Goal: Task Accomplishment & Management: Use online tool/utility

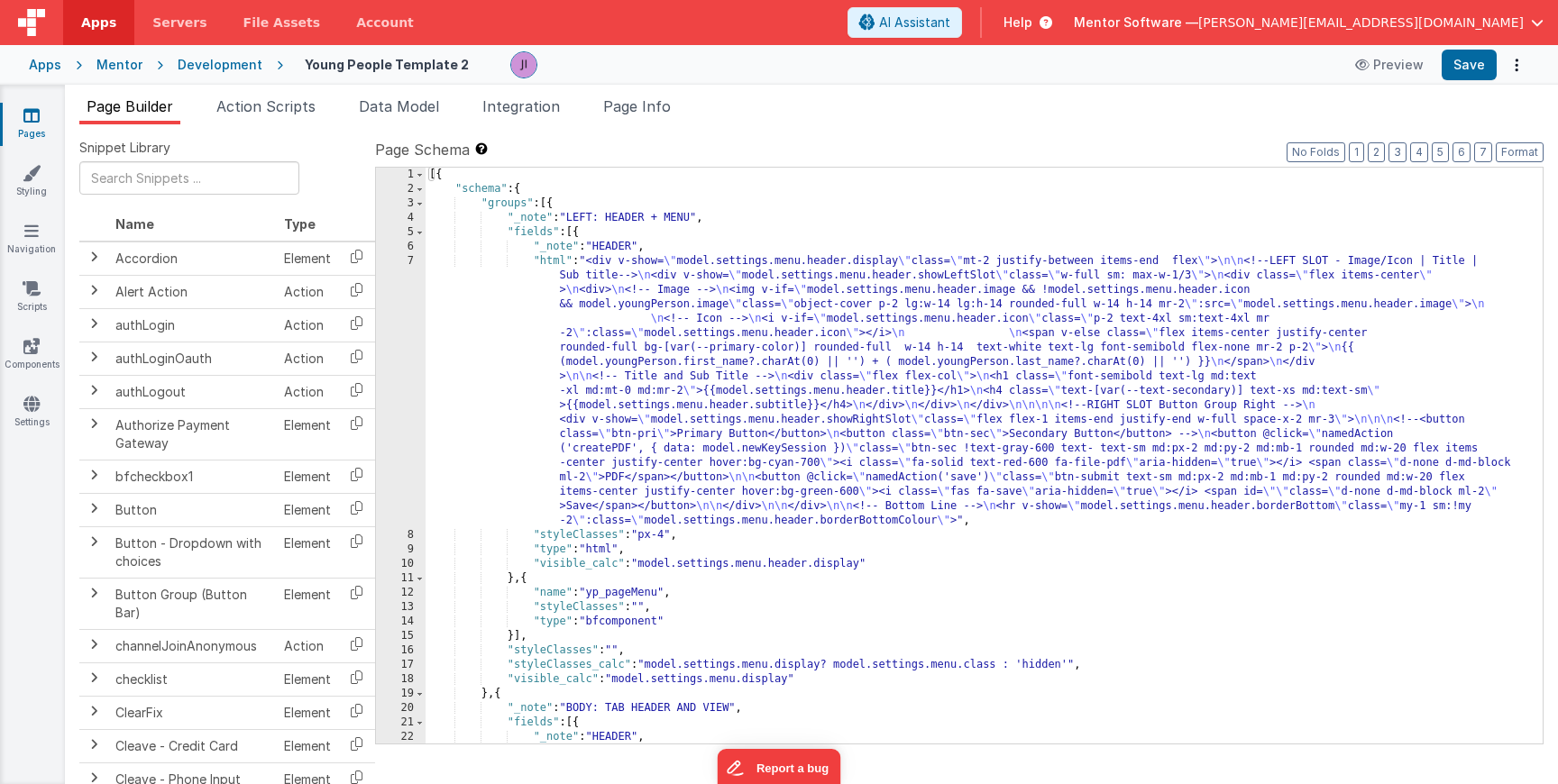
click at [273, 95] on div "Page Builder Action Scripts Data Model Integration Page Info Snippet Library Na…" at bounding box center [812, 435] width 1494 height 700
click at [273, 106] on span "Action Scripts" at bounding box center [266, 106] width 99 height 18
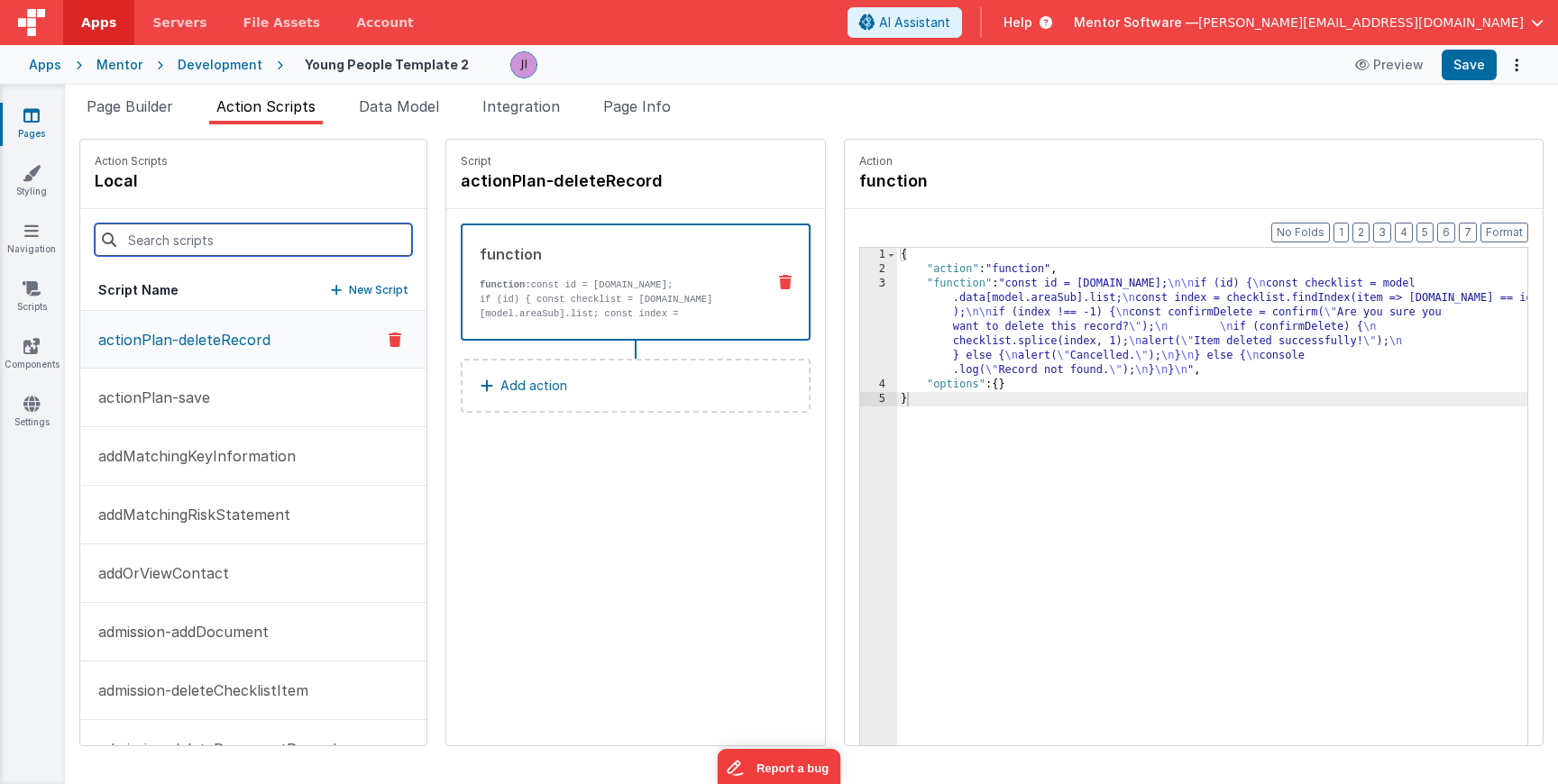
click at [231, 241] on input at bounding box center [254, 239] width 318 height 32
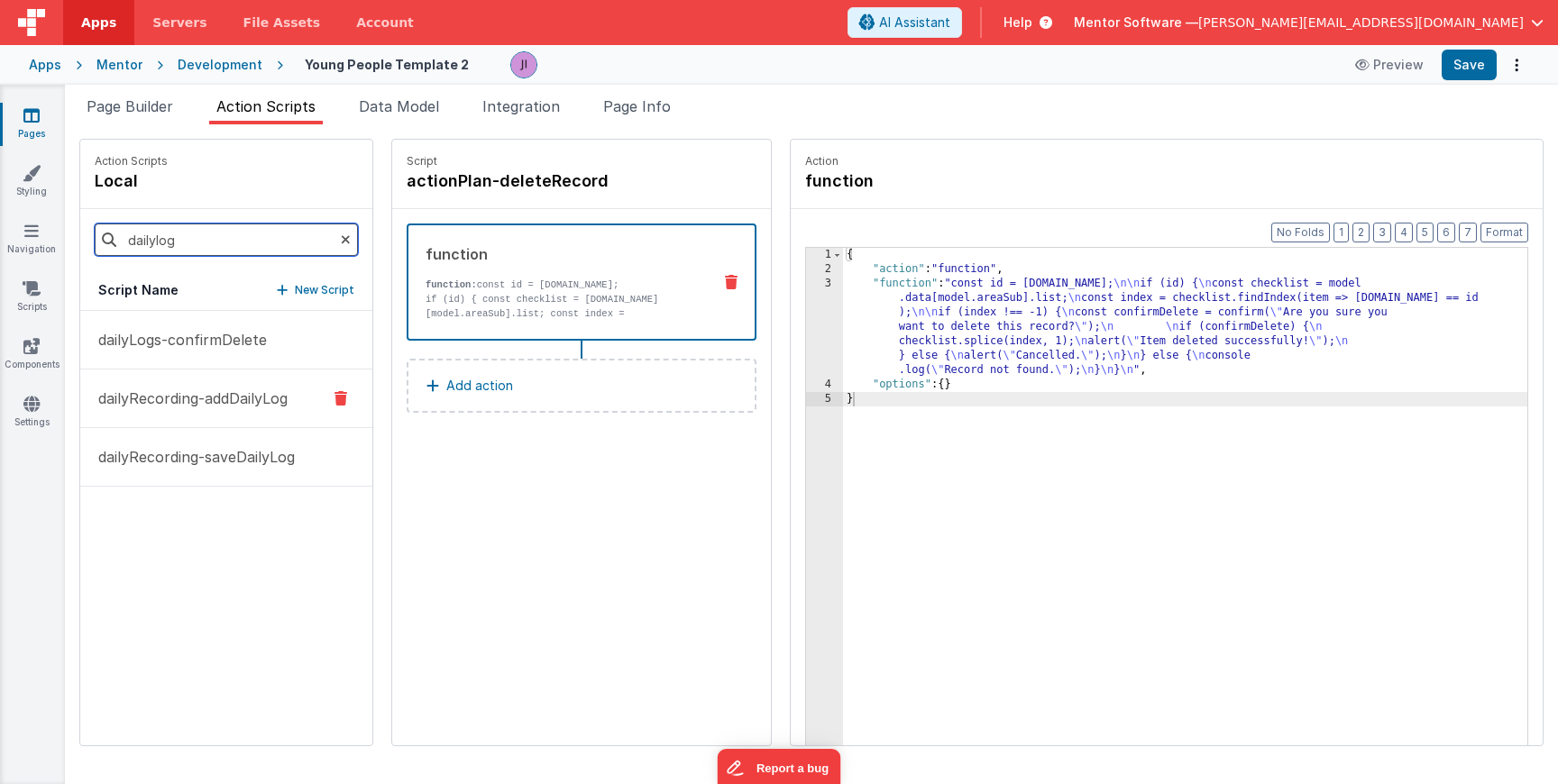
type input "dailylog"
click at [233, 408] on p "dailyRecording-addDailyLog" at bounding box center [187, 398] width 201 height 22
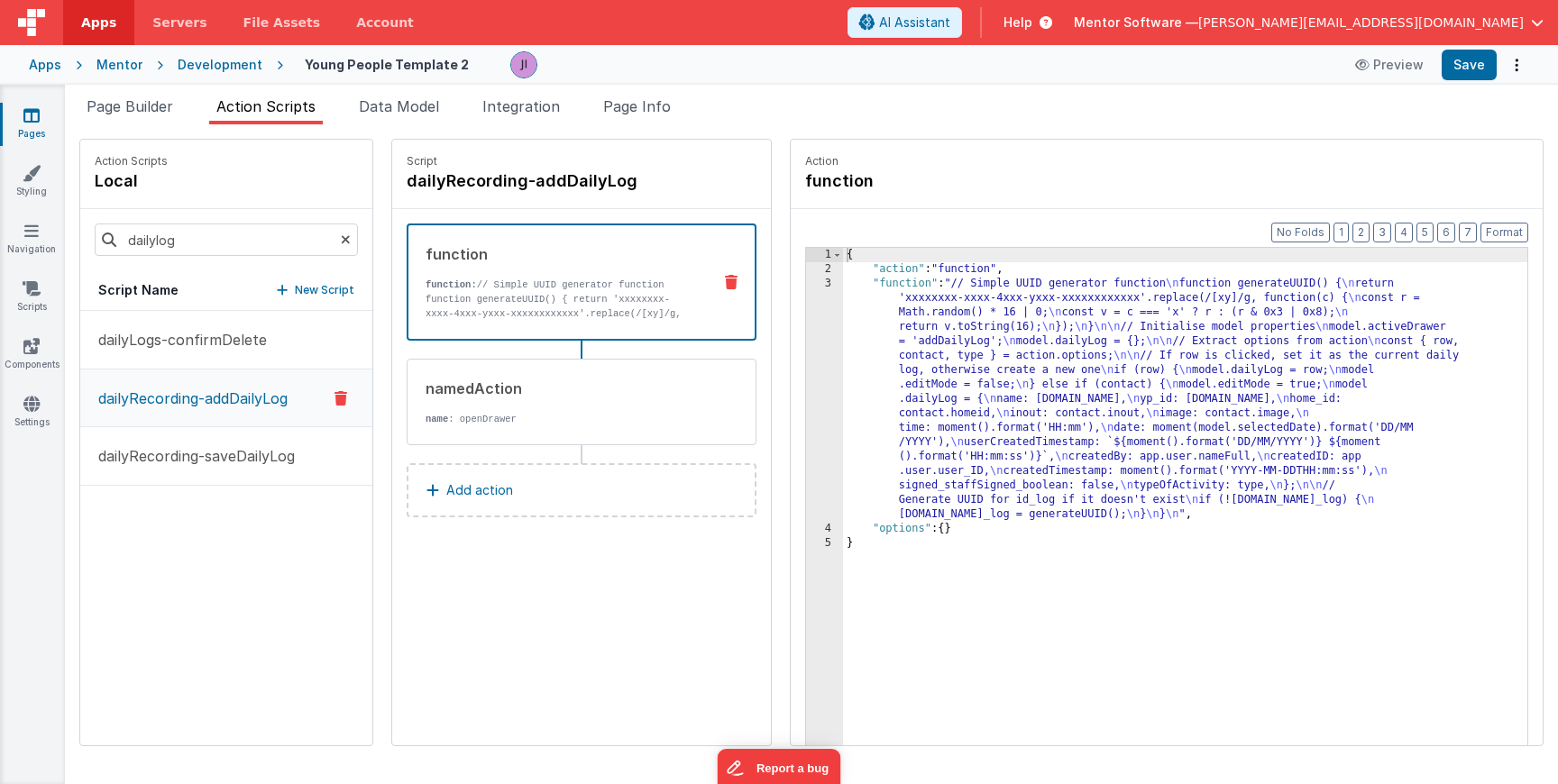
click at [924, 397] on div "{ "action" : "function" , "function" : "// Simple UUID generator function \n fu…" at bounding box center [1185, 539] width 685 height 583
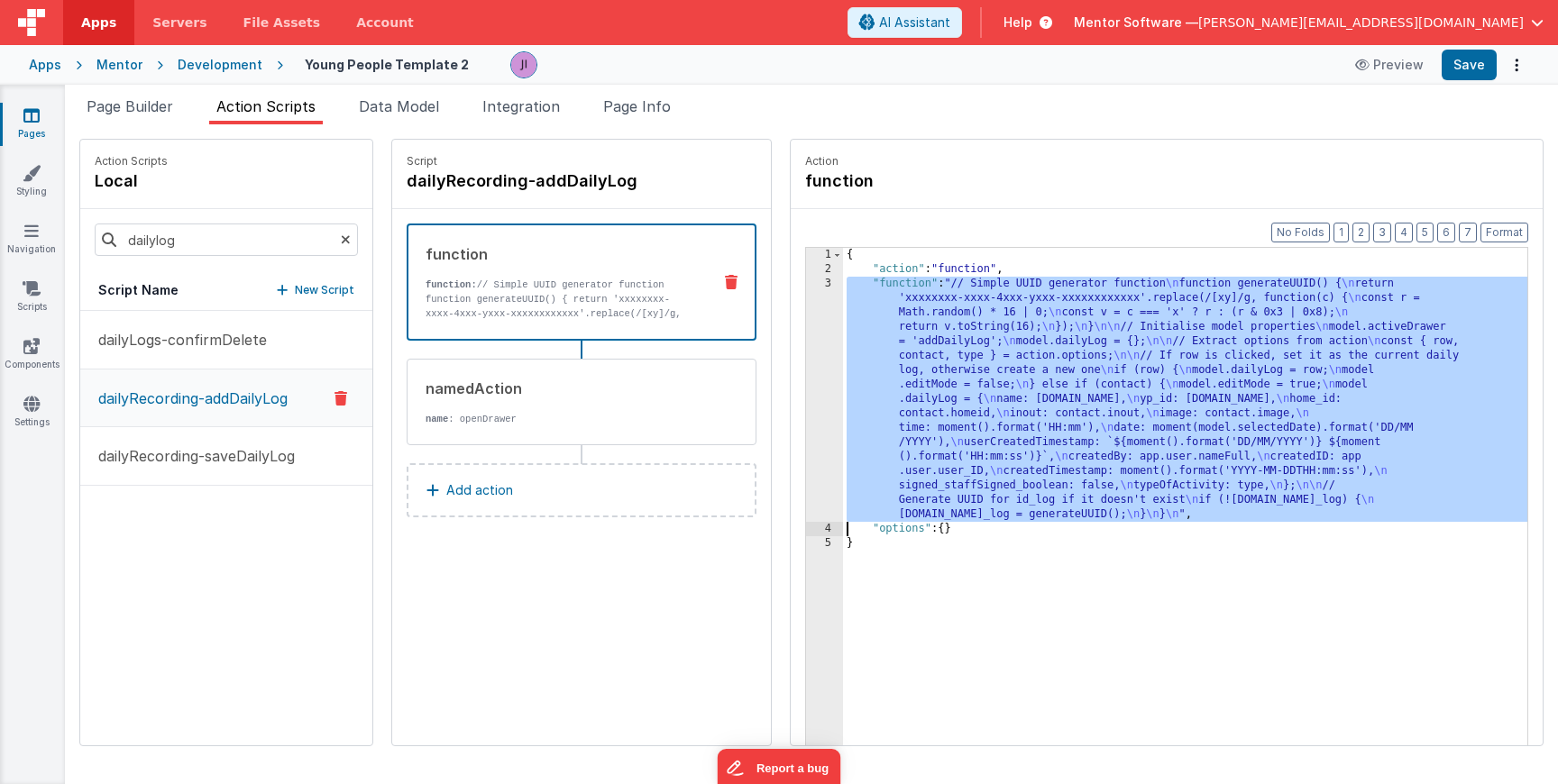
click at [806, 388] on div "3" at bounding box center [824, 399] width 37 height 245
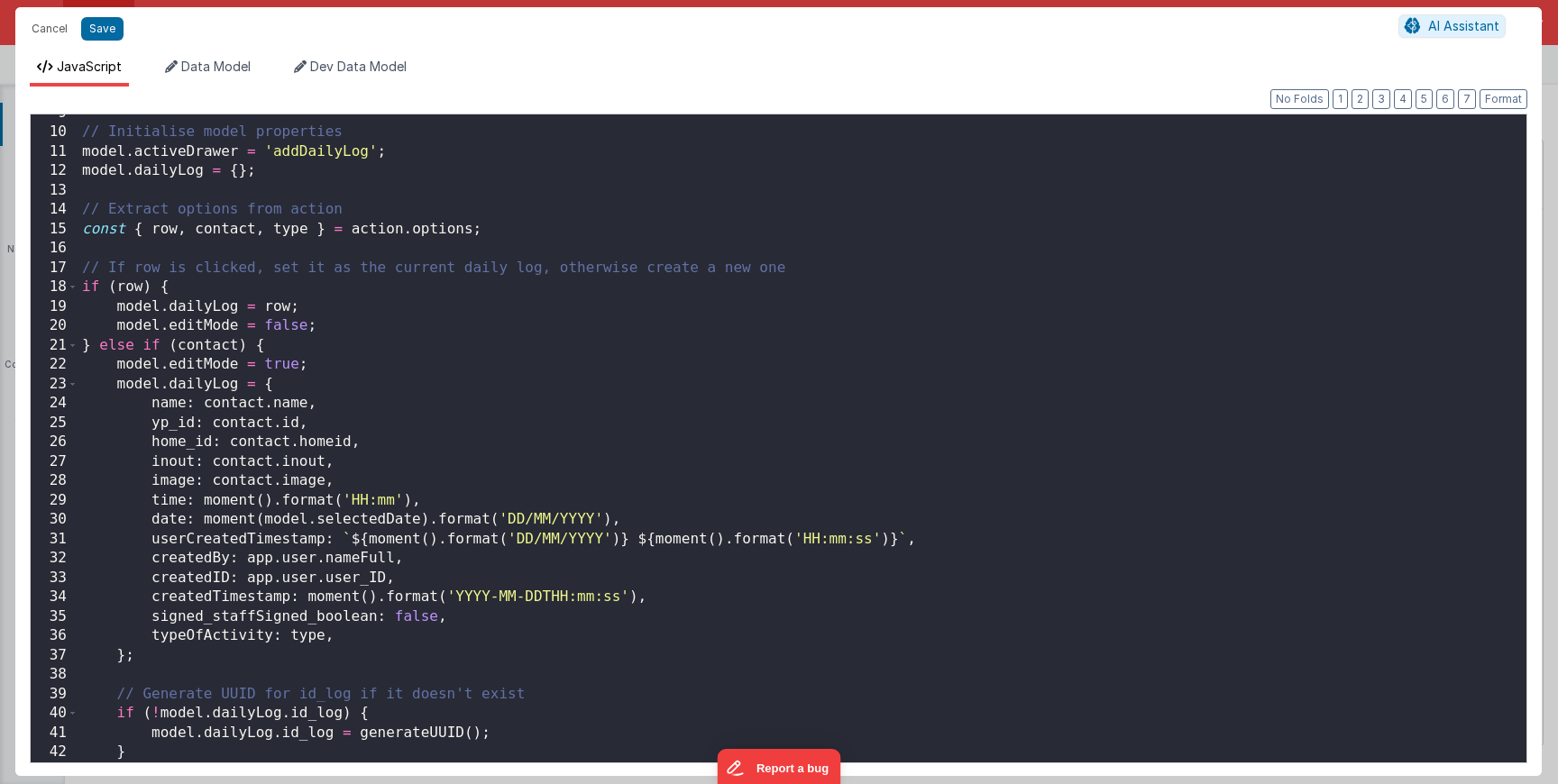
scroll to position [198, 0]
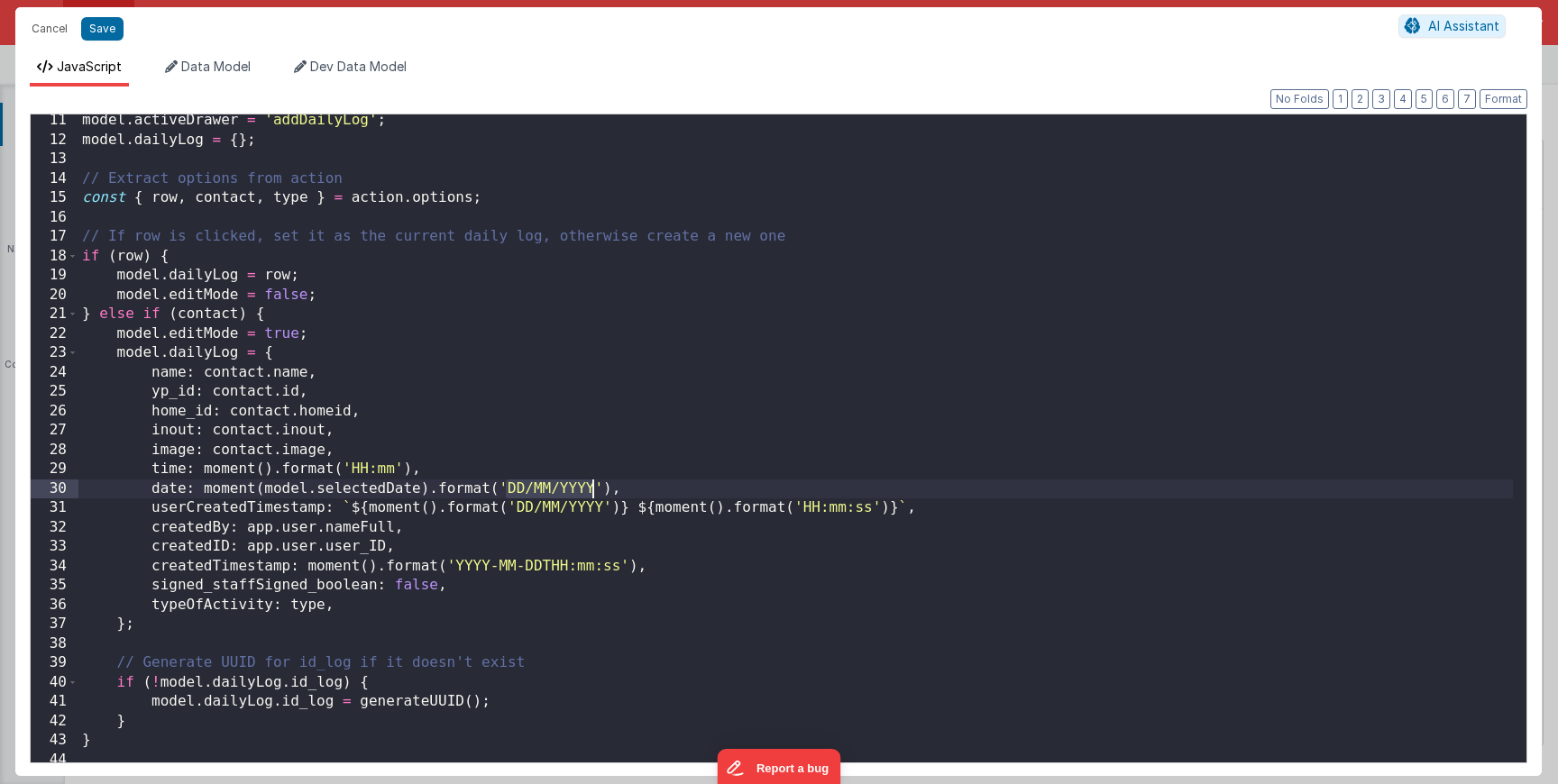
drag, startPoint x: 510, startPoint y: 488, endPoint x: 595, endPoint y: 491, distance: 85.1
click at [595, 491] on div "model . activeDrawer = 'addDailyLog' ; model . dailyLog = { } ; // Extract opti…" at bounding box center [796, 458] width 1435 height 694
drag, startPoint x: 519, startPoint y: 507, endPoint x: 603, endPoint y: 508, distance: 84.0
click at [603, 508] on div "model . activeDrawer = 'addDailyLog' ; model . dailyLog = { } ; // Extract opti…" at bounding box center [796, 458] width 1435 height 694
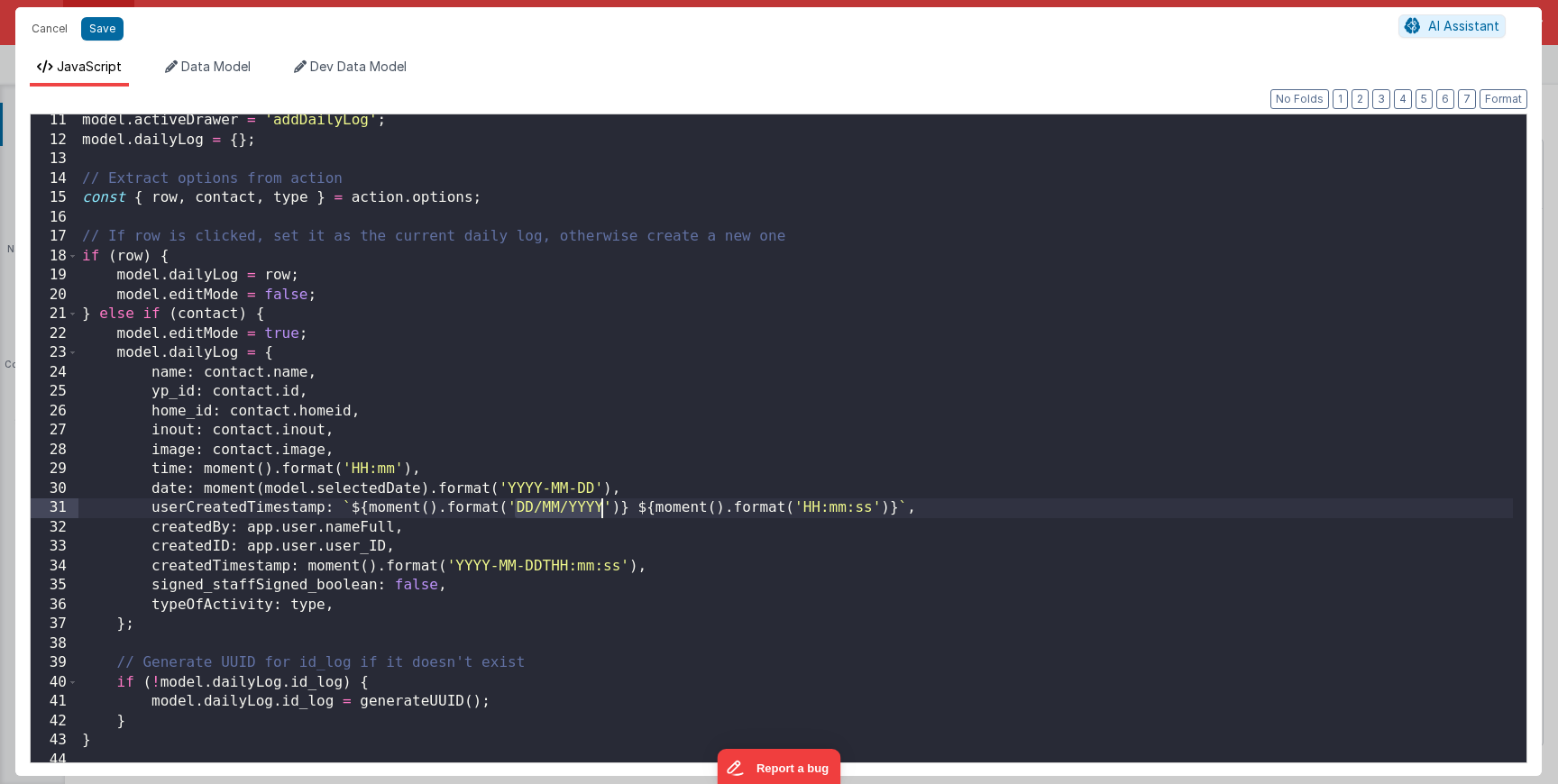
drag, startPoint x: 515, startPoint y: 511, endPoint x: 600, endPoint y: 511, distance: 85.0
click at [600, 511] on div "model . activeDrawer = 'addDailyLog' ; model . dailyLog = { } ; // Extract opti…" at bounding box center [796, 458] width 1435 height 694
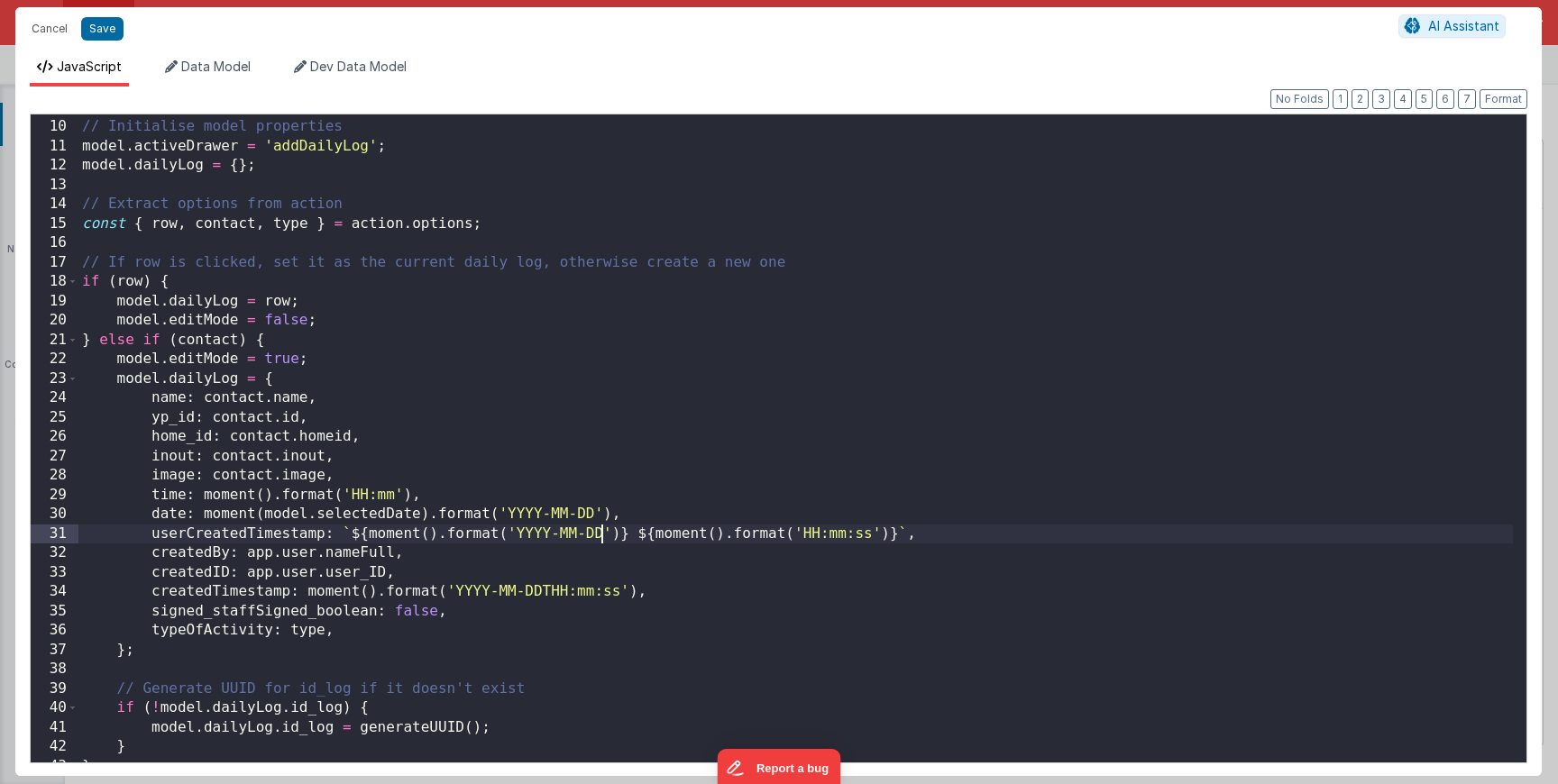
scroll to position [160, 0]
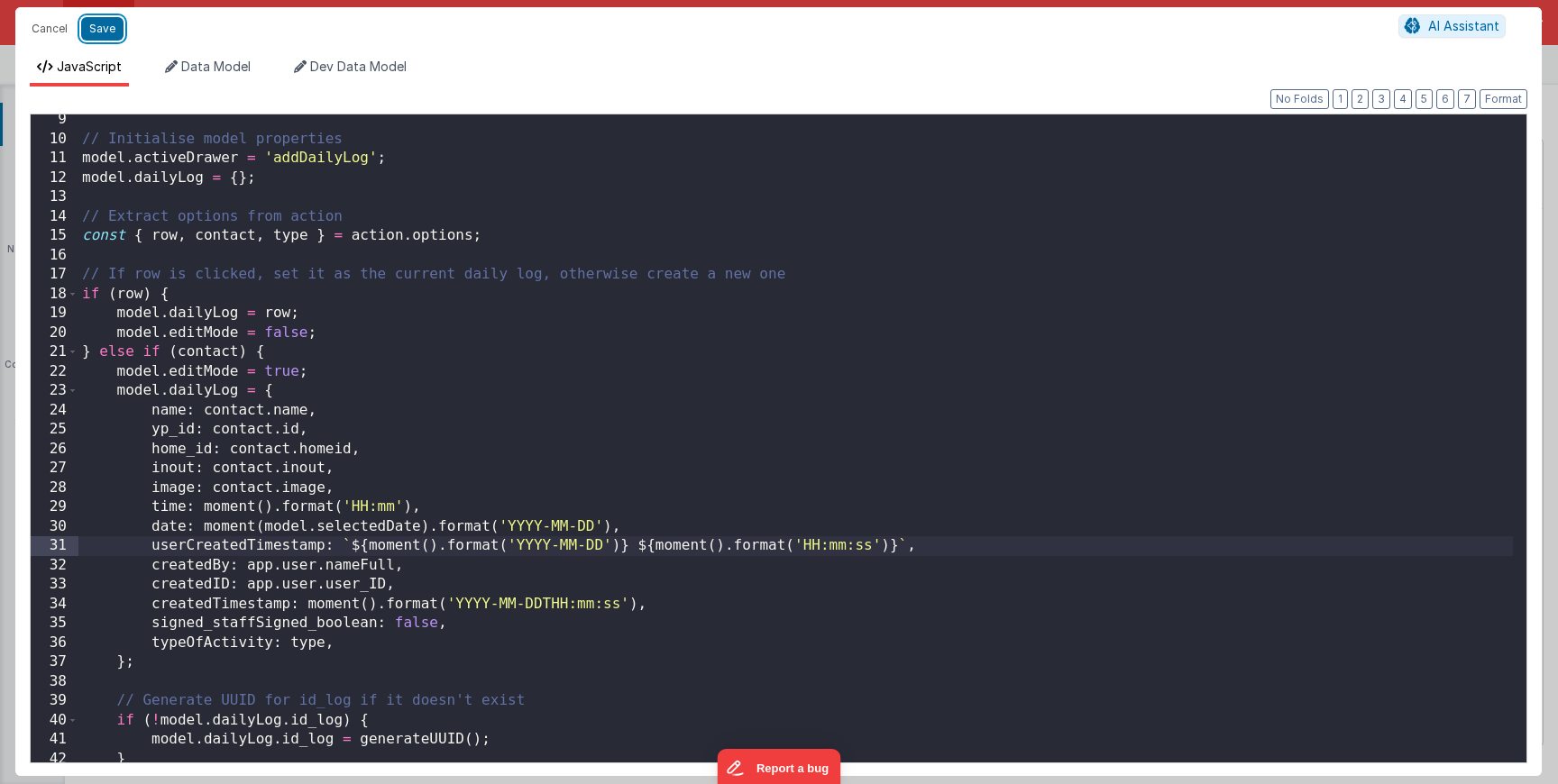
click at [101, 35] on button "Save" at bounding box center [102, 28] width 43 height 24
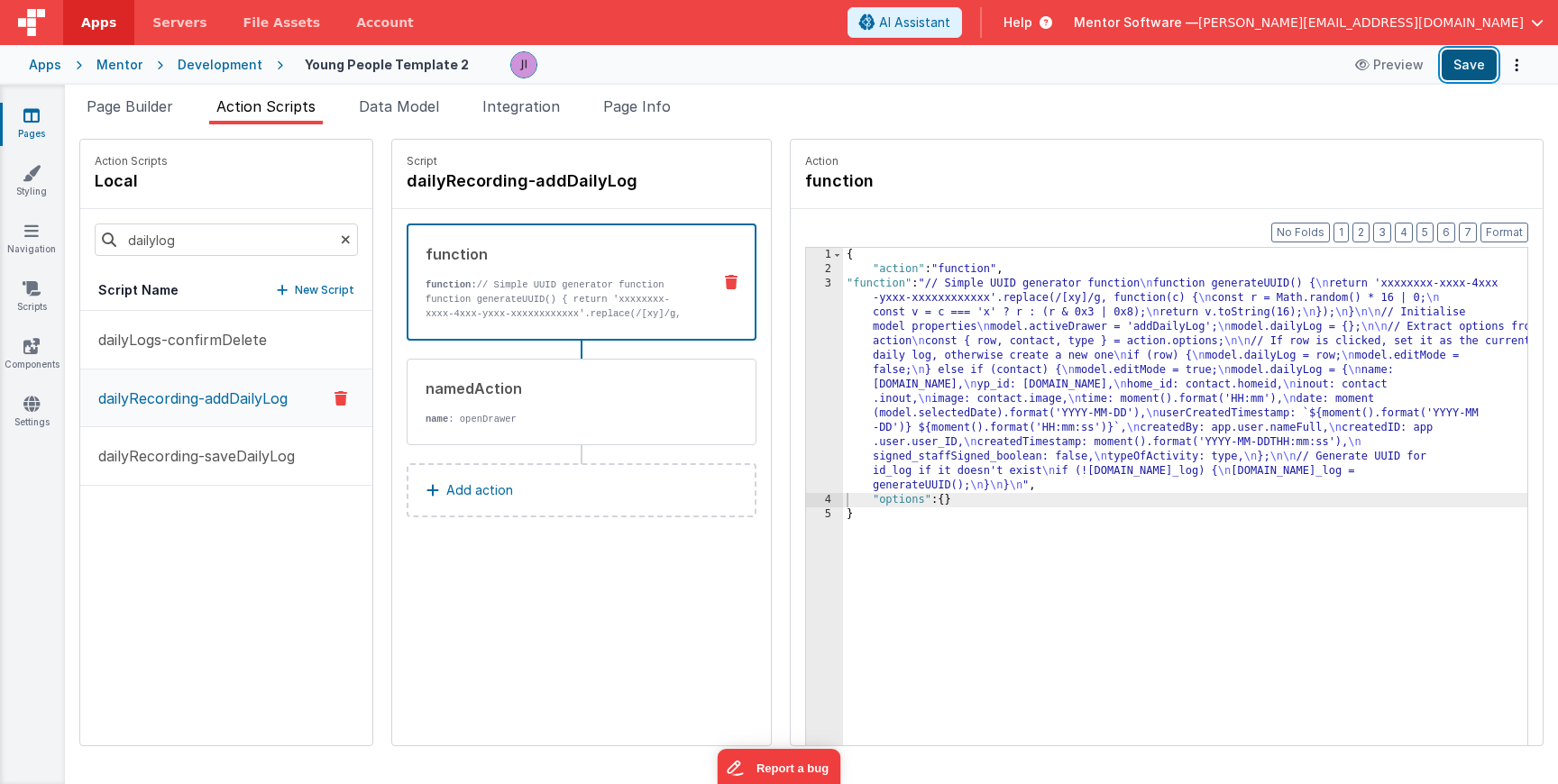
click at [1469, 59] on button "Save" at bounding box center [1469, 64] width 55 height 30
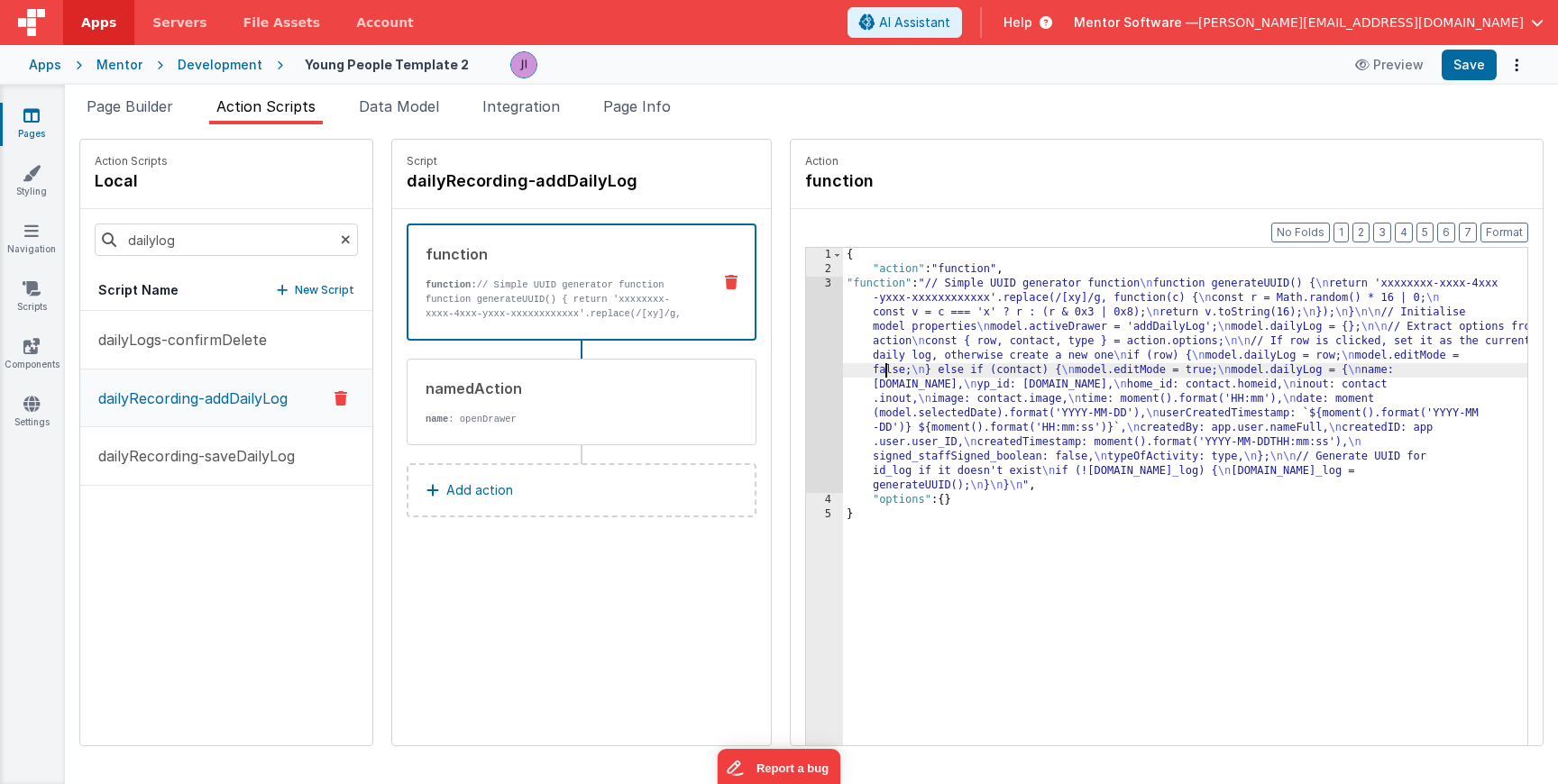
click at [868, 371] on div "{ "action" : "function" , "function" : "// Simple UUID generator function \n fu…" at bounding box center [1195, 539] width 704 height 583
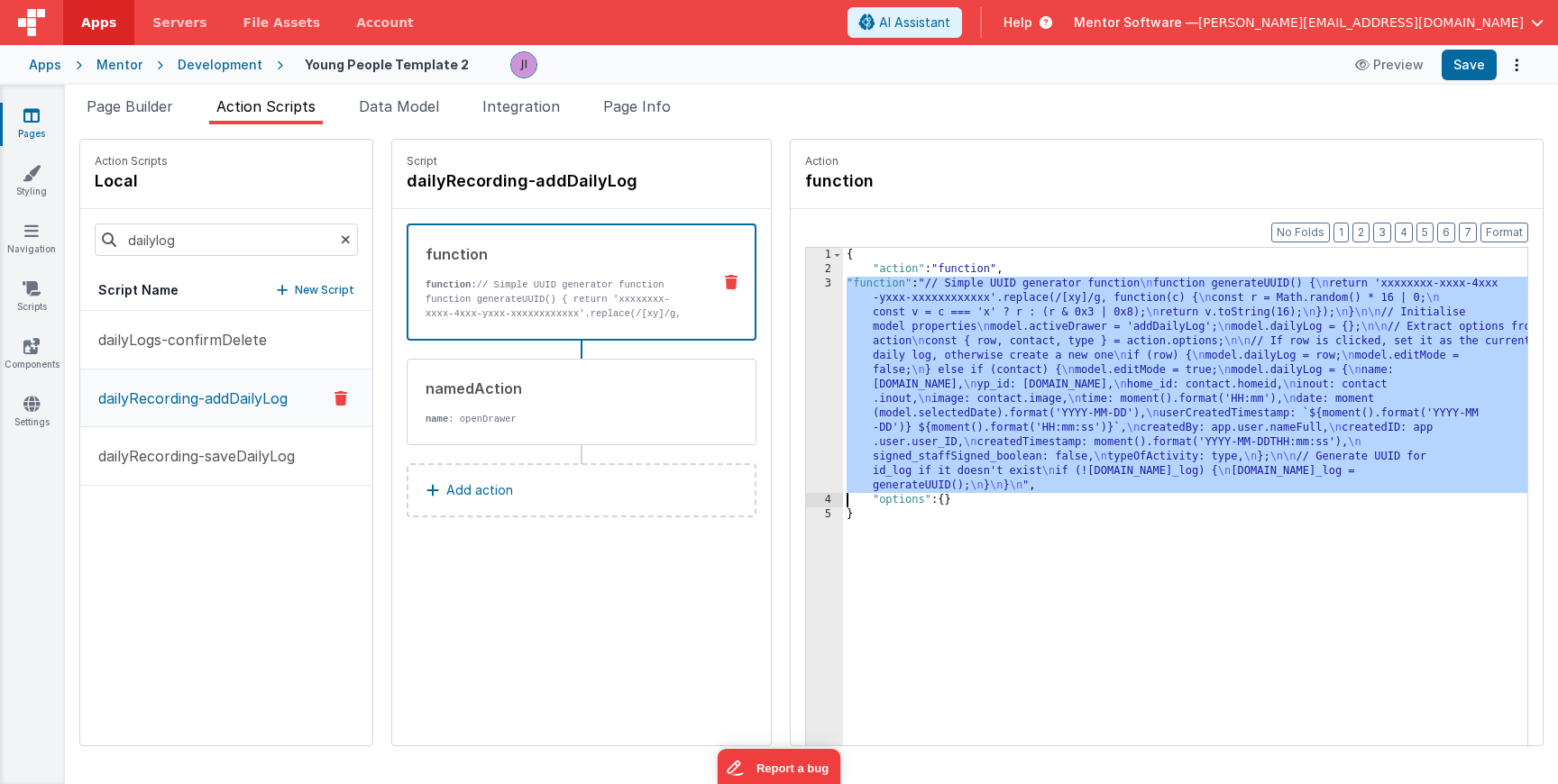
click at [806, 371] on div "3" at bounding box center [824, 385] width 37 height 217
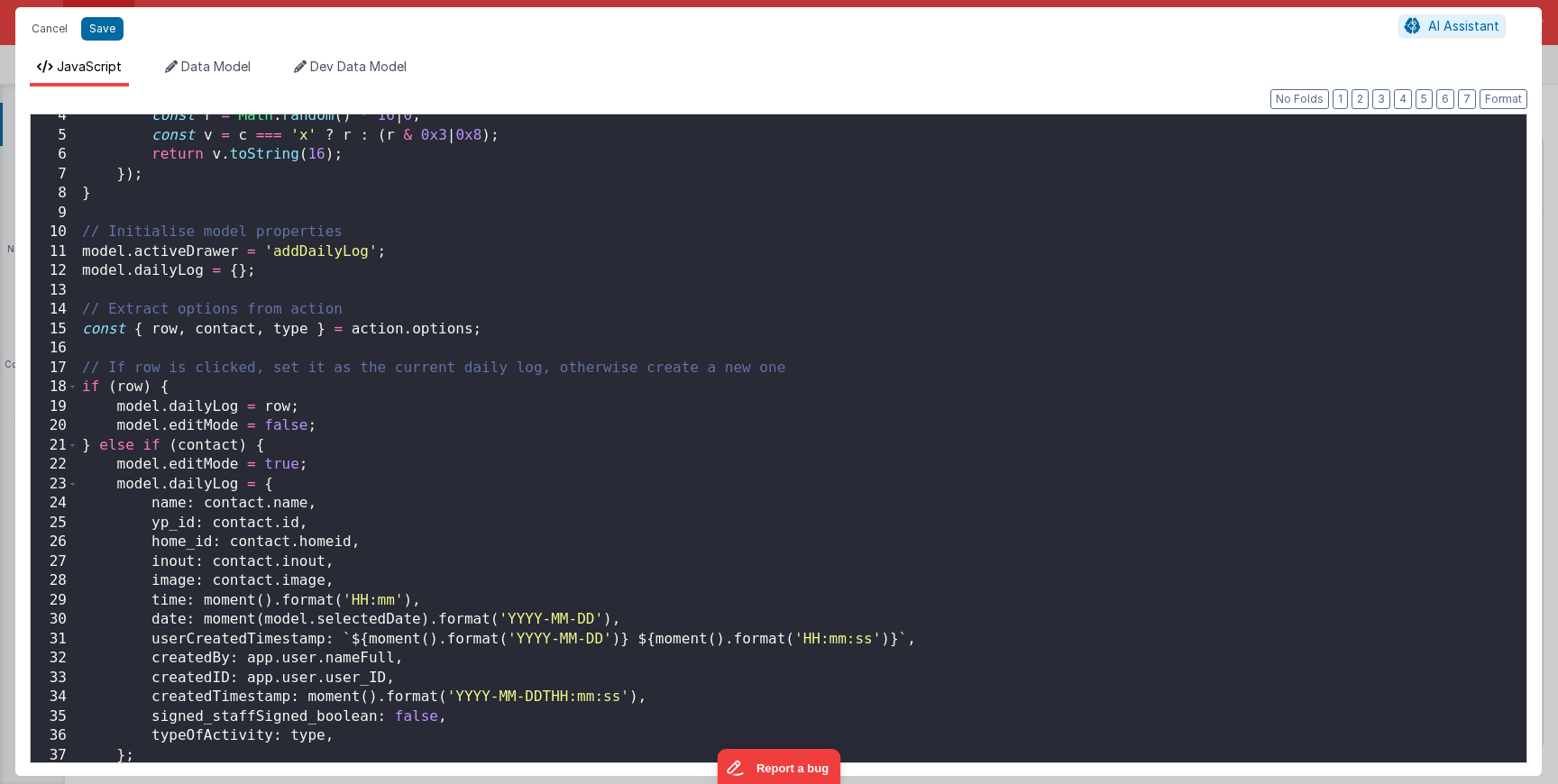
scroll to position [81, 0]
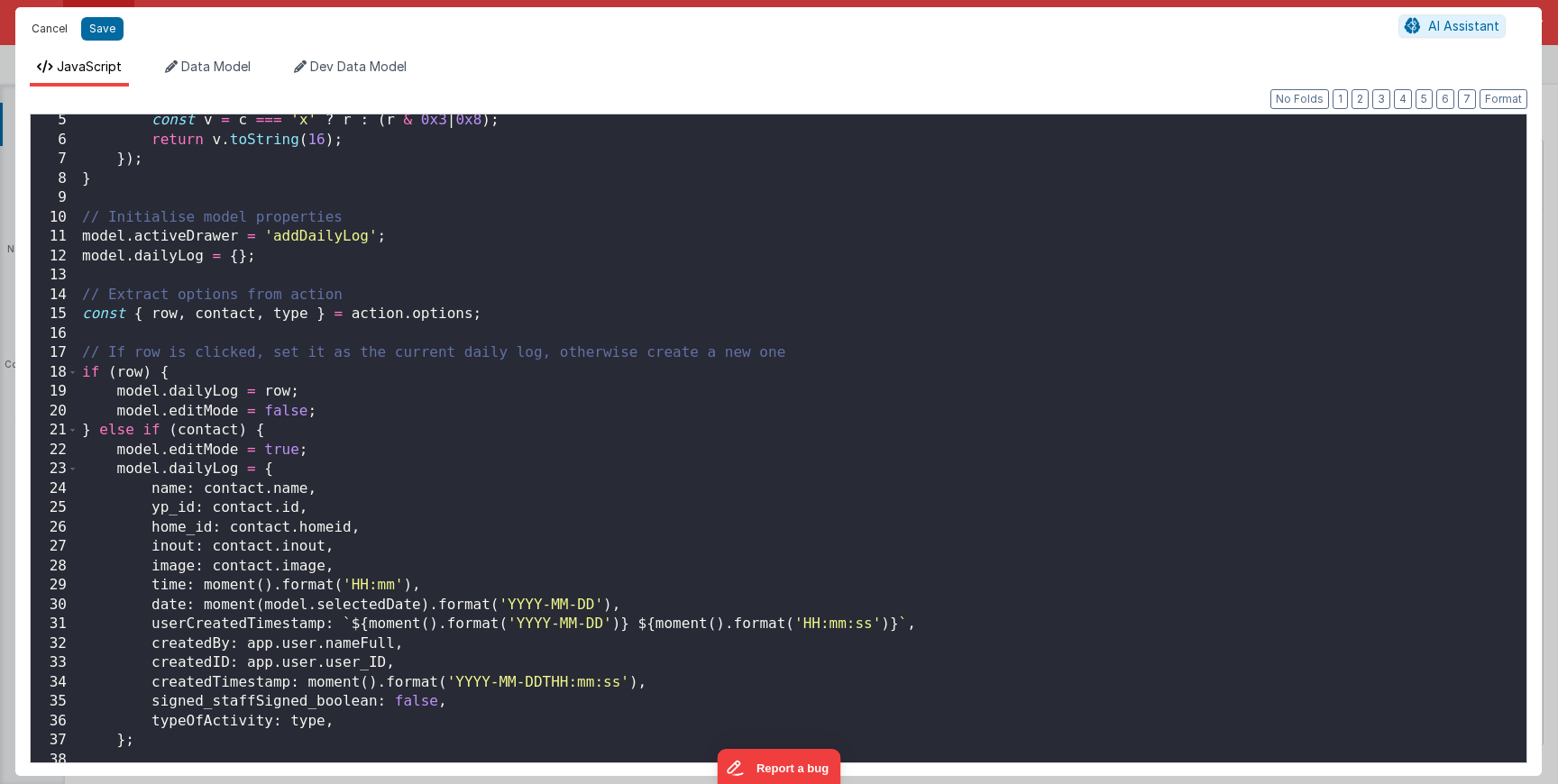
click at [42, 29] on button "Cancel" at bounding box center [49, 28] width 54 height 26
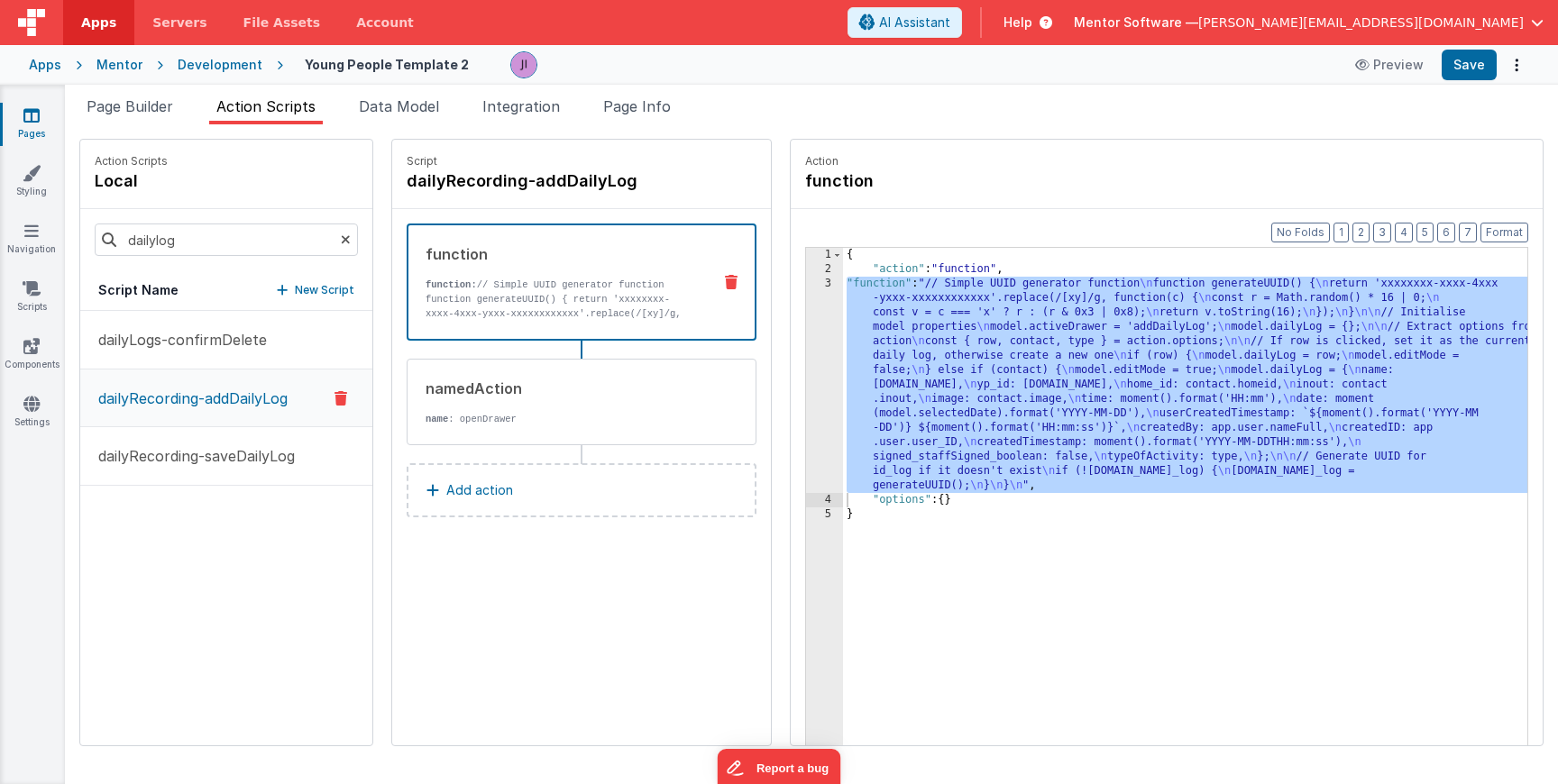
click at [878, 400] on div "{ "action" : "function" , "function" : "// Simple UUID generator function \n fu…" at bounding box center [1195, 539] width 704 height 583
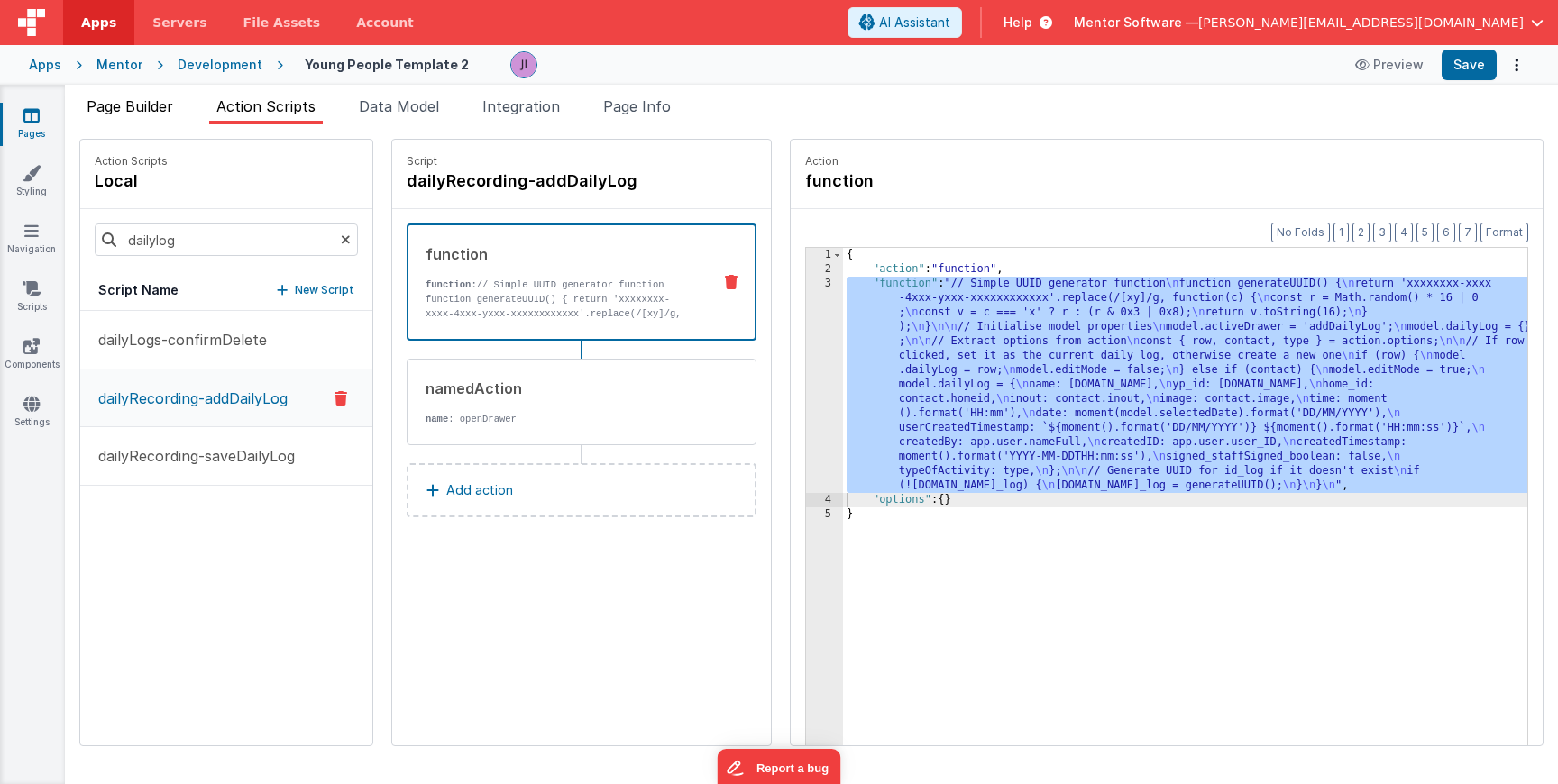
click at [165, 121] on li "Page Builder" at bounding box center [130, 110] width 101 height 29
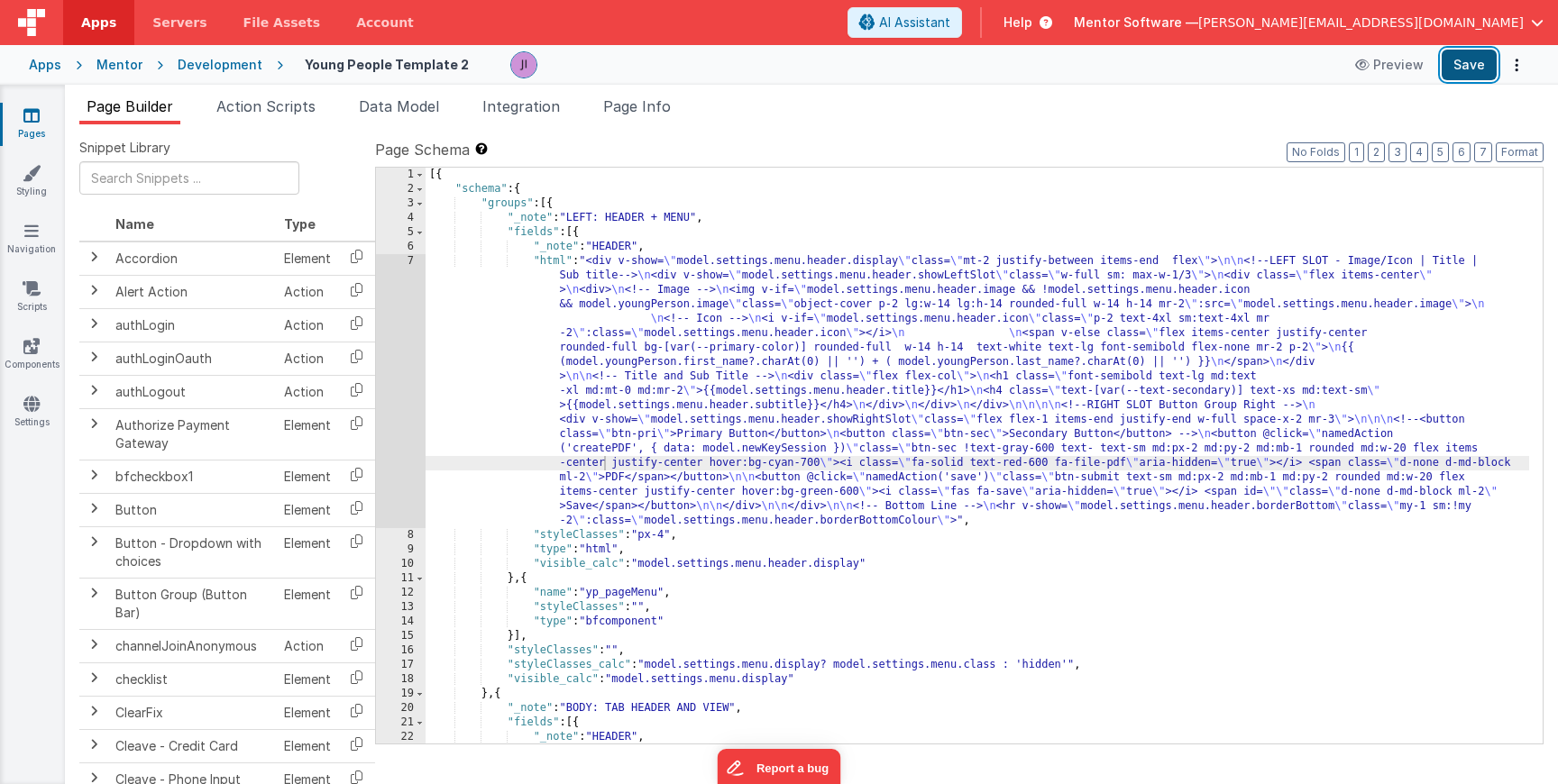
click at [1447, 73] on button "Save" at bounding box center [1469, 64] width 55 height 30
click at [36, 113] on icon at bounding box center [31, 114] width 16 height 18
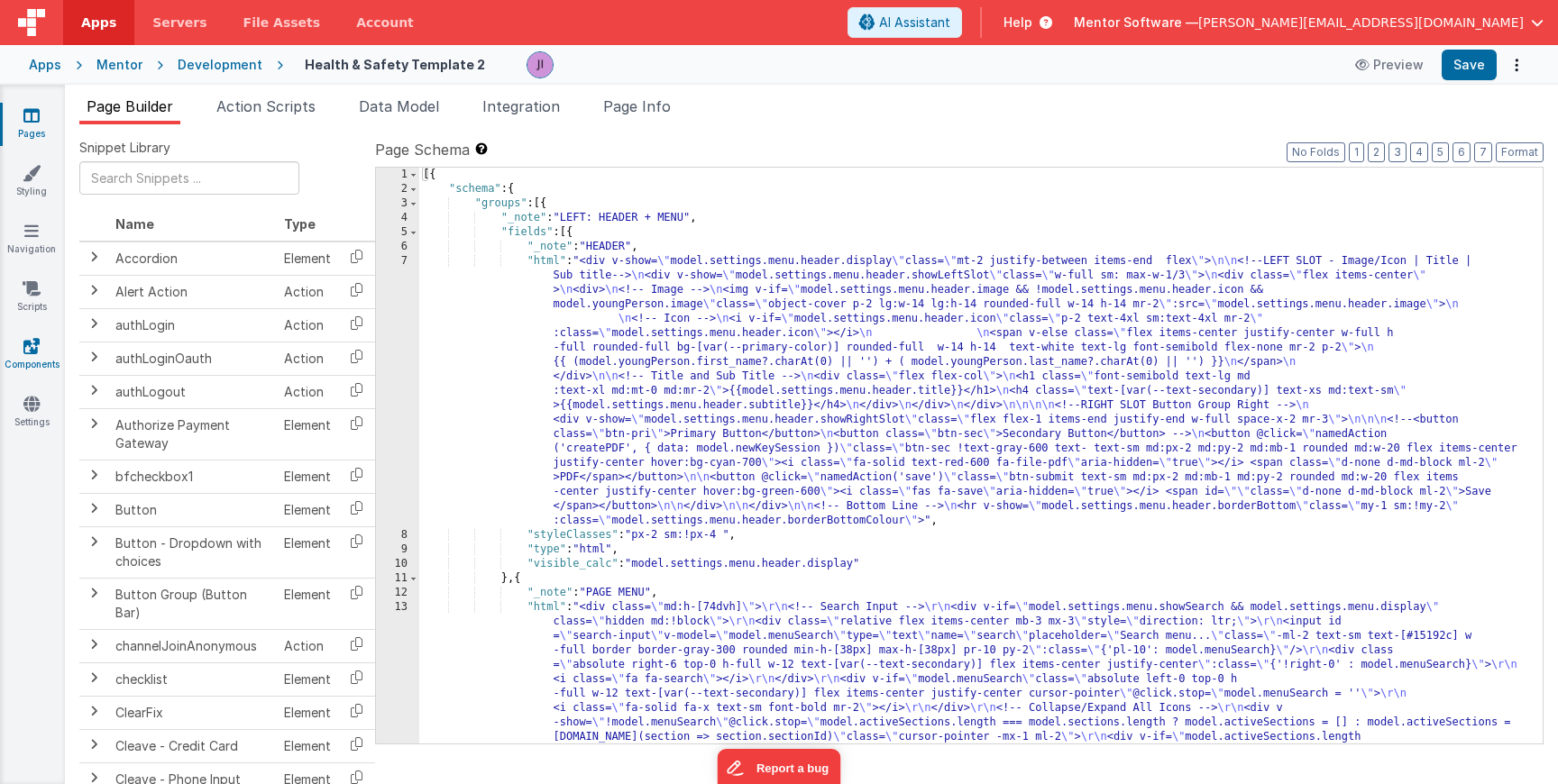
click at [48, 349] on link "Components" at bounding box center [31, 356] width 65 height 36
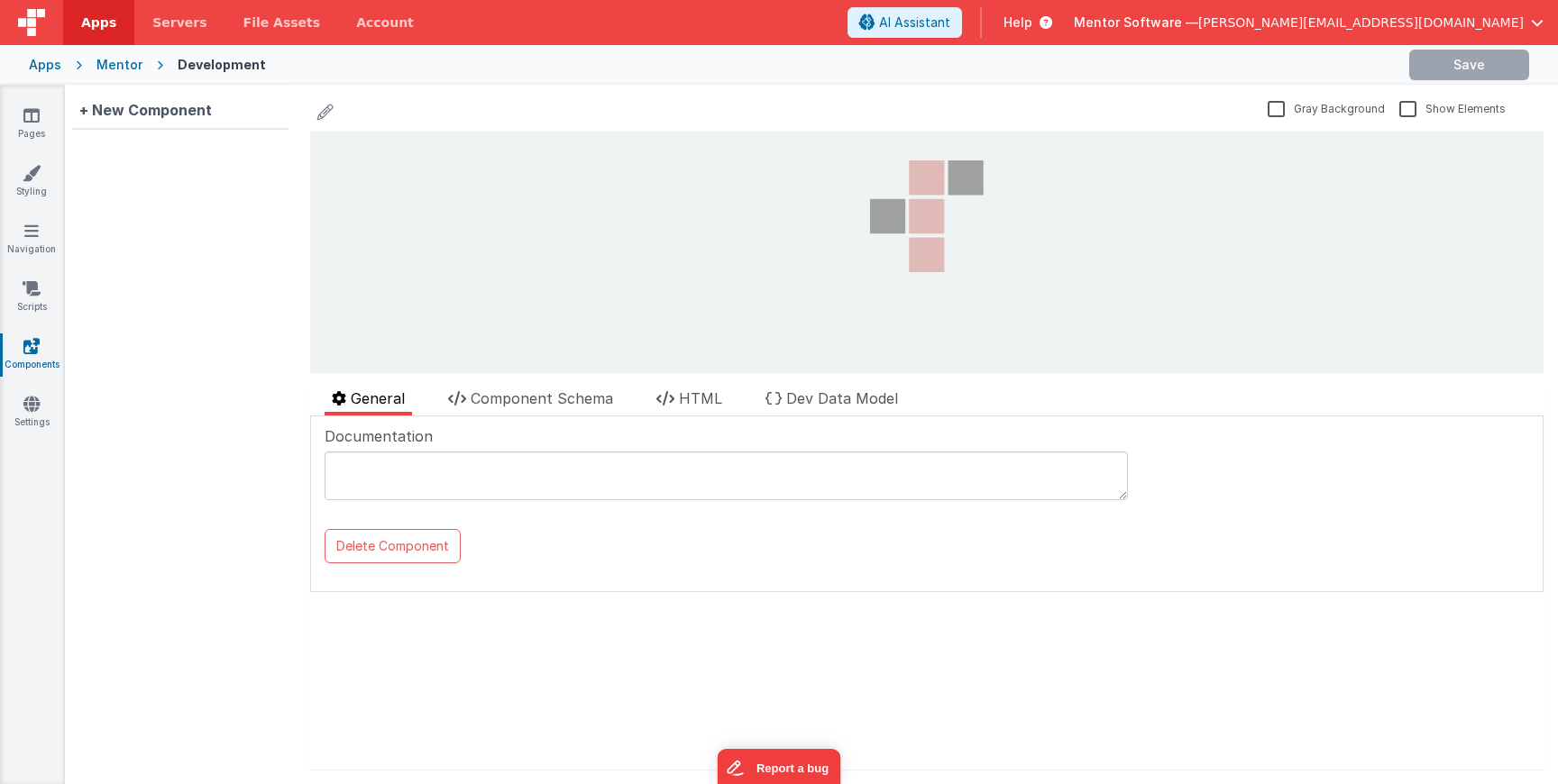
click at [522, 386] on div "Gray Background Show Elements General Component Schema HTML Dev Data Model Docu…" at bounding box center [927, 435] width 1263 height 700
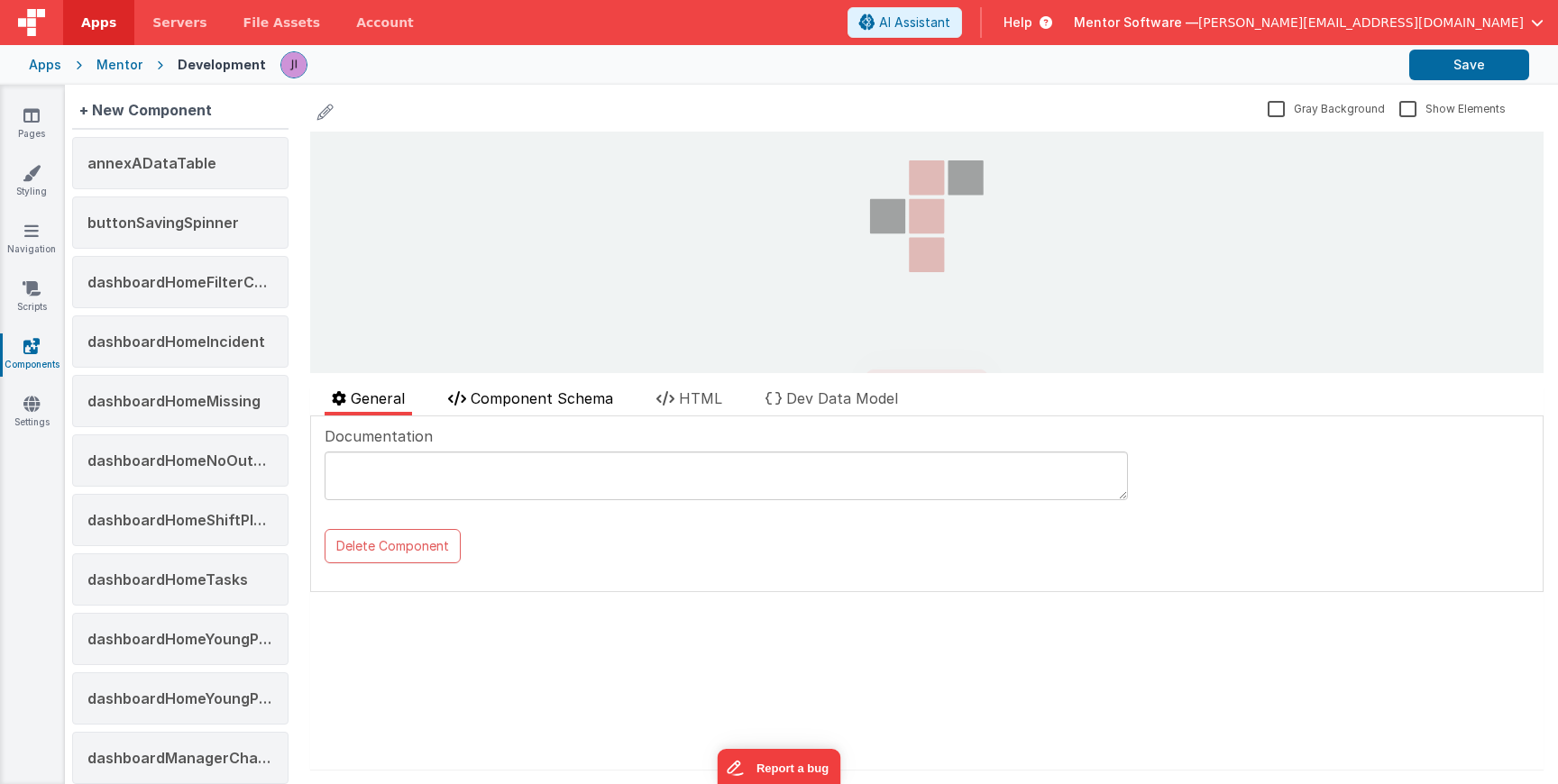
click at [518, 401] on span "Component Schema" at bounding box center [542, 398] width 143 height 18
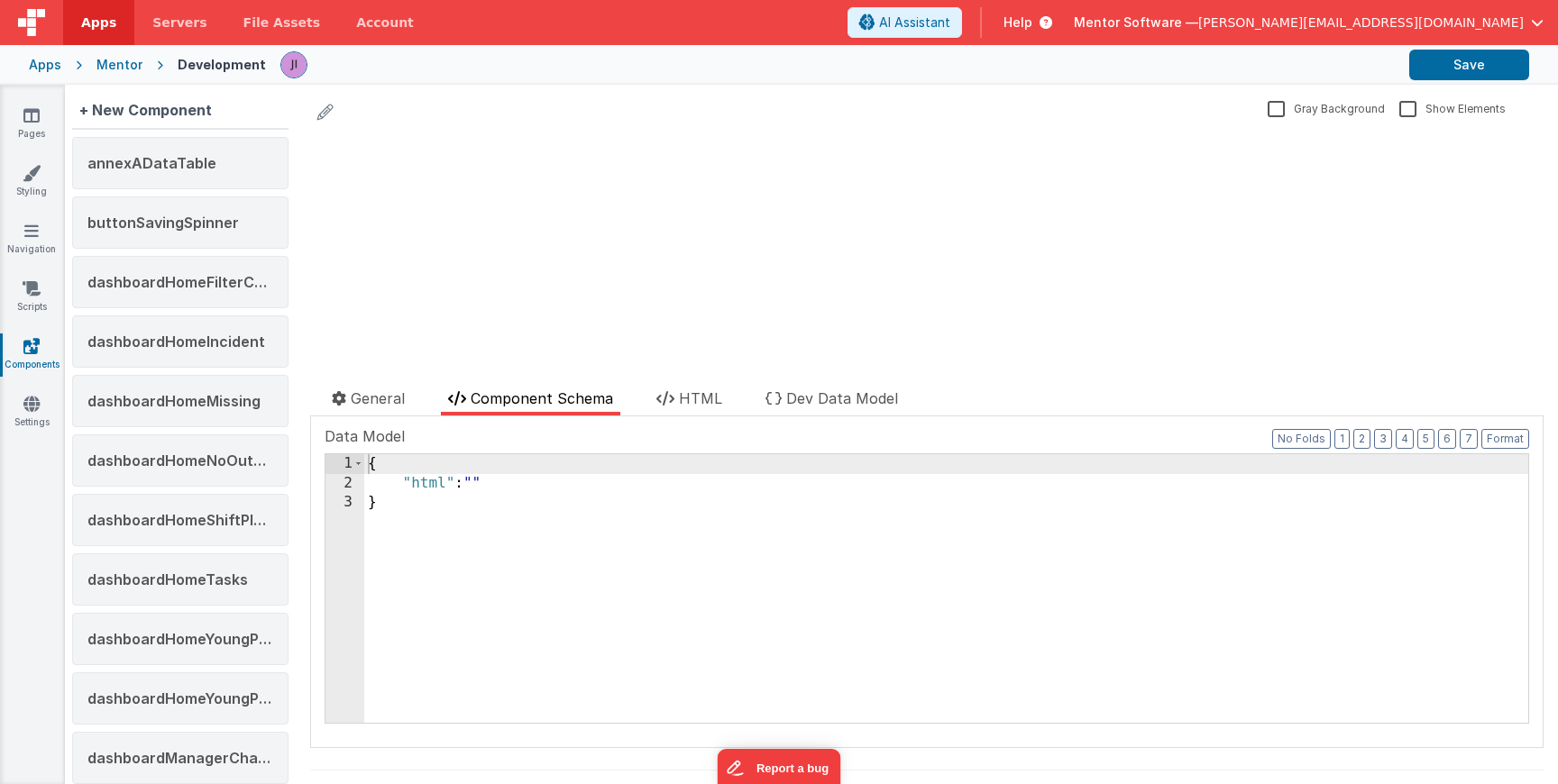
click at [482, 604] on div "{ "html" : "" }" at bounding box center [946, 607] width 1164 height 307
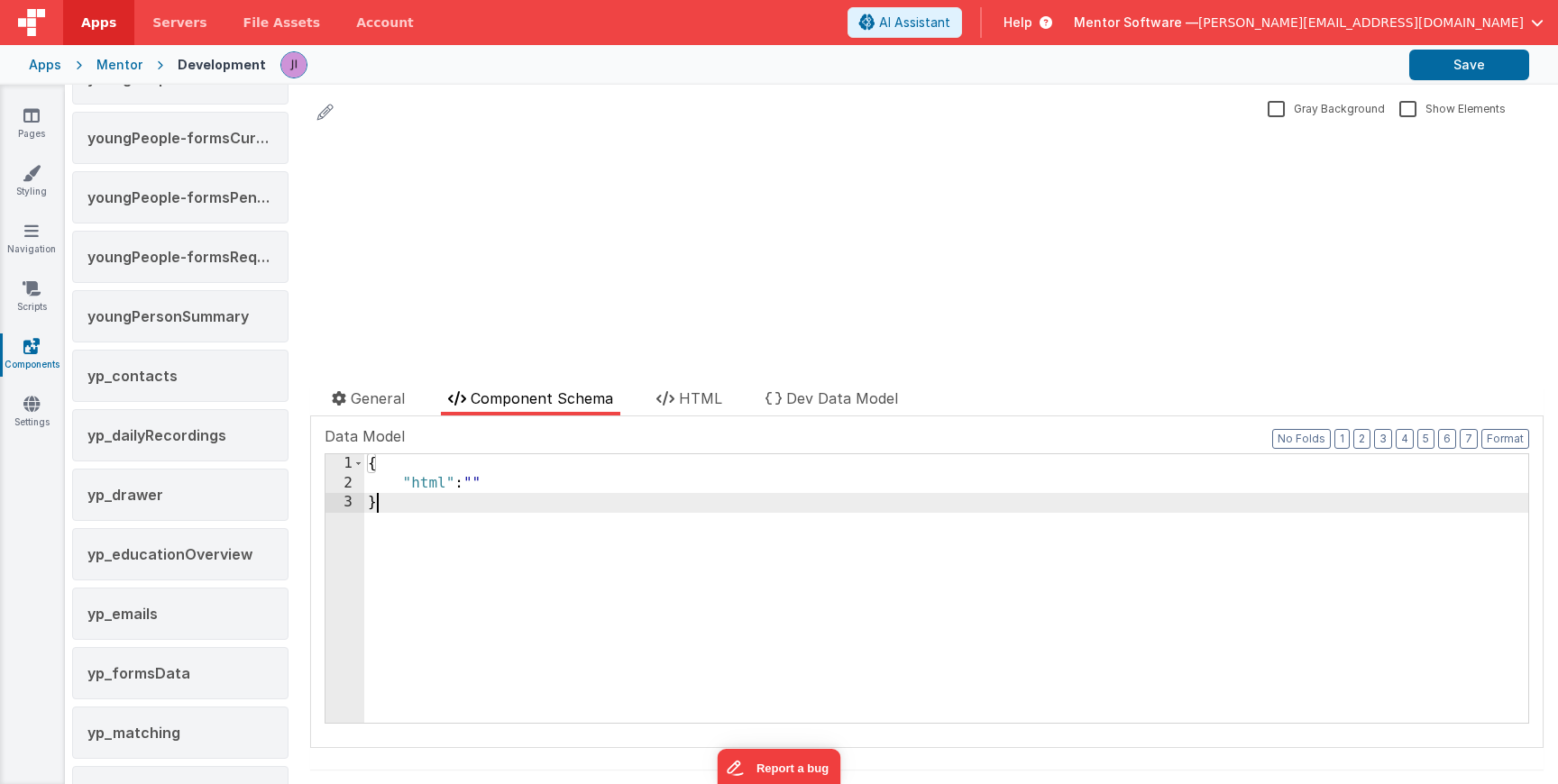
scroll to position [3480, 0]
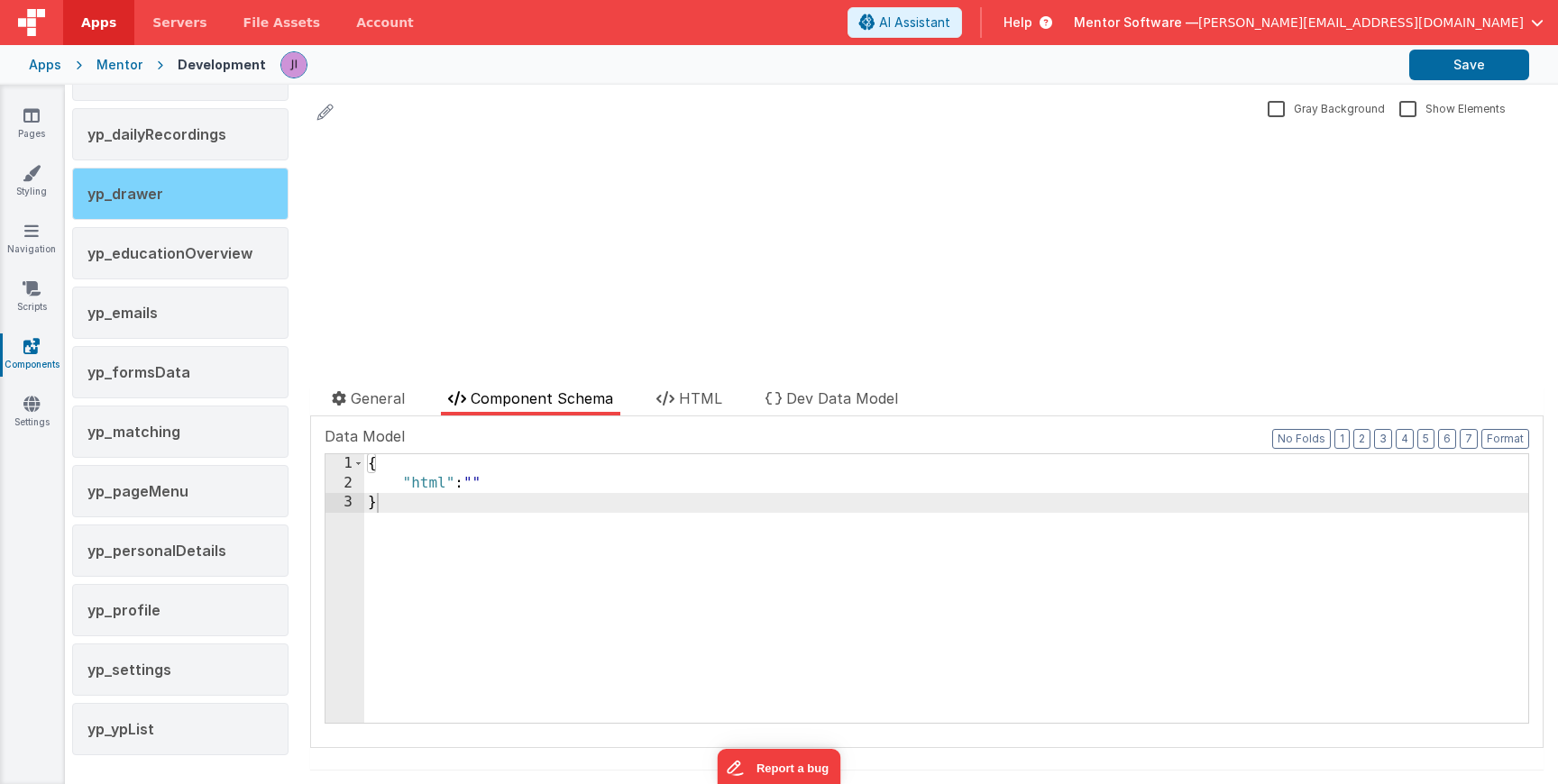
click at [144, 182] on div "yp_drawer" at bounding box center [180, 193] width 217 height 52
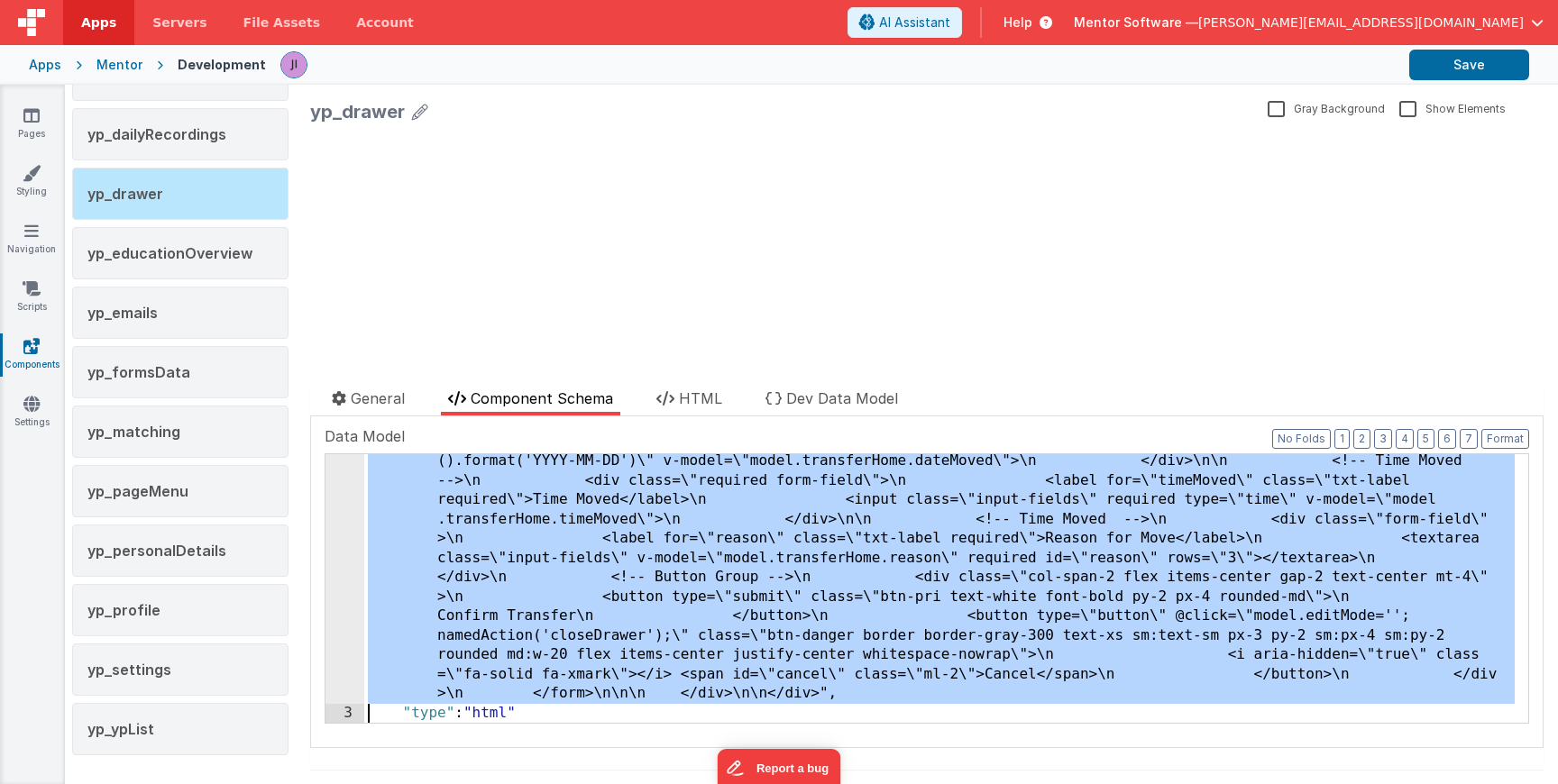
scroll to position [29274, 0]
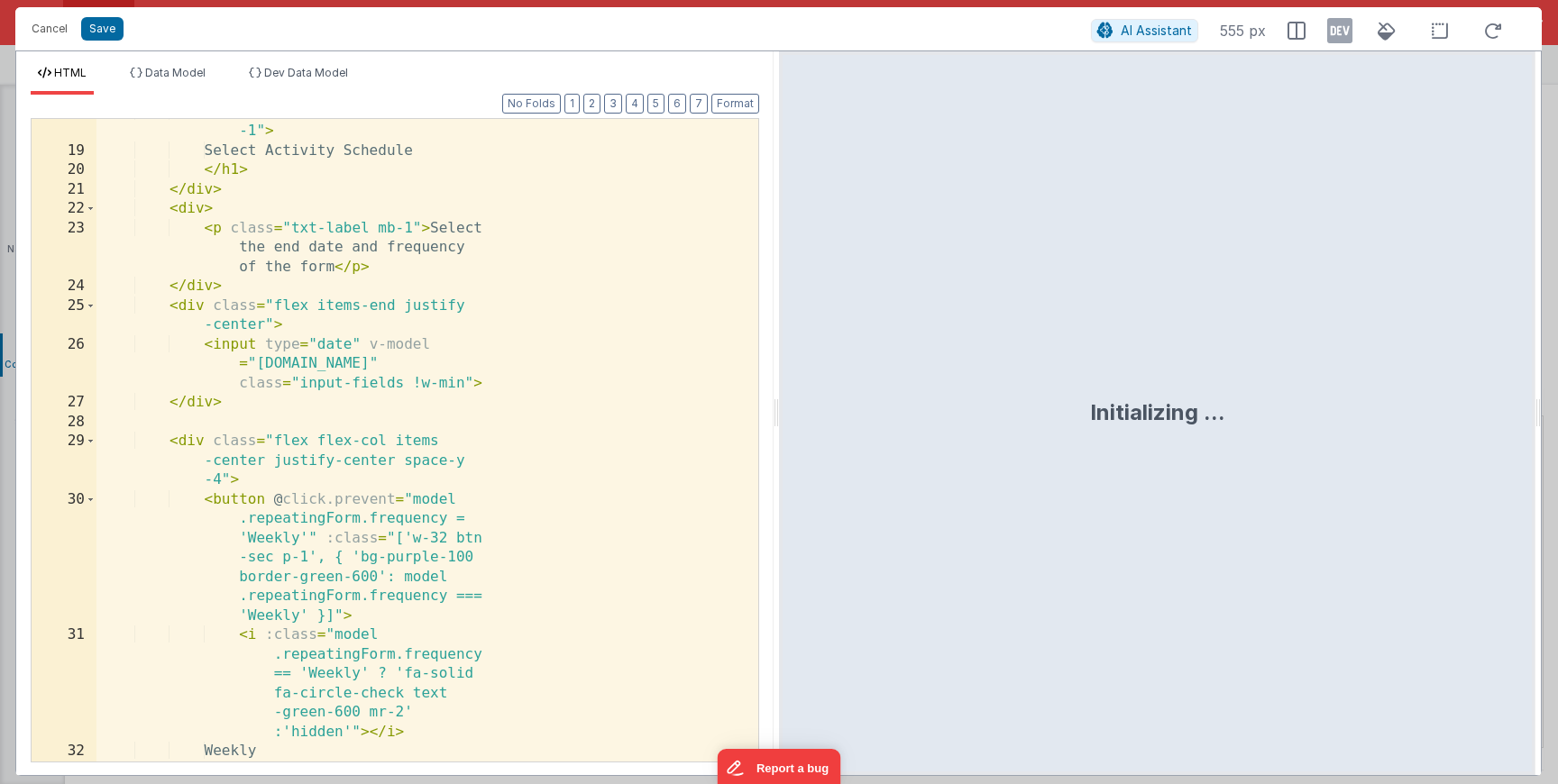
scroll to position [189, 0]
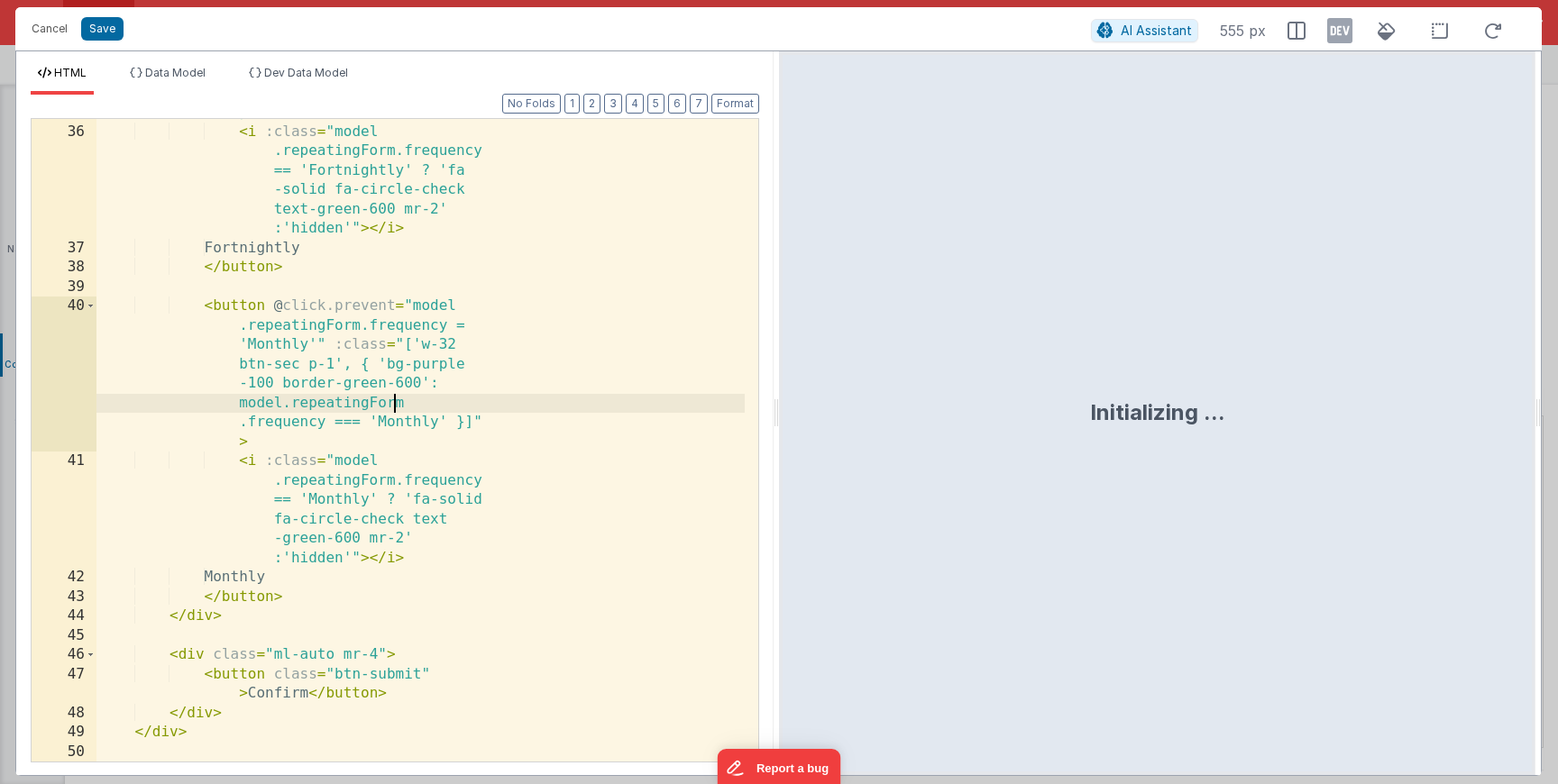
click at [418, 396] on div "< button @ click.prevent = "model .repeatingForm.frequency = 'Fortnightly'" :cl…" at bounding box center [420, 386] width 648 height 837
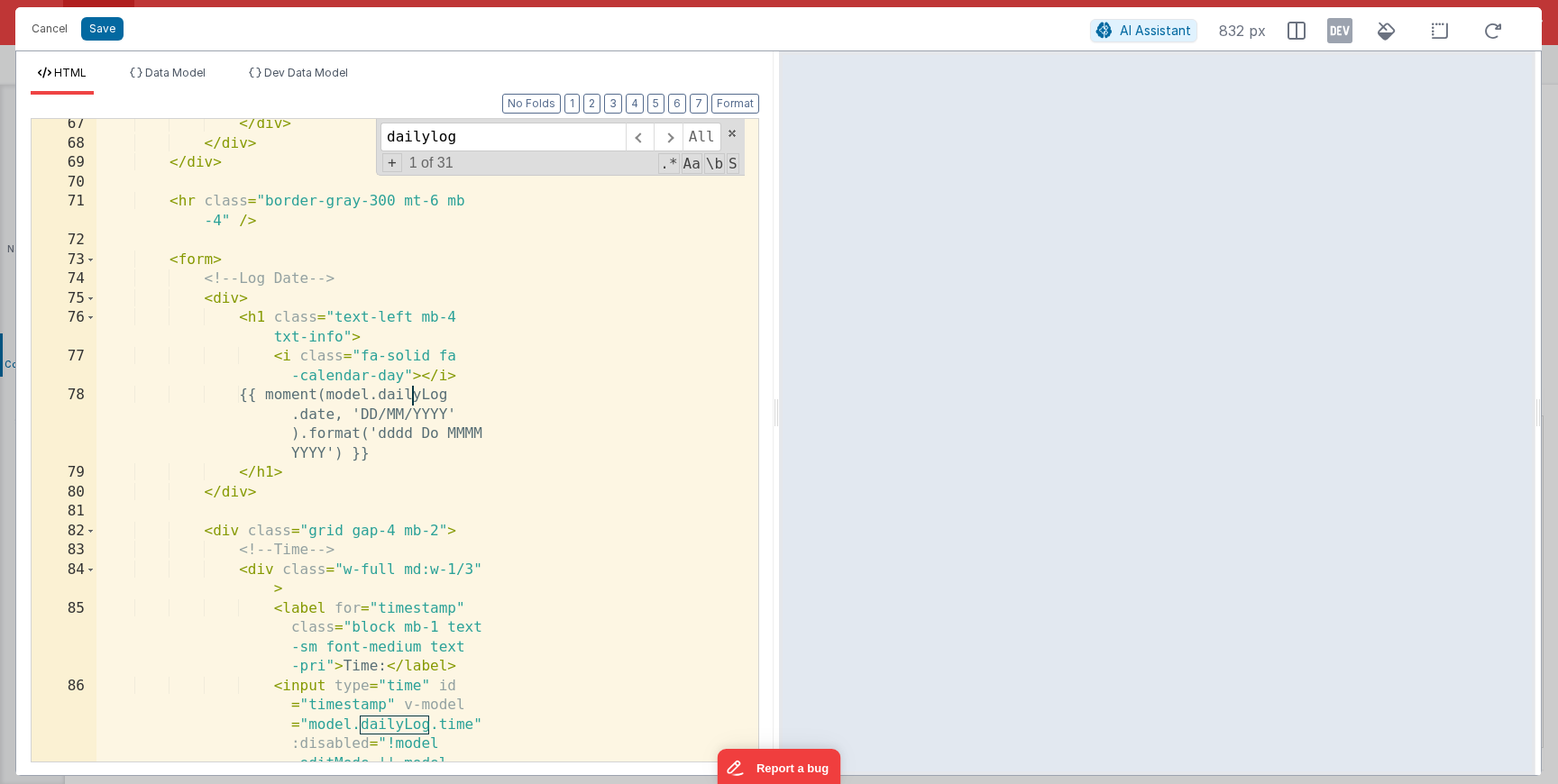
scroll to position [370, 0]
type input "dailylog"
drag, startPoint x: 360, startPoint y: 416, endPoint x: 453, endPoint y: 415, distance: 93.0
click at [453, 415] on div "</ div > </ div > </ div > < hr class = "border-gray-300 mt-6 mb -4" /> < form …" at bounding box center [420, 523] width 648 height 818
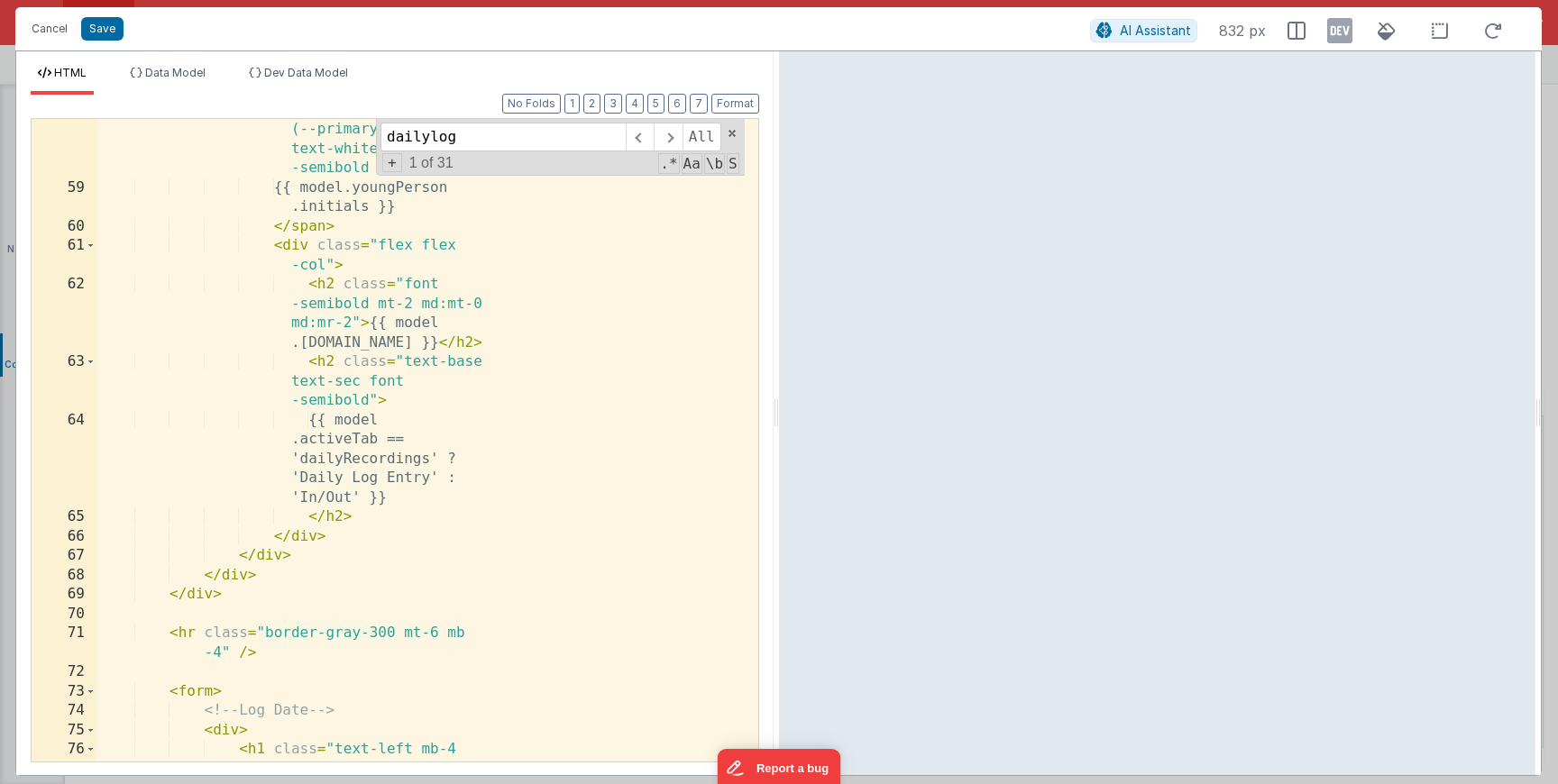
scroll to position [319, 0]
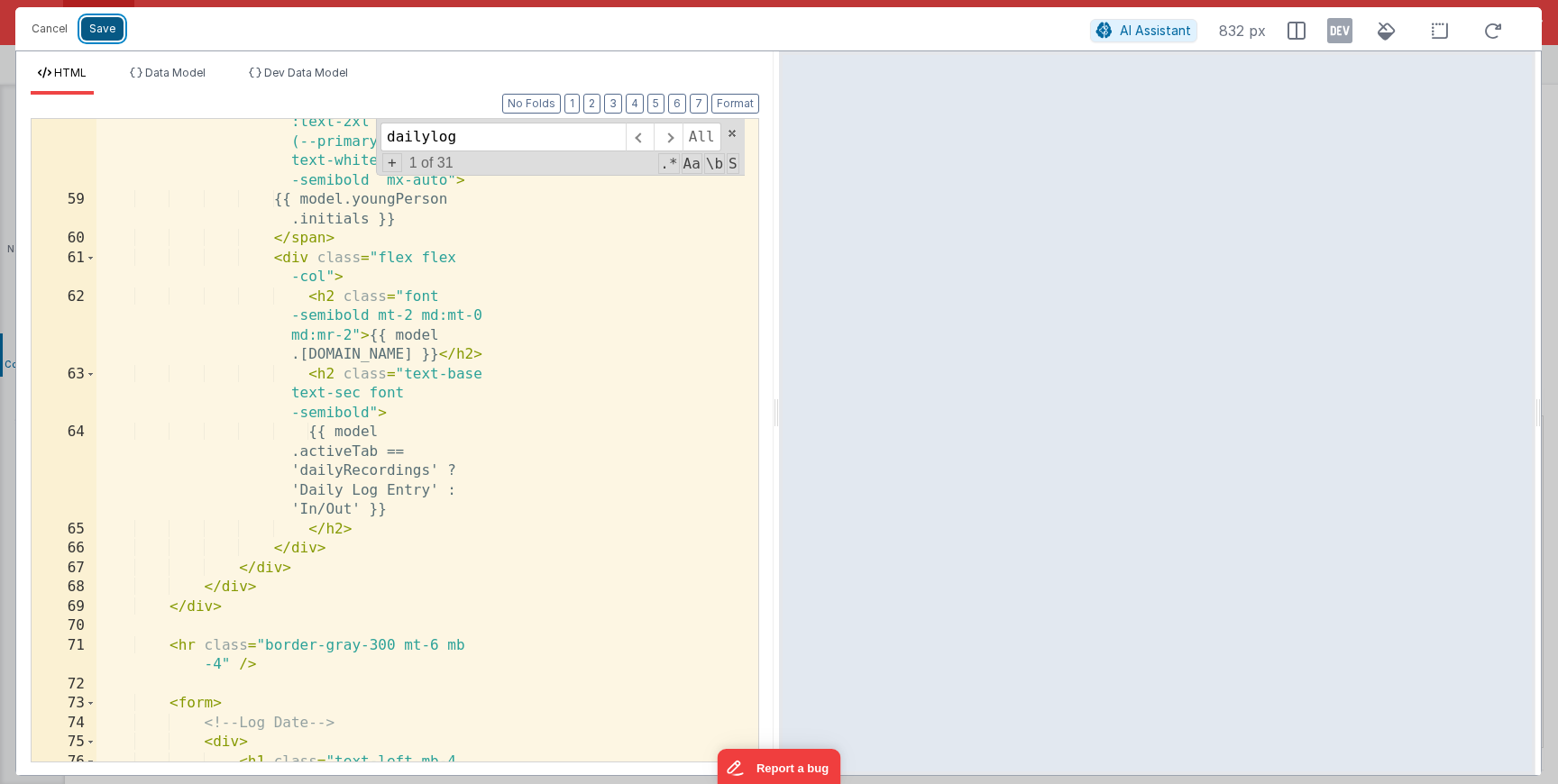
click at [104, 37] on button "Save" at bounding box center [102, 28] width 43 height 24
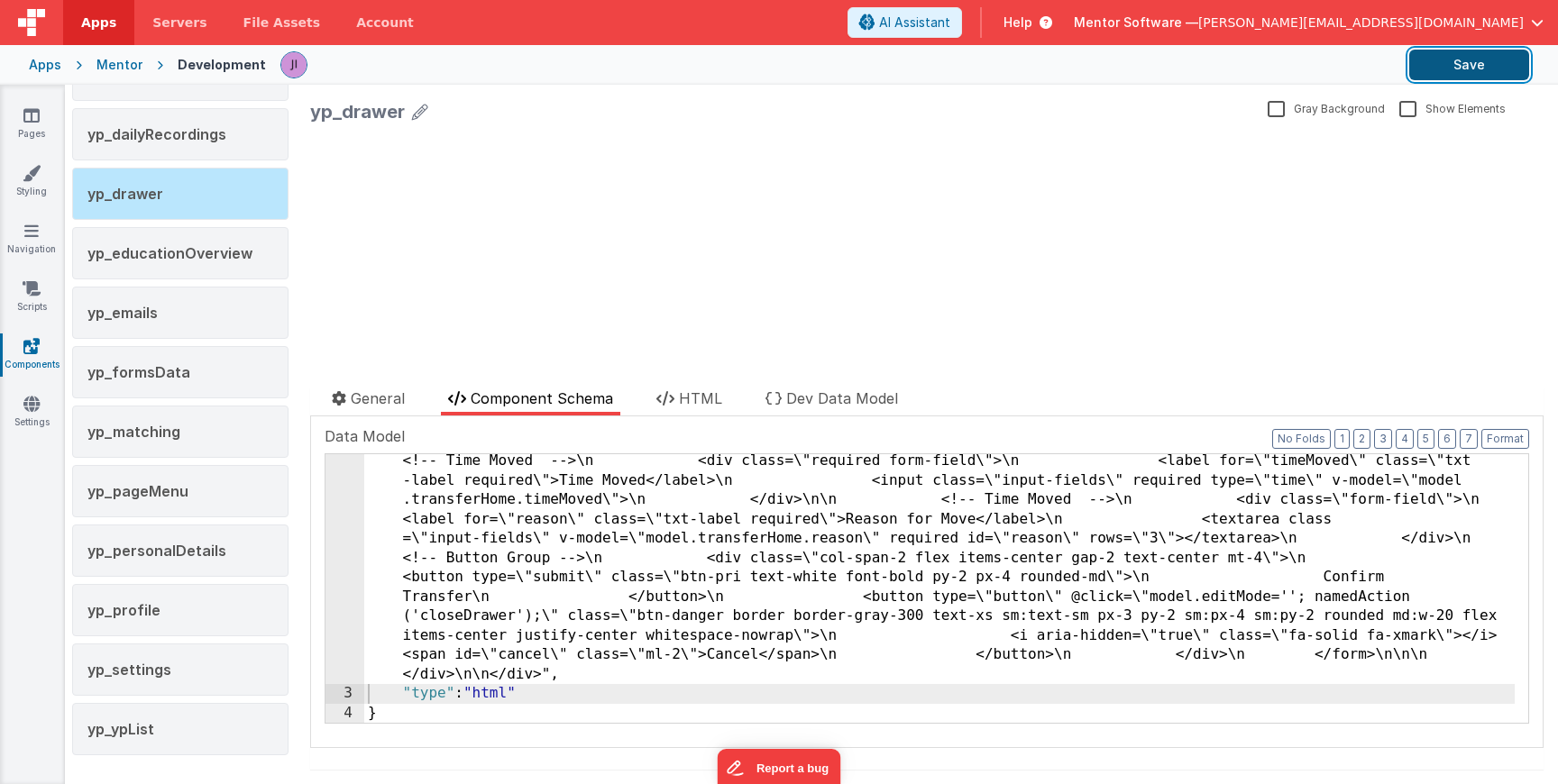
click at [1417, 66] on button "Save" at bounding box center [1469, 64] width 120 height 30
click at [42, 114] on link "Pages" at bounding box center [31, 124] width 65 height 36
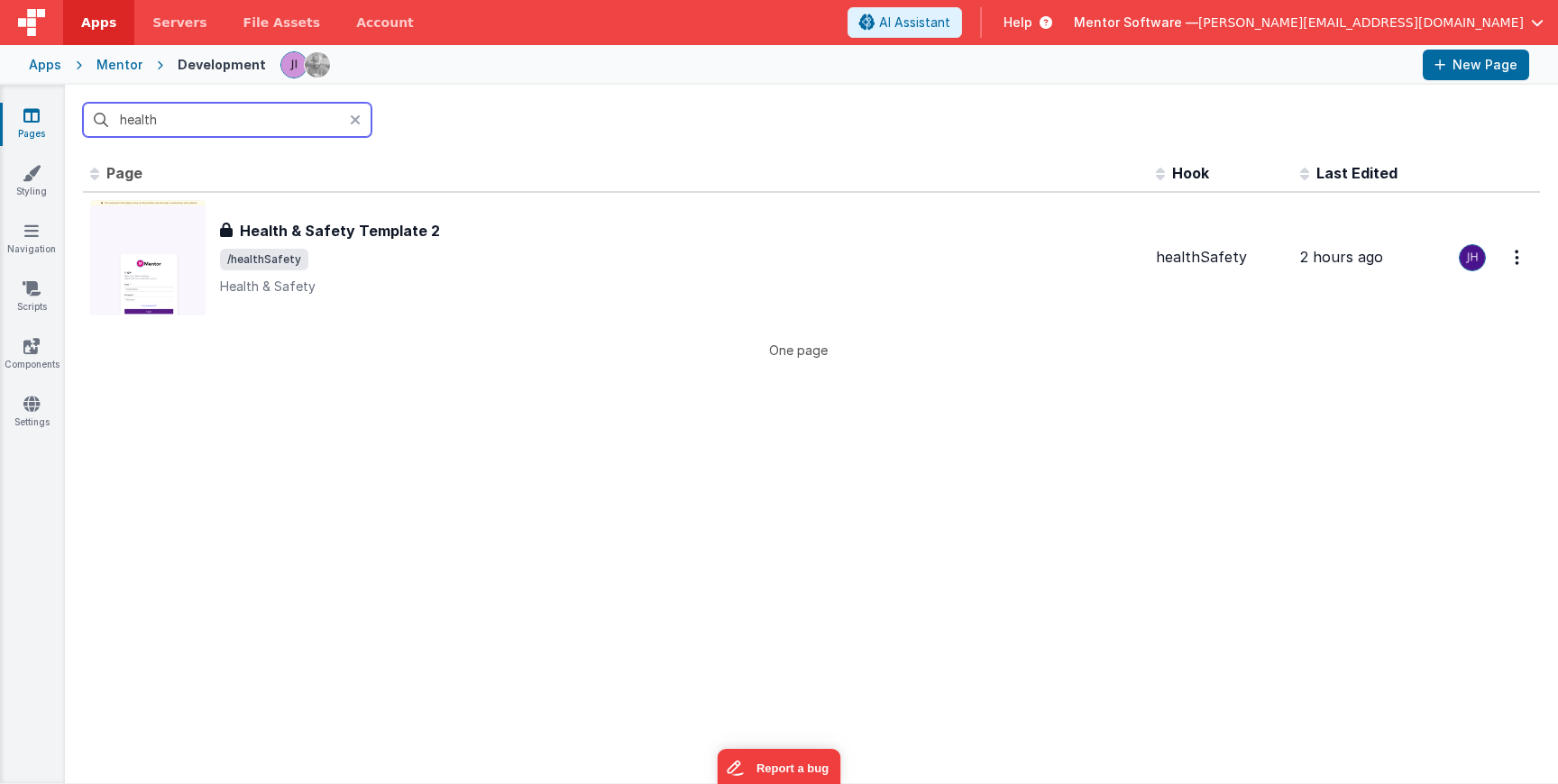
click at [218, 113] on input "health" at bounding box center [227, 120] width 289 height 34
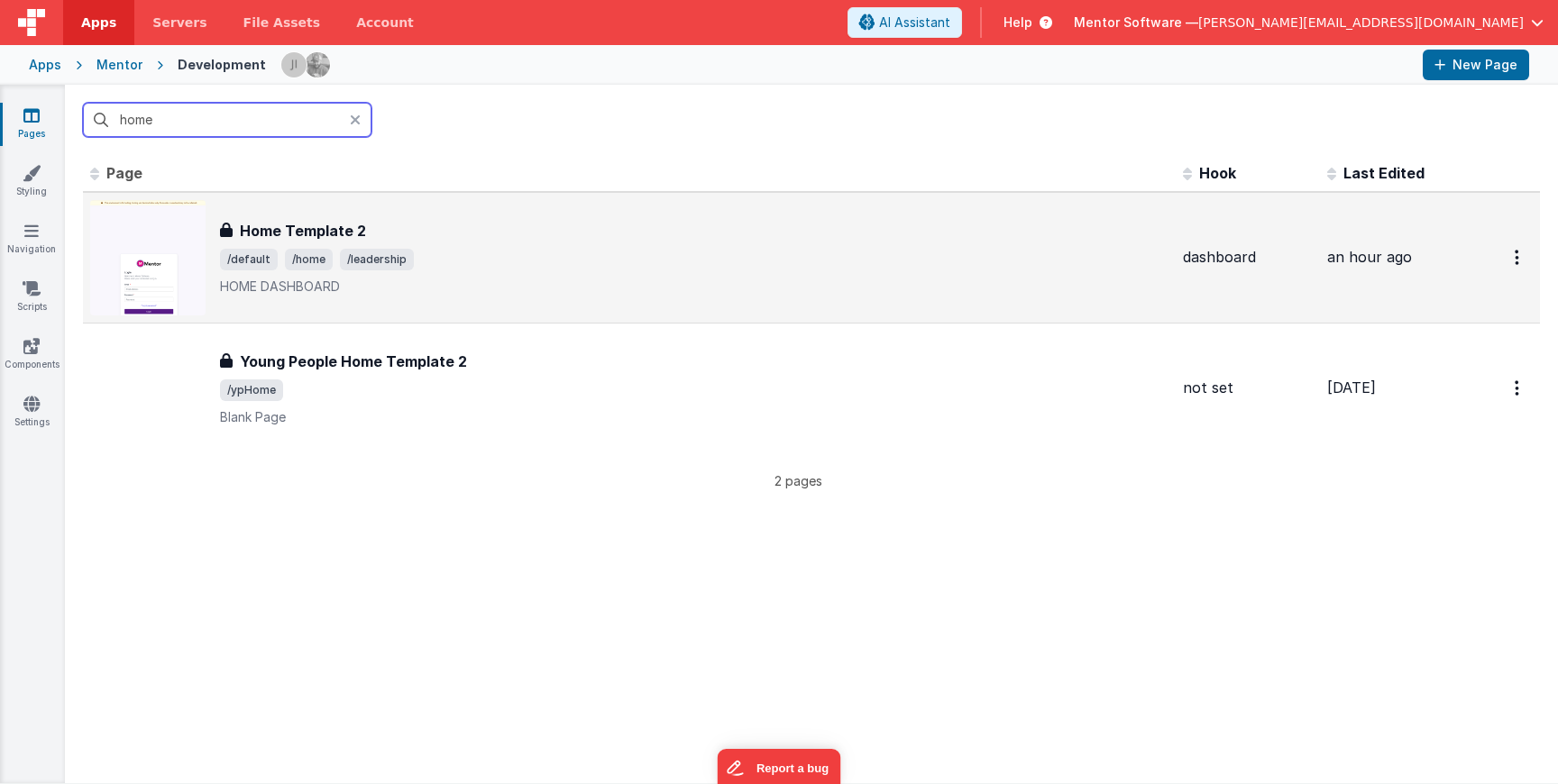
type input "home"
click at [388, 255] on span "/leadership" at bounding box center [376, 259] width 74 height 22
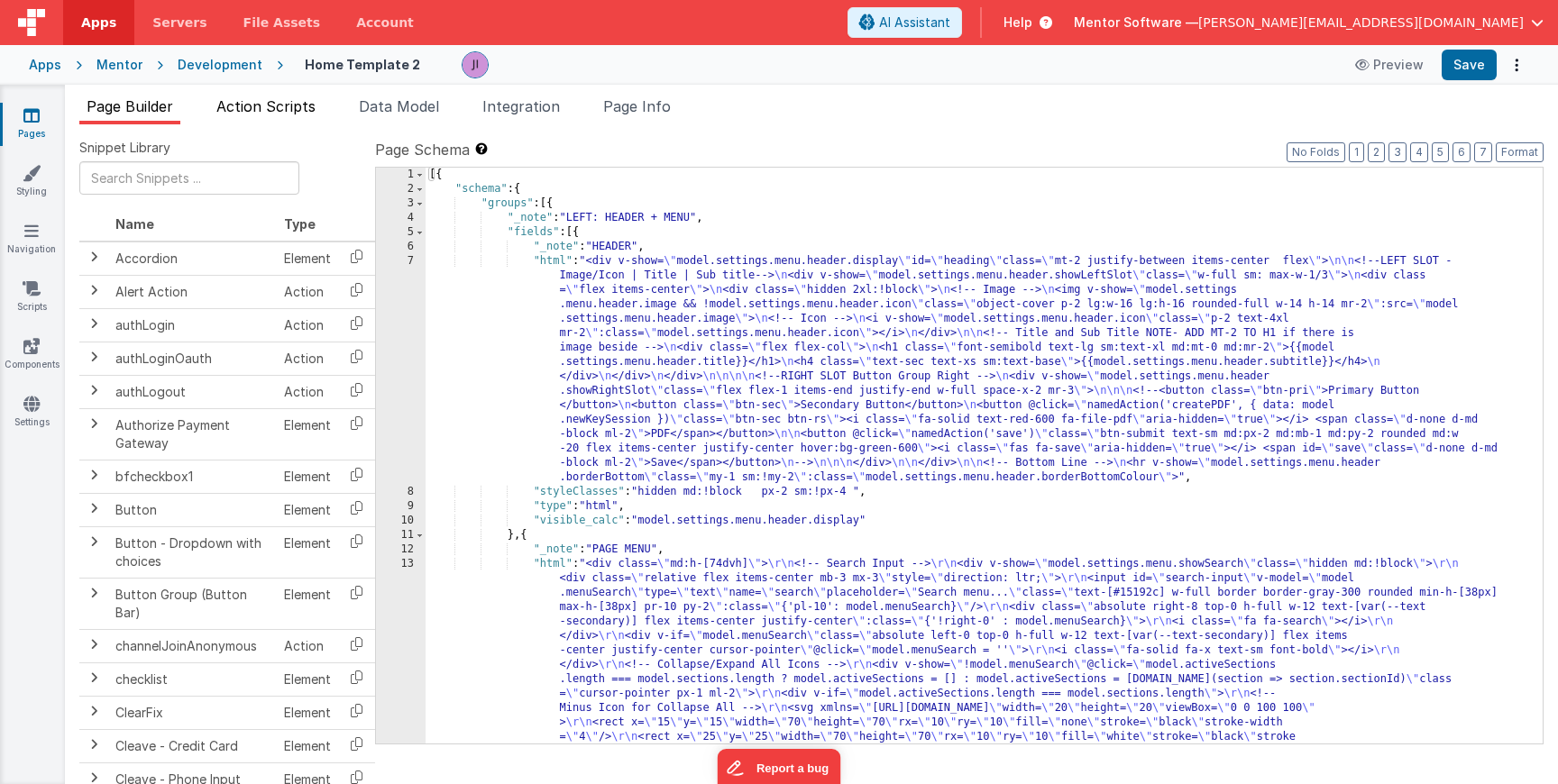
click at [230, 114] on li "Action Scripts" at bounding box center [266, 110] width 114 height 29
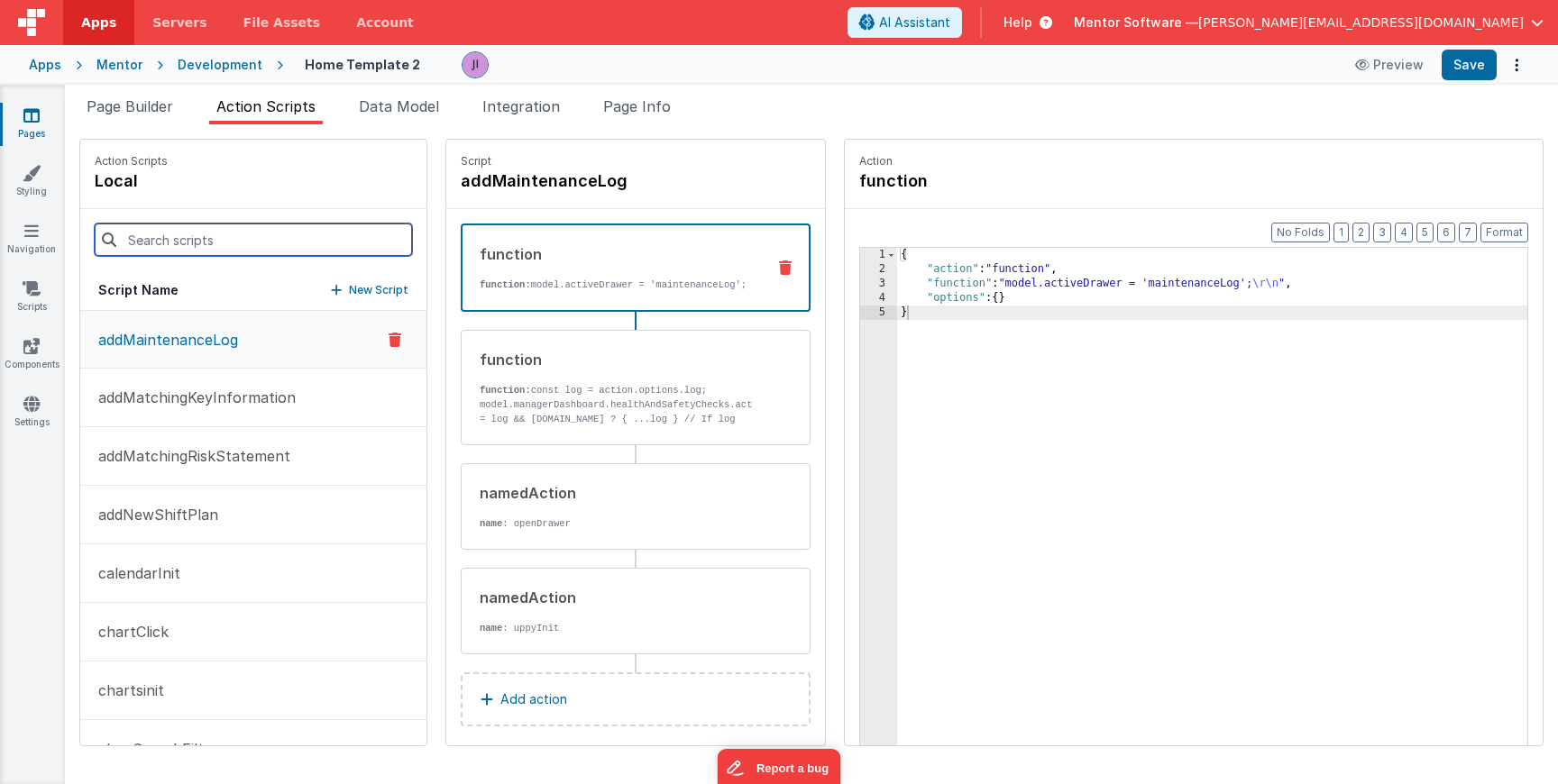
click at [207, 224] on input at bounding box center [254, 239] width 318 height 32
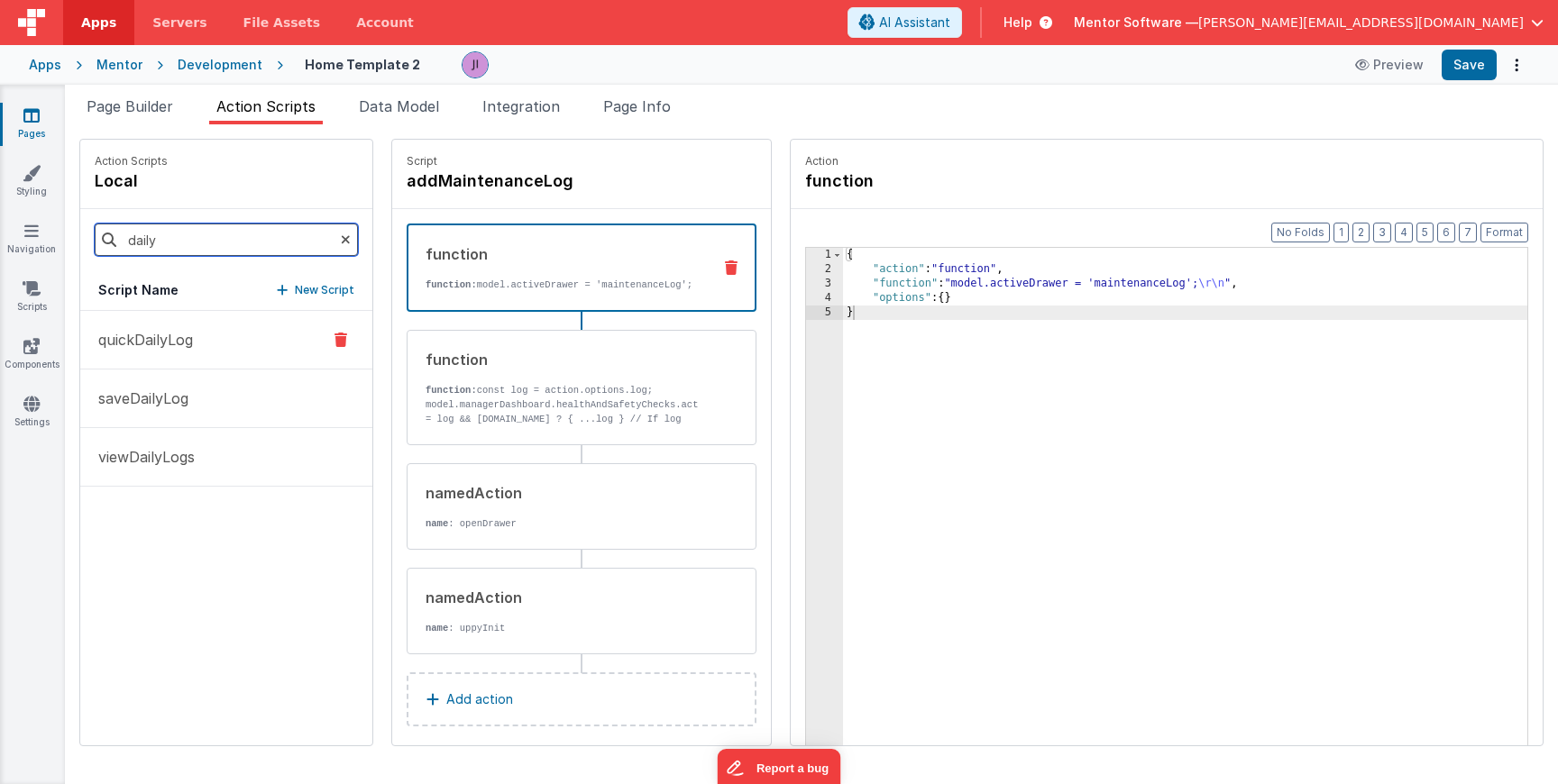
type input "daily"
click at [176, 357] on button "quickDailyLog" at bounding box center [226, 340] width 292 height 59
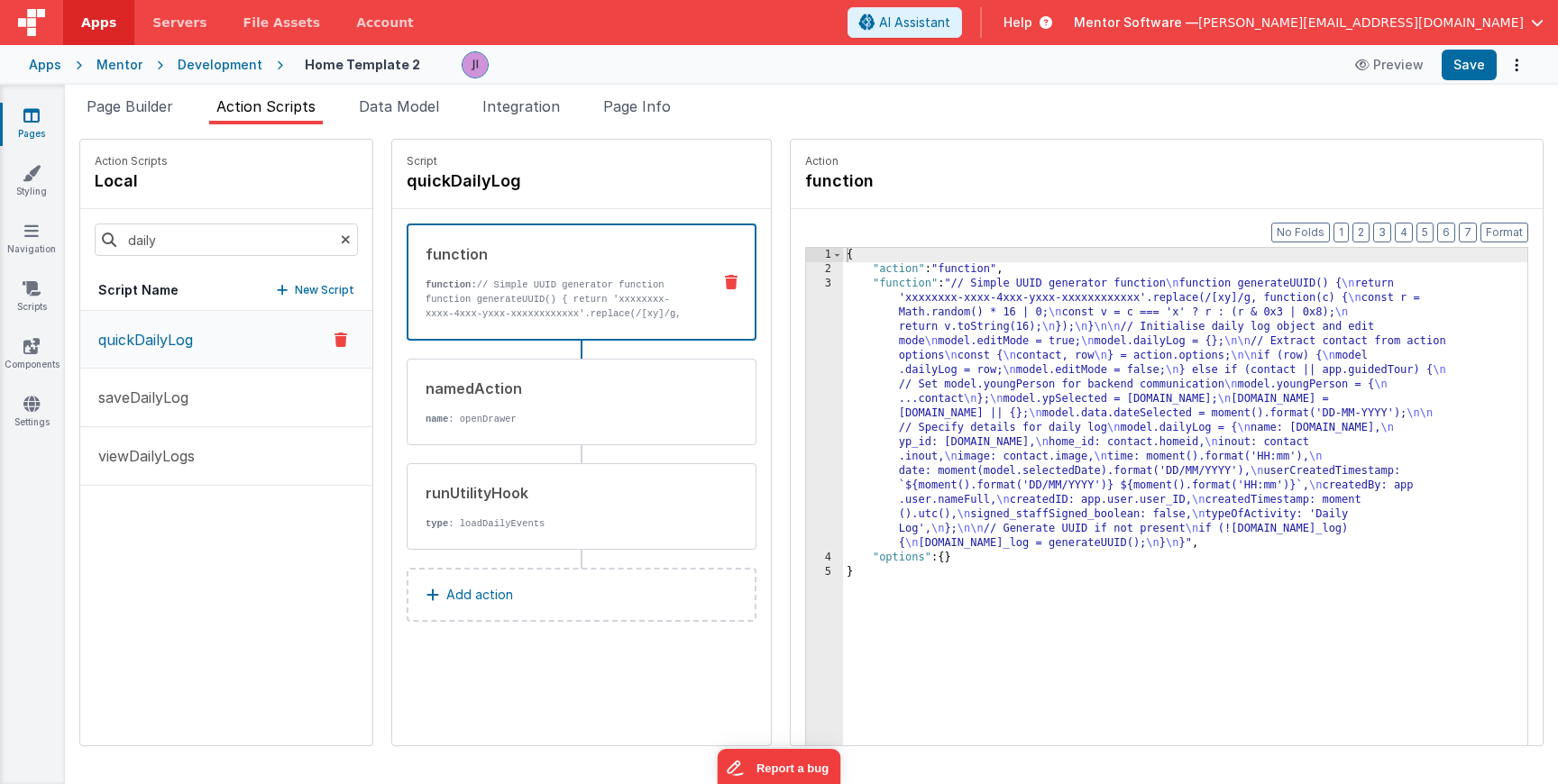
click at [843, 382] on div "{ "action" : "function" , "function" : "// Simple UUID generator function \n fu…" at bounding box center [1185, 539] width 685 height 583
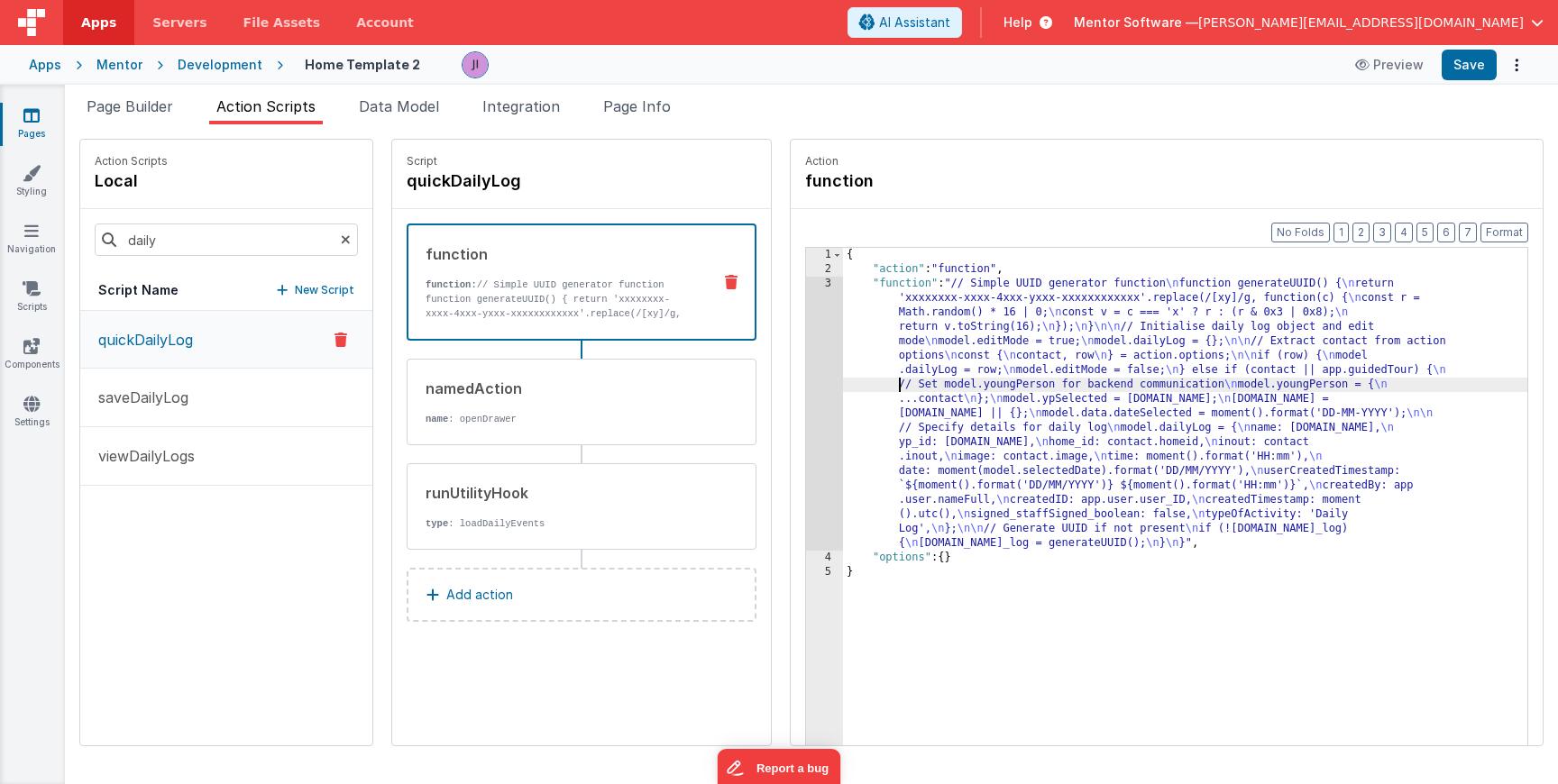
click at [806, 383] on div "3" at bounding box center [824, 414] width 37 height 274
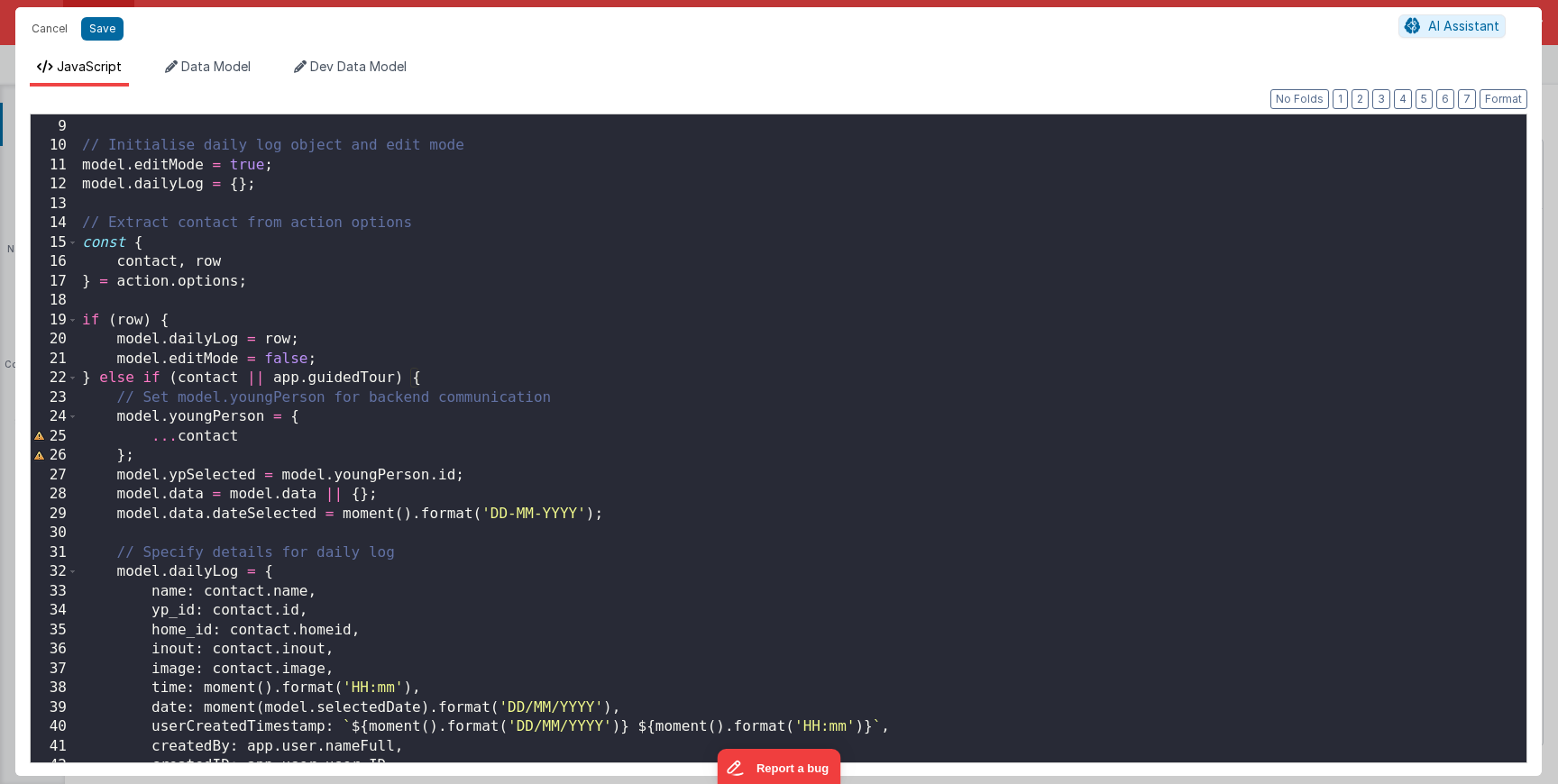
scroll to position [171, 0]
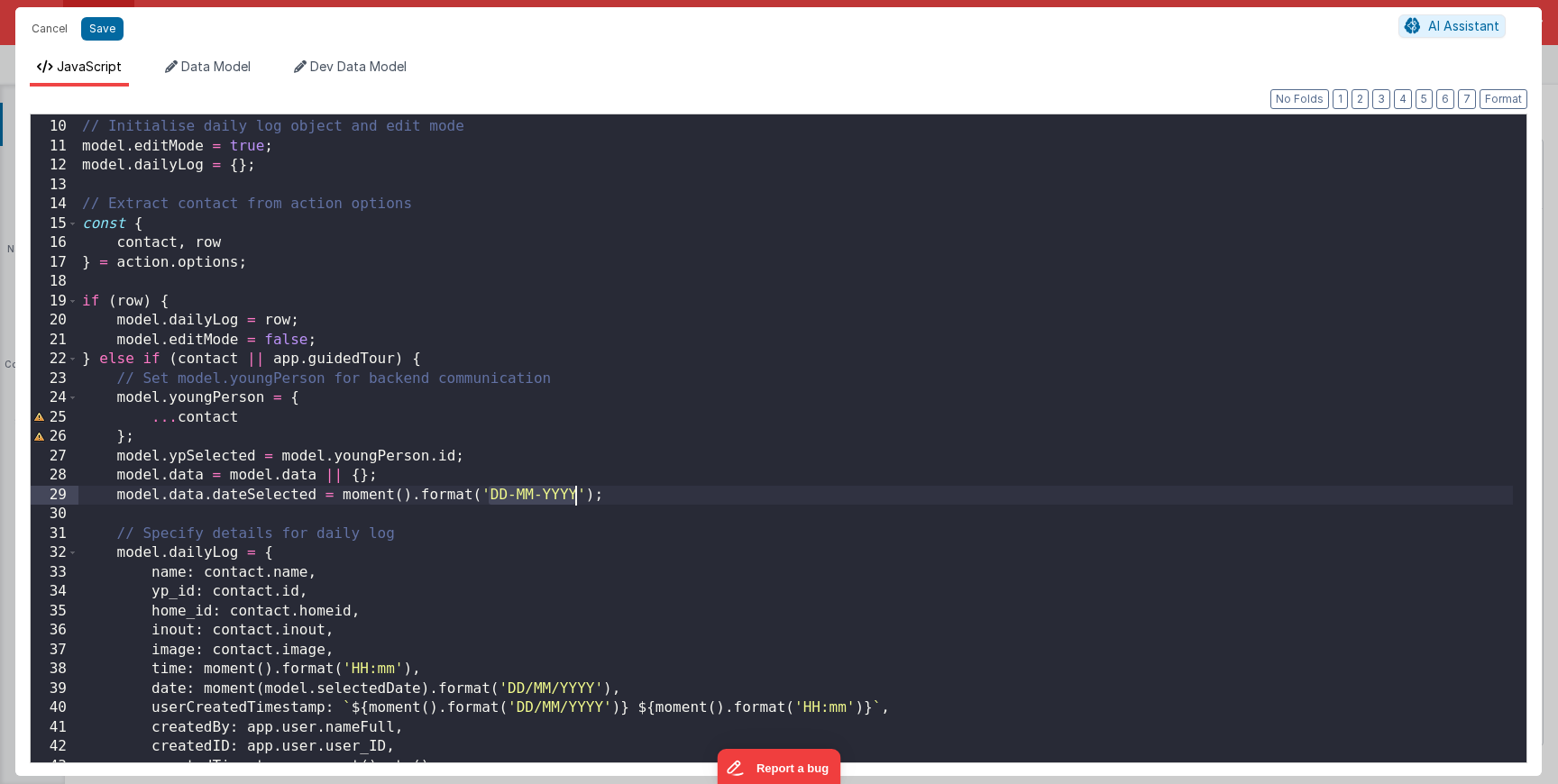
drag, startPoint x: 493, startPoint y: 498, endPoint x: 577, endPoint y: 499, distance: 84.0
click at [577, 499] on div "// Initialise daily log object and edit mode model . editMode = true ; model . …" at bounding box center [796, 442] width 1435 height 687
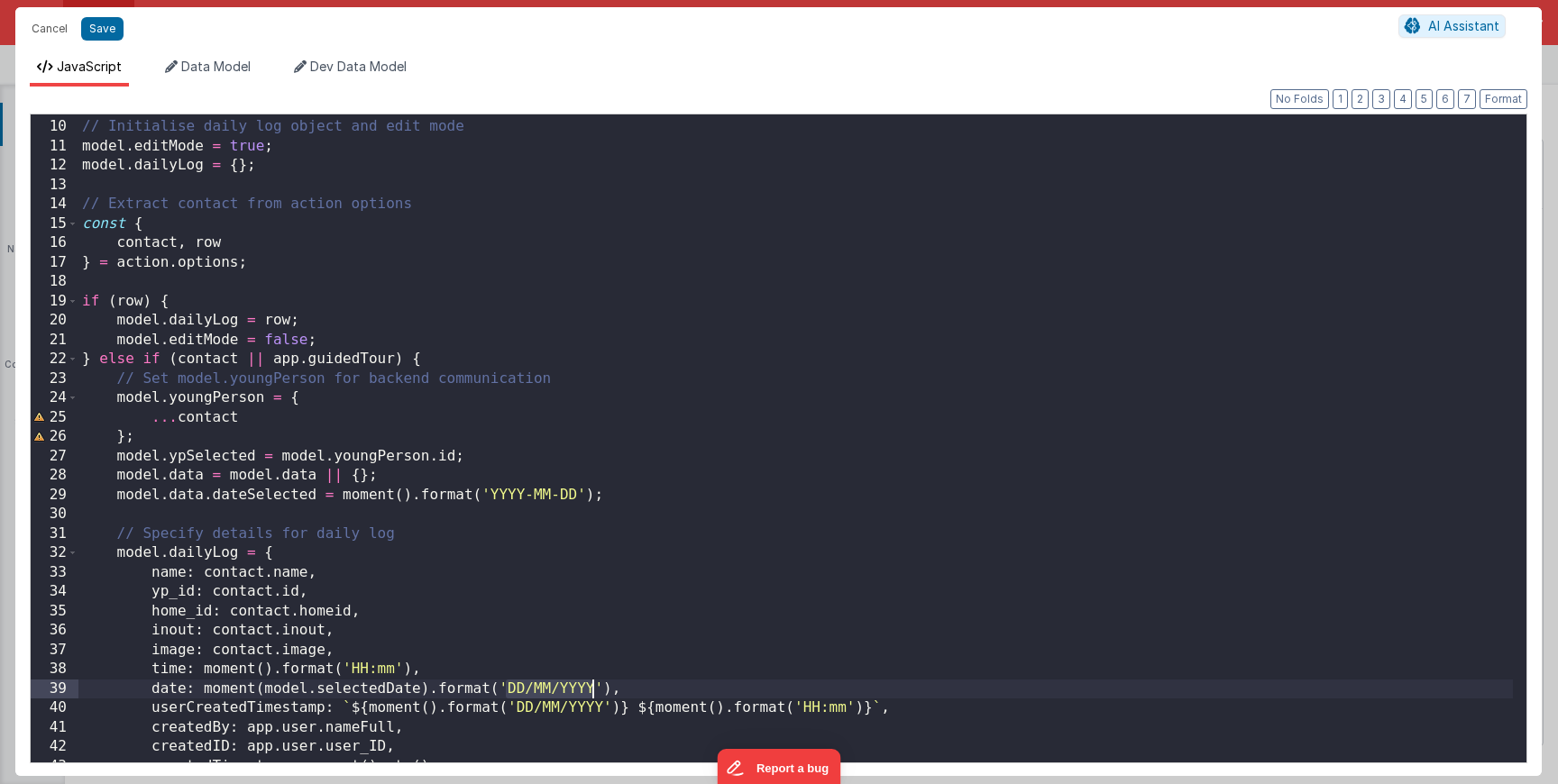
drag, startPoint x: 511, startPoint y: 695, endPoint x: 594, endPoint y: 694, distance: 83.0
click at [594, 694] on div "// Initialise daily log object and edit mode model . editMode = true ; model . …" at bounding box center [796, 442] width 1435 height 687
drag, startPoint x: 519, startPoint y: 707, endPoint x: 597, endPoint y: 705, distance: 78.0
click at [597, 705] on div "// Initialise daily log object and edit mode model . editMode = true ; model . …" at bounding box center [796, 442] width 1435 height 687
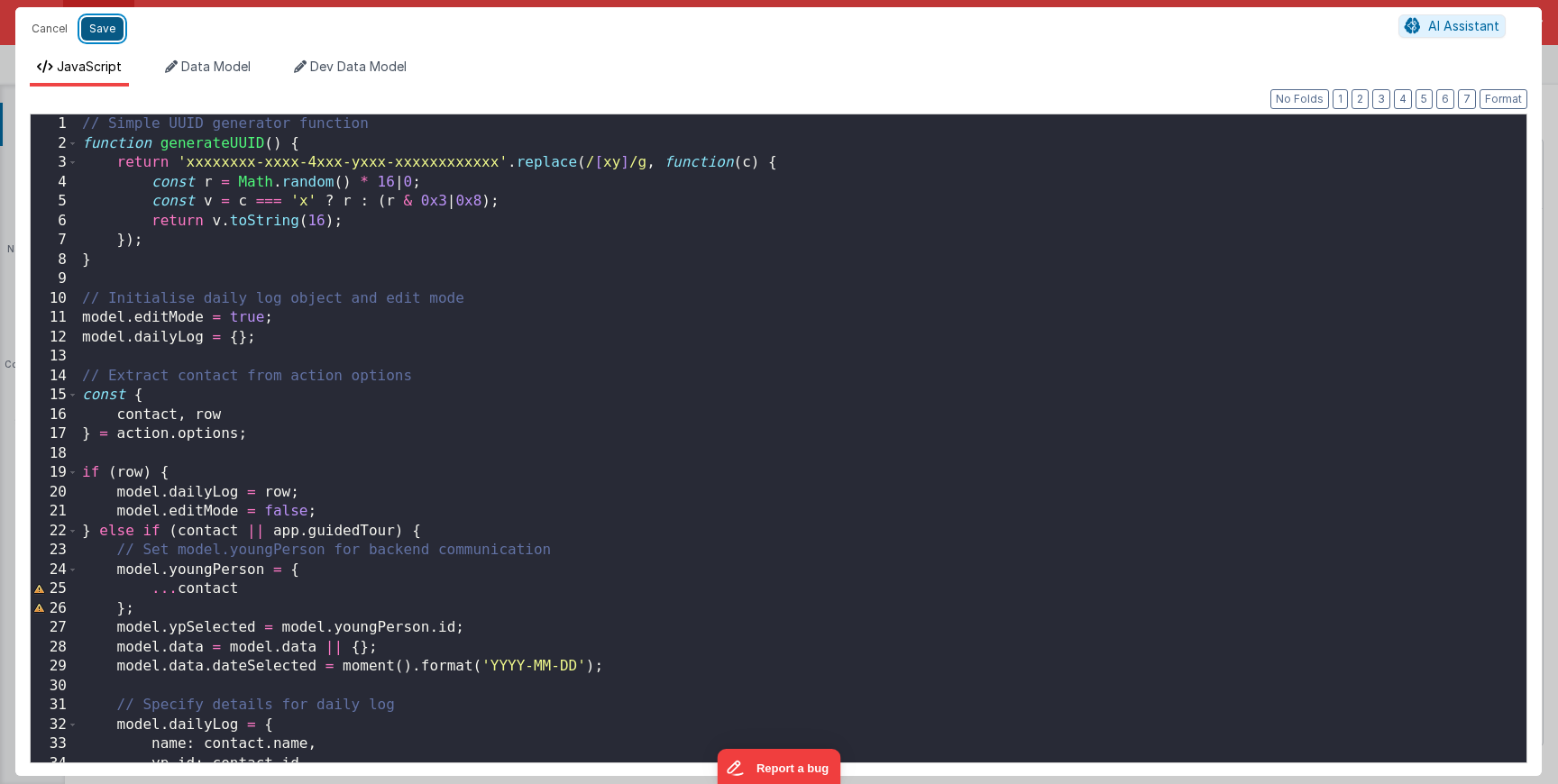
click at [107, 22] on button "Save" at bounding box center [102, 28] width 43 height 24
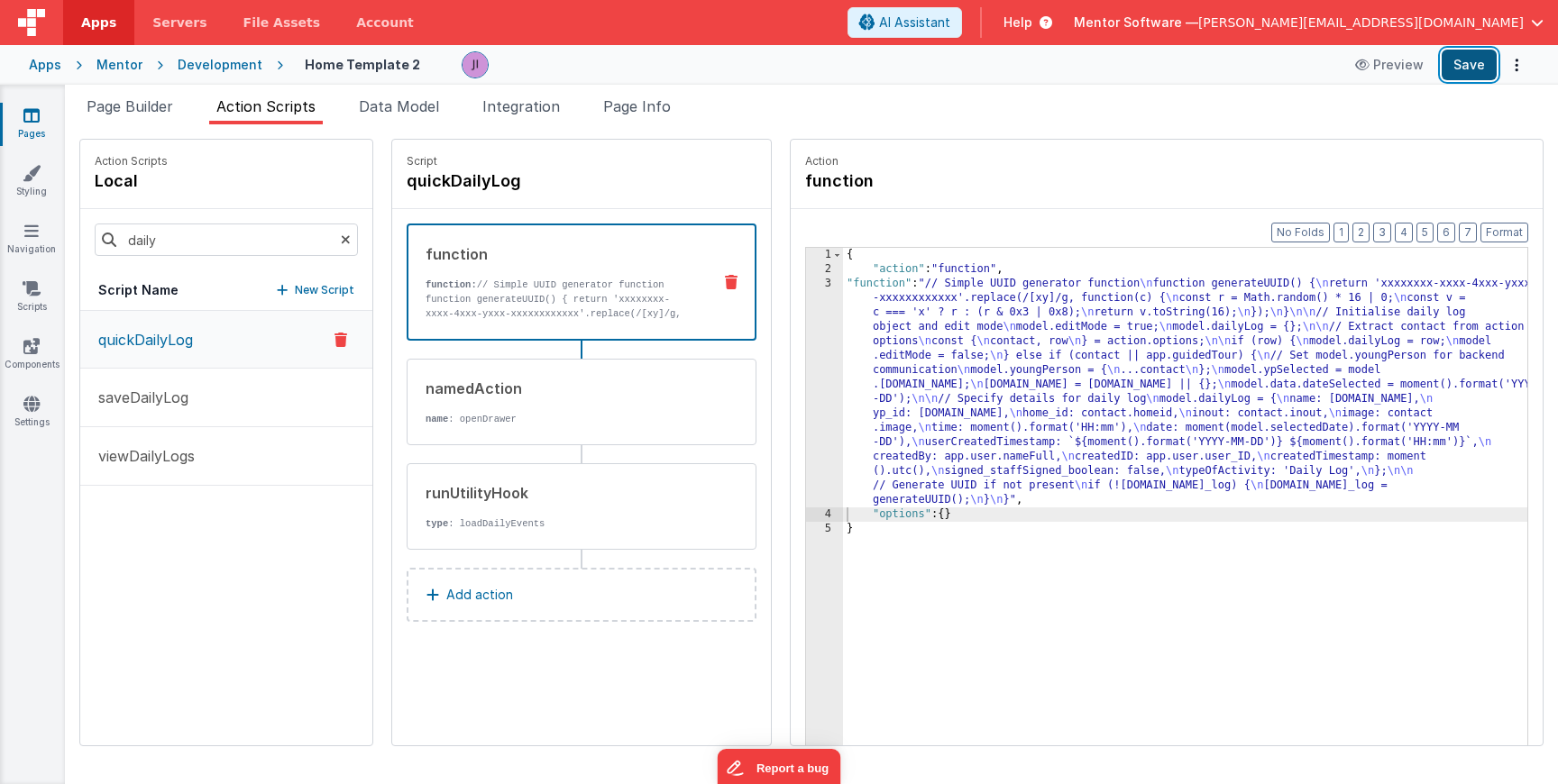
click at [1444, 73] on button "Save" at bounding box center [1469, 64] width 55 height 30
click at [213, 443] on button "viewDailyLogs" at bounding box center [226, 457] width 292 height 59
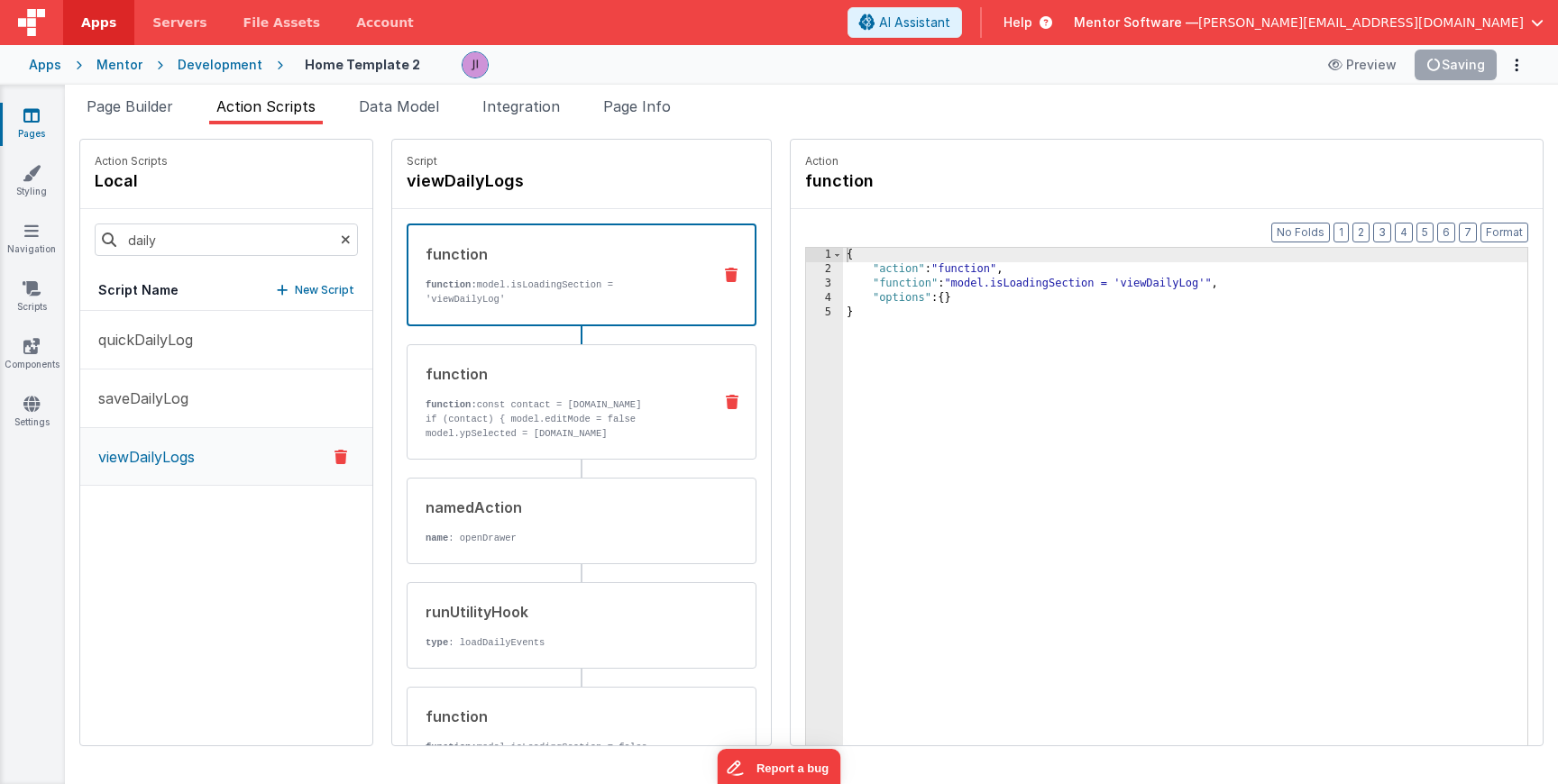
click at [535, 384] on div "function function: const contact = action.options.contact if (contact) { model.…" at bounding box center [552, 402] width 290 height 78
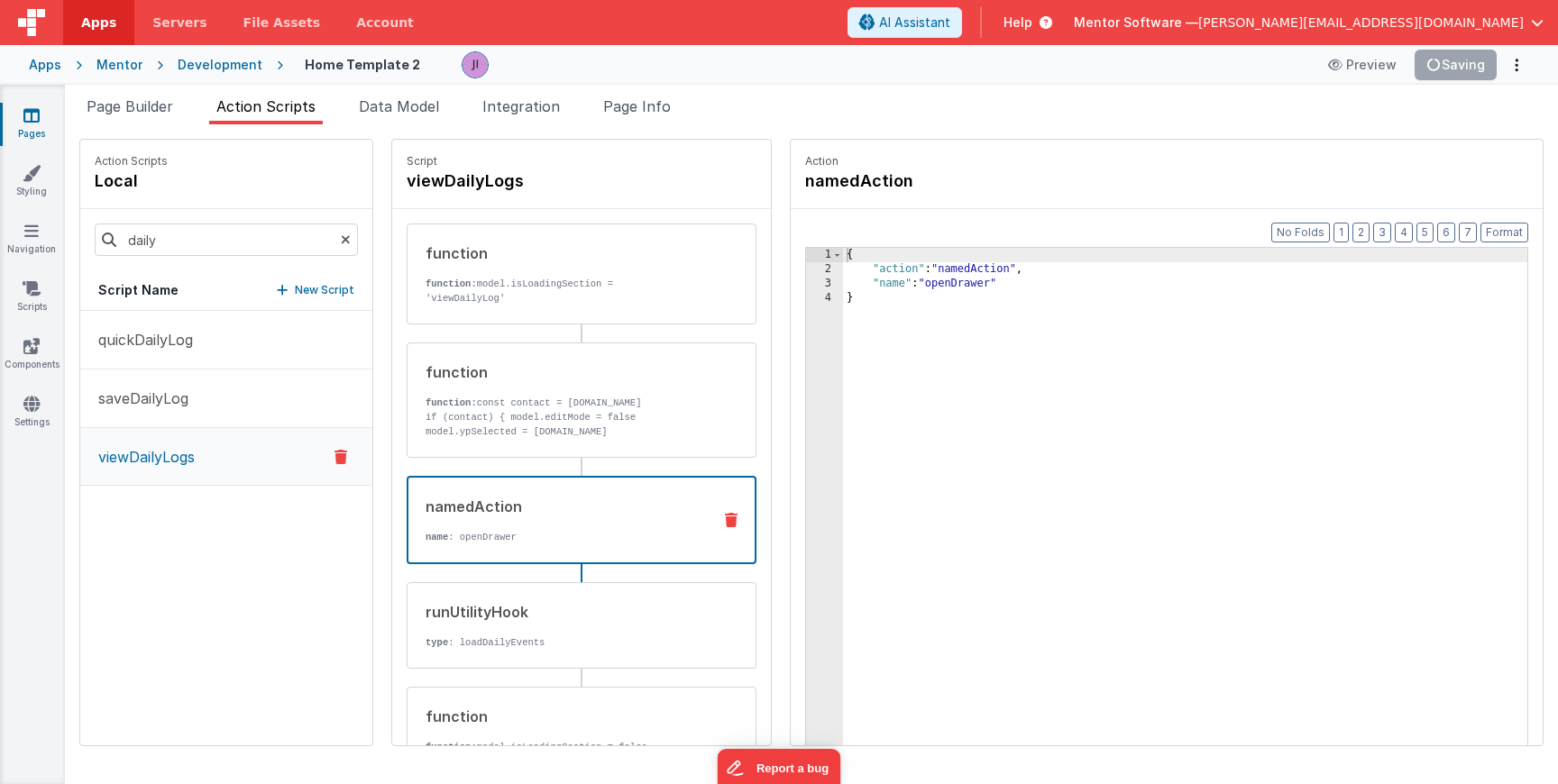
click at [555, 491] on div "namedAction name : openDrawer" at bounding box center [582, 519] width 350 height 88
click at [560, 431] on p "if (contact) { model.editMode = false model.ypSelected = contact.id model.selec…" at bounding box center [562, 439] width 272 height 58
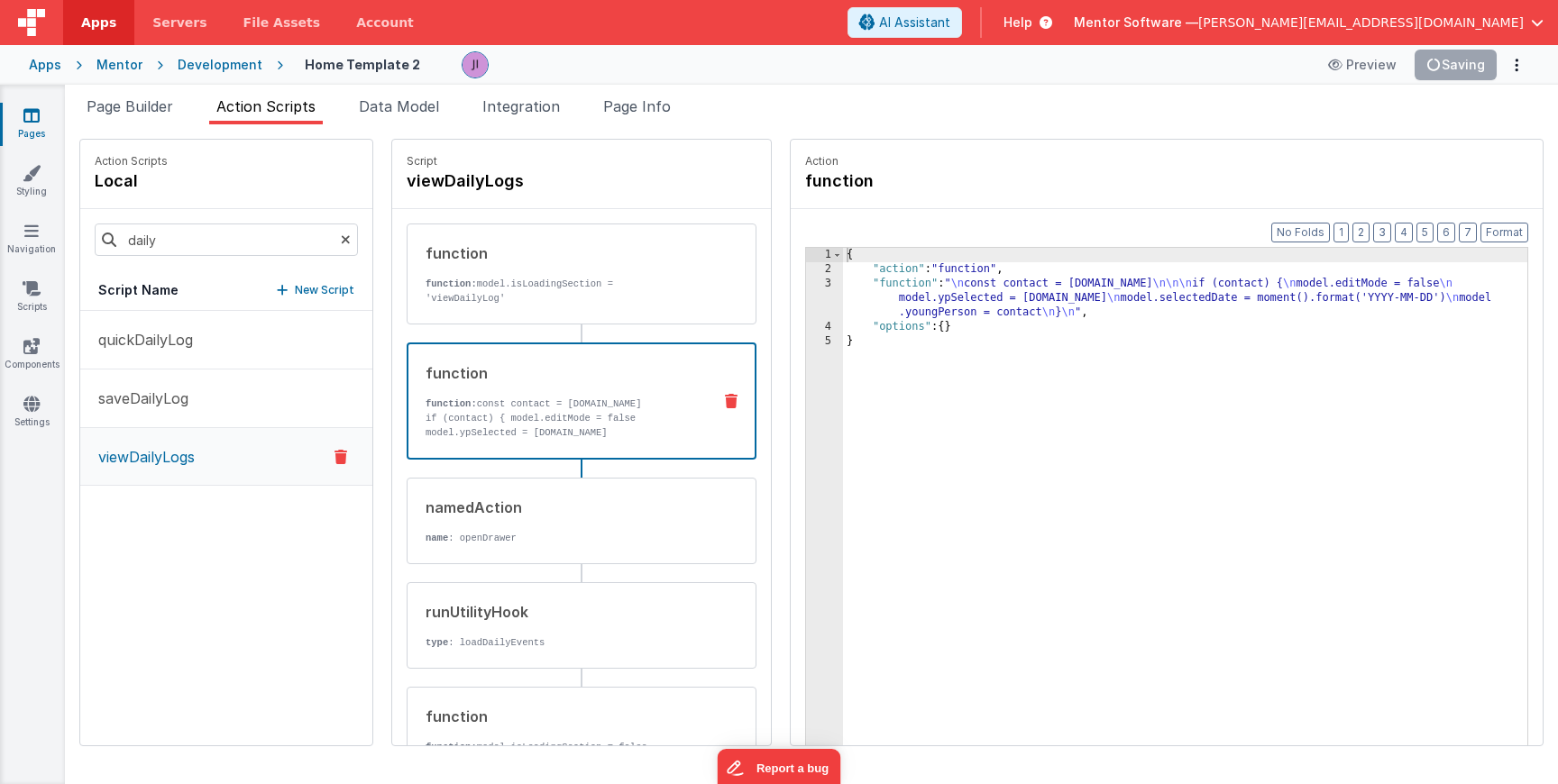
click at [932, 271] on div "{ "action" : "function" , "function" : " \n const contact = action.options.cont…" at bounding box center [1212, 539] width 738 height 583
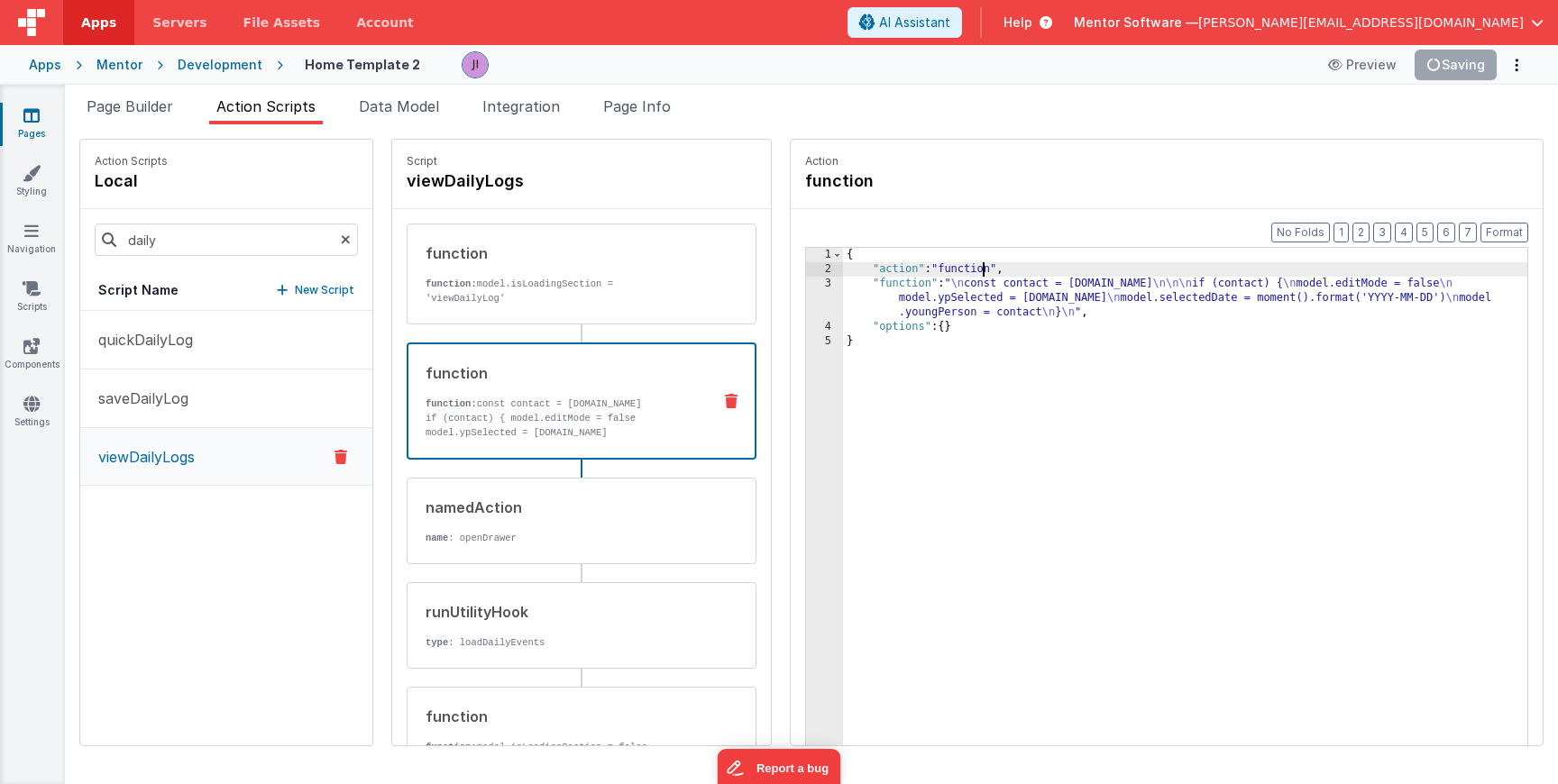
click at [922, 295] on div "{ "action" : "function" , "function" : " \n const contact = action.options.cont…" at bounding box center [1212, 539] width 738 height 583
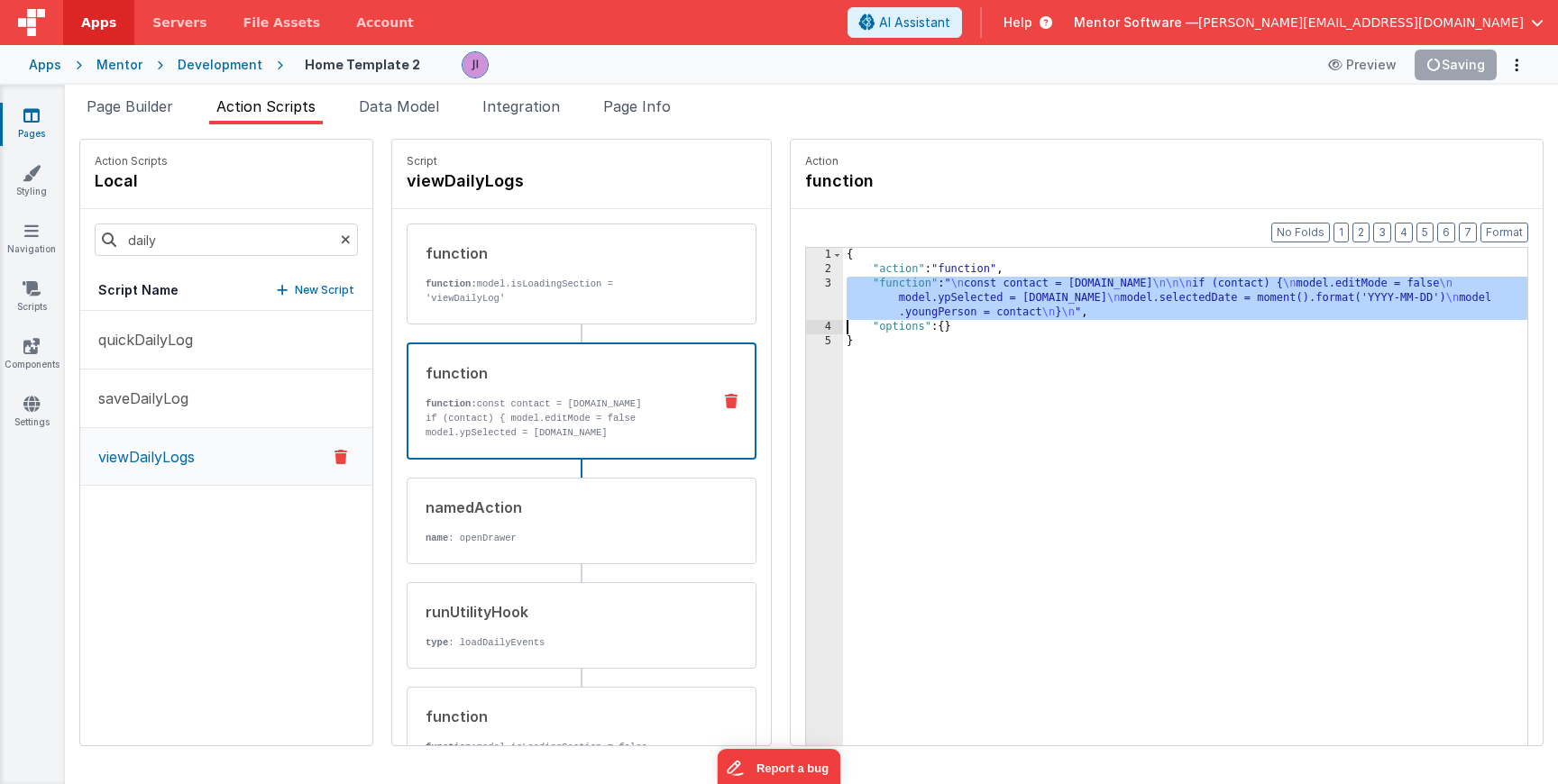
click at [806, 304] on div "3" at bounding box center [824, 299] width 37 height 44
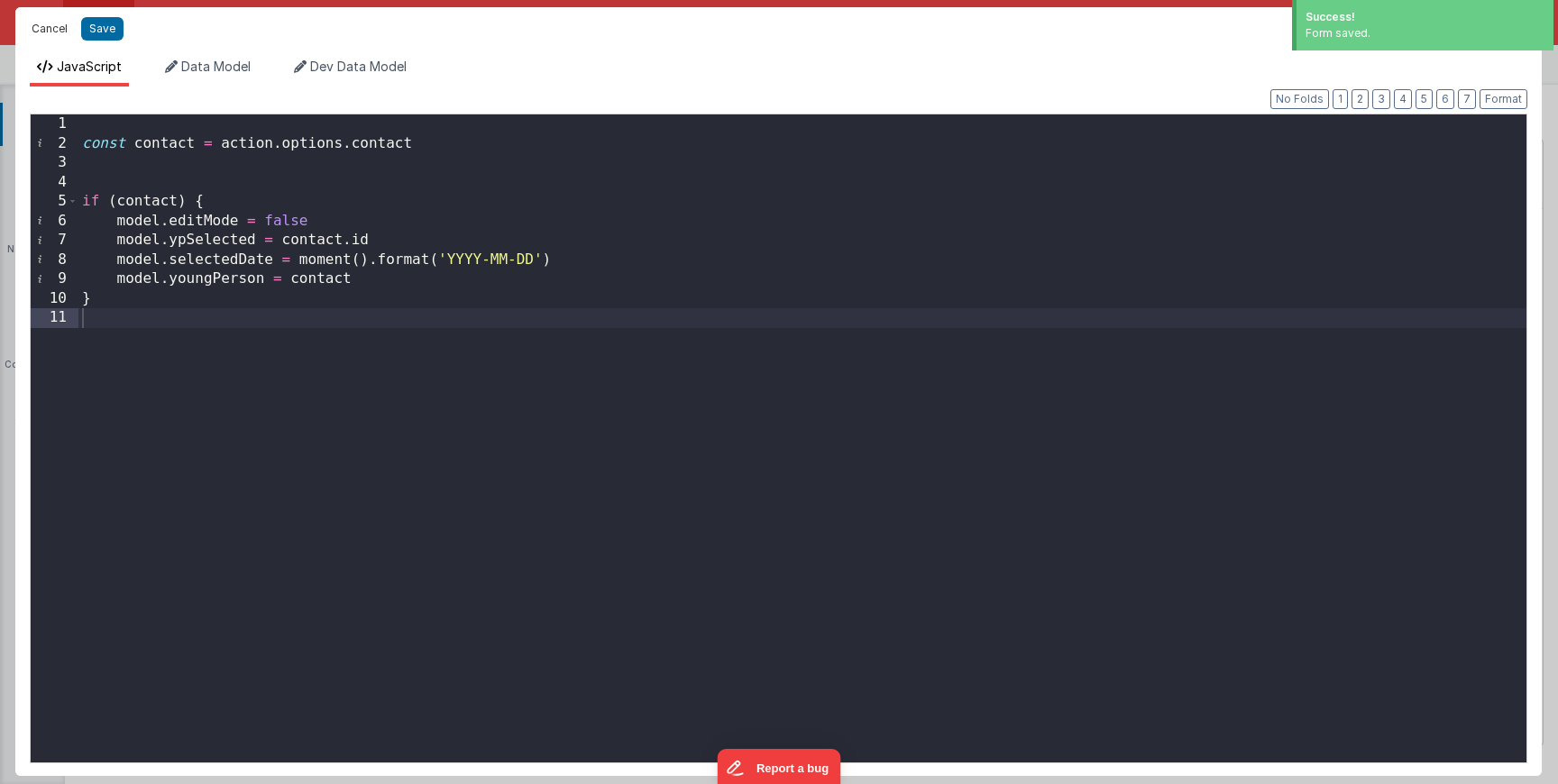
drag, startPoint x: 58, startPoint y: 31, endPoint x: 303, endPoint y: 318, distance: 377.4
click at [57, 31] on button "Cancel" at bounding box center [49, 28] width 54 height 26
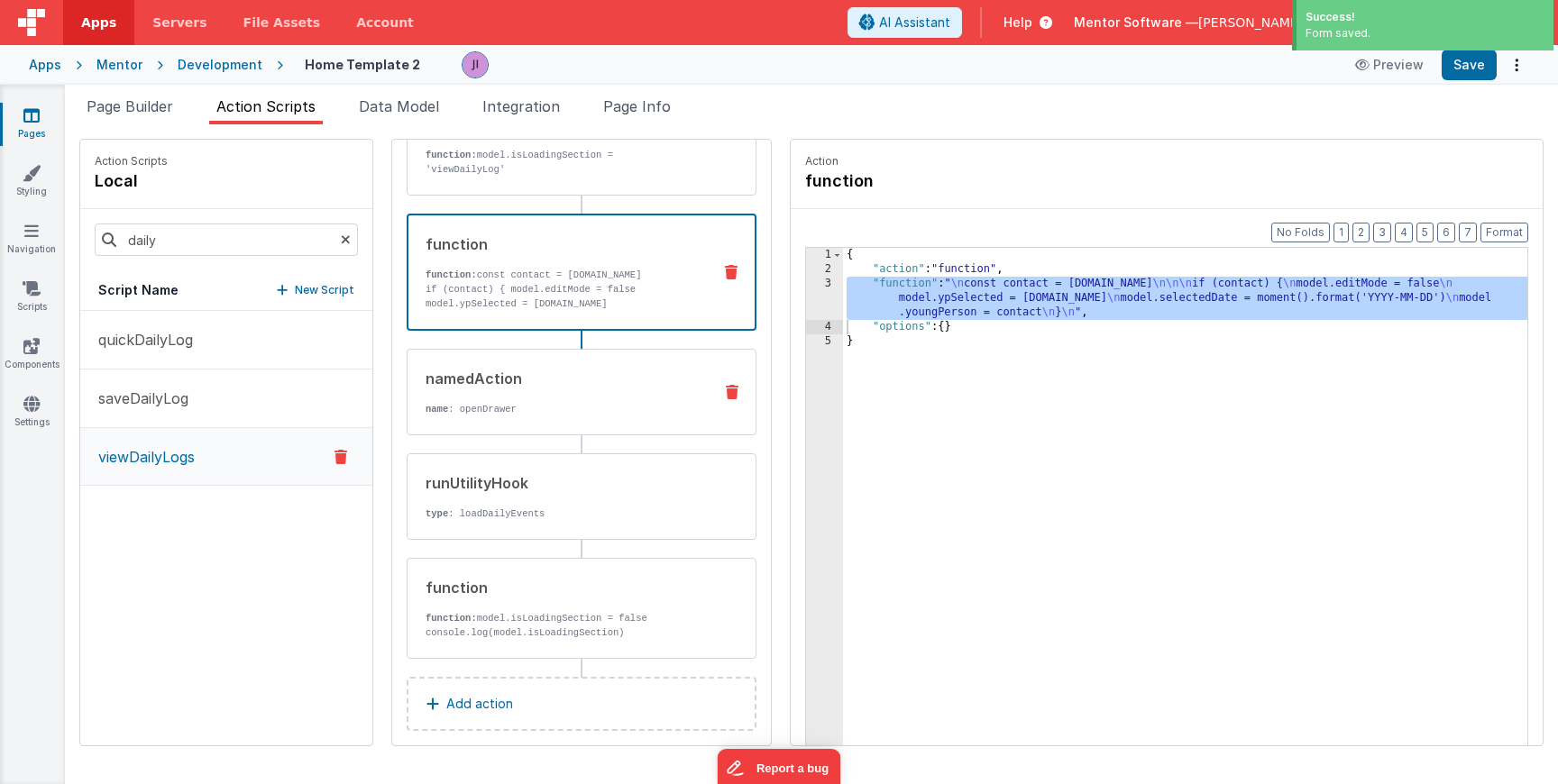
scroll to position [147, 0]
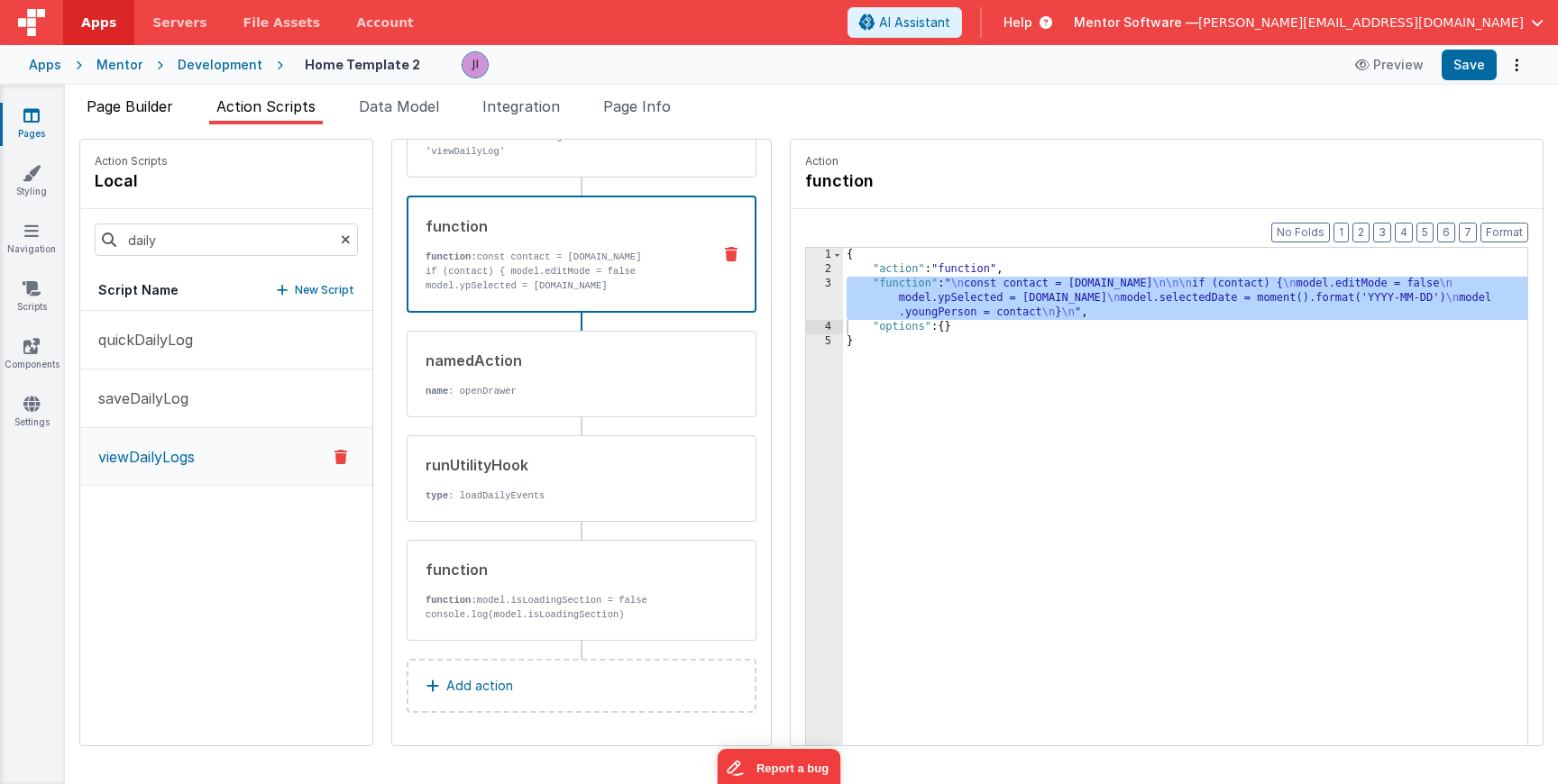
click at [156, 113] on span "Page Builder" at bounding box center [131, 106] width 87 height 18
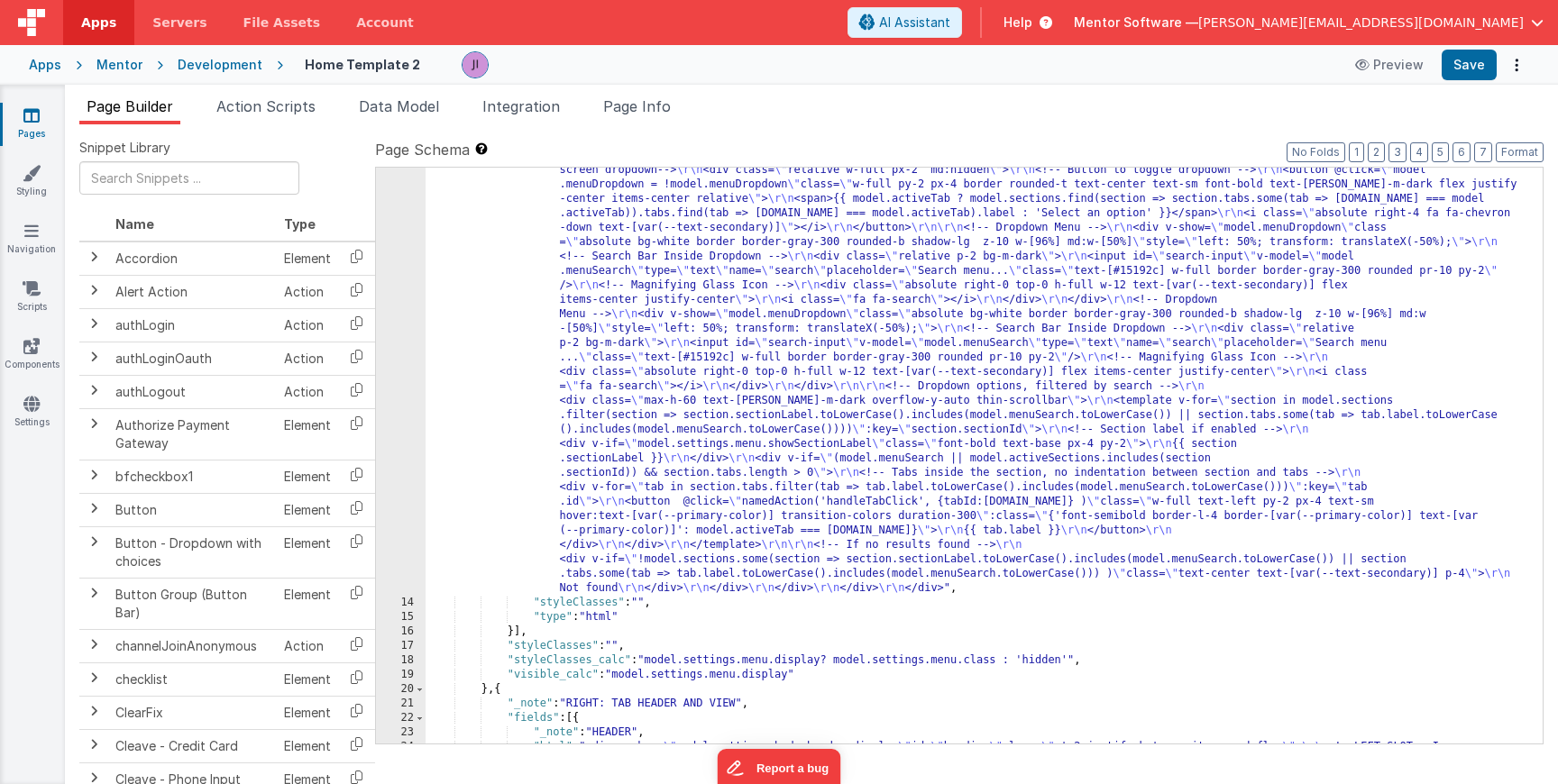
scroll to position [691, 0]
click at [575, 514] on div ""html" : "<div class= \" md:h-[74dvh] \" > \r\n <!-- Search Input --> \r\n <div…" at bounding box center [977, 797] width 1104 height 2481
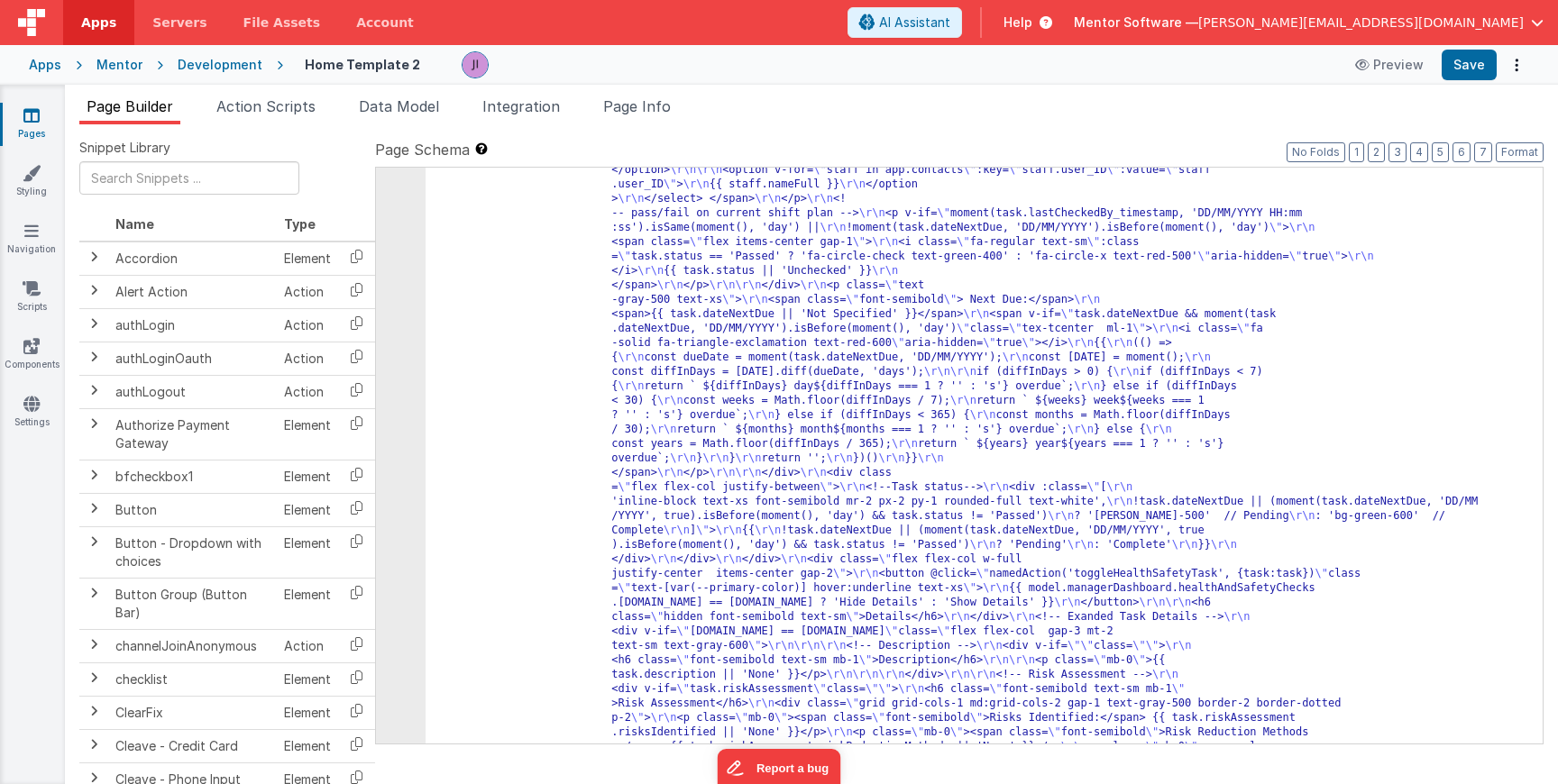
scroll to position [28966, 0]
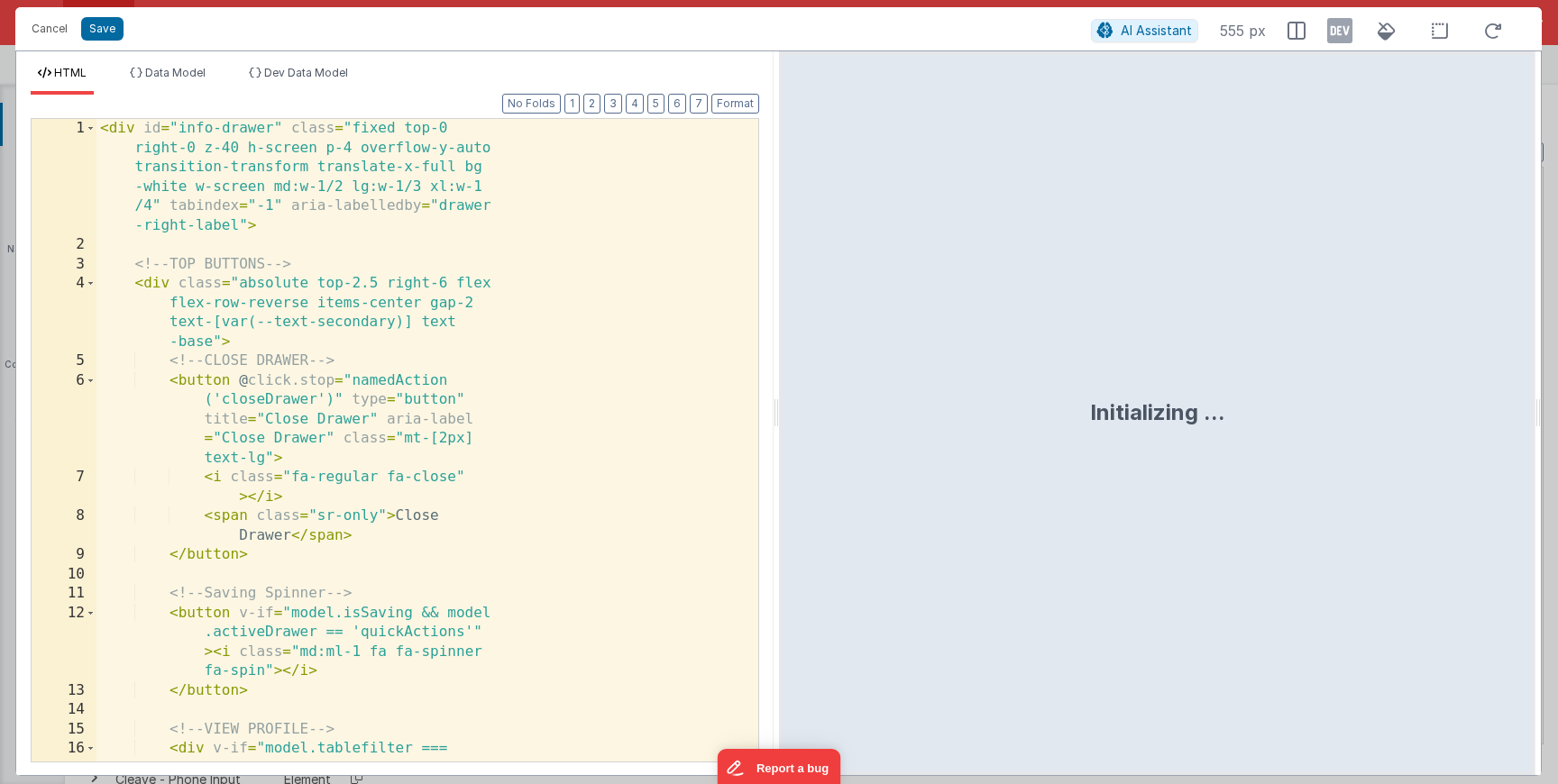
click at [427, 381] on div "< div id = "info-drawer" class = "fixed top-0 right-0 z-40 h-screen p-4 overflo…" at bounding box center [420, 528] width 648 height 818
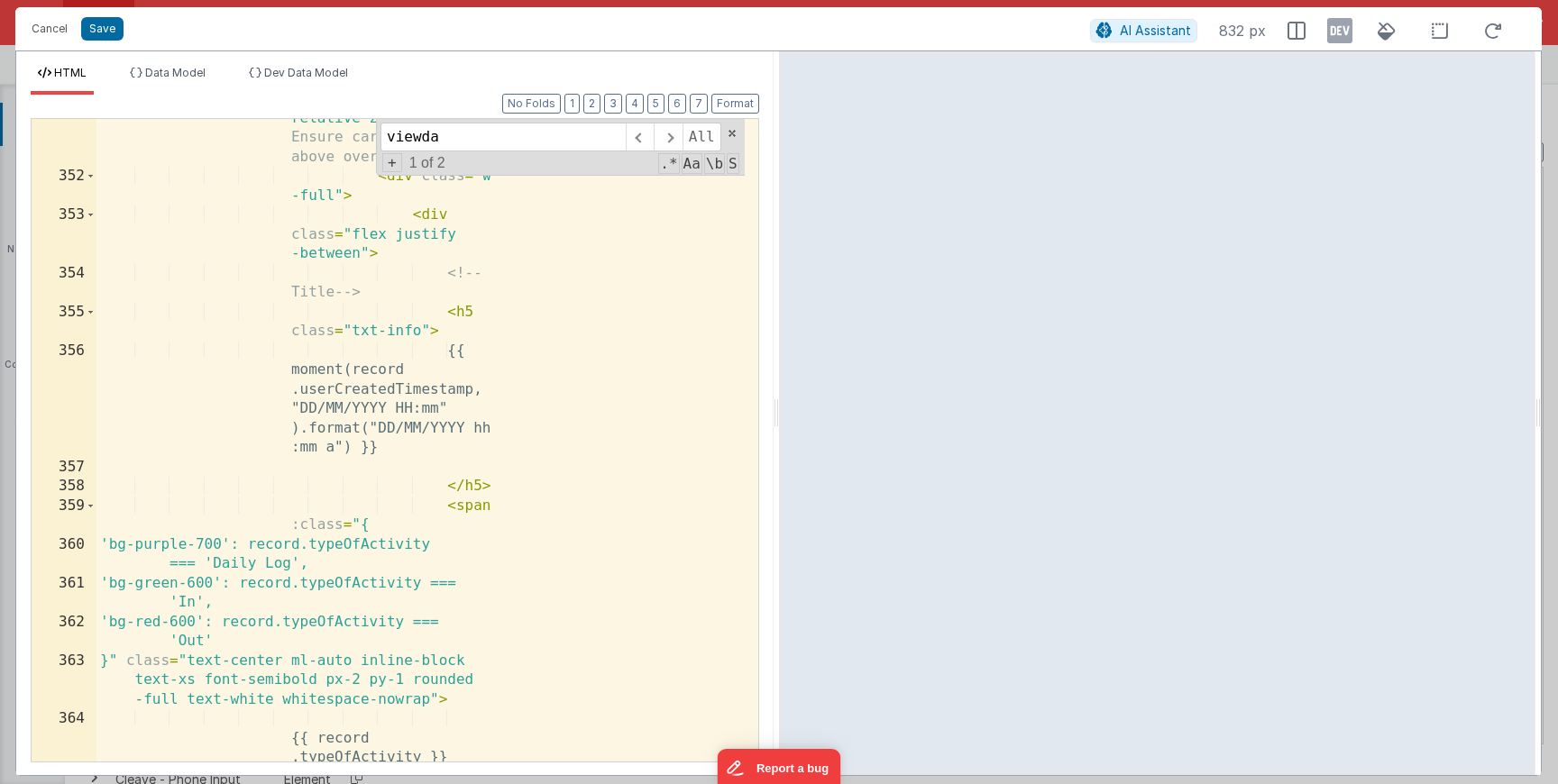
scroll to position [4804, 0]
type input "viewda"
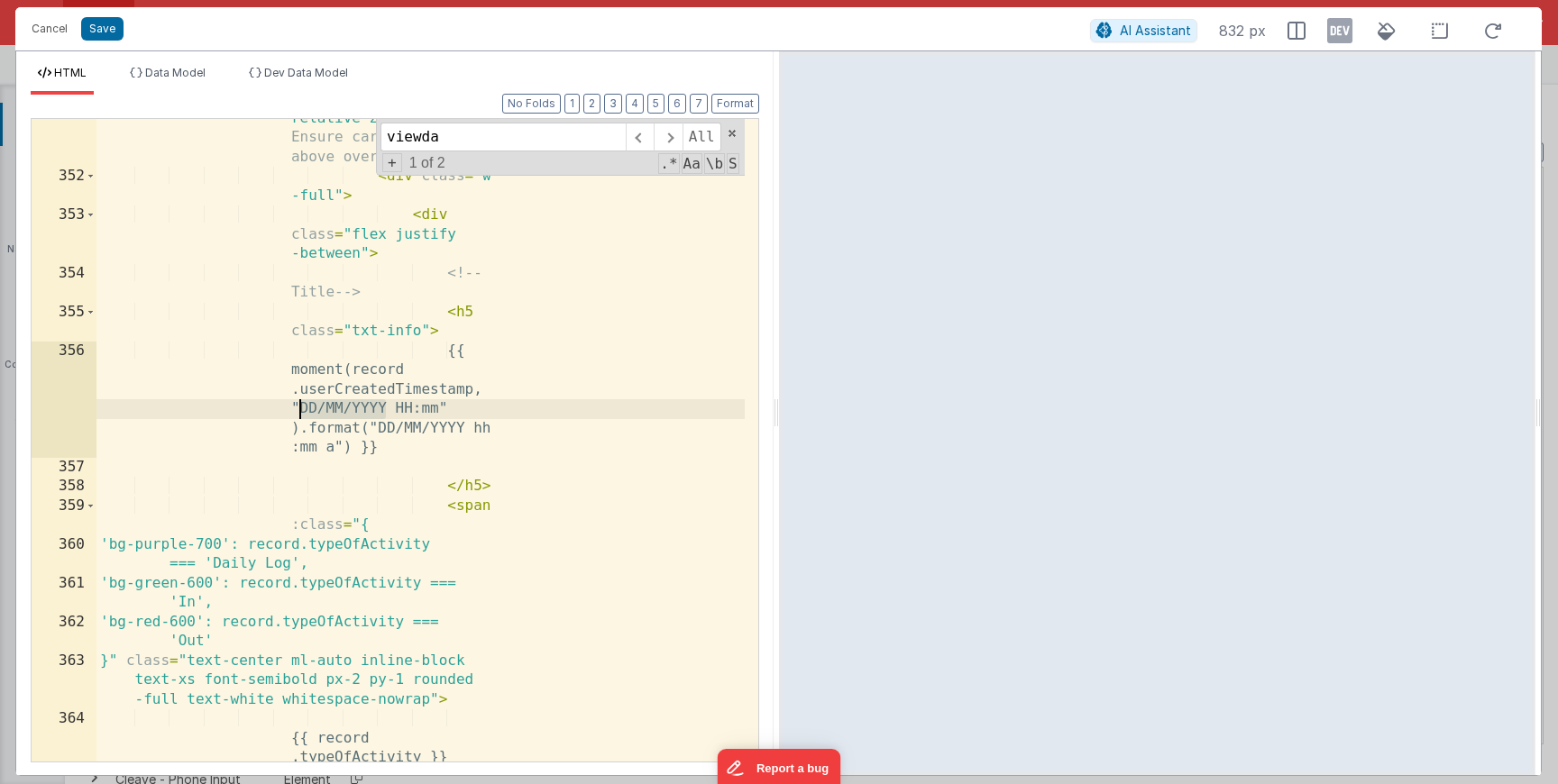
drag, startPoint x: 384, startPoint y: 410, endPoint x: 301, endPoint y: 409, distance: 83.0
click at [301, 409] on div "< div class = "flex justify-between relative z-20" > <!-- Ensure card content i…" at bounding box center [420, 460] width 648 height 779
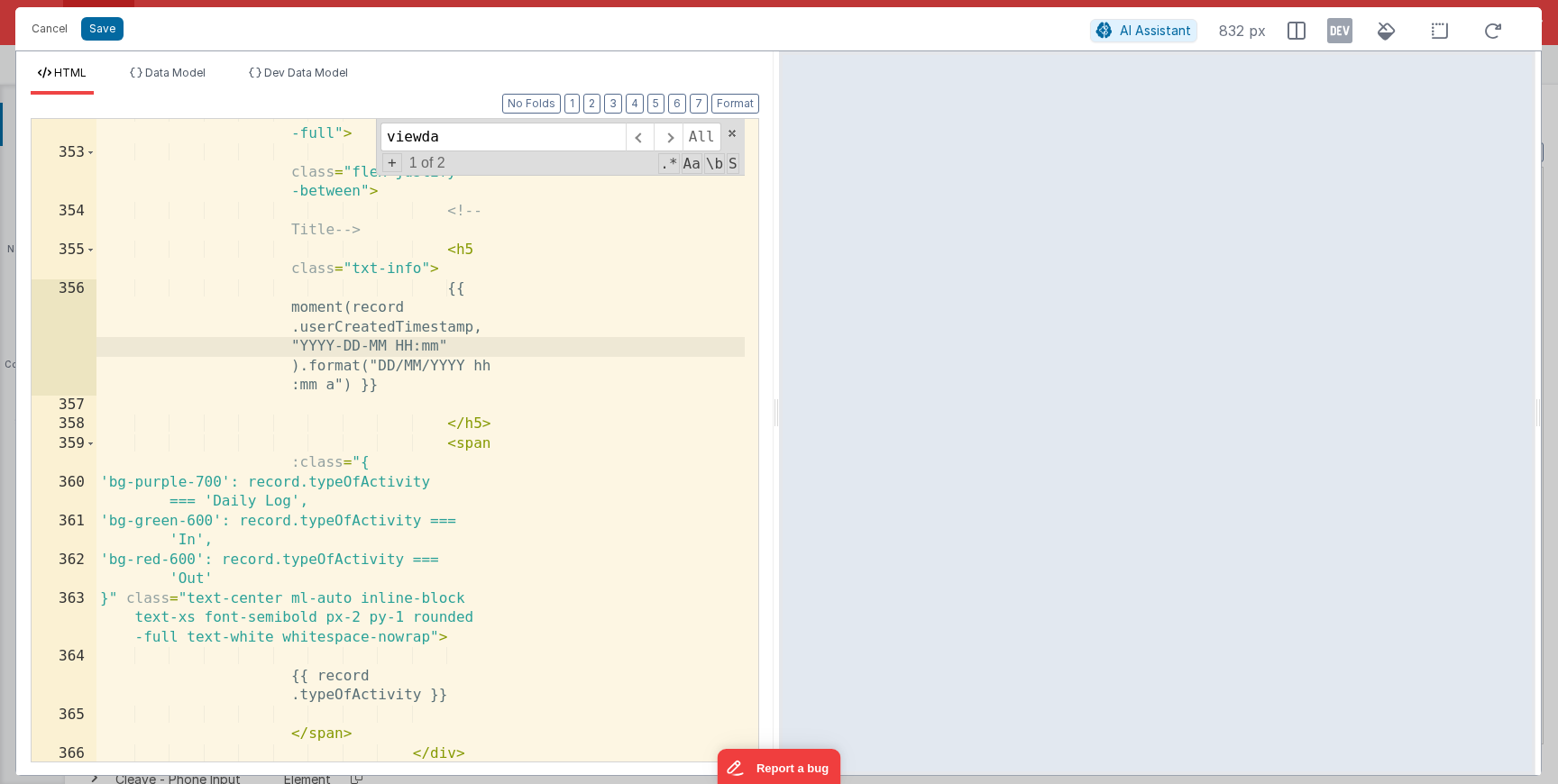
scroll to position [4834, 0]
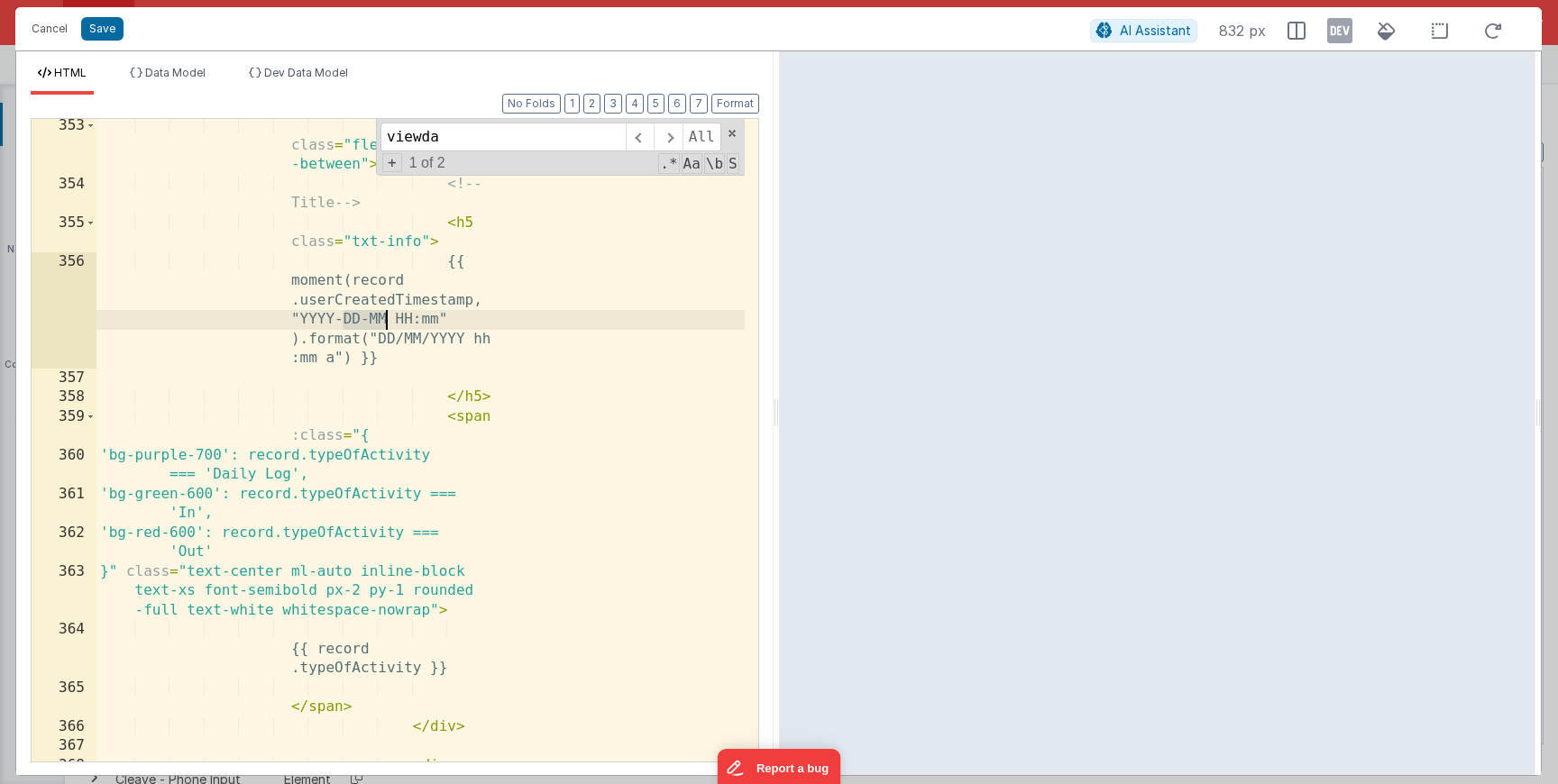
drag, startPoint x: 344, startPoint y: 319, endPoint x: 383, endPoint y: 319, distance: 39.0
click at [383, 319] on div "< div class = "flex justify -between" > <!-- Title --> < h5 class = "txt-info" …" at bounding box center [420, 506] width 648 height 779
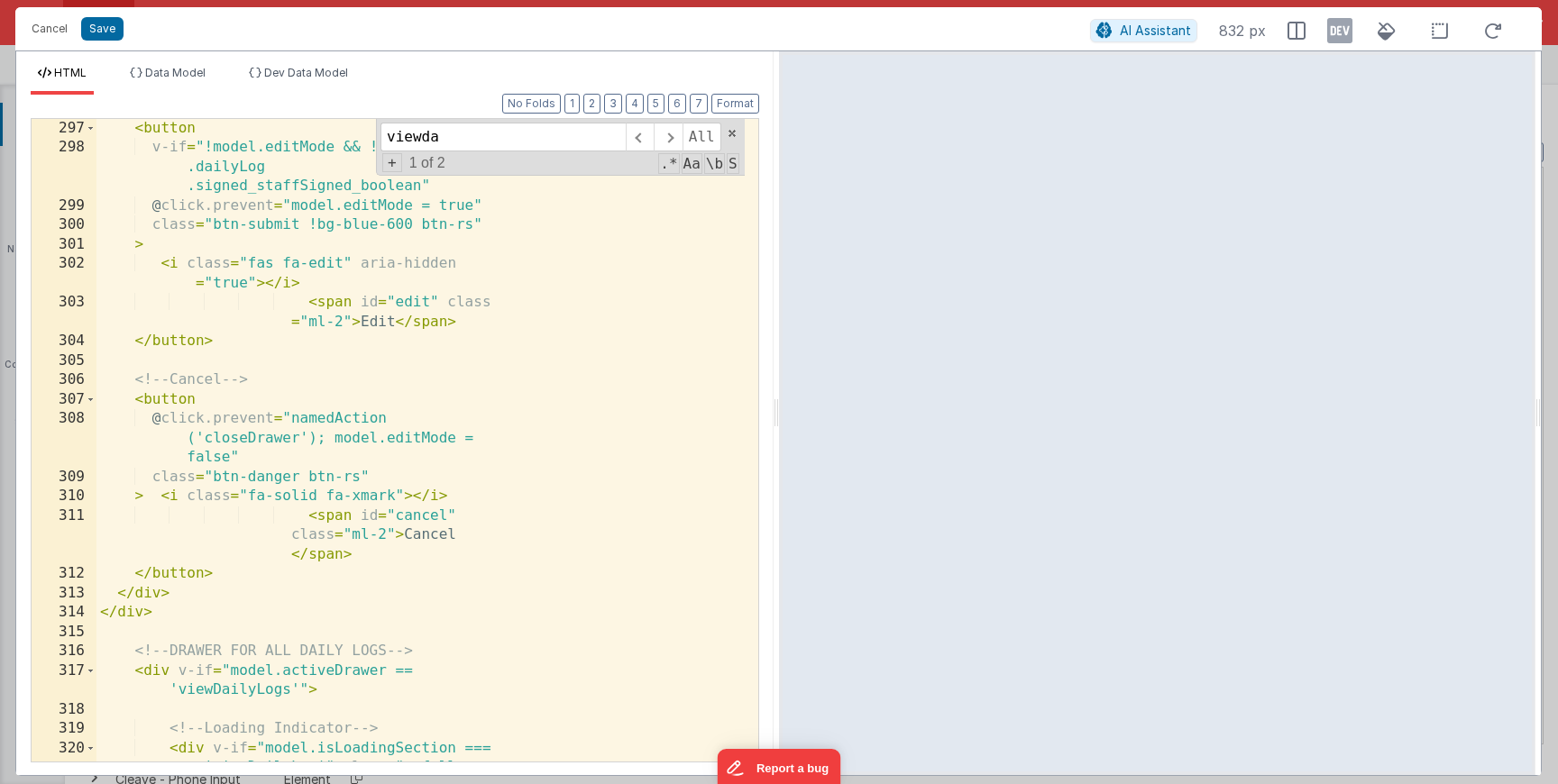
scroll to position [4034, 0]
click at [385, 346] on div "< button v-if = "!model.editMode && !model .dailyLog .signed_staffSigned_boolea…" at bounding box center [420, 498] width 648 height 759
click at [454, 133] on input "viewda" at bounding box center [502, 137] width 245 height 29
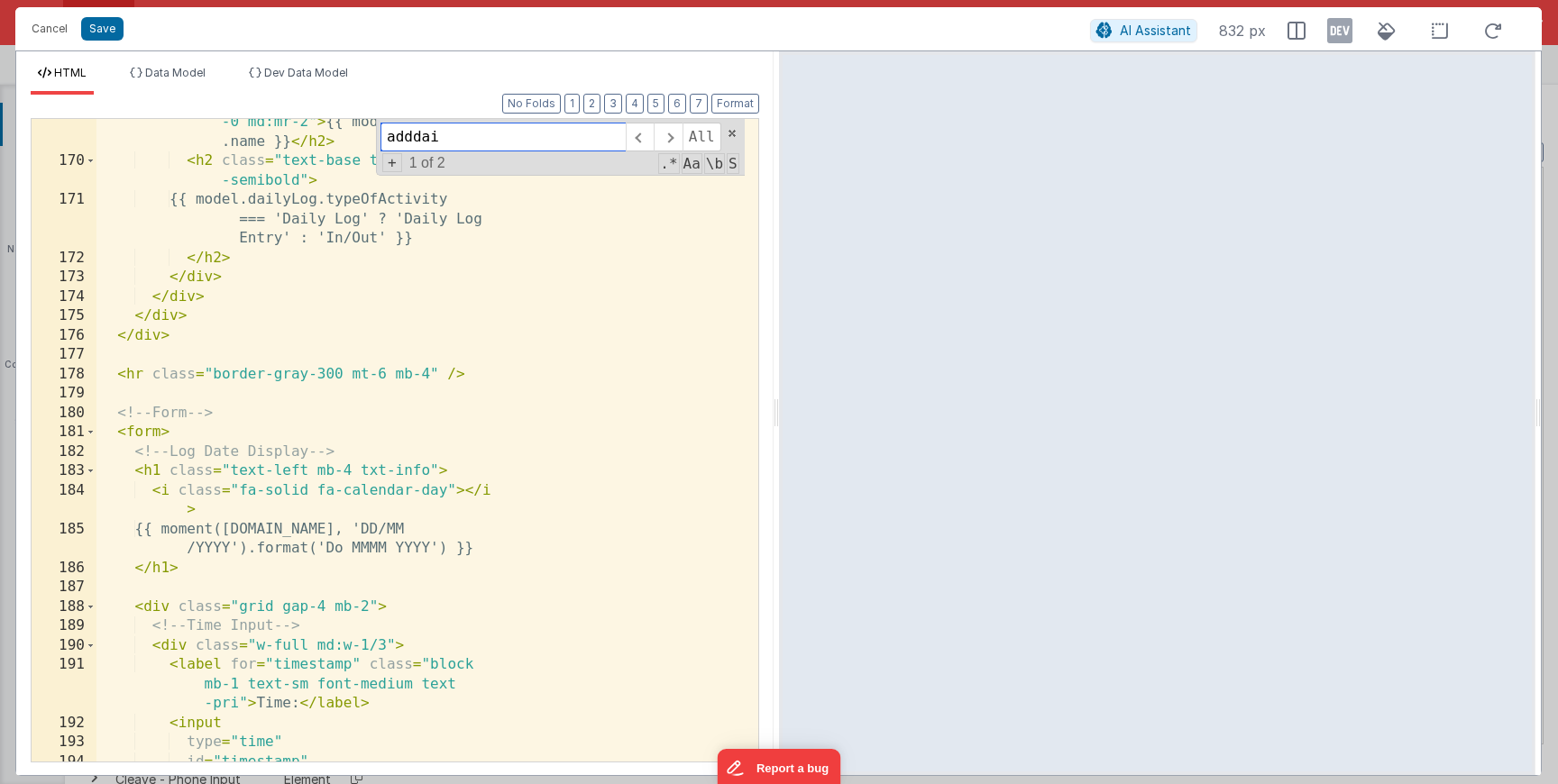
scroll to position [2668, 0]
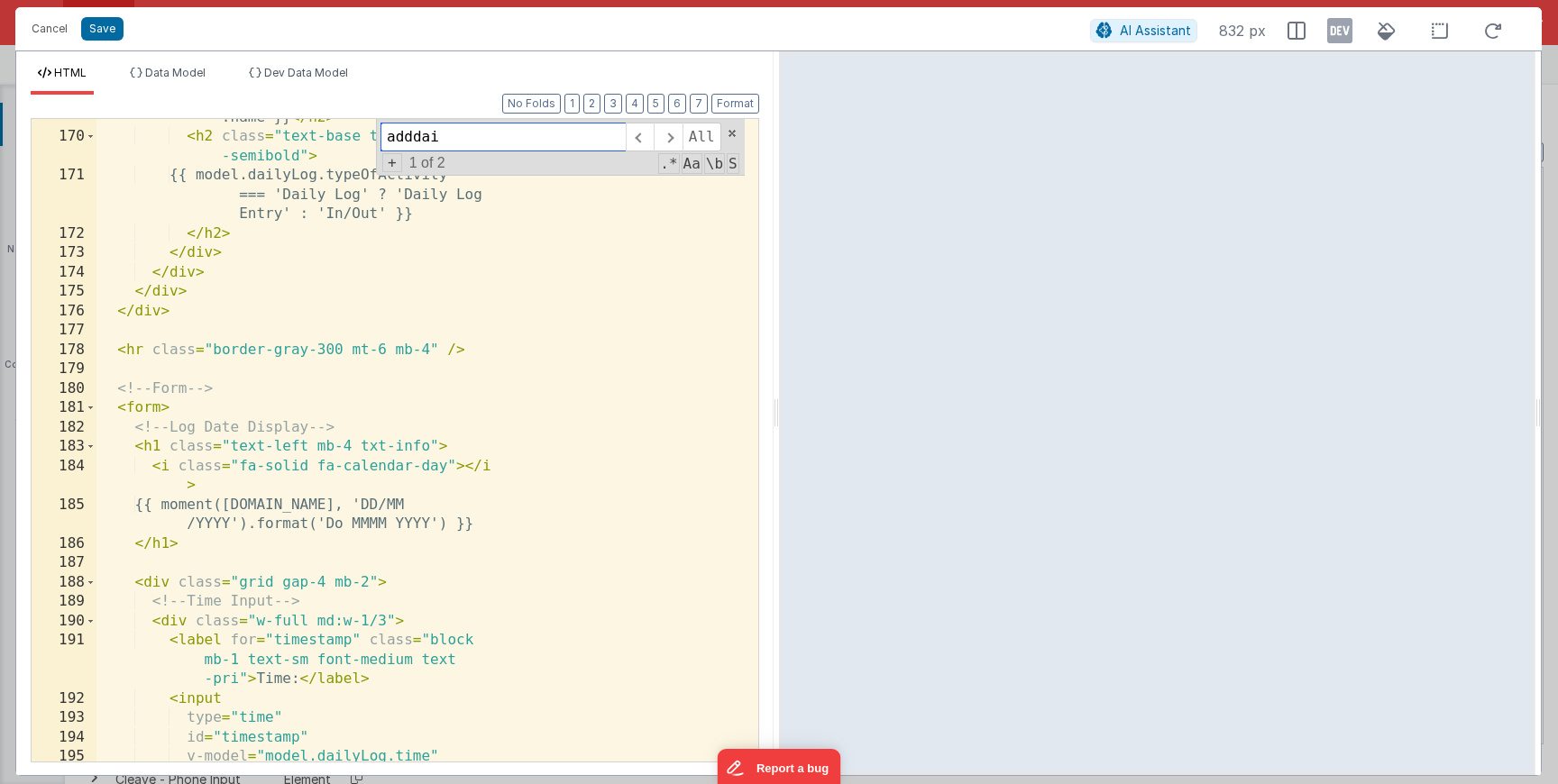
type input "adddai"
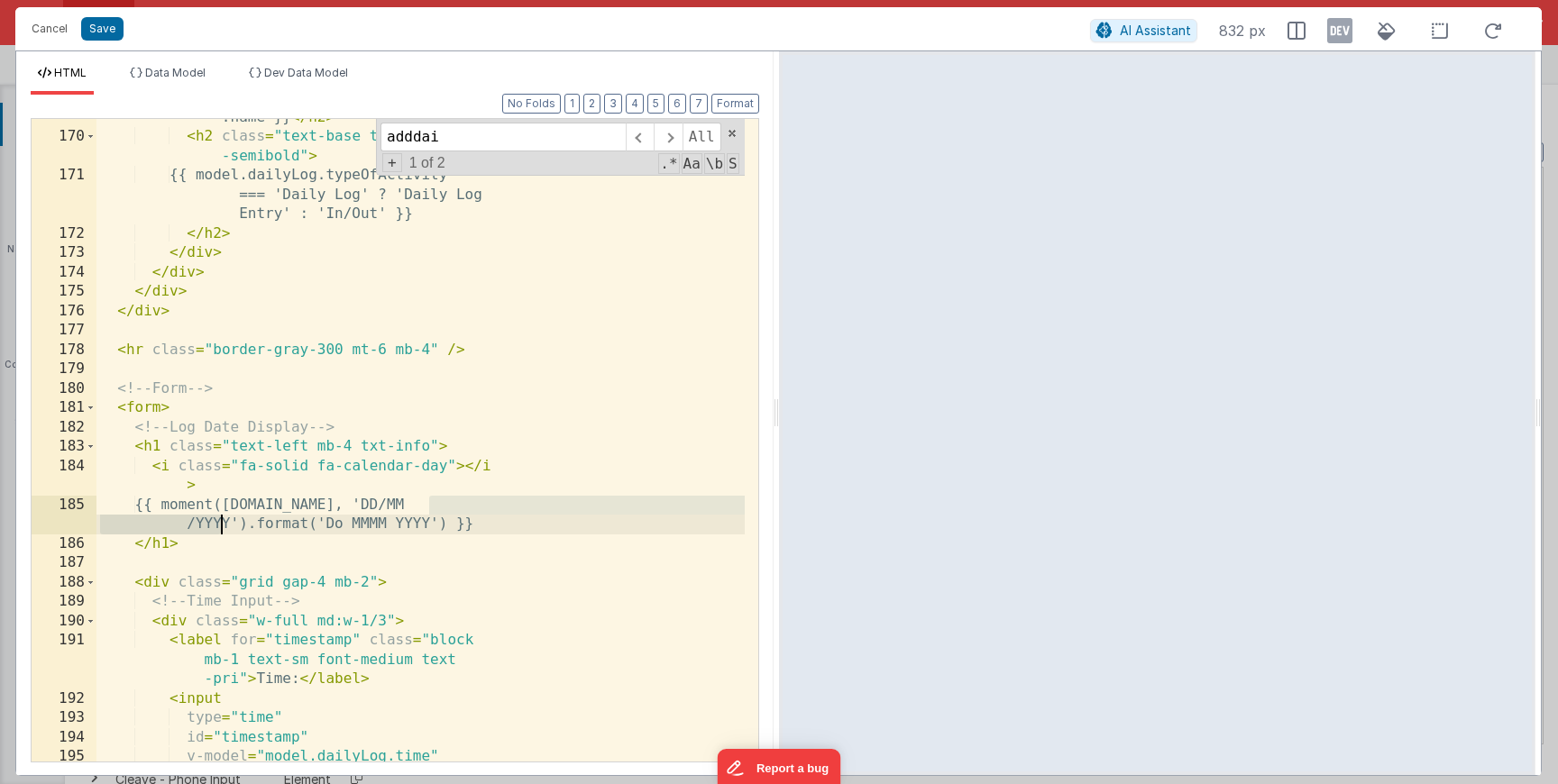
drag, startPoint x: 431, startPoint y: 499, endPoint x: 225, endPoint y: 519, distance: 207.0
click at [225, 519] on div "< h2 class = "font-semibold mt-2 md:mt -0 md:mr-2" > {{ model.dailyLog .name }}…" at bounding box center [420, 448] width 648 height 759
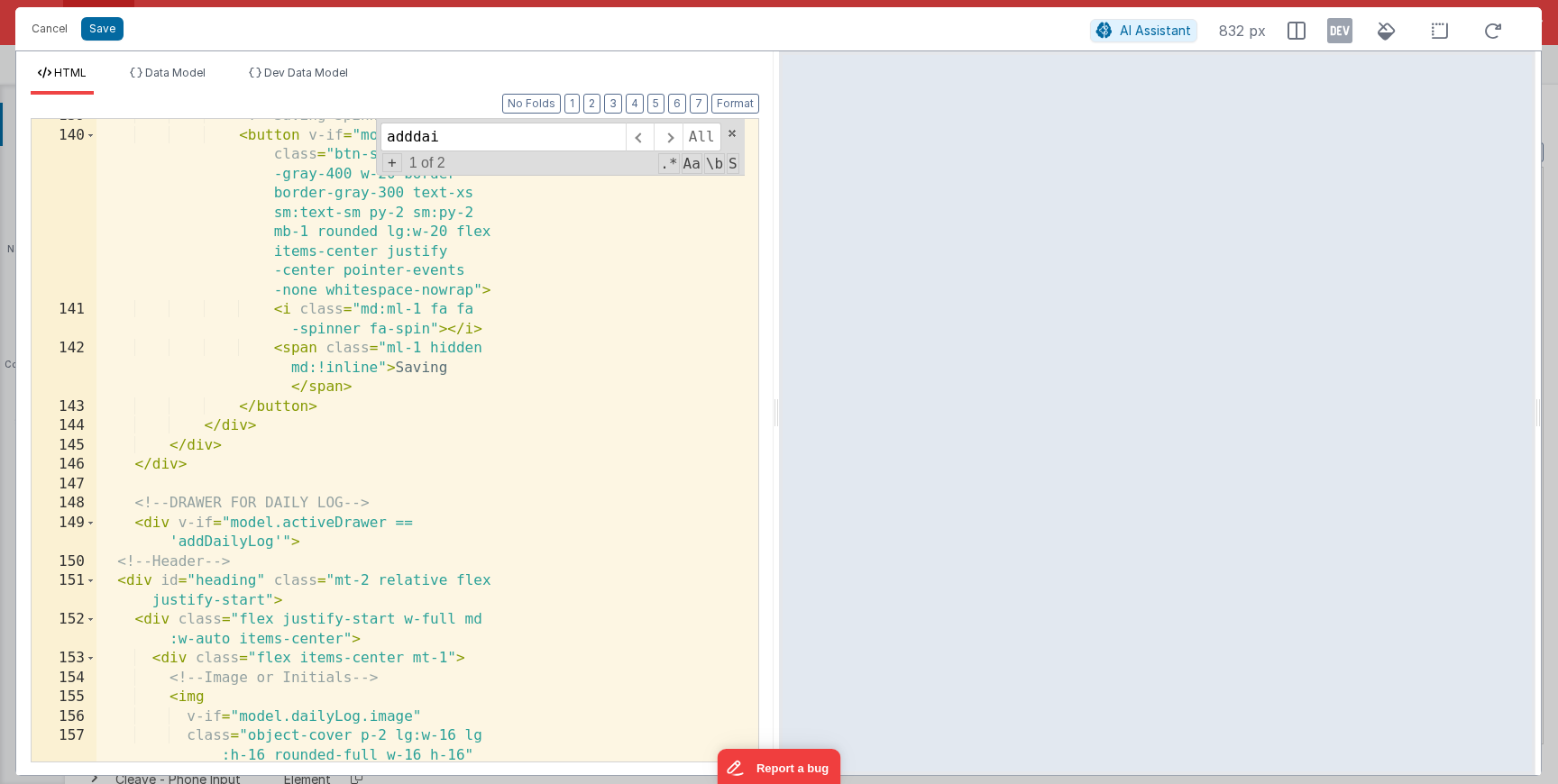
scroll to position [2322, 0]
drag, startPoint x: 102, startPoint y: 31, endPoint x: 127, endPoint y: 42, distance: 27.3
click at [102, 31] on button "Save" at bounding box center [102, 28] width 43 height 24
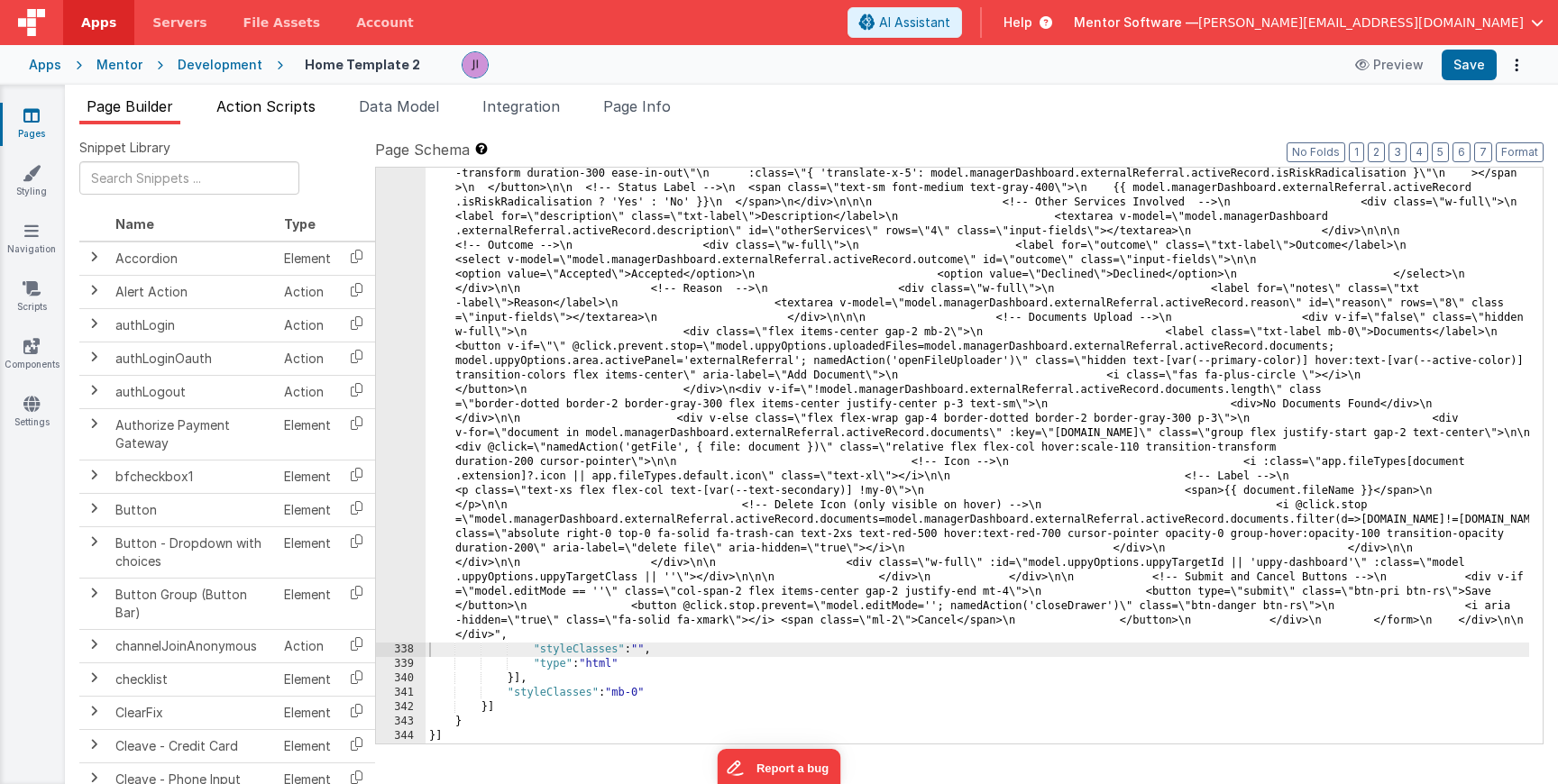
drag, startPoint x: 306, startPoint y: 113, endPoint x: 305, endPoint y: 123, distance: 10.0
click at [306, 113] on span "Action Scripts" at bounding box center [266, 106] width 99 height 18
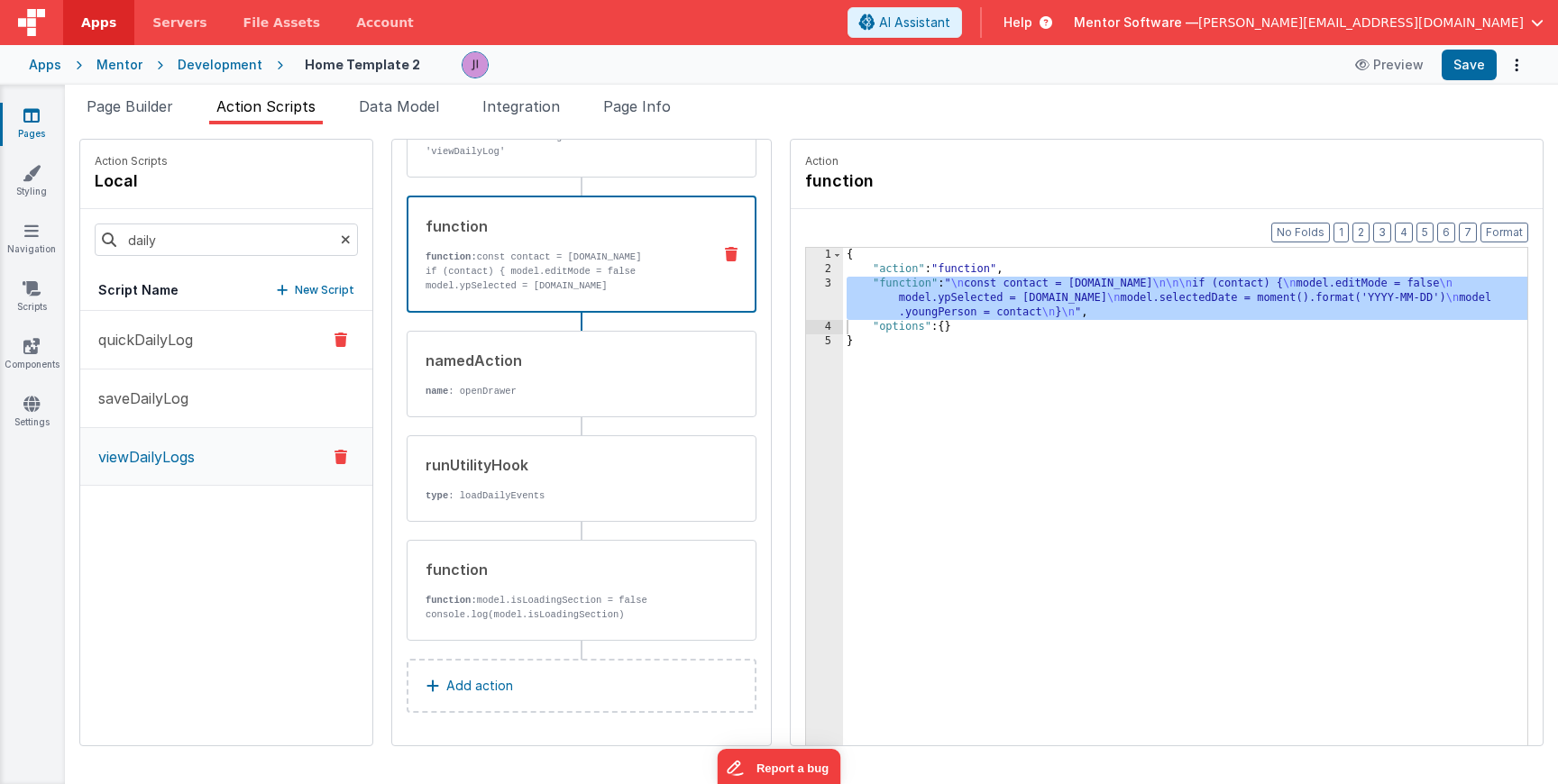
click at [172, 350] on p "quickDailyLog" at bounding box center [140, 340] width 106 height 22
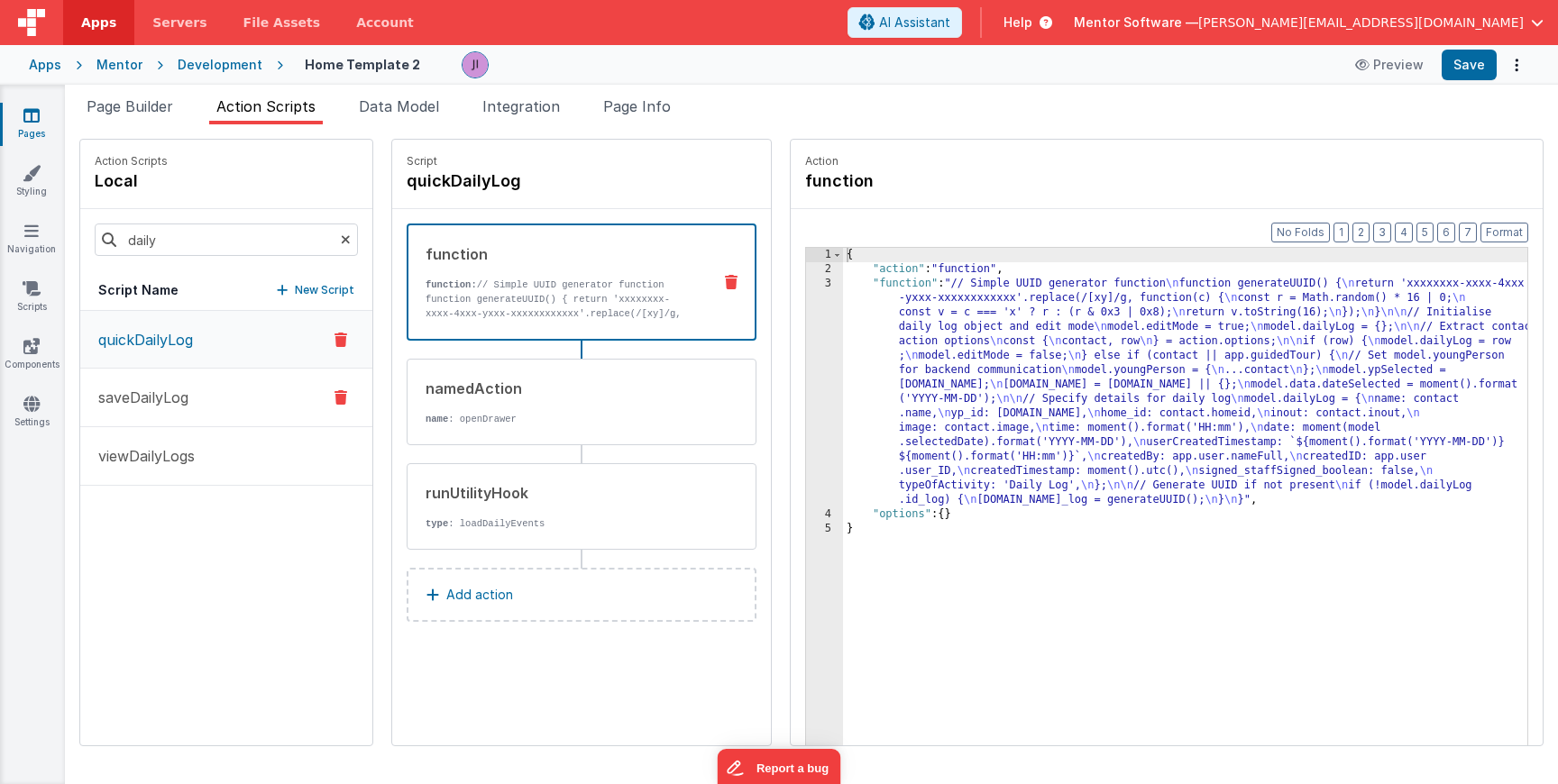
click at [179, 394] on p "saveDailyLog" at bounding box center [137, 397] width 101 height 22
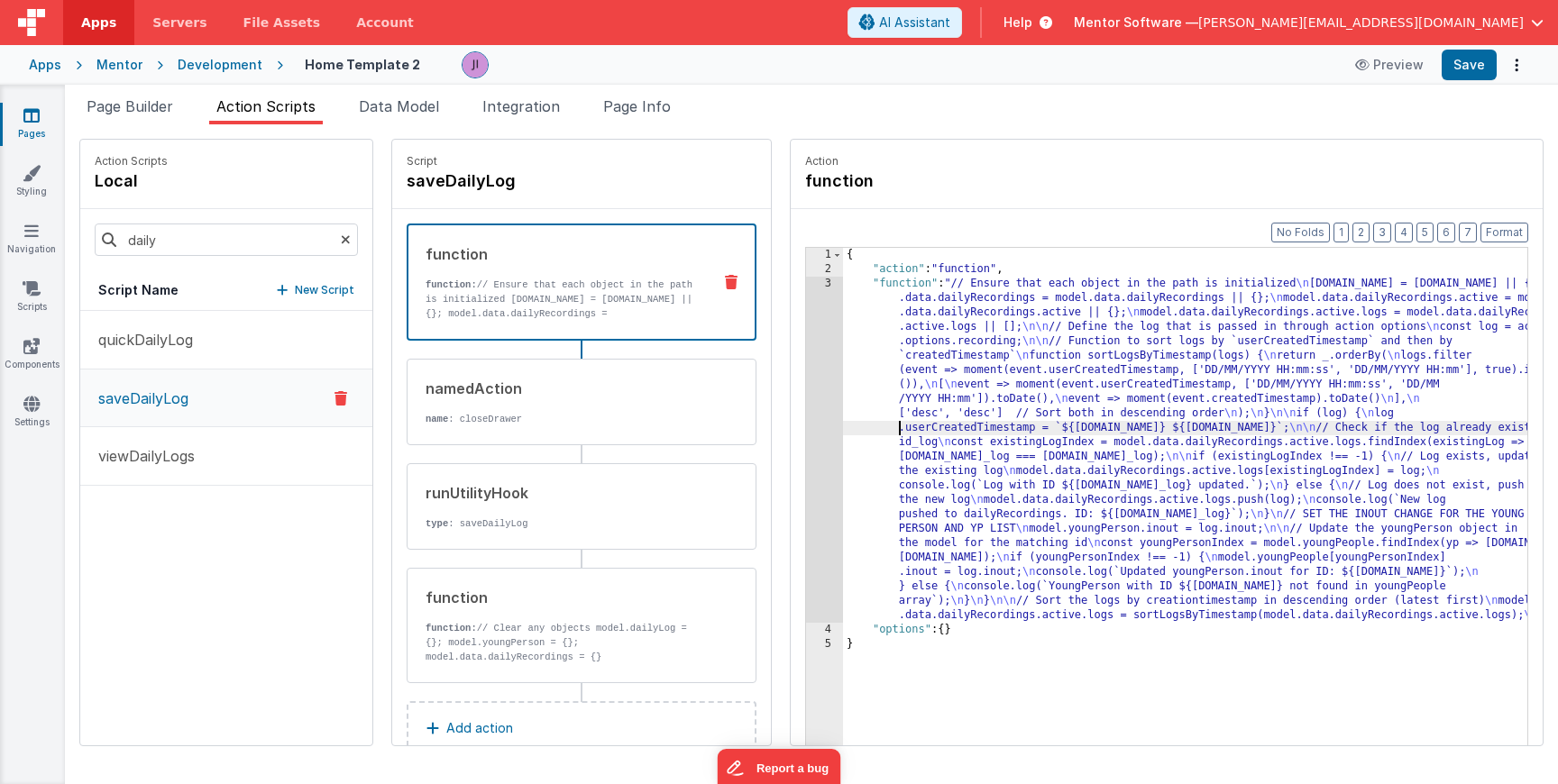
click at [844, 423] on div "{ "action" : "function" , "function" : "// Ensure that each object in the path …" at bounding box center [1212, 539] width 738 height 583
click at [806, 423] on div "3" at bounding box center [824, 450] width 37 height 346
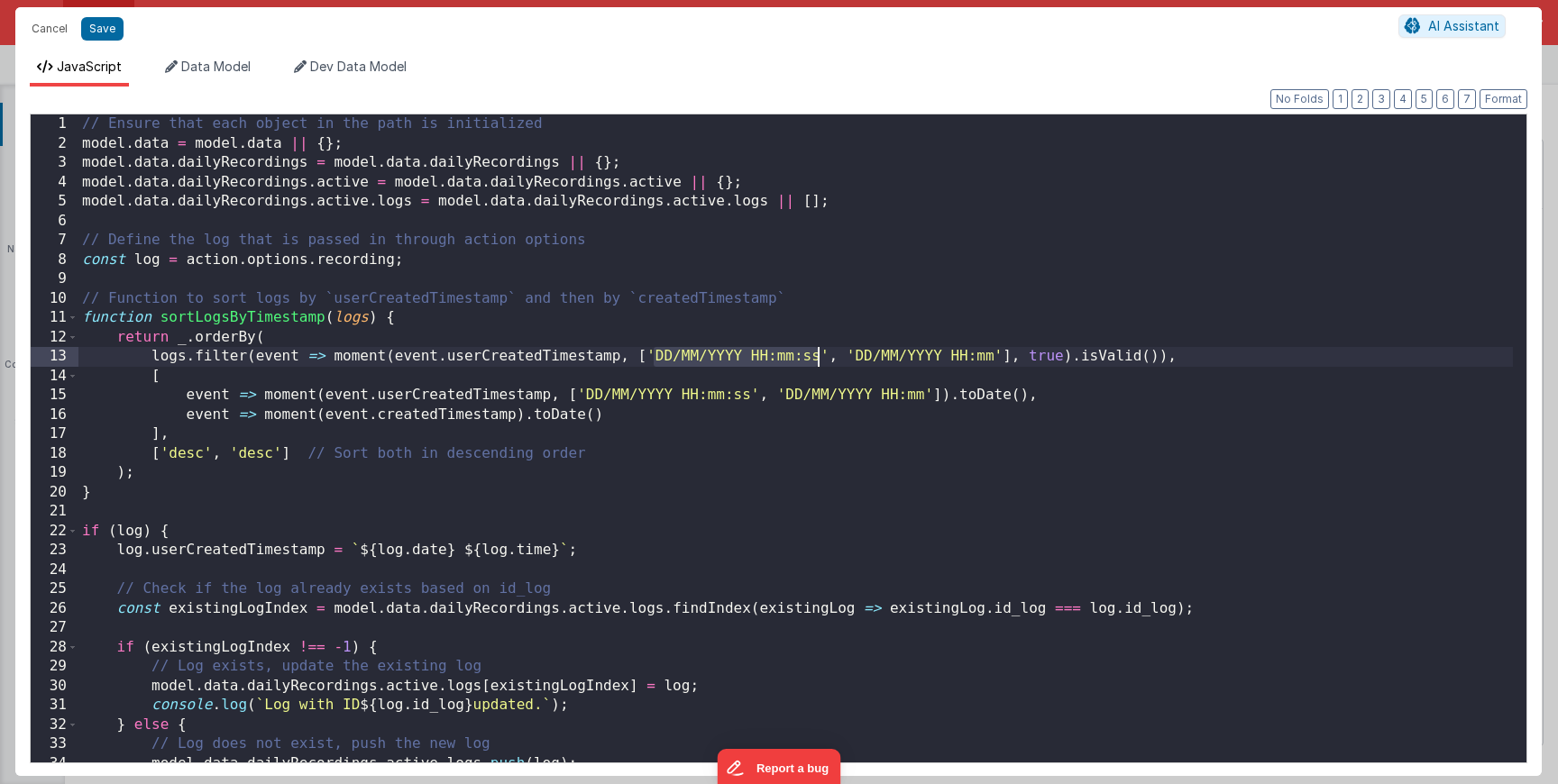
drag, startPoint x: 655, startPoint y: 357, endPoint x: 817, endPoint y: 357, distance: 162.0
click at [817, 357] on div "// Ensure that each object in the path is initialized model . data = model . da…" at bounding box center [796, 458] width 1435 height 687
click at [796, 349] on div "// Ensure that each object in the path is initialized model . data = model . da…" at bounding box center [796, 458] width 1435 height 687
drag, startPoint x: 656, startPoint y: 356, endPoint x: 792, endPoint y: 361, distance: 136.1
click at [792, 361] on div "// Ensure that each object in the path is initialized model . data = model . da…" at bounding box center [796, 458] width 1435 height 687
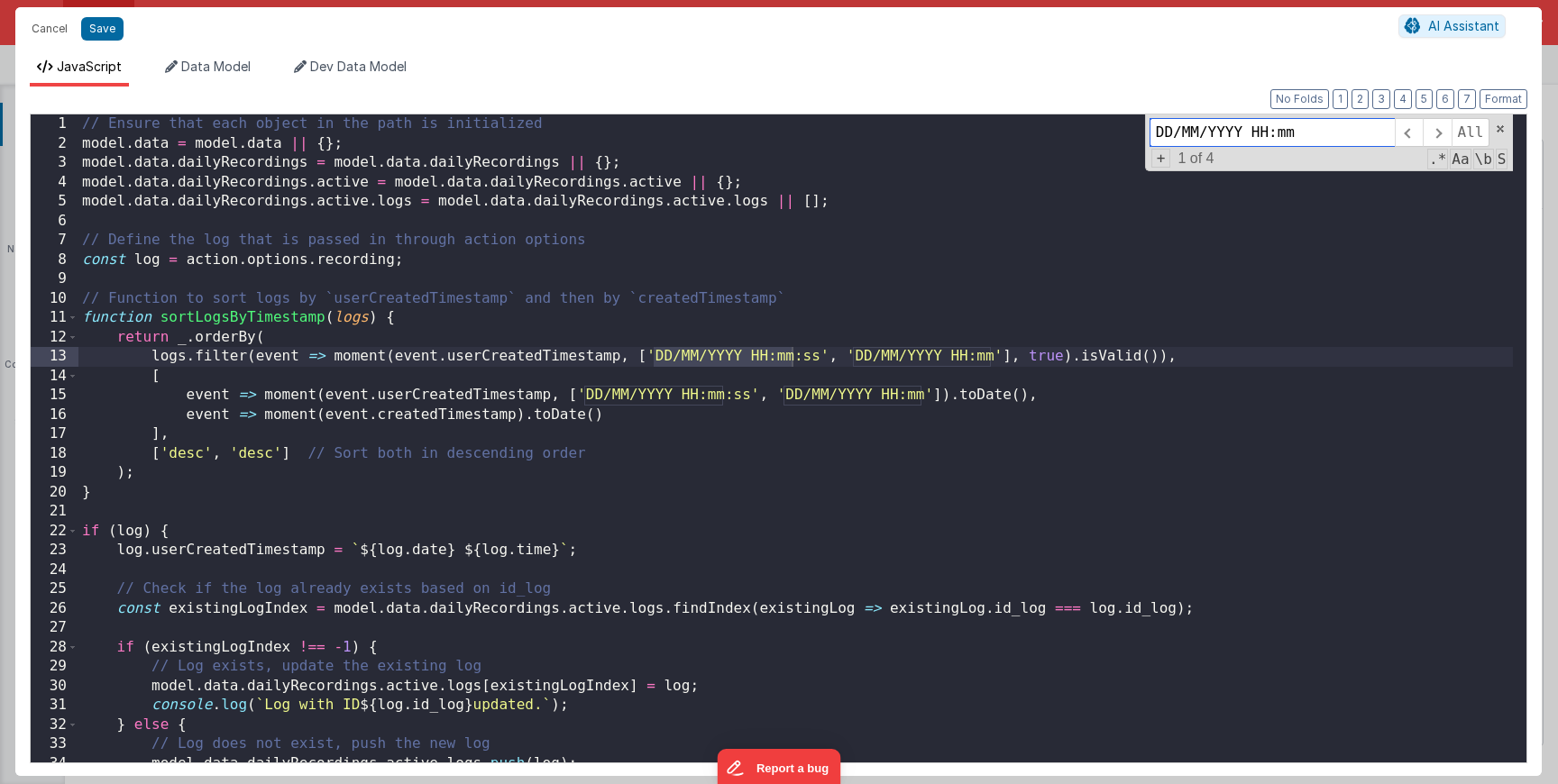
click at [1173, 162] on span "1 of 4" at bounding box center [1195, 158] width 50 height 16
click at [1164, 162] on span "+" at bounding box center [1161, 158] width 20 height 19
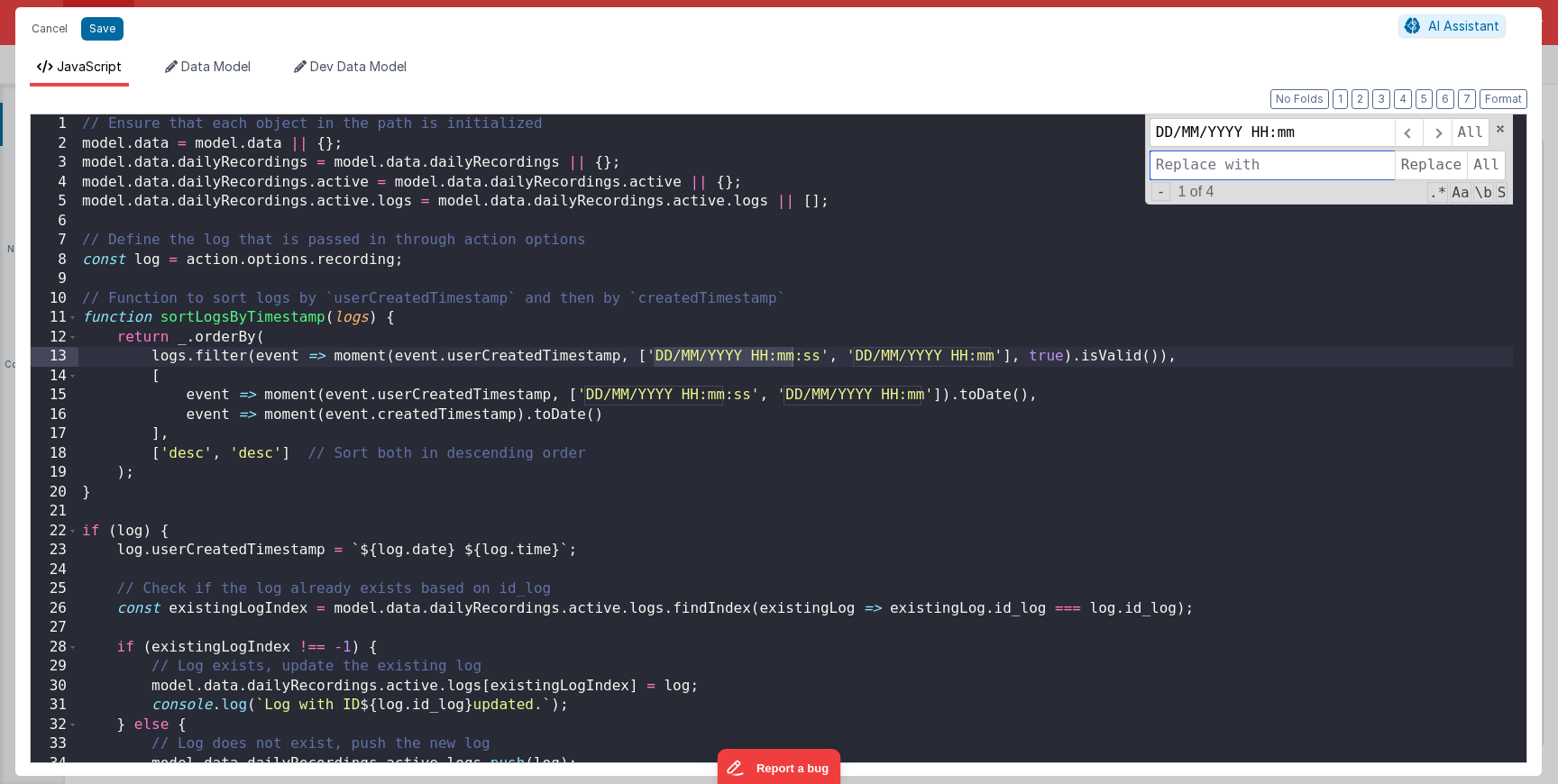
click at [1182, 159] on input at bounding box center [1271, 165] width 245 height 29
type input "YYYY-MM-DD HH:mm"
click at [1477, 167] on span "All" at bounding box center [1486, 165] width 39 height 29
click at [90, 28] on button "Save" at bounding box center [102, 28] width 43 height 24
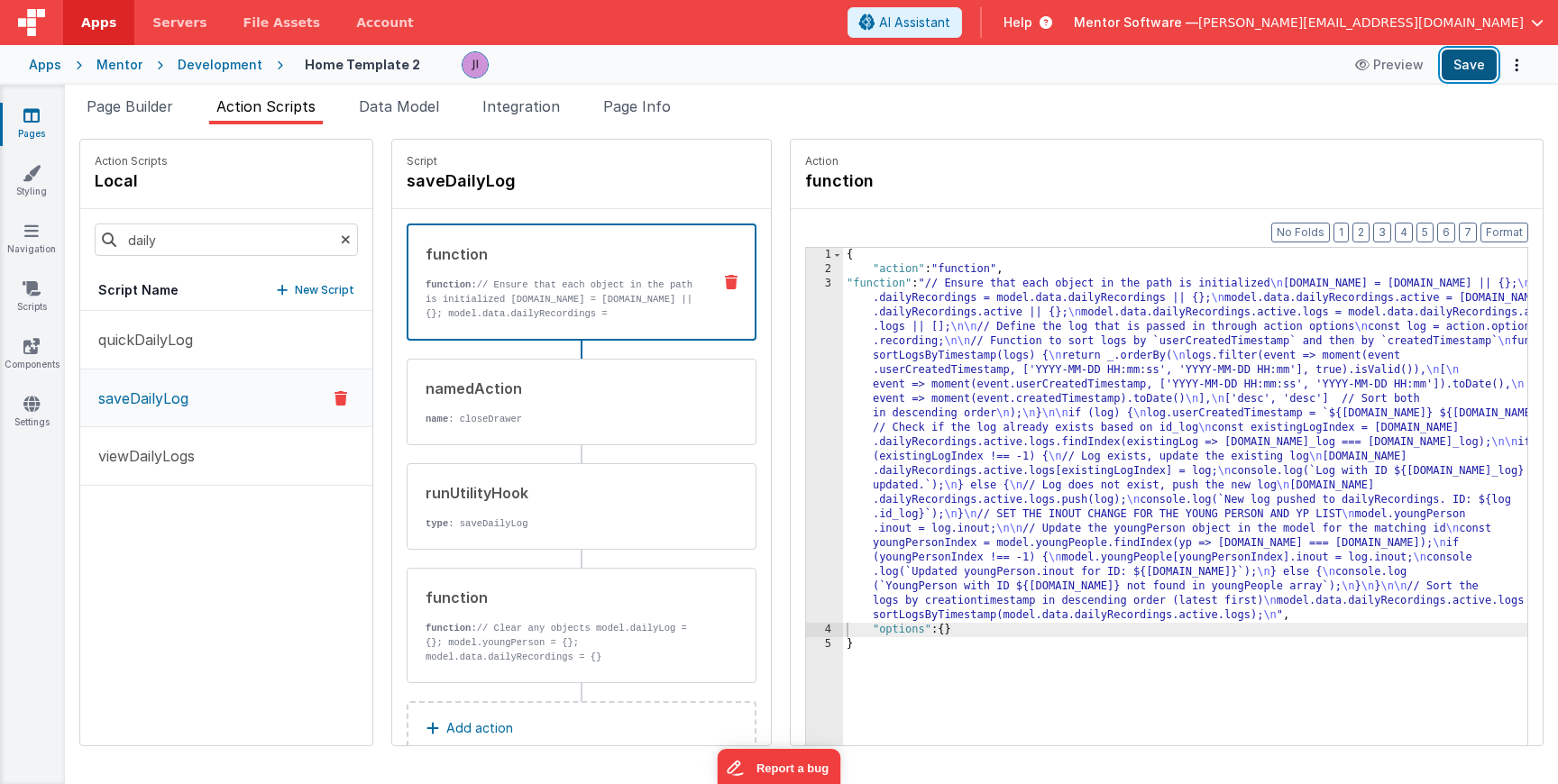
click at [1454, 69] on button "Save" at bounding box center [1469, 64] width 55 height 30
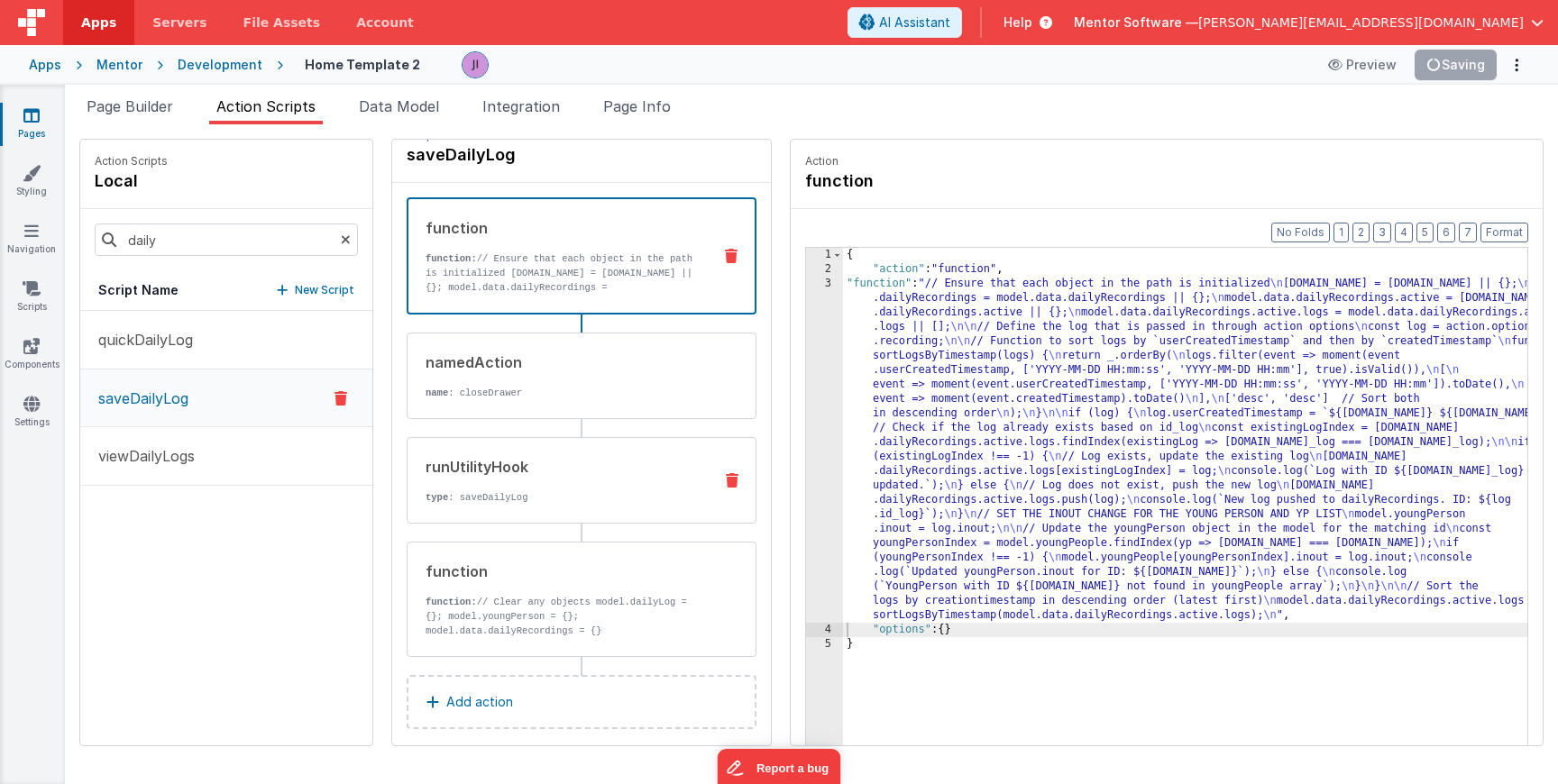
scroll to position [43, 0]
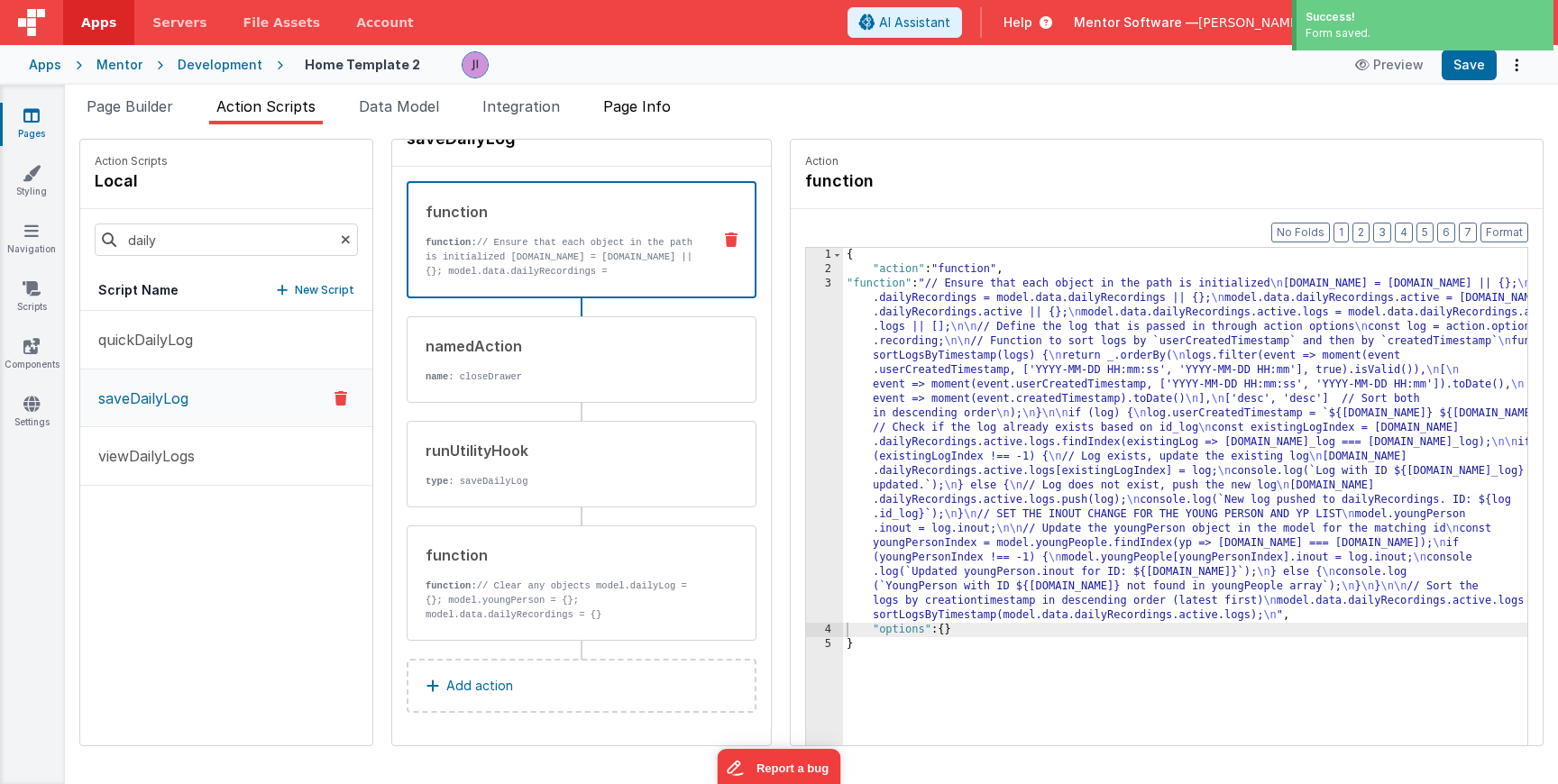
click at [641, 111] on span "Page Info" at bounding box center [637, 106] width 67 height 18
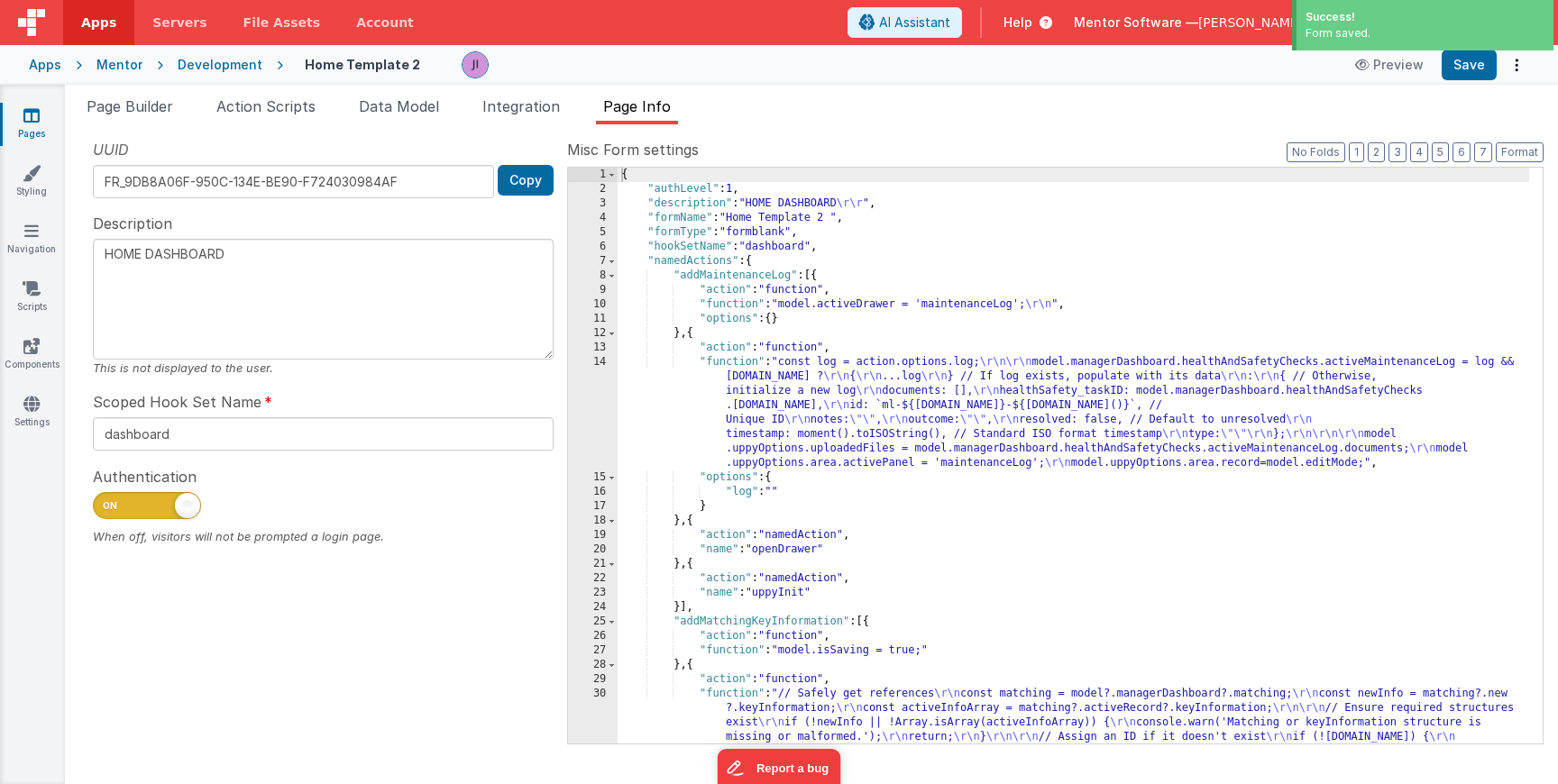
click at [907, 302] on div "{ "authLevel" : 1 , "description" : "HOME DASHBOARD \r\r " , "formName" : "Home…" at bounding box center [1074, 564] width 912 height 793
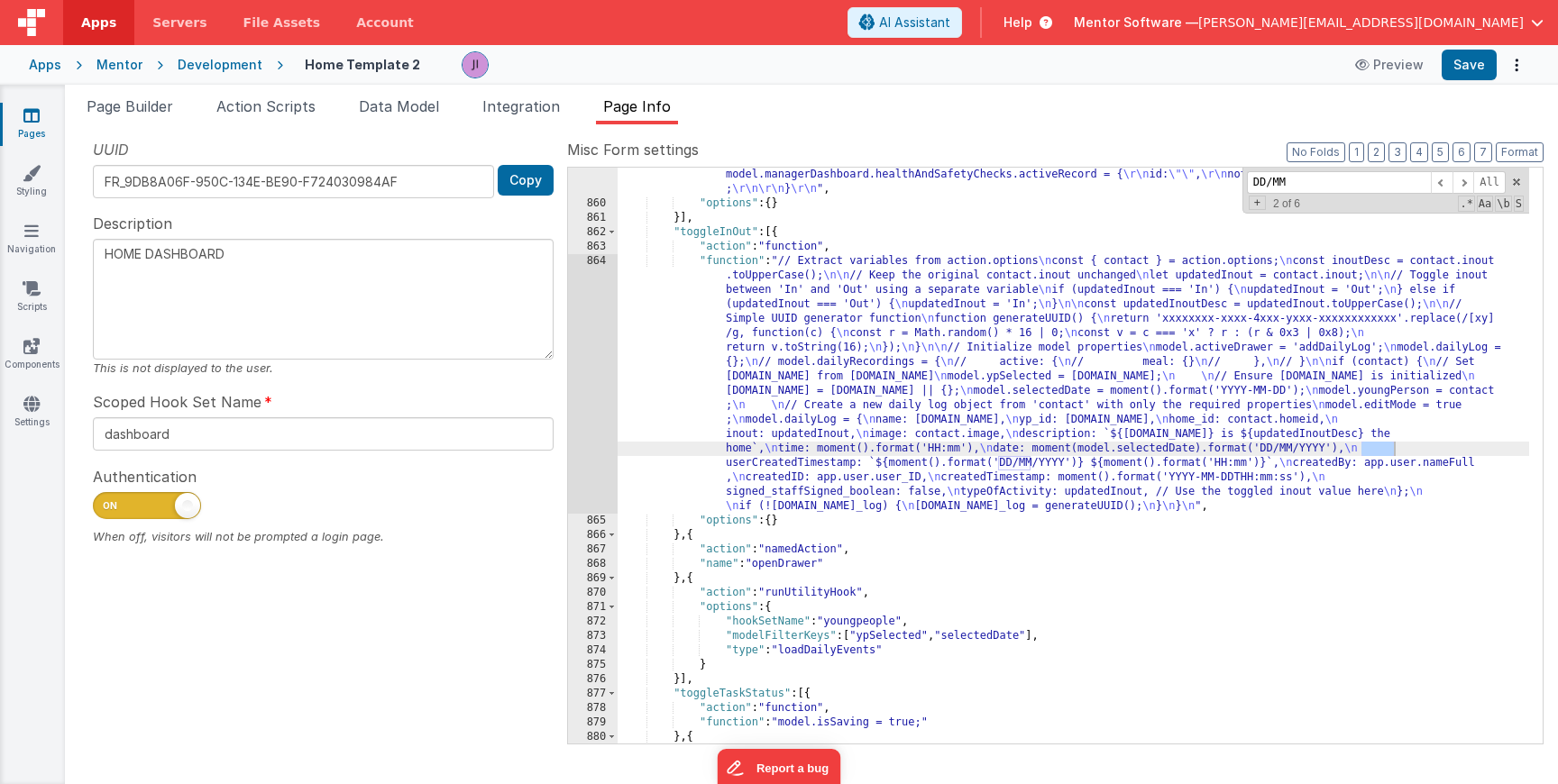
scroll to position [23902, 0]
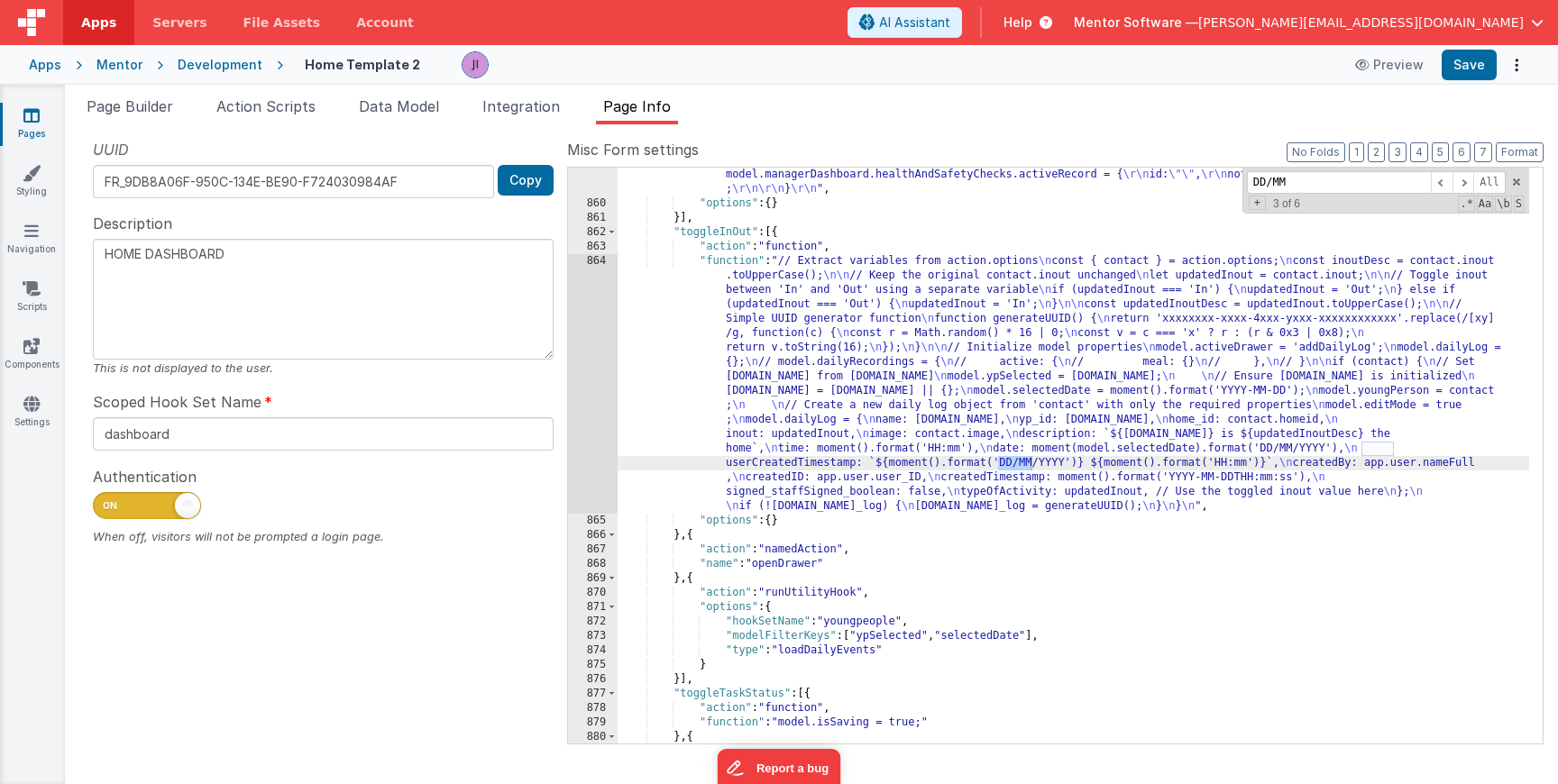
type input "DD/MM"
click at [580, 365] on div "864" at bounding box center [593, 384] width 49 height 260
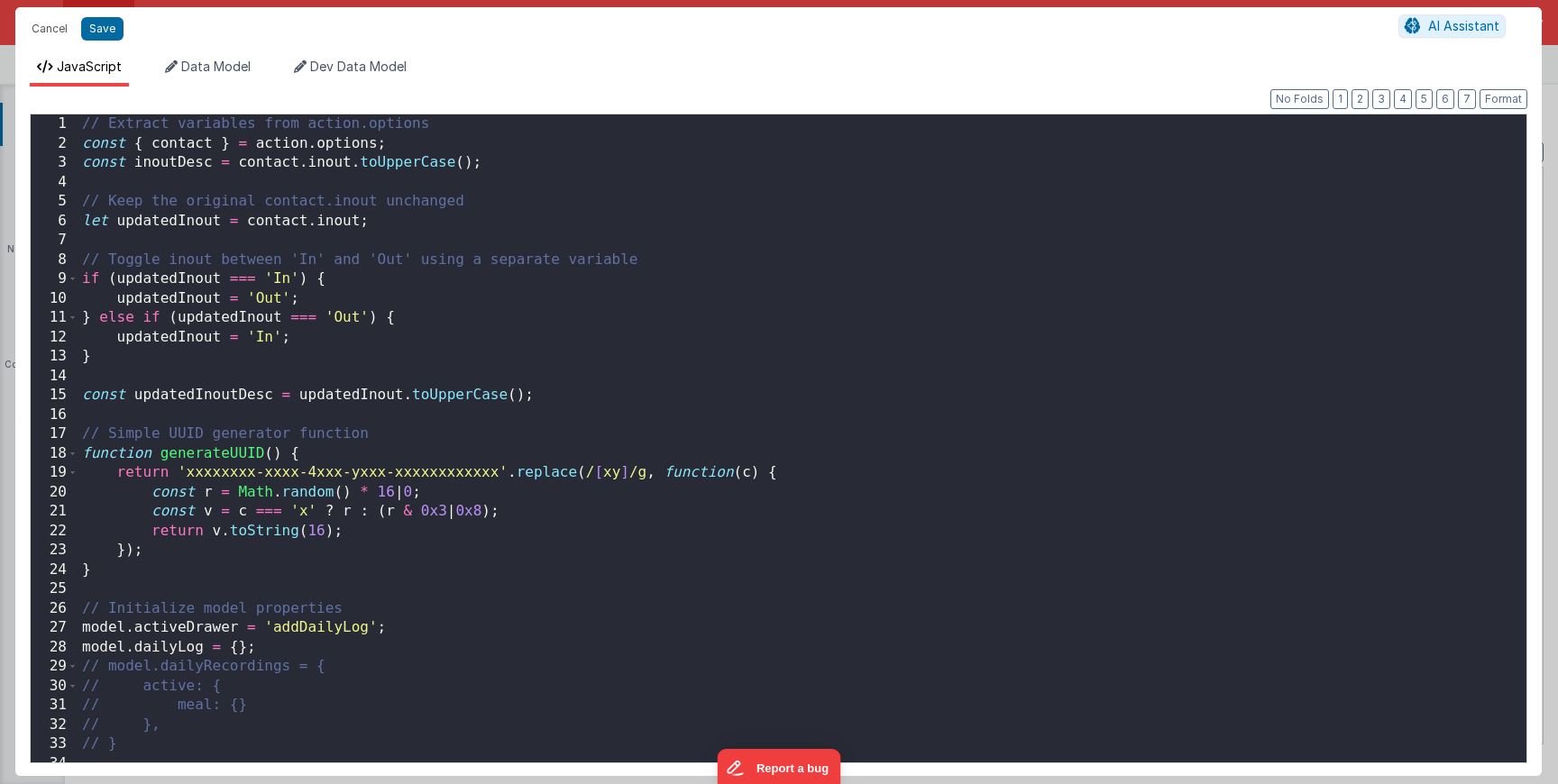
click at [827, 531] on div "// Extract variables from action.options const { contact } = action . options ;…" at bounding box center [796, 458] width 1435 height 687
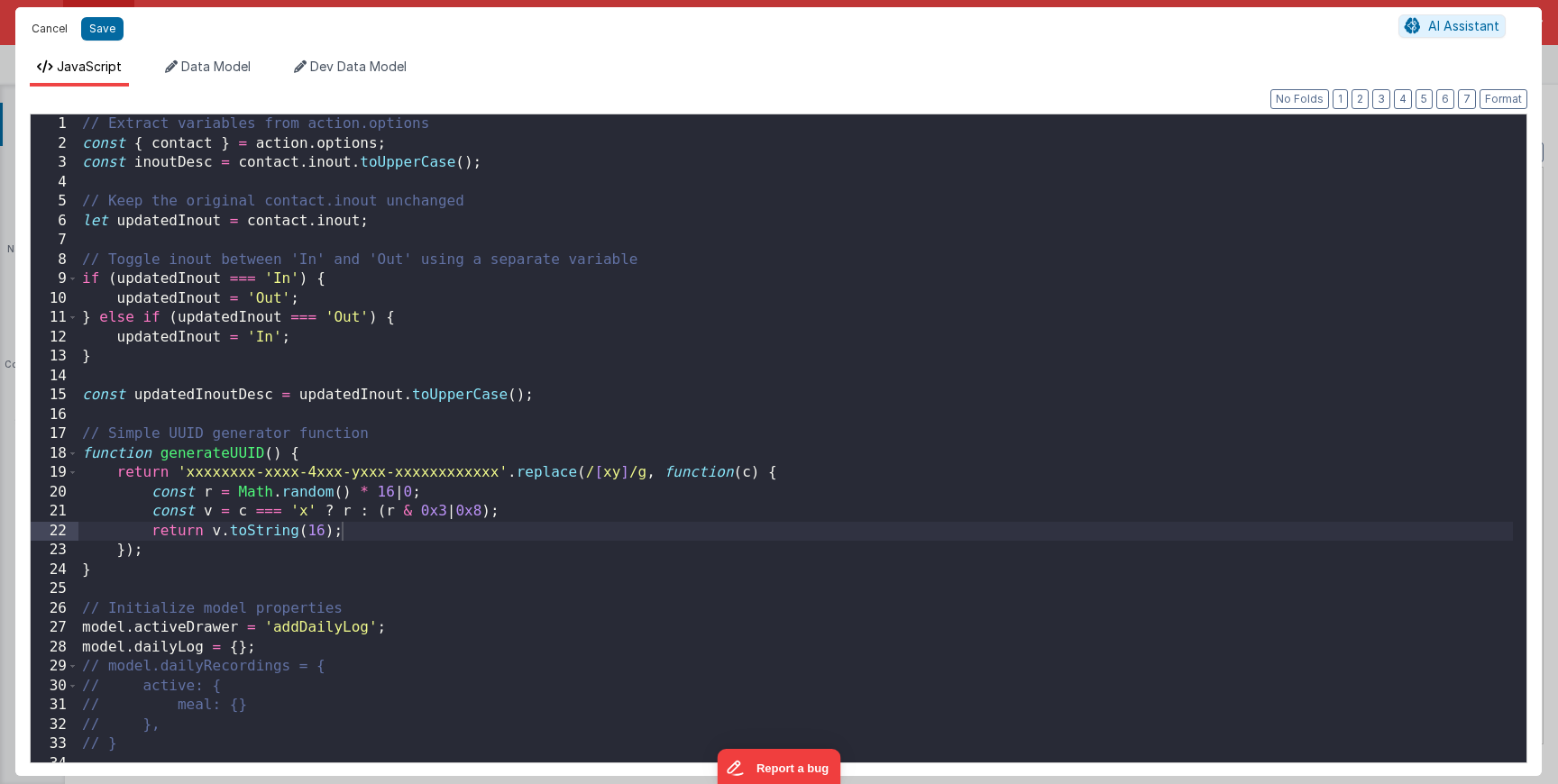
click at [44, 22] on button "Cancel" at bounding box center [49, 28] width 54 height 26
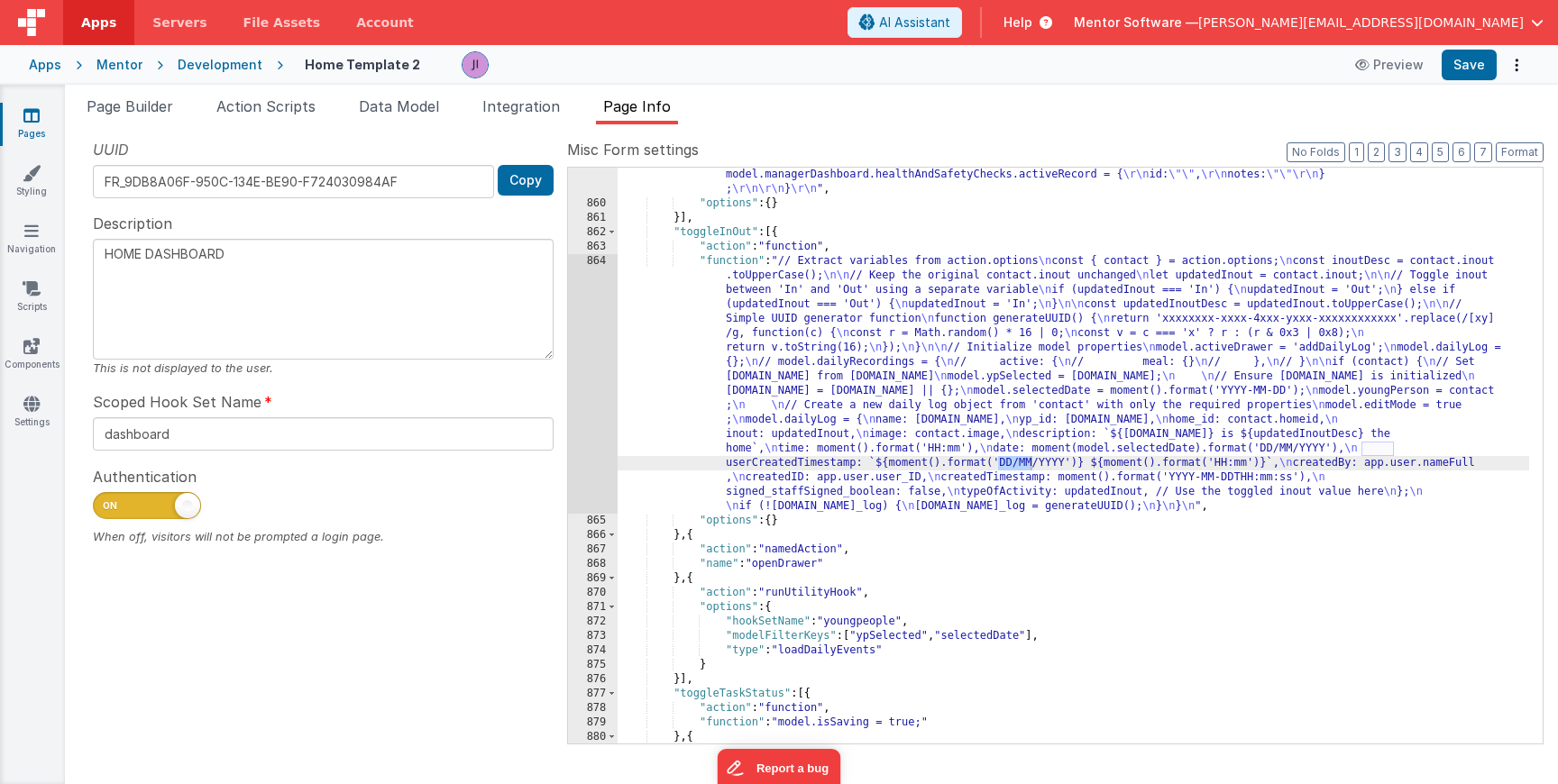
click at [815, 362] on div ""function" : "const task = action.options.task; \r\n model.editMode =''; \r\n /…" at bounding box center [1074, 434] width 912 height 706
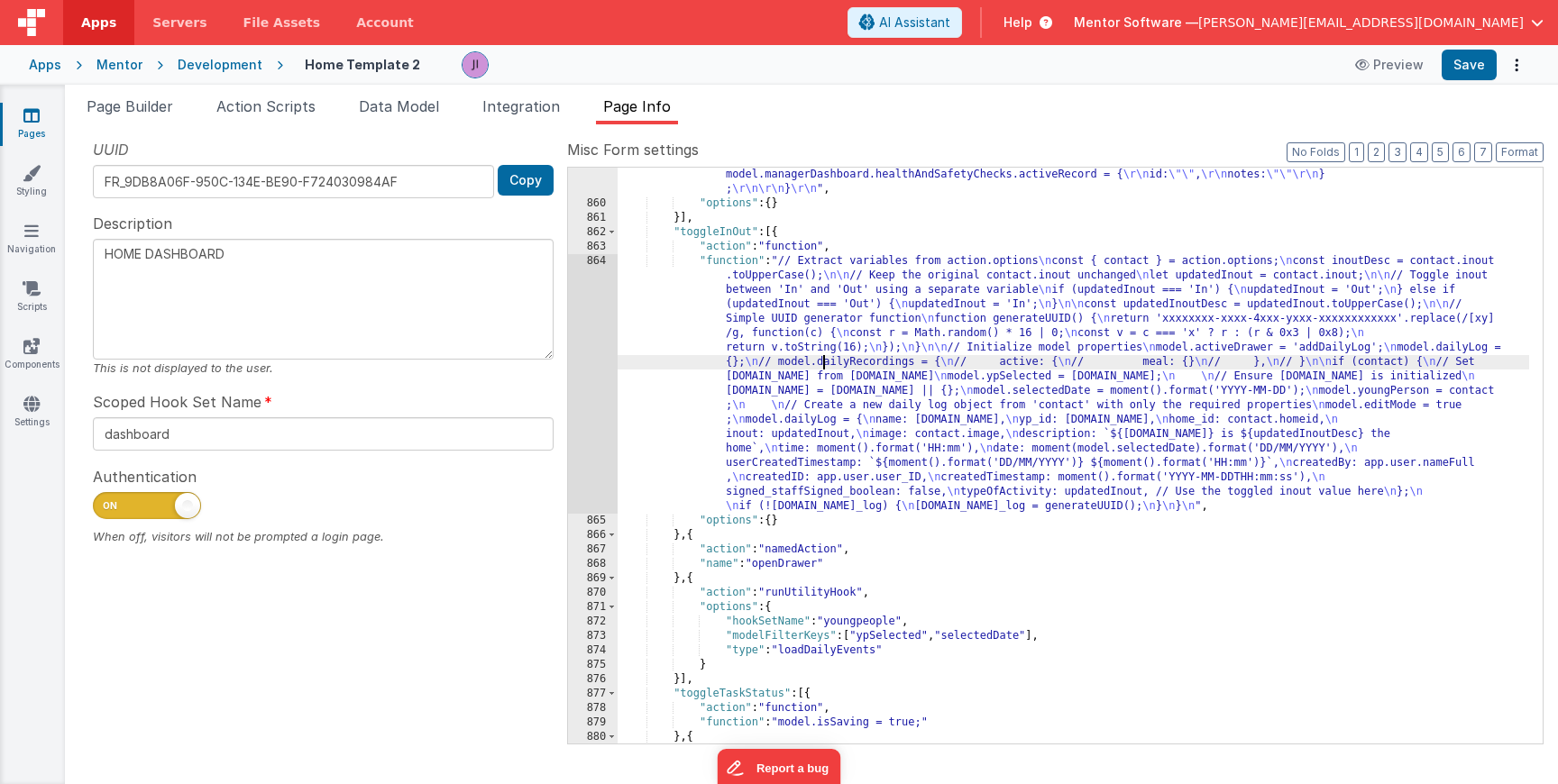
click at [821, 368] on div ""function" : "const task = action.options.task; \r\n model.editMode =''; \r\n /…" at bounding box center [1074, 434] width 912 height 706
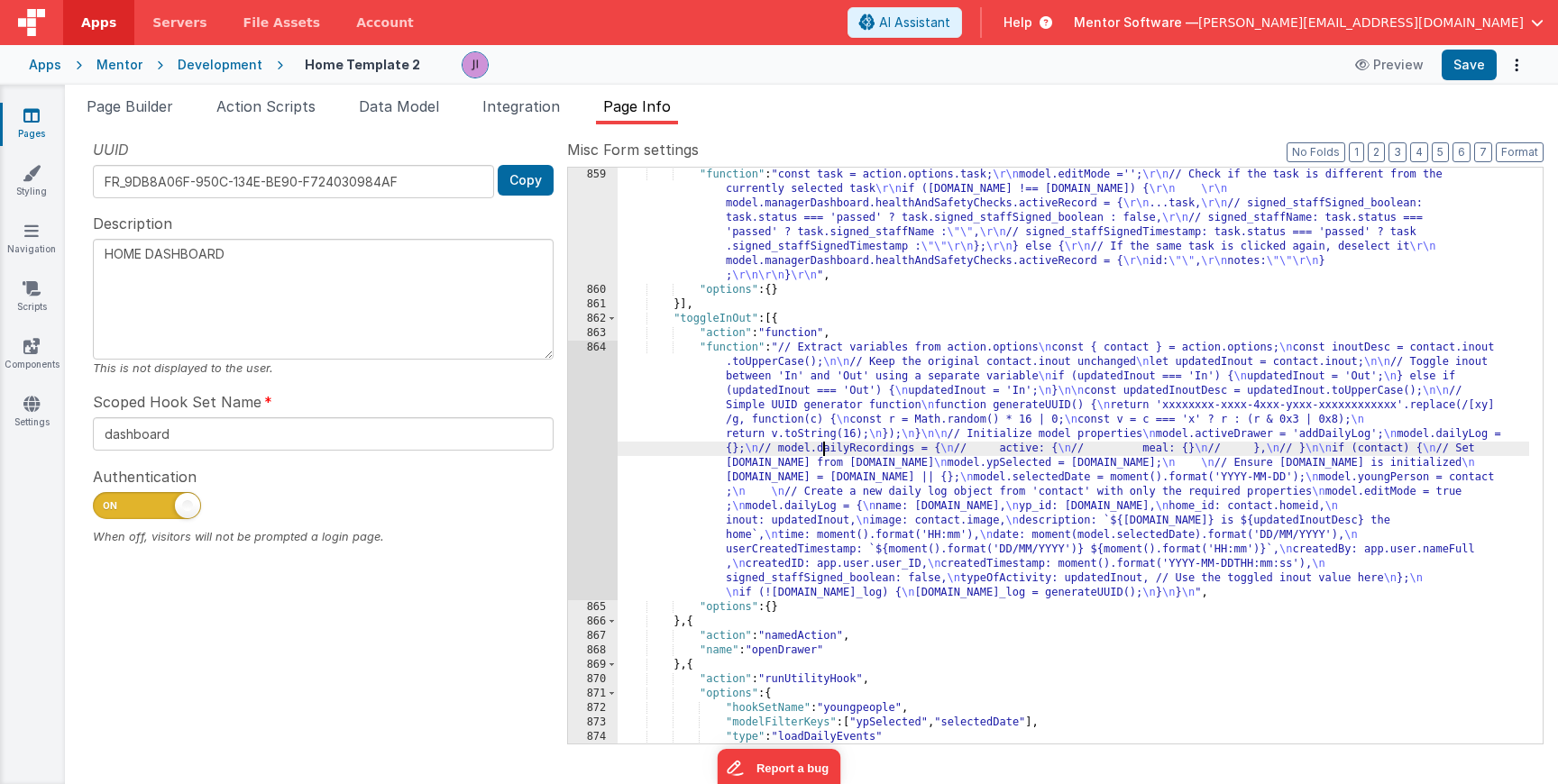
scroll to position [23816, 0]
click at [140, 110] on span "Page Builder" at bounding box center [131, 106] width 87 height 18
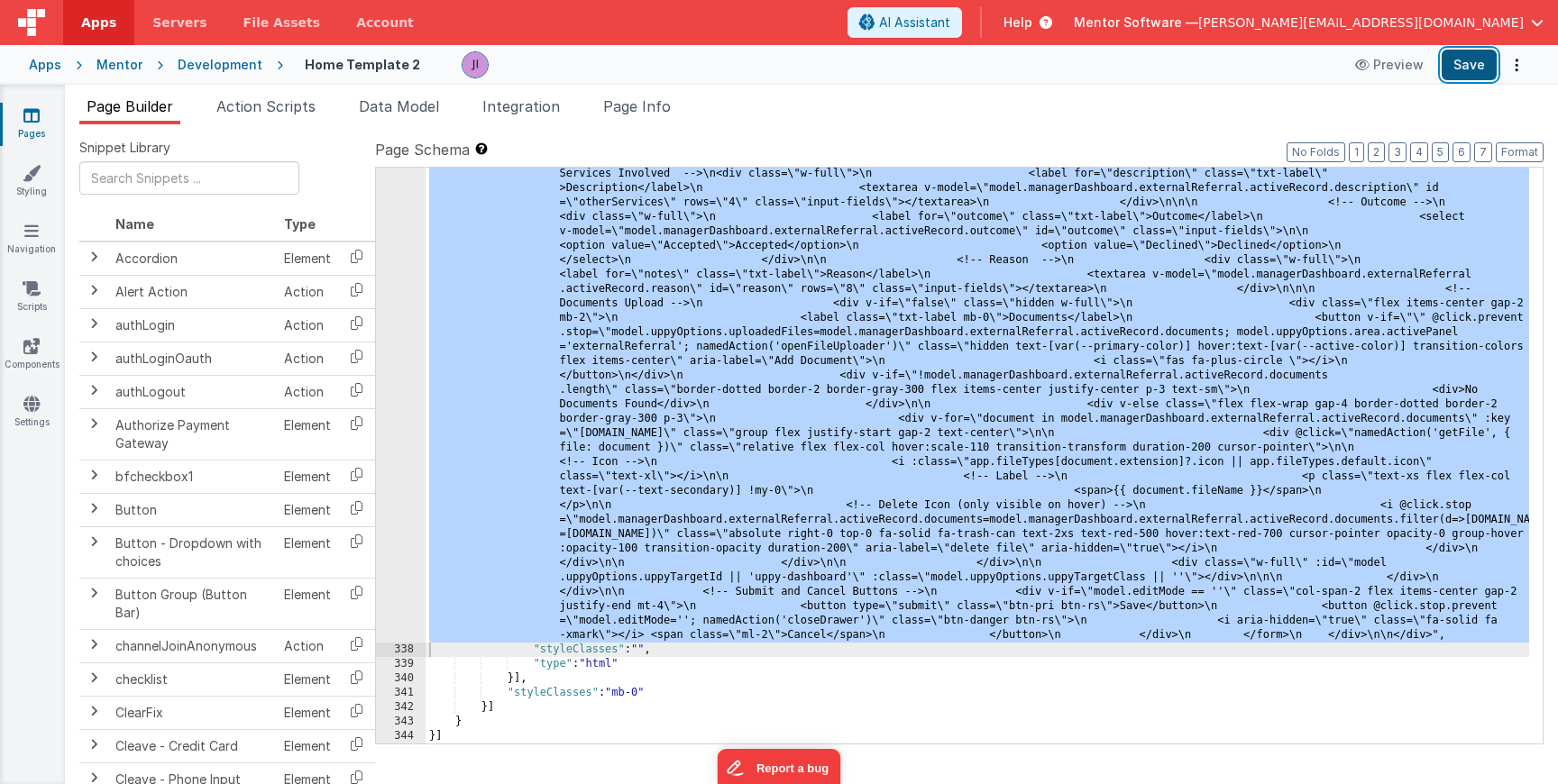
click at [1475, 67] on button "Save" at bounding box center [1469, 64] width 55 height 30
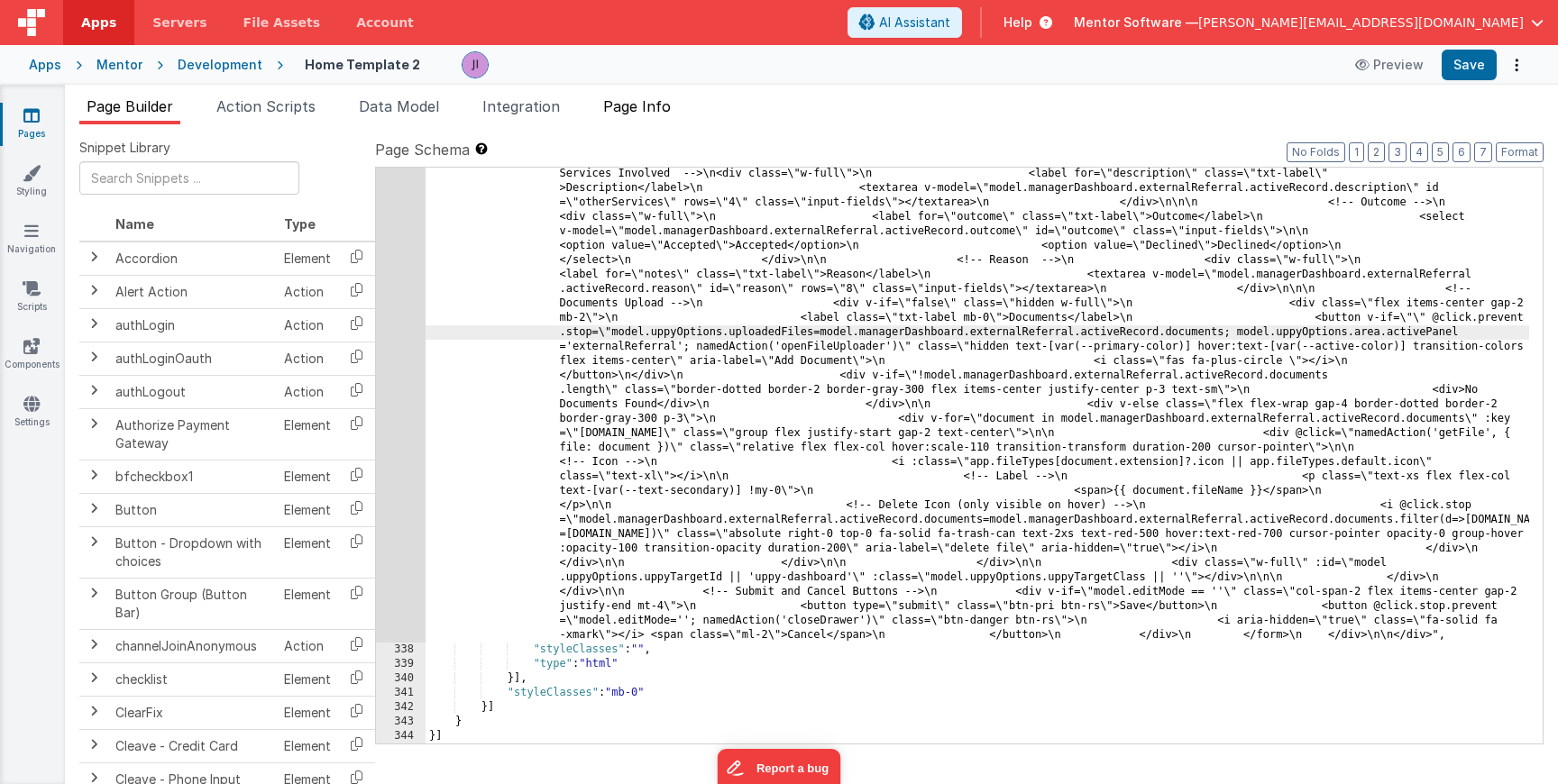
click at [628, 110] on span "Page Info" at bounding box center [637, 106] width 67 height 18
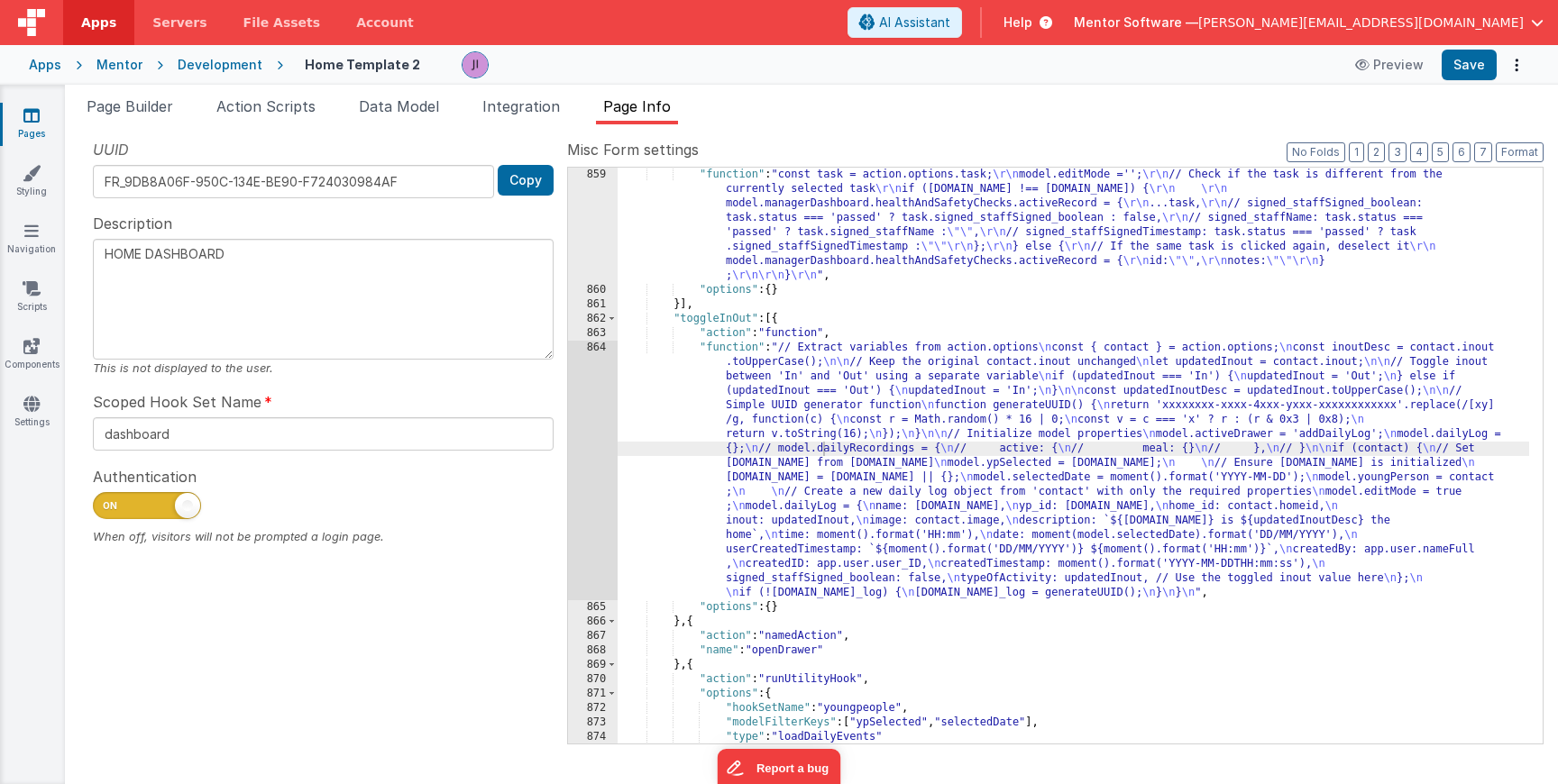
click at [315, 125] on div "Snippet Library Name Type Accordion Element Alert Action Action authLogin Actio…" at bounding box center [812, 455] width 1494 height 660
click at [306, 117] on li "Action Scripts" at bounding box center [266, 110] width 114 height 29
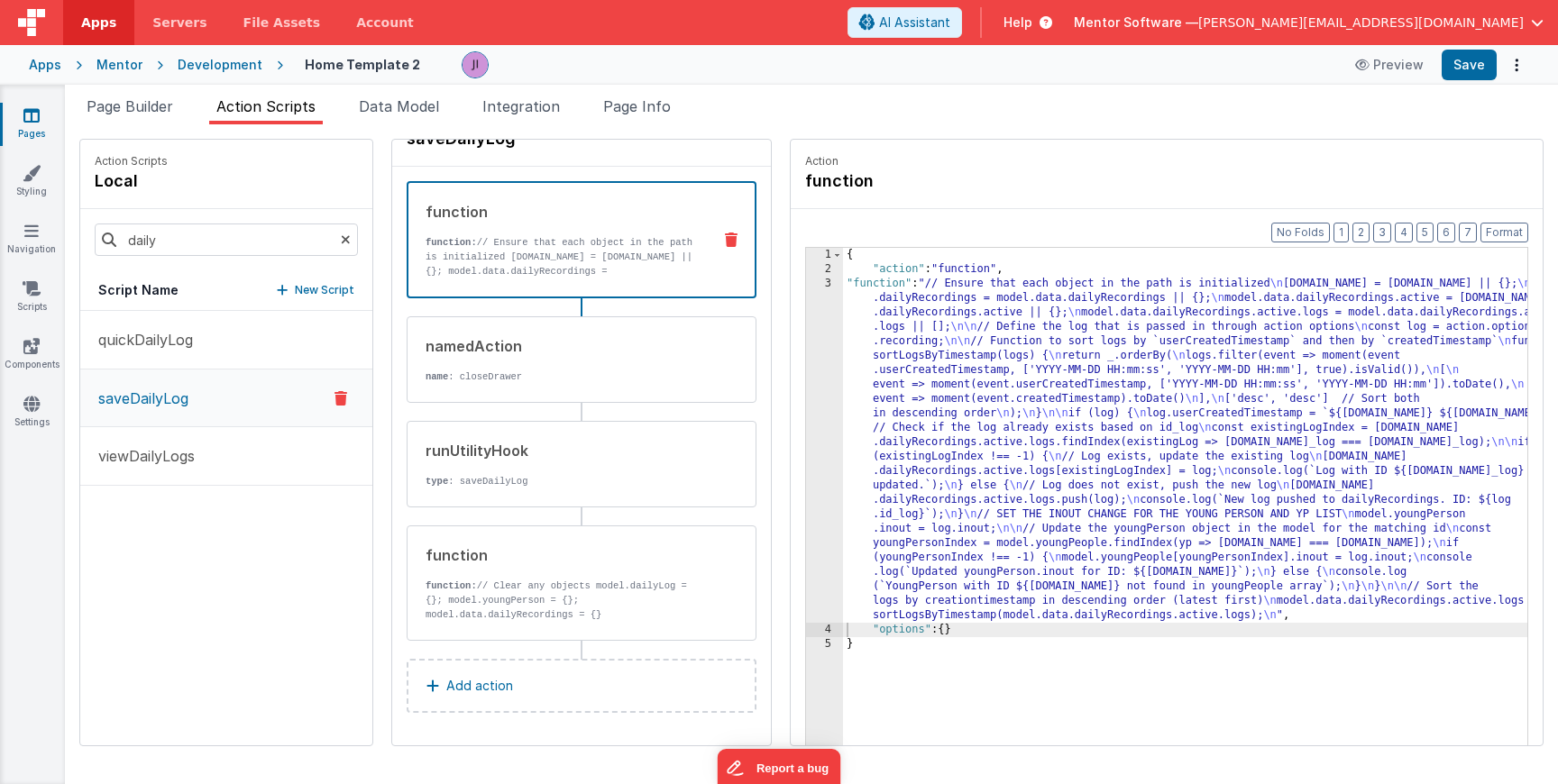
click at [199, 346] on button "quickDailyLog" at bounding box center [226, 340] width 292 height 59
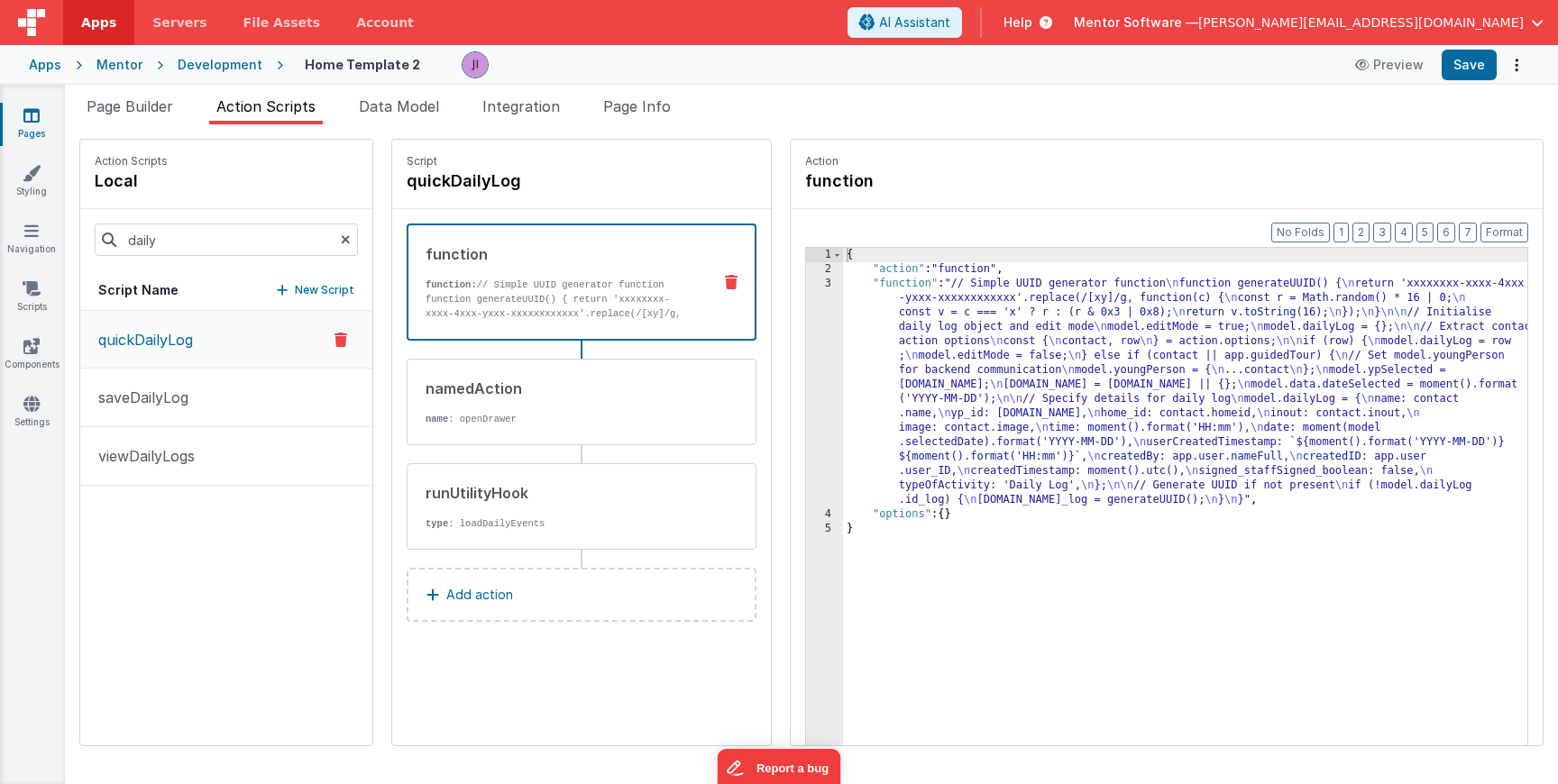
scroll to position [0, 0]
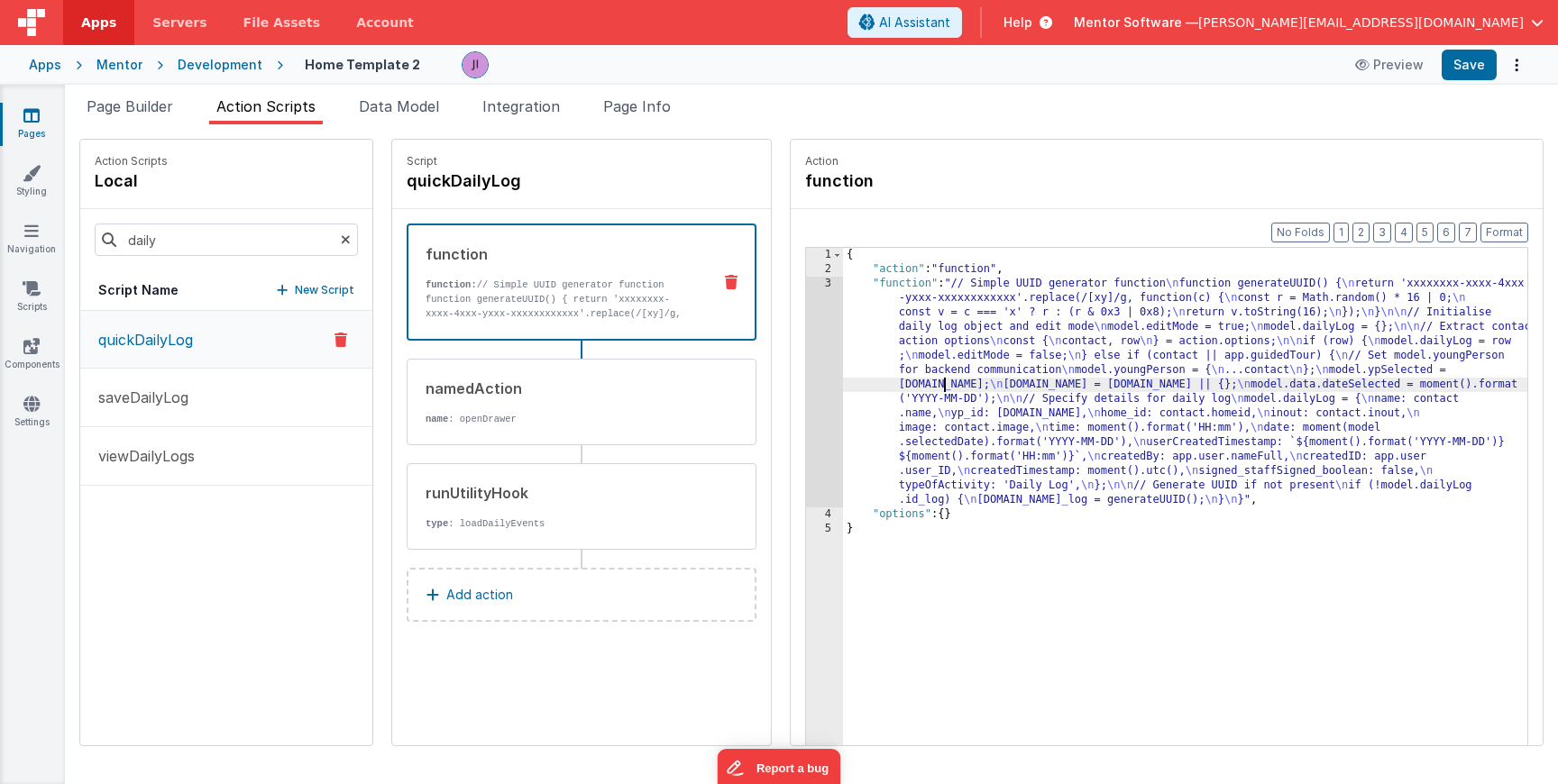
click at [889, 388] on div "{ "action" : "function" , "function" : "// Simple UUID generator function \n fu…" at bounding box center [1212, 539] width 738 height 583
click at [806, 400] on div "3" at bounding box center [824, 392] width 37 height 231
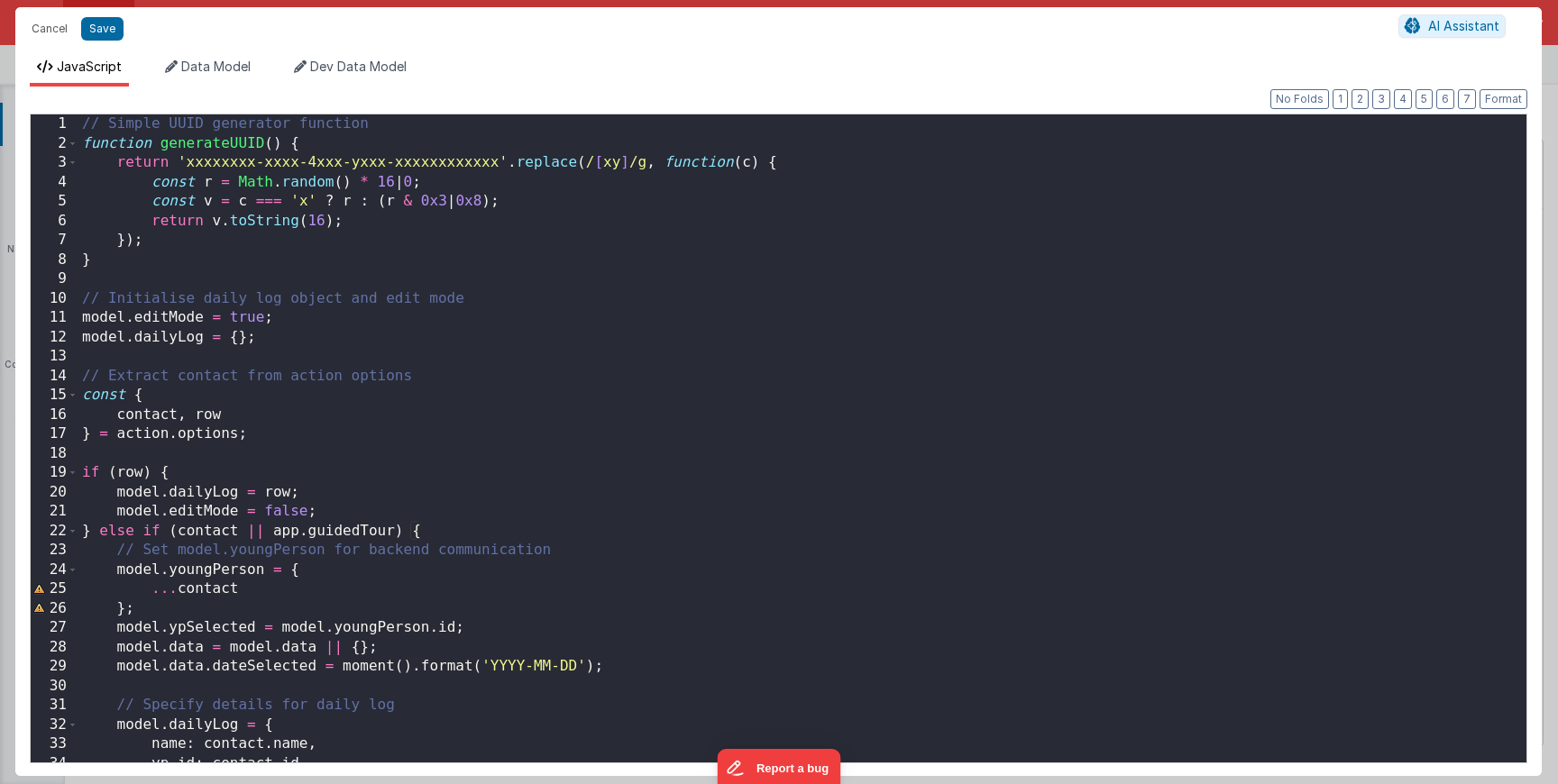
scroll to position [359, 0]
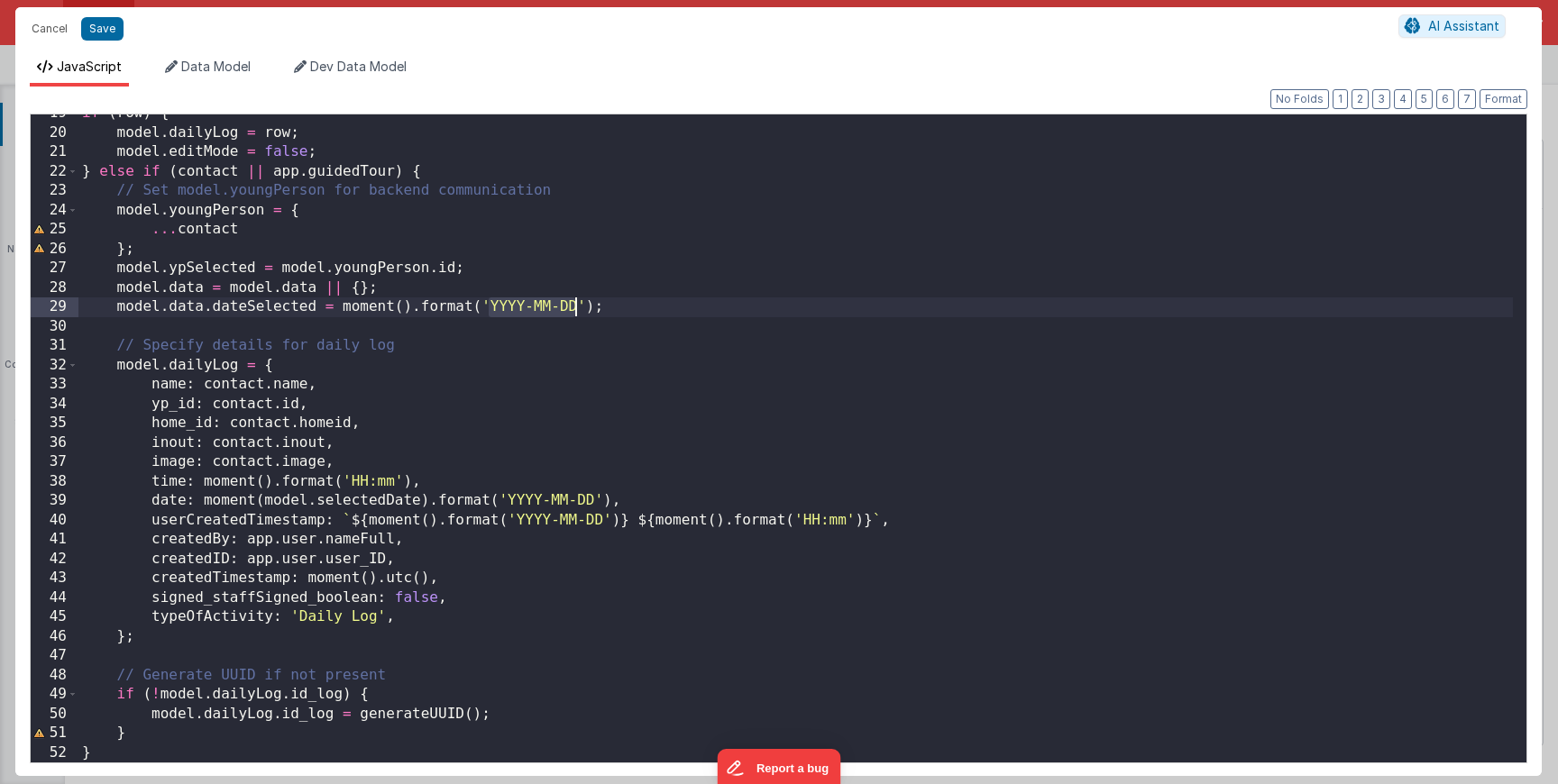
drag, startPoint x: 488, startPoint y: 307, endPoint x: 574, endPoint y: 308, distance: 86.0
click at [574, 308] on div "if ( row ) { model . dailyLog = row ; model . editMode = false ; } else if ( co…" at bounding box center [796, 447] width 1435 height 687
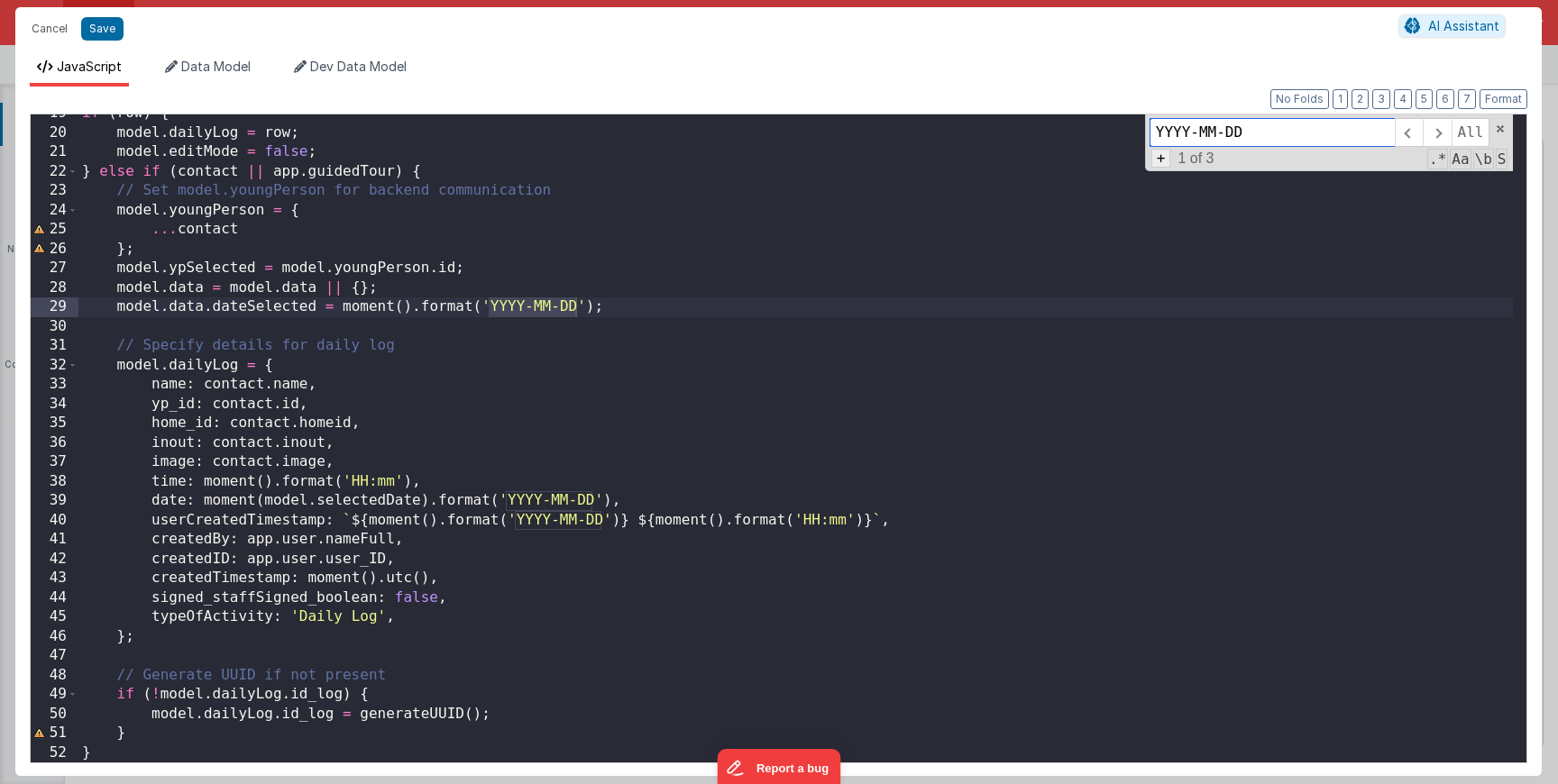
click at [1153, 166] on span "+" at bounding box center [1161, 158] width 20 height 19
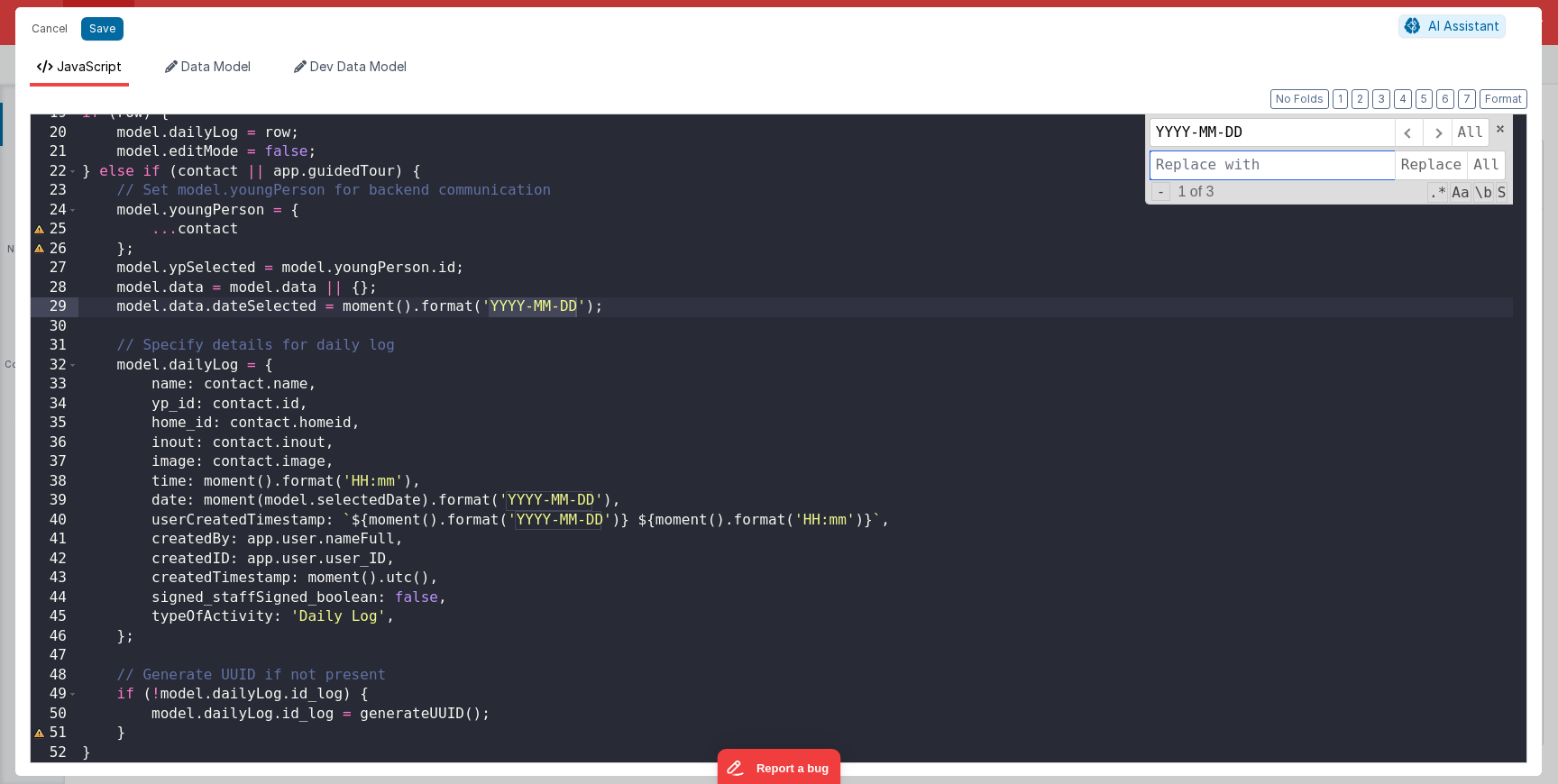
click at [1202, 170] on input at bounding box center [1271, 165] width 245 height 29
type input "DD/MM/YYYY"
click at [1479, 170] on span "All" at bounding box center [1486, 165] width 39 height 29
click at [109, 35] on button "Save" at bounding box center [102, 28] width 43 height 24
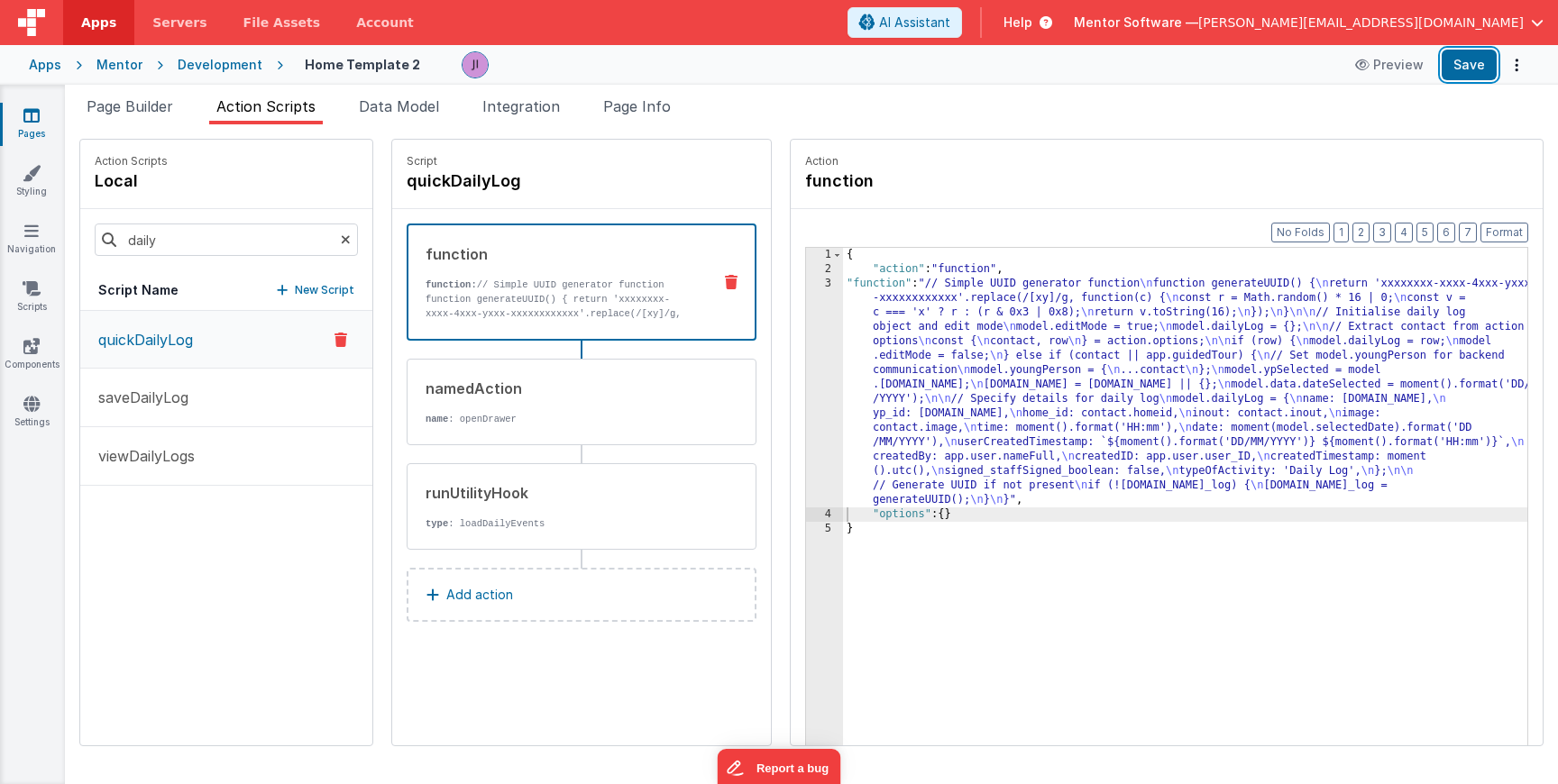
click at [1459, 65] on button "Save" at bounding box center [1469, 64] width 55 height 30
click at [187, 404] on p "saveDailyLog" at bounding box center [137, 397] width 101 height 22
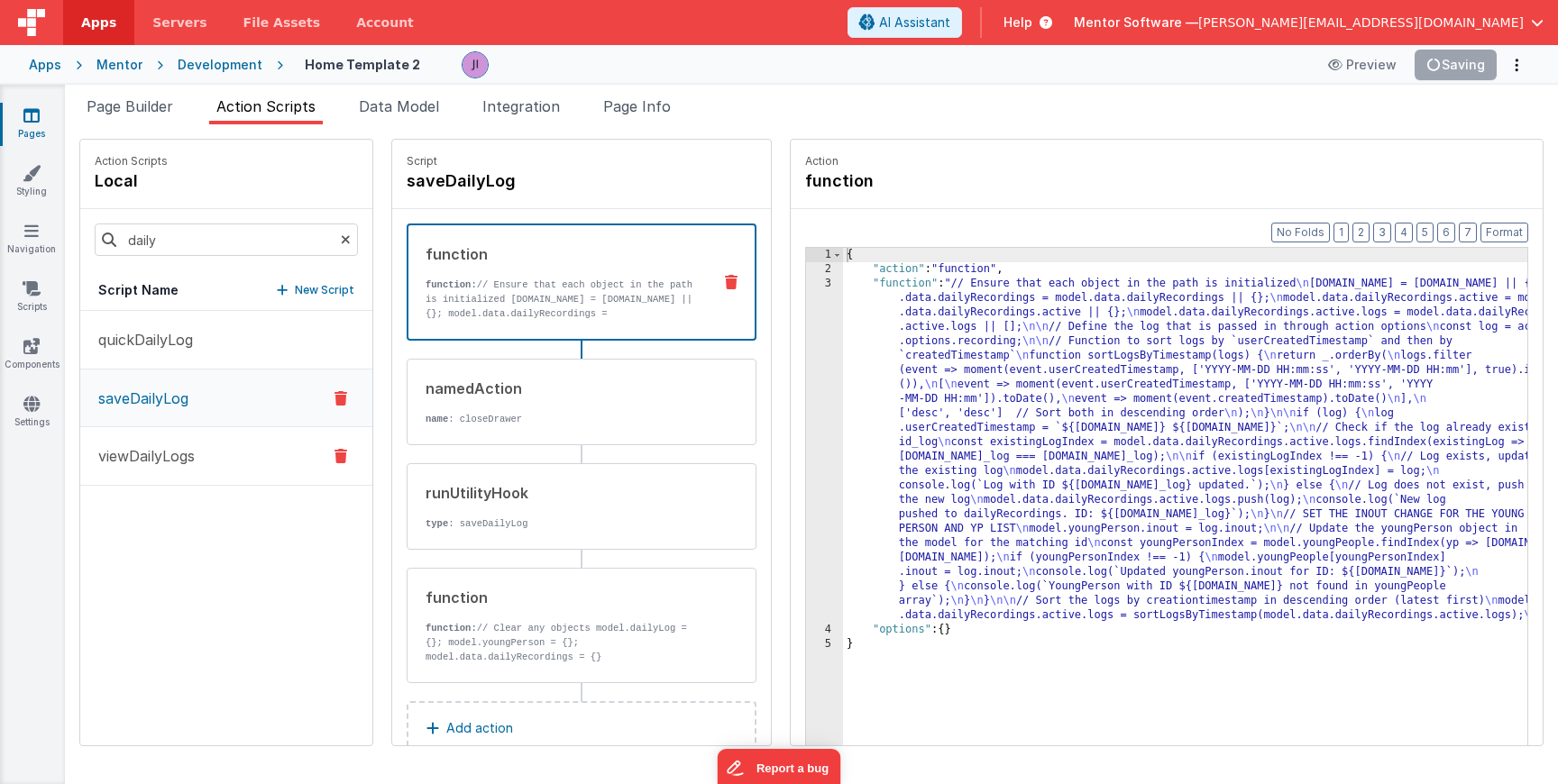
click at [197, 457] on button "viewDailyLogs" at bounding box center [226, 457] width 292 height 59
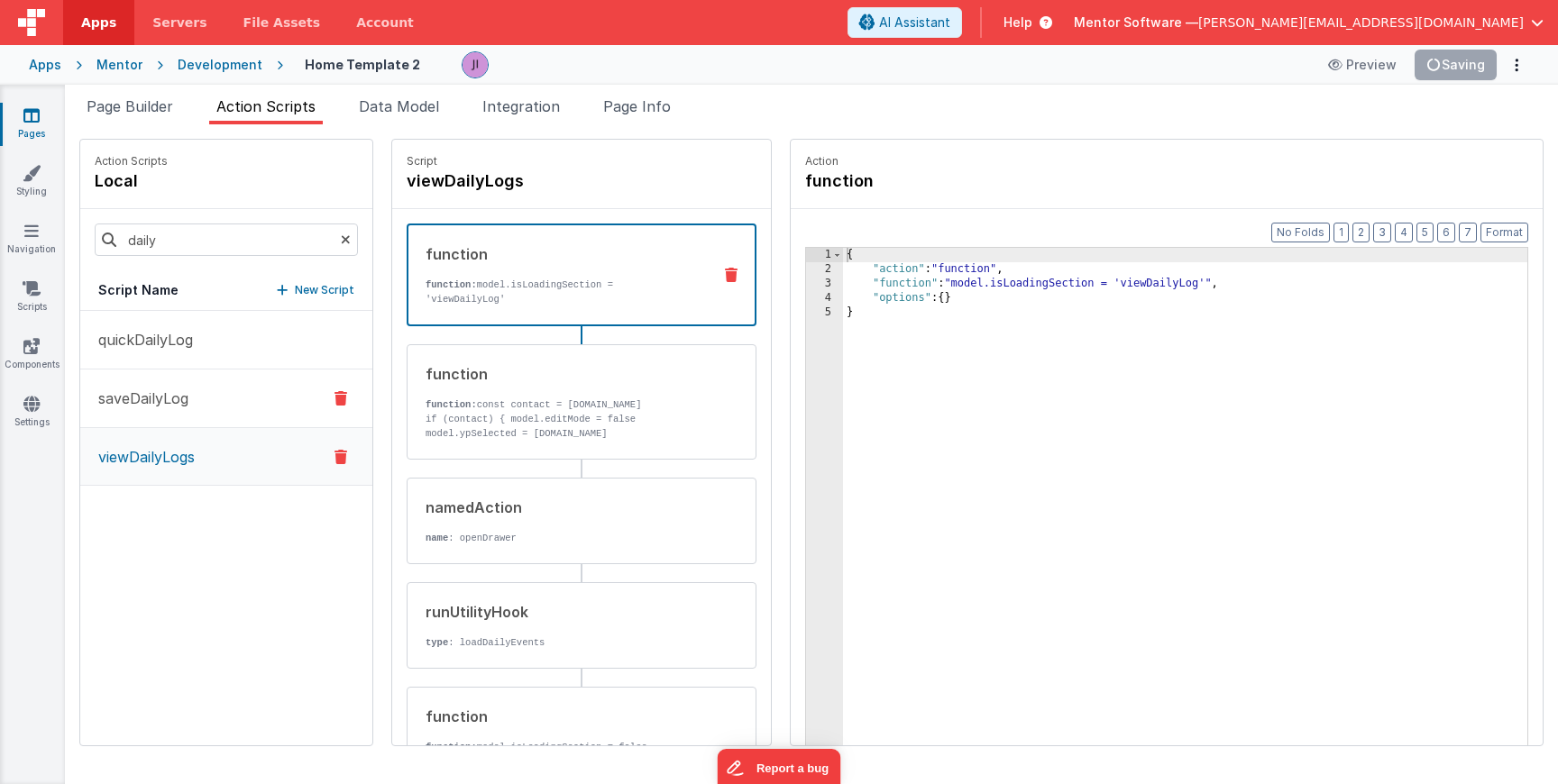
click at [182, 415] on button "saveDailyLog" at bounding box center [226, 399] width 292 height 59
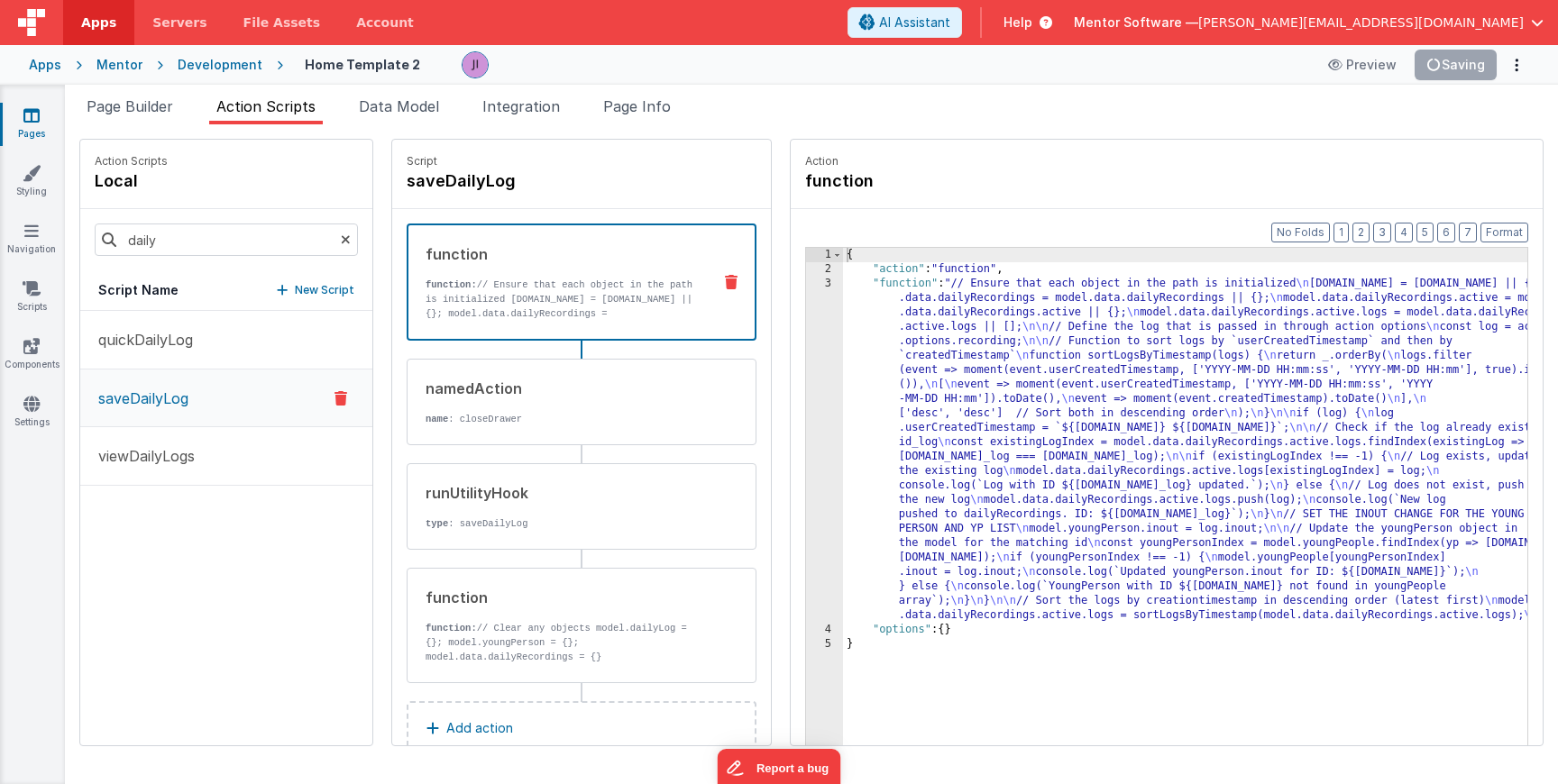
click at [806, 405] on div "3" at bounding box center [824, 450] width 37 height 346
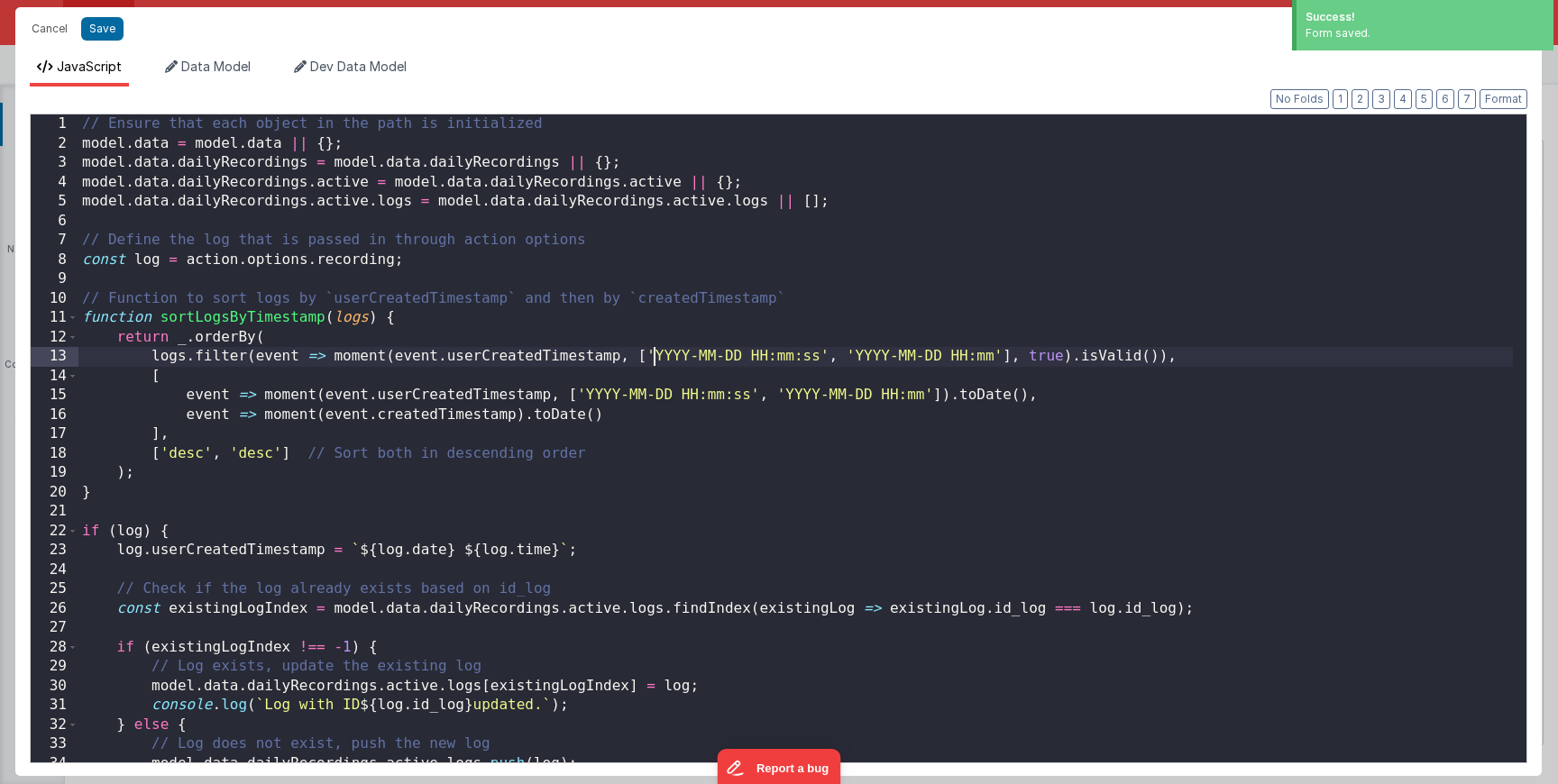
scroll to position [0, 0]
drag, startPoint x: 652, startPoint y: 358, endPoint x: 742, endPoint y: 359, distance: 90.0
click at [742, 359] on div "// Ensure that each object in the path is initialized model . data = model . da…" at bounding box center [796, 458] width 1435 height 687
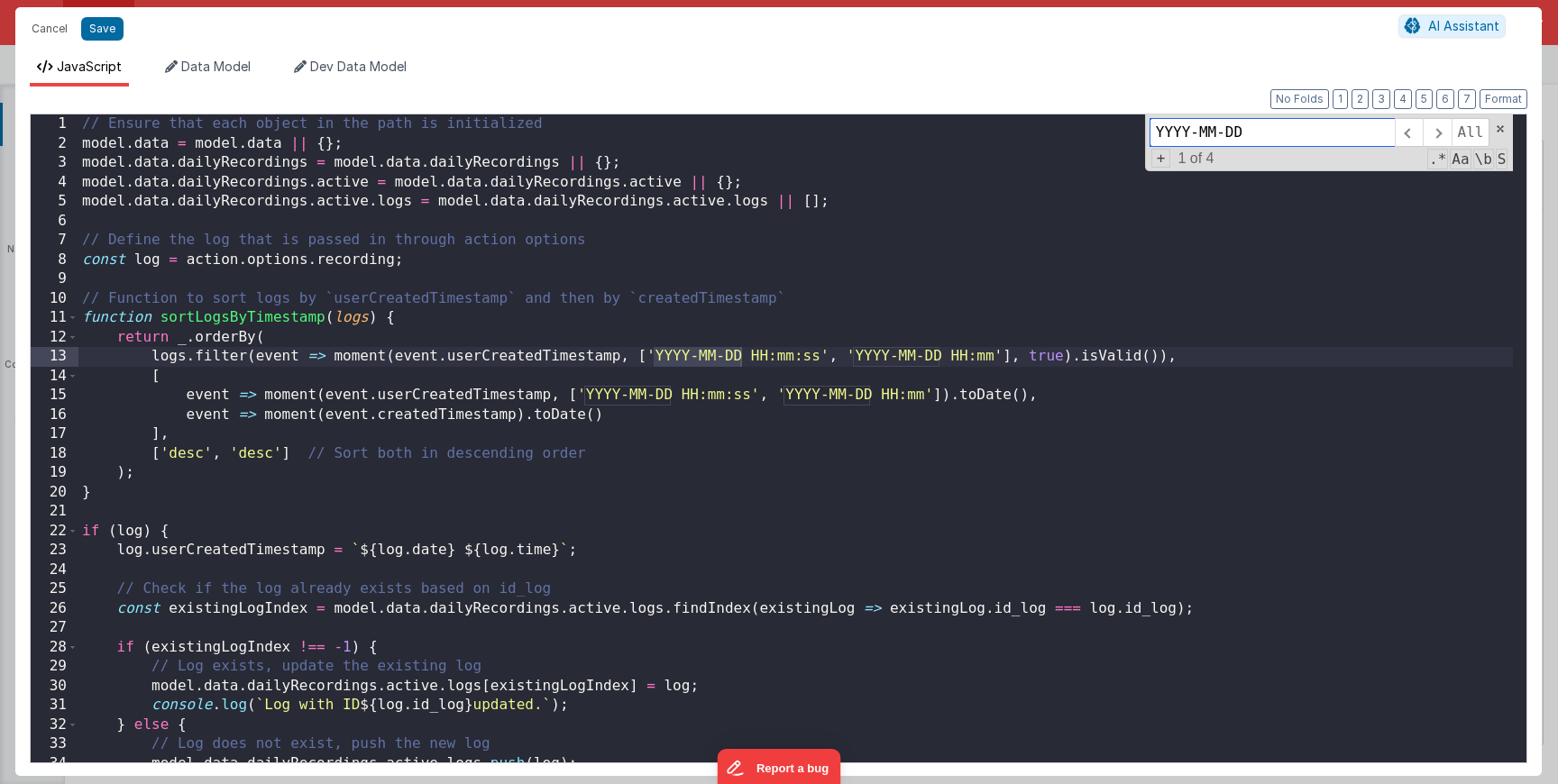
click at [1147, 166] on div "YYYY-MM-DD All Replace All + 1 of 4 .* Aa \b S" at bounding box center [1330, 143] width 369 height 57
click at [1158, 166] on span "+" at bounding box center [1161, 158] width 20 height 19
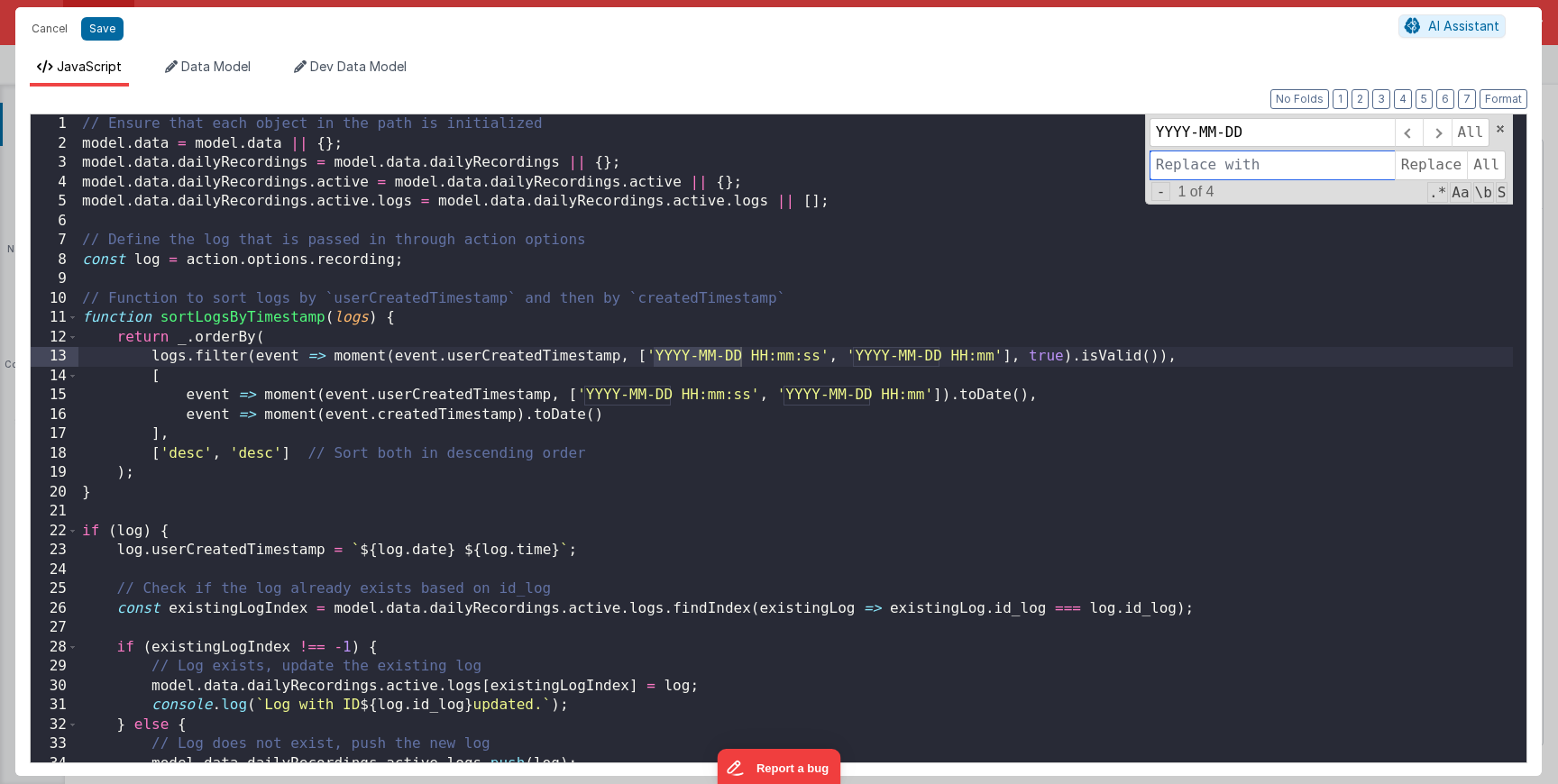
click at [1174, 166] on input at bounding box center [1271, 165] width 245 height 29
type input "DD/MM/YYYY"
click at [1417, 165] on span "Replace" at bounding box center [1431, 165] width 72 height 29
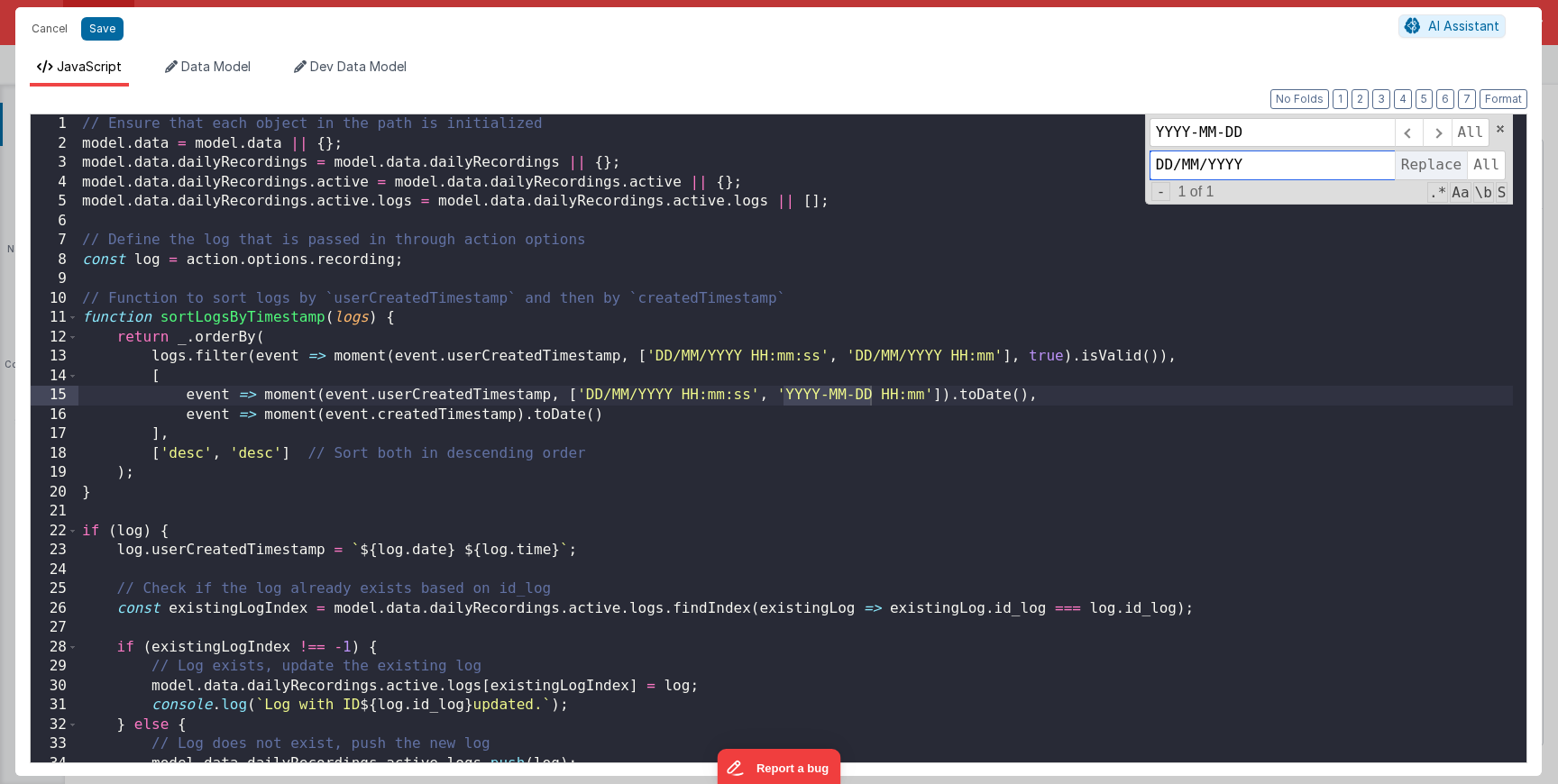
click at [1417, 165] on span "Replace" at bounding box center [1431, 165] width 72 height 29
click at [1498, 122] on div "YYYY-MM-DD All DD/MM/YYYY Replace All - 0 of 0 .* Aa \b S" at bounding box center [1330, 159] width 369 height 90
click at [1500, 124] on span at bounding box center [1500, 129] width 12 height 12
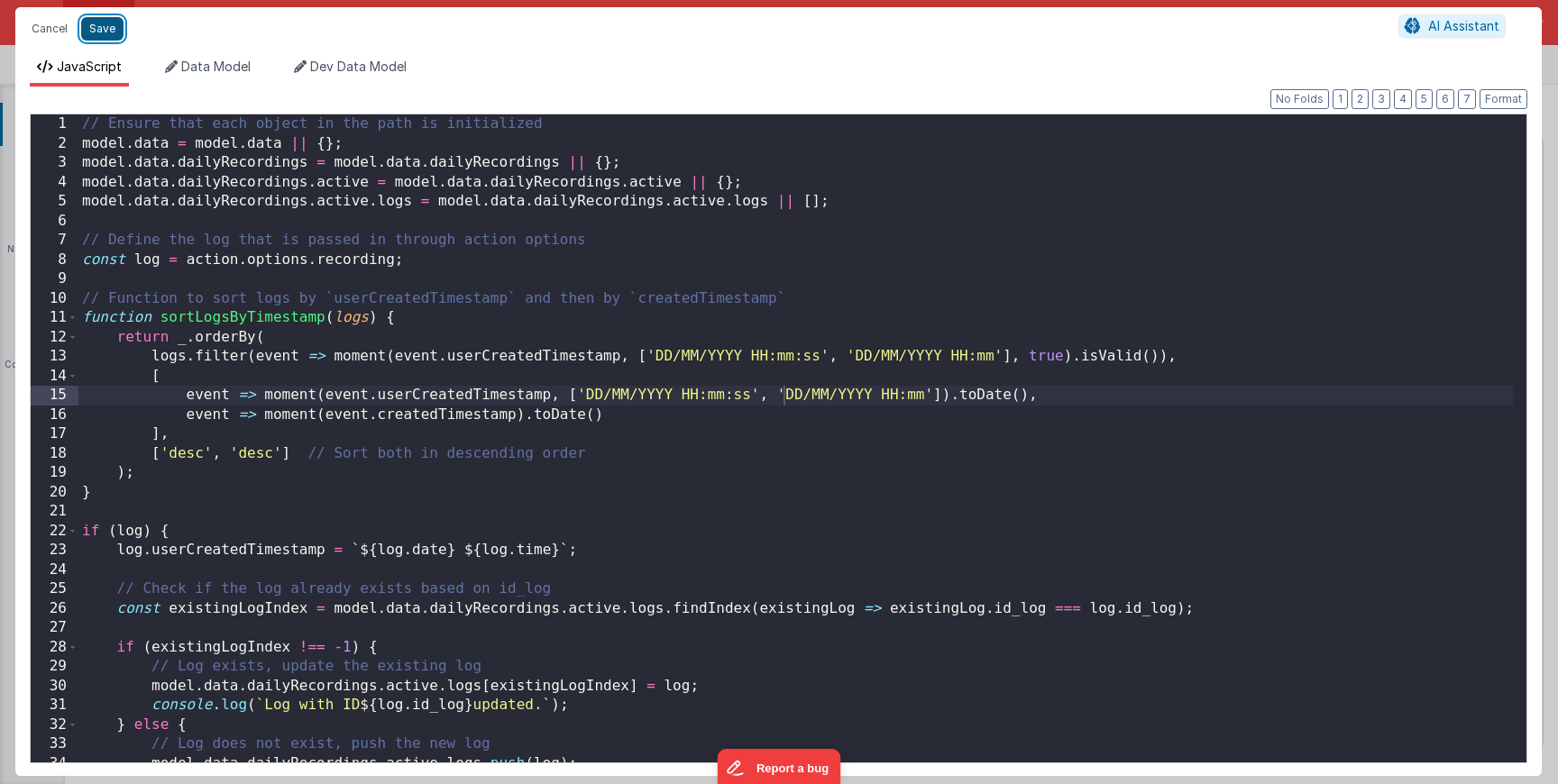
click at [99, 38] on button "Save" at bounding box center [102, 28] width 43 height 24
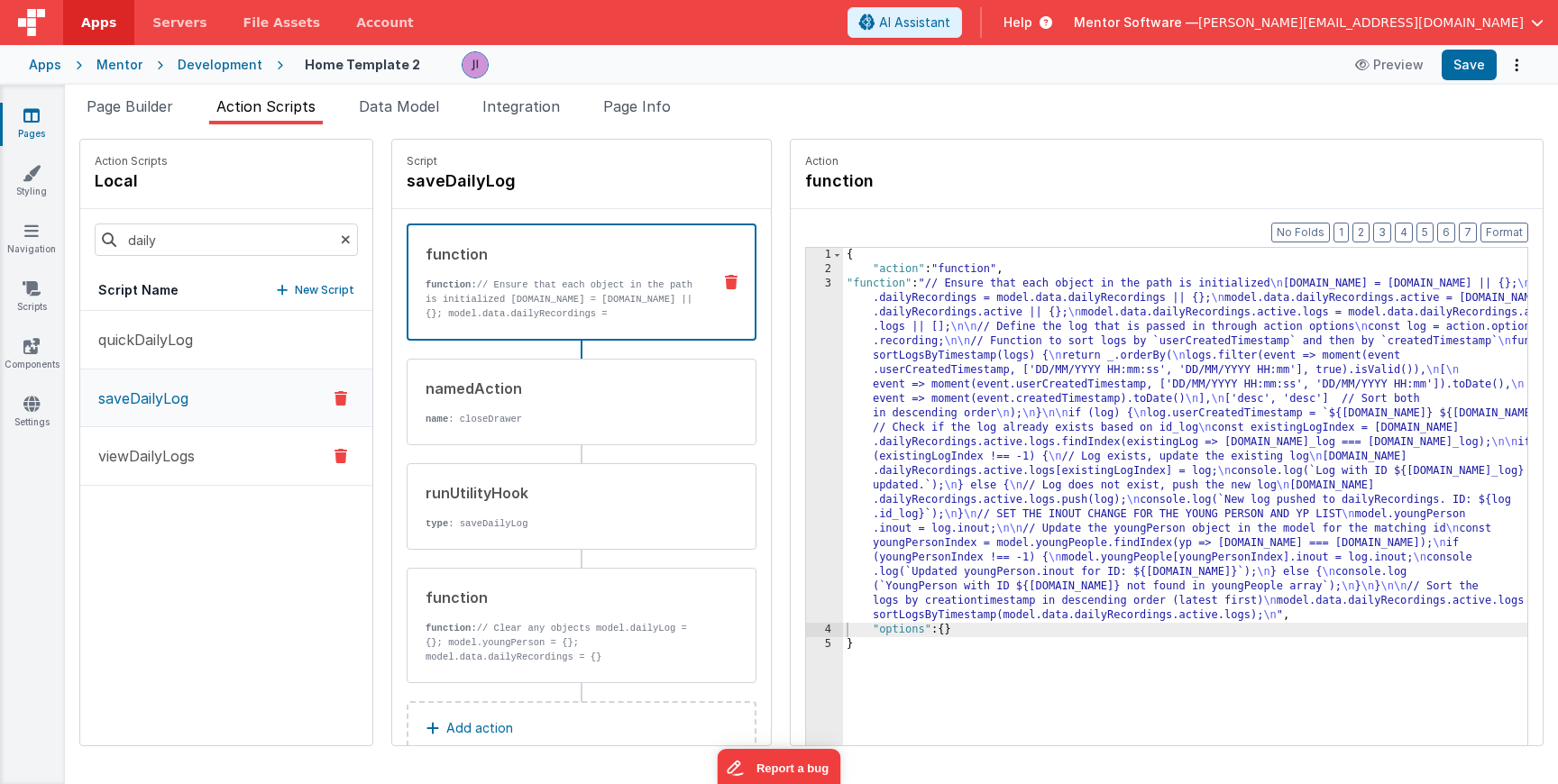
click at [223, 472] on button "viewDailyLogs" at bounding box center [226, 457] width 292 height 59
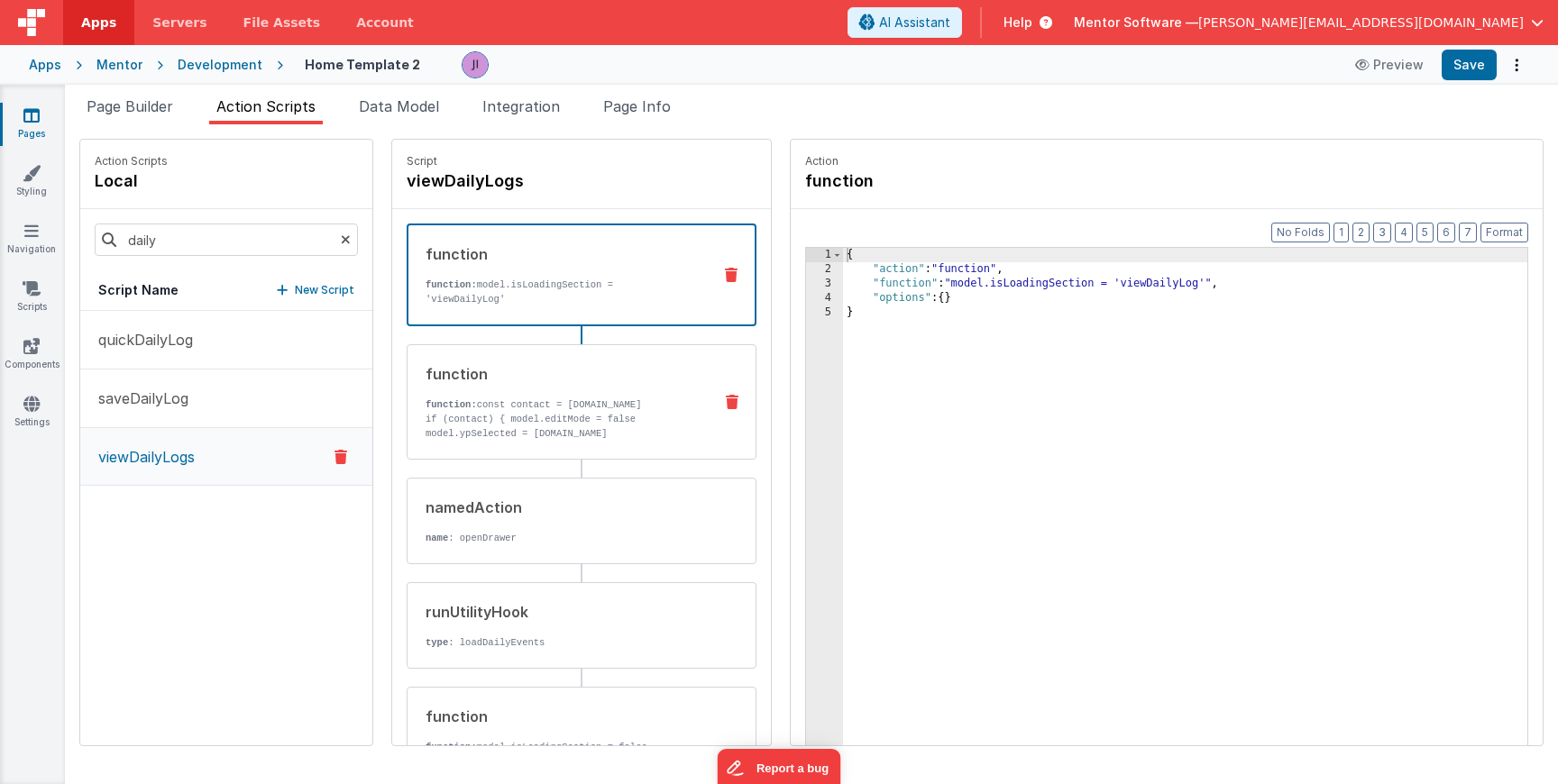
click at [607, 384] on div "function function: const contact = action.options.contact if (contact) { model.…" at bounding box center [552, 402] width 290 height 78
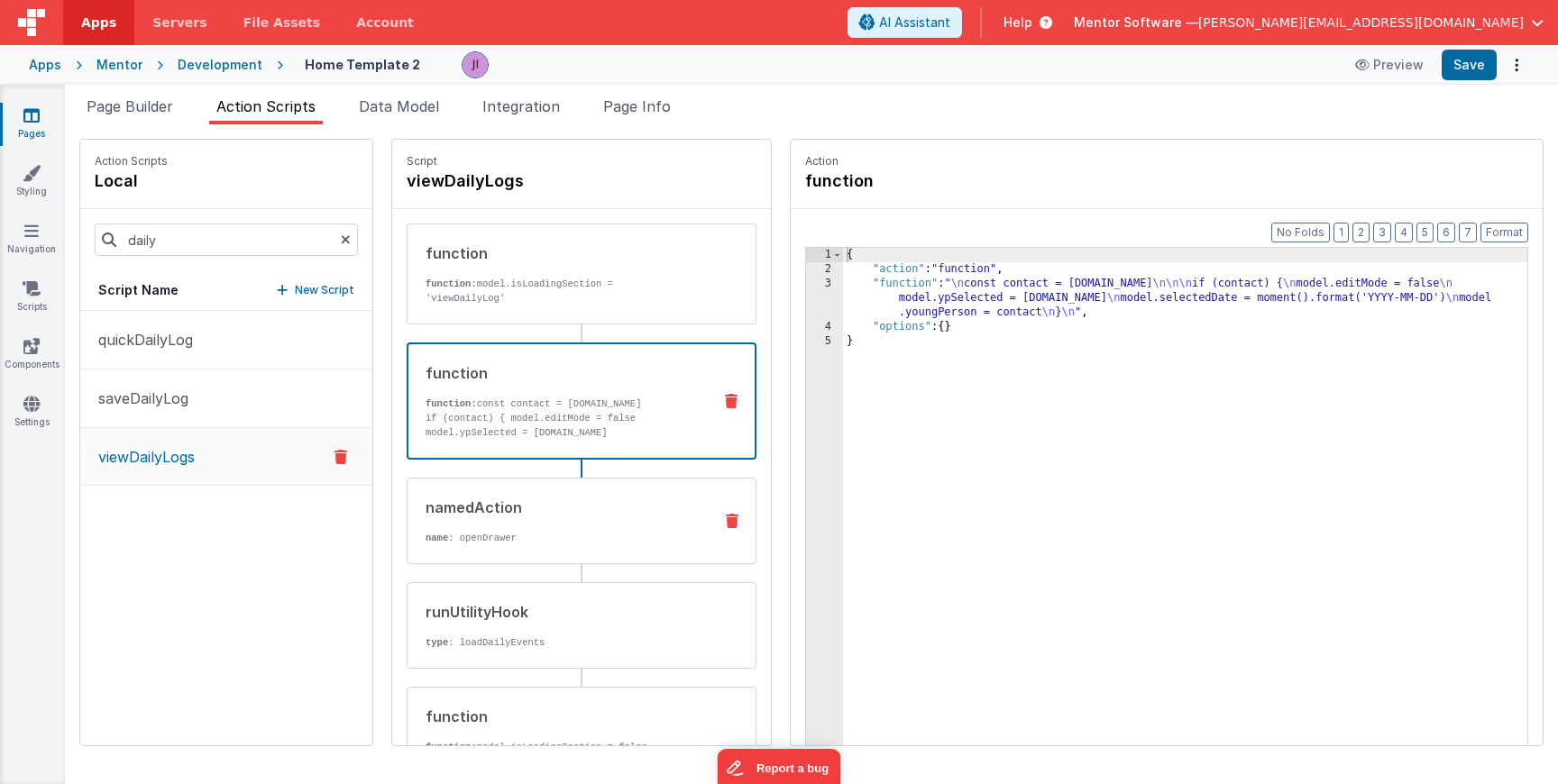
click at [553, 541] on p "name : openDrawer" at bounding box center [562, 538] width 272 height 14
click at [545, 437] on p "if (contact) { model.editMode = false model.ypSelected = contact.id model.selec…" at bounding box center [561, 440] width 271 height 58
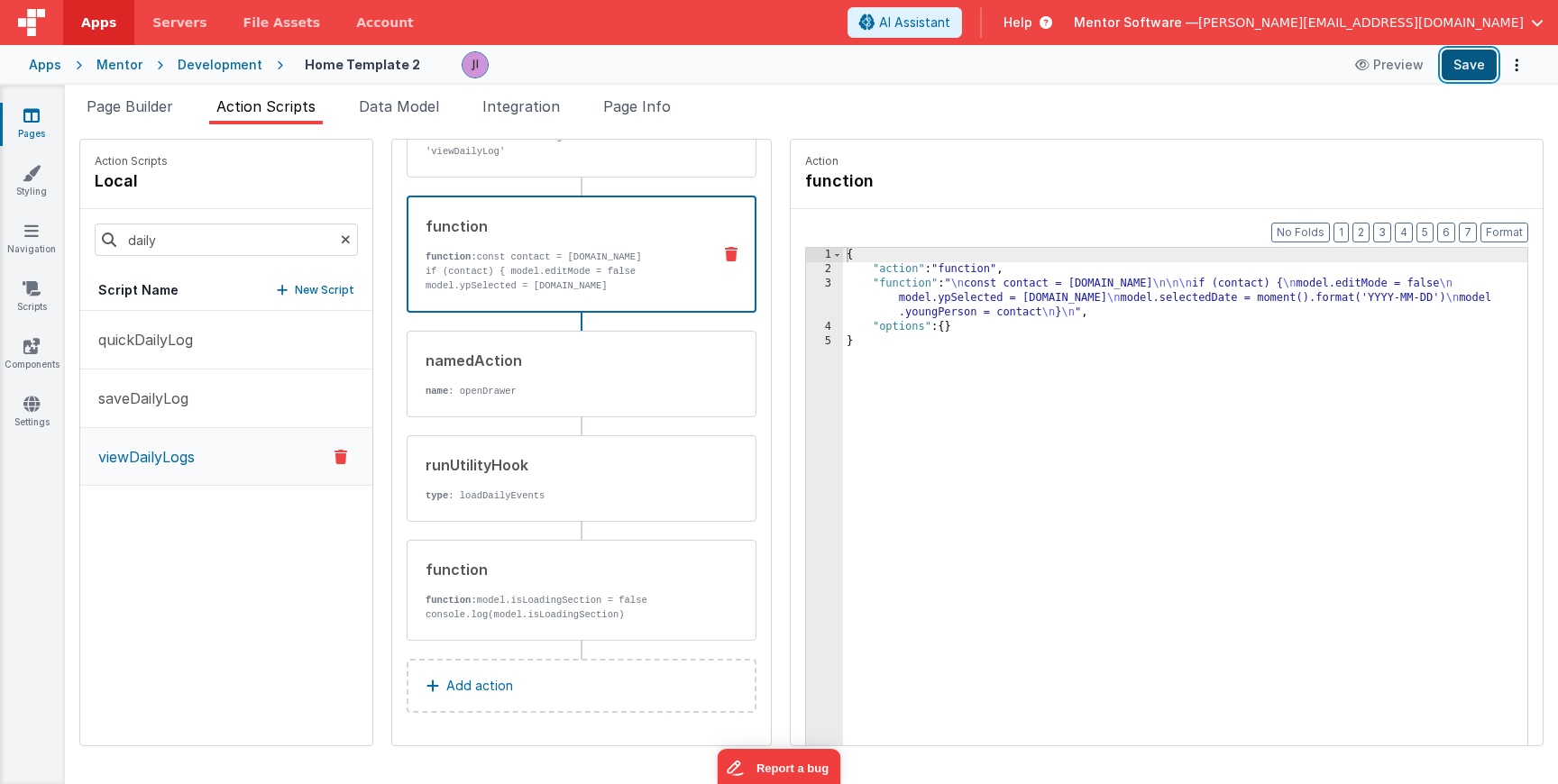
click at [1458, 67] on button "Save" at bounding box center [1469, 64] width 55 height 30
click at [234, 242] on input "daily" at bounding box center [226, 239] width 263 height 32
click at [216, 376] on button "saveDailyLog" at bounding box center [226, 399] width 292 height 59
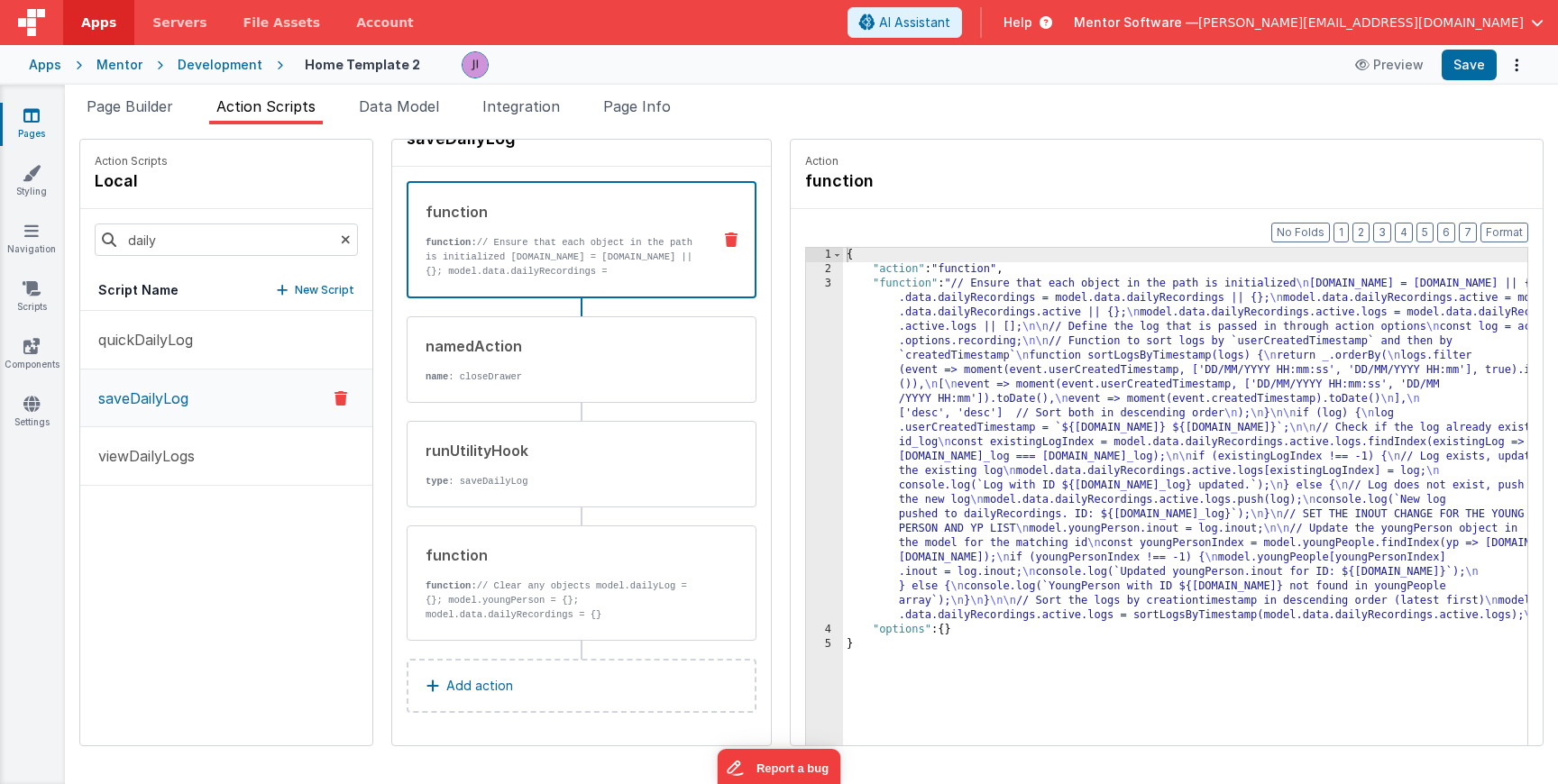
scroll to position [43, 0]
click at [449, 397] on div "namedAction name : closeDrawer" at bounding box center [582, 360] width 350 height 87
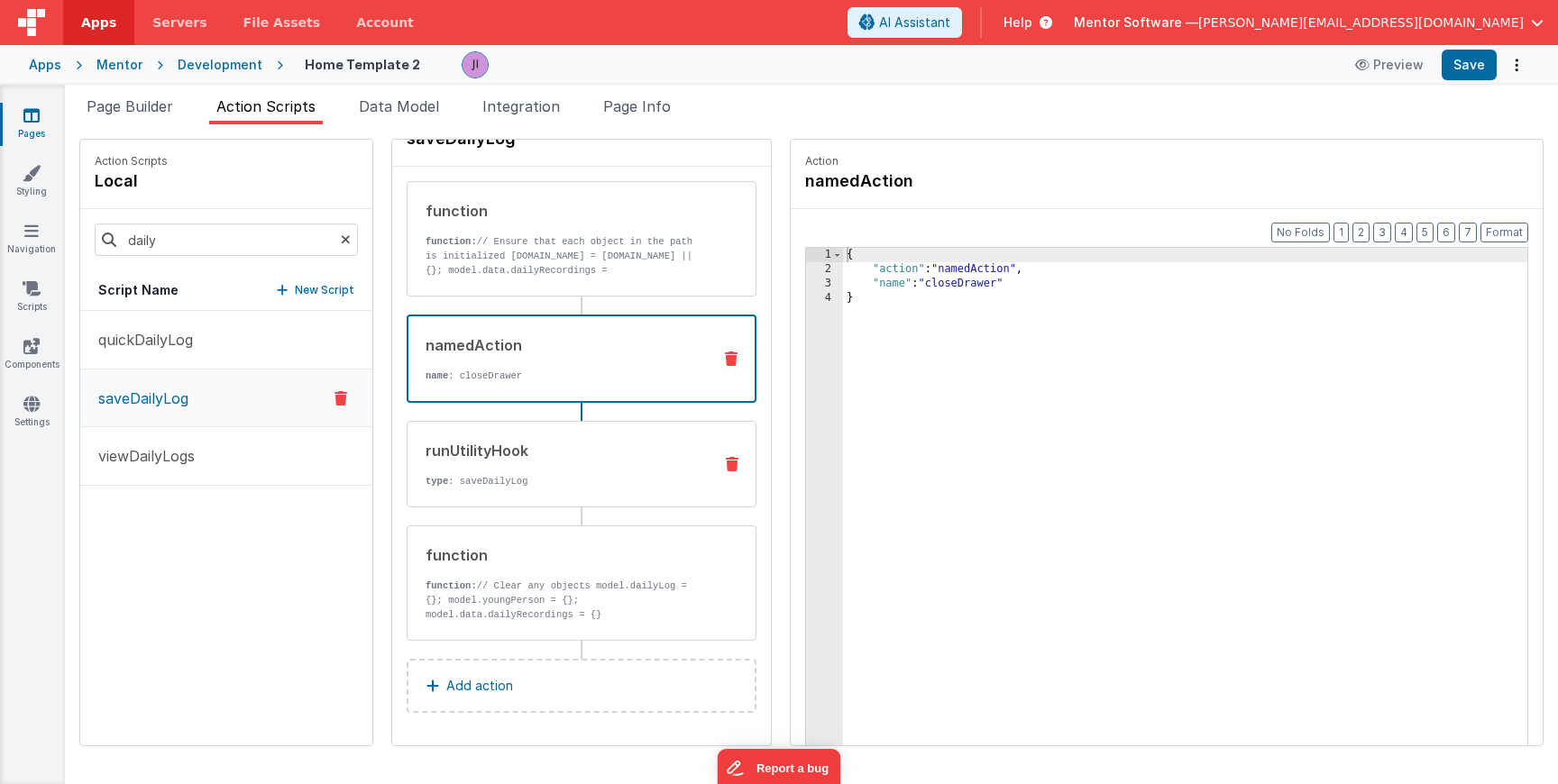
click at [451, 458] on div "runUtilityHook" at bounding box center [562, 450] width 272 height 22
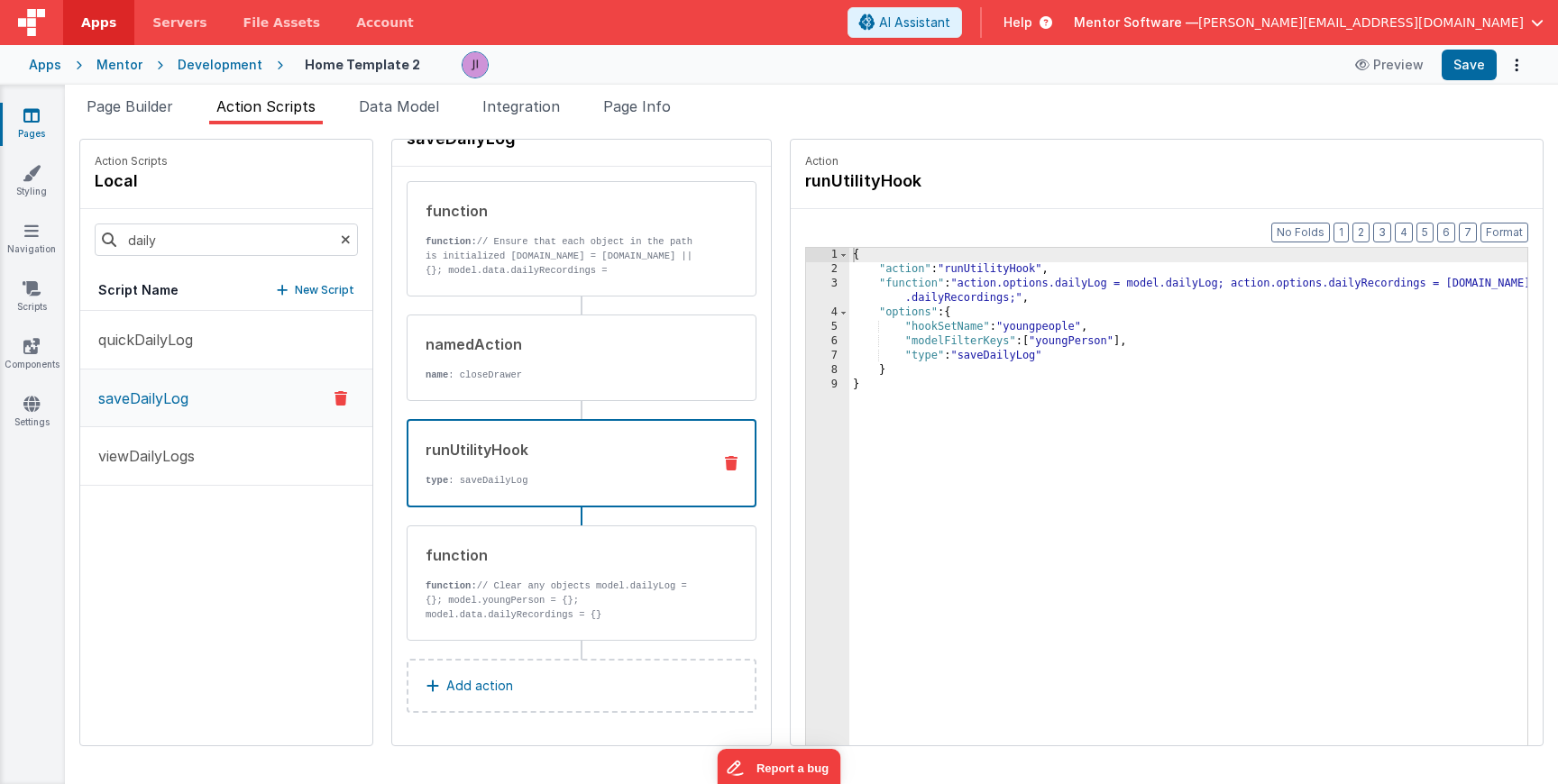
click at [1065, 342] on div "{ "action" : "runUtilityHook" , "function" : "action.options.dailyLog = model.d…" at bounding box center [1215, 539] width 731 height 583
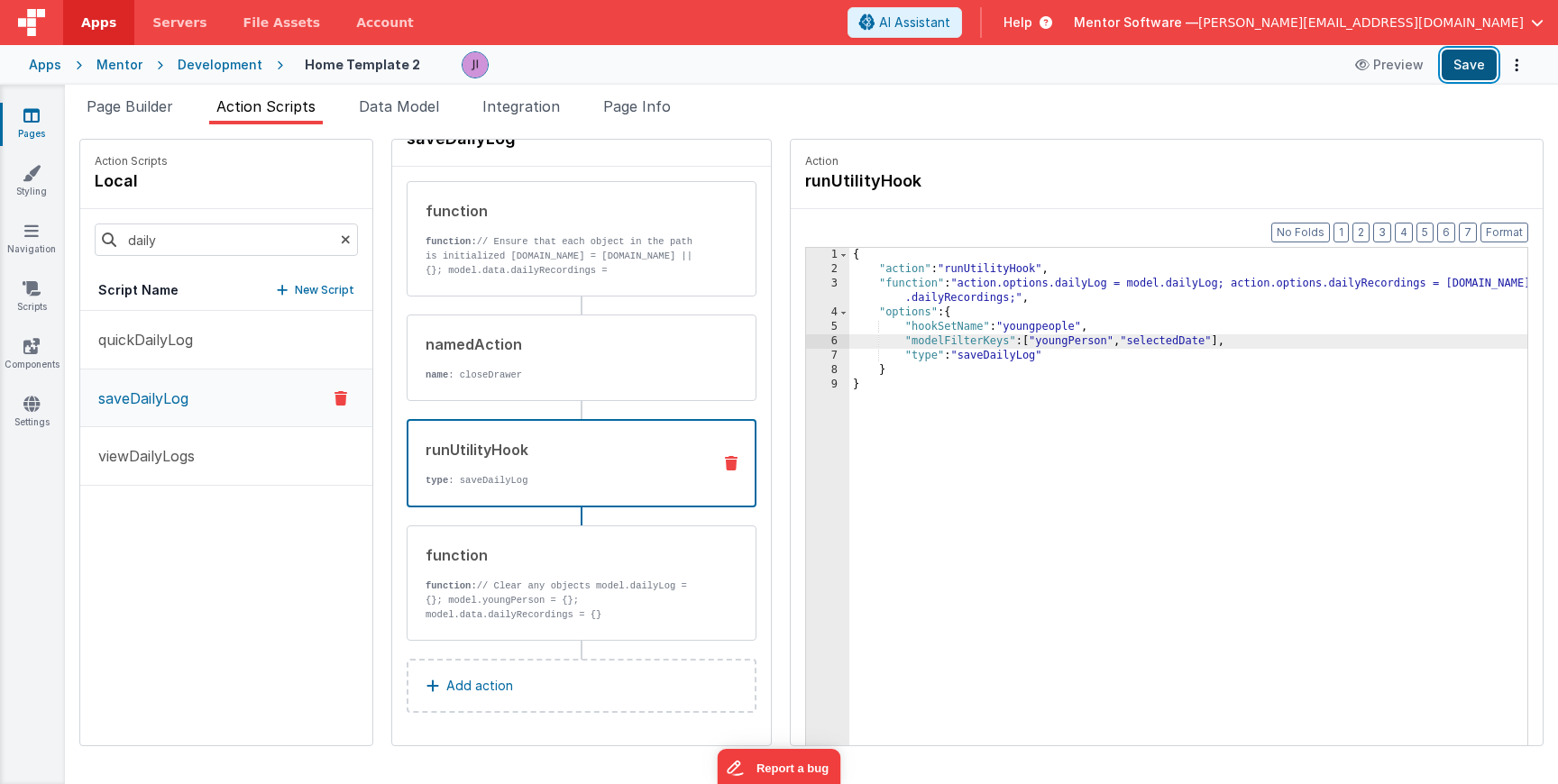
click at [1465, 77] on button "Save" at bounding box center [1469, 64] width 55 height 30
click at [849, 399] on div "{ "action" : "runUtilityHook" , "function" : "action.options.dailyLog = model.d…" at bounding box center [1215, 539] width 731 height 583
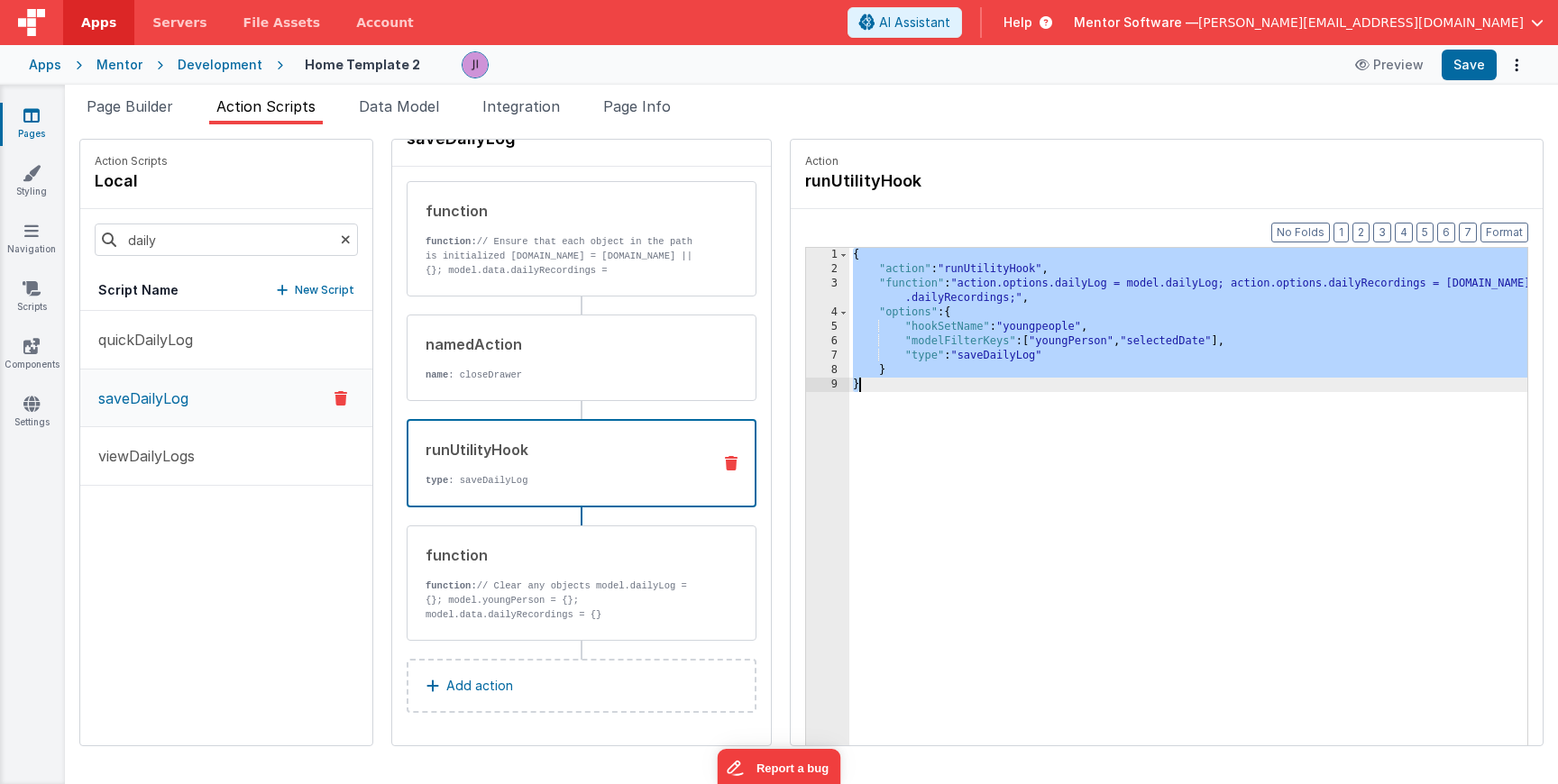
click at [849, 399] on div "{ "action" : "runUtilityHook" , "function" : "action.options.dailyLog = model.d…" at bounding box center [1215, 539] width 731 height 583
click at [1462, 53] on button "Save" at bounding box center [1469, 64] width 55 height 30
click at [39, 118] on icon at bounding box center [31, 114] width 16 height 18
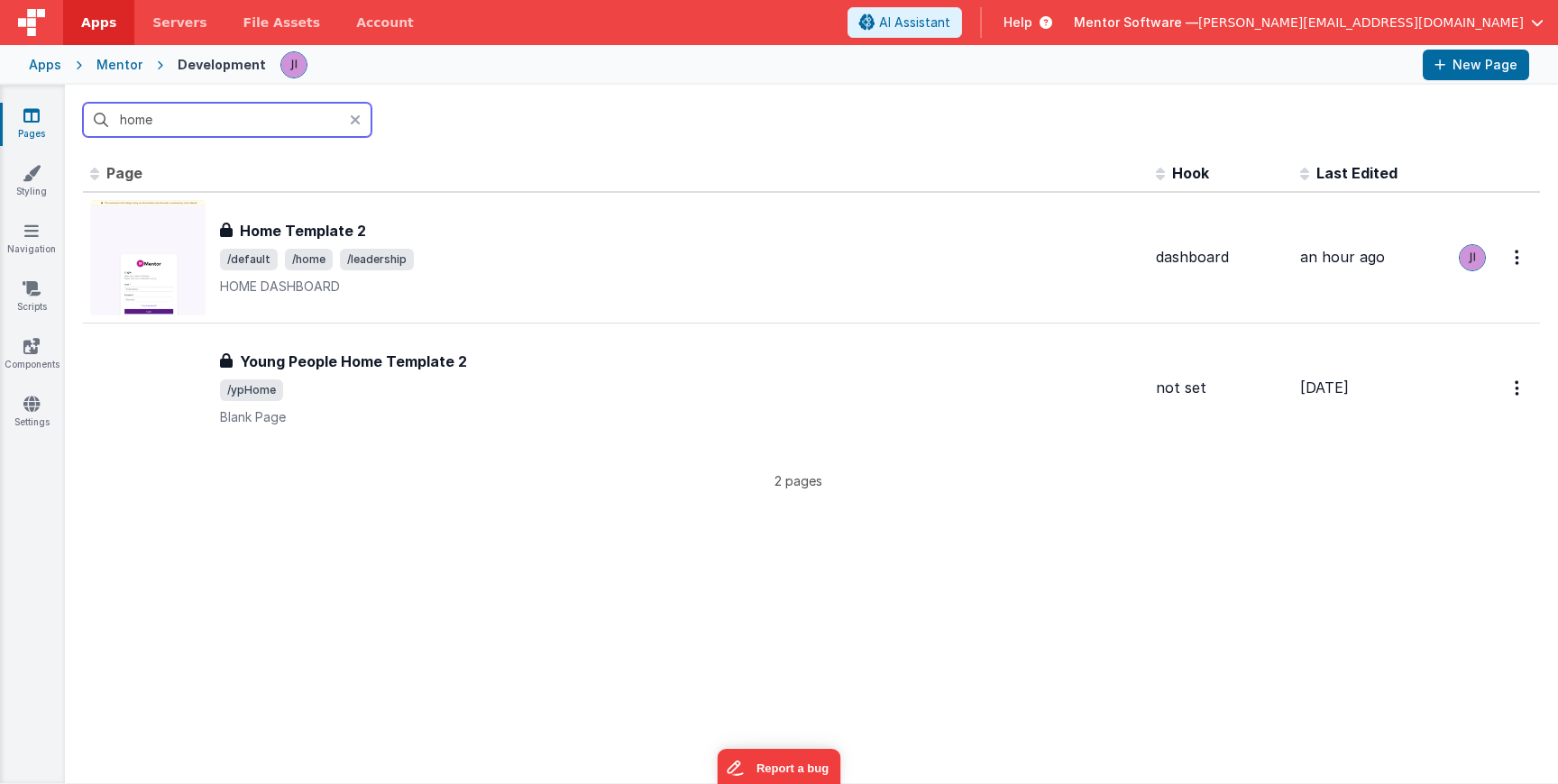
click at [146, 124] on input "home" at bounding box center [227, 120] width 289 height 34
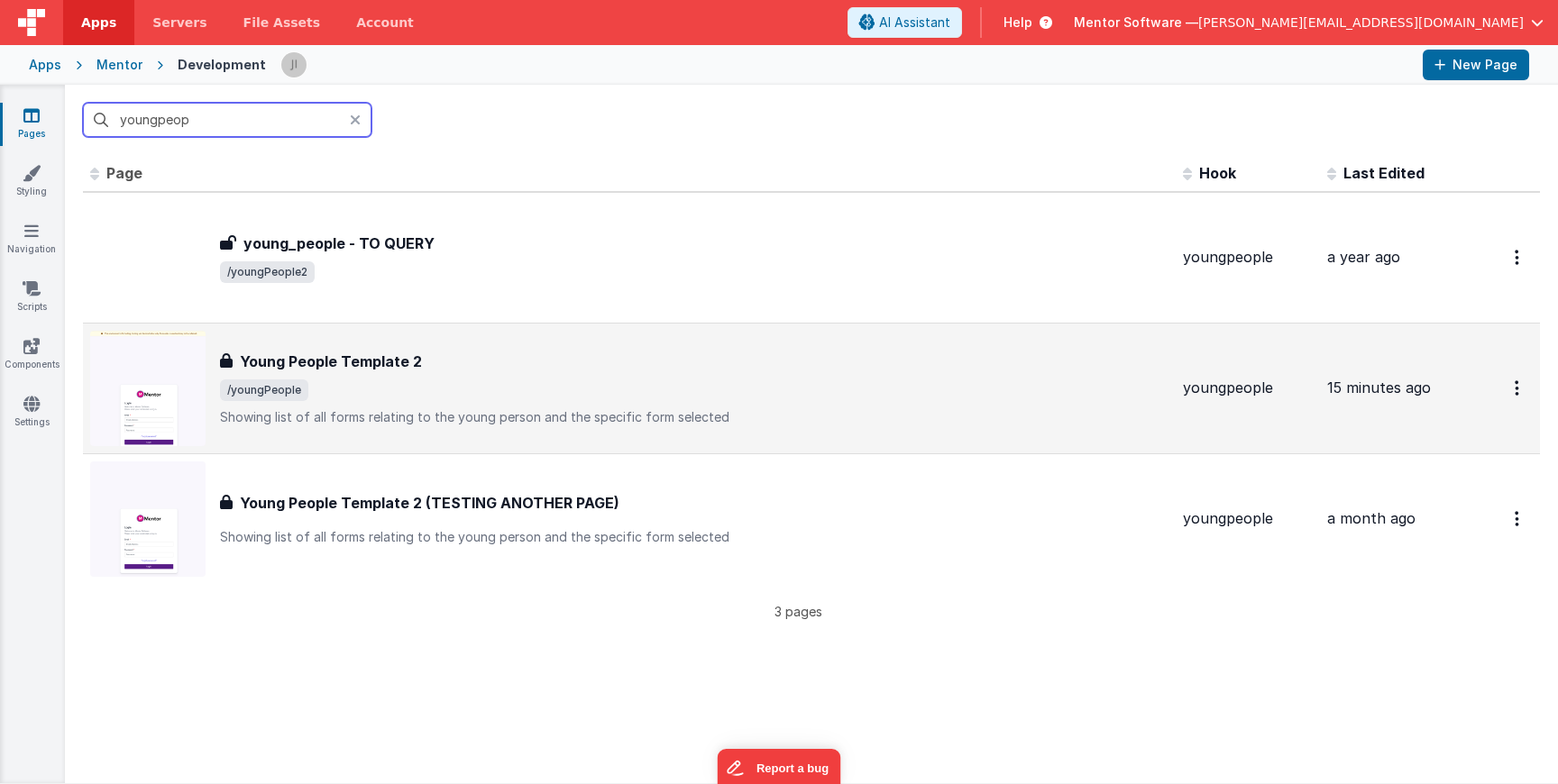
type input "youngpeop"
click at [330, 347] on div "Young People Template 2 Young People Template 2 /youngPeople Showing list of al…" at bounding box center [629, 389] width 1078 height 115
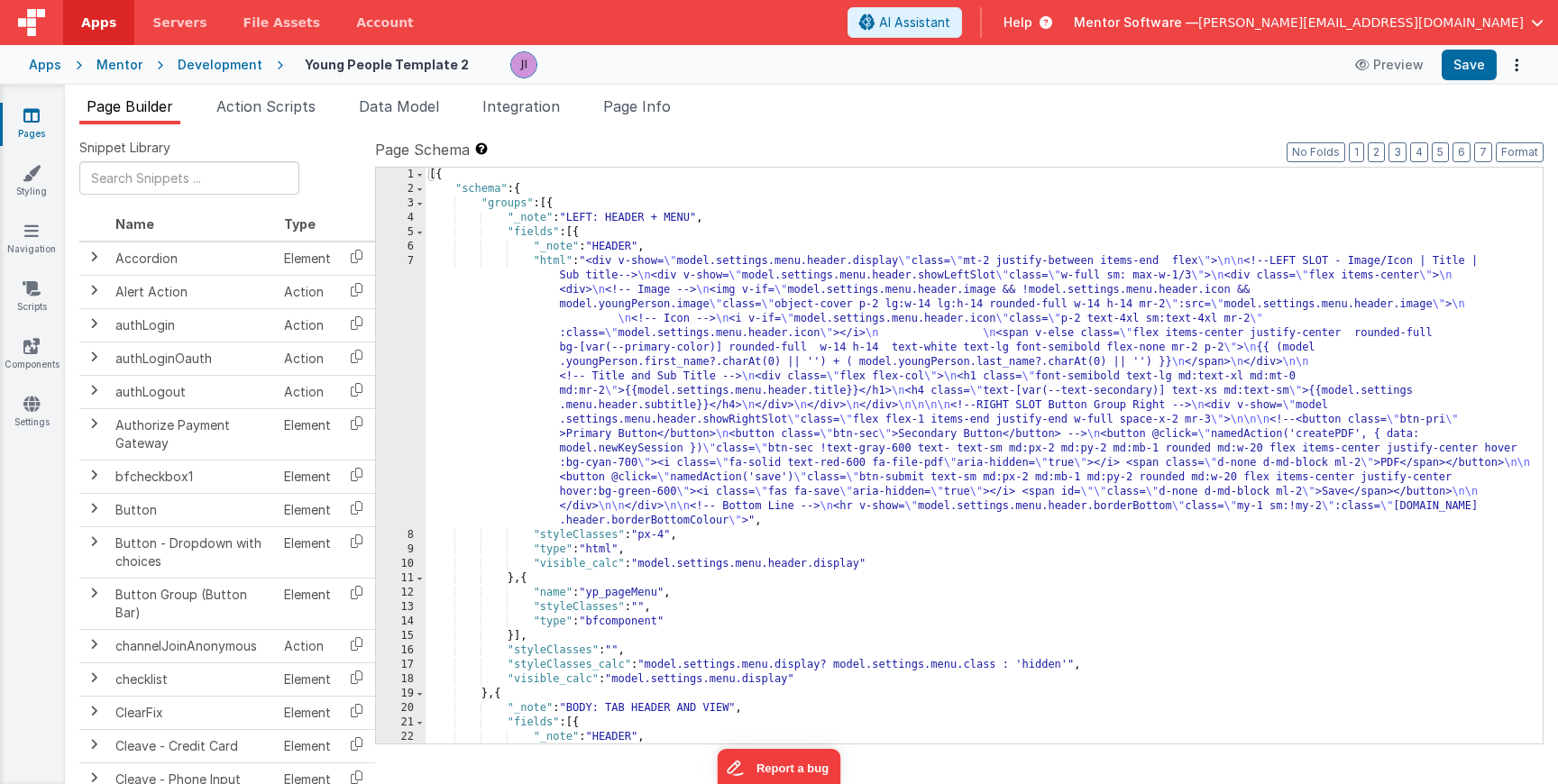
click at [294, 112] on span "Action Scripts" at bounding box center [266, 106] width 99 height 18
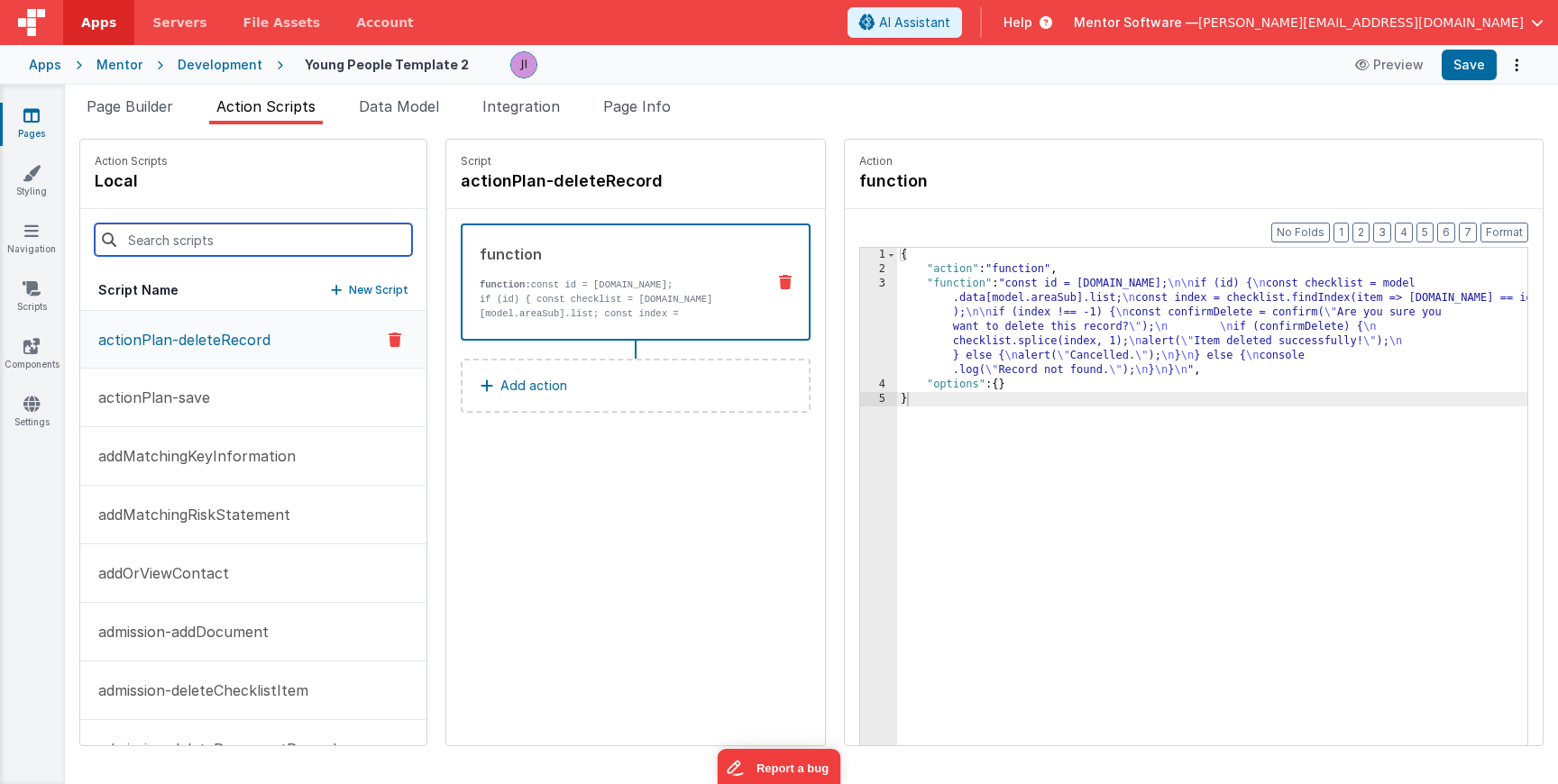
click at [193, 227] on input at bounding box center [254, 239] width 318 height 32
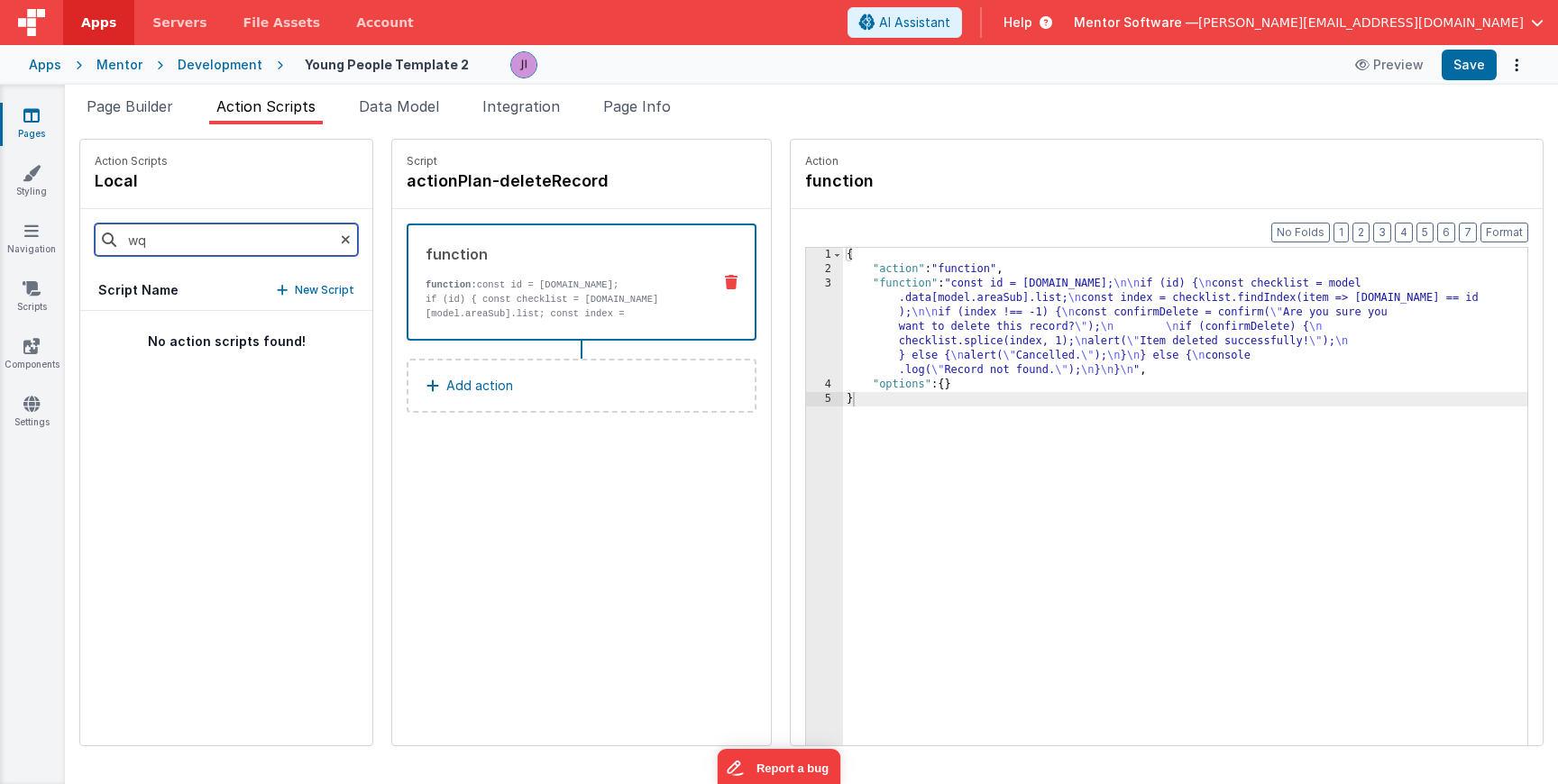
type input "w"
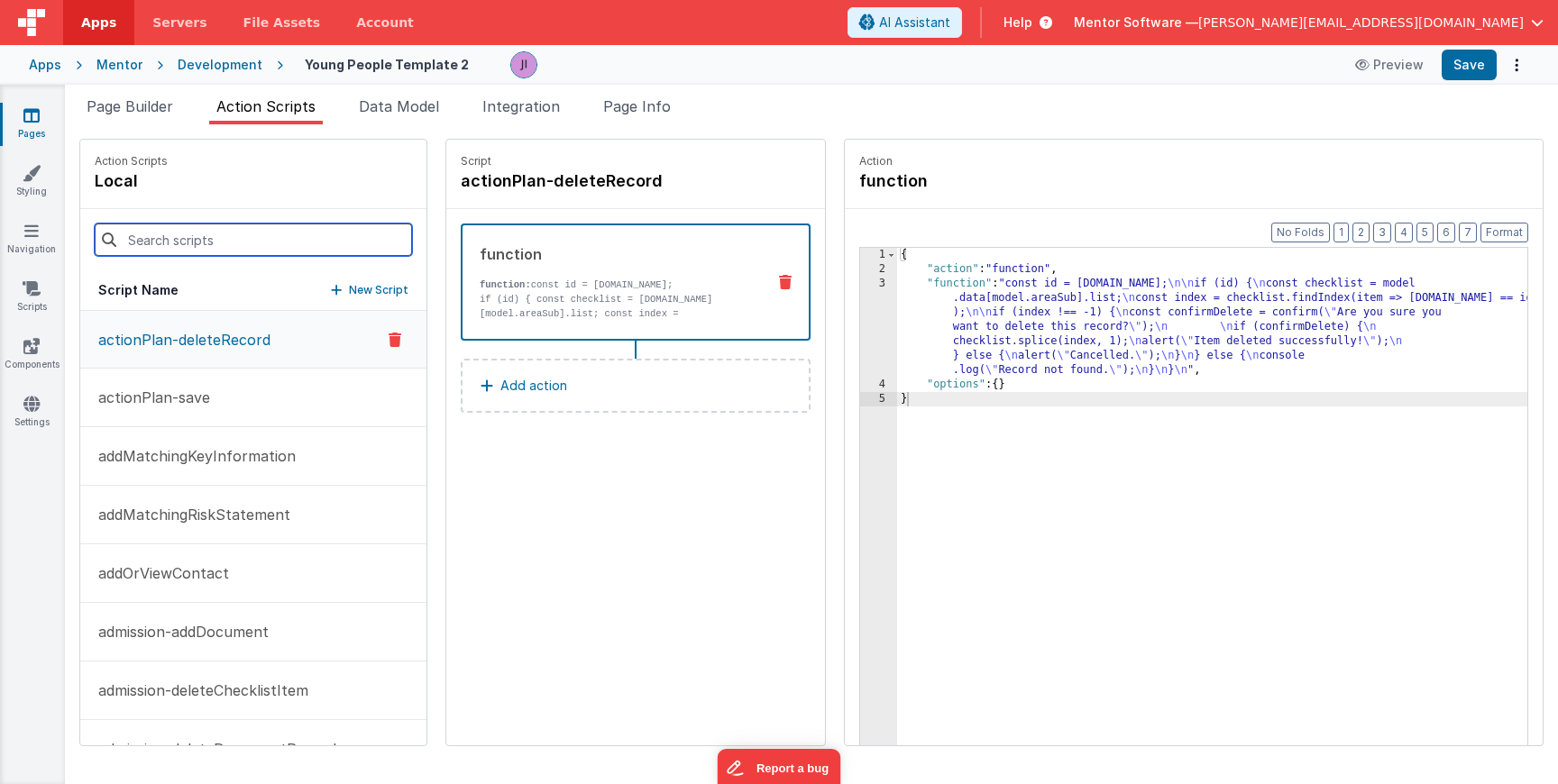
type input "w"
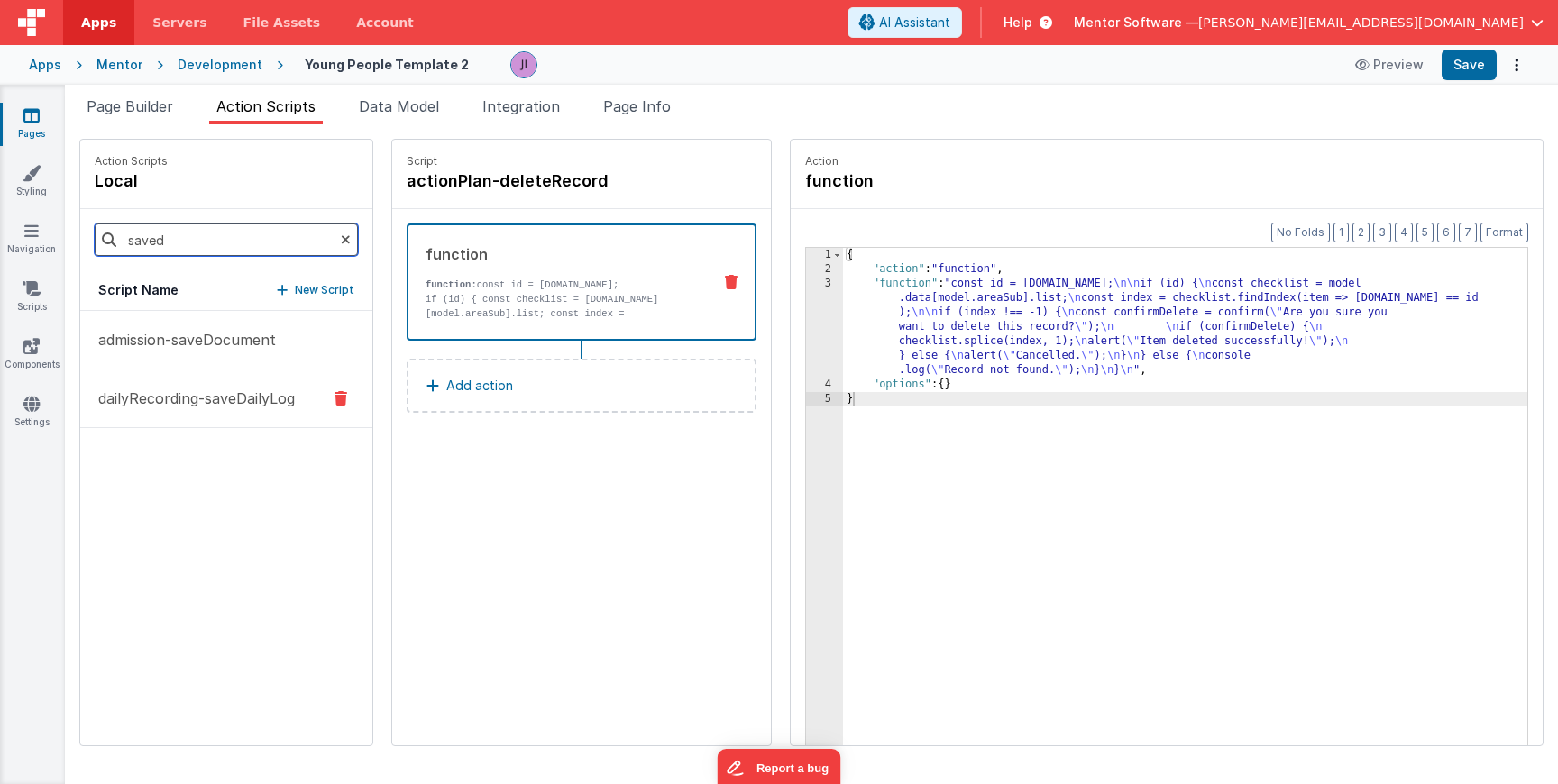
type input "saved"
click at [202, 399] on p "dailyRecording-saveDailyLog" at bounding box center [190, 398] width 207 height 22
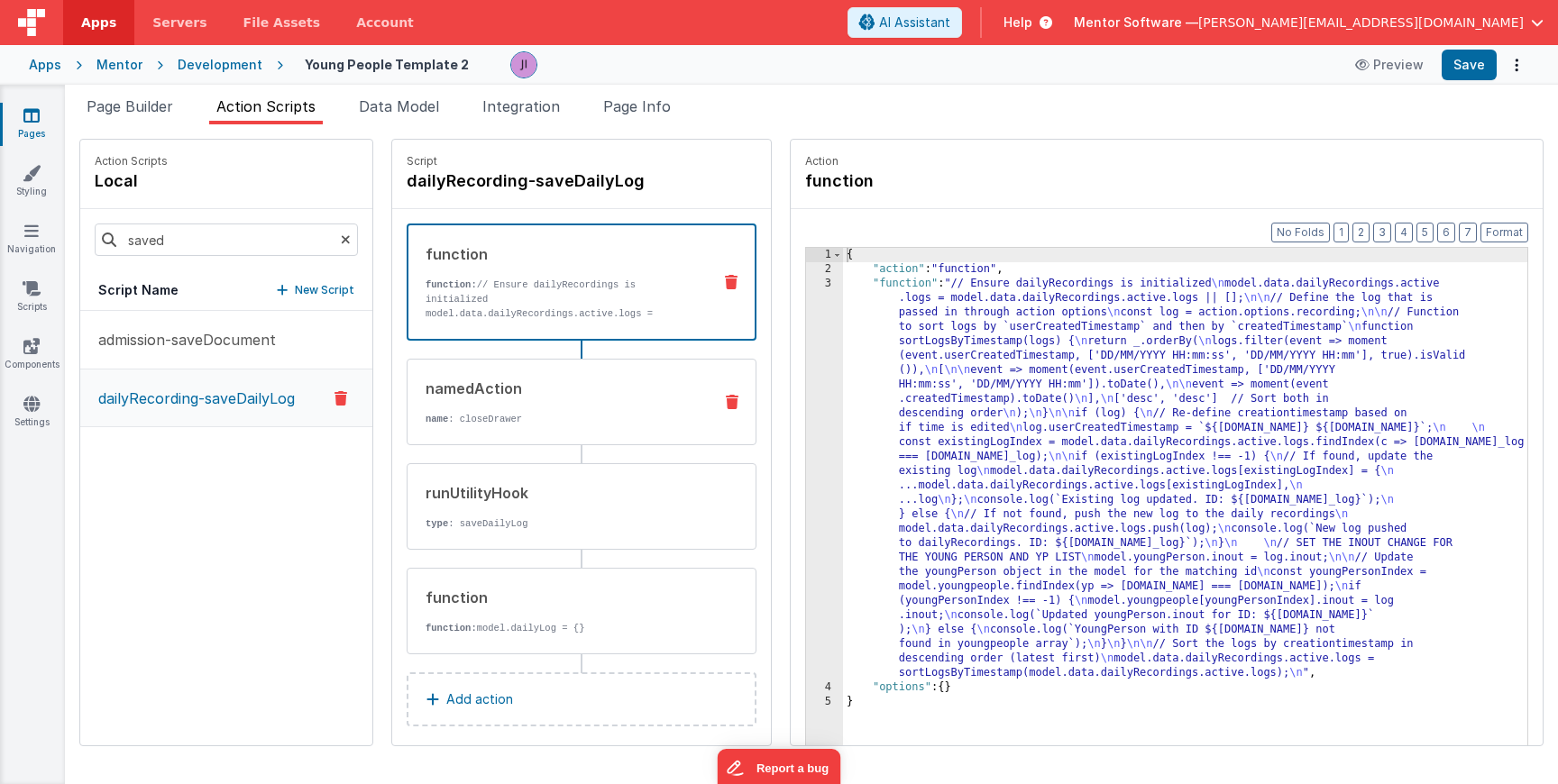
click at [550, 413] on p "name : closeDrawer" at bounding box center [562, 419] width 272 height 14
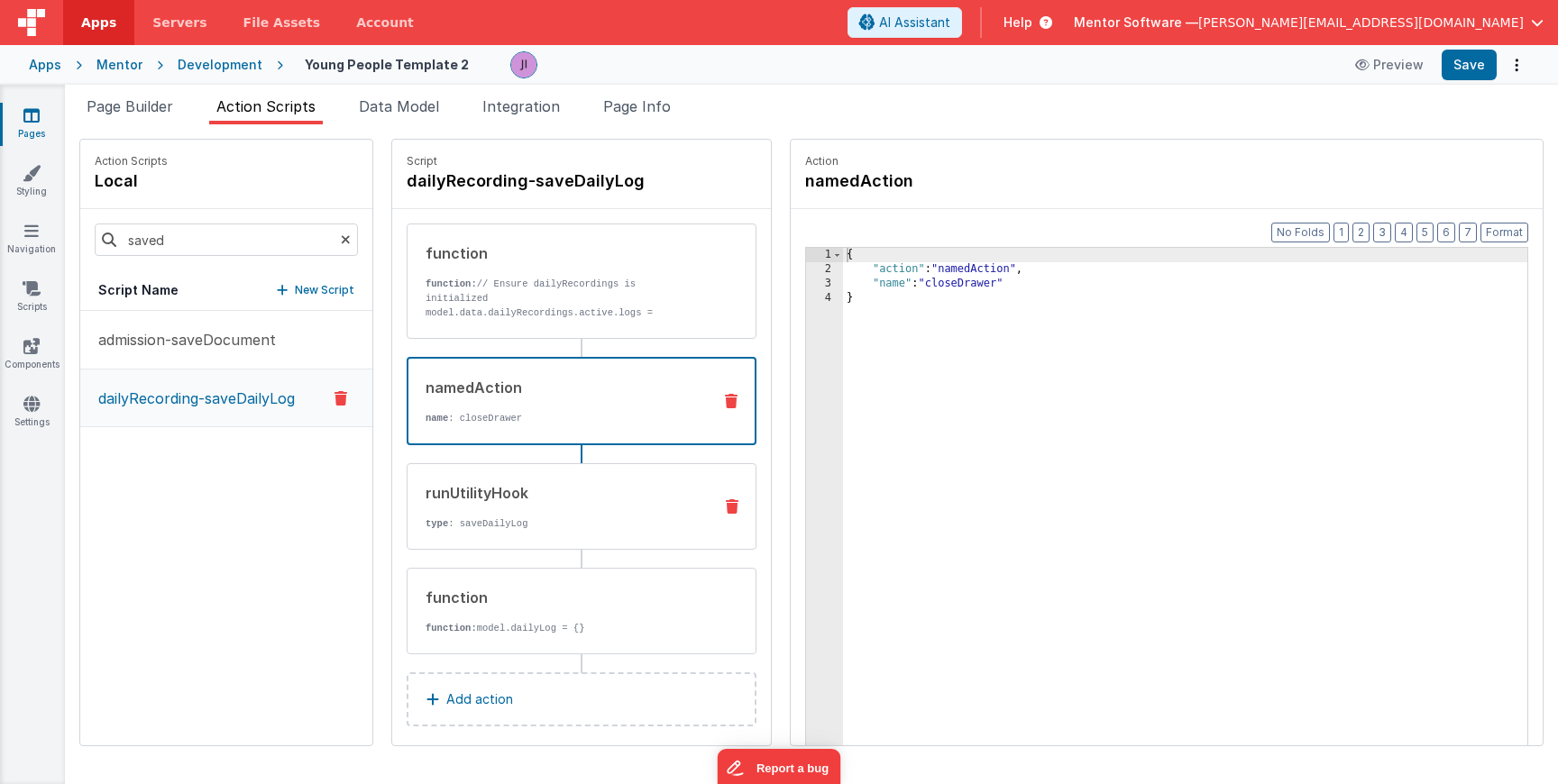
click at [550, 547] on div "runUtilityHook type : saveDailyLog" at bounding box center [582, 507] width 350 height 87
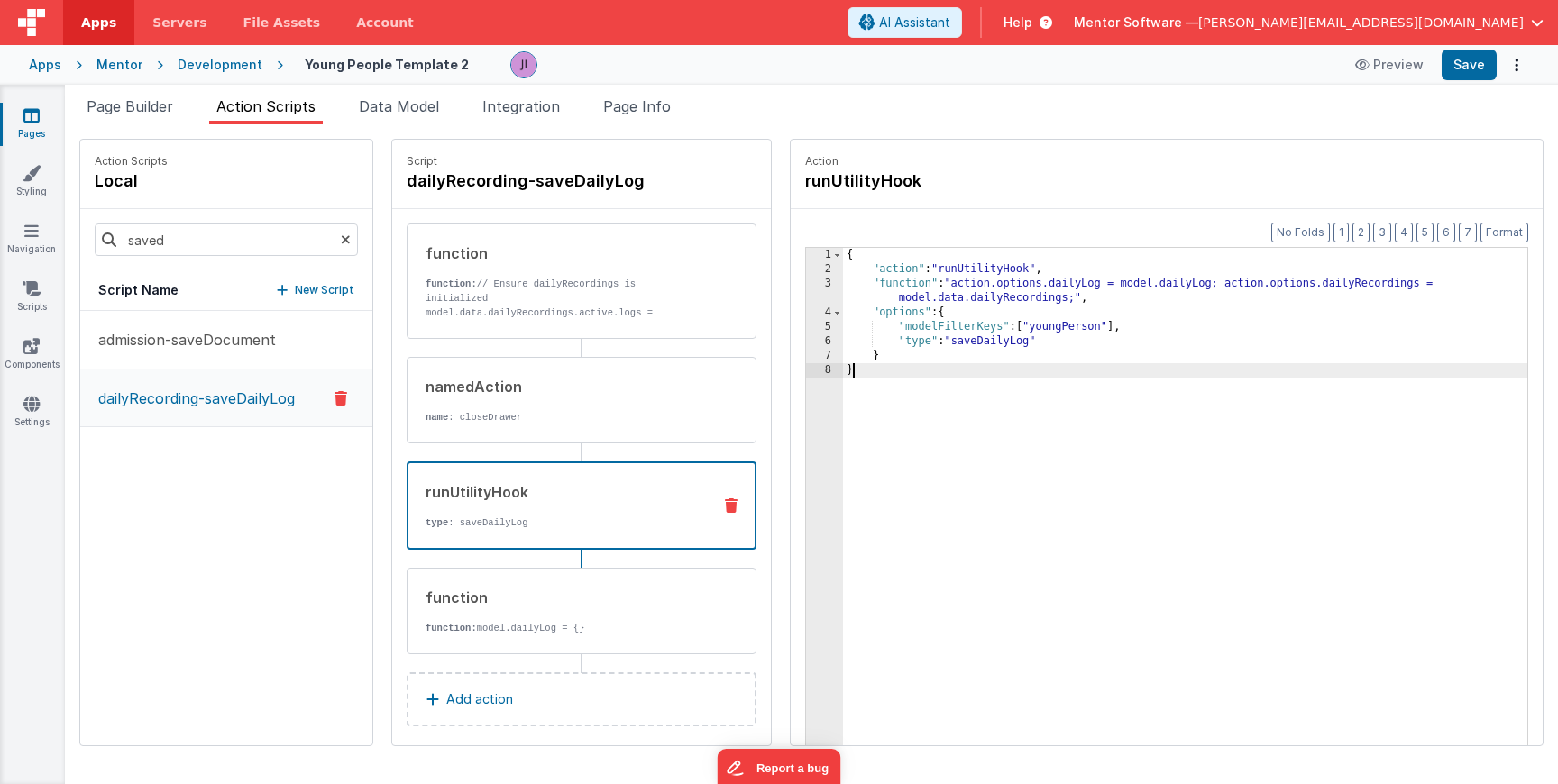
click at [852, 432] on div "{ "action" : "runUtilityHook" , "function" : "action.options.dailyLog = model.d…" at bounding box center [1185, 539] width 685 height 583
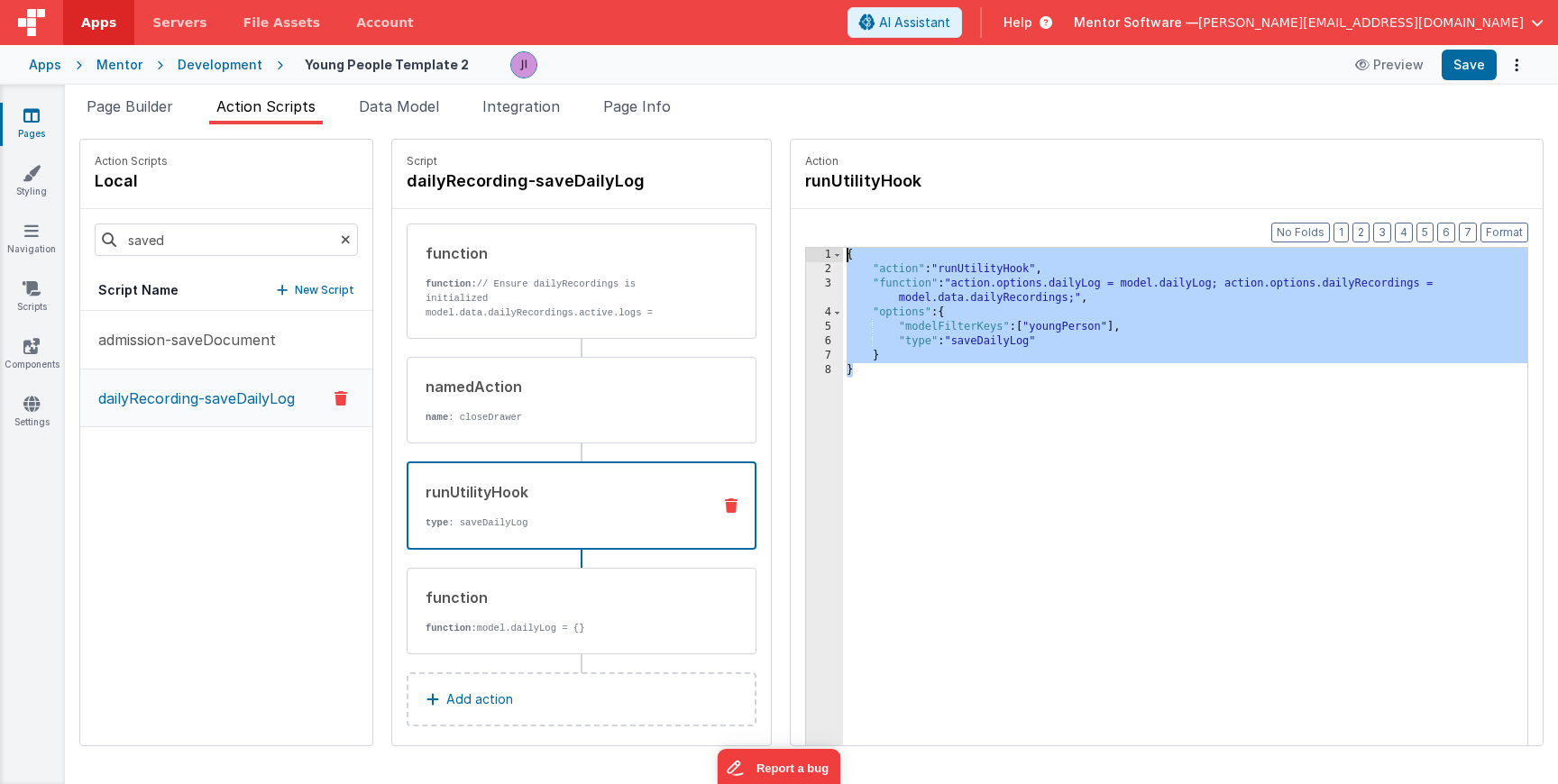
drag, startPoint x: 851, startPoint y: 426, endPoint x: 789, endPoint y: 180, distance: 253.7
click at [791, 180] on fieldset "Action runUtilityHook Format 7 6 5 4 3 2 1 No Folds 1 2 3 4 5 6 7 8 { "action" …" at bounding box center [1166, 443] width 752 height 606
paste textarea
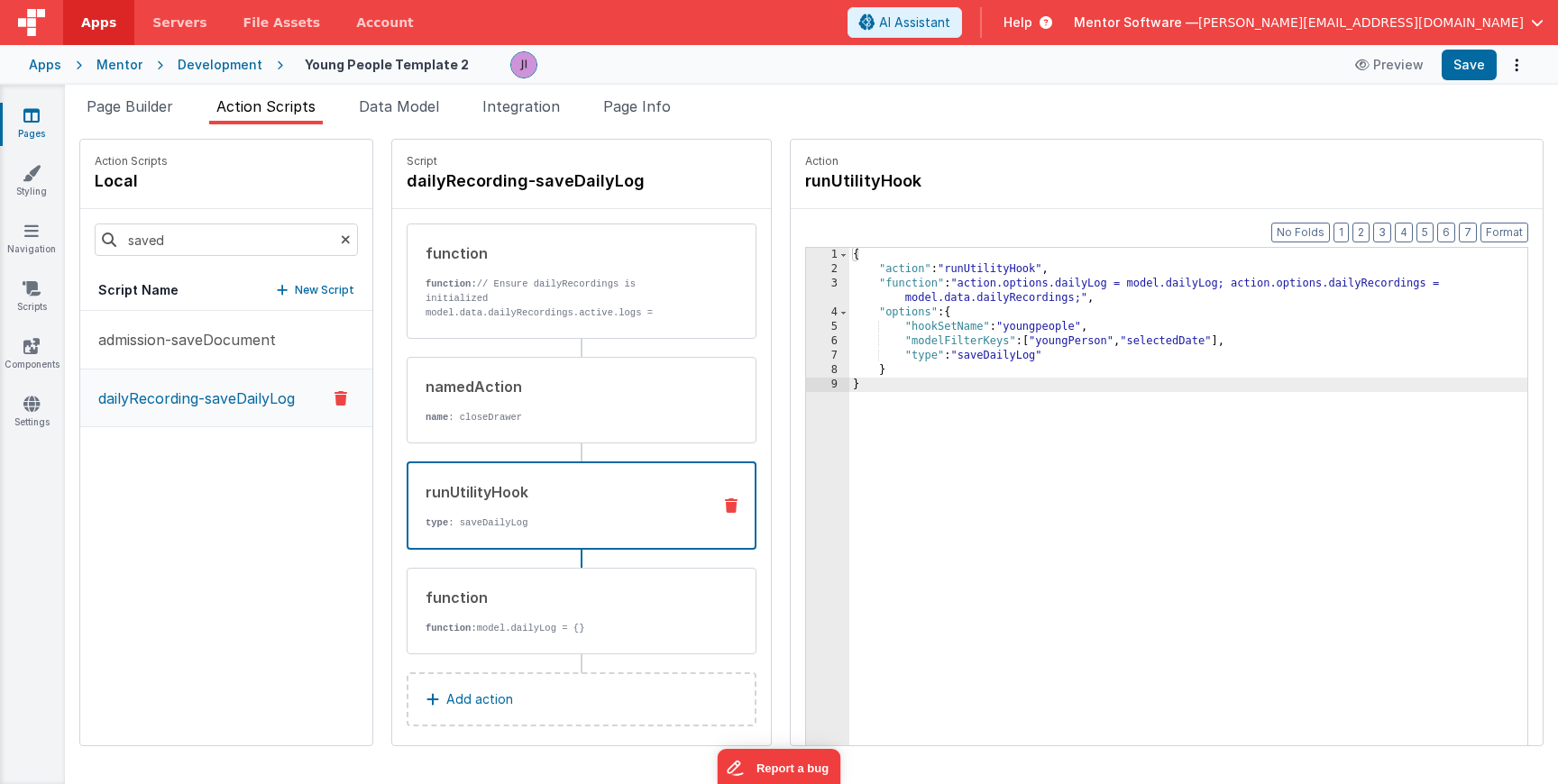
drag, startPoint x: 935, startPoint y: 387, endPoint x: 797, endPoint y: 205, distance: 228.4
click at [798, 216] on div "Format 7 6 5 4 3 2 1 No Folds 1 2 3 4 5 6 7 8 9 { "action" : "runUtilityHook" ,…" at bounding box center [1166, 512] width 752 height 606
click at [890, 389] on div "{ "action" : "runUtilityHook" , "function" : "action.options.dailyLog = model.d…" at bounding box center [1188, 539] width 678 height 583
click at [1488, 76] on button "Save" at bounding box center [1469, 64] width 55 height 30
click at [281, 250] on input "saved" at bounding box center [226, 239] width 263 height 32
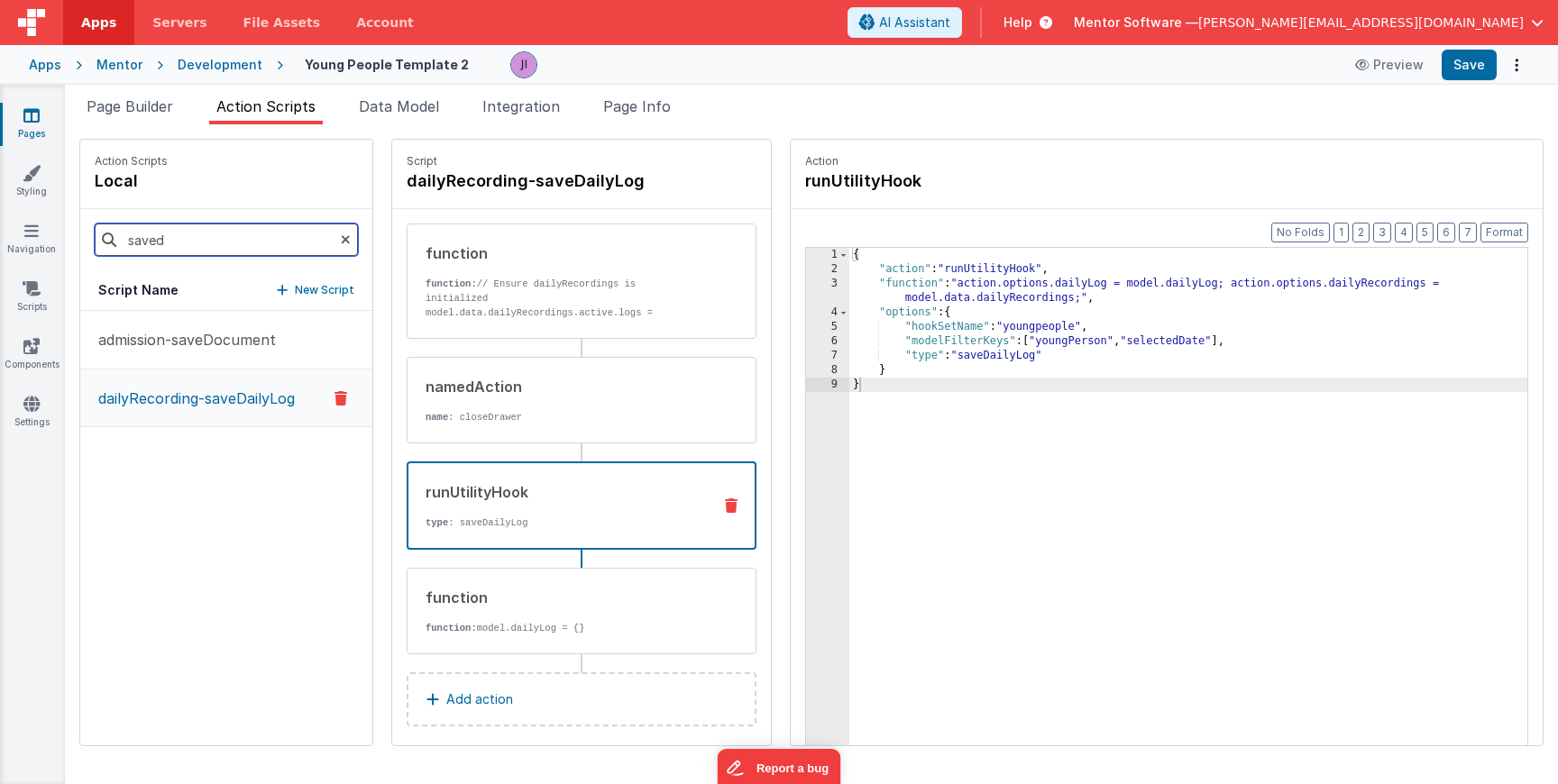
click at [281, 250] on input "saved" at bounding box center [226, 239] width 263 height 32
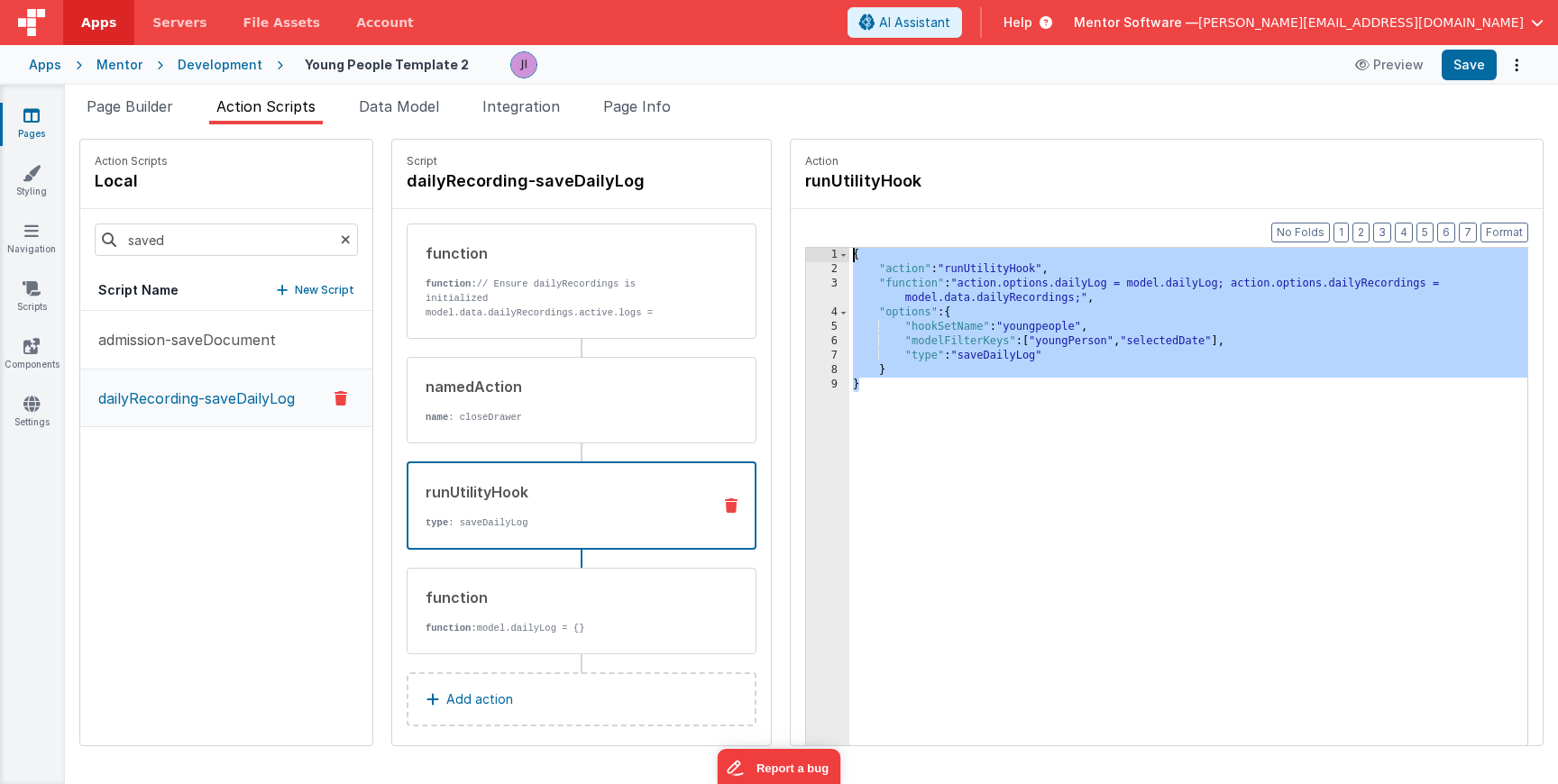
drag, startPoint x: 895, startPoint y: 459, endPoint x: 770, endPoint y: 127, distance: 354.8
click at [770, 128] on div "Snippet Library Name Type Accordion Element Alert Action Action authLogin Actio…" at bounding box center [812, 455] width 1494 height 660
click at [190, 249] on input "saved" at bounding box center [226, 239] width 263 height 32
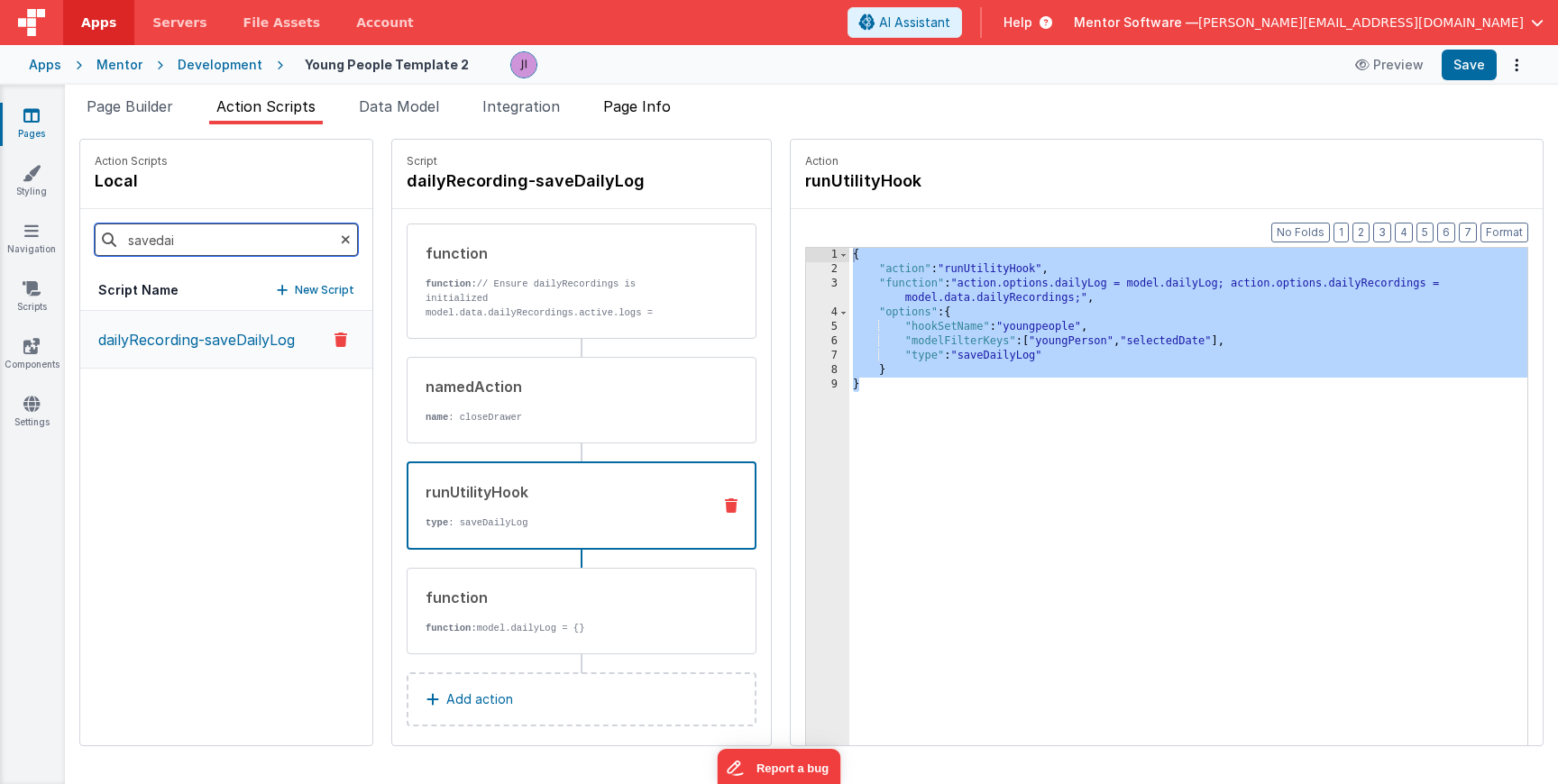
type input "savedai"
click at [635, 110] on span "Page Info" at bounding box center [637, 106] width 67 height 18
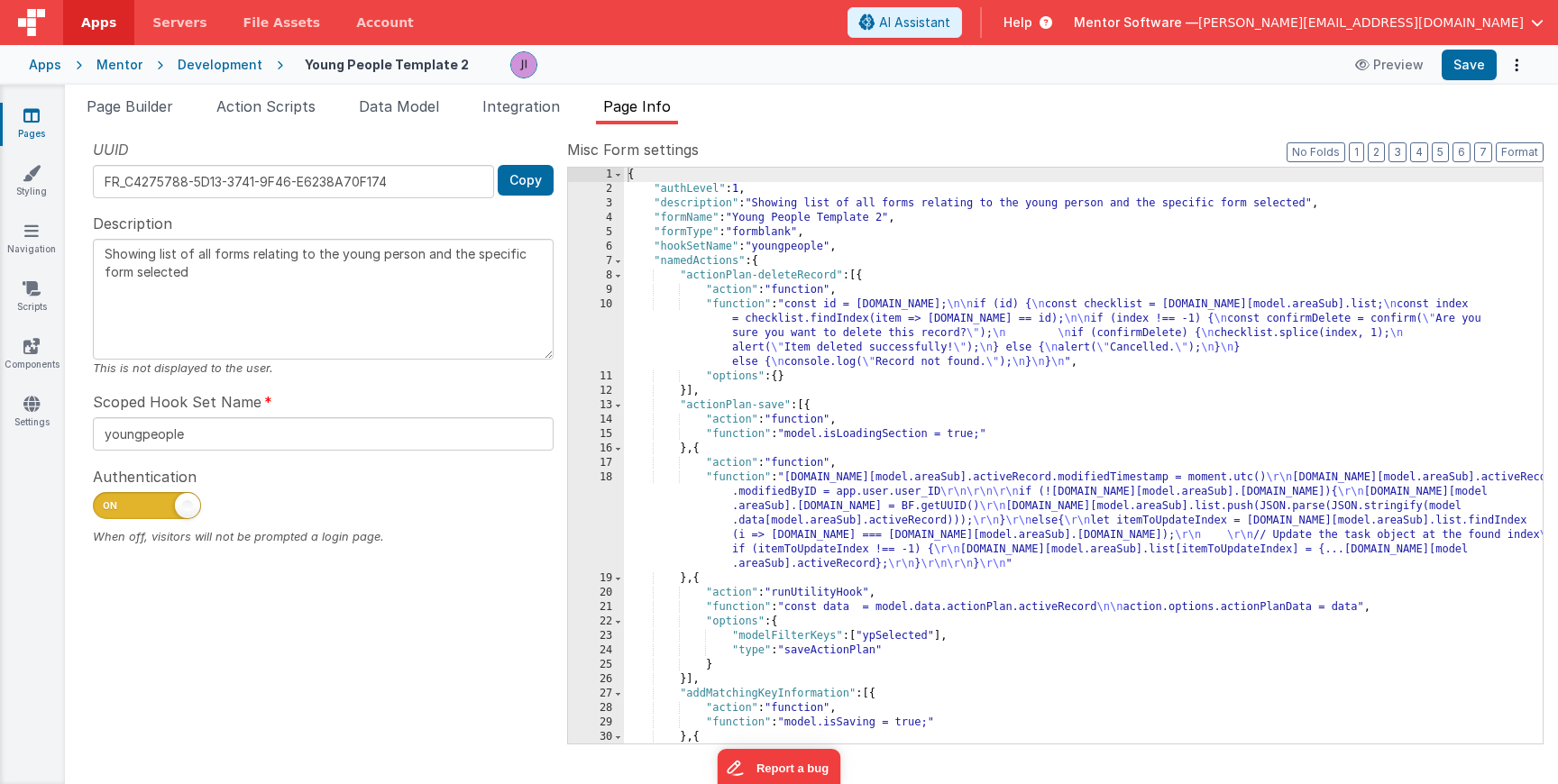
click at [897, 354] on div "{ "authLevel" : 1 , "description" : "Showing list of all forms relating to the …" at bounding box center [1083, 470] width 919 height 605
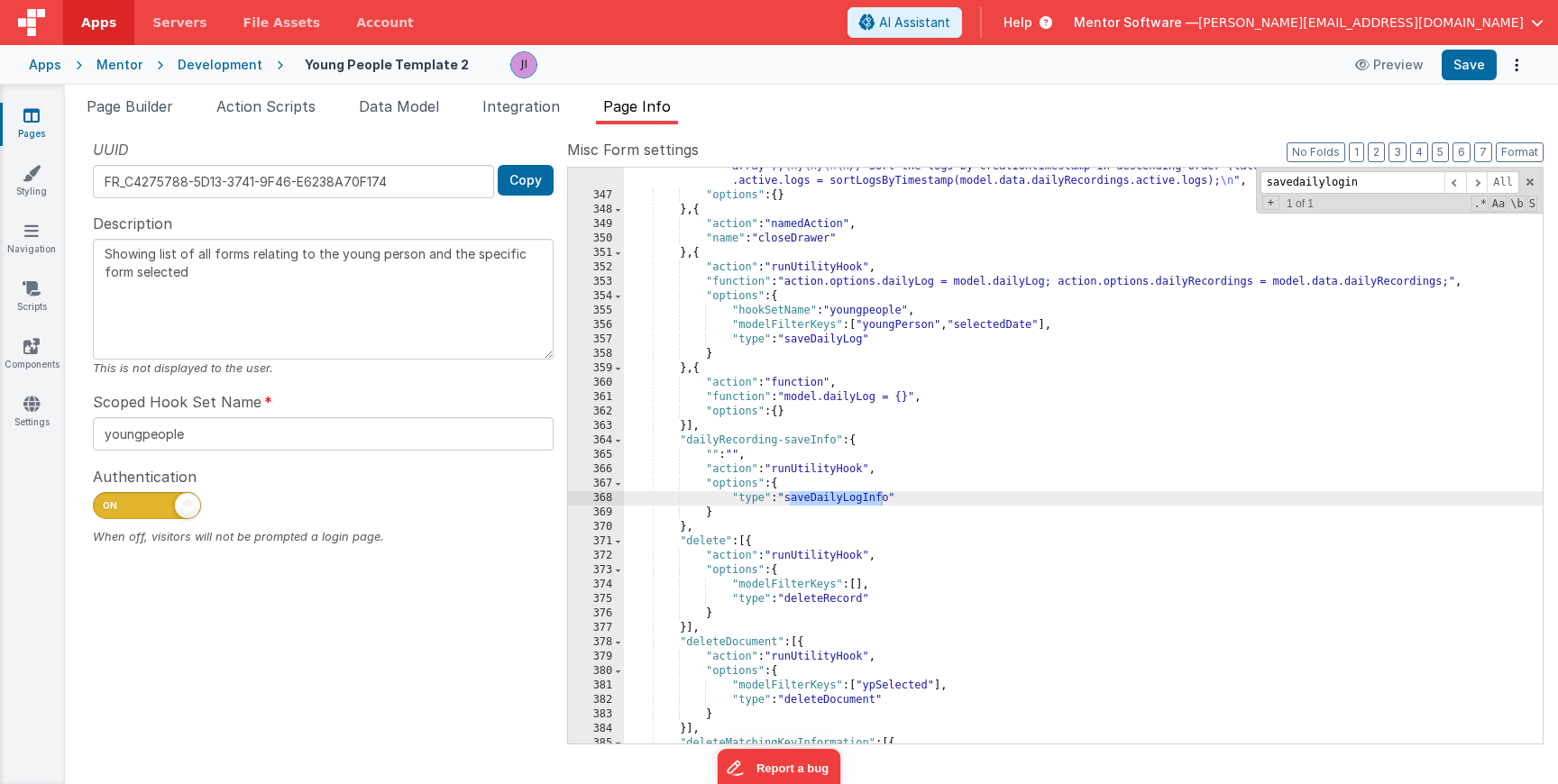
scroll to position [5379, 0]
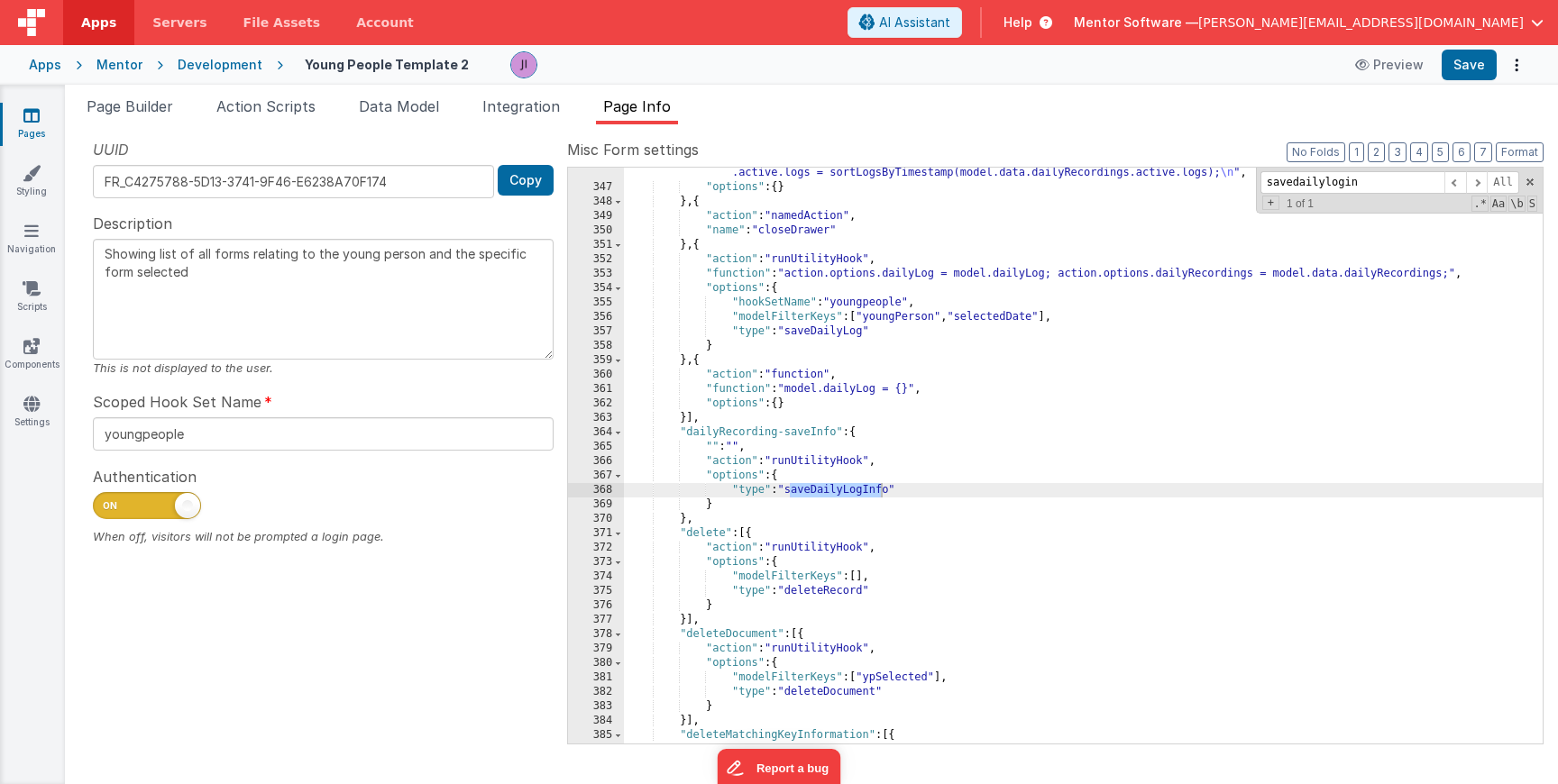
type input "savedailylogin"
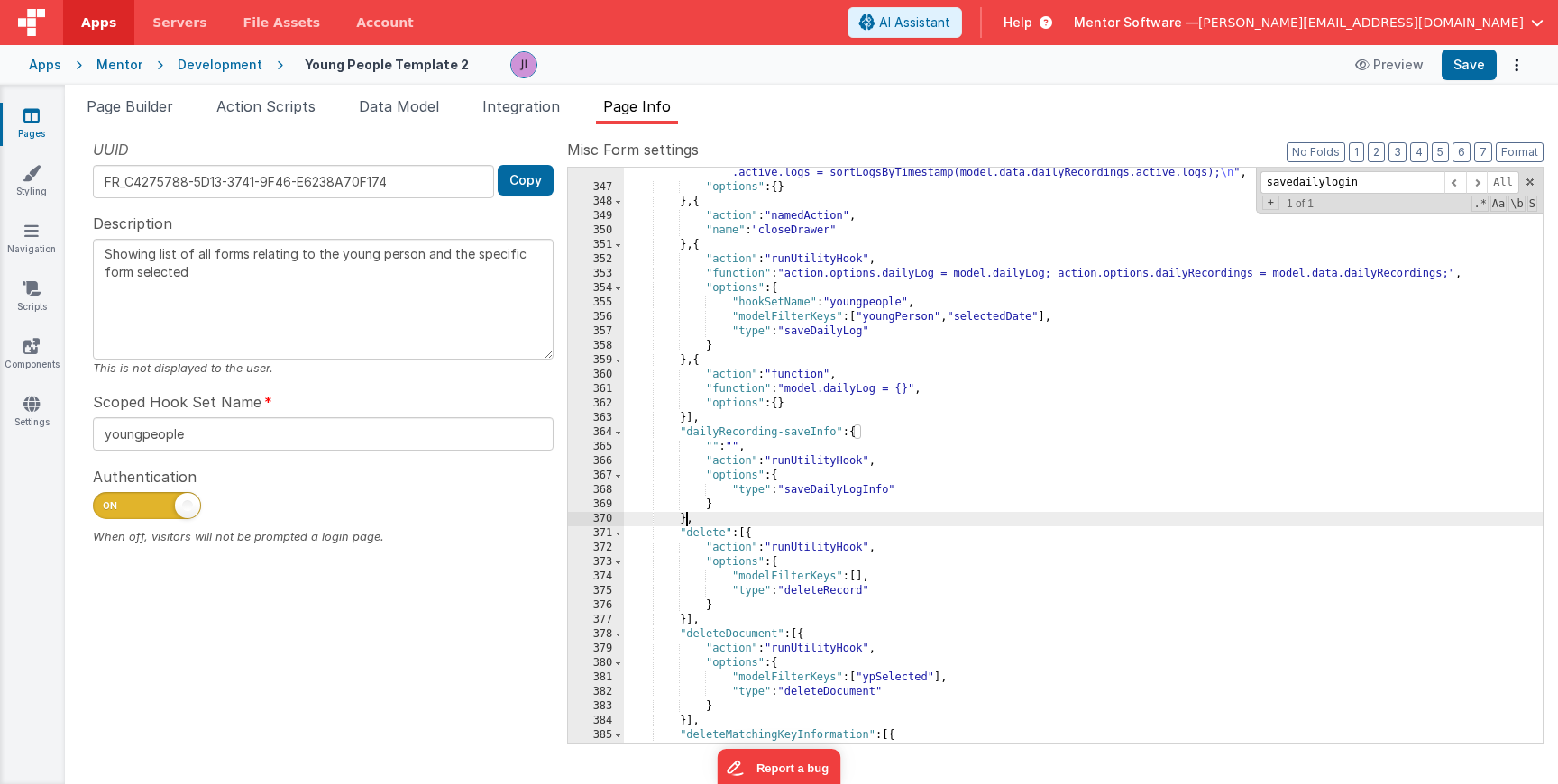
click at [689, 519] on div ""function" : "// Ensure dailyRecordings is initialized \n model.data.dailyRecor…" at bounding box center [1083, 331] width 919 height 879
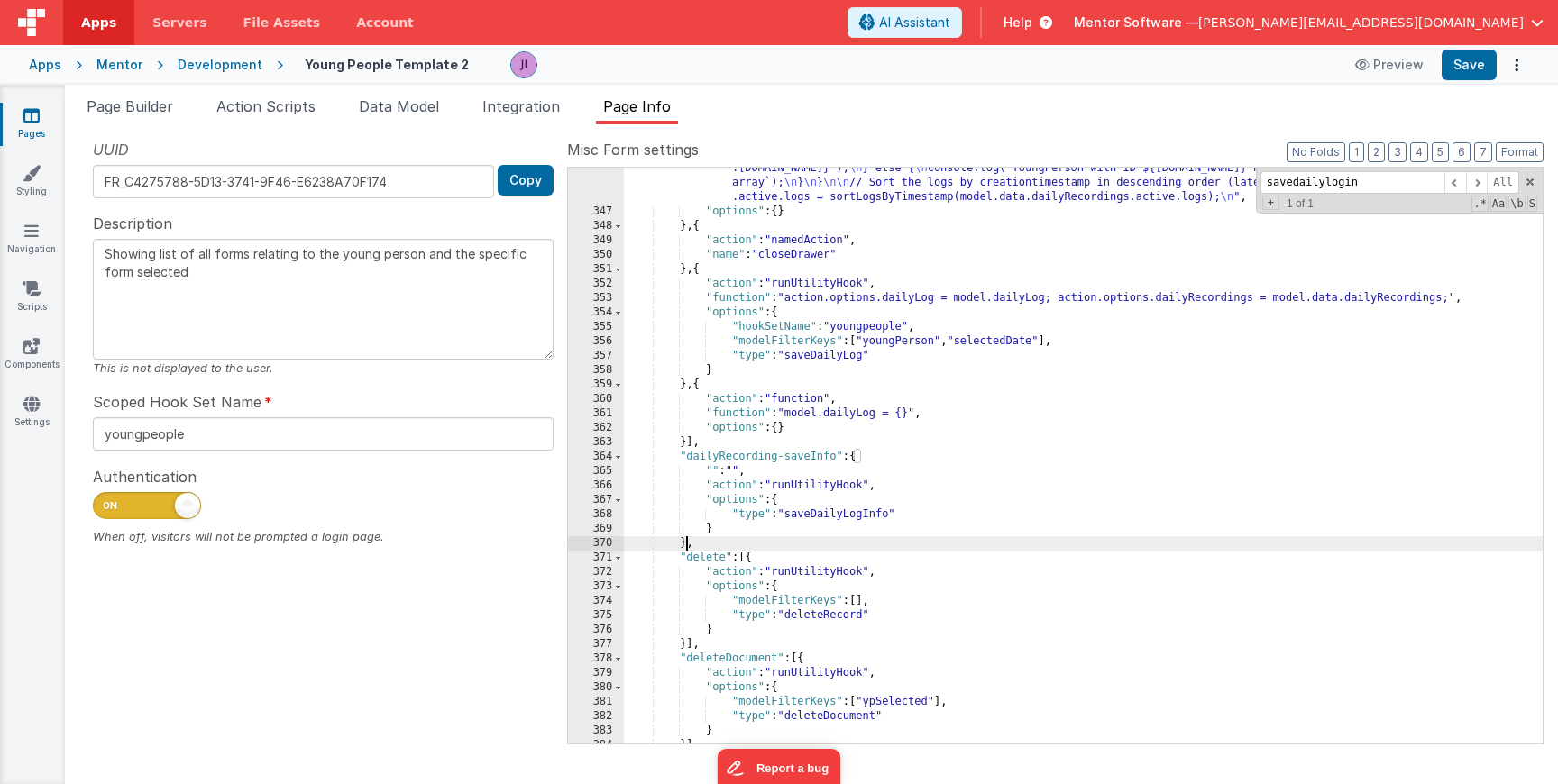
scroll to position [5359, 0]
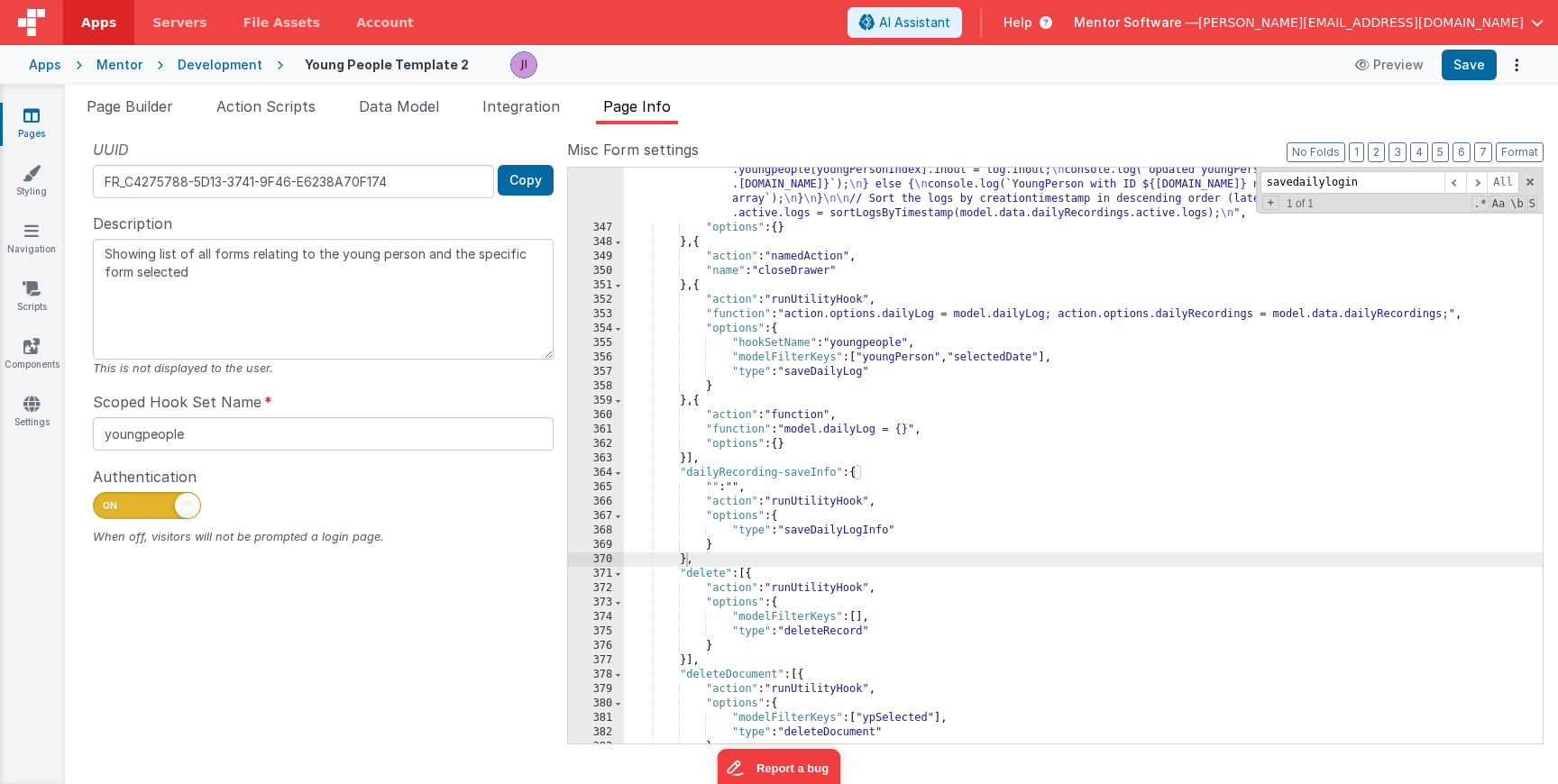
click at [296, 133] on div "Snippet Library Name Type Accordion Element Alert Action Action authLogin Actio…" at bounding box center [812, 455] width 1494 height 660
drag, startPoint x: 291, startPoint y: 116, endPoint x: 279, endPoint y: 172, distance: 57.3
click at [291, 116] on li "Action Scripts" at bounding box center [266, 110] width 114 height 29
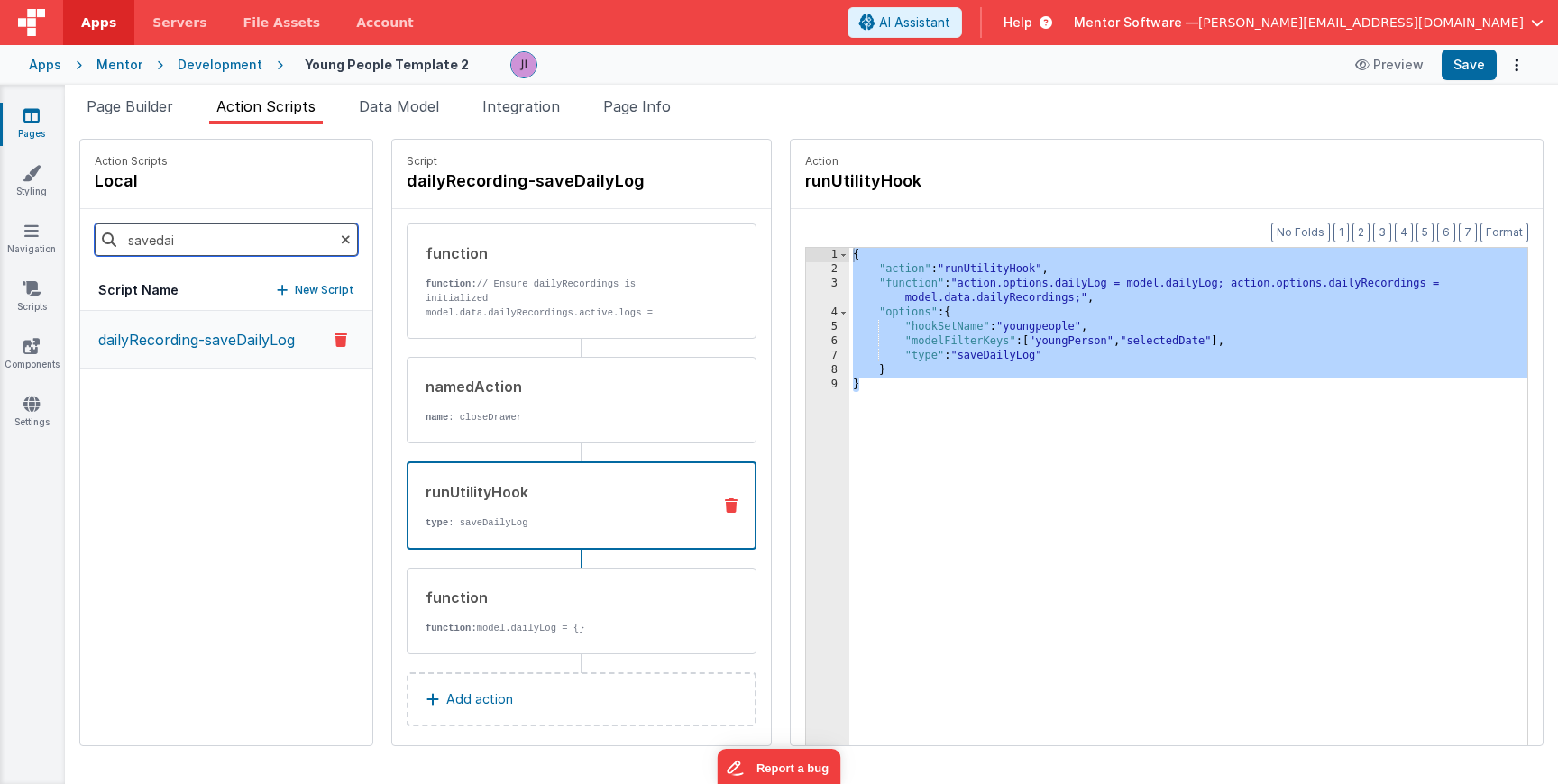
click at [237, 242] on input "savedai" at bounding box center [226, 239] width 263 height 32
type input "savein"
click at [229, 326] on button "dailyRecording-saveInfo" at bounding box center [226, 340] width 292 height 59
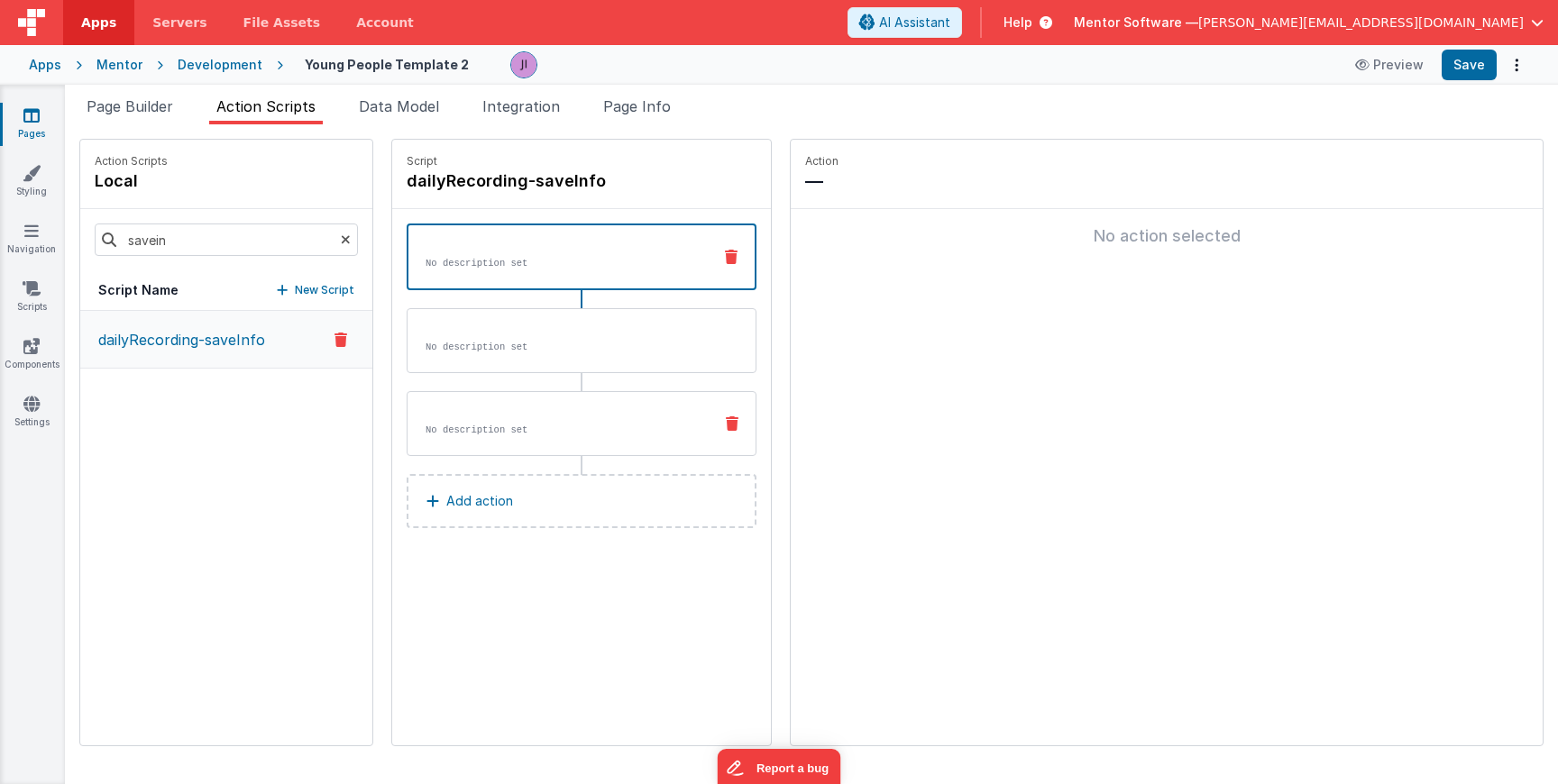
click at [472, 445] on div "No description set" at bounding box center [582, 424] width 350 height 65
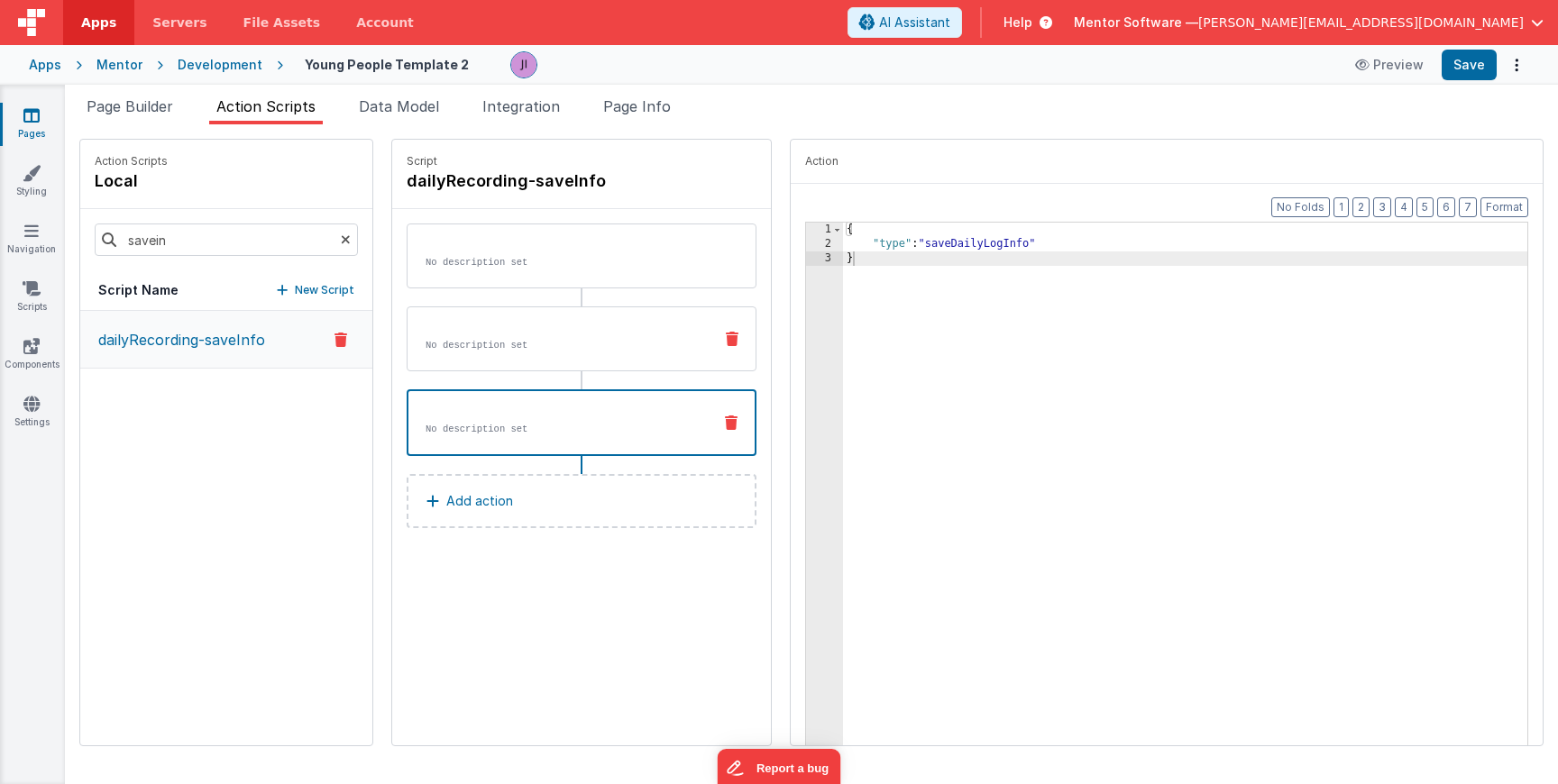
click at [476, 369] on div "No description set" at bounding box center [582, 339] width 350 height 65
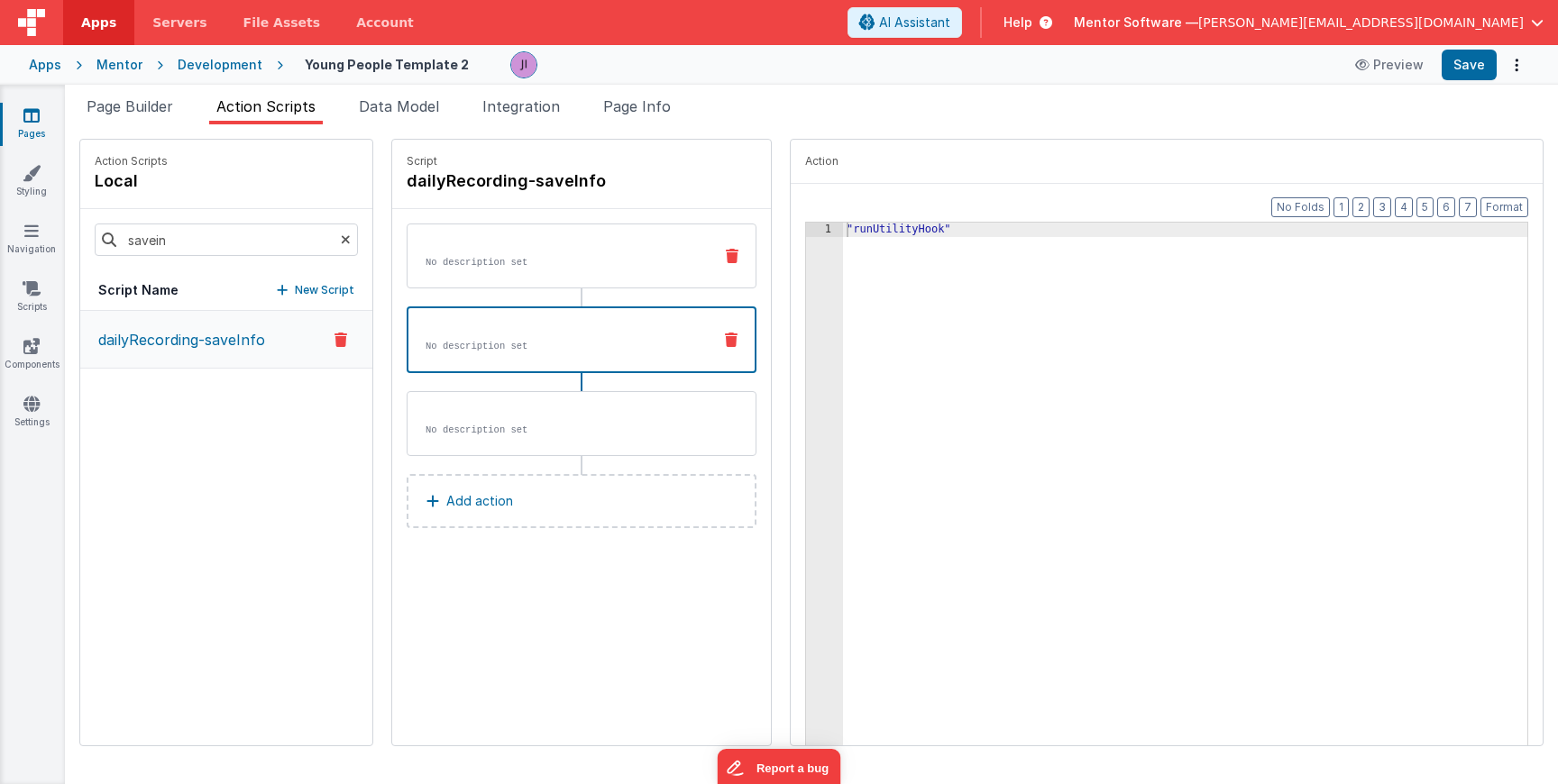
click at [494, 277] on div "No description set" at bounding box center [582, 255] width 350 height 65
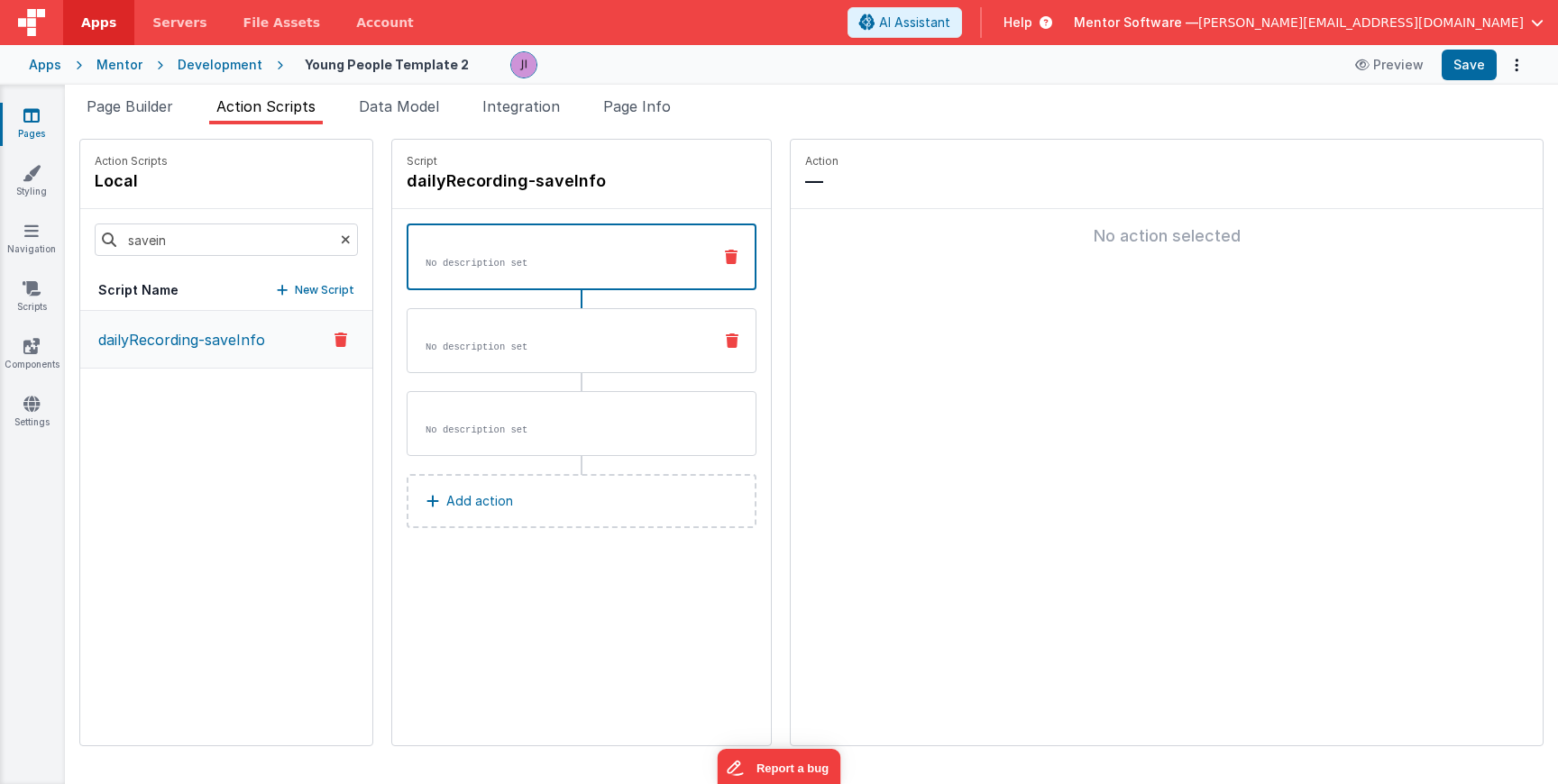
click at [525, 309] on div "No description set" at bounding box center [582, 340] width 350 height 65
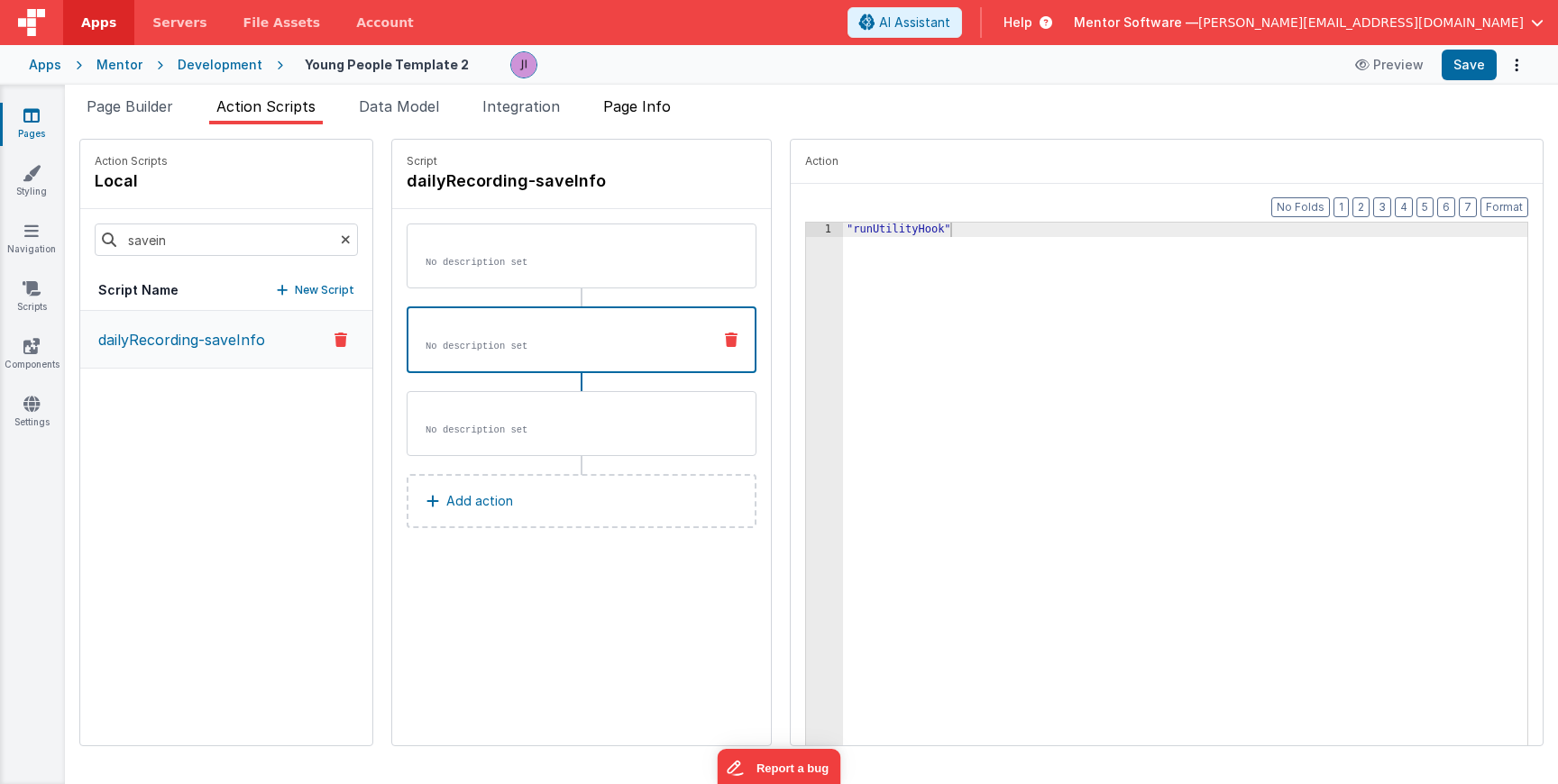
click at [637, 111] on span "Page Info" at bounding box center [637, 106] width 67 height 18
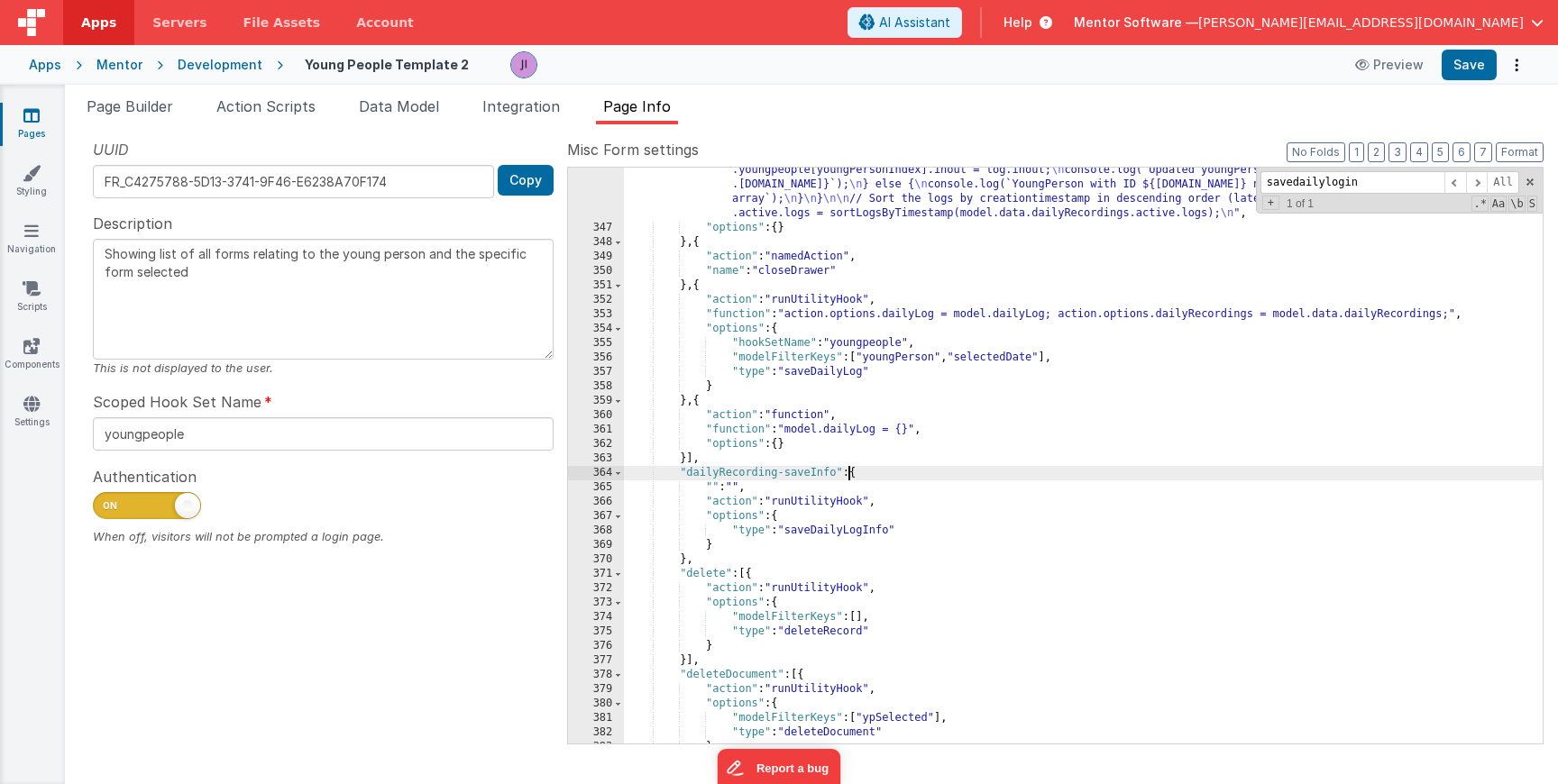
click at [851, 469] on div ""function" : "// Ensure dailyRecordings is initialized \n model.data.dailyRecor…" at bounding box center [1083, 372] width 919 height 879
click at [686, 567] on div ""function" : "// Ensure dailyRecordings is initialized \n model.data.dailyRecor…" at bounding box center [1083, 372] width 919 height 879
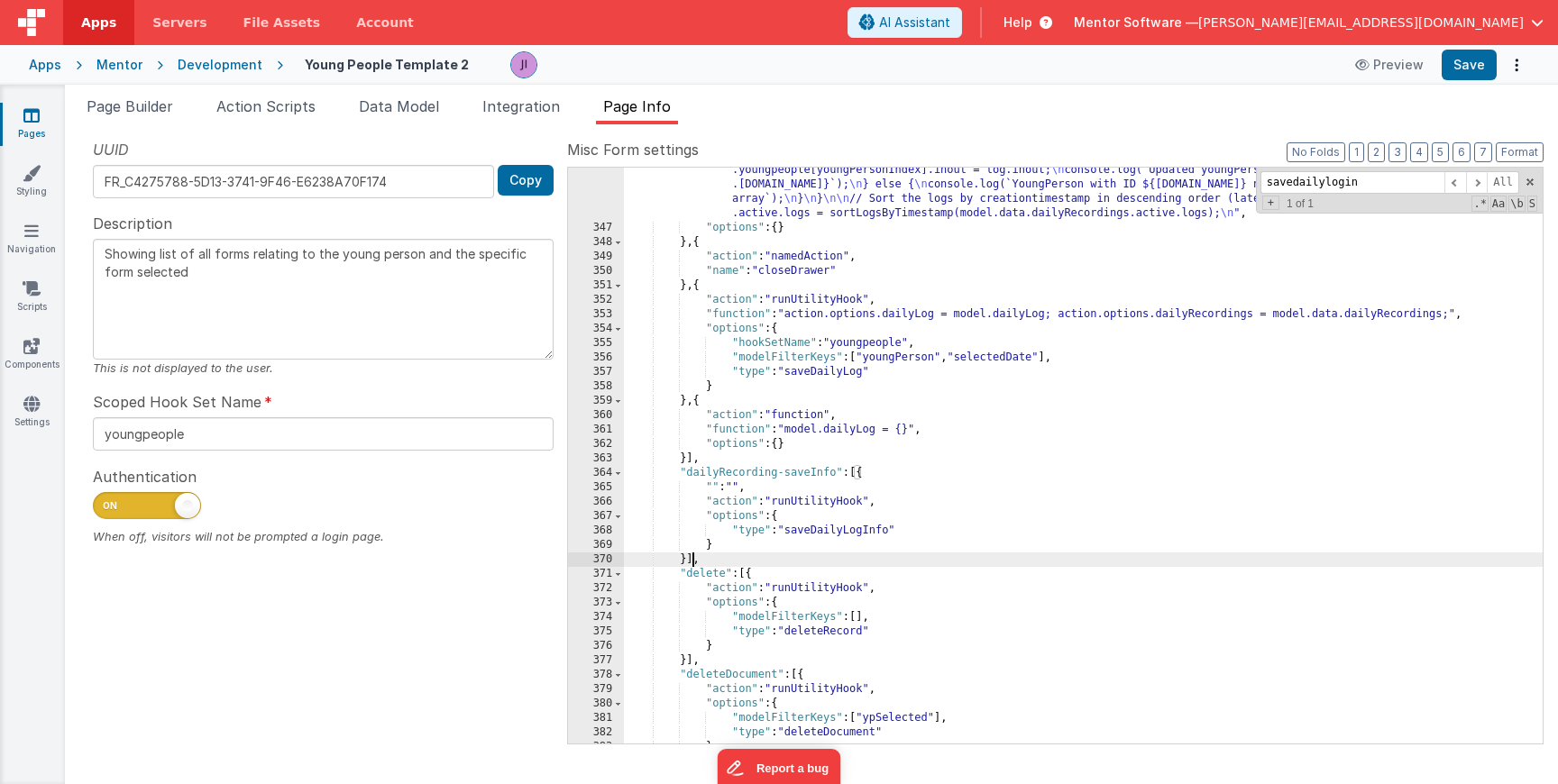
click at [280, 134] on div "Snippet Library Name Type Accordion Element Alert Action Action authLogin Actio…" at bounding box center [812, 455] width 1494 height 660
click at [280, 119] on li "Action Scripts" at bounding box center [266, 110] width 114 height 29
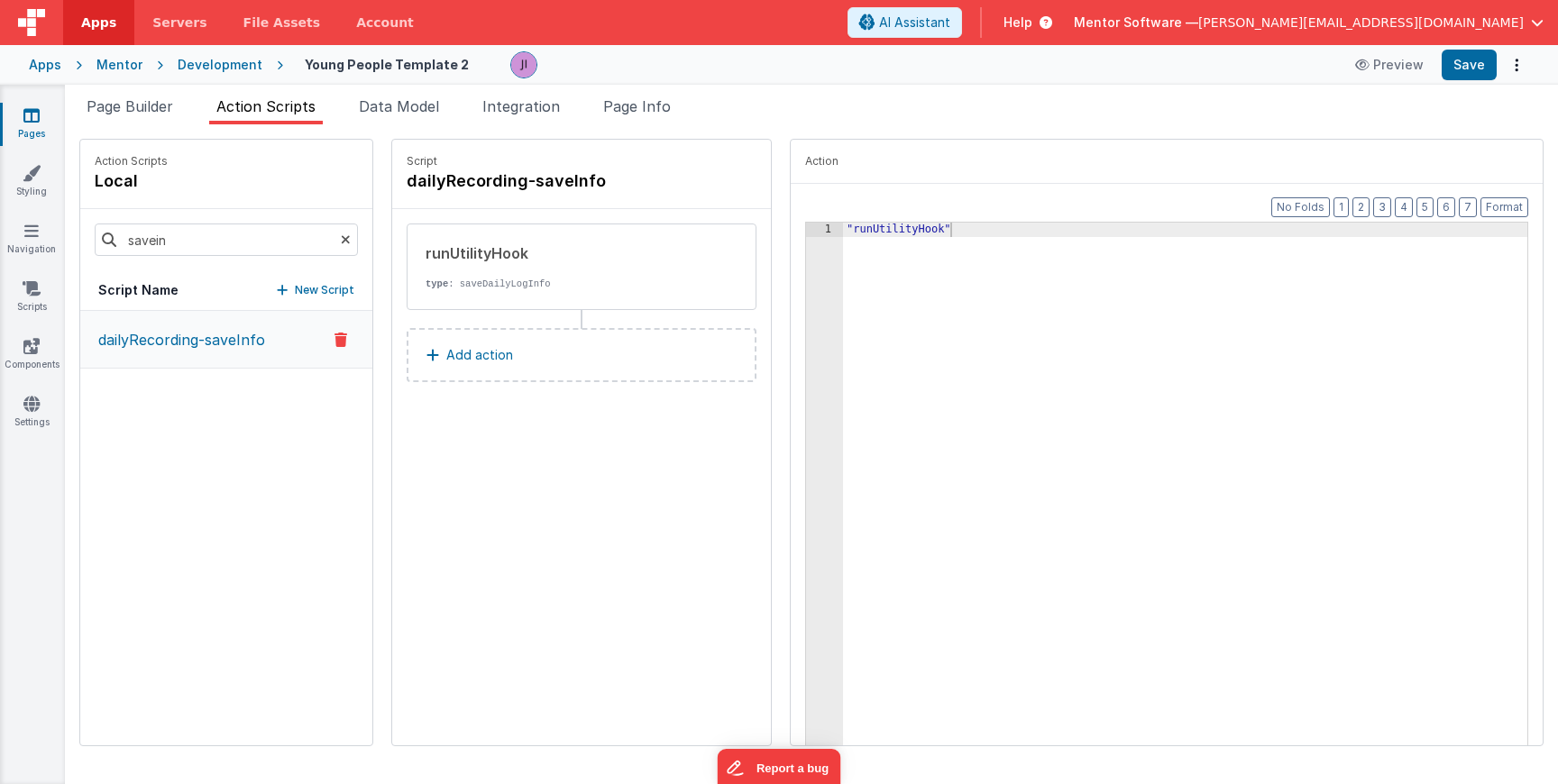
click at [202, 349] on p "dailyRecording-saveInfo" at bounding box center [176, 340] width 178 height 22
click at [194, 289] on div "Script Name New Script" at bounding box center [226, 290] width 292 height 41
click at [209, 330] on p "dailyRecording-saveInfo" at bounding box center [176, 340] width 178 height 22
click at [676, 109] on li "Page Info" at bounding box center [637, 110] width 82 height 29
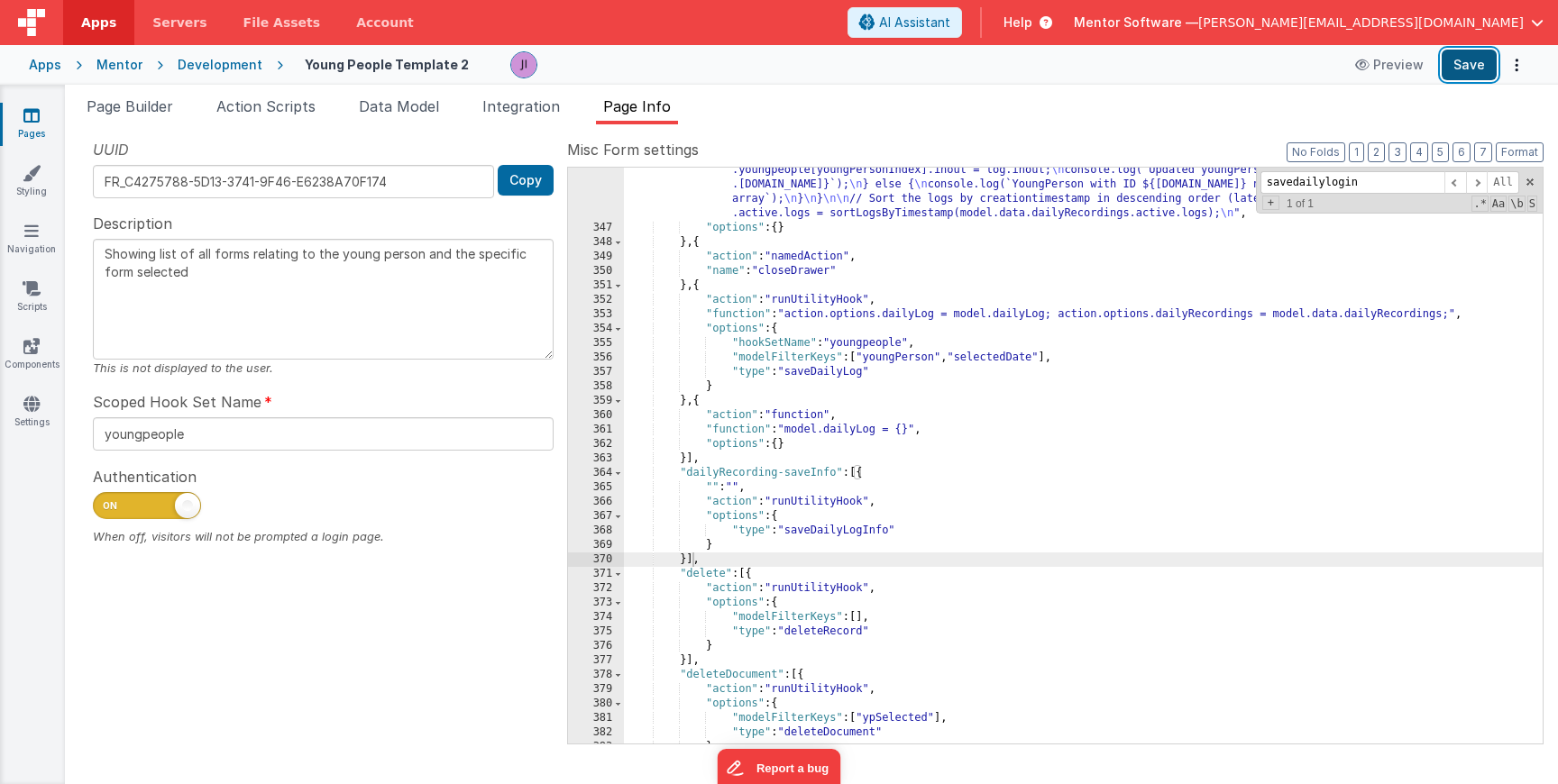
click at [1480, 69] on button "Save" at bounding box center [1469, 64] width 55 height 30
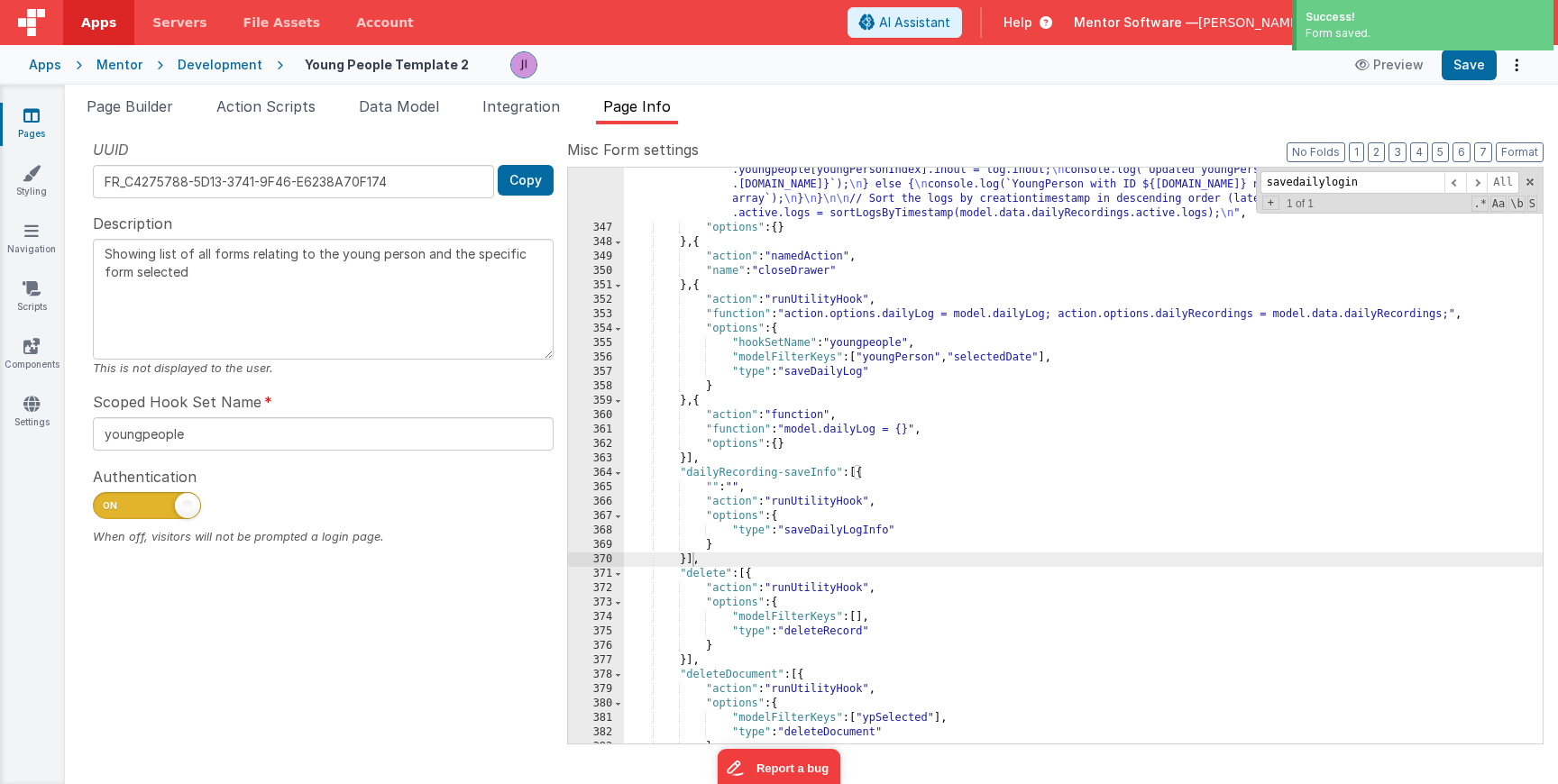
click at [277, 126] on div "Snippet Library Name Type Accordion Element Alert Action Action authLogin Actio…" at bounding box center [812, 455] width 1494 height 660
click at [277, 123] on li "Action Scripts" at bounding box center [266, 110] width 114 height 29
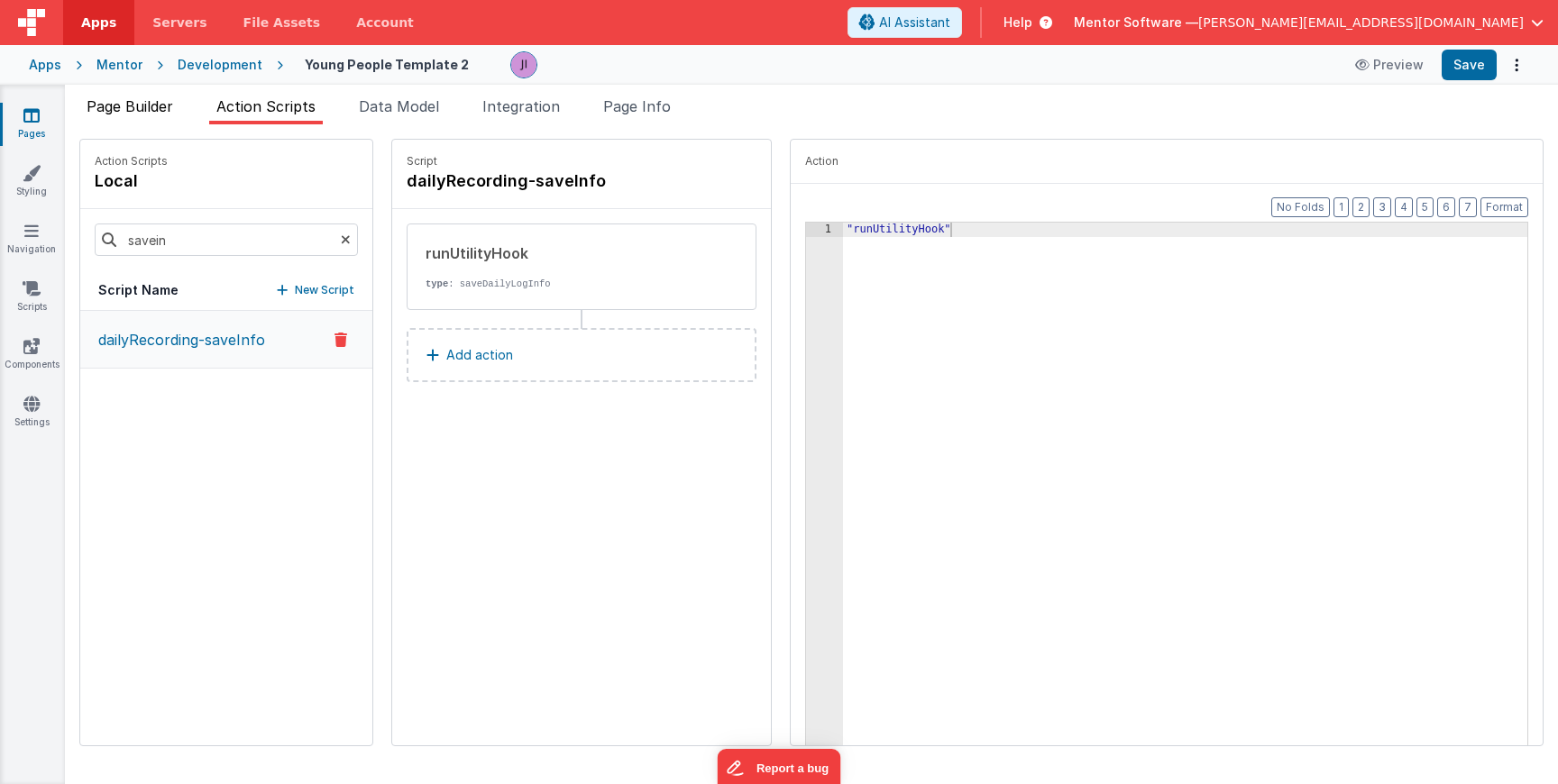
click at [168, 110] on span "Page Builder" at bounding box center [131, 106] width 87 height 18
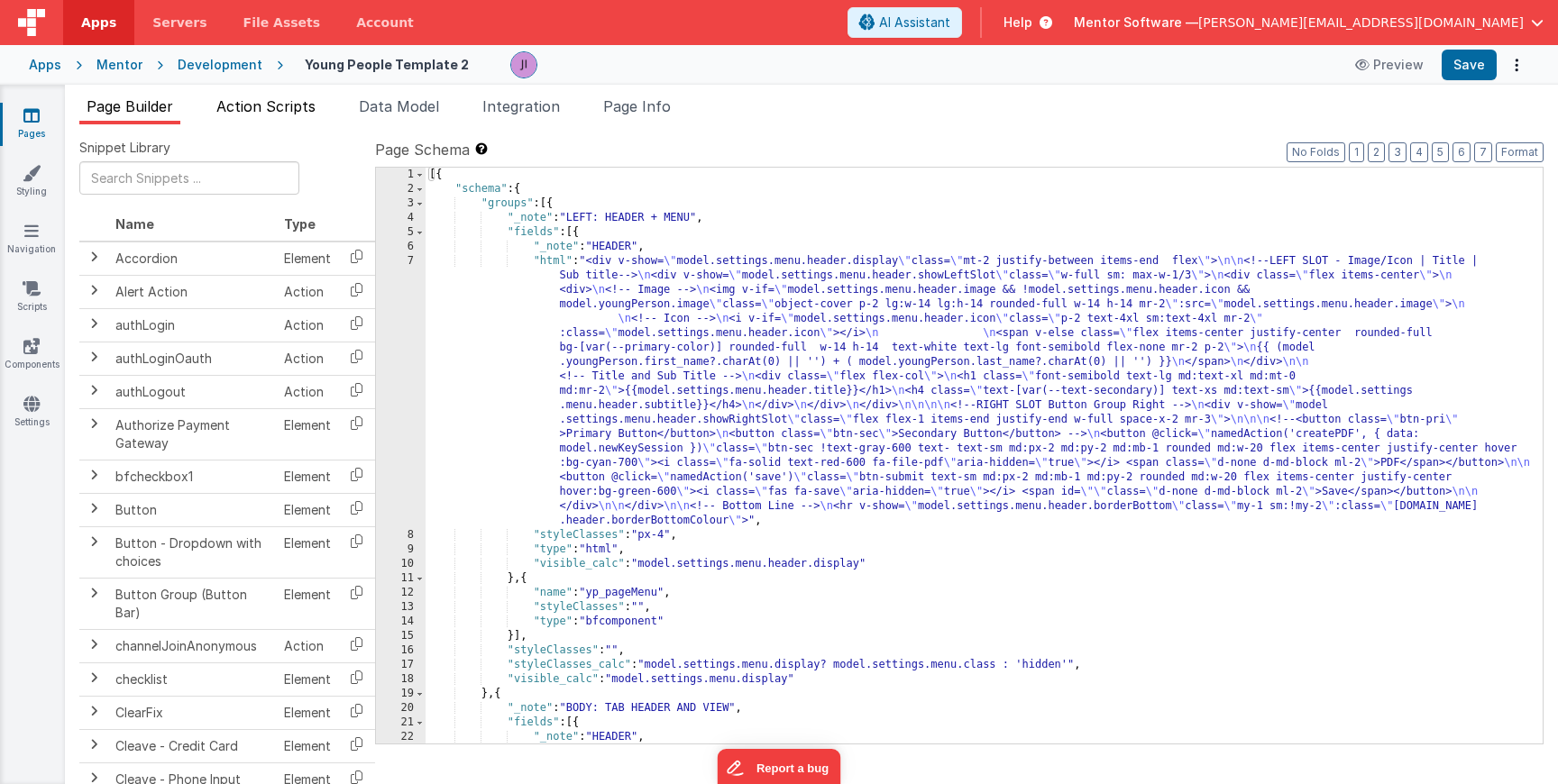
click at [280, 119] on li "Action Scripts" at bounding box center [266, 110] width 114 height 29
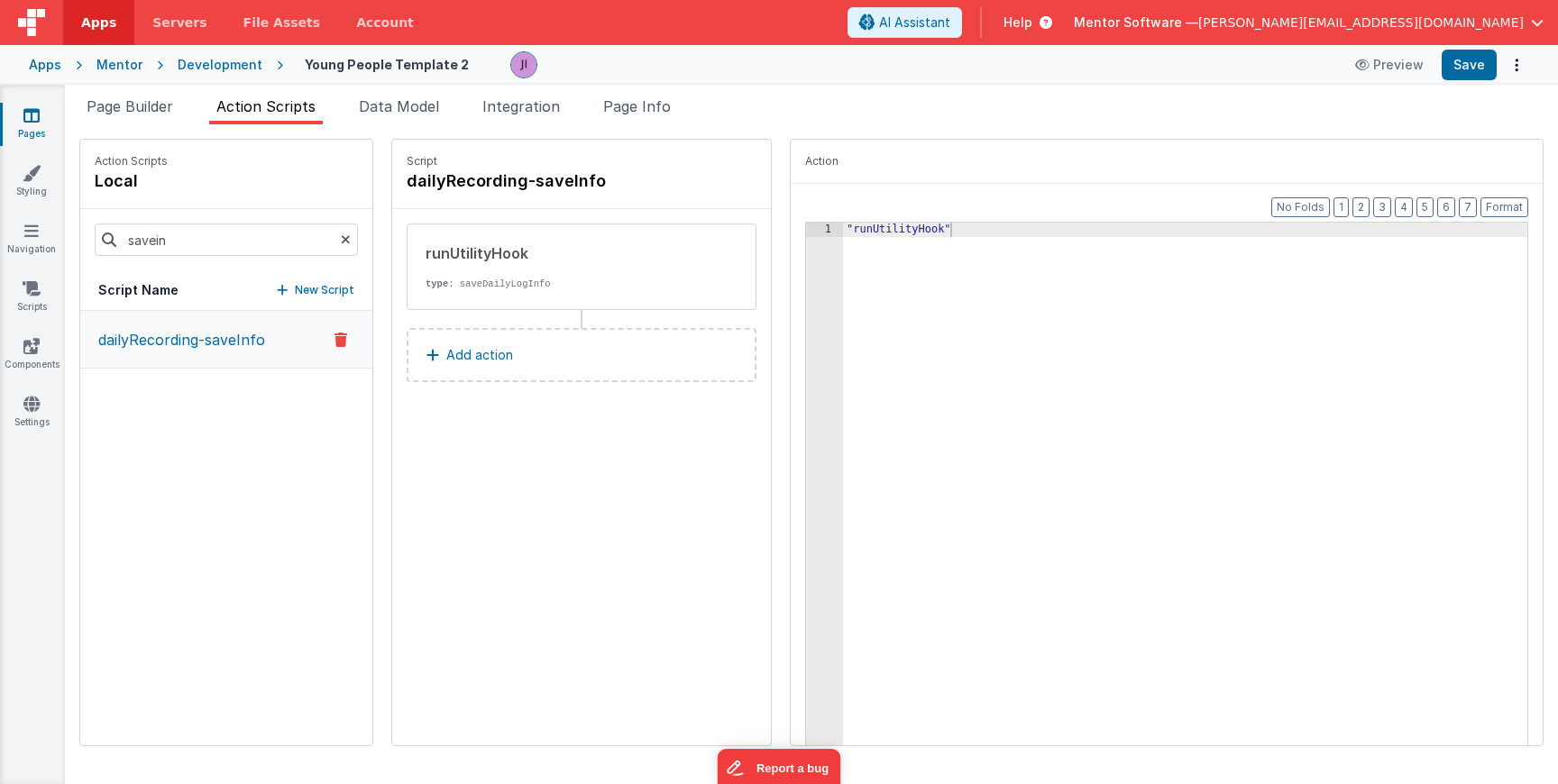
click at [225, 263] on div "savein" at bounding box center [226, 239] width 292 height 61
click at [341, 242] on icon at bounding box center [345, 239] width 9 height 61
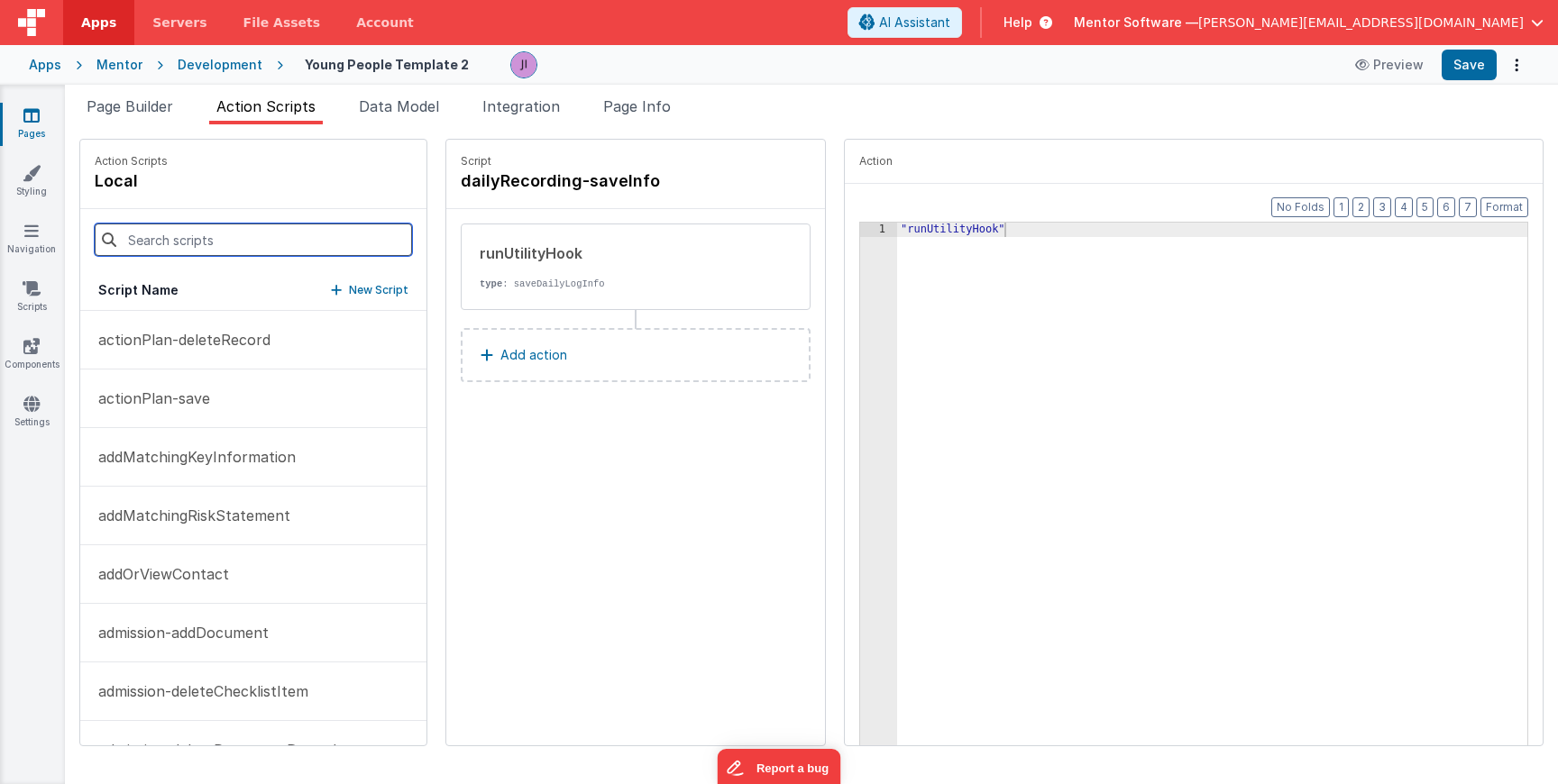
click at [225, 247] on input at bounding box center [254, 239] width 318 height 32
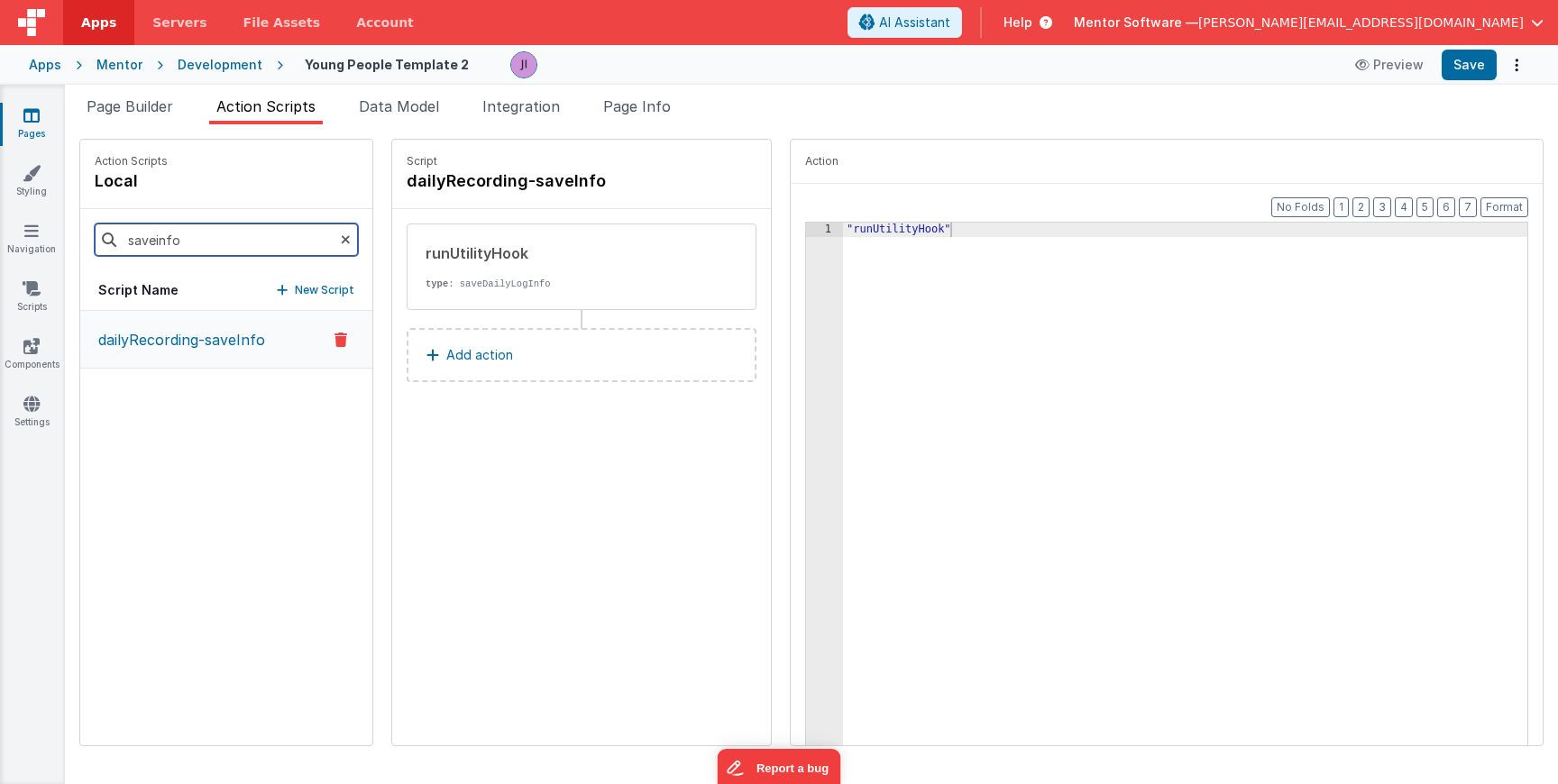
type input "saveinfo"
click at [183, 329] on p "dailyRecording-saveInfo" at bounding box center [176, 340] width 178 height 22
click at [647, 114] on span "Page Info" at bounding box center [637, 106] width 67 height 18
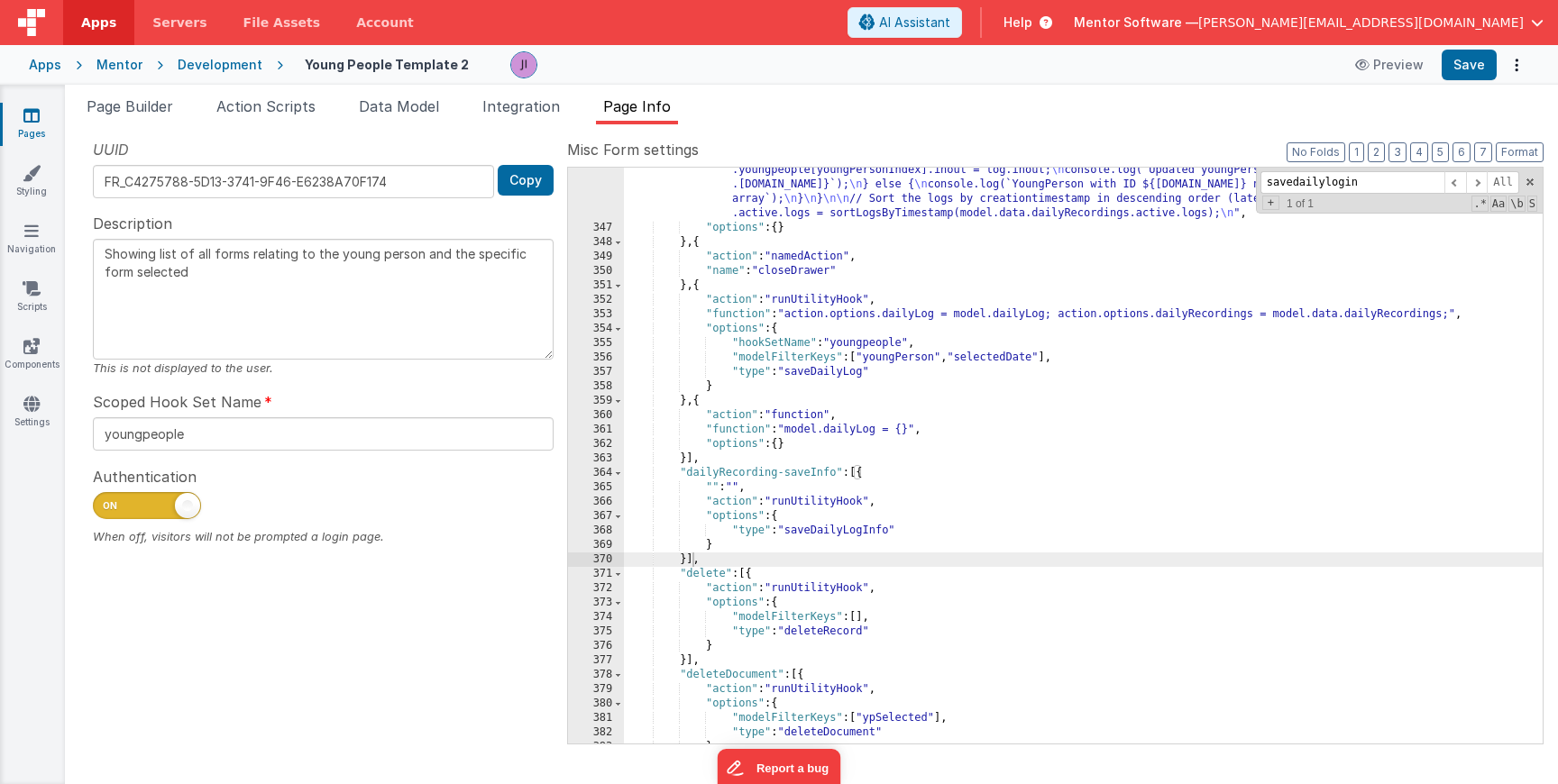
click at [691, 555] on div ""function" : "// Ensure dailyRecordings is initialized \n model.data.dailyRecor…" at bounding box center [1083, 372] width 919 height 879
click at [687, 565] on div ""function" : "// Ensure dailyRecordings is initialized \n model.data.dailyRecor…" at bounding box center [1083, 372] width 919 height 879
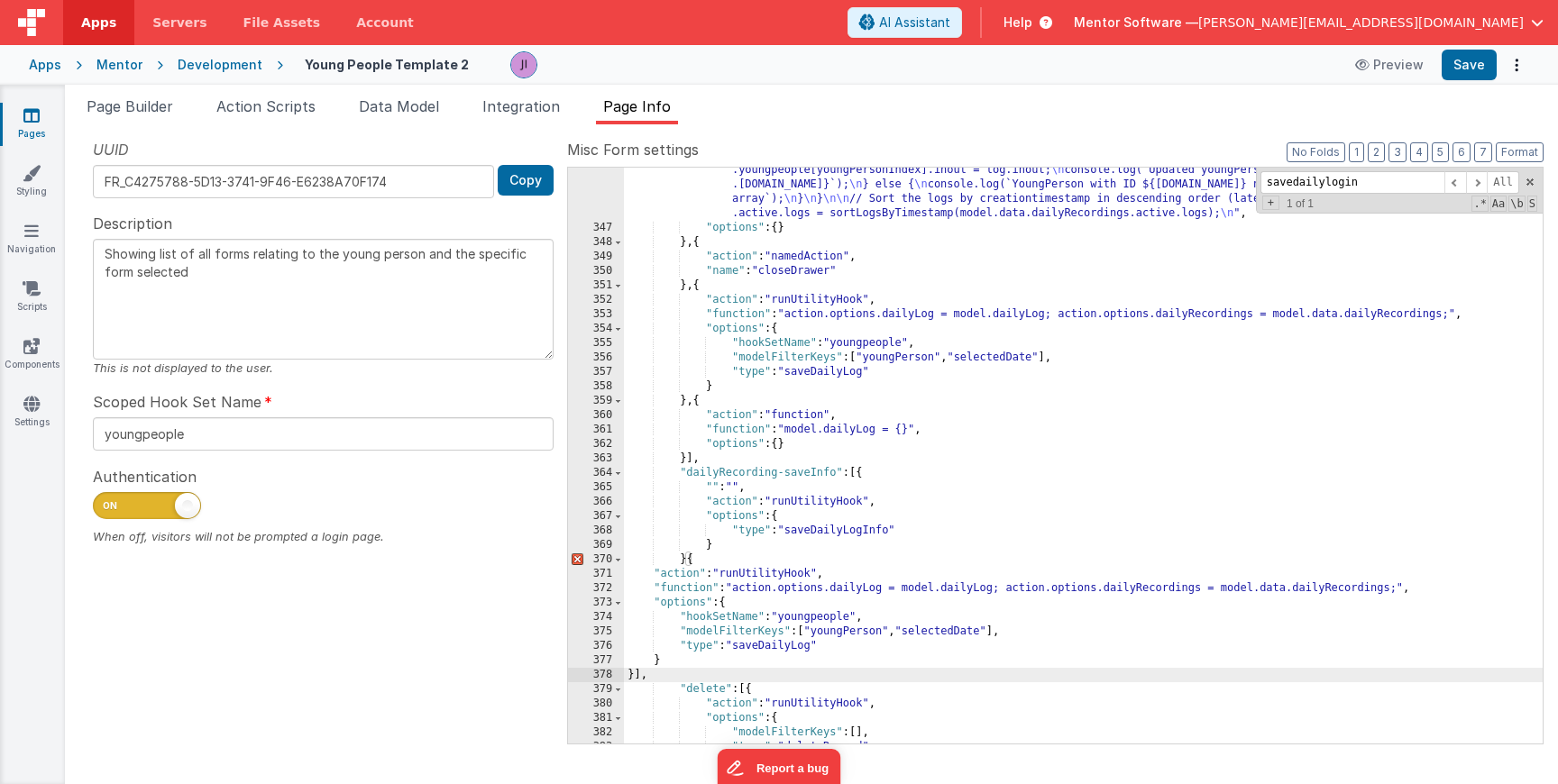
click at [832, 540] on div ""function" : "// Ensure dailyRecordings is initialized \n model.data.dailyRecor…" at bounding box center [1083, 372] width 919 height 879
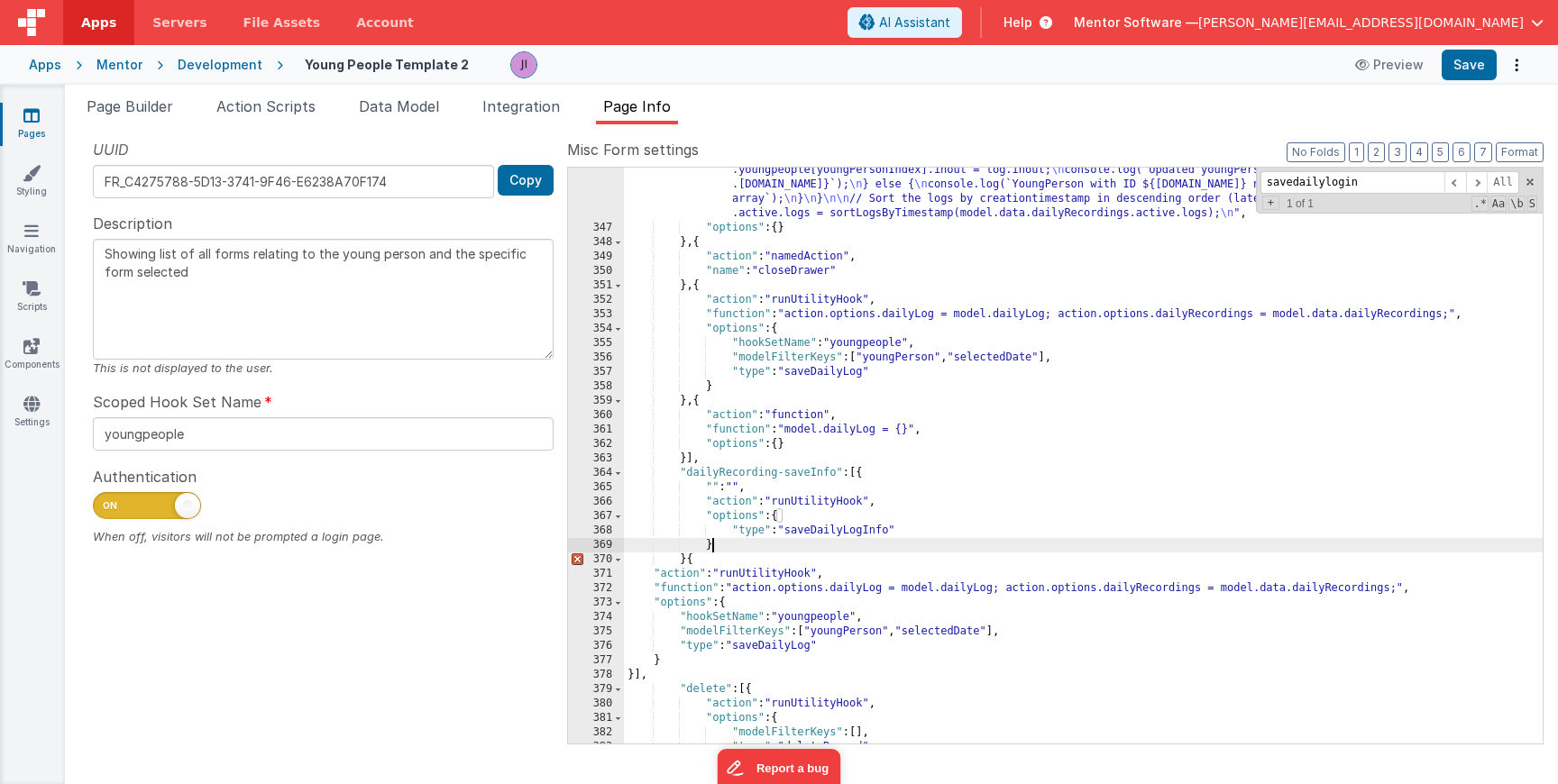
click at [833, 531] on div ""function" : "// Ensure dailyRecordings is initialized \n model.data.dailyRecor…" at bounding box center [1083, 372] width 919 height 879
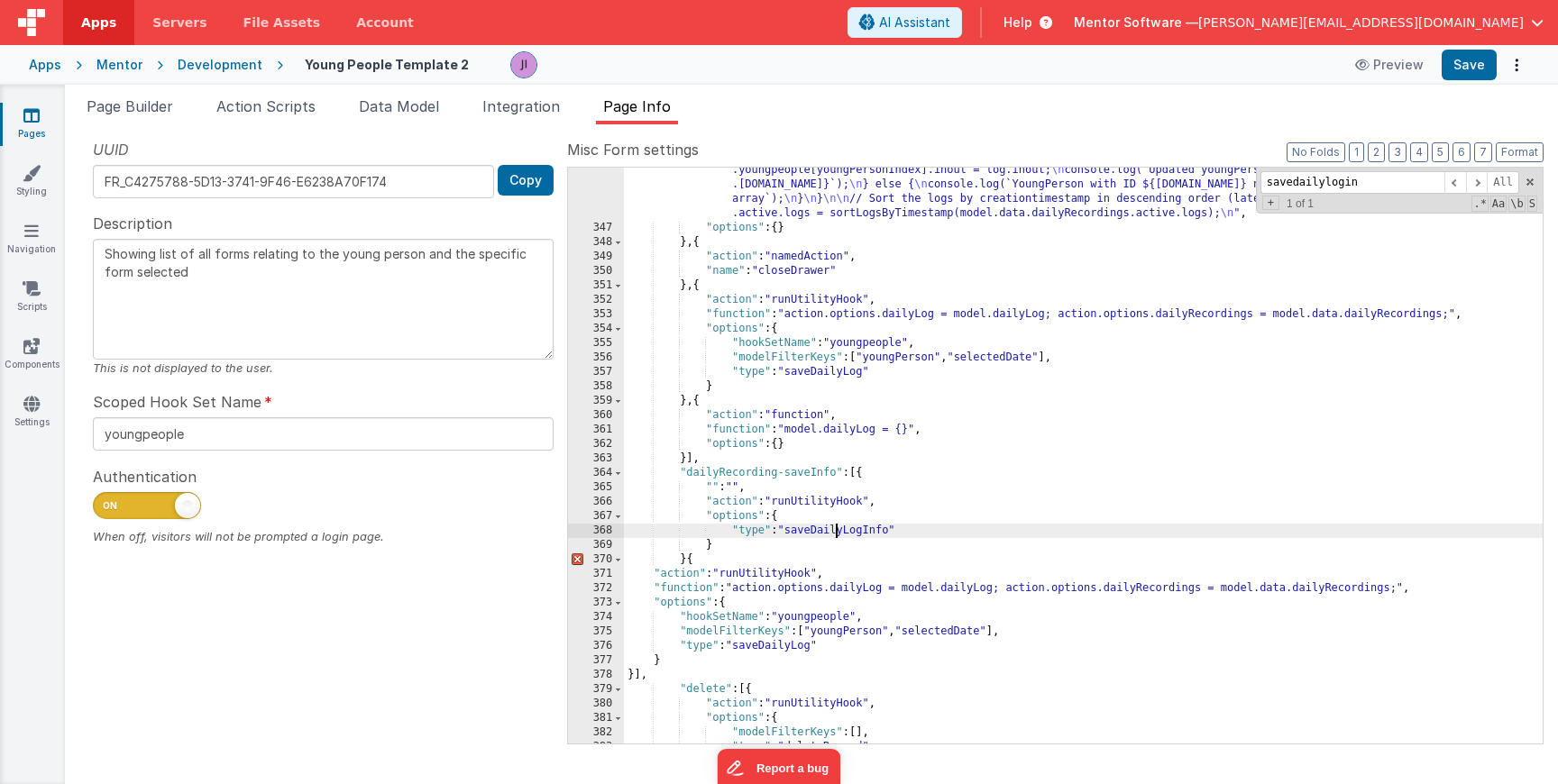
click at [833, 531] on div ""function" : "// Ensure dailyRecordings is initialized \n model.data.dailyRecor…" at bounding box center [1083, 372] width 919 height 879
click at [689, 560] on div ""function" : "// Ensure dailyRecordings is initialized \n model.data.dailyRecor…" at bounding box center [1083, 372] width 919 height 879
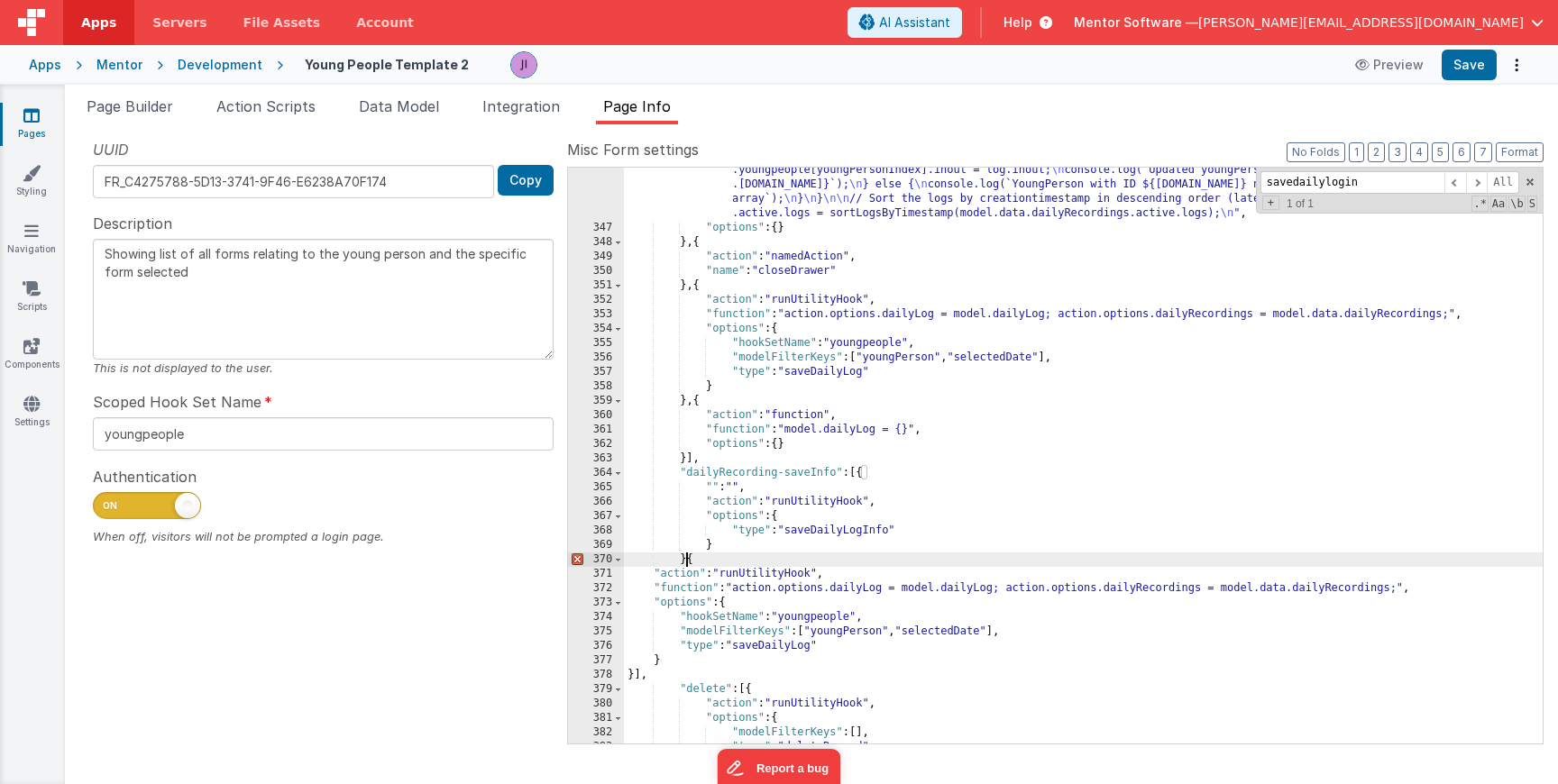
click at [689, 560] on div ""function" : "// Ensure dailyRecordings is initialized \n model.data.dailyRecor…" at bounding box center [1083, 372] width 919 height 879
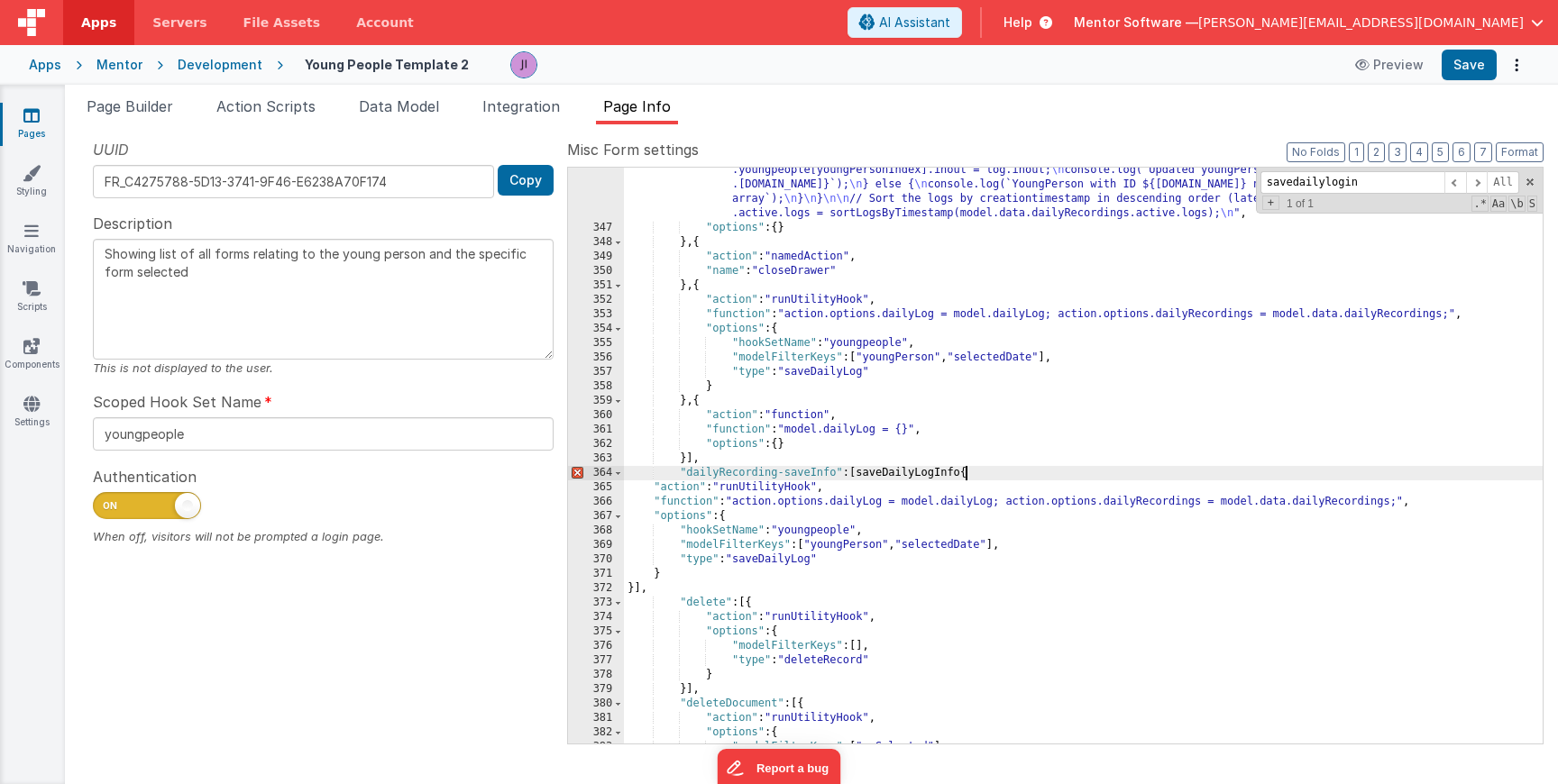
click at [772, 565] on div ""function" : "// Ensure dailyRecordings is initialized \n model.data.dailyRecor…" at bounding box center [1083, 372] width 919 height 879
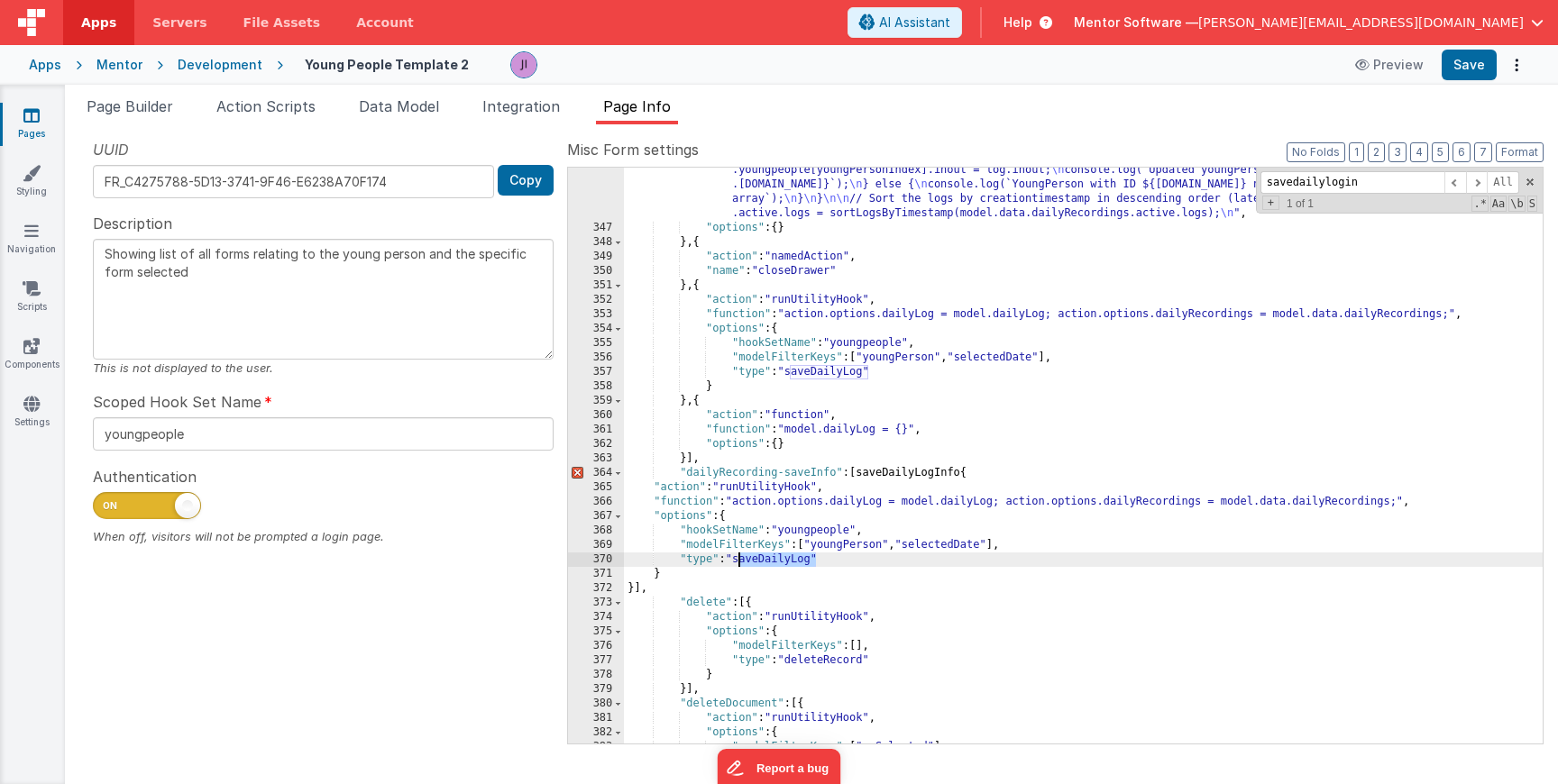
click at [772, 565] on div ""function" : "// Ensure dailyRecordings is initialized \n model.data.dailyRecor…" at bounding box center [1083, 372] width 919 height 879
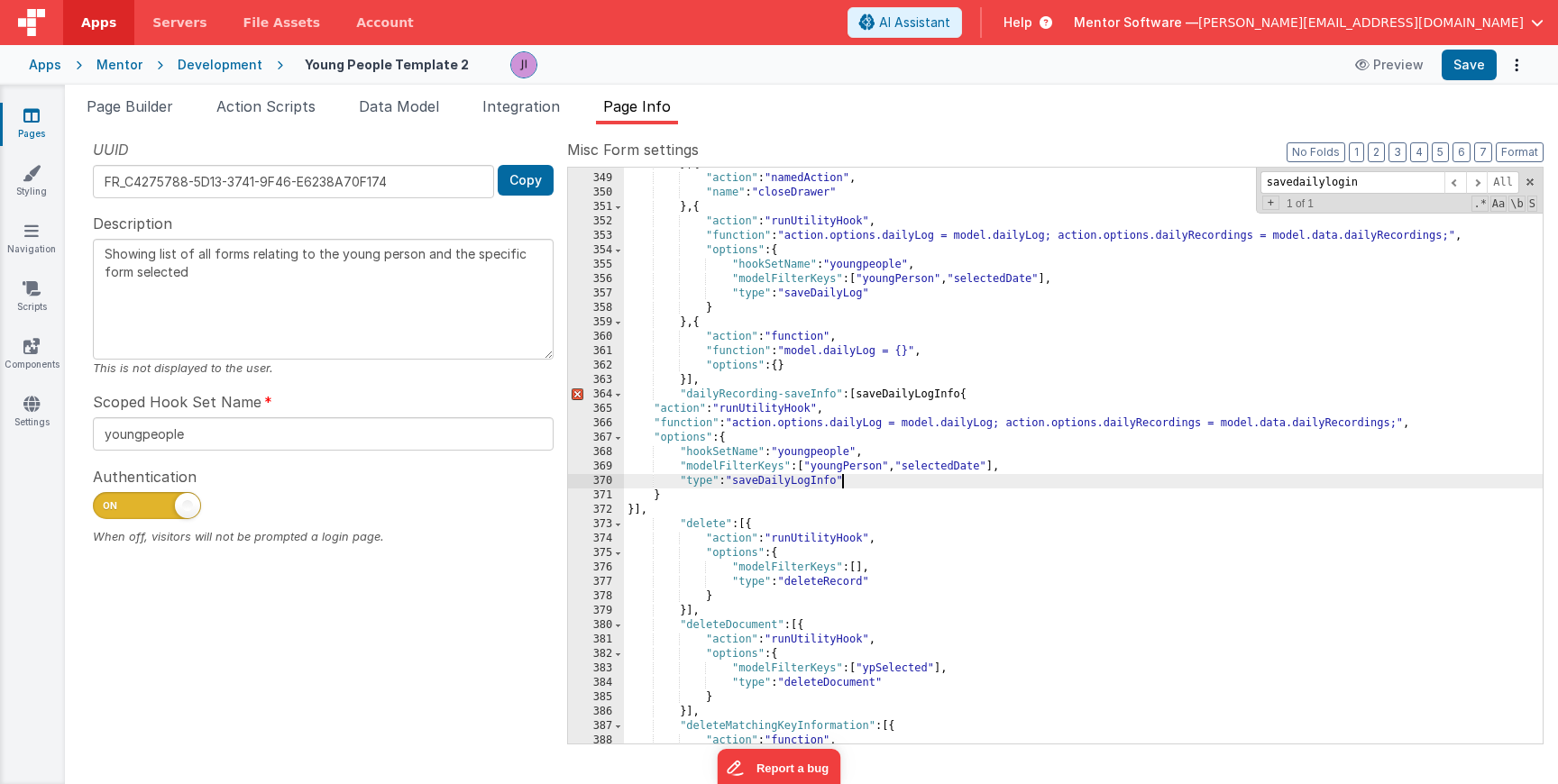
scroll to position [5417, 0]
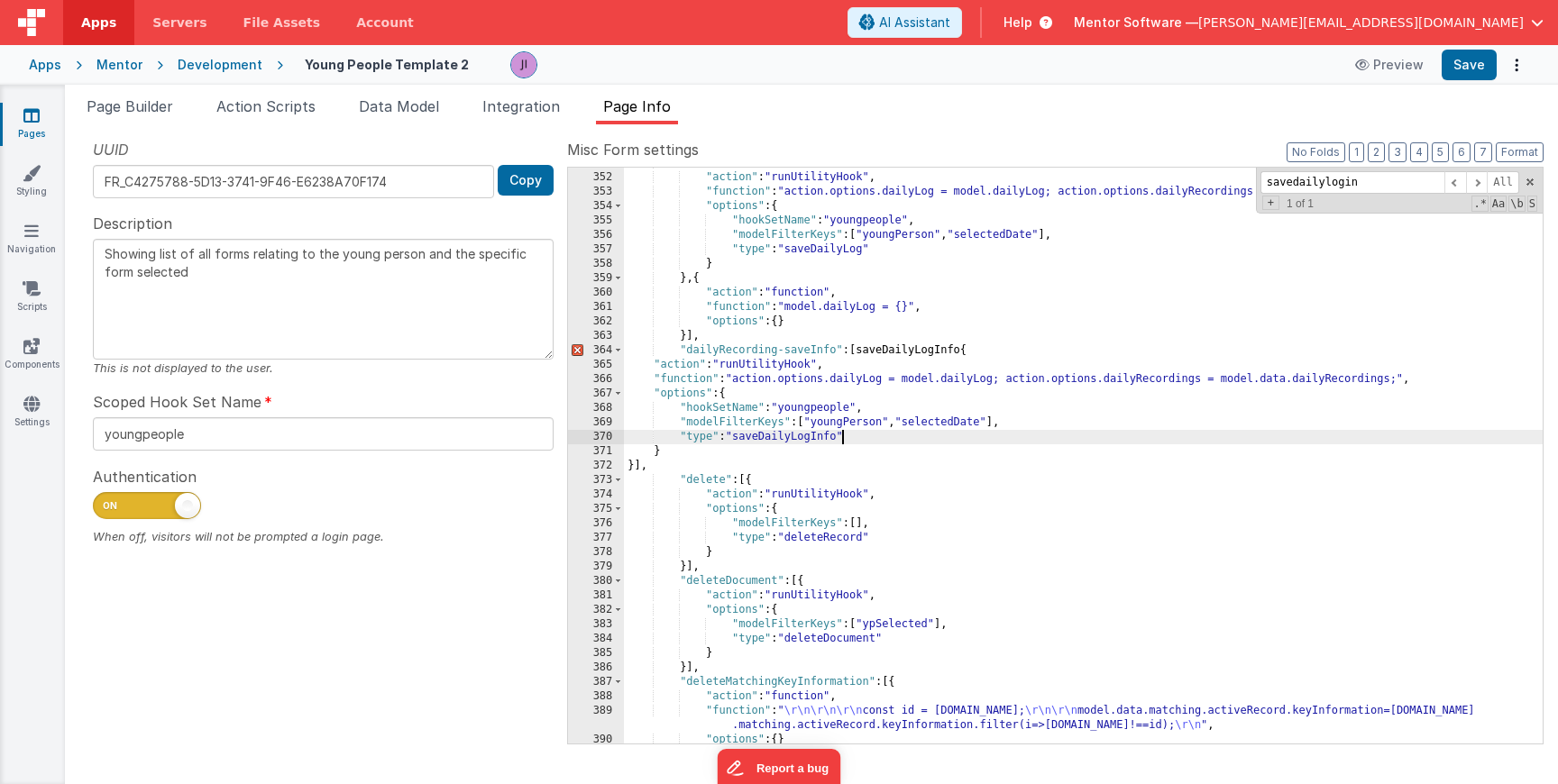
click at [867, 358] on div "} , { "action" : "runUtilityHook" , "function" : "action.options.dailyLog = mod…" at bounding box center [1083, 459] width 919 height 605
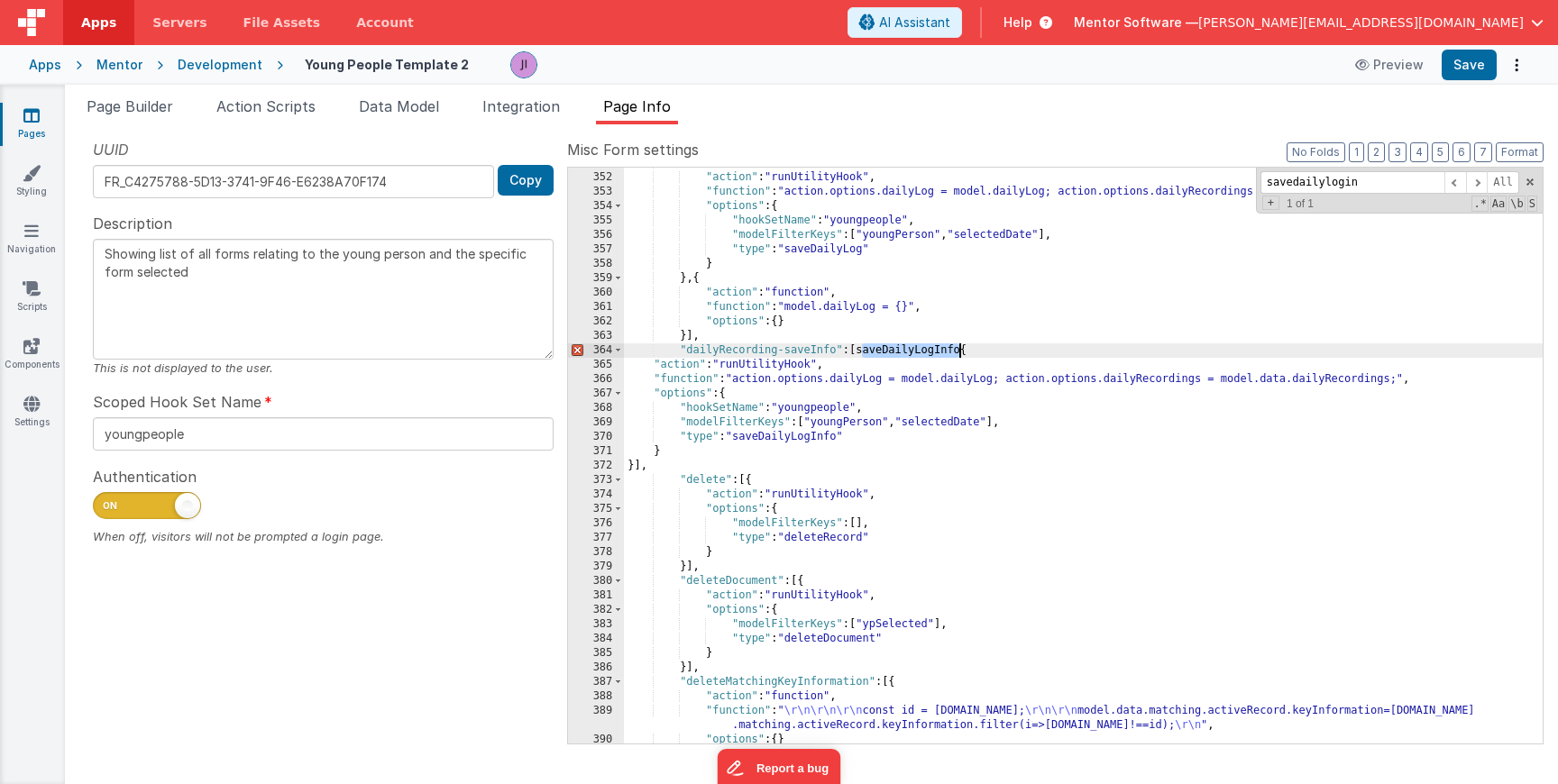
drag, startPoint x: 861, startPoint y: 352, endPoint x: 961, endPoint y: 352, distance: 100.0
click at [961, 352] on div "} , { "action" : "runUtilityHook" , "function" : "action.options.dailyLog = mod…" at bounding box center [1083, 459] width 919 height 605
click at [1478, 69] on button "Save" at bounding box center [1469, 64] width 55 height 30
click at [993, 422] on div "} , { "action" : "runUtilityHook" , "function" : "action.options.dailyLog = mod…" at bounding box center [1083, 459] width 919 height 605
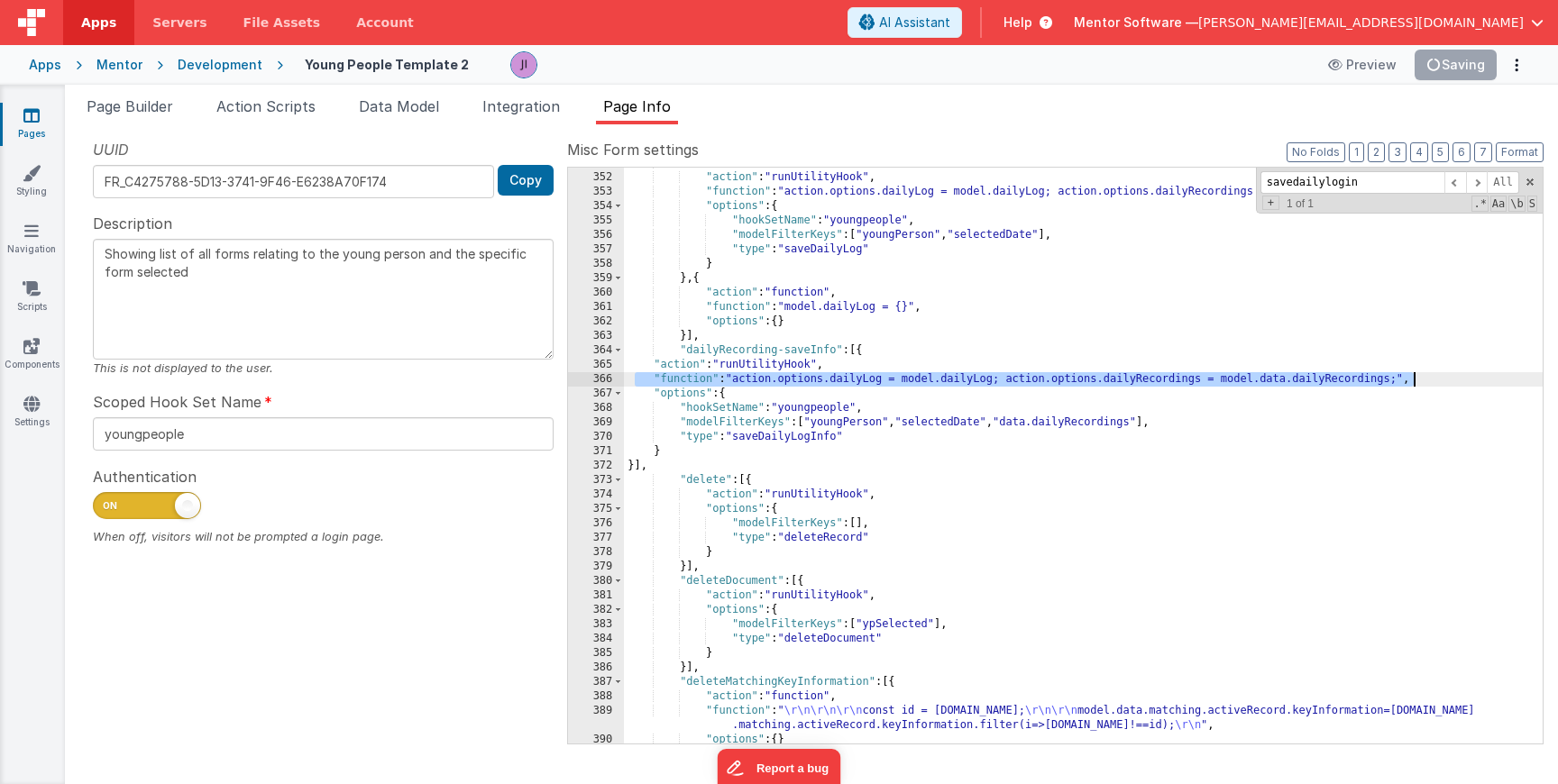
drag, startPoint x: 636, startPoint y: 375, endPoint x: 1431, endPoint y: 379, distance: 795.0
click at [1431, 379] on div "} , { "action" : "runUtilityHook" , "function" : "action.options.dailyLog = mod…" at bounding box center [1083, 459] width 919 height 605
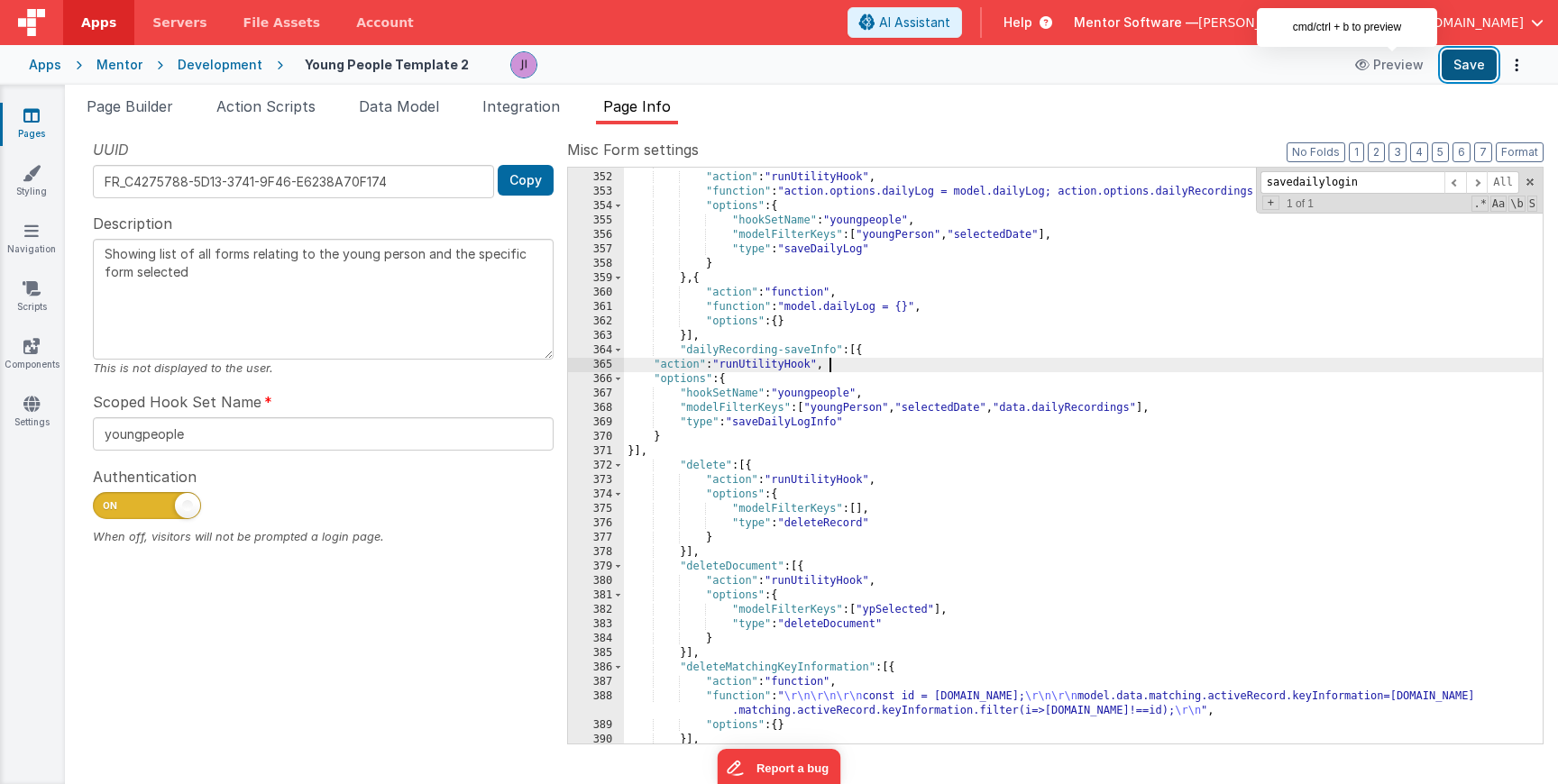
click at [1471, 65] on button "Save" at bounding box center [1469, 64] width 55 height 30
click at [243, 119] on li "Action Scripts" at bounding box center [266, 110] width 114 height 29
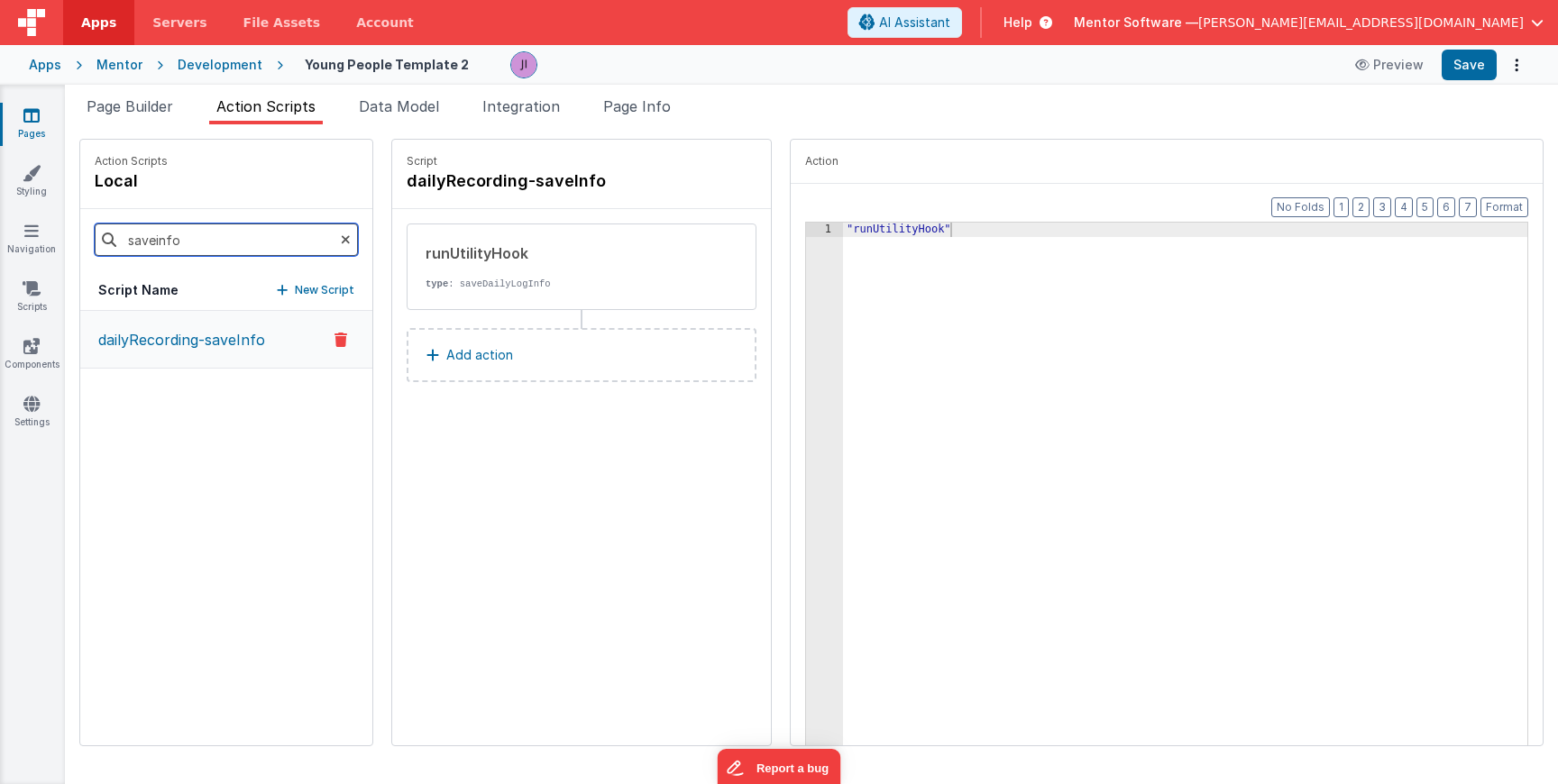
click at [237, 243] on input "saveinfo" at bounding box center [226, 239] width 263 height 32
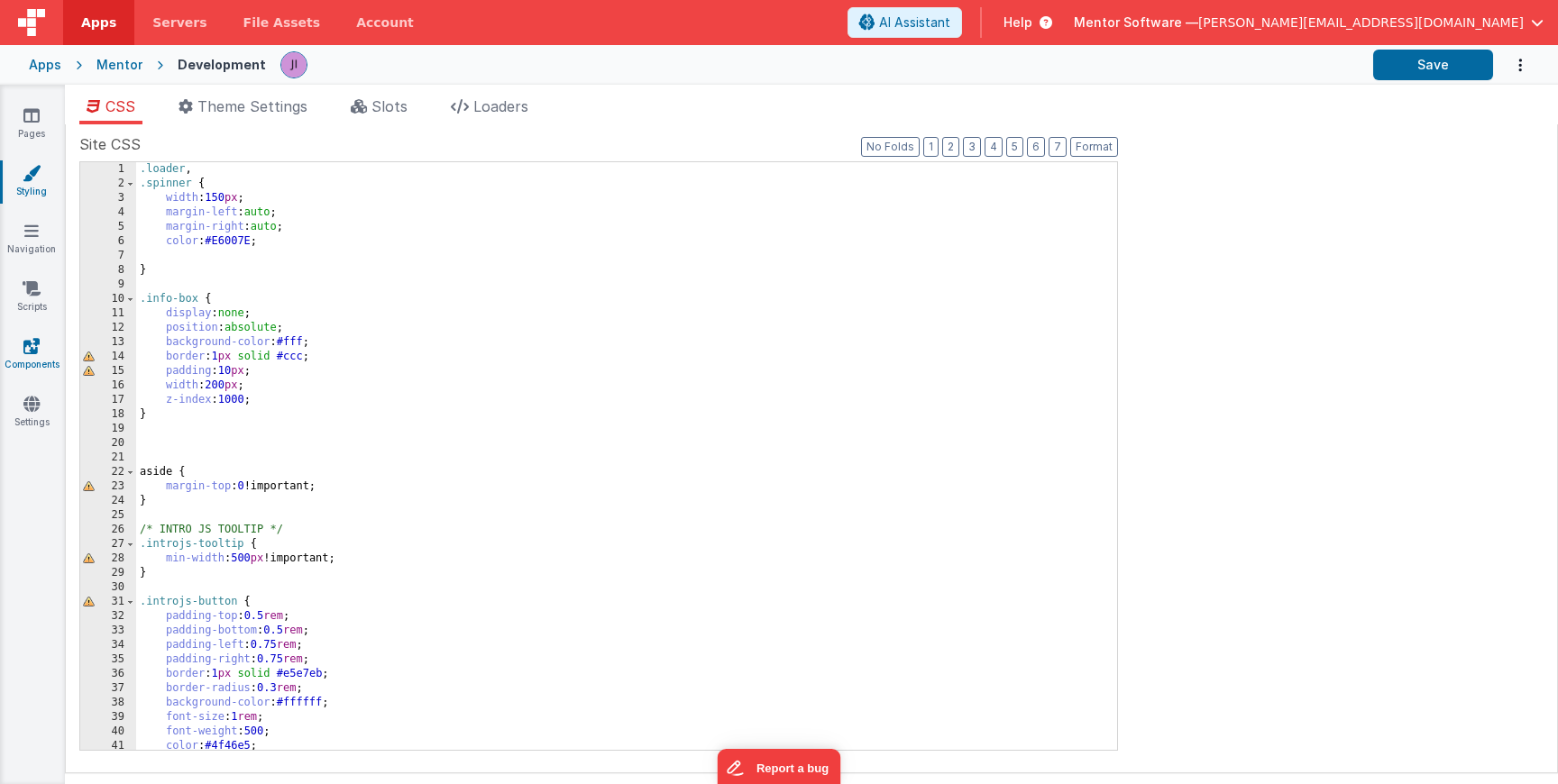
click at [38, 345] on icon at bounding box center [31, 346] width 16 height 18
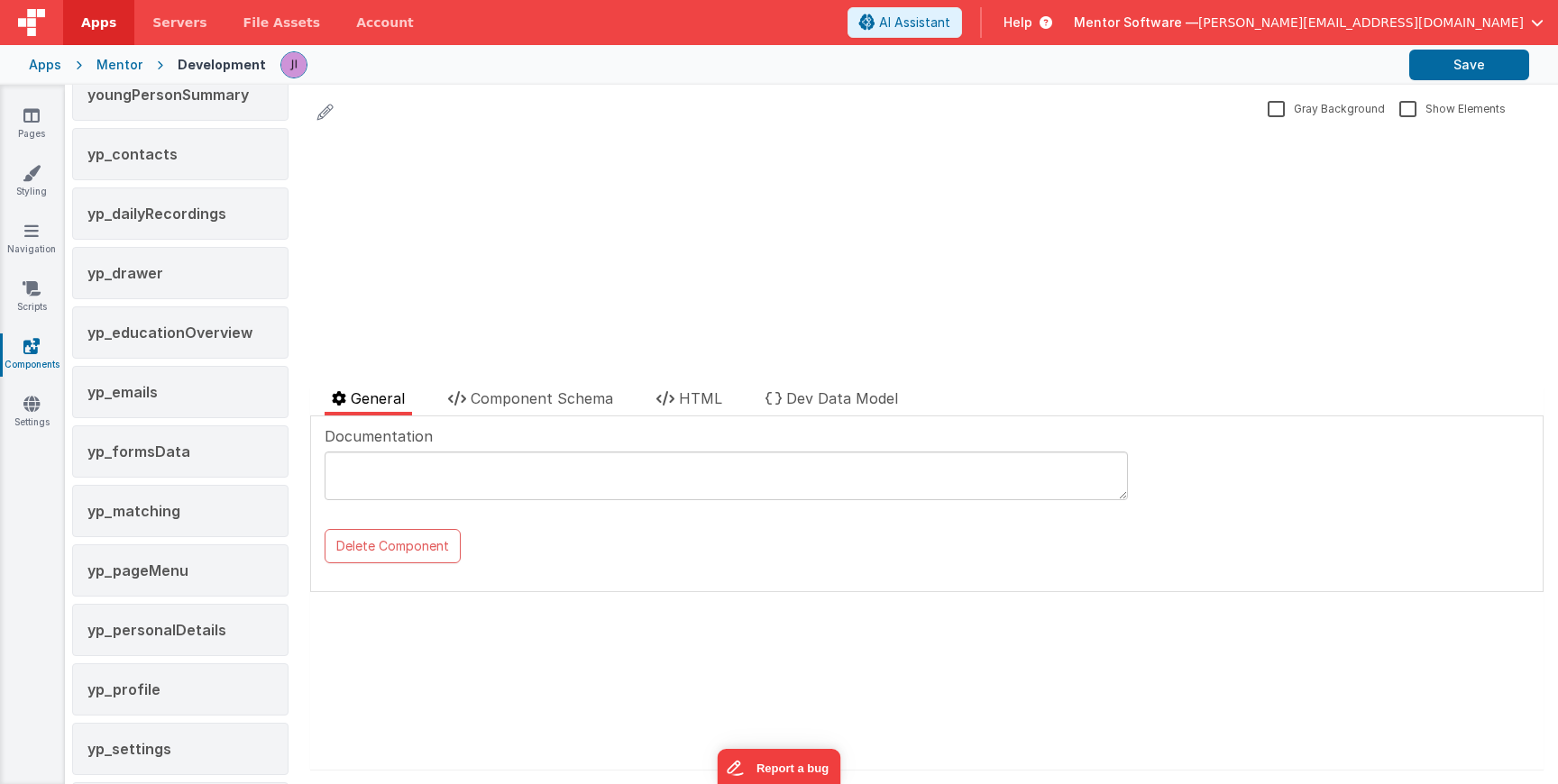
scroll to position [3388, 0]
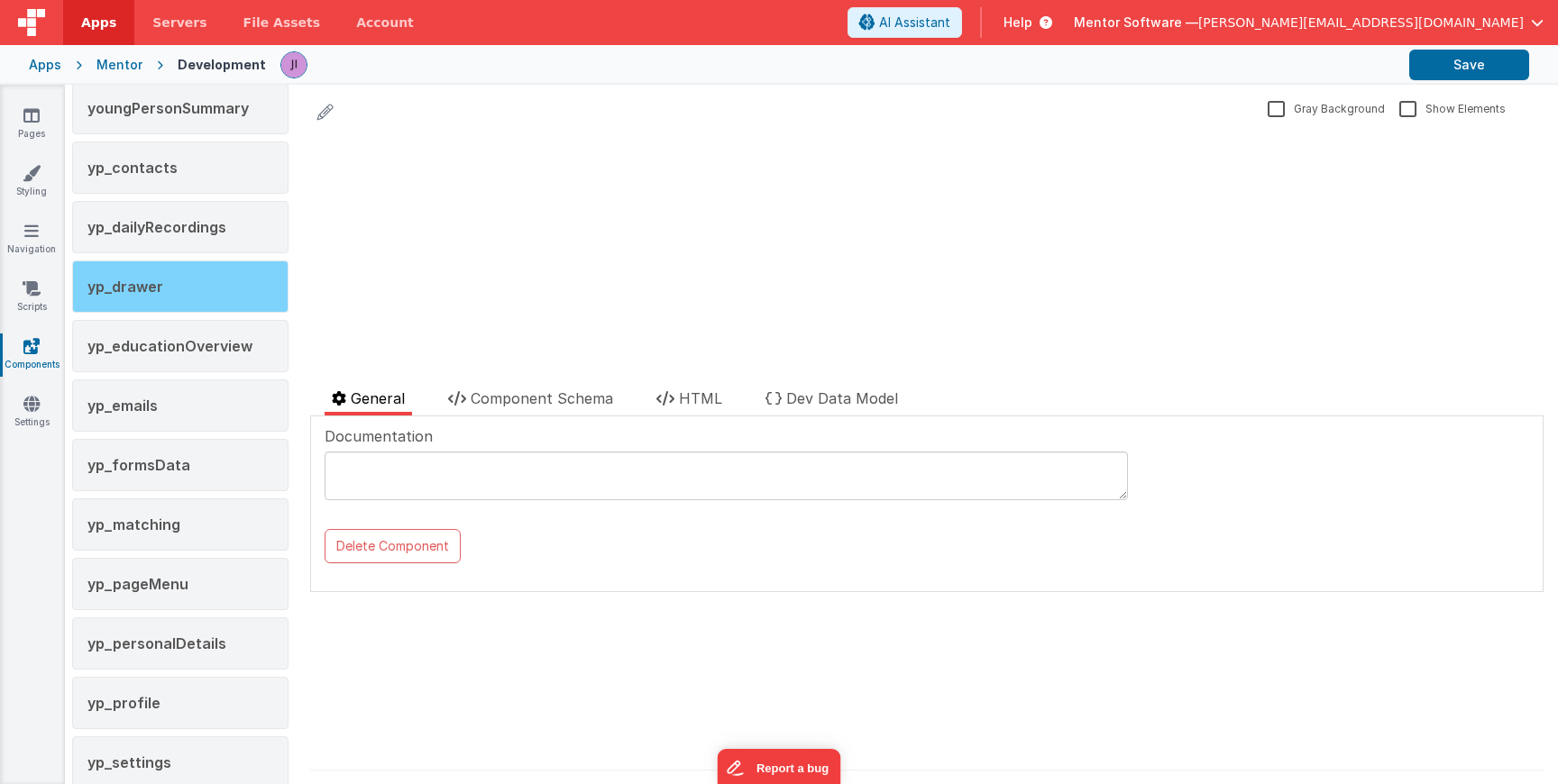
click at [204, 295] on div "yp_drawer" at bounding box center [180, 287] width 217 height 52
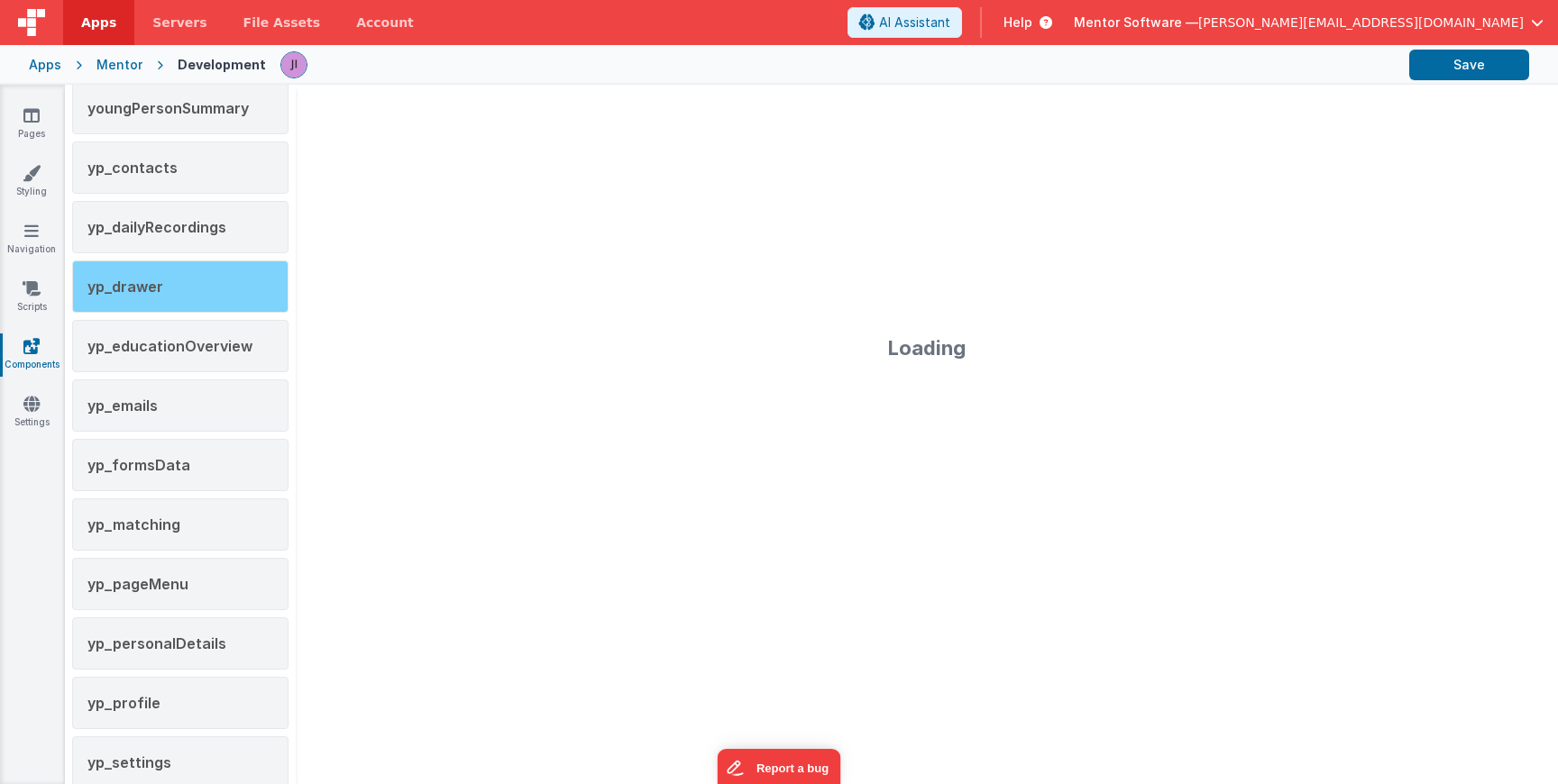
click at [184, 291] on div "yp_drawer" at bounding box center [180, 287] width 217 height 52
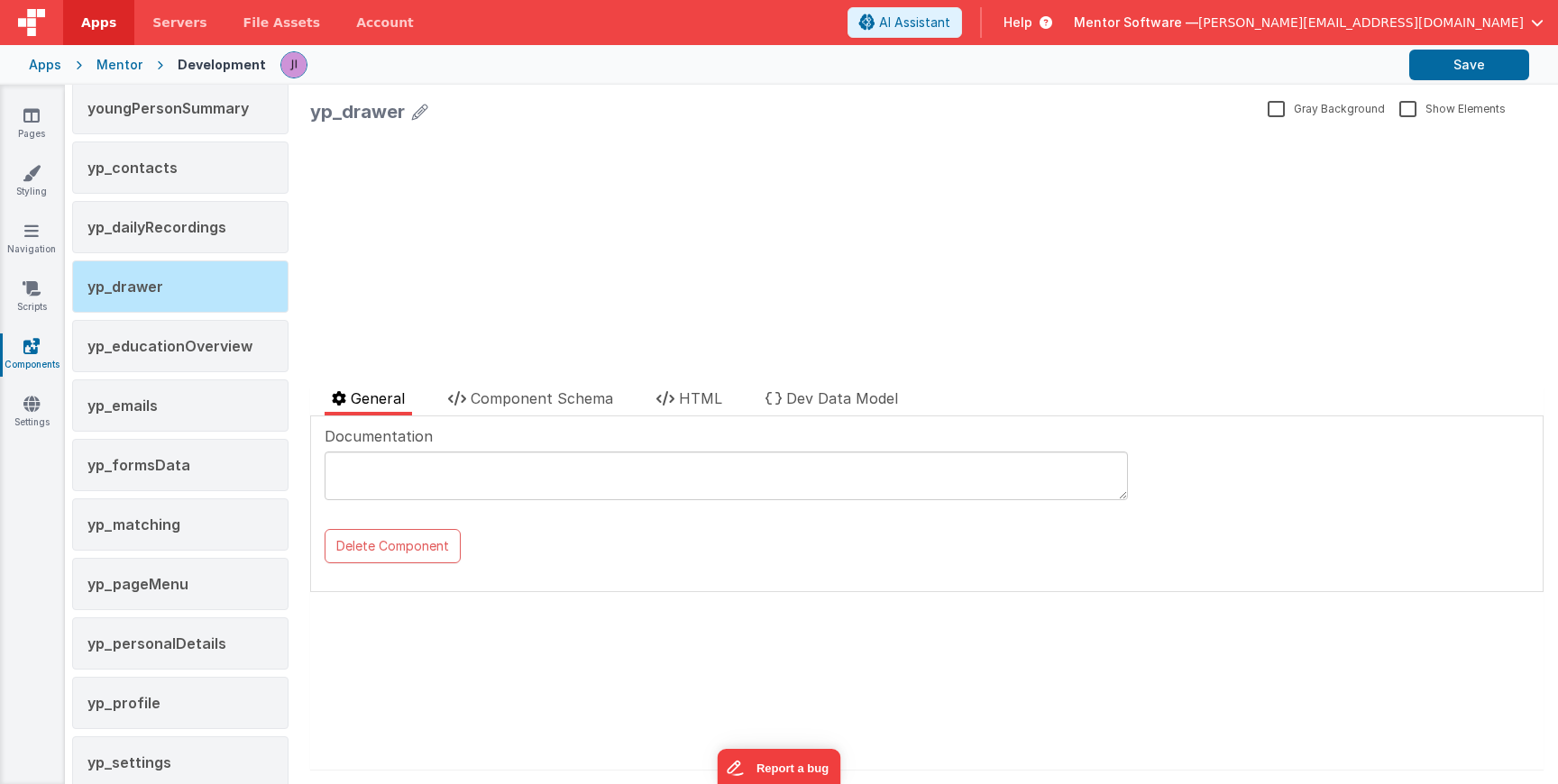
click at [517, 416] on div "Documentation Delete Component Data Model Format 7 6 5 4 3 2 1 No Folds XXXXXXX…" at bounding box center [927, 504] width 1234 height 176
click at [517, 408] on li "Component Schema" at bounding box center [531, 402] width 180 height 28
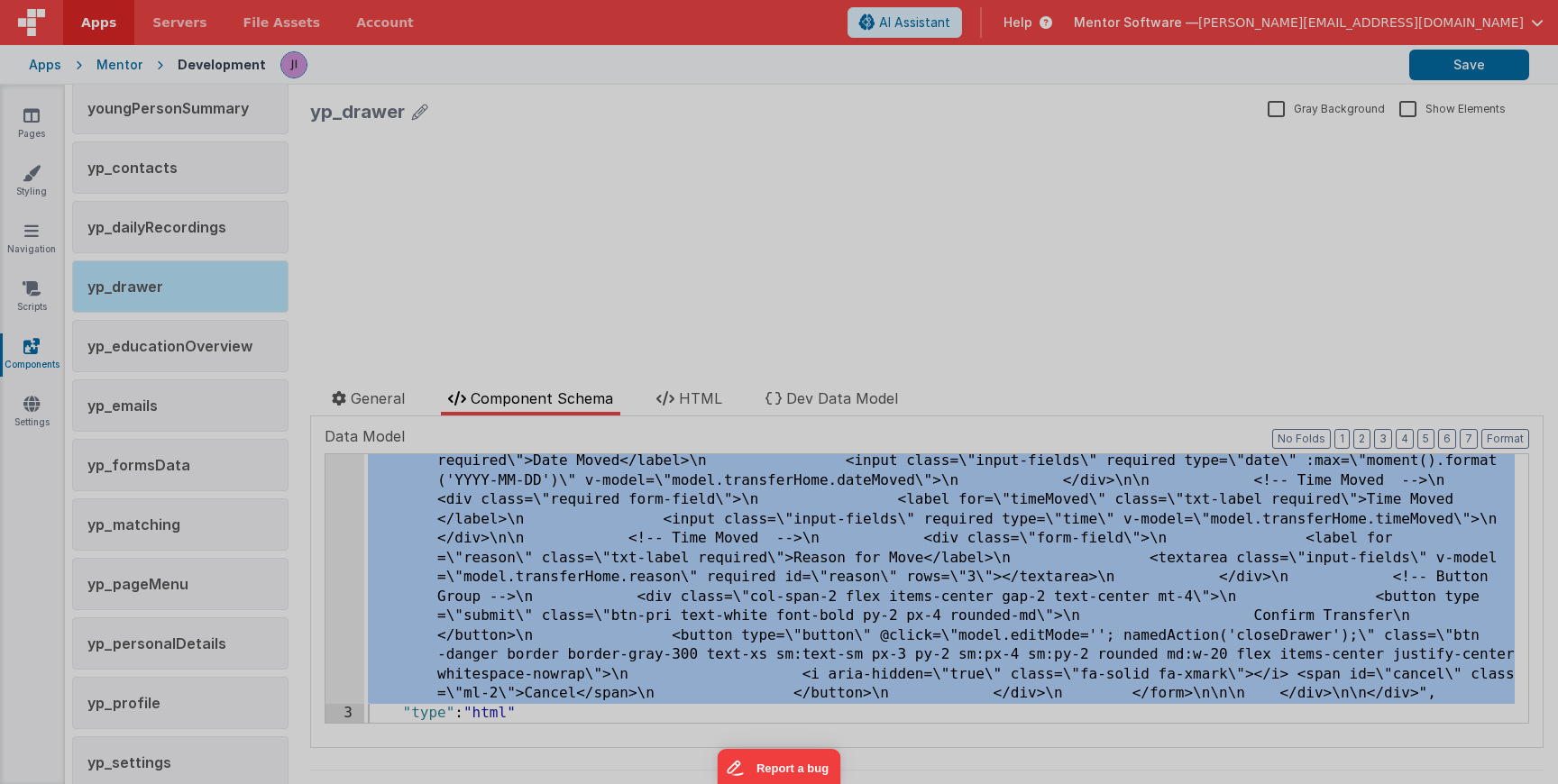
scroll to position [29274, 0]
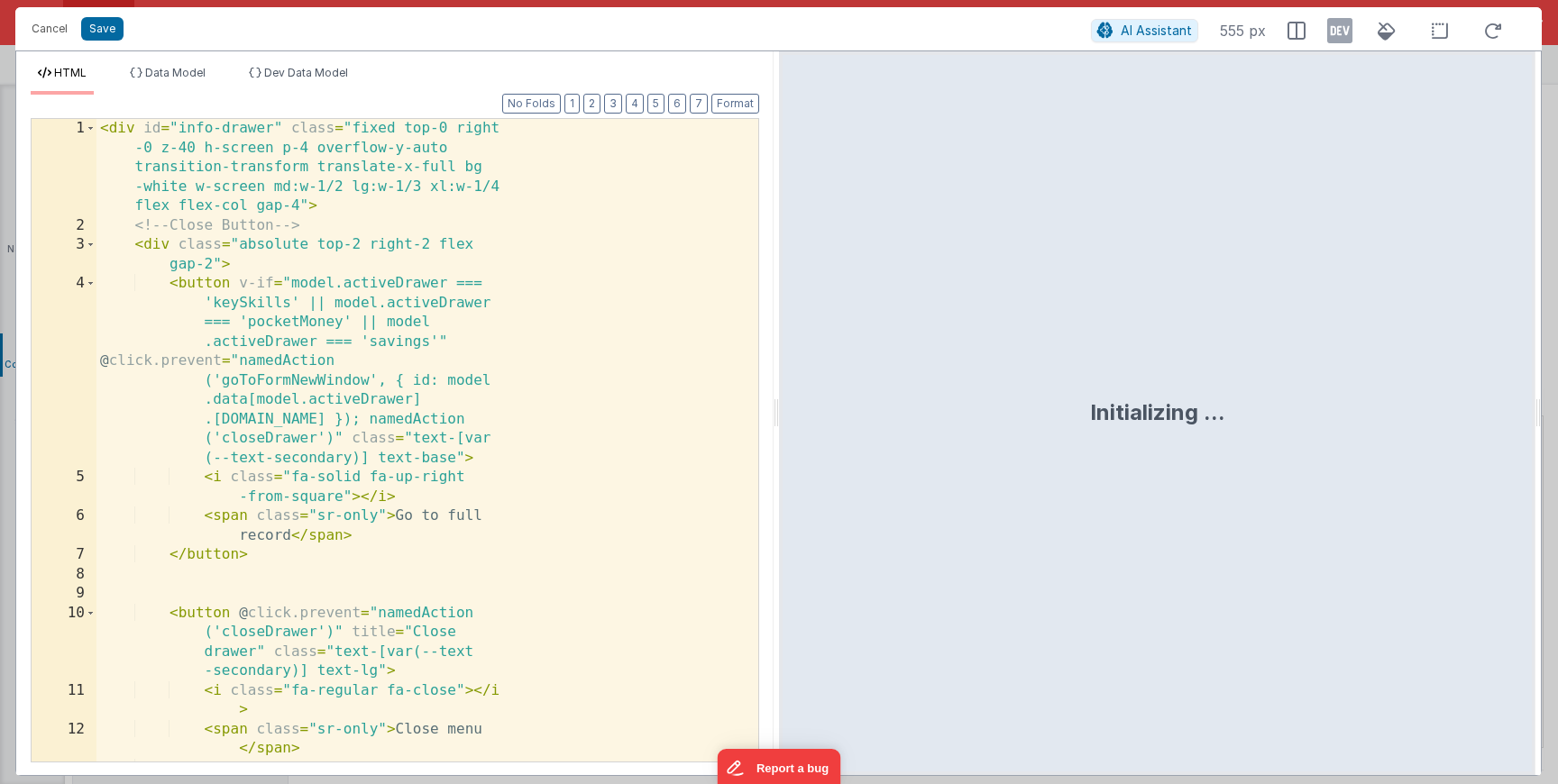
click at [343, 595] on div "< div id = "info-drawer" class = "fixed top-0 right -0 z-40 h-screen p-4 overfl…" at bounding box center [428, 501] width 662 height 764
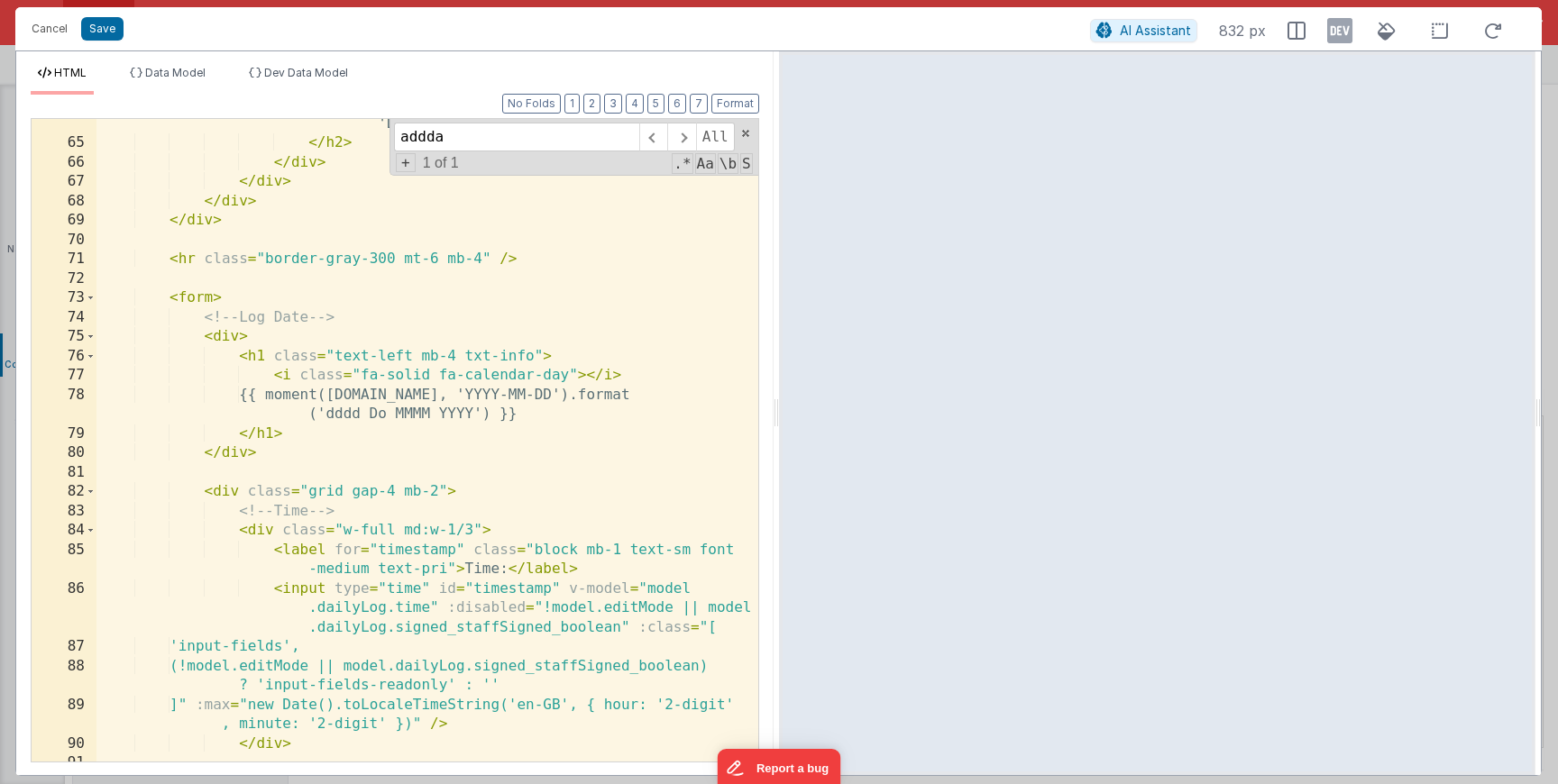
scroll to position [365, 0]
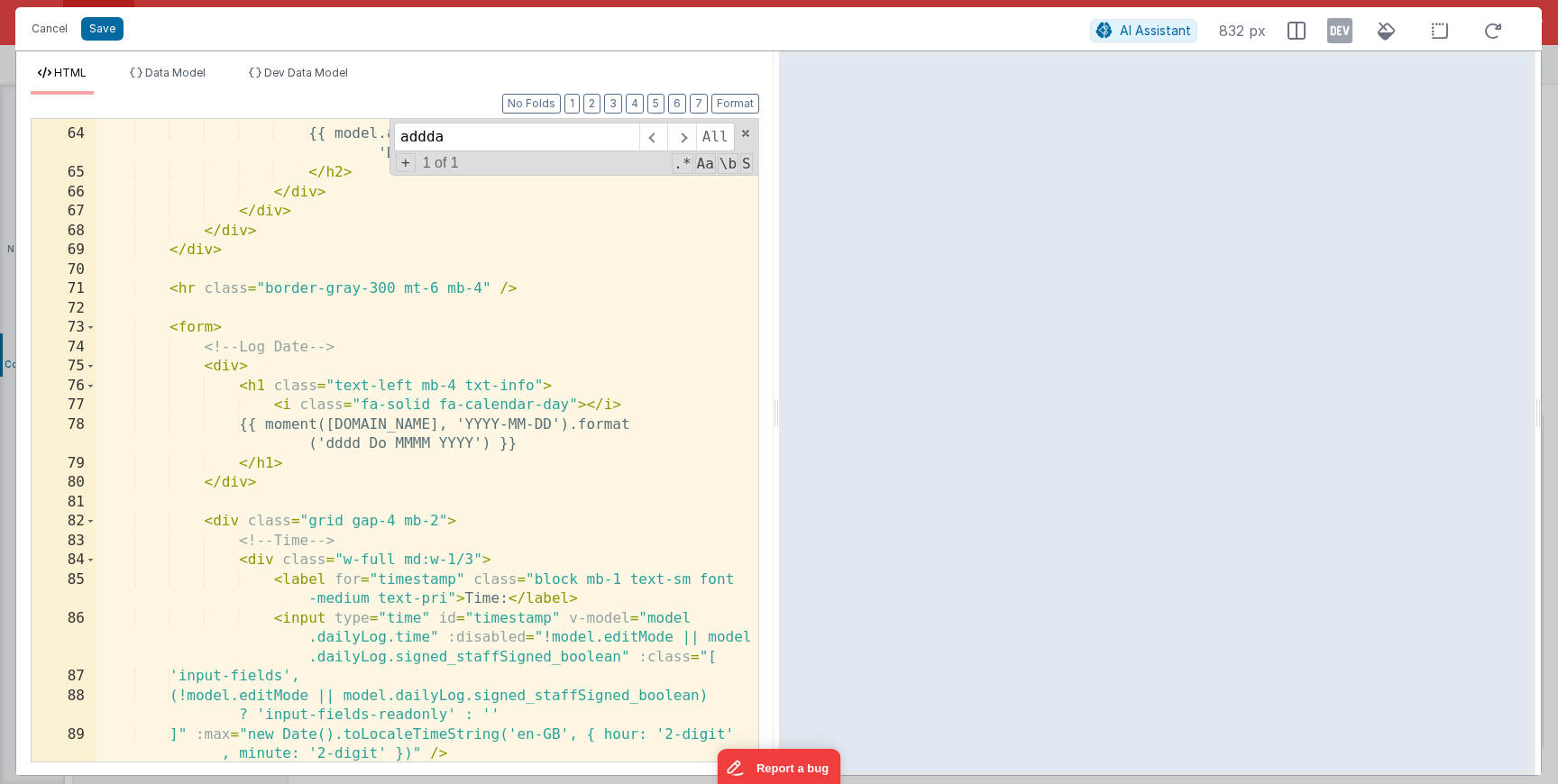
type input "addda"
drag, startPoint x: 549, startPoint y: 426, endPoint x: 637, endPoint y: 426, distance: 88.0
click at [637, 426] on div "< h2 class = "text-base text-sec font-semibold" > {{ model.activeTab == 'dailyR…" at bounding box center [428, 446] width 662 height 682
click at [104, 29] on button "Save" at bounding box center [102, 28] width 43 height 24
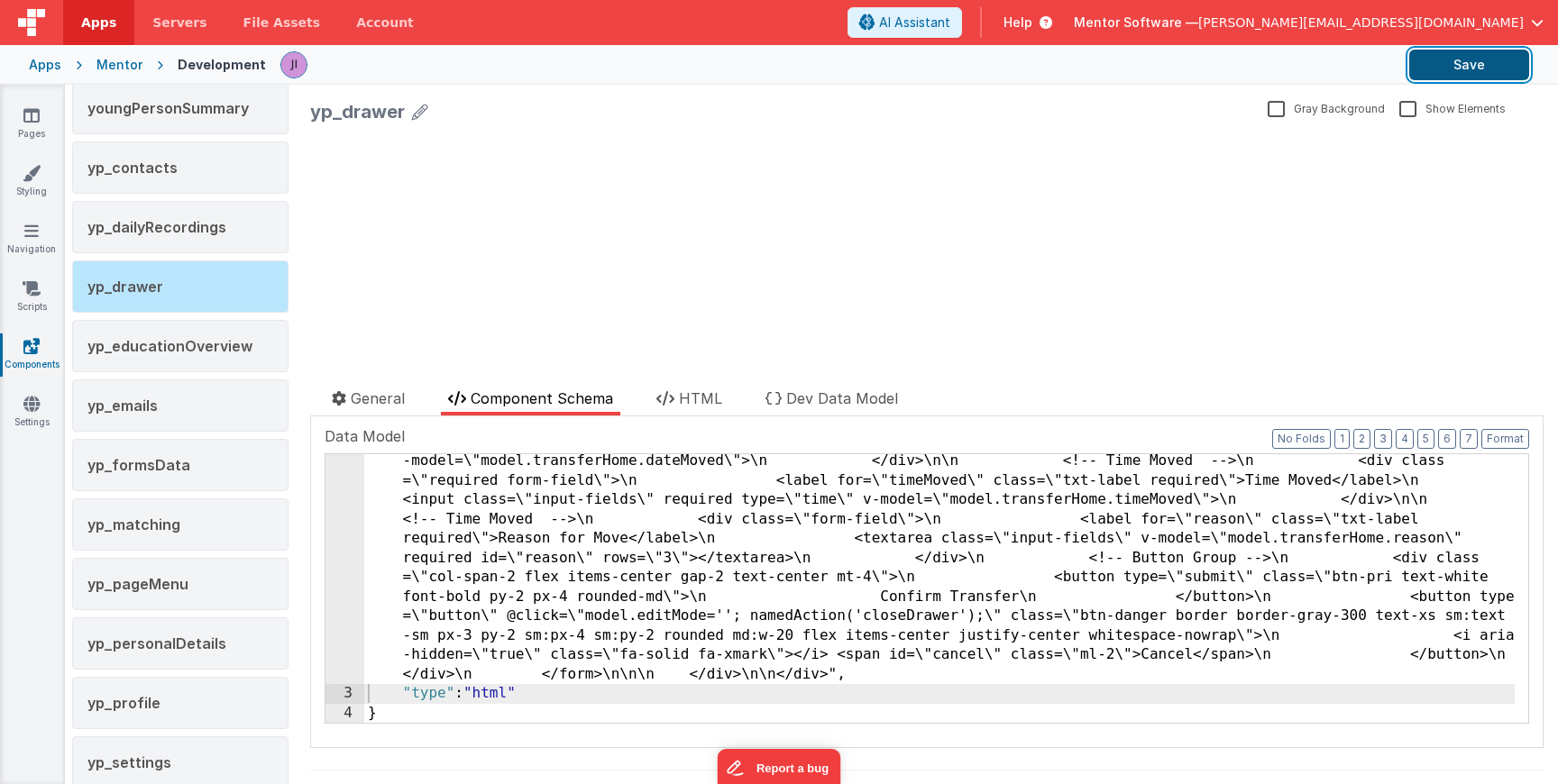
click at [1441, 64] on button "Save" at bounding box center [1469, 64] width 120 height 30
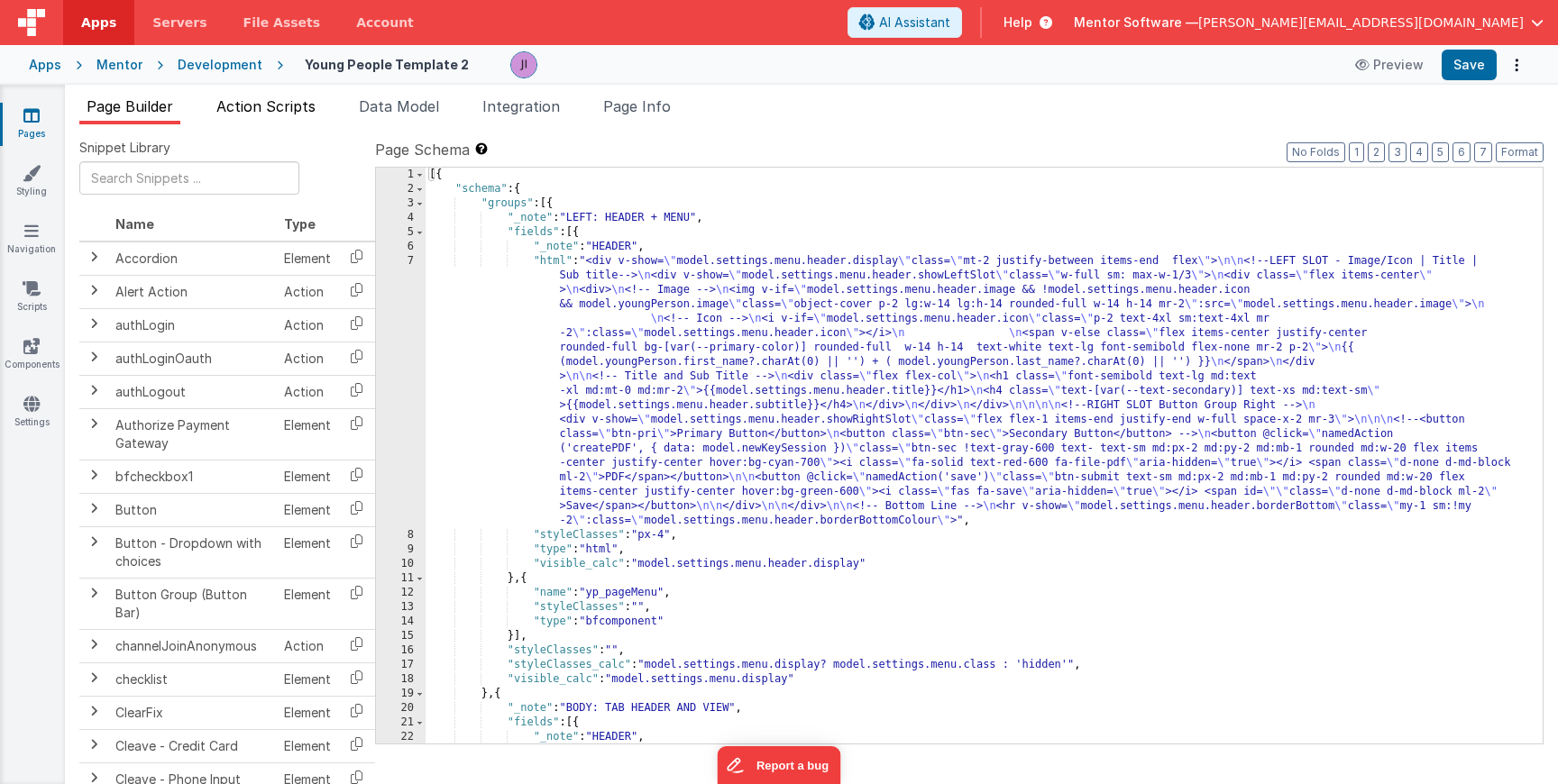
click at [280, 108] on span "Action Scripts" at bounding box center [266, 106] width 99 height 18
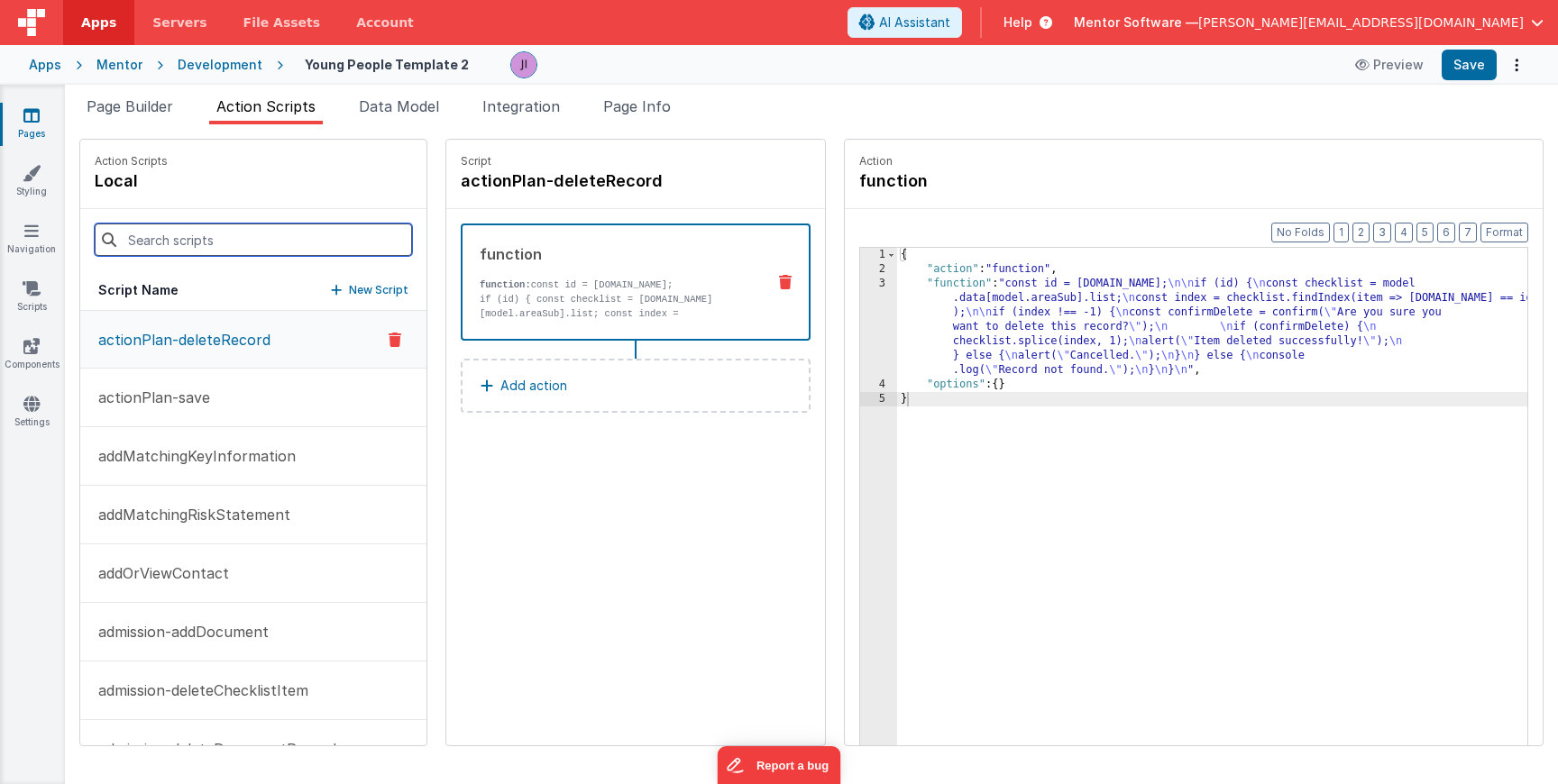
click at [236, 242] on input at bounding box center [254, 239] width 318 height 32
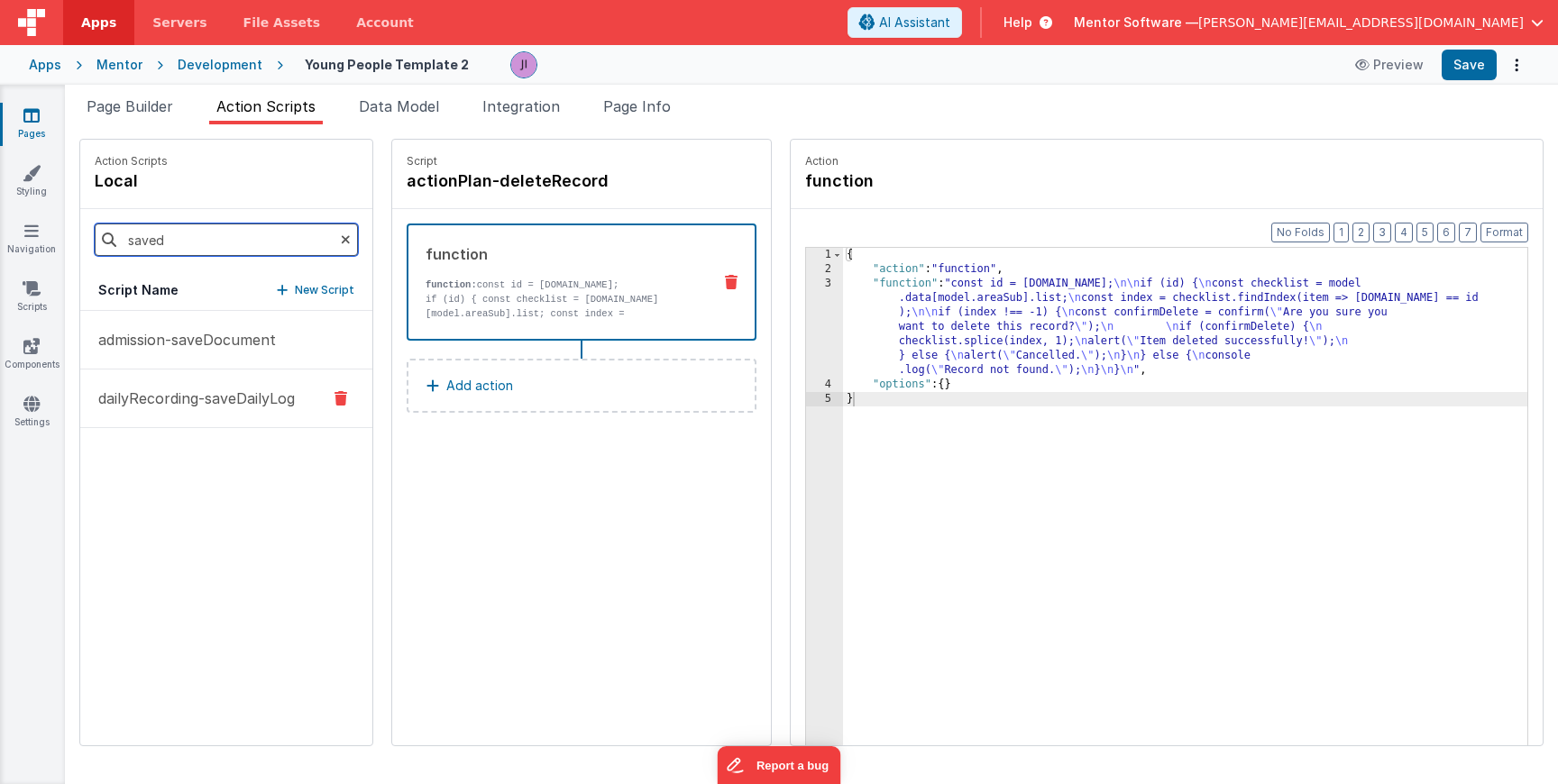
type input "saved"
click at [212, 400] on p "dailyRecording-saveDailyLog" at bounding box center [190, 398] width 207 height 22
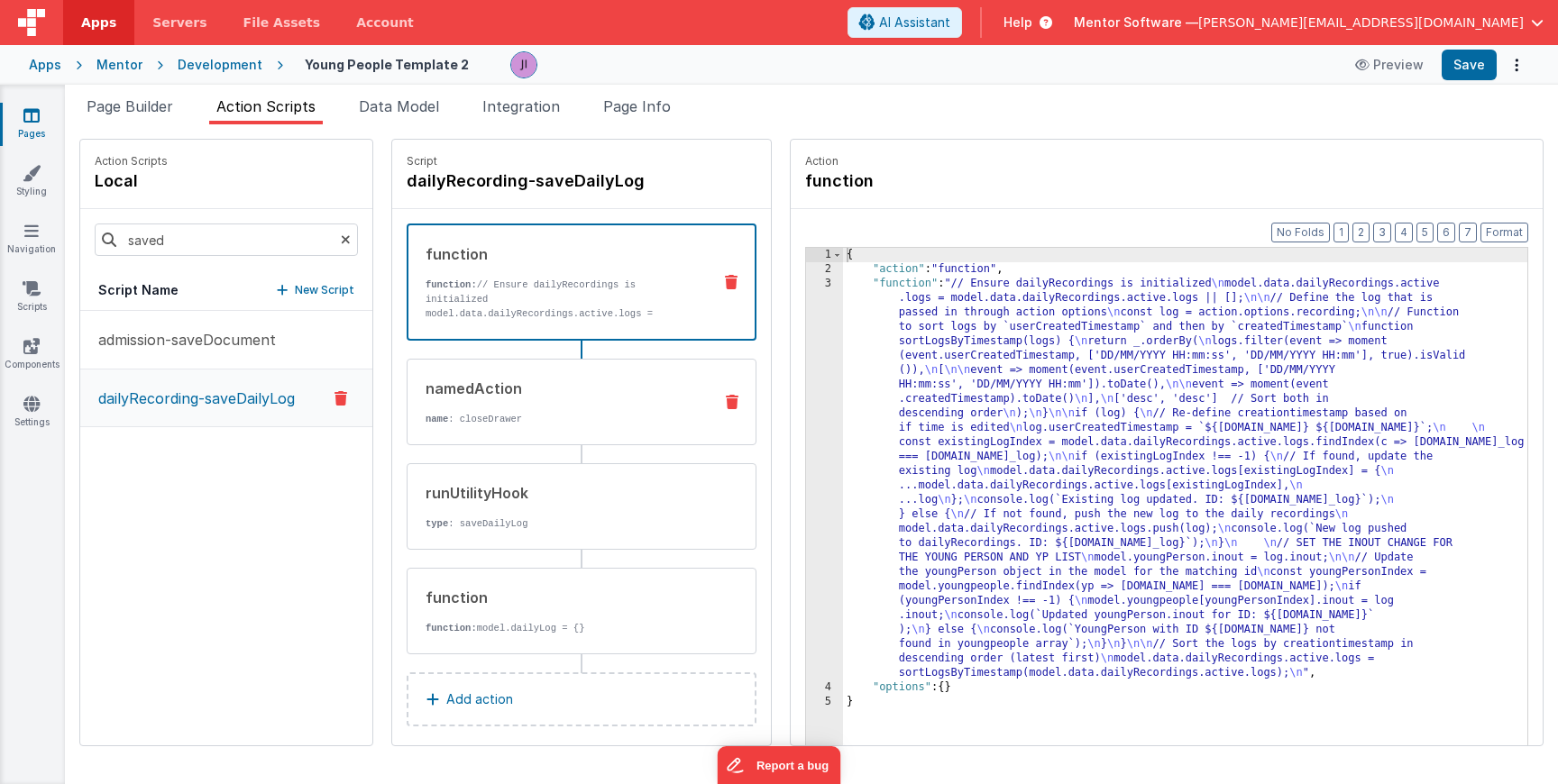
click at [550, 419] on p "name : closeDrawer" at bounding box center [562, 419] width 272 height 14
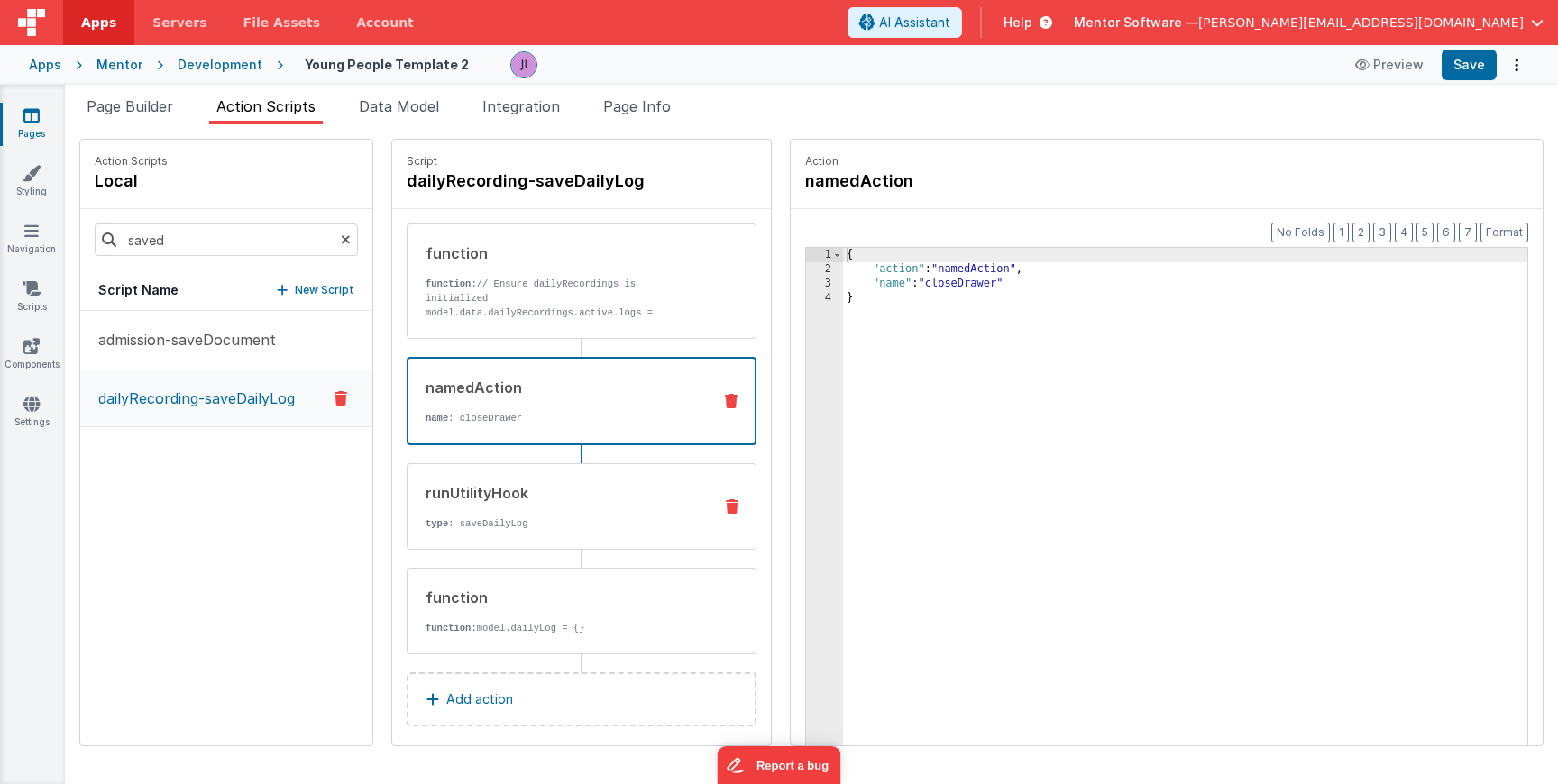
click at [576, 533] on div "runUtilityHook type : saveDailyLog" at bounding box center [582, 507] width 350 height 87
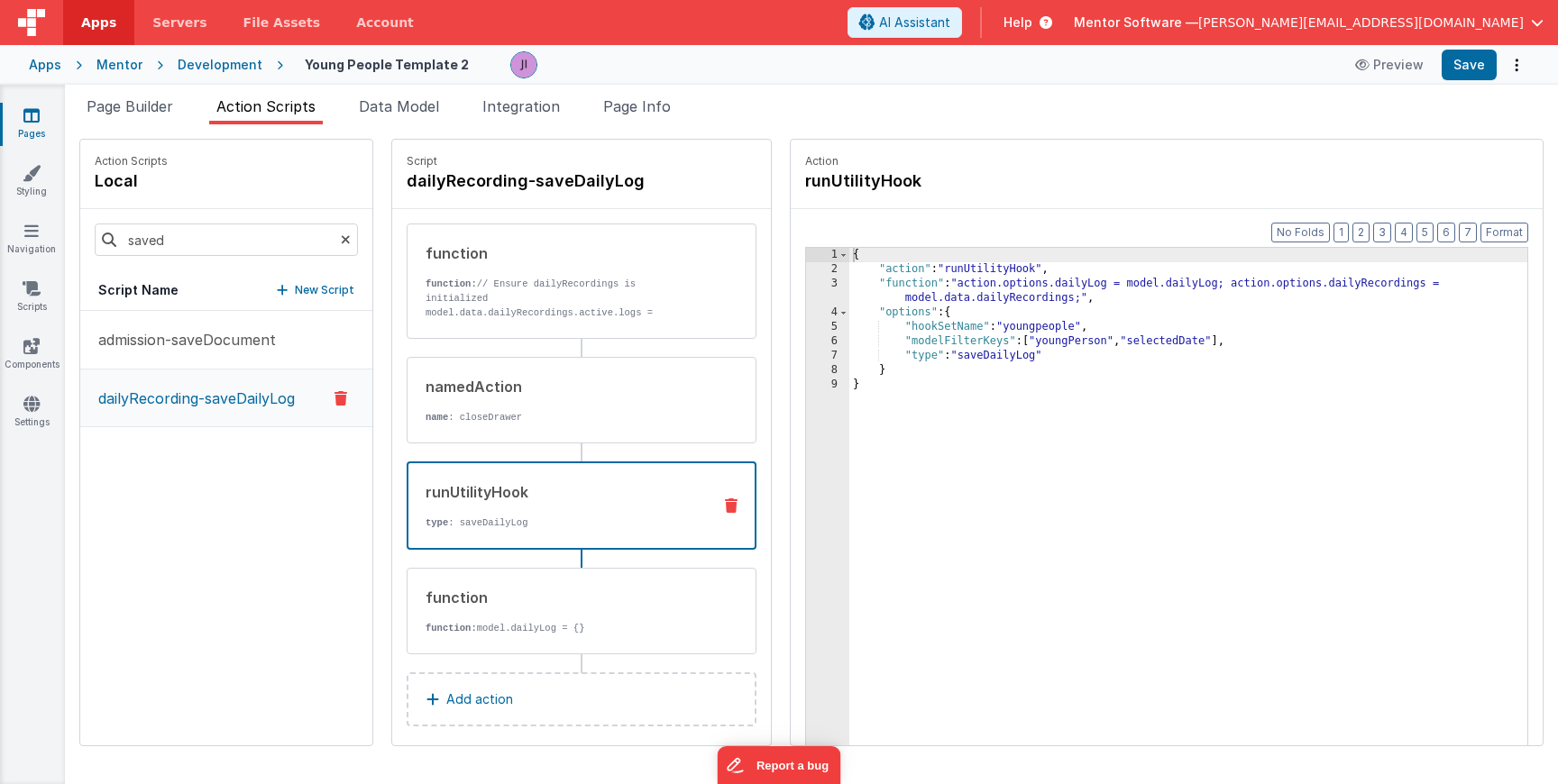
click at [1154, 340] on div "{ "action" : "runUtilityHook" , "function" : "action.options.dailyLog = model.d…" at bounding box center [1188, 539] width 678 height 583
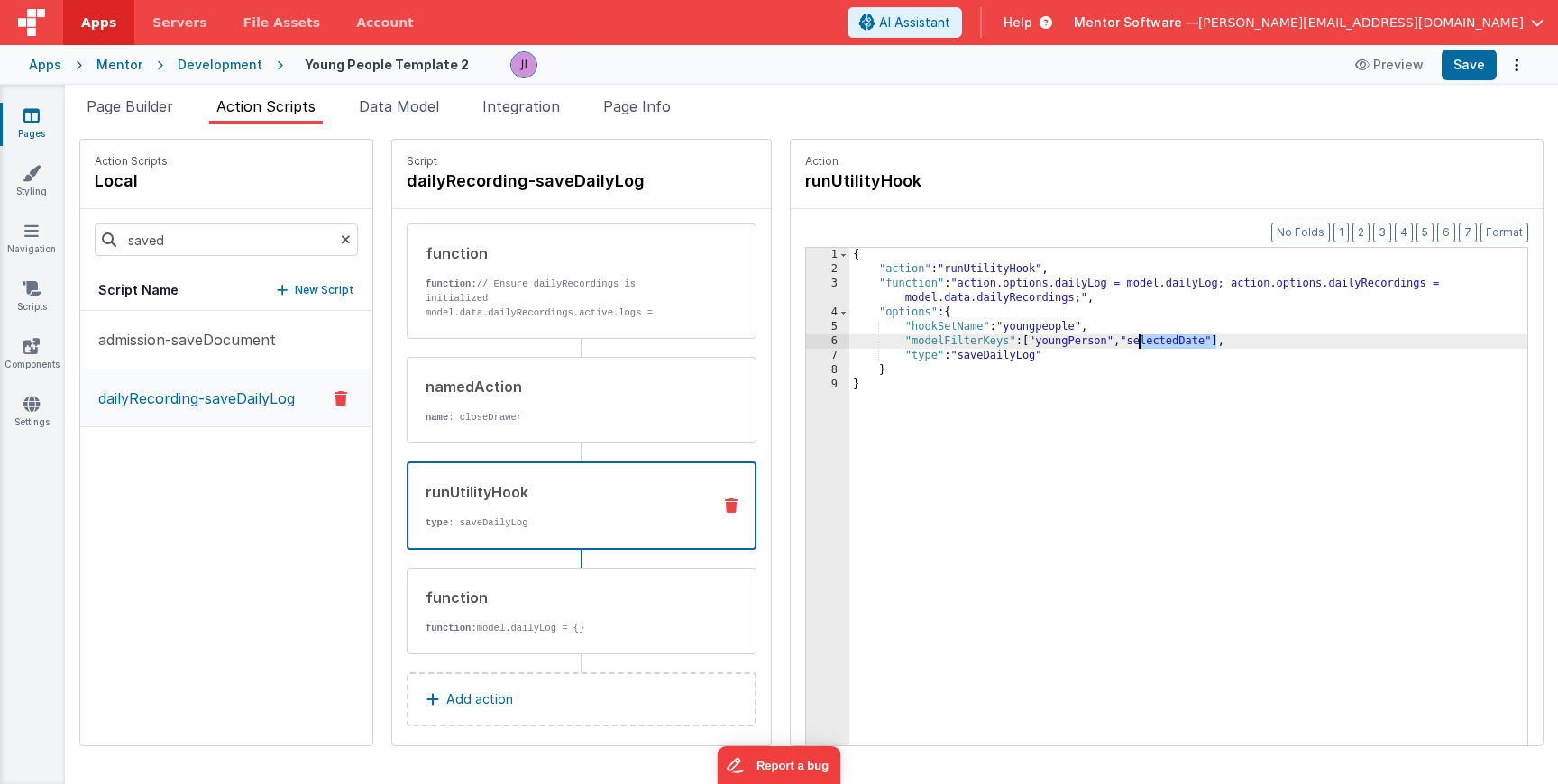
click at [1154, 340] on div "{ "action" : "runUtilityHook" , "function" : "action.options.dailyLog = model.d…" at bounding box center [1188, 539] width 678 height 583
click at [1053, 247] on div "1 2 3 4 5 6 7 8 9 { "action" : "runUtilityHook" , "function" : "action.options.…" at bounding box center [1166, 524] width 724 height 555
click at [1021, 301] on div "{ "action" : "runUtilityHook" , "function" : "action.options.dailyLog = model.d…" at bounding box center [1188, 539] width 678 height 583
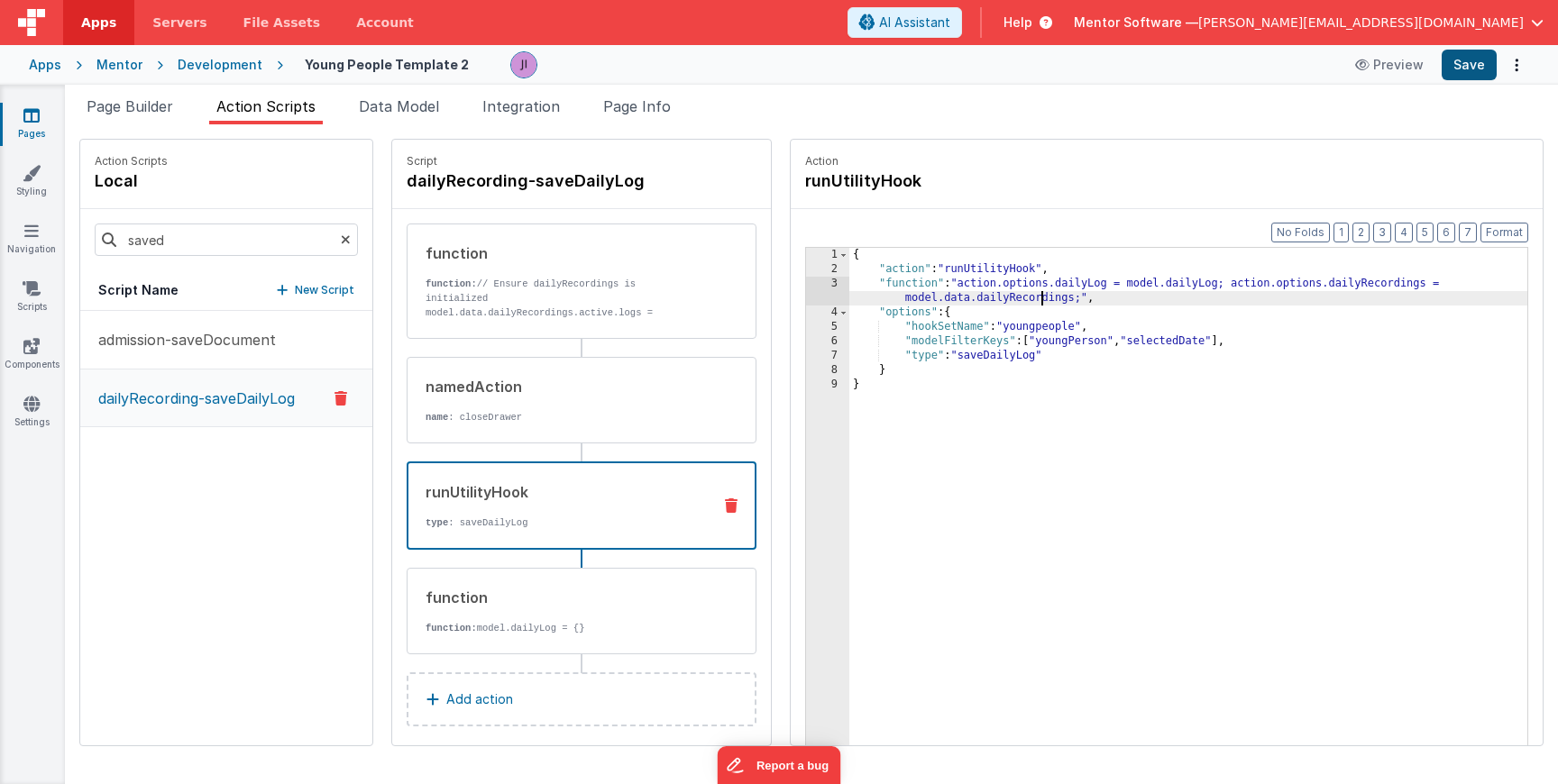
click at [1452, 79] on div "Apps Mentor Development Young People Template 2 Preview Save" at bounding box center [779, 65] width 1558 height 40
click at [1455, 75] on button "Save" at bounding box center [1469, 64] width 55 height 30
click at [147, 120] on li "Page Builder" at bounding box center [130, 110] width 101 height 29
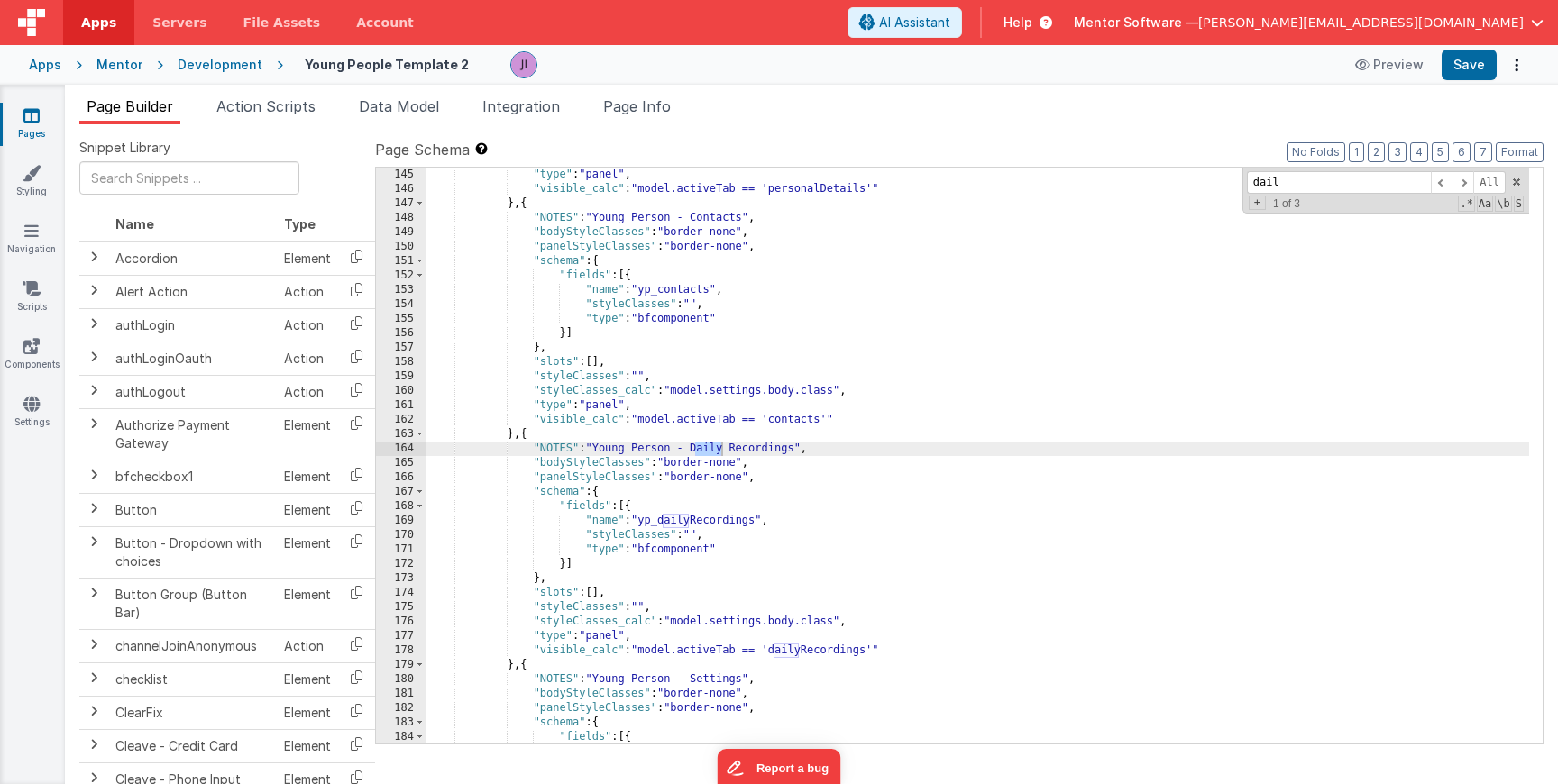
scroll to position [2890, 0]
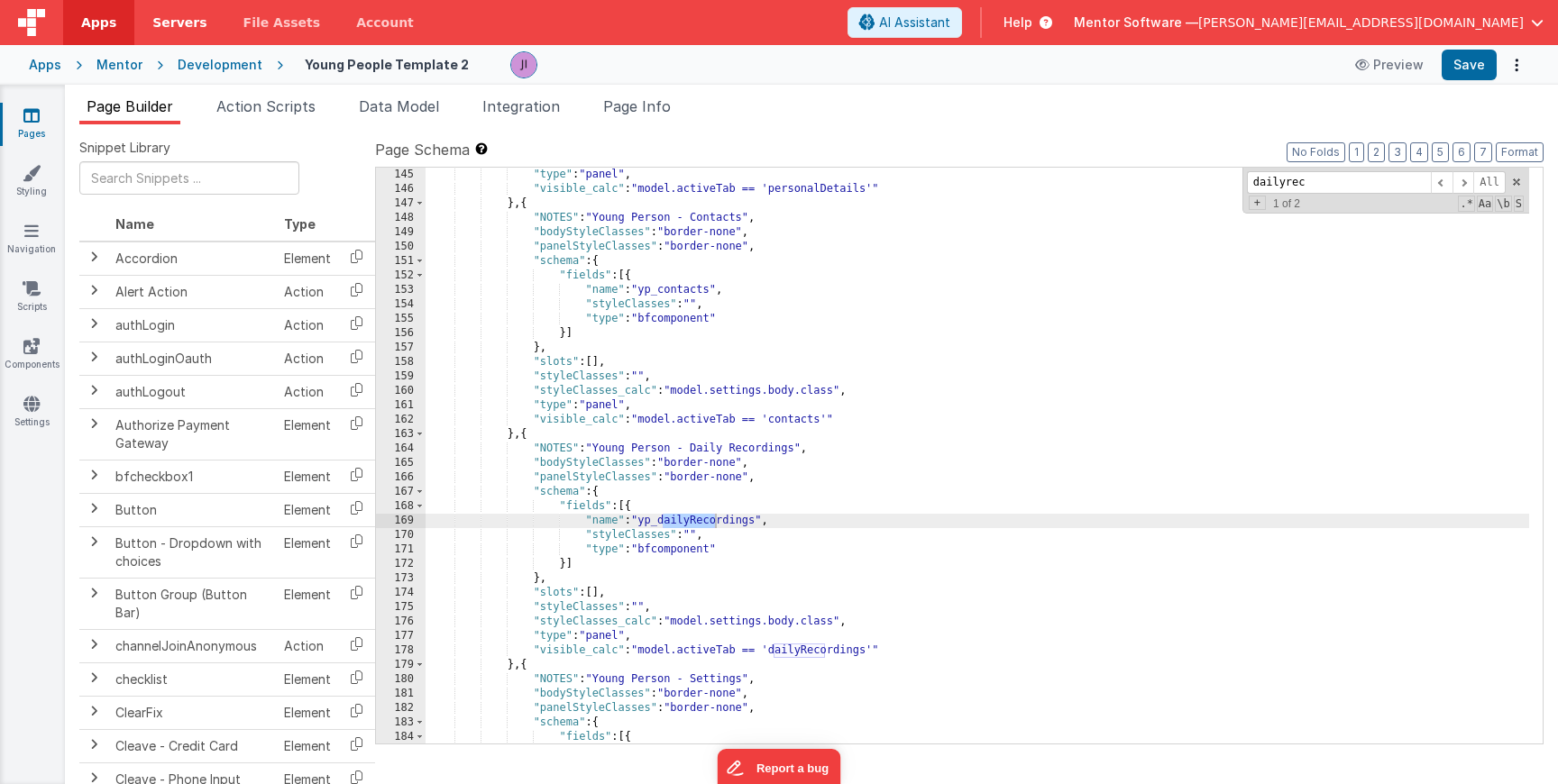
type input "dailyrec"
click at [49, 113] on link "Pages" at bounding box center [31, 124] width 65 height 36
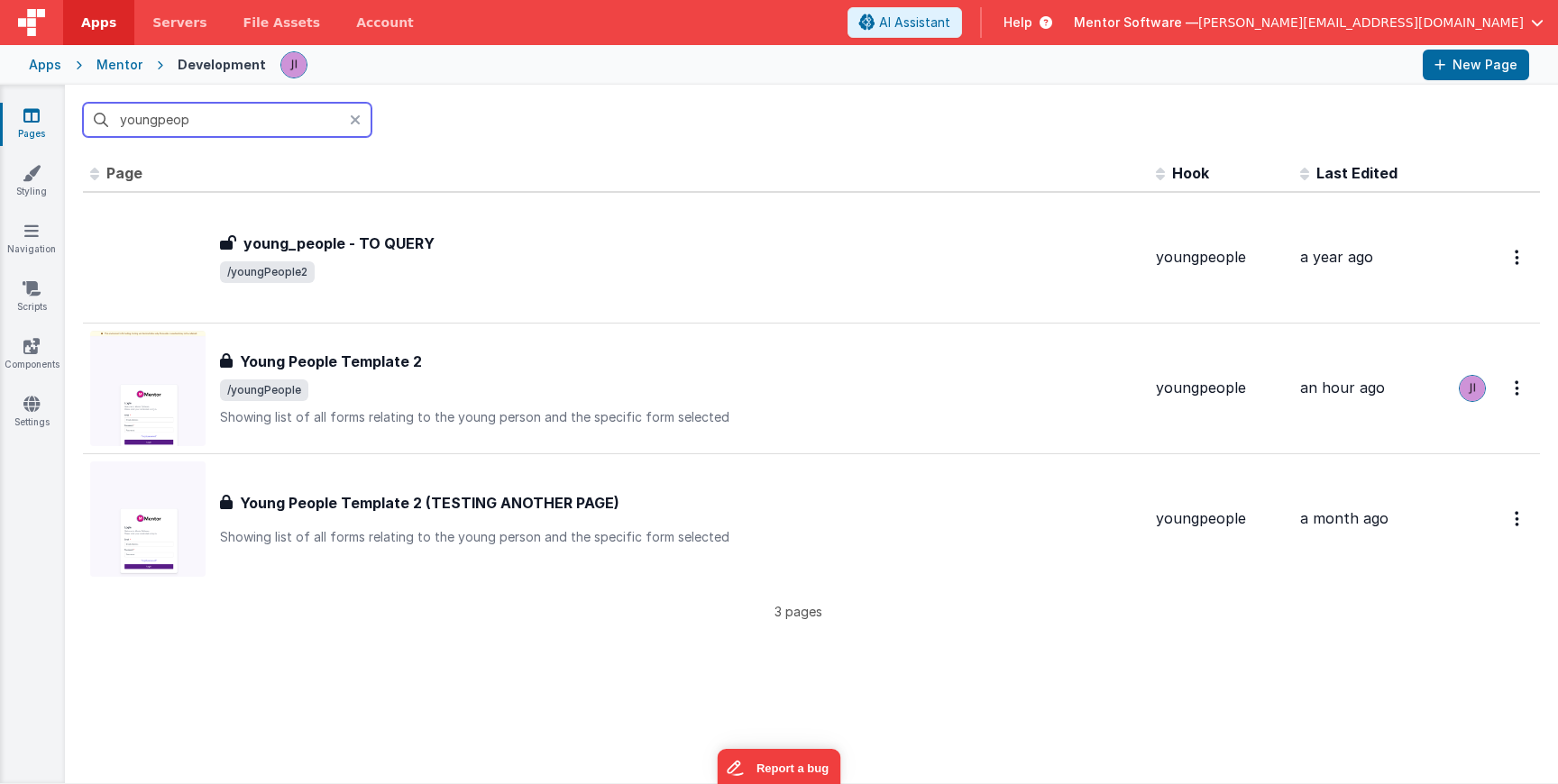
click at [175, 124] on input "youngpeop" at bounding box center [227, 120] width 289 height 34
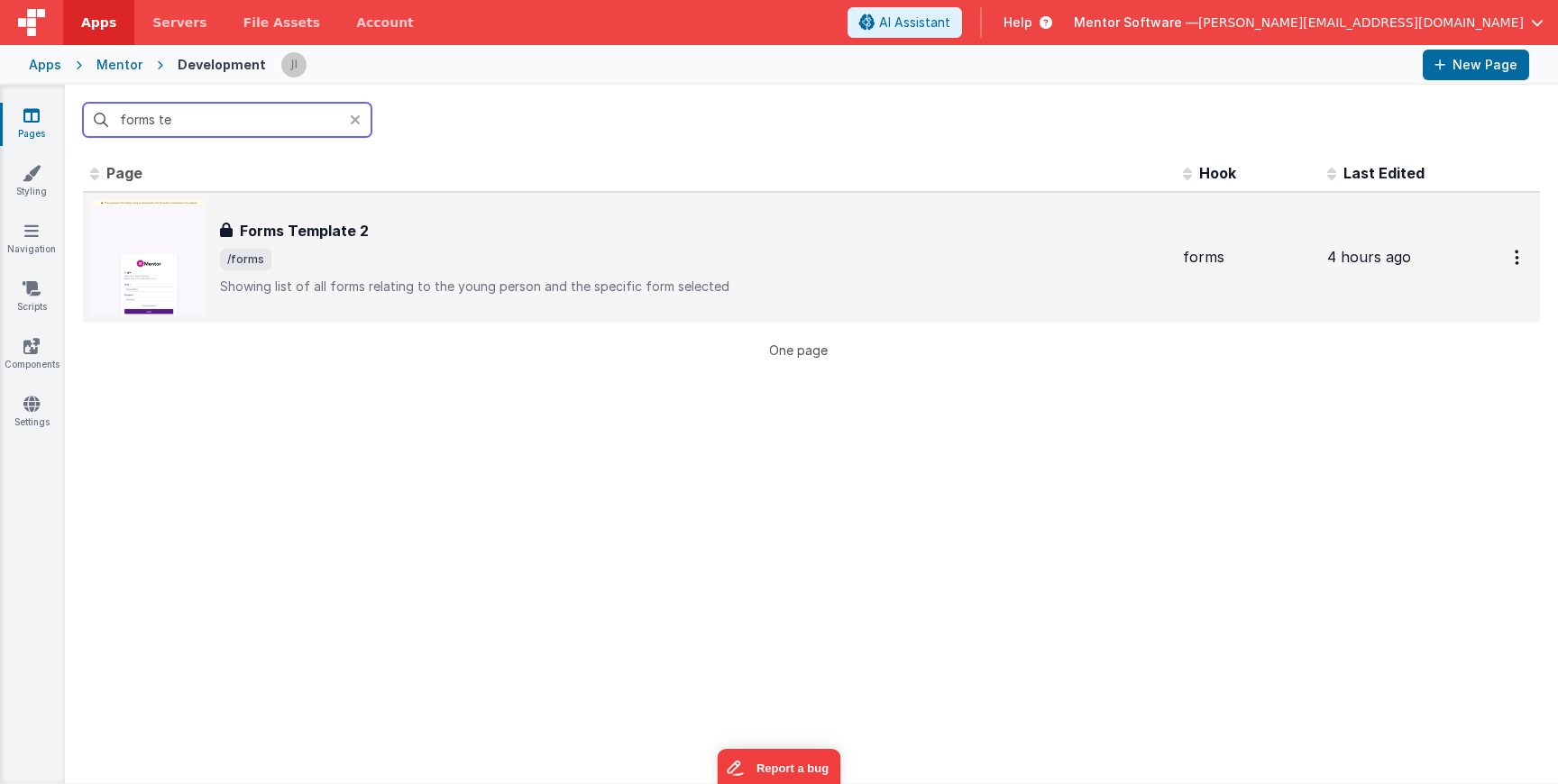
type input "forms te"
click at [369, 234] on div "Forms Template 2" at bounding box center [694, 231] width 949 height 22
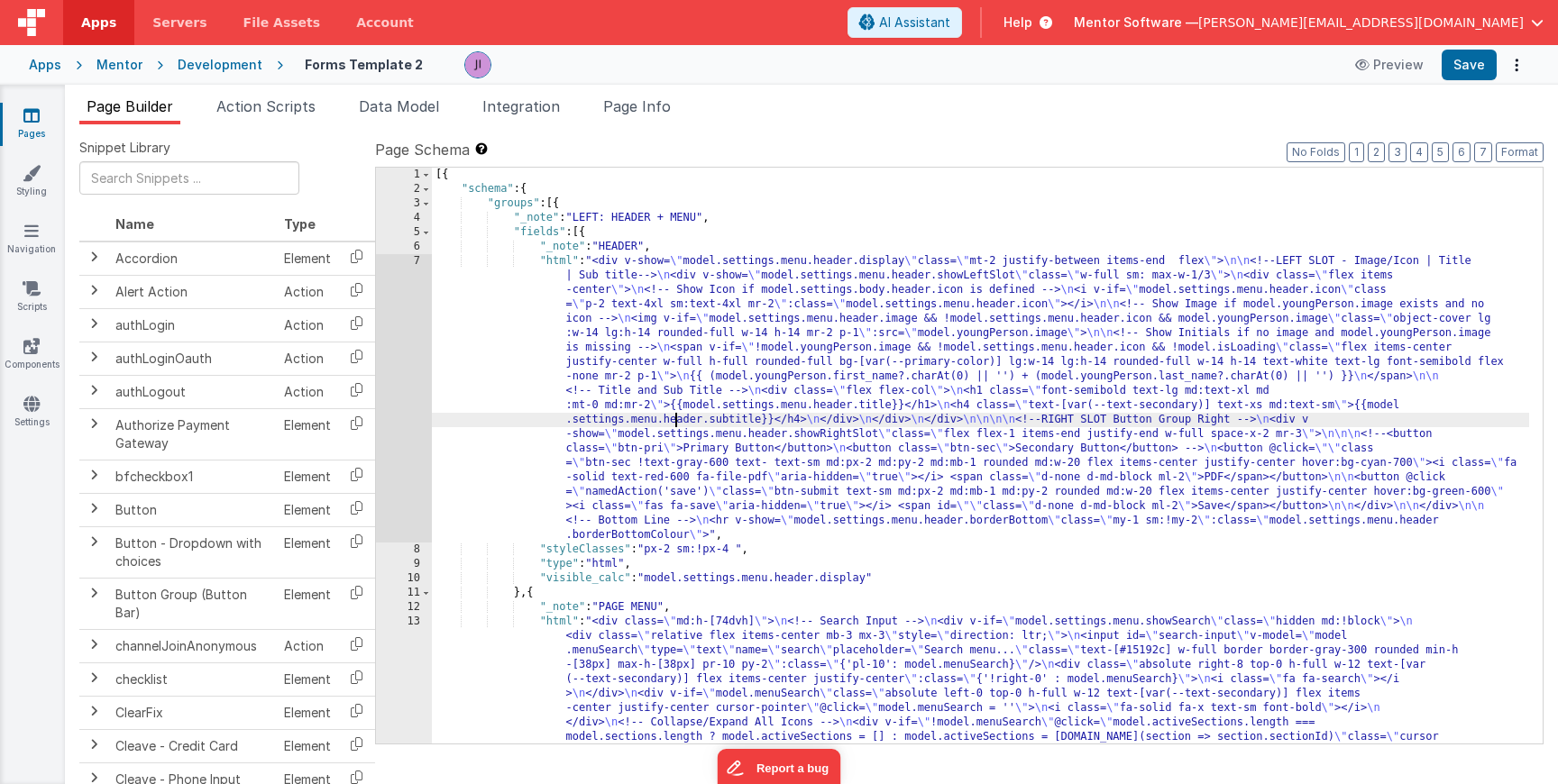
click at [409, 409] on div "7" at bounding box center [404, 398] width 56 height 288
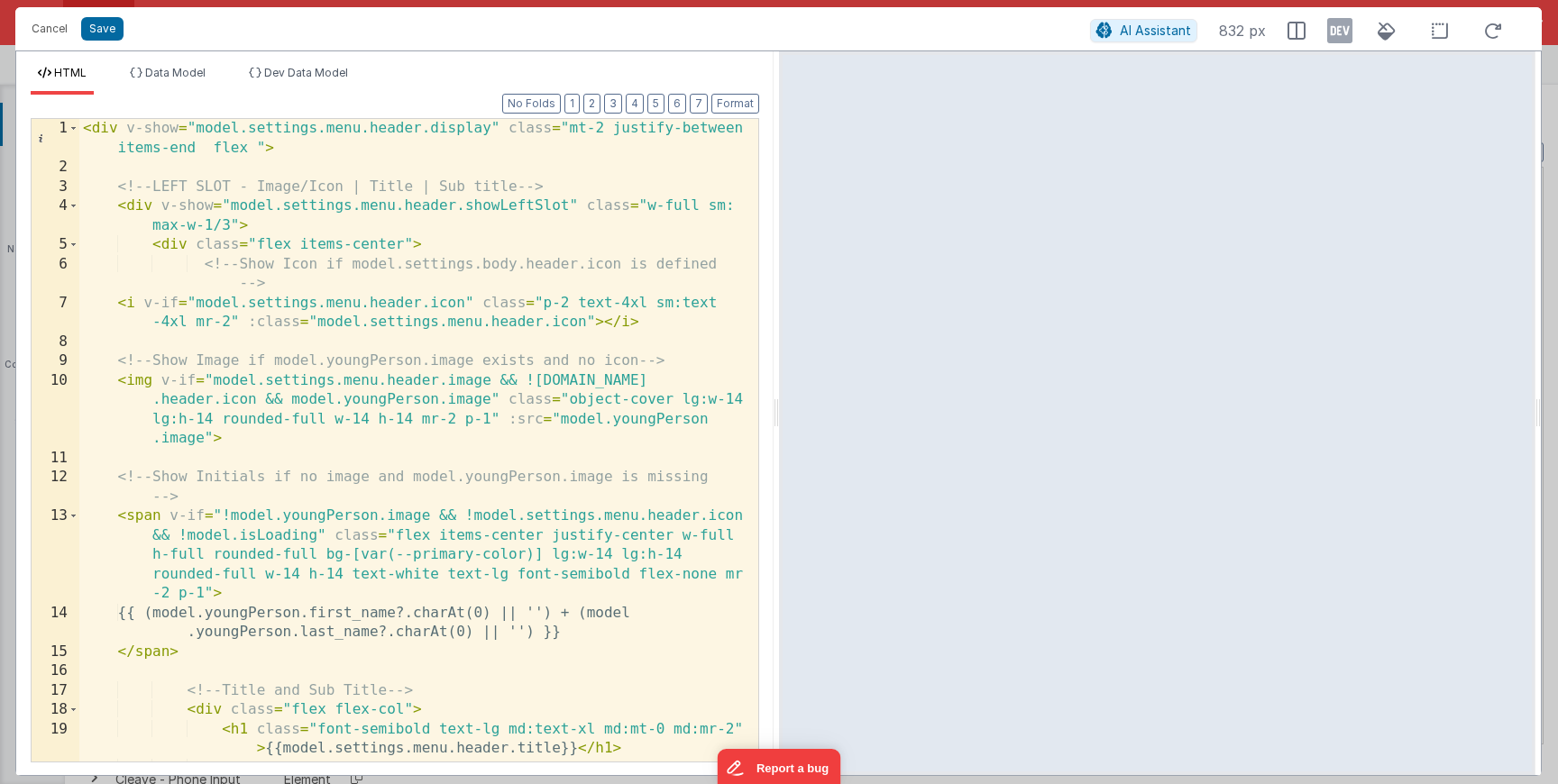
click at [531, 355] on div "< div v-show = "model.settings.menu.header.display" class = "mt-2 justify-betwe…" at bounding box center [412, 479] width 666 height 721
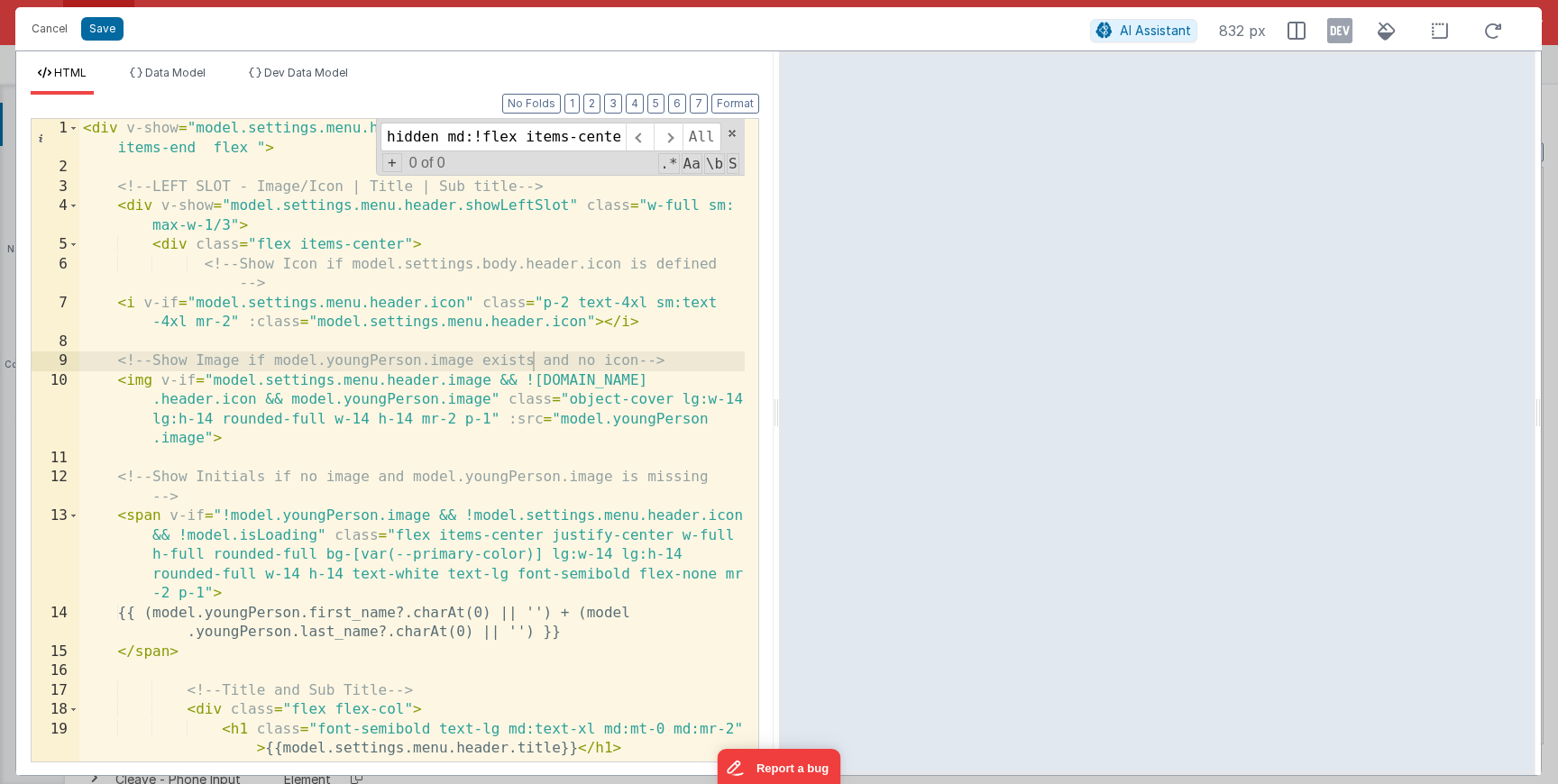
scroll to position [0, 9]
type input "hidden md:!flex items-center"
click at [58, 28] on button "Cancel" at bounding box center [49, 28] width 54 height 26
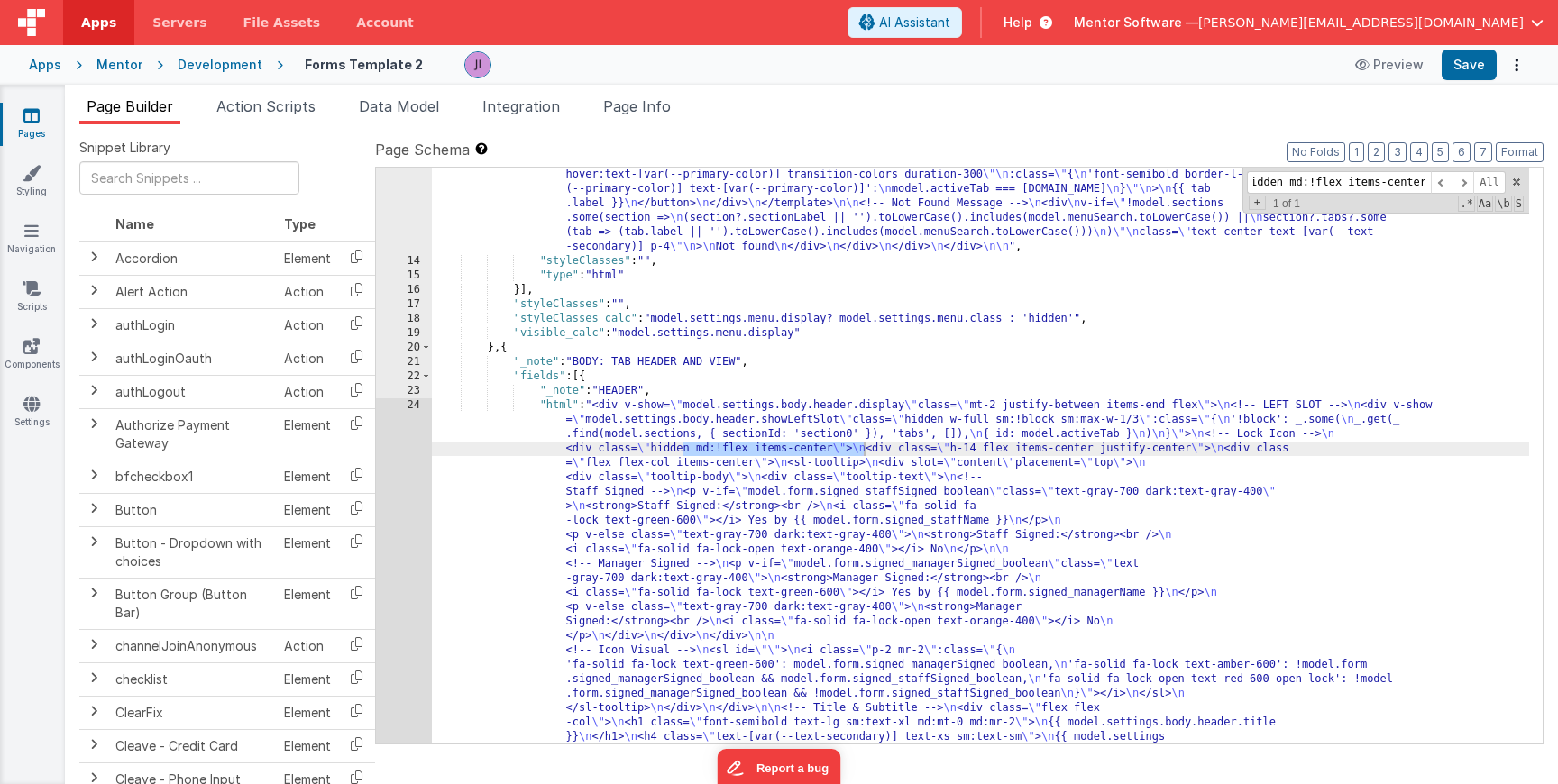
type input "hidden md:!flex items-center"
click at [697, 454] on div ""html" : "<div class= \" md:h-[74dvh] \" > \n <!-- Search Input --> \n <div v-i…" at bounding box center [981, 506] width 1097 height 3042
click at [782, 450] on div ""html" : "<div class= \" md:h-[74dvh] \" > \n <!-- Search Input --> \n <div v-i…" at bounding box center [981, 506] width 1097 height 3042
click at [1485, 66] on button "Save" at bounding box center [1469, 64] width 55 height 30
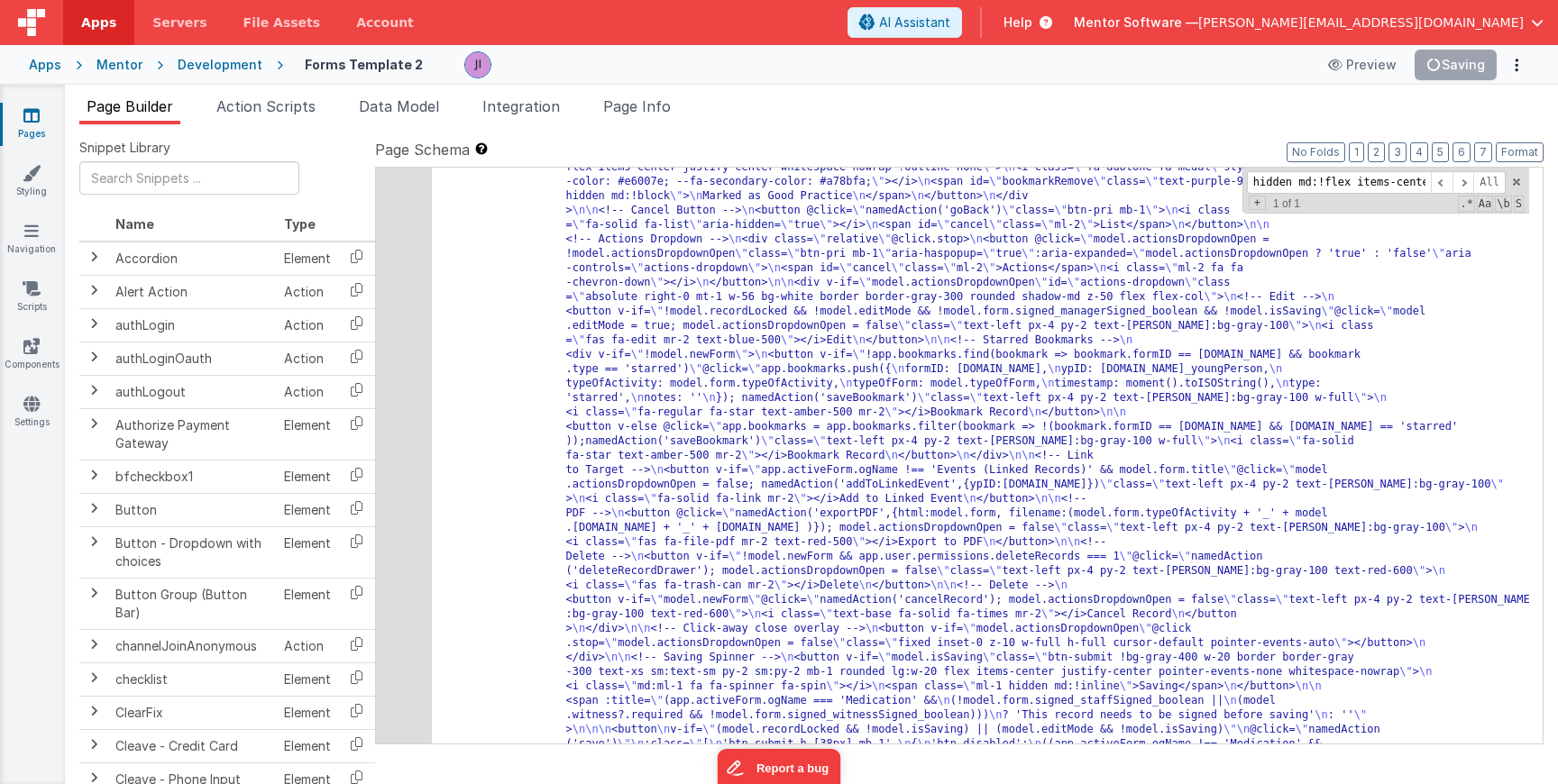
scroll to position [1077, 0]
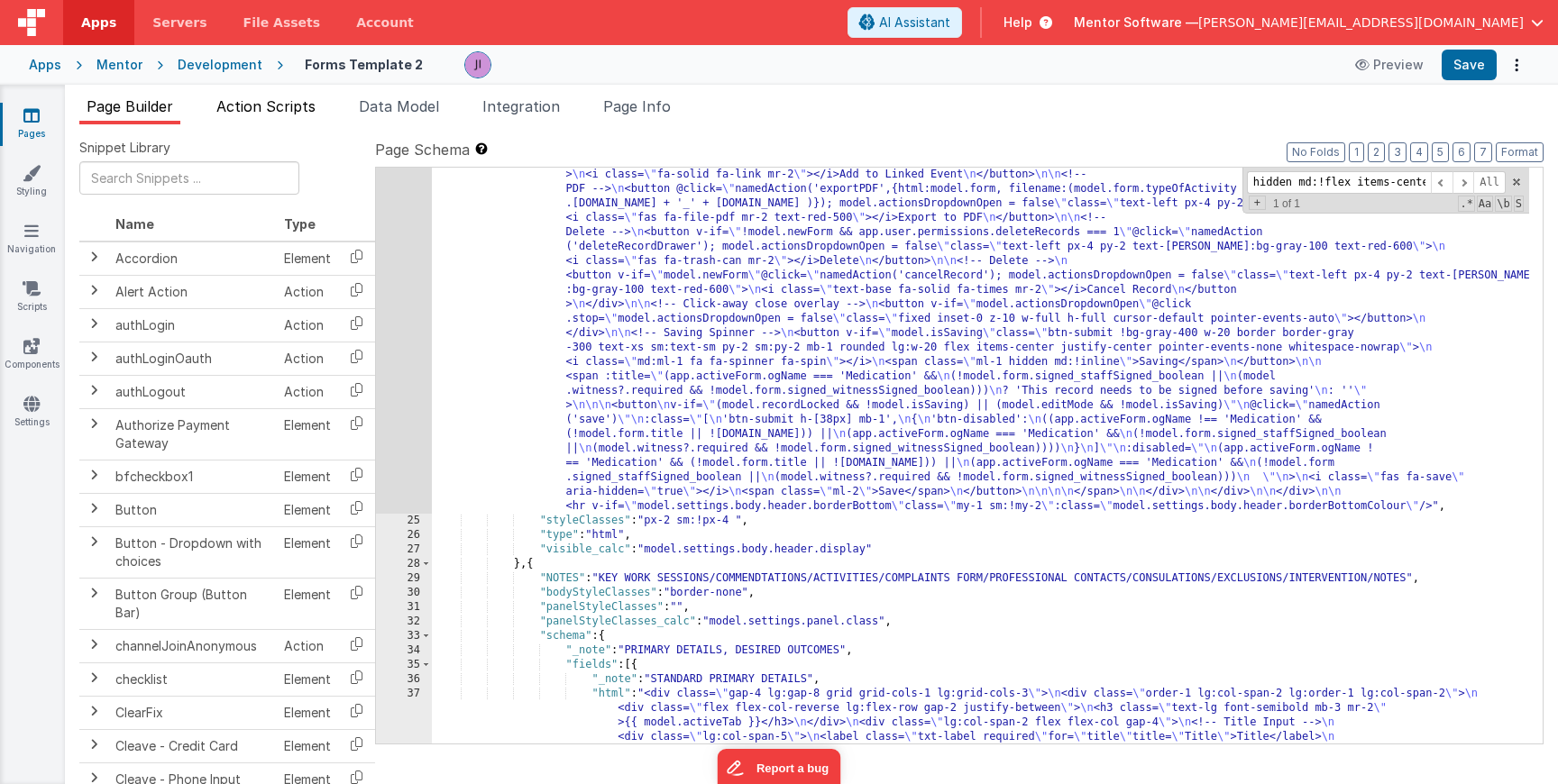
click at [274, 102] on span "Action Scripts" at bounding box center [266, 106] width 99 height 18
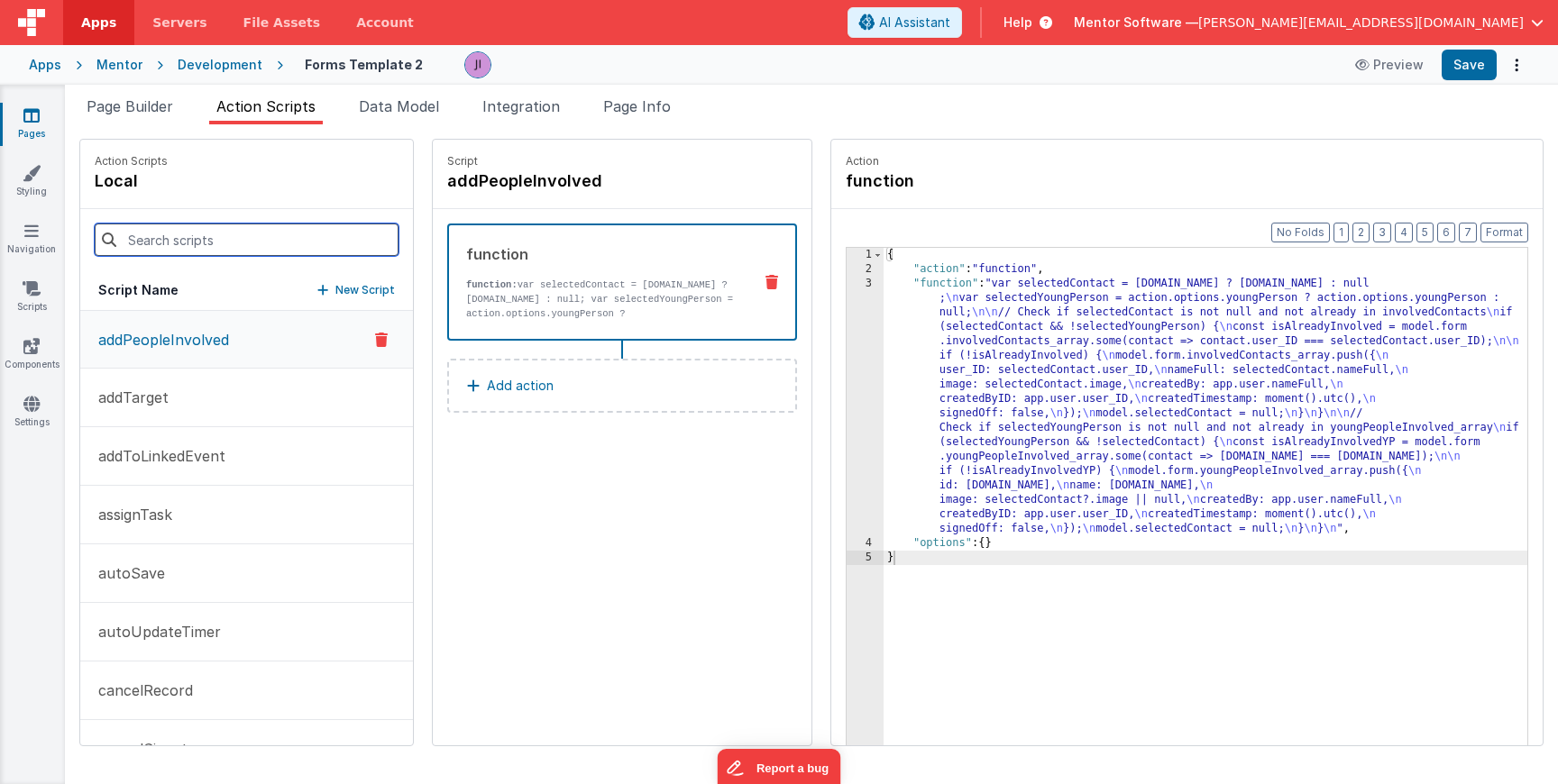
click at [218, 233] on input at bounding box center [246, 239] width 304 height 32
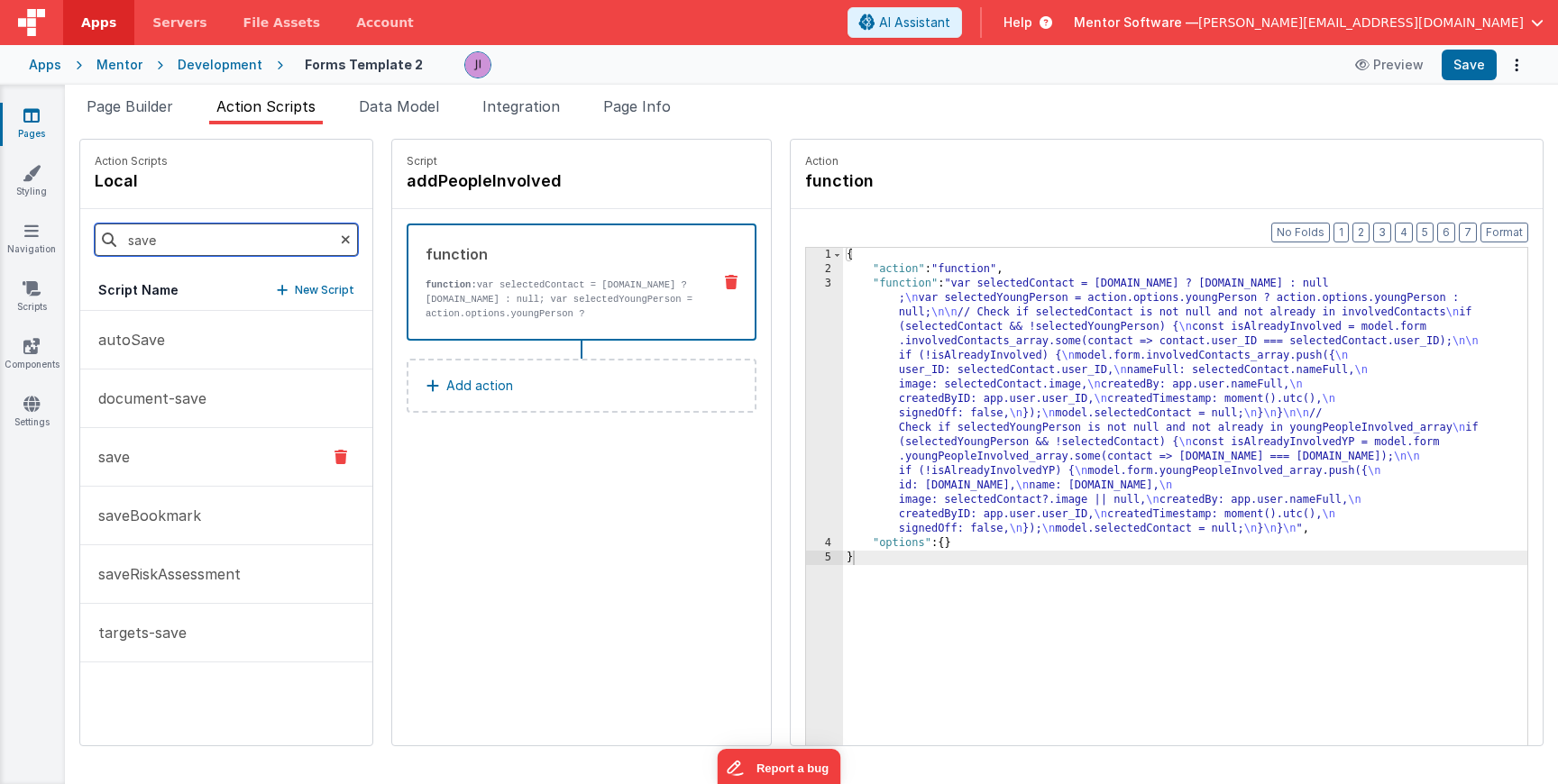
type input "save"
click at [160, 473] on button "save" at bounding box center [226, 458] width 292 height 59
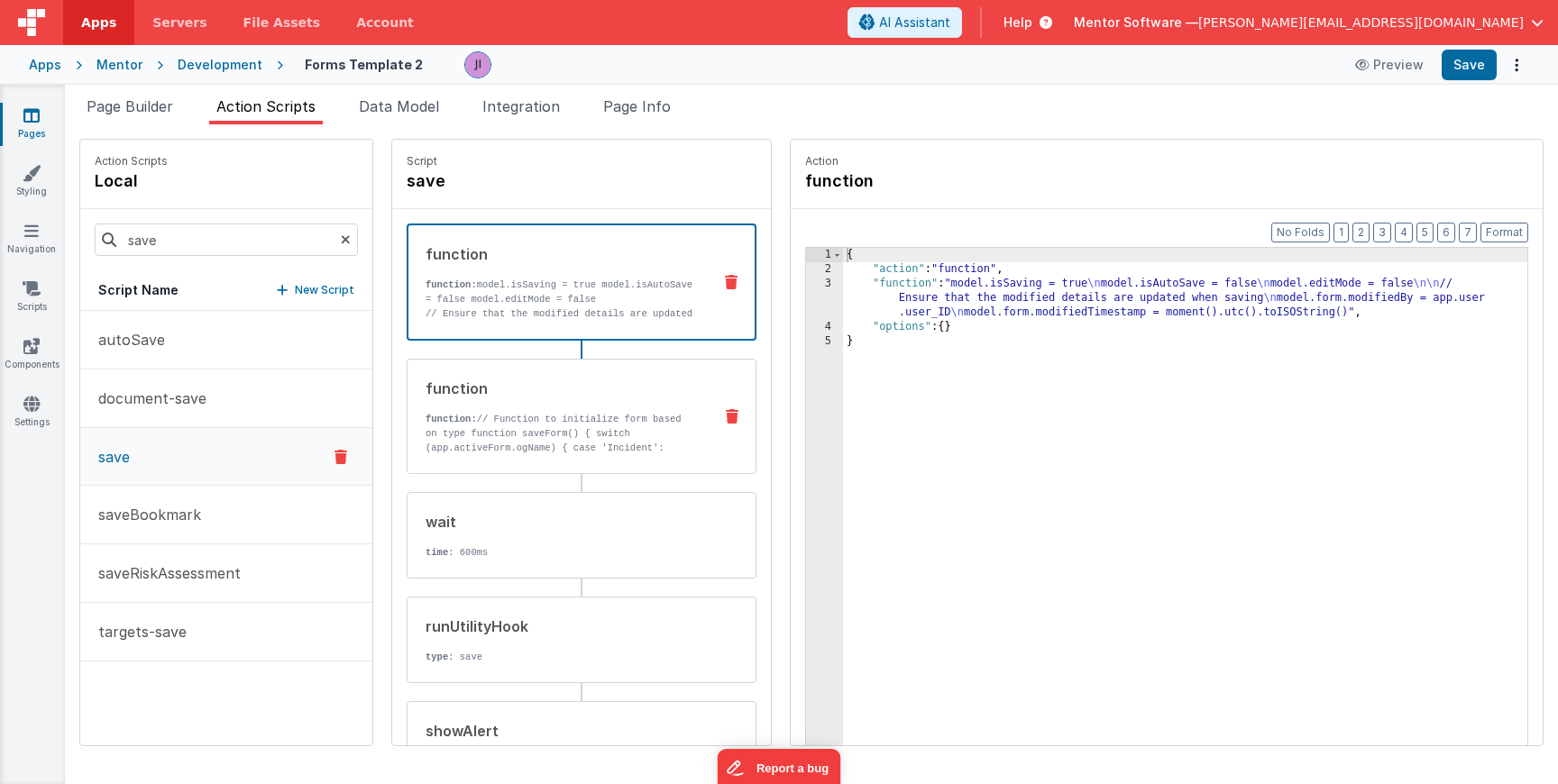
click at [426, 421] on strong "function:" at bounding box center [451, 419] width 51 height 10
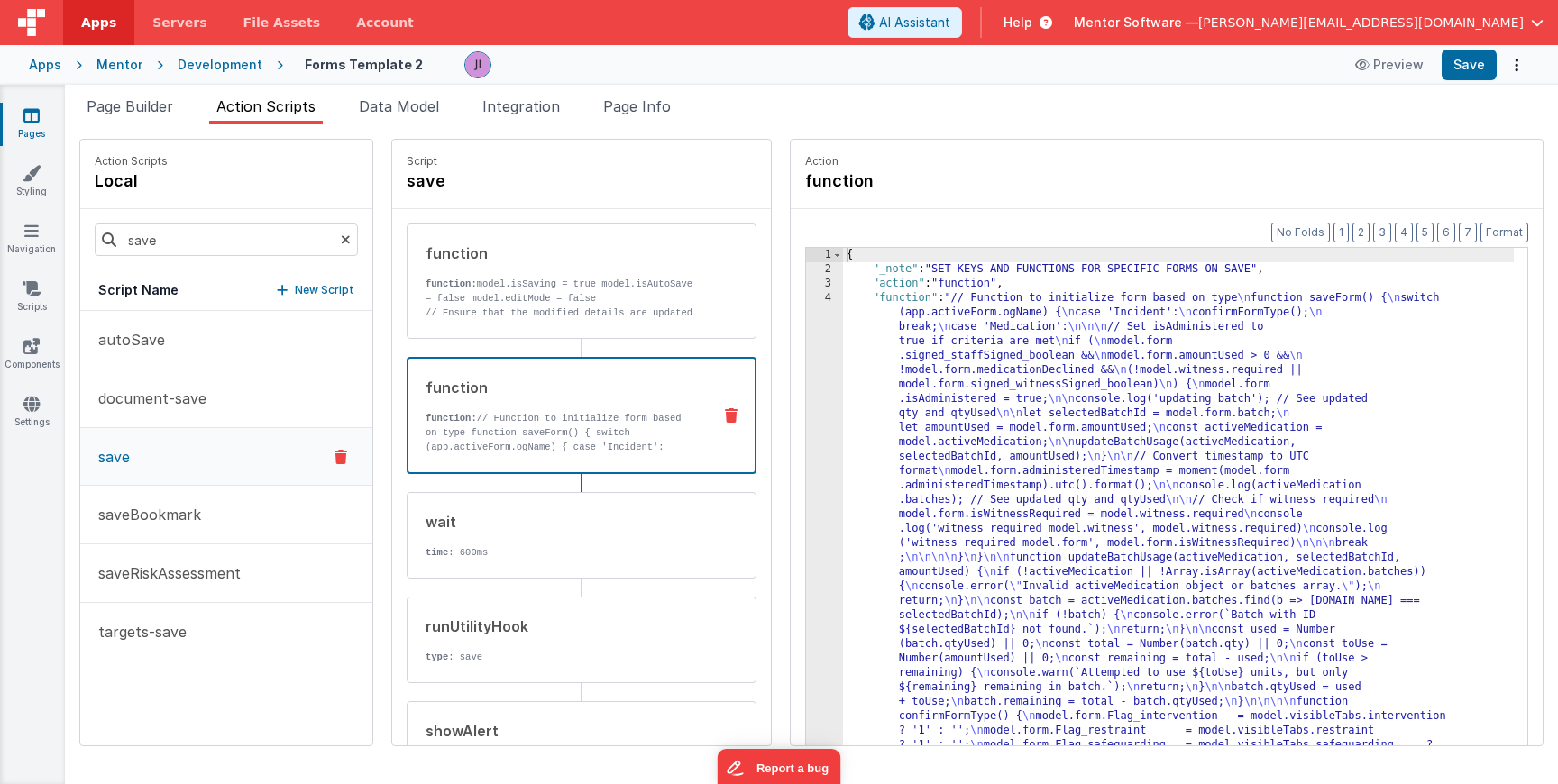
click at [897, 405] on div "{ "_note" : "SET KEYS AND FUNCTIONS FOR SPECIFIC FORMS ON SAVE" , "action" : "f…" at bounding box center [1178, 539] width 671 height 583
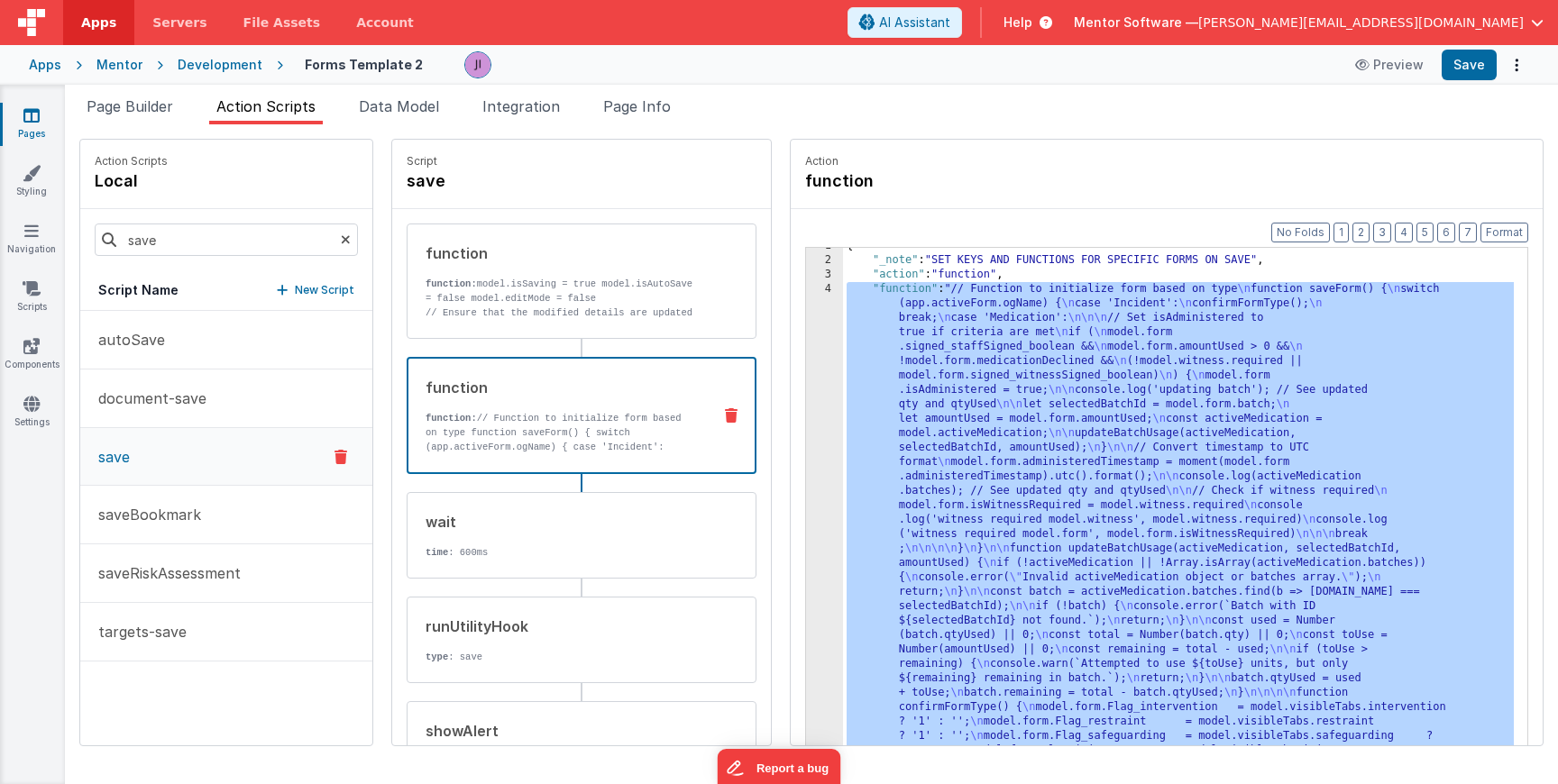
click at [806, 408] on div "4" at bounding box center [824, 534] width 37 height 505
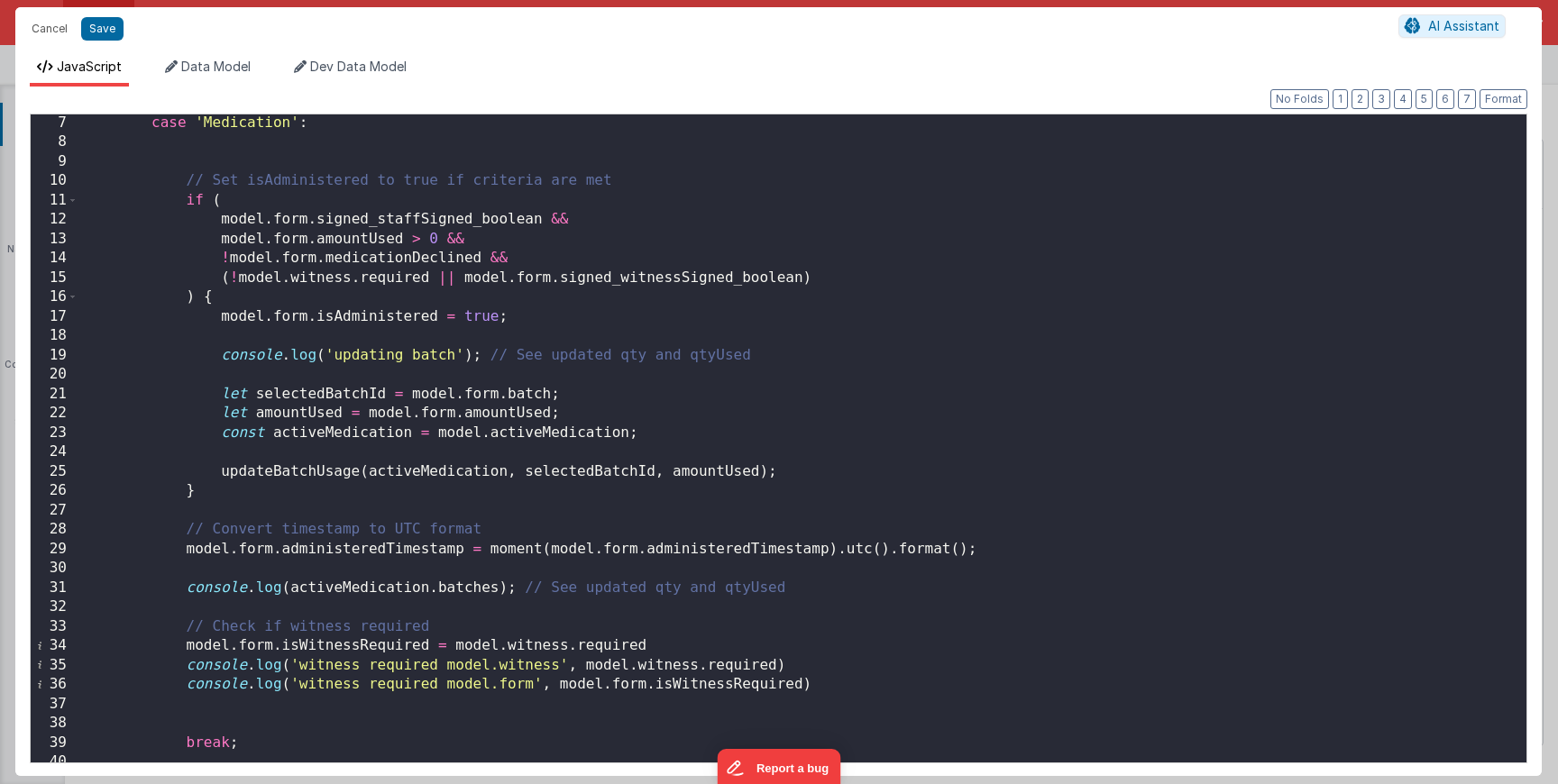
scroll to position [122, 0]
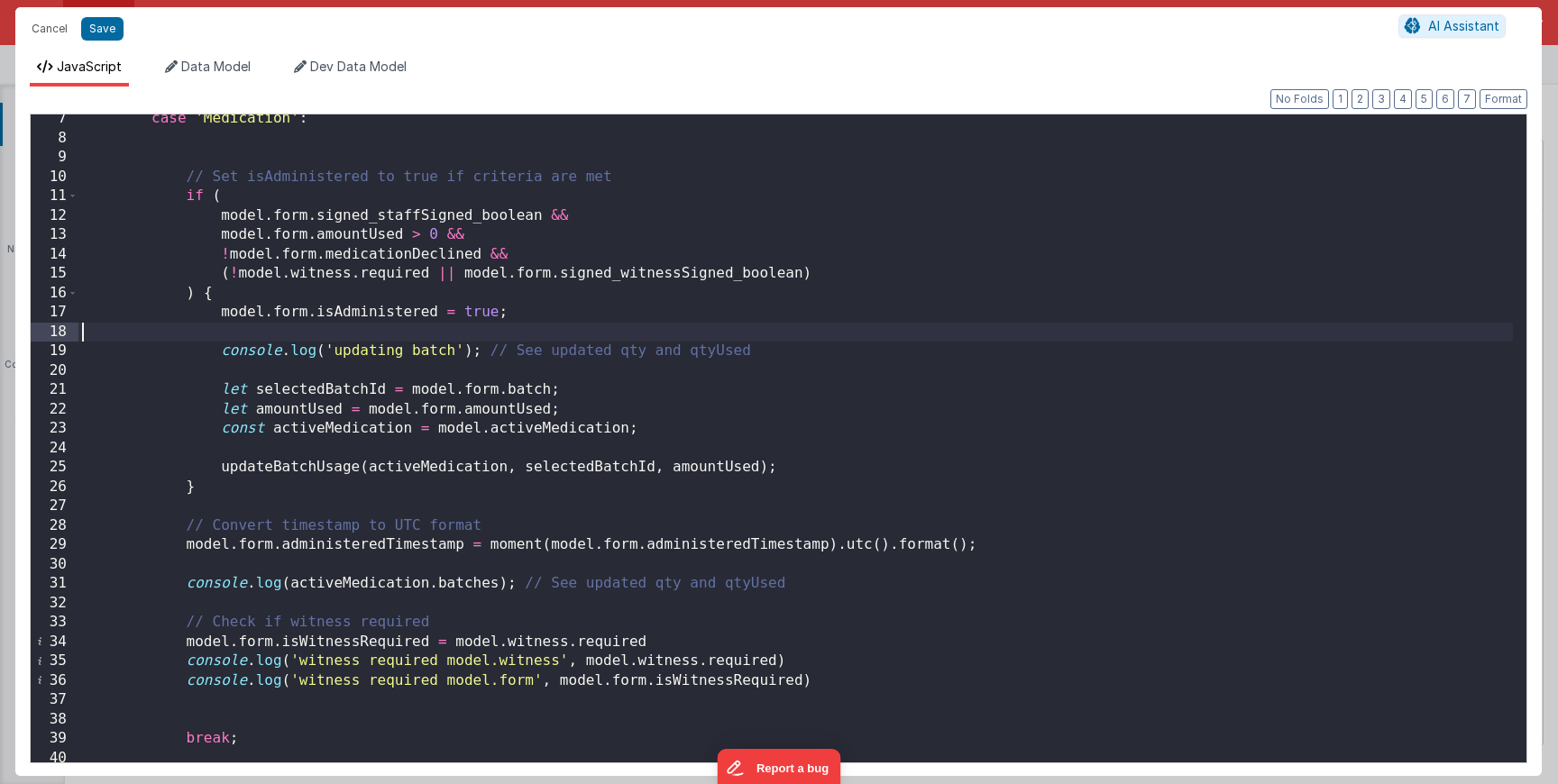
click at [506, 326] on div "case 'Medication' : // Set isAdministered to true if criteria are met if ( mode…" at bounding box center [796, 452] width 1435 height 687
click at [512, 324] on div "case 'Medication' : // Set isAdministered to true if criteria are met if ( mode…" at bounding box center [796, 452] width 1435 height 687
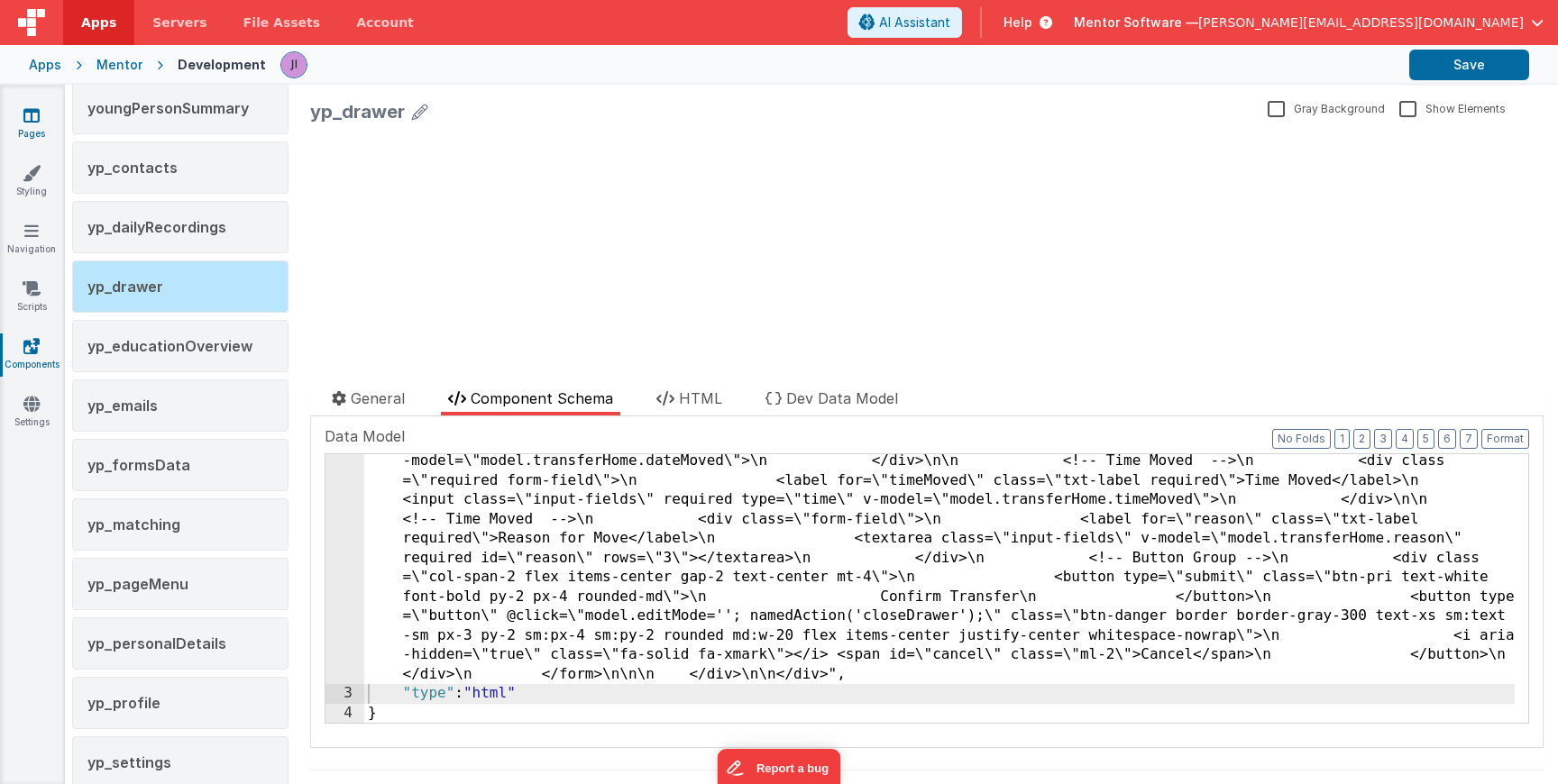
click at [40, 109] on link "Pages" at bounding box center [31, 124] width 65 height 36
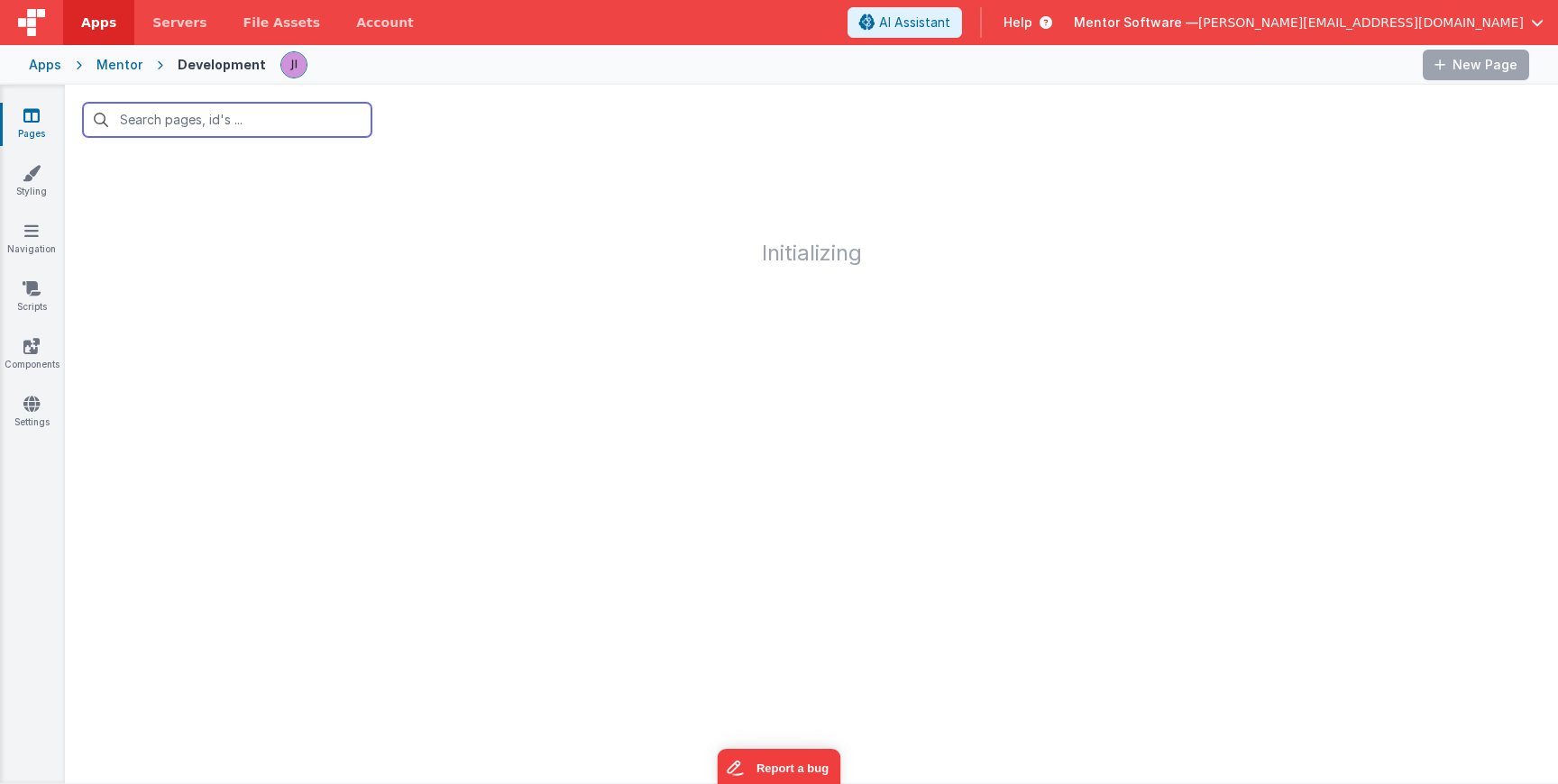
click at [191, 113] on input "text" at bounding box center [227, 120] width 289 height 34
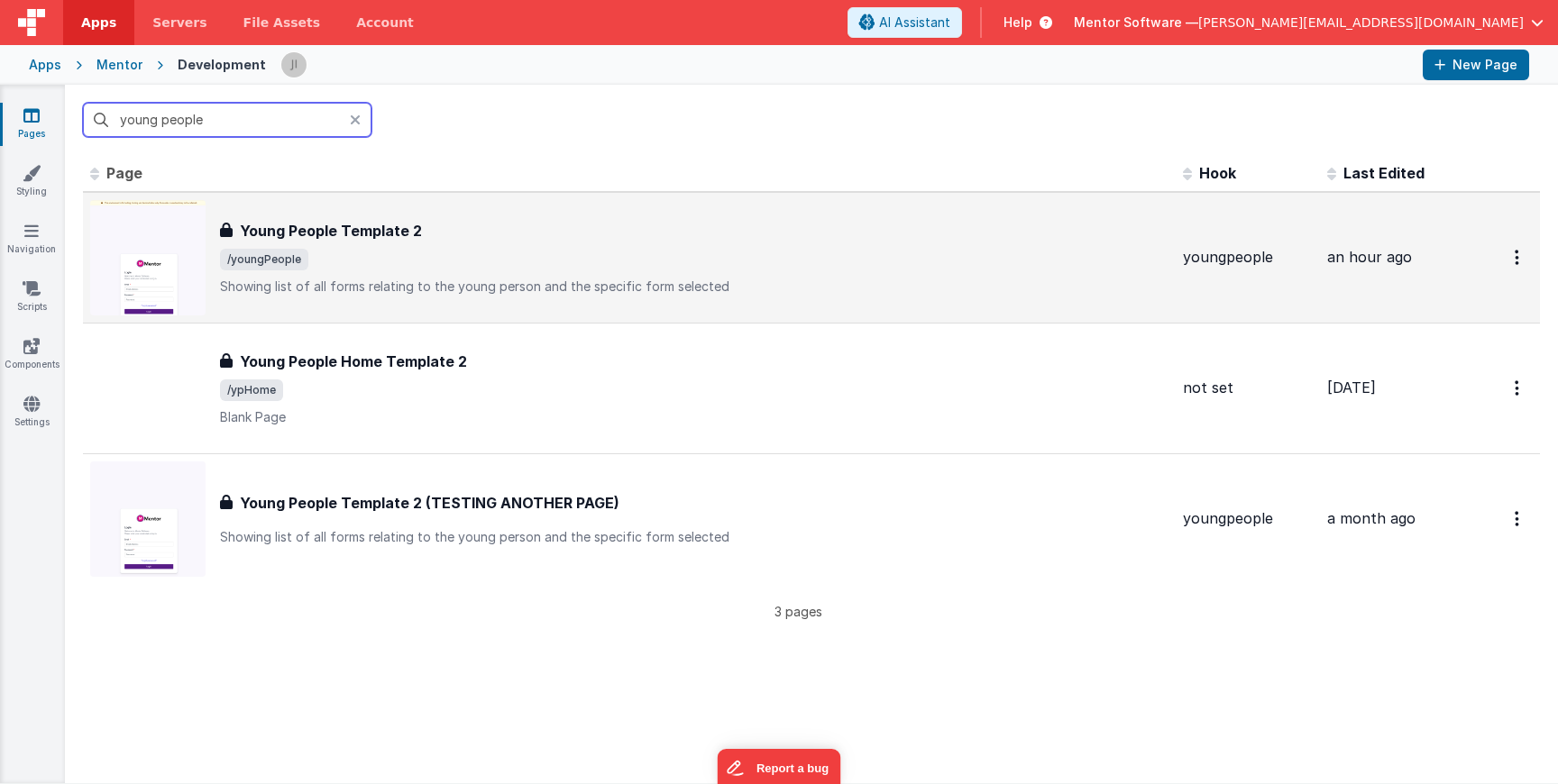
type input "young people"
click at [379, 223] on h3 "Young People Template 2" at bounding box center [331, 231] width 183 height 22
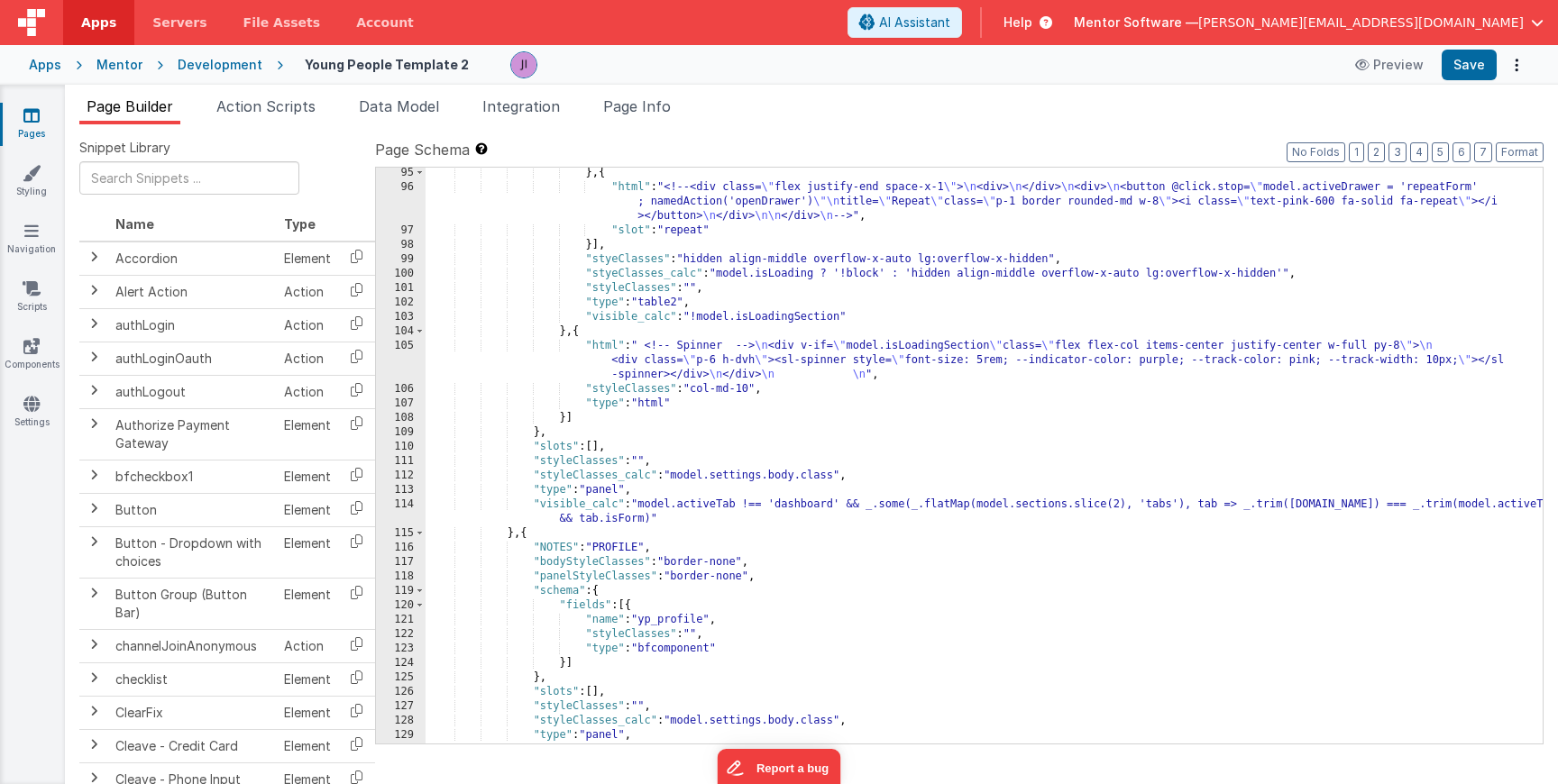
scroll to position [2291, 0]
click at [700, 413] on div "} , { "html" : "<!--<div class= \" flex justify-end space-x-1 \" > \n <div> \n …" at bounding box center [984, 468] width 1117 height 605
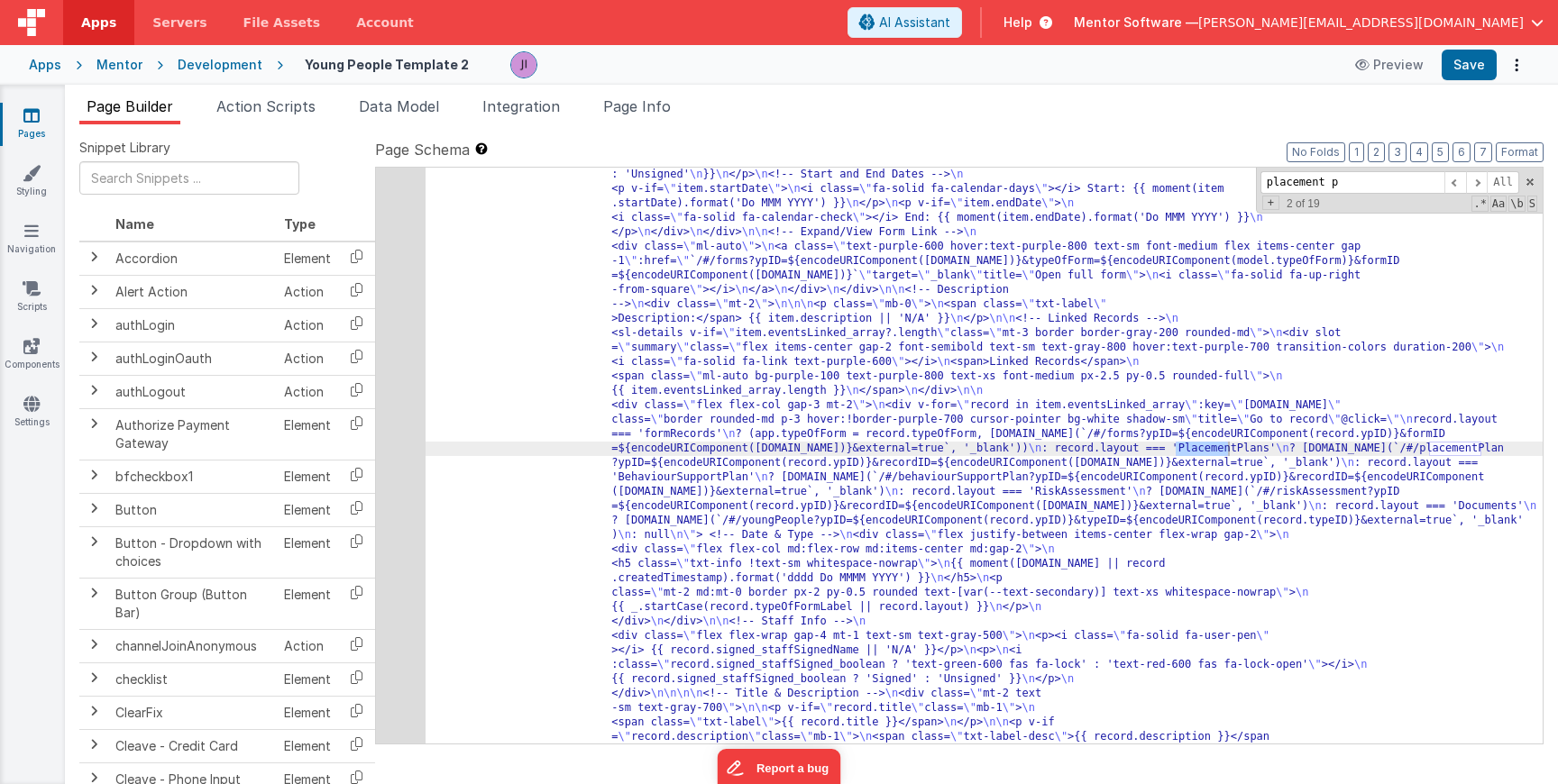
scroll to position [17922, 0]
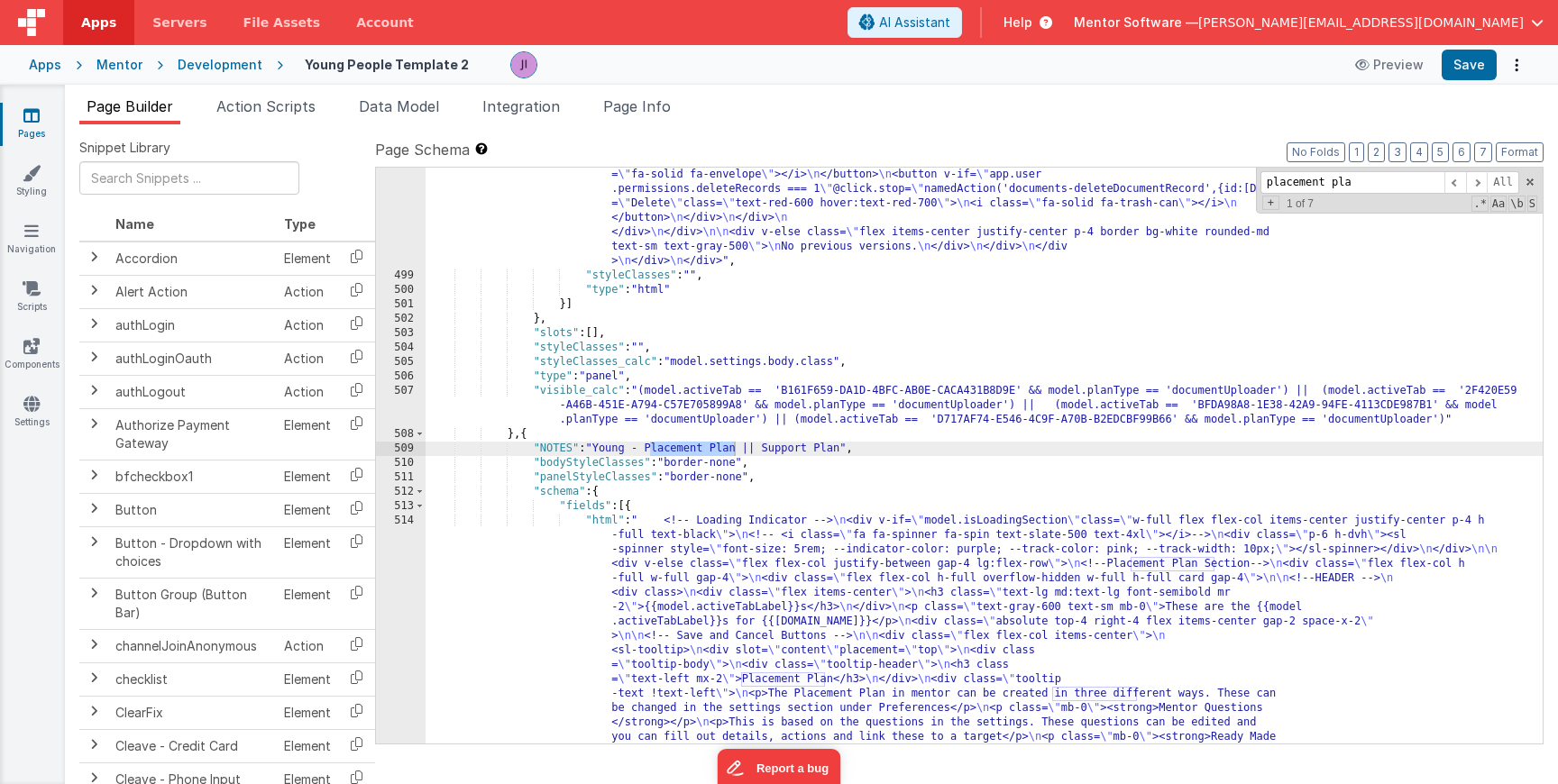
type input "placement pla"
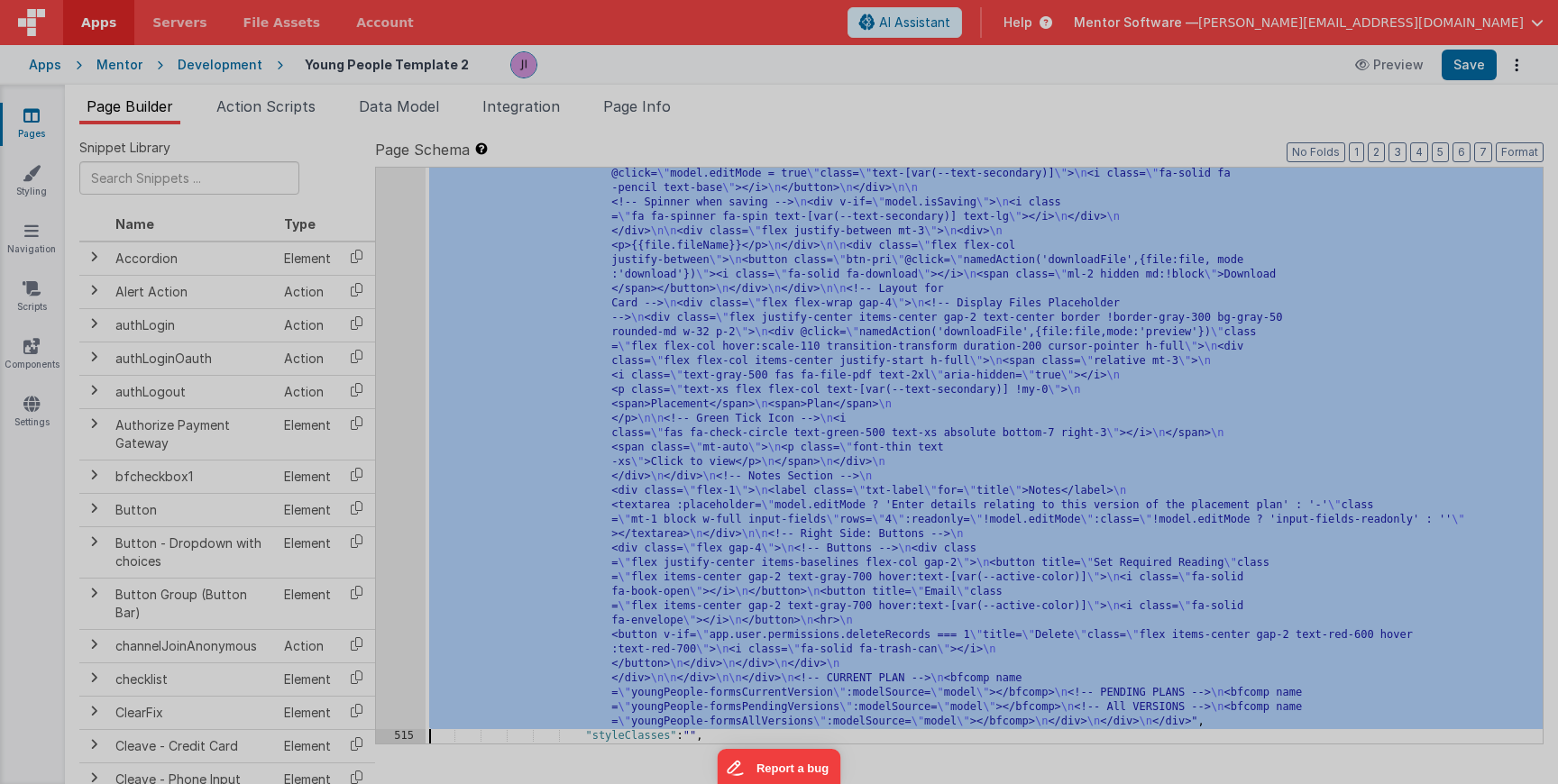
scroll to position [18582, 0]
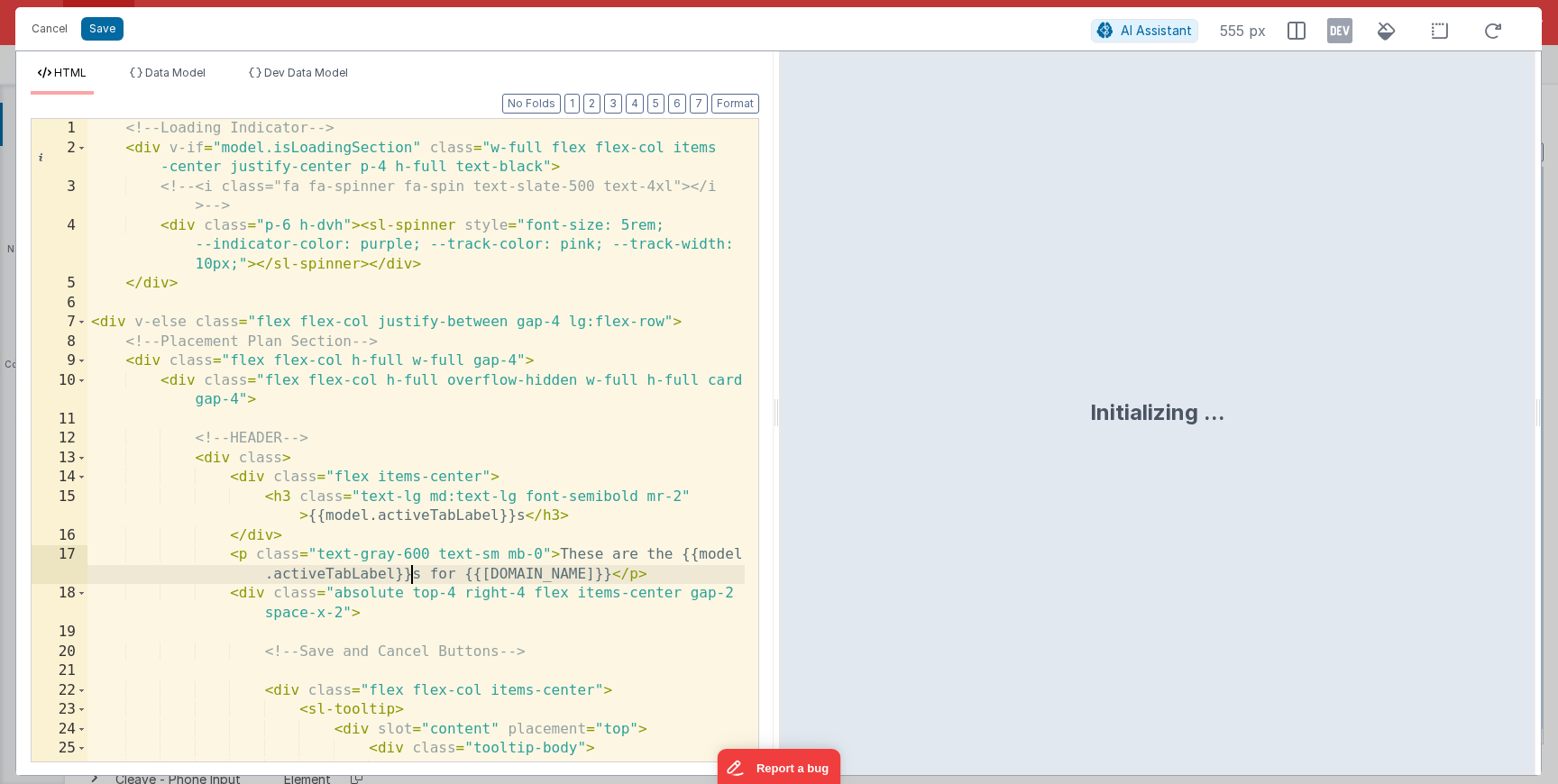
click at [412, 577] on div "<!-- Loading Indicator --> < div v-if = "model.isLoadingSection" class = "w-ful…" at bounding box center [415, 470] width 657 height 702
click at [391, 574] on div "<!-- Loading Indicator --> < div v-if = "model.isLoadingSection" class = "w-ful…" at bounding box center [415, 470] width 657 height 702
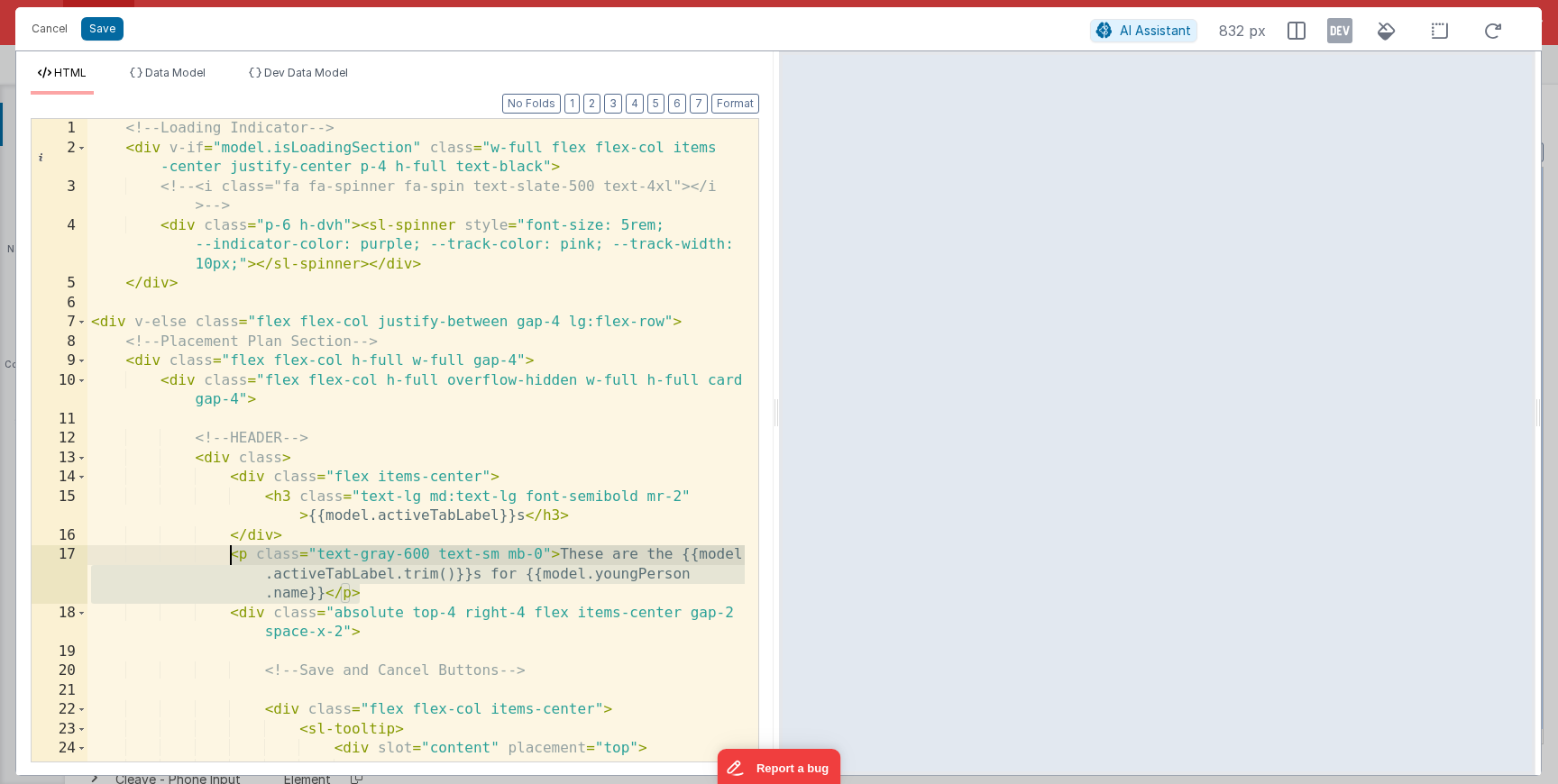
drag, startPoint x: 373, startPoint y: 590, endPoint x: 222, endPoint y: 558, distance: 154.4
click at [222, 558] on div "<!-- Loading Indicator --> < div v-if = "model.isLoadingSection" class = "w-ful…" at bounding box center [415, 460] width 657 height 682
click at [96, 26] on button "Save" at bounding box center [102, 28] width 43 height 24
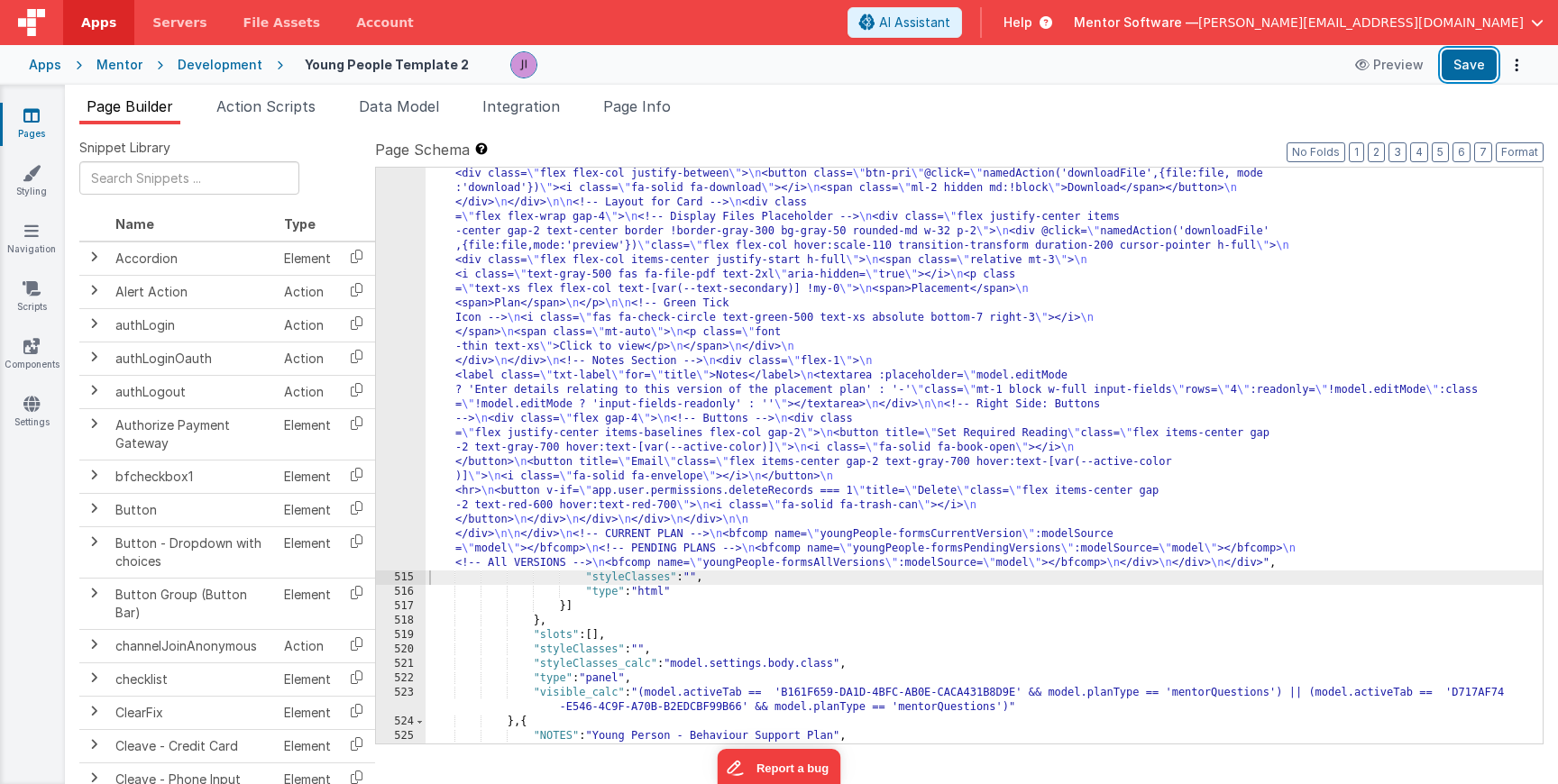
drag, startPoint x: 1471, startPoint y: 58, endPoint x: 1401, endPoint y: 131, distance: 101.1
click at [1471, 58] on button "Save" at bounding box center [1469, 64] width 55 height 30
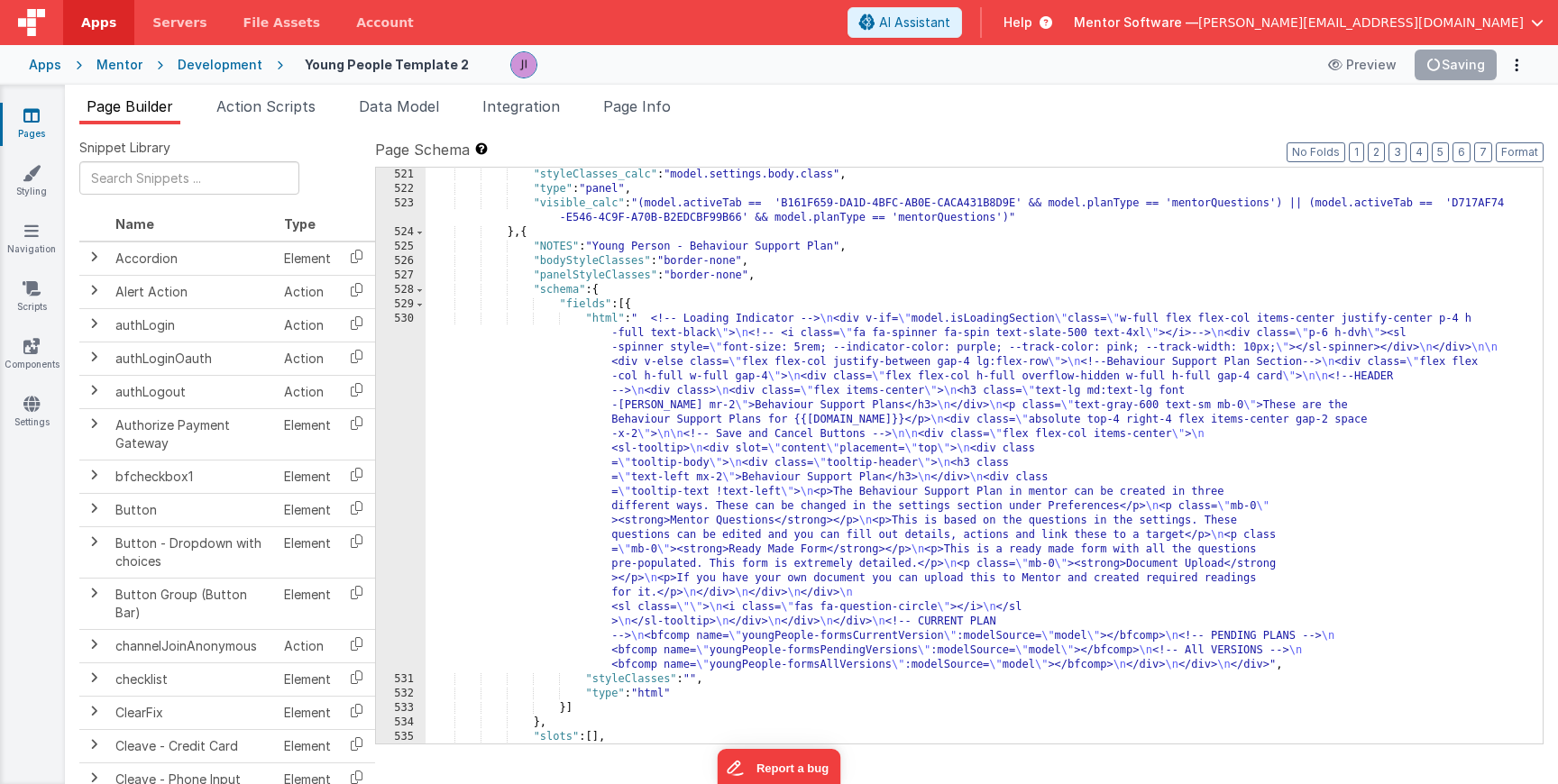
scroll to position [19049, 0]
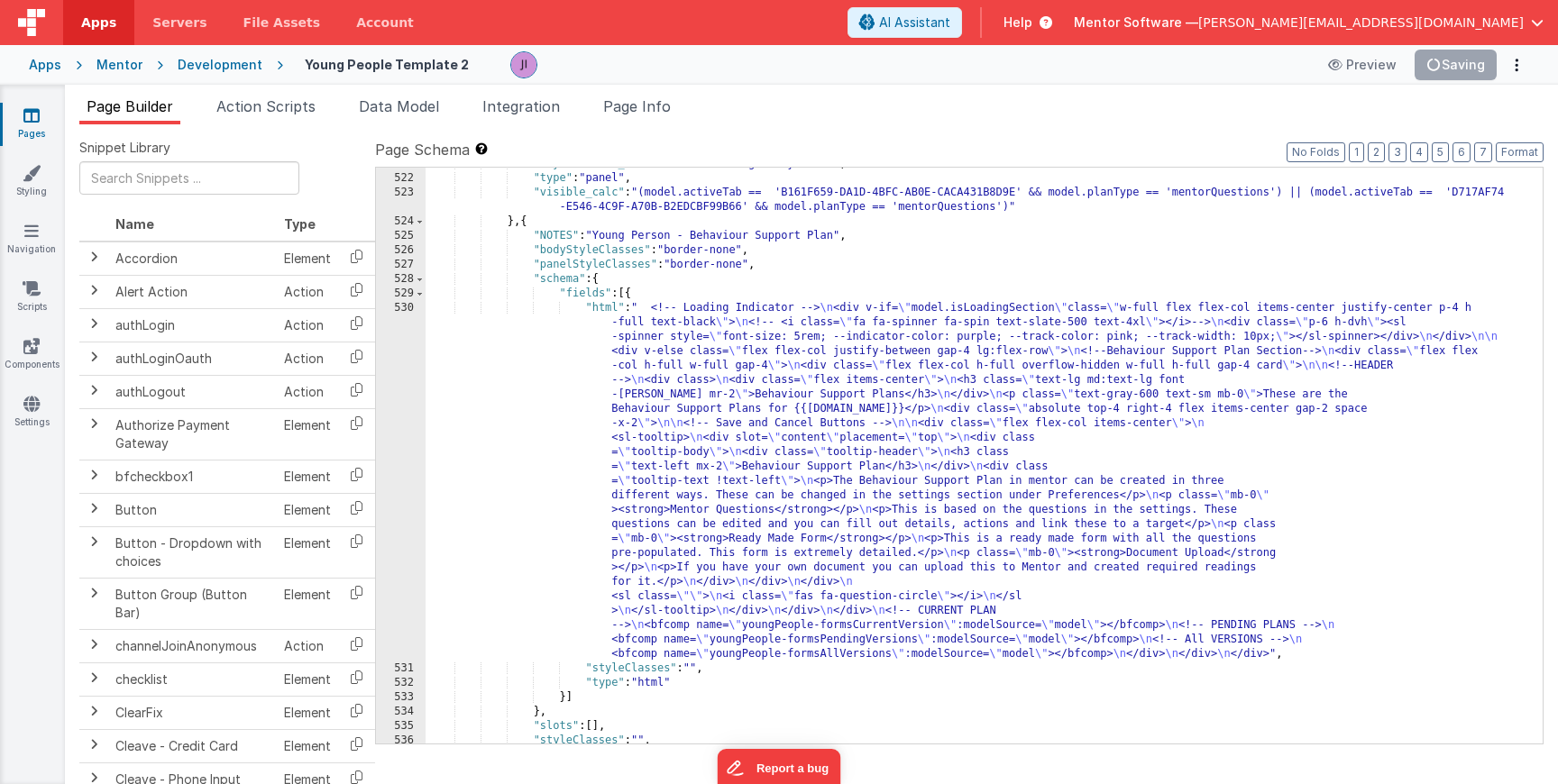
click at [950, 483] on div ""styleClasses_calc" : "model.settings.body.class" , "type" : "panel" , "visible…" at bounding box center [984, 460] width 1117 height 605
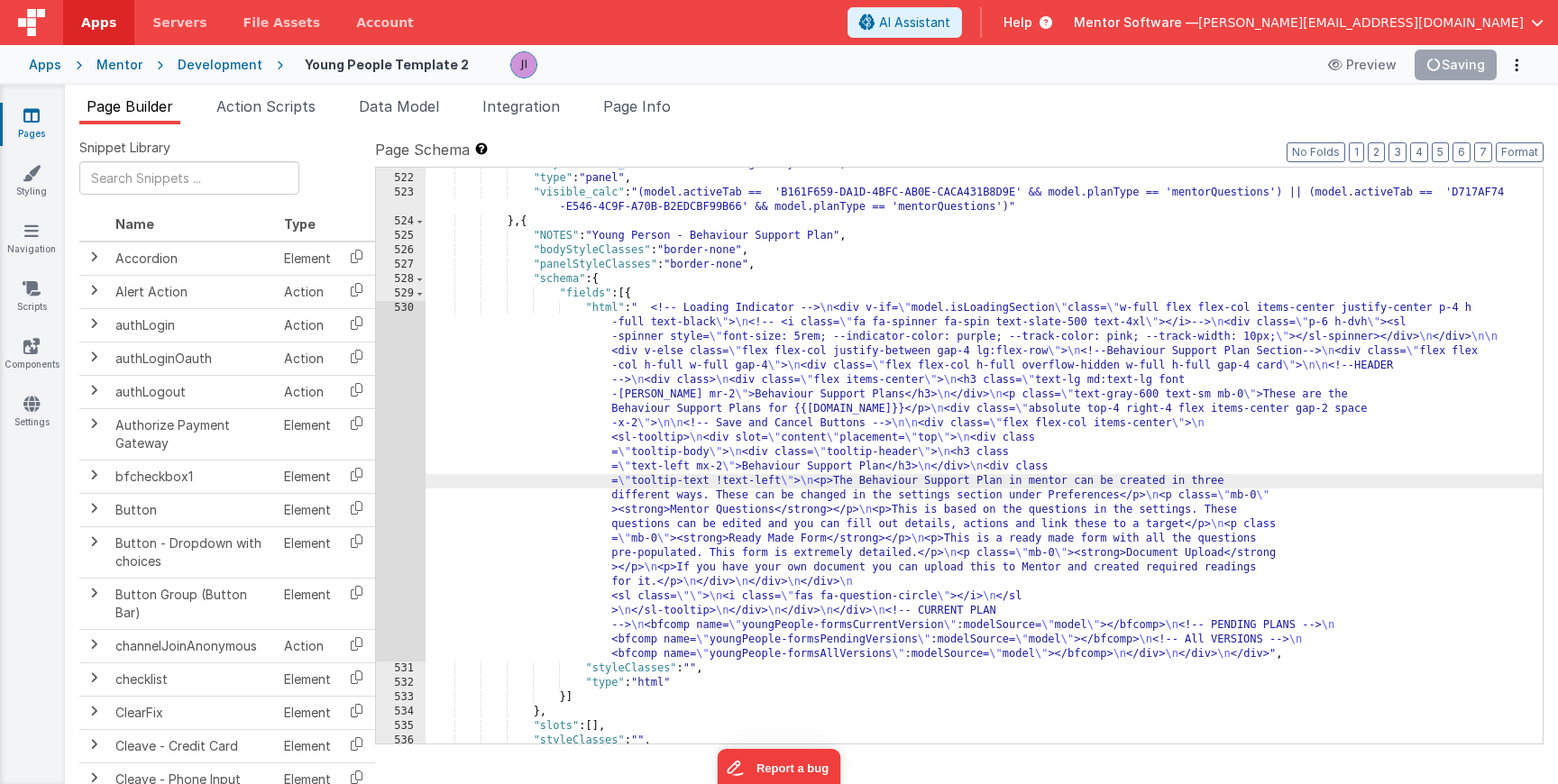
click at [394, 474] on div "530" at bounding box center [401, 480] width 49 height 360
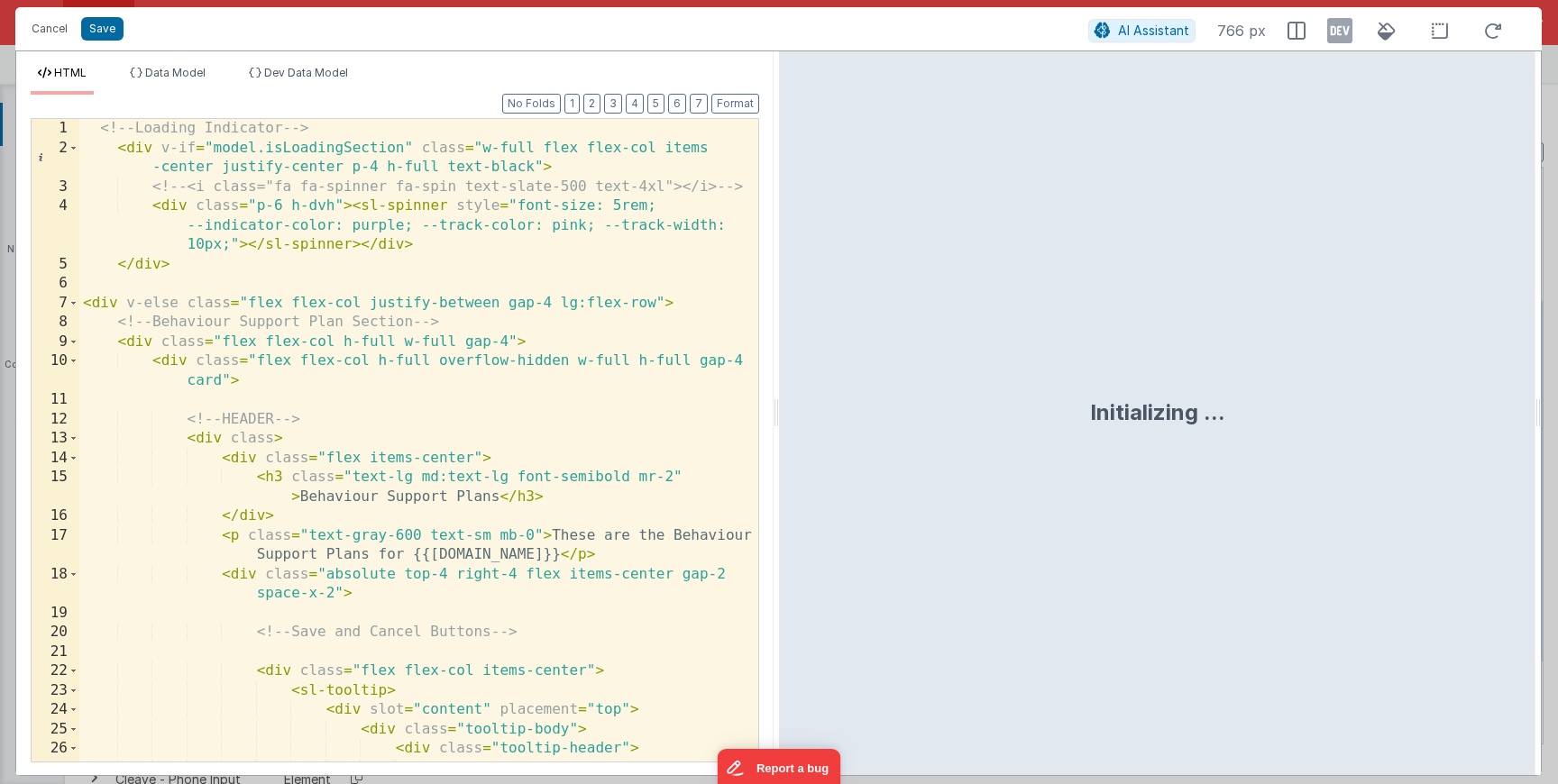
click at [622, 551] on div "<!-- Loading Indicator --> < div v-if = "model.isLoadingSection" class = "w-ful…" at bounding box center [419, 470] width 679 height 702
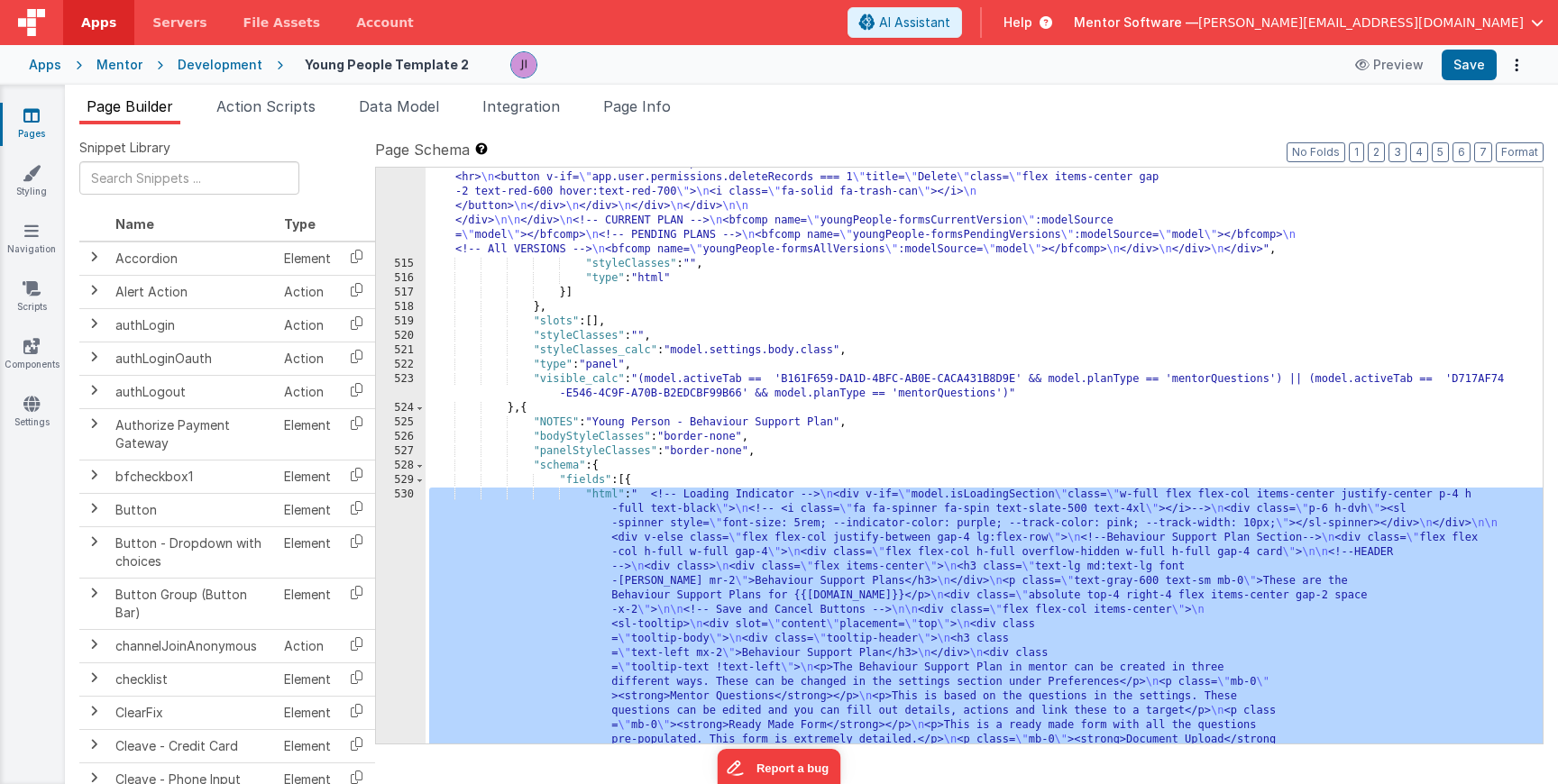
scroll to position [18944, 0]
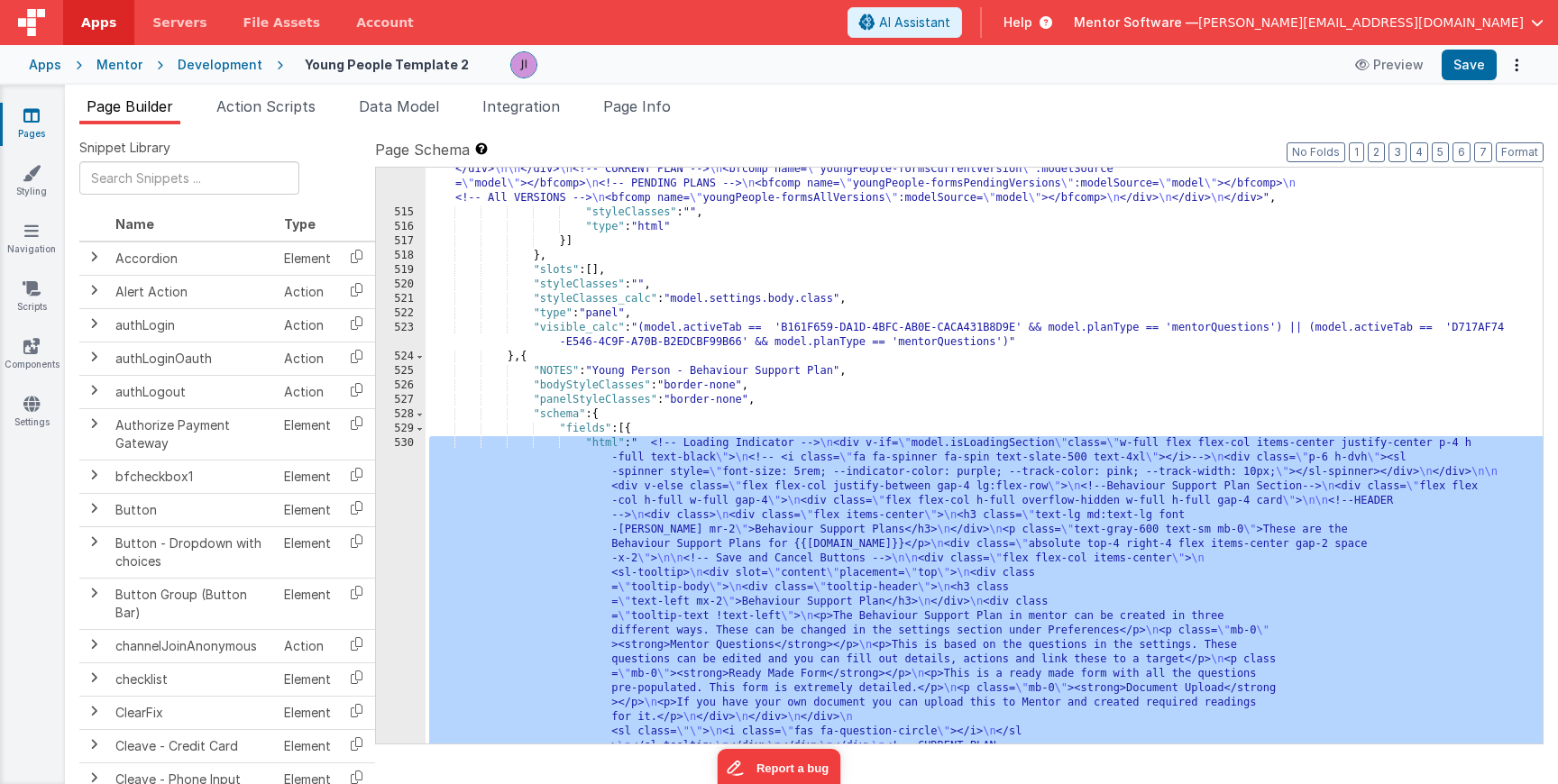
click at [604, 560] on div ""html" : " <!-- Loading Indicator --> \n <div v-if= \" model.isLoadingSection \…" at bounding box center [984, 218] width 1117 height 1845
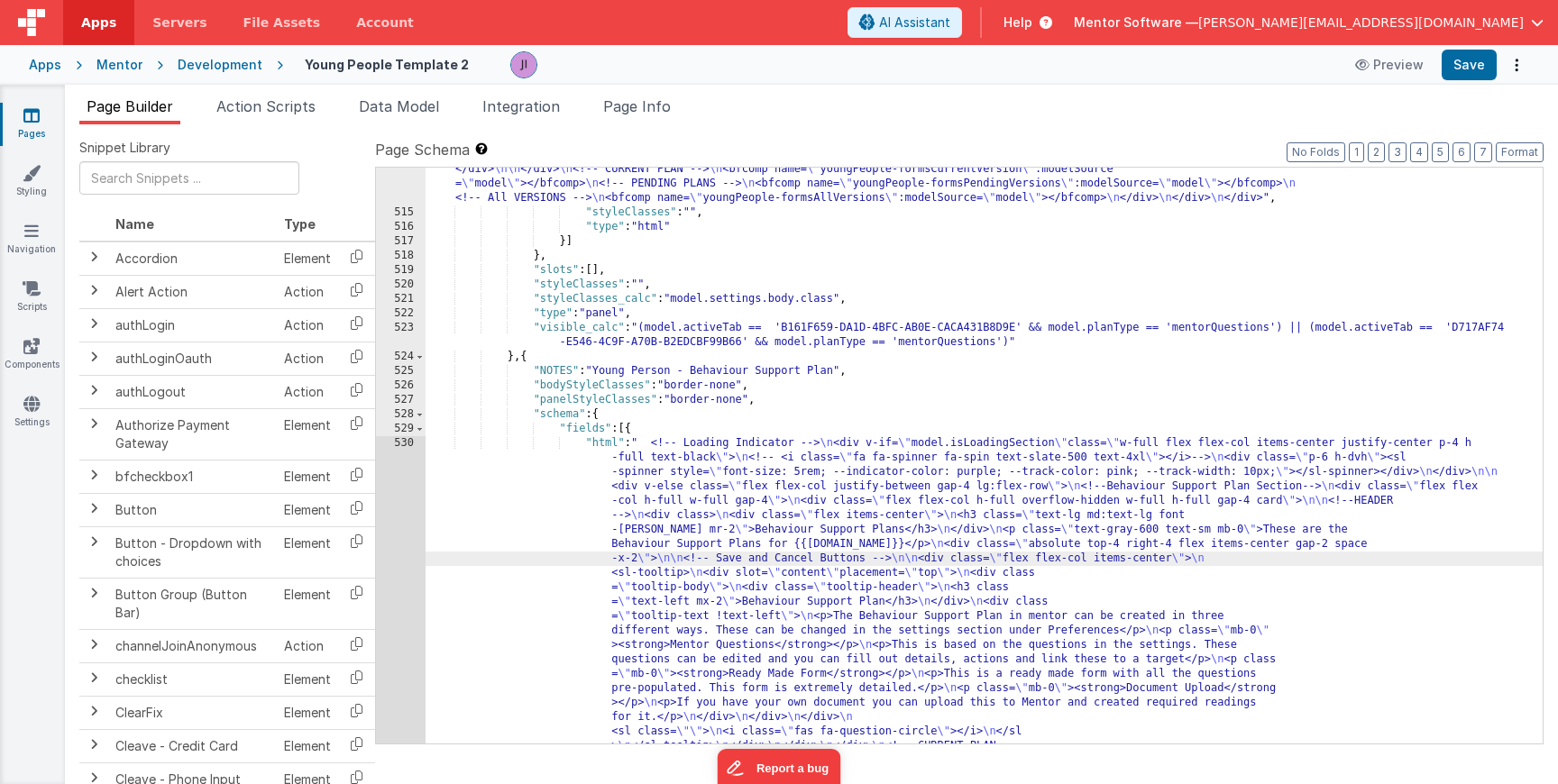
click at [404, 542] on div "530" at bounding box center [401, 616] width 49 height 360
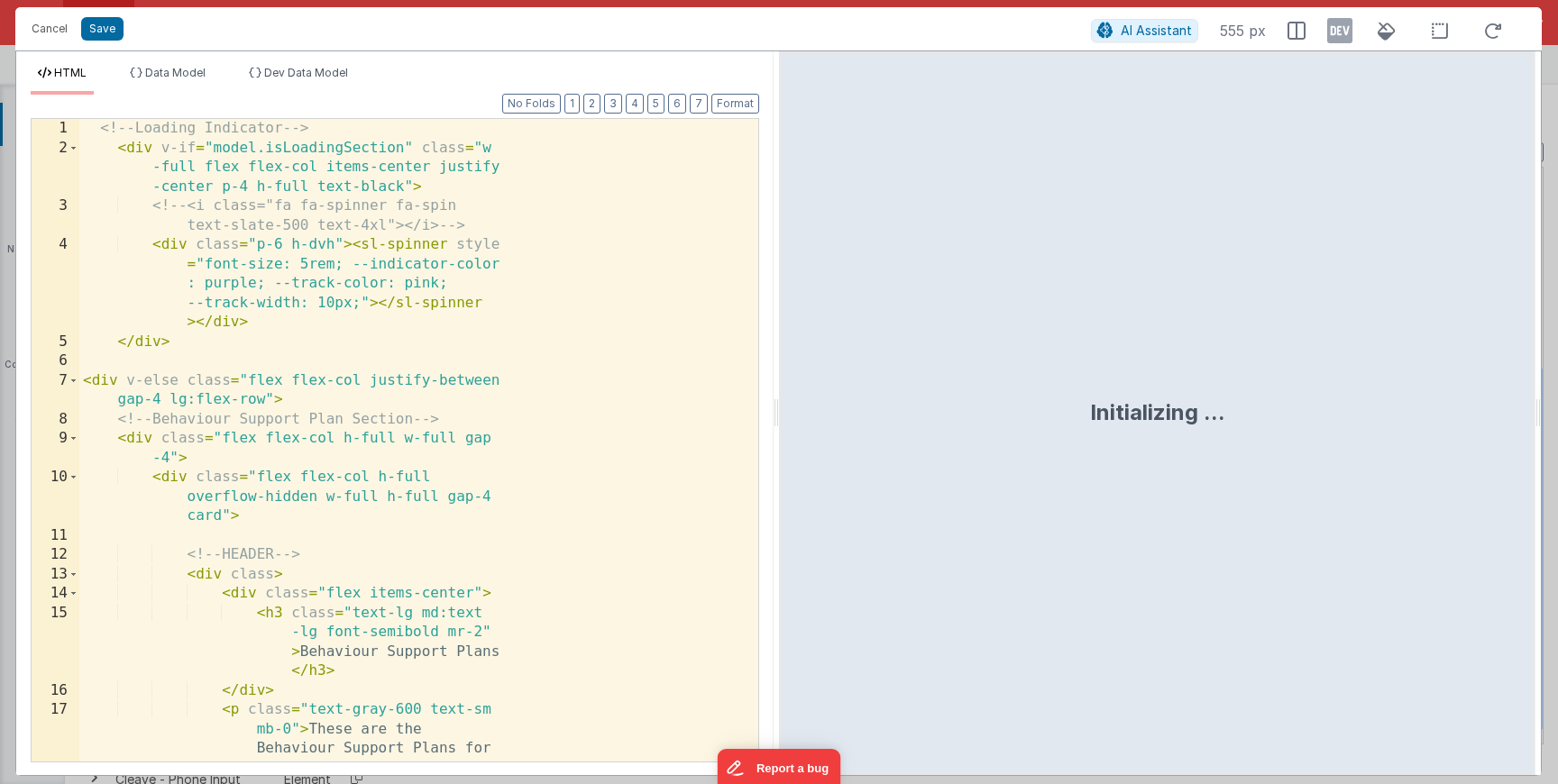
scroll to position [18996, 0]
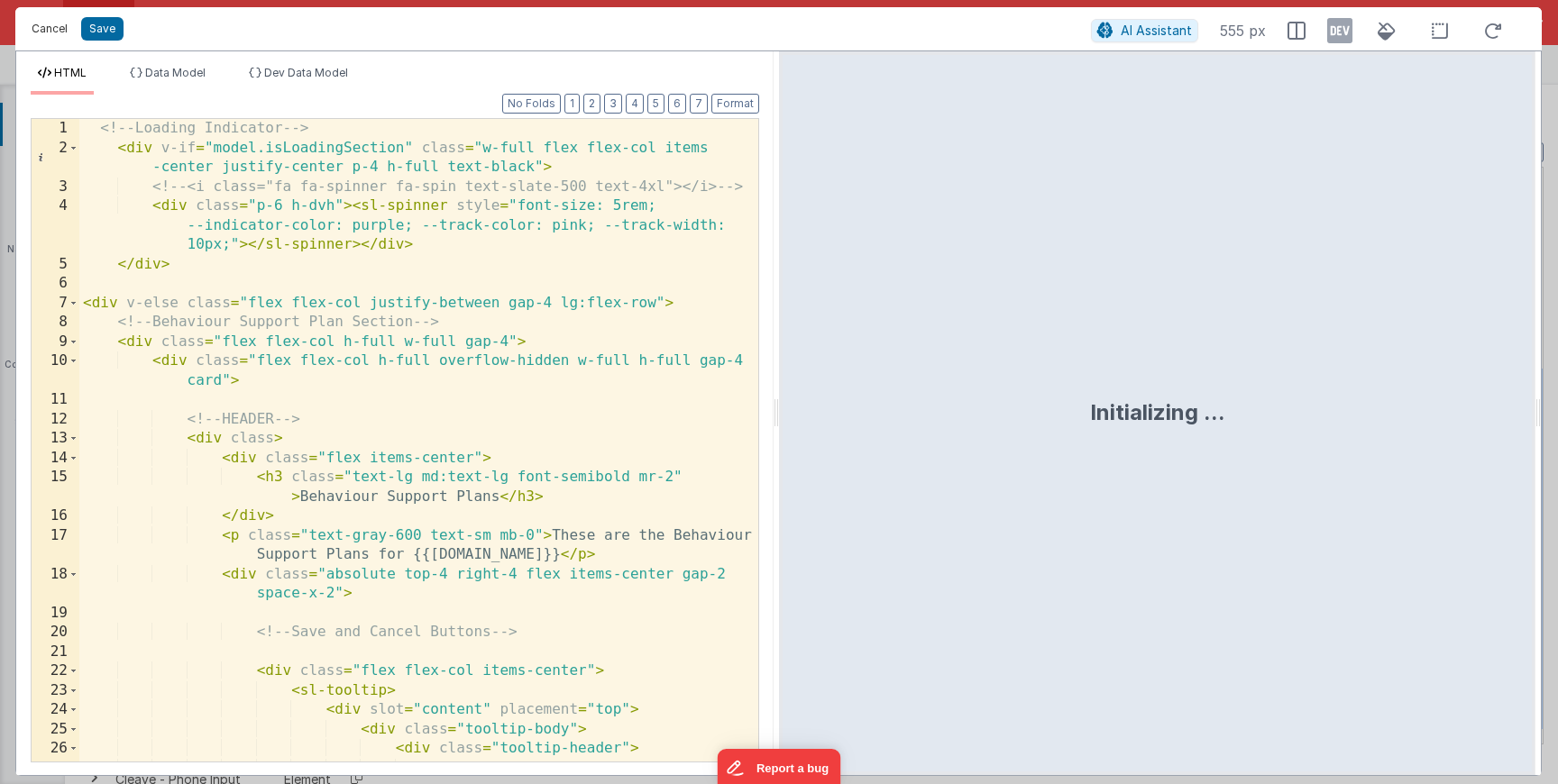
click at [40, 34] on button "Cancel" at bounding box center [49, 28] width 54 height 26
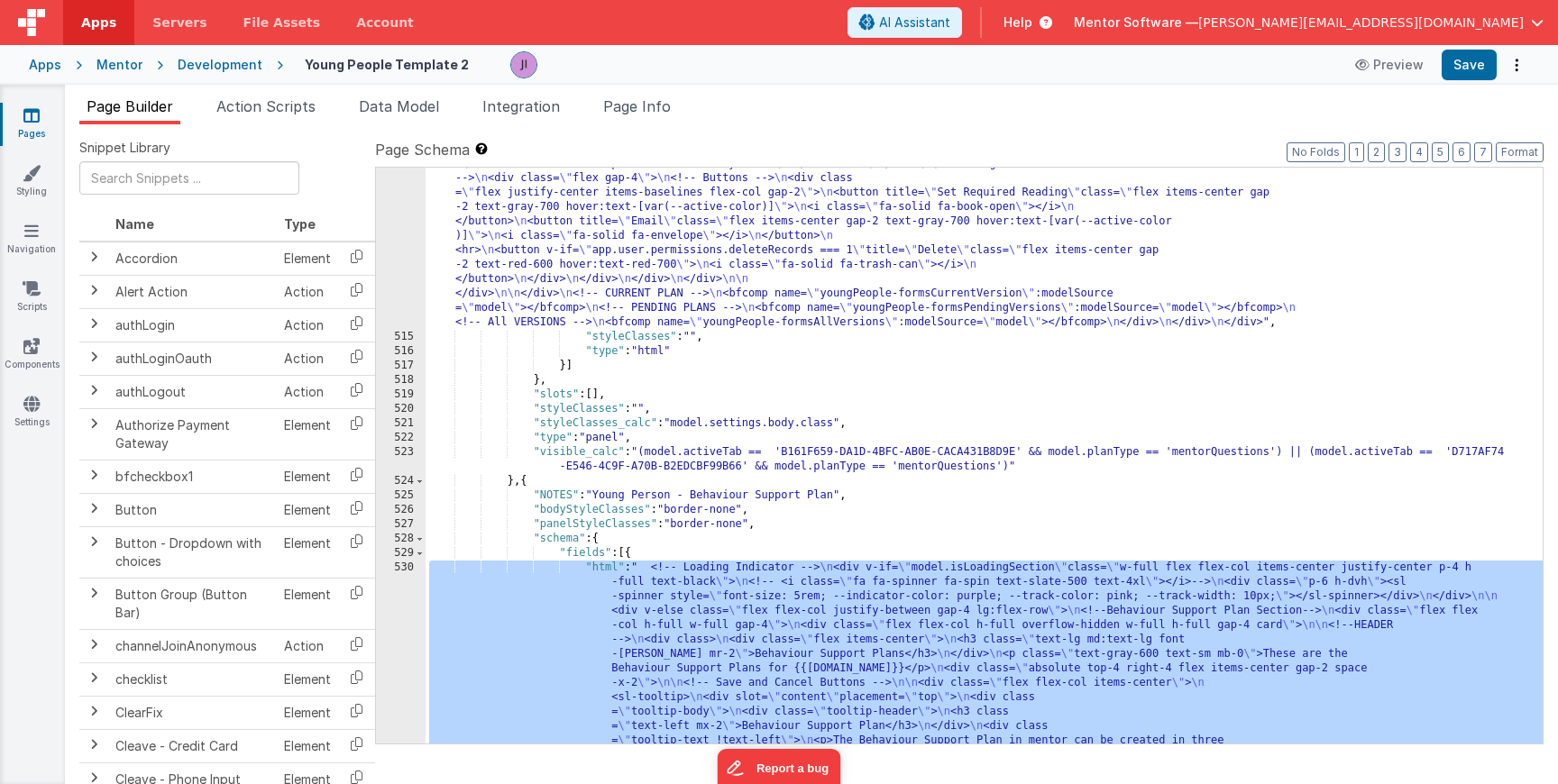
scroll to position [18653, 0]
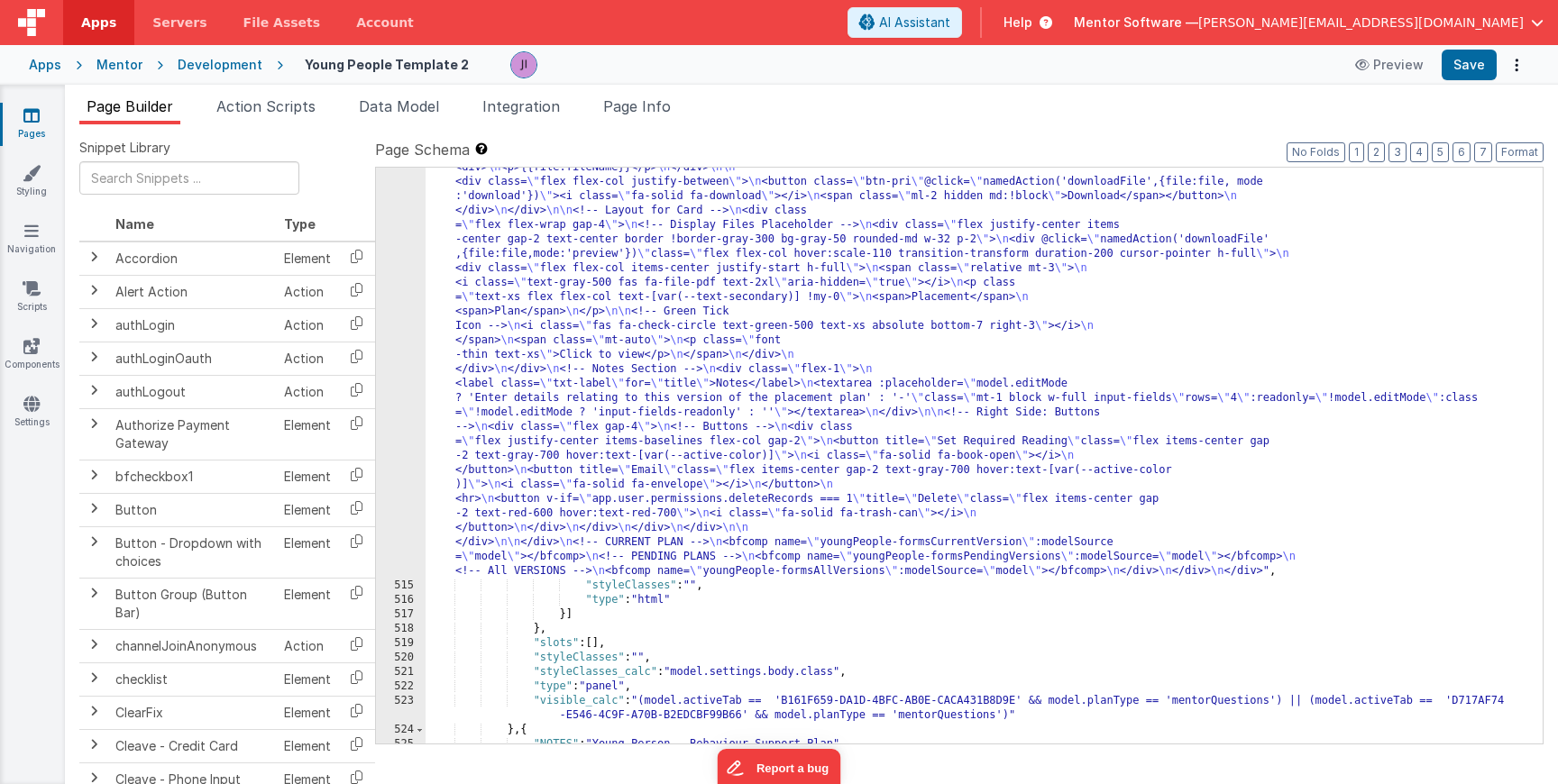
click at [558, 372] on div ""html" : " <!-- Loading Indicator --> \n <div v-if= \" model.isLoadingSection \…" at bounding box center [984, 419] width 1117 height 1499
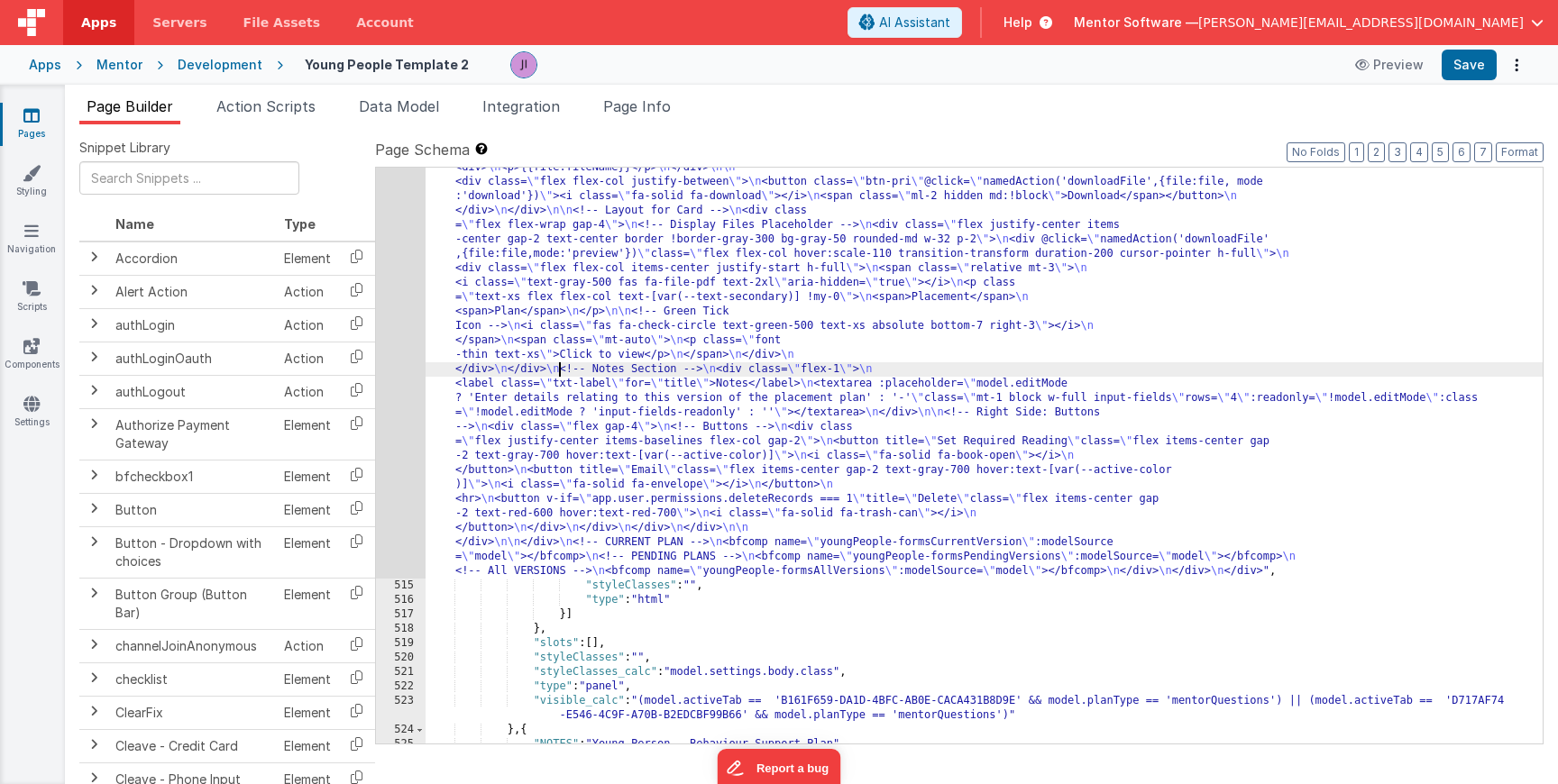
click at [394, 343] on div "514" at bounding box center [401, 124] width 49 height 909
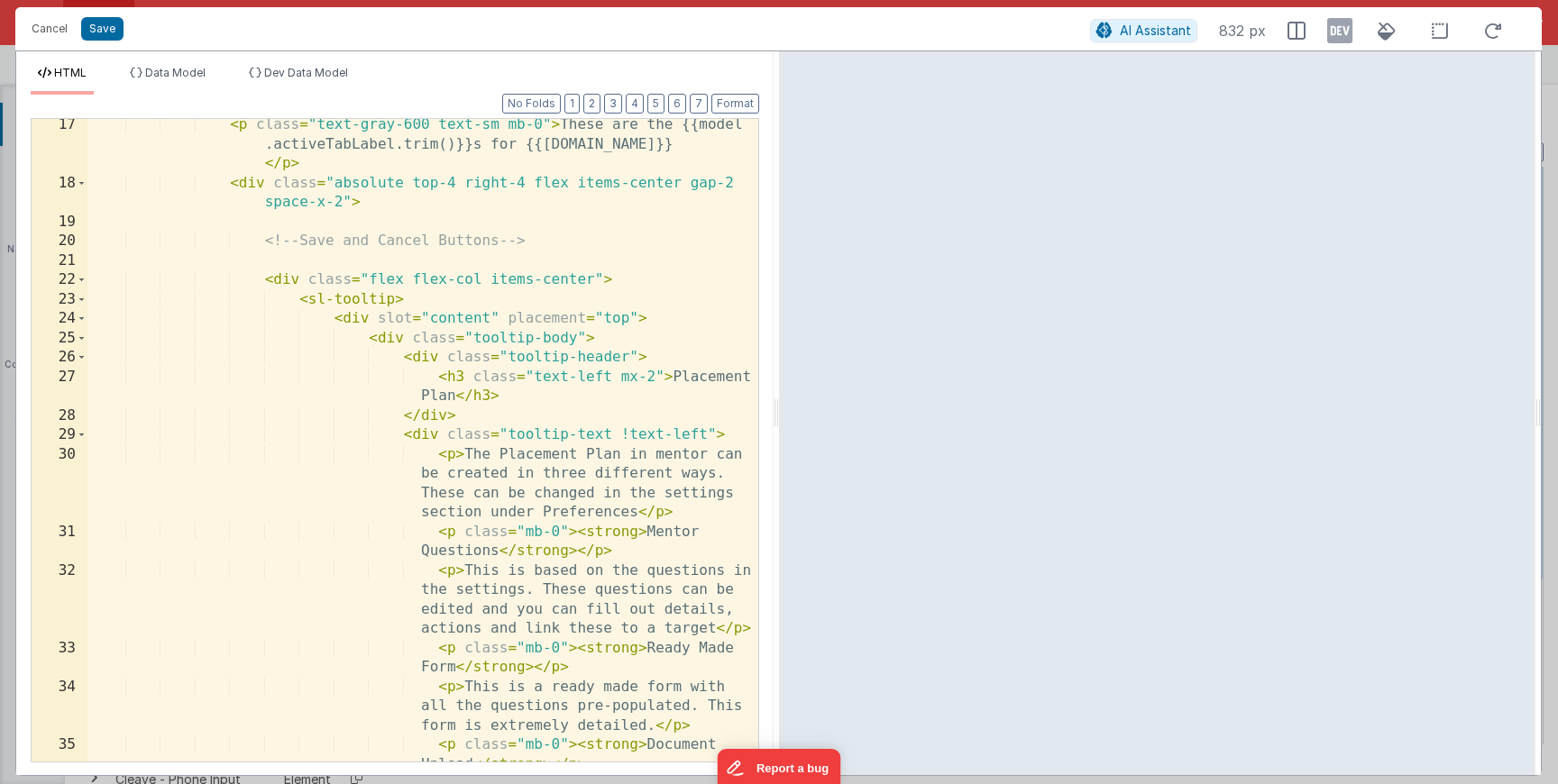
scroll to position [0, 0]
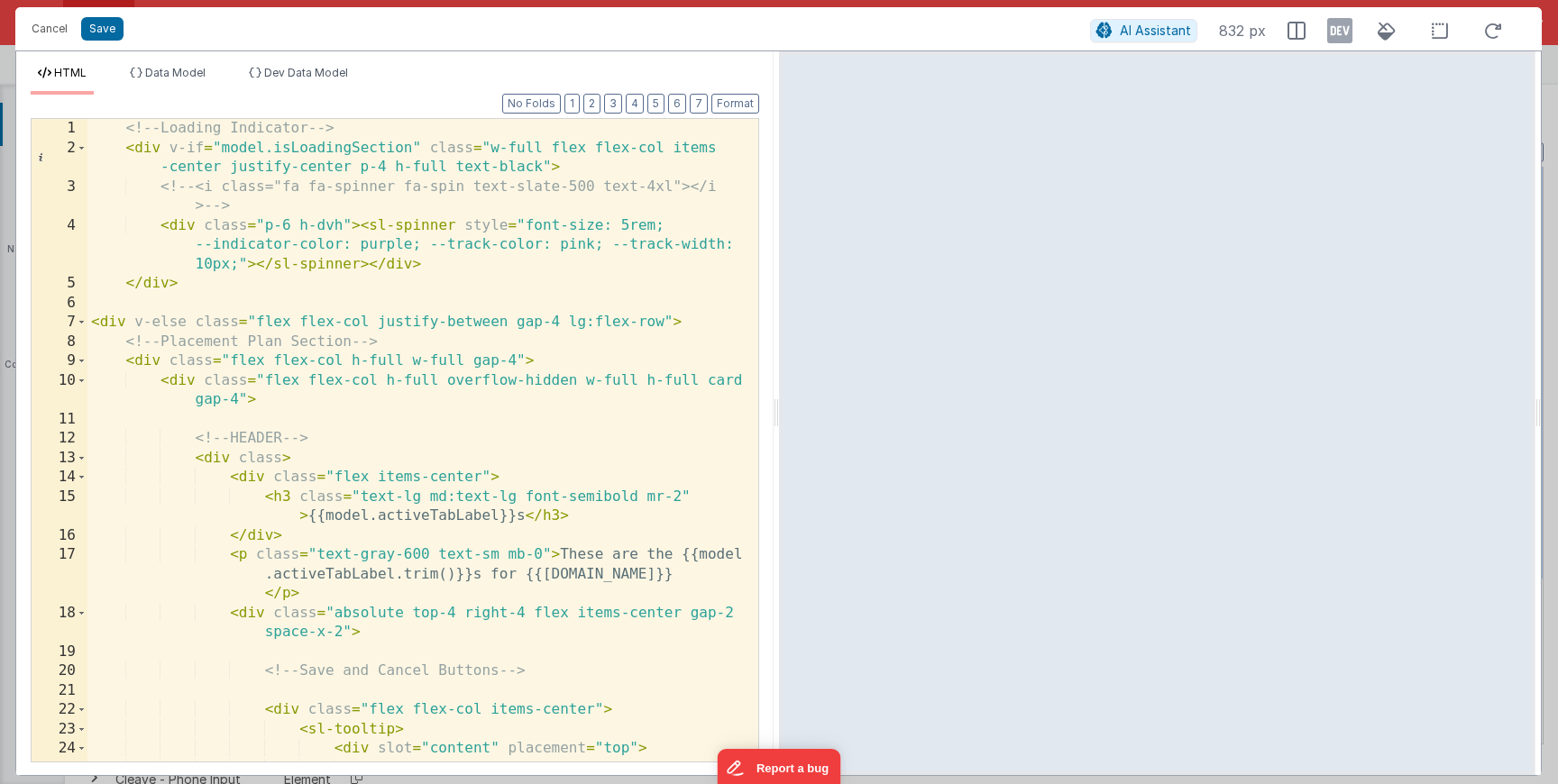
click at [497, 516] on div "<!-- Loading Indicator --> < div v-if = "model.isLoadingSection" class = "w-ful…" at bounding box center [422, 460] width 671 height 682
click at [95, 31] on button "Save" at bounding box center [102, 28] width 43 height 24
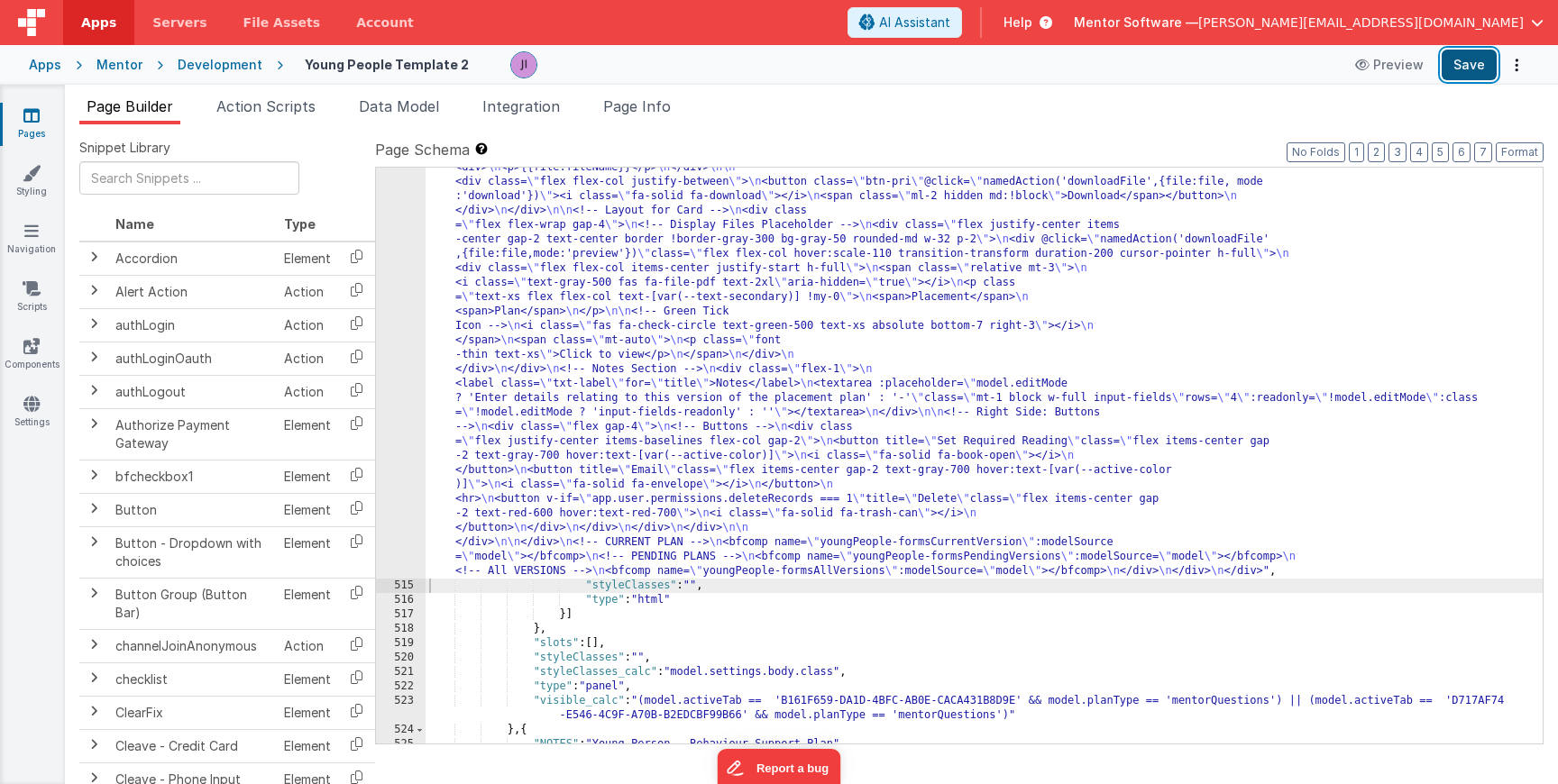
click at [1460, 70] on button "Save" at bounding box center [1469, 64] width 55 height 30
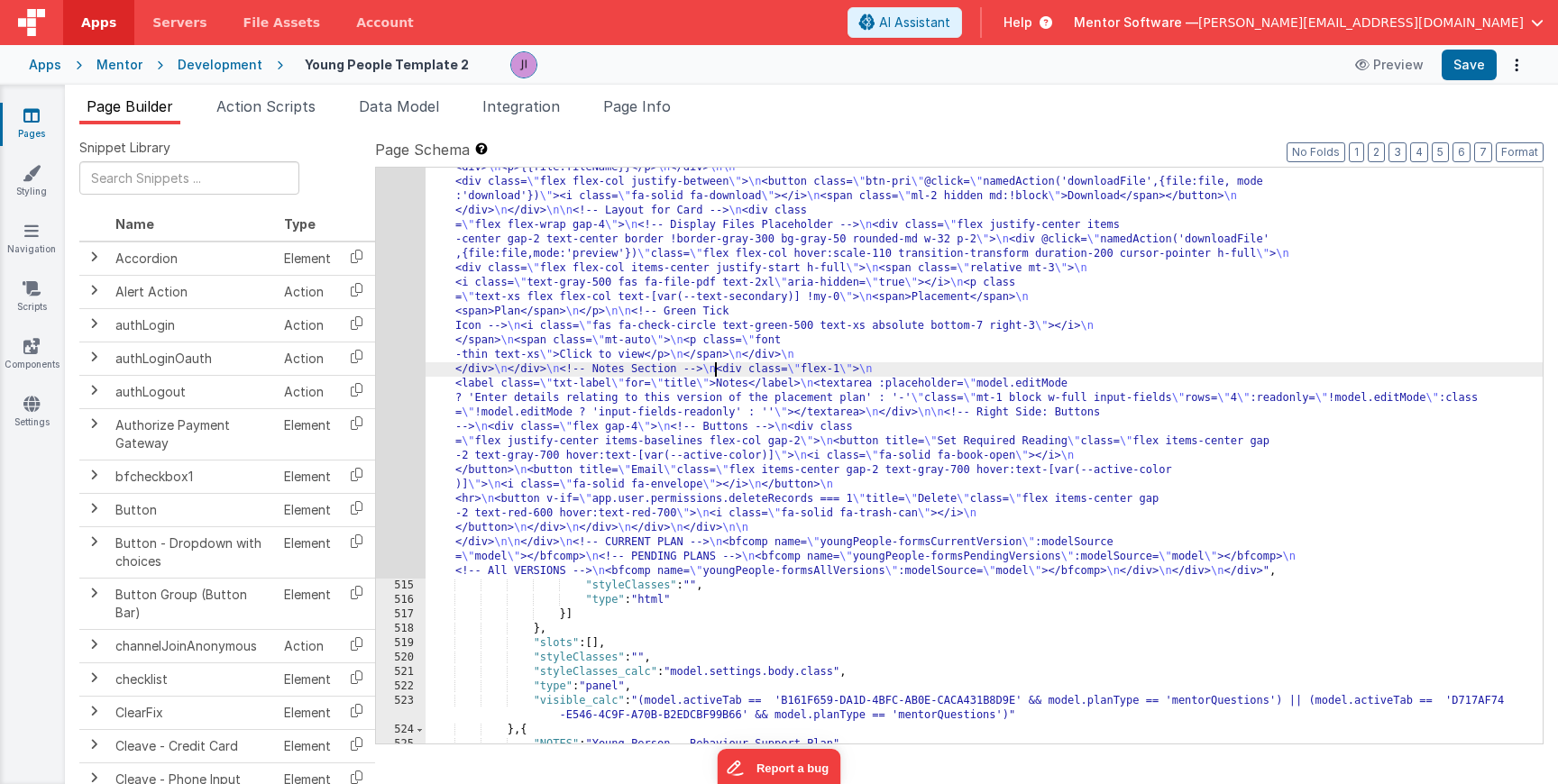
click at [712, 368] on div ""html" : " <!-- Loading Indicator --> \n <div v-if= \" model.isLoadingSection \…" at bounding box center [984, 419] width 1117 height 1499
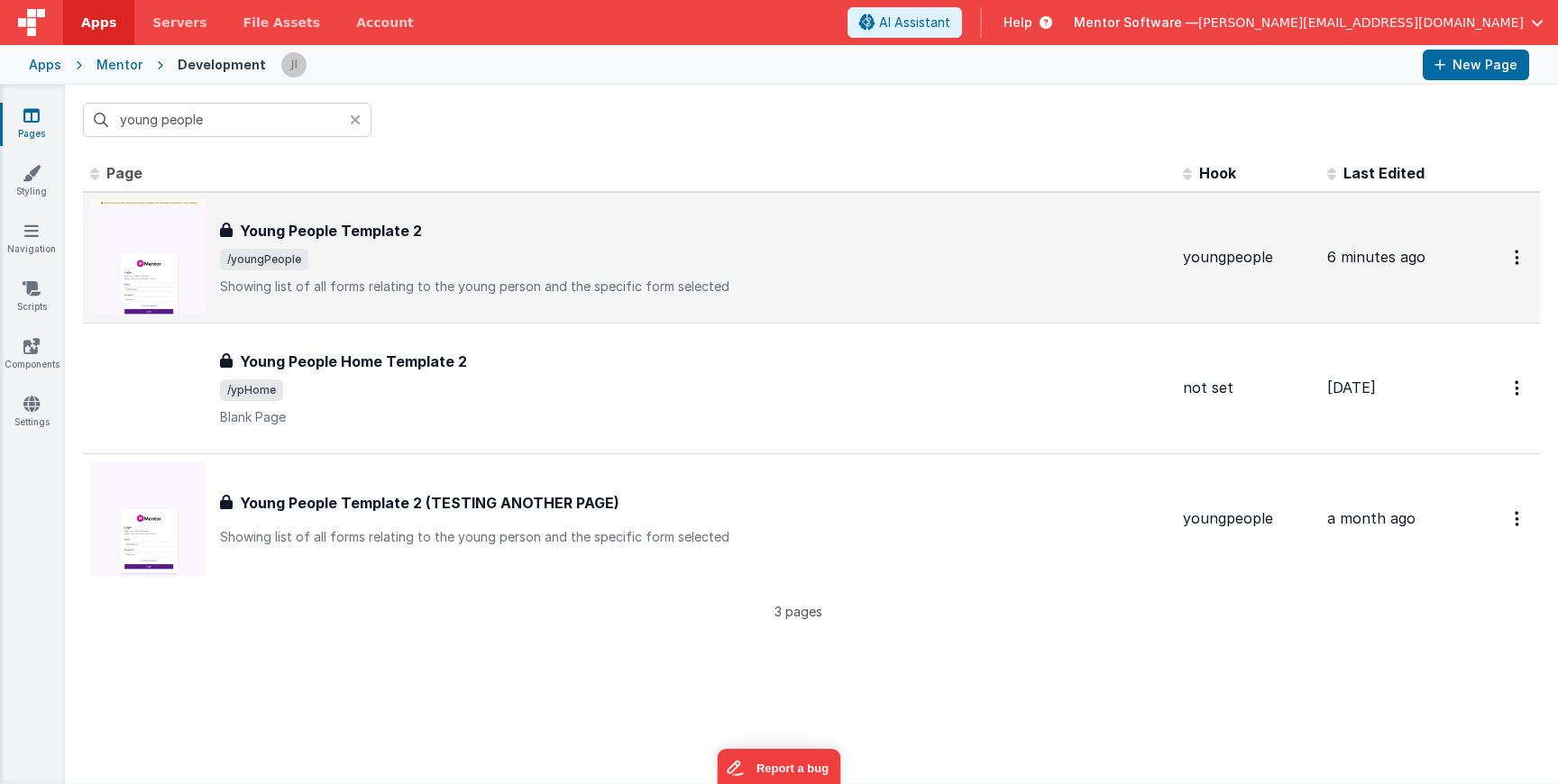
click at [168, 267] on img at bounding box center [148, 258] width 115 height 115
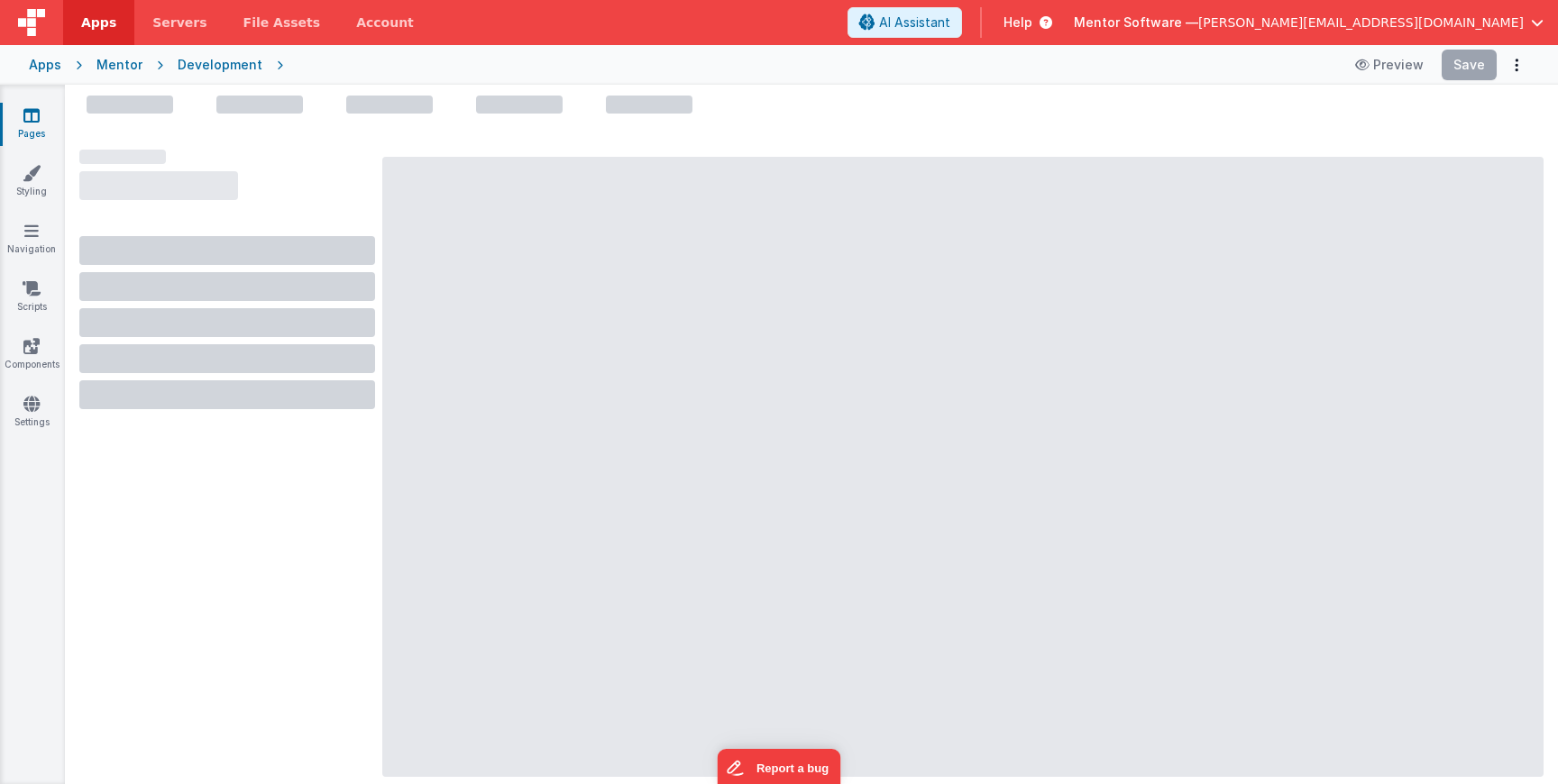
click at [45, 123] on link "Pages" at bounding box center [31, 124] width 65 height 36
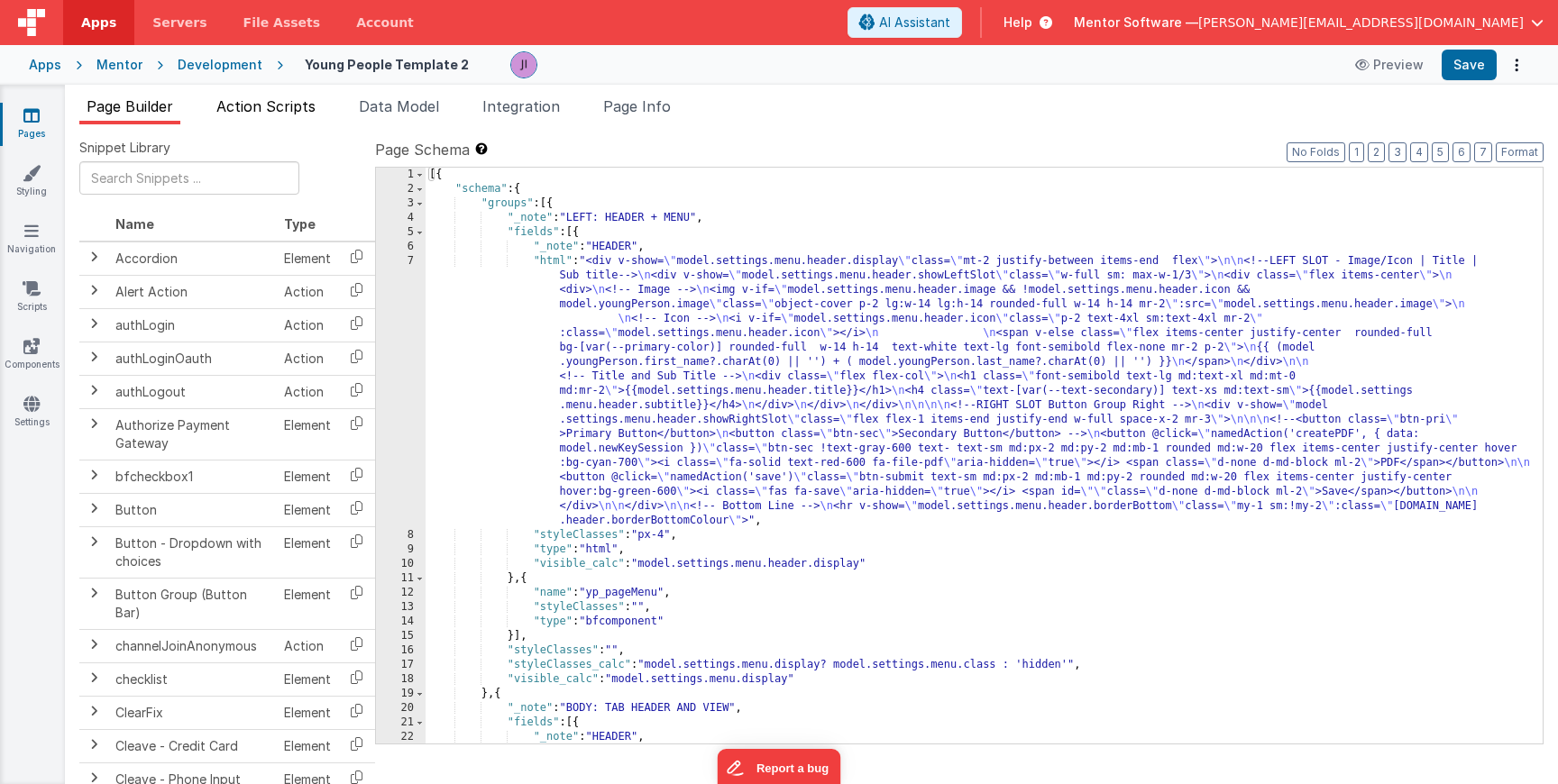
click at [237, 110] on span "Action Scripts" at bounding box center [266, 106] width 99 height 18
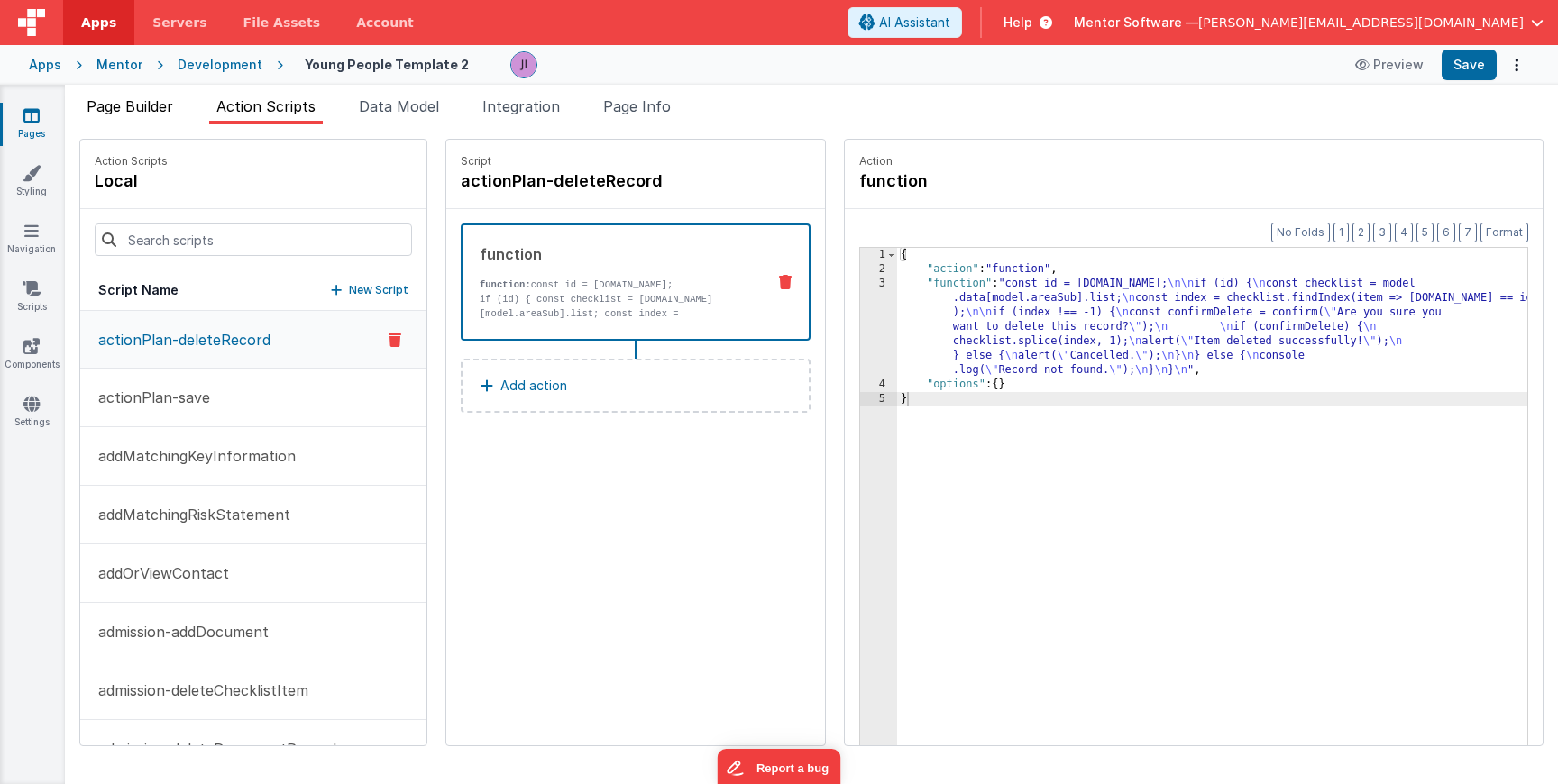
click at [166, 117] on li "Page Builder" at bounding box center [130, 110] width 101 height 29
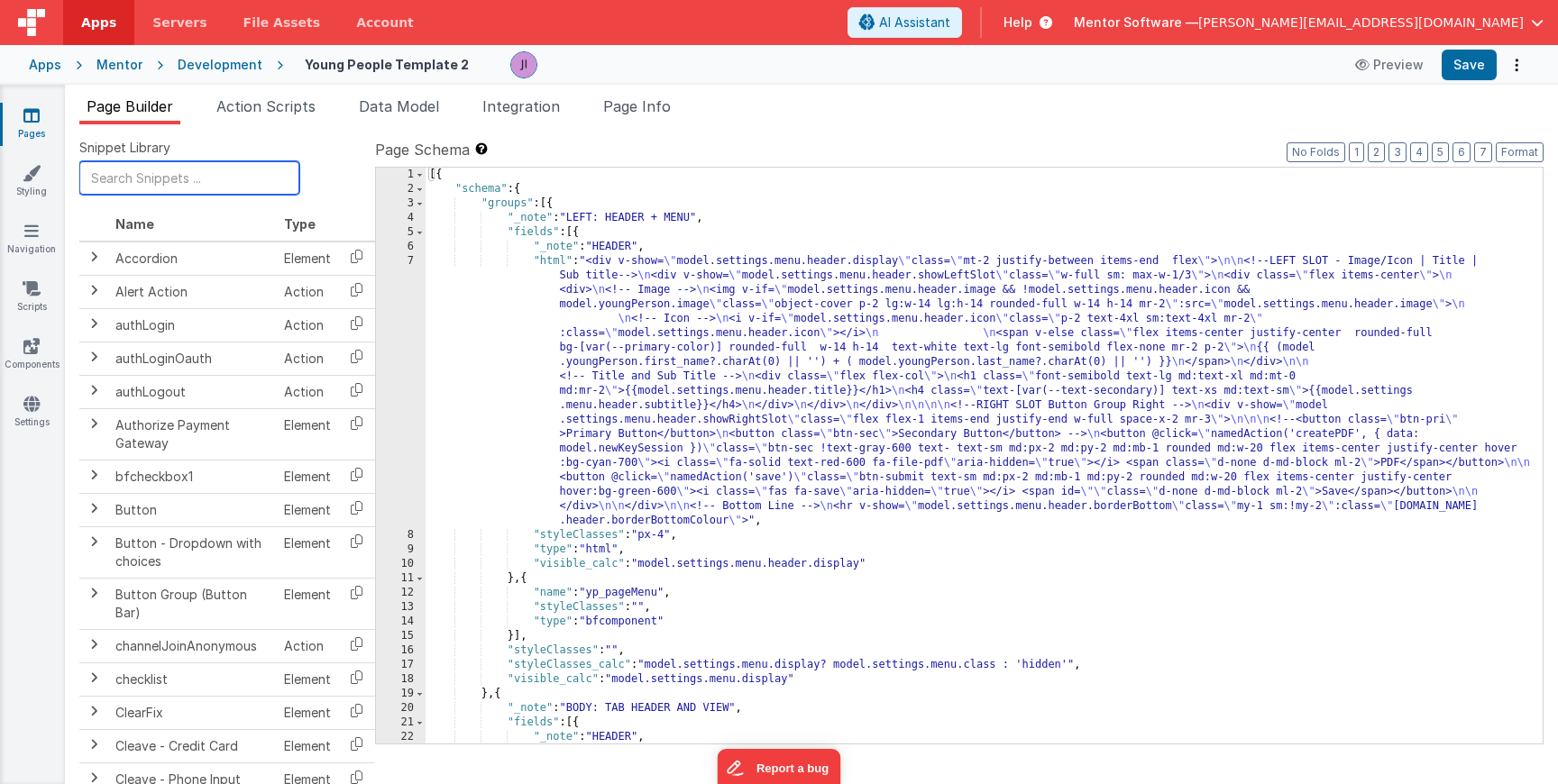
click at [195, 185] on input "text" at bounding box center [189, 178] width 220 height 33
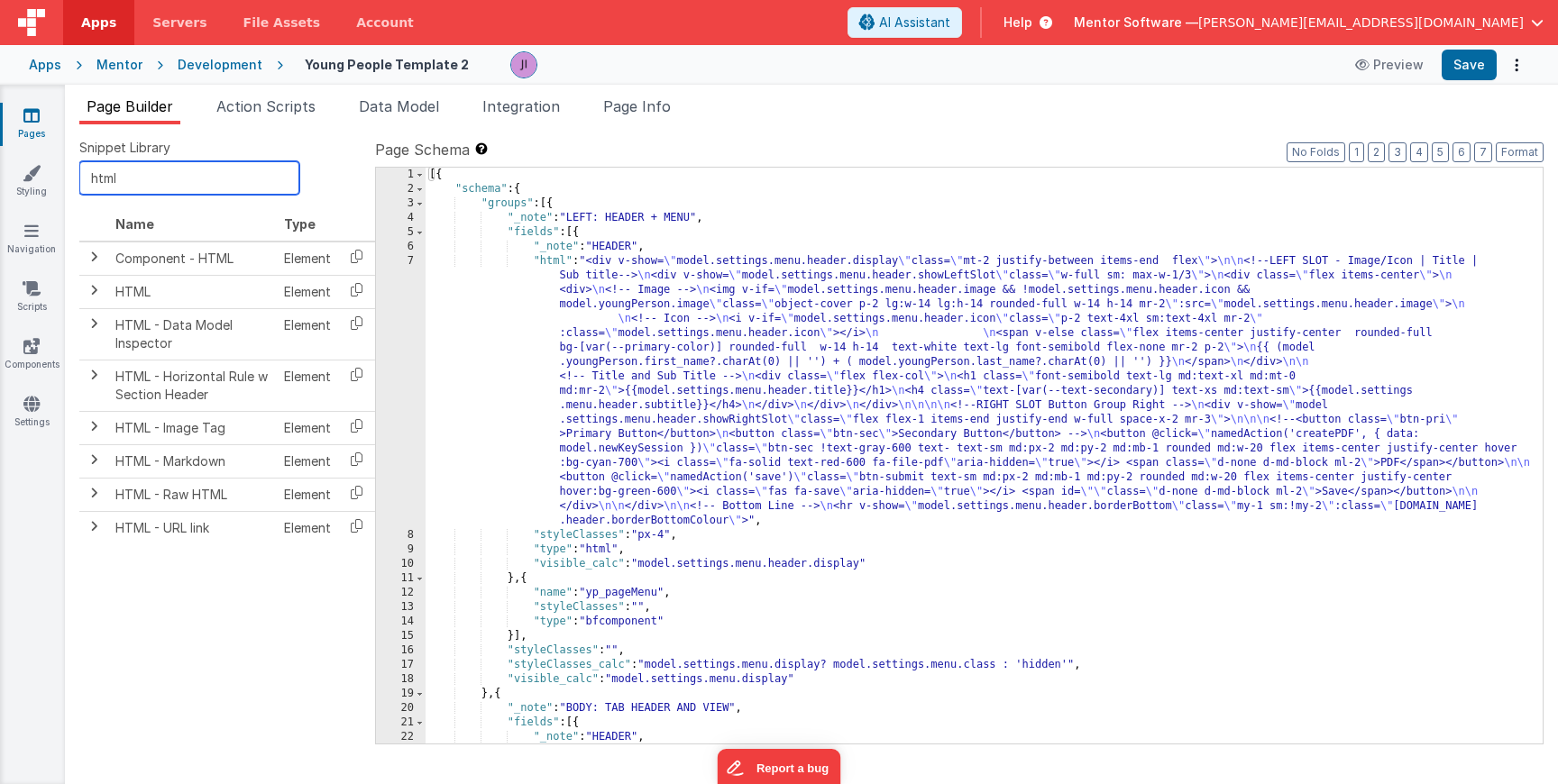
click at [151, 188] on input "html" at bounding box center [189, 178] width 220 height 33
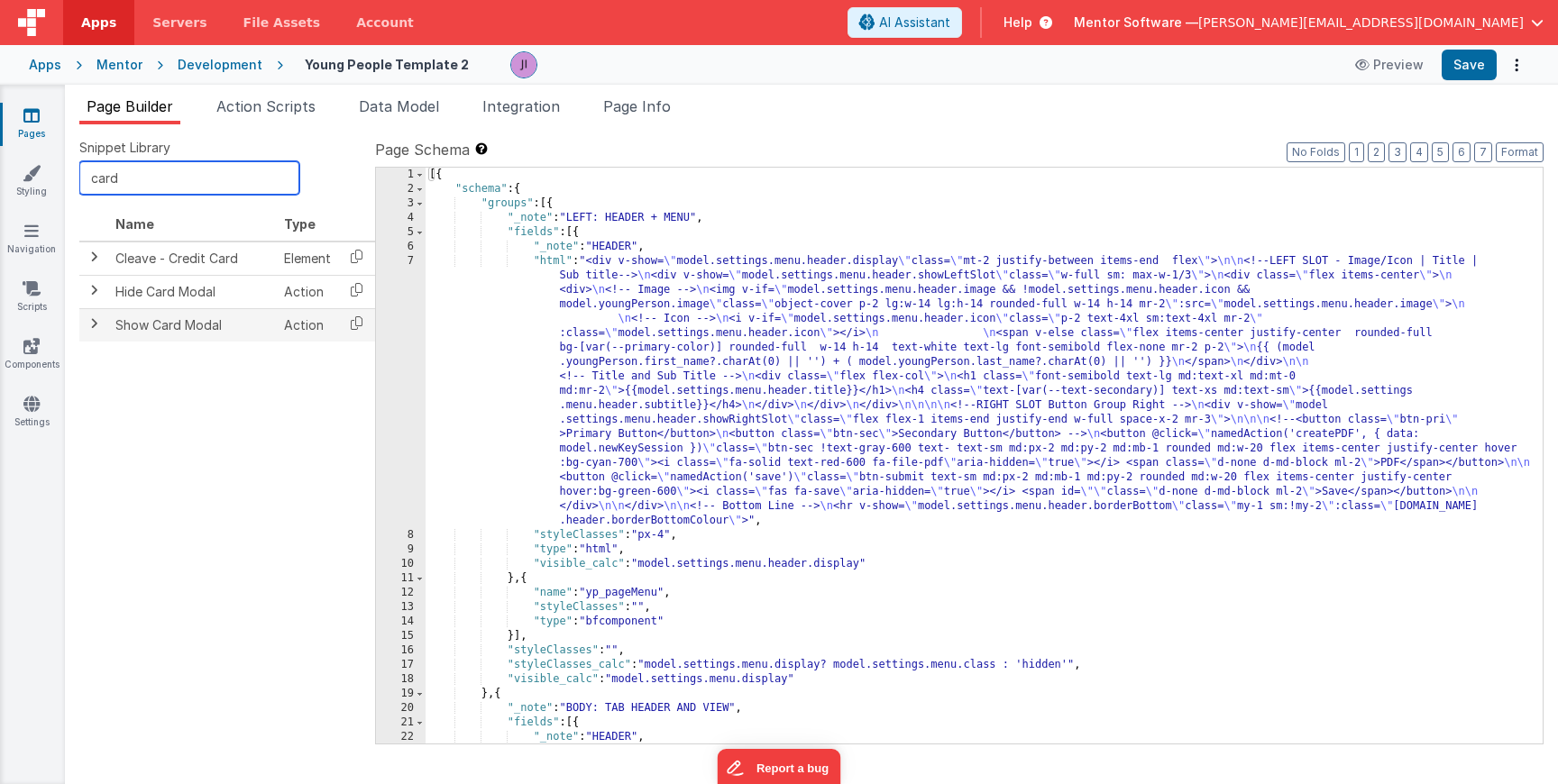
type input "card"
click at [96, 323] on span at bounding box center [94, 323] width 14 height 14
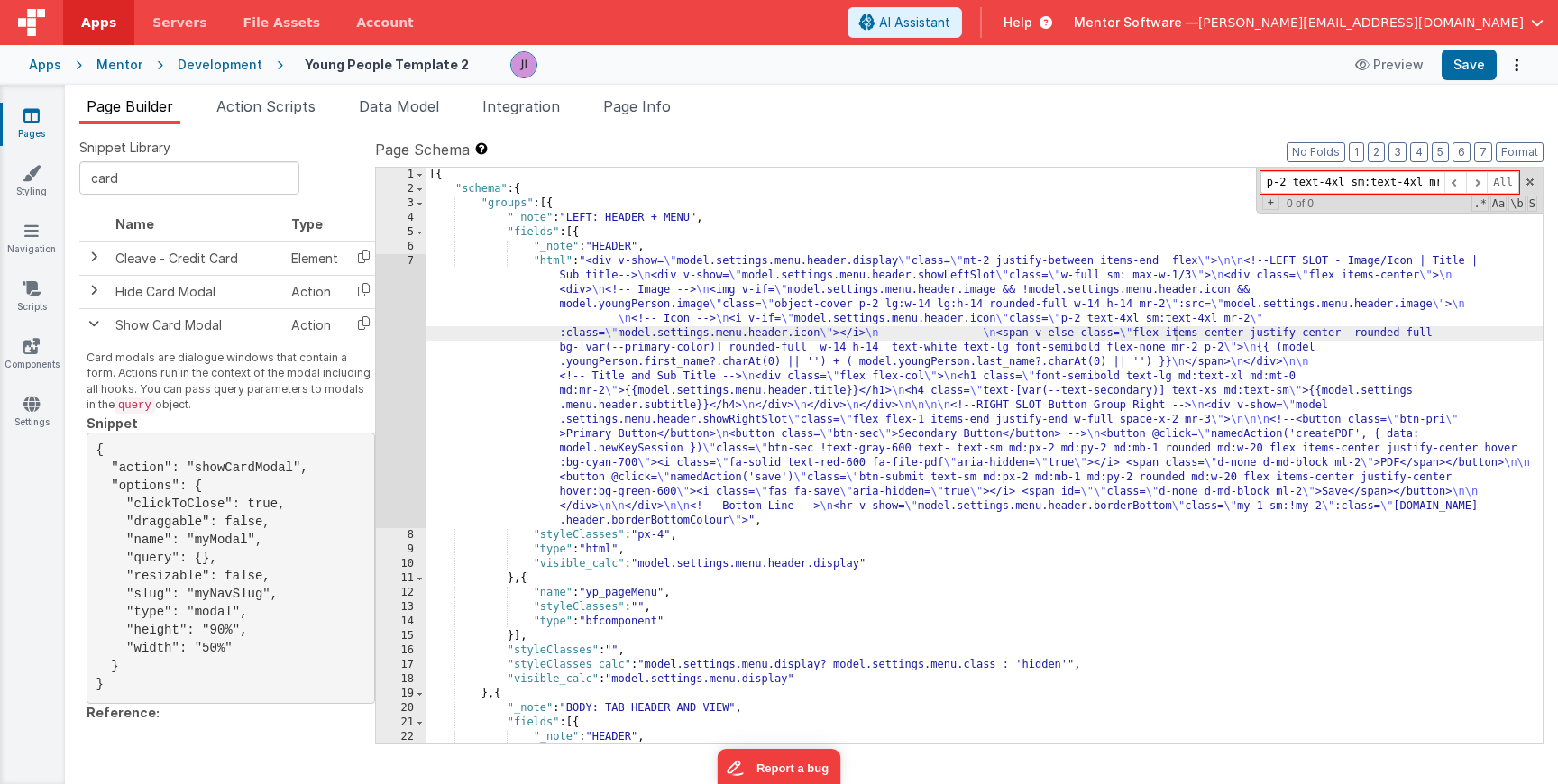
scroll to position [0, 139]
click at [1315, 176] on input "p-2 text-4xl sm:text-4xl mr-3 fa-solid fa-people" at bounding box center [1353, 183] width 184 height 23
drag, startPoint x: 1294, startPoint y: 183, endPoint x: 1186, endPoint y: 174, distance: 108.4
click at [1222, 188] on div "[{ "schema" : { "groups" : [{ "_note" : "LEFT: HEADER + MENU" , "fields" : [{ "…" at bounding box center [984, 455] width 1117 height 576
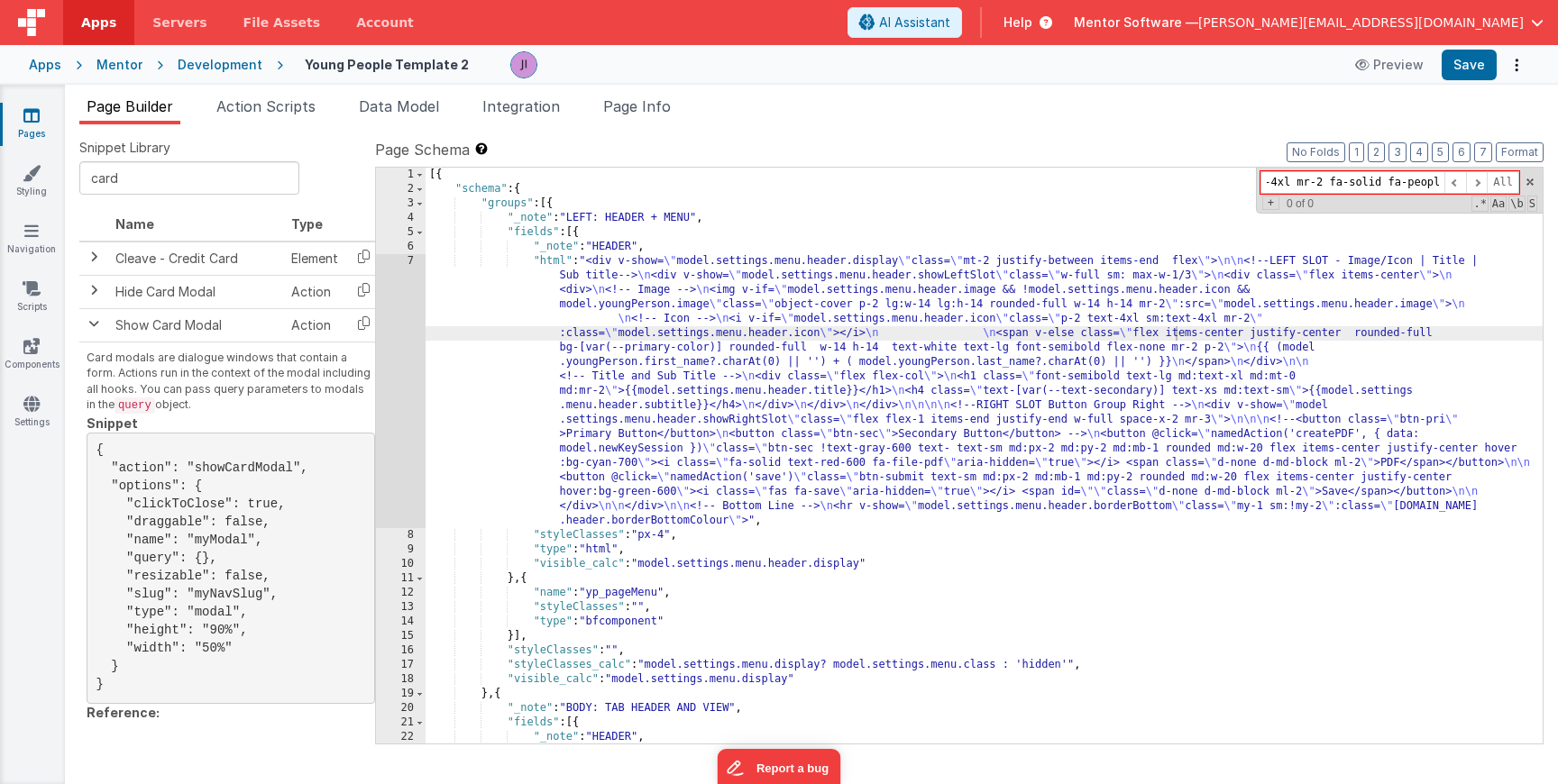
scroll to position [0, 0]
drag, startPoint x: 1299, startPoint y: 188, endPoint x: 1226, endPoint y: 183, distance: 73.2
click at [1228, 188] on div "[{ "schema" : { "groups" : [{ "_note" : "LEFT: HEADER + MENU" , "fields" : [{ "…" at bounding box center [984, 455] width 1117 height 576
type input "fa-solid fa-people"
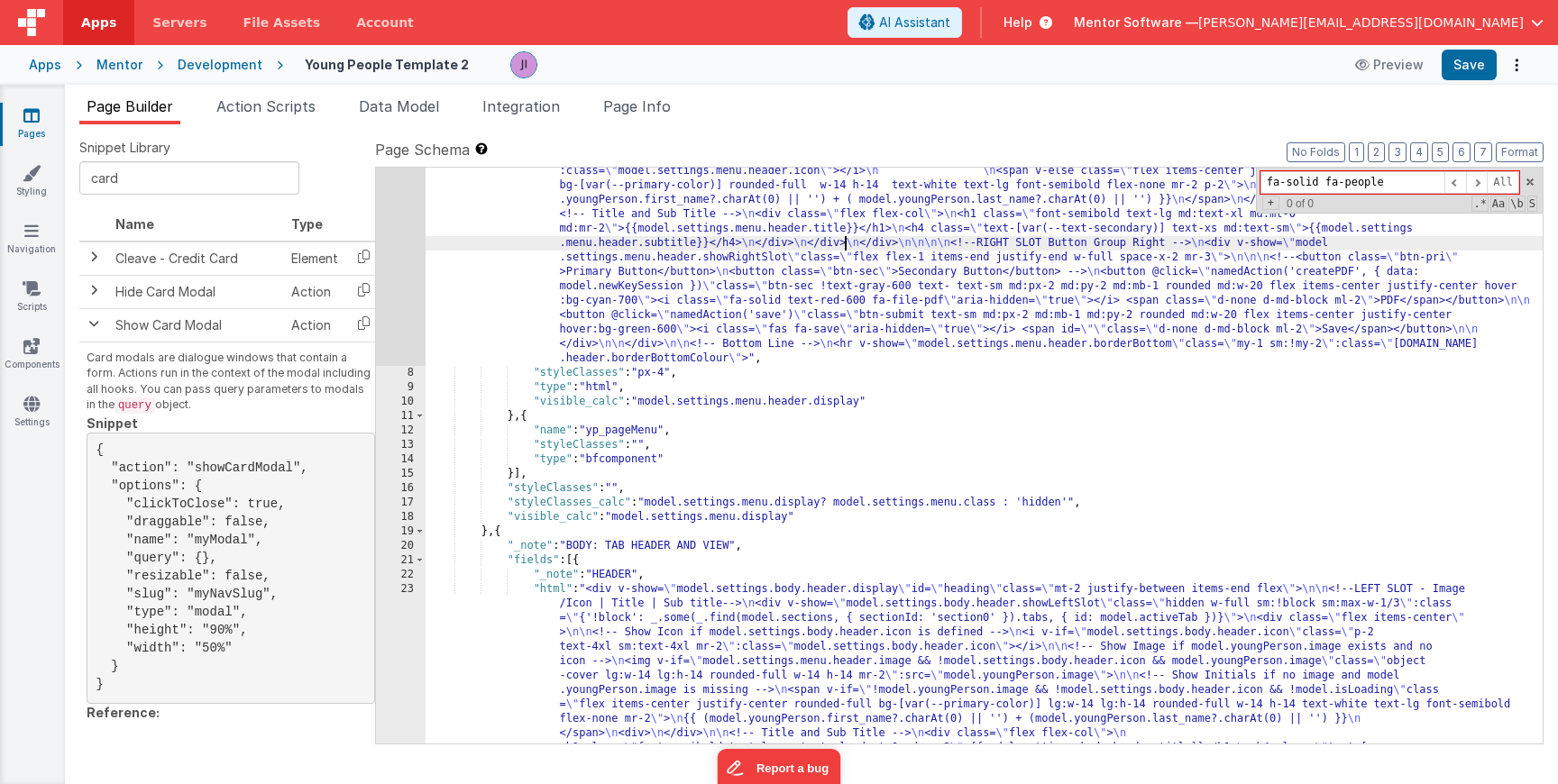
scroll to position [124, 0]
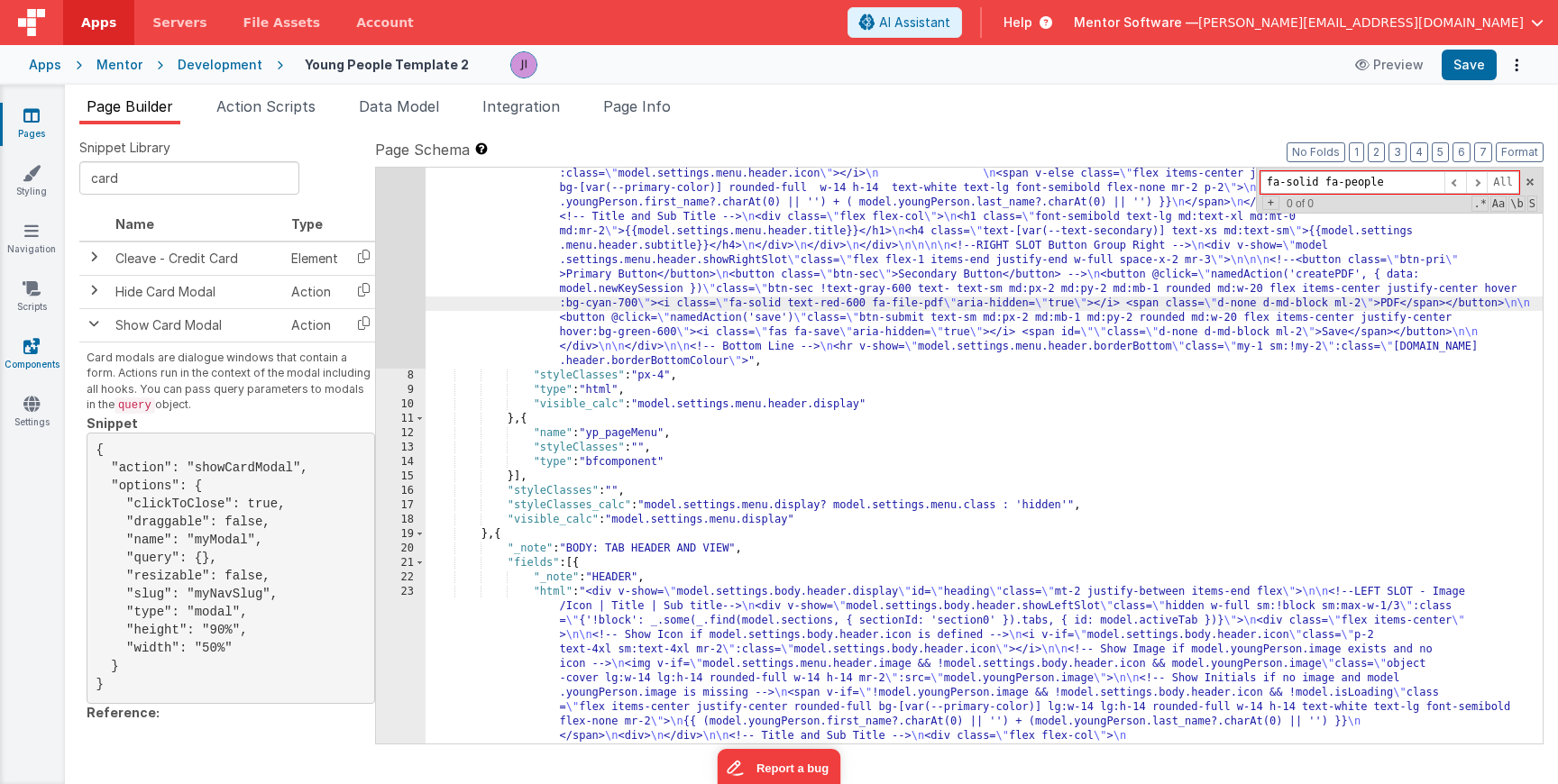
click at [44, 354] on link "Components" at bounding box center [31, 356] width 65 height 36
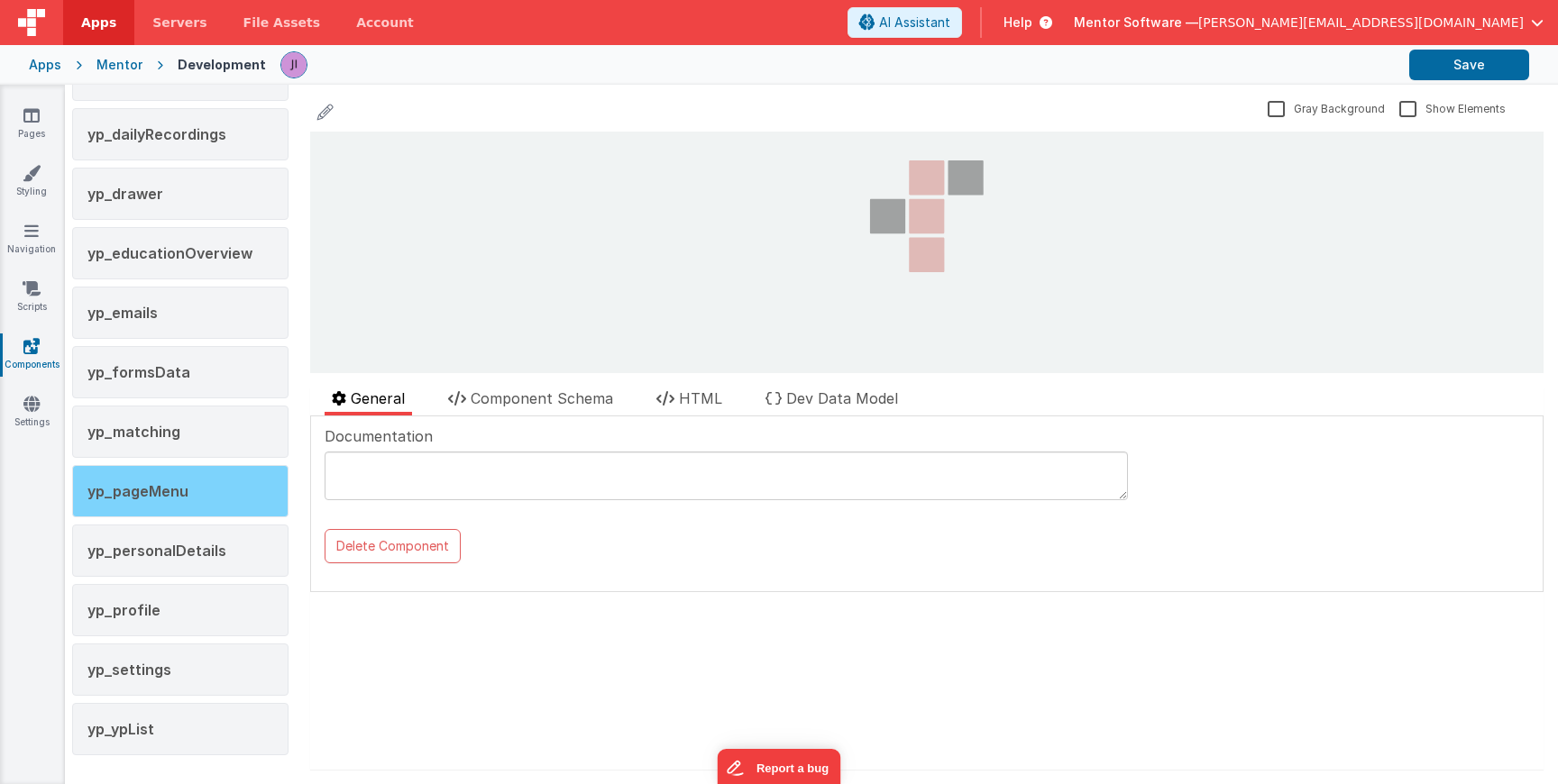
click at [174, 493] on span "yp_pageMenu" at bounding box center [137, 491] width 101 height 18
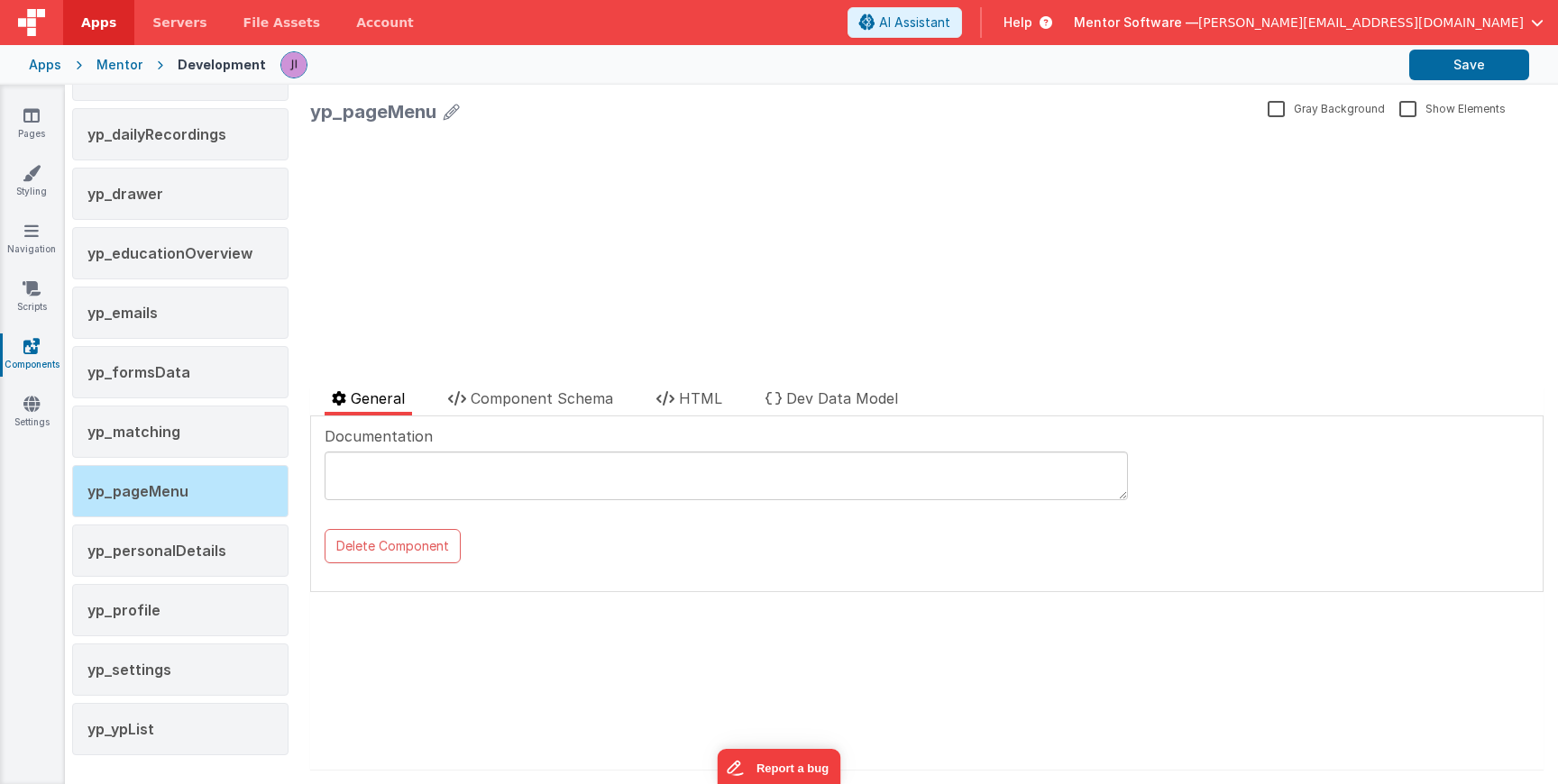
drag, startPoint x: 528, startPoint y: 396, endPoint x: 528, endPoint y: 430, distance: 34.0
click at [528, 396] on span "Component Schema" at bounding box center [542, 398] width 143 height 18
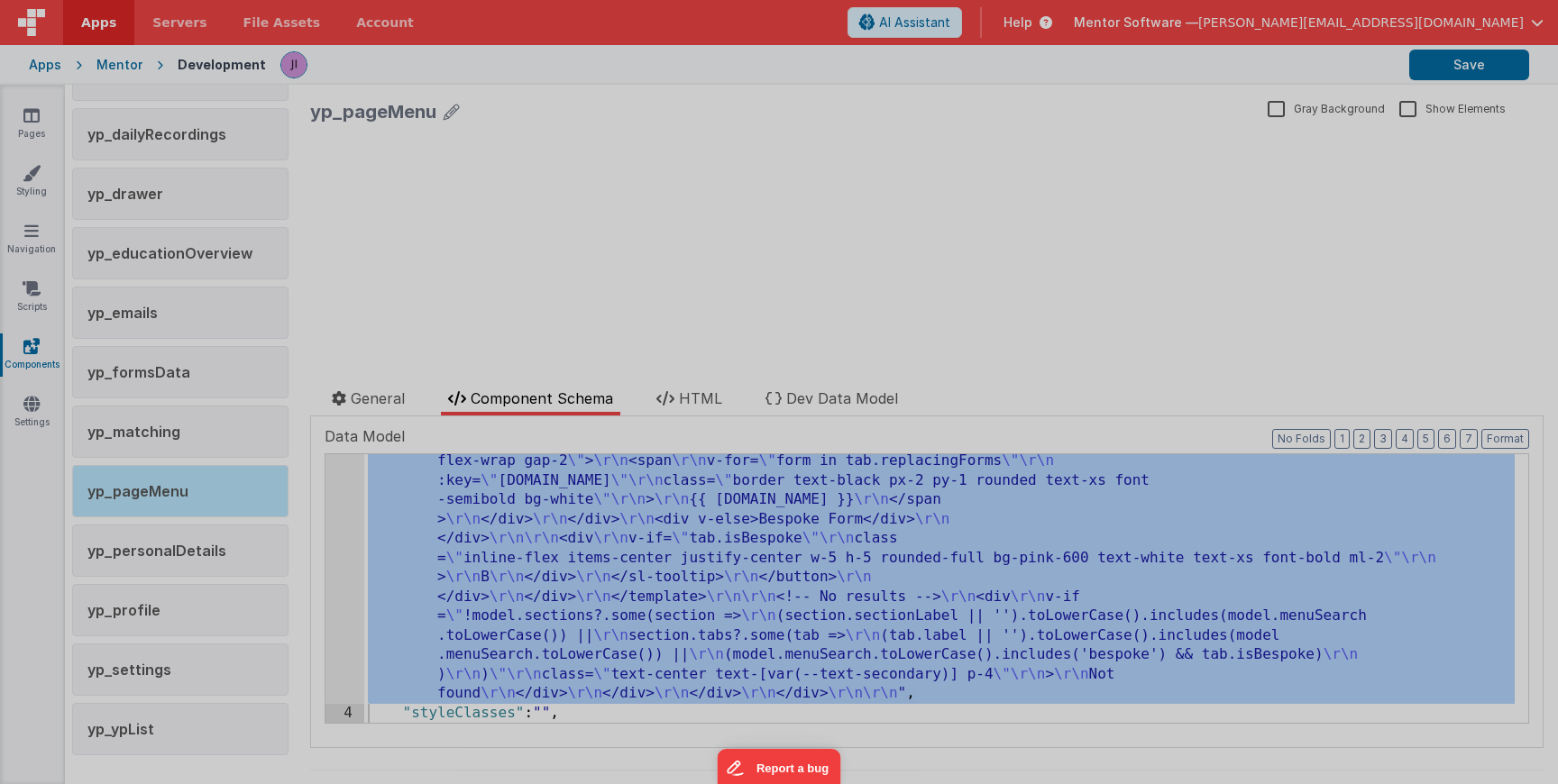
scroll to position [2018, 0]
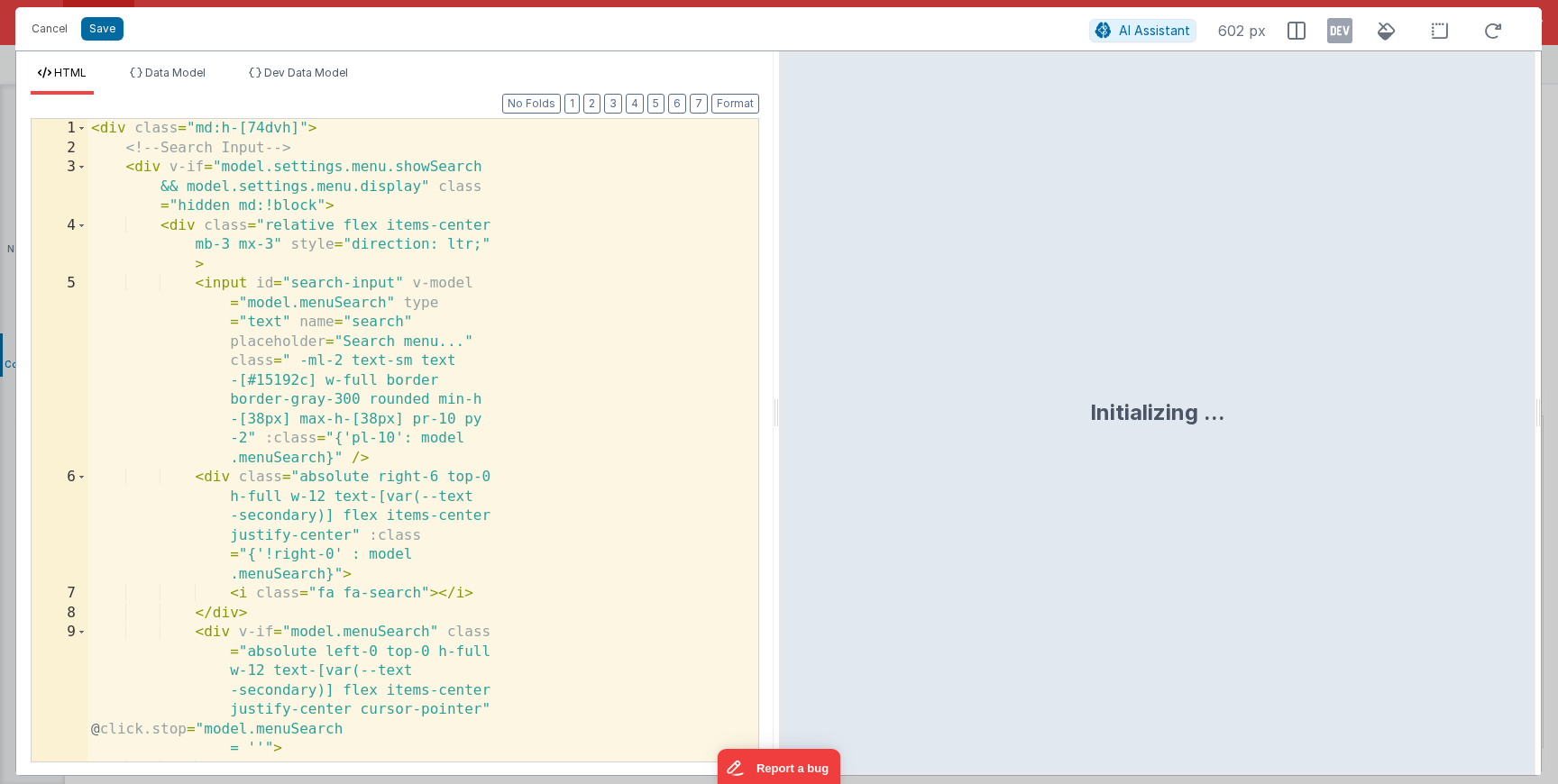
click at [691, 277] on div "< div class = "md:h-[74dvh]" > <!-- Search Input --> < div v-if = "model.settin…" at bounding box center [415, 472] width 657 height 706
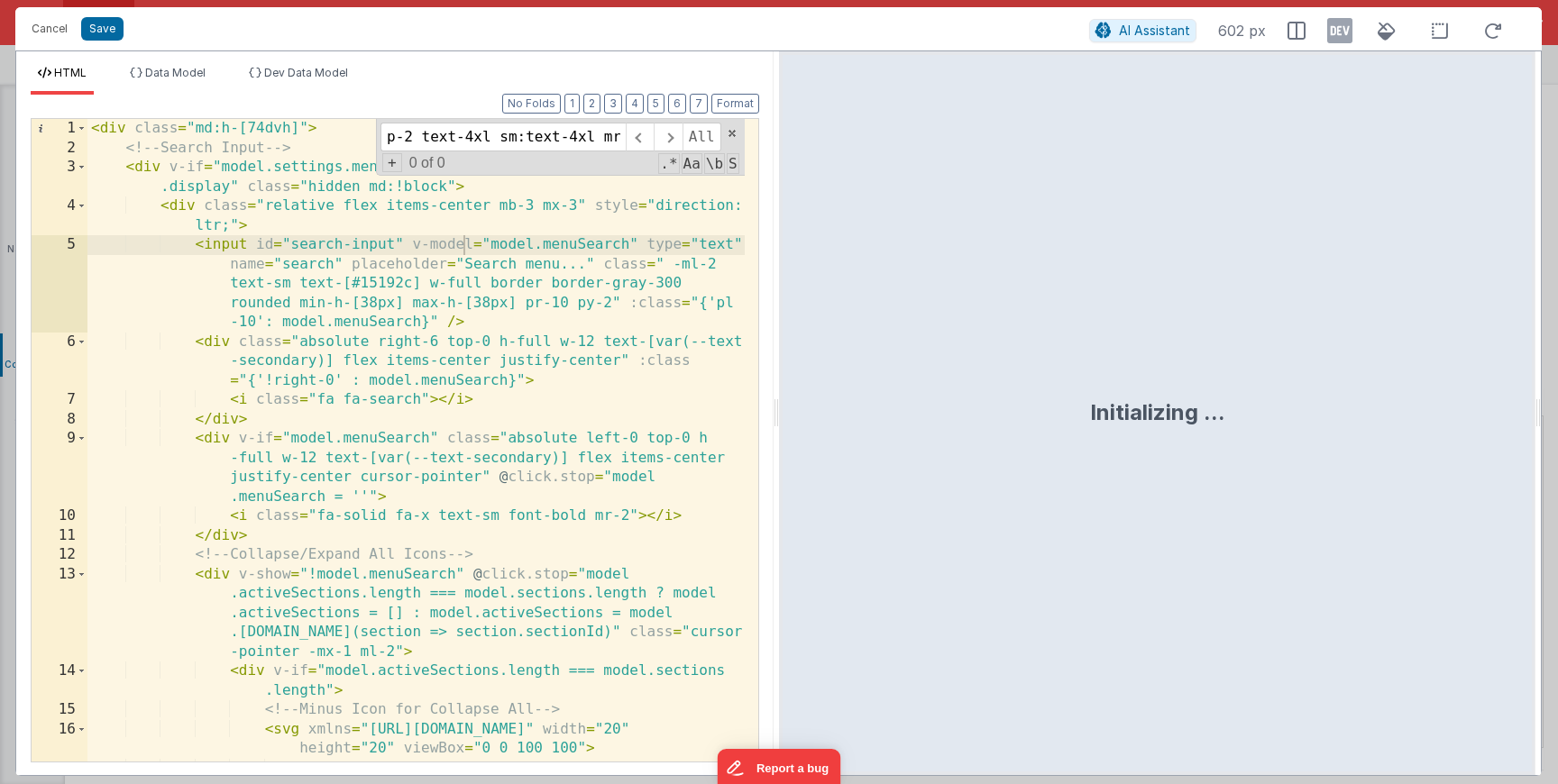
scroll to position [0, 183]
click at [453, 137] on input "p-2 text-4xl sm:text-4xl mr-3 fa-solid fa-people" at bounding box center [502, 137] width 245 height 29
drag, startPoint x: 470, startPoint y: 139, endPoint x: 147, endPoint y: 132, distance: 323.1
click at [149, 141] on div "< div class = "md:h-[74dvh]" > <!-- Search Input --> < div v-if = "model.settin…" at bounding box center [415, 441] width 657 height 643
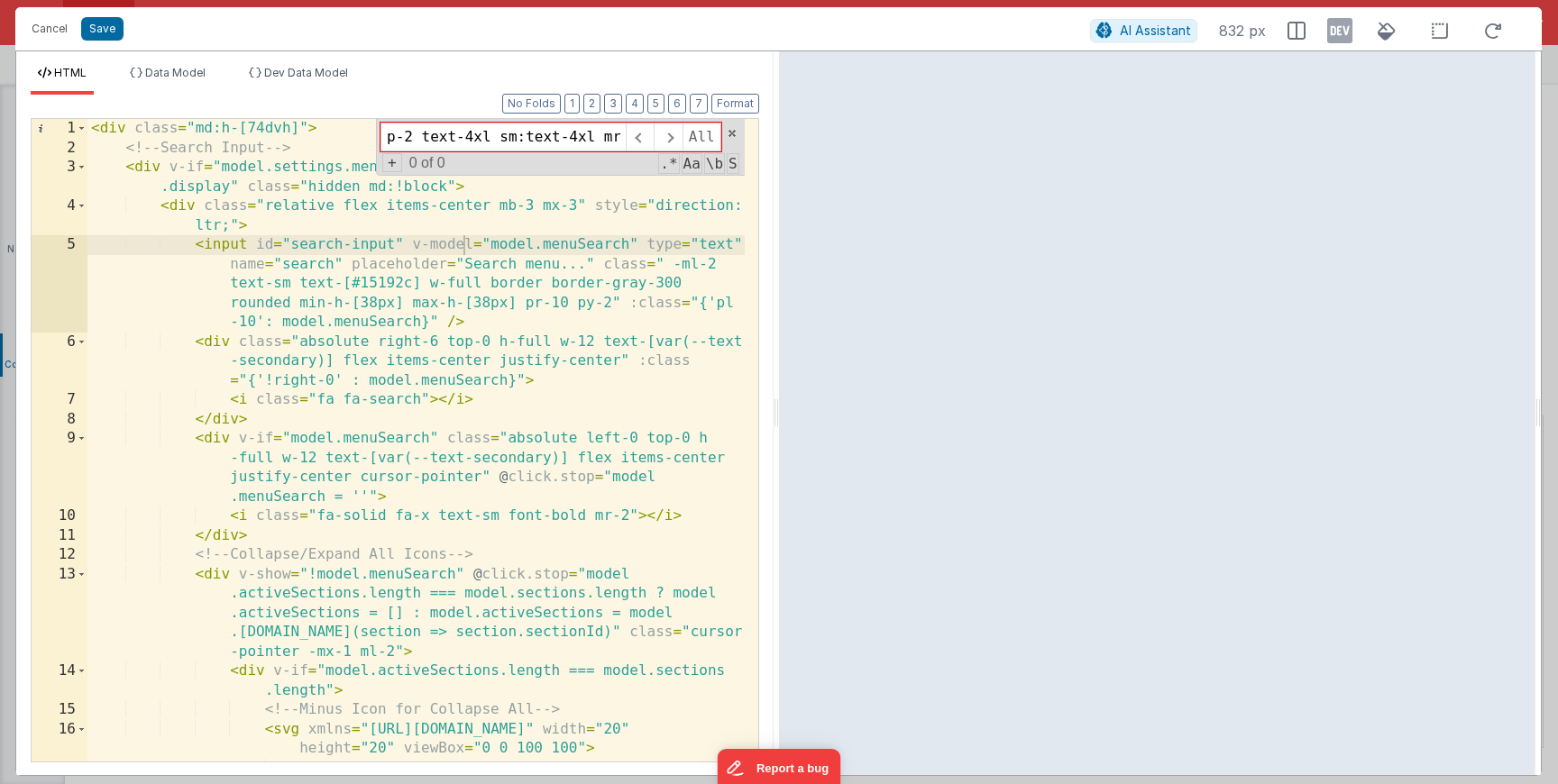
type input "fa-solid fa-people"
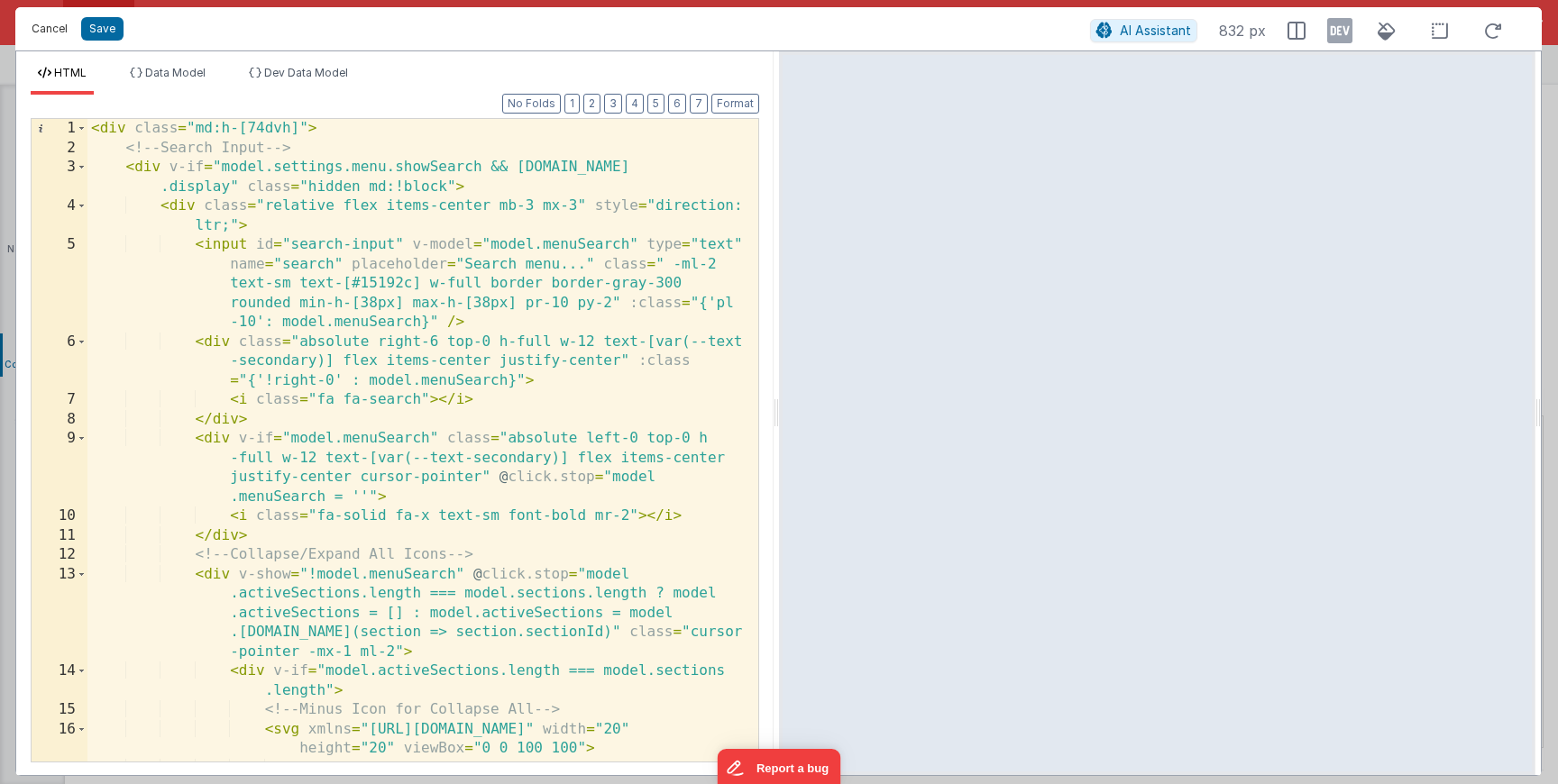
click at [59, 31] on button "Cancel" at bounding box center [49, 28] width 54 height 26
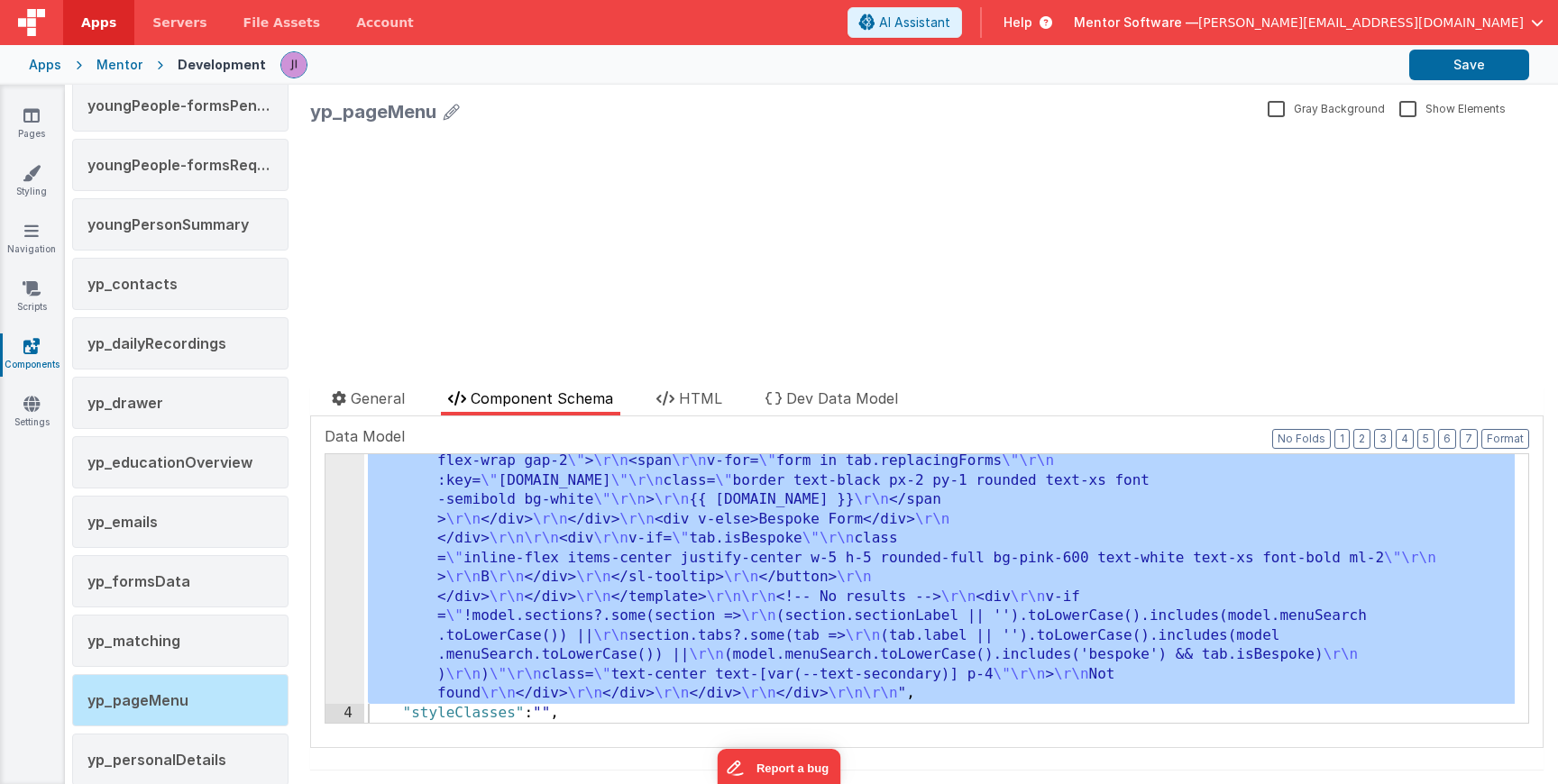
scroll to position [3260, 0]
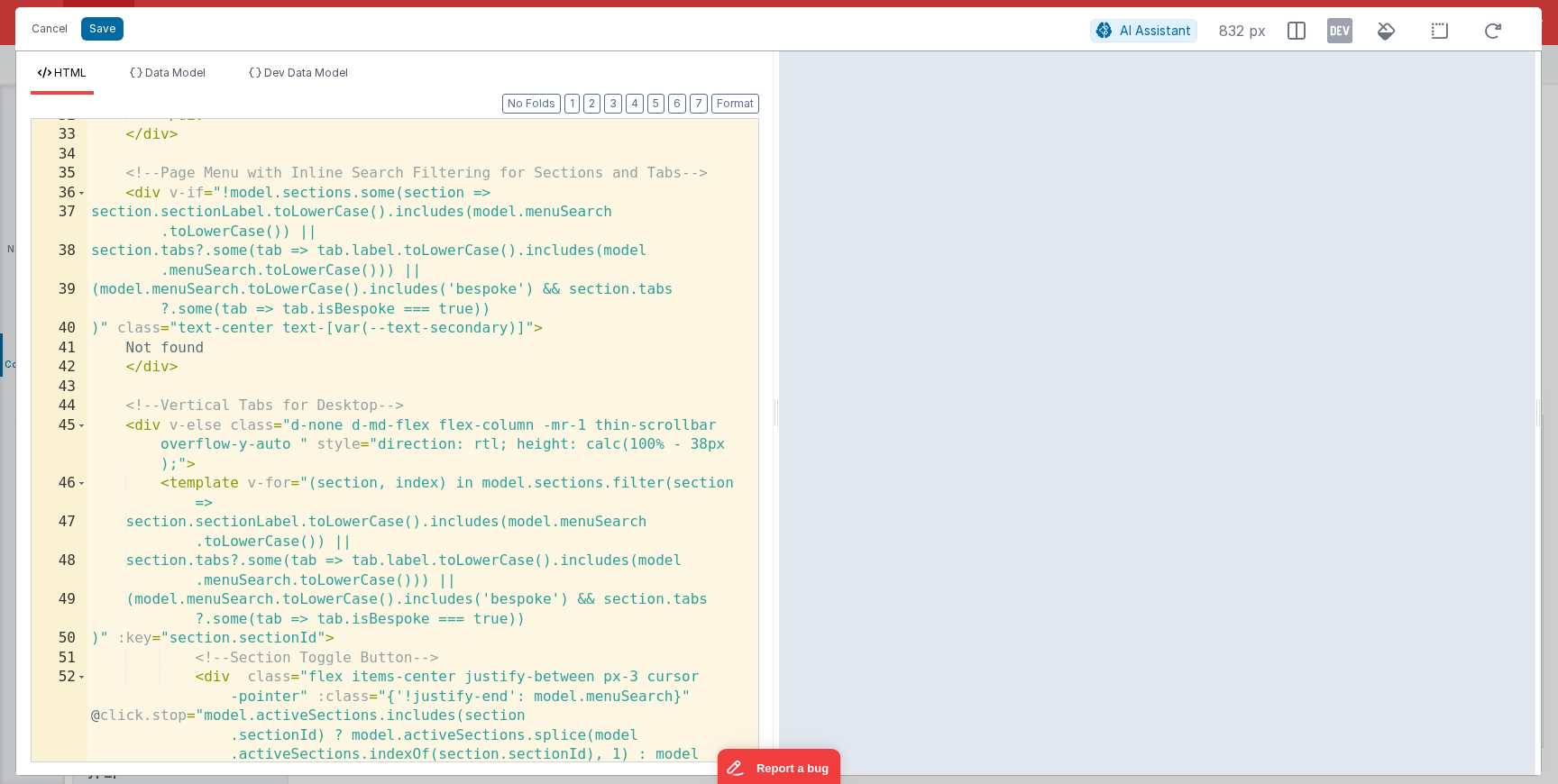
scroll to position [1176, 0]
click at [48, 34] on button "Cancel" at bounding box center [49, 28] width 54 height 26
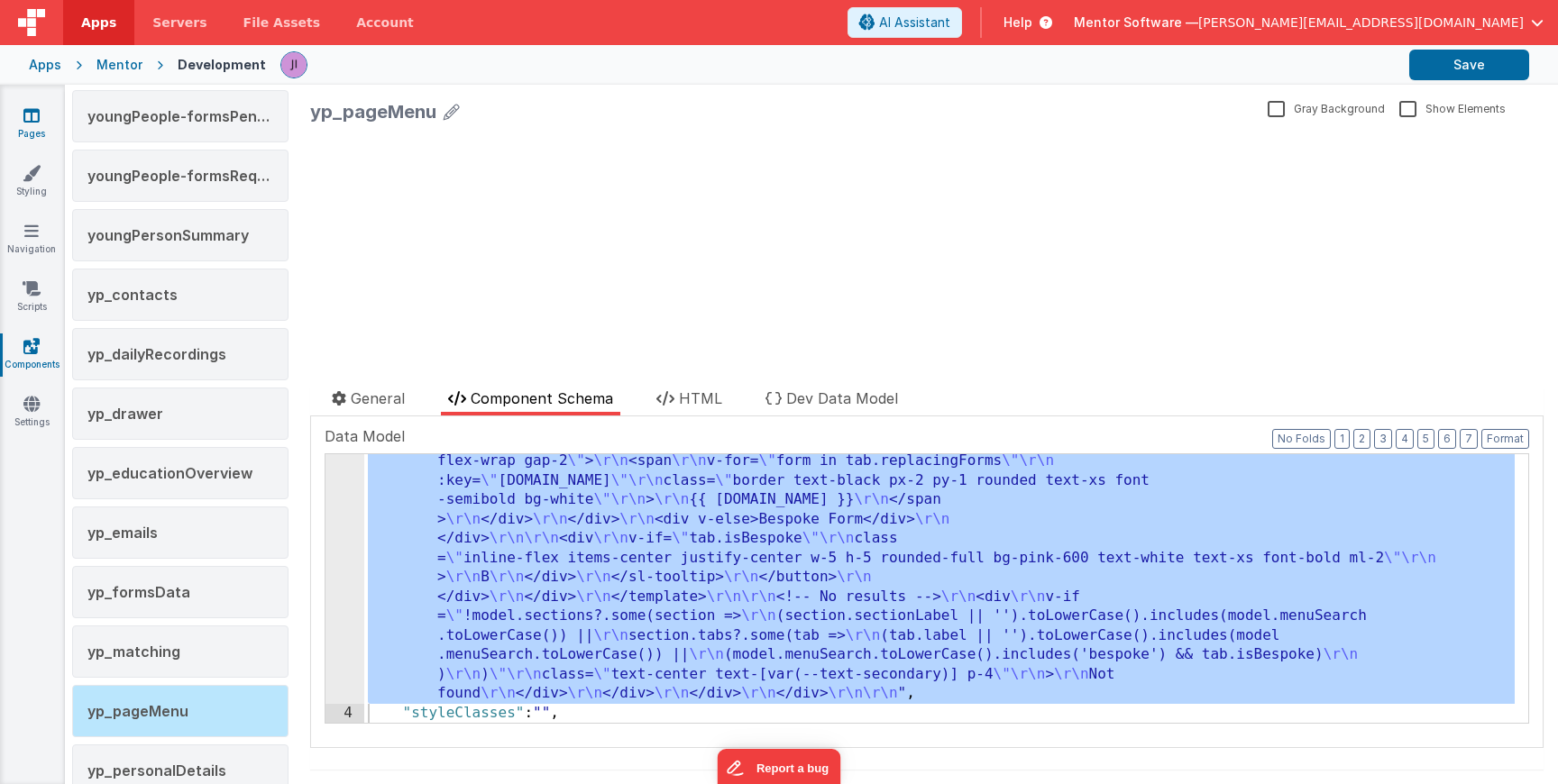
click at [36, 125] on link "Pages" at bounding box center [31, 124] width 65 height 36
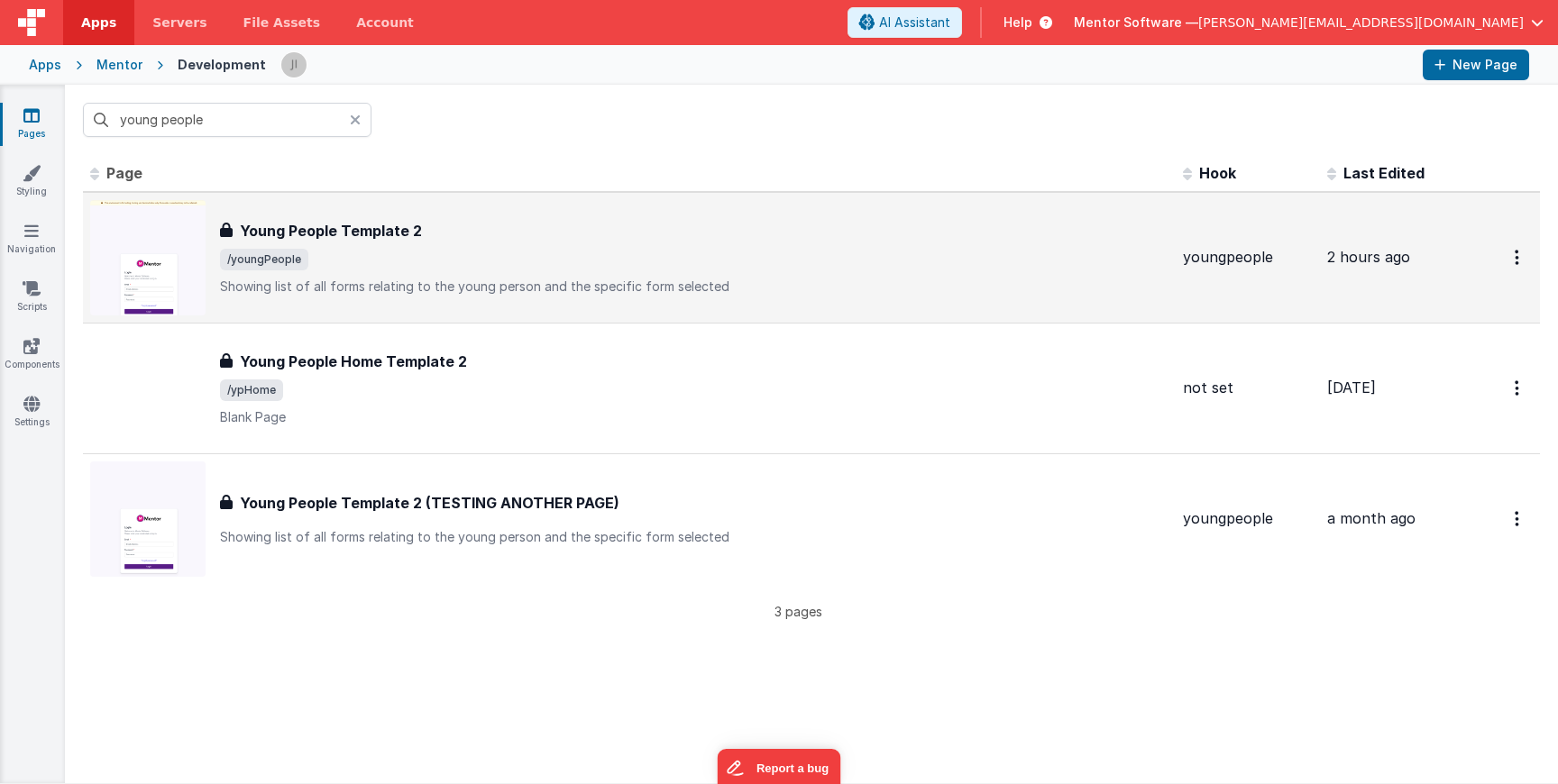
click at [376, 238] on h3 "Young People Template 2" at bounding box center [331, 231] width 183 height 22
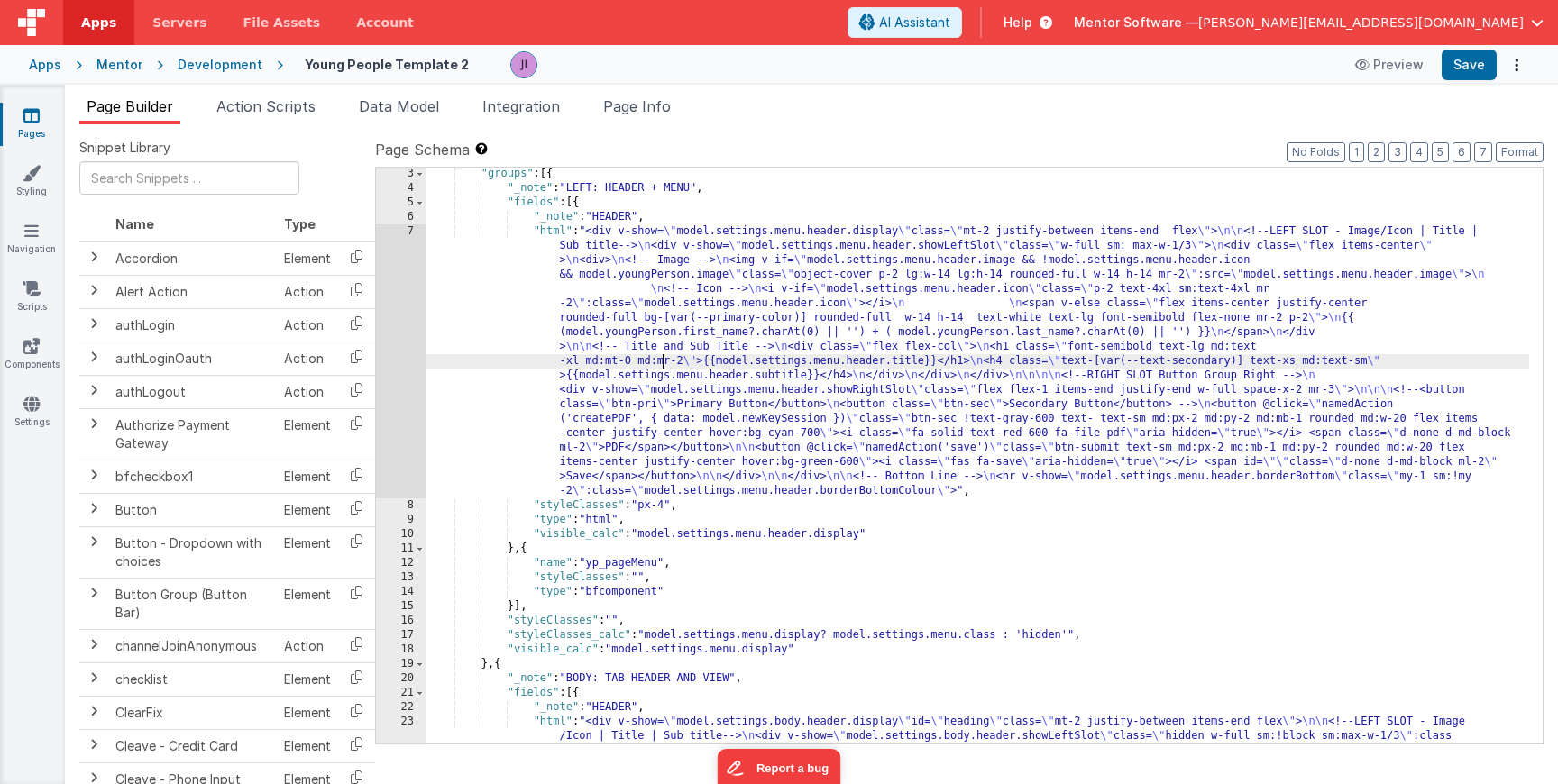
scroll to position [47, 0]
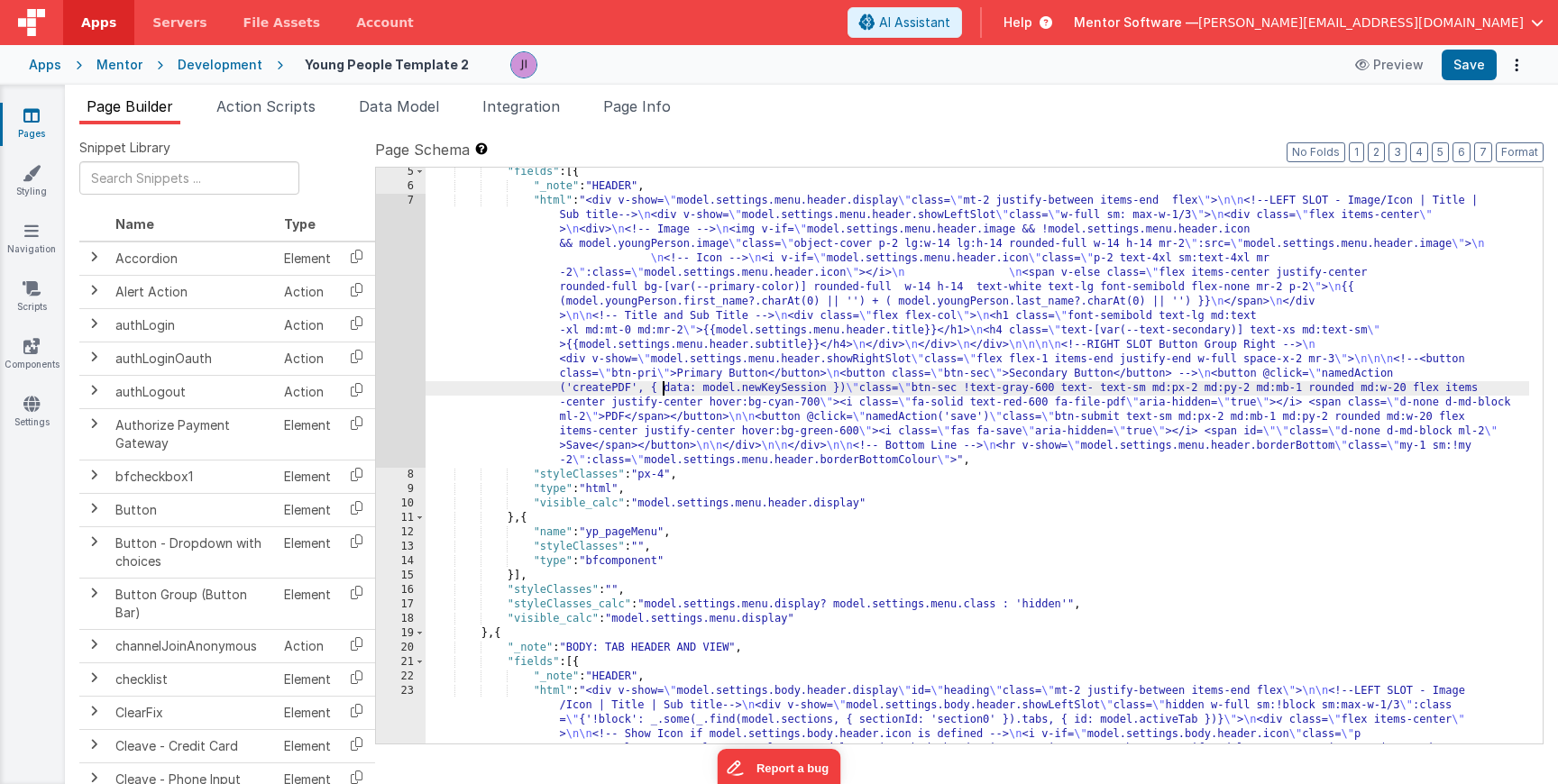
click at [400, 349] on div "7" at bounding box center [401, 331] width 49 height 274
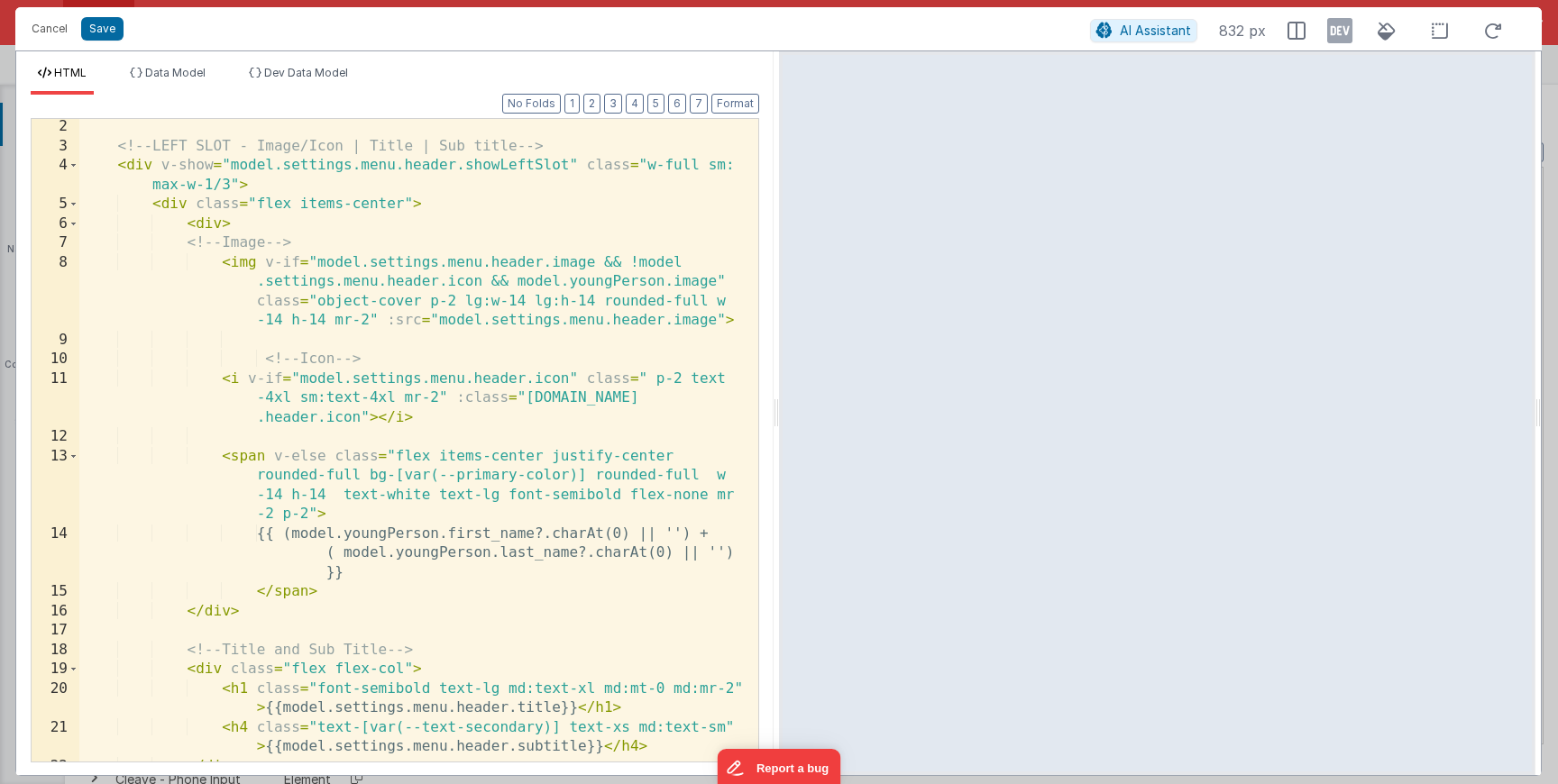
scroll to position [38, 0]
click at [437, 401] on div "< div v-show = "model.settings.menu.header.display" class = "mt-2 justify-betwe…" at bounding box center [412, 432] width 666 height 702
click at [111, 30] on button "Save" at bounding box center [102, 28] width 43 height 24
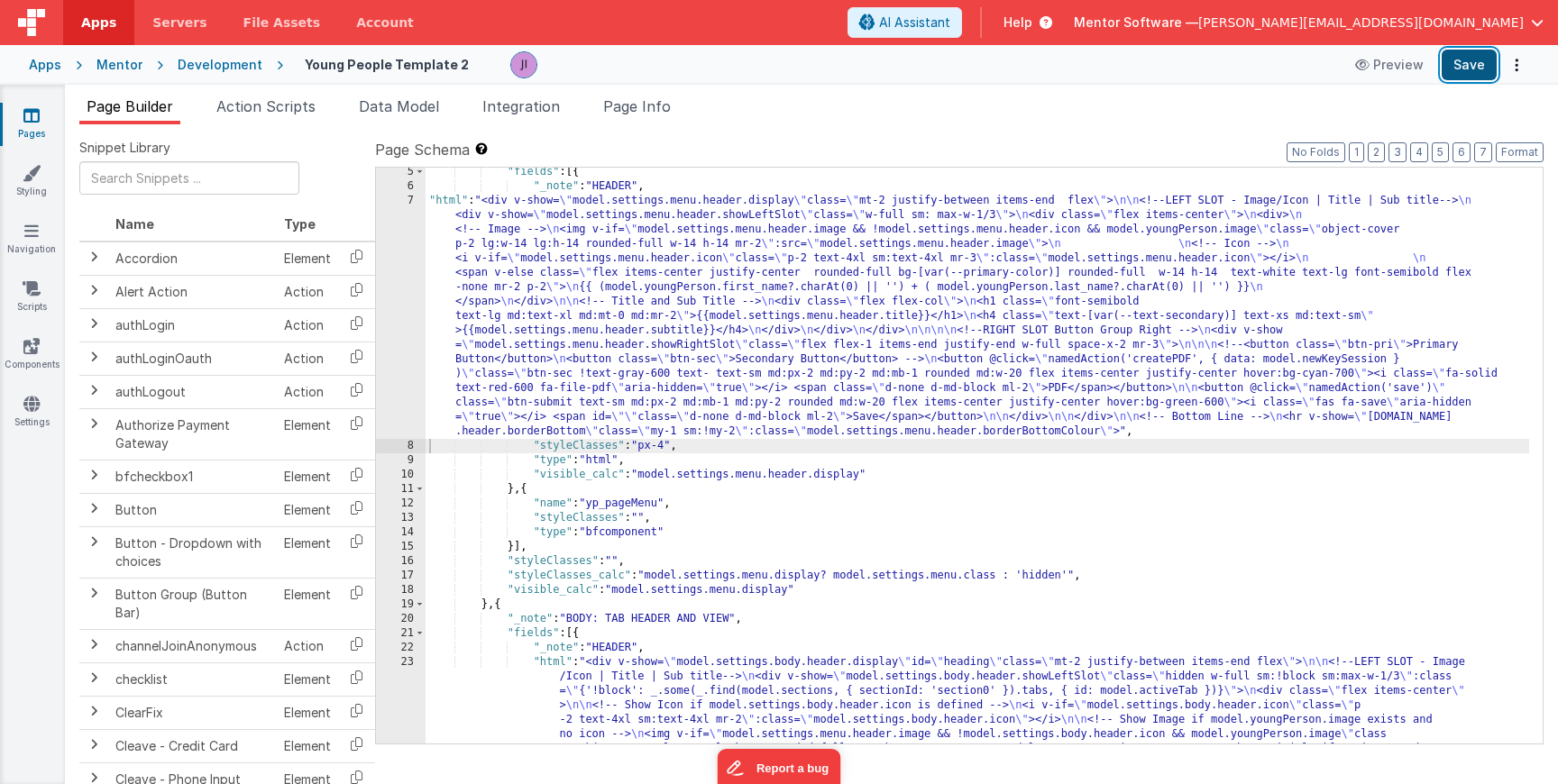
click at [1483, 61] on button "Save" at bounding box center [1469, 64] width 55 height 30
click at [252, 113] on span "Action Scripts" at bounding box center [266, 106] width 99 height 18
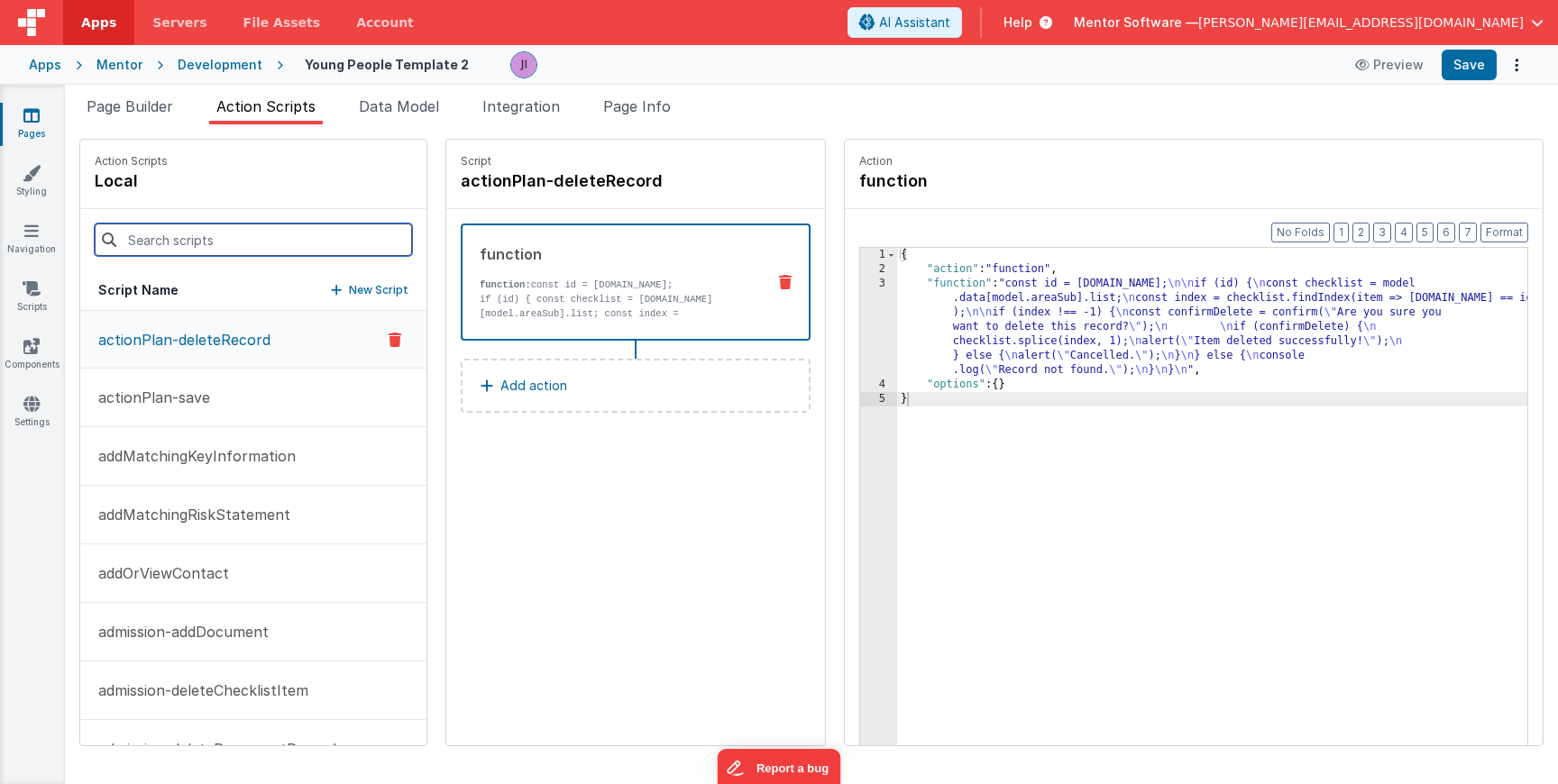
click at [279, 250] on input at bounding box center [254, 239] width 318 height 32
click at [393, 279] on div "Script Name New Script" at bounding box center [254, 290] width 346 height 41
click at [393, 288] on p "New Script" at bounding box center [378, 289] width 60 height 18
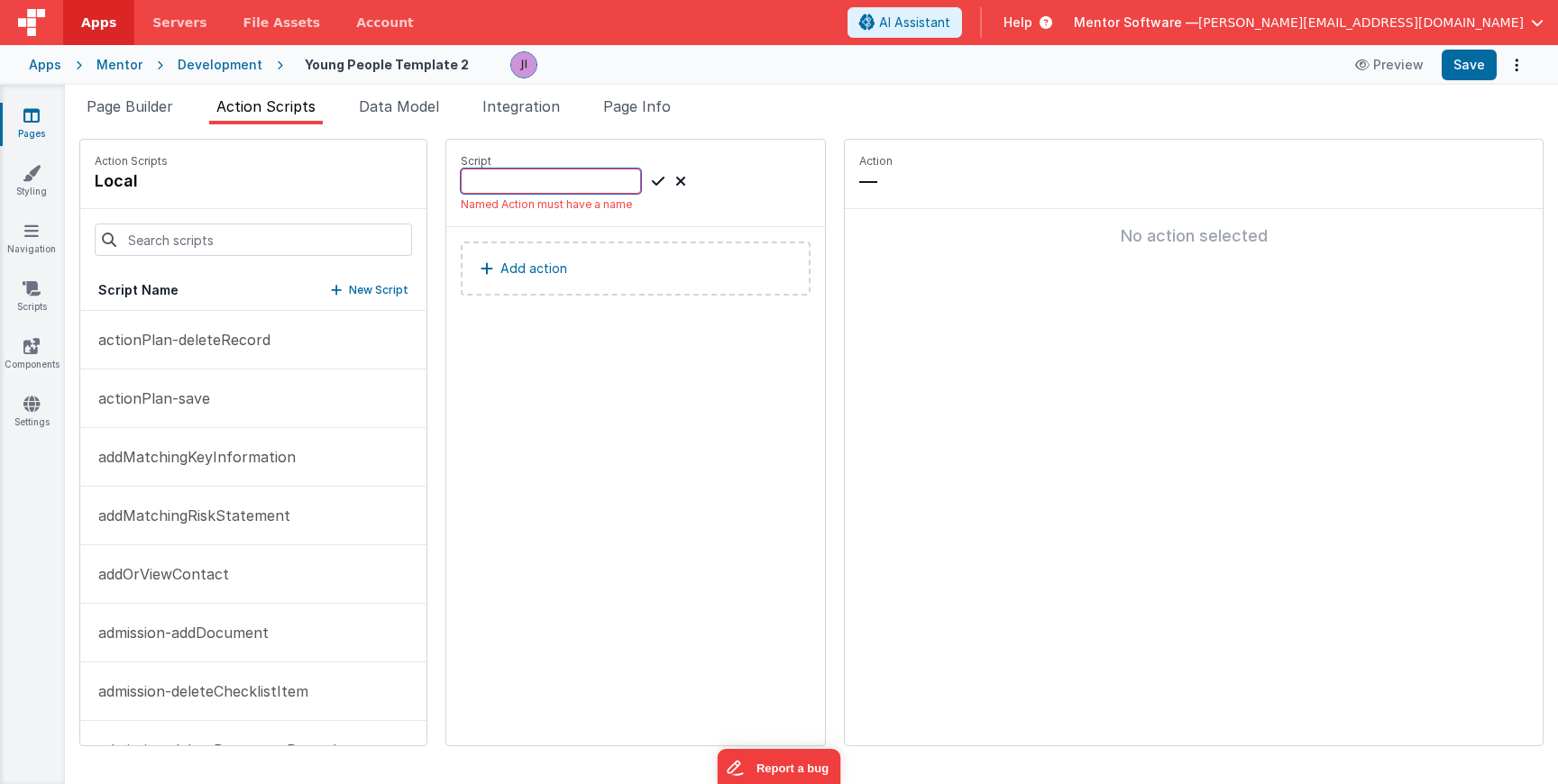
click at [551, 182] on input at bounding box center [551, 181] width 181 height 26
type input "cancelEditMode"
click at [652, 180] on icon at bounding box center [657, 181] width 12 height 22
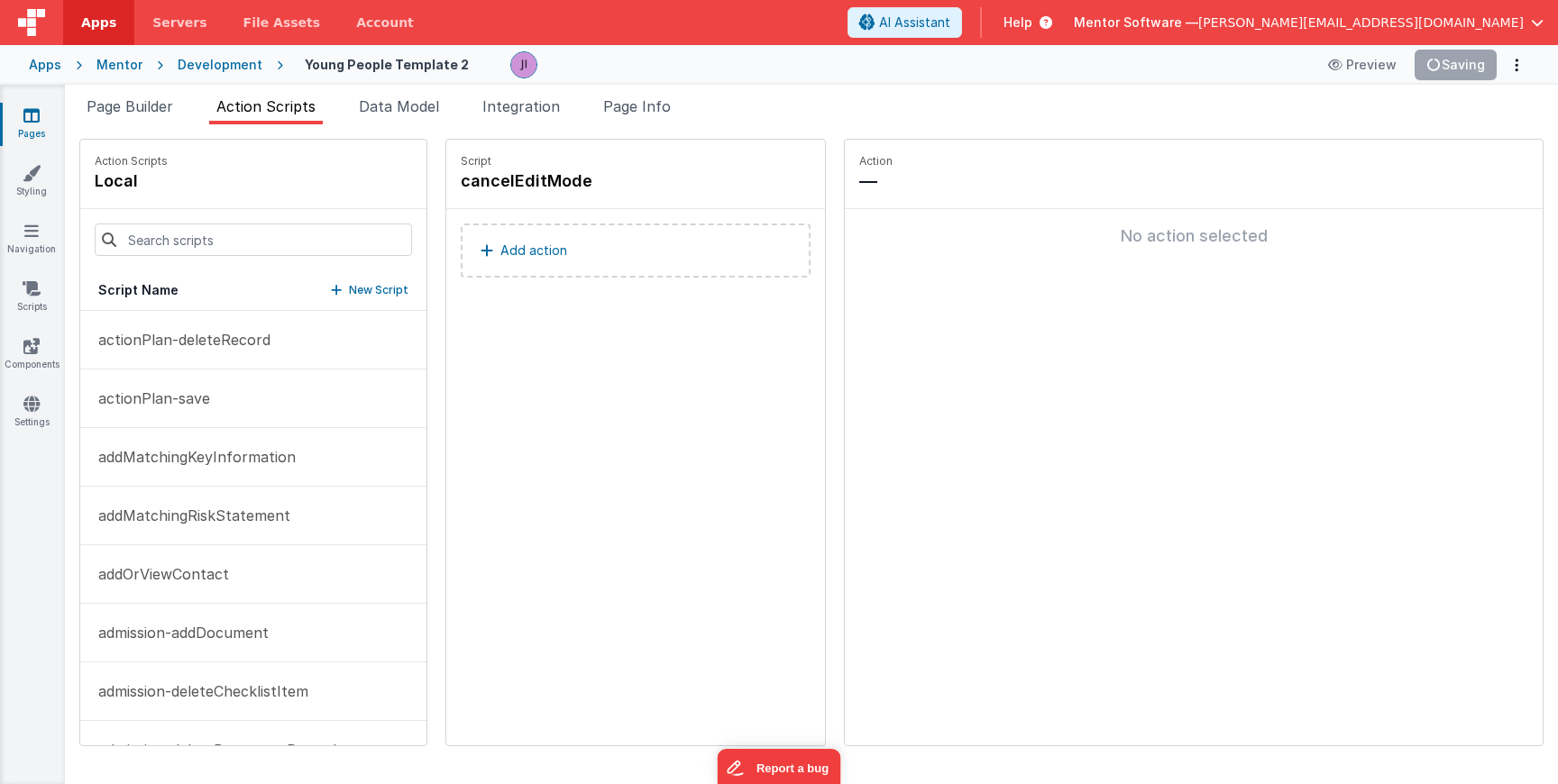
click at [718, 247] on button "Add action" at bounding box center [636, 250] width 350 height 54
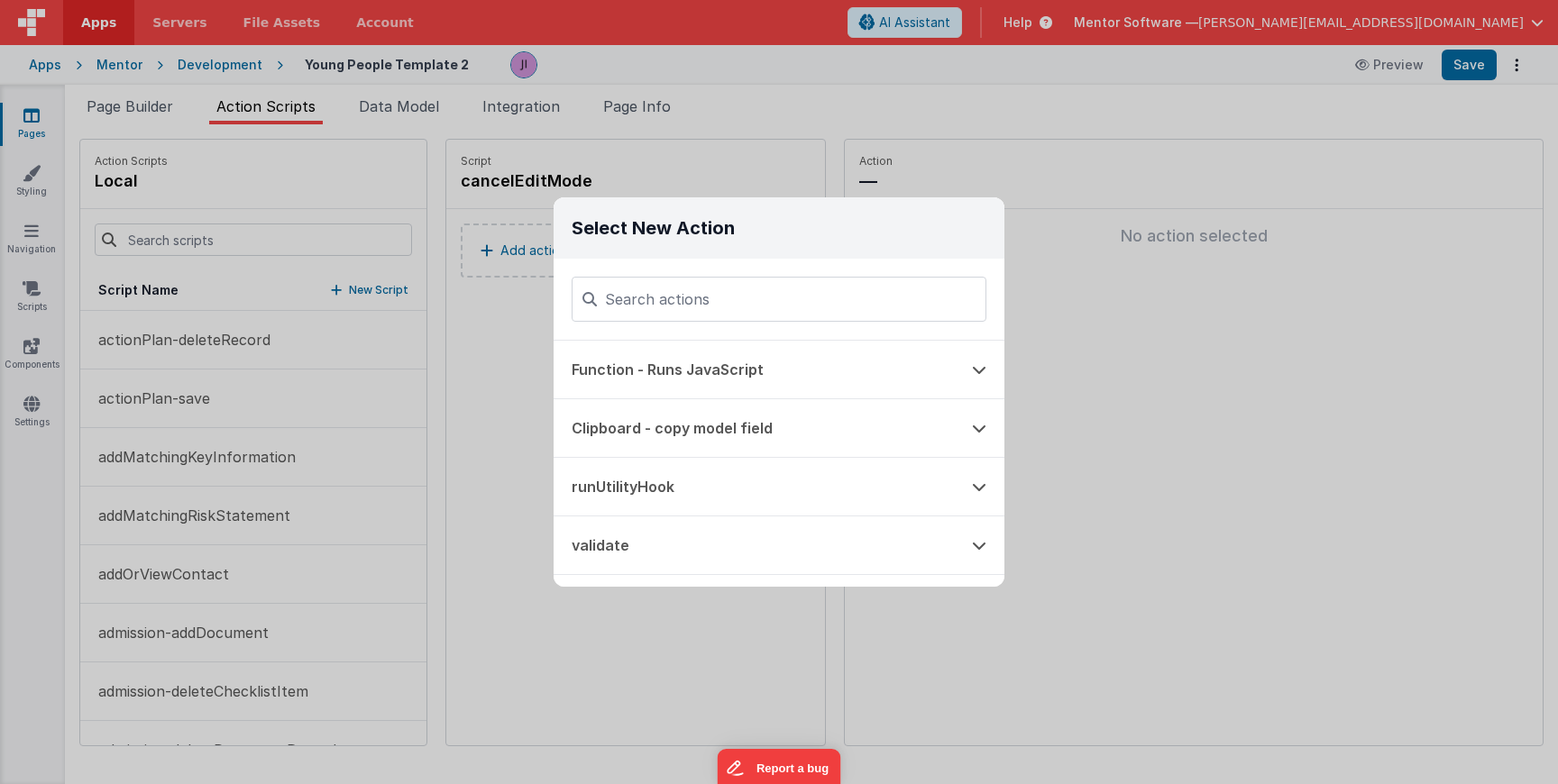
click at [1082, 261] on div "Select New Action Function - Runs JavaScript Clipboard - copy model field runUt…" at bounding box center [779, 392] width 1558 height 784
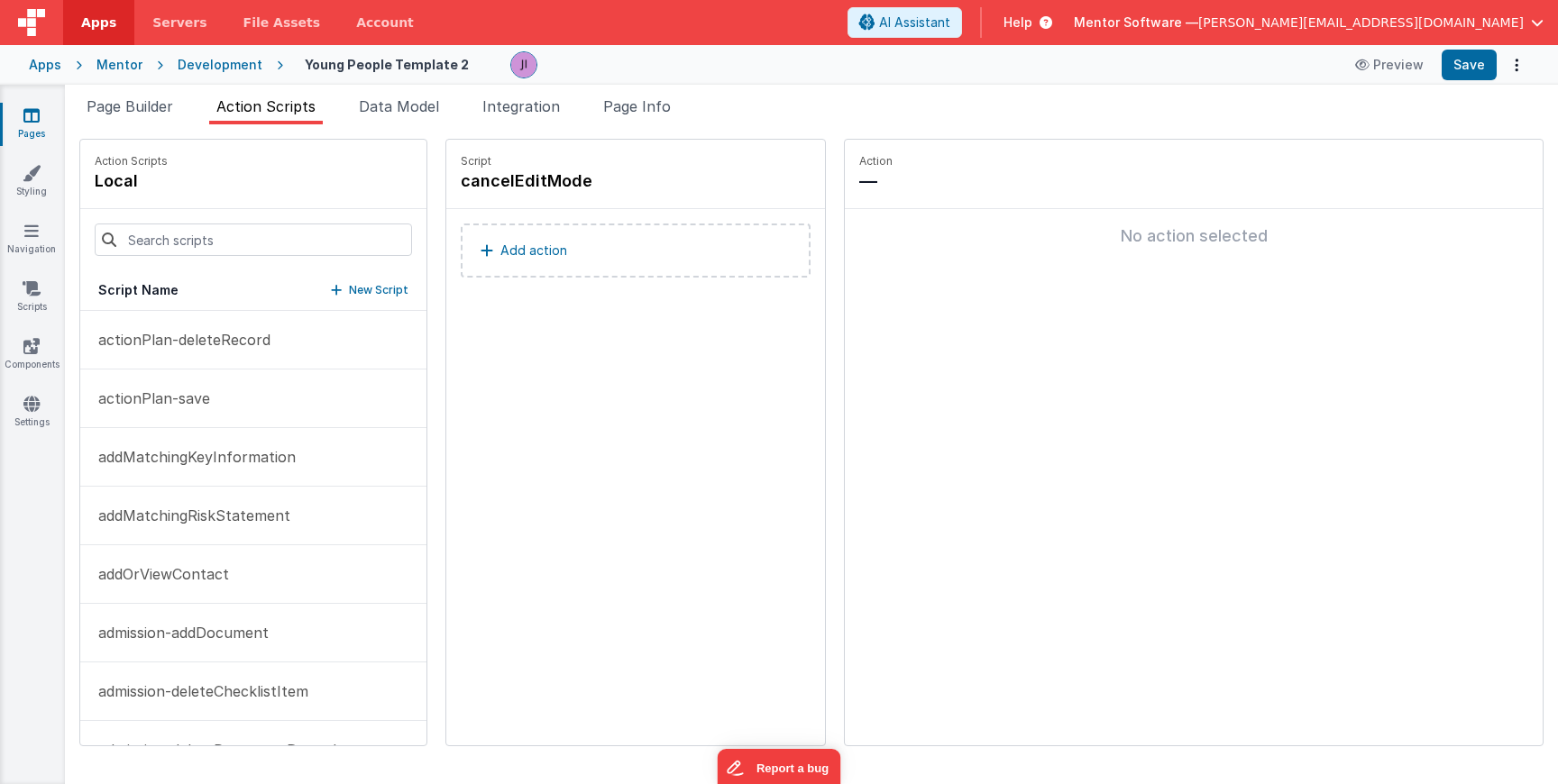
click at [533, 245] on p "Add action" at bounding box center [534, 251] width 67 height 22
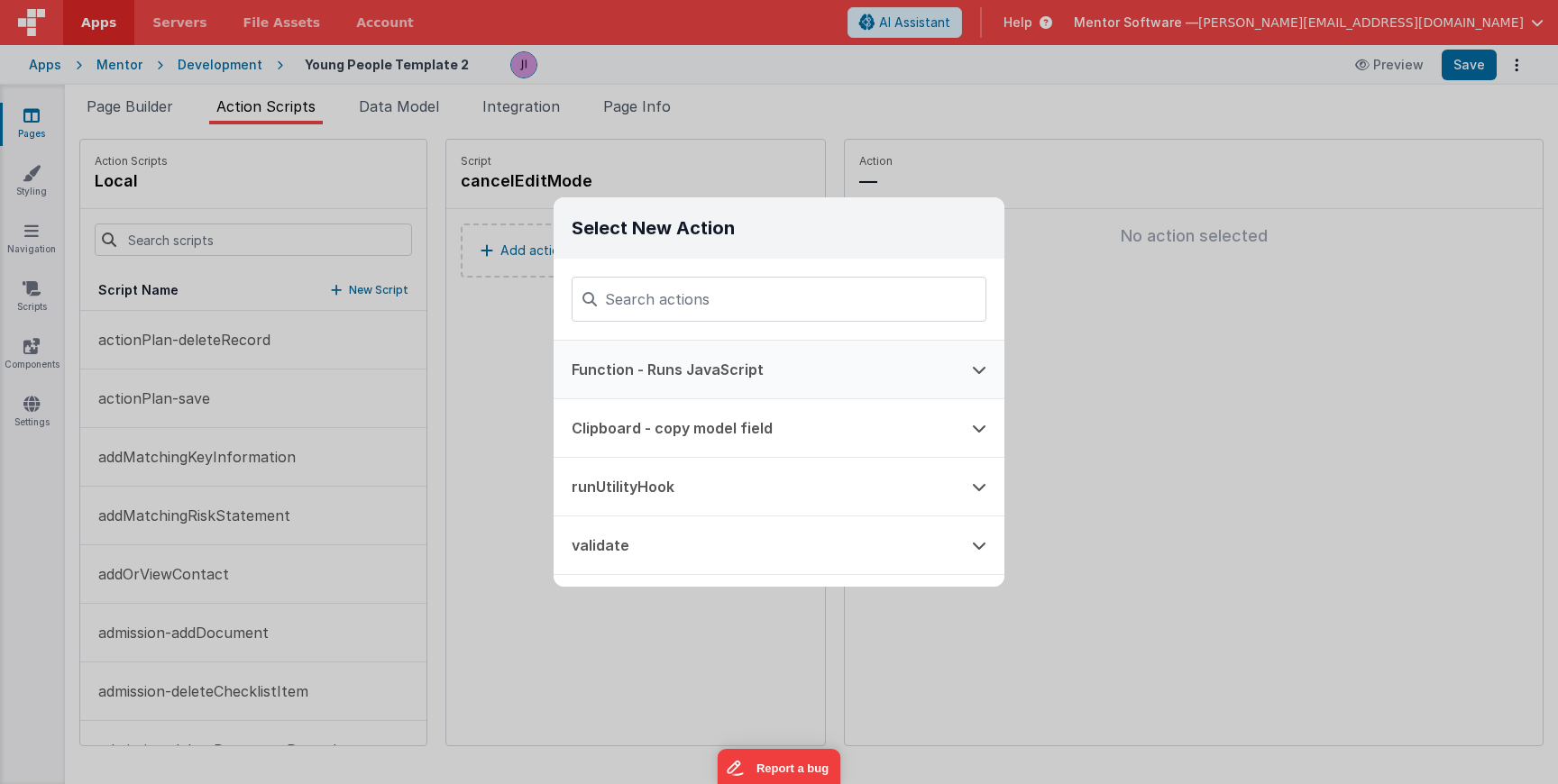
drag, startPoint x: 726, startPoint y: 364, endPoint x: 728, endPoint y: 356, distance: 8.2
click at [726, 364] on button "Function - Runs JavaScript" at bounding box center [753, 369] width 400 height 58
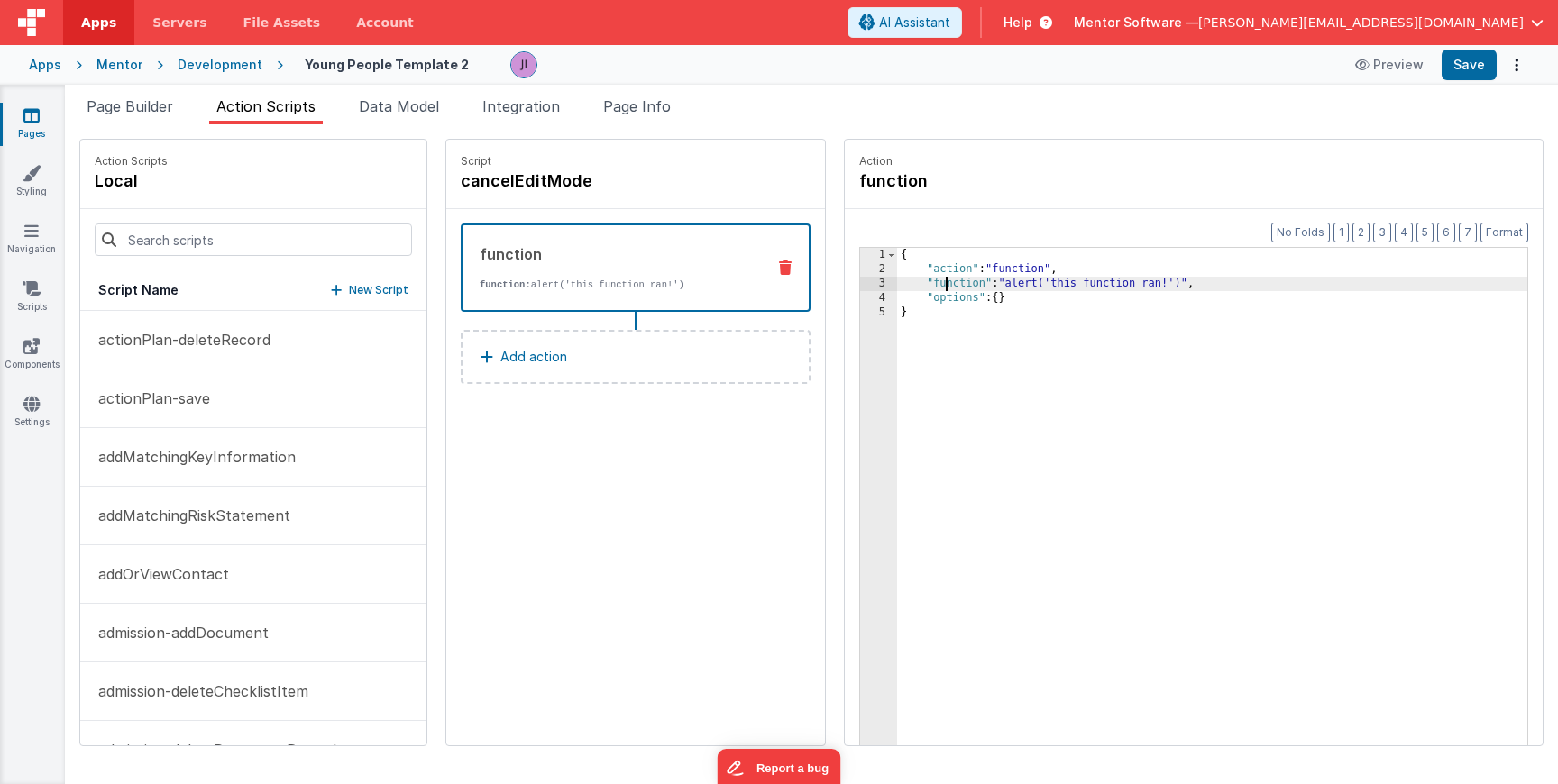
click at [945, 284] on div "{ "action" : "function" , "function" : "alert('this function ran!')" , "options…" at bounding box center [1215, 539] width 634 height 583
click at [879, 284] on div "3" at bounding box center [878, 284] width 37 height 14
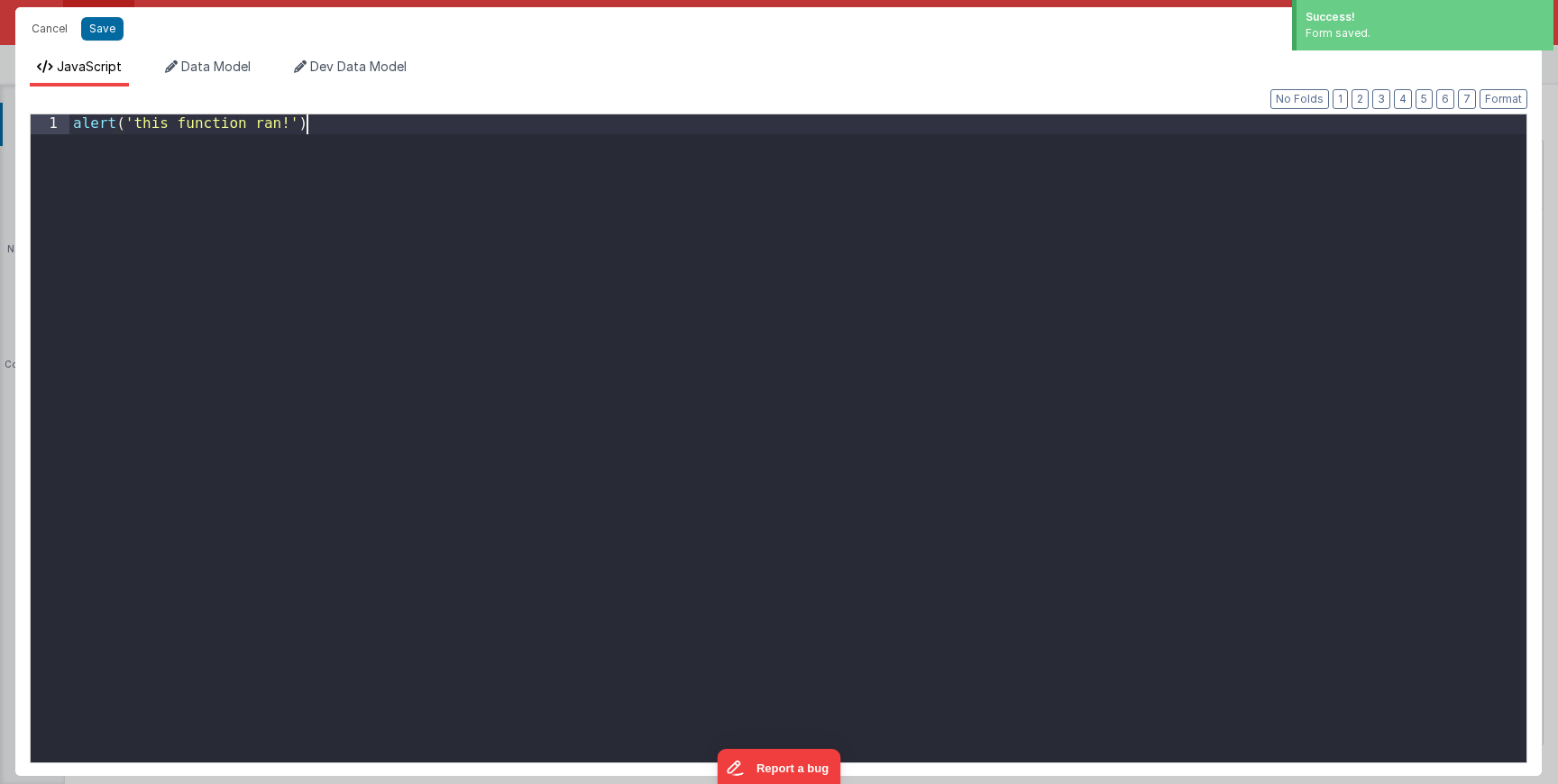
click at [761, 270] on div "alert ( 'this function ran!' )" at bounding box center [797, 462] width 1458 height 694
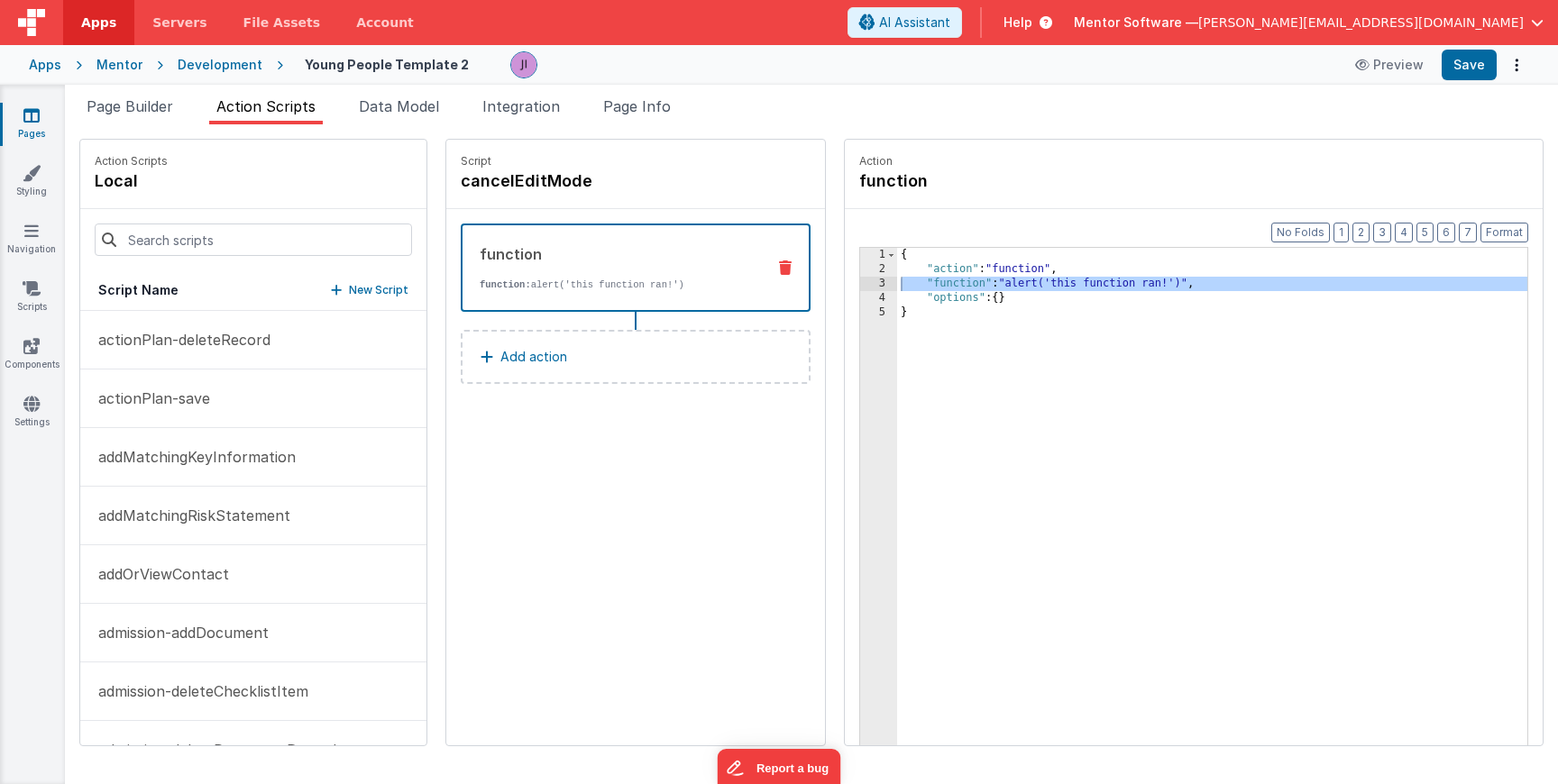
click at [927, 406] on div "{ "action" : "function" , "function" : "alert('this function ran!')" , "options…" at bounding box center [1215, 539] width 634 height 583
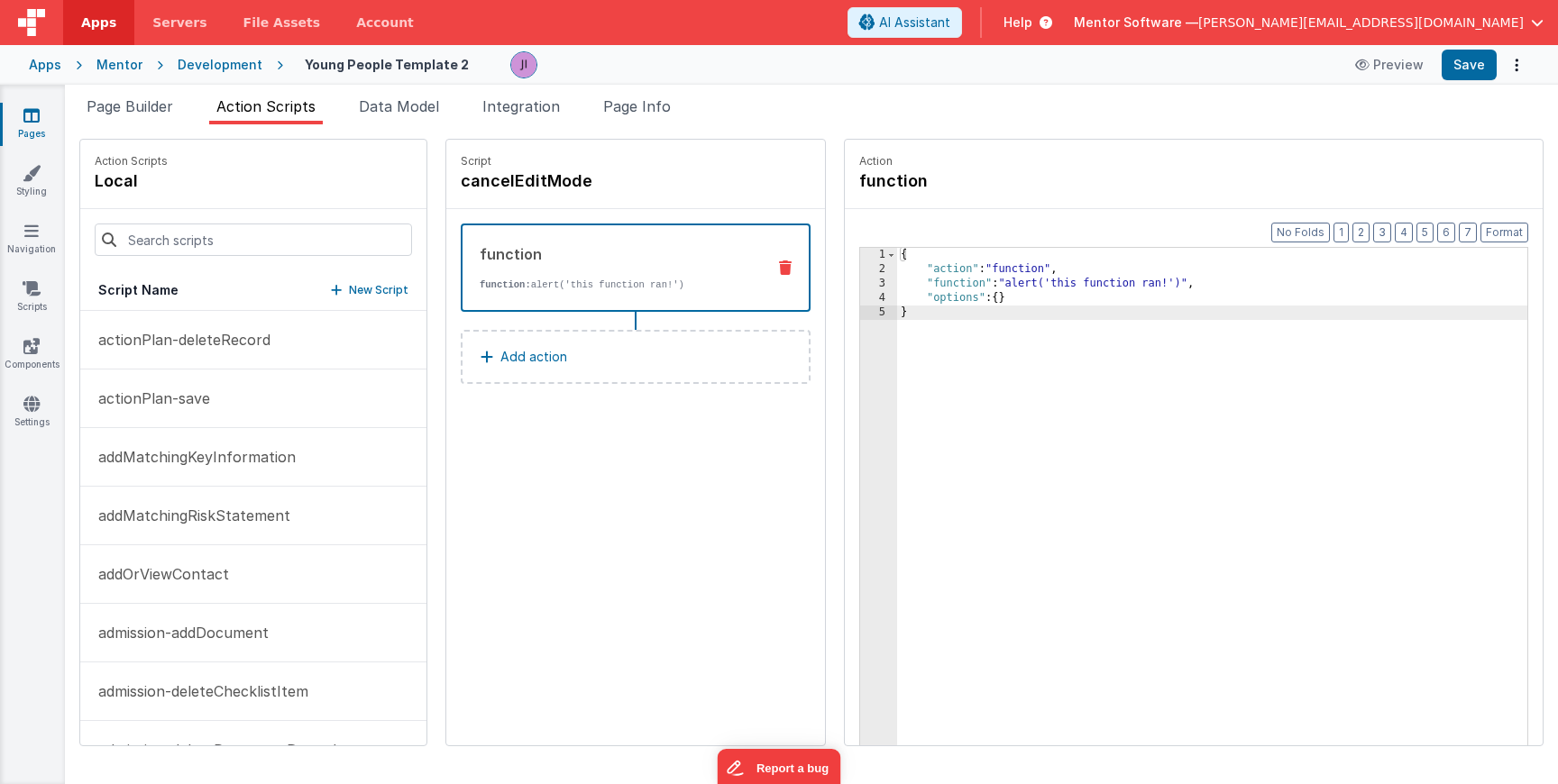
click at [1017, 287] on div "{ "action" : "function" , "function" : "alert('this function ran!')" , "options…" at bounding box center [1215, 539] width 634 height 583
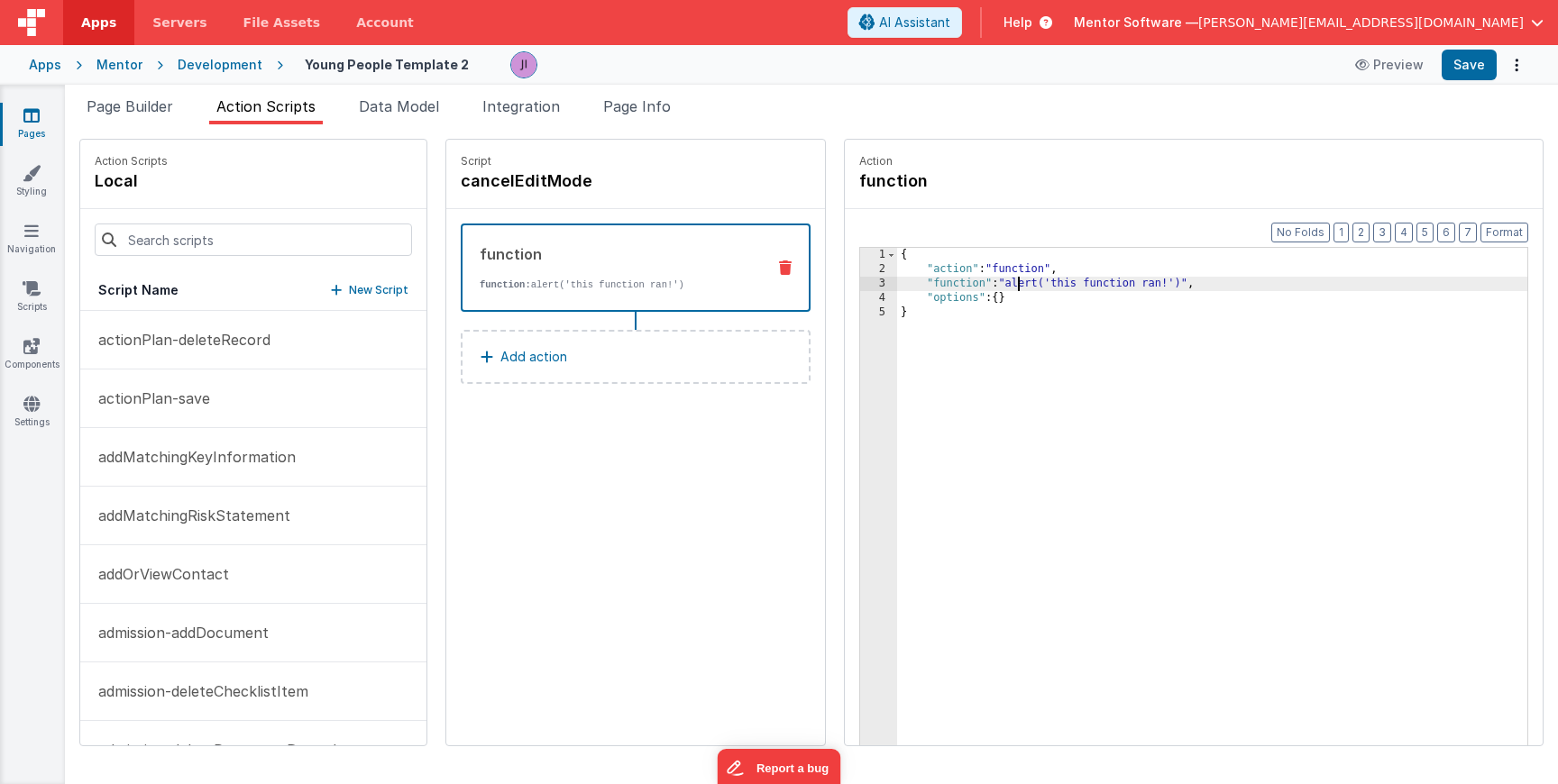
click at [871, 282] on div "3" at bounding box center [878, 284] width 37 height 14
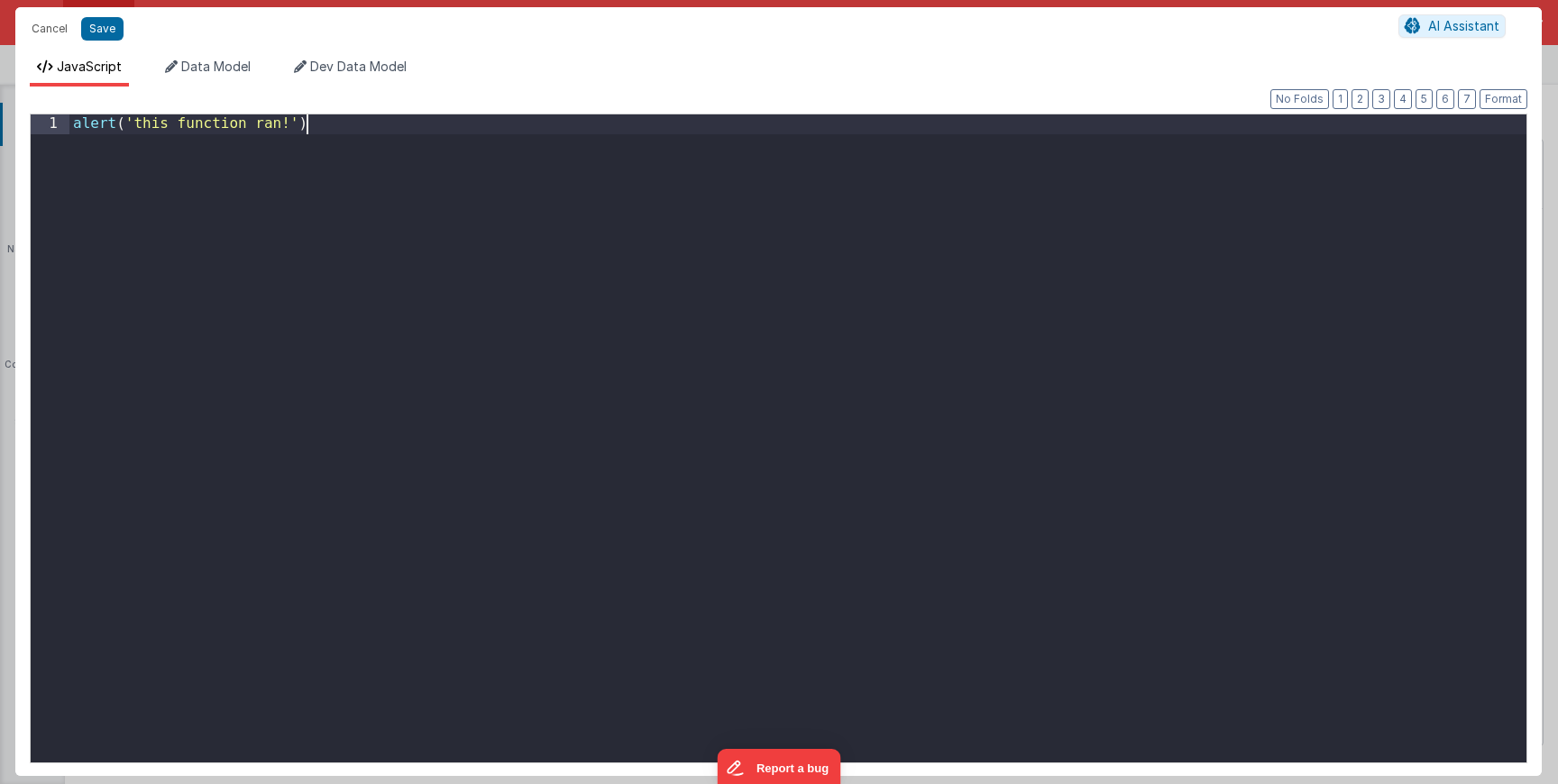
click at [771, 253] on div "alert ( 'this function ran!' )" at bounding box center [797, 458] width 1458 height 687
click at [69, 128] on div "action . options . area" at bounding box center [797, 458] width 1458 height 687
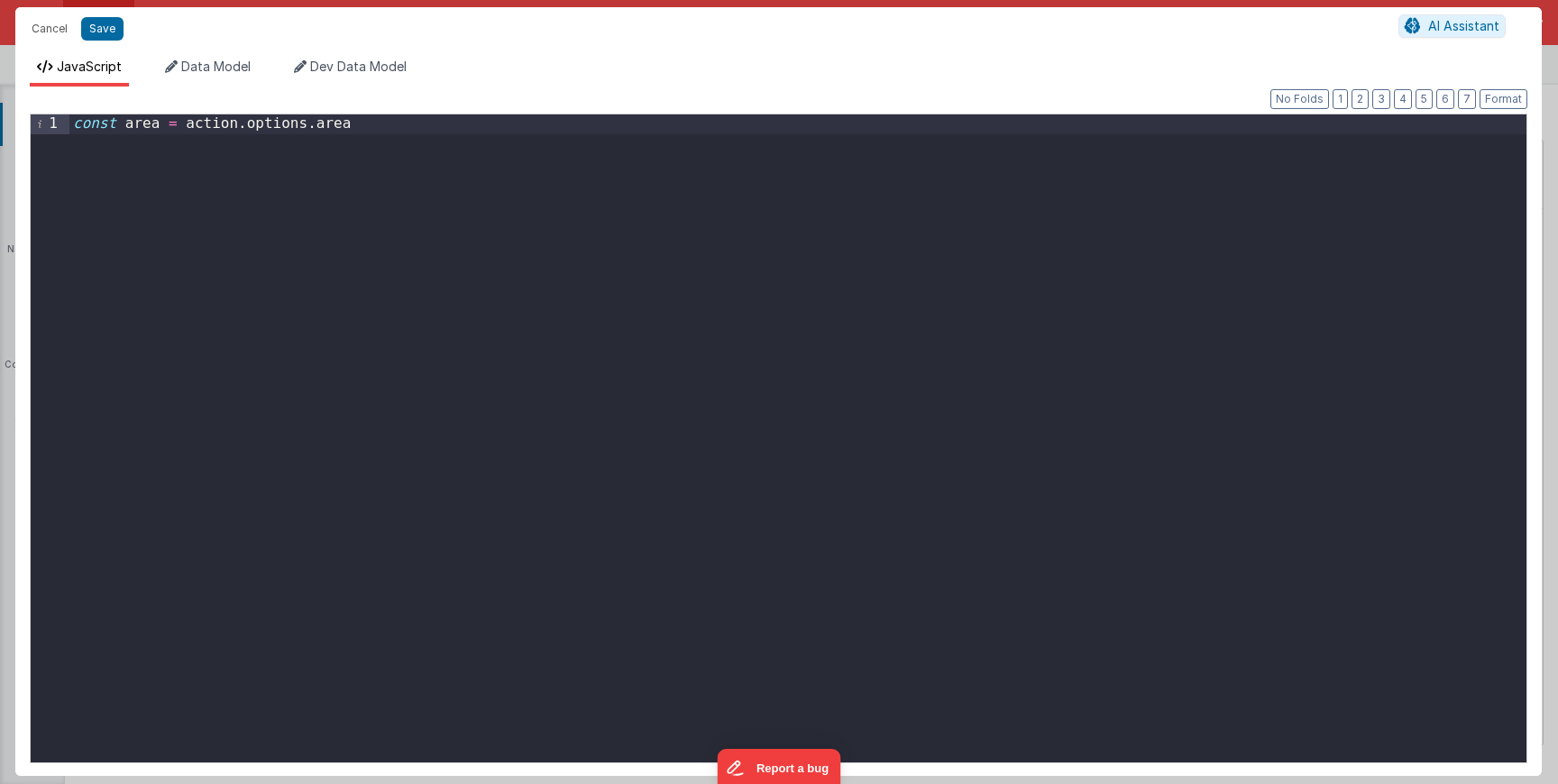
click at [359, 128] on div "const area = action . options . area" at bounding box center [797, 458] width 1458 height 687
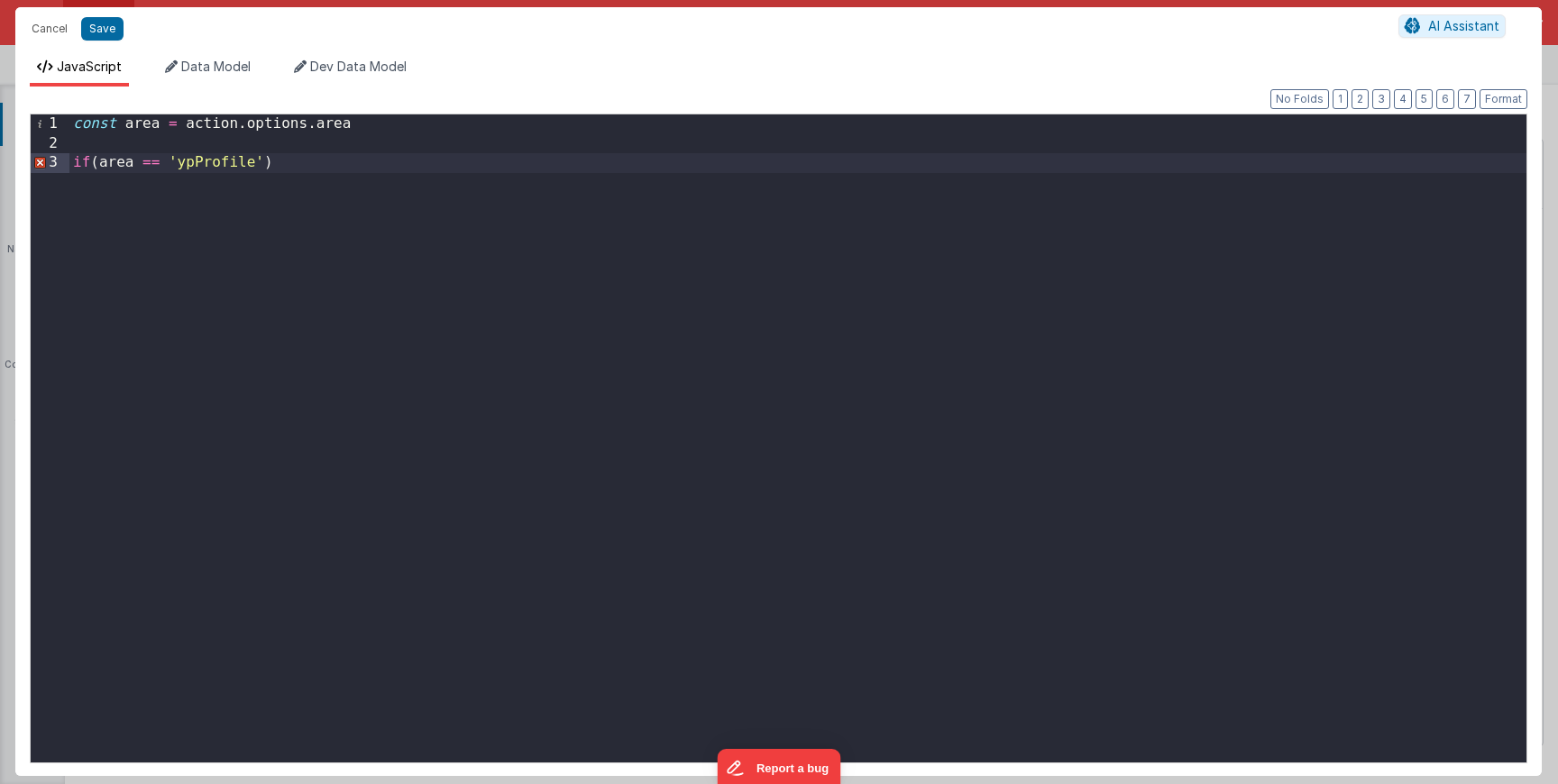
click at [374, 160] on div "const area = action . options . area if ( area == 'ypProfile' )" at bounding box center [797, 458] width 1458 height 687
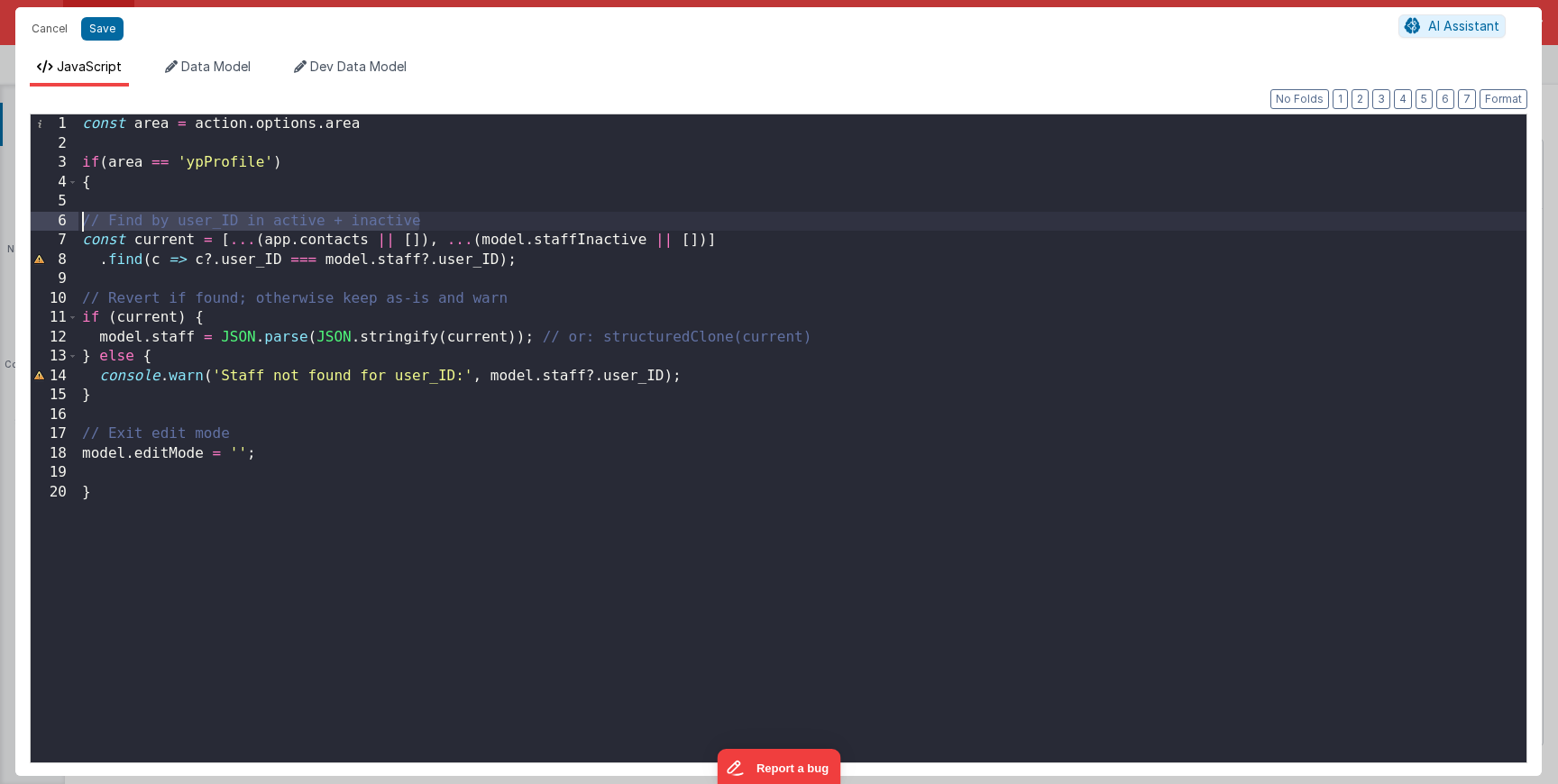
drag, startPoint x: 447, startPoint y: 218, endPoint x: 4, endPoint y: 216, distance: 443.0
click at [4, 216] on div "Cancel Save AI Assistant JavaScript Data Model Dev Data Model Format 7 6 5 4 3 …" at bounding box center [779, 392] width 1558 height 784
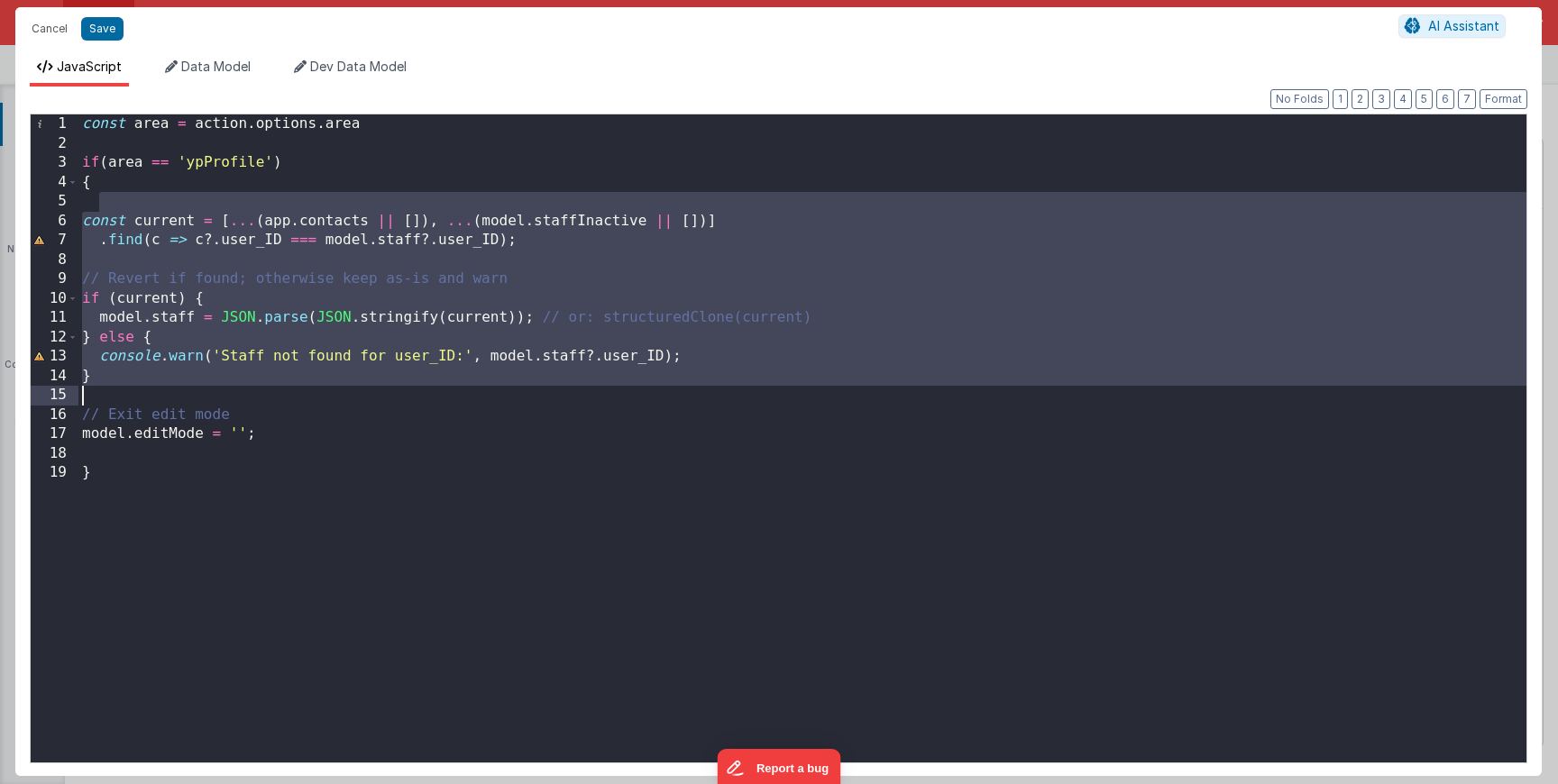
drag, startPoint x: 102, startPoint y: 202, endPoint x: 286, endPoint y: 409, distance: 277.0
click at [286, 409] on div "const area = action . options . area if ( area == 'ypProfile' ) { const current…" at bounding box center [802, 458] width 1448 height 687
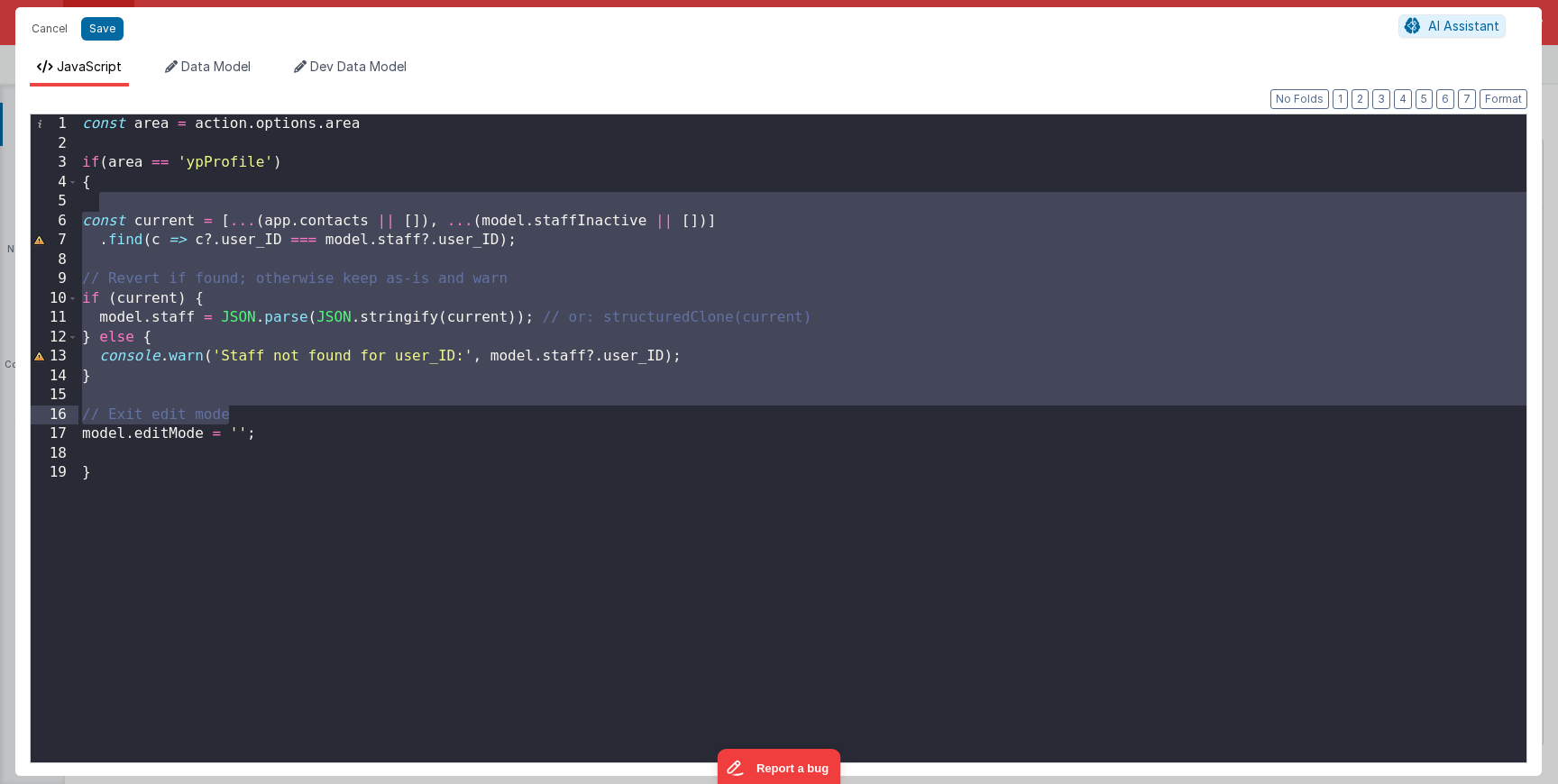
click at [242, 439] on div "const area = action . options . area if ( area == 'ypProfile' ) { const current…" at bounding box center [802, 458] width 1448 height 687
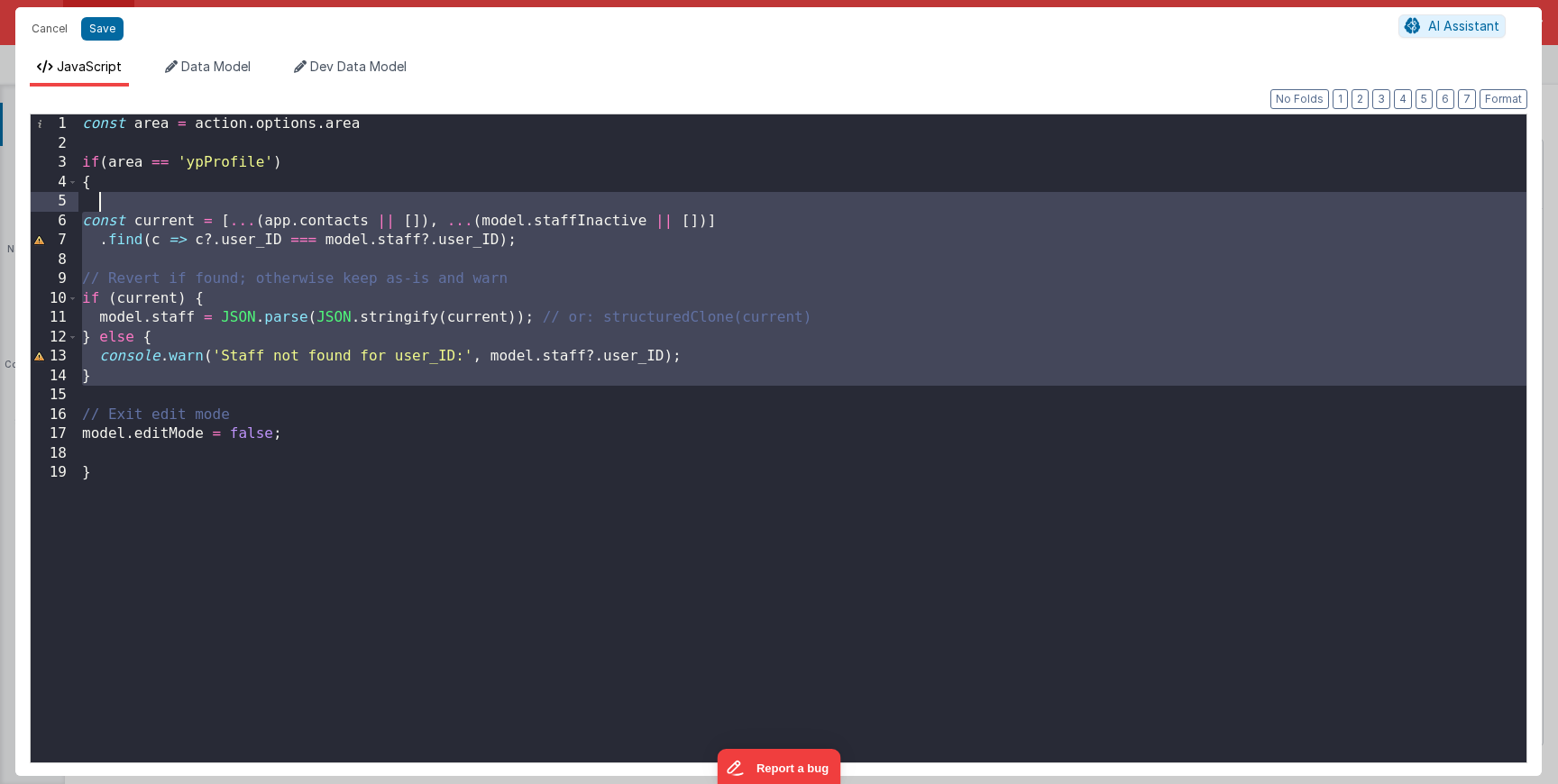
drag, startPoint x: 241, startPoint y: 402, endPoint x: 90, endPoint y: 210, distance: 244.3
click at [90, 210] on div "const area = action . options . area if ( area == 'ypProfile' ) { const current…" at bounding box center [802, 458] width 1448 height 687
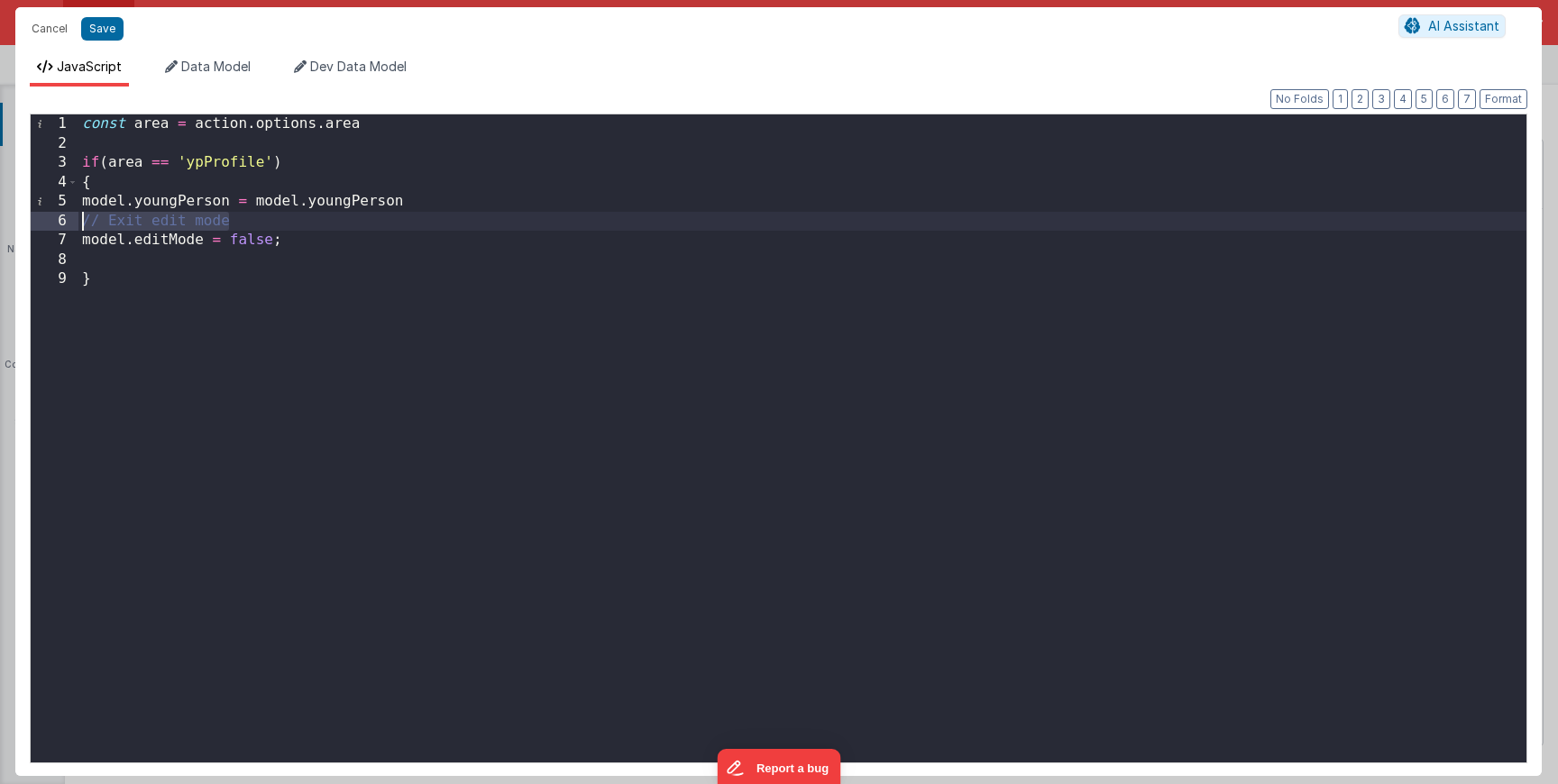
drag, startPoint x: 237, startPoint y: 225, endPoint x: 84, endPoint y: 223, distance: 153.0
click at [85, 223] on div "const area = action . options . area if ( area == 'ypProfile' ) { model . young…" at bounding box center [802, 458] width 1448 height 687
click at [210, 304] on div "const area = action . options . area if ( area == 'ypProfile' ) { model . young…" at bounding box center [797, 458] width 1458 height 687
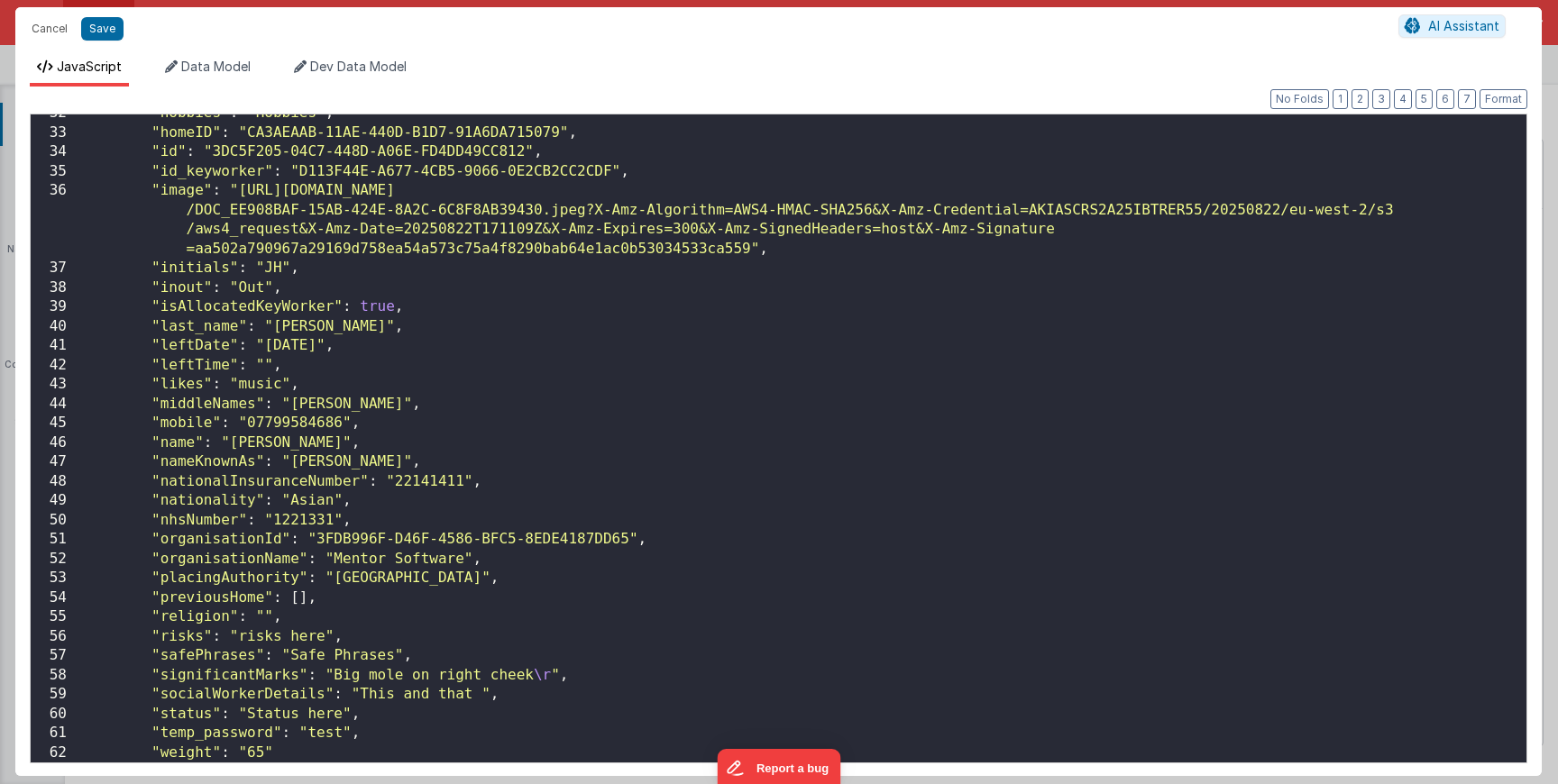
scroll to position [611, 0]
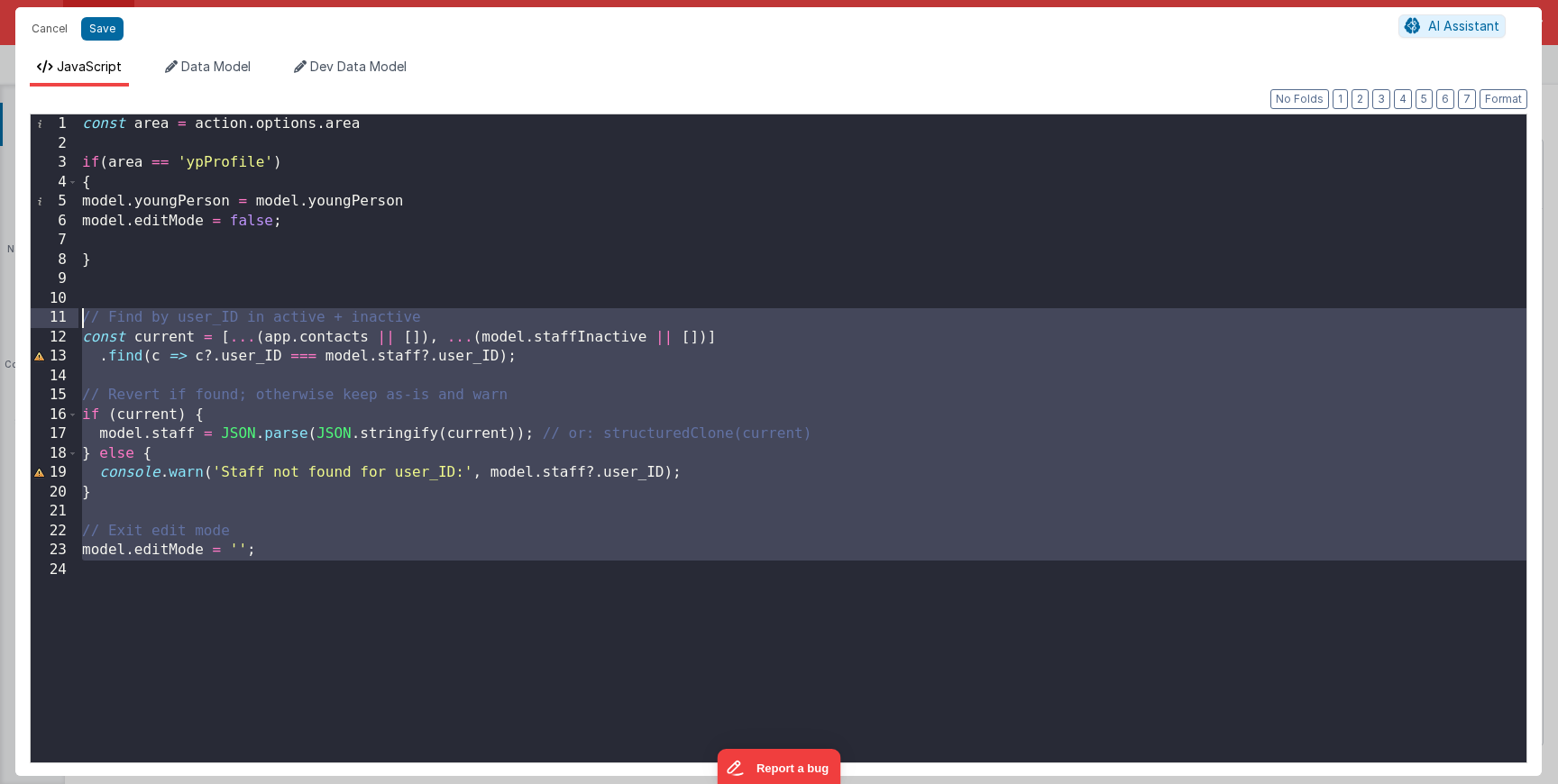
drag, startPoint x: 278, startPoint y: 569, endPoint x: 70, endPoint y: 308, distance: 333.7
click at [70, 308] on div "1 2 3 4 5 6 7 8 9 10 11 12 13 14 15 16 17 18 19 20 21 22 23 24 const area = act…" at bounding box center [778, 438] width 1497 height 650
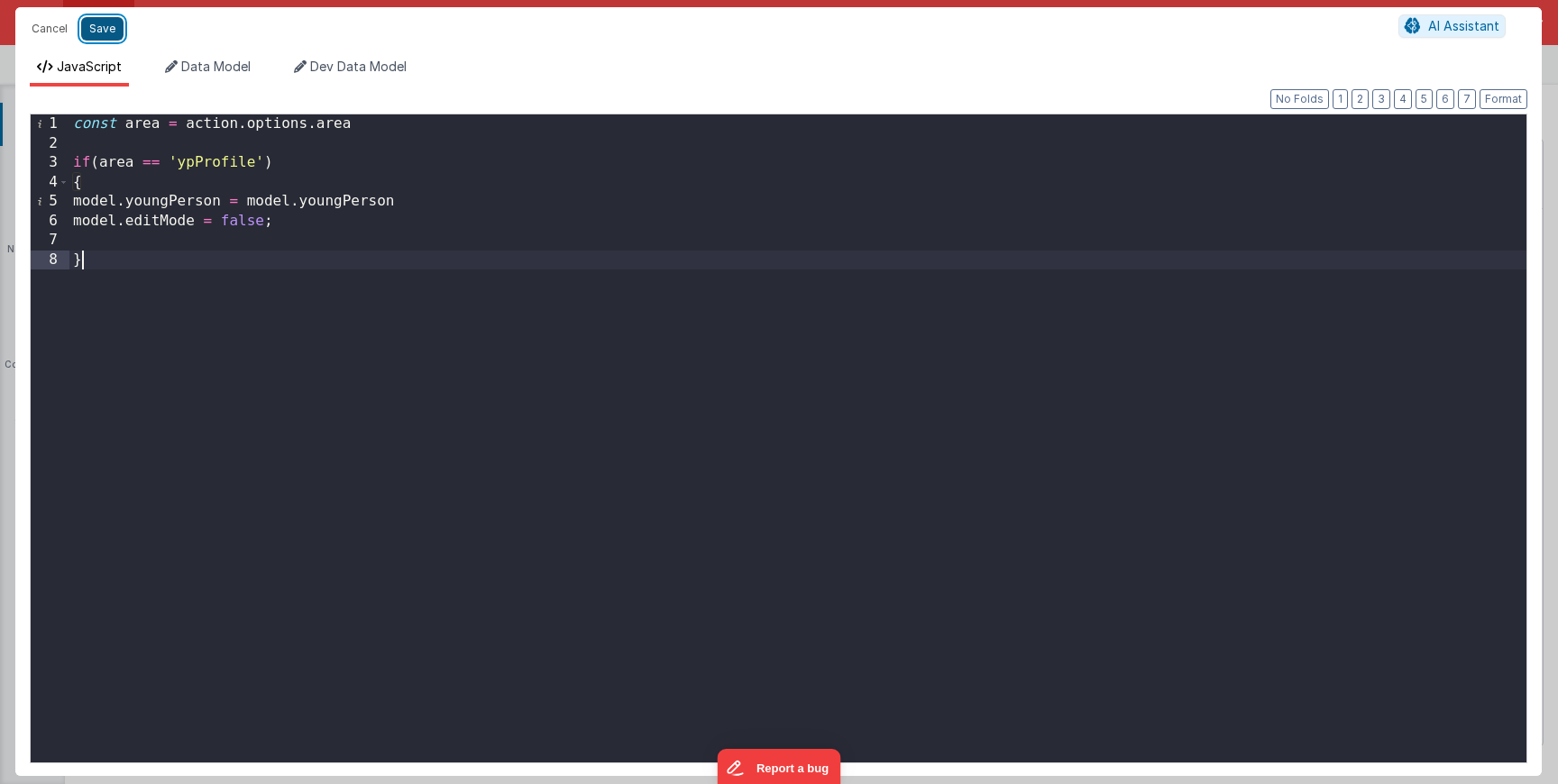
click at [103, 30] on button "Save" at bounding box center [102, 28] width 43 height 24
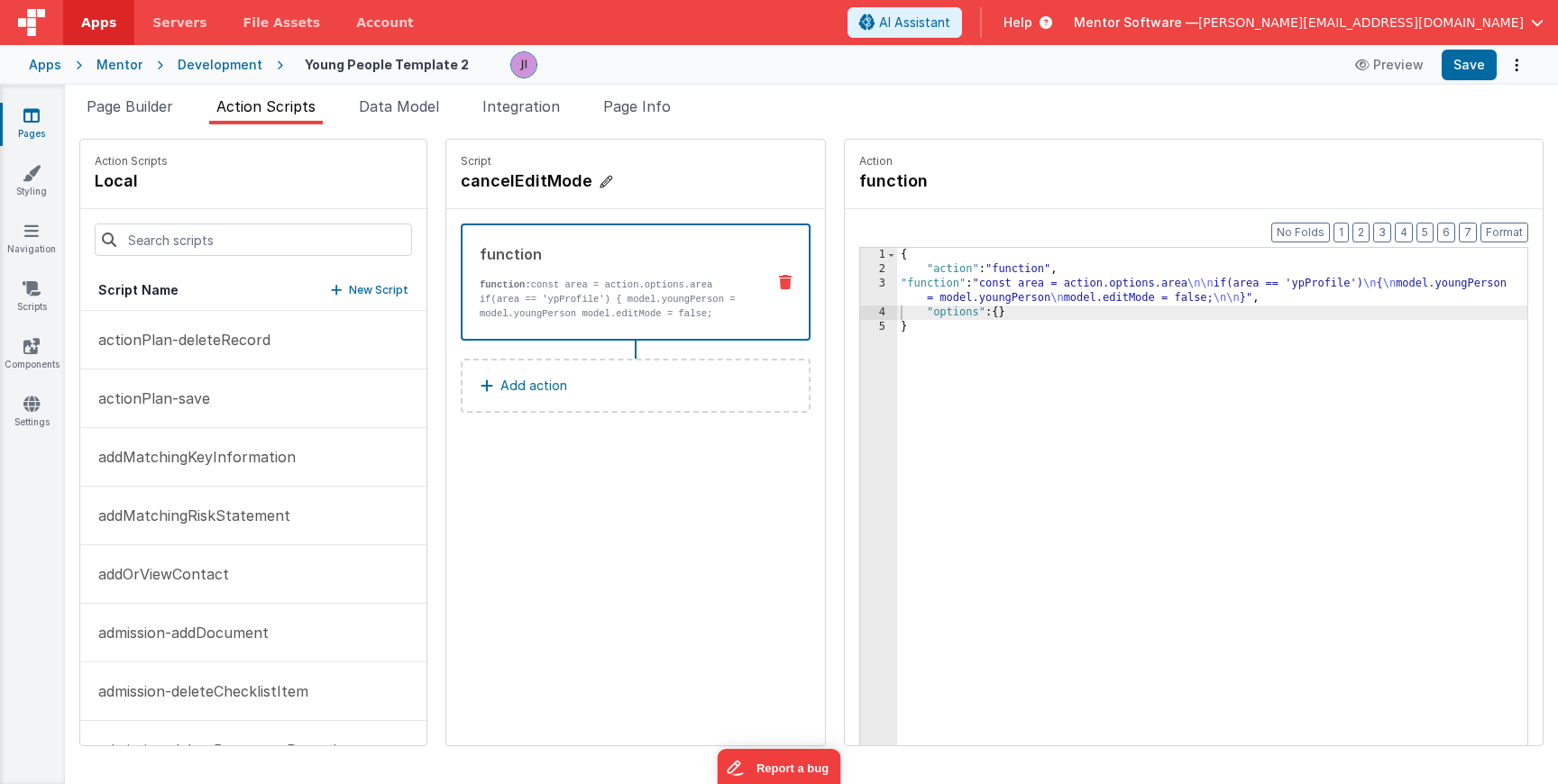
click at [524, 181] on h4 "cancelEditMode" at bounding box center [596, 181] width 271 height 26
click at [524, 181] on input "cancelEditMode" at bounding box center [551, 181] width 181 height 26
click at [1469, 60] on button "Save" at bounding box center [1469, 64] width 55 height 30
click at [160, 98] on span "Page Builder" at bounding box center [131, 106] width 87 height 18
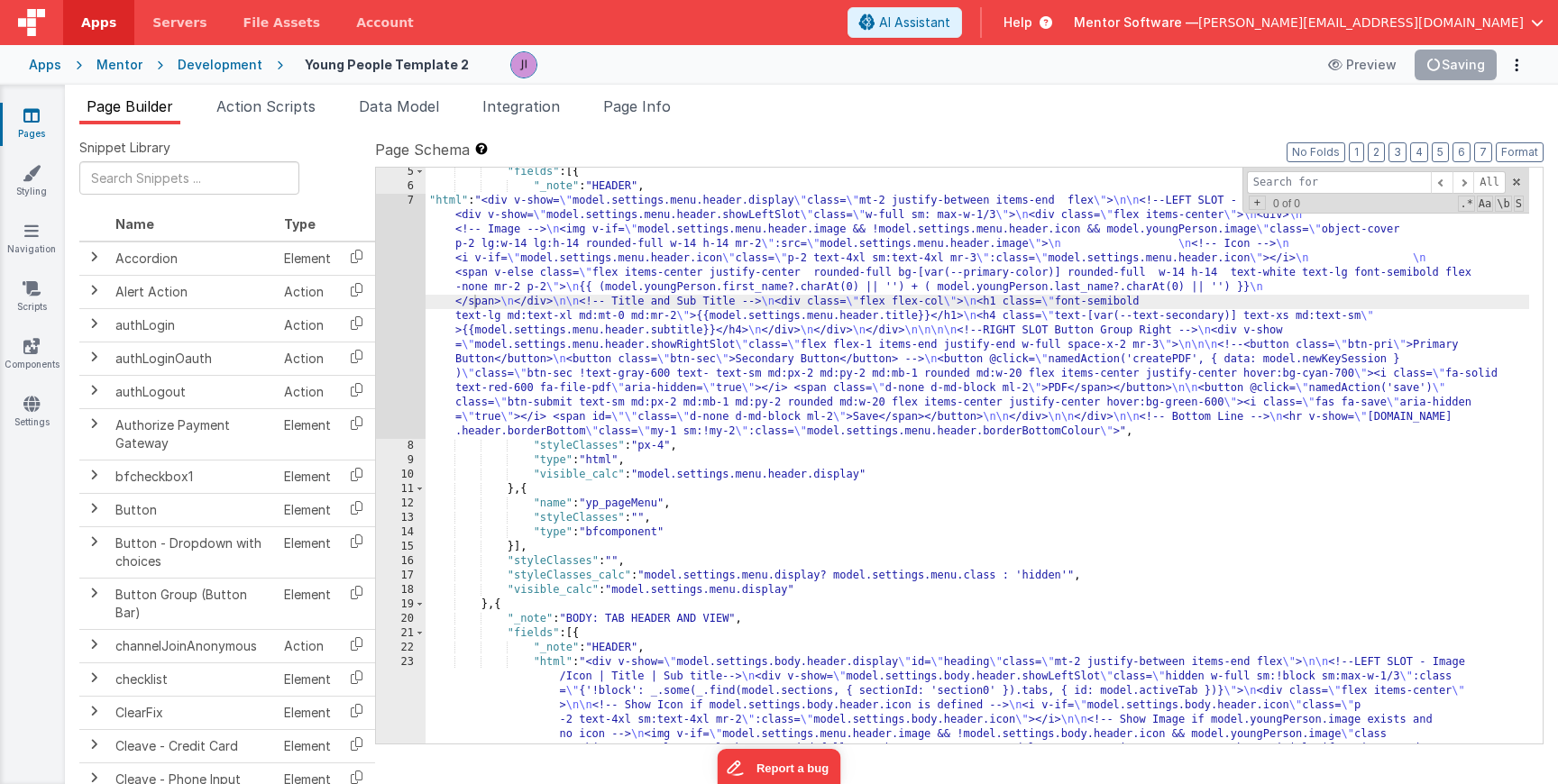
type input "y"
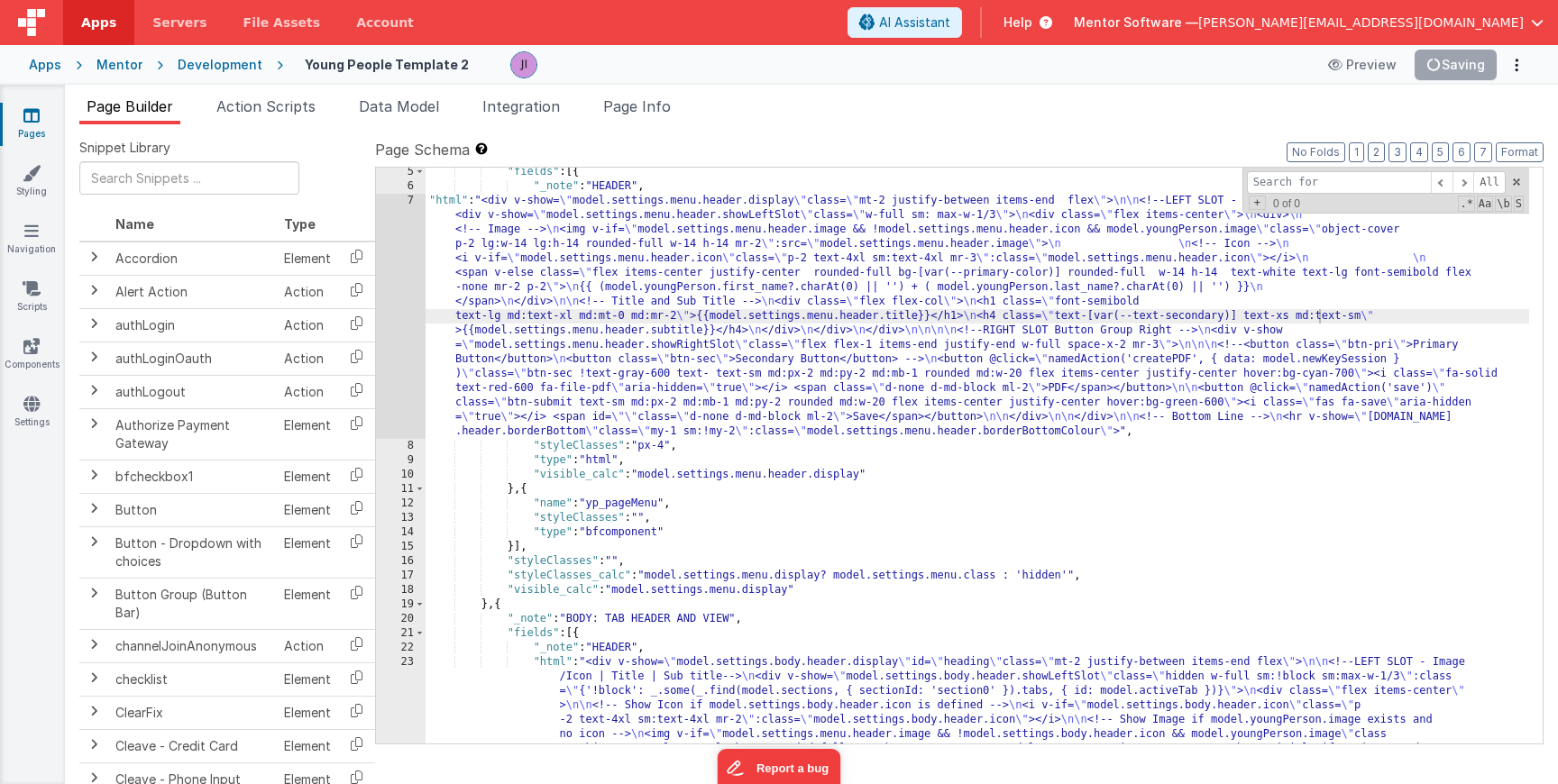
type input "e"
click at [304, 118] on li "Action Scripts" at bounding box center [266, 110] width 114 height 29
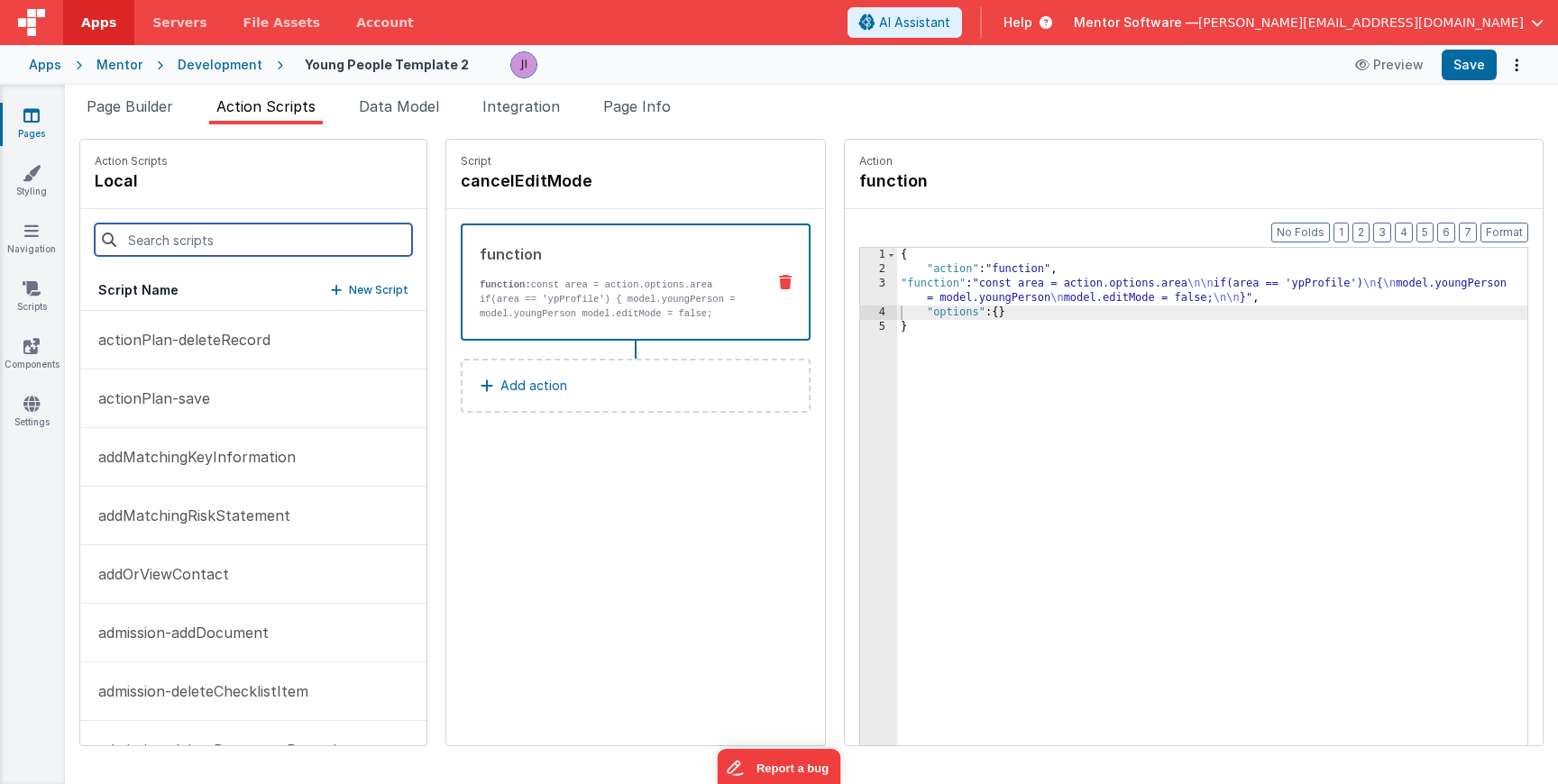
click at [274, 237] on input at bounding box center [254, 239] width 318 height 32
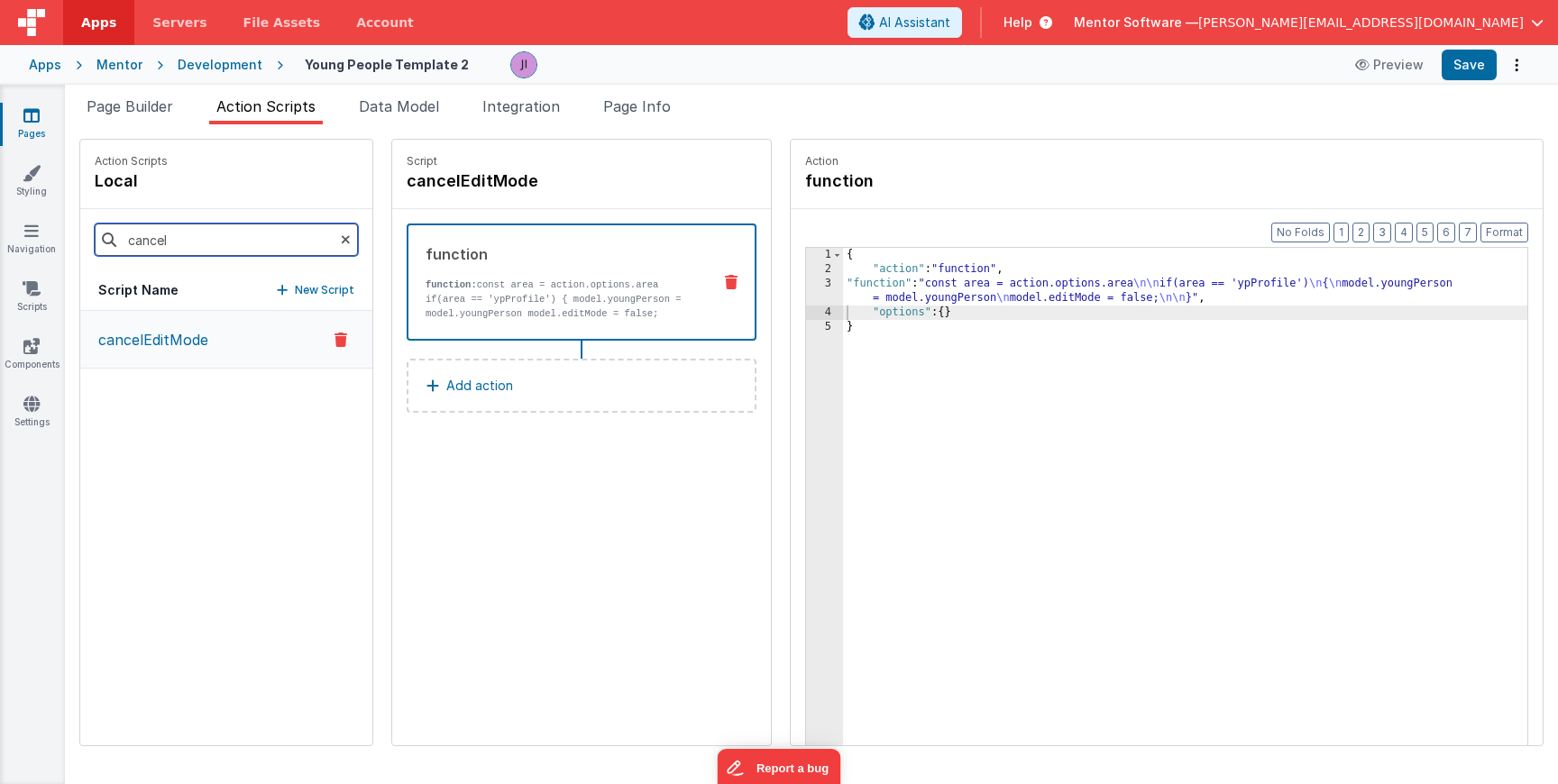
type input "cancel"
click at [843, 301] on div "{ "action" : "function" , "function" : "const area = action.options.area \n\n i…" at bounding box center [1185, 539] width 685 height 583
click at [1088, 303] on div "{ "action" : "function" , "function" : "const area = action.options.area \n\n i…" at bounding box center [1185, 539] width 685 height 583
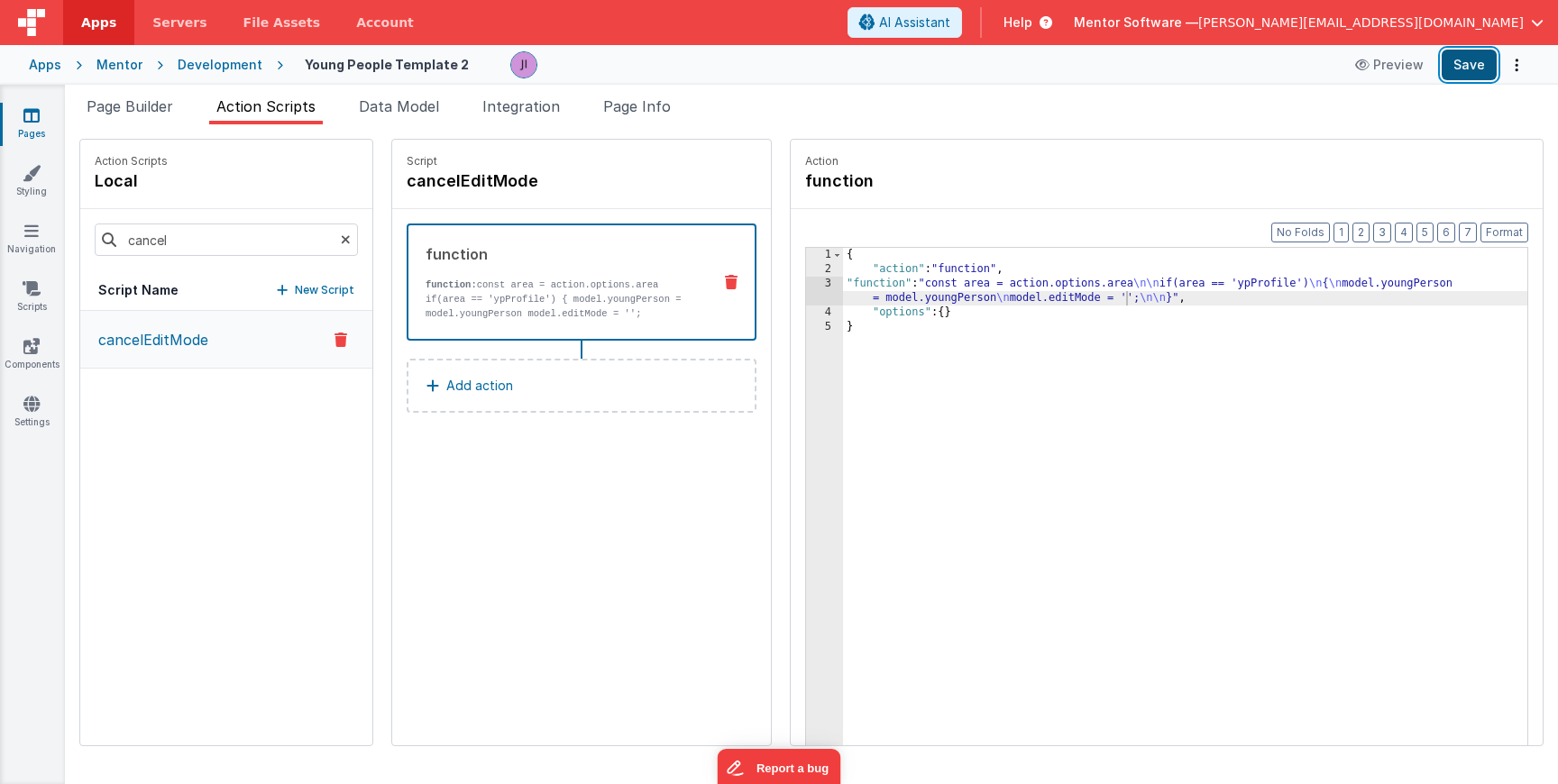
click at [1470, 74] on button "Save" at bounding box center [1469, 64] width 55 height 30
click at [220, 234] on input "cancel" at bounding box center [226, 239] width 263 height 32
click at [186, 450] on p "pushAndLoadYP" at bounding box center [149, 457] width 126 height 22
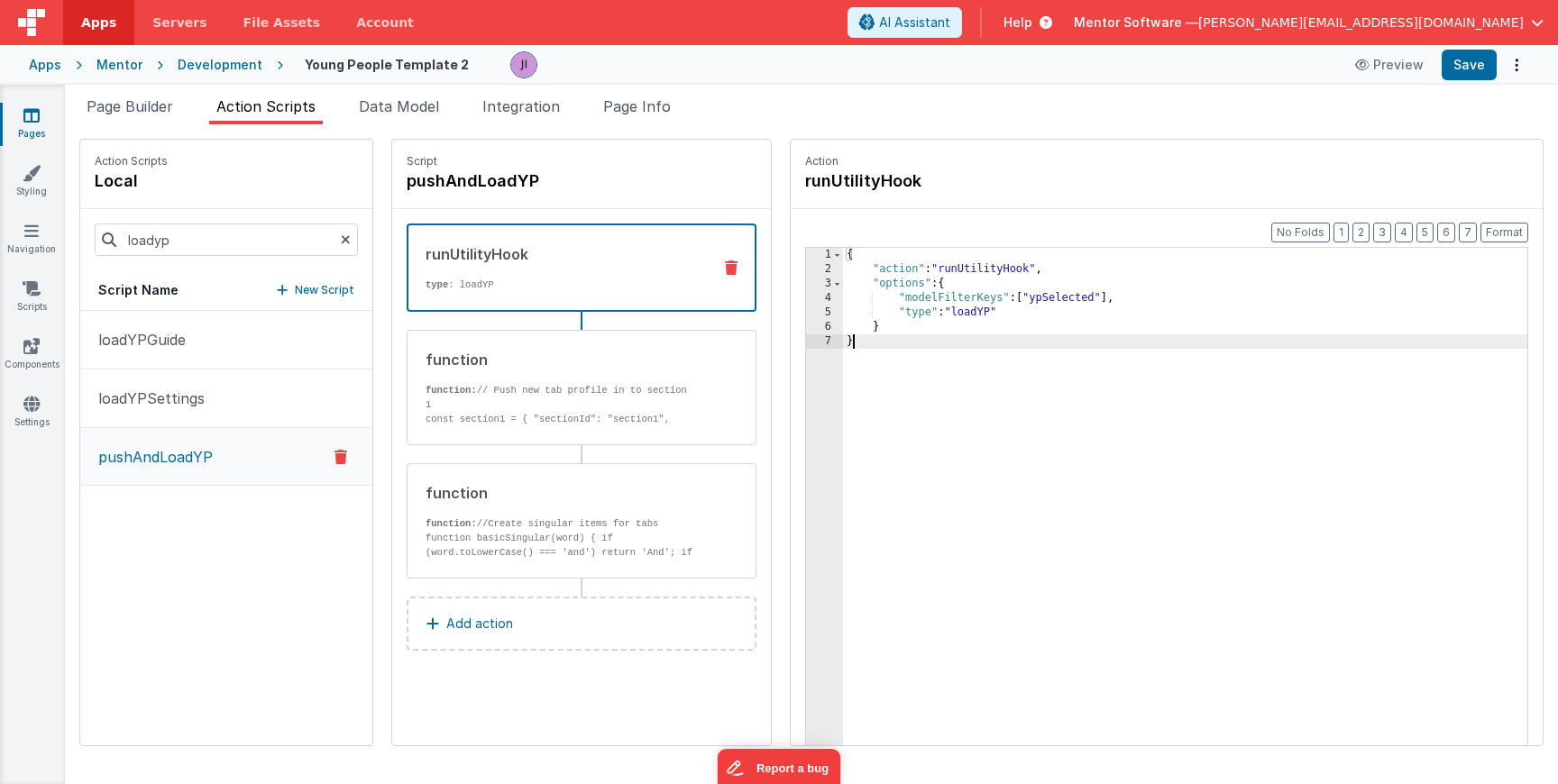
drag, startPoint x: 822, startPoint y: 349, endPoint x: 781, endPoint y: 244, distance: 112.7
click at [791, 244] on div "Format 7 6 5 4 3 2 1 No Folds 1 2 3 4 5 6 7 { "action" : "runUtilityHook" , "op…" at bounding box center [1166, 512] width 752 height 606
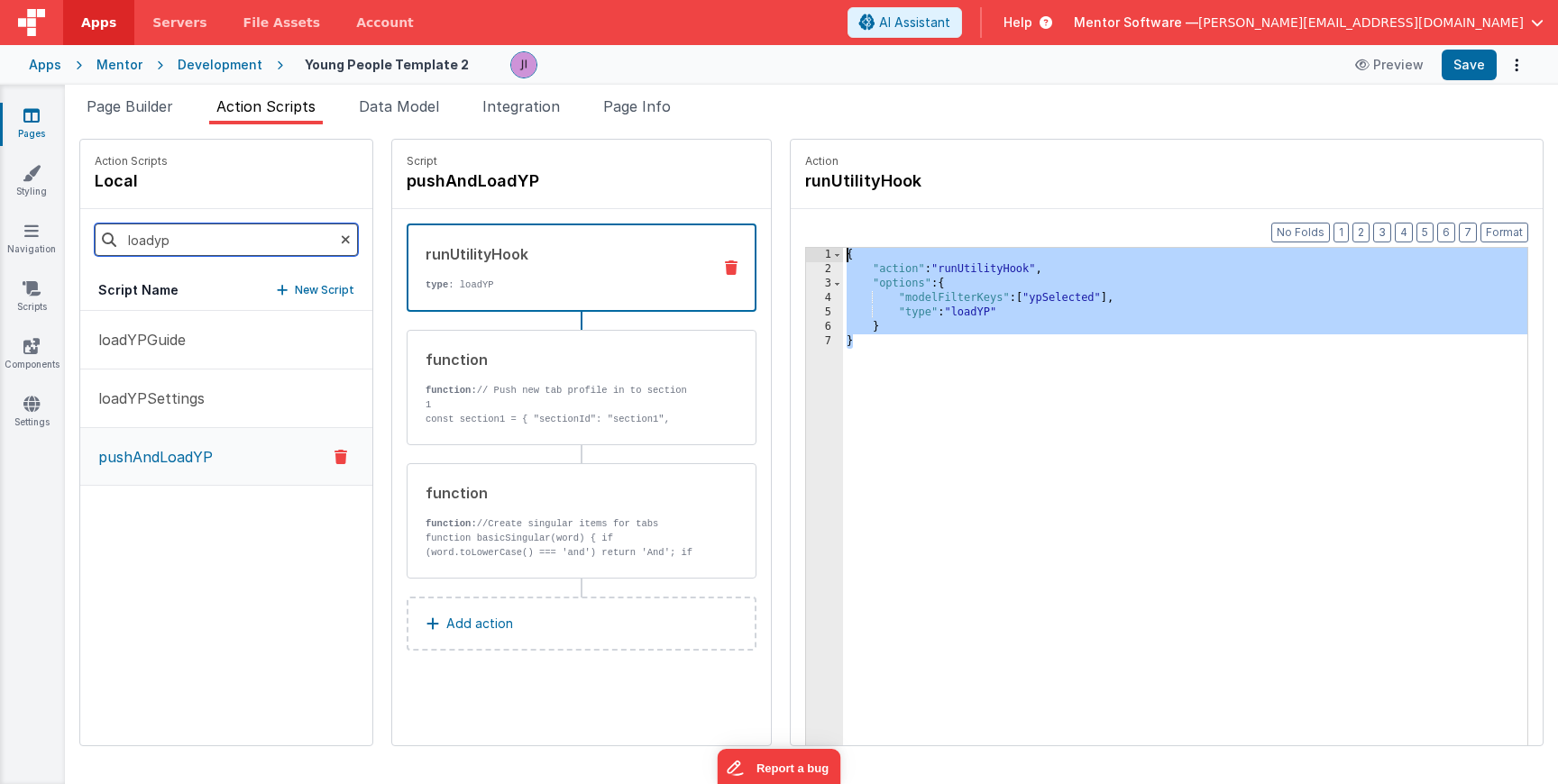
click at [203, 232] on input "loadyp" at bounding box center [226, 239] width 263 height 32
type input "cancel"
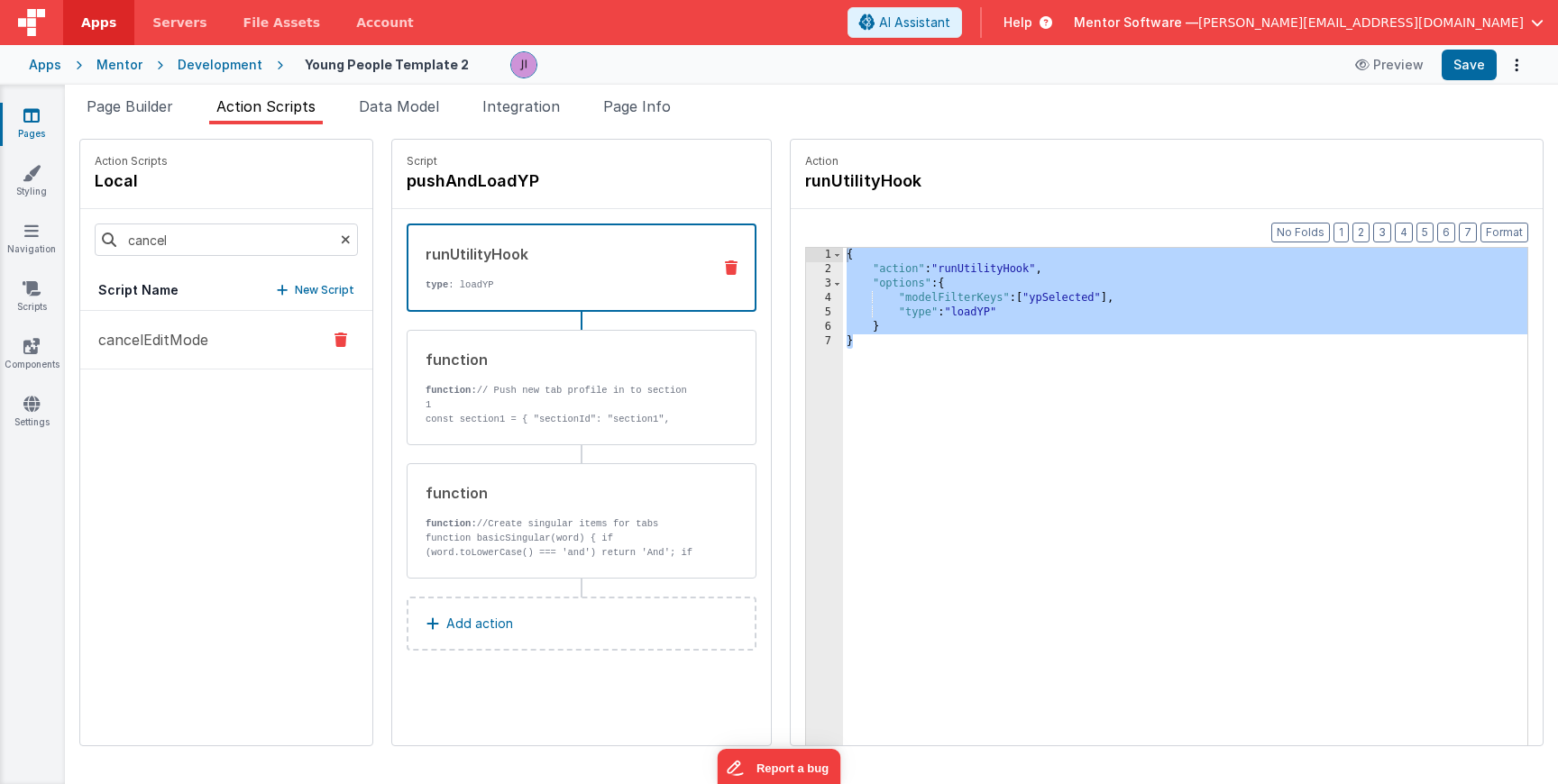
click at [172, 332] on p "cancelEditMode" at bounding box center [148, 340] width 121 height 22
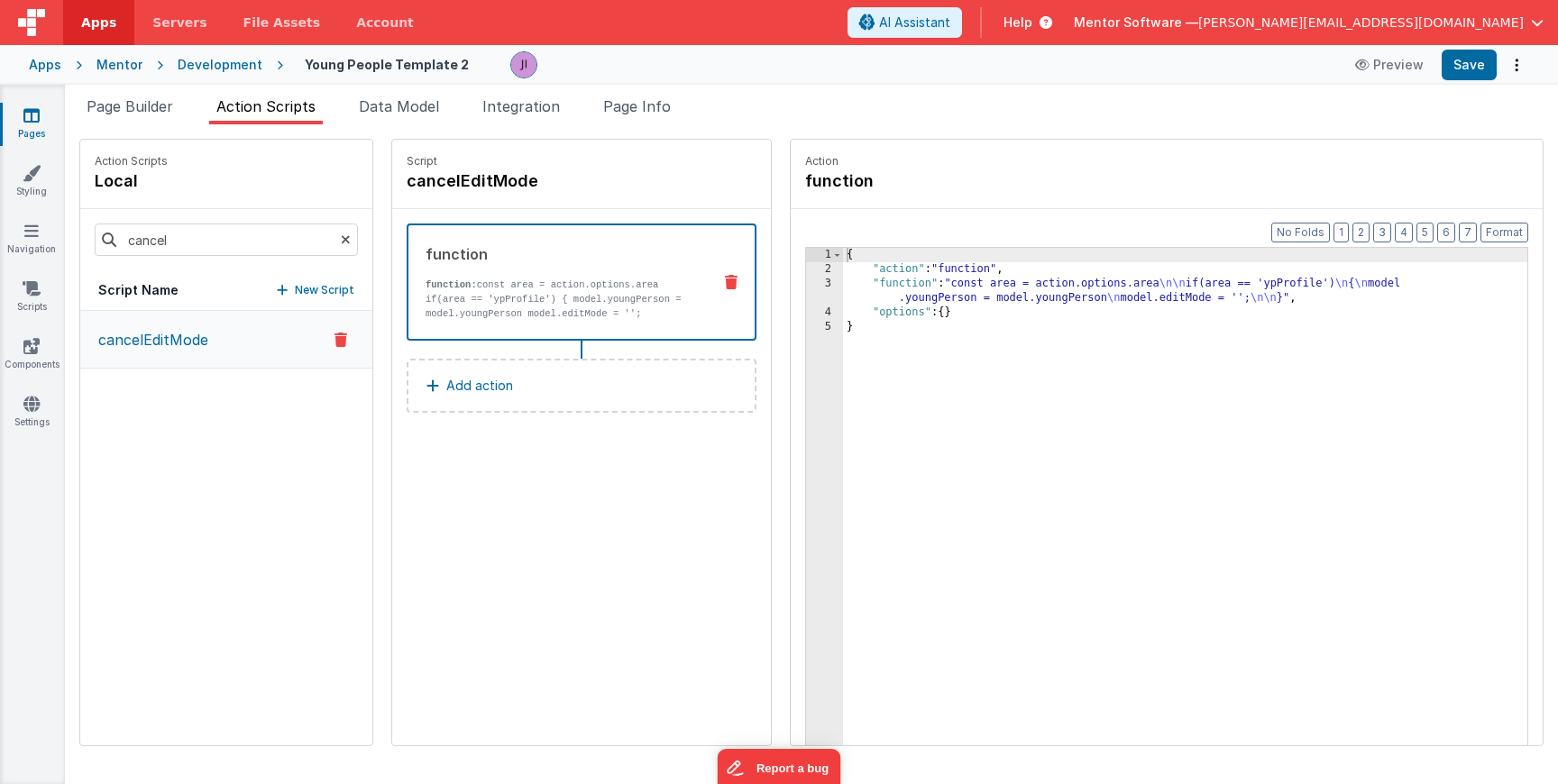
click at [531, 397] on button "Add action" at bounding box center [582, 385] width 350 height 54
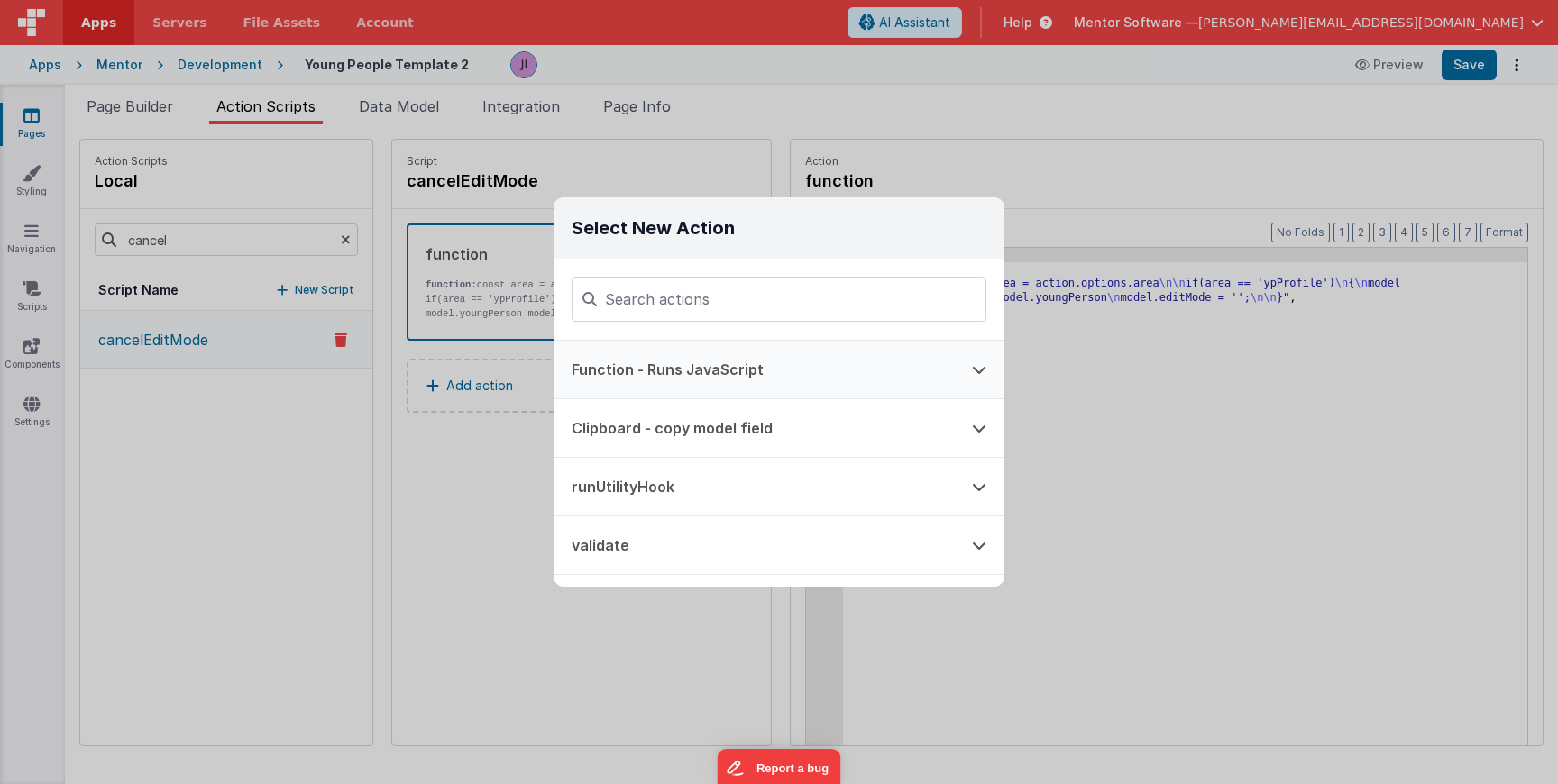
click at [755, 373] on button "Function - Runs JavaScript" at bounding box center [753, 369] width 400 height 58
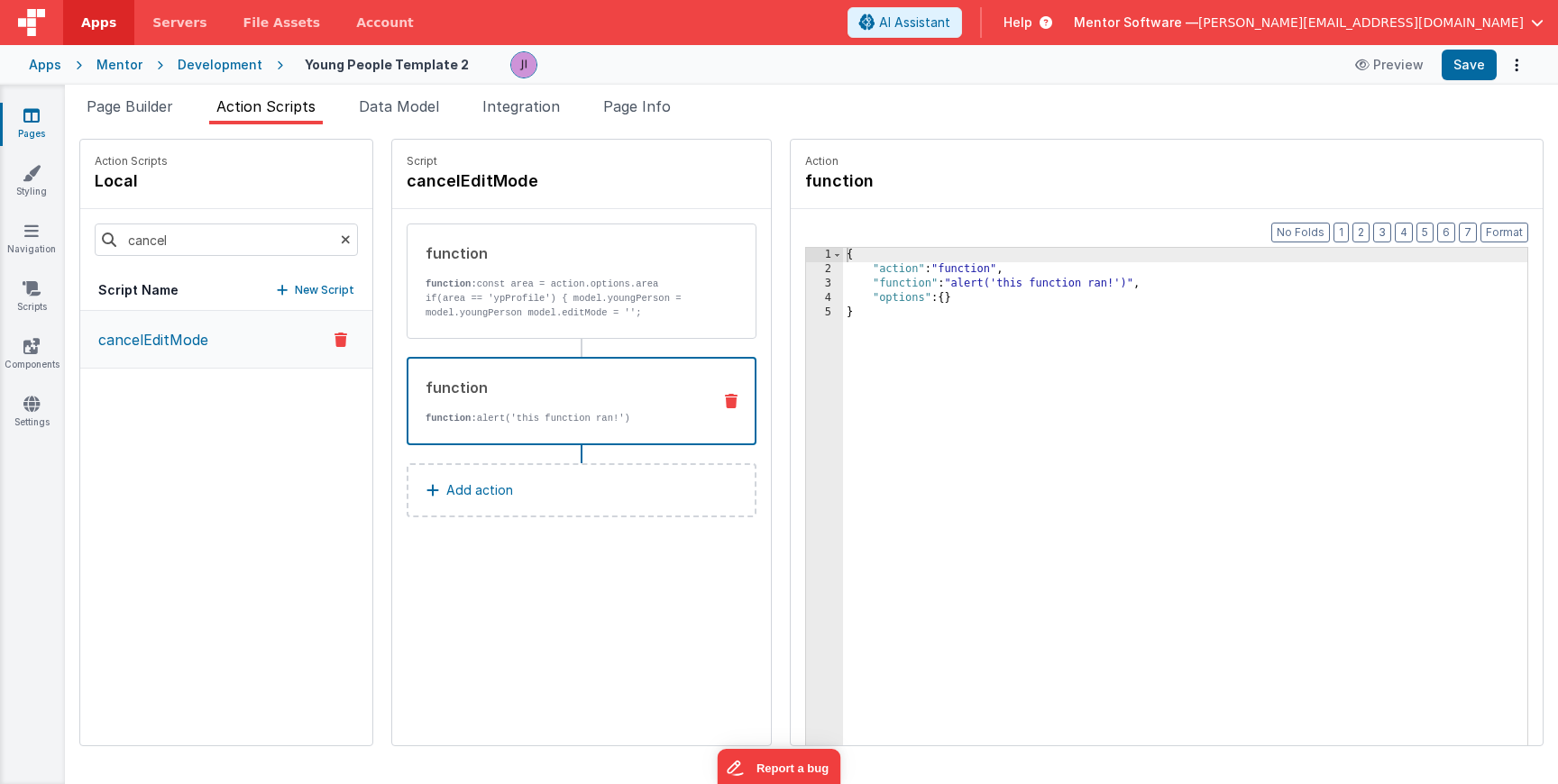
drag, startPoint x: 859, startPoint y: 369, endPoint x: 798, endPoint y: 277, distance: 110.4
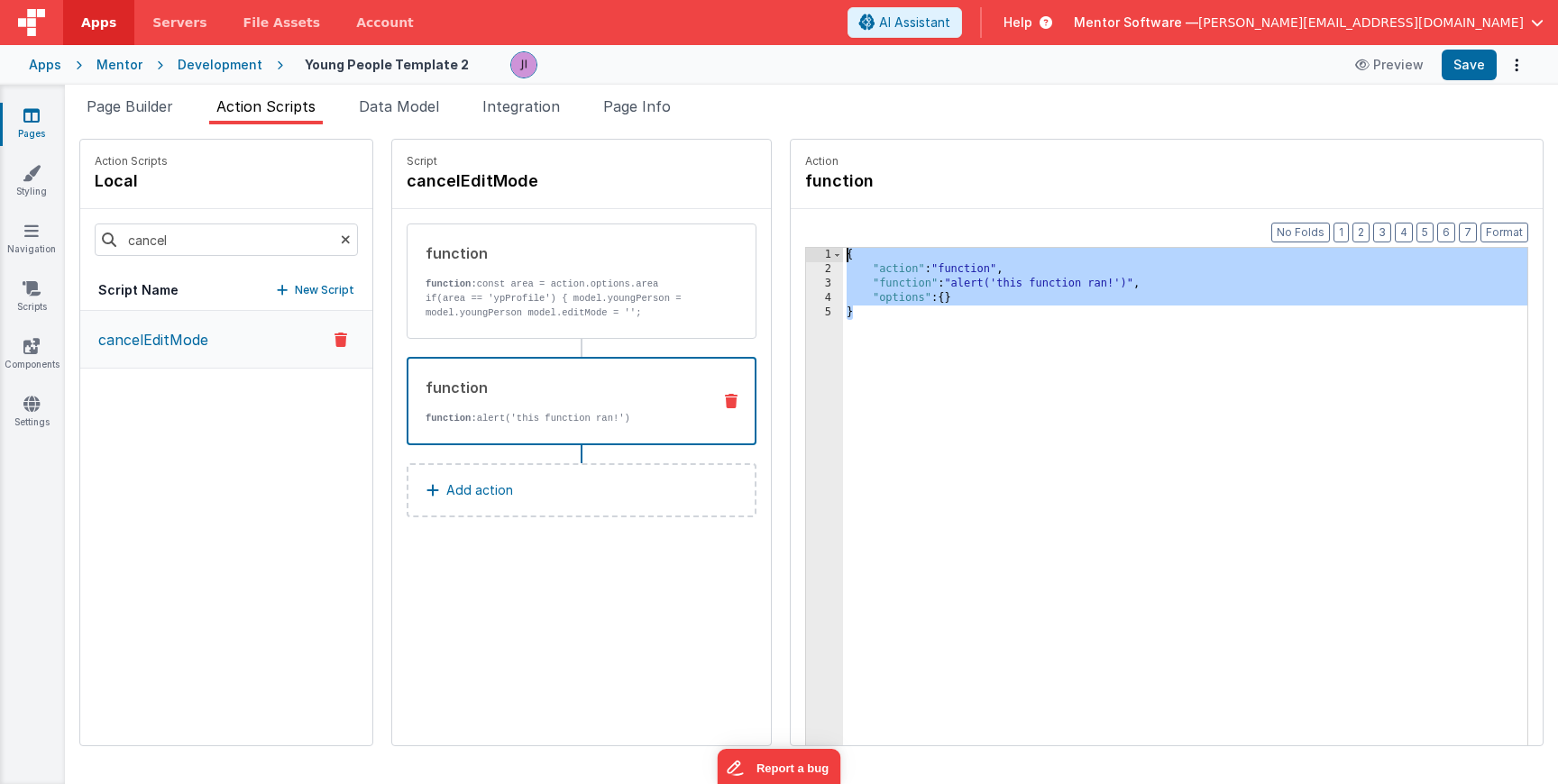
drag, startPoint x: 805, startPoint y: 313, endPoint x: 782, endPoint y: 225, distance: 91.0
click at [791, 225] on div "Format 7 6 5 4 3 2 1 No Folds 1 2 3 4 5 { "action" : "function" , "function" : …" at bounding box center [1166, 512] width 752 height 606
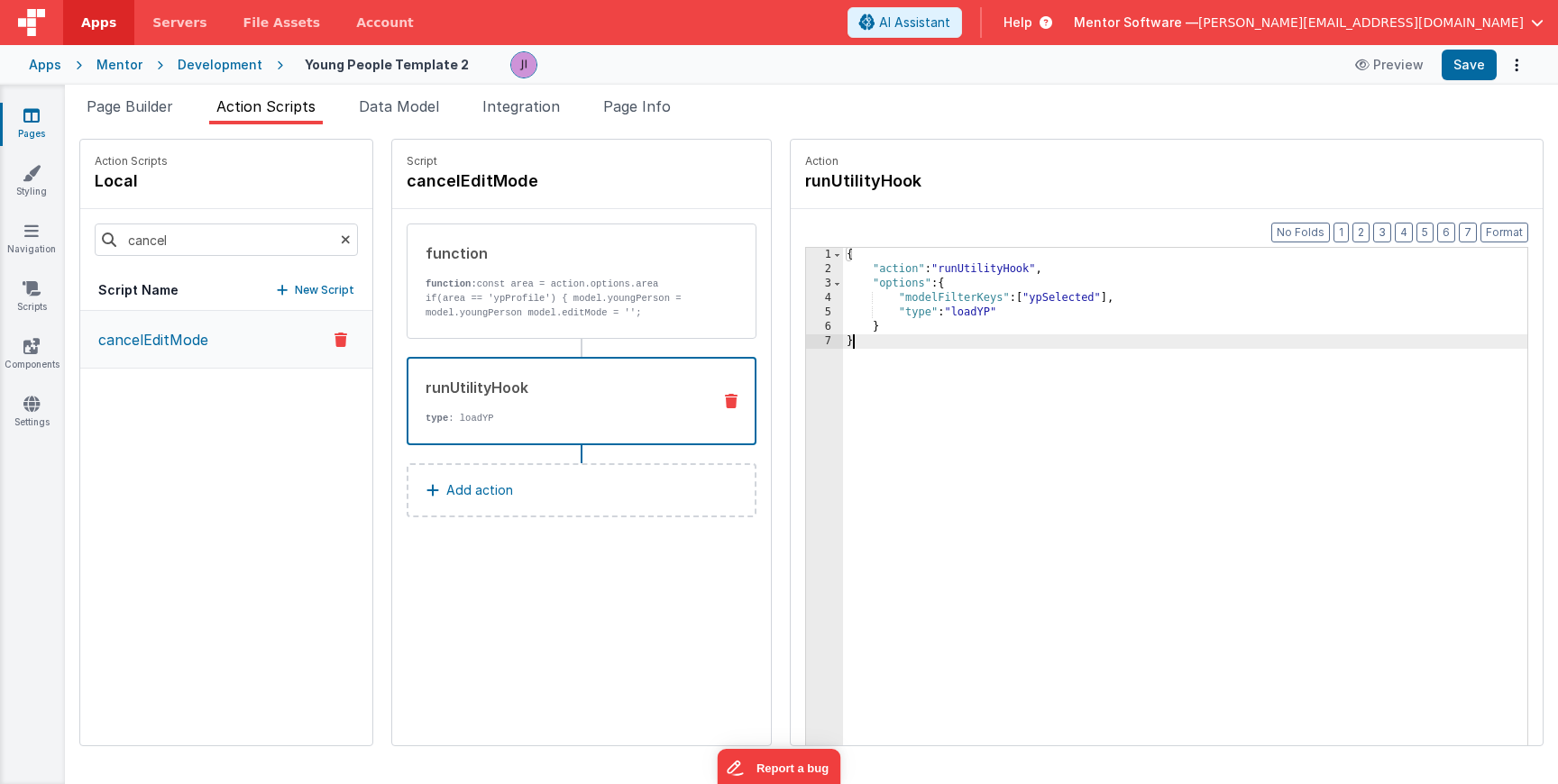
click at [844, 382] on div "{ "action" : "runUtilityHook" , "options" : { "modelFilterKeys" : [ "ypSelected…" at bounding box center [1185, 539] width 685 height 583
click at [569, 319] on p "if(area == 'ypProfile') { model.youngPerson = model.youngPerson model.editMode …" at bounding box center [562, 305] width 272 height 29
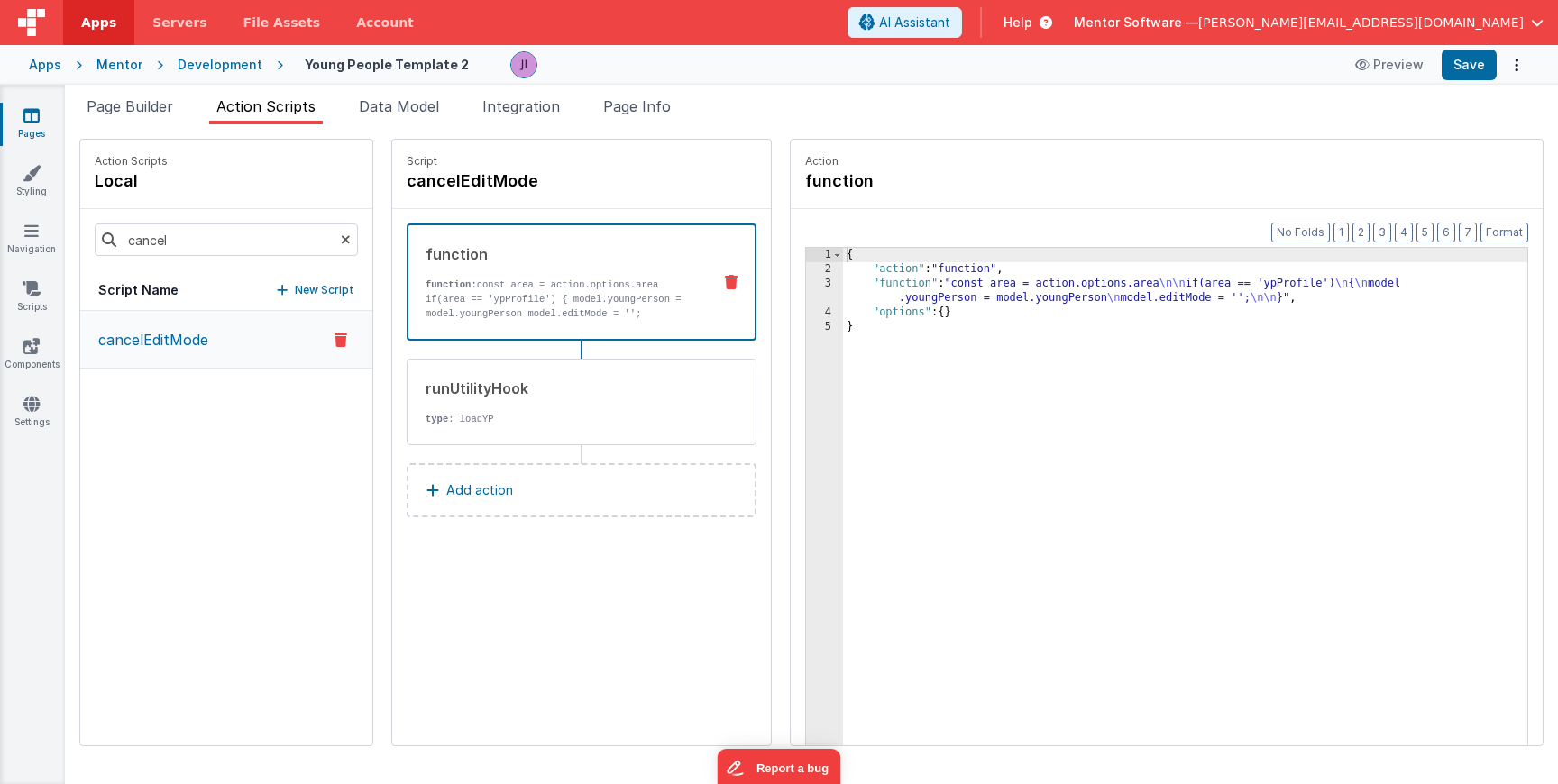
click at [843, 299] on div "{ "action" : "function" , "function" : "const area = action.options.area \n\n i…" at bounding box center [1185, 539] width 685 height 583
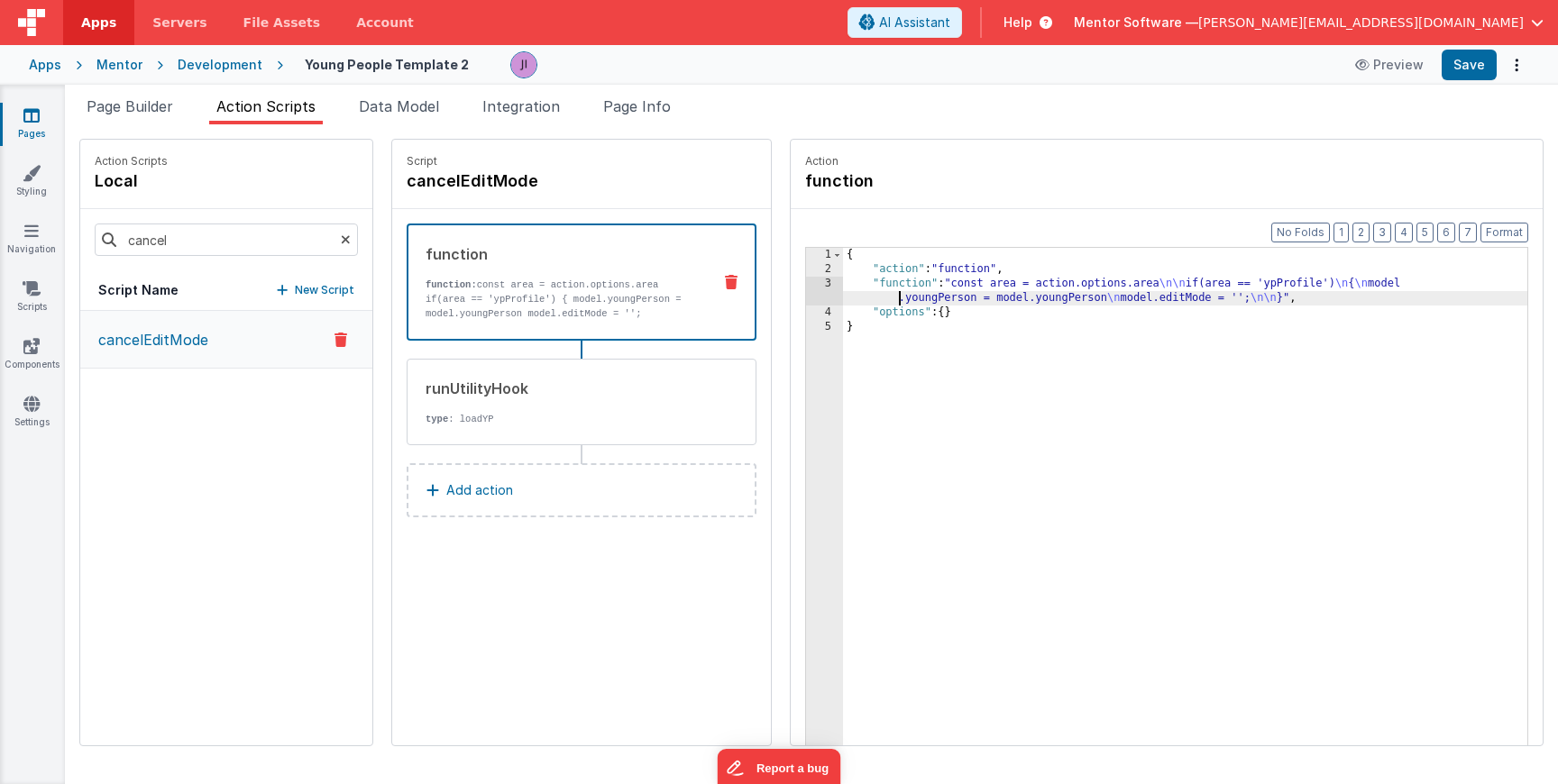
click at [806, 299] on div "3" at bounding box center [824, 291] width 37 height 29
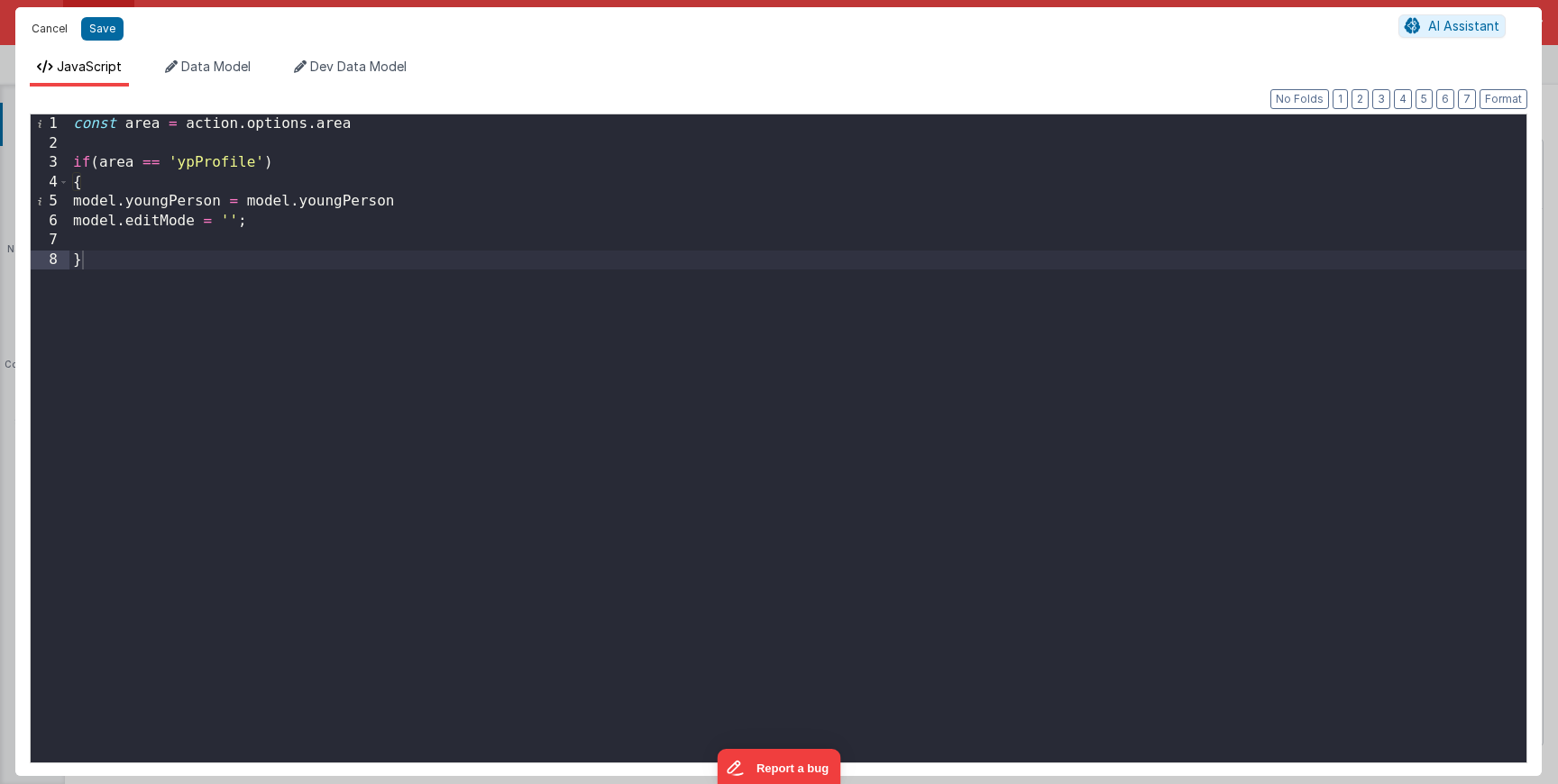
click at [50, 24] on button "Cancel" at bounding box center [49, 28] width 54 height 26
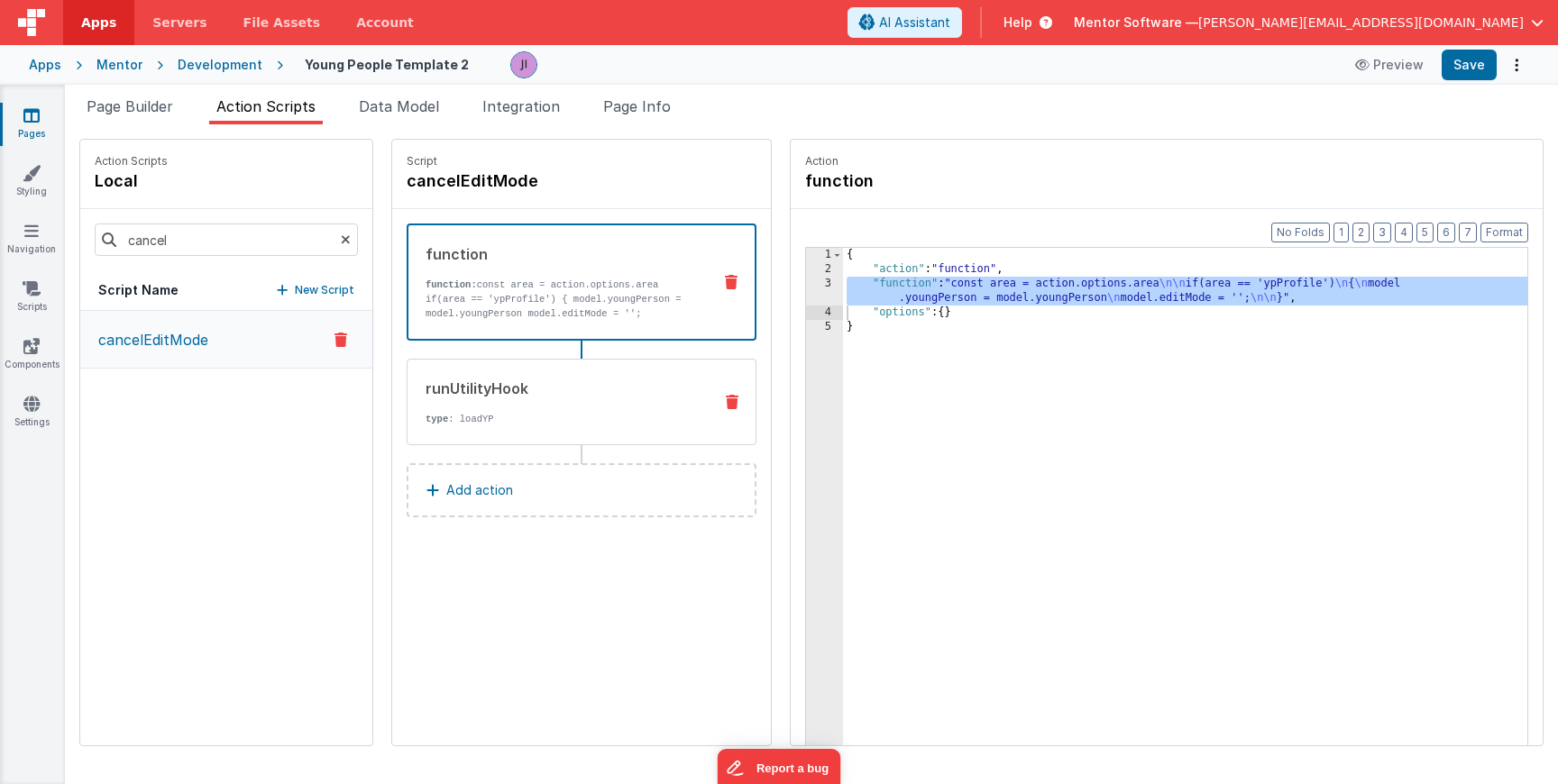
click at [505, 423] on p "type : loadYP" at bounding box center [562, 419] width 272 height 14
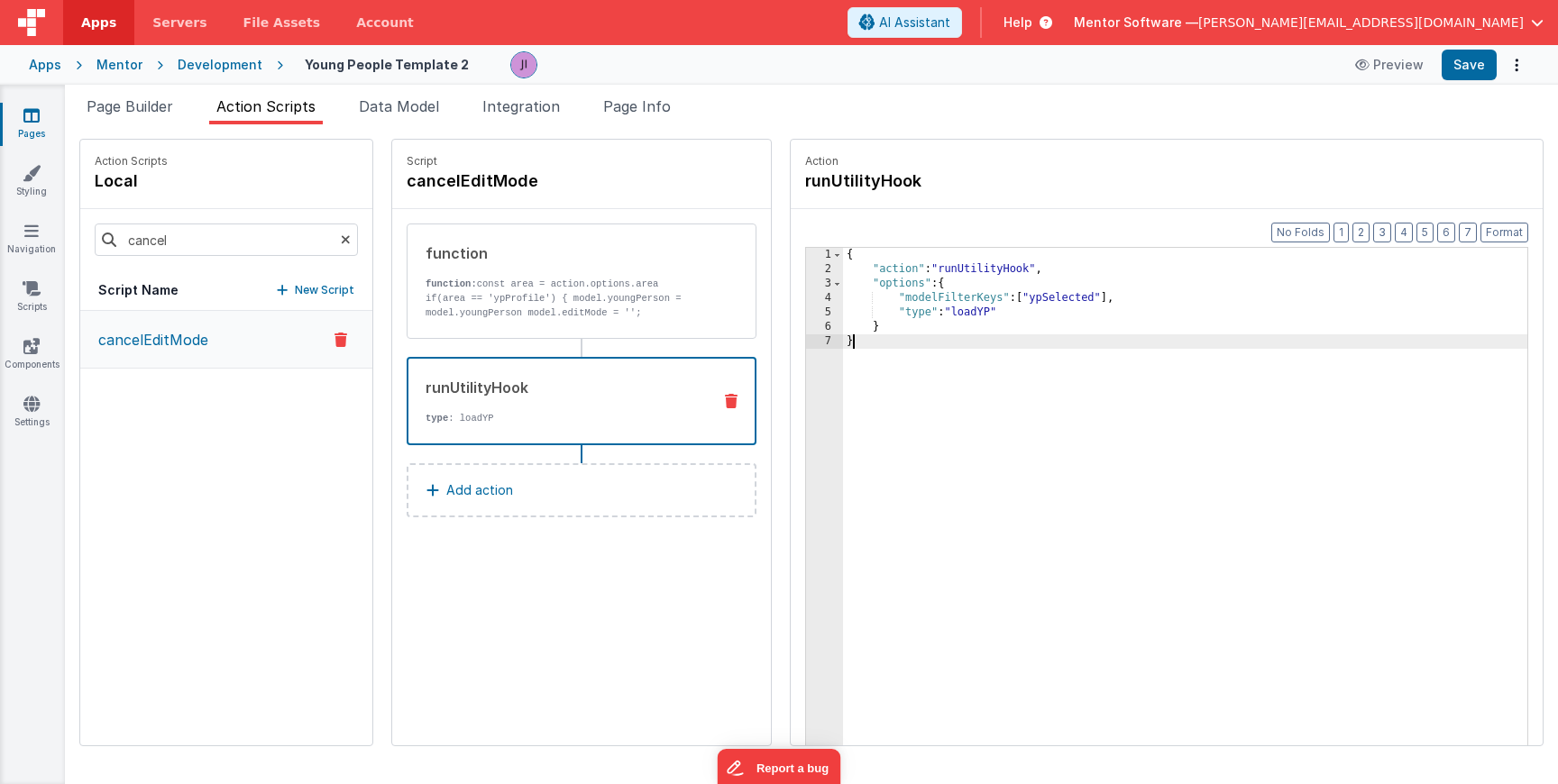
drag, startPoint x: 857, startPoint y: 387, endPoint x: 782, endPoint y: 223, distance: 180.3
click at [791, 225] on div "Format 7 6 5 4 3 2 1 No Folds 1 2 3 4 5 6 7 { "action" : "runUtilityHook" , "op…" at bounding box center [1166, 512] width 752 height 606
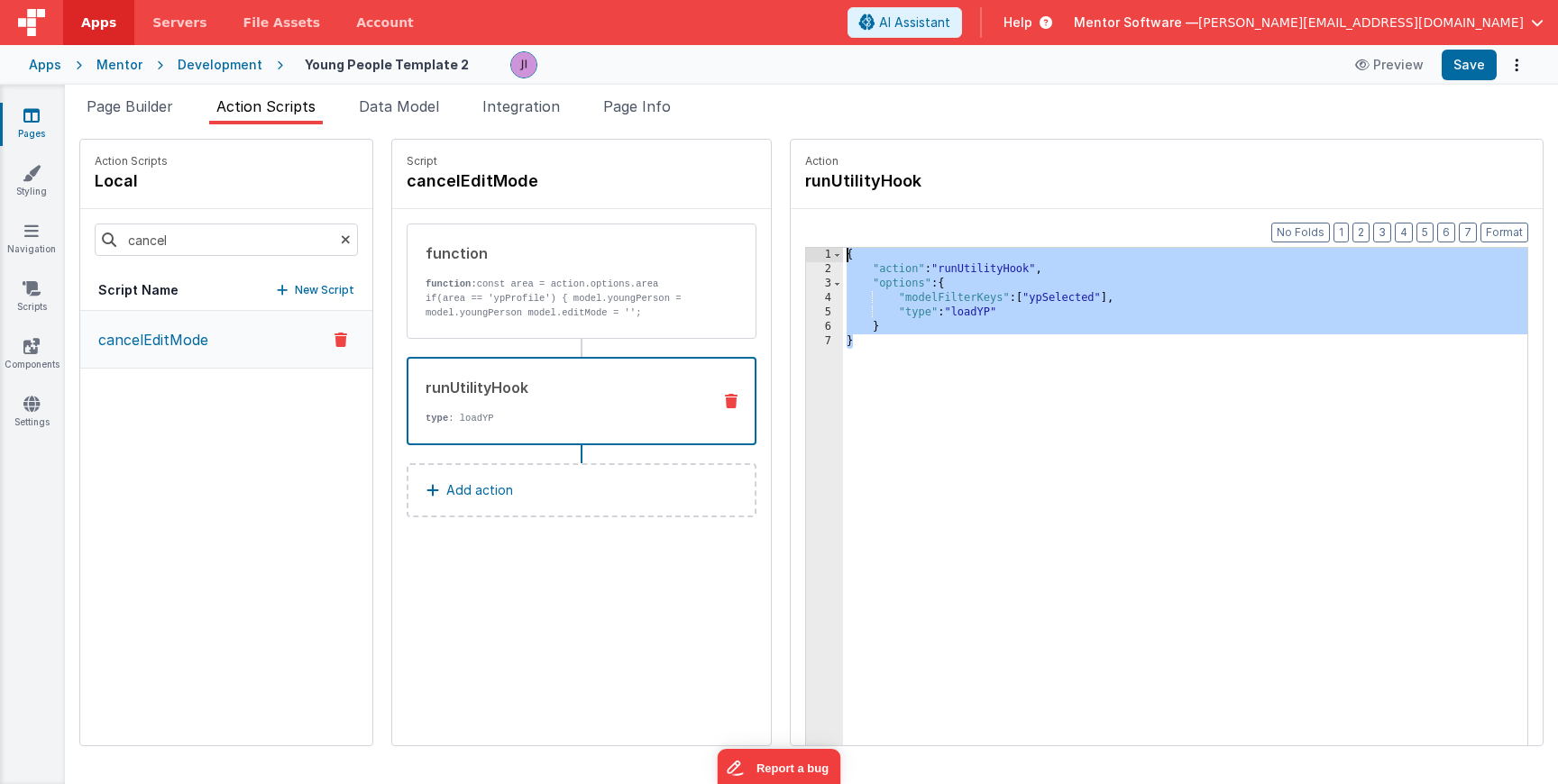
click at [1003, 264] on div "{ "action" : "runUtilityHook" , "options" : { "modelFilterKeys" : [ "ypSelected…" at bounding box center [1185, 539] width 685 height 583
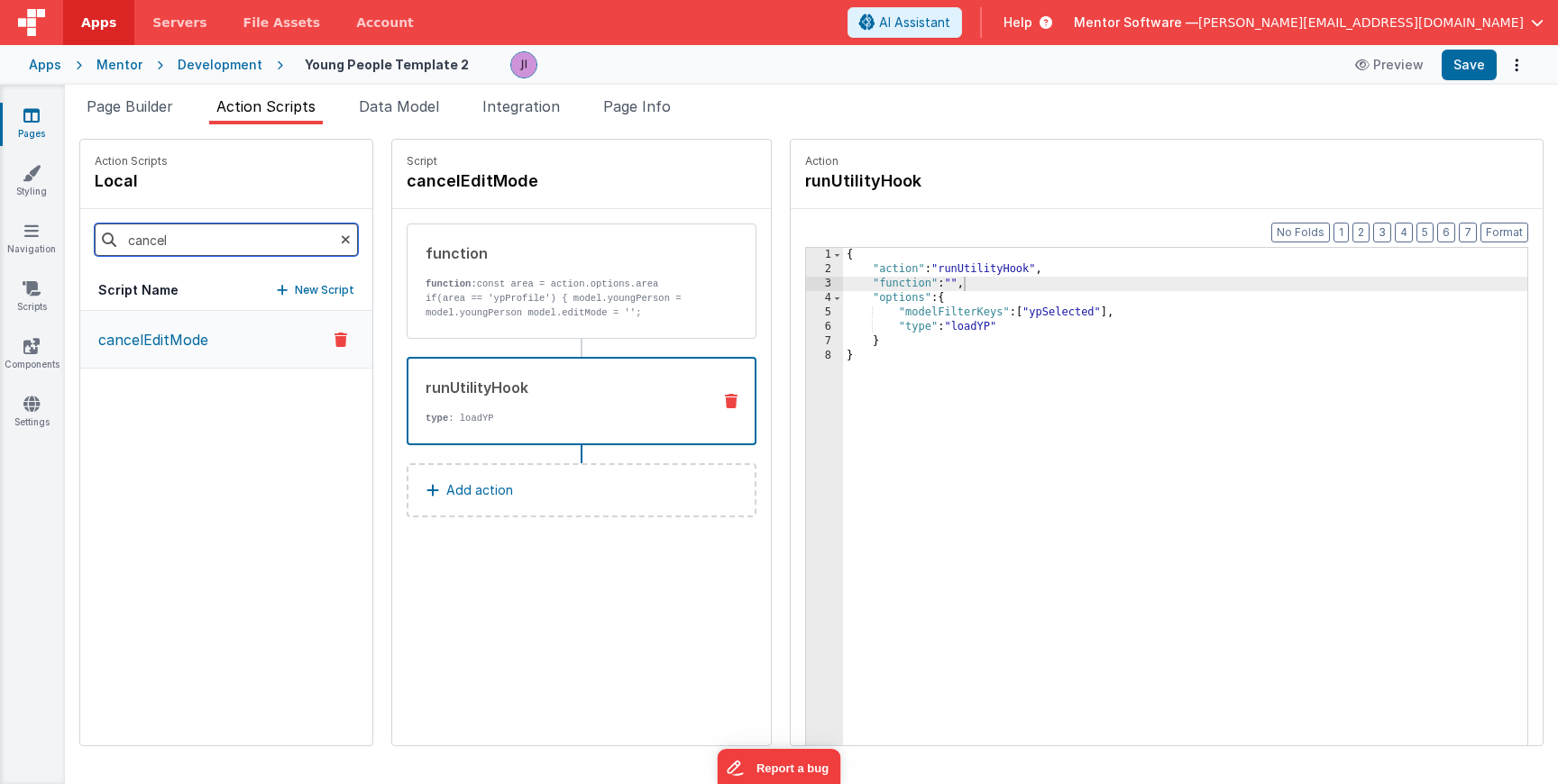
click at [201, 236] on input "cancel" at bounding box center [226, 239] width 263 height 32
type input "loadda"
click at [149, 330] on p "loadDailyEvents" at bounding box center [148, 340] width 121 height 22
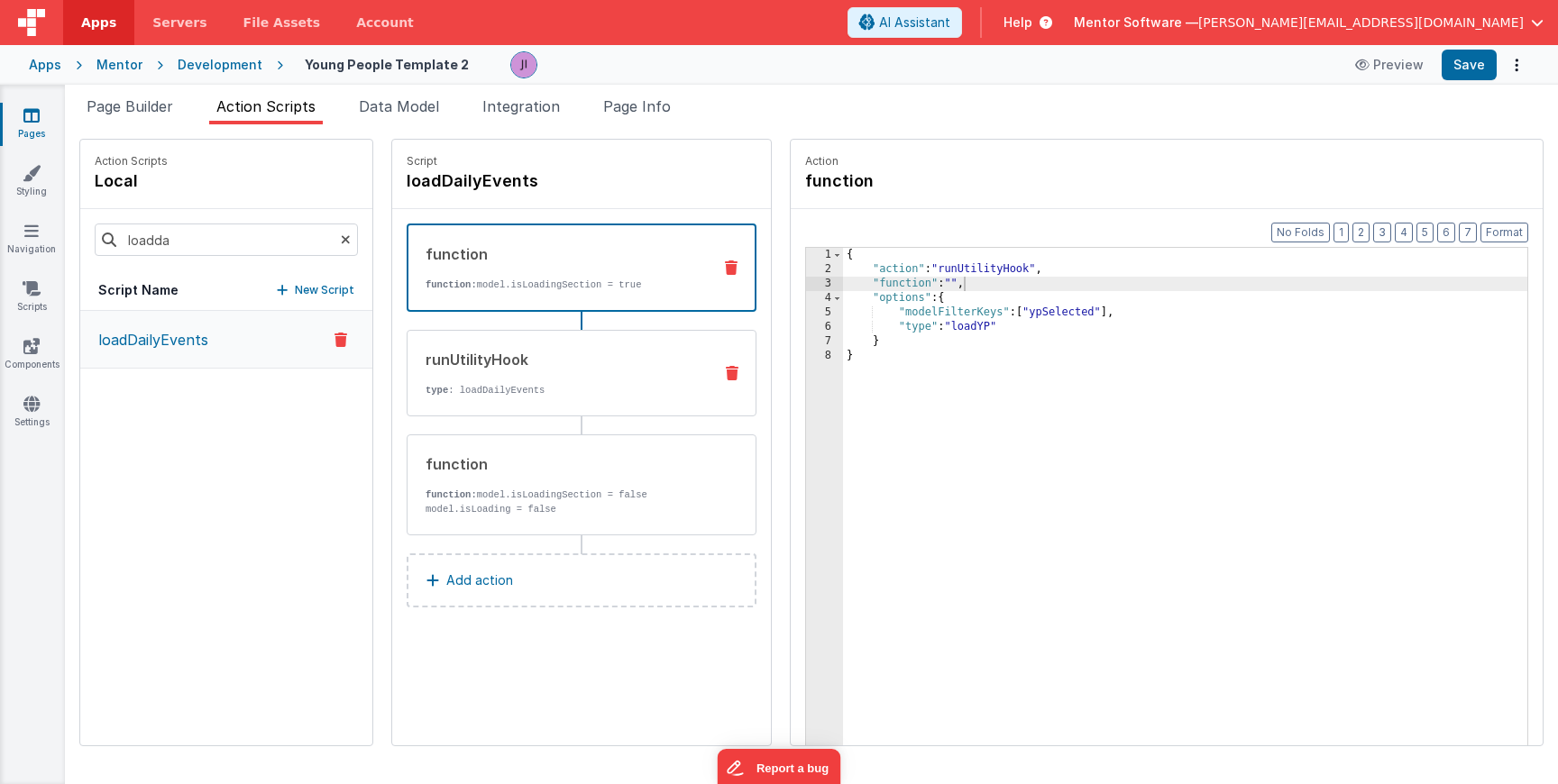
click at [487, 396] on div "runUtilityHook type : loadDailyEvents" at bounding box center [582, 374] width 350 height 87
click at [559, 273] on div "function function: model.isLoadingSection = true" at bounding box center [552, 267] width 289 height 48
click at [562, 342] on div "runUtilityHook type : loadDailyEvents" at bounding box center [582, 374] width 350 height 87
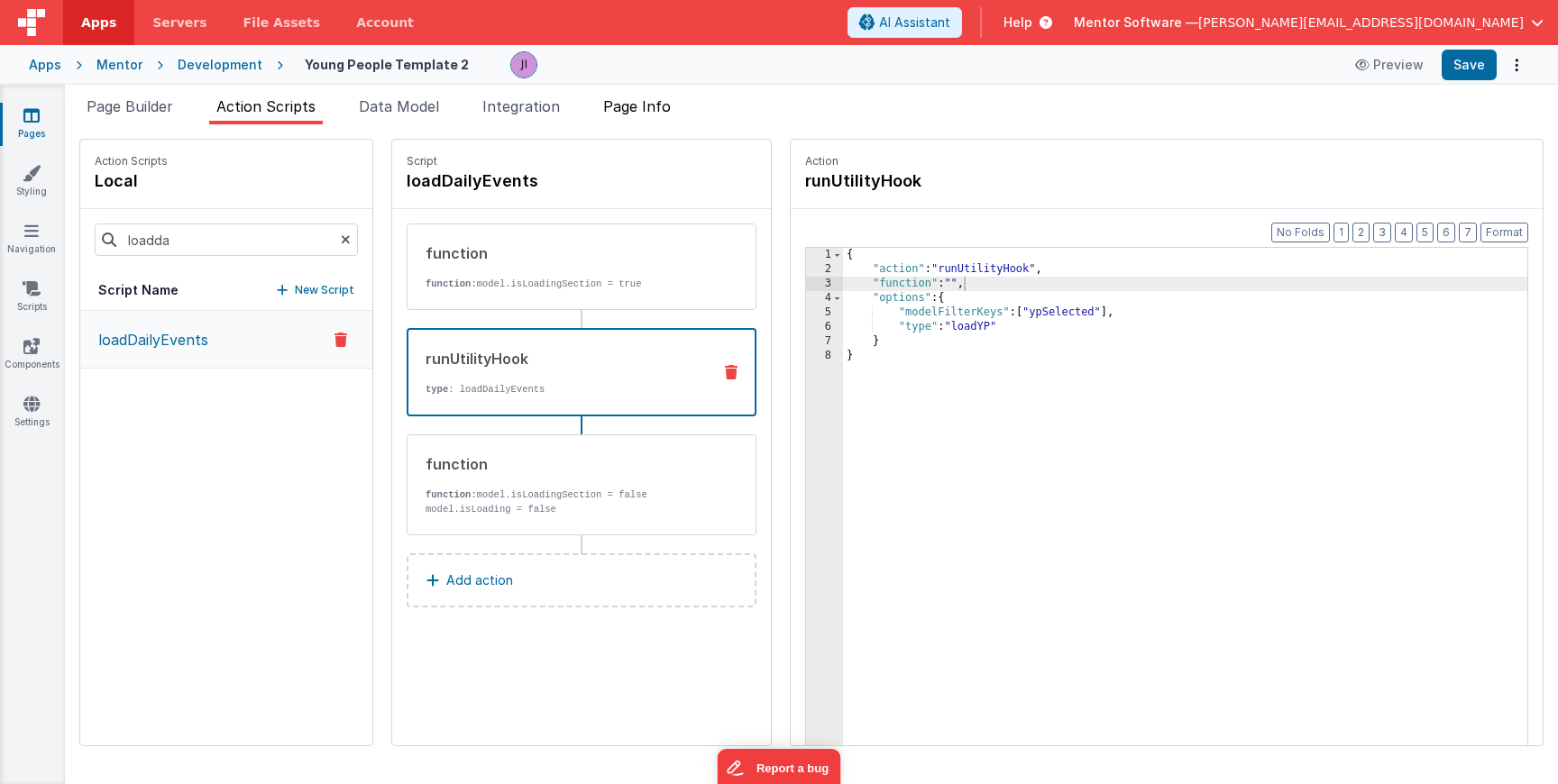
click at [653, 106] on span "Page Info" at bounding box center [637, 106] width 67 height 18
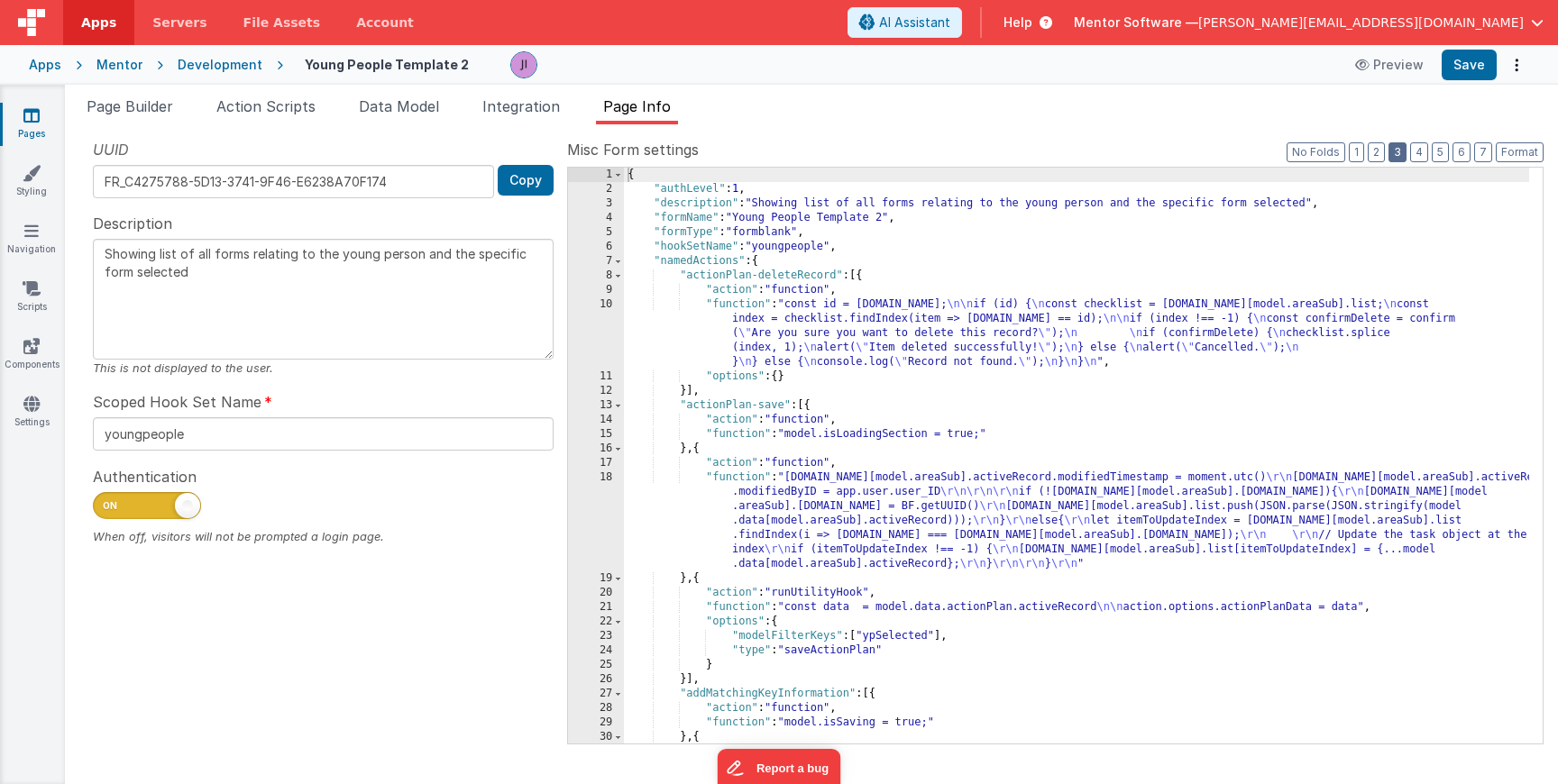
click at [1407, 150] on button "3" at bounding box center [1397, 152] width 18 height 20
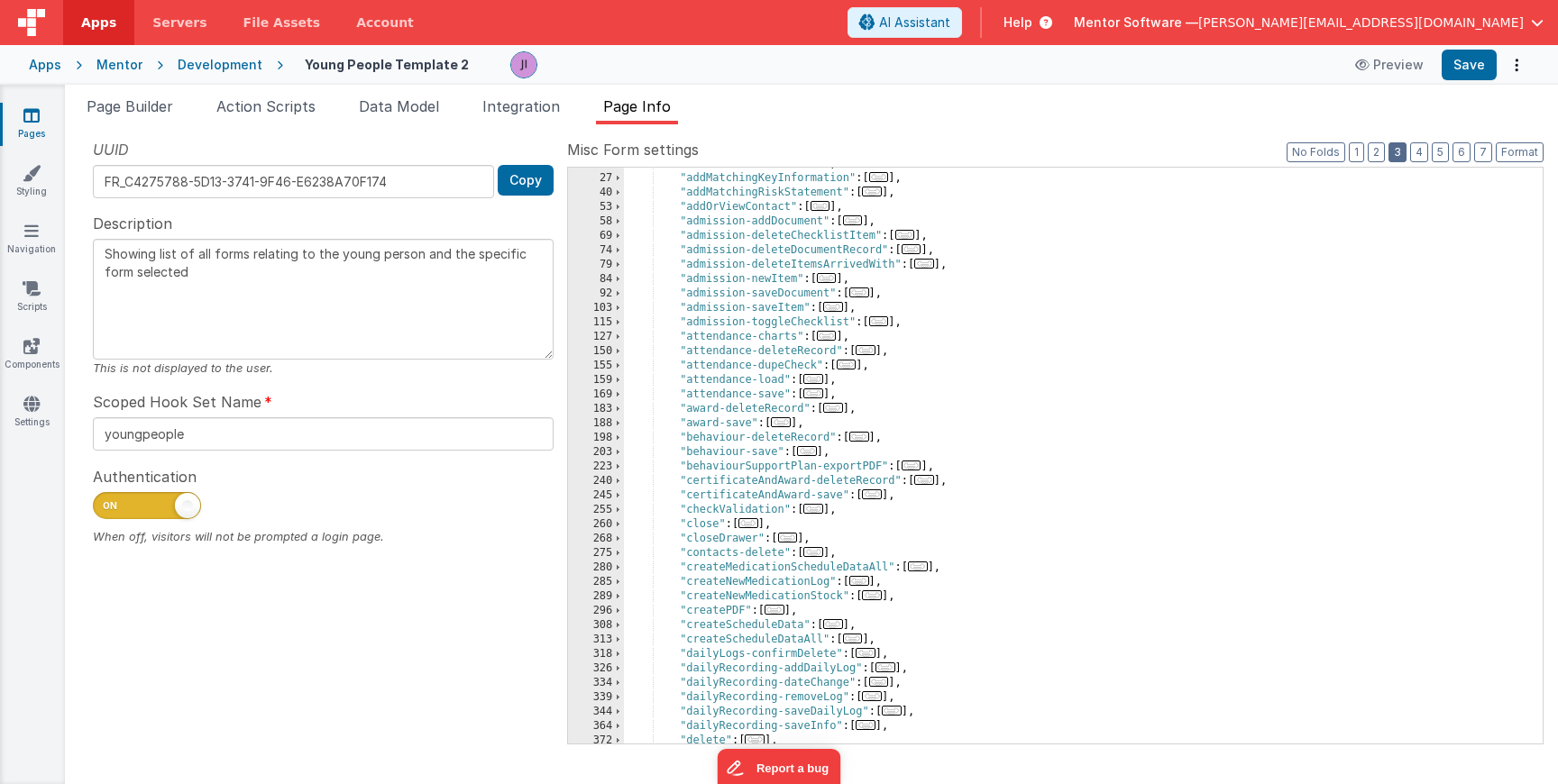
scroll to position [126, 0]
click at [956, 398] on div ""actionPlan-save" : [ ... ] , "addMatchingKeyInformation" : [ ... ] , "addMatch…" at bounding box center [1077, 460] width 905 height 605
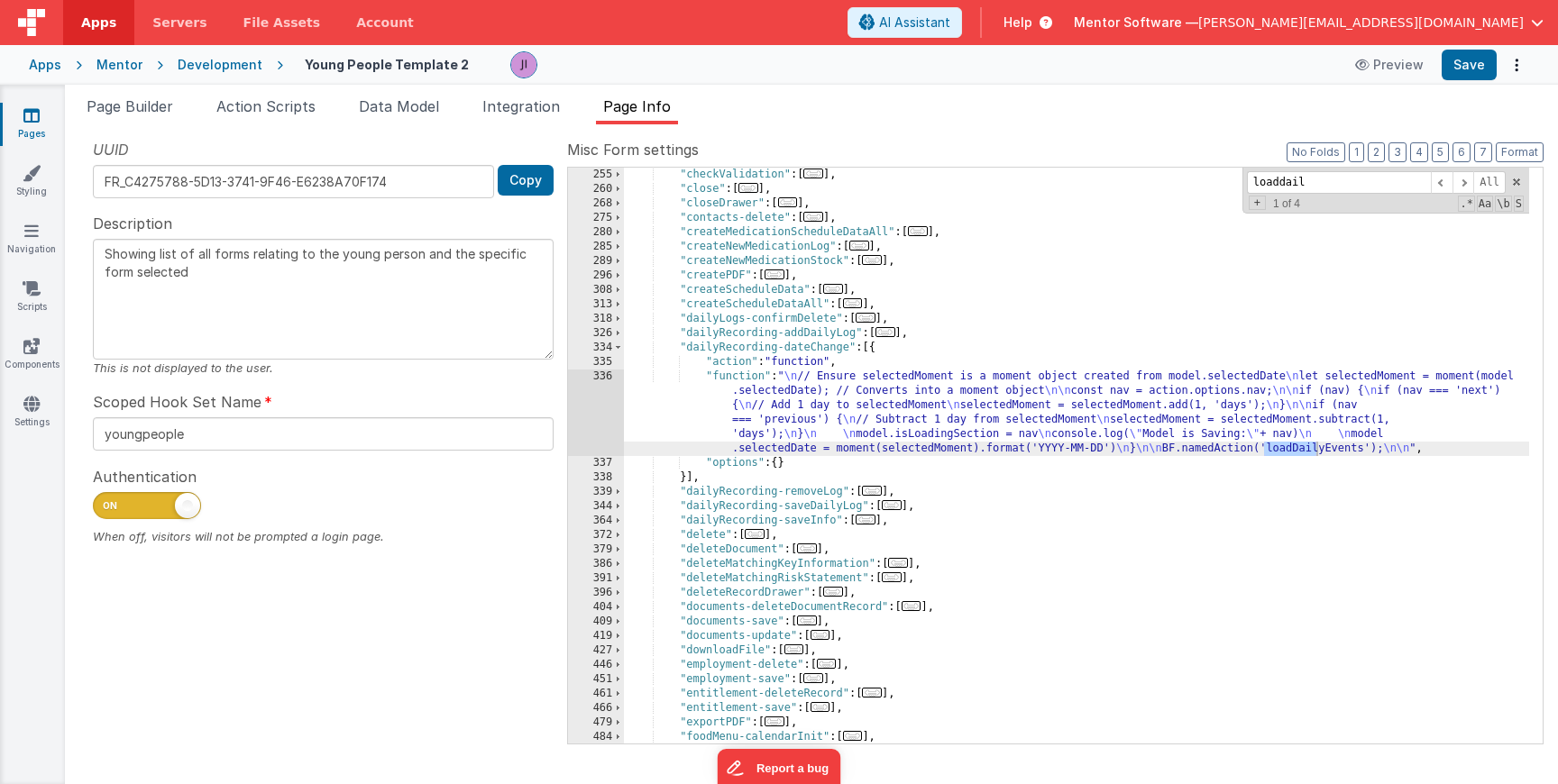
scroll to position [1515, 0]
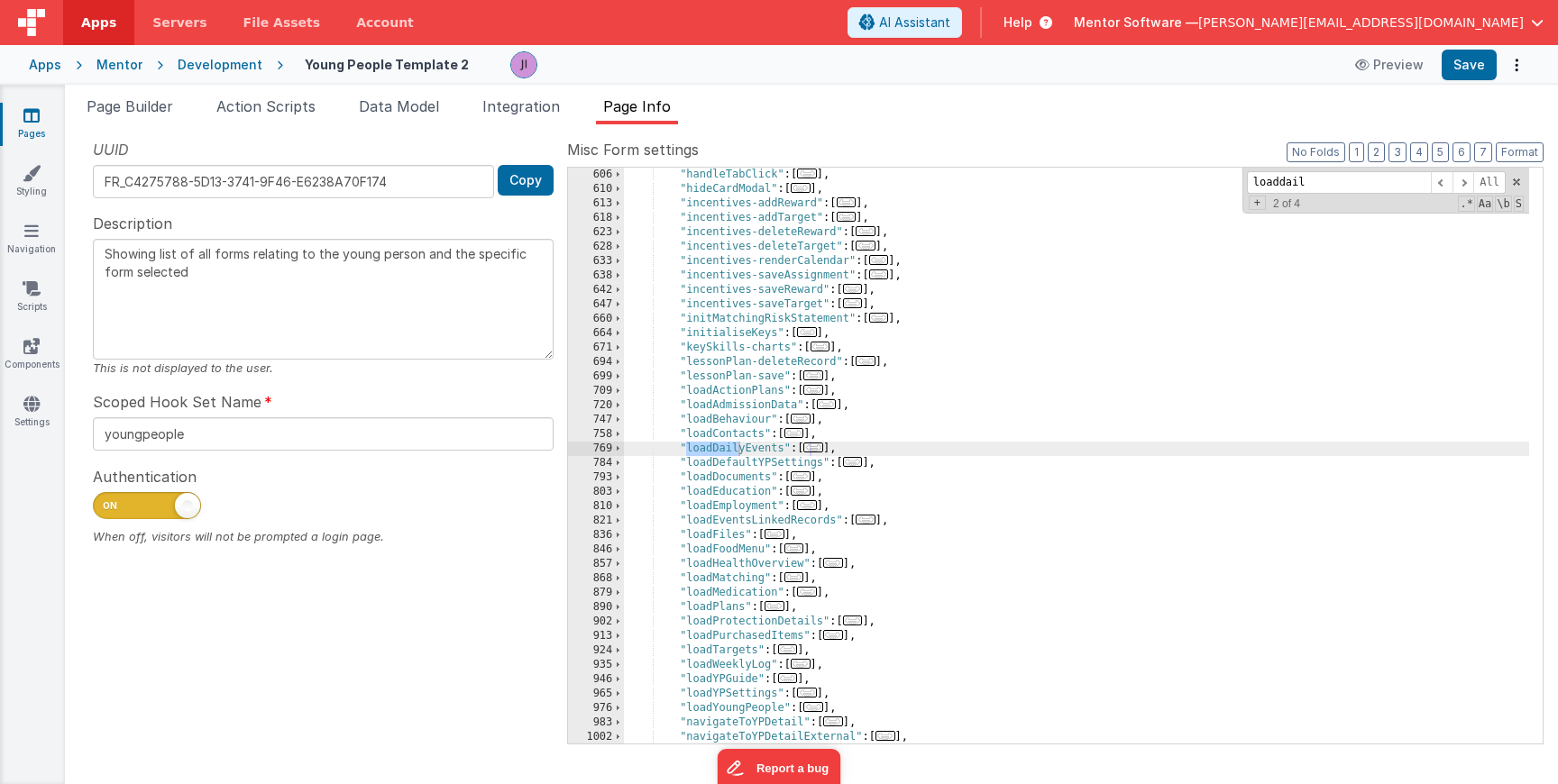
type input "loaddail"
click at [816, 451] on span "..." at bounding box center [813, 447] width 20 height 9
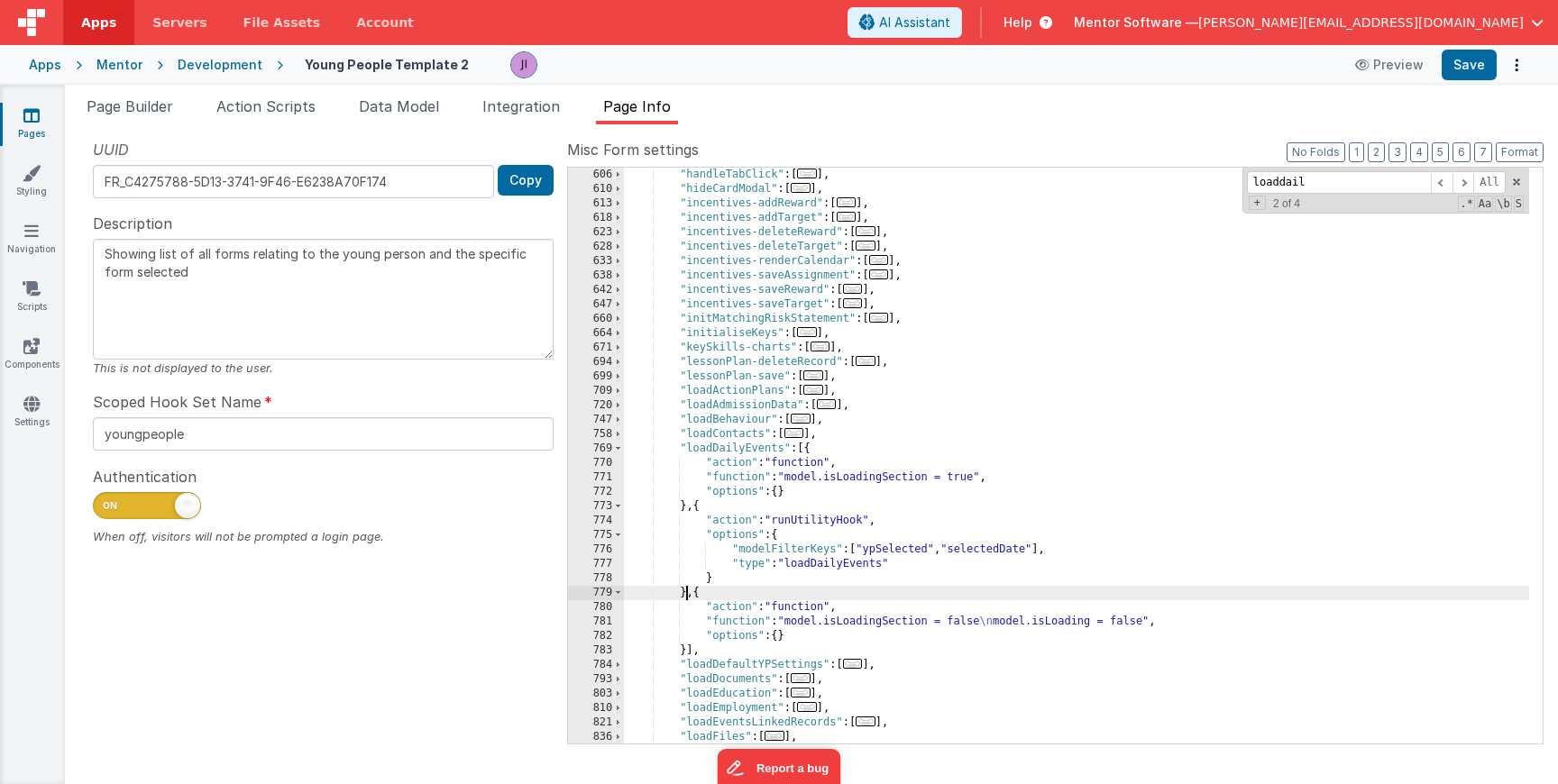
click at [687, 590] on div ""handleTabClick" : [ ... ] , "hideCardModal" : [ ... ] , "incentives-addReward"…" at bounding box center [1077, 470] width 905 height 605
click at [691, 601] on div ""handleTabClick" : [ ... ] , "hideCardModal" : [ ... ] , "incentives-addReward"…" at bounding box center [1077, 470] width 905 height 605
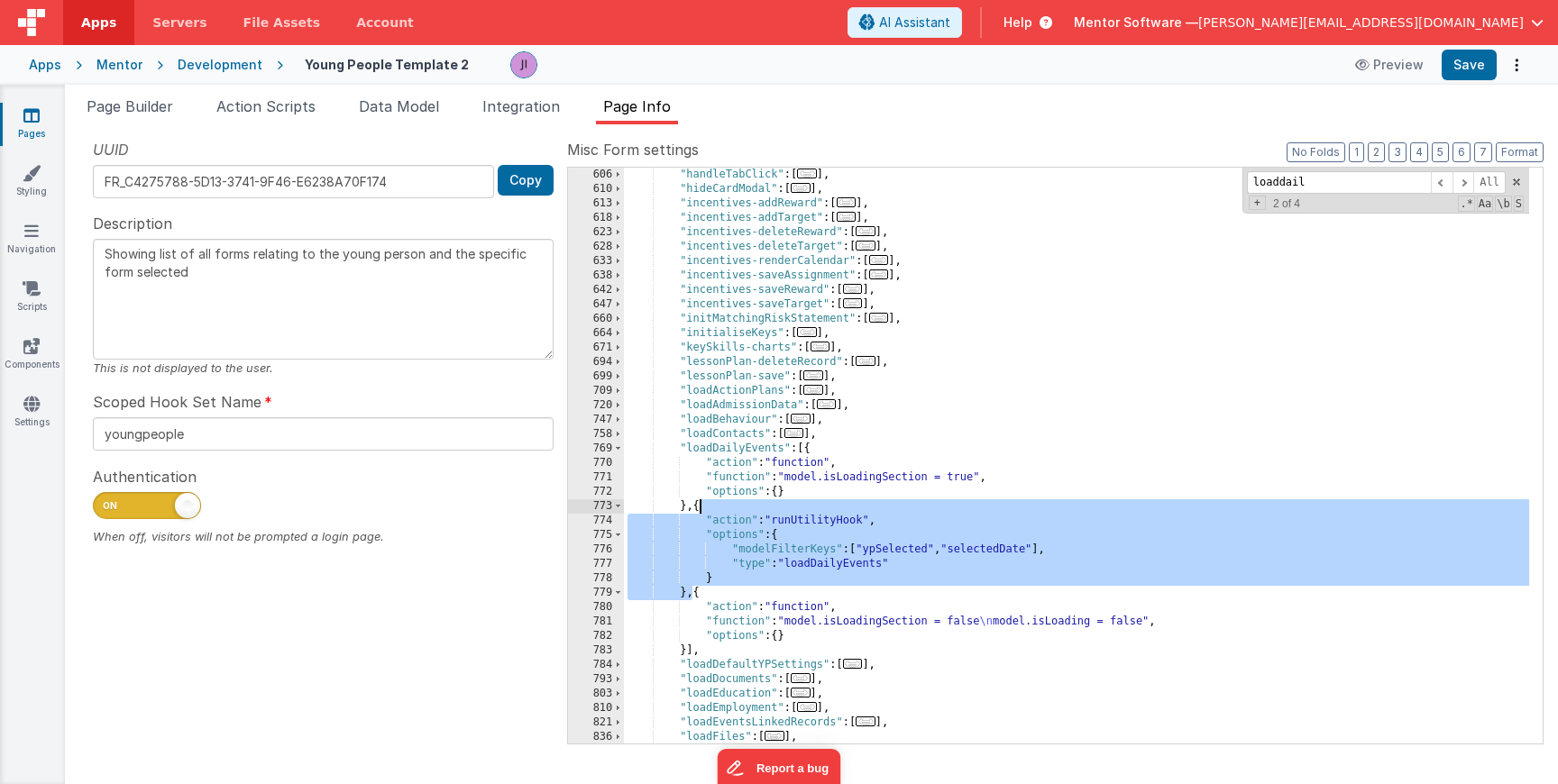
drag, startPoint x: 693, startPoint y: 591, endPoint x: 696, endPoint y: 509, distance: 82.1
click at [696, 509] on div ""handleTabClick" : [ ... ] , "hideCardModal" : [ ... ] , "incentives-addReward"…" at bounding box center [1077, 470] width 905 height 605
click at [135, 99] on span "Page Builder" at bounding box center [131, 106] width 87 height 18
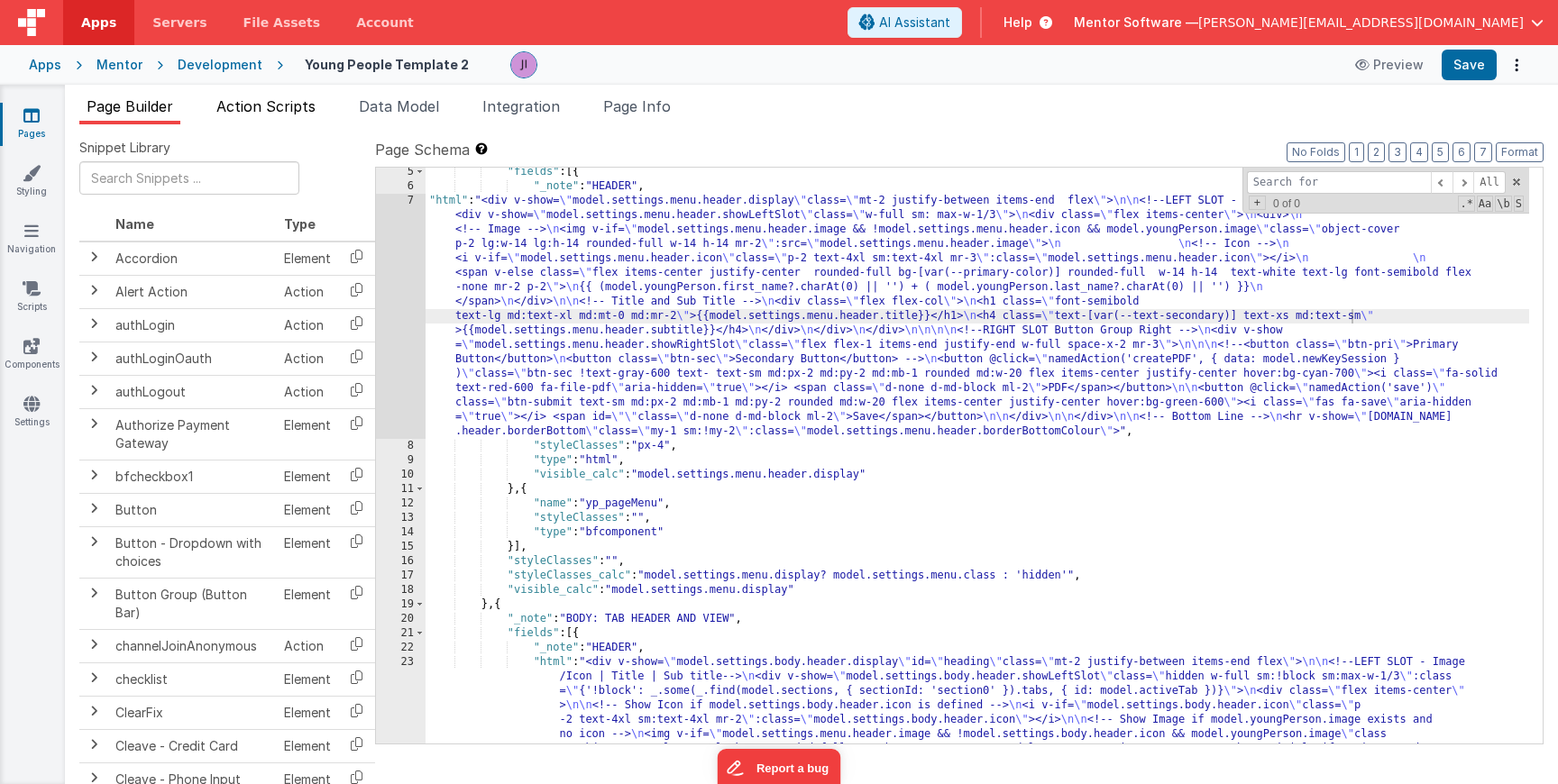
click at [266, 114] on li "Action Scripts" at bounding box center [266, 110] width 114 height 29
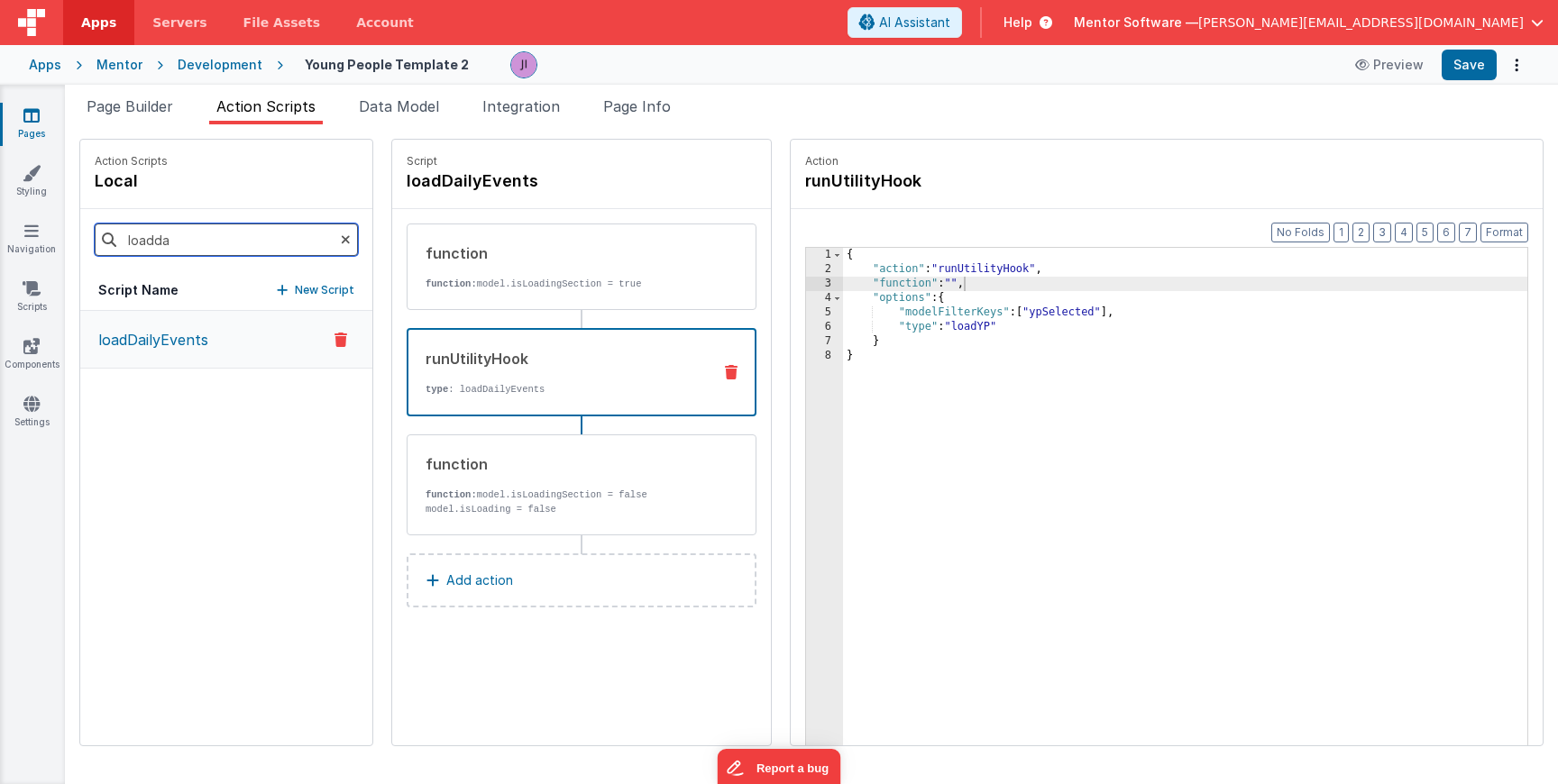
click at [247, 249] on input "loadda" at bounding box center [226, 239] width 263 height 32
type input "cancel"
click at [167, 341] on p "cancelEditMode" at bounding box center [148, 340] width 121 height 22
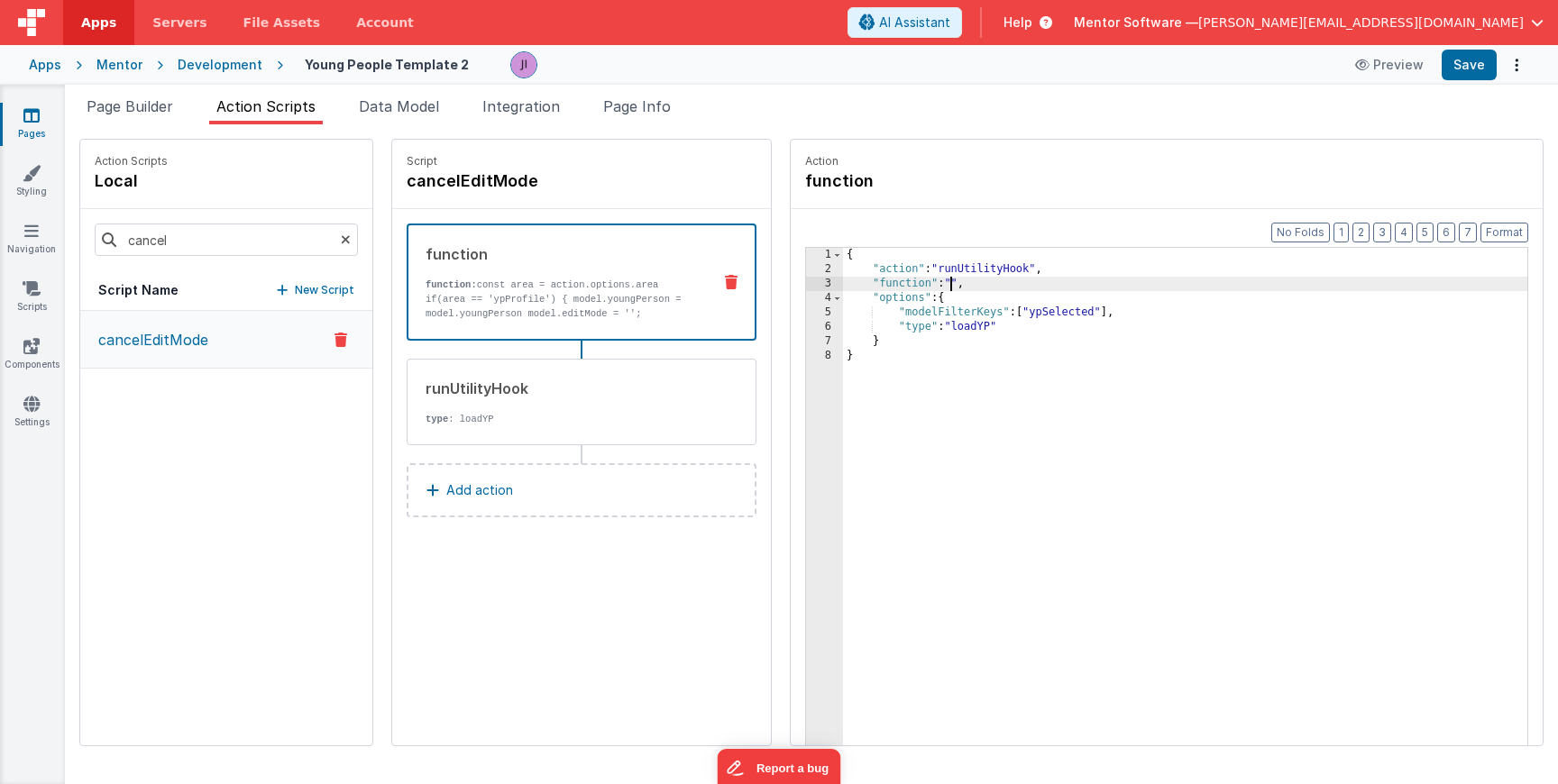
click at [898, 285] on div "{ "action" : "runUtilityHook" , "function" : "" , "options" : { "modelFilterKey…" at bounding box center [1185, 539] width 685 height 583
click at [806, 281] on div "3" at bounding box center [824, 284] width 37 height 14
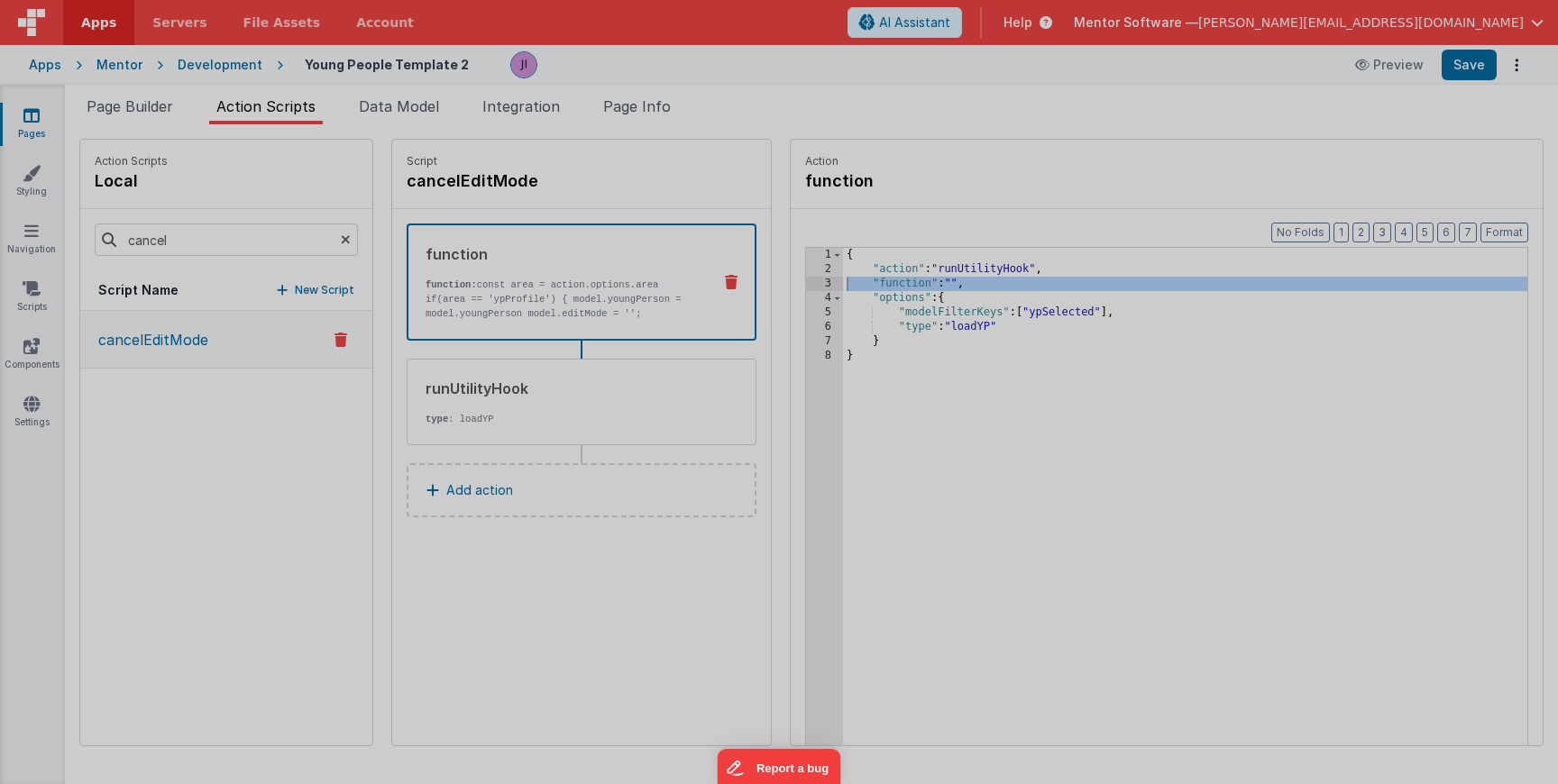
click at [766, 281] on div at bounding box center [797, 440] width 1458 height 687
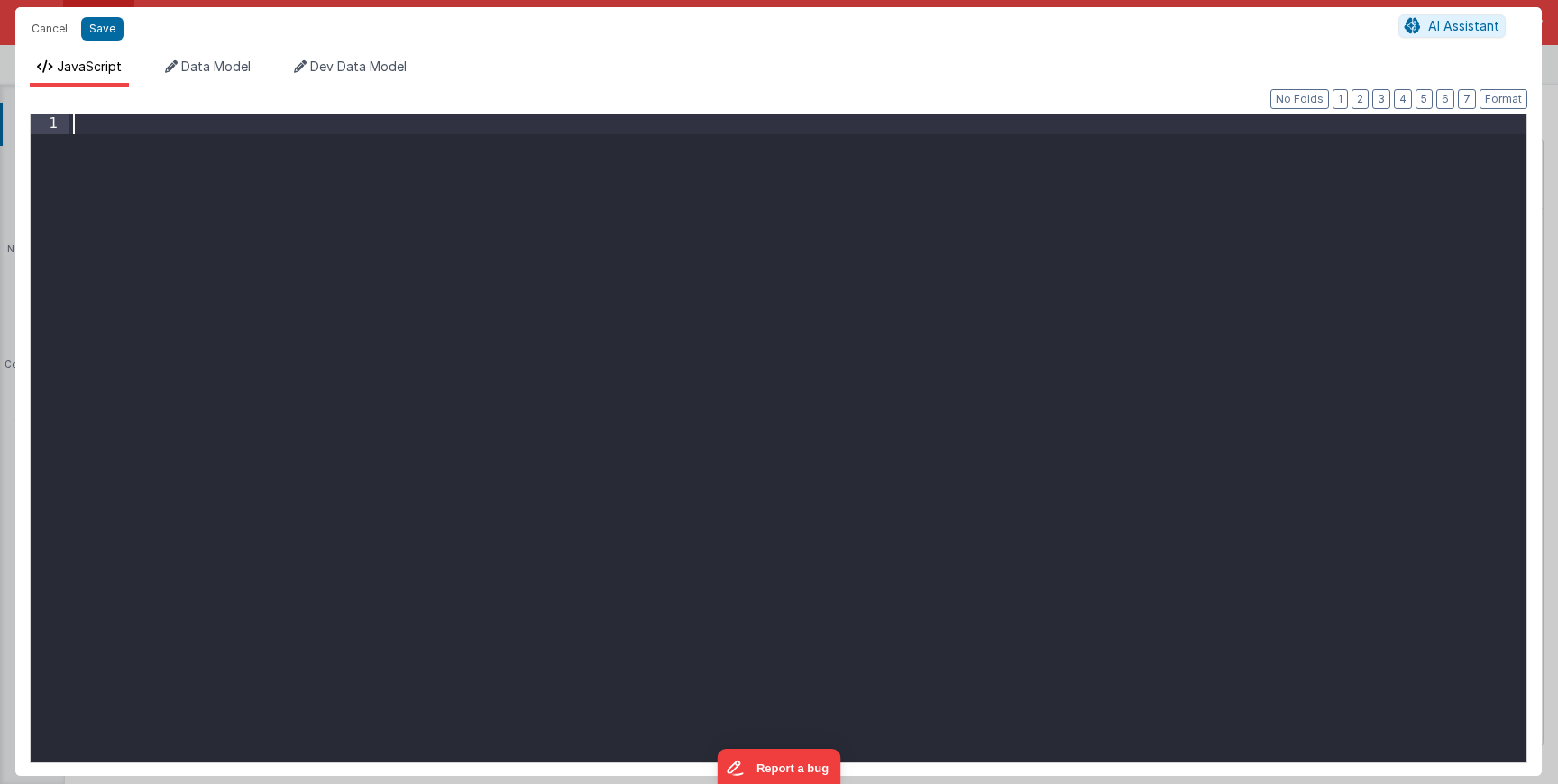
click at [766, 281] on div at bounding box center [797, 458] width 1458 height 687
paste textarea
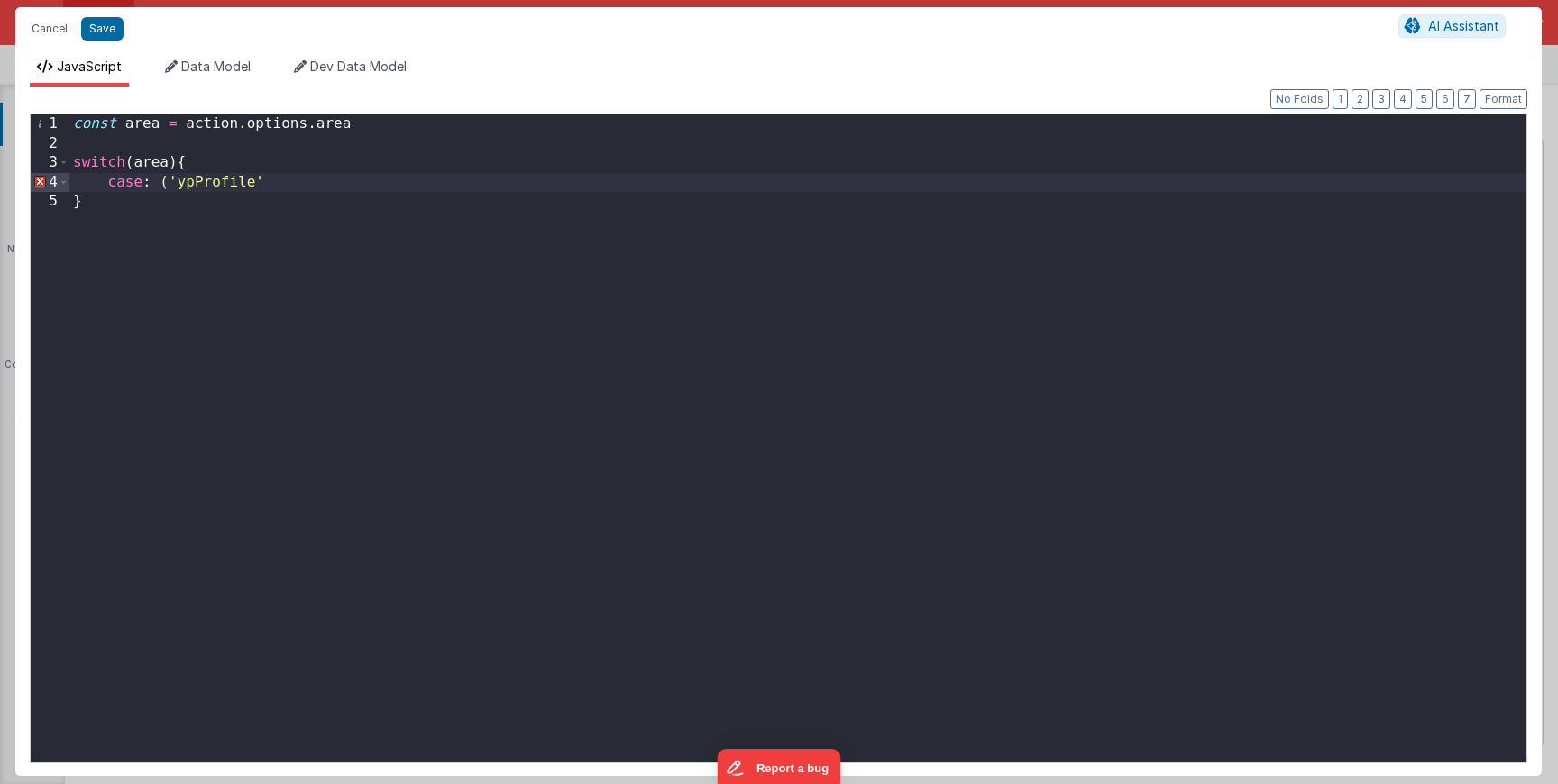
click at [172, 182] on div "const area = action . options . area switch ( area ) { case : ( 'ypProfile' }" at bounding box center [797, 458] width 1458 height 687
click at [275, 181] on div "const area = action . options . area switch ( area ) { case : 'ypProfile' }" at bounding box center [797, 458] width 1458 height 687
click at [153, 183] on div "const area = action . options . area switch ( area ) { case : 'ypProfile' : }" at bounding box center [797, 458] width 1458 height 687
click at [285, 191] on div "const area = action . options . area switch ( area ) { case 'ypProfile' : }" at bounding box center [797, 458] width 1458 height 687
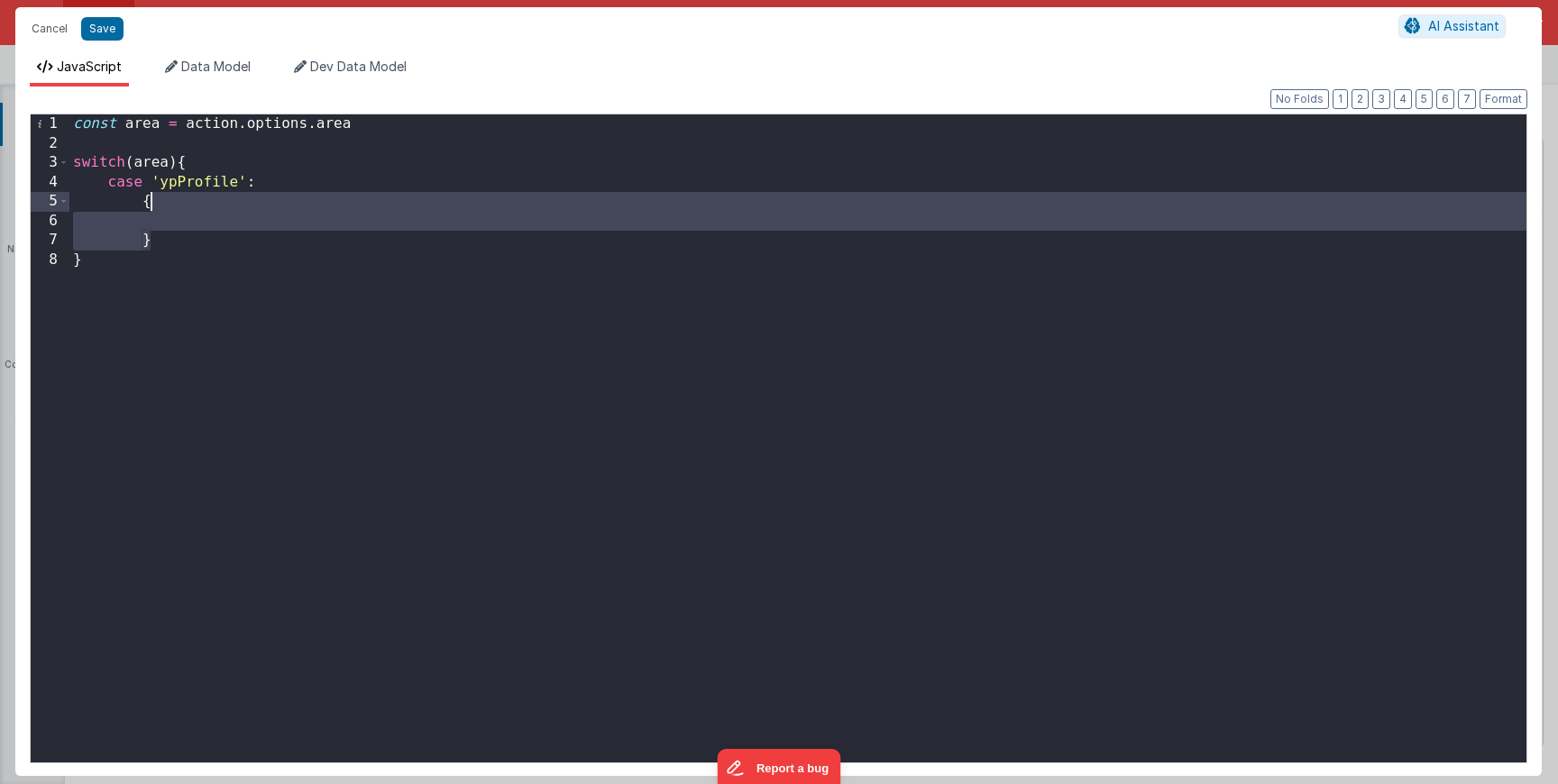
drag, startPoint x: 184, startPoint y: 241, endPoint x: 145, endPoint y: 200, distance: 56.6
click at [145, 200] on div "const area = action . options . area switch ( area ) { case 'ypProfile' : { } }" at bounding box center [797, 458] width 1458 height 687
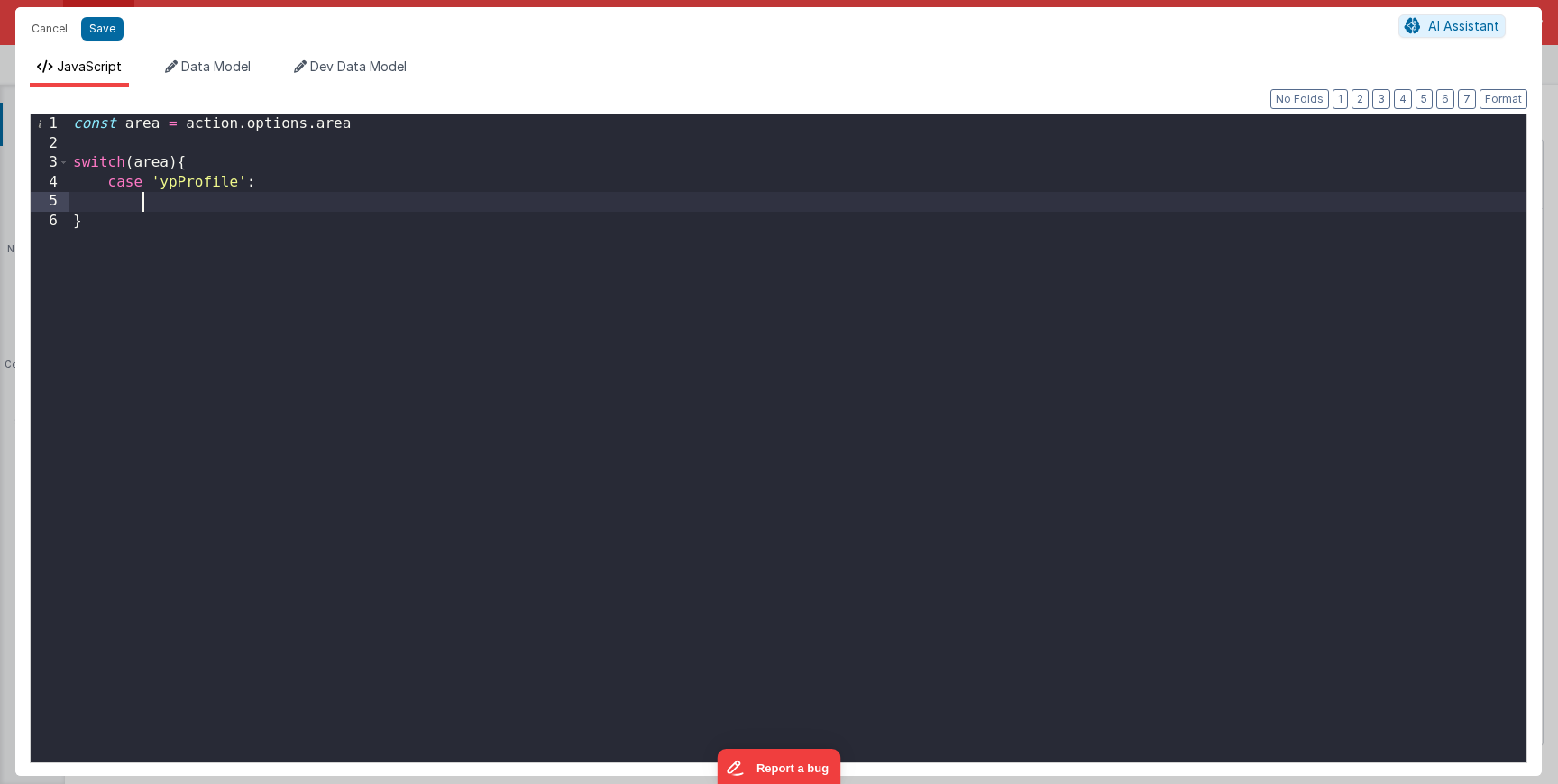
paste textarea
click at [96, 29] on button "Save" at bounding box center [102, 28] width 43 height 24
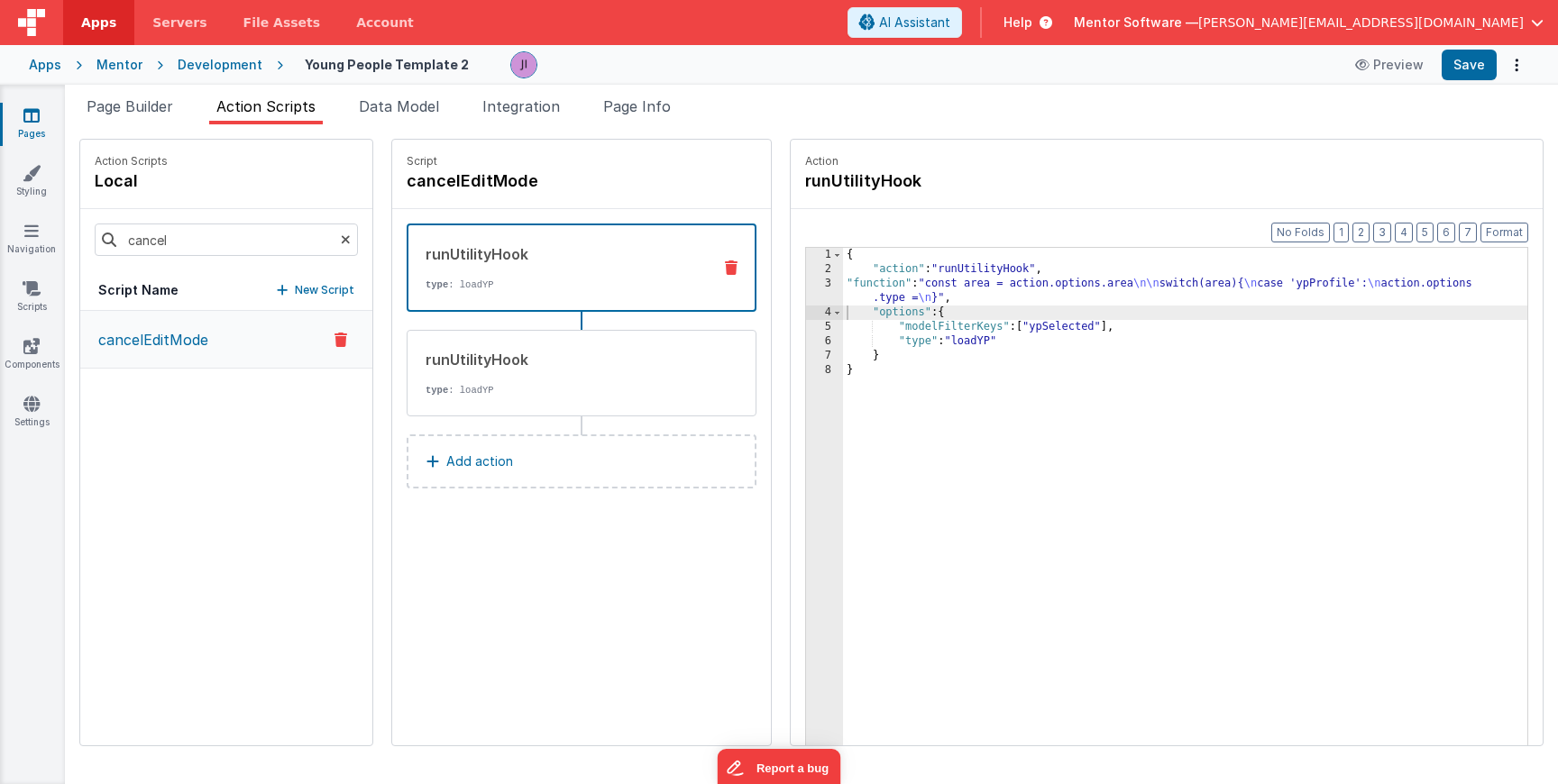
click at [1050, 330] on div "{ "action" : "runUtilityHook" , "function" : "const area = action.options.area …" at bounding box center [1212, 539] width 738 height 583
click at [1051, 330] on div "{ "action" : "runUtilityHook" , "function" : "const area = action.options.area …" at bounding box center [1212, 539] width 738 height 583
click at [1170, 382] on div "{ "action" : "runUtilityHook" , "function" : "const area = action.options.area …" at bounding box center [1212, 539] width 738 height 583
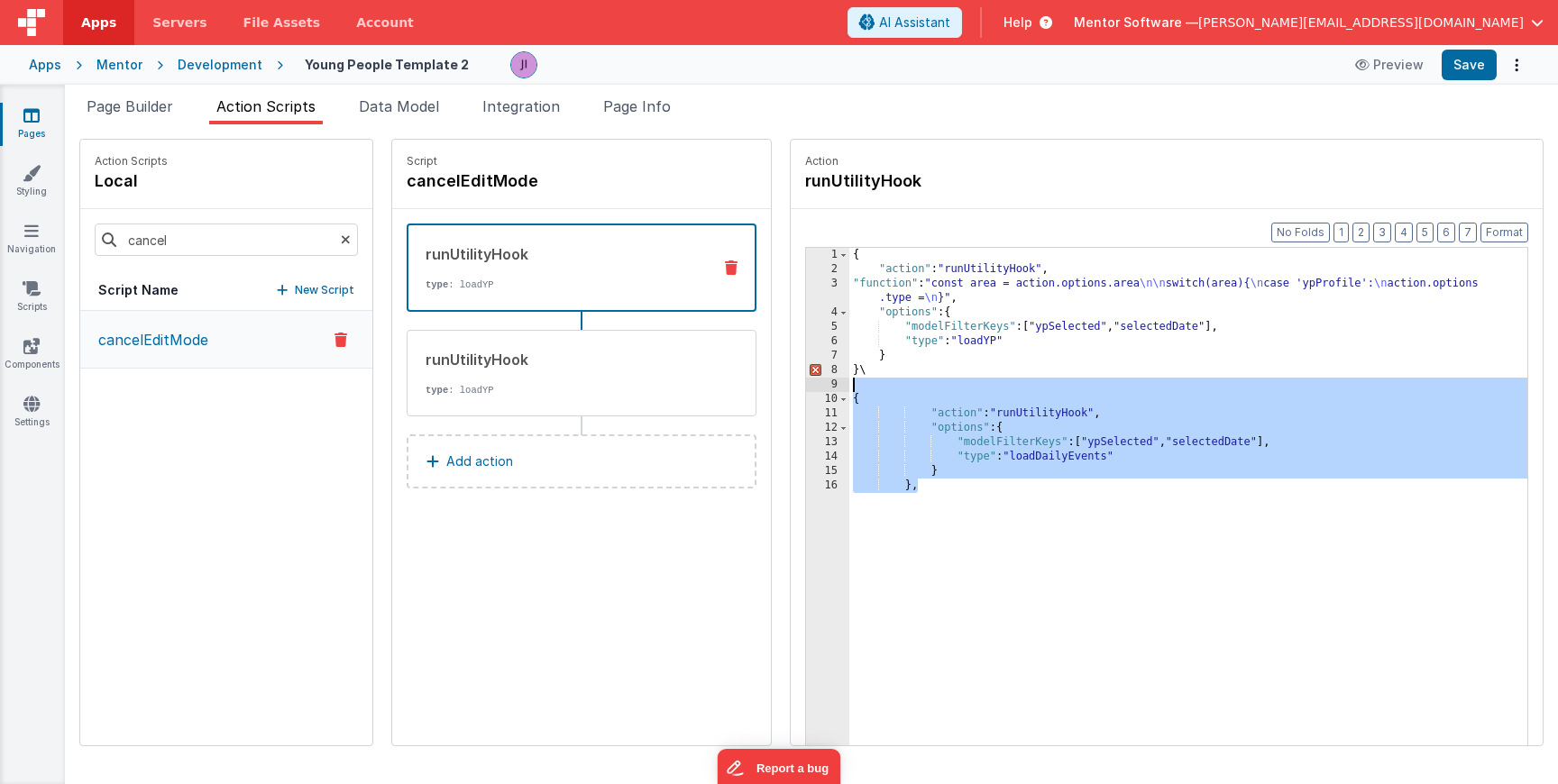
drag, startPoint x: 929, startPoint y: 481, endPoint x: 836, endPoint y: 398, distance: 124.7
click at [849, 398] on div "{ "action" : "runUtilityHook" , "function" : "const area = action.options.area …" at bounding box center [1215, 539] width 731 height 583
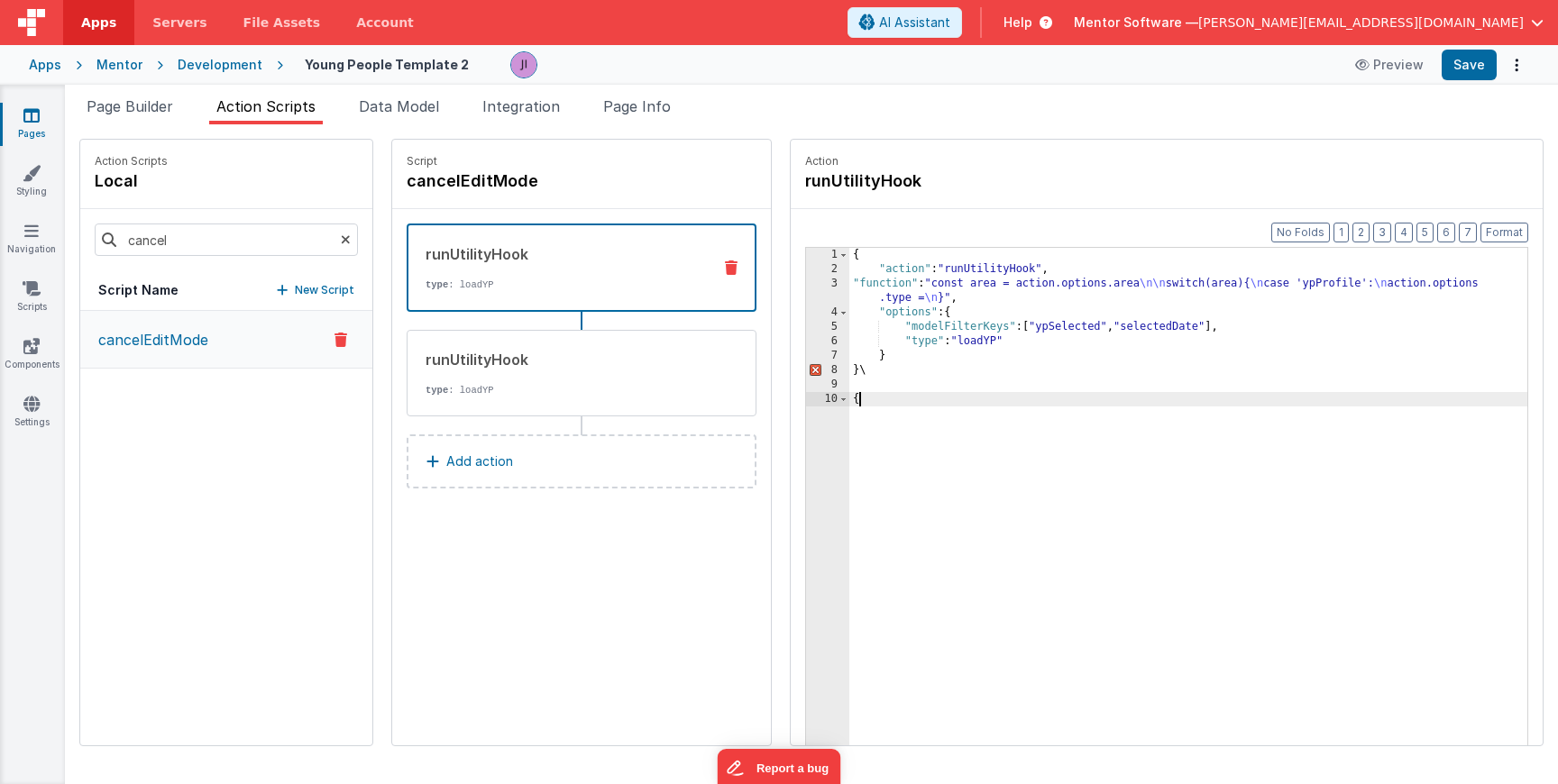
click at [932, 349] on div "{ "action" : "runUtilityHook" , "function" : "const area = action.options.area …" at bounding box center [1215, 539] width 731 height 583
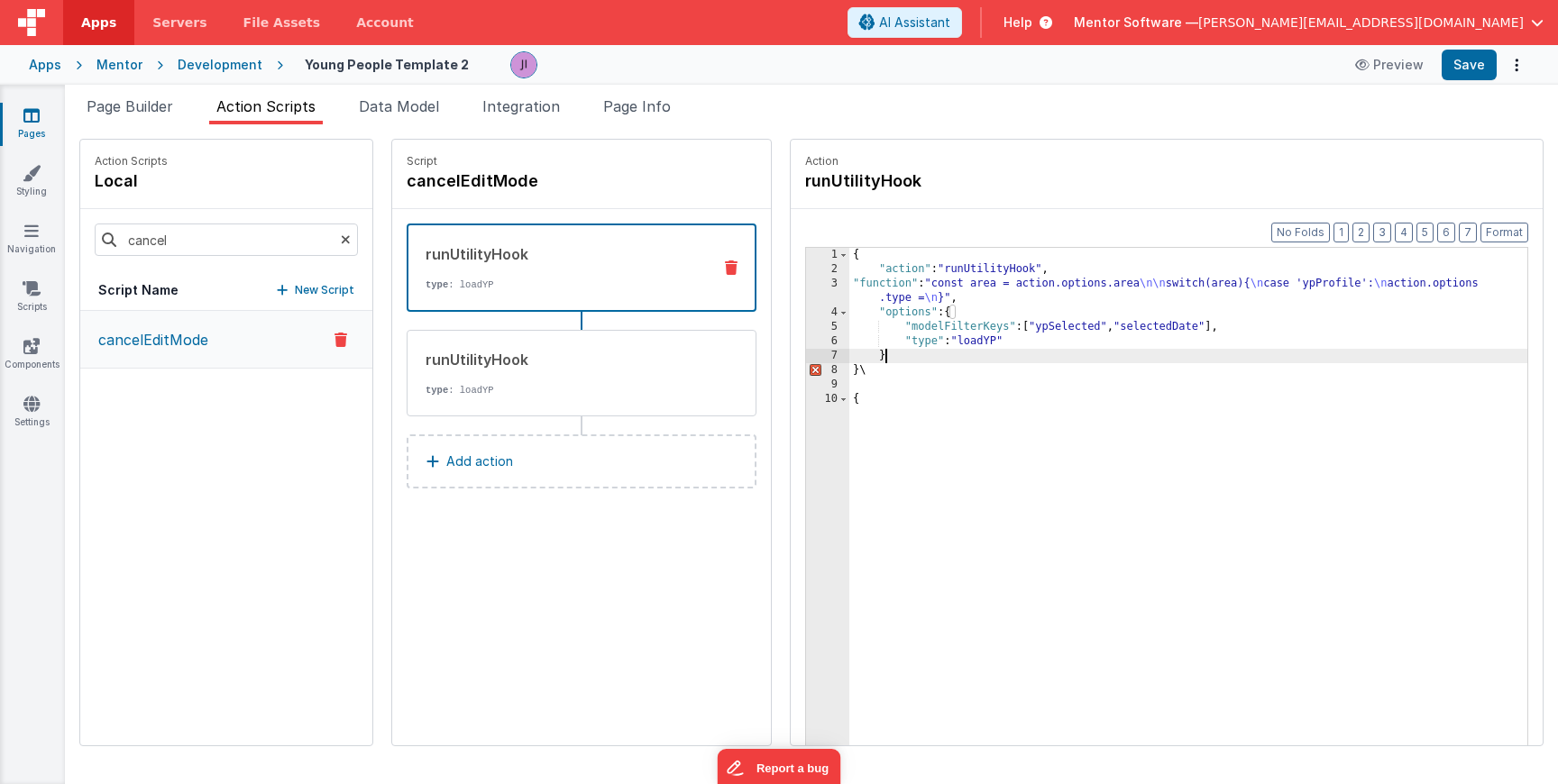
click at [932, 349] on div "{ "action" : "runUtilityHook" , "function" : "const area = action.options.area …" at bounding box center [1215, 539] width 731 height 583
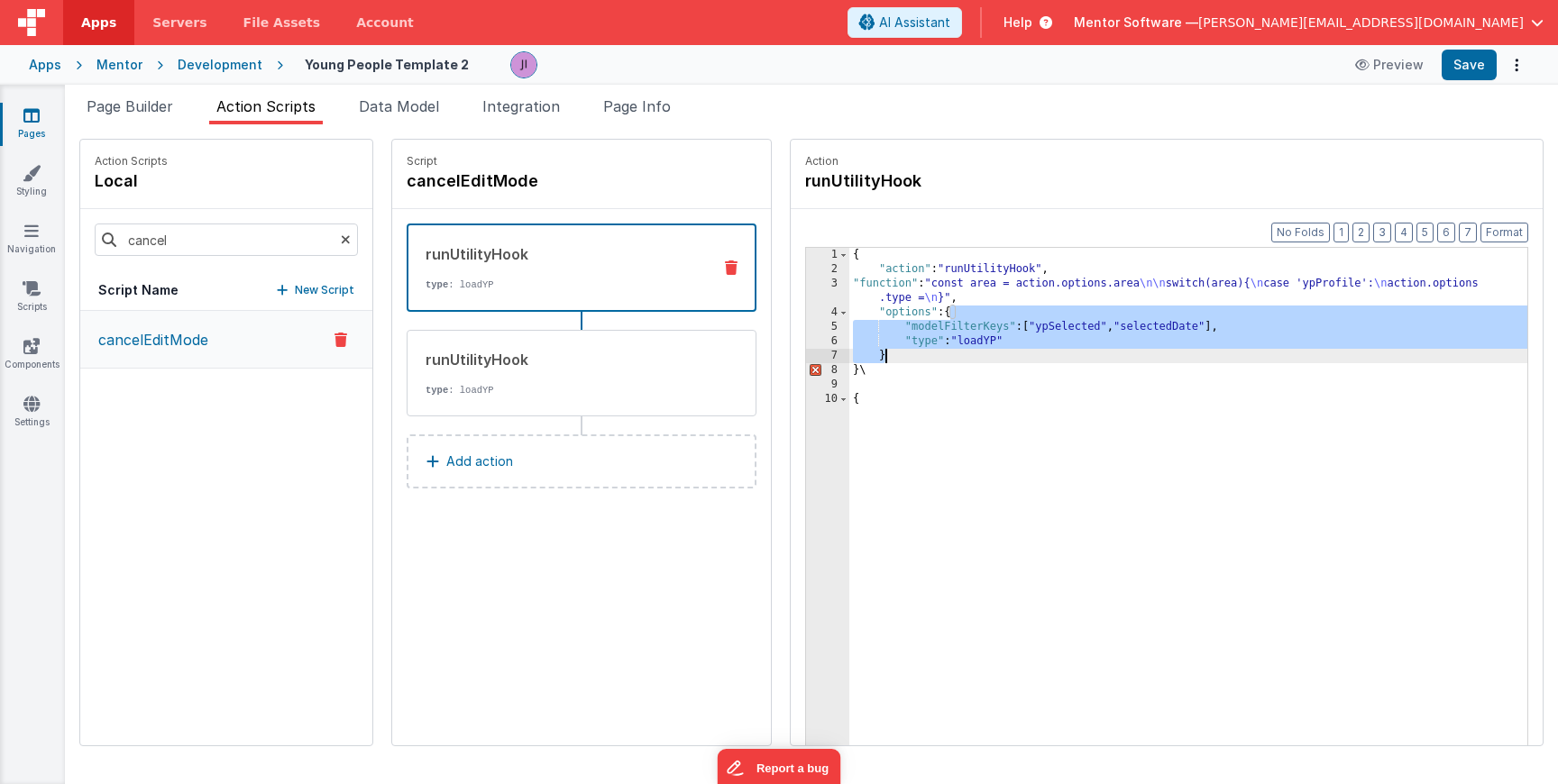
click at [932, 338] on div "{ "action" : "runUtilityHook" , "function" : "const area = action.options.area …" at bounding box center [1188, 524] width 678 height 553
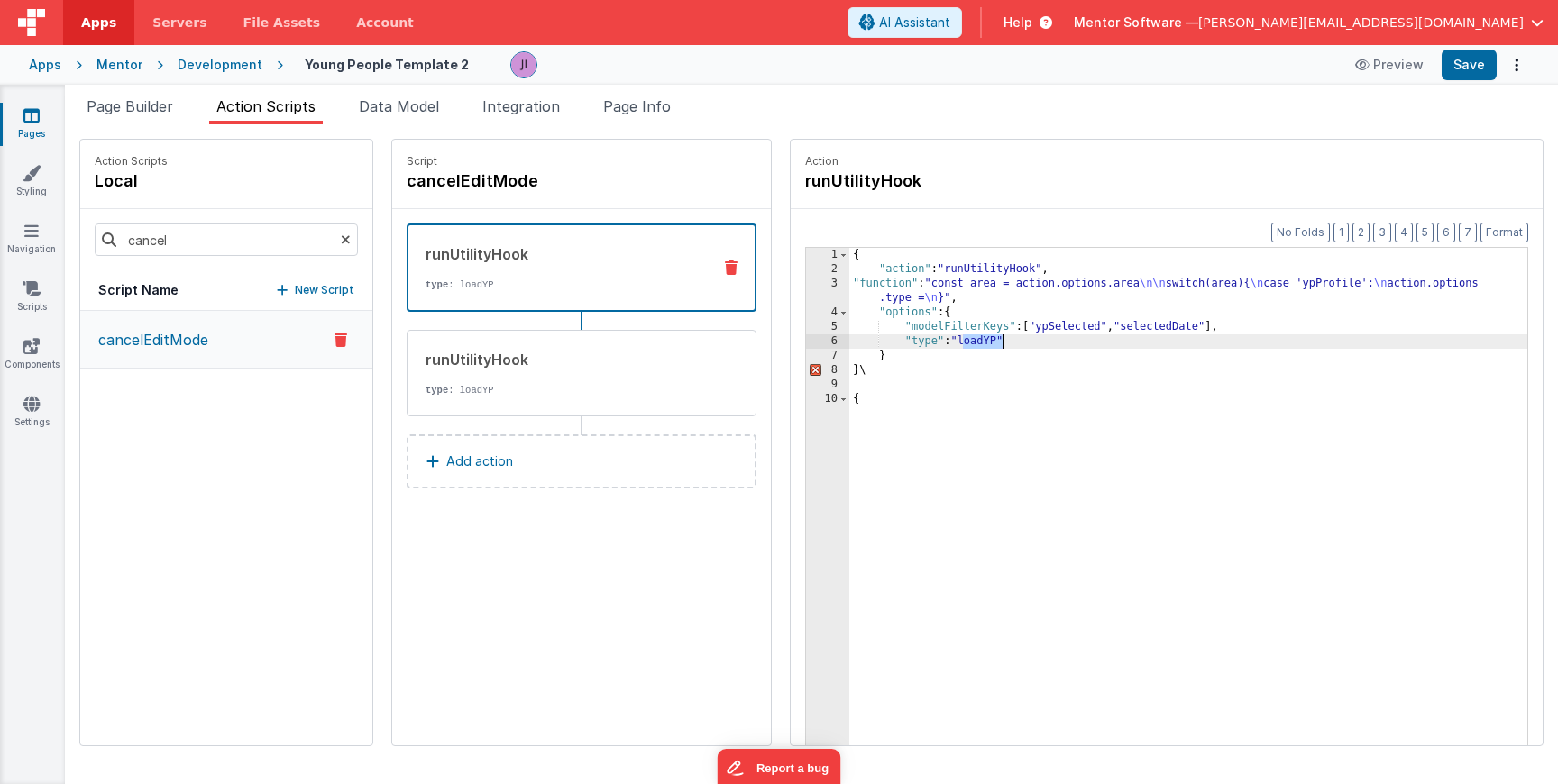
click at [932, 338] on div "{ "action" : "runUtilityHook" , "function" : "const area = action.options.area …" at bounding box center [1215, 539] width 731 height 583
click at [919, 286] on div "{ "action" : "runUtilityHook" , "function" : "const area = action.options.area …" at bounding box center [1215, 539] width 731 height 583
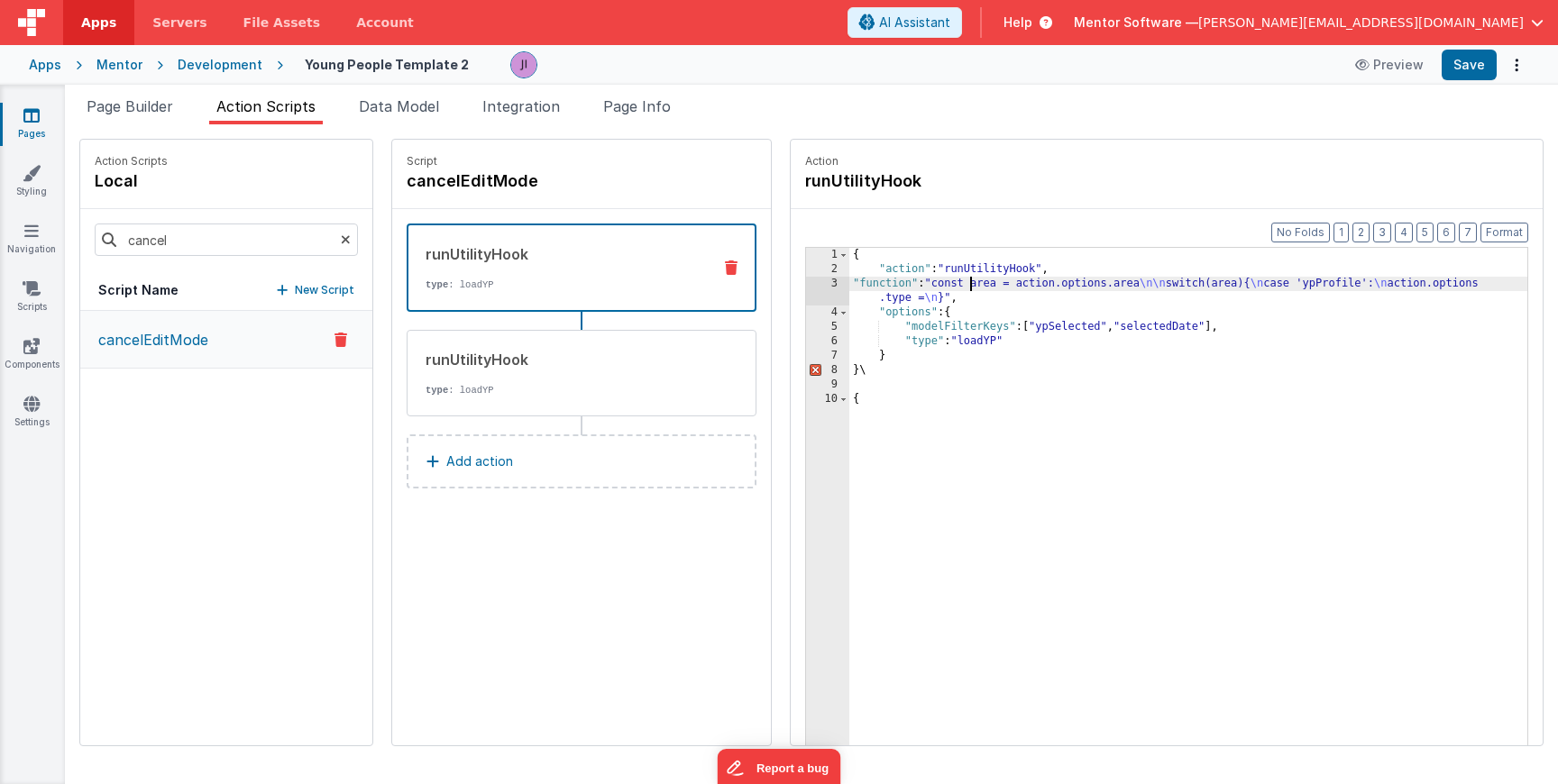
click at [806, 287] on div "3" at bounding box center [828, 291] width 44 height 29
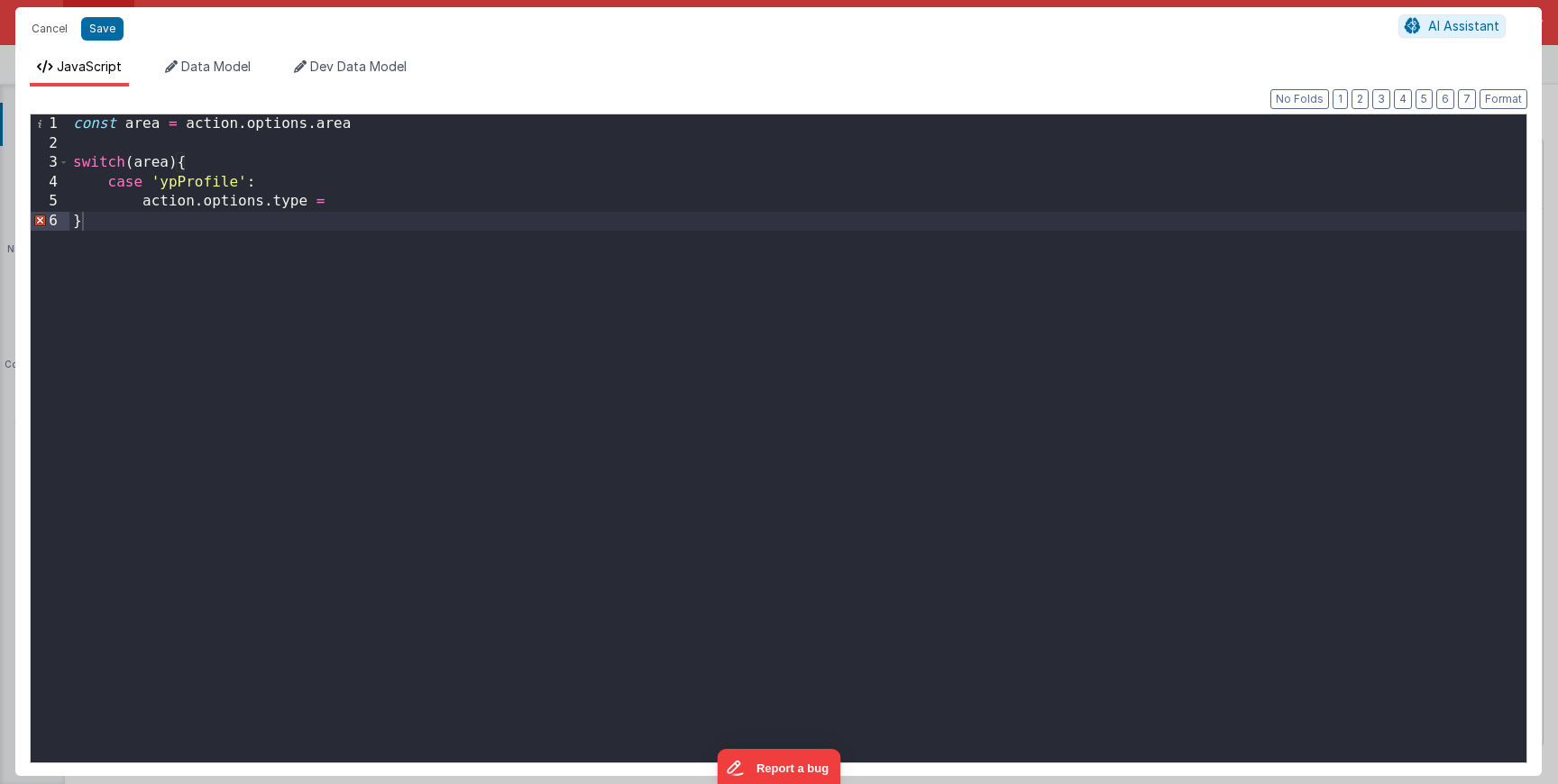
click at [382, 200] on div "const area = action . options . area switch ( area ) { case 'ypProfile' : actio…" at bounding box center [797, 458] width 1458 height 687
click at [115, 225] on div "const area = action . options . area switch ( area ) { case 'ypProfile' : actio…" at bounding box center [797, 458] width 1458 height 687
click at [420, 201] on div "const area = action . options . area switch ( area ) { case 'ypProfile' : actio…" at bounding box center [797, 458] width 1458 height 687
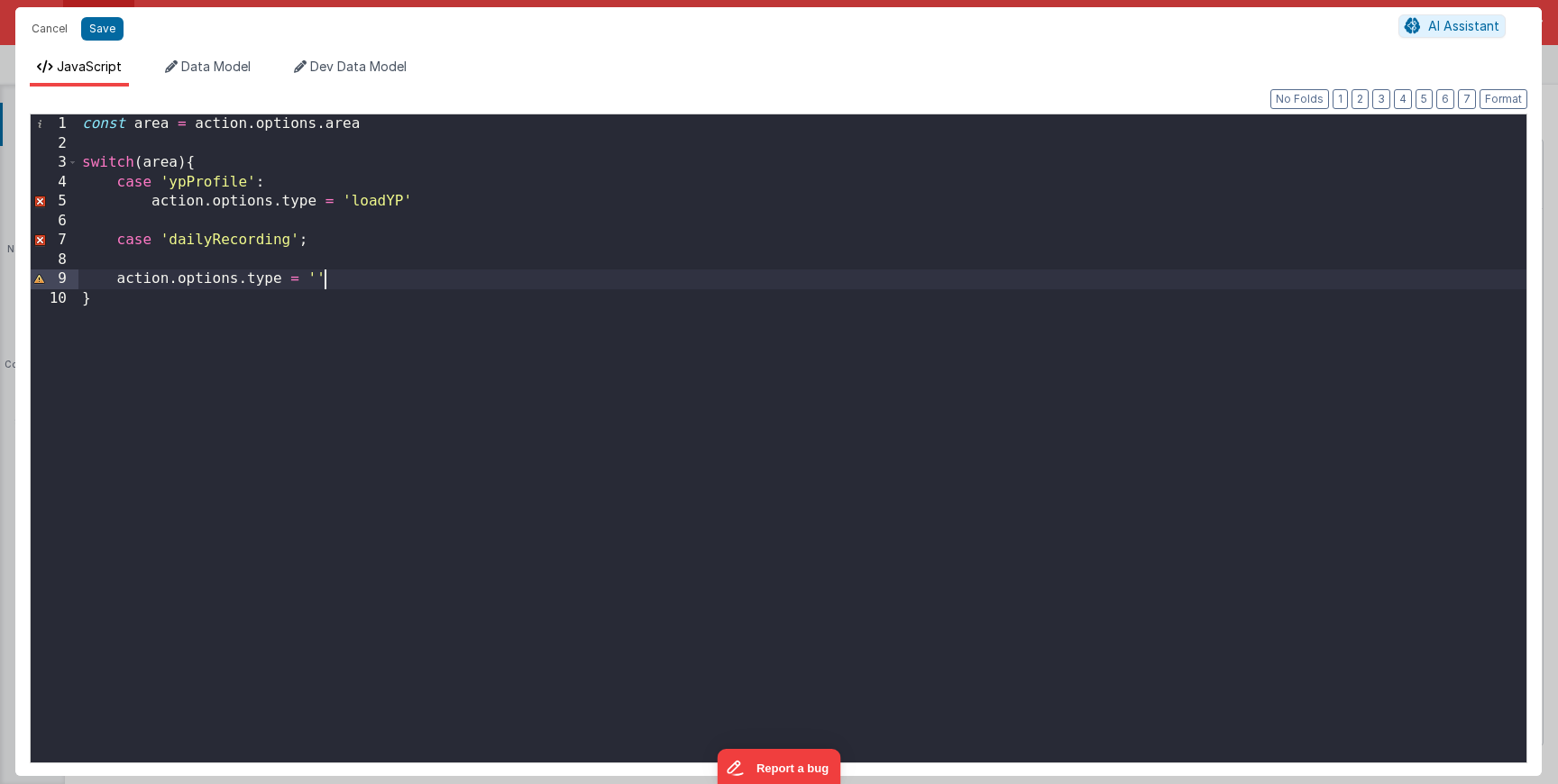
click at [346, 295] on div "const area = action . options . area switch ( area ) { case 'ypProfile' : actio…" at bounding box center [802, 458] width 1448 height 687
paste textarea
click at [116, 330] on div "const area = action . options . area switch ( area ) { case 'ypProfile' : actio…" at bounding box center [802, 458] width 1448 height 687
click at [321, 272] on div "const area = action . options . area switch ( area ) { case 'ypProfile' : actio…" at bounding box center [802, 458] width 1448 height 687
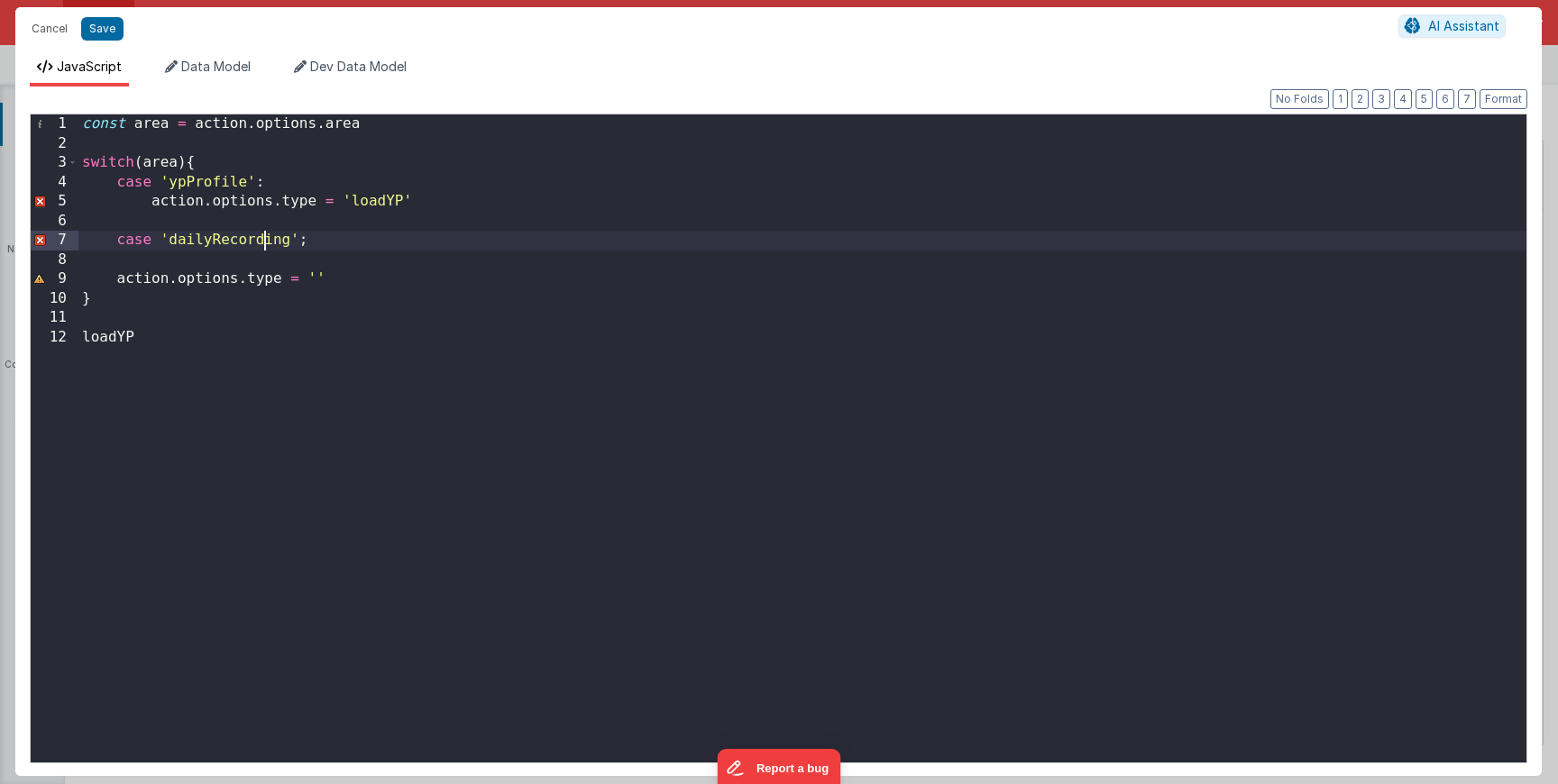
click at [267, 245] on div "const area = action . options . area switch ( area ) { case 'ypProfile' : actio…" at bounding box center [802, 458] width 1448 height 687
click at [317, 279] on div "const area = action . options . area switch ( area ) { case 'ypProfile' : actio…" at bounding box center [802, 458] width 1448 height 687
drag, startPoint x: 206, startPoint y: 378, endPoint x: 82, endPoint y: 321, distance: 136.5
click at [82, 321] on div "const area = action . options . area switch ( area ) { case 'ypProfile' : actio…" at bounding box center [802, 458] width 1448 height 687
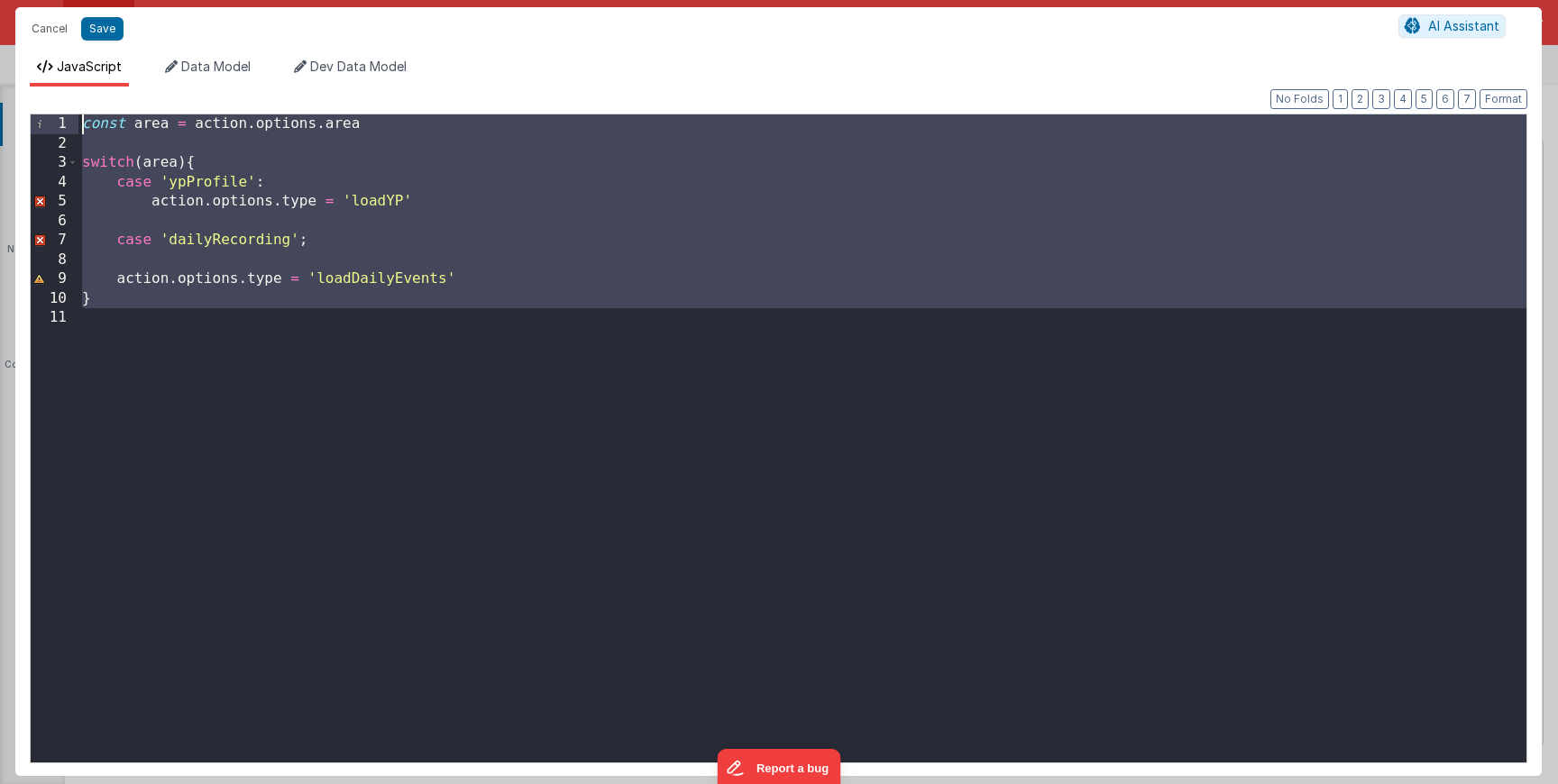
drag, startPoint x: 193, startPoint y: 319, endPoint x: 62, endPoint y: 59, distance: 291.1
click at [63, 59] on div "JavaScript Data Model Dev Data Model Format 7 6 5 4 3 2 1 No Folds 1 2 3 4 5 6 …" at bounding box center [779, 417] width 1527 height 719
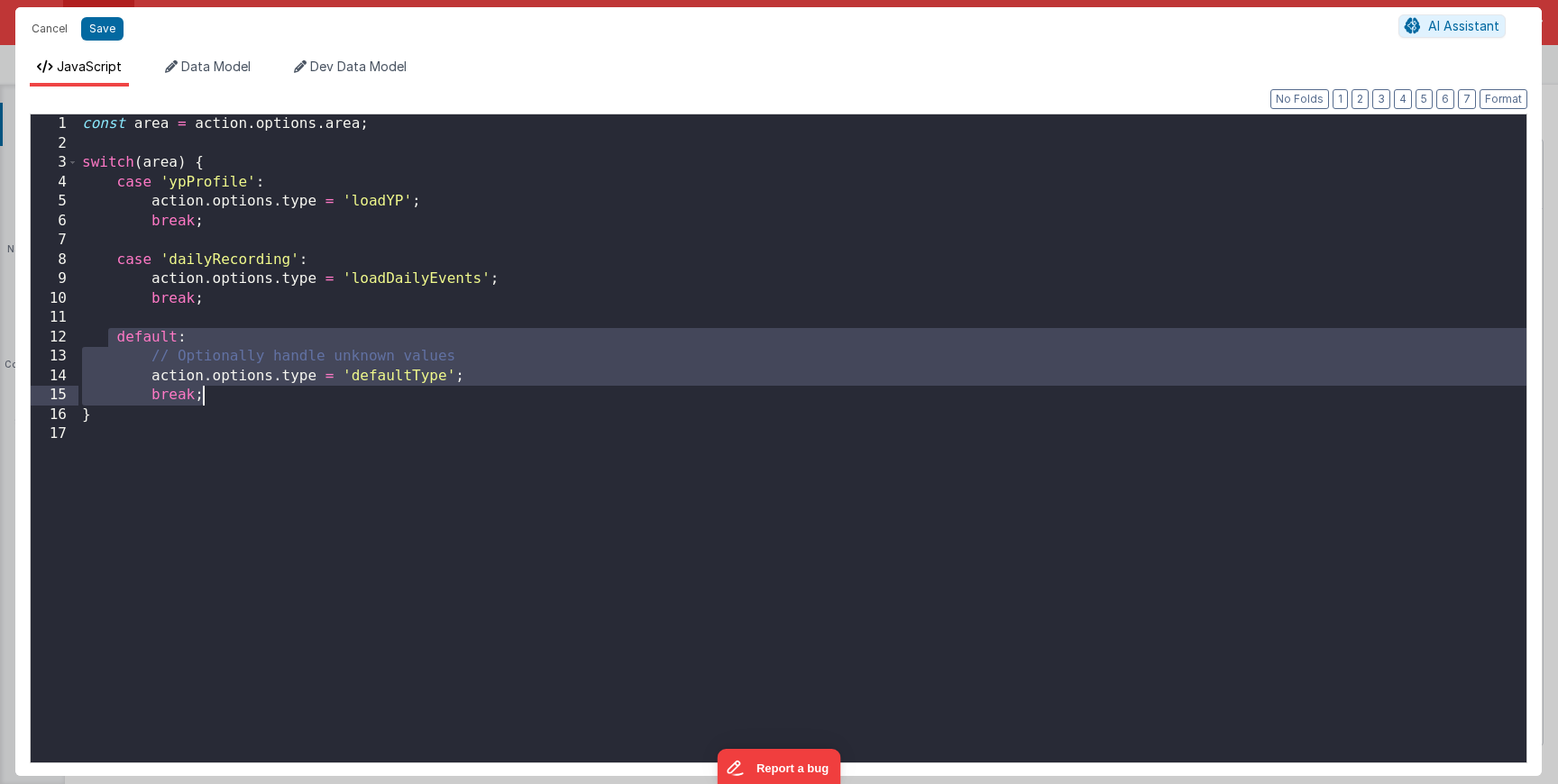
drag, startPoint x: 106, startPoint y: 338, endPoint x: 233, endPoint y: 392, distance: 138.0
click at [232, 392] on div "const area = action . options . area ; switch ( area ) { case 'ypProfile' : act…" at bounding box center [802, 458] width 1448 height 687
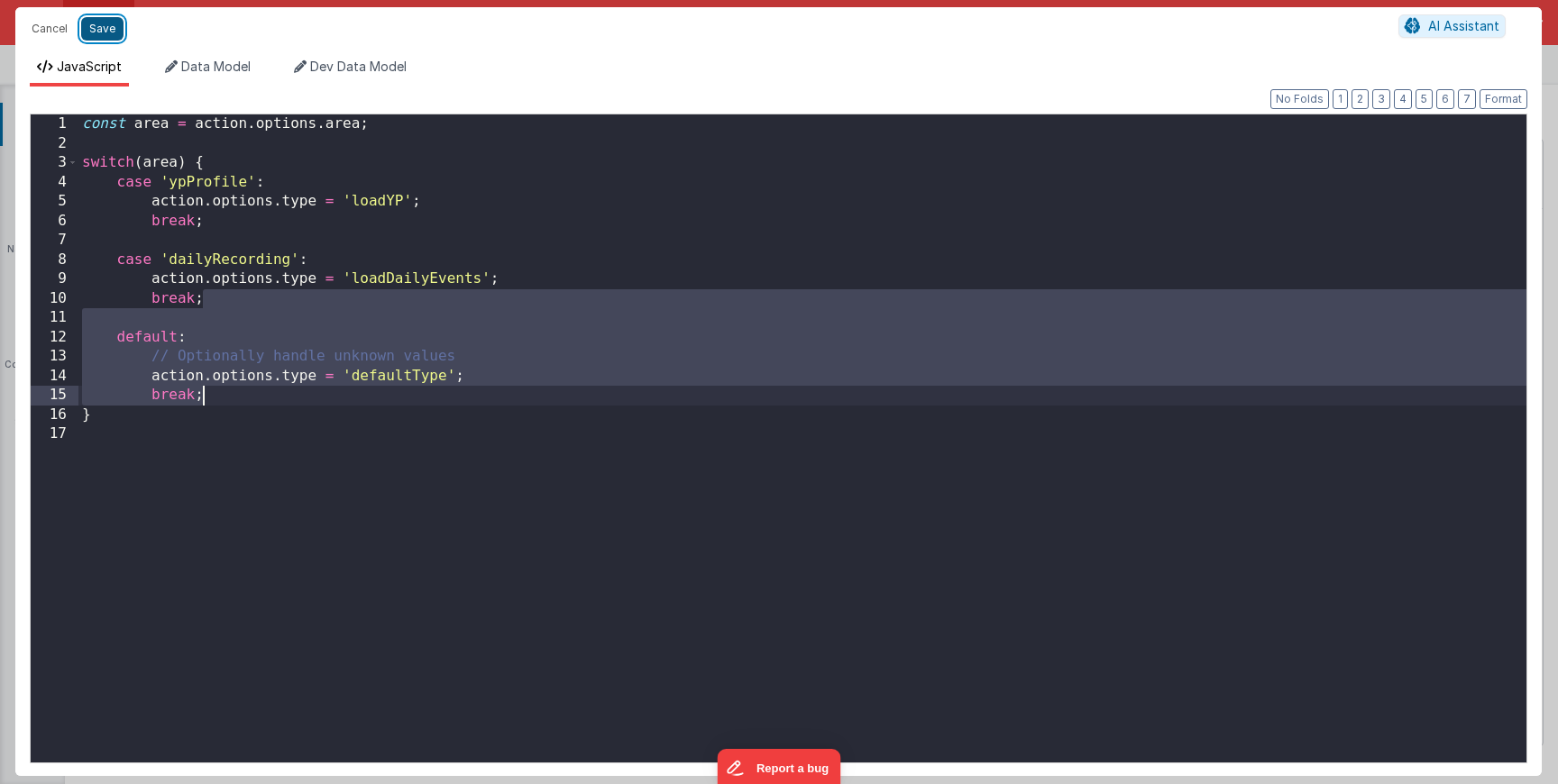
click at [102, 29] on button "Save" at bounding box center [102, 28] width 43 height 24
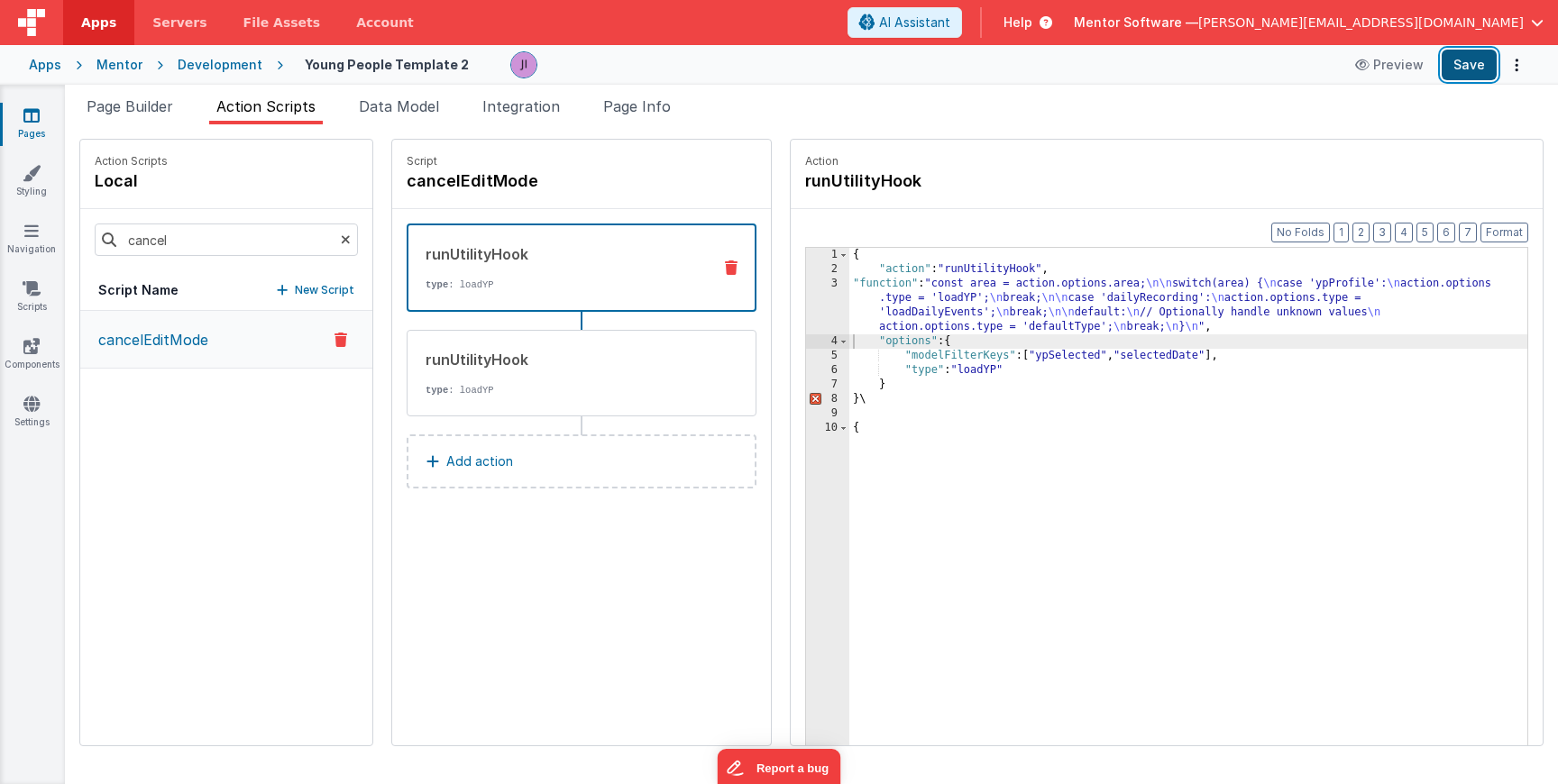
click at [1477, 74] on button "Save" at bounding box center [1469, 64] width 55 height 30
click at [569, 371] on div "runUtilityHook type : loadYP" at bounding box center [552, 373] width 290 height 48
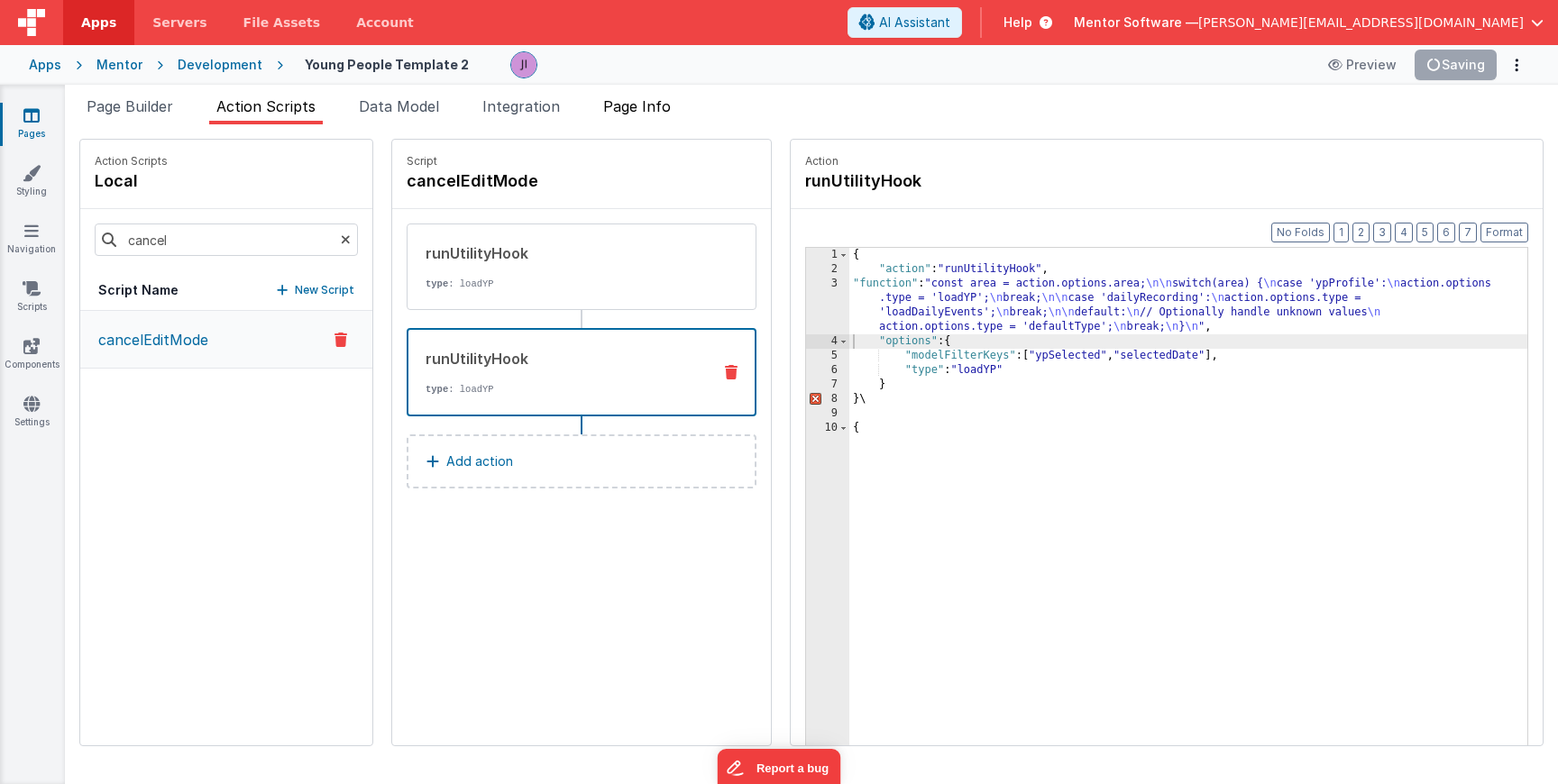
click at [671, 113] on span "Page Info" at bounding box center [637, 106] width 67 height 18
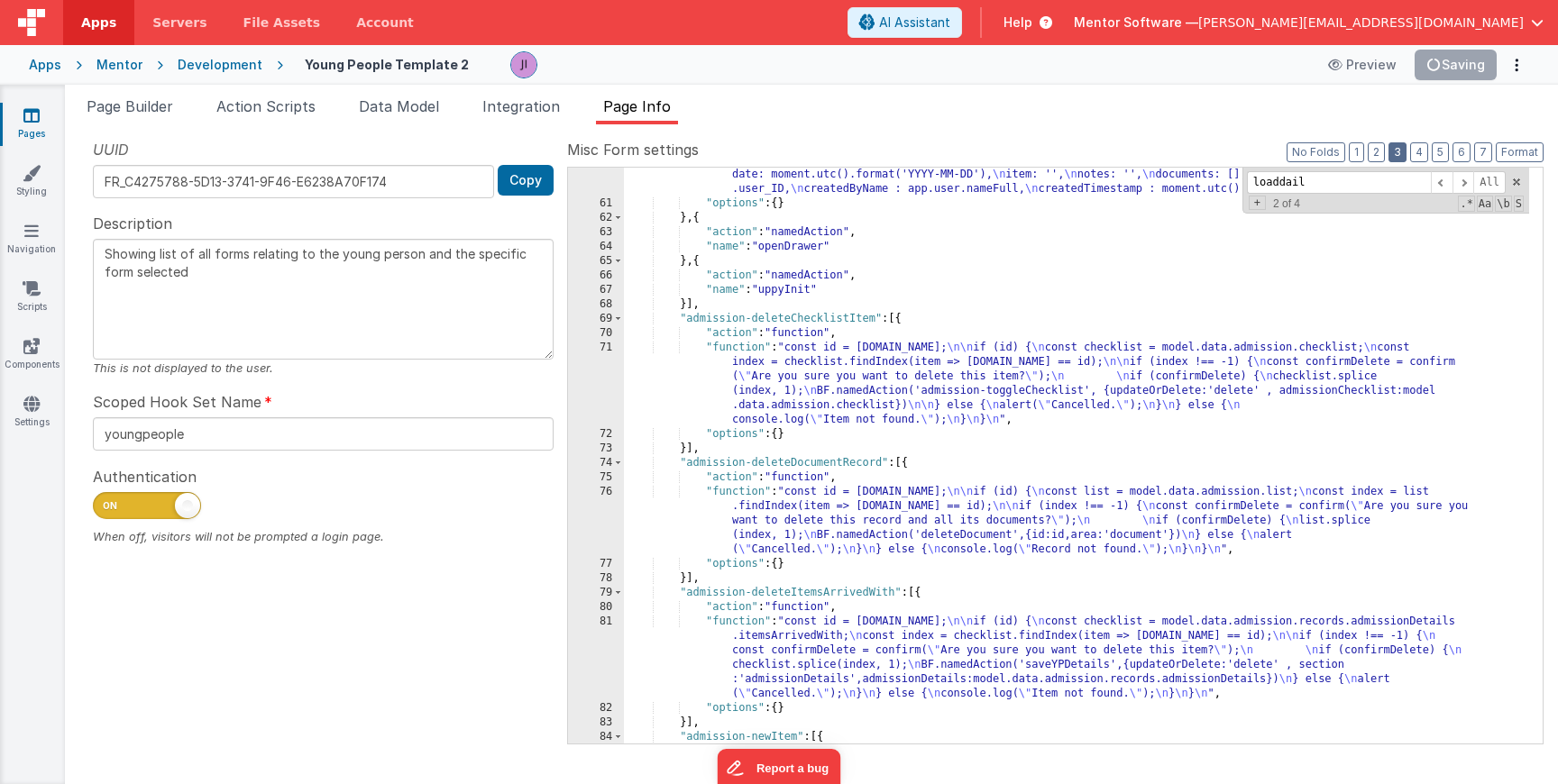
click at [1402, 150] on button "3" at bounding box center [1397, 152] width 18 height 20
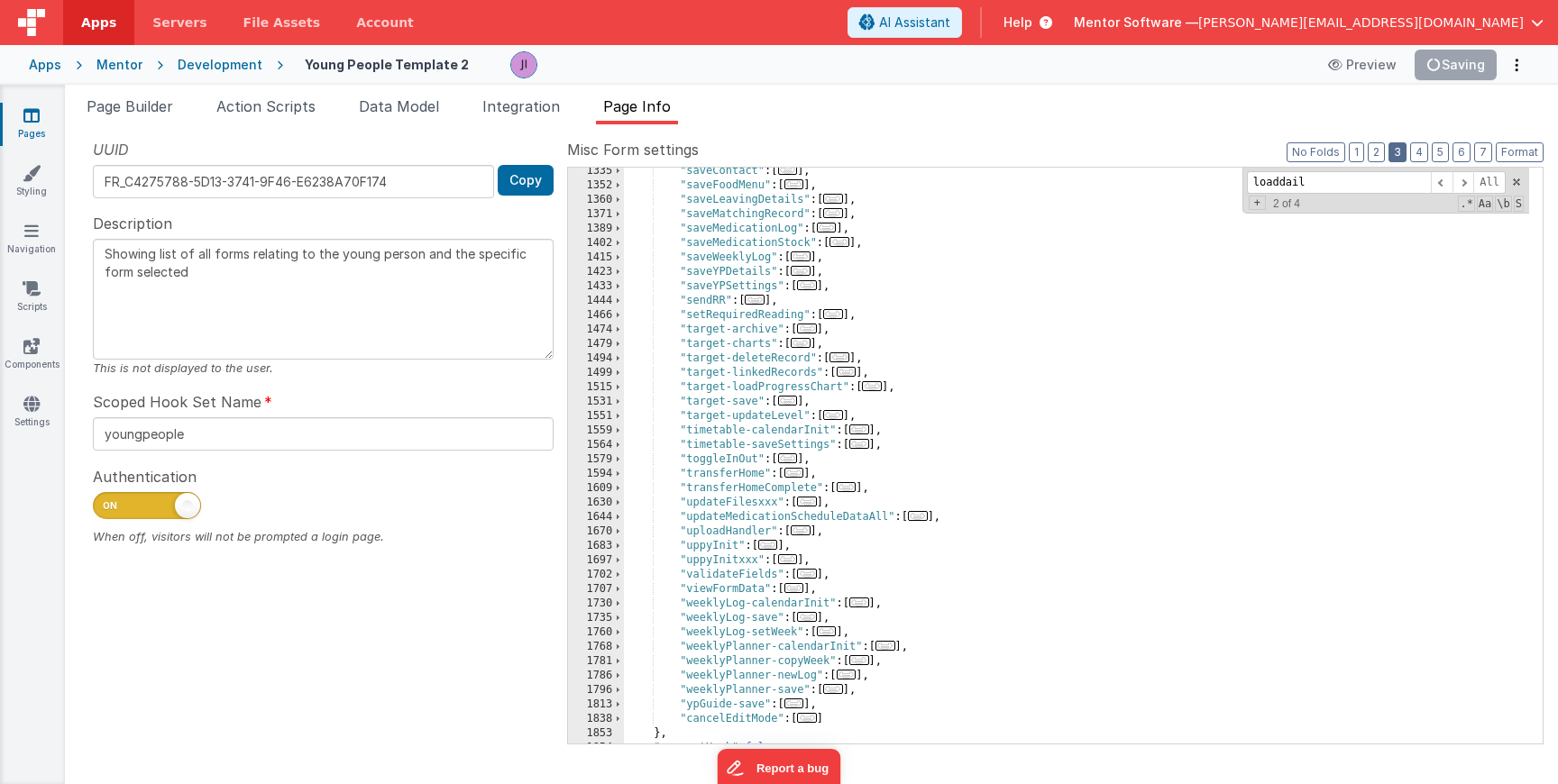
scroll to position [2044, 0]
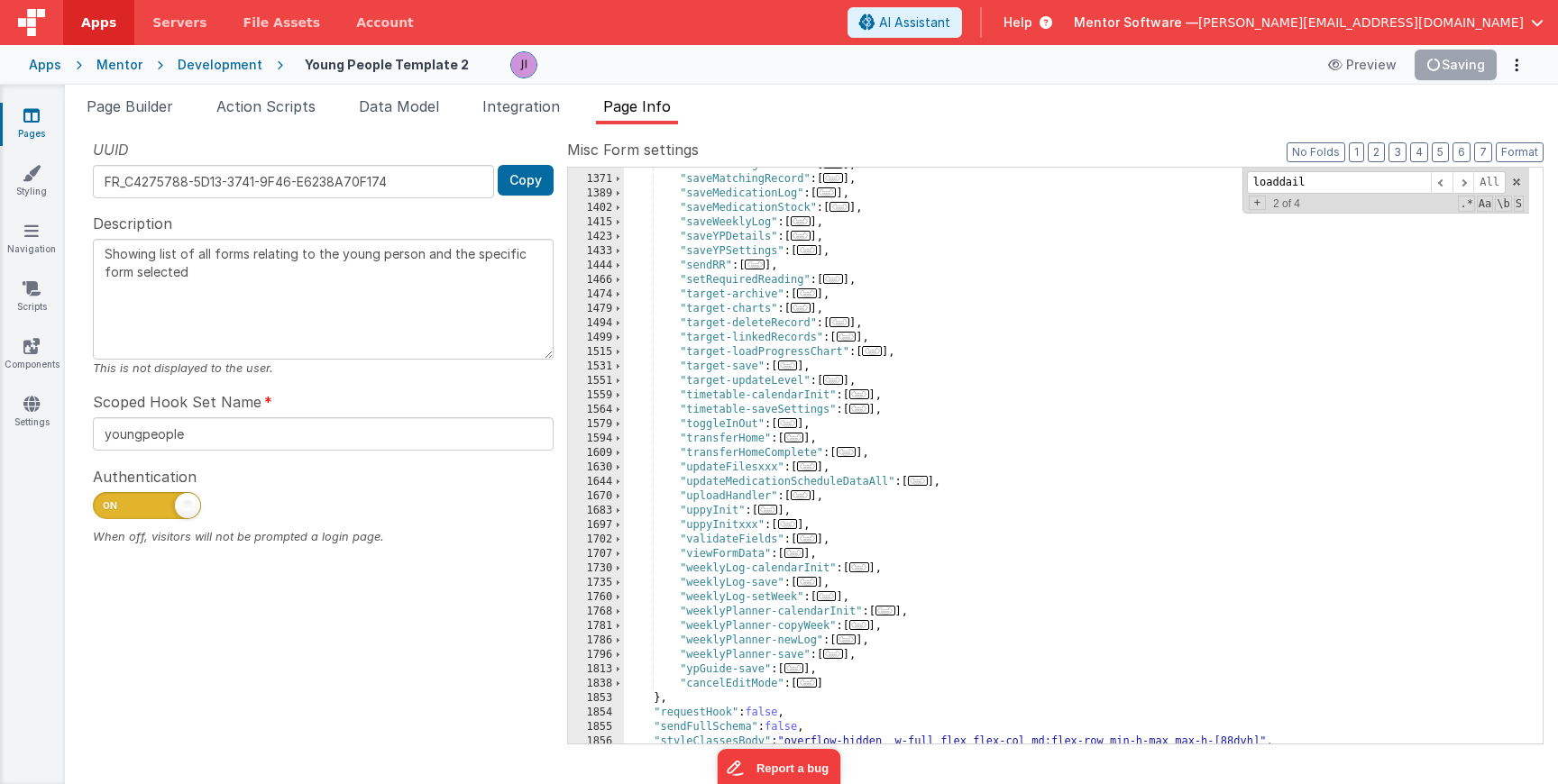
click at [1009, 460] on div ""saveLeavingDetails" : [ ... ] , "saveMatchingRecord" : [ ... ] , "saveMedicati…" at bounding box center [1077, 461] width 905 height 605
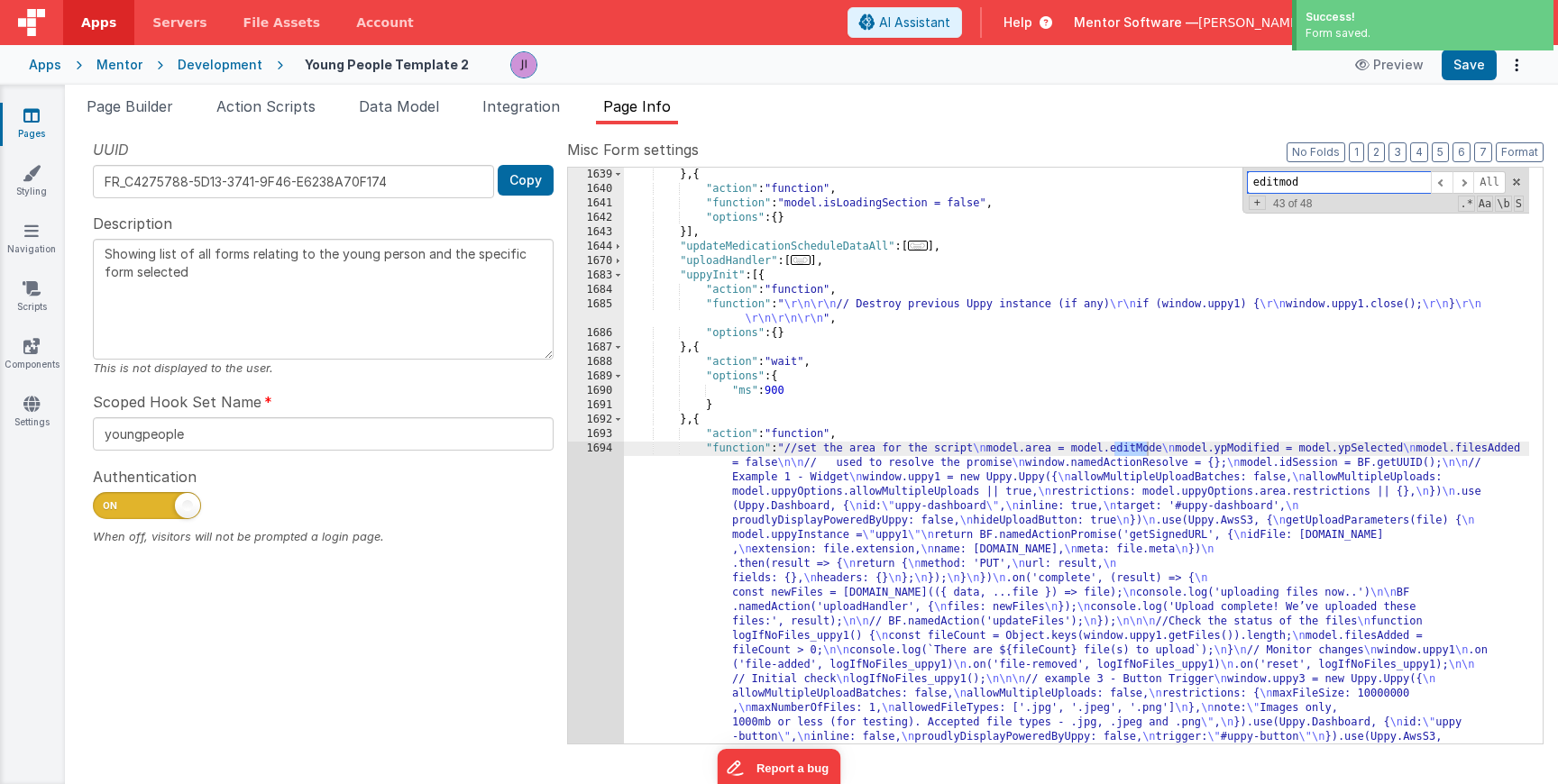
scroll to position [2784, 0]
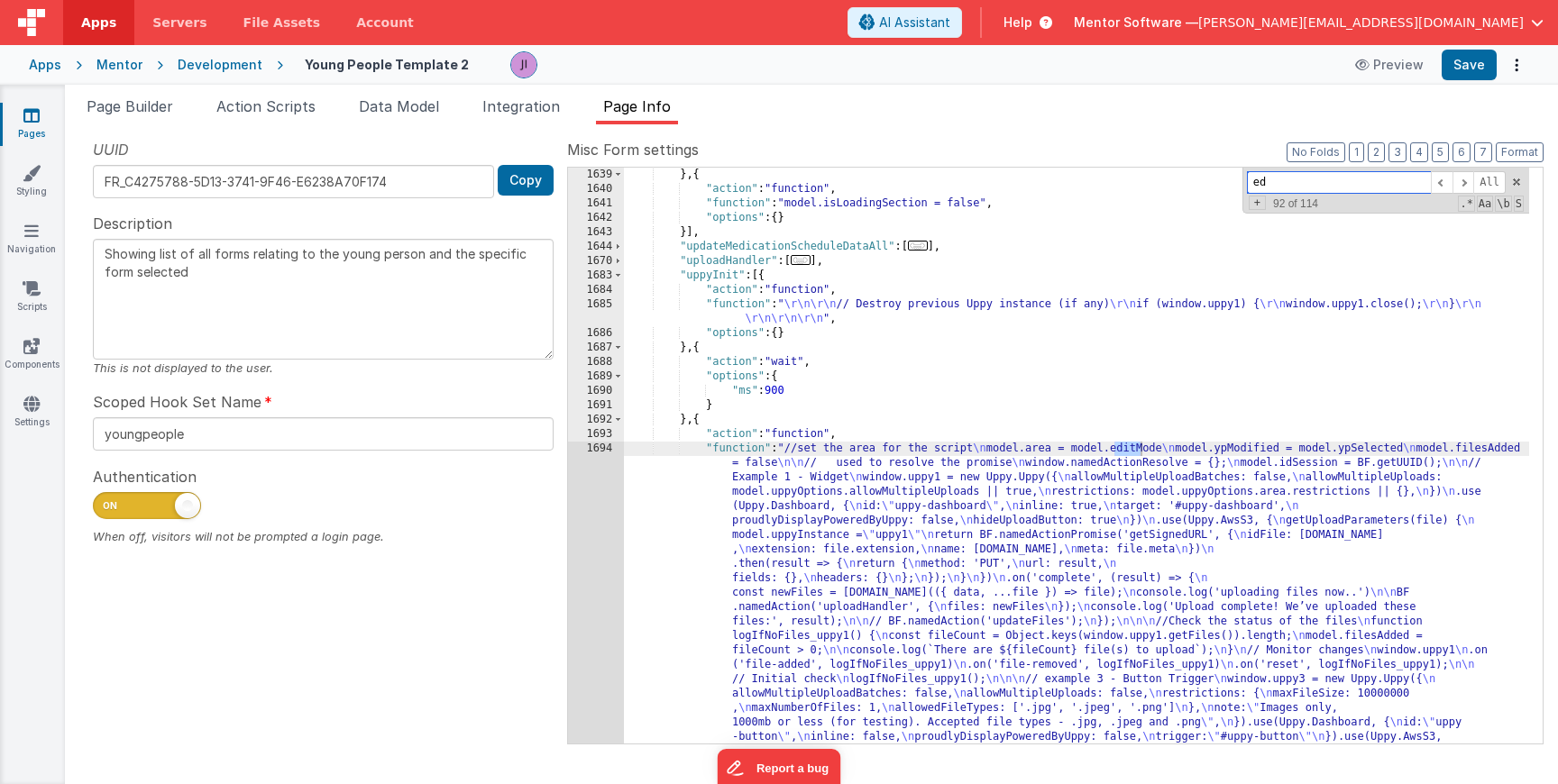
type input "e"
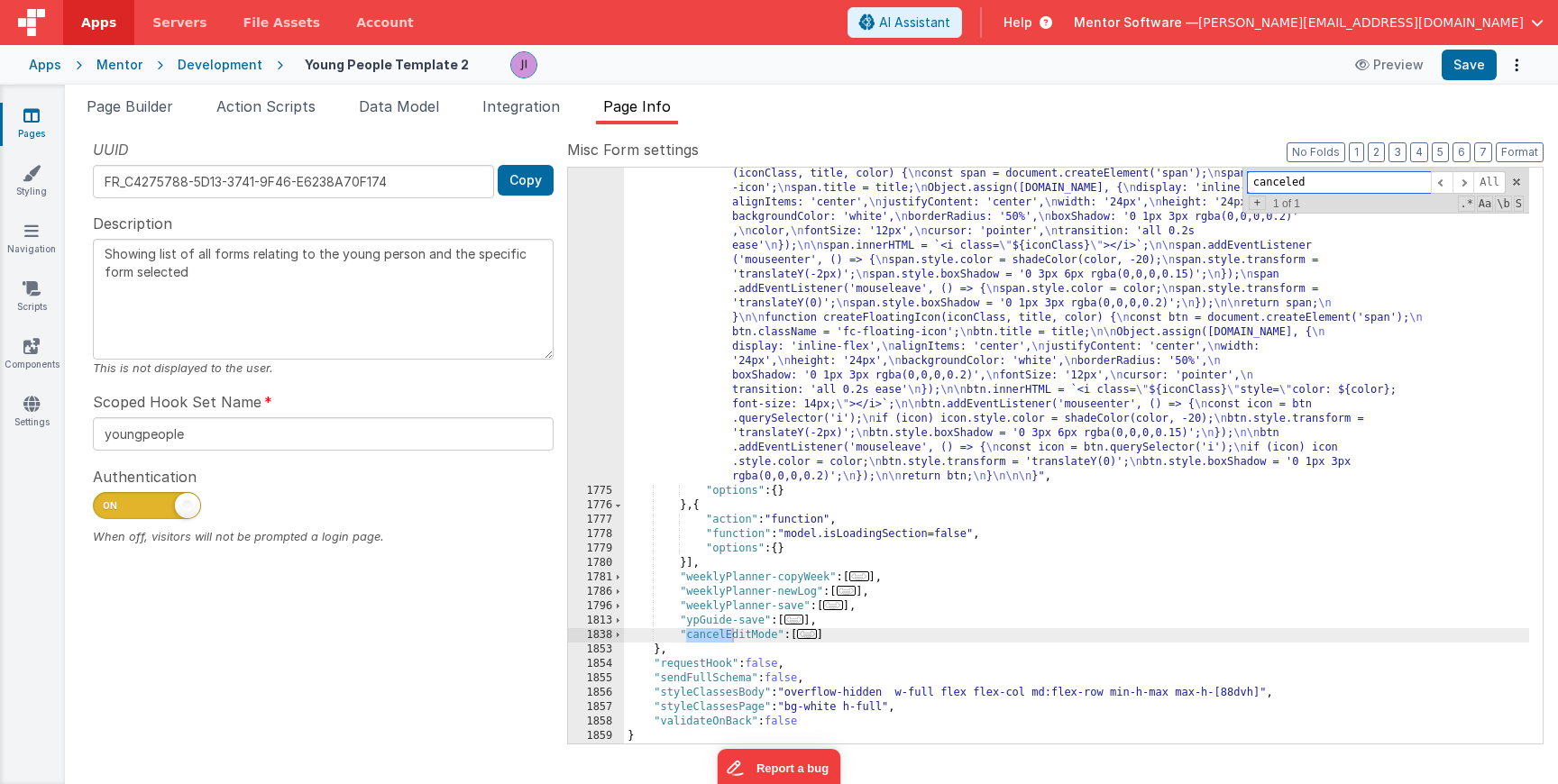
scroll to position [6435, 0]
type input "canceledi"
click at [810, 636] on span "..." at bounding box center [807, 634] width 20 height 9
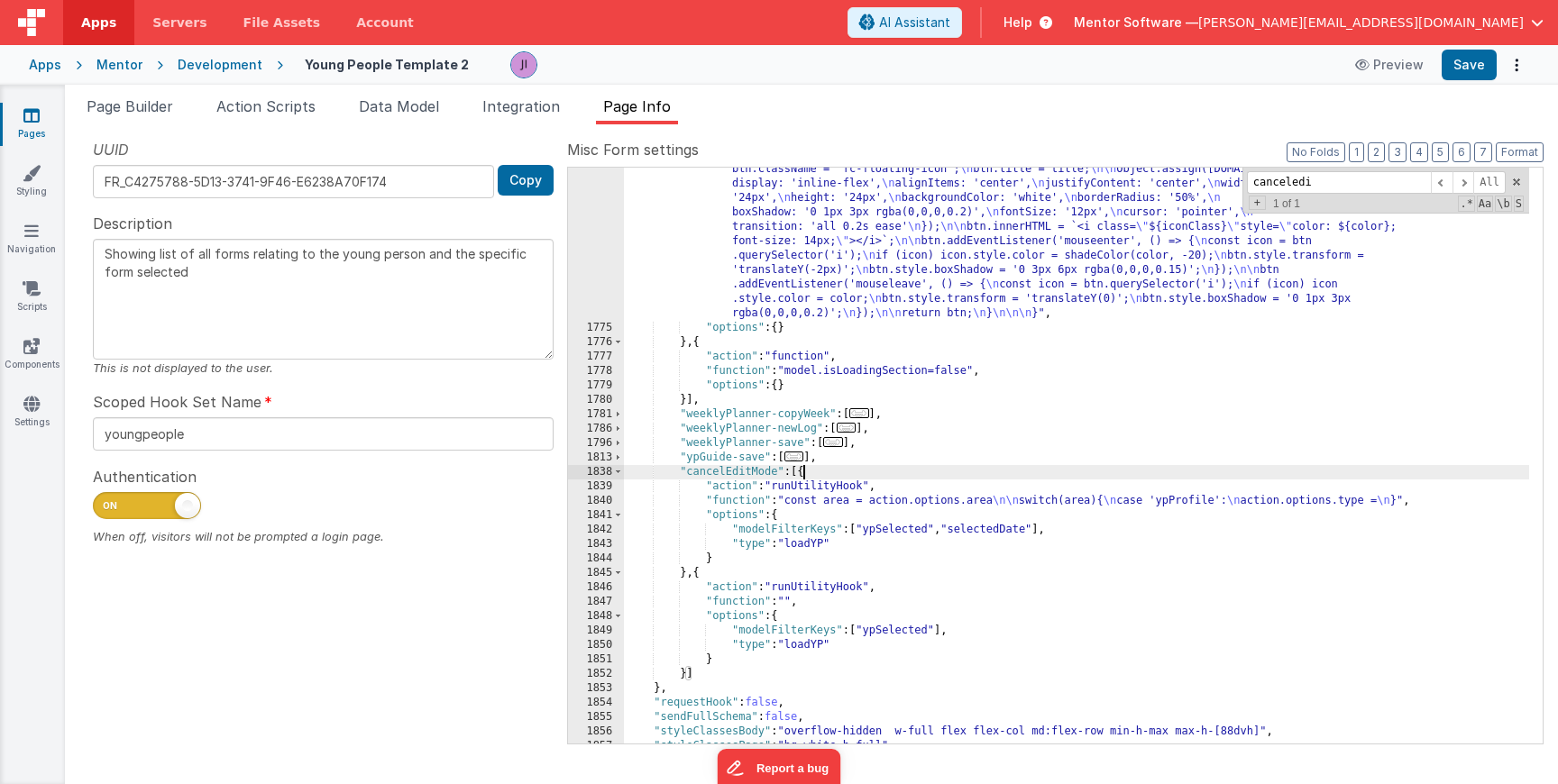
scroll to position [6608, 0]
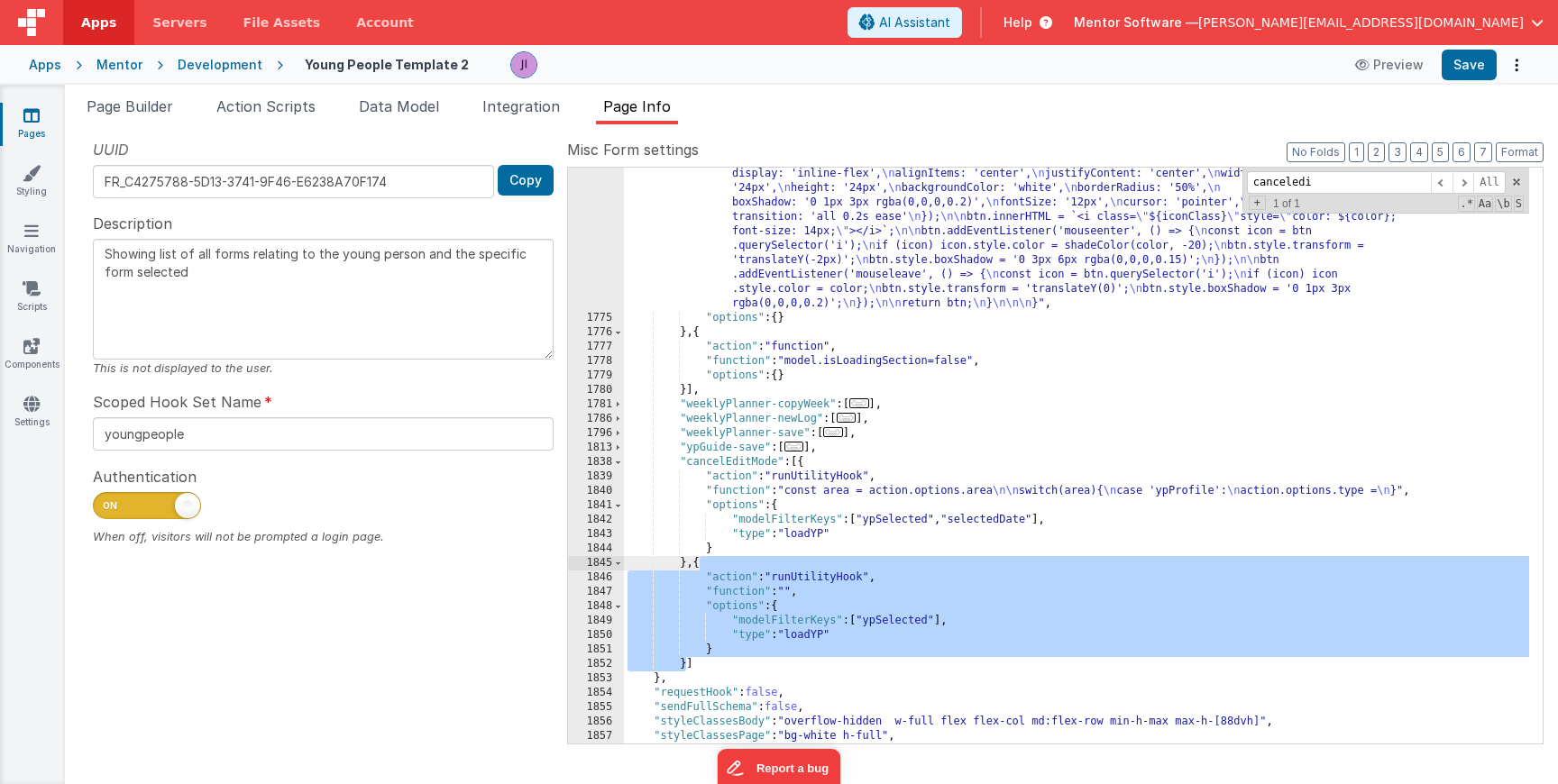
scroll to position [6536, 0]
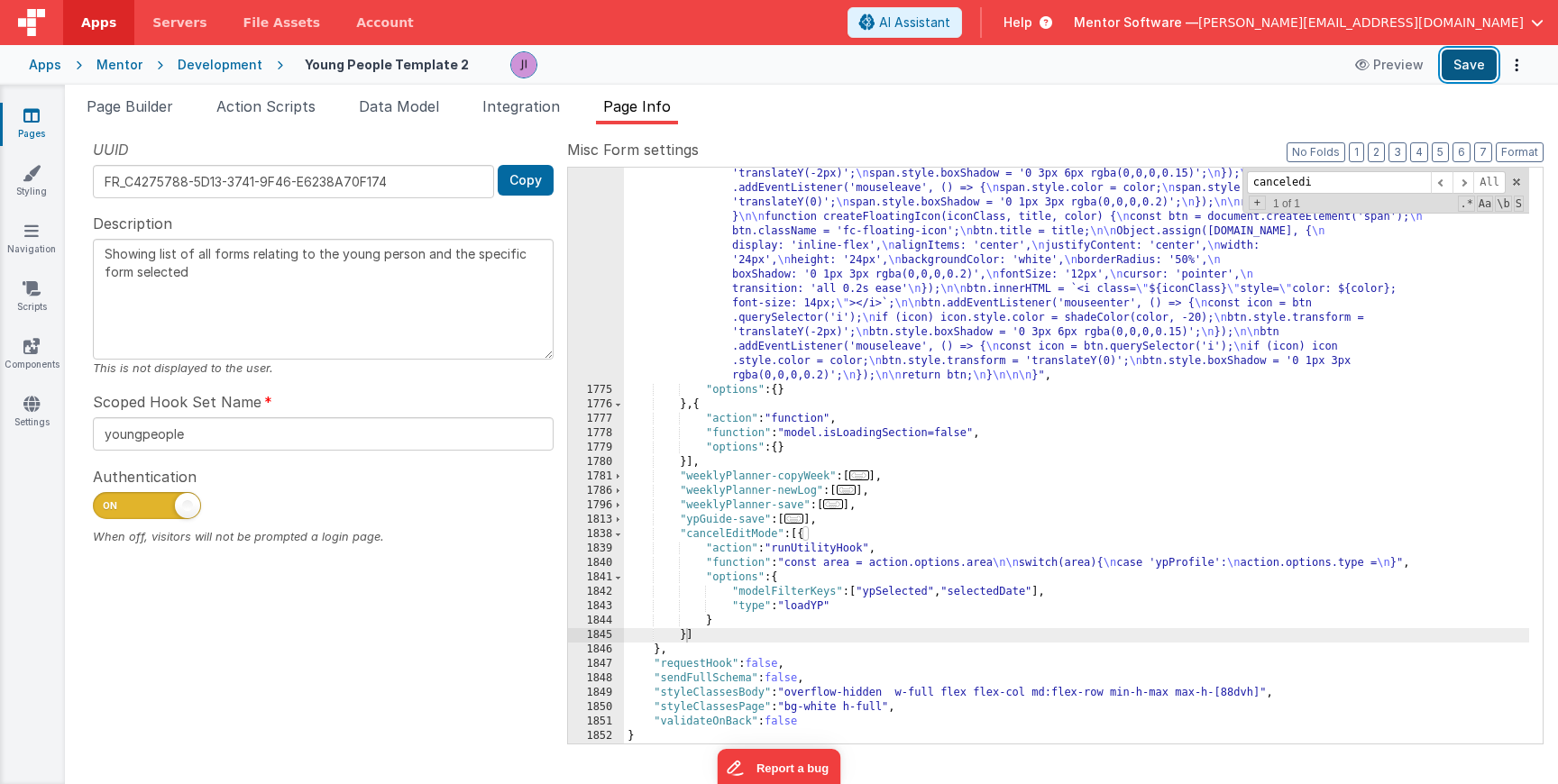
click at [1458, 50] on button "Save" at bounding box center [1469, 64] width 55 height 30
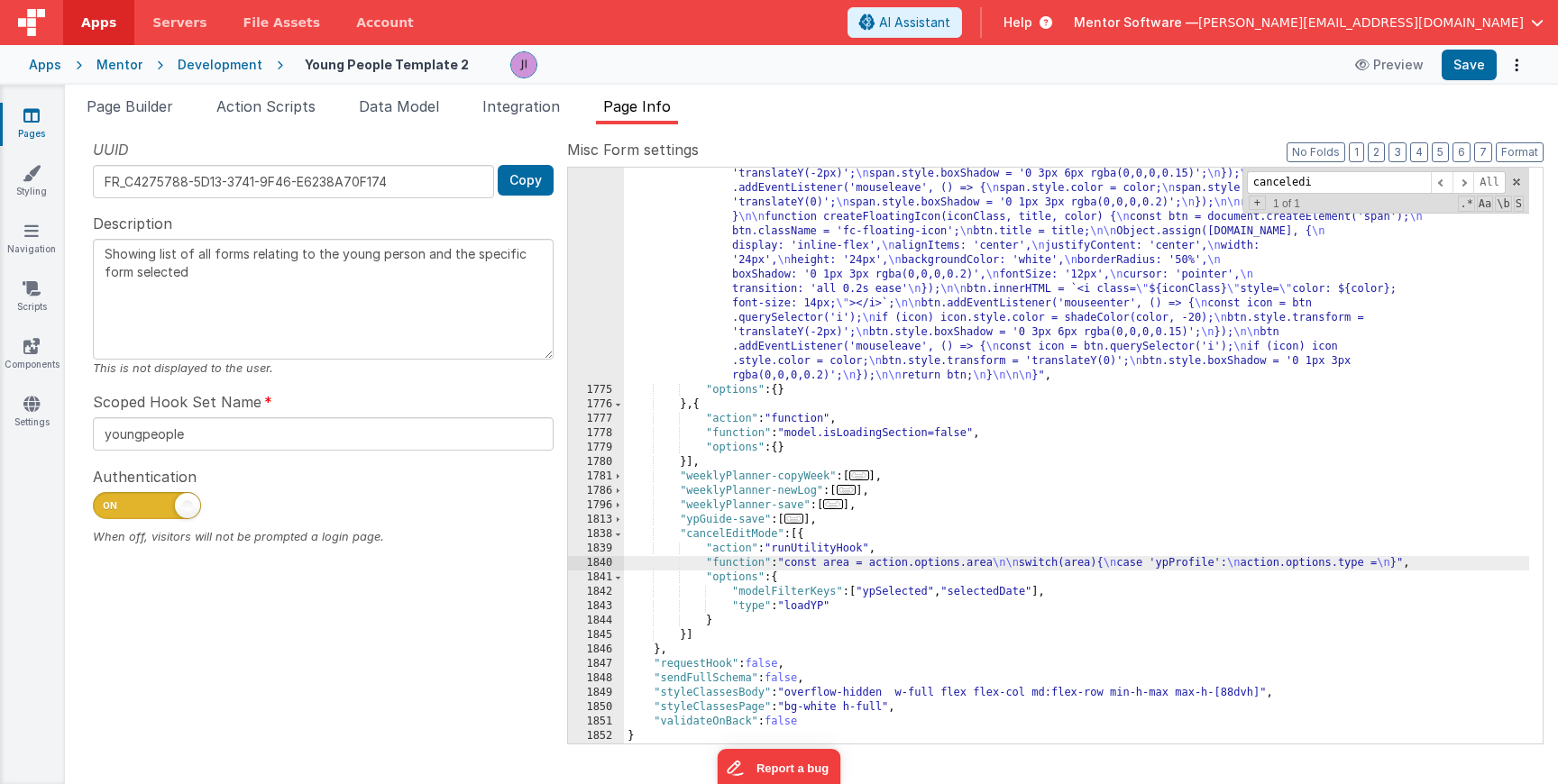
click at [604, 559] on div "1840" at bounding box center [596, 563] width 56 height 14
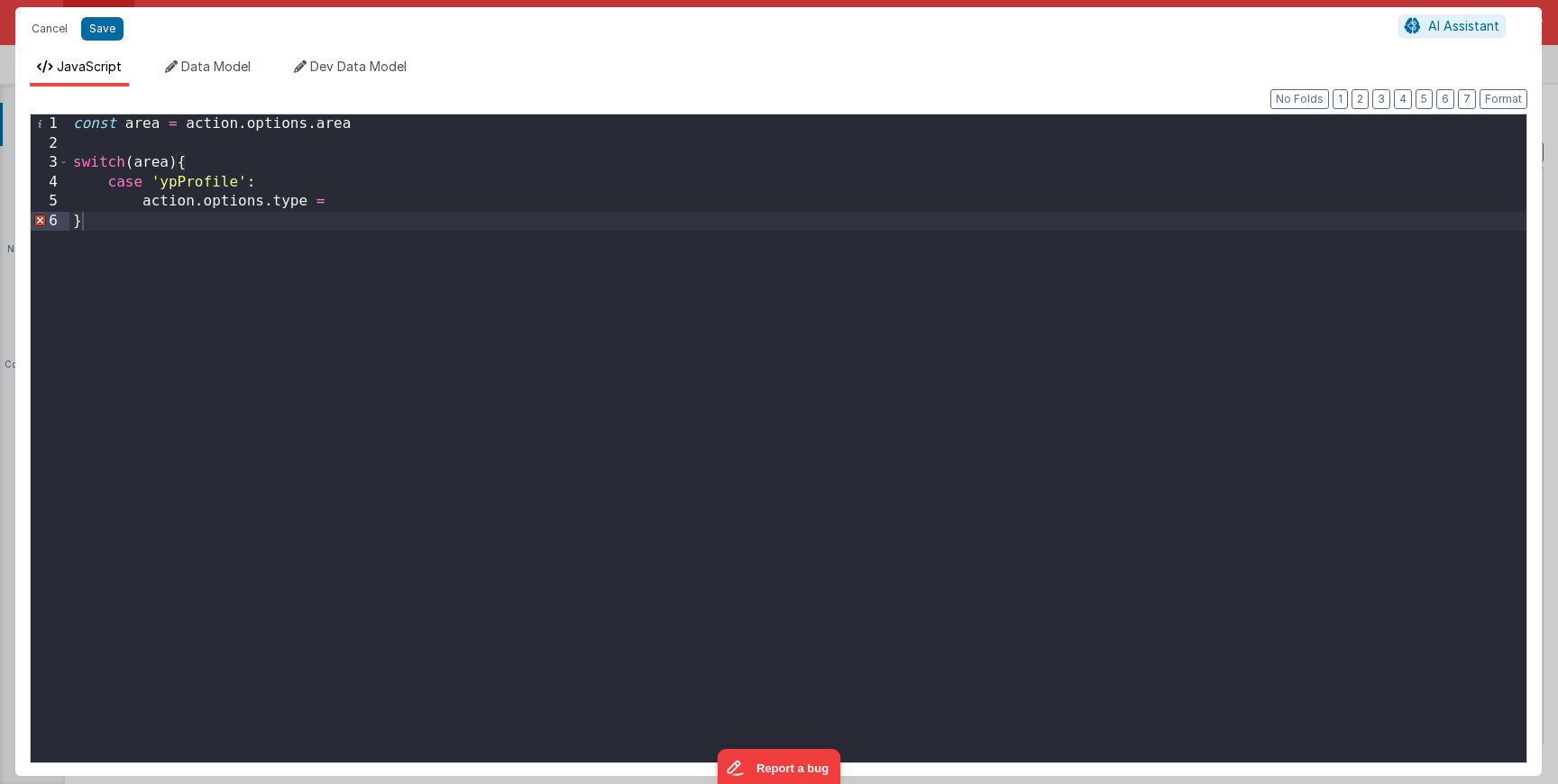
click at [233, 286] on div "const area = action . options . area switch ( area ) { case 'ypProfile' : actio…" at bounding box center [797, 458] width 1458 height 687
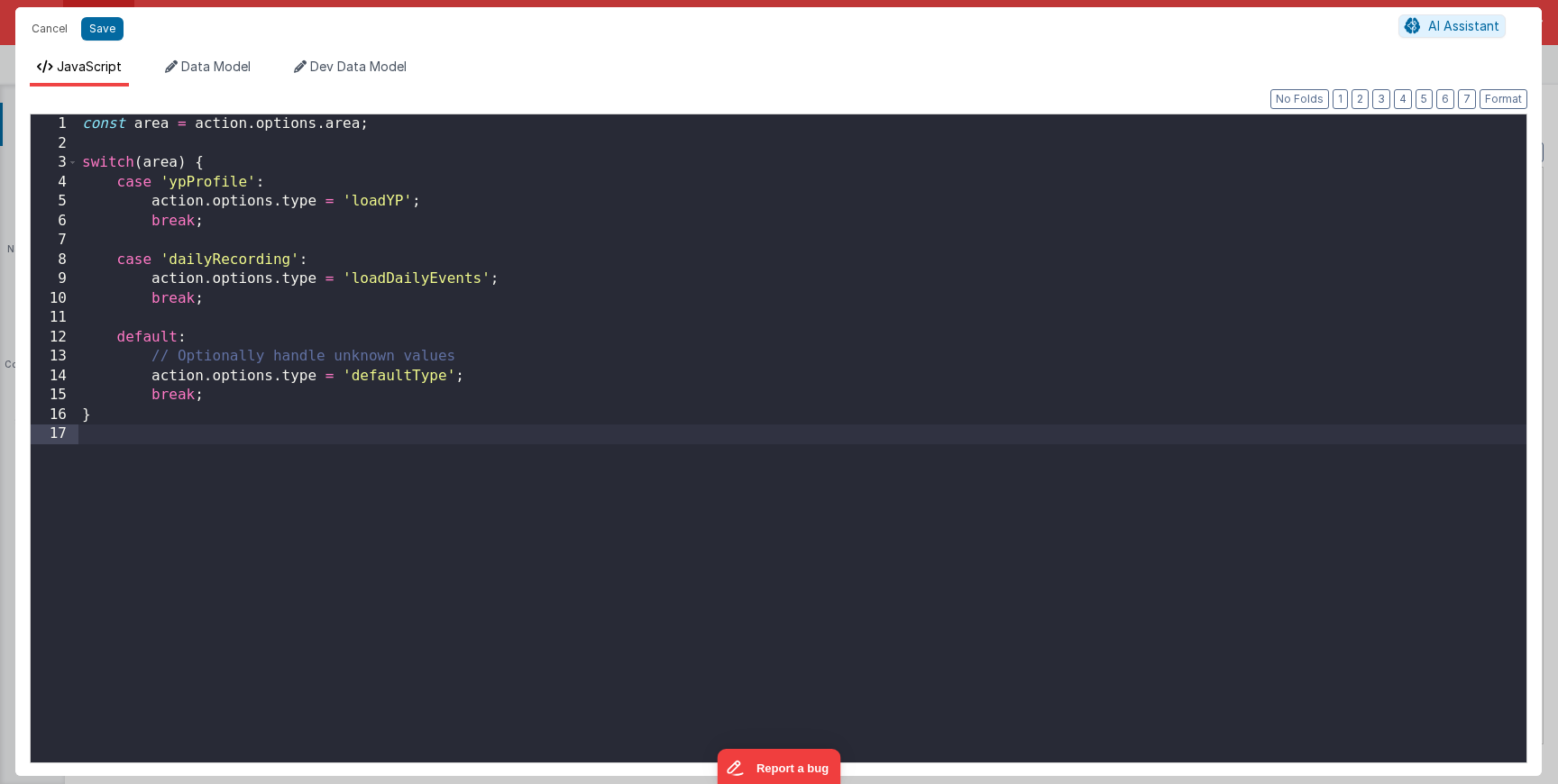
click at [515, 270] on div "const area = action . options . area ; switch ( area ) { case 'ypProfile' : act…" at bounding box center [802, 458] width 1448 height 687
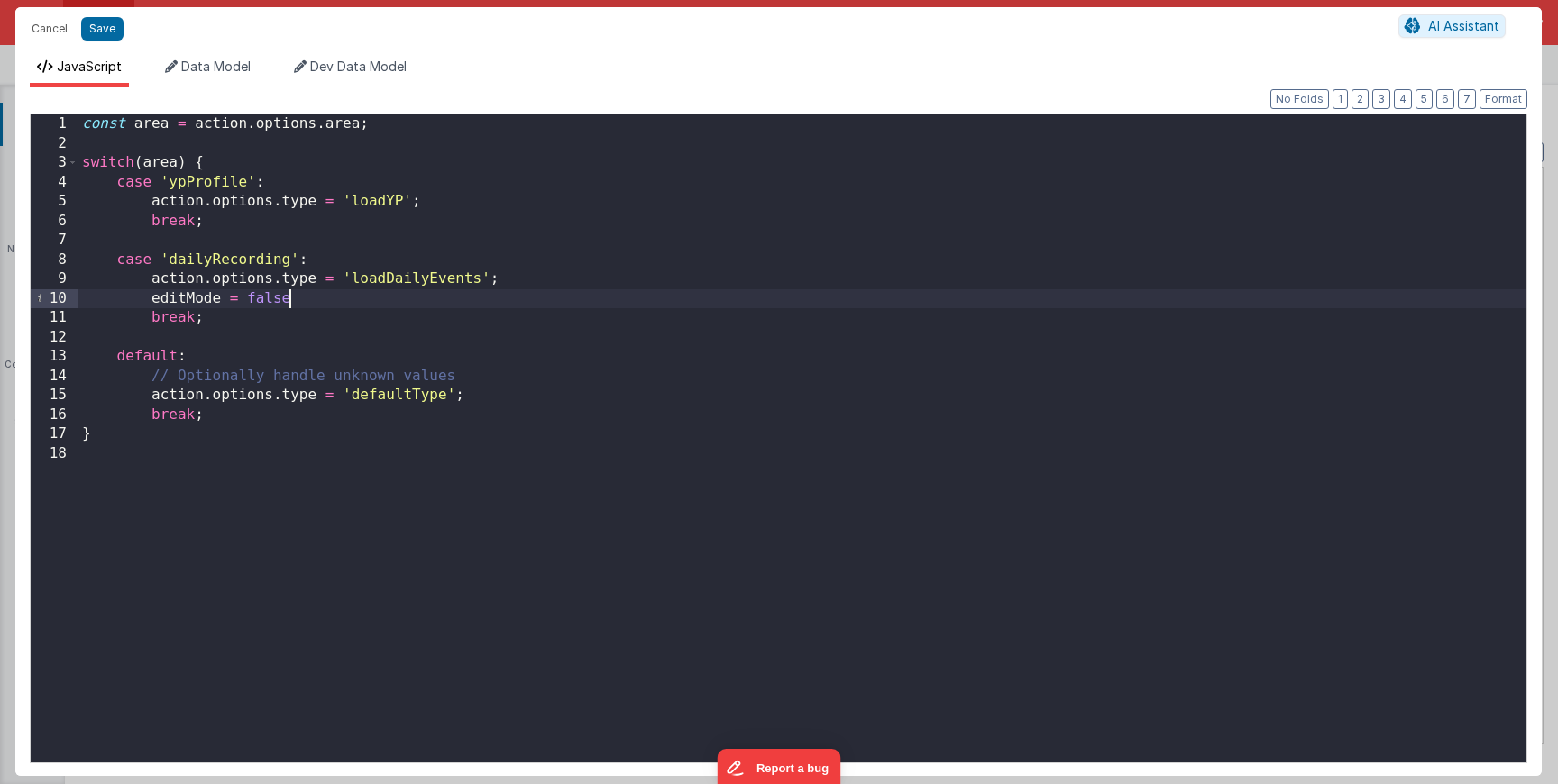
click at [436, 218] on div "const area = action . options . area ; switch ( area ) { case 'ypProfile' : act…" at bounding box center [802, 458] width 1448 height 687
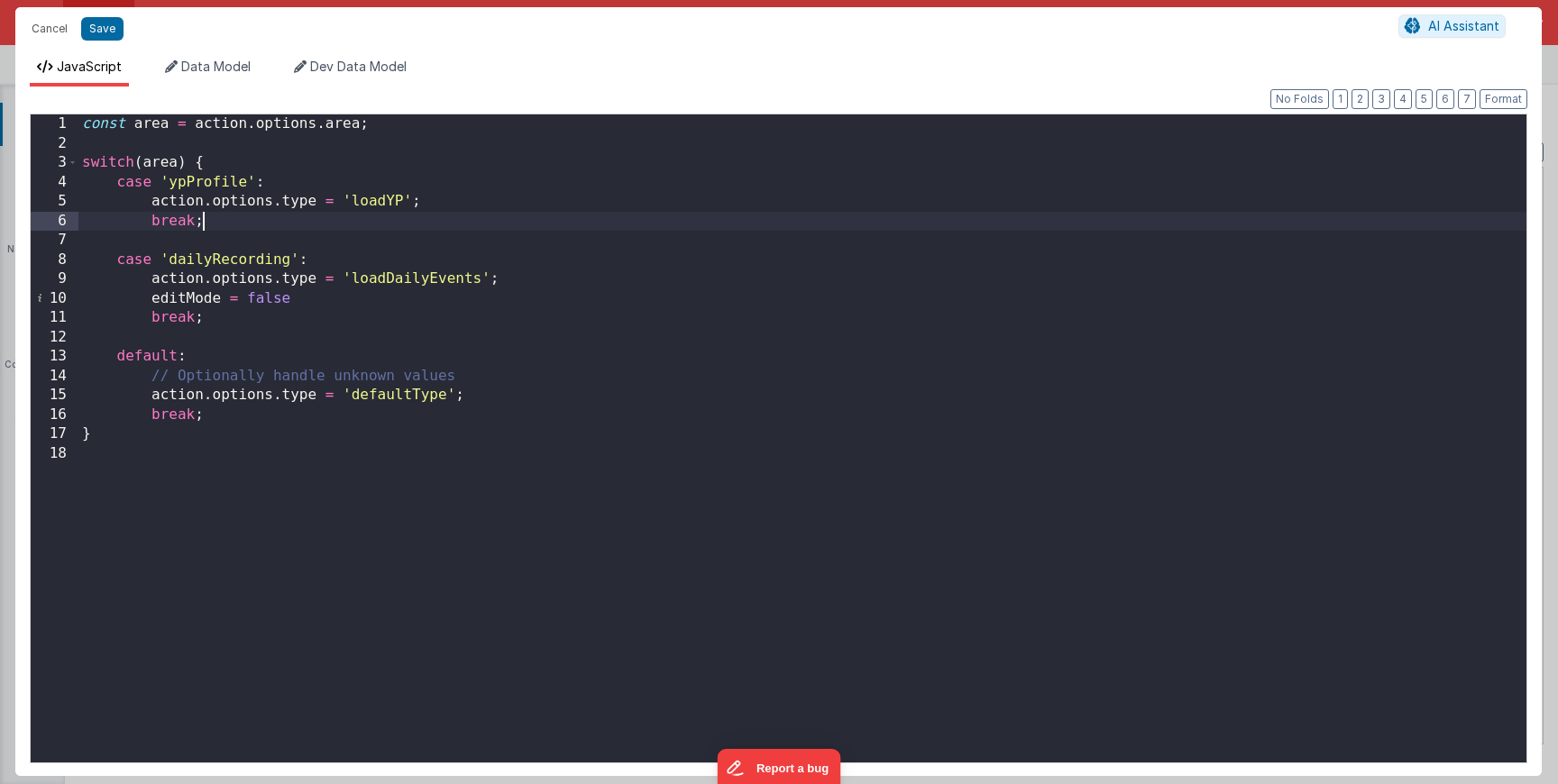
click at [454, 212] on div "const area = action . options . area ; switch ( area ) { case 'ypProfile' : act…" at bounding box center [802, 458] width 1448 height 687
click at [454, 200] on div "const area = action . options . area ; switch ( area ) { case 'ypProfile' : act…" at bounding box center [802, 458] width 1448 height 687
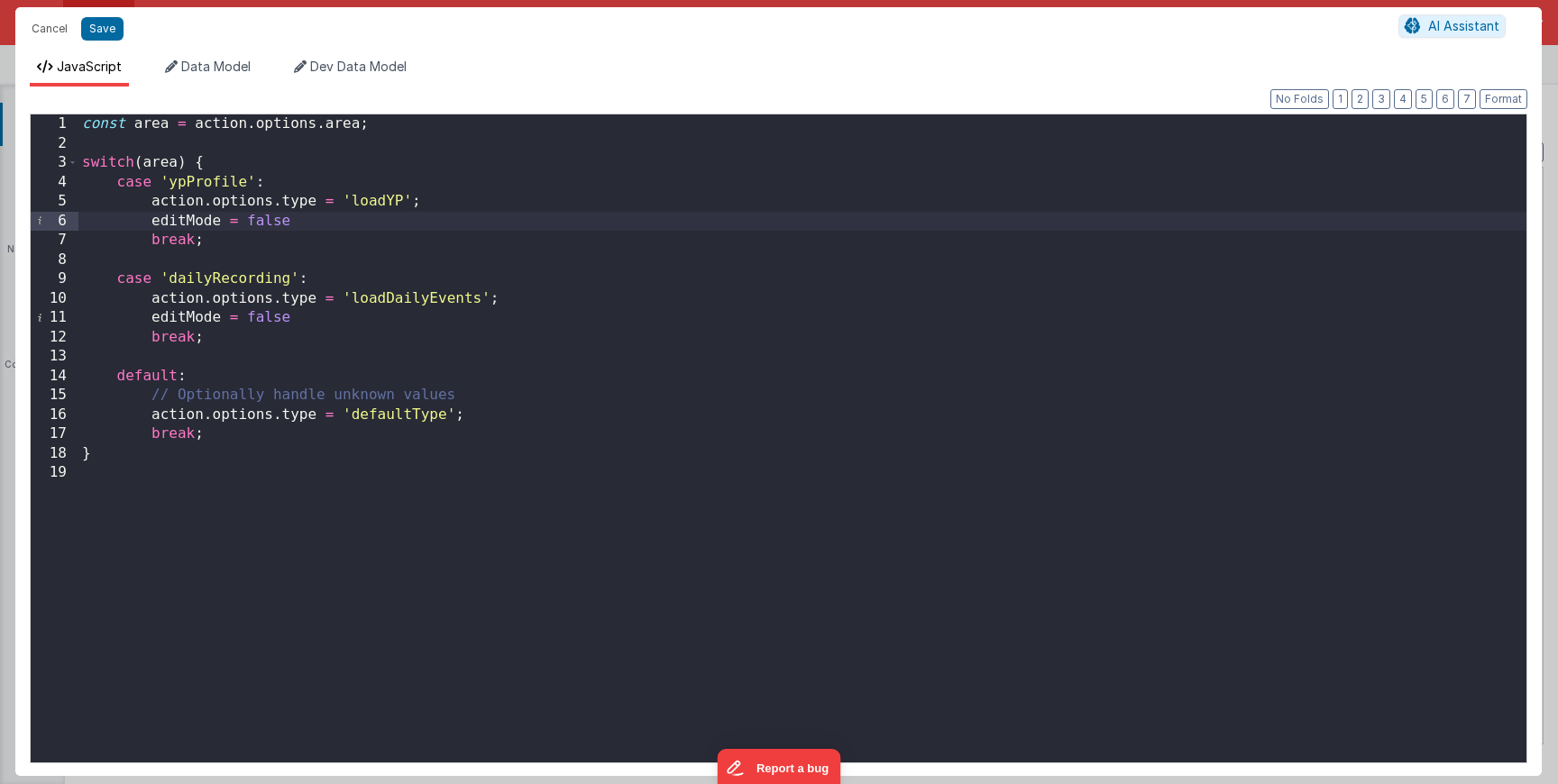
click at [151, 225] on div "const area = action . options . area ; switch ( area ) { case 'ypProfile' : act…" at bounding box center [802, 458] width 1448 height 687
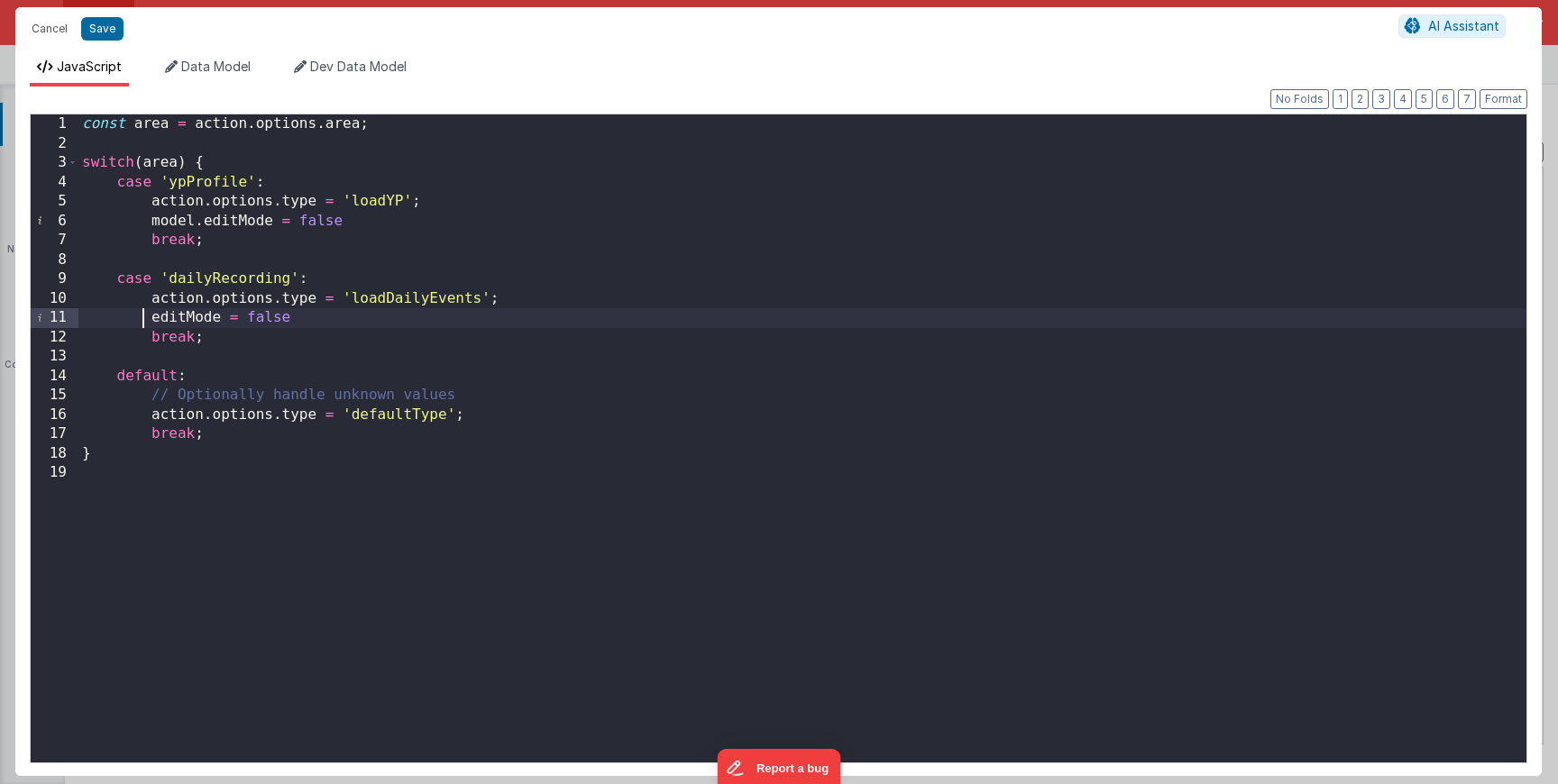
click at [145, 313] on div "const area = action . options . area ; switch ( area ) { case 'ypProfile' : act…" at bounding box center [802, 458] width 1448 height 687
click at [100, 32] on button "Save" at bounding box center [102, 28] width 43 height 24
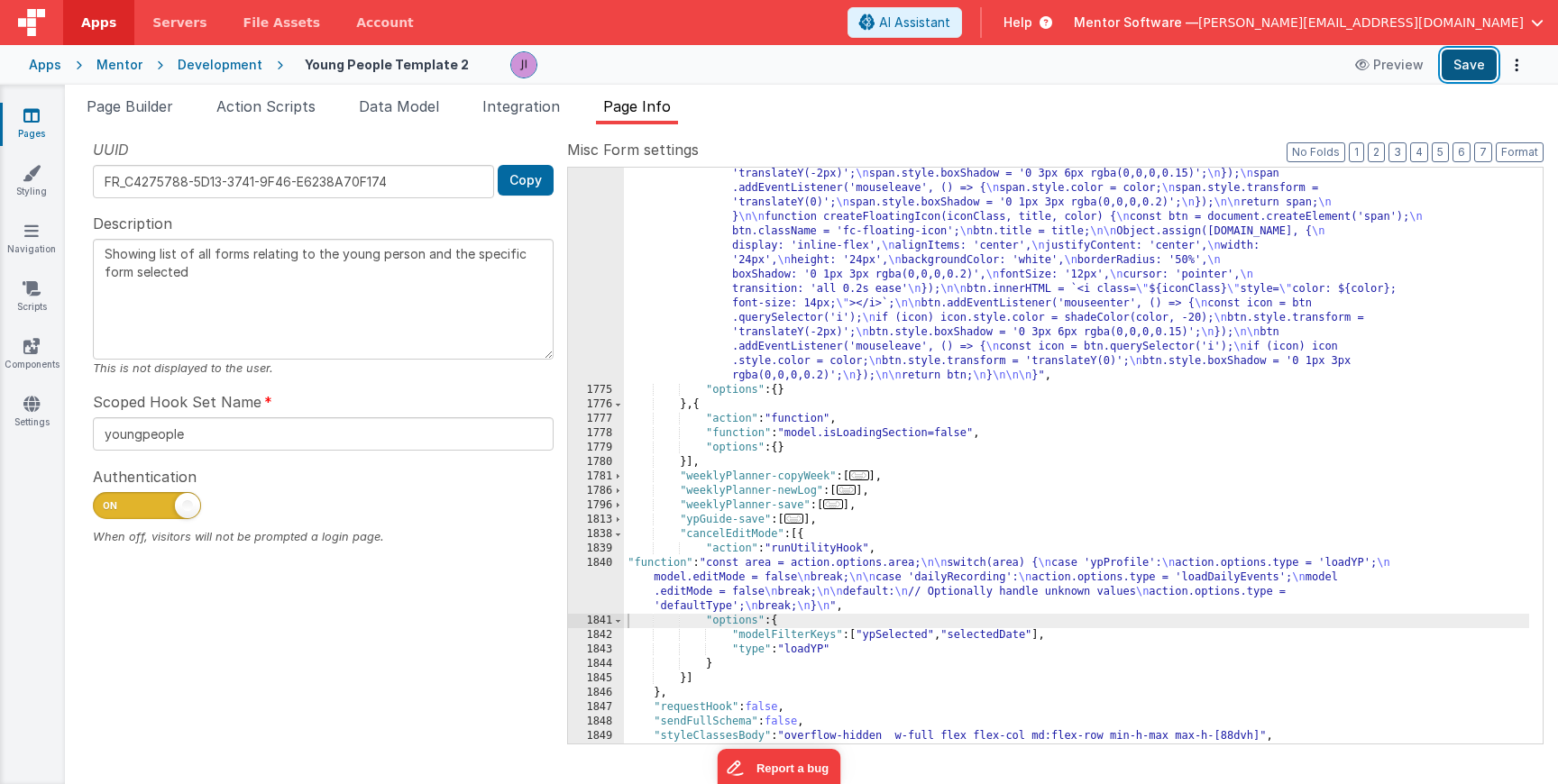
click at [1469, 70] on button "Save" at bounding box center [1469, 64] width 55 height 30
click at [253, 94] on div "Page Builder Action Scripts Data Model Integration Page Info Snippet Library Na…" at bounding box center [812, 435] width 1494 height 700
click at [254, 104] on span "Action Scripts" at bounding box center [266, 106] width 99 height 18
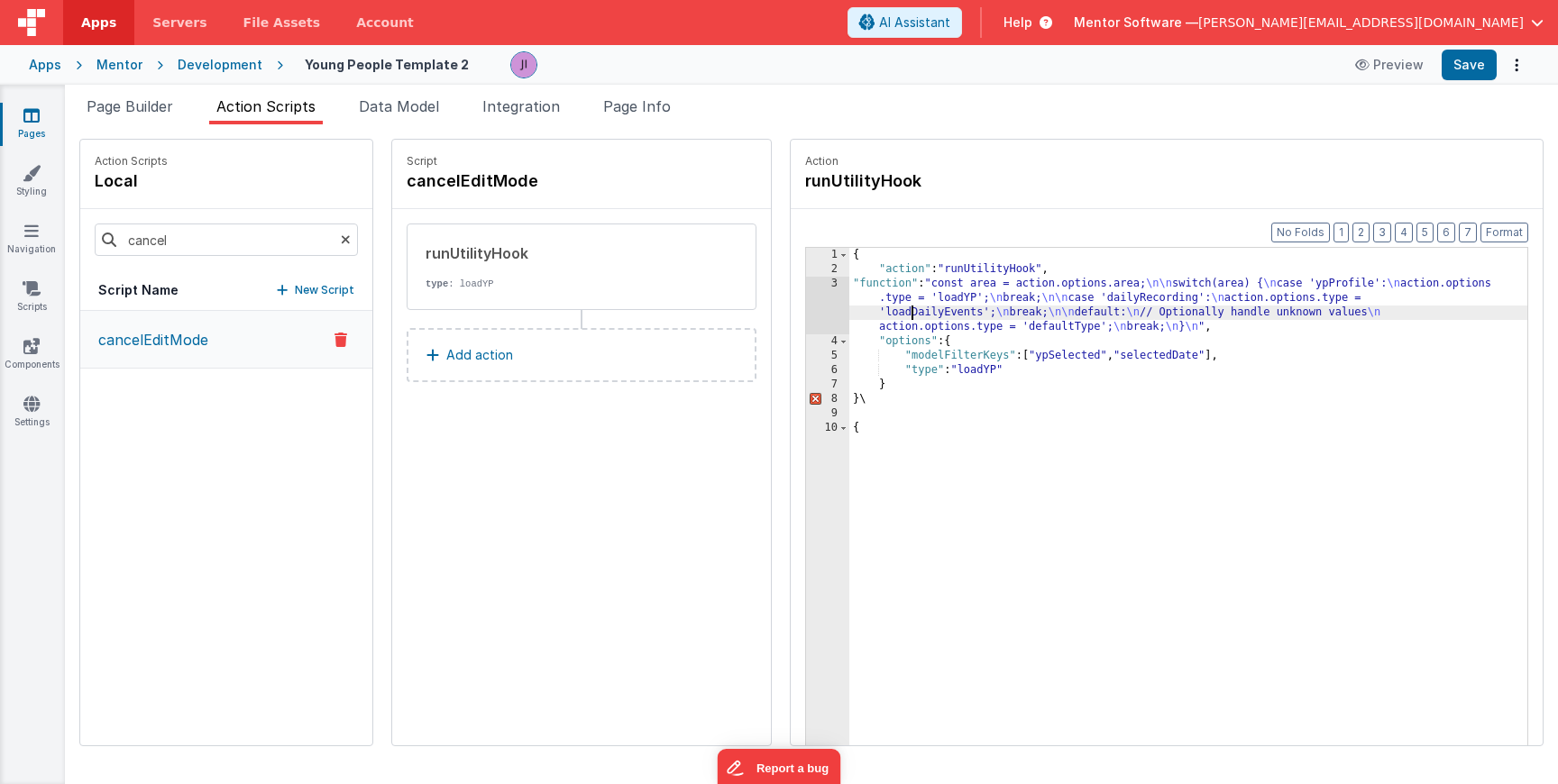
click at [855, 308] on div "{ "action" : "runUtilityHook" , "function" : "const area = action.options.area;…" at bounding box center [1215, 539] width 731 height 583
click at [849, 433] on div "{ "action" : "runUtilityHook" , "function" : "const area = action.options.area;…" at bounding box center [1215, 539] width 731 height 583
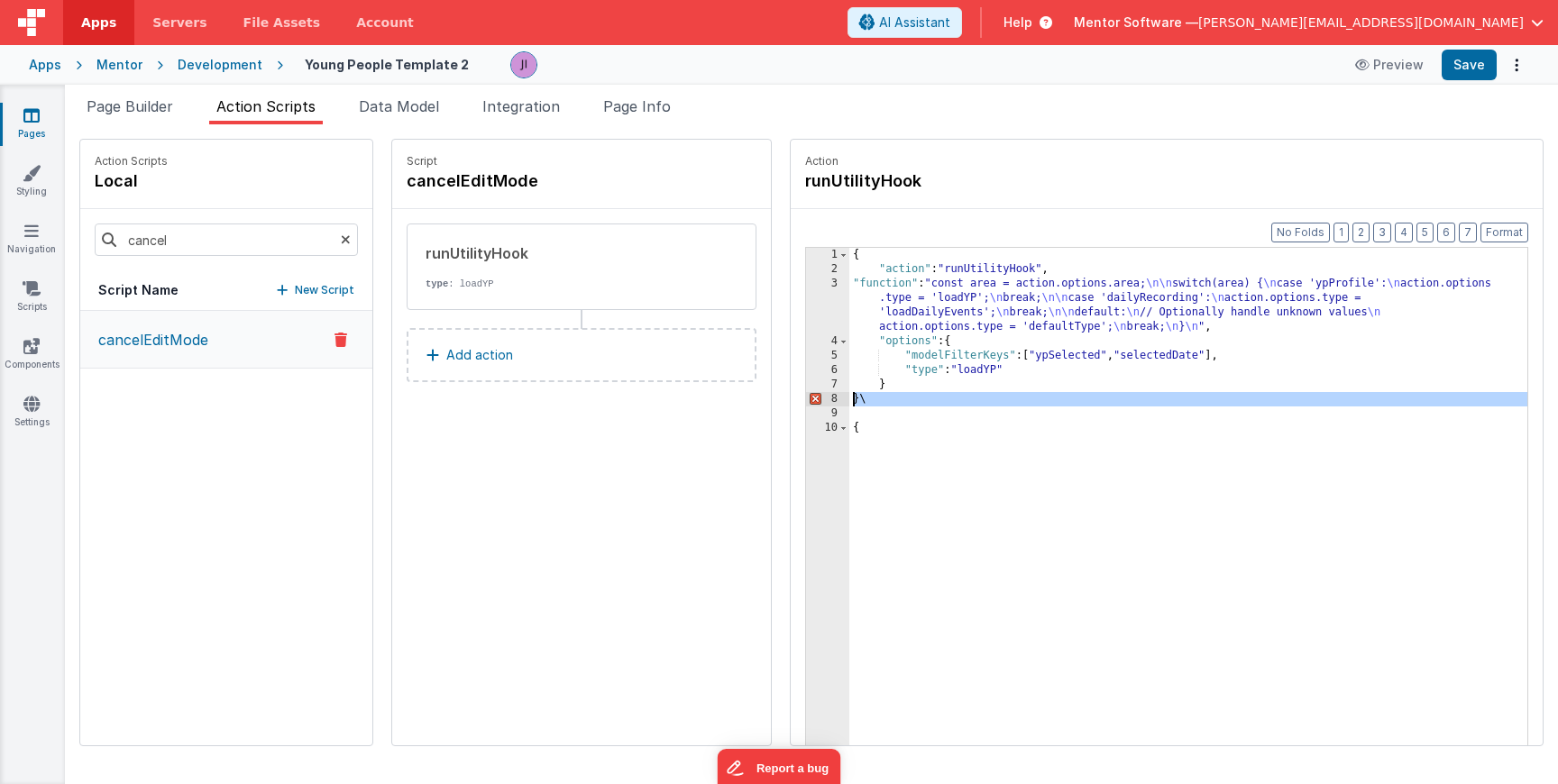
drag, startPoint x: 818, startPoint y: 415, endPoint x: 797, endPoint y: 395, distance: 29.0
click at [849, 396] on div "{ "action" : "runUtilityHook" , "function" : "const area = action.options.area;…" at bounding box center [1215, 539] width 731 height 583
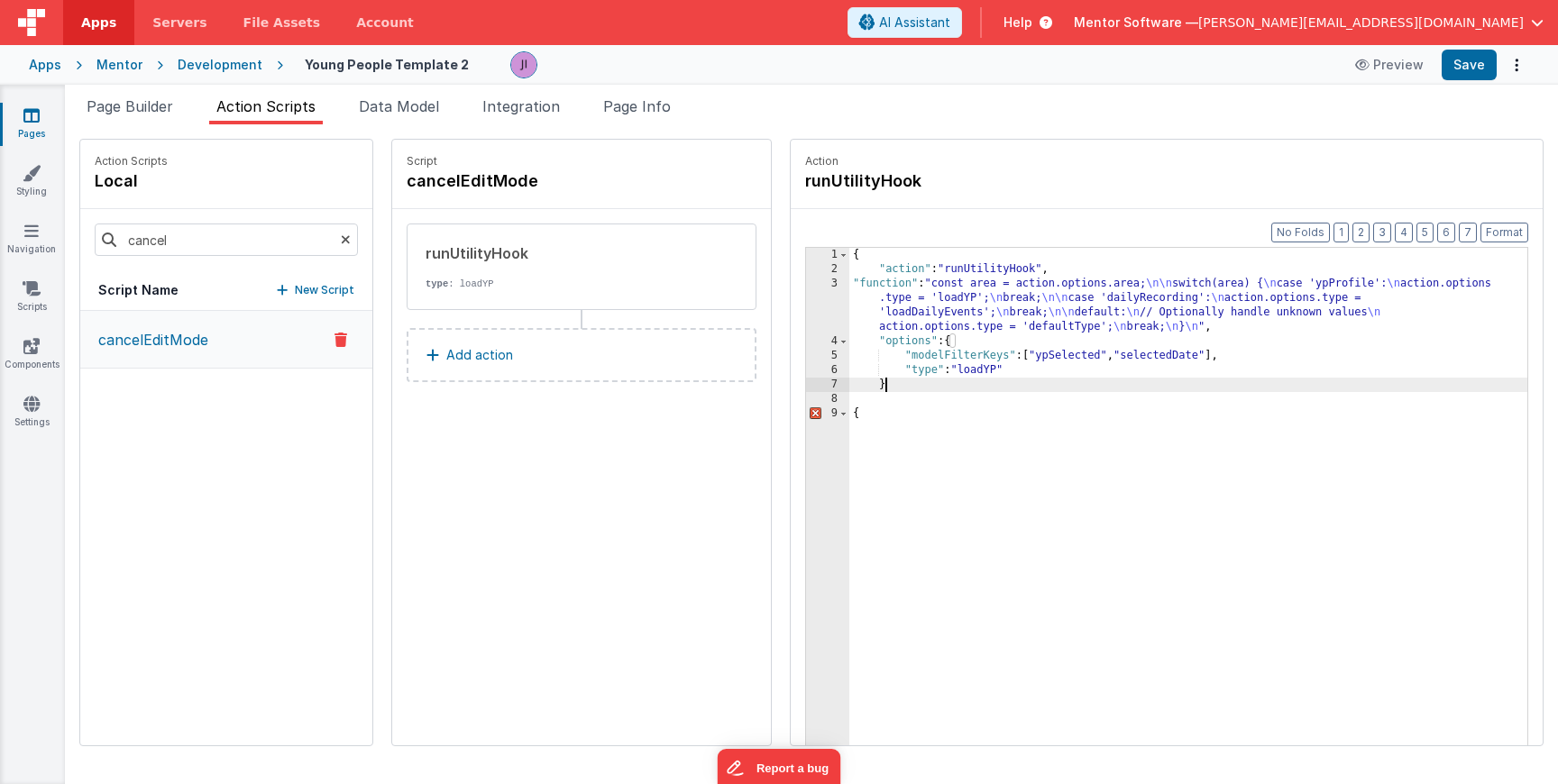
click at [849, 409] on div "{ "action" : "runUtilityHook" , "function" : "const area = action.options.area;…" at bounding box center [1215, 539] width 731 height 583
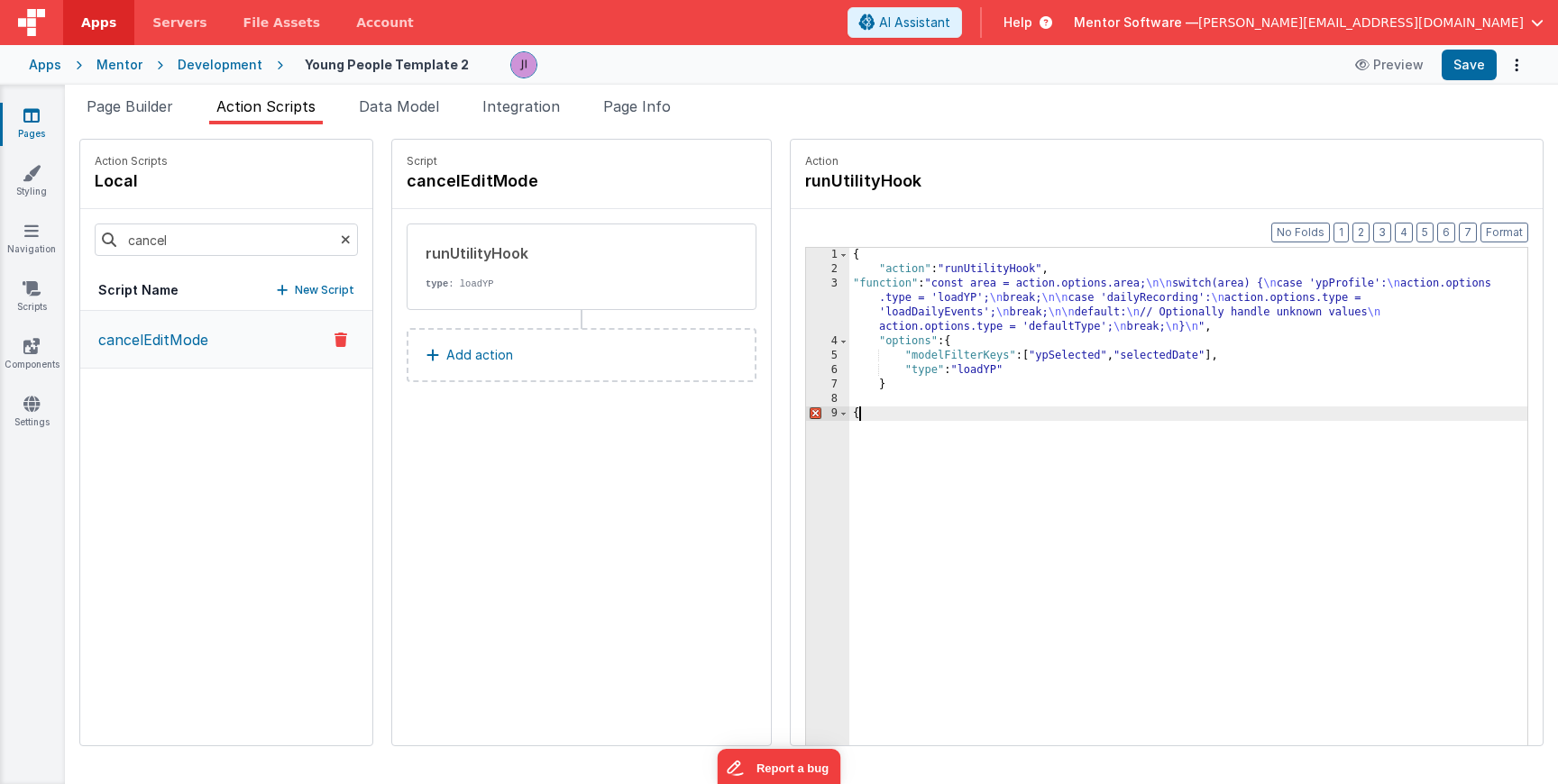
click at [849, 409] on div "{ "action" : "runUtilityHook" , "function" : "const area = action.options.area;…" at bounding box center [1215, 539] width 731 height 583
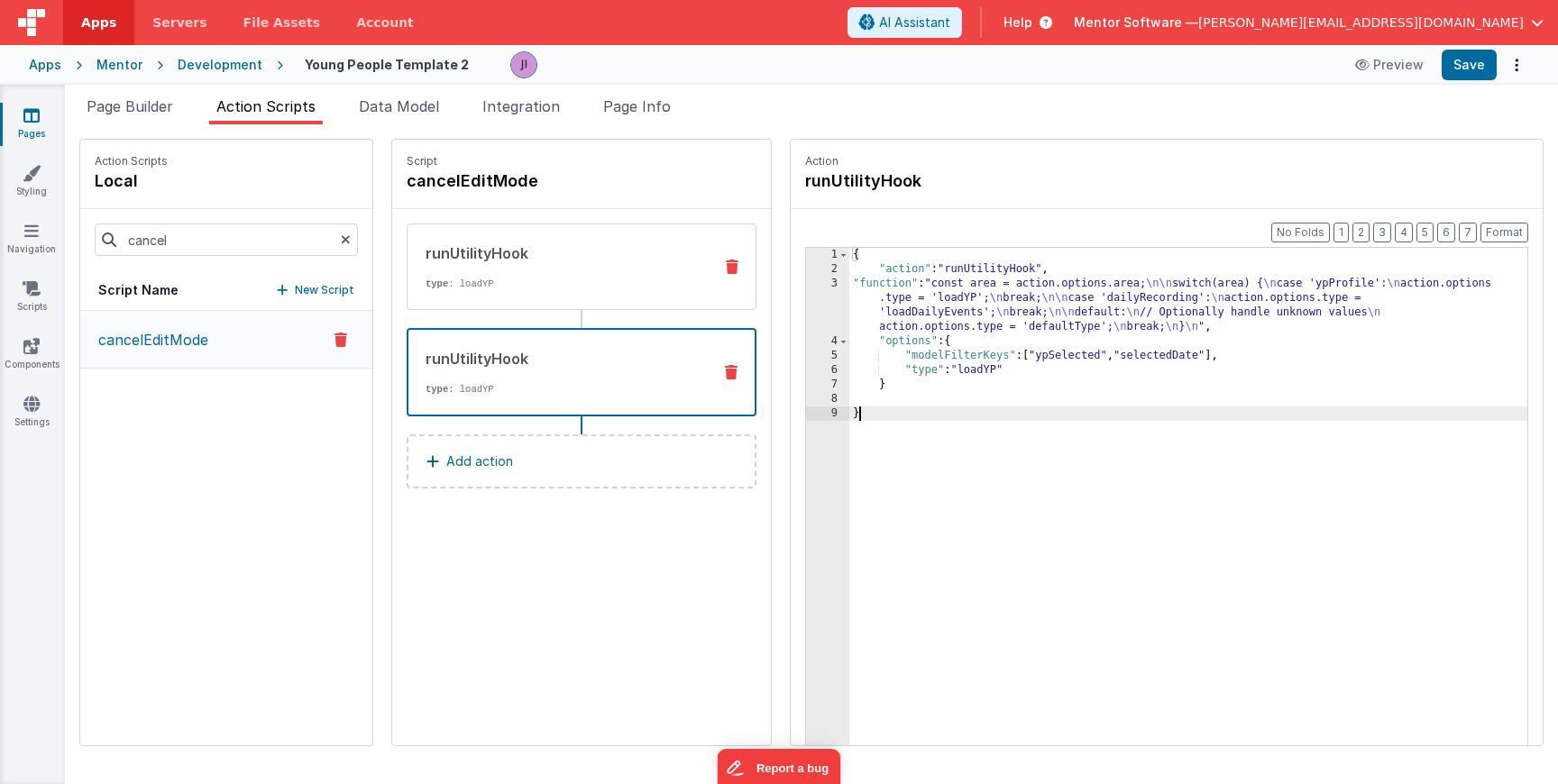
click at [508, 257] on div "runUtilityHook" at bounding box center [562, 253] width 272 height 22
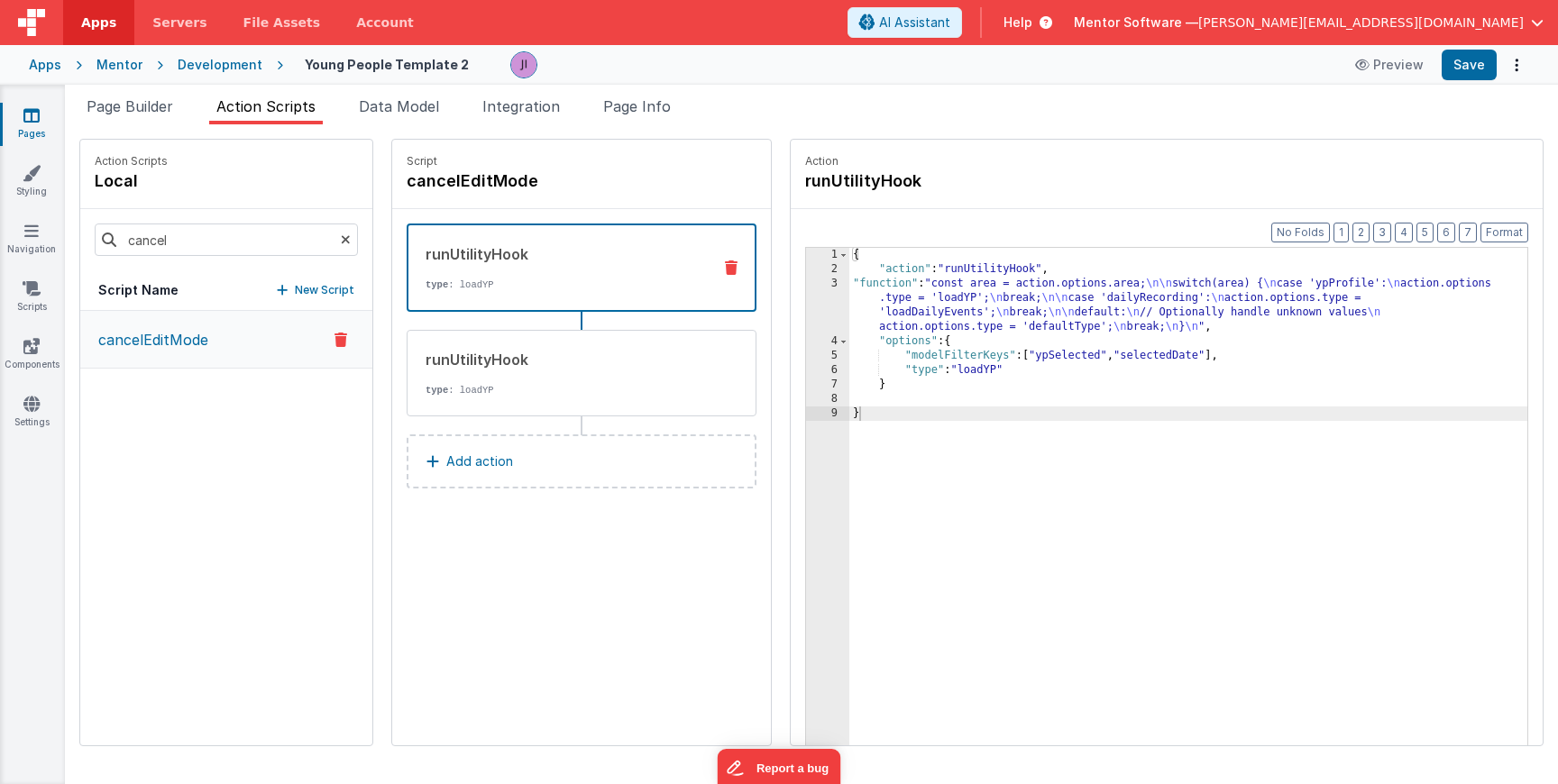
click at [637, 104] on span "Page Info" at bounding box center [637, 106] width 67 height 18
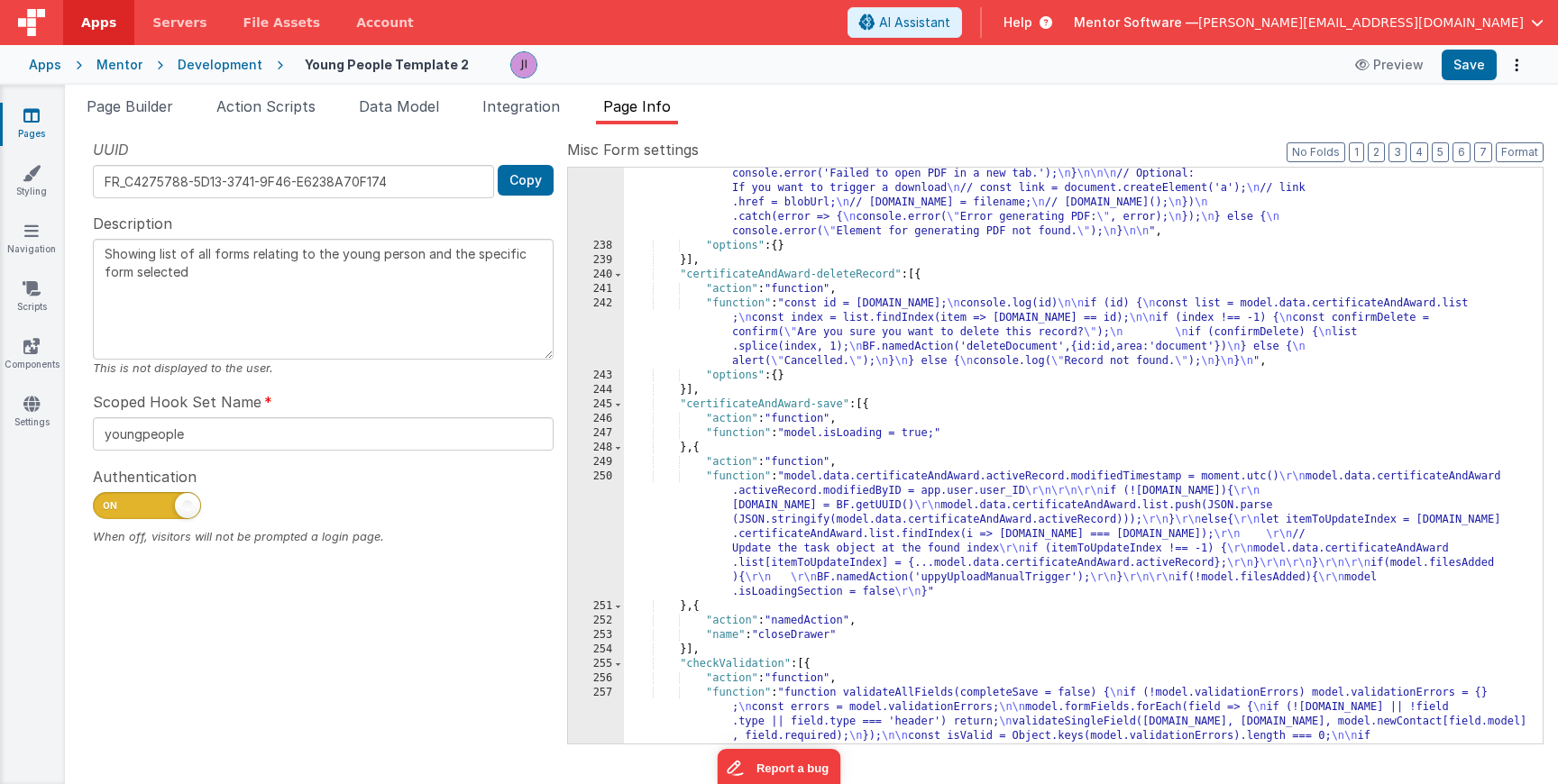
scroll to position [3067, 0]
click at [1401, 152] on button "3" at bounding box center [1397, 152] width 18 height 20
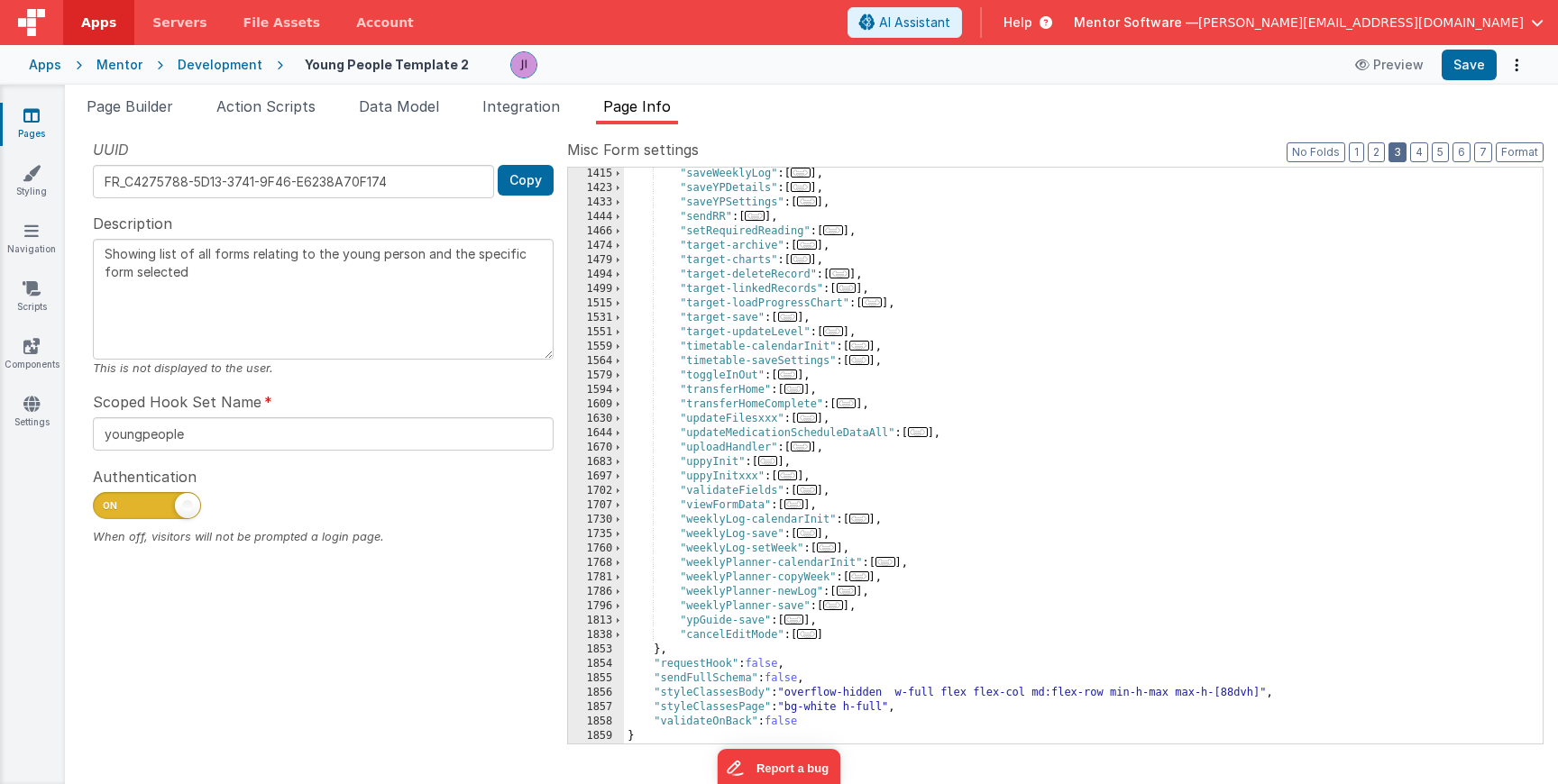
scroll to position [2093, 0]
click at [802, 632] on div ""saveWeeklyLog" : [ ... ] , "saveYPDetails" : [ ... ] , "saveYPSettings" : [ ..…" at bounding box center [1077, 469] width 905 height 605
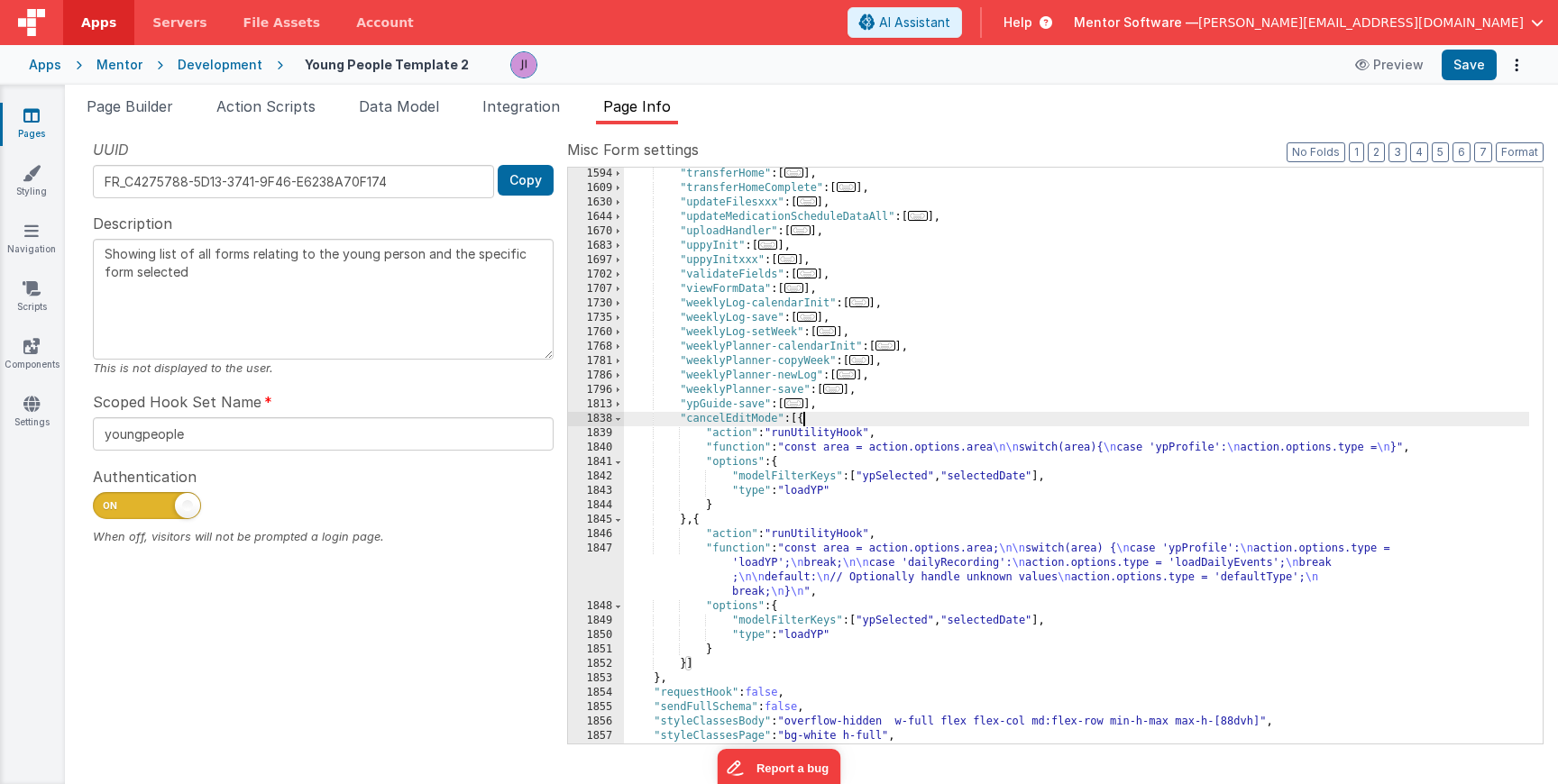
scroll to position [2338, 0]
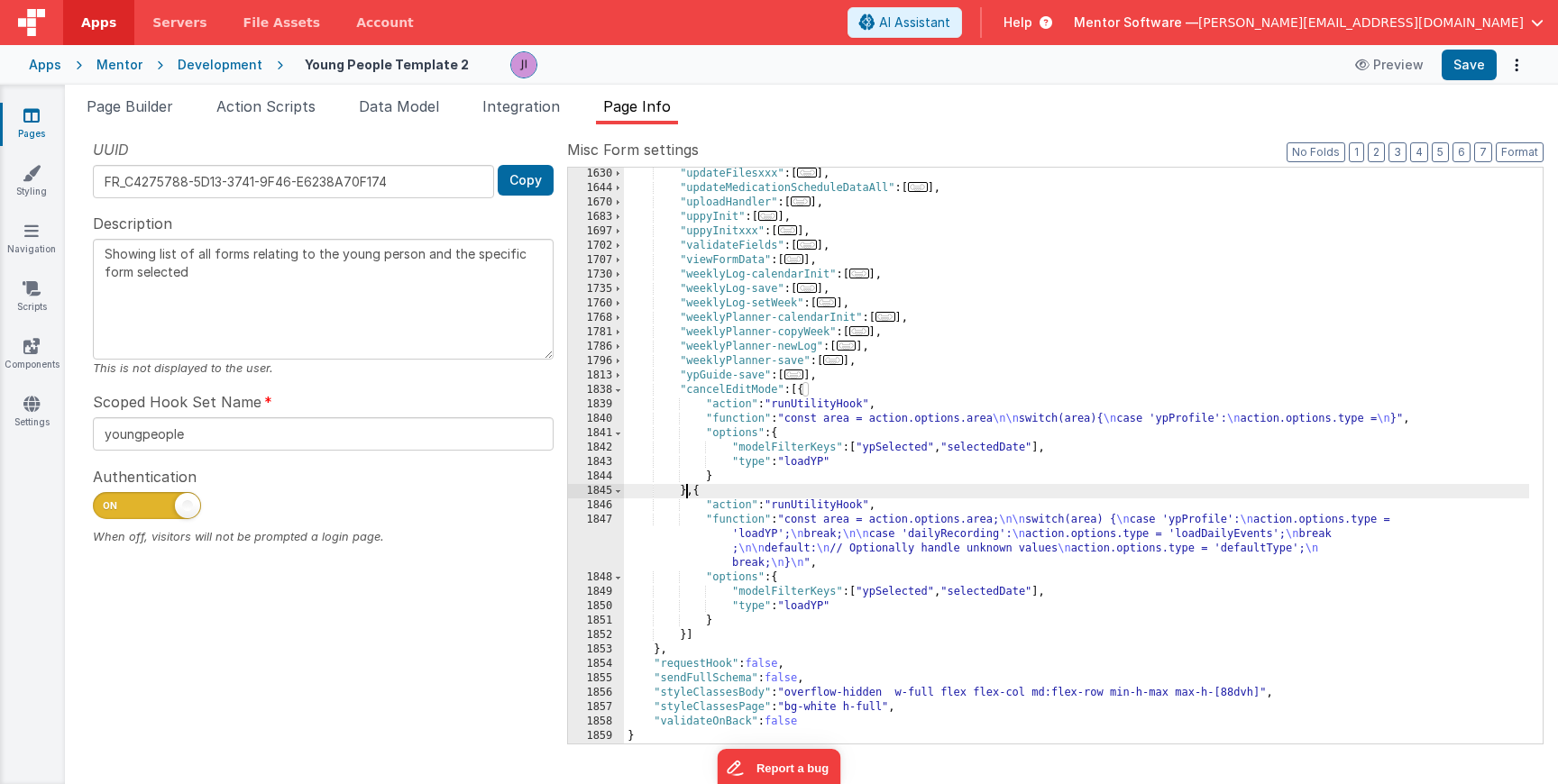
click at [686, 493] on div ""updateFilesxxx" : [ ... ] , "updateMedicationScheduleDataAll" : [ ... ] , "upl…" at bounding box center [1077, 469] width 905 height 605
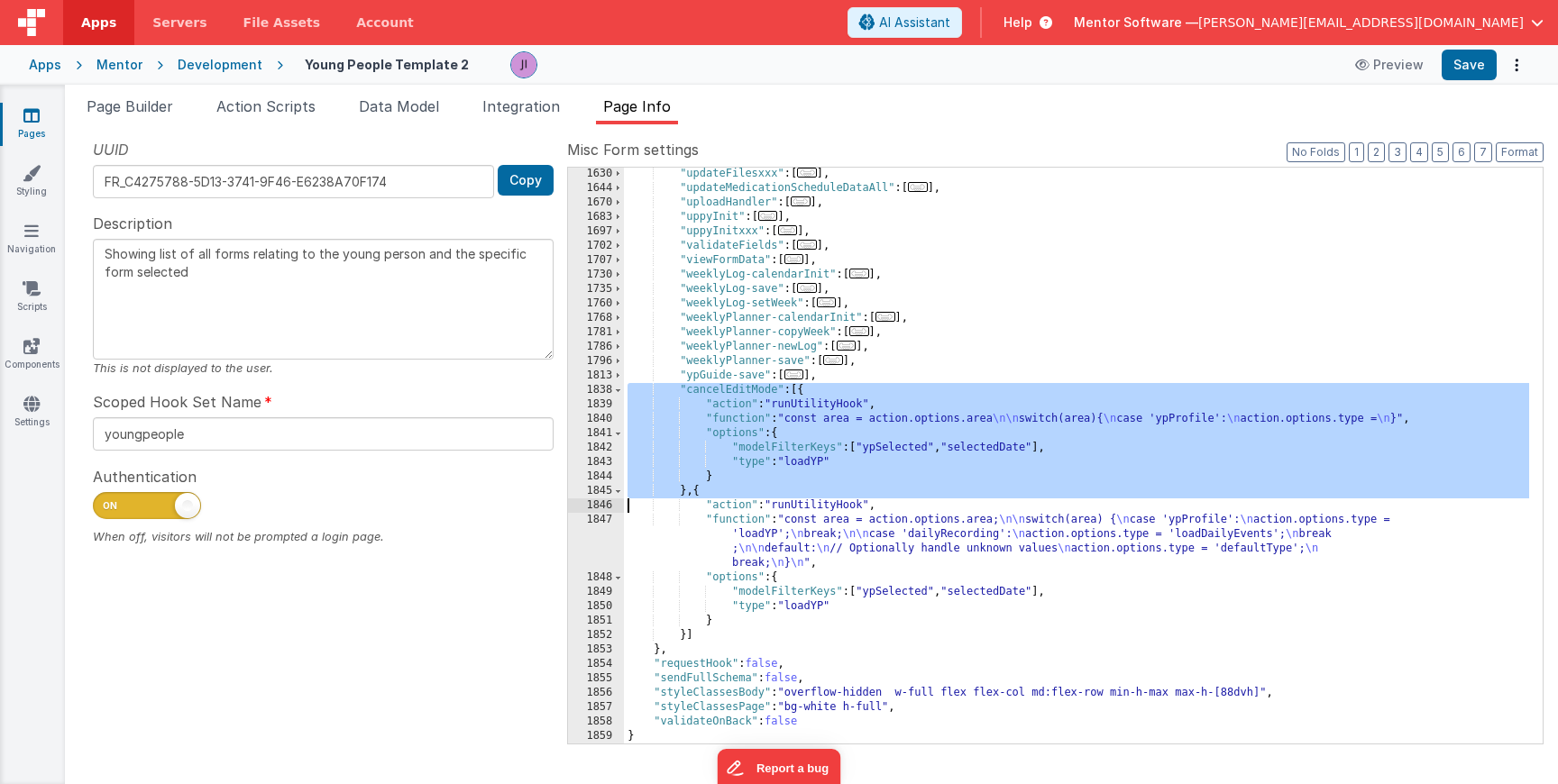
click at [686, 493] on div ""updateFilesxxx" : [ ... ] , "updateMedicationScheduleDataAll" : [ ... ] , "upl…" at bounding box center [1077, 469] width 905 height 605
click at [694, 489] on div ""updateFilesxxx" : [ ... ] , "updateMedicationScheduleDataAll" : [ ... ] , "upl…" at bounding box center [1077, 469] width 905 height 605
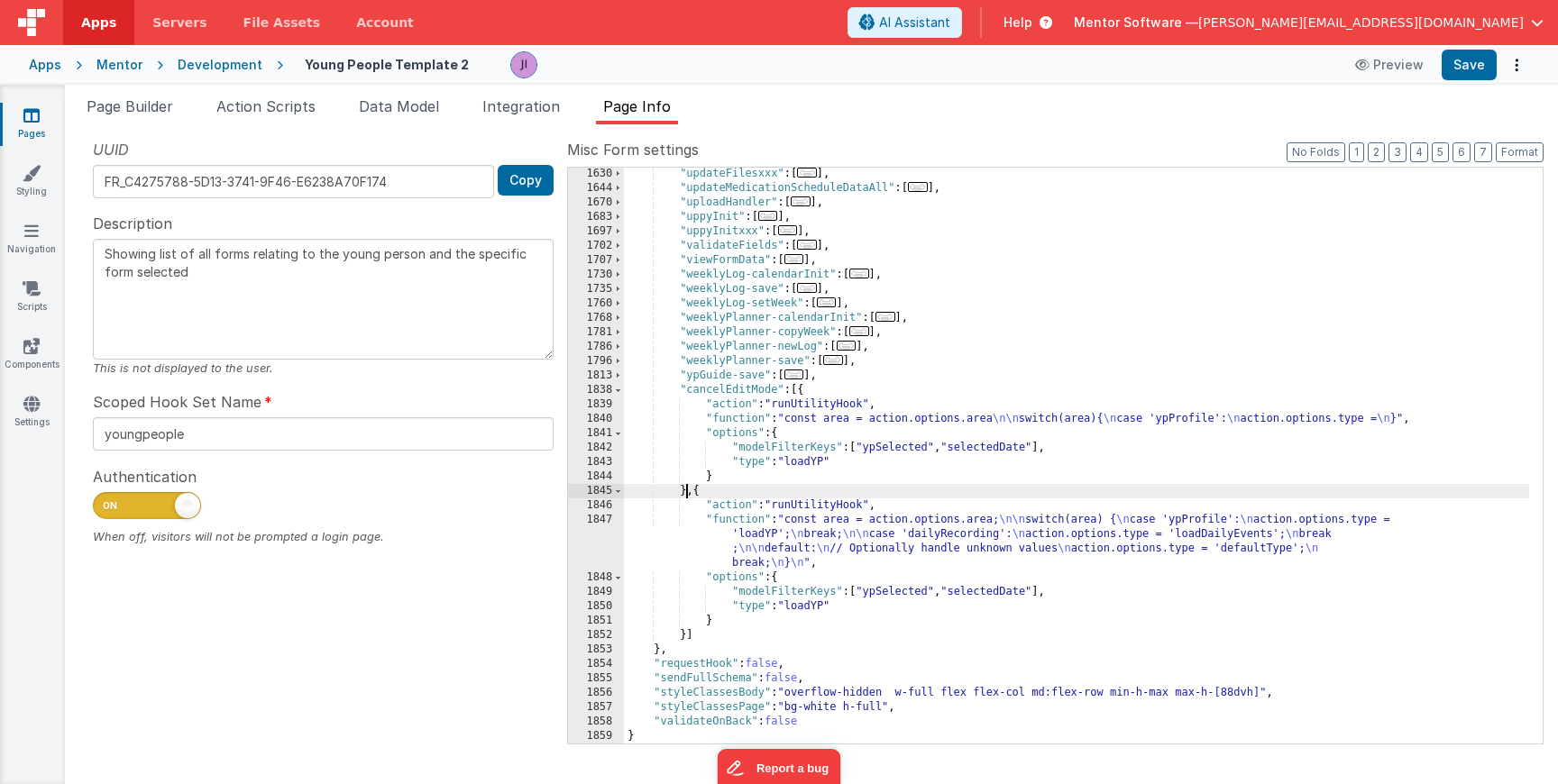
click at [686, 497] on div ""updateFilesxxx" : [ ... ] , "updateMedicationScheduleDataAll" : [ ... ] , "upl…" at bounding box center [1077, 469] width 905 height 605
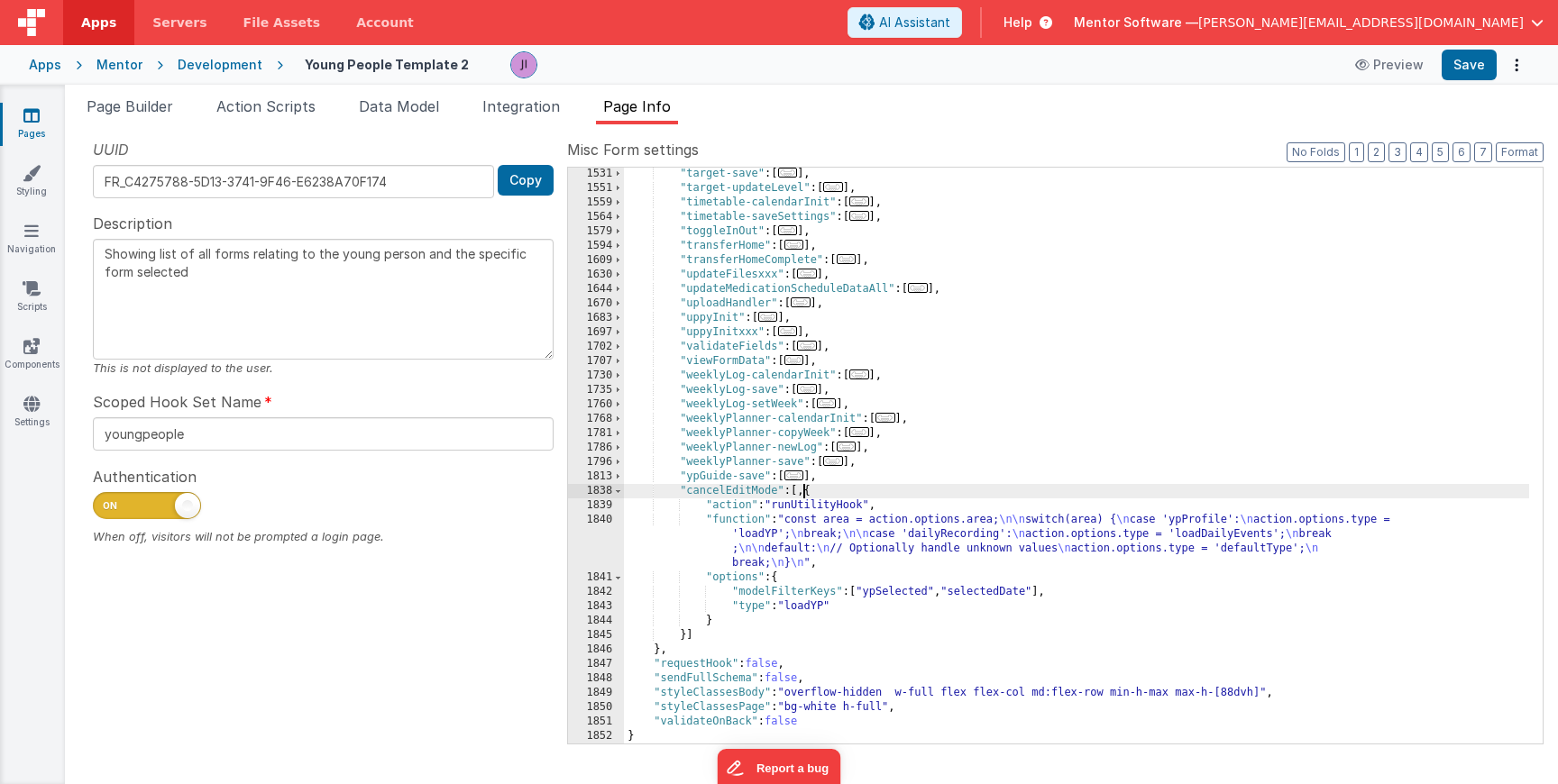
scroll to position [2237, 0]
click at [815, 493] on div ""target-save" : [ ... ] , "target-updateLevel" : [ ... ] , "timetable-calendarI…" at bounding box center [1077, 469] width 905 height 605
click at [824, 538] on div ""target-save" : [ ... ] , "target-updateLevel" : [ ... ] , "timetable-calendarI…" at bounding box center [1077, 469] width 905 height 605
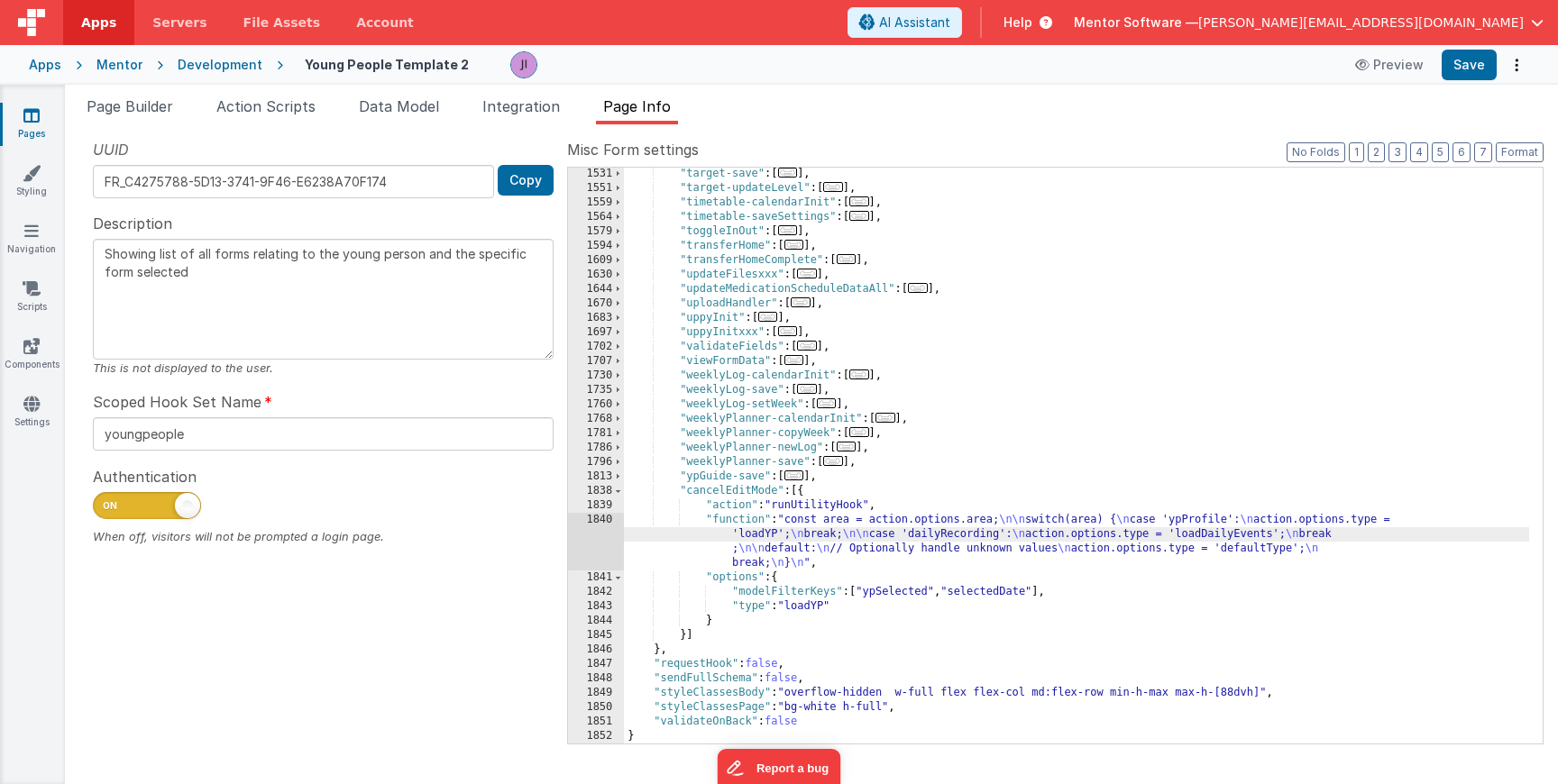
click at [590, 556] on div "1840" at bounding box center [596, 541] width 56 height 58
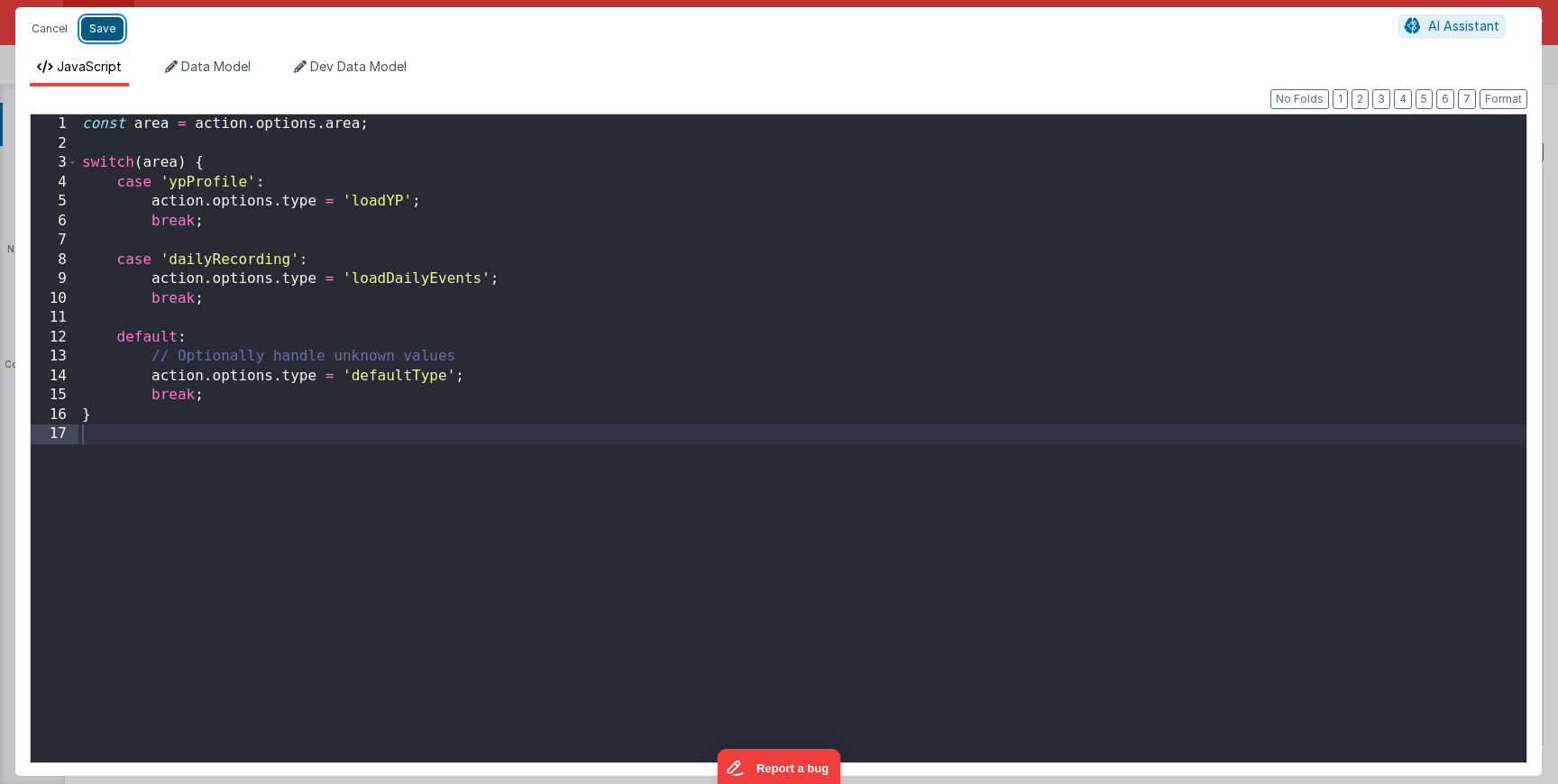
click at [112, 29] on button "Save" at bounding box center [102, 28] width 43 height 24
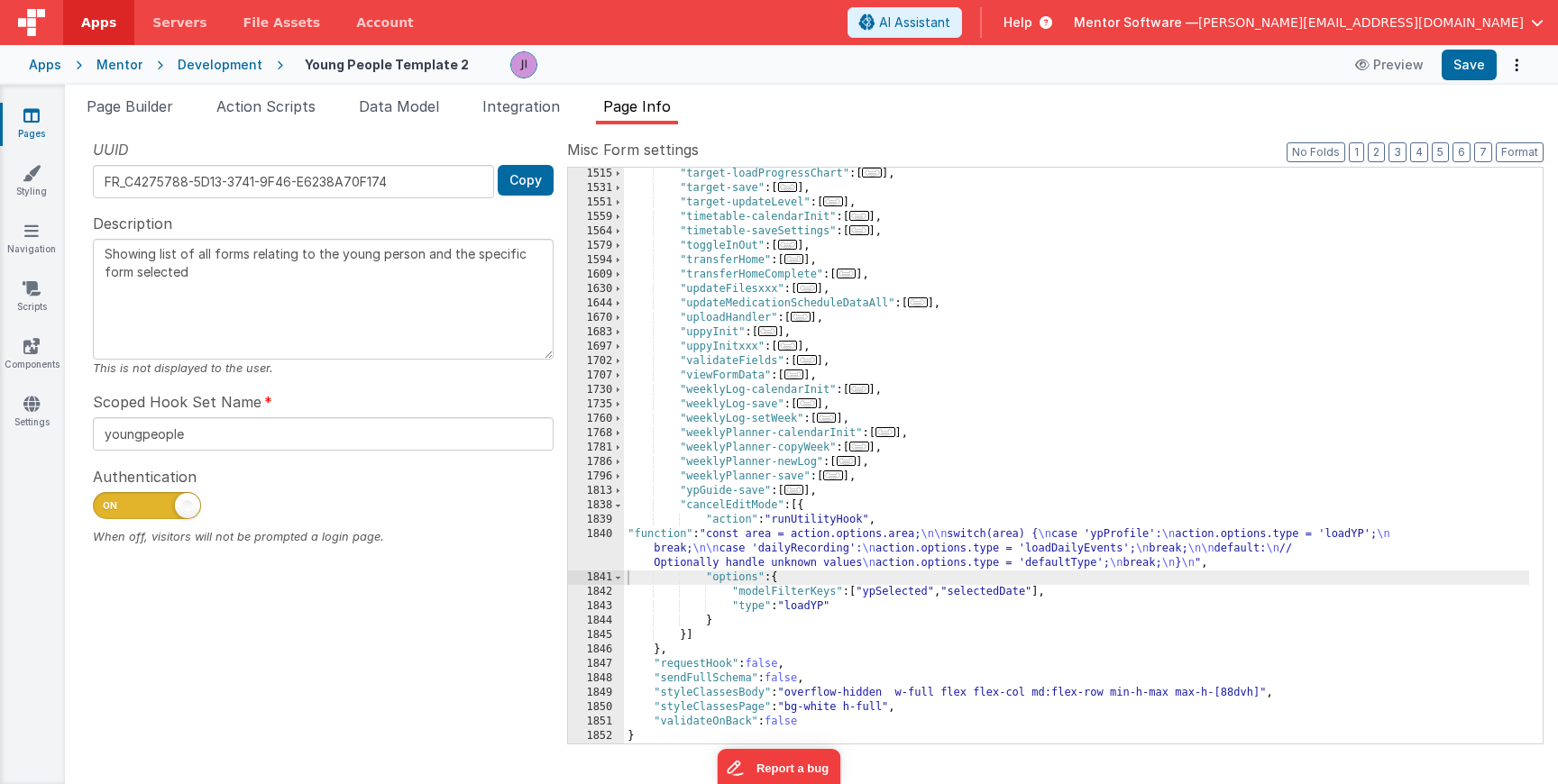
scroll to position [2222, 0]
click at [1473, 62] on button "Save" at bounding box center [1469, 64] width 55 height 30
click at [791, 574] on div ""target-loadProgressChart" : [ ... ] , "target-save" : [ ... ] , "target-update…" at bounding box center [1077, 469] width 905 height 605
click at [790, 565] on div ""target-loadProgressChart" : [ ... ] , "target-save" : [ ... ] , "target-update…" at bounding box center [1077, 469] width 905 height 605
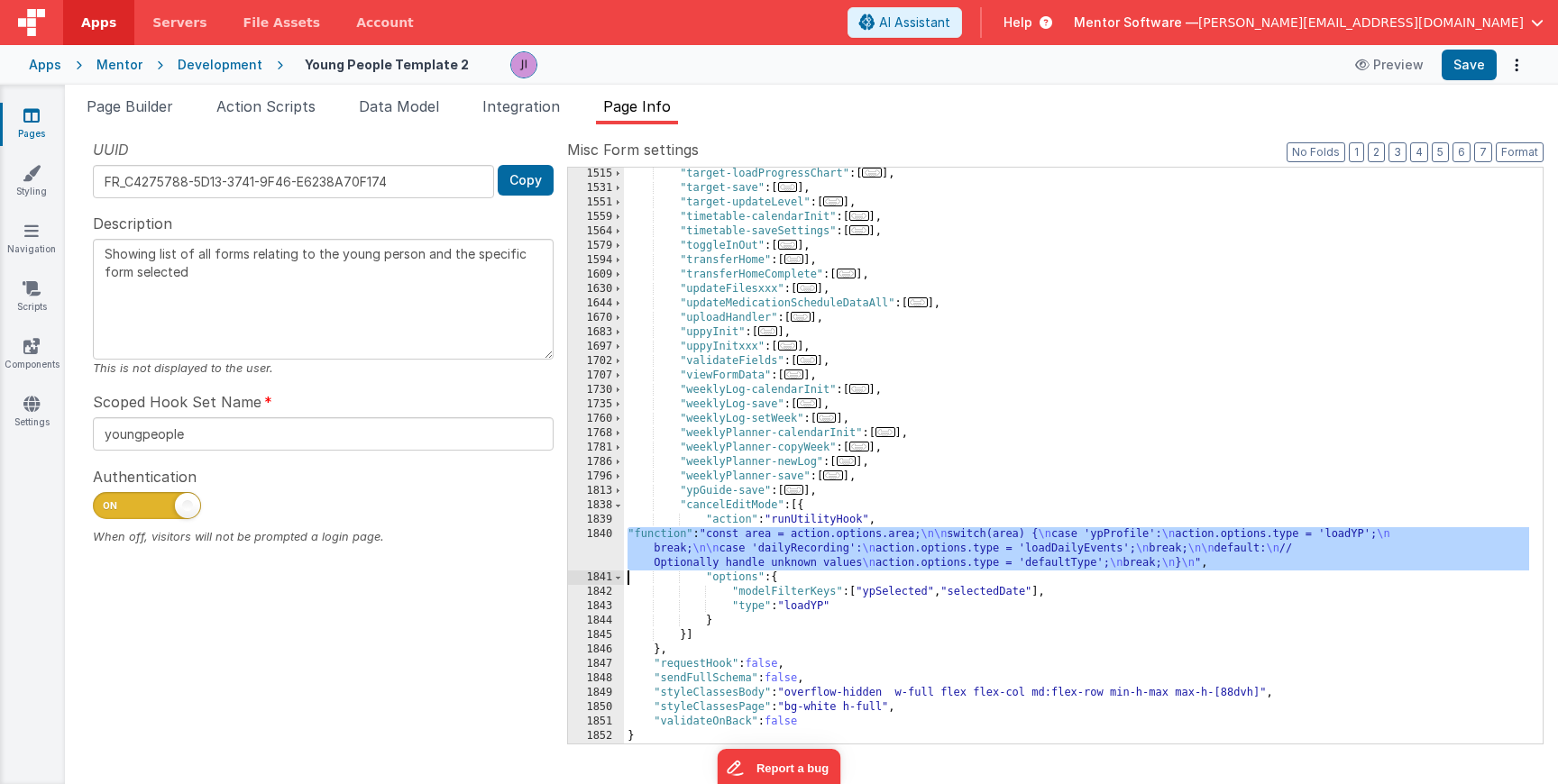
click at [593, 556] on div "1840" at bounding box center [596, 549] width 56 height 44
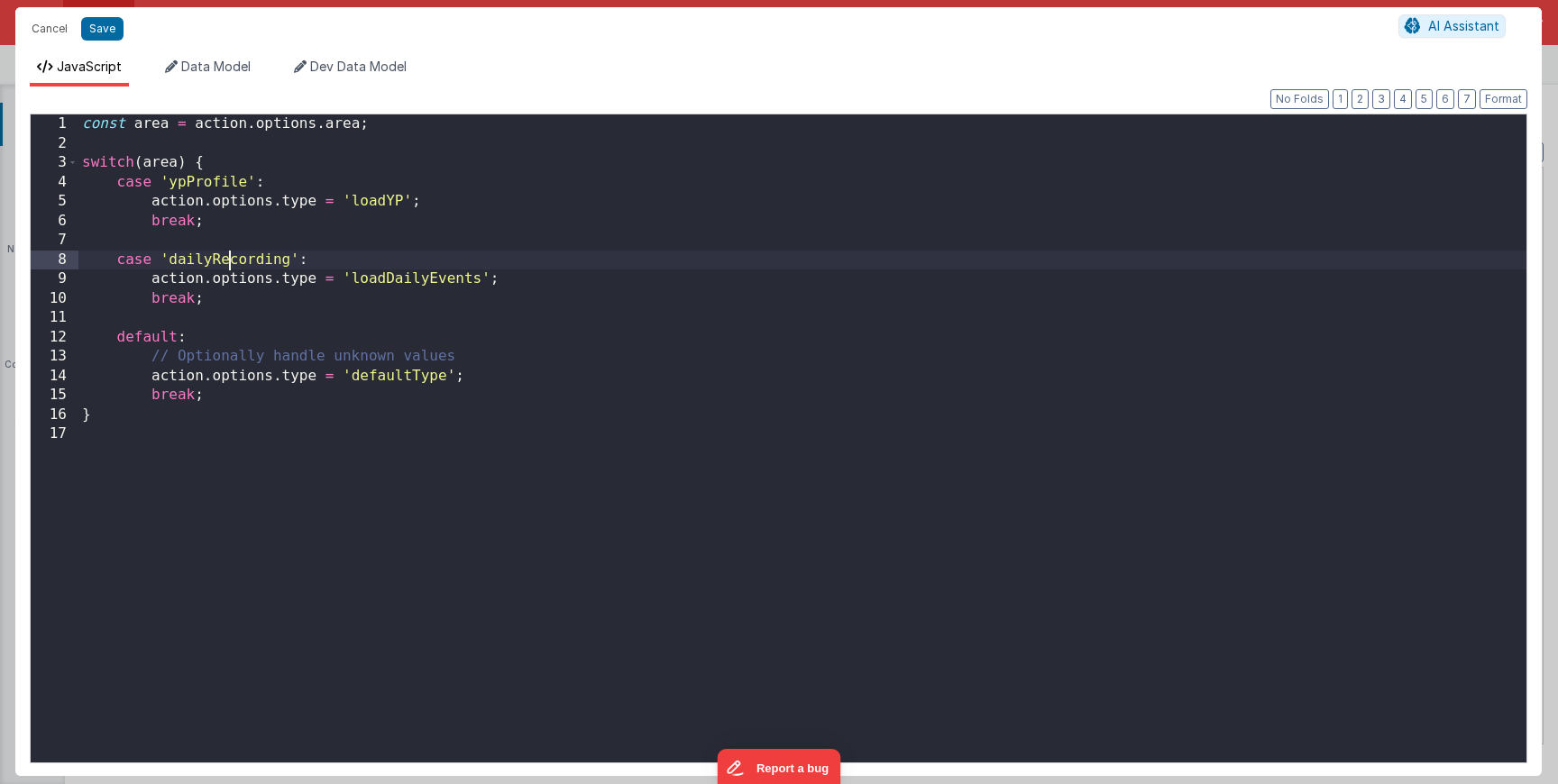
click at [229, 261] on div "const area = action . options . area ; switch ( area ) { case 'ypProfile' : act…" at bounding box center [802, 458] width 1448 height 687
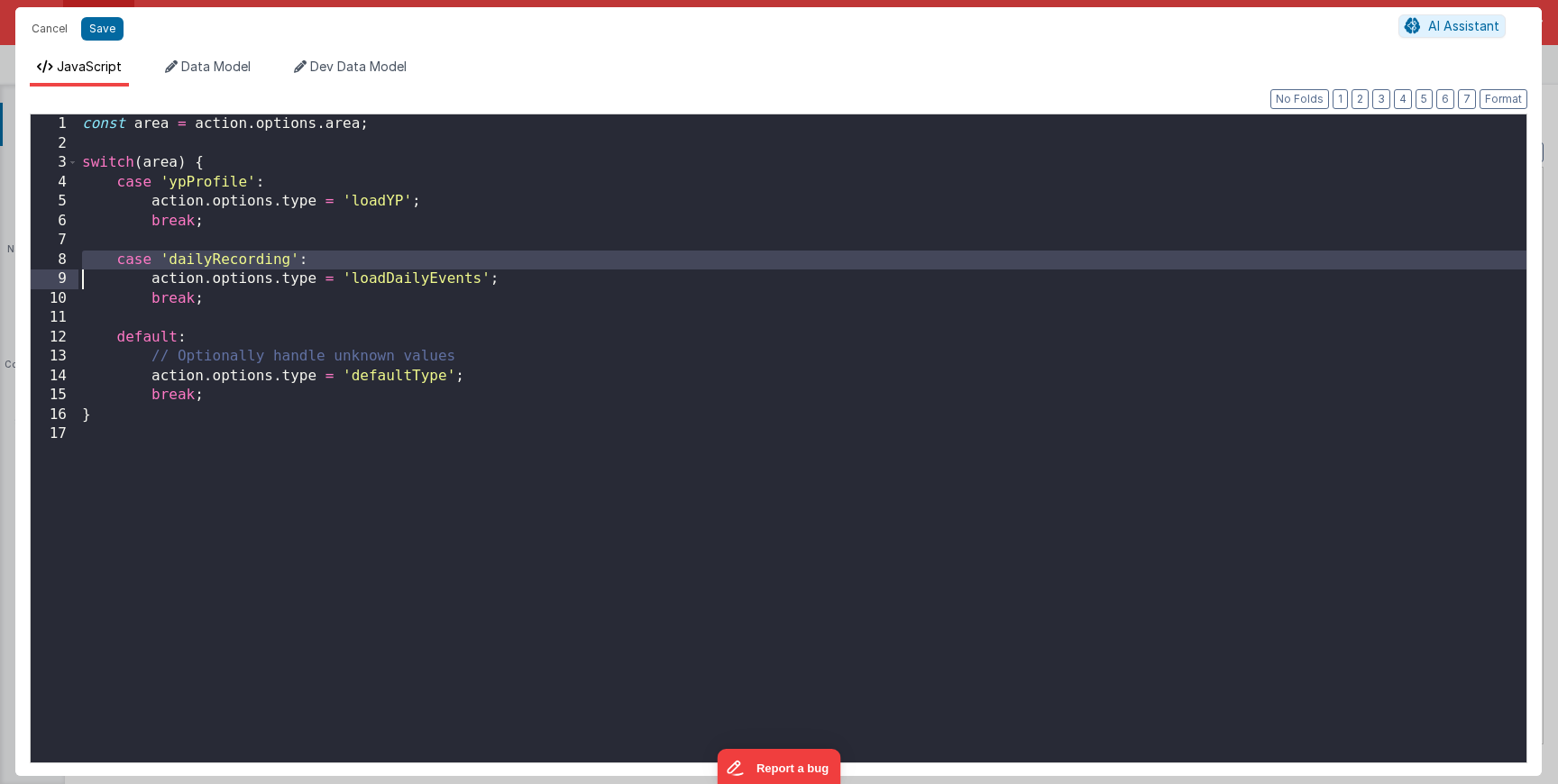
click at [229, 261] on div "const area = action . options . area ; switch ( area ) { case 'ypProfile' : act…" at bounding box center [802, 458] width 1448 height 687
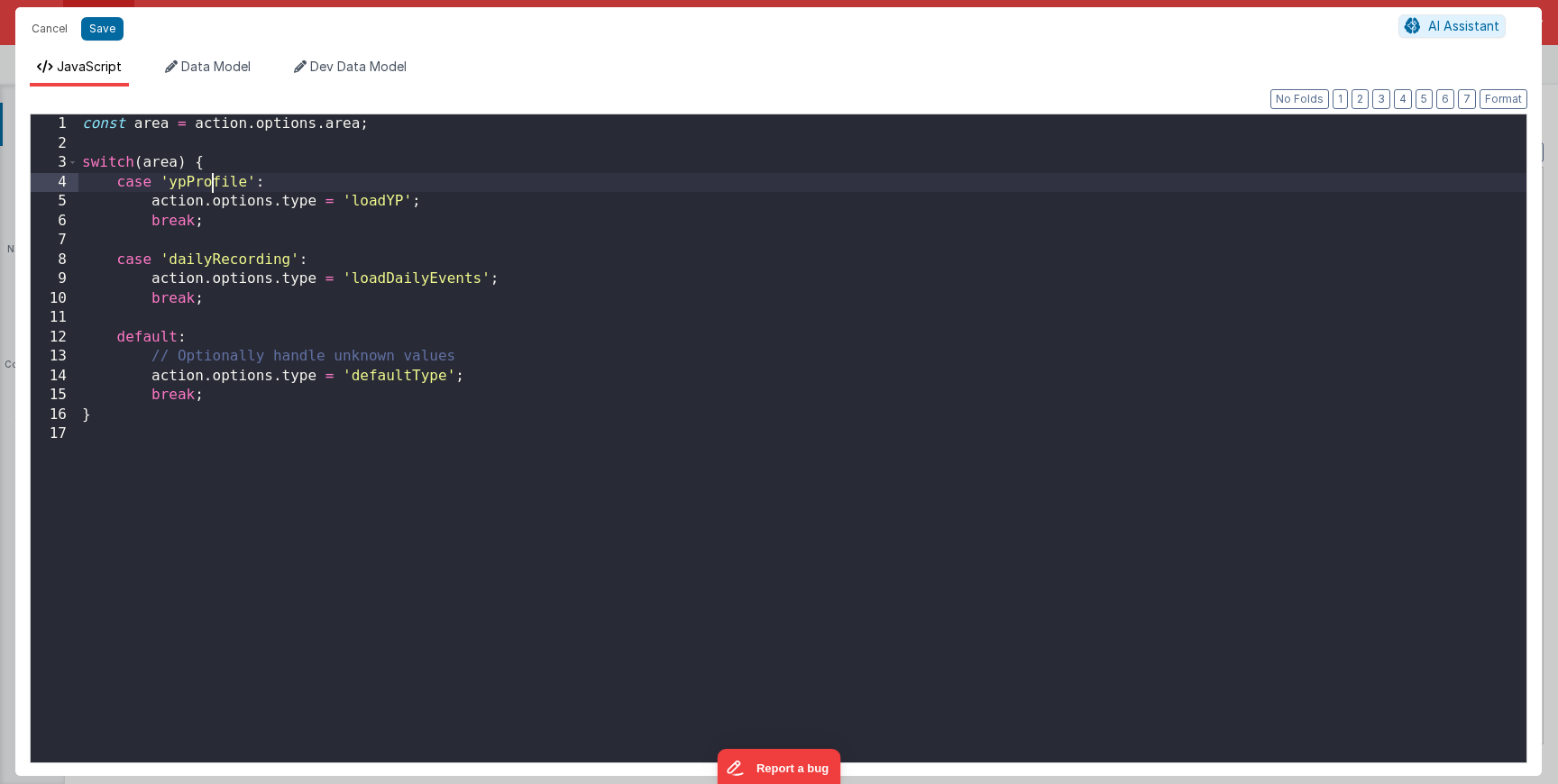
click at [216, 189] on div "const area = action . options . area ; switch ( area ) { case 'ypProfile' : act…" at bounding box center [802, 458] width 1448 height 687
click at [390, 277] on div "const area = action . options . area ; switch ( area ) { case 'ypProfile' : act…" at bounding box center [802, 458] width 1448 height 687
click at [376, 280] on div "const area = action . options . area ; switch ( area ) { case 'ypProfile' : act…" at bounding box center [802, 458] width 1448 height 687
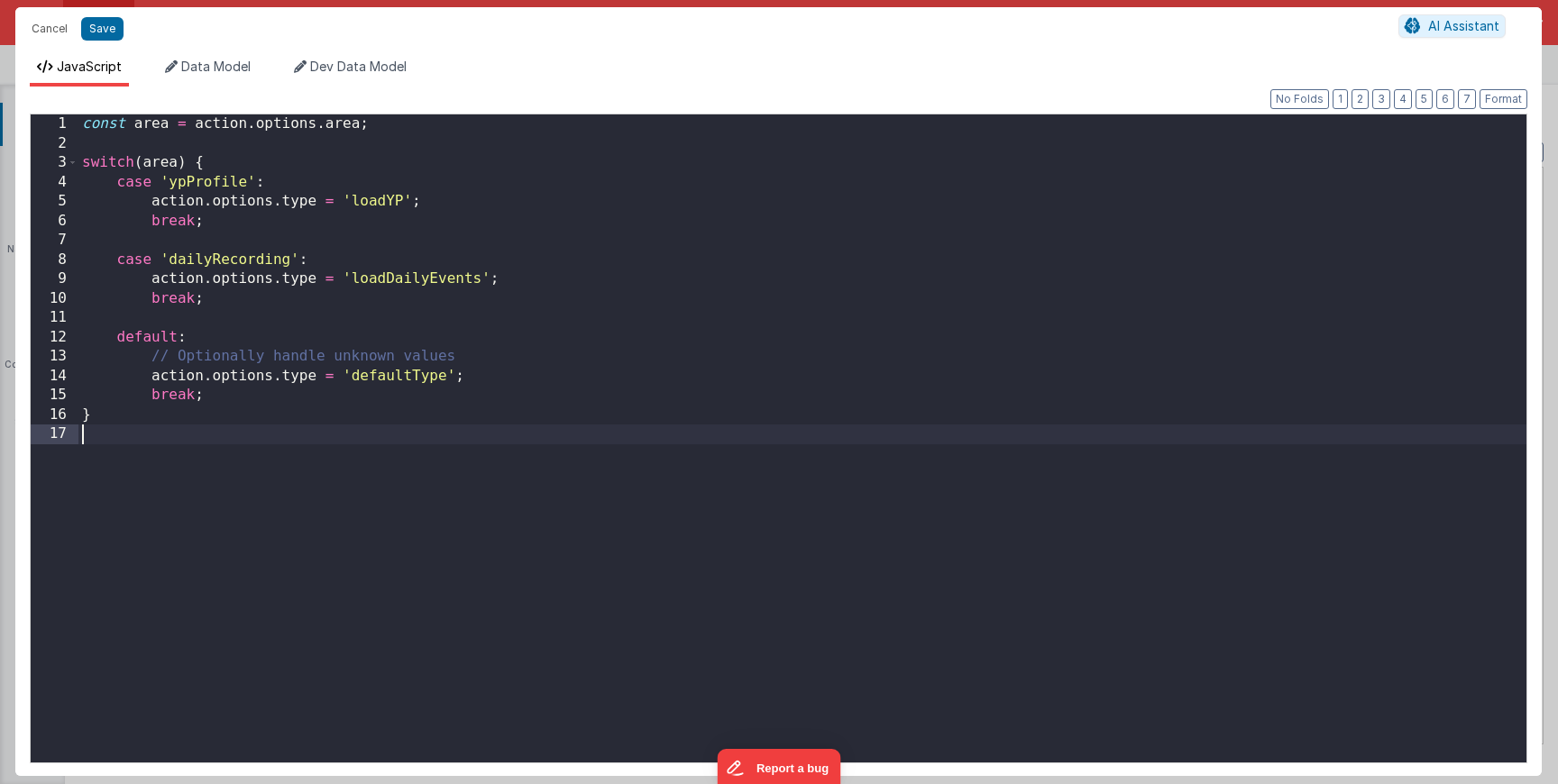
click at [363, 495] on div "const area = action . options . area ; switch ( area ) { case 'ypProfile' : act…" at bounding box center [802, 458] width 1448 height 687
click at [442, 198] on div "const area = action . options . area ; switch ( area ) { case 'ypProfile' : act…" at bounding box center [802, 458] width 1448 height 687
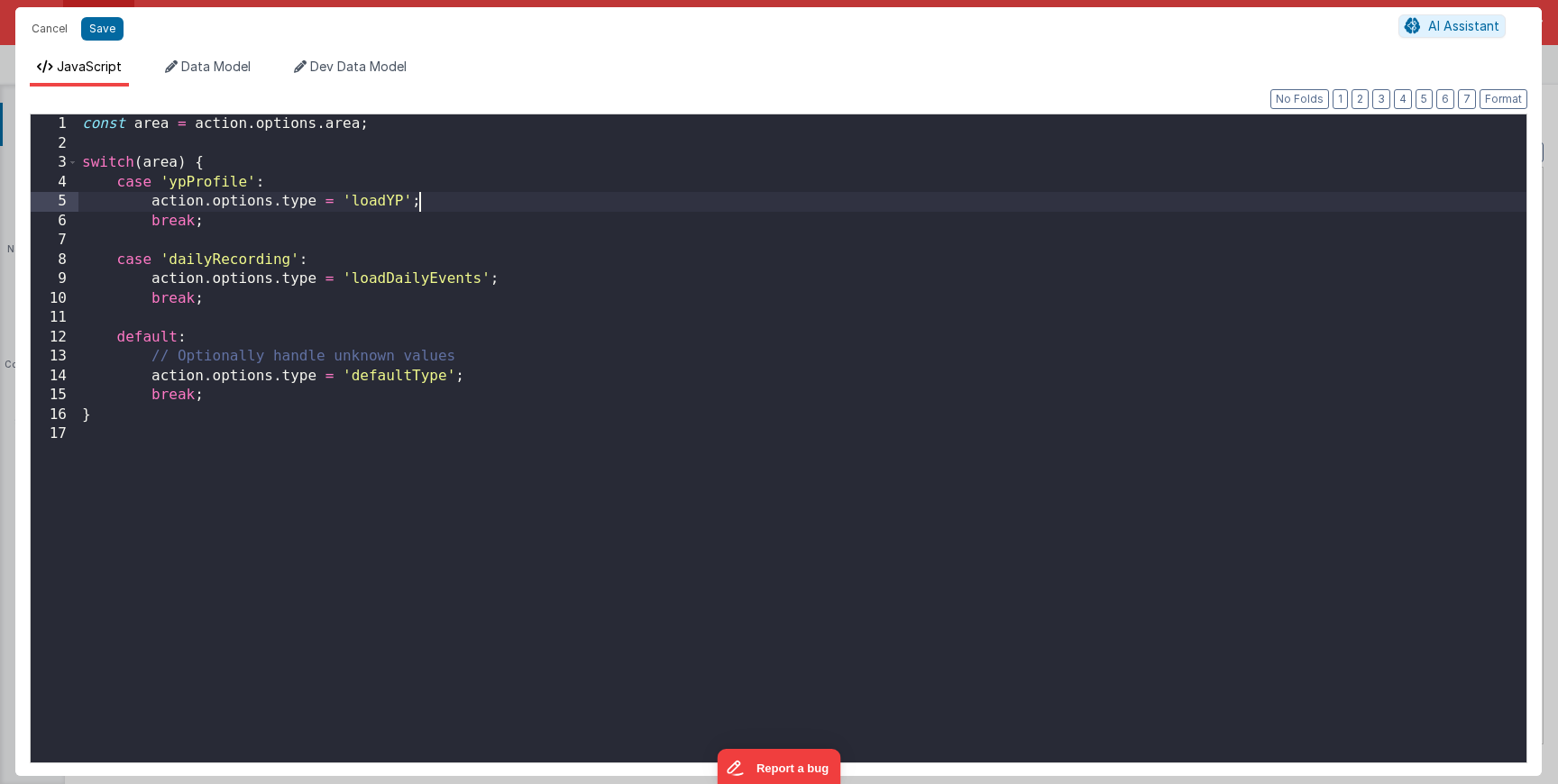
click at [440, 189] on div "const area = action . options . area ; switch ( area ) { case 'ypProfile' : act…" at bounding box center [802, 458] width 1448 height 687
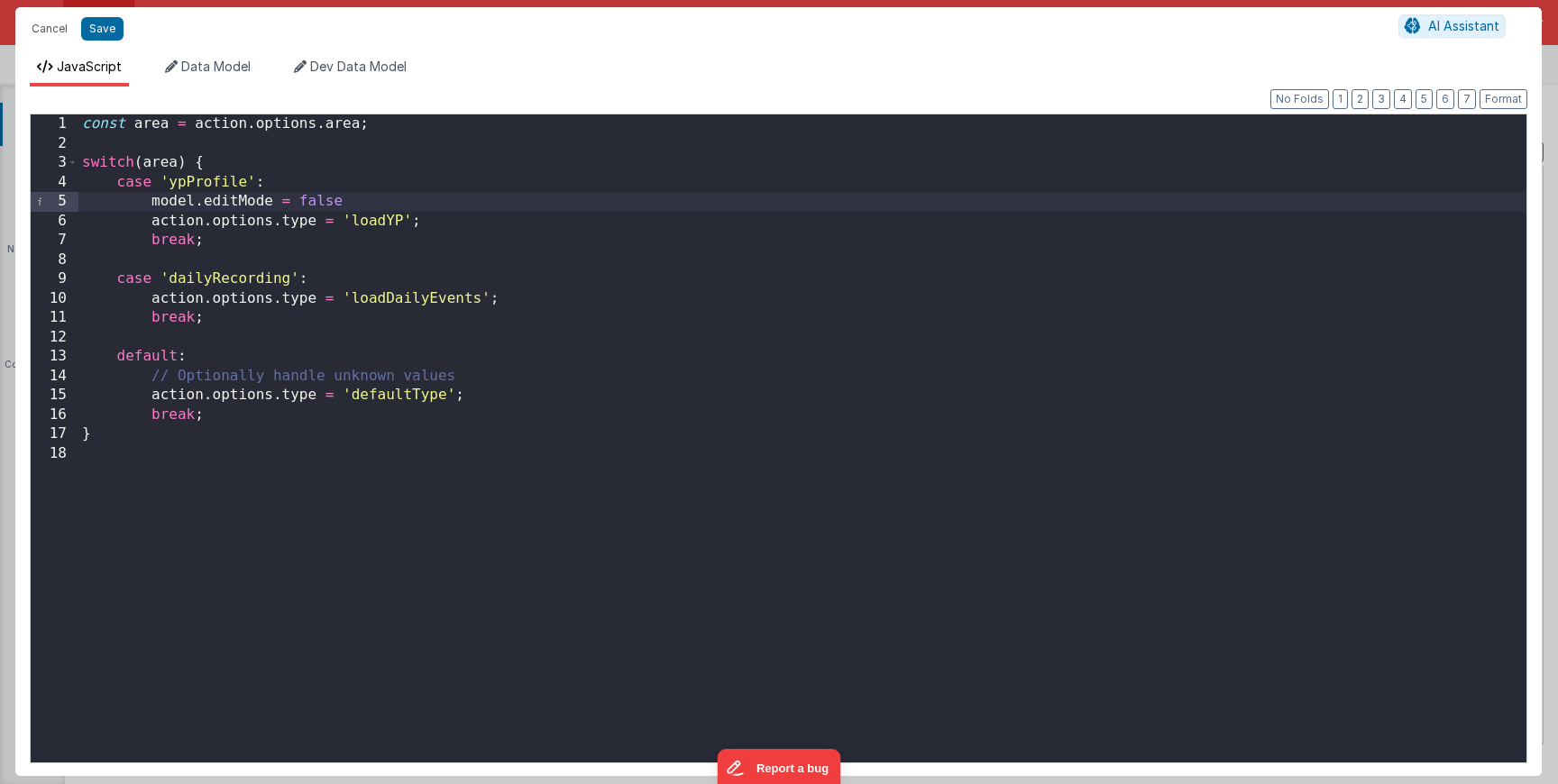
click at [359, 273] on div "const area = action . options . area ; switch ( area ) { case 'ypProfile' : mod…" at bounding box center [802, 458] width 1448 height 687
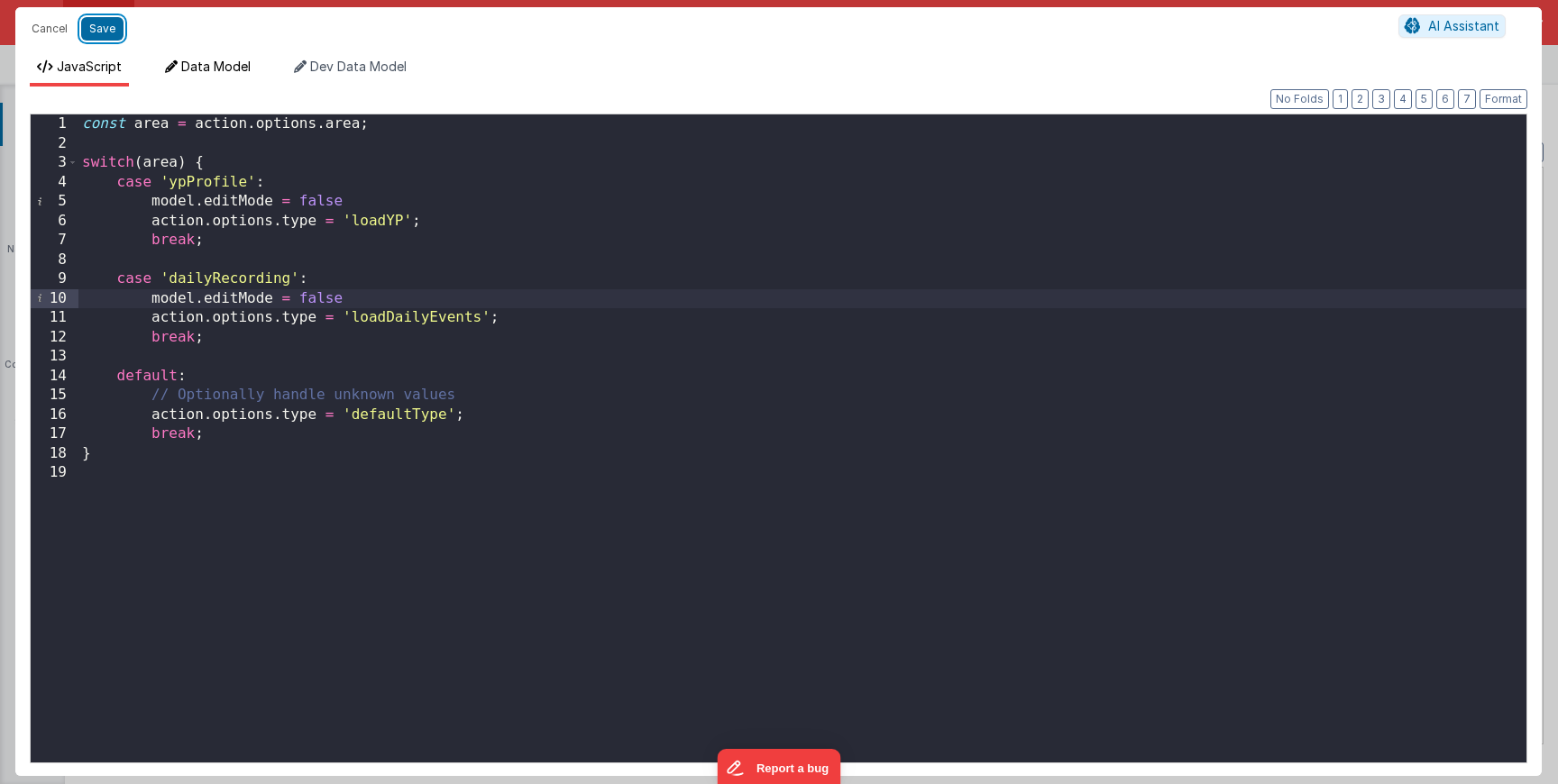
click at [105, 29] on button "Save" at bounding box center [102, 28] width 43 height 24
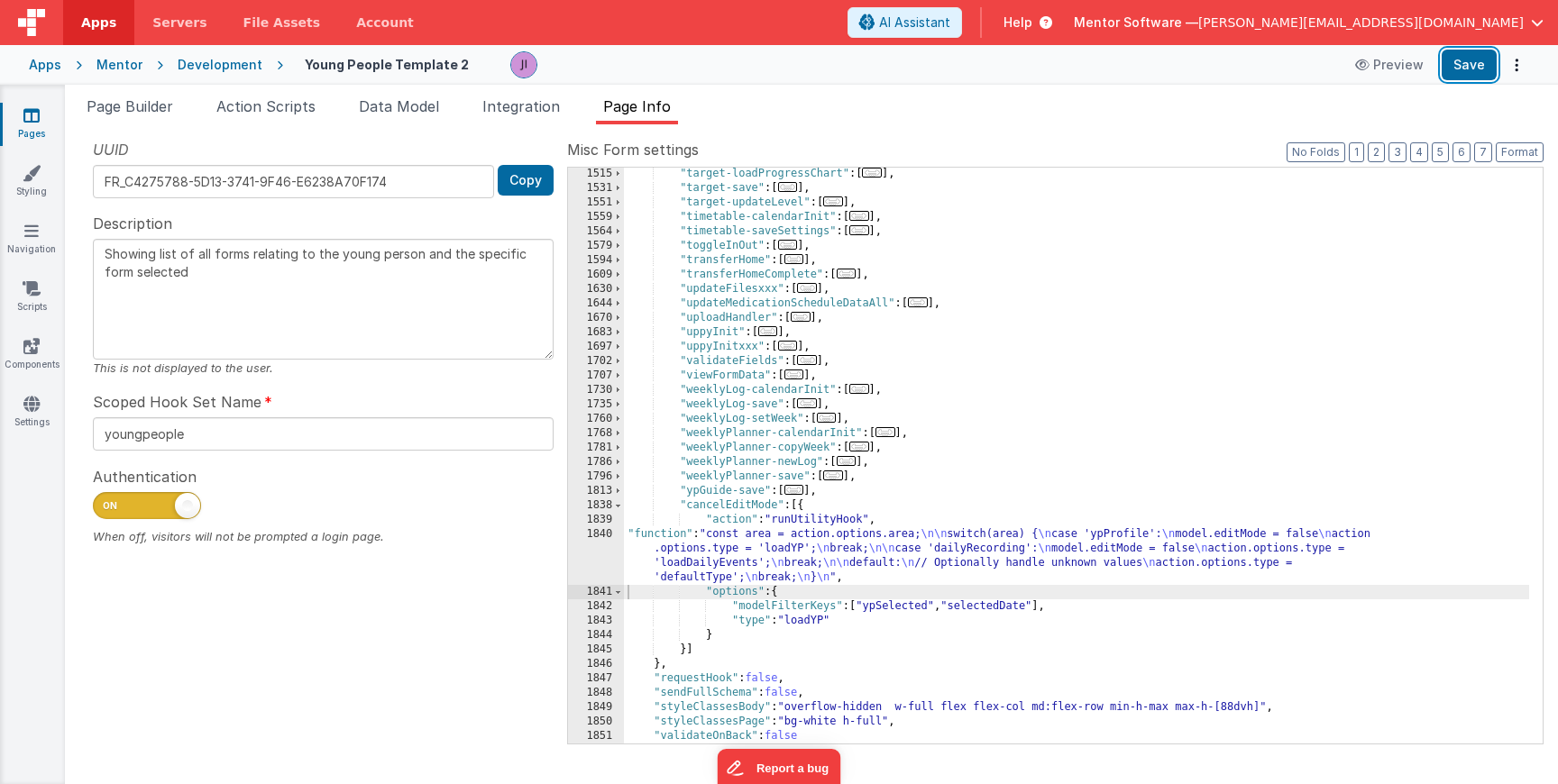
click at [1452, 61] on button "Save" at bounding box center [1469, 64] width 55 height 30
click at [822, 614] on div ""target-loadProgressChart" : [ ... ] , "target-save" : [ ... ] , "target-update…" at bounding box center [1077, 469] width 905 height 605
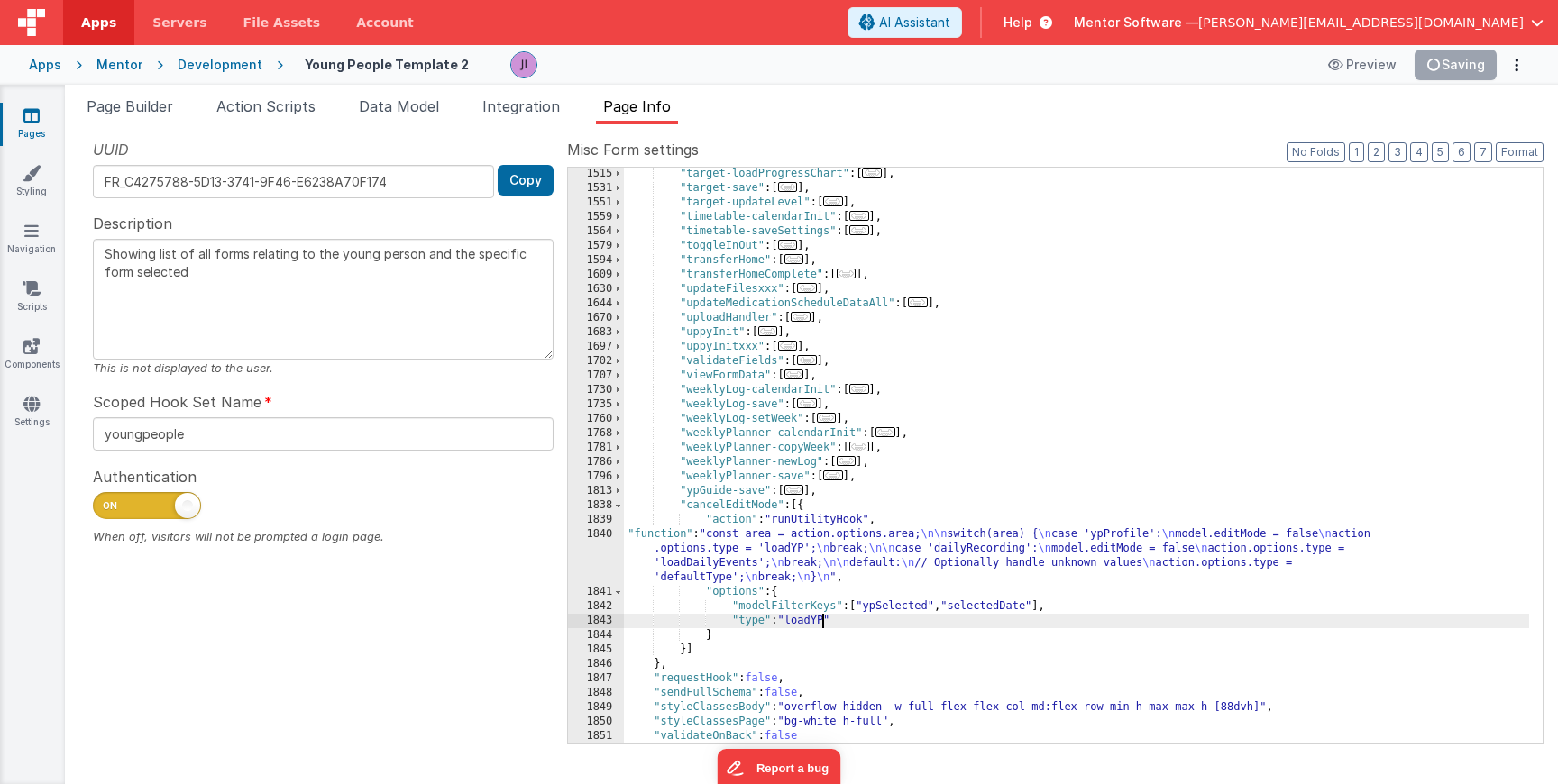
click at [822, 614] on div ""target-loadProgressChart" : [ ... ] , "target-save" : [ ... ] , "target-update…" at bounding box center [1077, 469] width 905 height 605
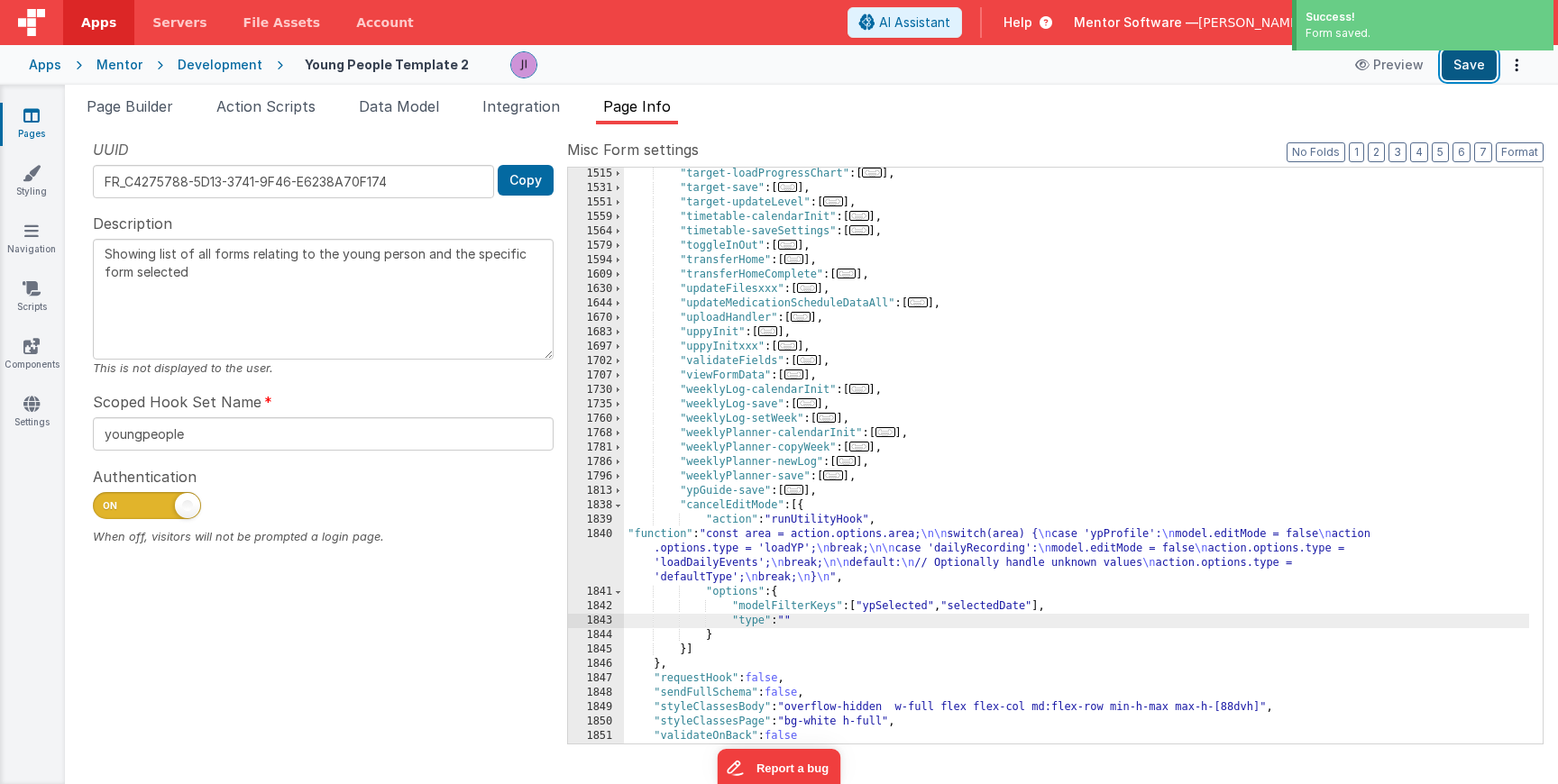
click at [1462, 73] on button "Save" at bounding box center [1469, 64] width 55 height 30
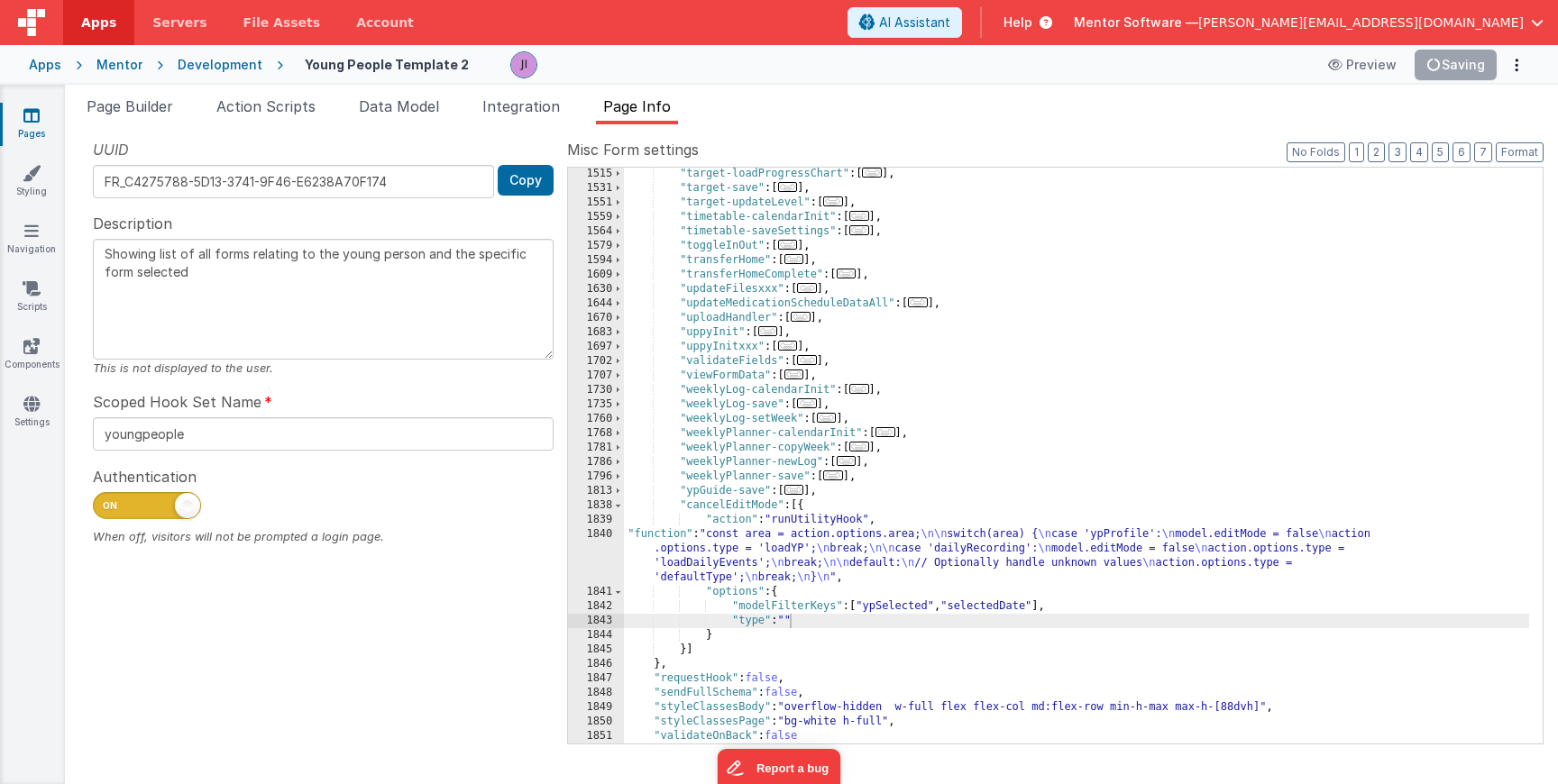
click at [712, 551] on div ""target-loadProgressChart" : [ ... ] , "target-save" : [ ... ] , "target-update…" at bounding box center [1077, 469] width 905 height 605
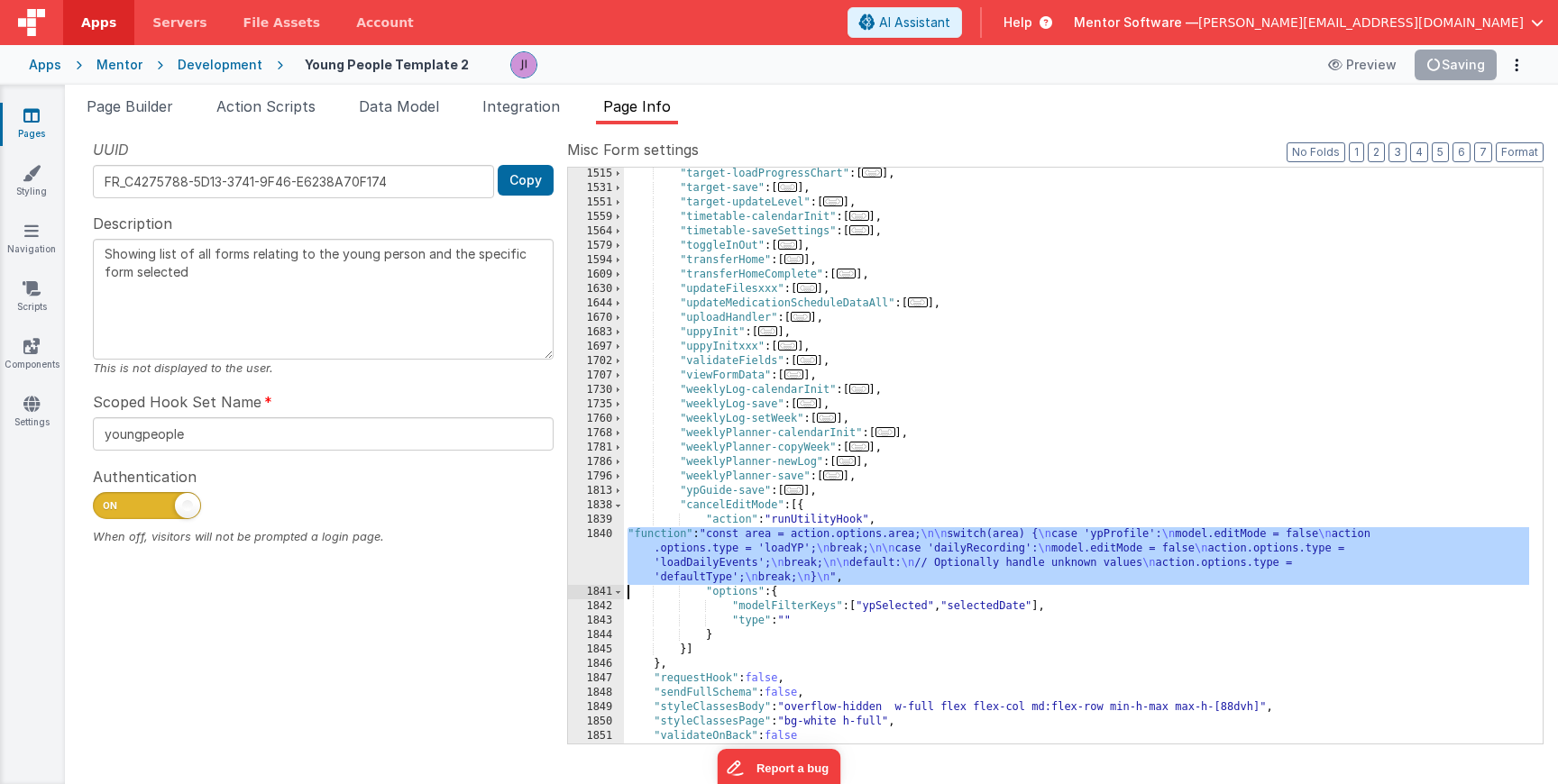
click at [604, 564] on div "1840" at bounding box center [596, 556] width 56 height 58
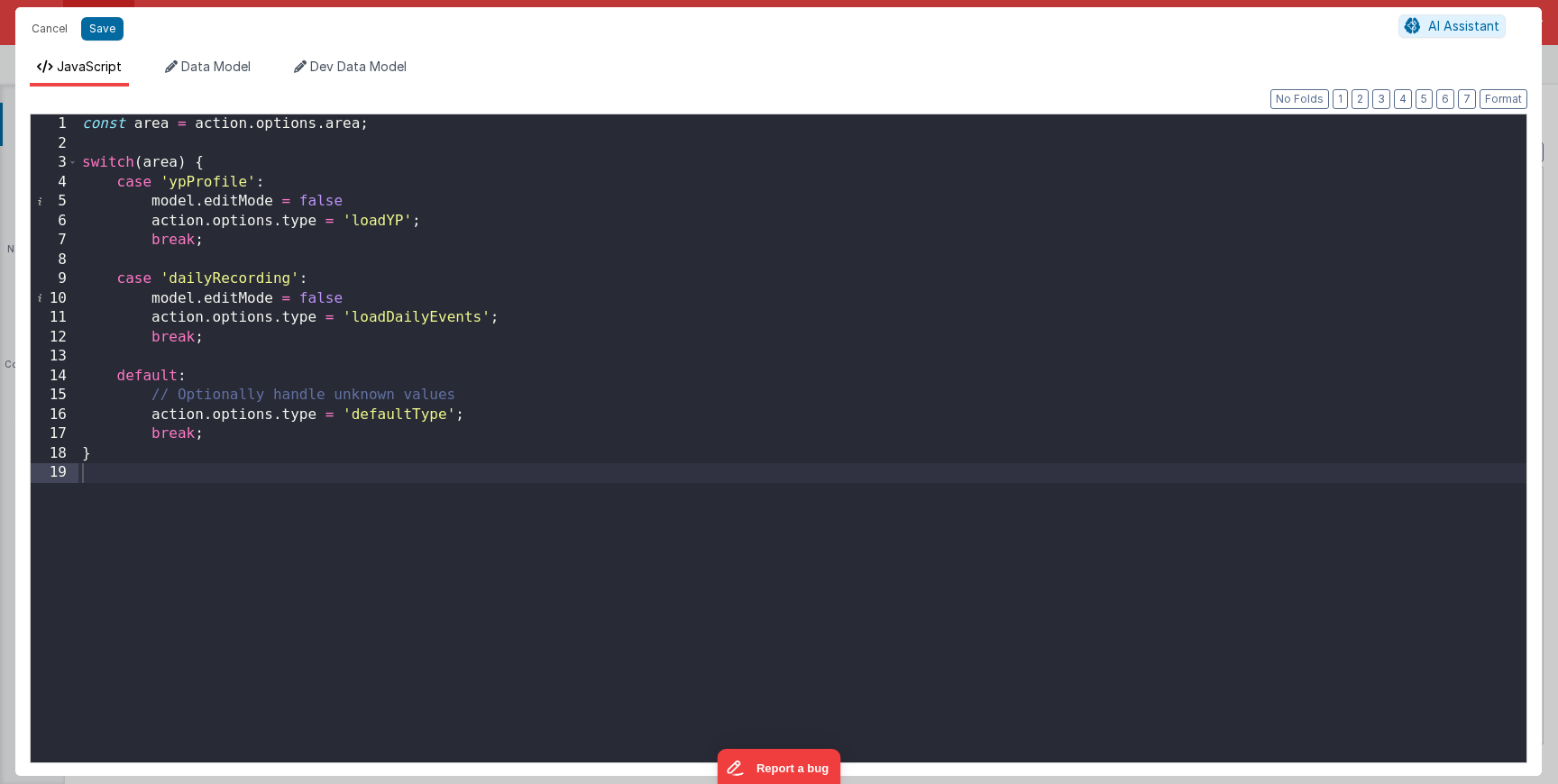
click at [382, 124] on div "const area = action . options . area ; switch ( area ) { case 'ypProfile' : mod…" at bounding box center [802, 458] width 1448 height 687
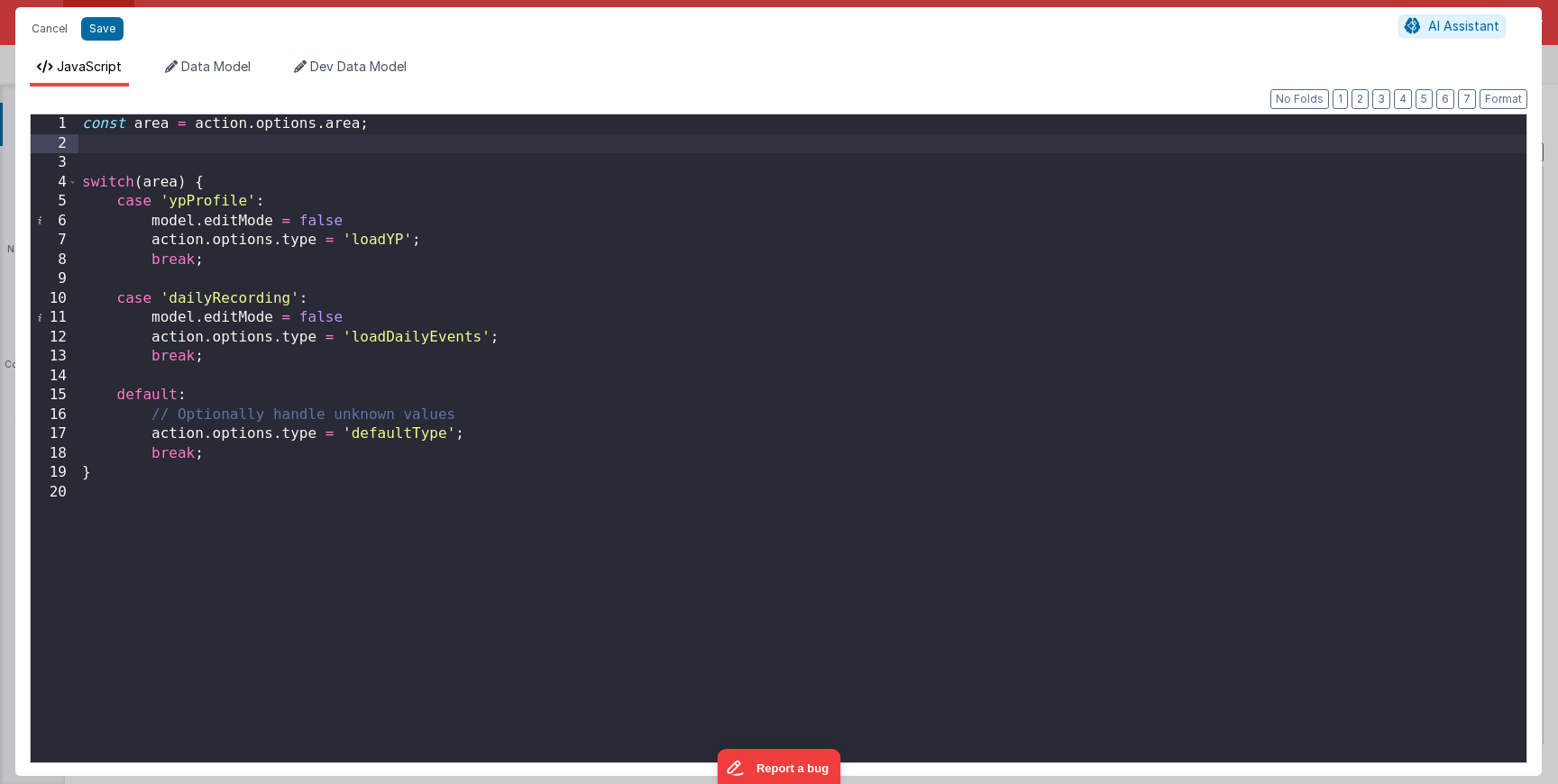
click at [151, 144] on div "const area = action . options . area ; switch ( area ) { case 'ypProfile' : mod…" at bounding box center [802, 458] width 1448 height 687
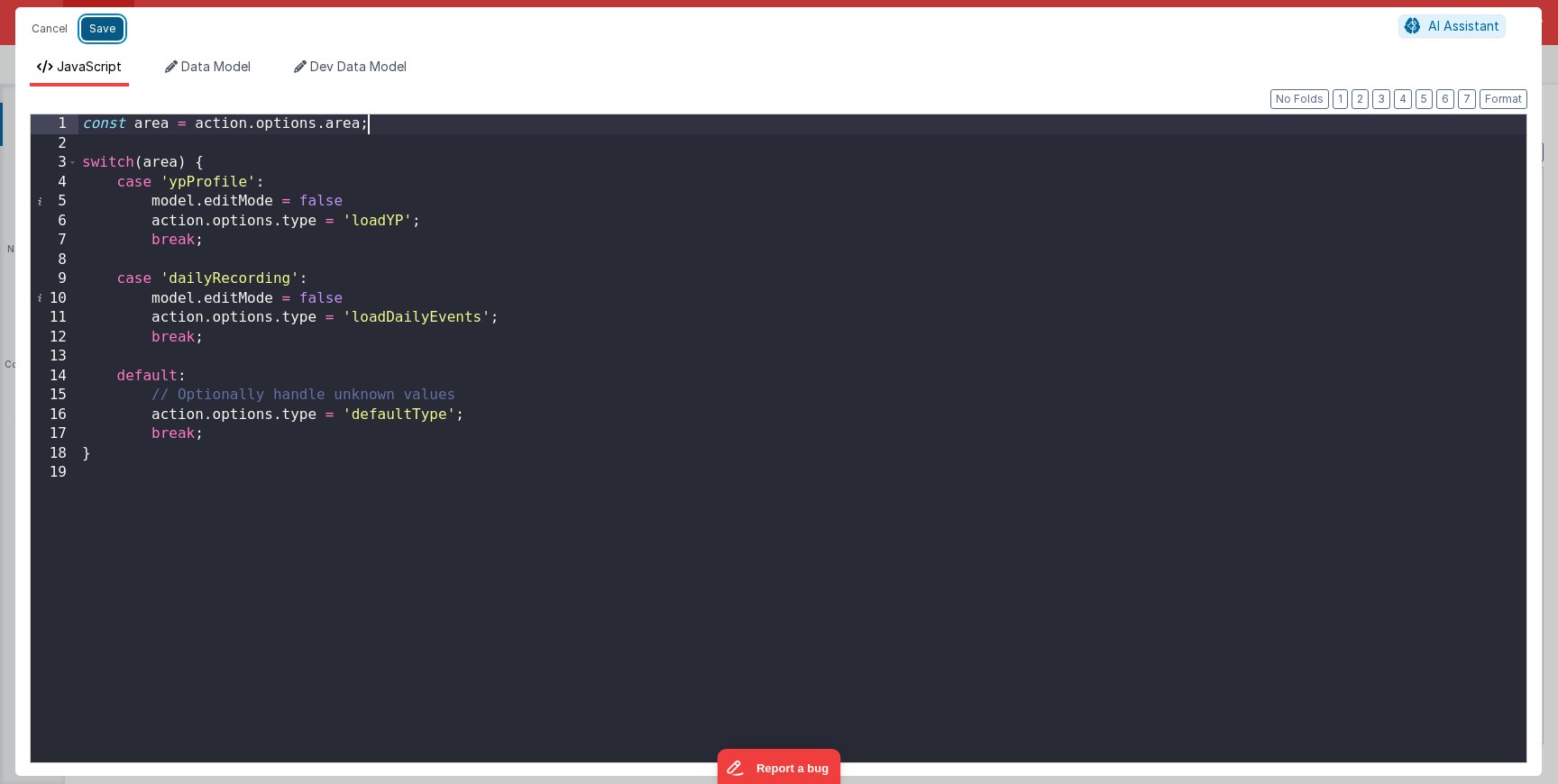
click at [87, 24] on button "Save" at bounding box center [102, 28] width 43 height 24
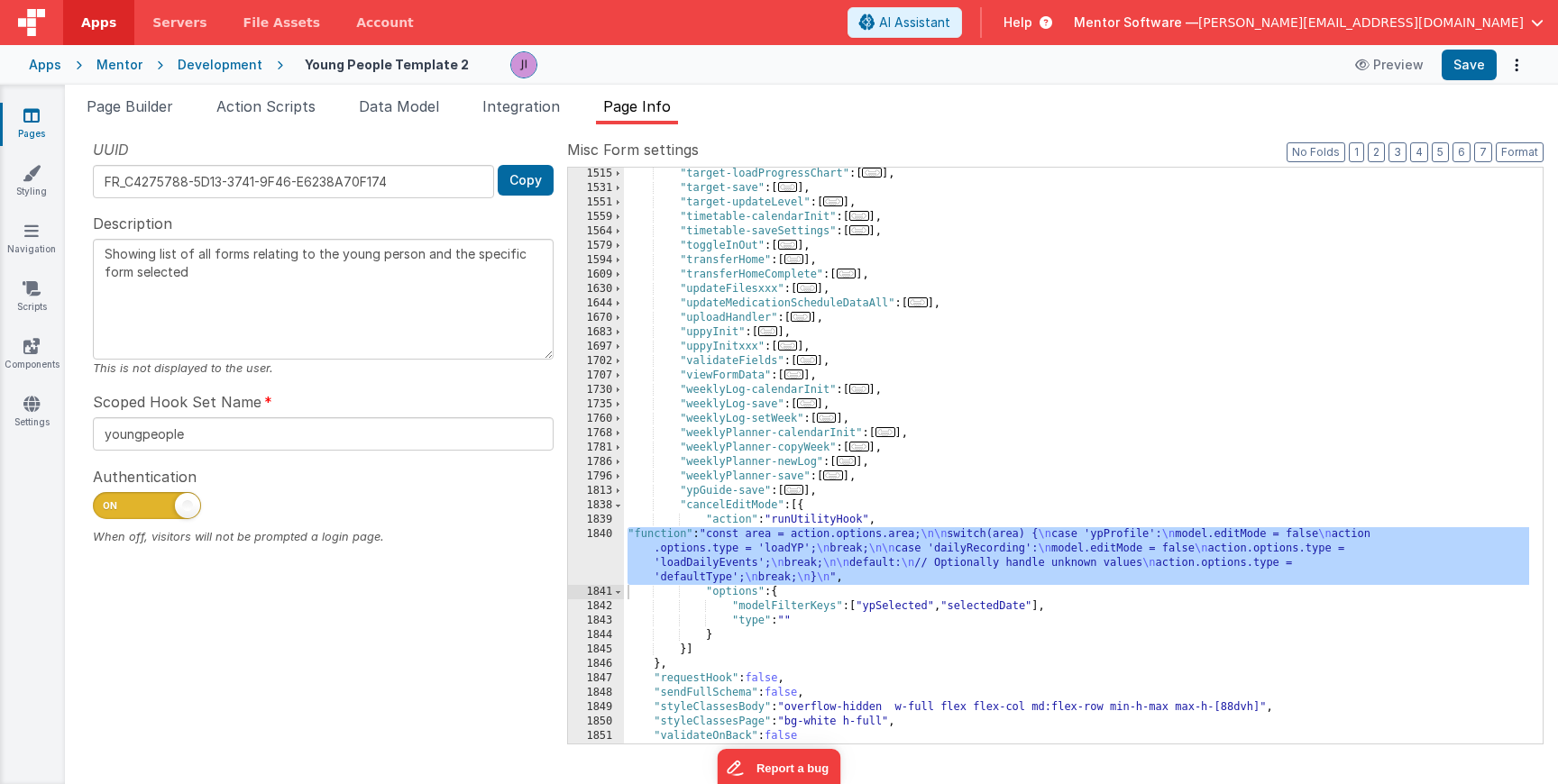
click at [795, 567] on div ""target-loadProgressChart" : [ ... ] , "target-save" : [ ... ] , "target-update…" at bounding box center [1077, 469] width 905 height 605
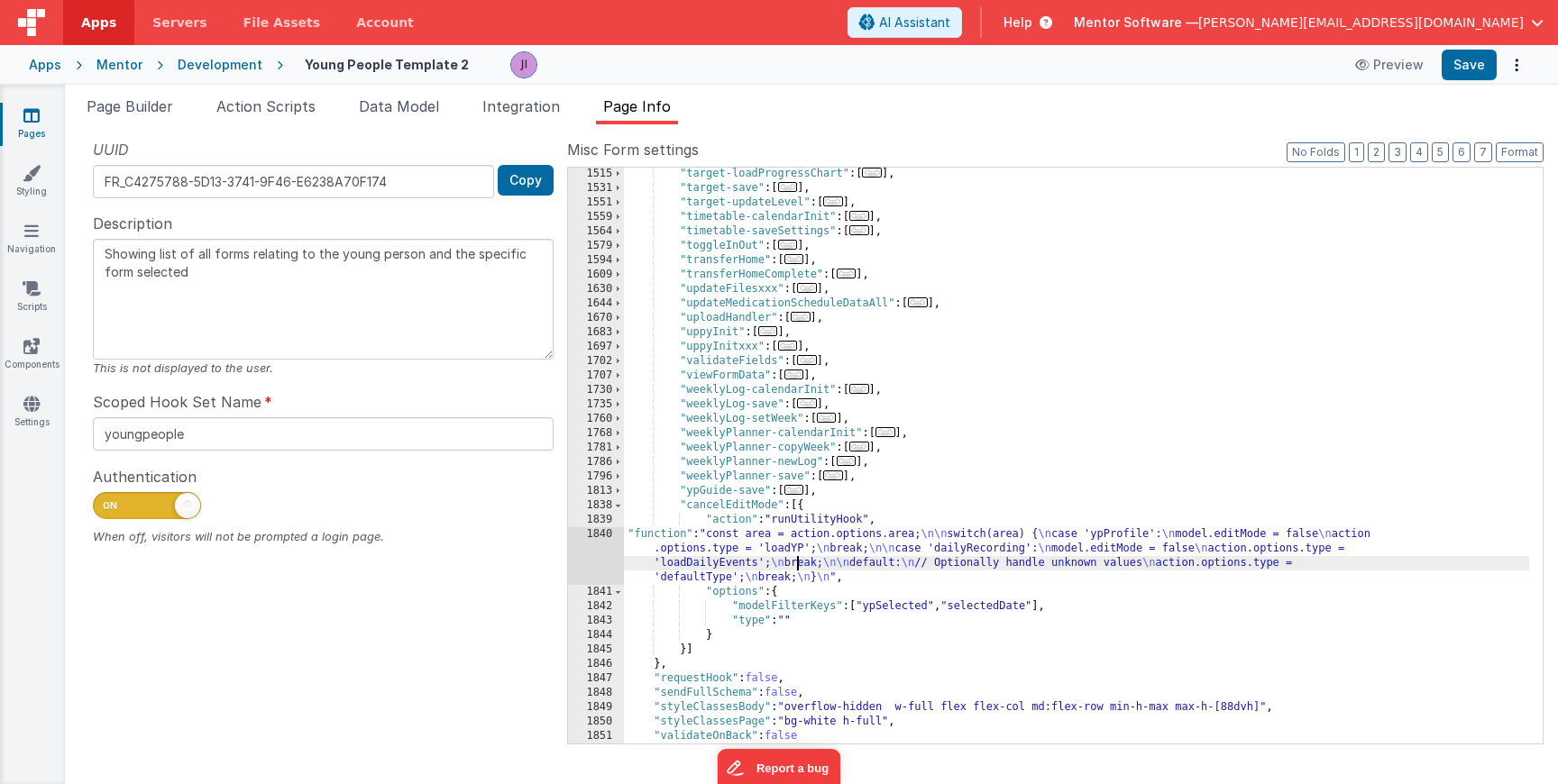
click at [607, 557] on div "1840" at bounding box center [596, 556] width 56 height 58
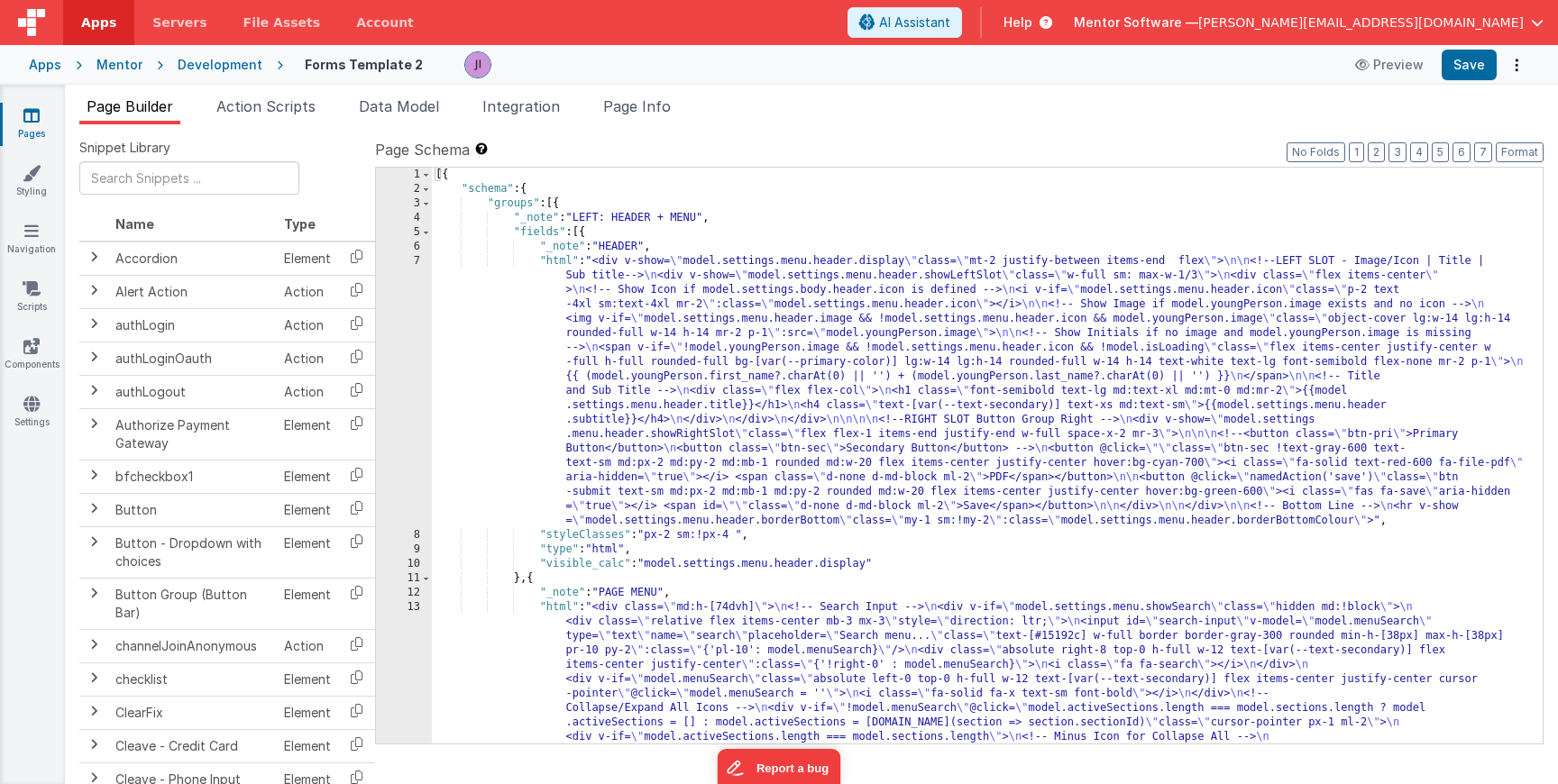
click at [40, 109] on link "Pages" at bounding box center [31, 124] width 65 height 36
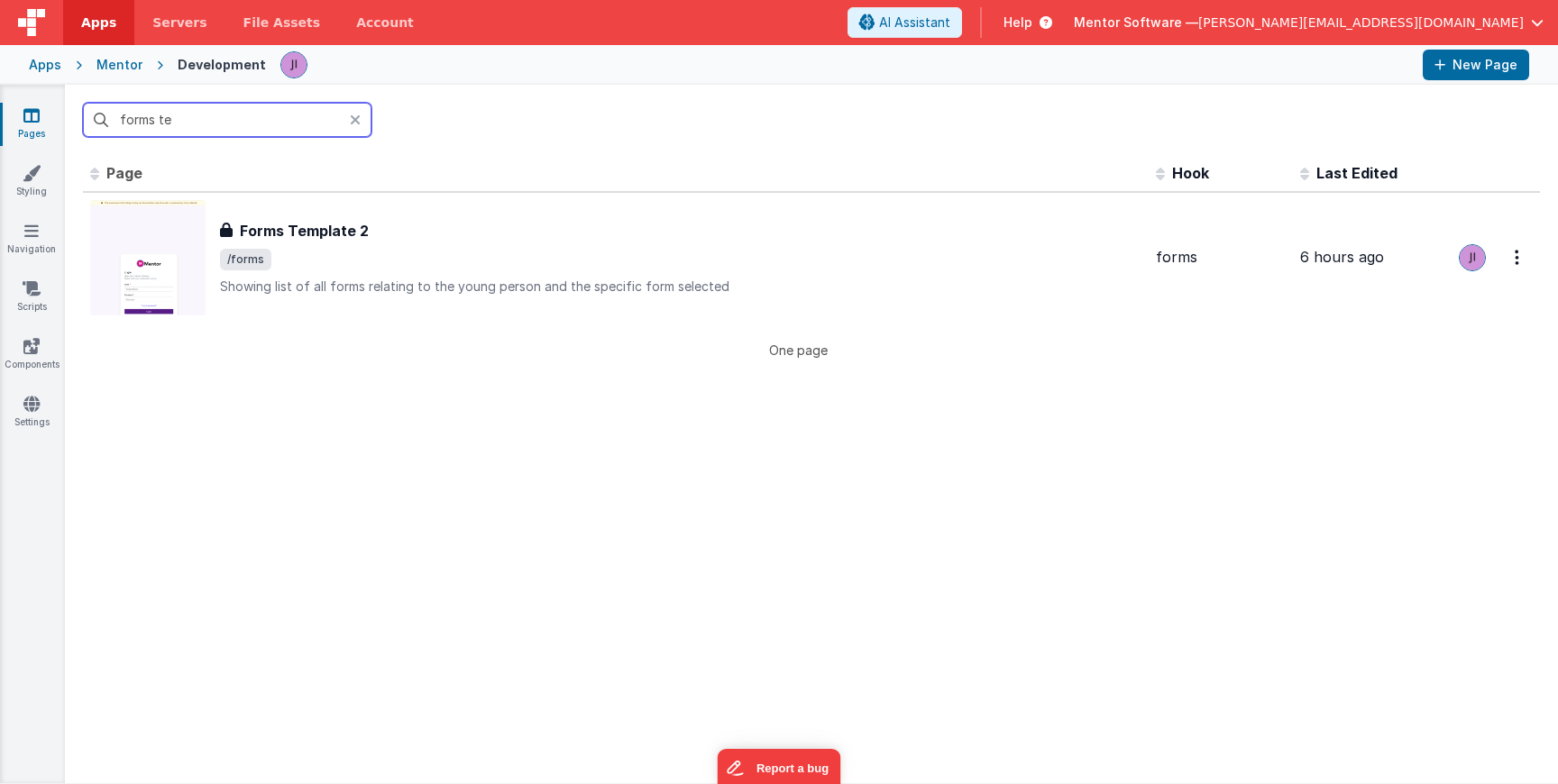
click at [166, 126] on input "forms te" at bounding box center [227, 120] width 289 height 34
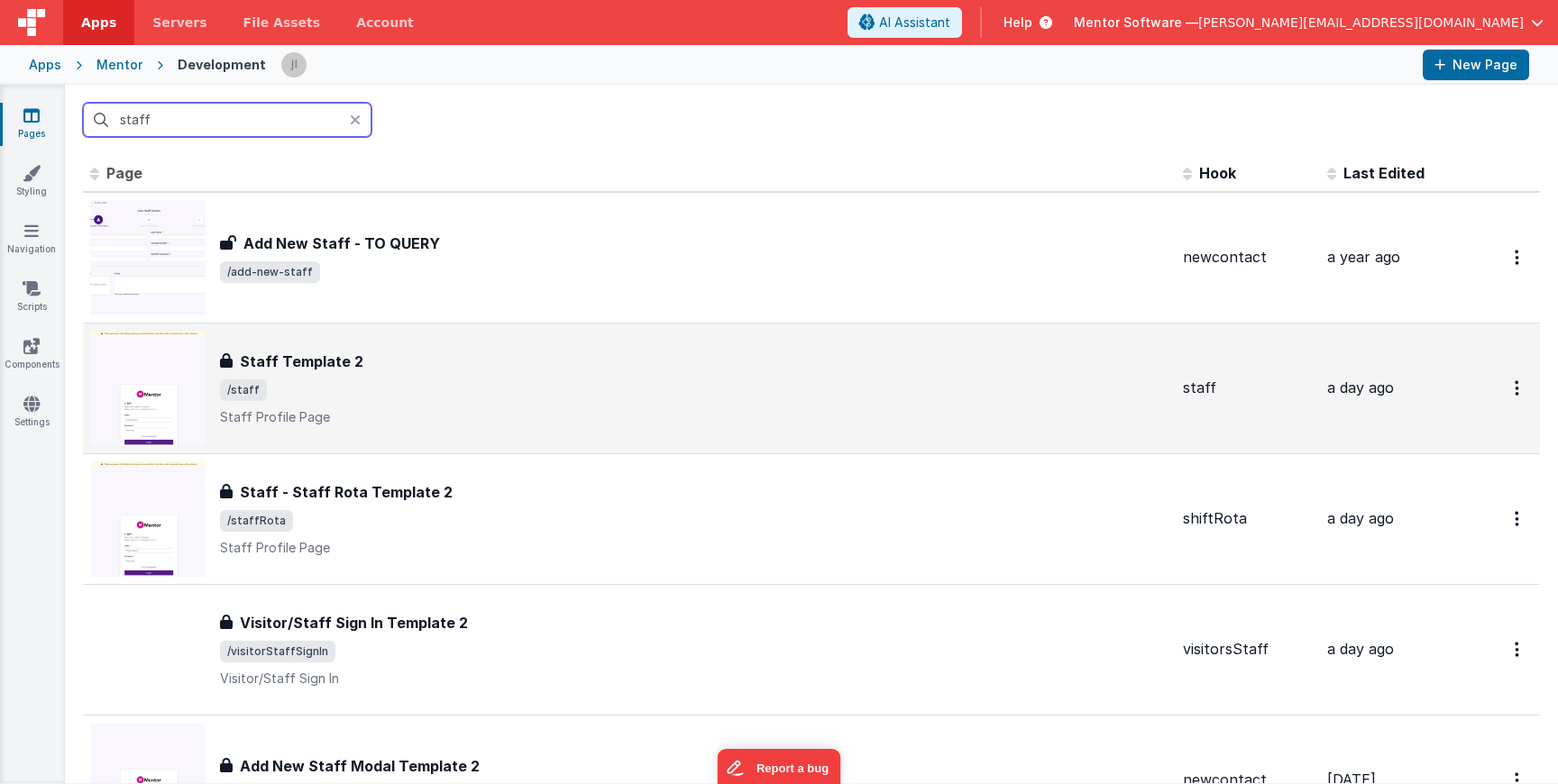
type input "staff"
click at [328, 384] on span "/staff" at bounding box center [694, 390] width 949 height 22
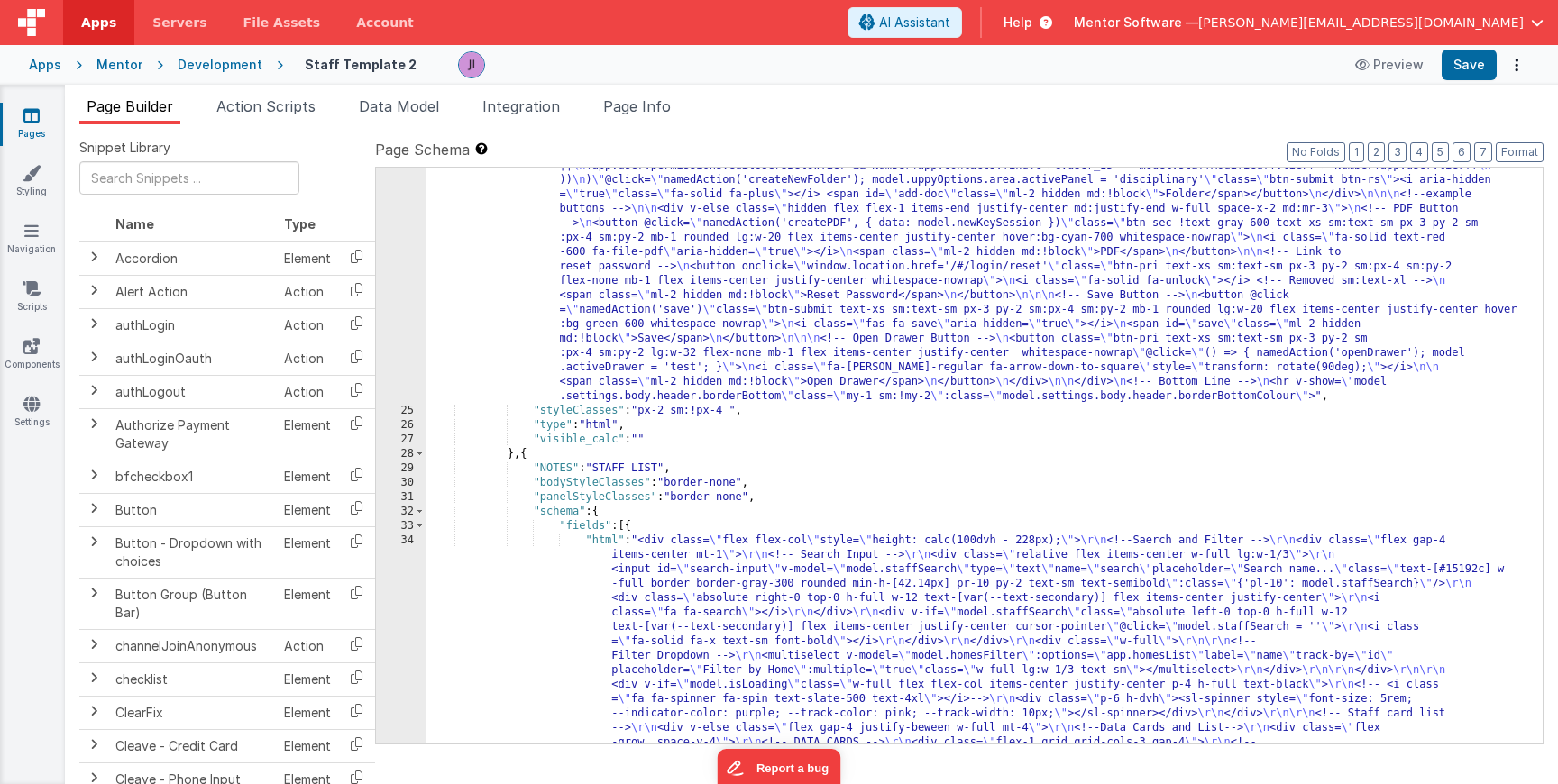
scroll to position [1879, 0]
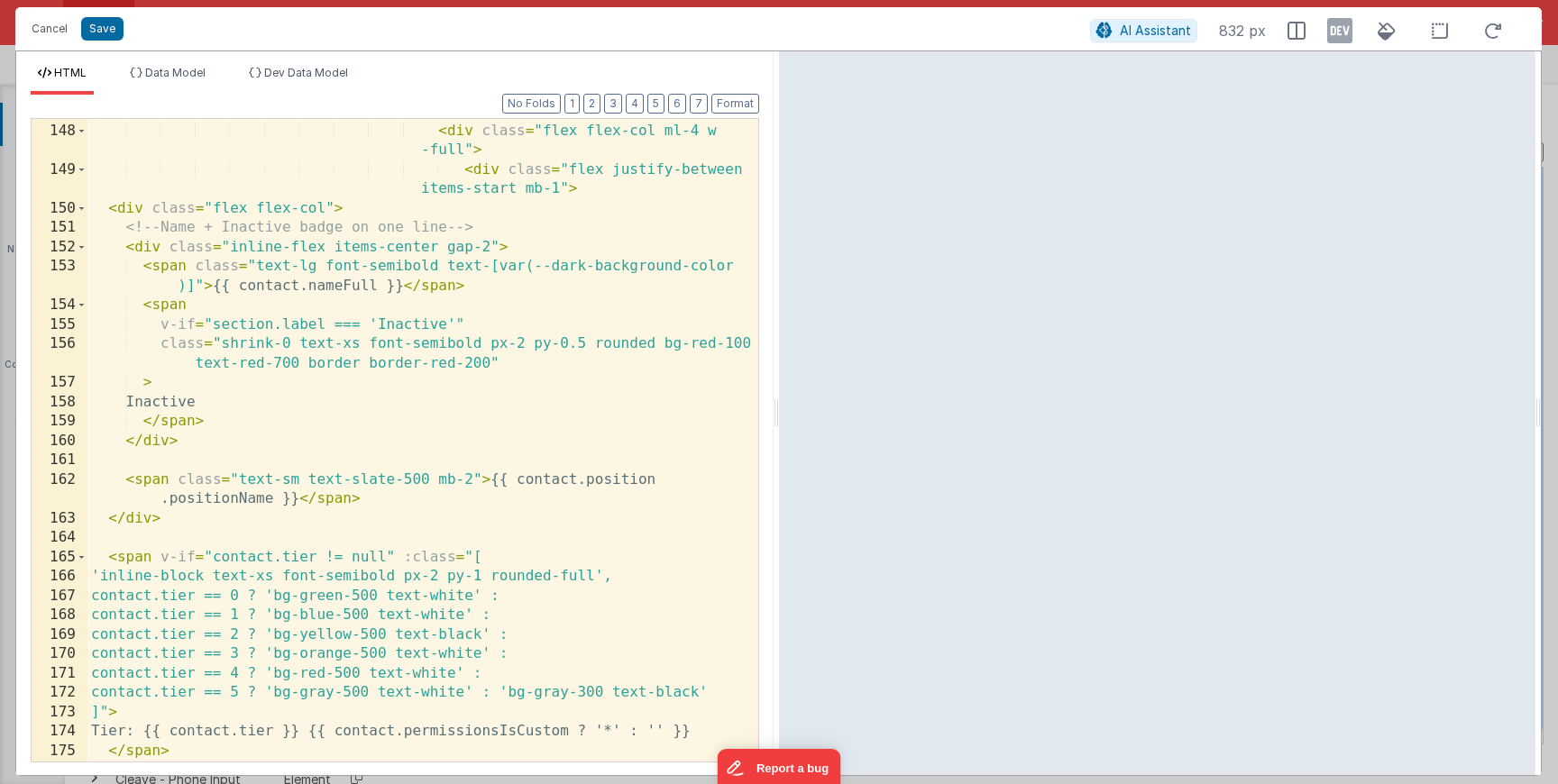
scroll to position [3351, 0]
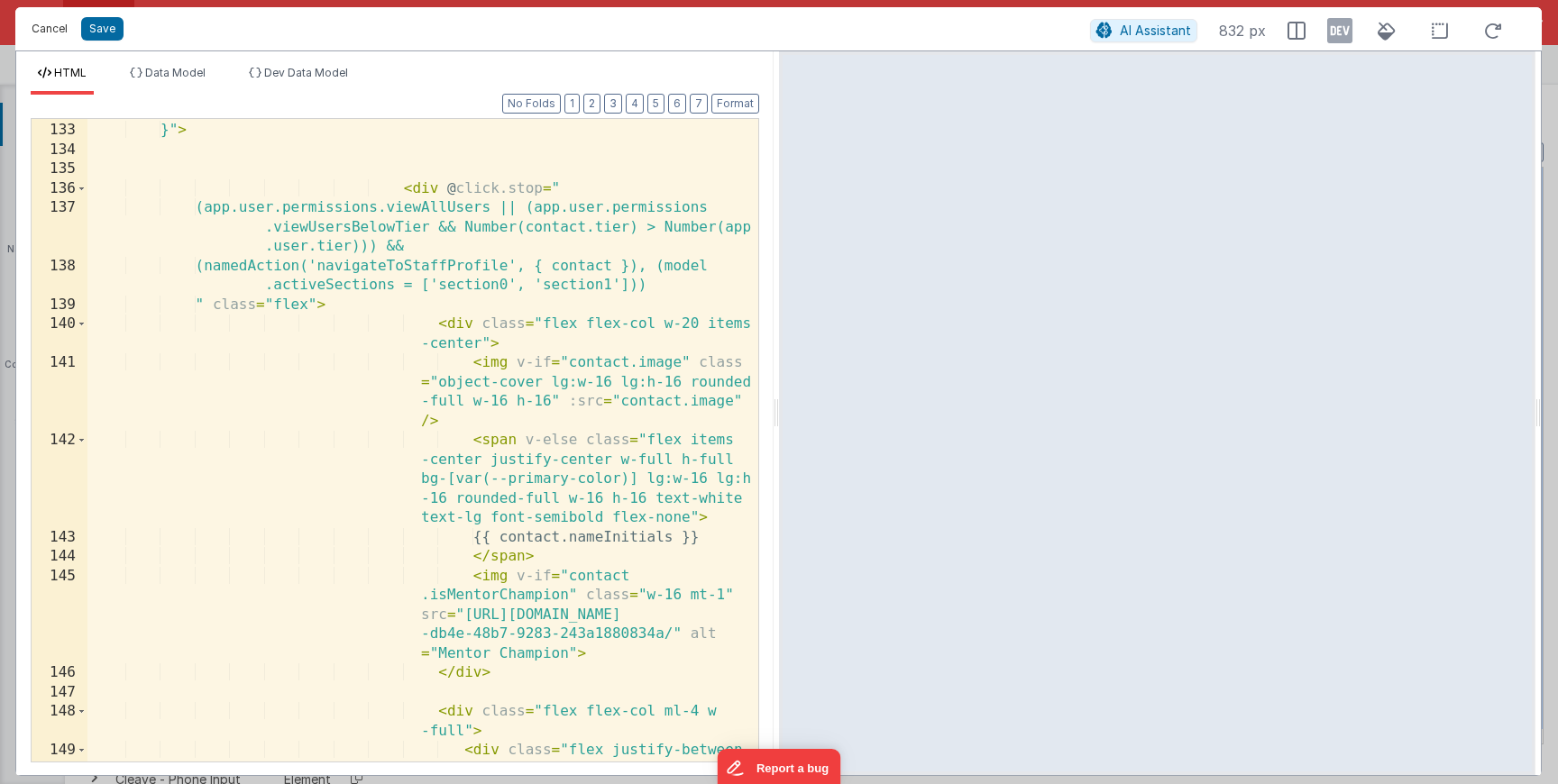
drag, startPoint x: 66, startPoint y: 27, endPoint x: 682, endPoint y: 552, distance: 809.4
click at [66, 27] on button "Cancel" at bounding box center [49, 28] width 54 height 26
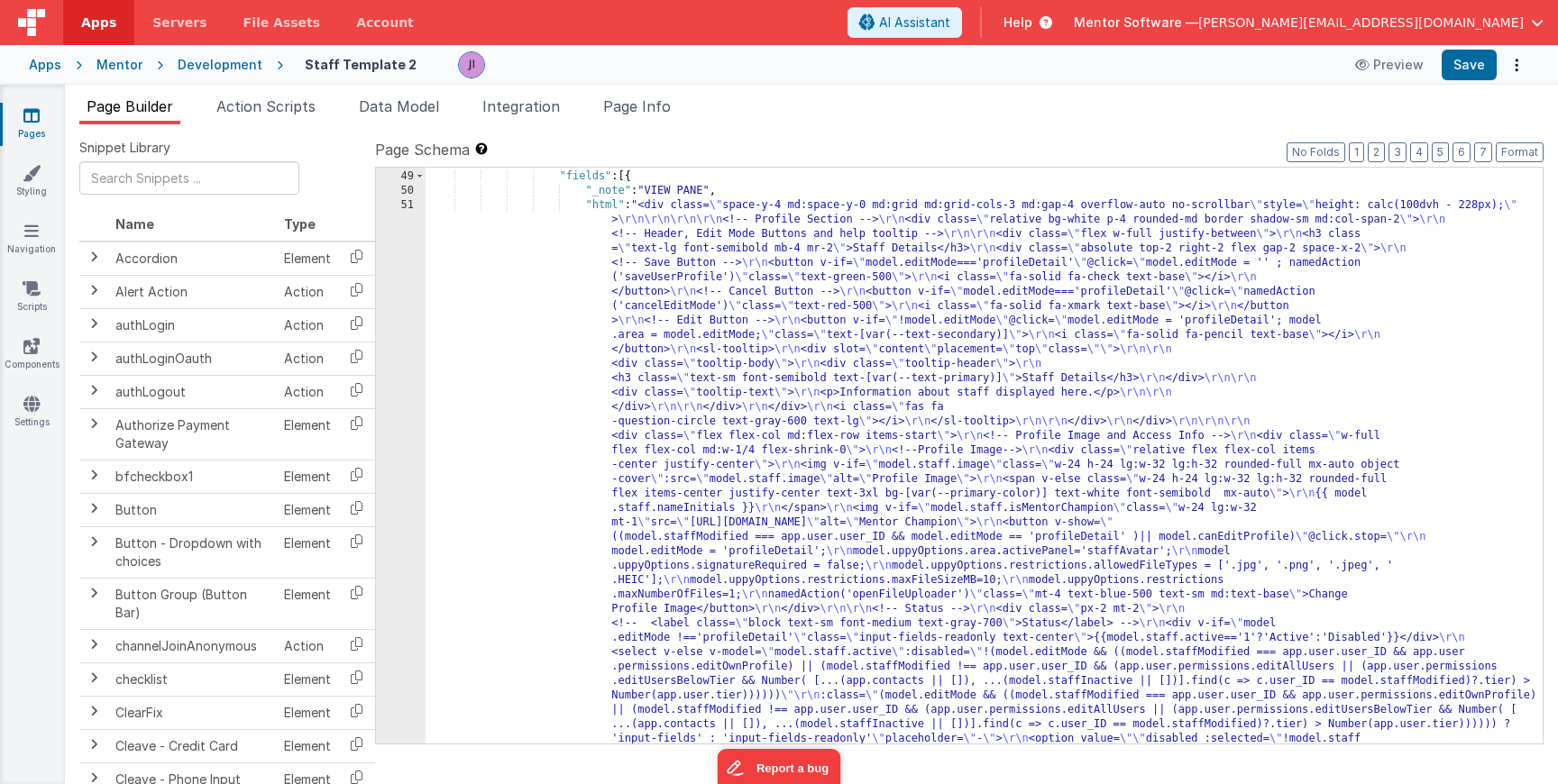
scroll to position [4631, 0]
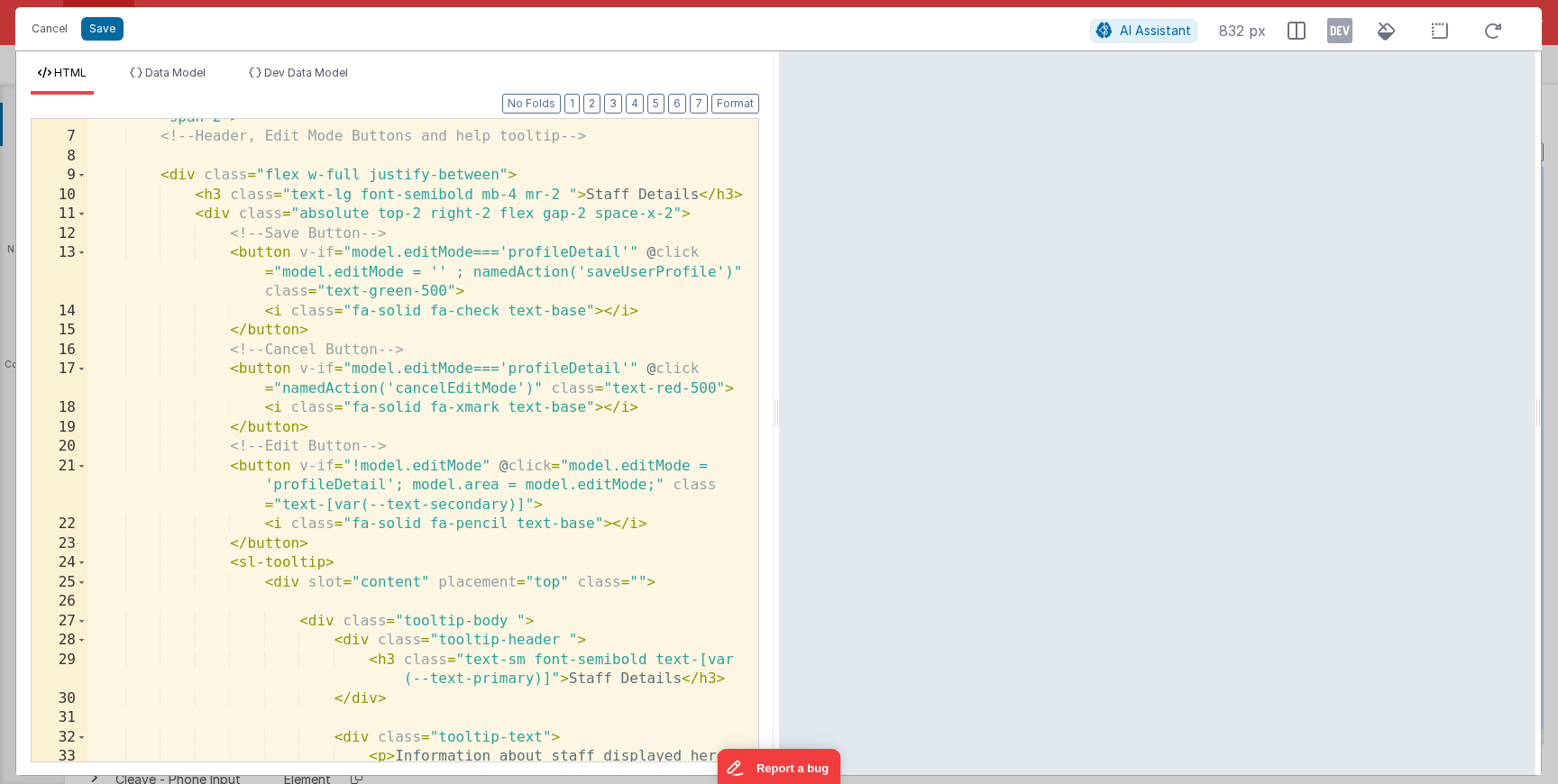
scroll to position [147, 0]
click at [633, 261] on div "< div class = "relative bg-white p-4 rounded-md border shadow-sm md:col -span-2…" at bounding box center [422, 448] width 671 height 721
click at [633, 263] on div "< div class = "relative bg-white p-4 rounded-md border shadow-sm md:col -span-2…" at bounding box center [422, 448] width 671 height 721
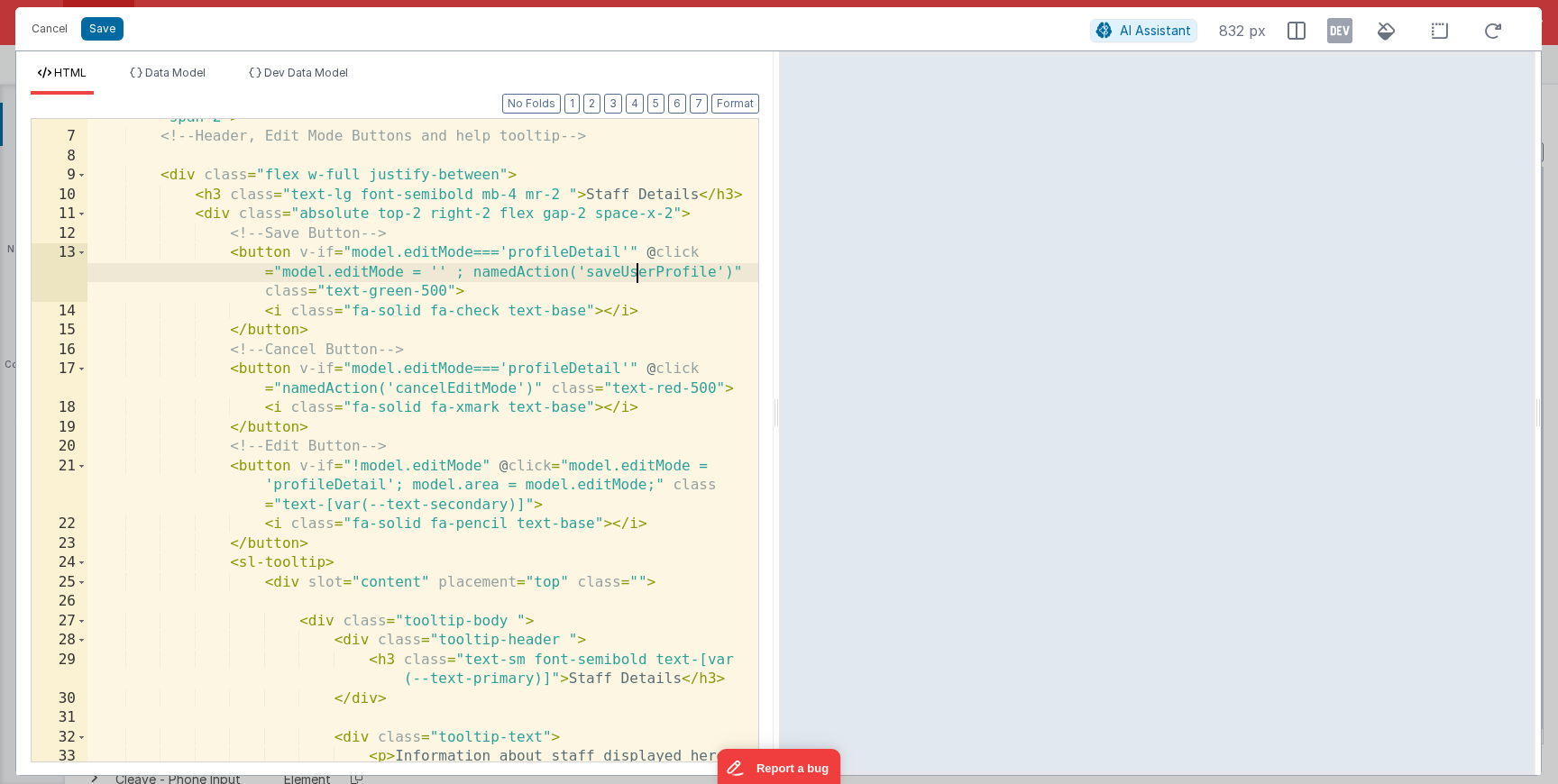
click at [633, 263] on div "< div class = "relative bg-white p-4 rounded-md border shadow-sm md:col -span-2…" at bounding box center [422, 448] width 671 height 721
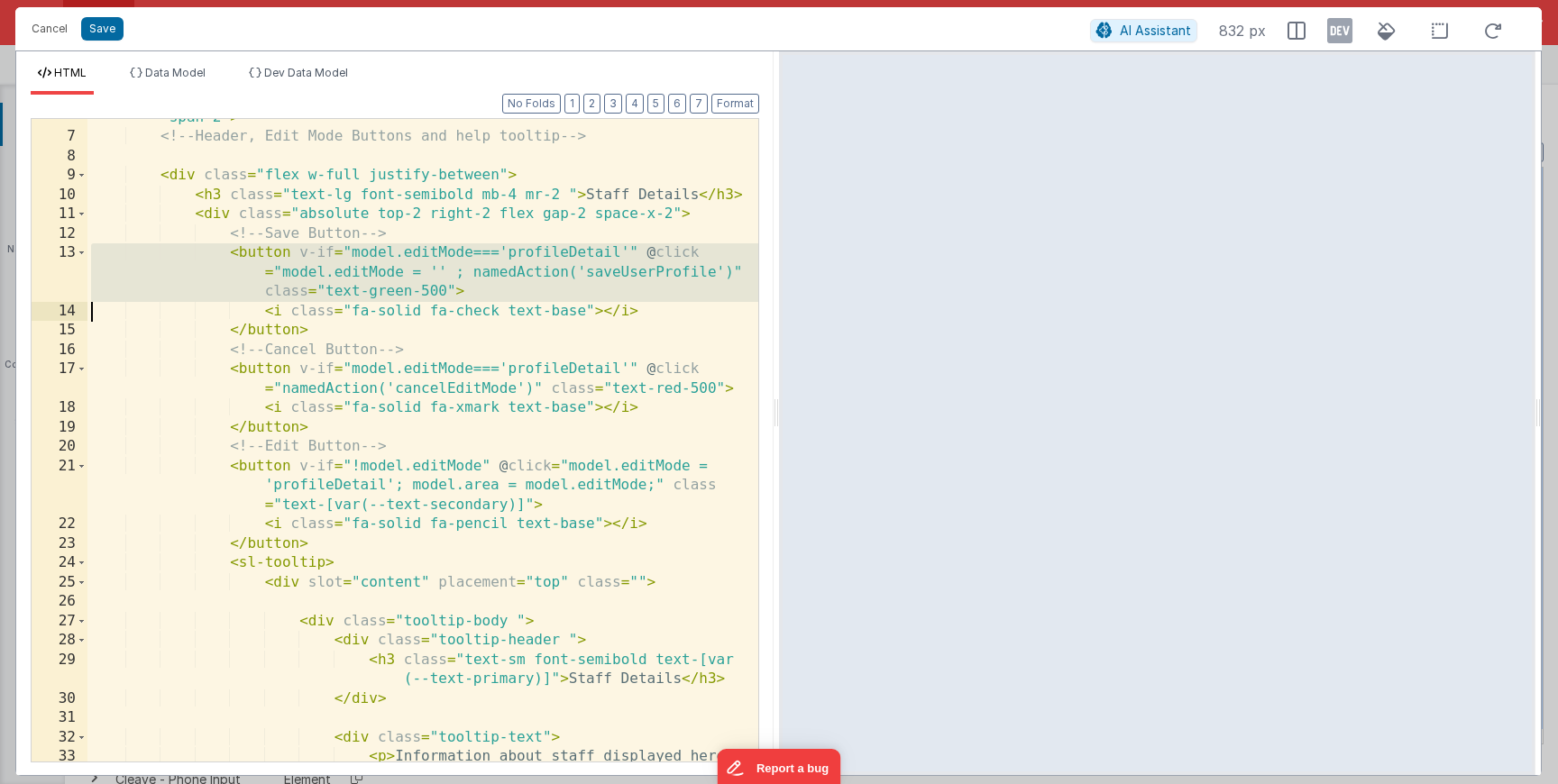
click at [633, 263] on div "< div class = "relative bg-white p-4 rounded-md border shadow-sm md:col -span-2…" at bounding box center [422, 448] width 671 height 721
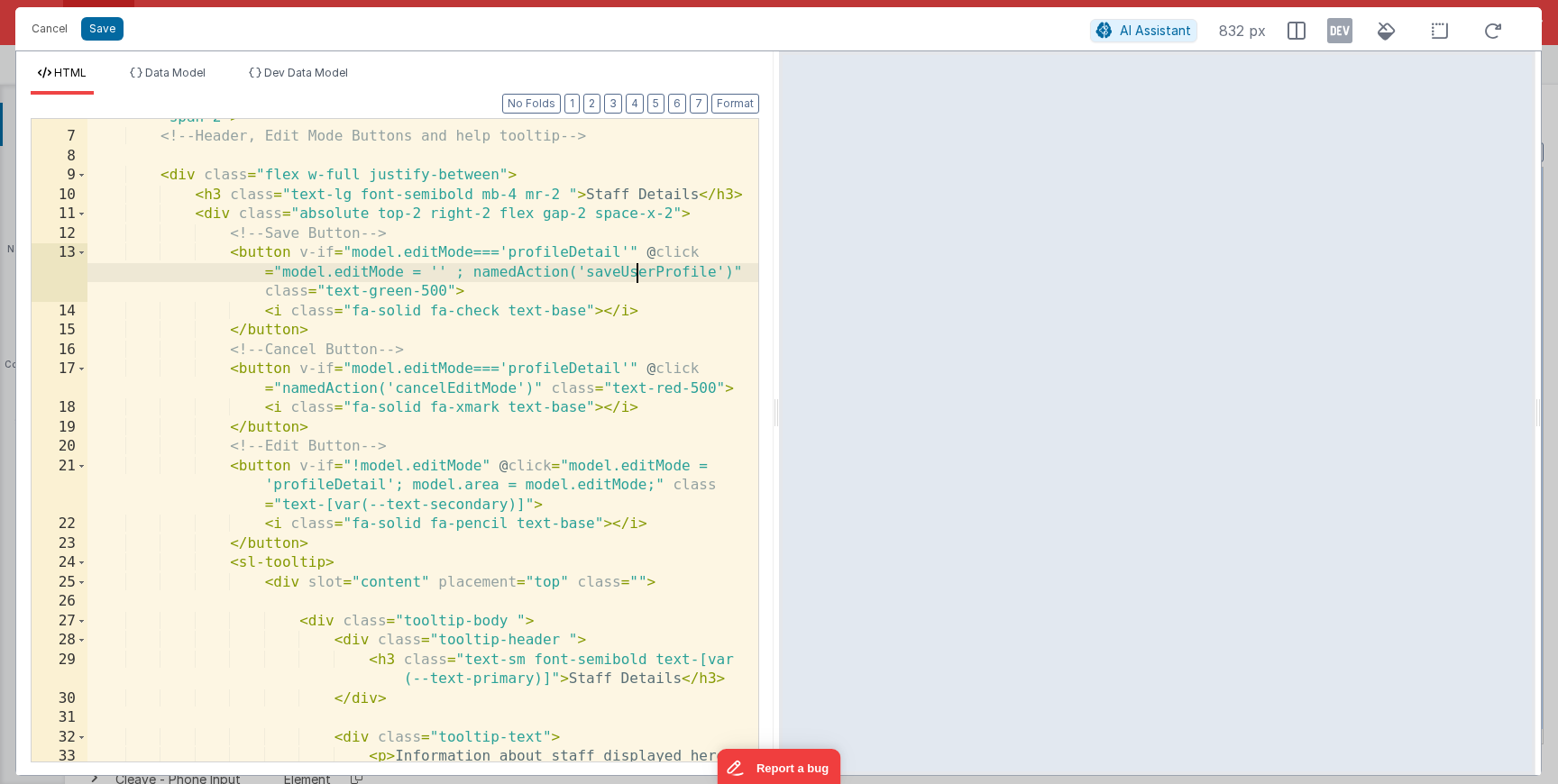
click at [633, 263] on div "< div class = "relative bg-white p-4 rounded-md border shadow-sm md:col -span-2…" at bounding box center [422, 448] width 671 height 721
click at [52, 45] on div "Cancel Save AI Assistant 832 px" at bounding box center [779, 29] width 1527 height 44
click at [75, 34] on button "Cancel" at bounding box center [49, 28] width 54 height 26
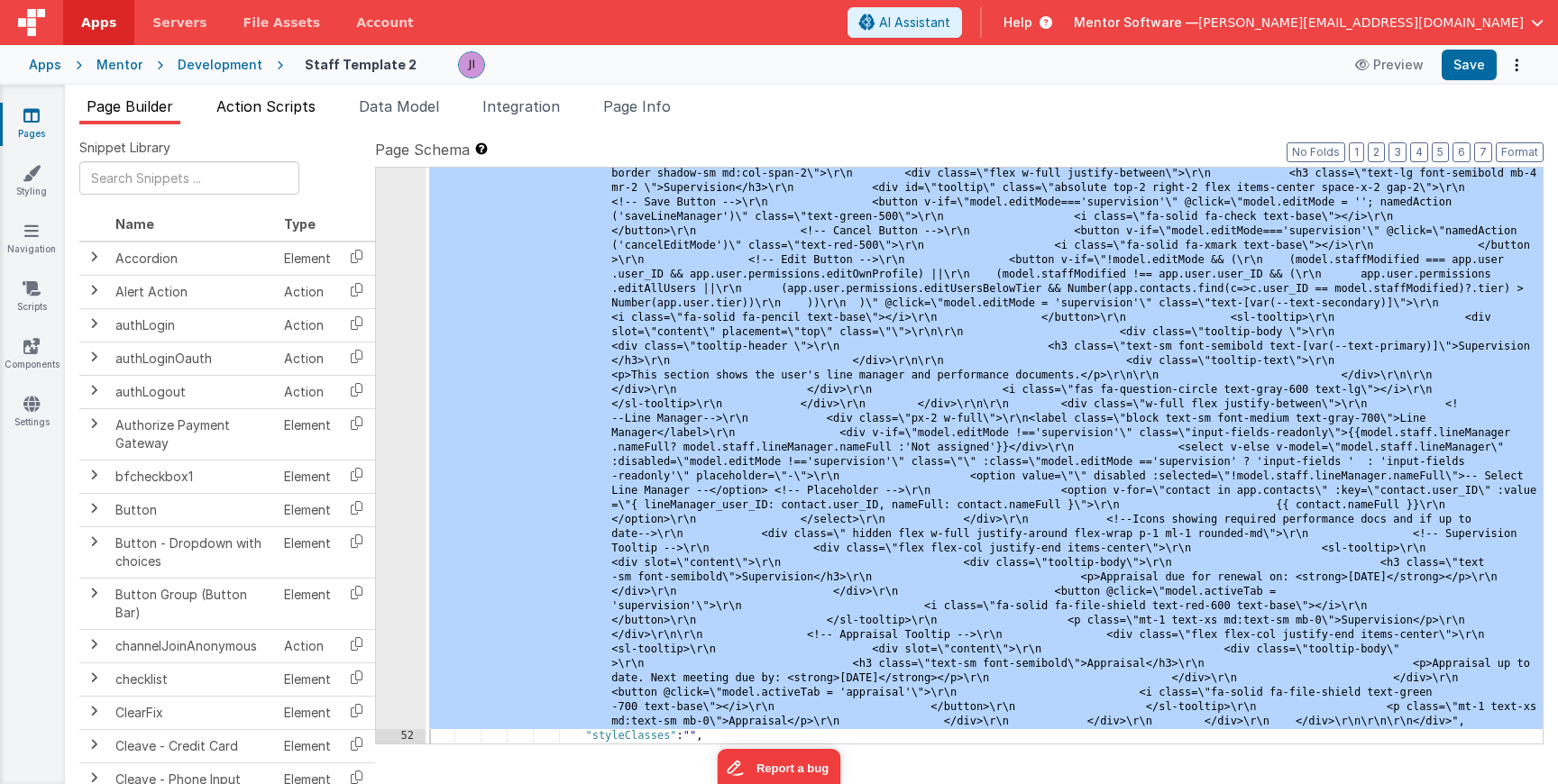
click at [247, 111] on span "Action Scripts" at bounding box center [266, 106] width 99 height 18
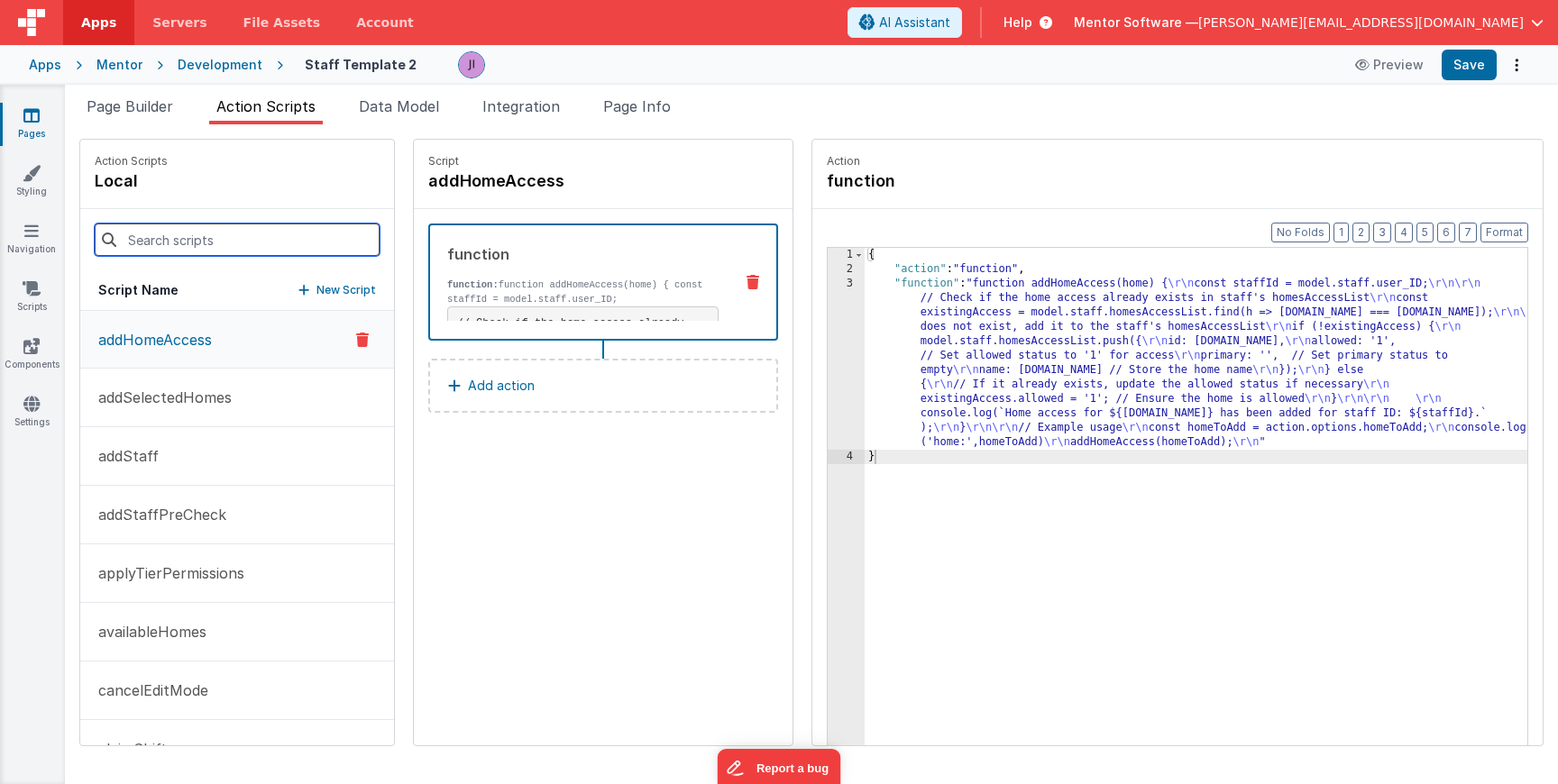
click at [227, 231] on input at bounding box center [236, 239] width 285 height 32
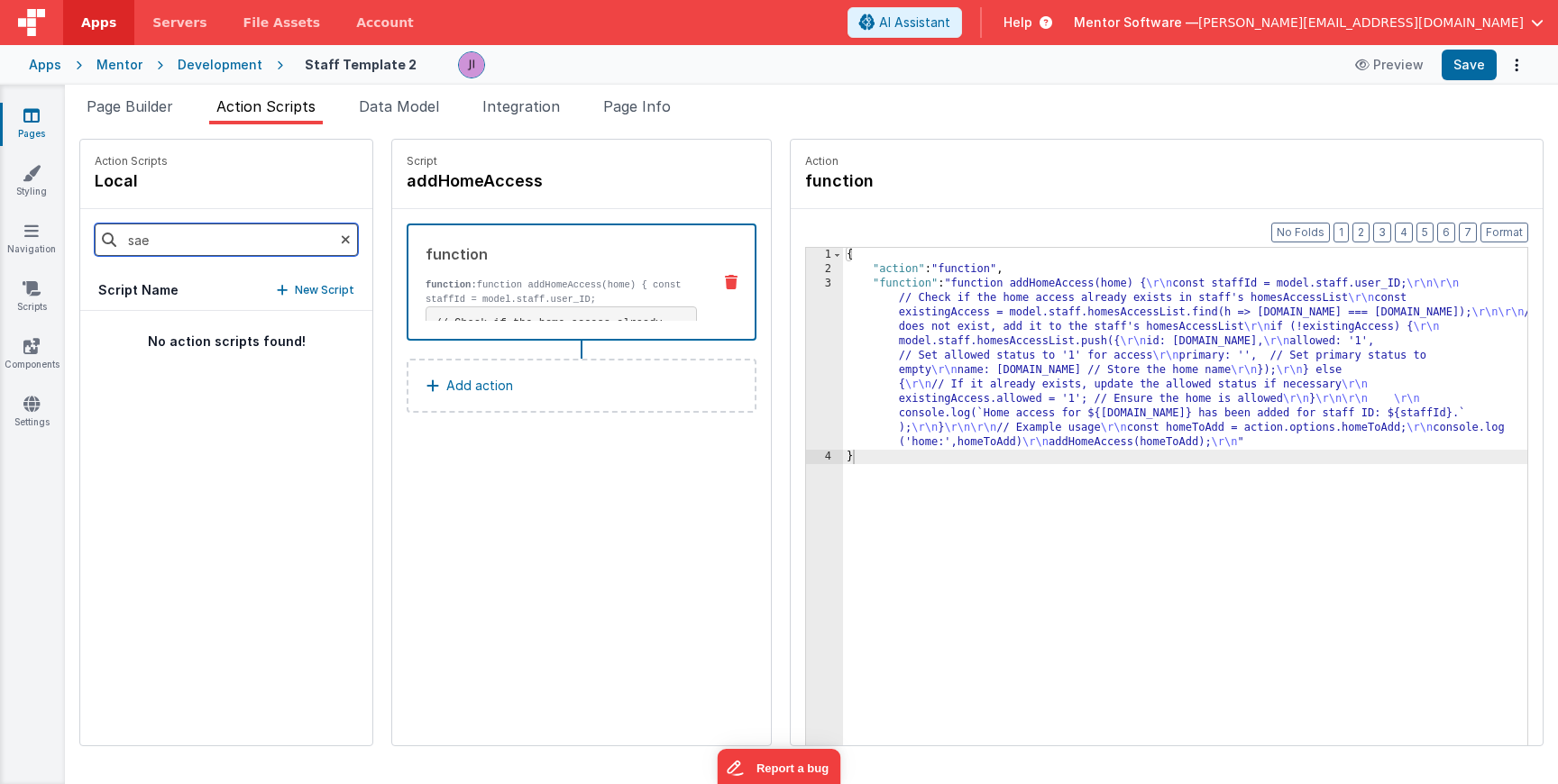
click at [197, 255] on input "sae" at bounding box center [226, 239] width 263 height 32
type input "saveu"
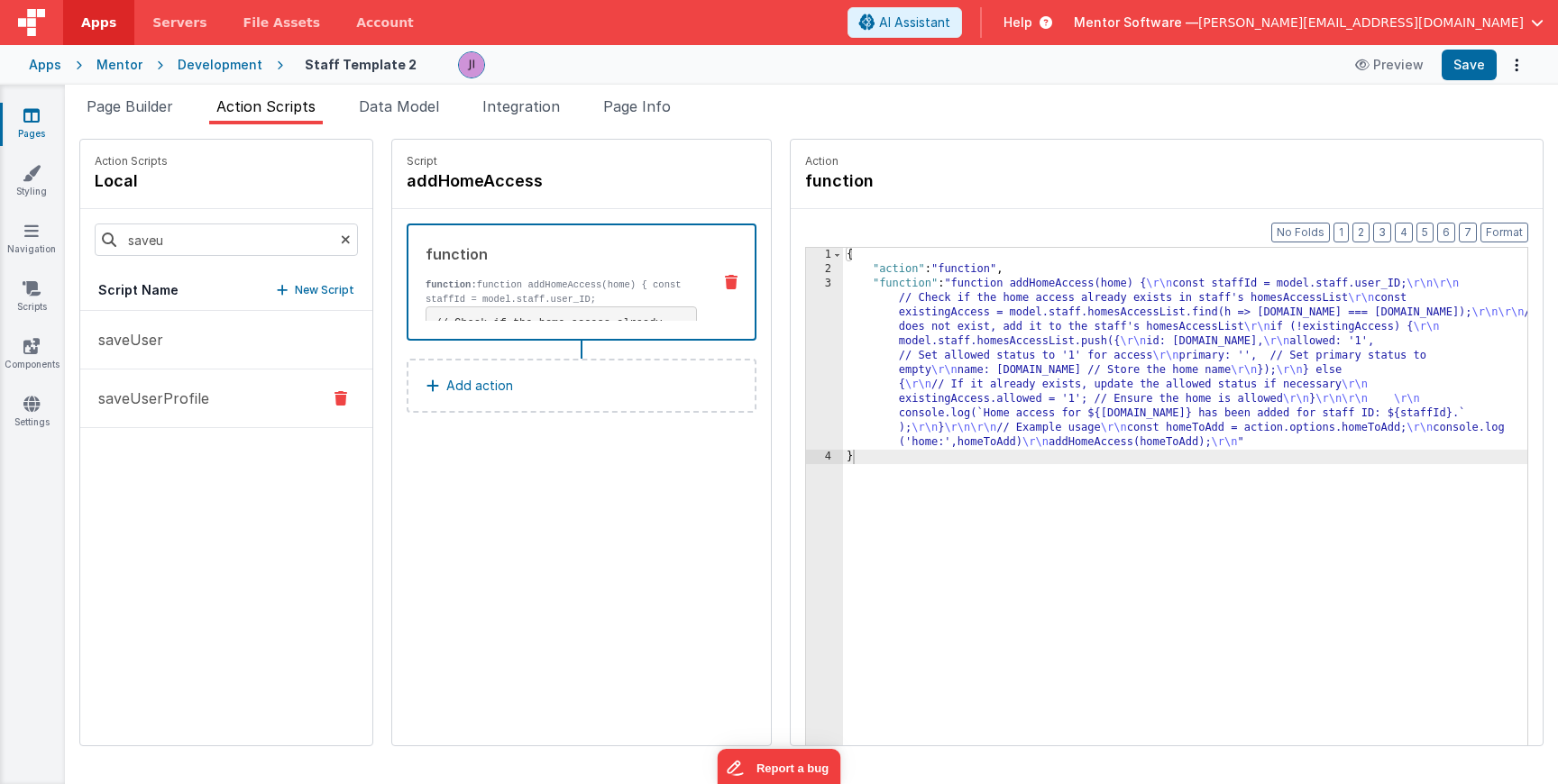
click at [191, 376] on button "saveUserProfile" at bounding box center [226, 399] width 292 height 59
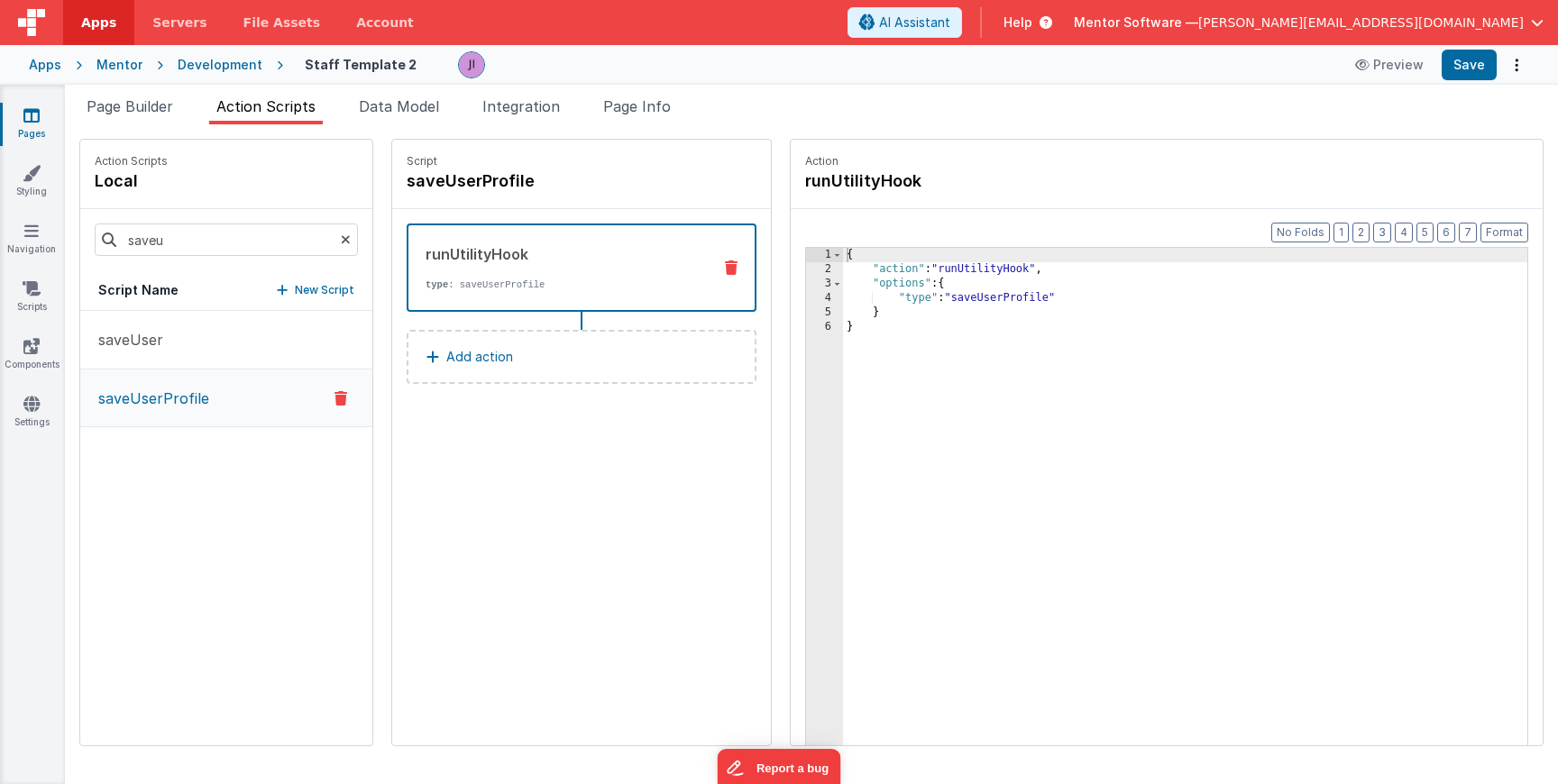
click at [341, 240] on icon at bounding box center [345, 239] width 9 height 61
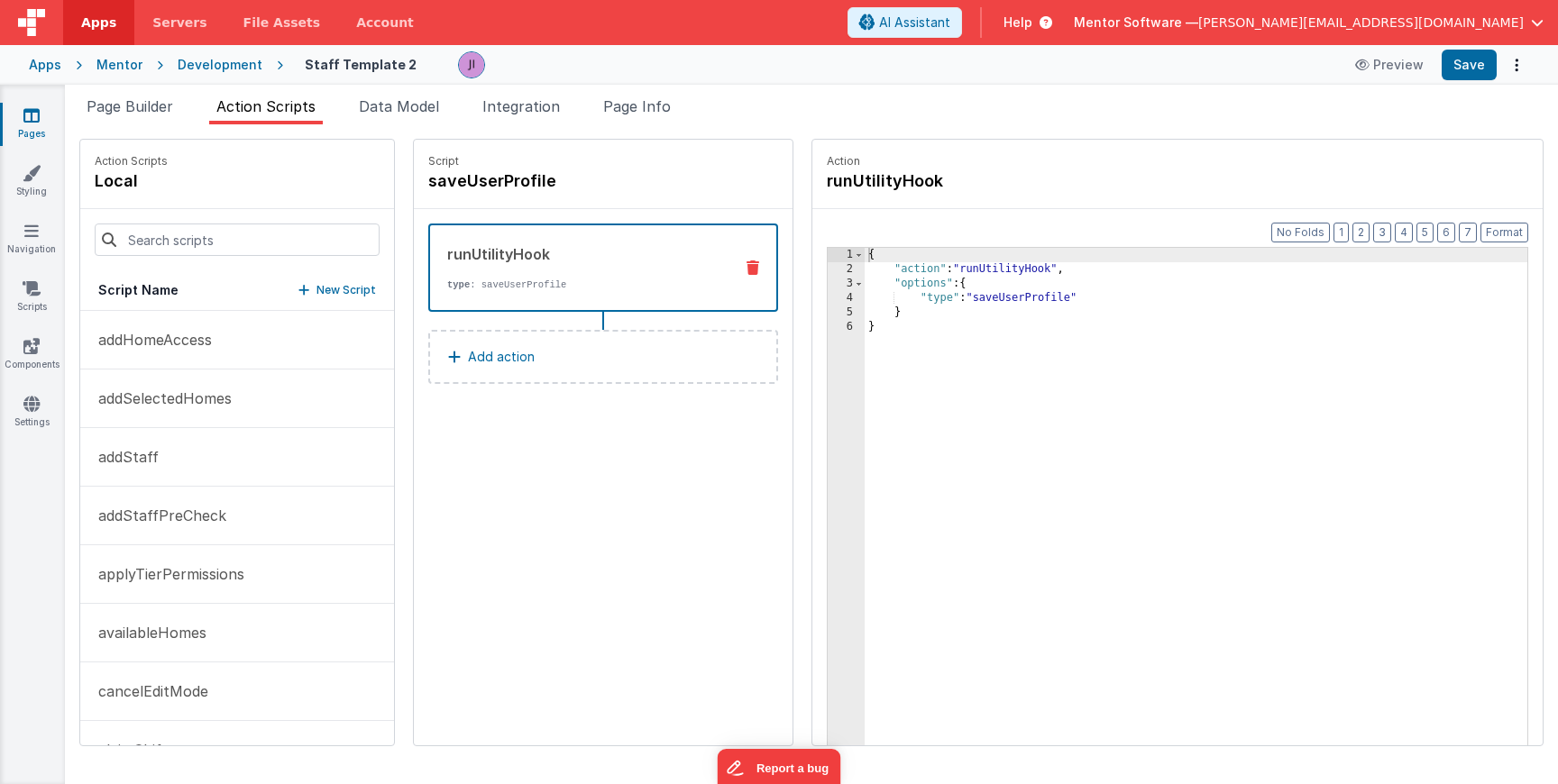
click at [588, 109] on ul "Page Builder Action Scripts Data Model Integration Page Info" at bounding box center [812, 110] width 1494 height 29
click at [612, 111] on span "Page Info" at bounding box center [637, 106] width 67 height 18
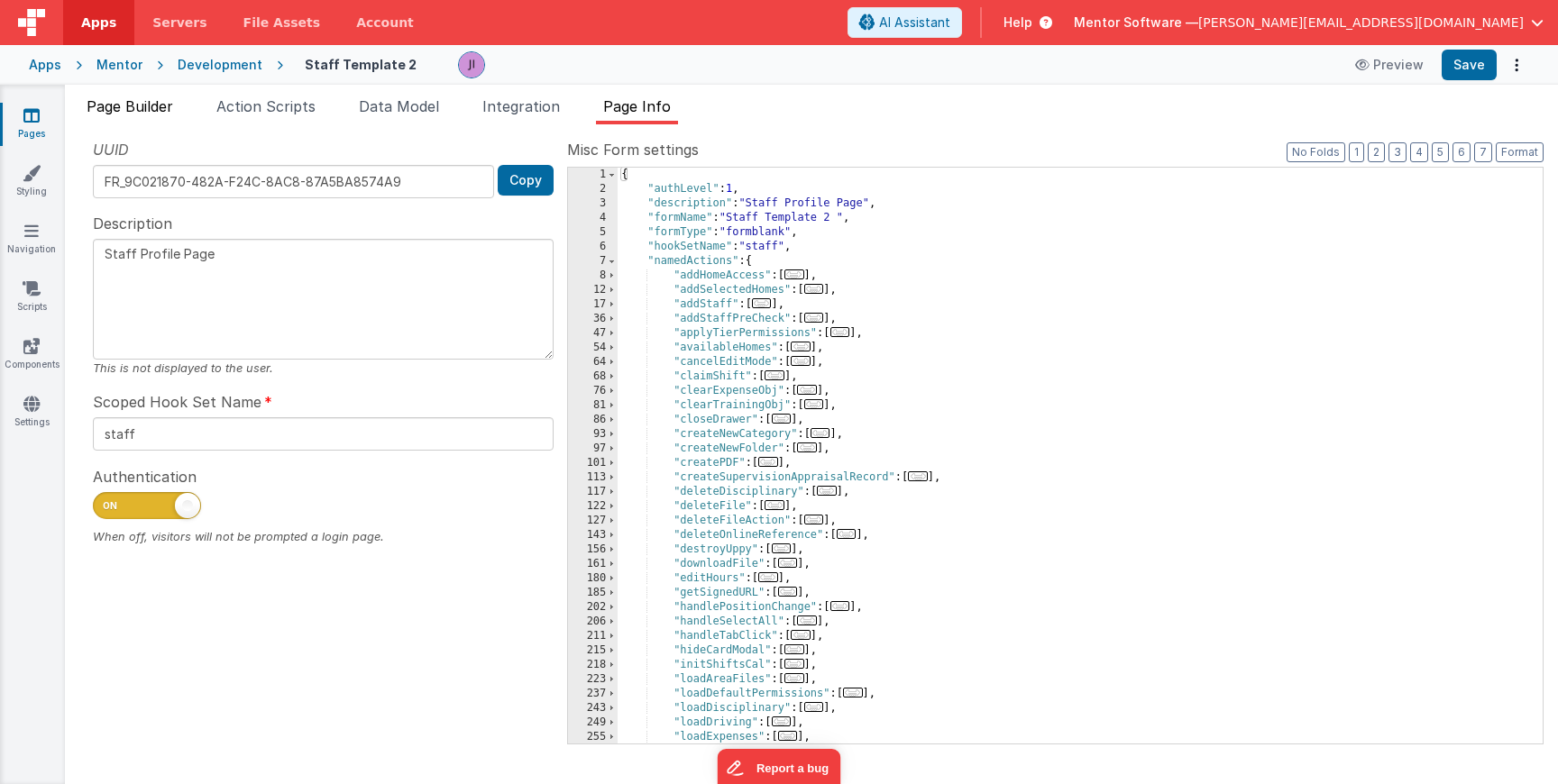
click at [143, 117] on li "Page Builder" at bounding box center [130, 110] width 101 height 29
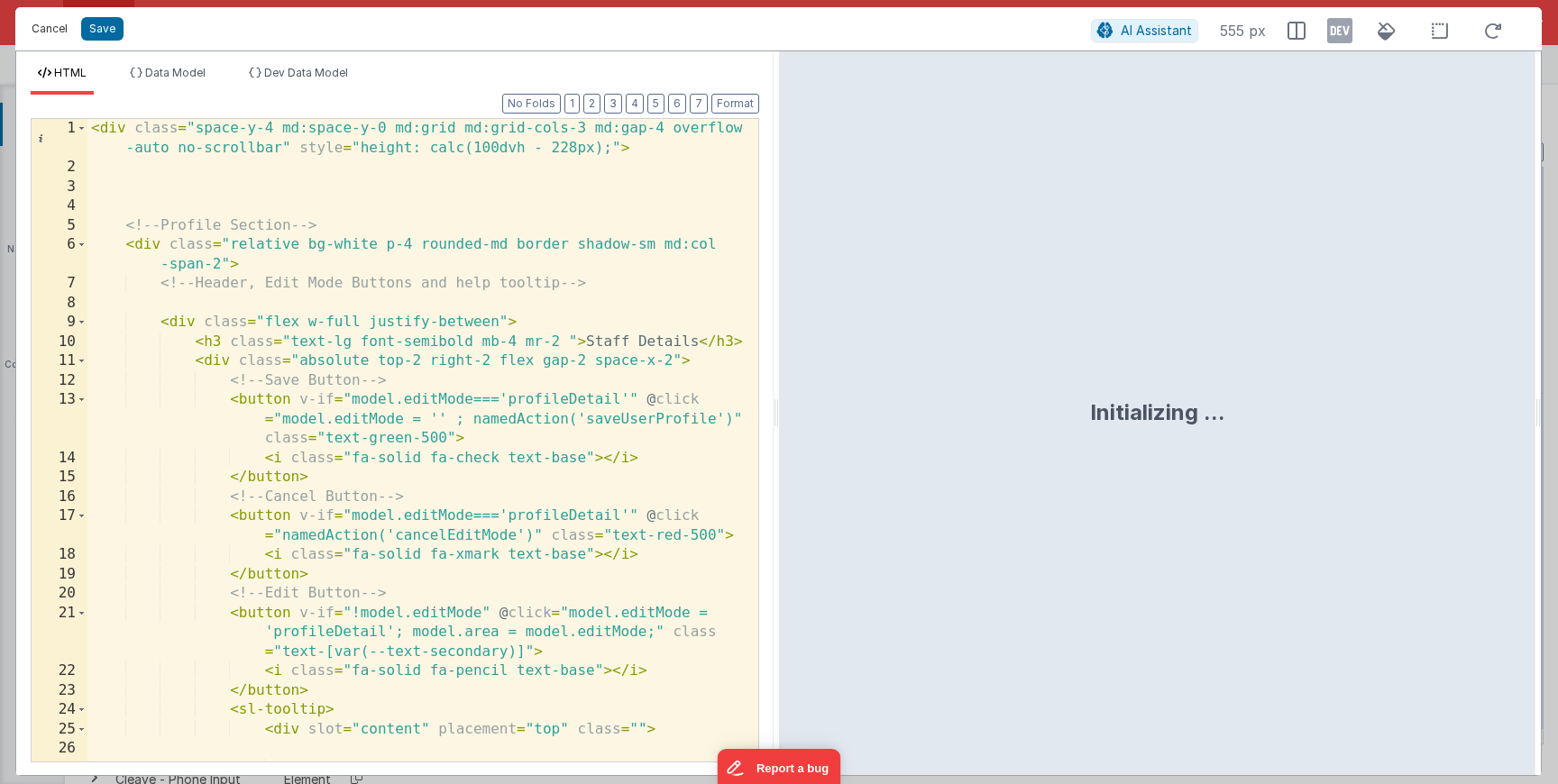
click at [46, 37] on button "Cancel" at bounding box center [49, 28] width 54 height 26
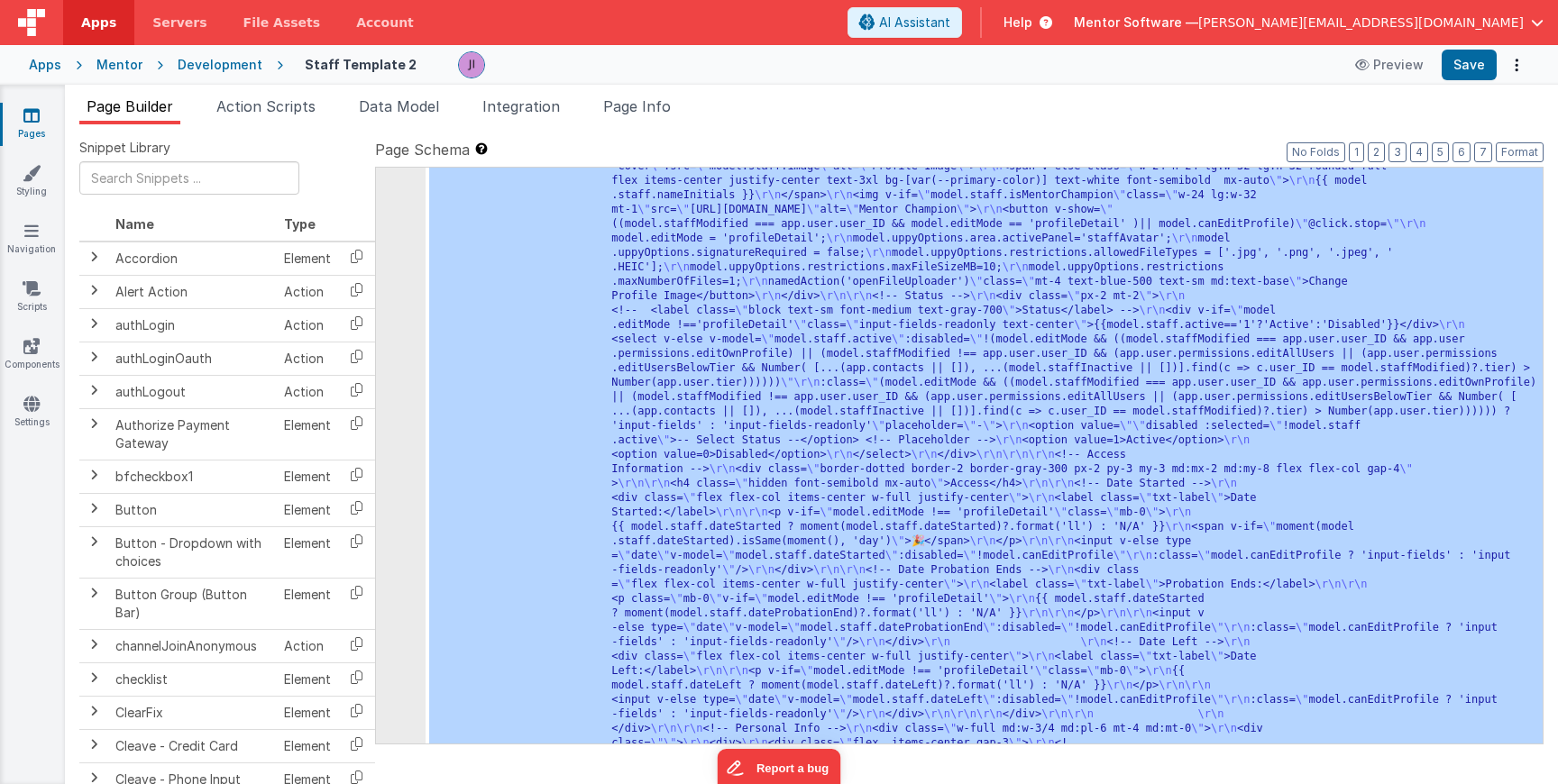
scroll to position [4586, 0]
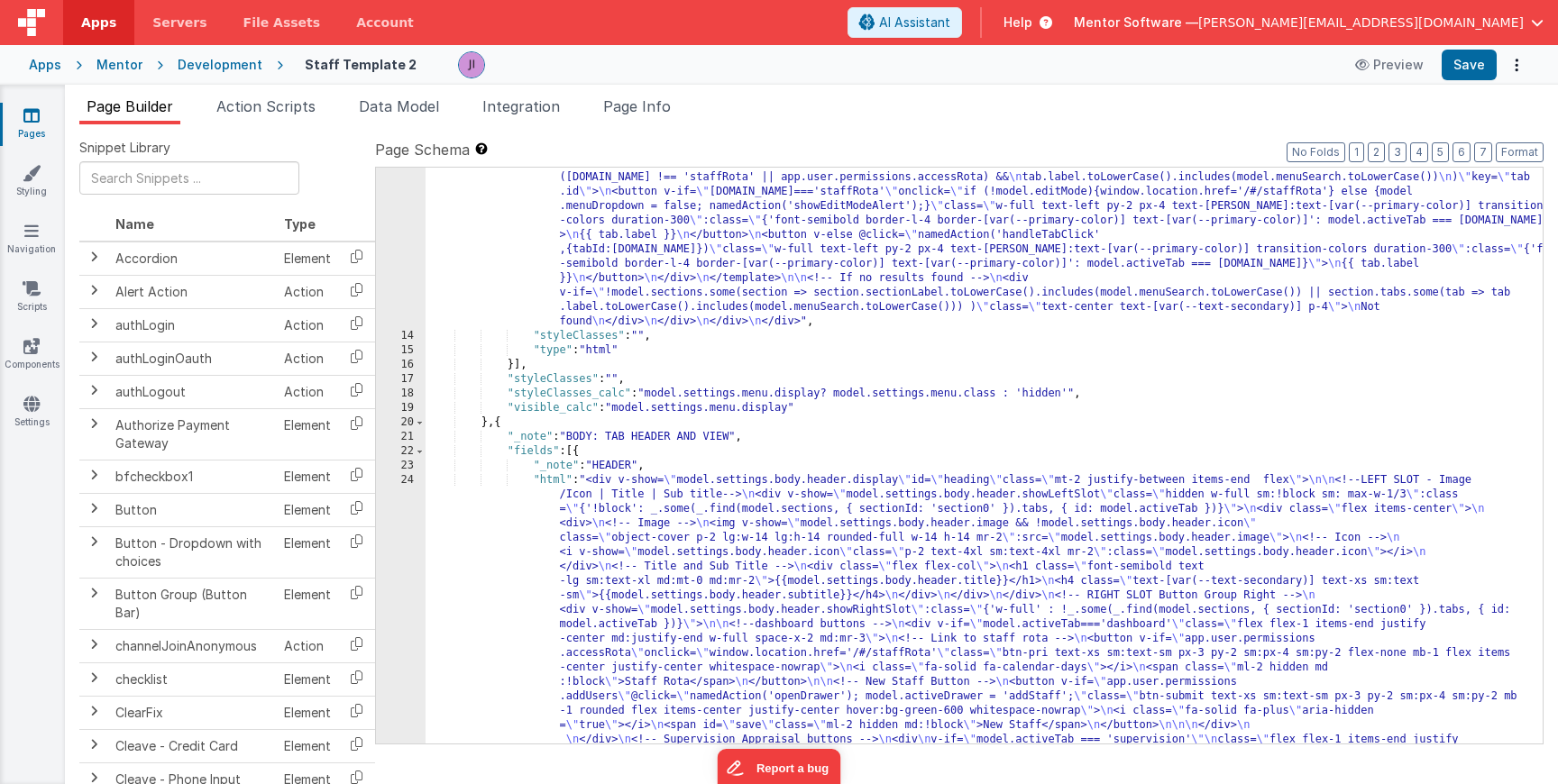
scroll to position [816, 0]
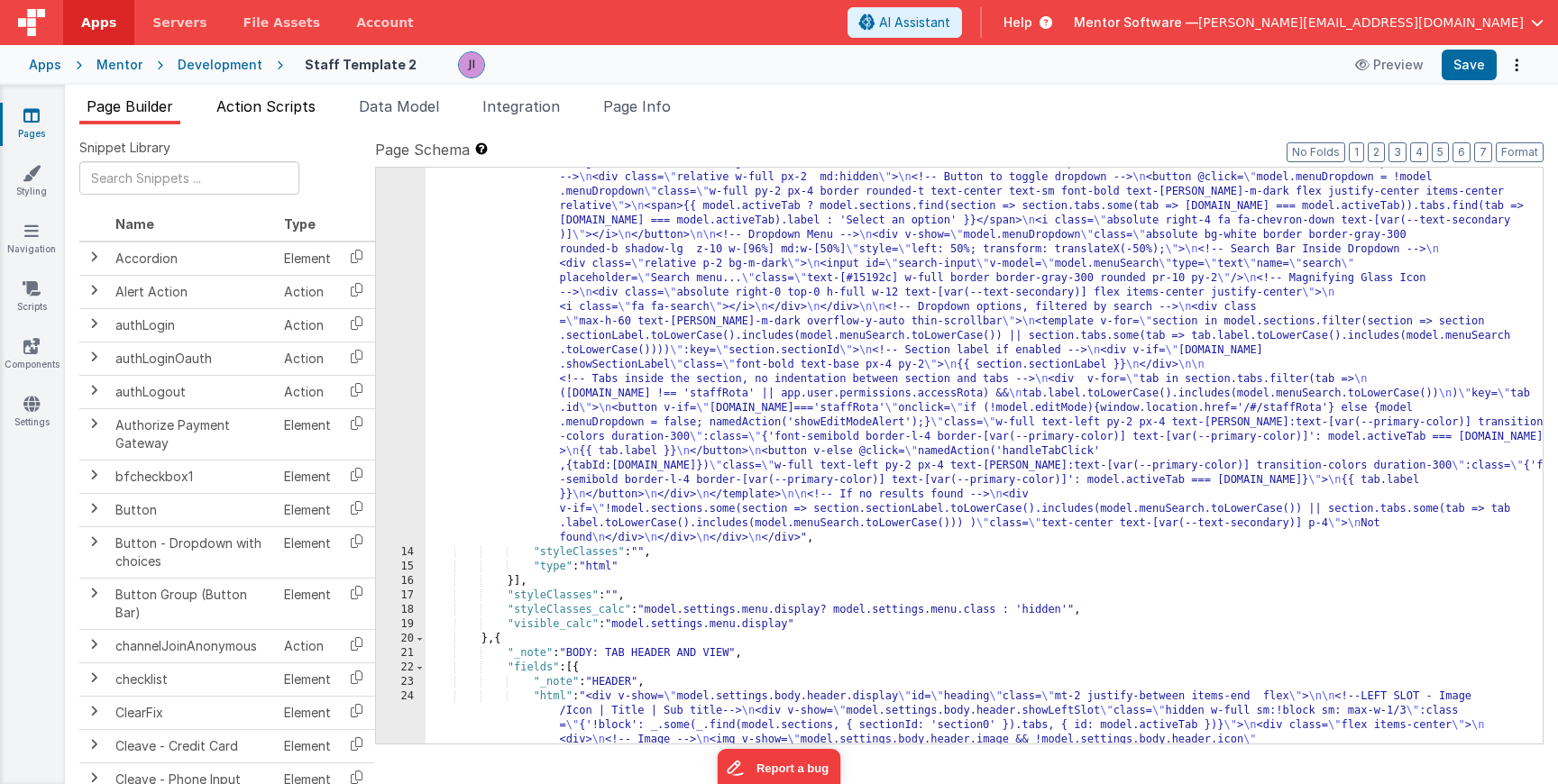
click at [281, 97] on span "Action Scripts" at bounding box center [266, 106] width 99 height 18
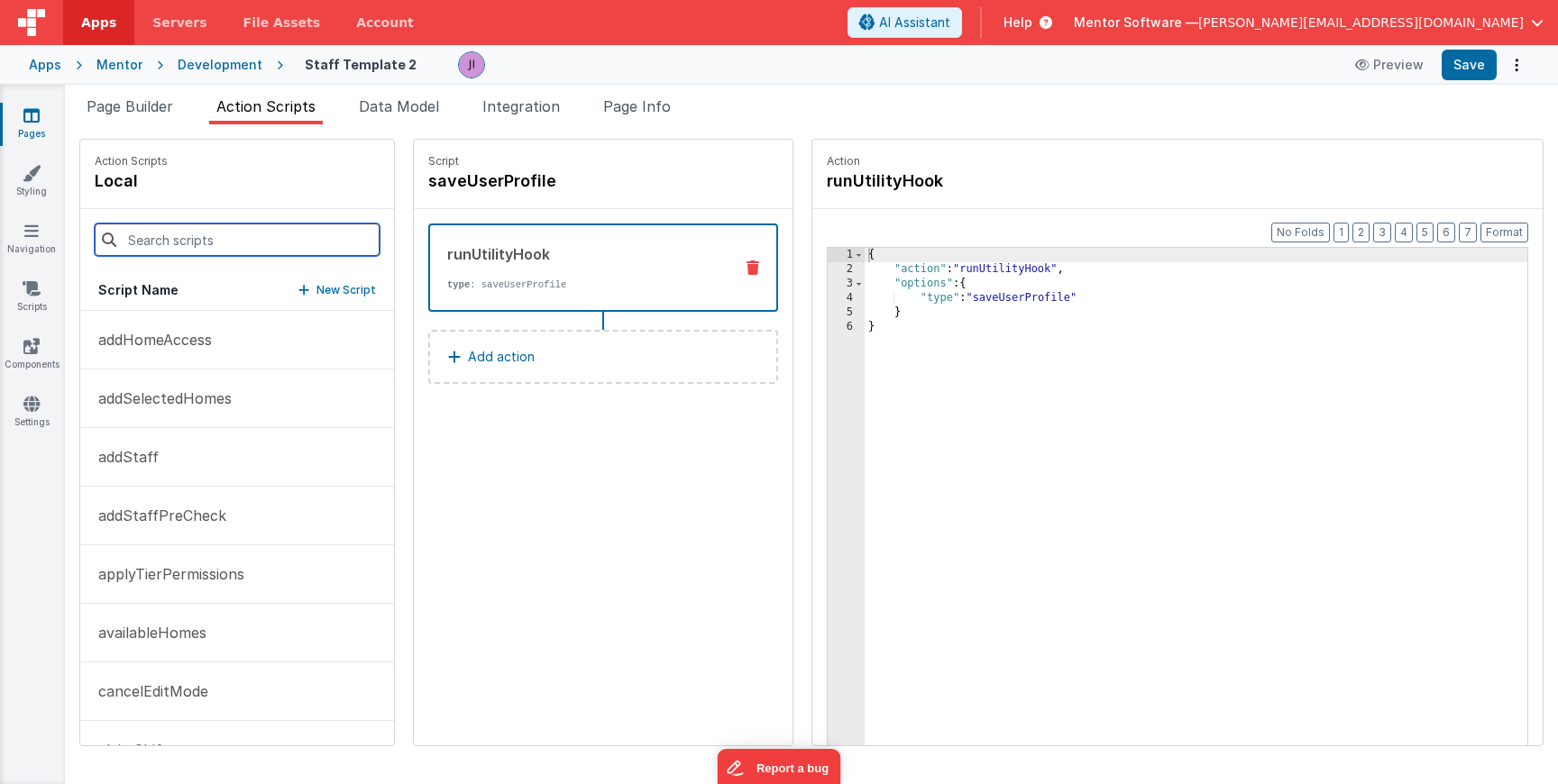
click at [213, 226] on input at bounding box center [236, 239] width 285 height 32
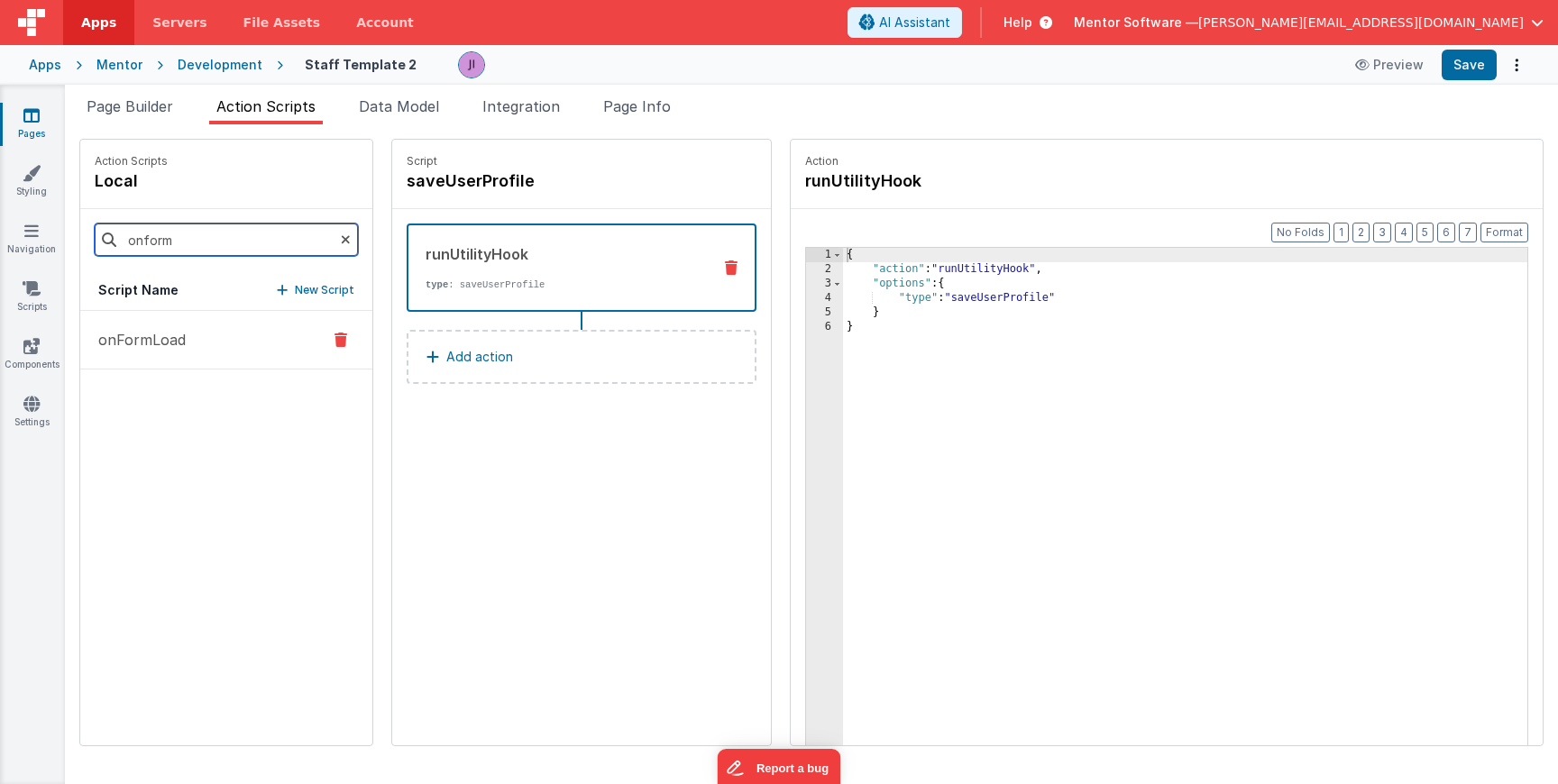
type input "onform"
click at [143, 332] on p "onFormLoad" at bounding box center [136, 340] width 98 height 22
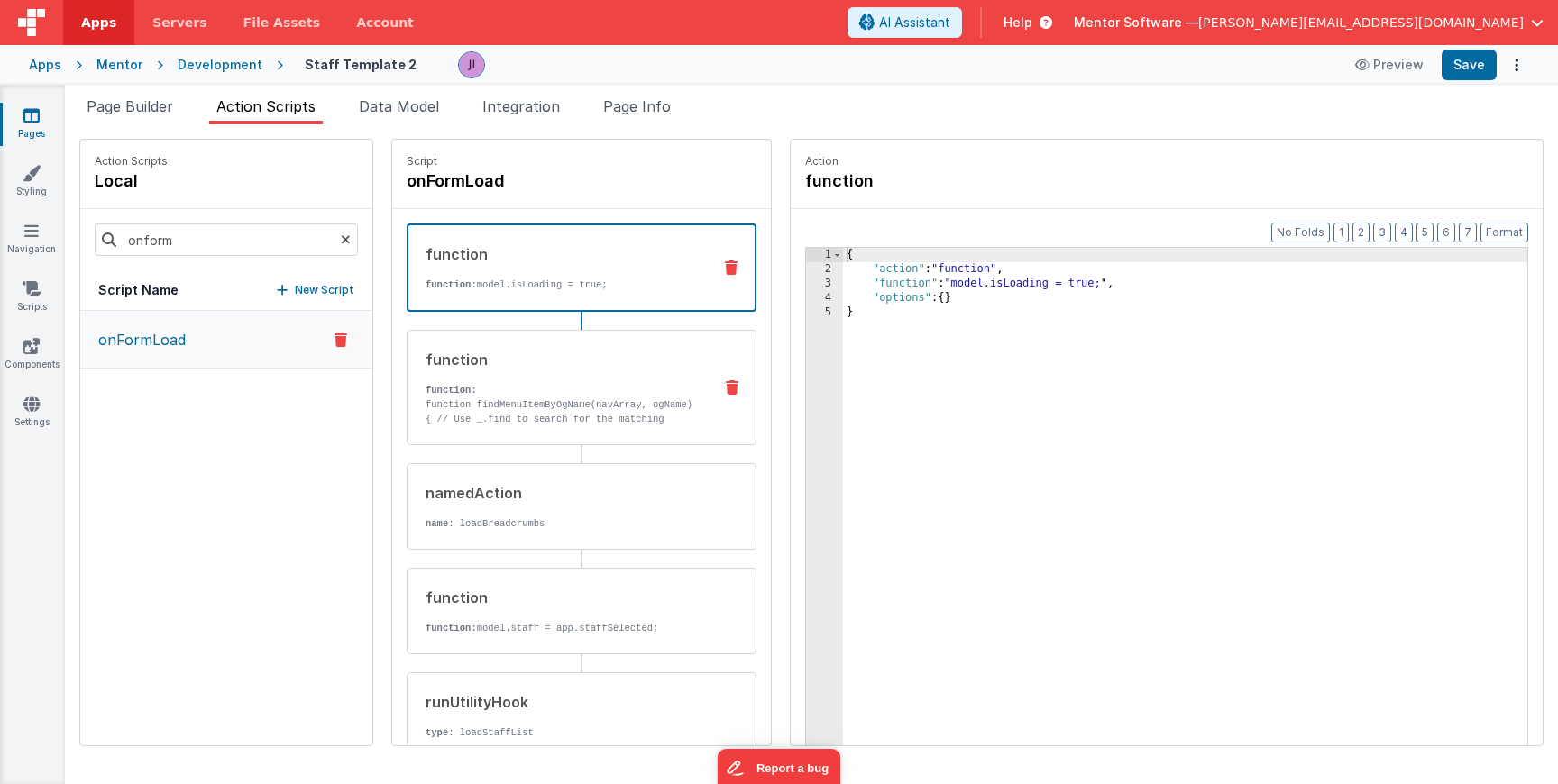
click at [544, 410] on p "function findMenuItemByOgName(navArray, ogName) { // Use _.find to search for t…" at bounding box center [562, 441] width 272 height 87
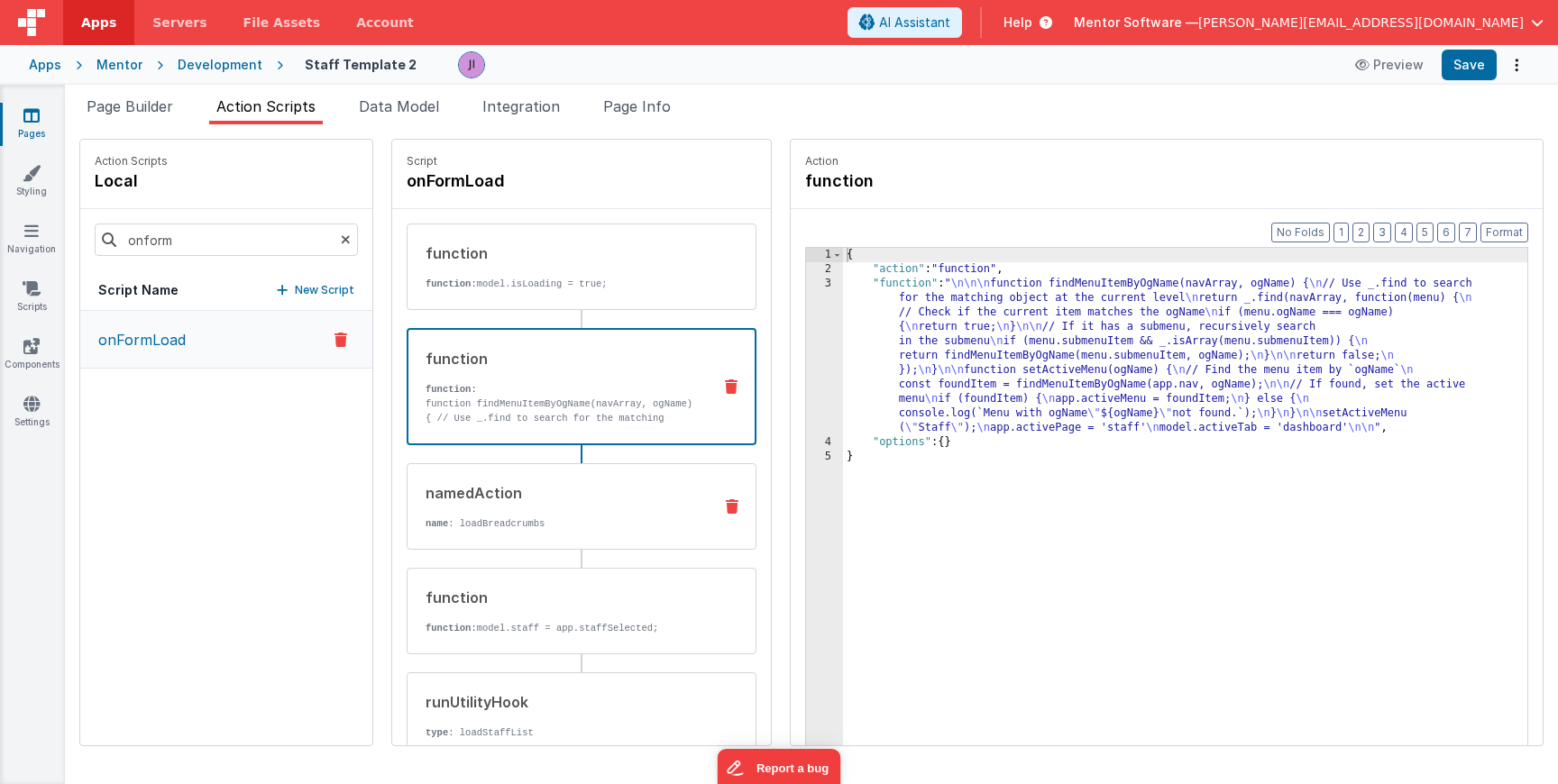
scroll to position [118, 0]
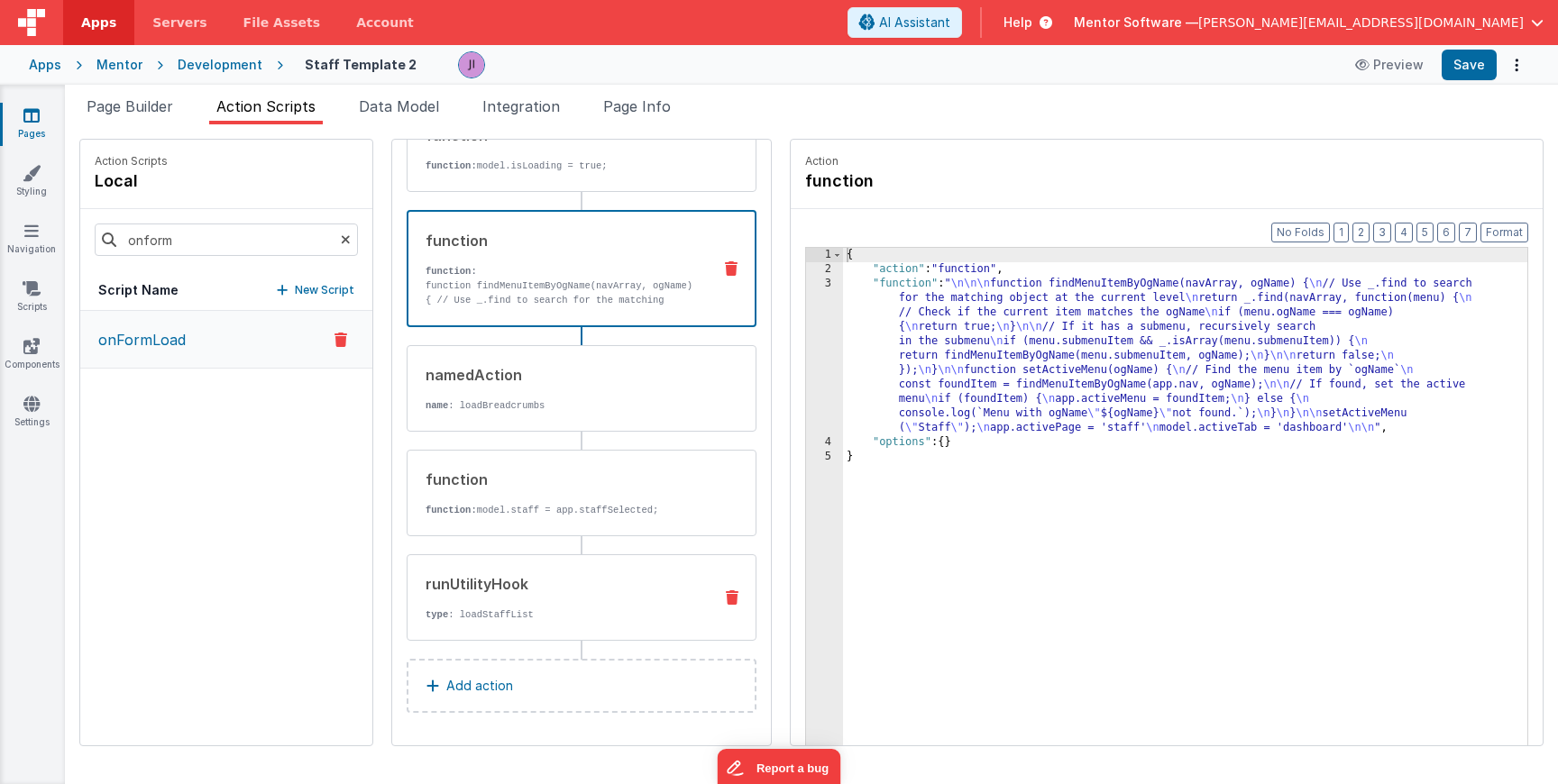
click at [552, 598] on div "runUtilityHook type : loadStaffList" at bounding box center [552, 597] width 290 height 48
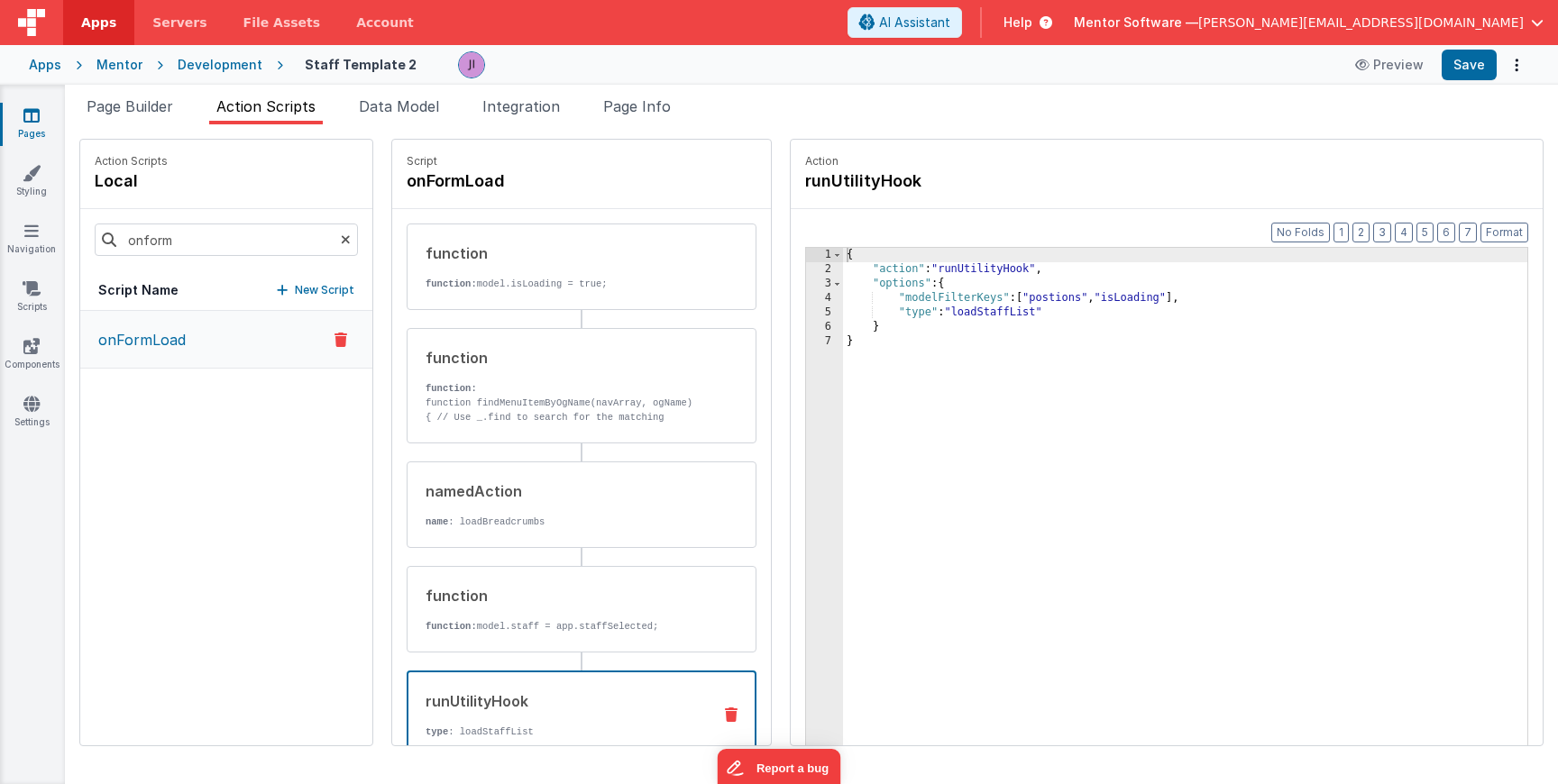
scroll to position [118, 0]
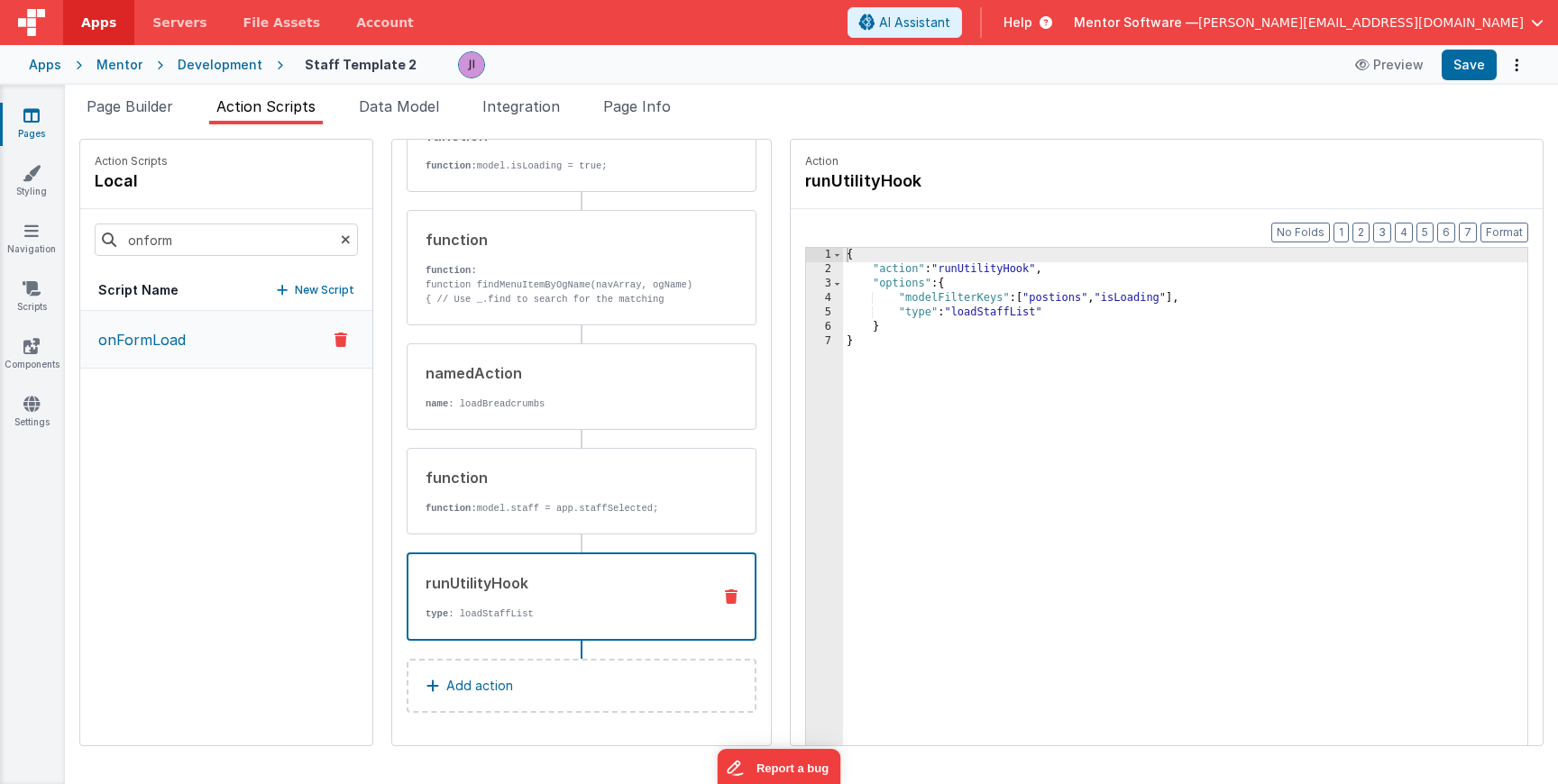
drag, startPoint x: 148, startPoint y: 103, endPoint x: 181, endPoint y: 132, distance: 43.9
click at [148, 103] on span "Page Builder" at bounding box center [131, 106] width 87 height 18
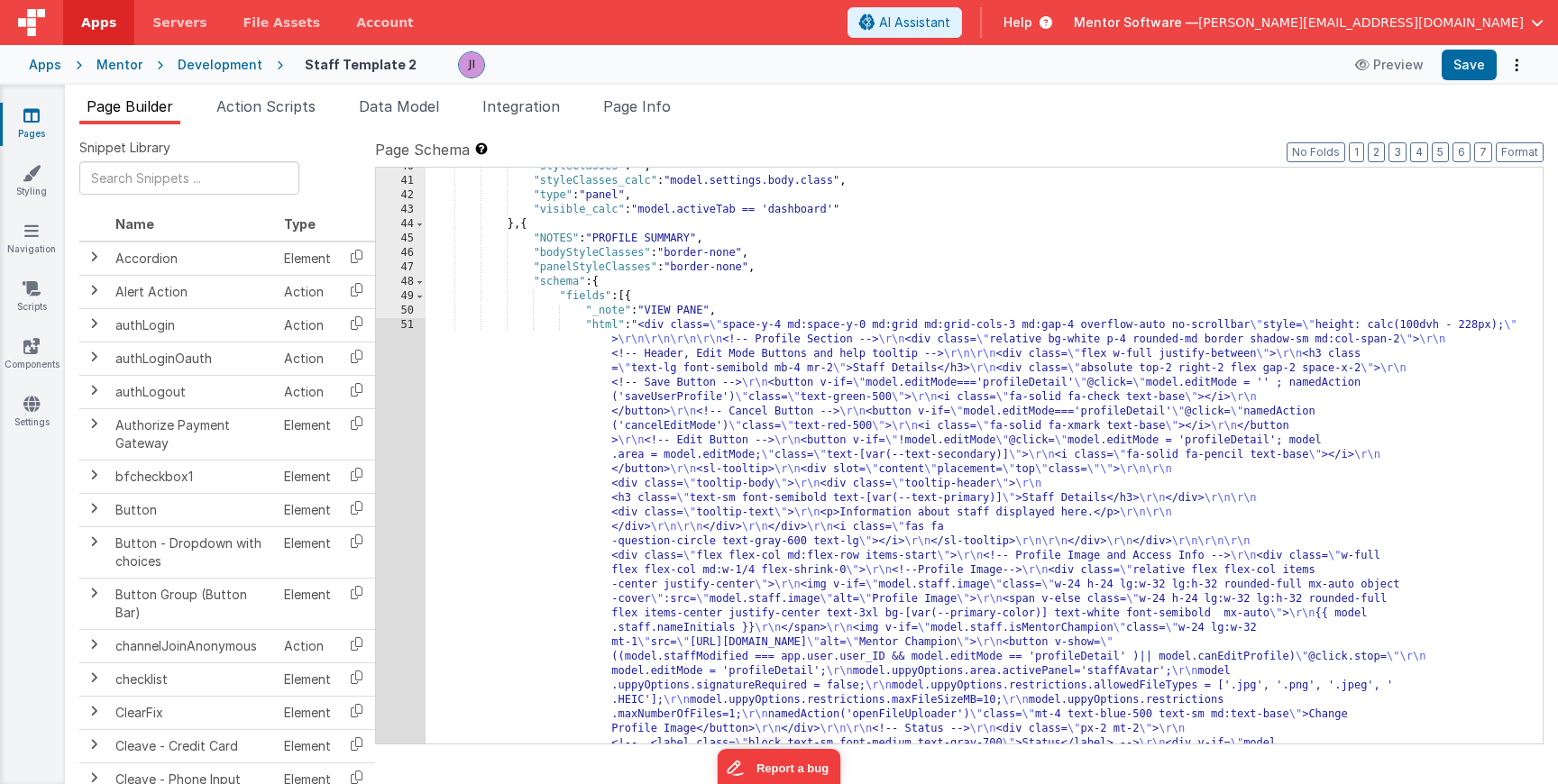
scroll to position [4306, 0]
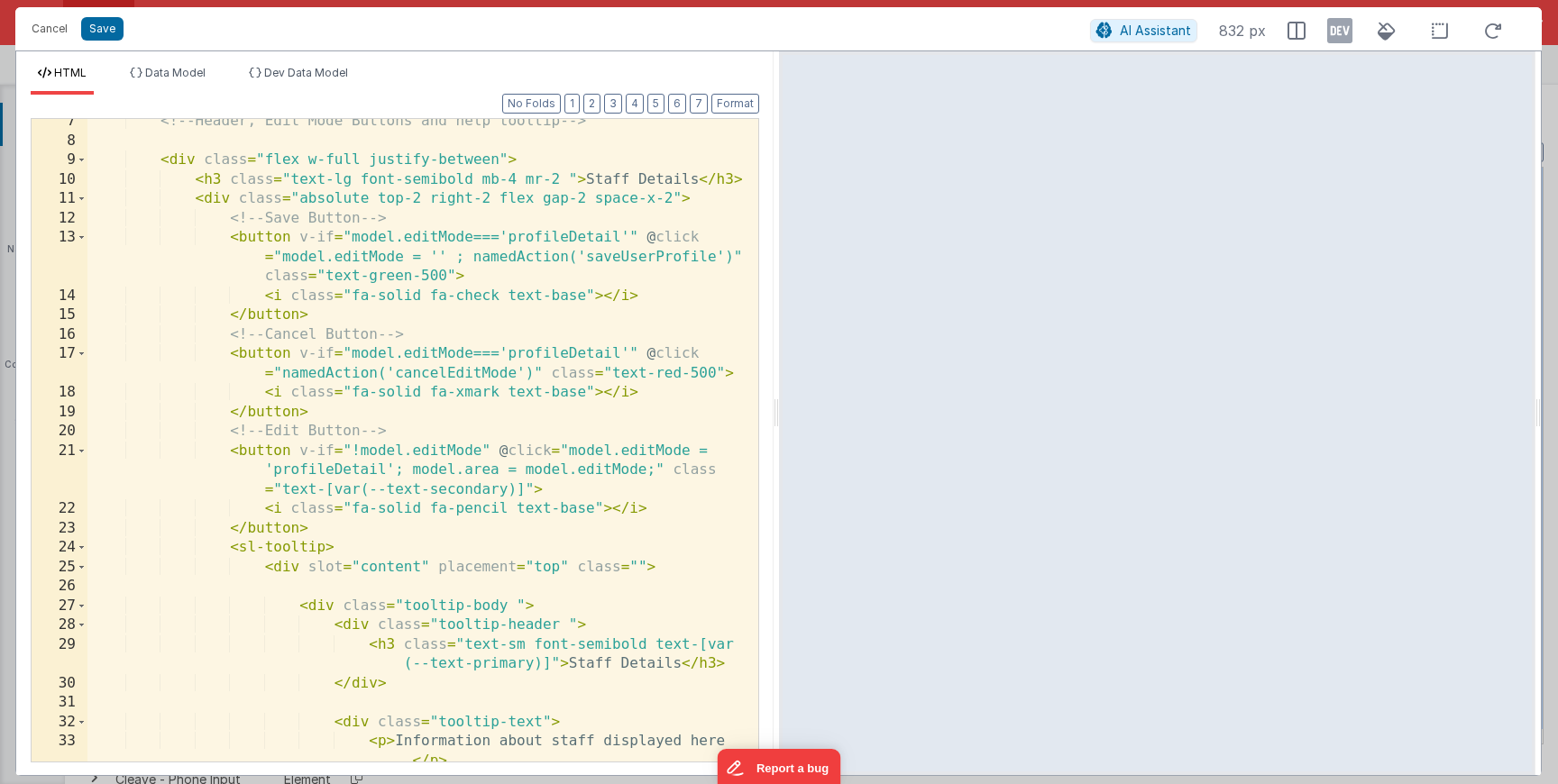
scroll to position [163, 0]
click at [416, 375] on div "<!-- Header, Edit Mode Buttons and help tooltip --> < div class = "flex w-full …" at bounding box center [415, 452] width 657 height 682
click at [60, 31] on button "Cancel" at bounding box center [49, 28] width 54 height 26
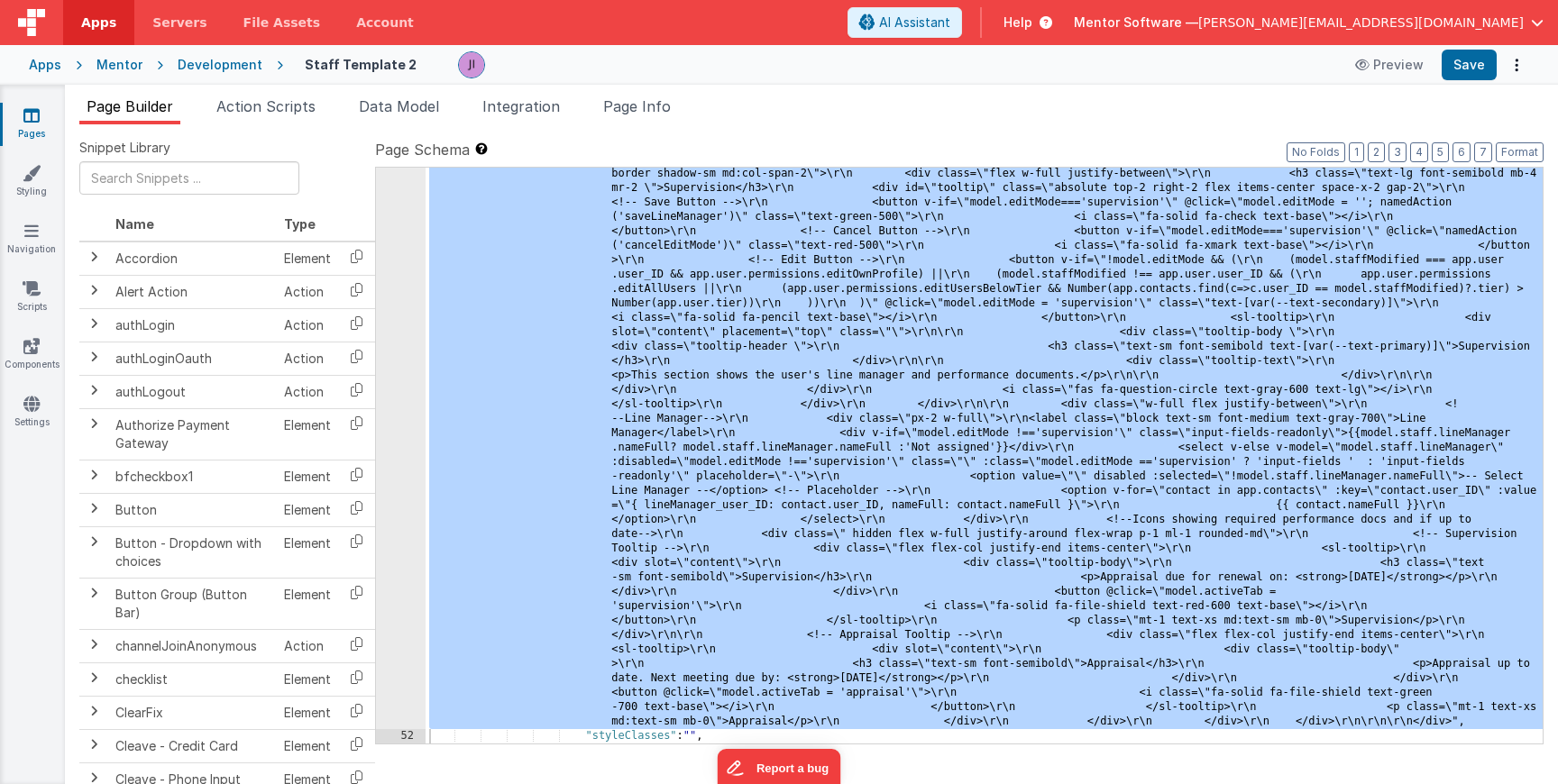
click at [277, 123] on div "Cancel Save AI Assistant 832 px HTML Data Model Dev Data Model Format 7 6 5 4 3…" at bounding box center [779, 392] width 1558 height 784
drag, startPoint x: 267, startPoint y: 108, endPoint x: 220, endPoint y: 191, distance: 95.4
click at [266, 108] on span "Action Scripts" at bounding box center [266, 106] width 99 height 18
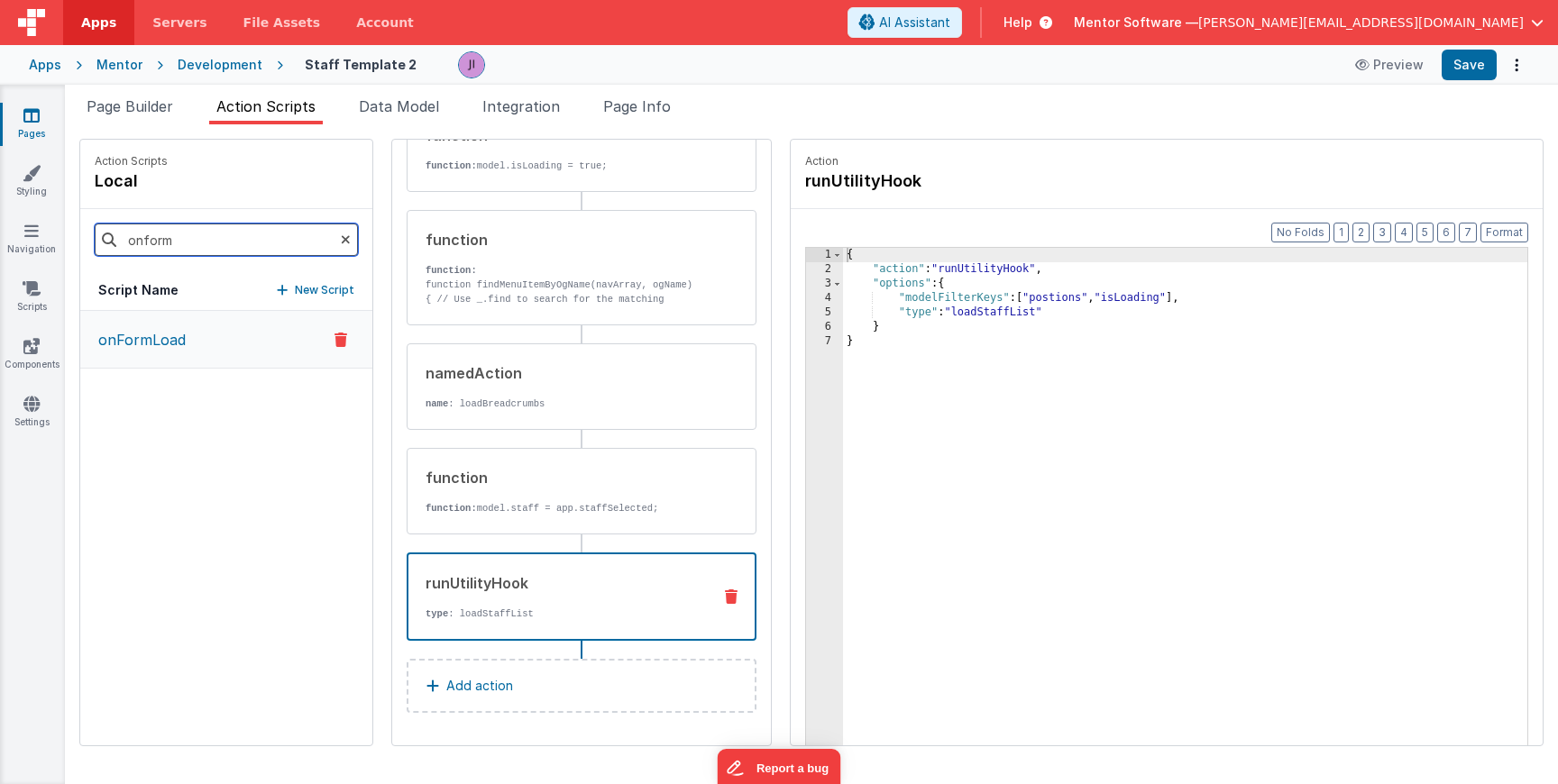
paste input "cancelEditMode"
type input "cancelEditMode"
click at [205, 331] on p "cancelEditMode" at bounding box center [148, 340] width 121 height 22
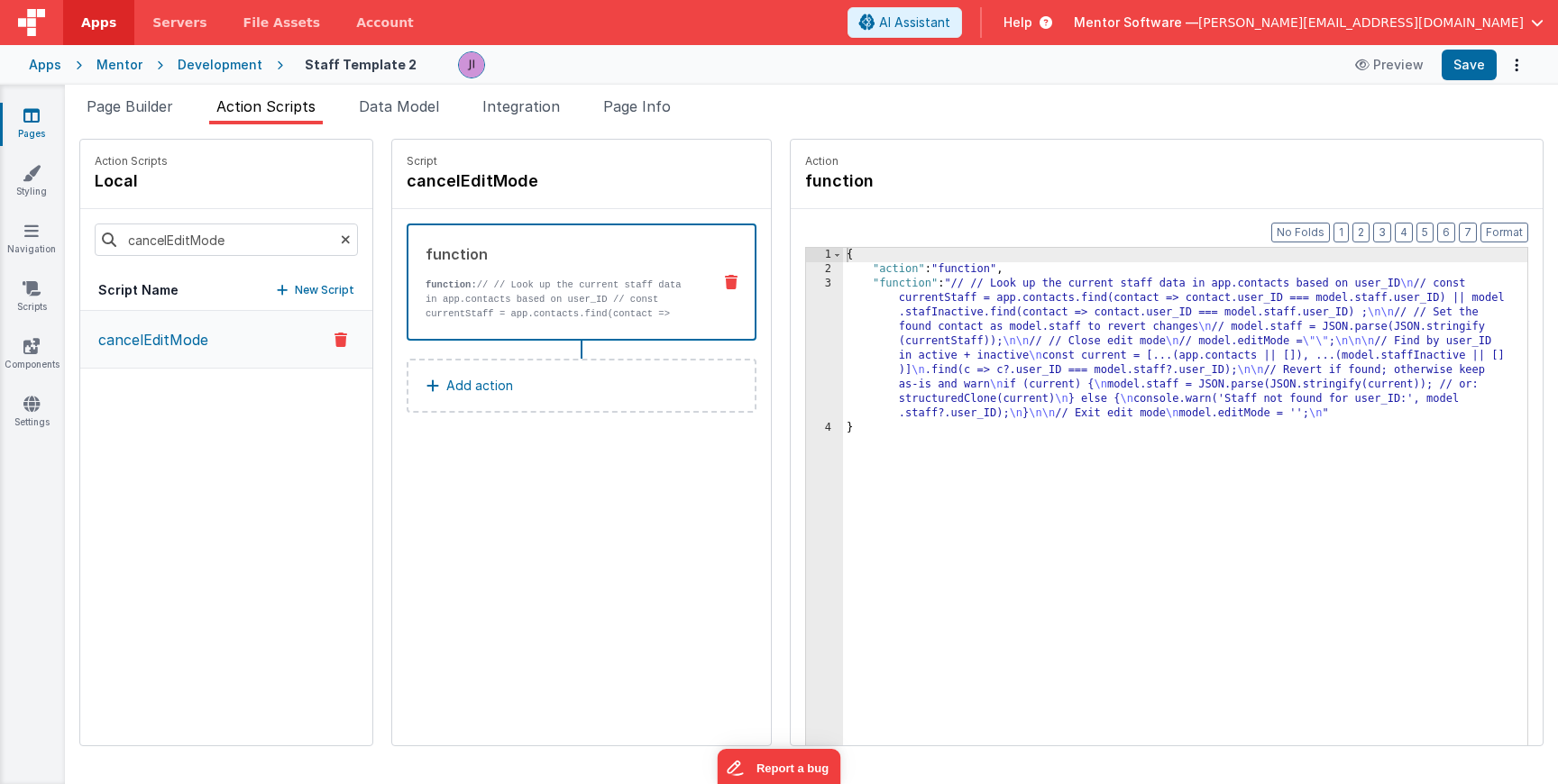
click at [843, 318] on div "{ "action" : "function" , "function" : "// // Look up the current staff data in…" at bounding box center [1185, 539] width 685 height 583
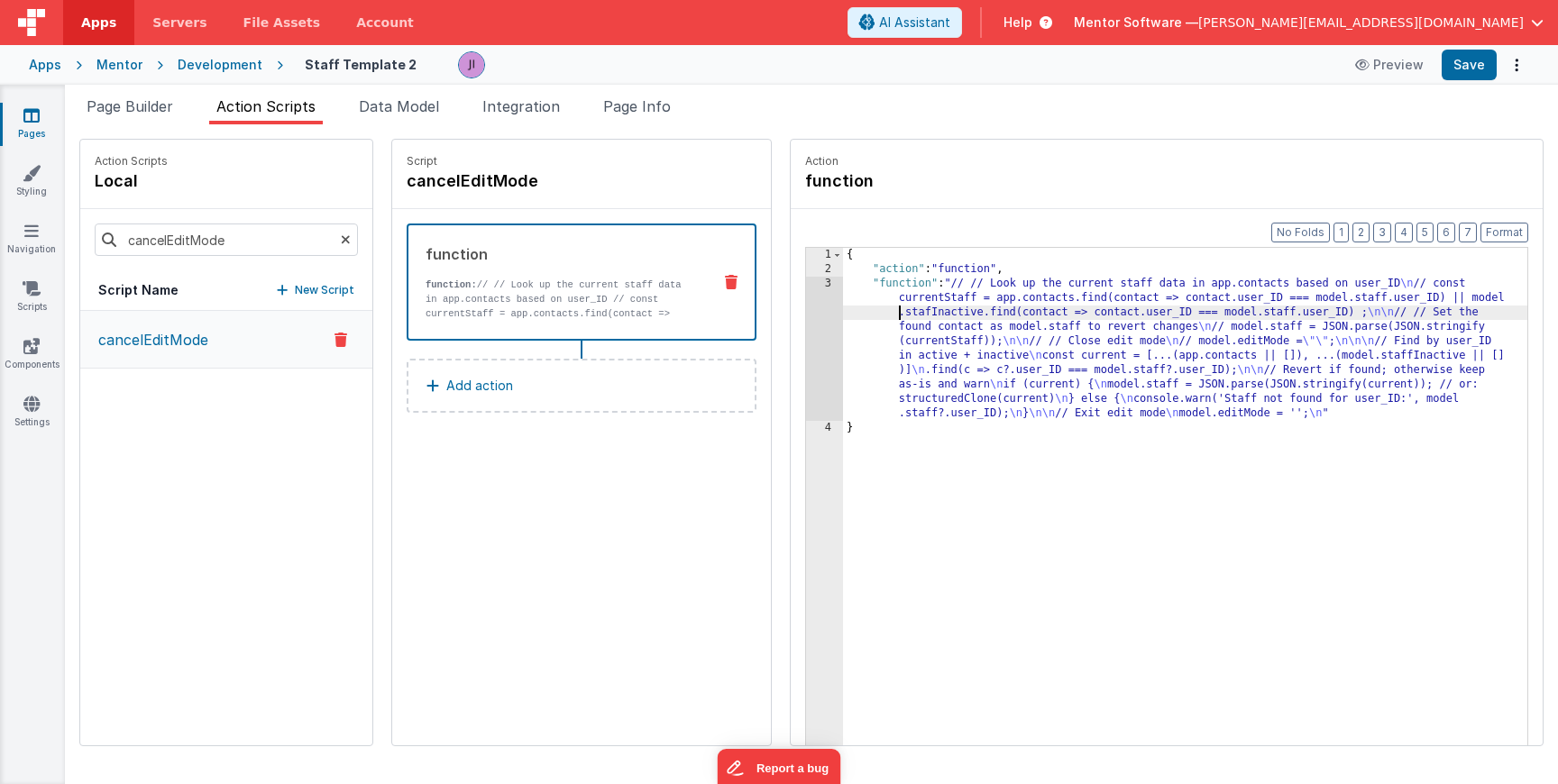
click at [806, 335] on div "3" at bounding box center [824, 349] width 37 height 145
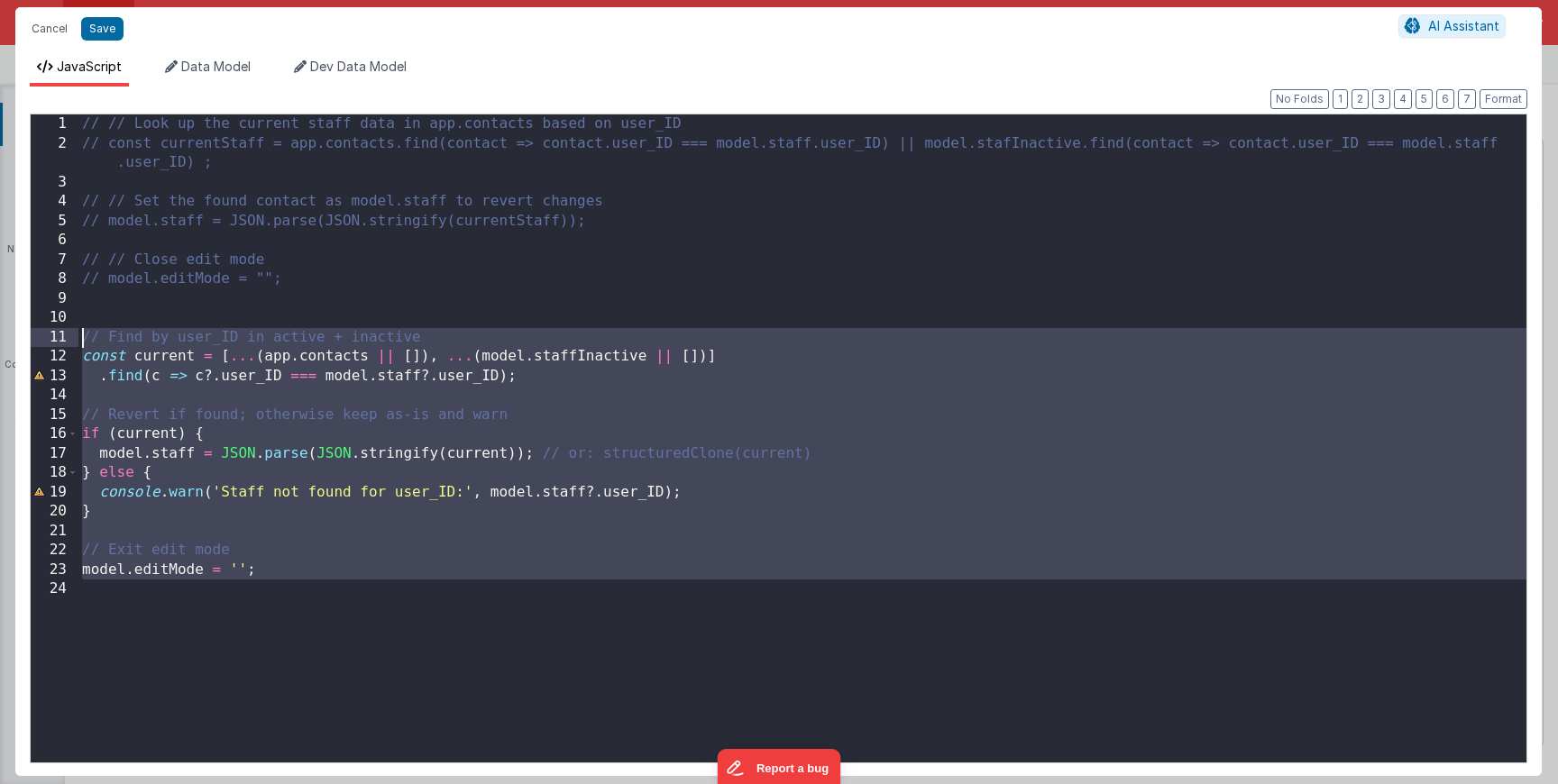
drag, startPoint x: 406, startPoint y: 587, endPoint x: 42, endPoint y: 326, distance: 447.9
click at [42, 326] on div "1 2 3 4 5 6 7 8 9 10 11 12 13 14 15 16 17 18 19 20 21 22 23 24 // // Look up th…" at bounding box center [778, 438] width 1497 height 650
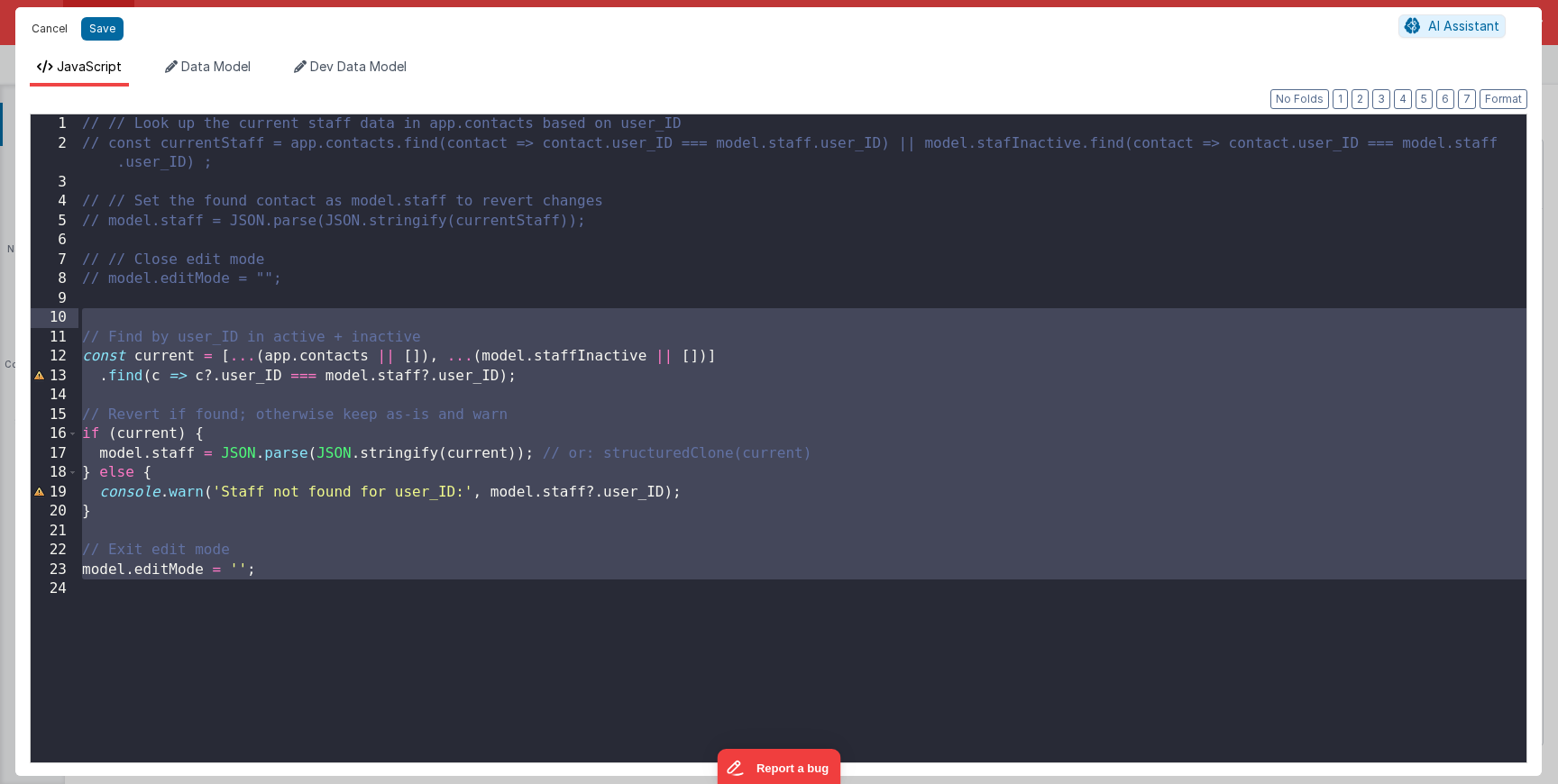
click at [51, 35] on button "Cancel" at bounding box center [49, 28] width 54 height 26
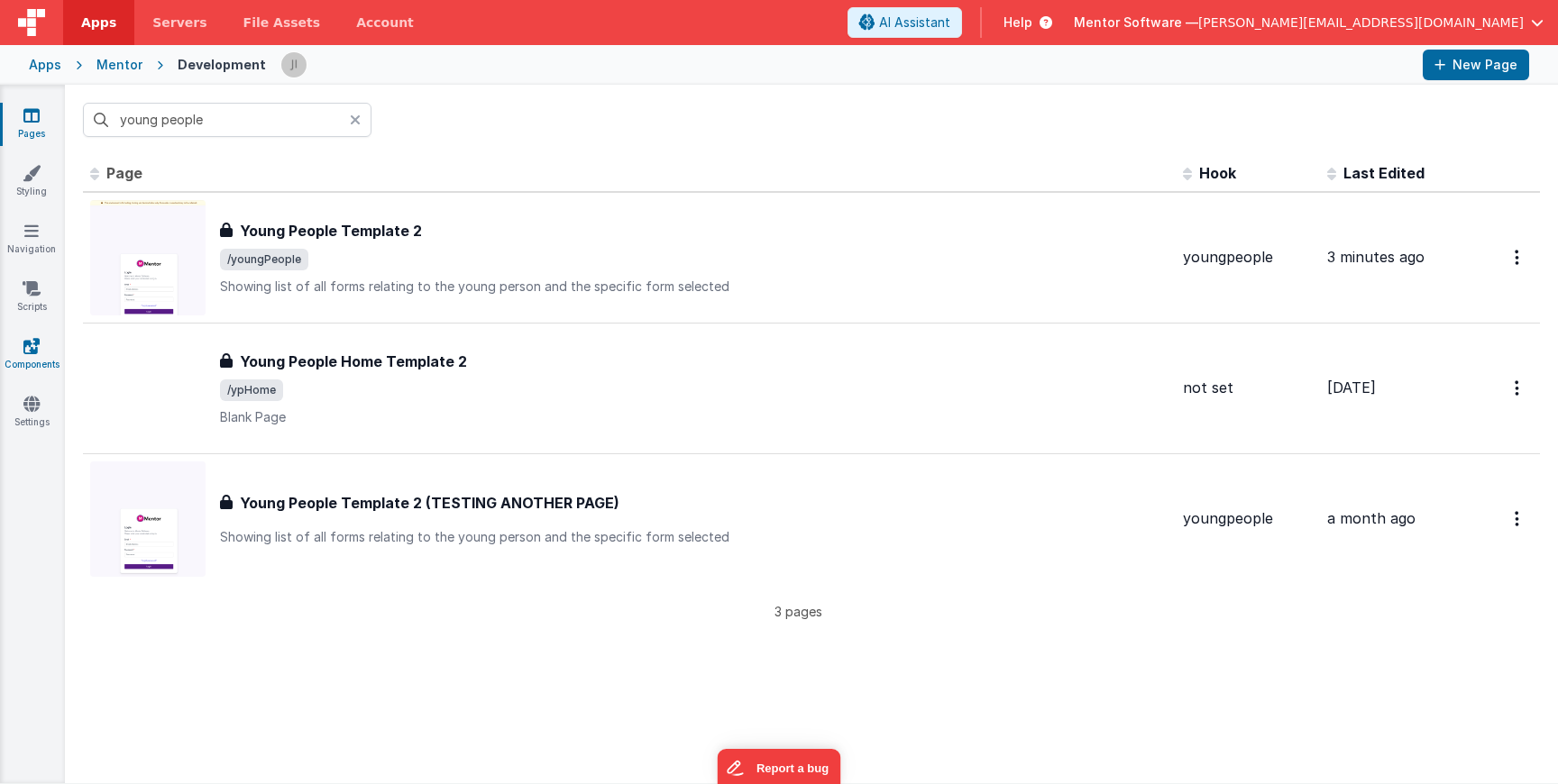
click at [34, 343] on icon at bounding box center [31, 346] width 16 height 18
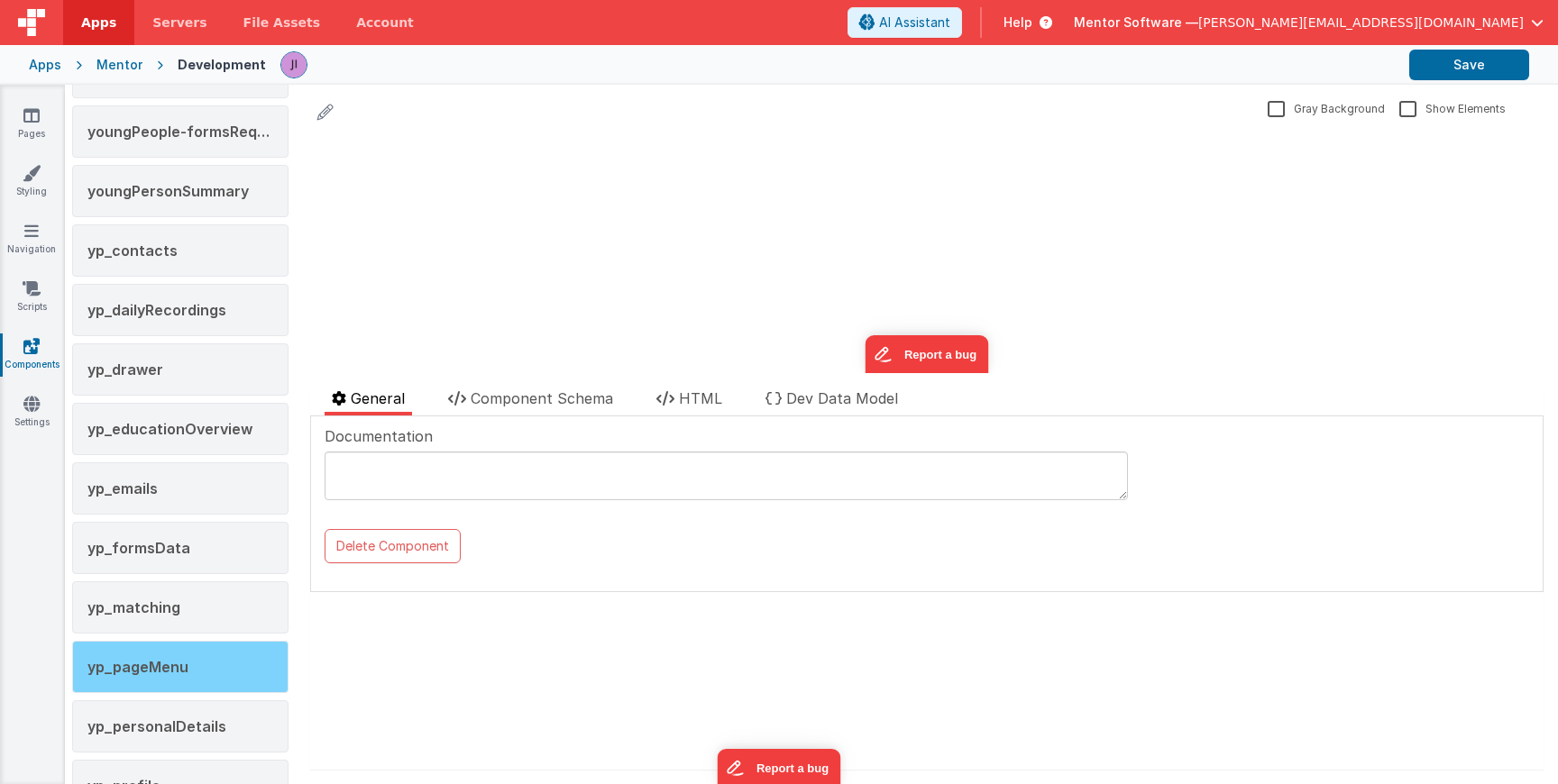
scroll to position [3288, 0]
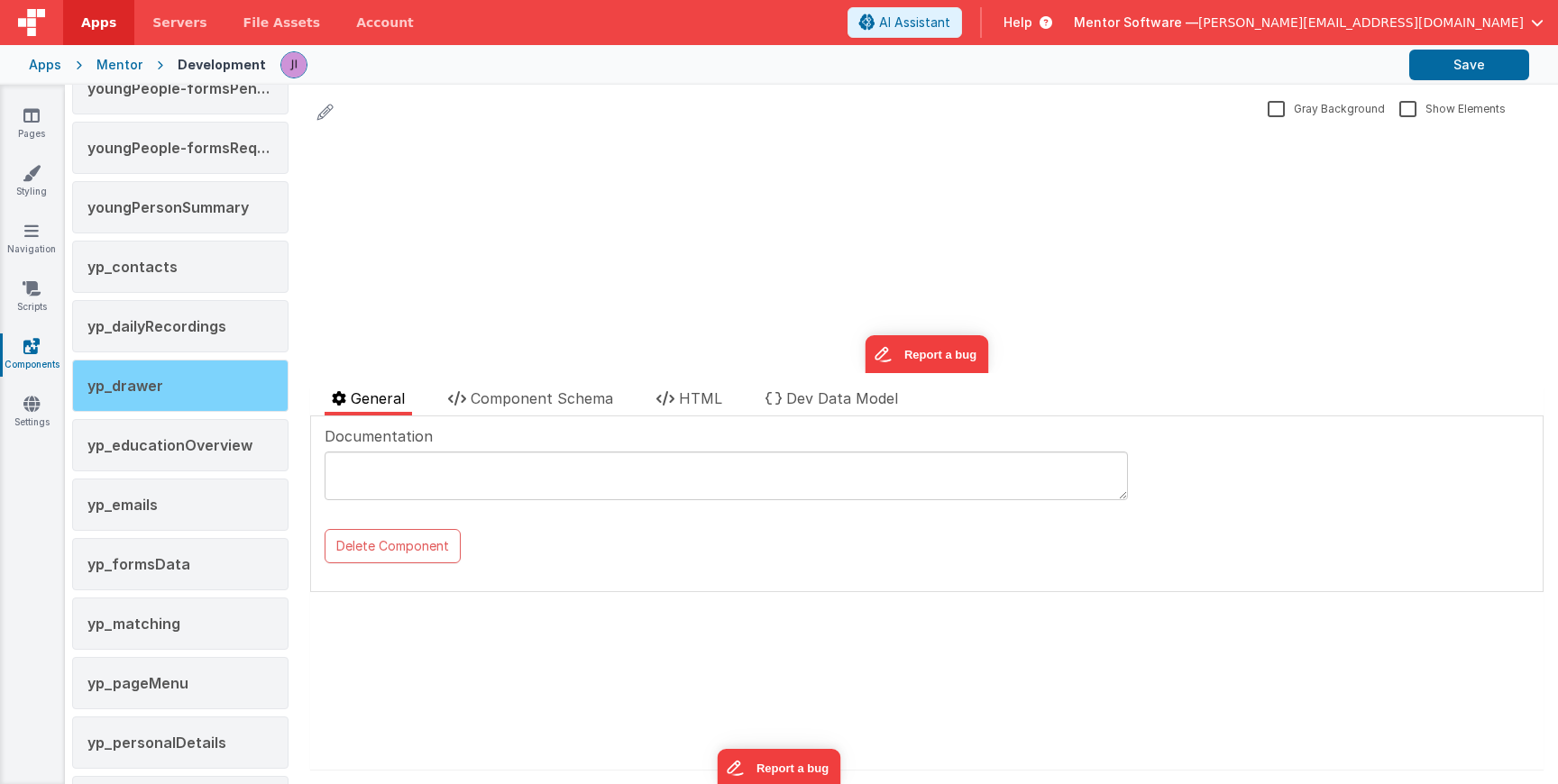
click at [168, 380] on div "yp_drawer" at bounding box center [180, 385] width 217 height 52
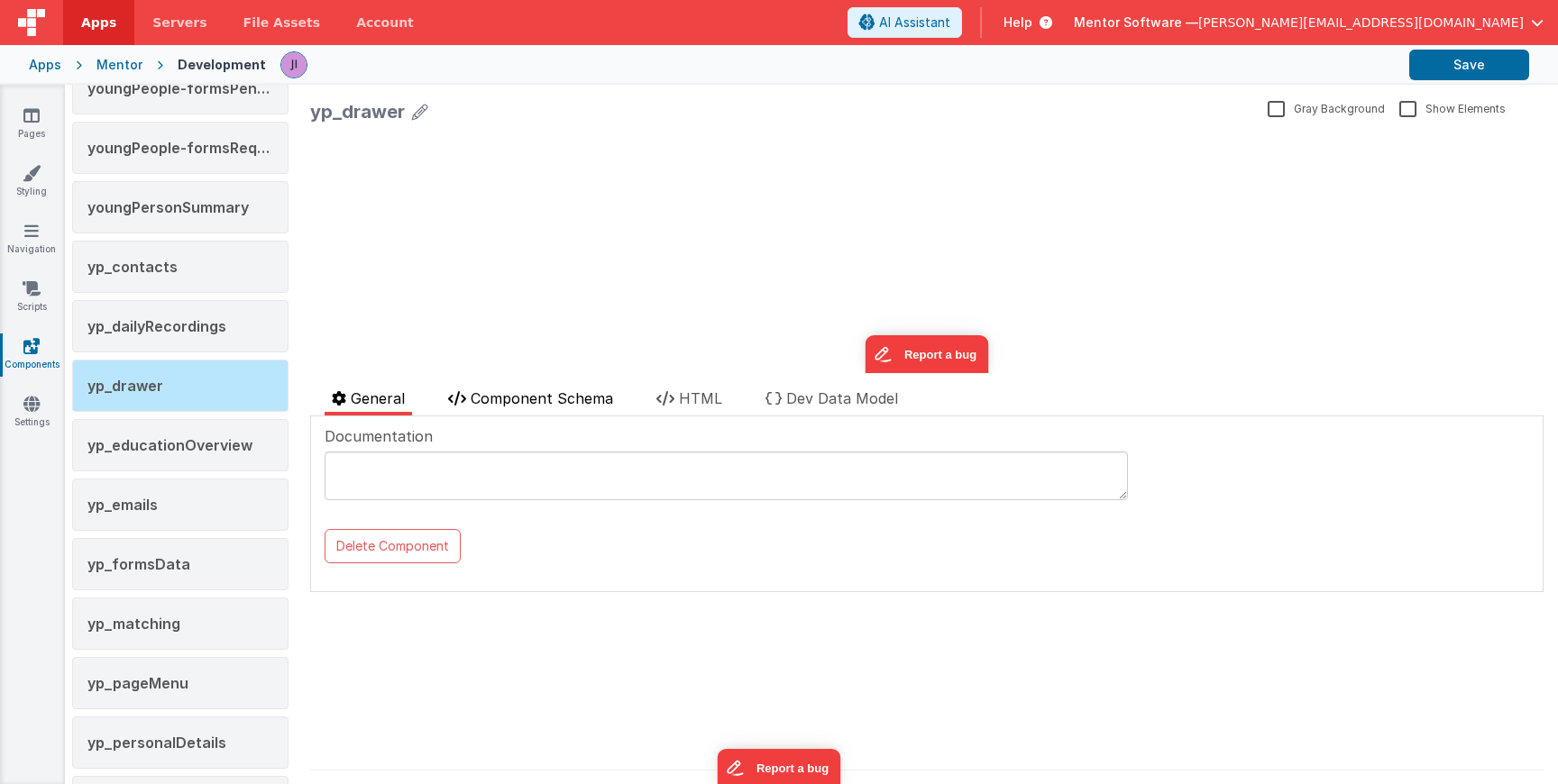
click at [507, 410] on li "Component Schema" at bounding box center [531, 402] width 180 height 28
click at [0, 0] on div at bounding box center [0, 0] width 0 height 0
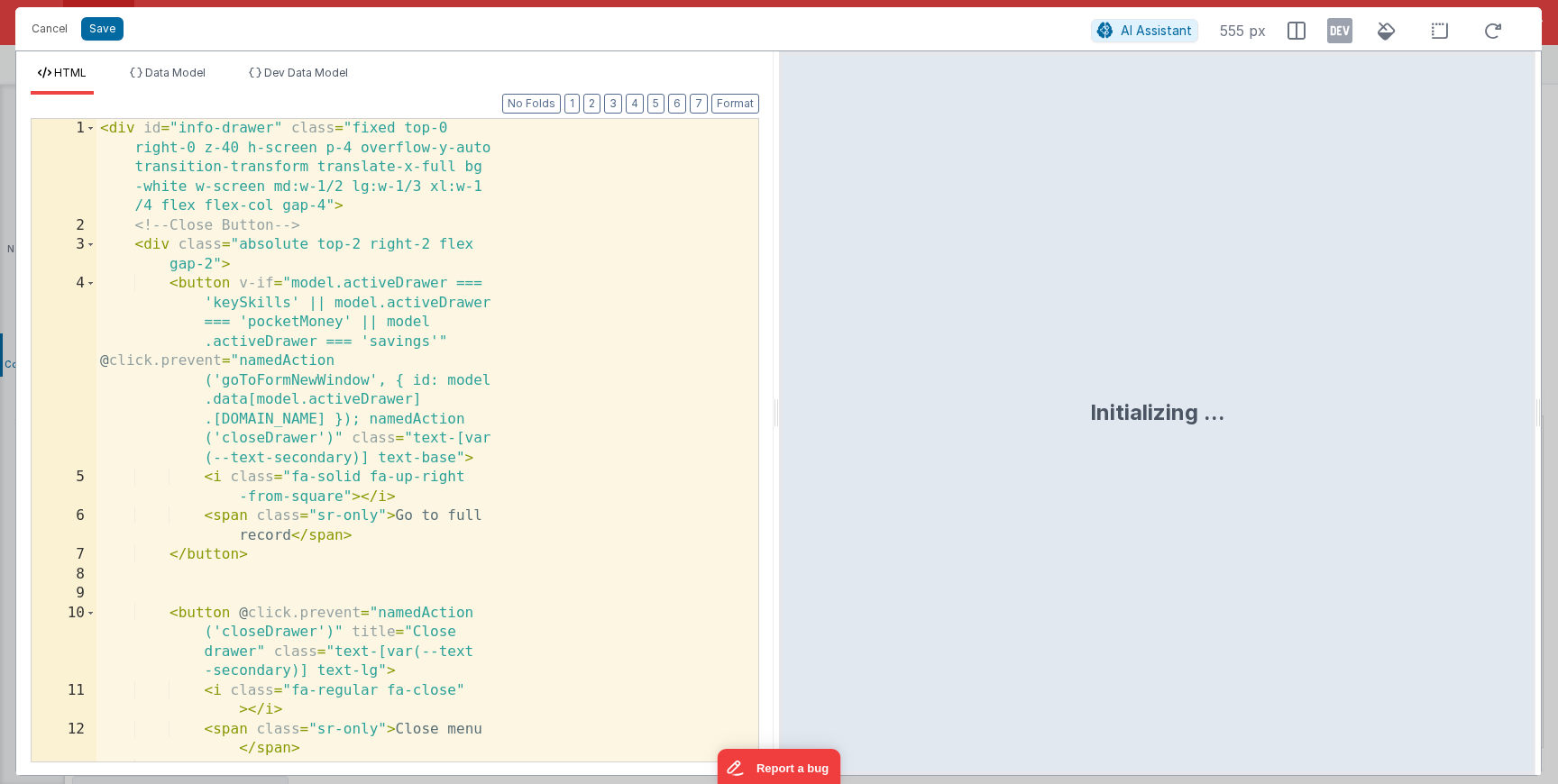
scroll to position [29274, 0]
click at [421, 454] on div "< div id = "info-drawer" class = "fixed top-0 right-0 z-40 h-screen p-4 overflo…" at bounding box center [420, 506] width 648 height 774
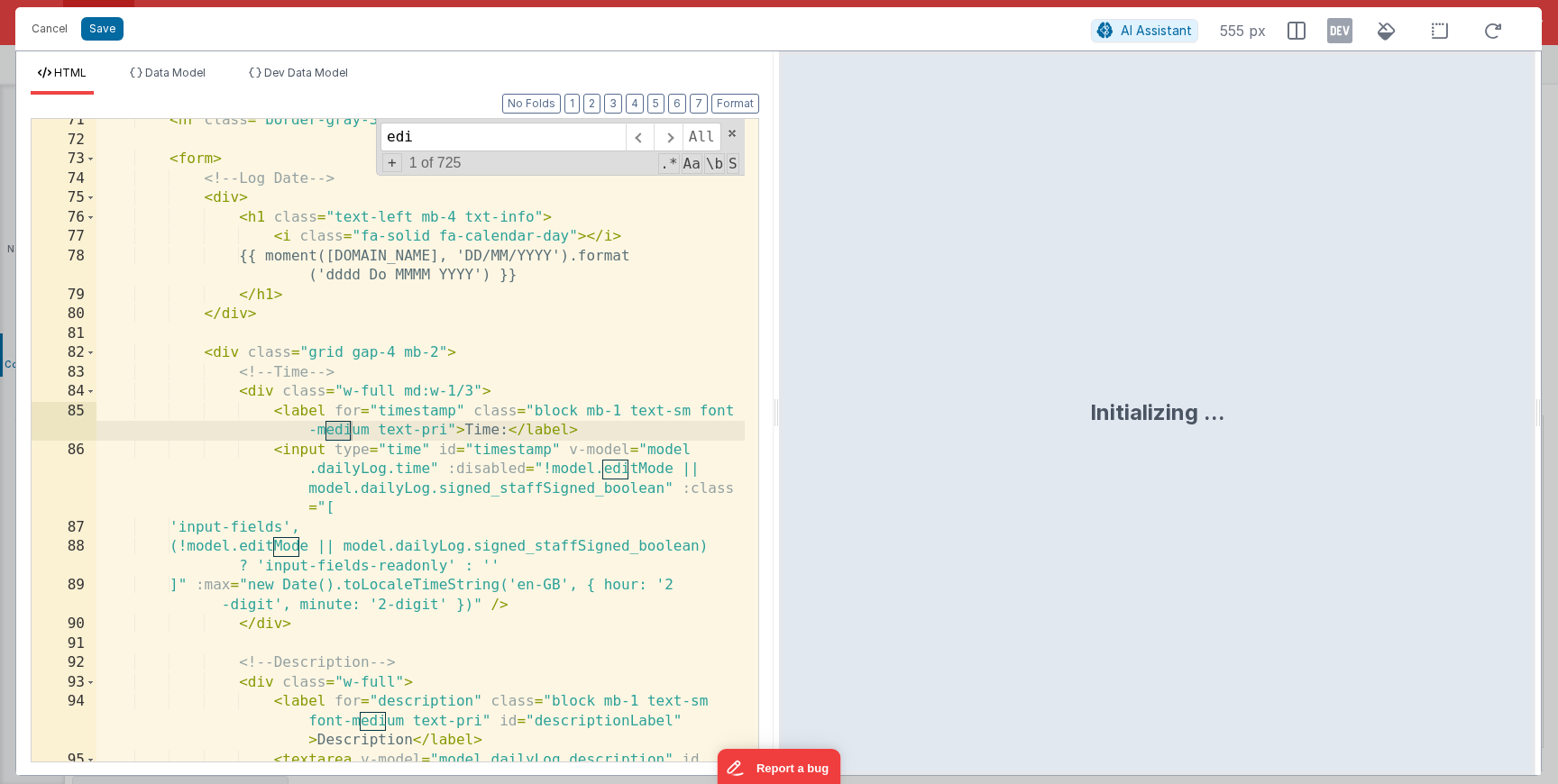
scroll to position [398, 0]
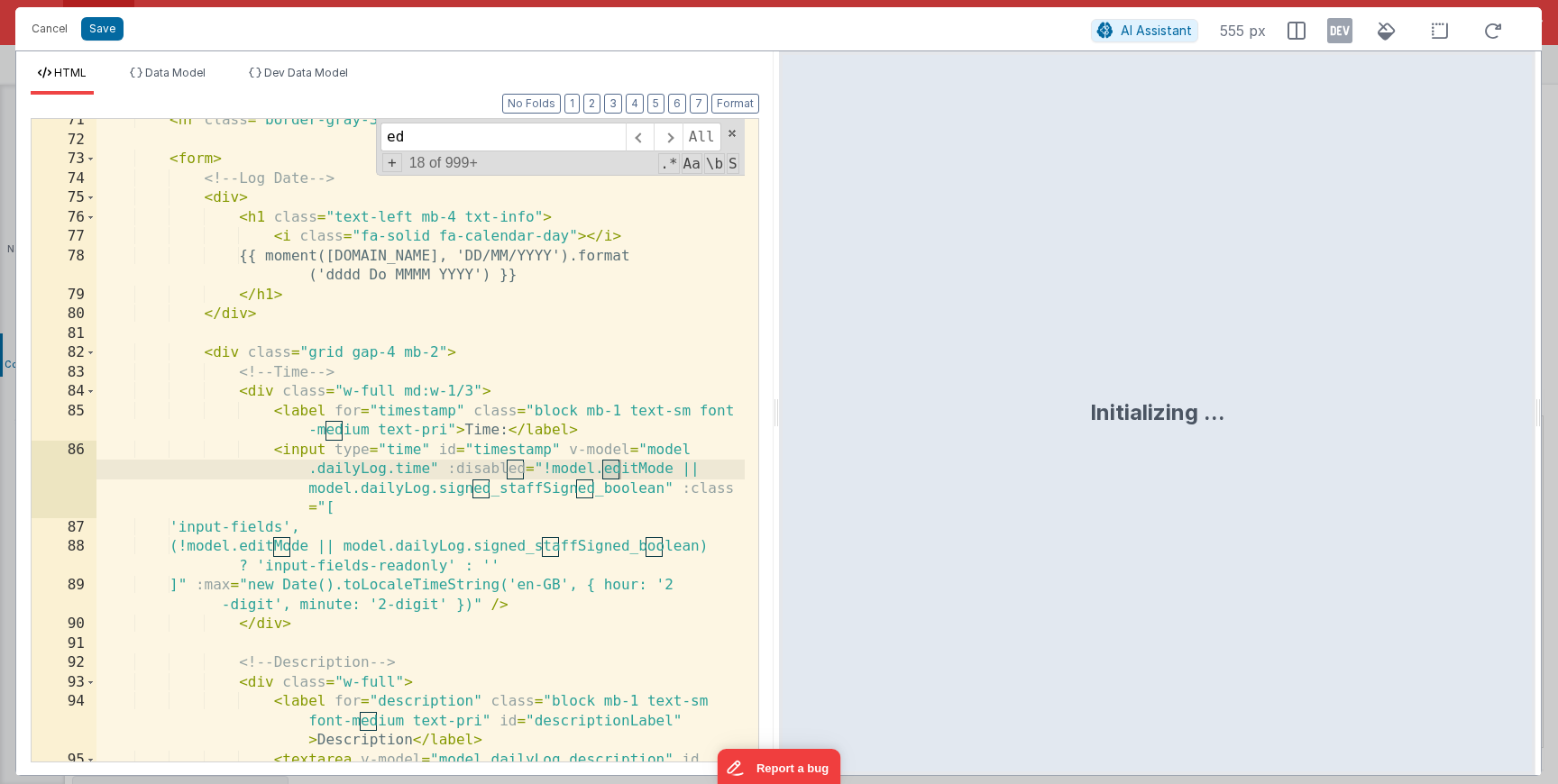
type input "e"
click at [49, 26] on button "Cancel" at bounding box center [49, 28] width 54 height 26
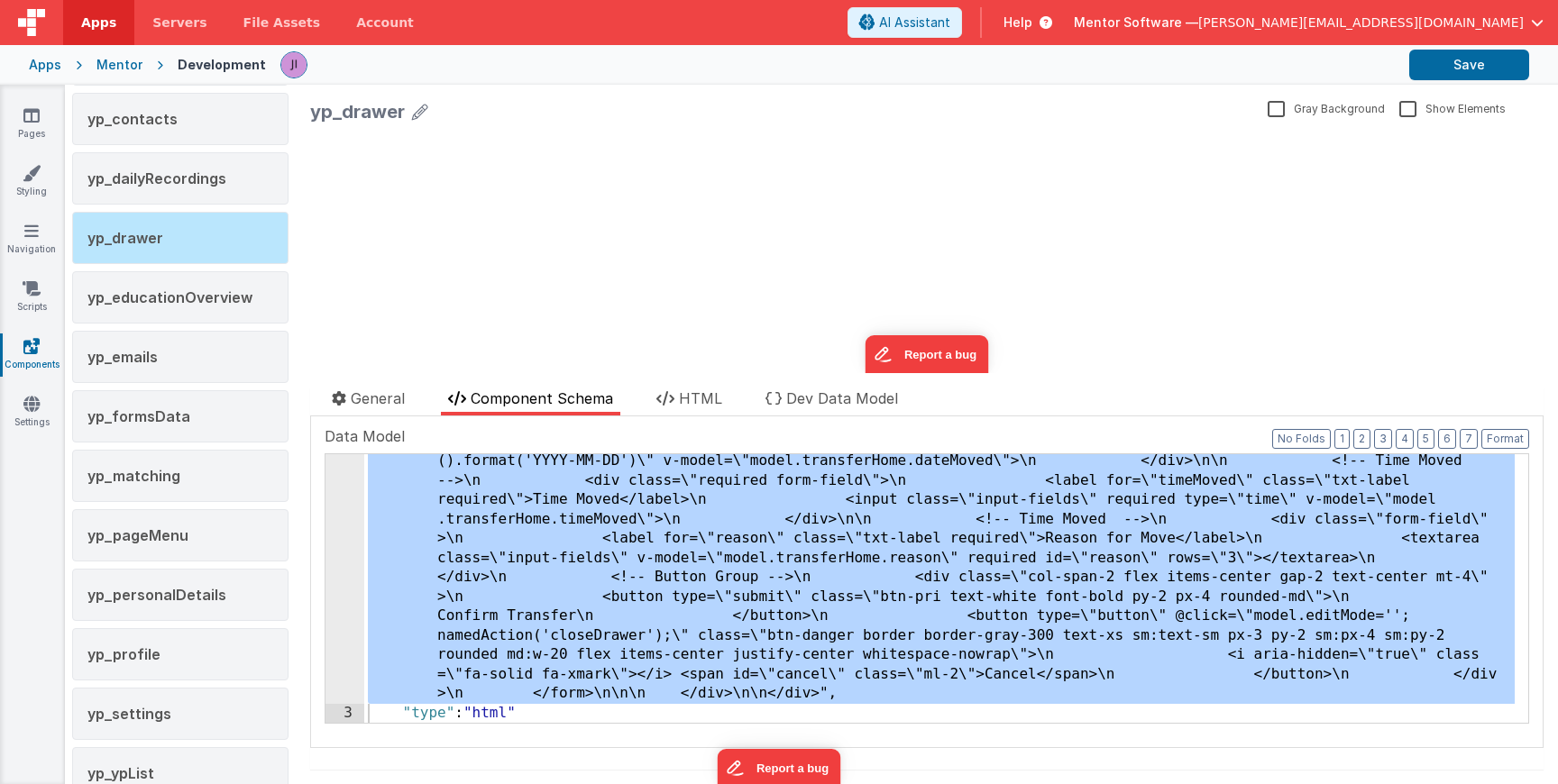
scroll to position [3480, 0]
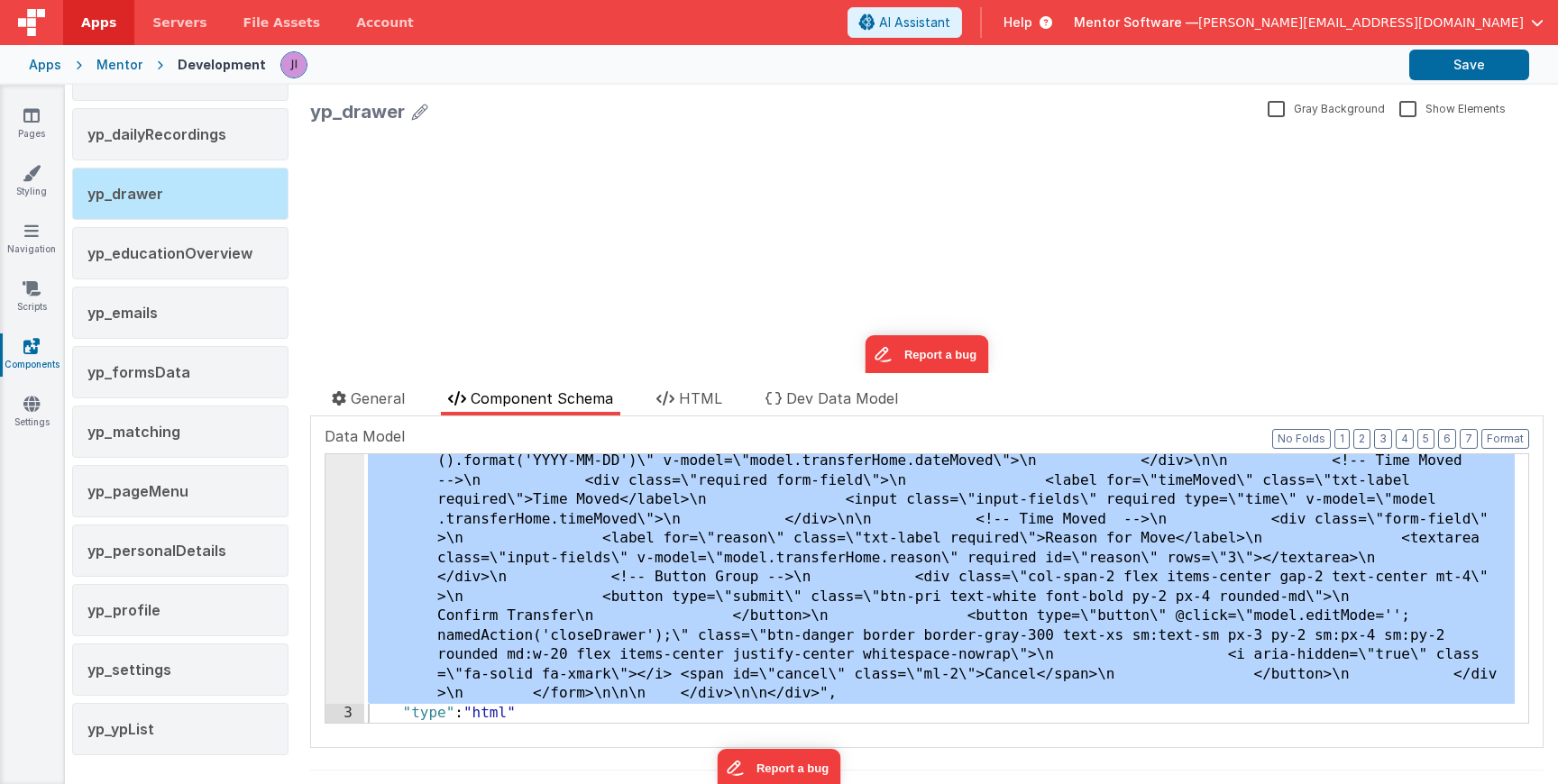
click at [246, 612] on div "yp_profile" at bounding box center [180, 610] width 217 height 52
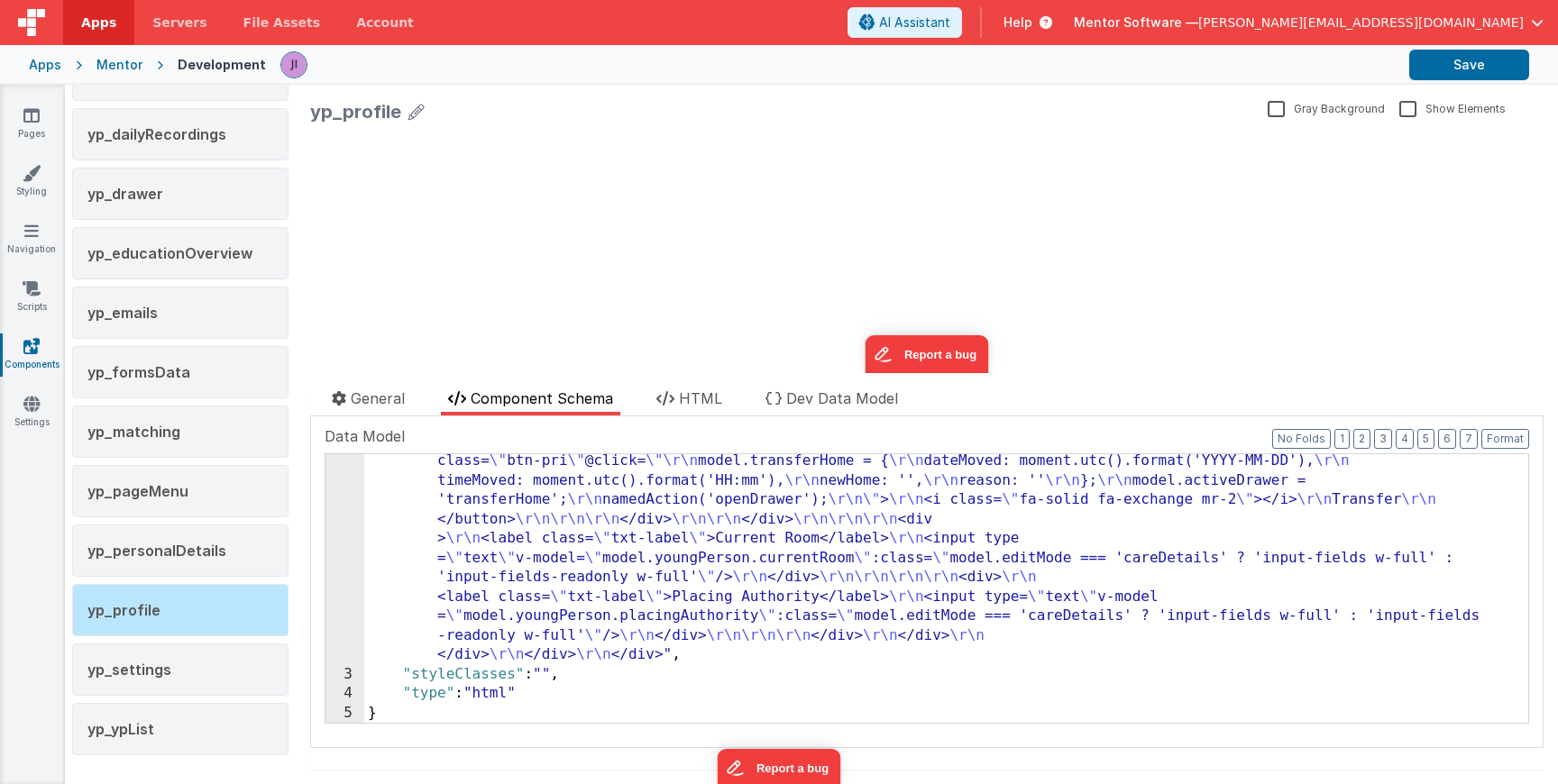
scroll to position [3317, 0]
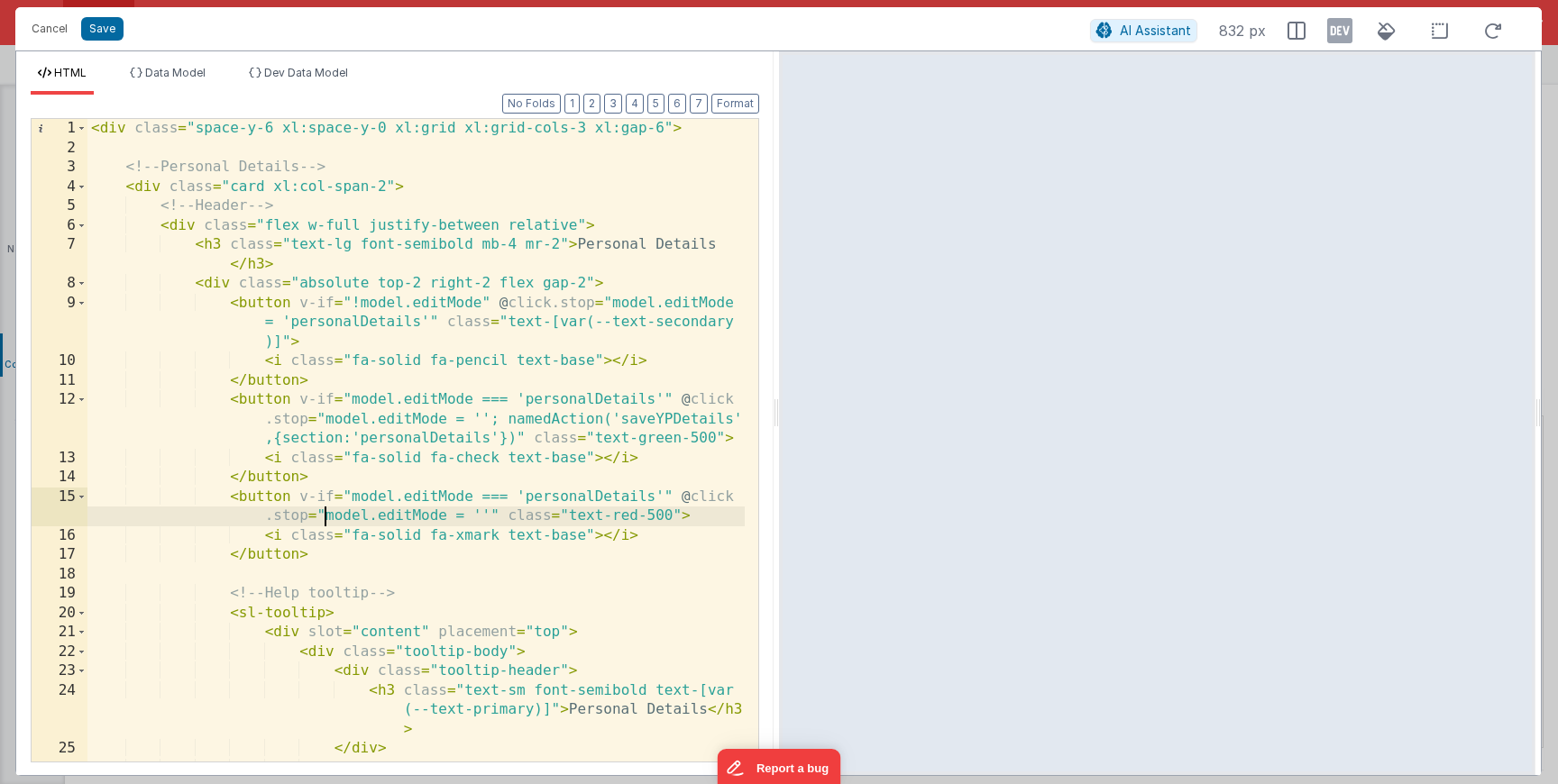
scroll to position [0, 0]
drag, startPoint x: 324, startPoint y: 517, endPoint x: 451, endPoint y: 517, distance: 127.0
click at [451, 517] on div "< div class = "space-y-6 xl:space-y-0 xl:grid xl:grid-cols-3 xl:gap-6" > <!-- P…" at bounding box center [415, 470] width 657 height 702
drag, startPoint x: 488, startPoint y: 514, endPoint x: 326, endPoint y: 517, distance: 162.0
click at [326, 517] on div "< div class = "space-y-6 xl:space-y-0 xl:grid xl:grid-cols-3 xl:gap-6" > <!-- P…" at bounding box center [415, 470] width 657 height 702
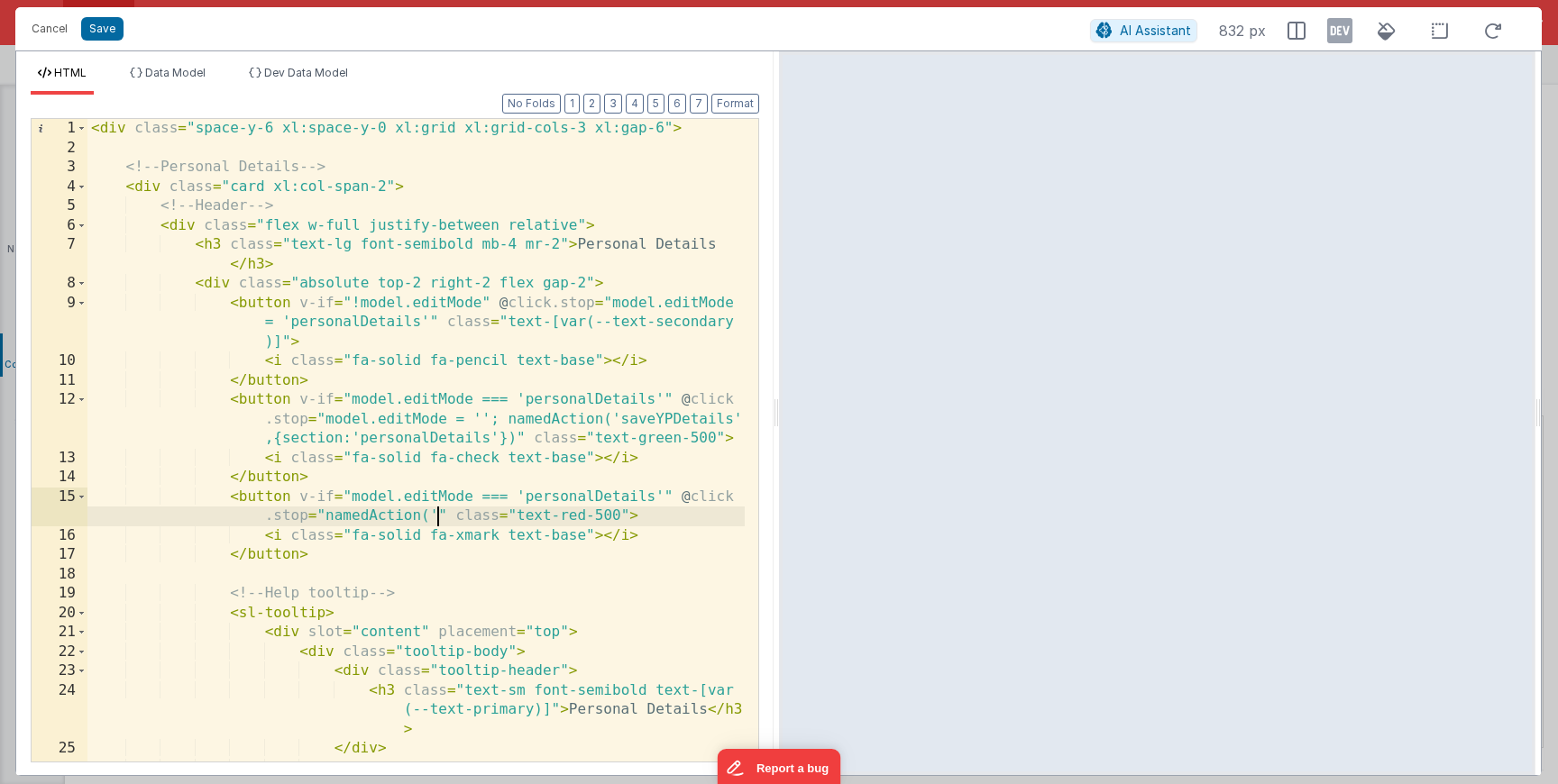
paste textarea
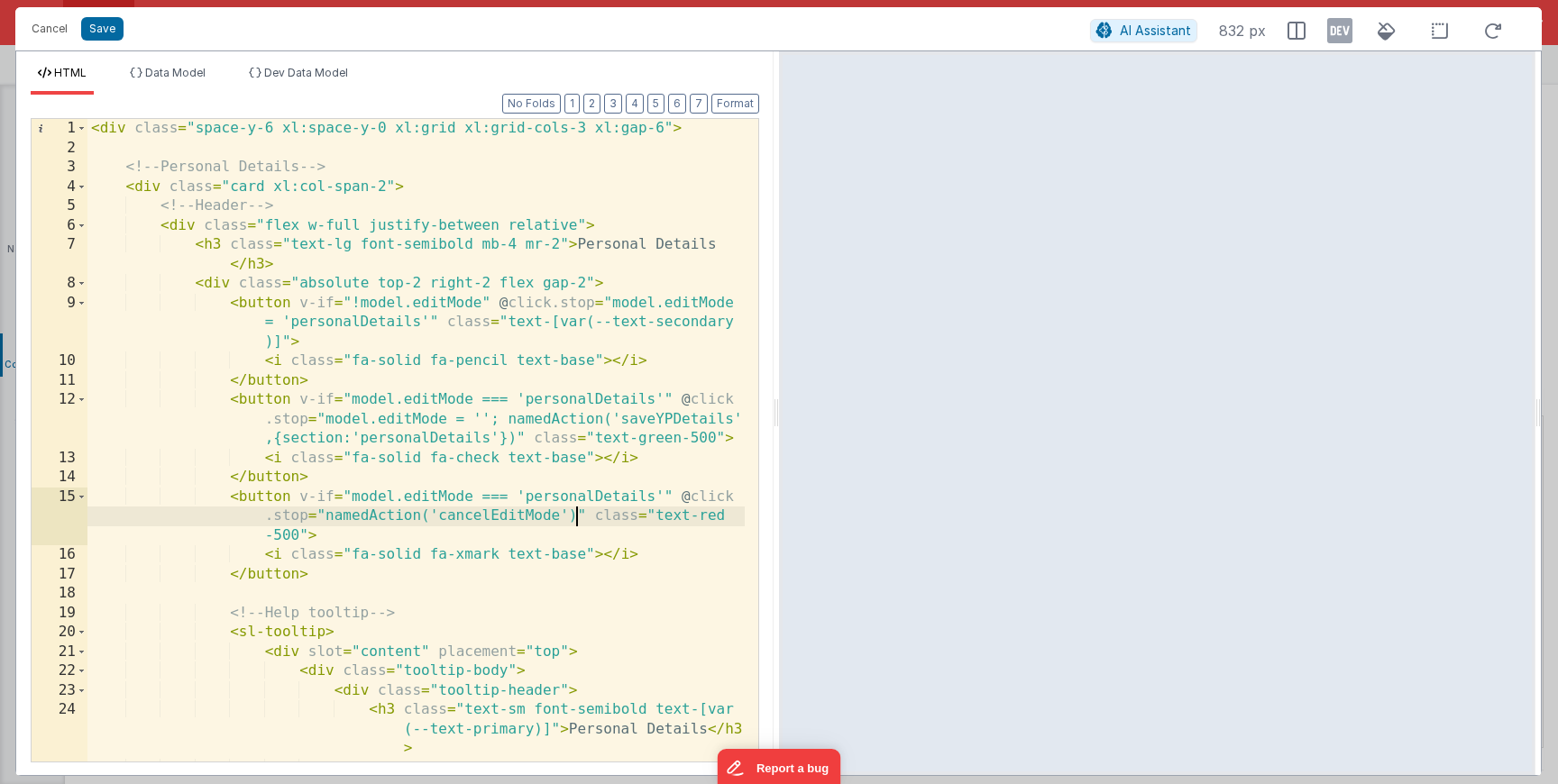
click at [579, 522] on div "< div class = "space-y-6 xl:space-y-0 xl:grid xl:grid-cols-3 xl:gap-6" > <!-- P…" at bounding box center [415, 460] width 657 height 682
click at [568, 522] on div "< div class = "space-y-6 xl:space-y-0 xl:grid xl:grid-cols-3 xl:gap-6" > <!-- P…" at bounding box center [415, 460] width 657 height 682
click at [108, 29] on button "Save" at bounding box center [102, 28] width 43 height 24
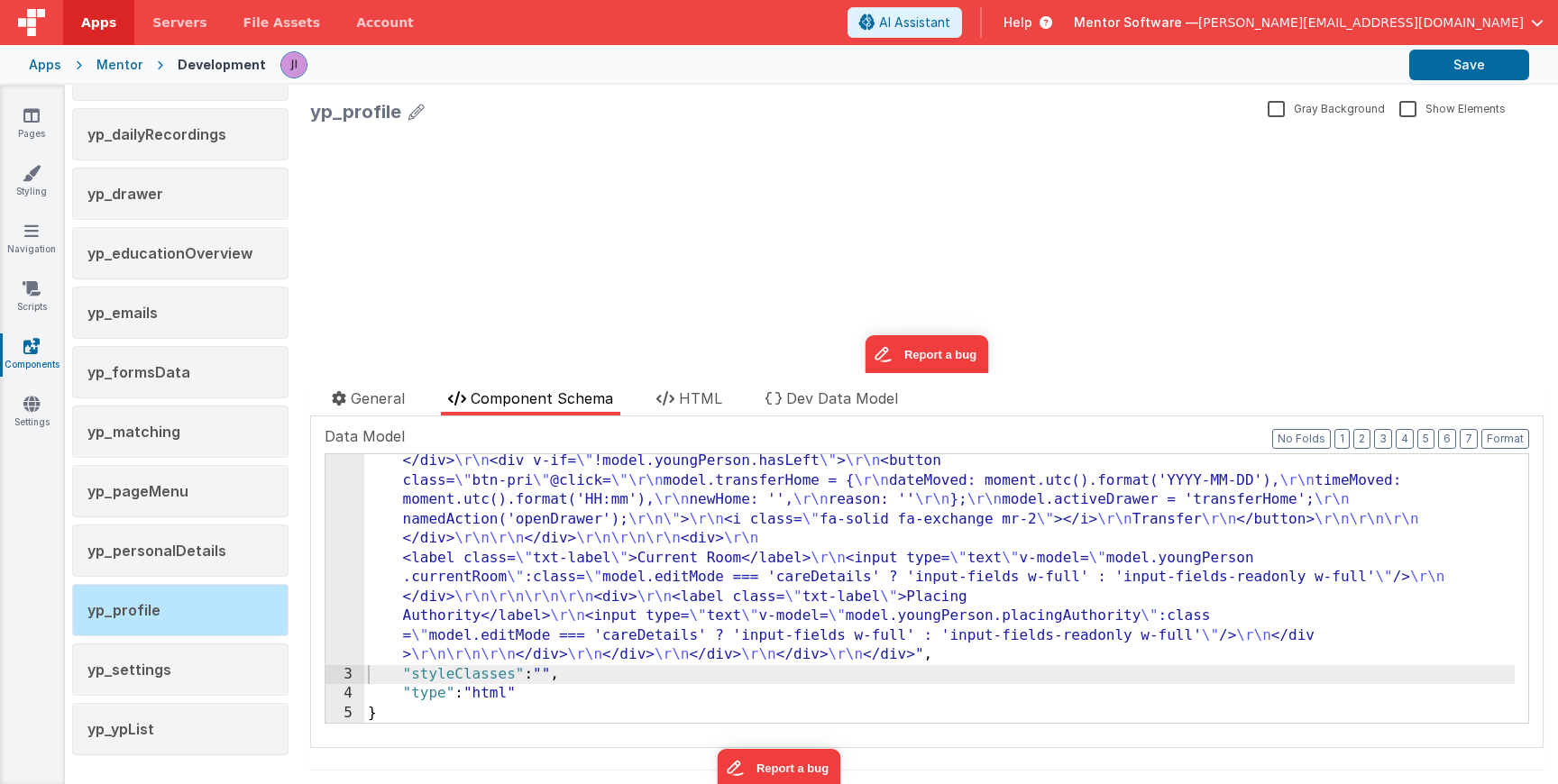
scroll to position [3200, 0]
click at [1441, 64] on button "Save" at bounding box center [1469, 64] width 120 height 30
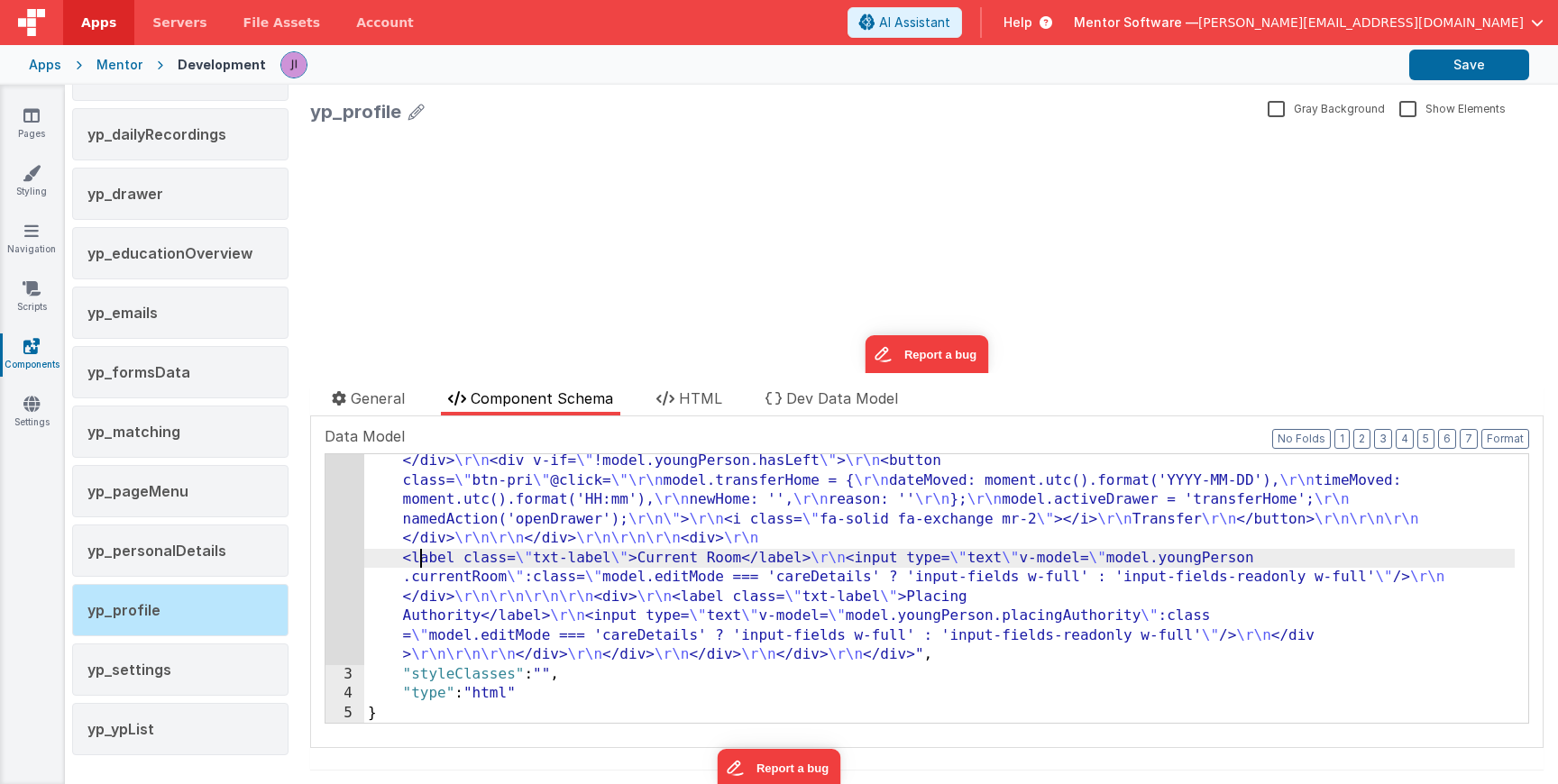
click at [320, 533] on div "Documentation Delete Component Data Model Format 7 6 5 4 3 2 1 No Folds 2 3 4 5…" at bounding box center [927, 582] width 1234 height 332
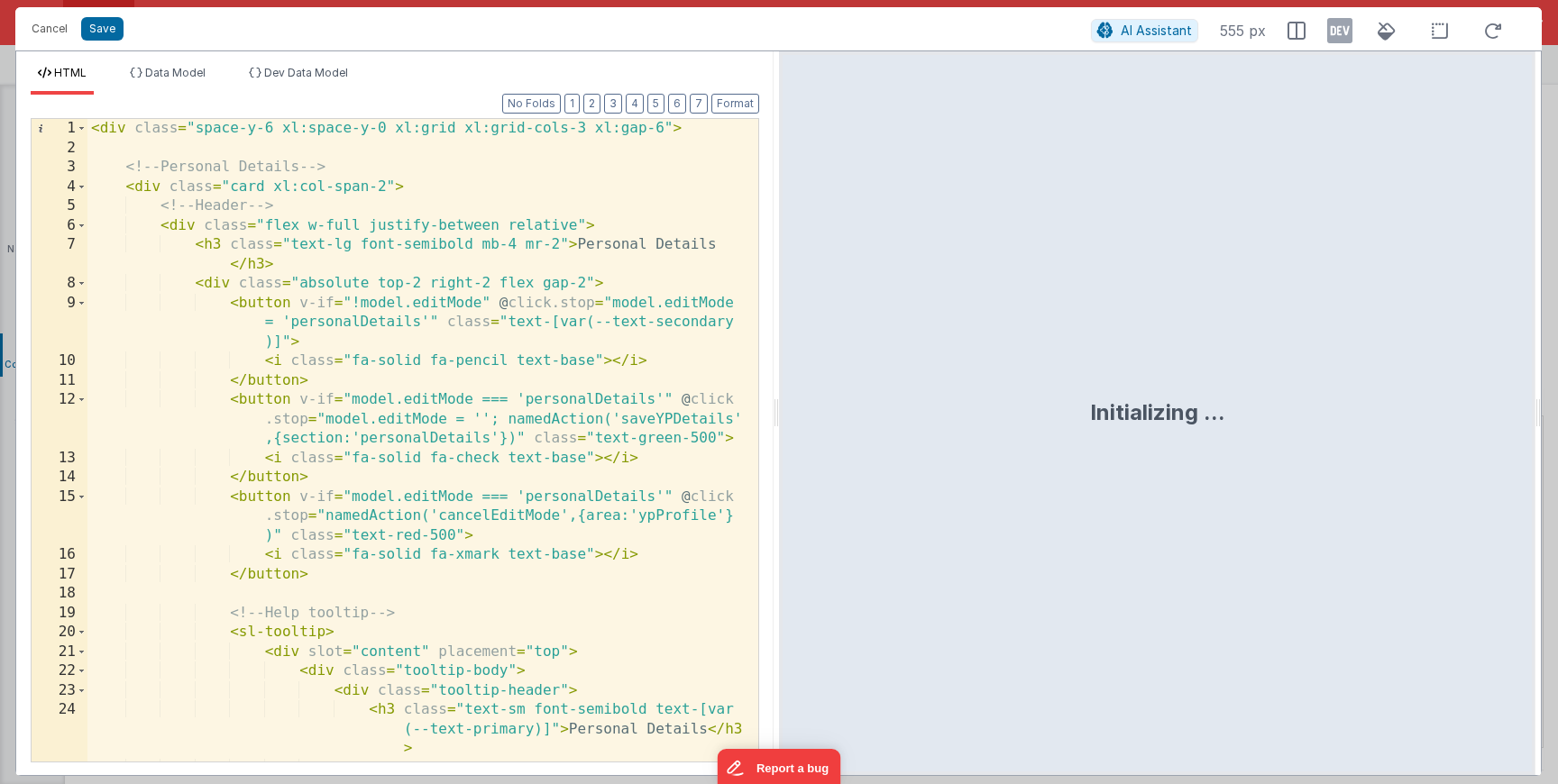
scroll to position [4, 0]
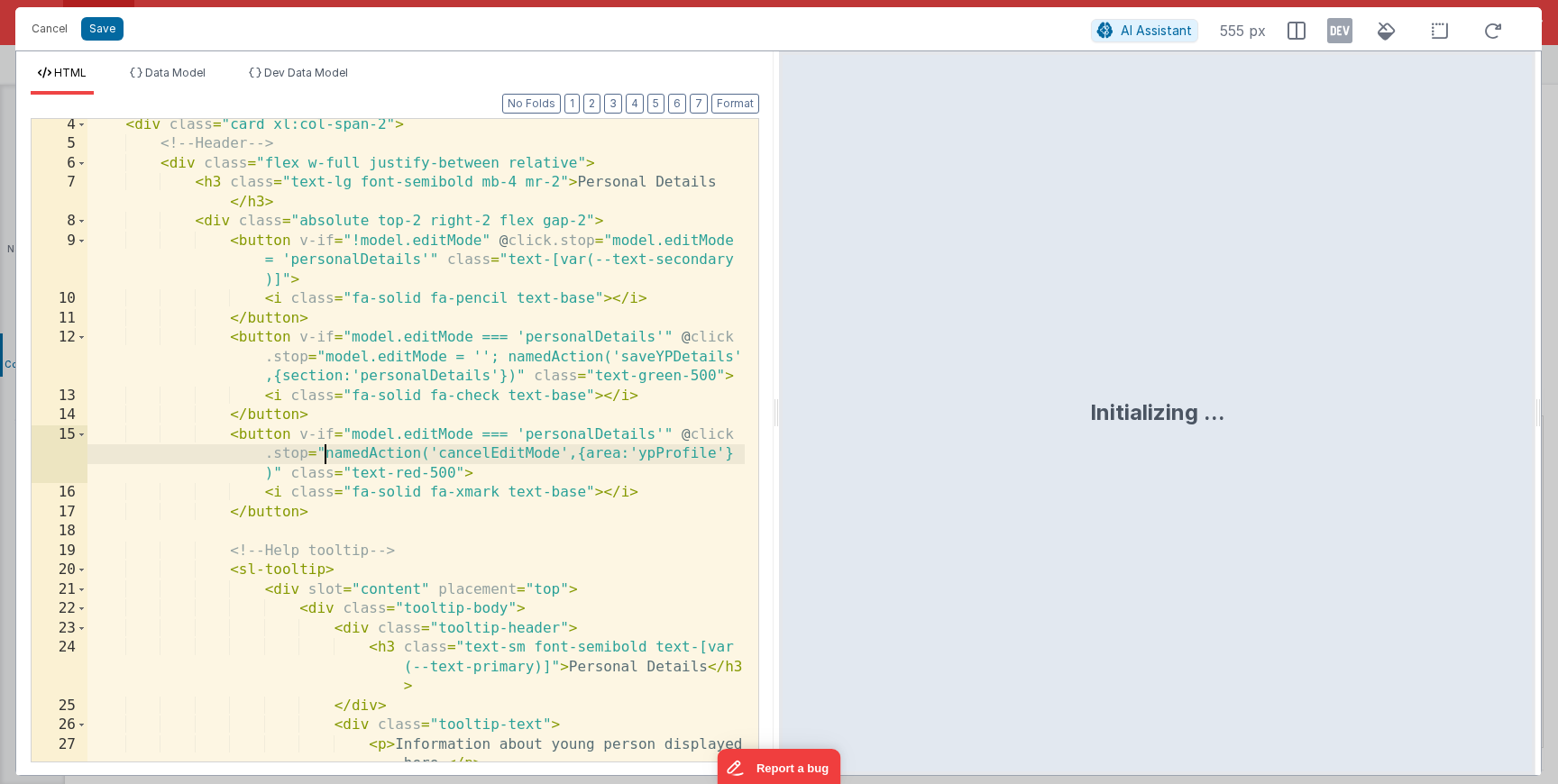
scroll to position [0, 0]
drag, startPoint x: 327, startPoint y: 454, endPoint x: 274, endPoint y: 476, distance: 57.4
click at [274, 476] on div "< div class = "card xl:col-span-2" > <!-- Header --> < div class = "flex w-full…" at bounding box center [415, 456] width 657 height 682
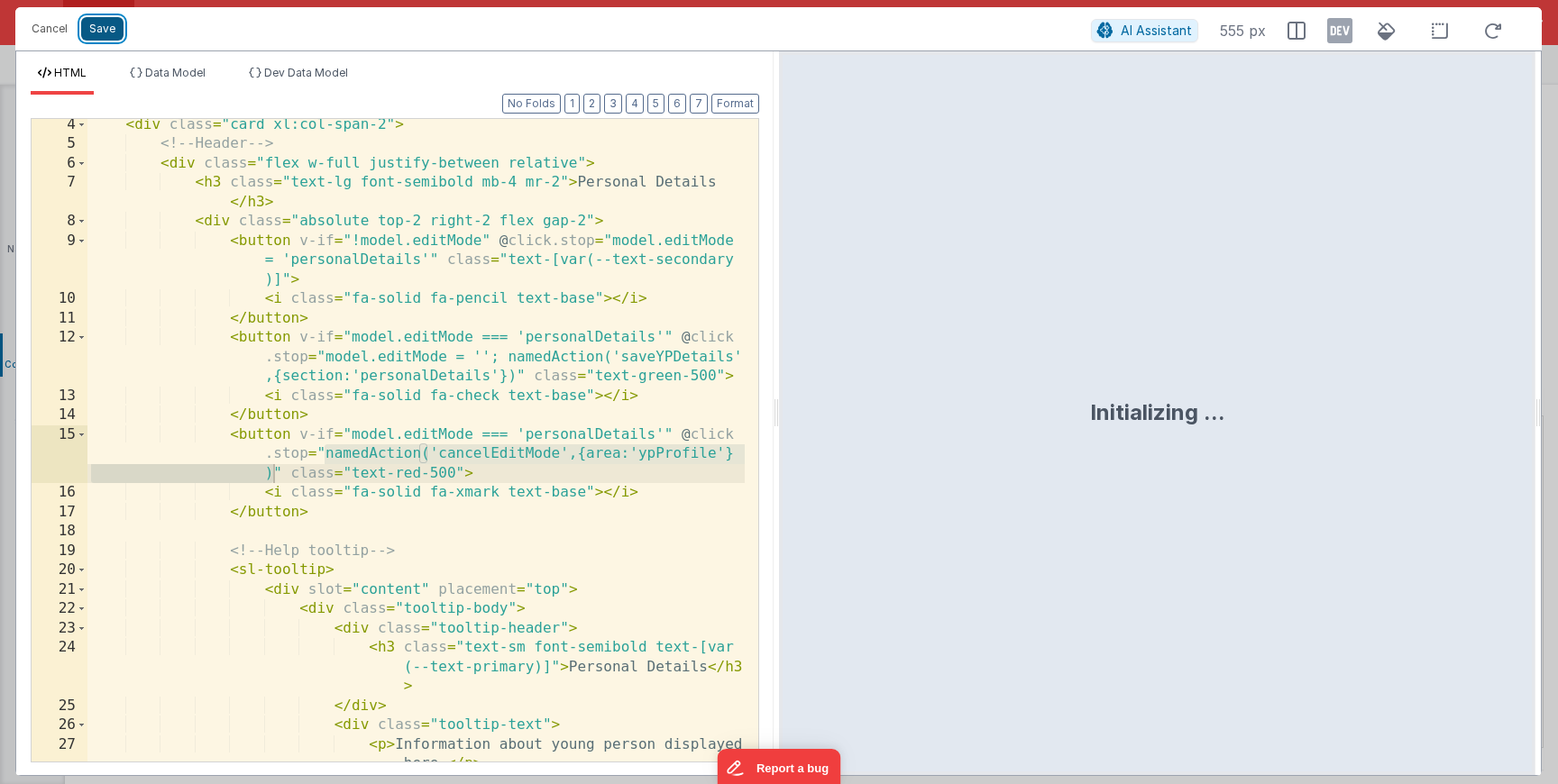
click at [105, 33] on button "Save" at bounding box center [102, 28] width 43 height 24
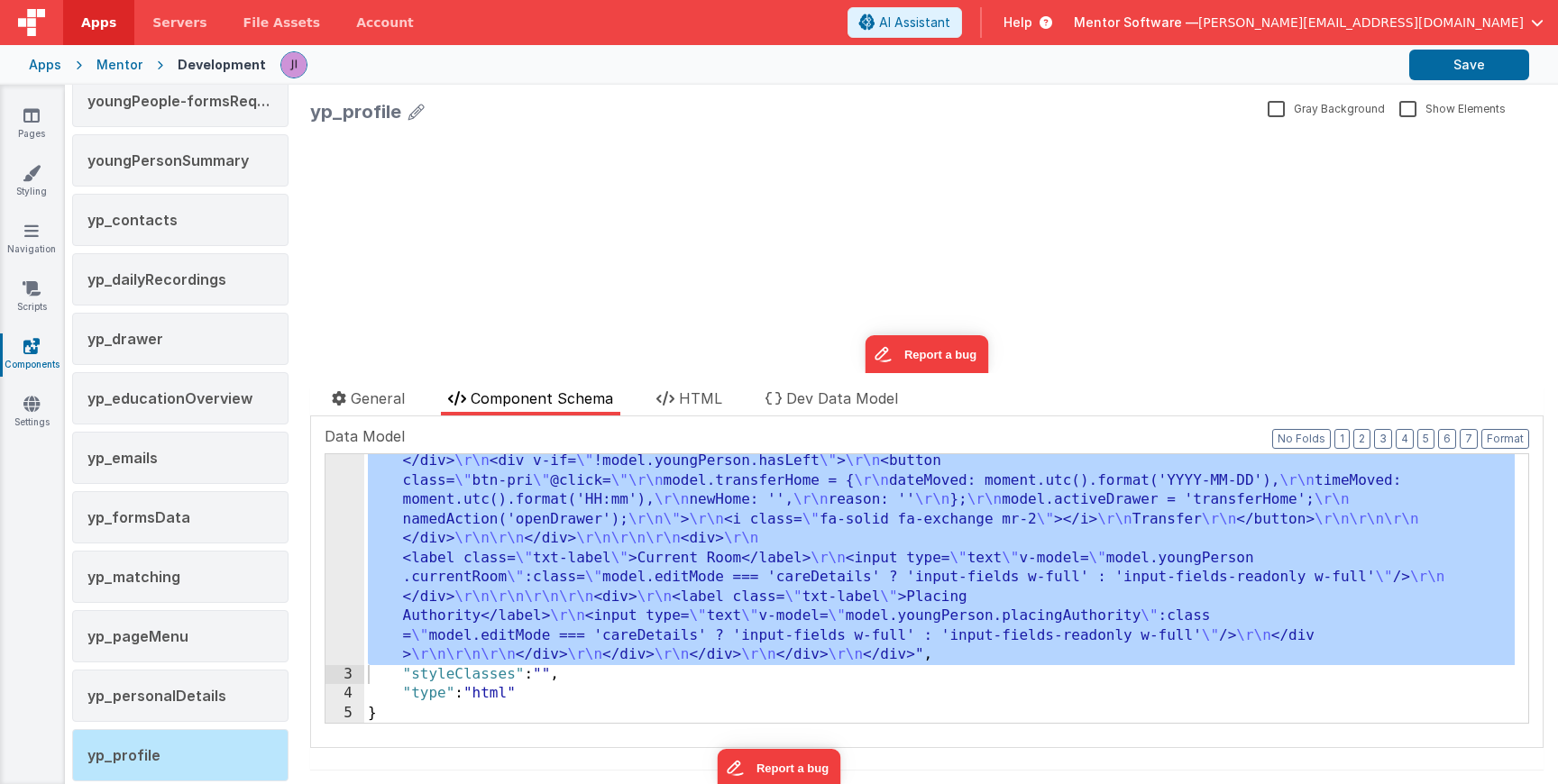
scroll to position [3320, 0]
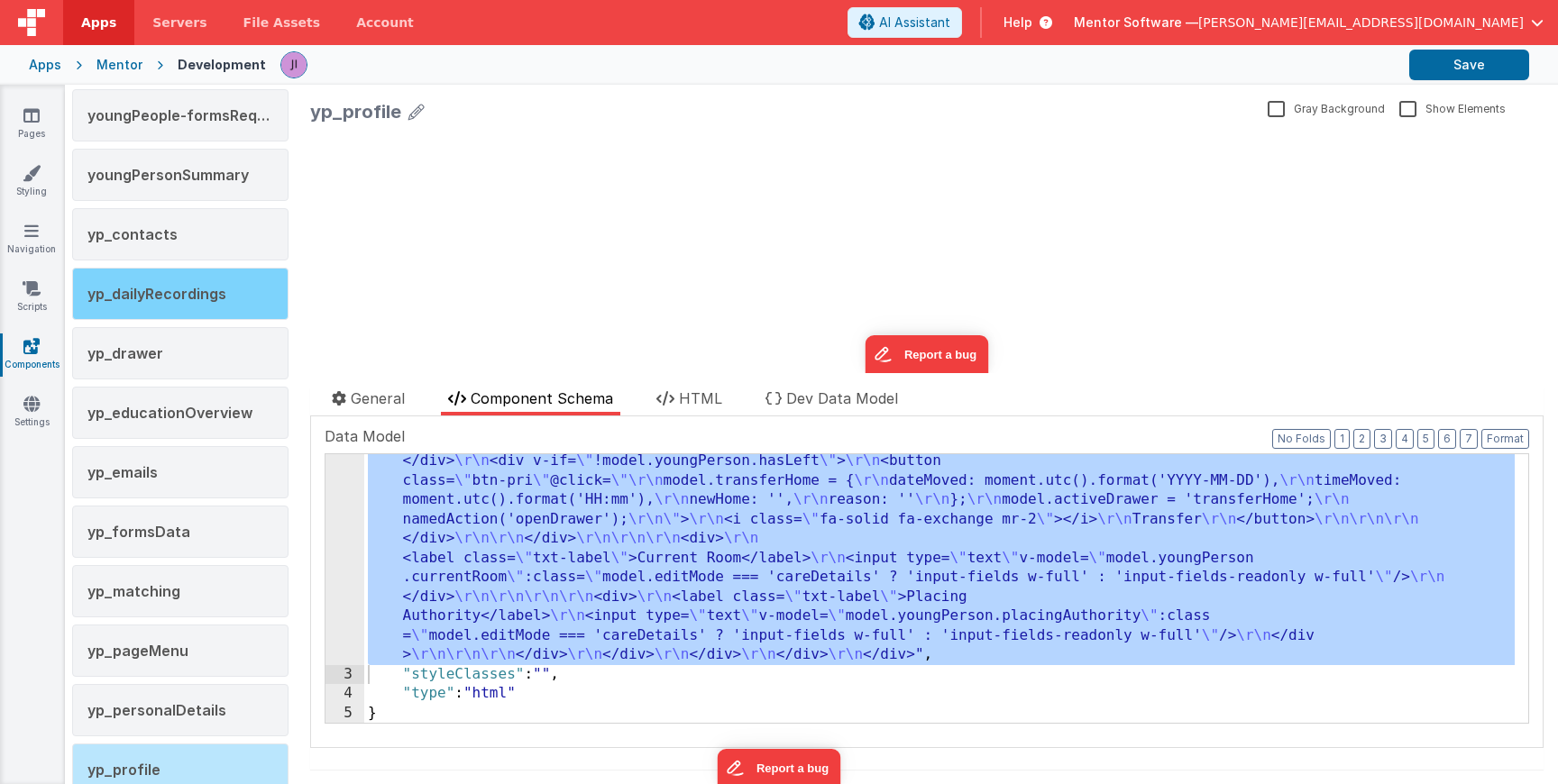
click at [195, 304] on div "yp_dailyRecordings" at bounding box center [180, 293] width 217 height 52
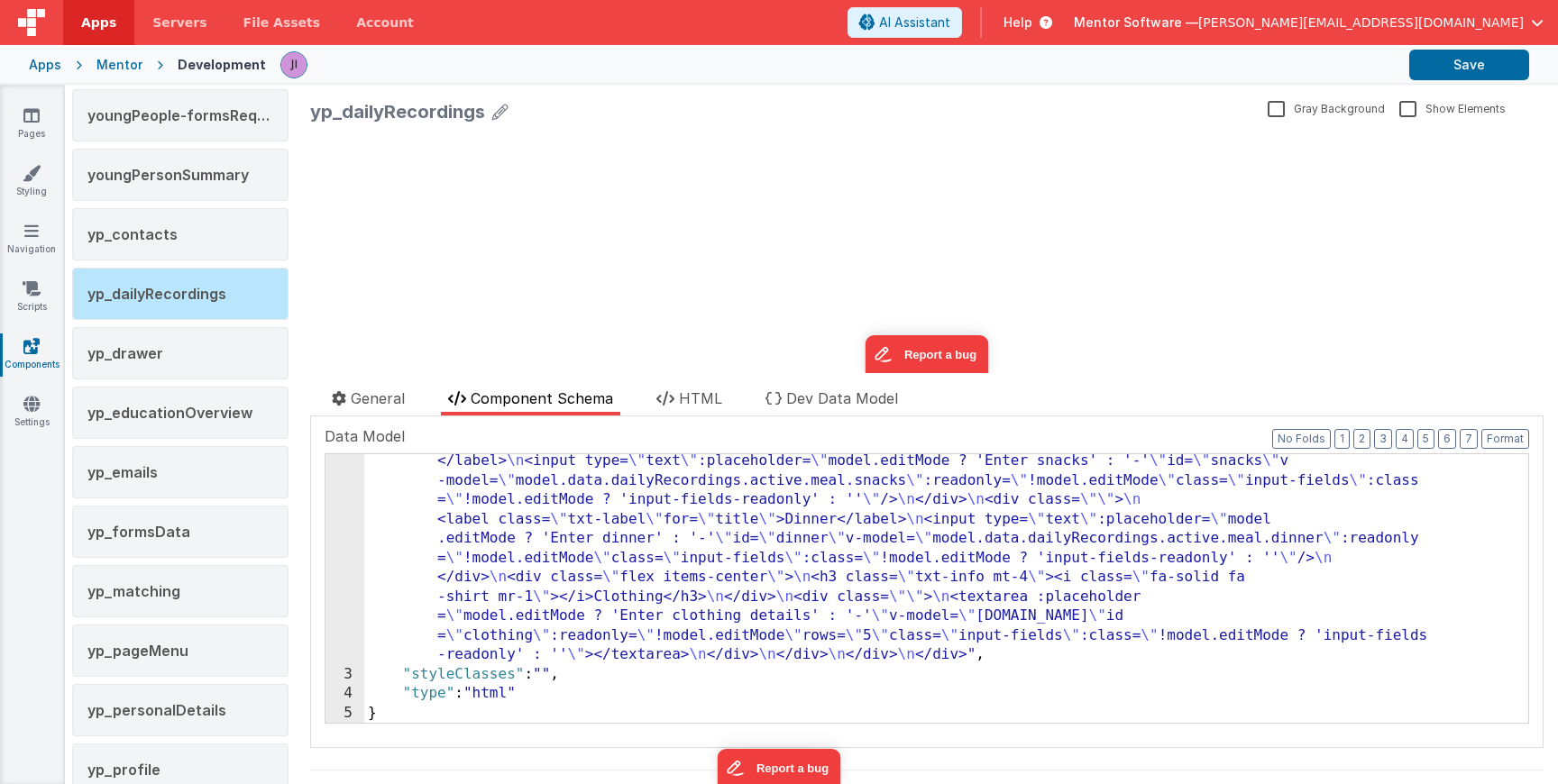
scroll to position [2038, 0]
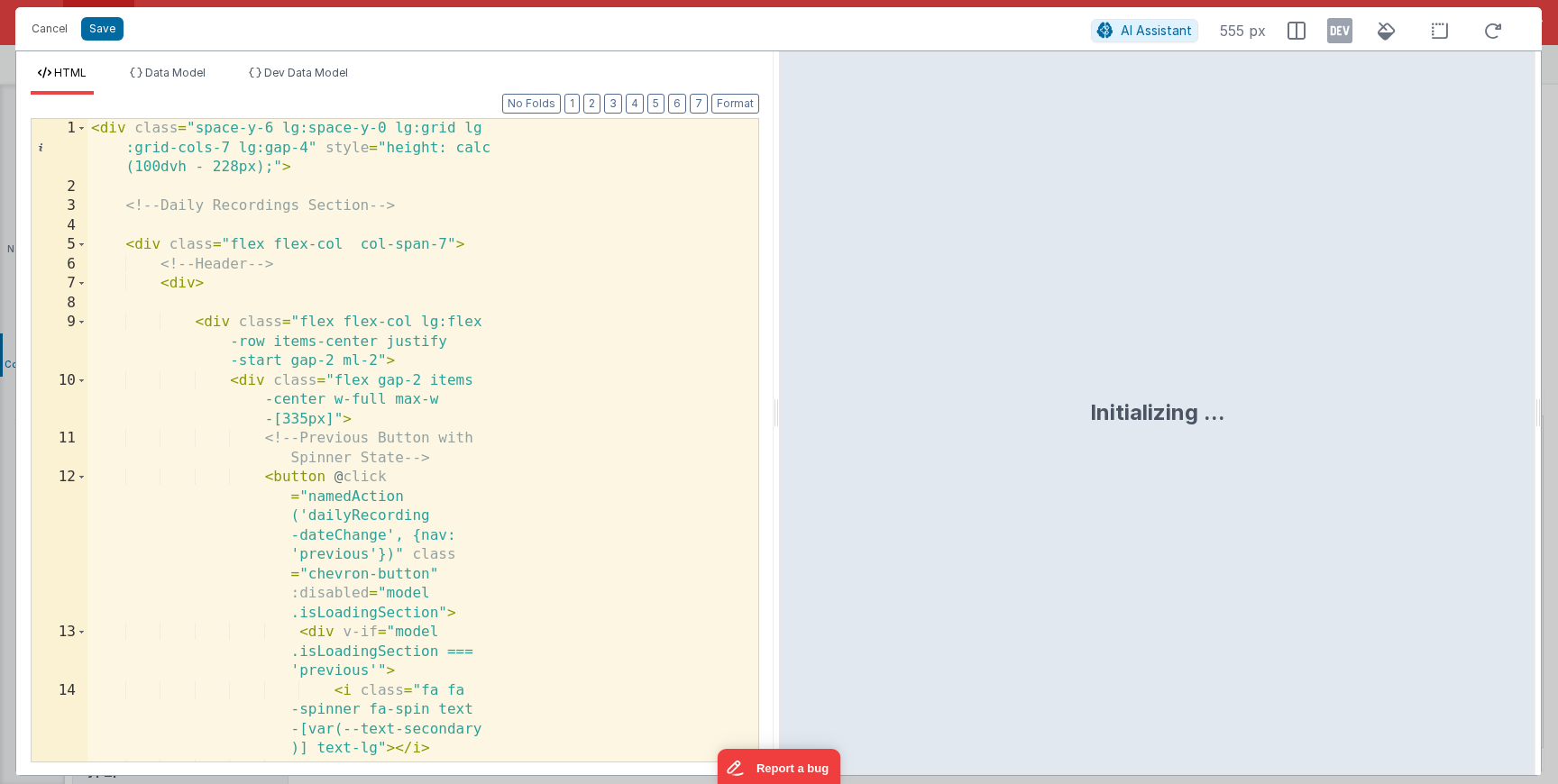
click at [442, 401] on div "< div class = "space-y-6 lg:space-y-0 lg:grid lg :grid-cols-7 lg:gap-4" style =…" at bounding box center [415, 479] width 657 height 721
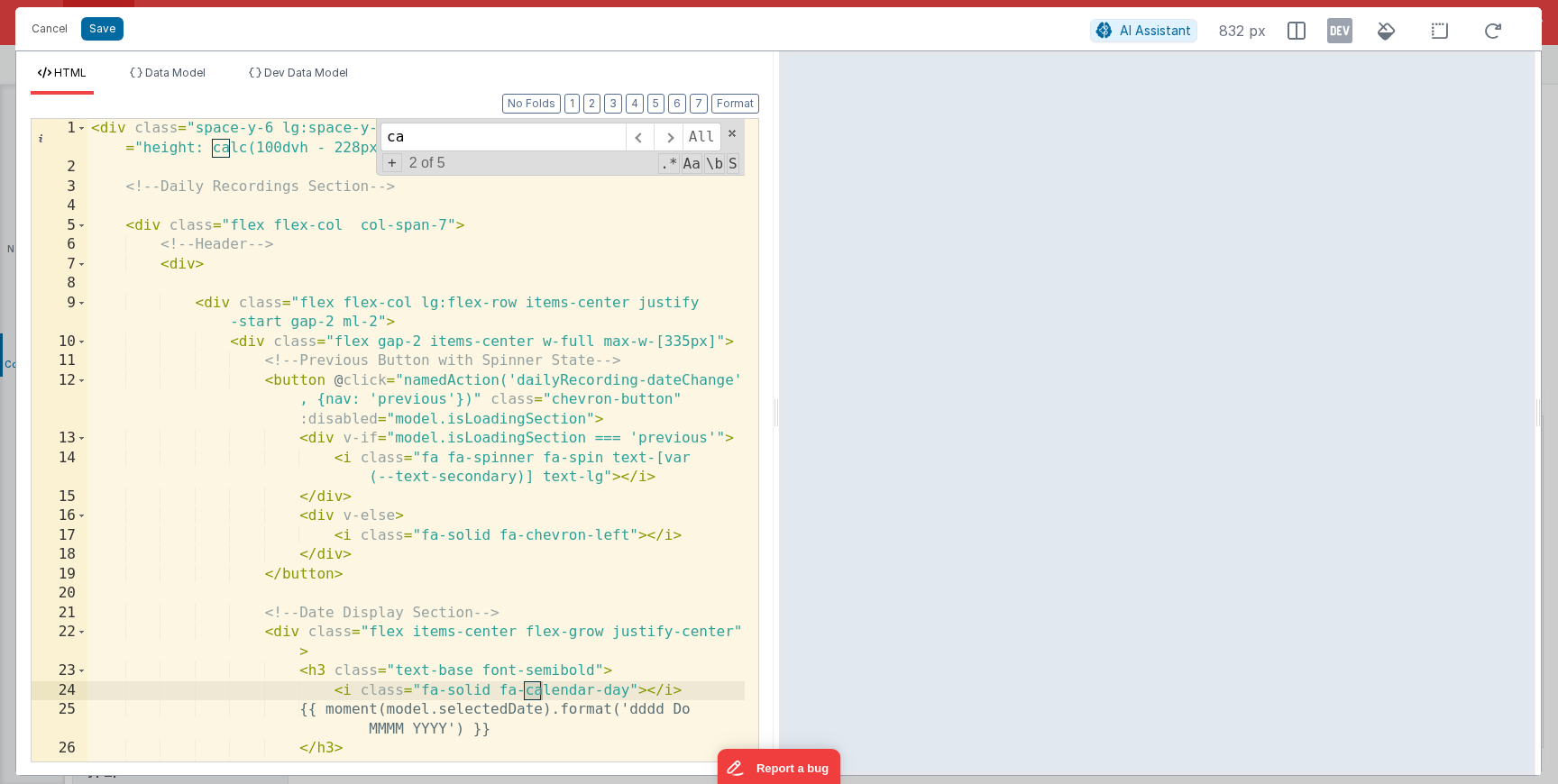
type input "c"
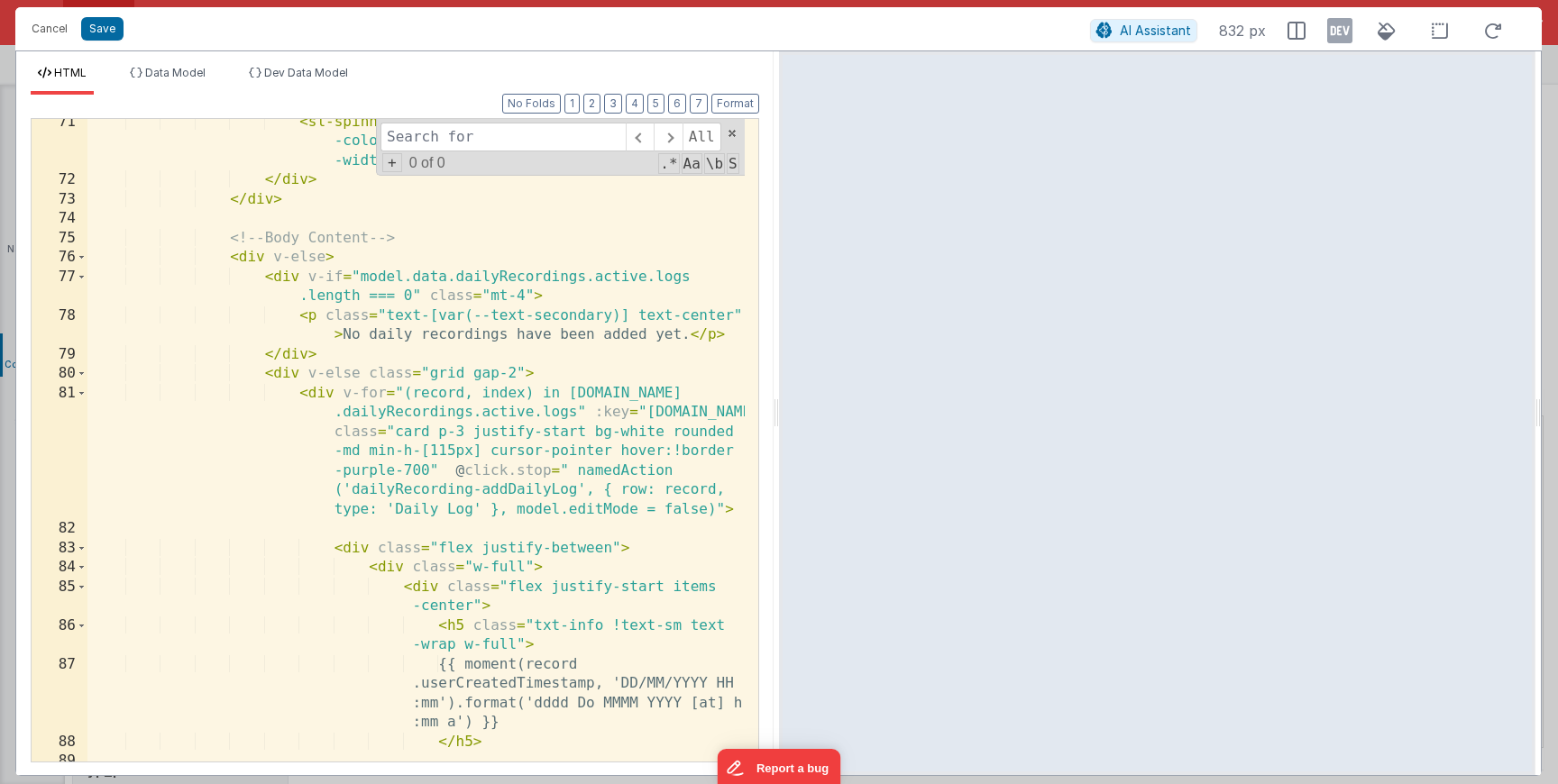
scroll to position [1864, 0]
click at [477, 570] on div "< sl-spinner style = "font-size: 5rem; --indicator -color: purple; --track-colo…" at bounding box center [415, 476] width 657 height 721
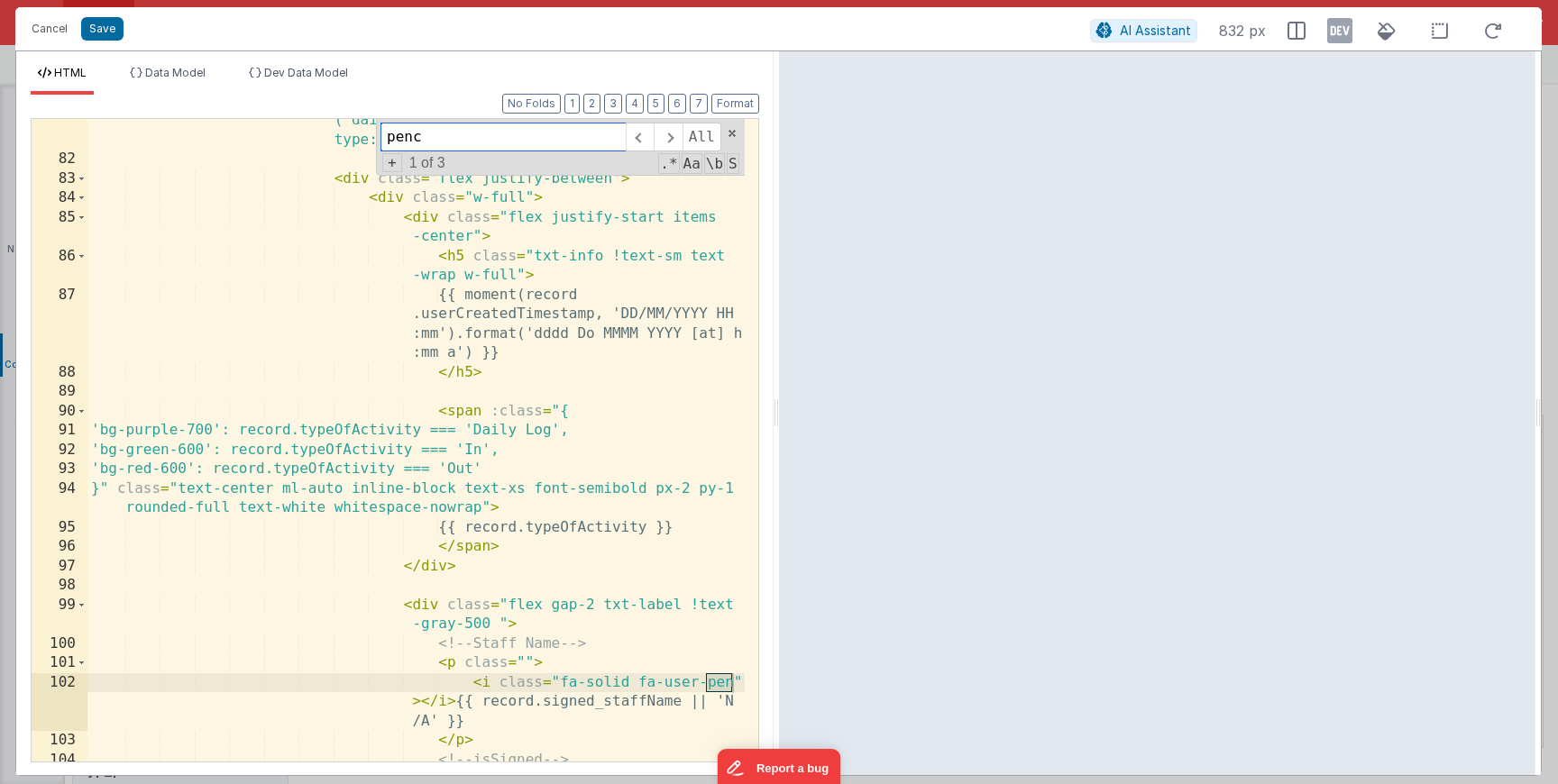
scroll to position [4253, 0]
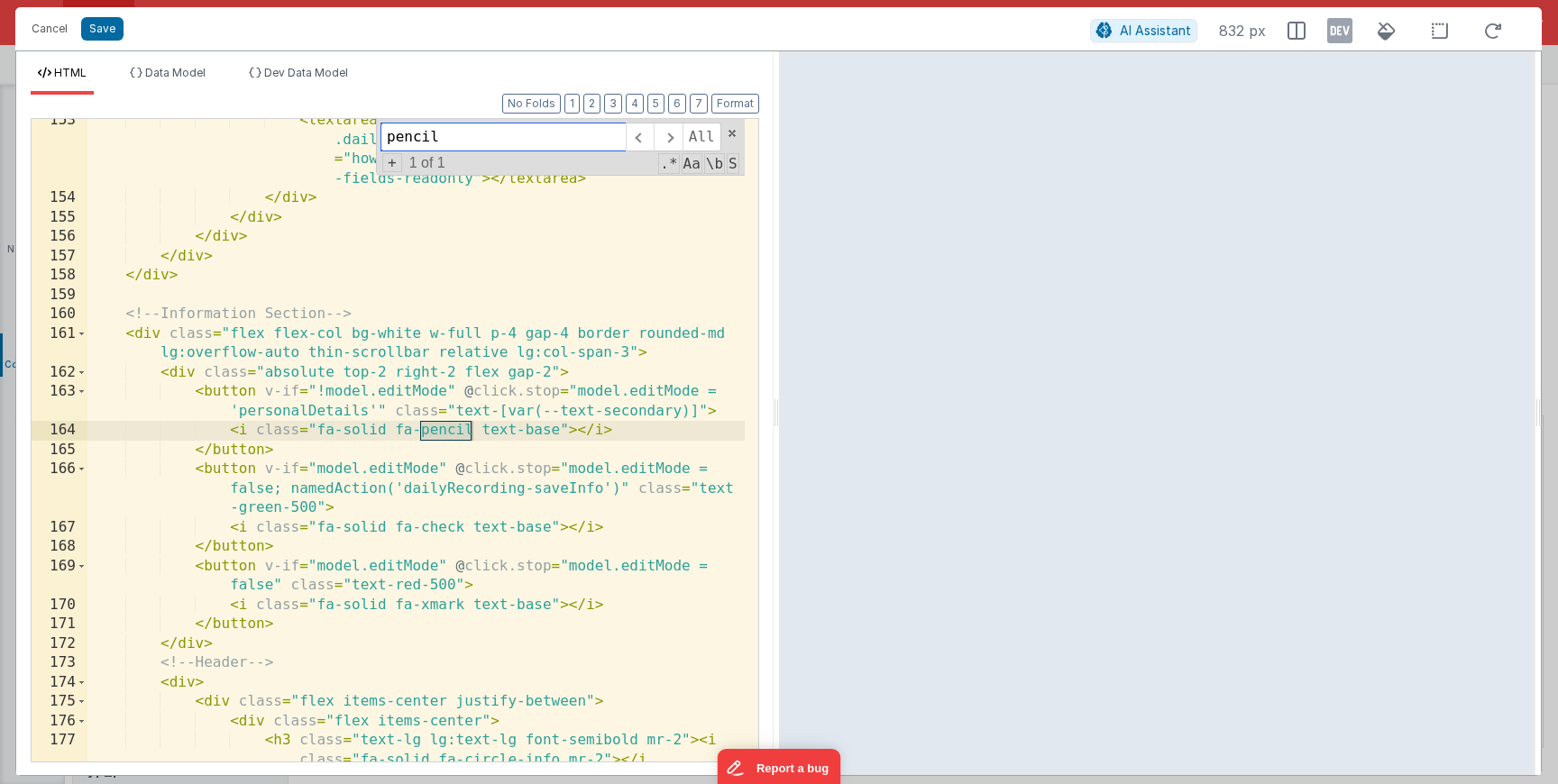
type input "pencil"
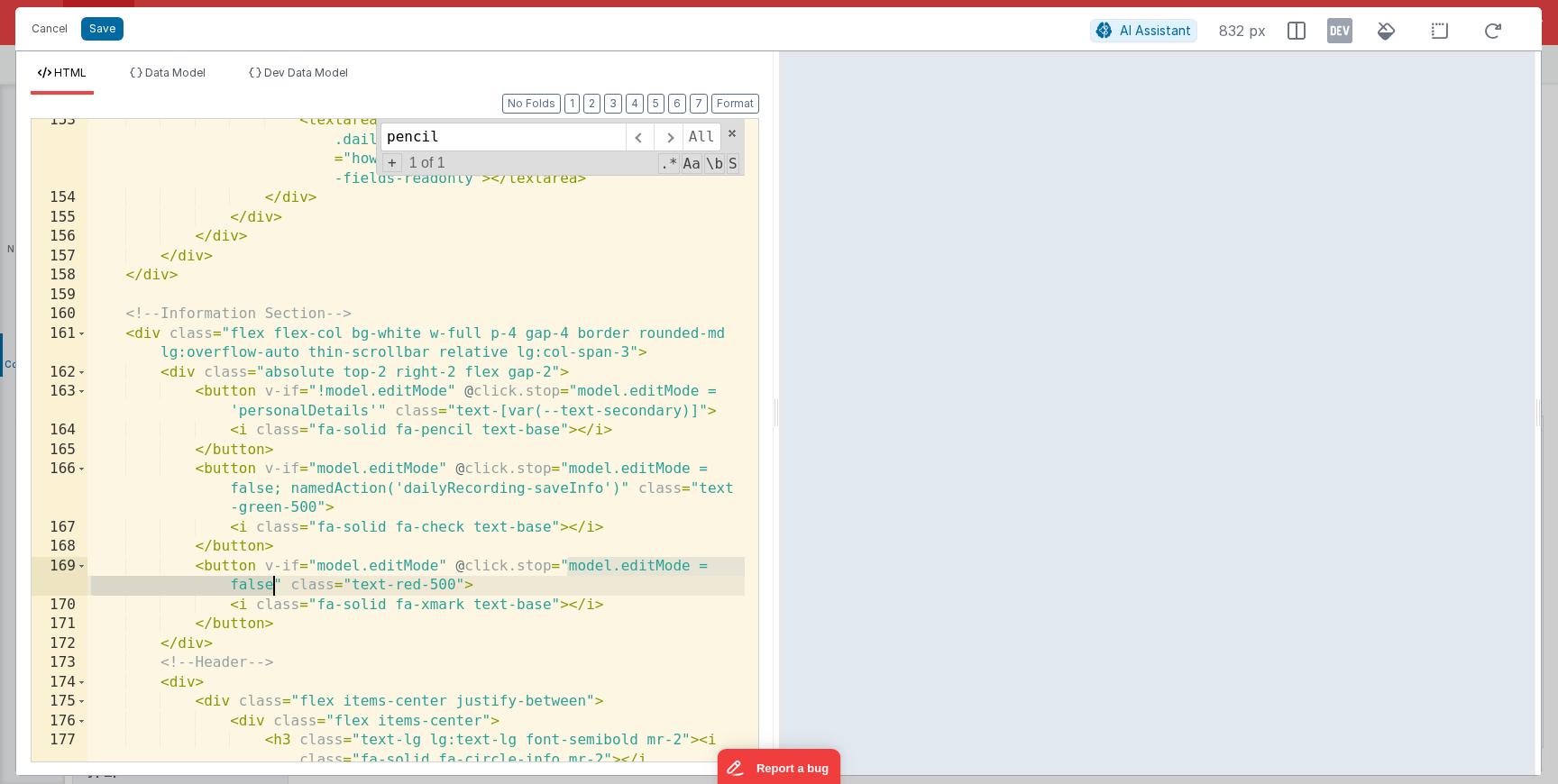
drag, startPoint x: 568, startPoint y: 566, endPoint x: 272, endPoint y: 584, distance: 296.5
click at [272, 584] on div "< textarea placeholder = "-" v-model = "model.data .dailyRecordings.active.howT…" at bounding box center [415, 500] width 657 height 779
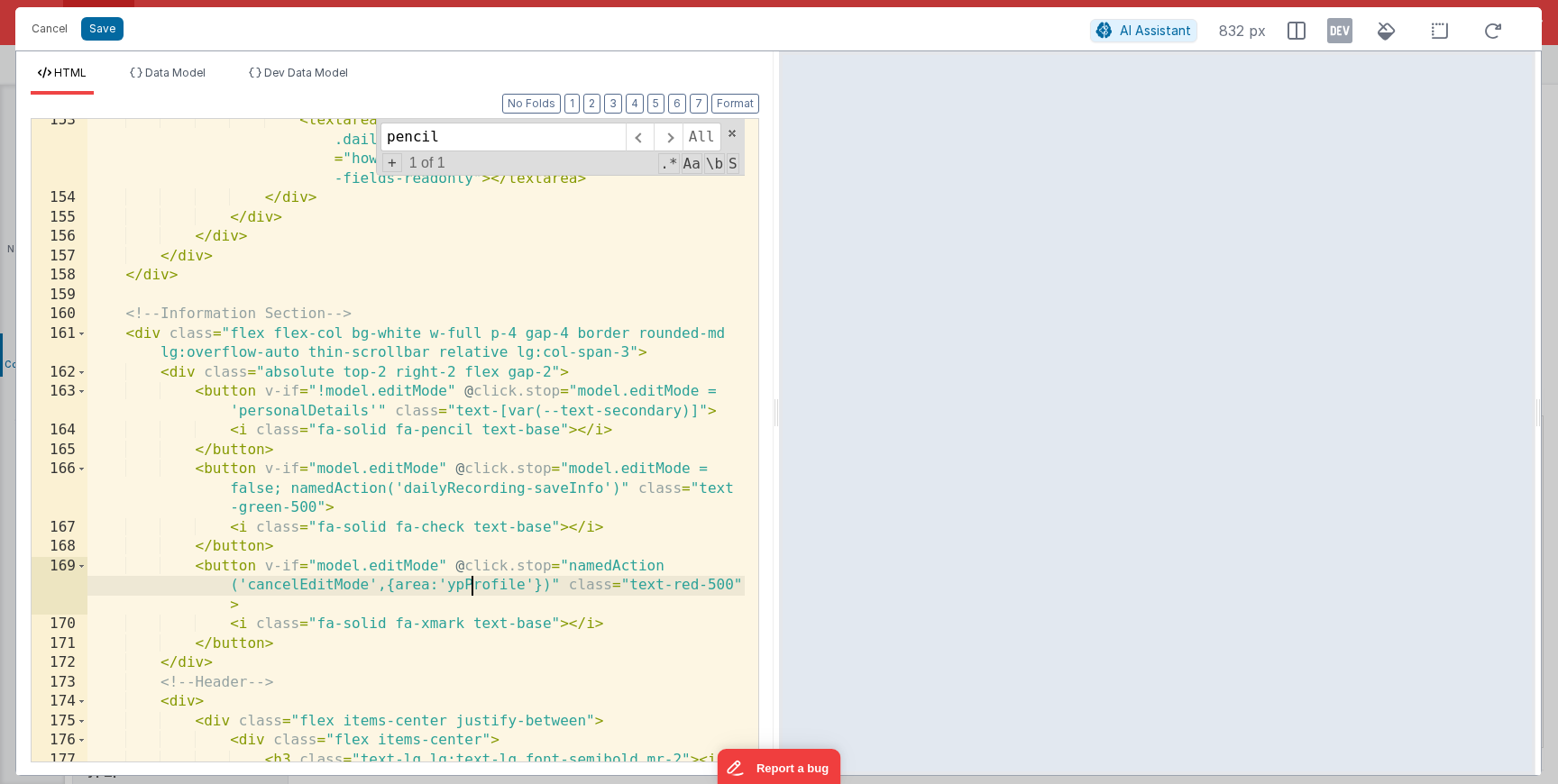
click at [475, 582] on div "< textarea placeholder = "-" v-model = "model.data .dailyRecordings.active.howT…" at bounding box center [415, 500] width 657 height 779
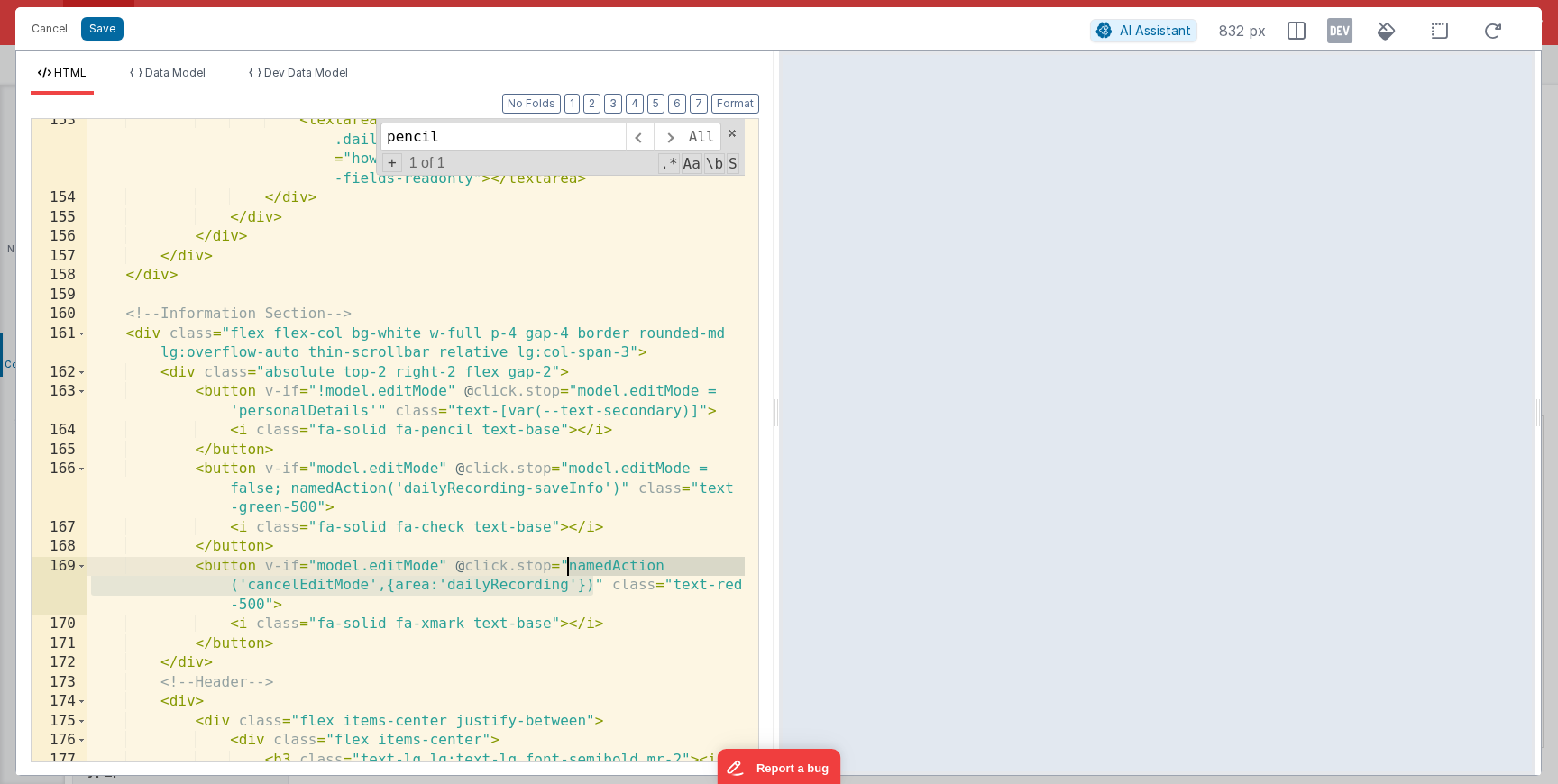
drag, startPoint x: 592, startPoint y: 590, endPoint x: 569, endPoint y: 568, distance: 31.8
click at [569, 568] on div "< textarea placeholder = "-" v-model = "model.data .dailyRecordings.active.howT…" at bounding box center [415, 500] width 657 height 779
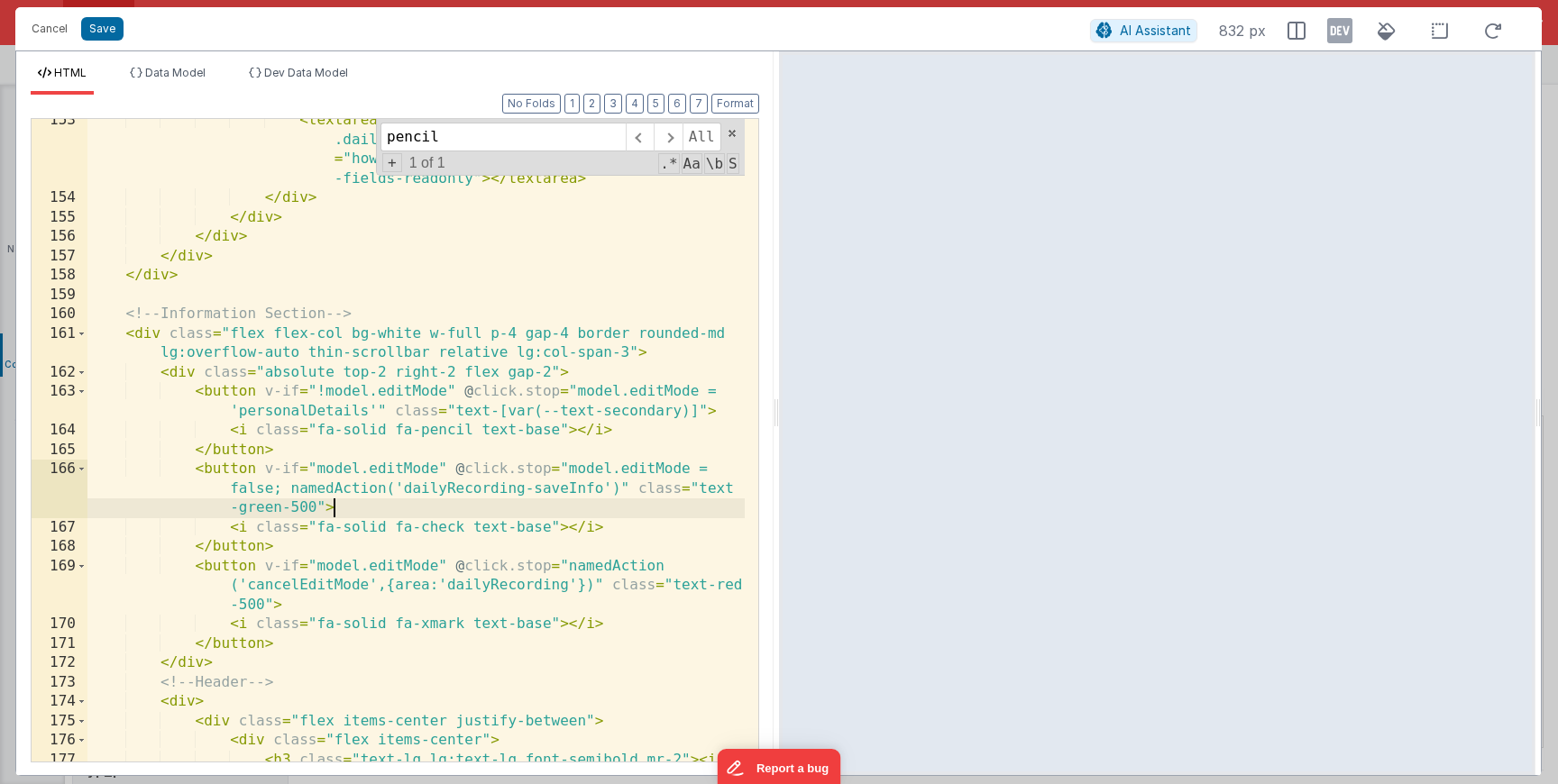
click at [511, 499] on div "< textarea placeholder = "-" v-model = "model.data .dailyRecordings.active.howT…" at bounding box center [415, 500] width 657 height 779
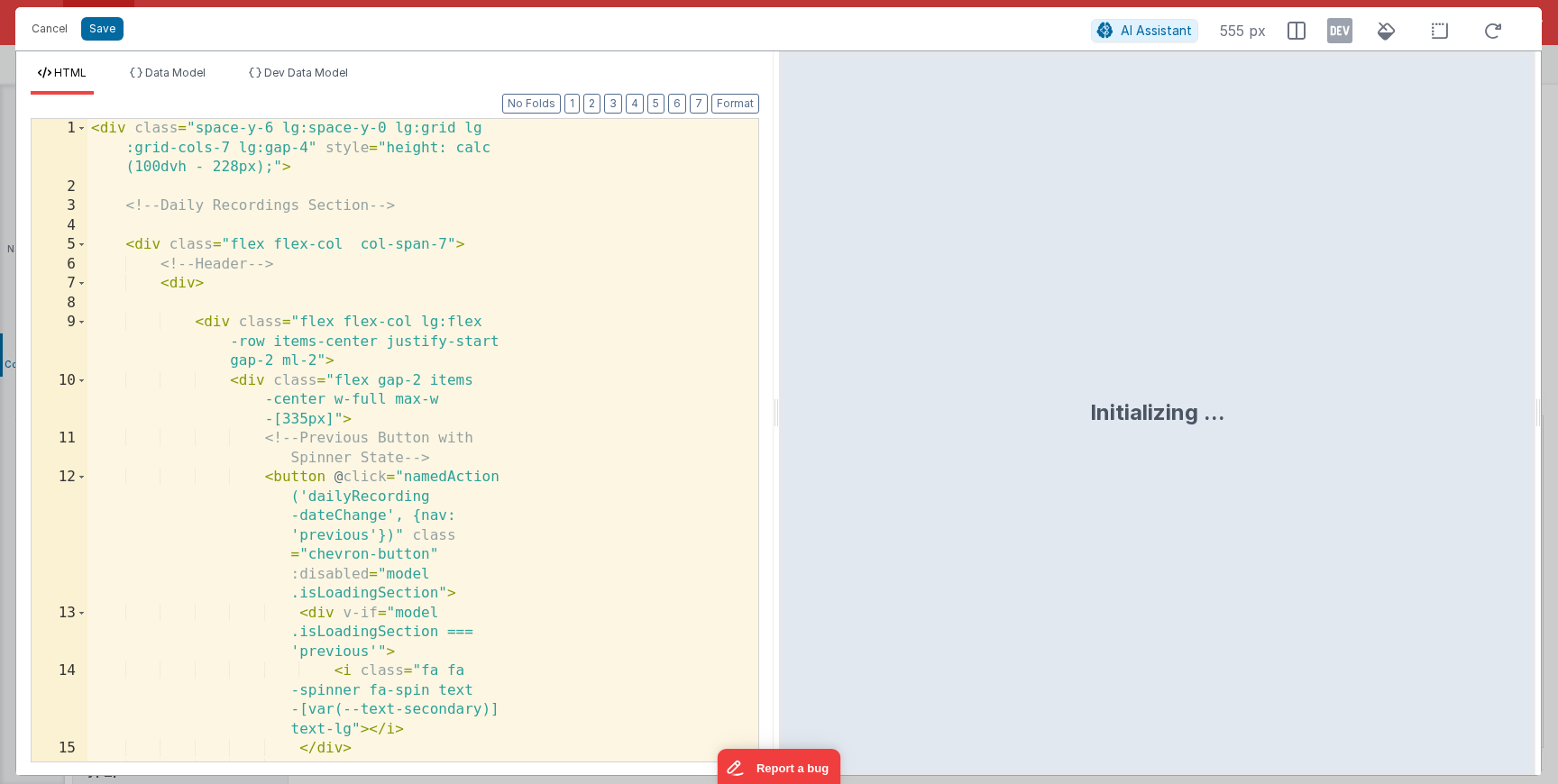
click at [374, 425] on div "< div class = "space-y-6 lg:space-y-0 lg:grid lg :grid-cols-7 lg:gap-4" style =…" at bounding box center [422, 489] width 671 height 740
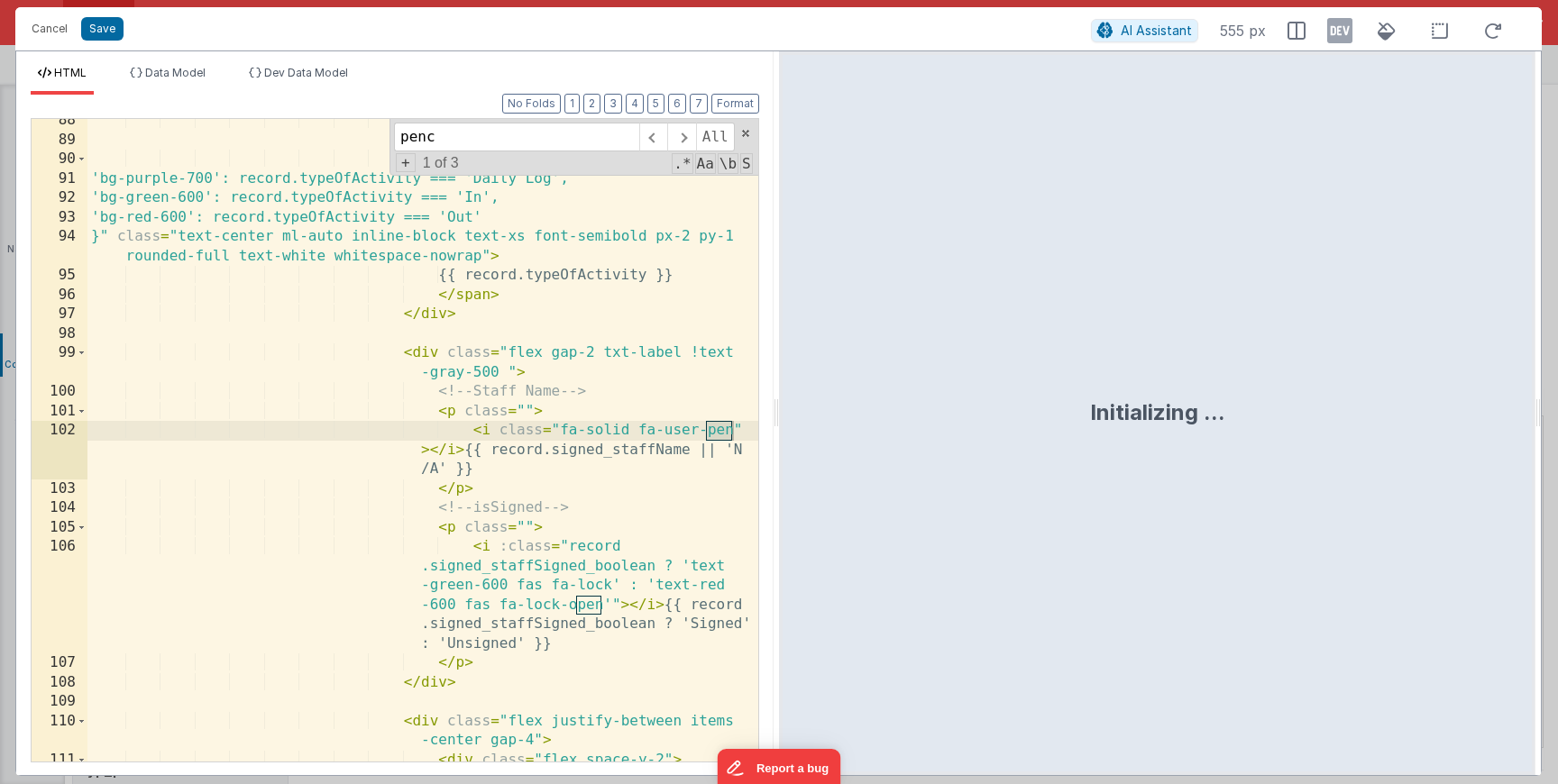
scroll to position [4195, 0]
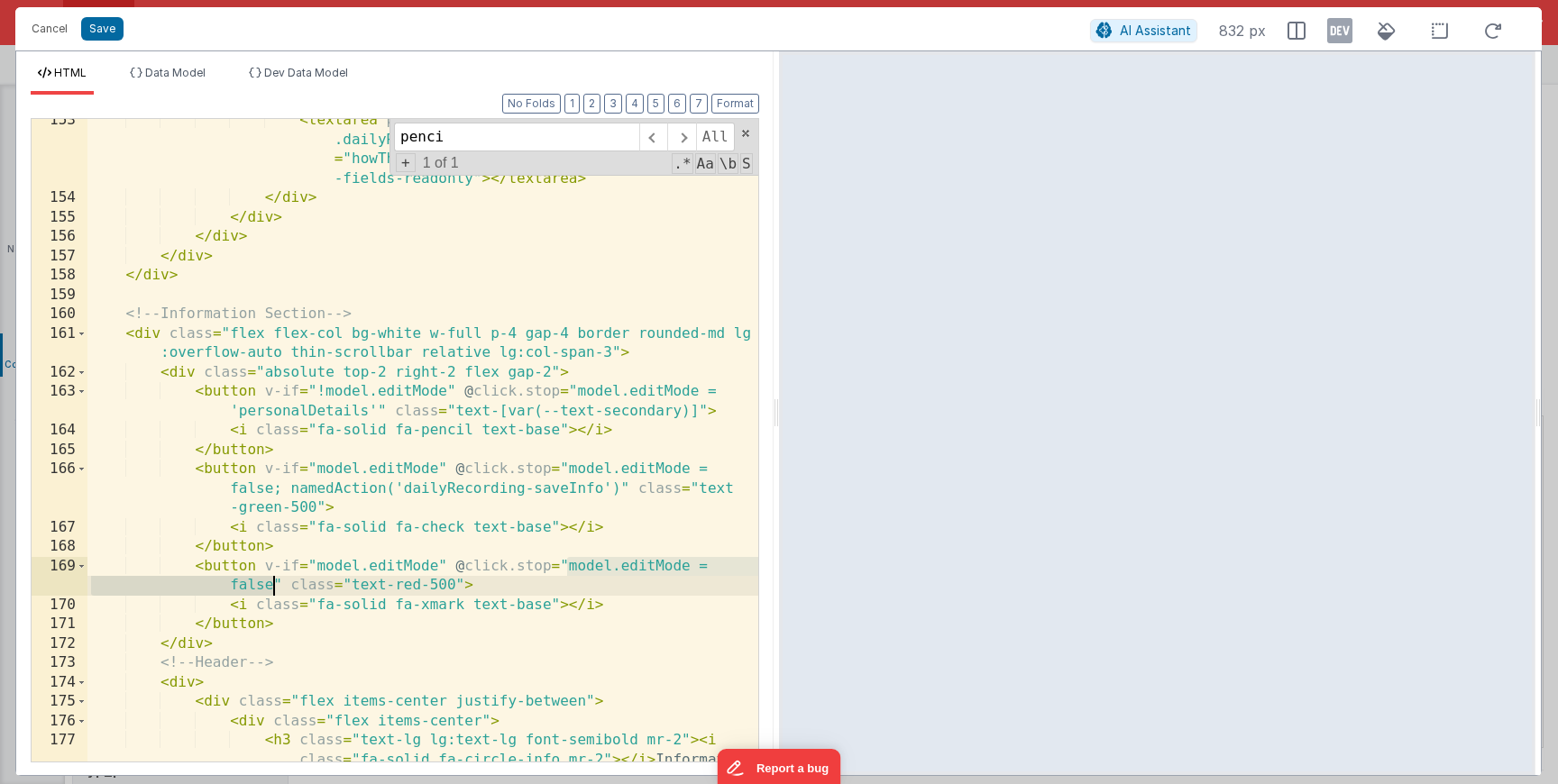
drag, startPoint x: 569, startPoint y: 567, endPoint x: 276, endPoint y: 582, distance: 293.4
click at [276, 582] on div "< textarea placeholder = "-" v-model = "model.data .dailyRecordings.active.howT…" at bounding box center [422, 500] width 671 height 779
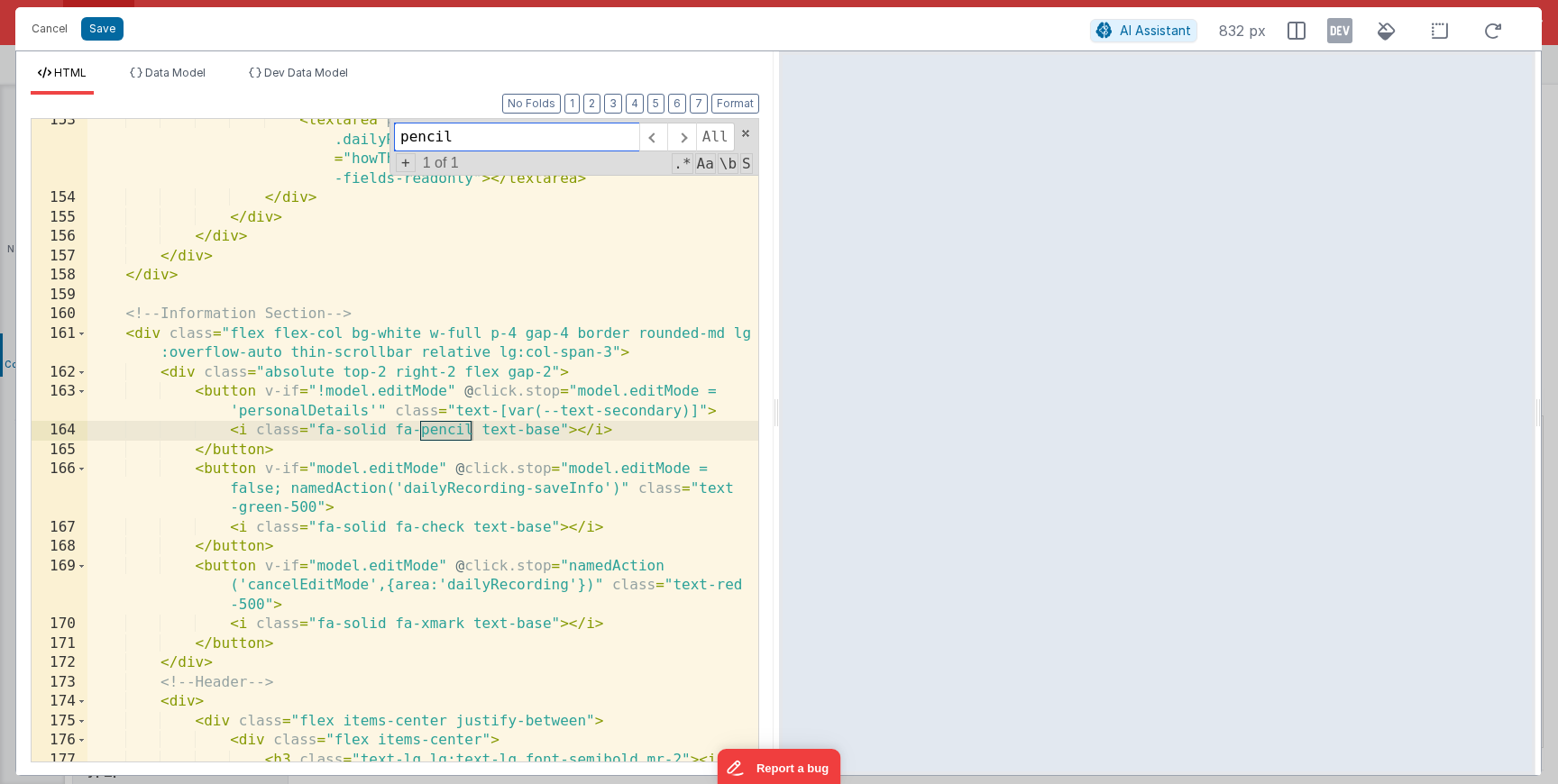
type input "pencil"
click at [111, 30] on button "Save" at bounding box center [102, 28] width 43 height 24
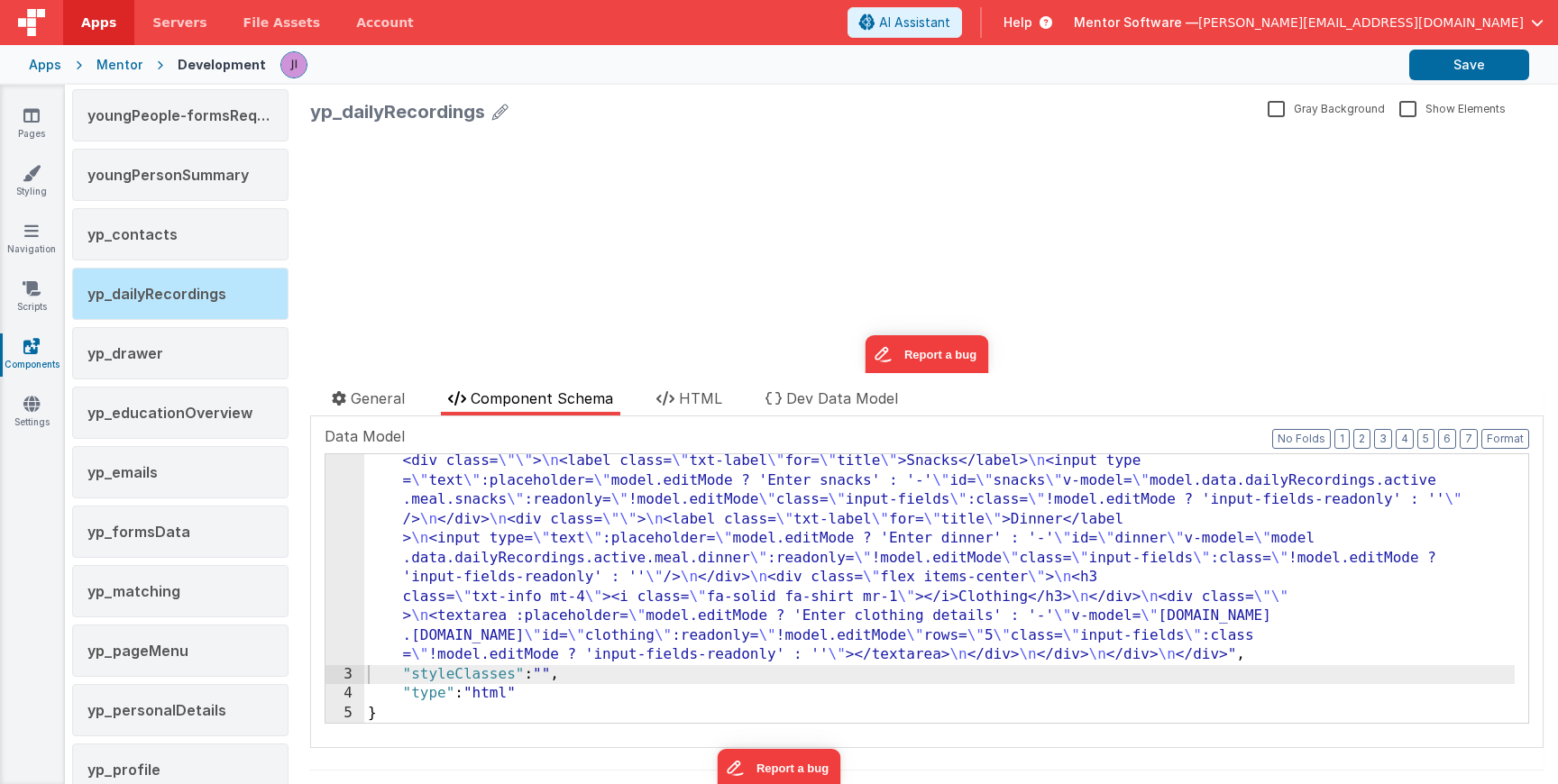
scroll to position [1960, 0]
click at [1438, 67] on button "Save" at bounding box center [1469, 64] width 120 height 30
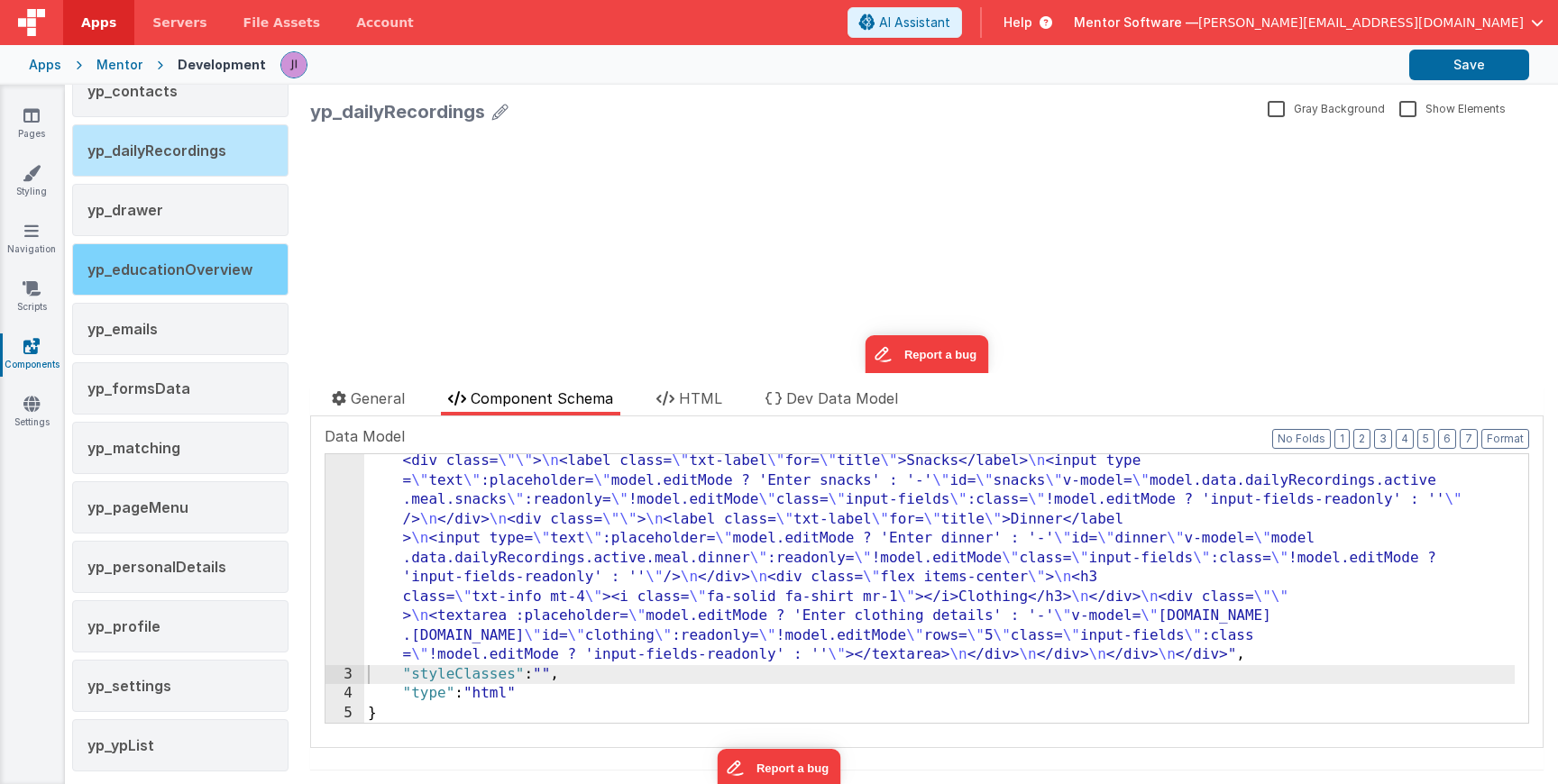
scroll to position [3480, 0]
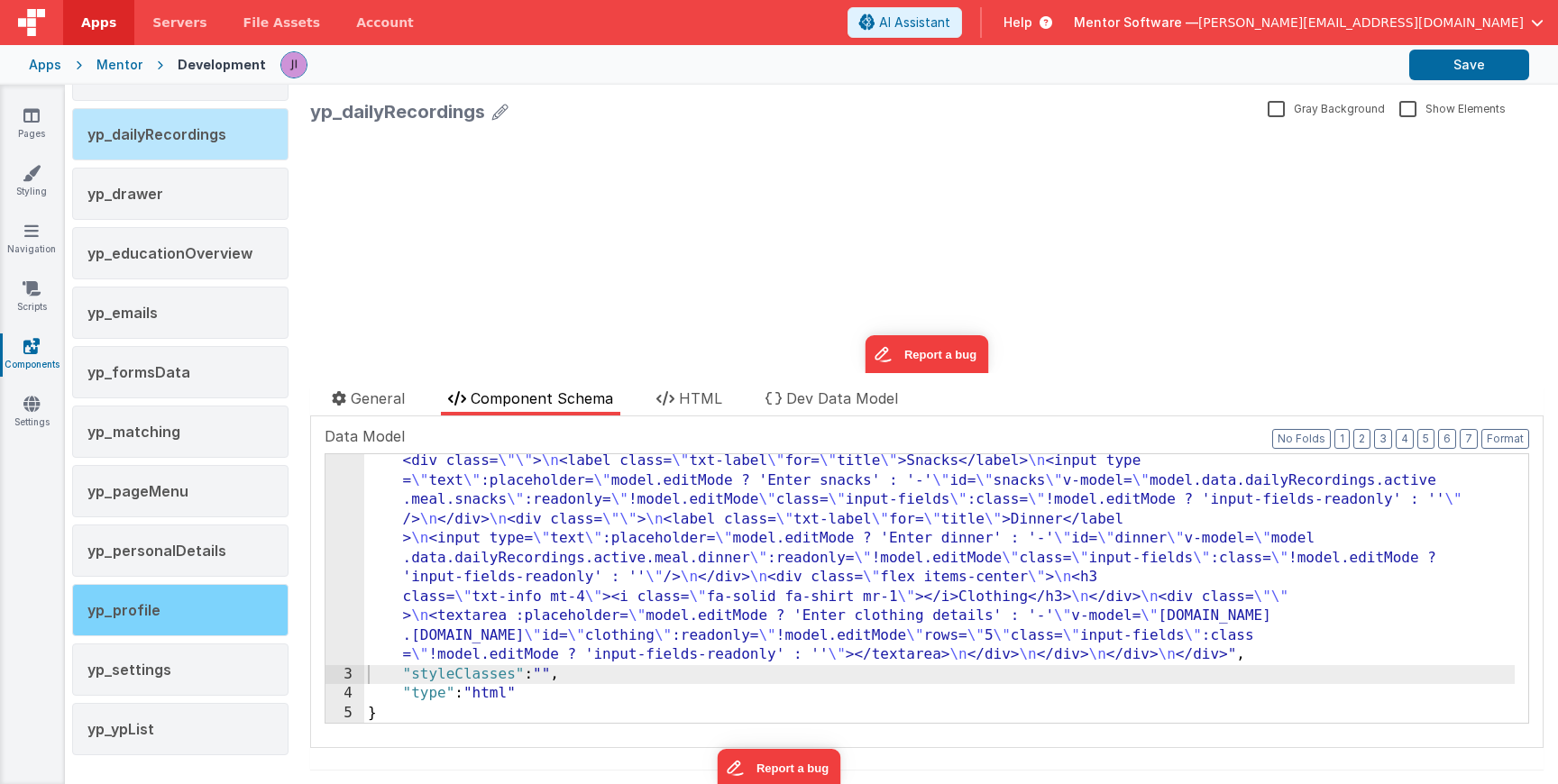
click at [184, 591] on div "yp_profile" at bounding box center [180, 610] width 217 height 52
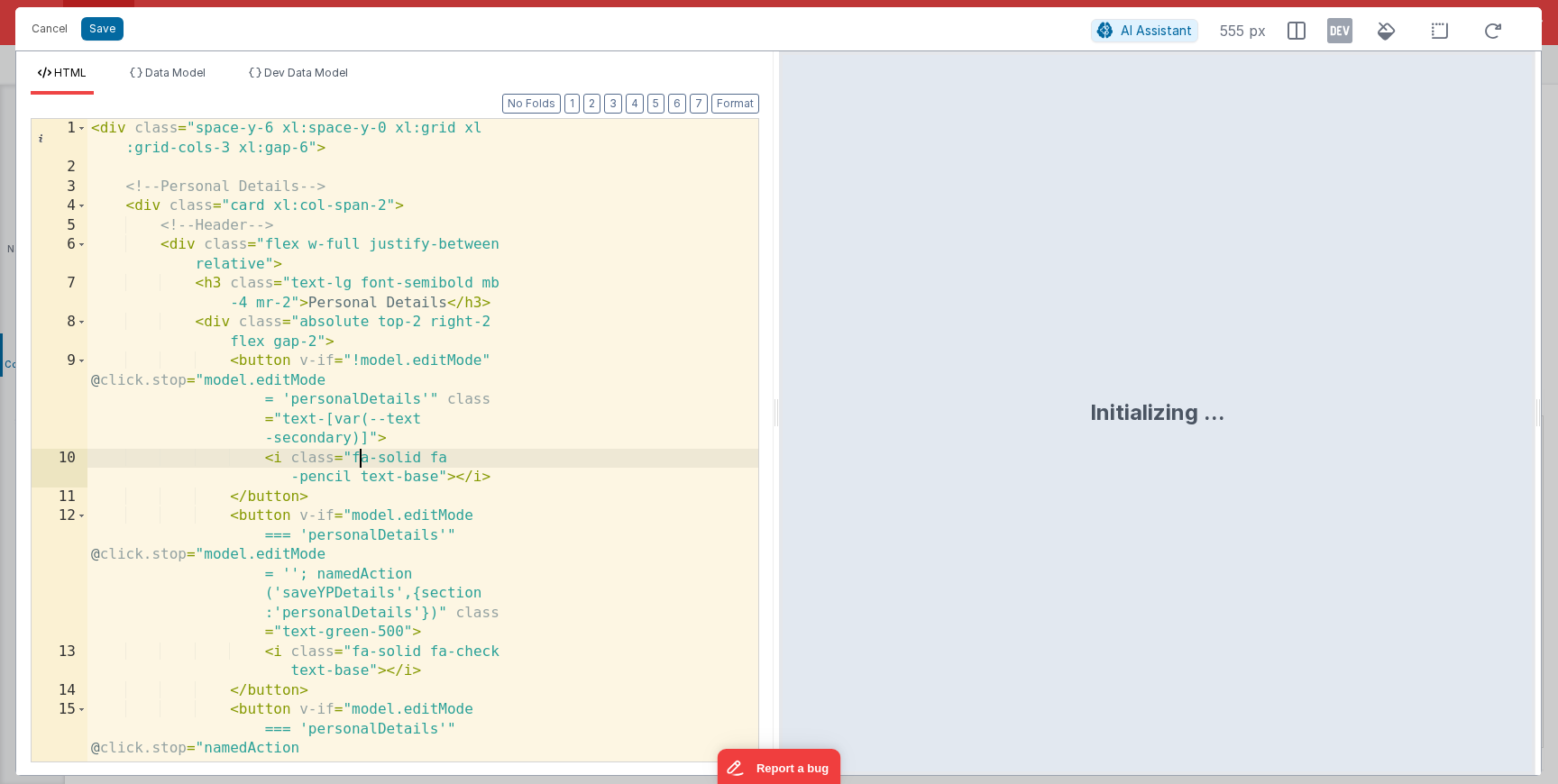
click at [357, 454] on div "< div class = "space-y-6 xl:space-y-0 xl:grid xl :grid-cols-3 xl:gap-6" > <!-- …" at bounding box center [422, 518] width 671 height 798
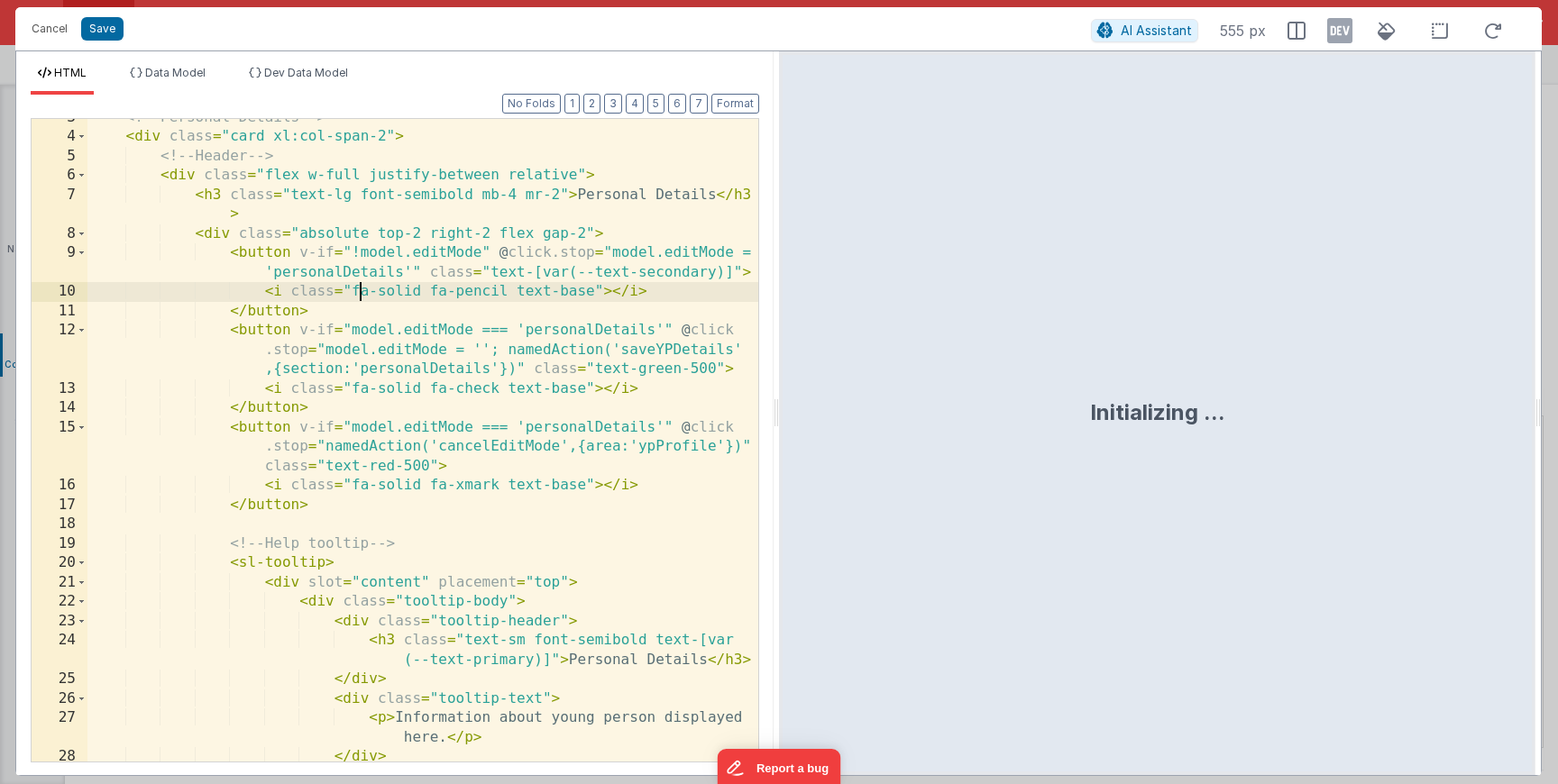
scroll to position [49, 0]
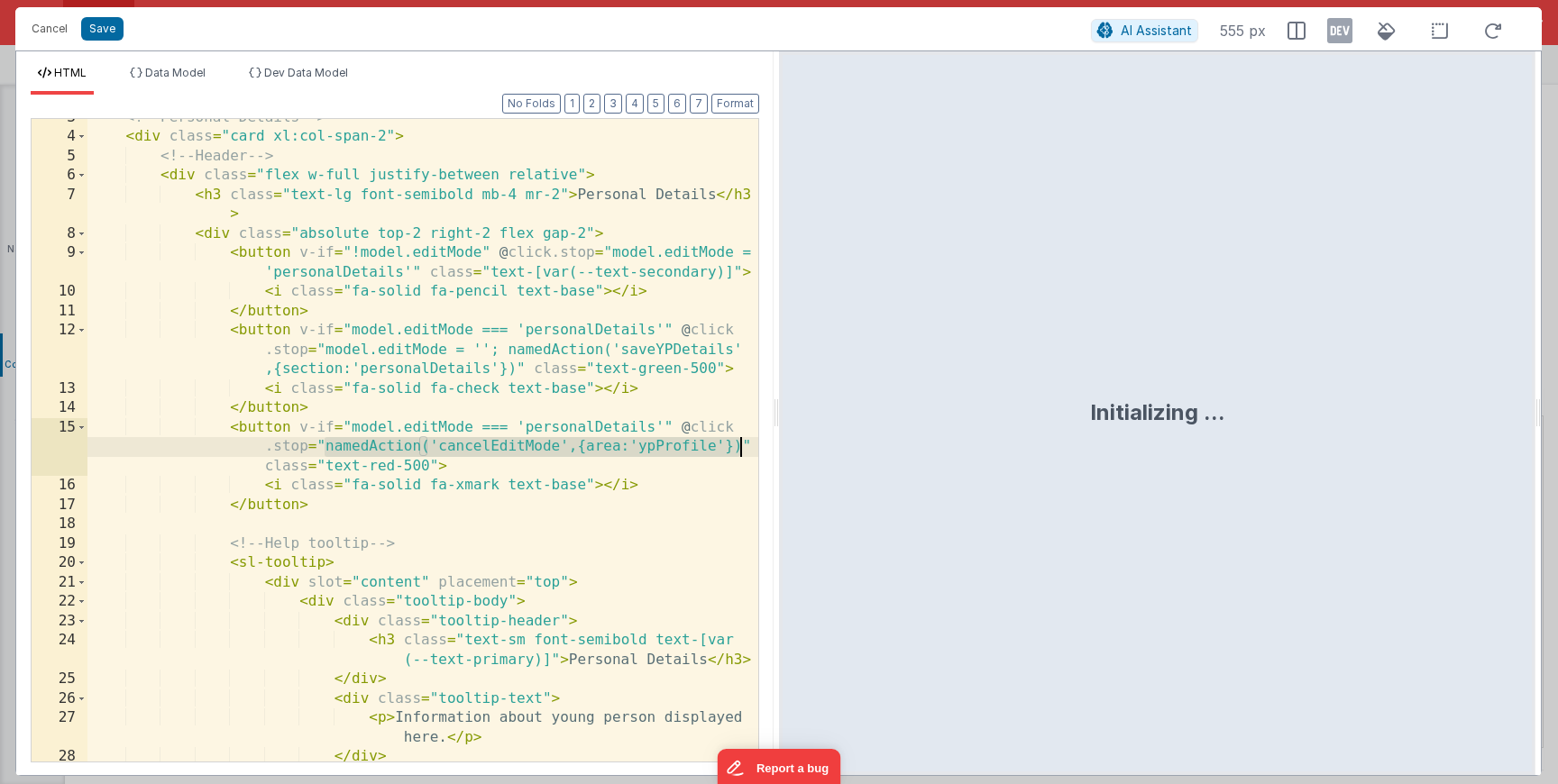
drag, startPoint x: 327, startPoint y: 446, endPoint x: 742, endPoint y: 448, distance: 415.0
click at [742, 448] on div "3 4 5 6 7 8 9 10 11 12 13 14 15 16 17 18 19 20 21 22 23 24 25 26 27 28 29 30 <!…" at bounding box center [394, 441] width 728 height 645
click at [575, 415] on div "<!-- Personal Details --> < div class = "card xl:col-span-2" > <!-- Header --> …" at bounding box center [422, 448] width 671 height 682
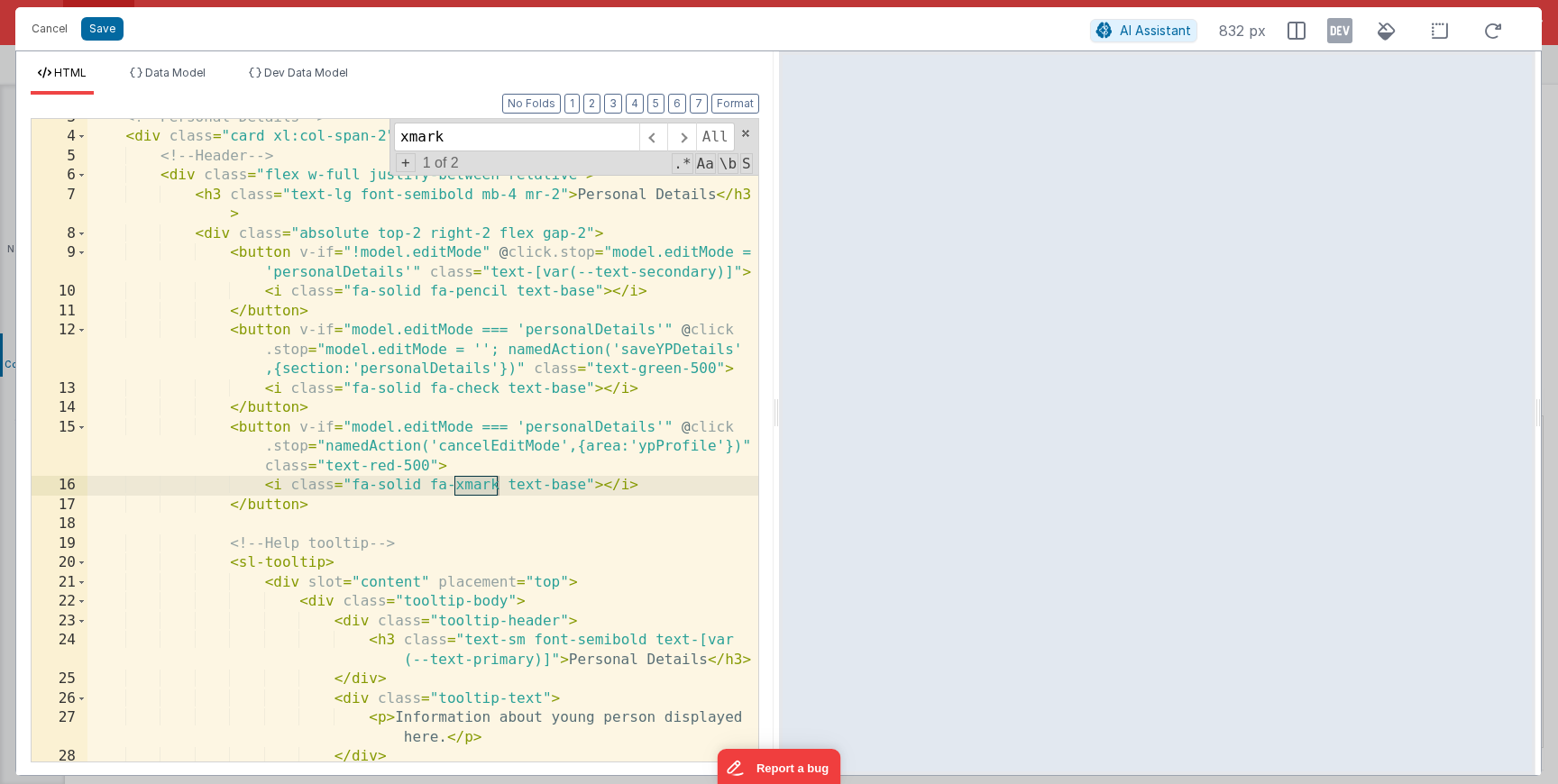
scroll to position [7276, 0]
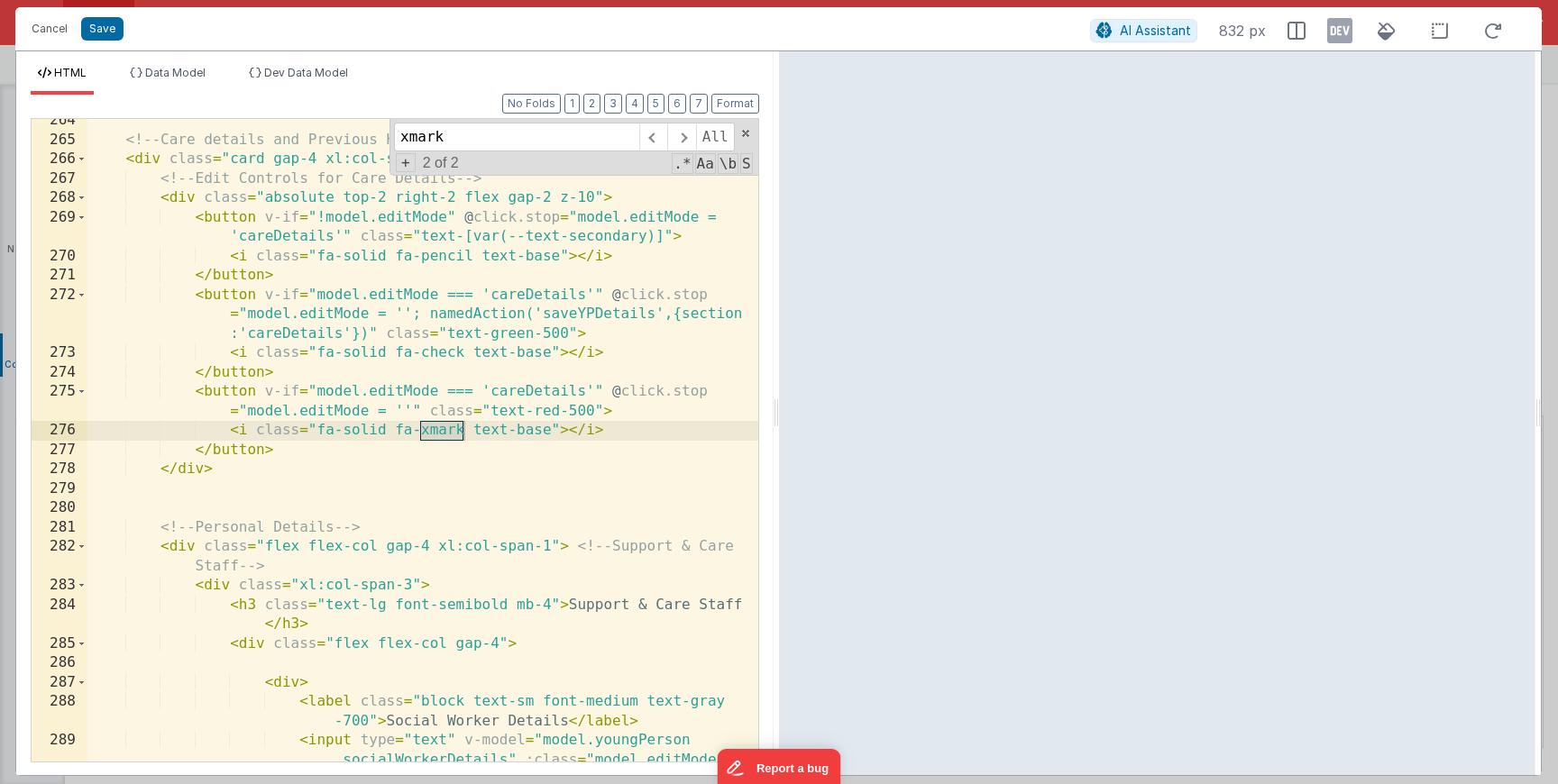
type input "xmark"
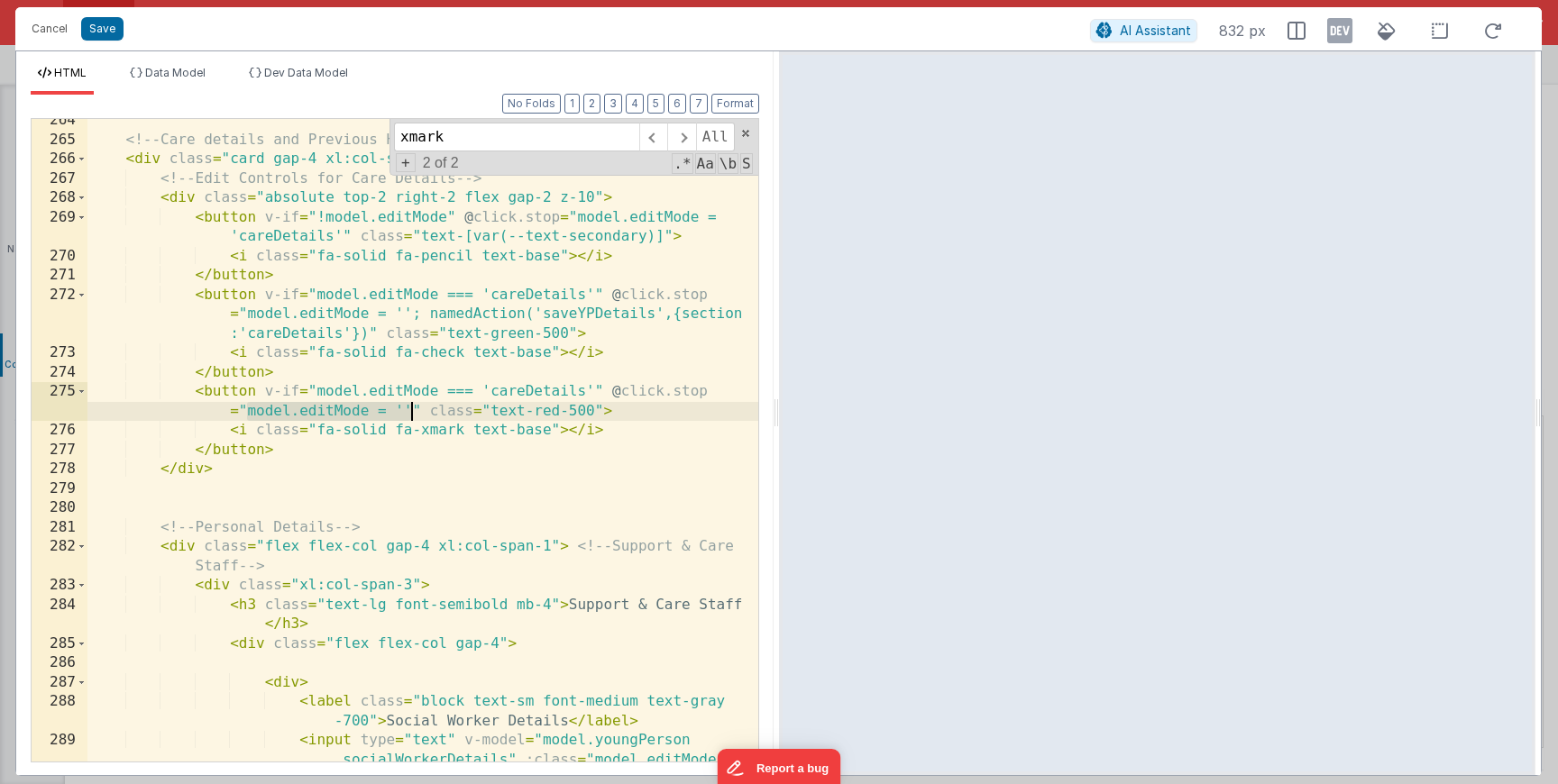
drag, startPoint x: 248, startPoint y: 411, endPoint x: 411, endPoint y: 415, distance: 163.0
click at [411, 415] on div "<!-- Care details and Previous Homes --> < div class = "card gap-4 xl:col-span-…" at bounding box center [422, 480] width 671 height 740
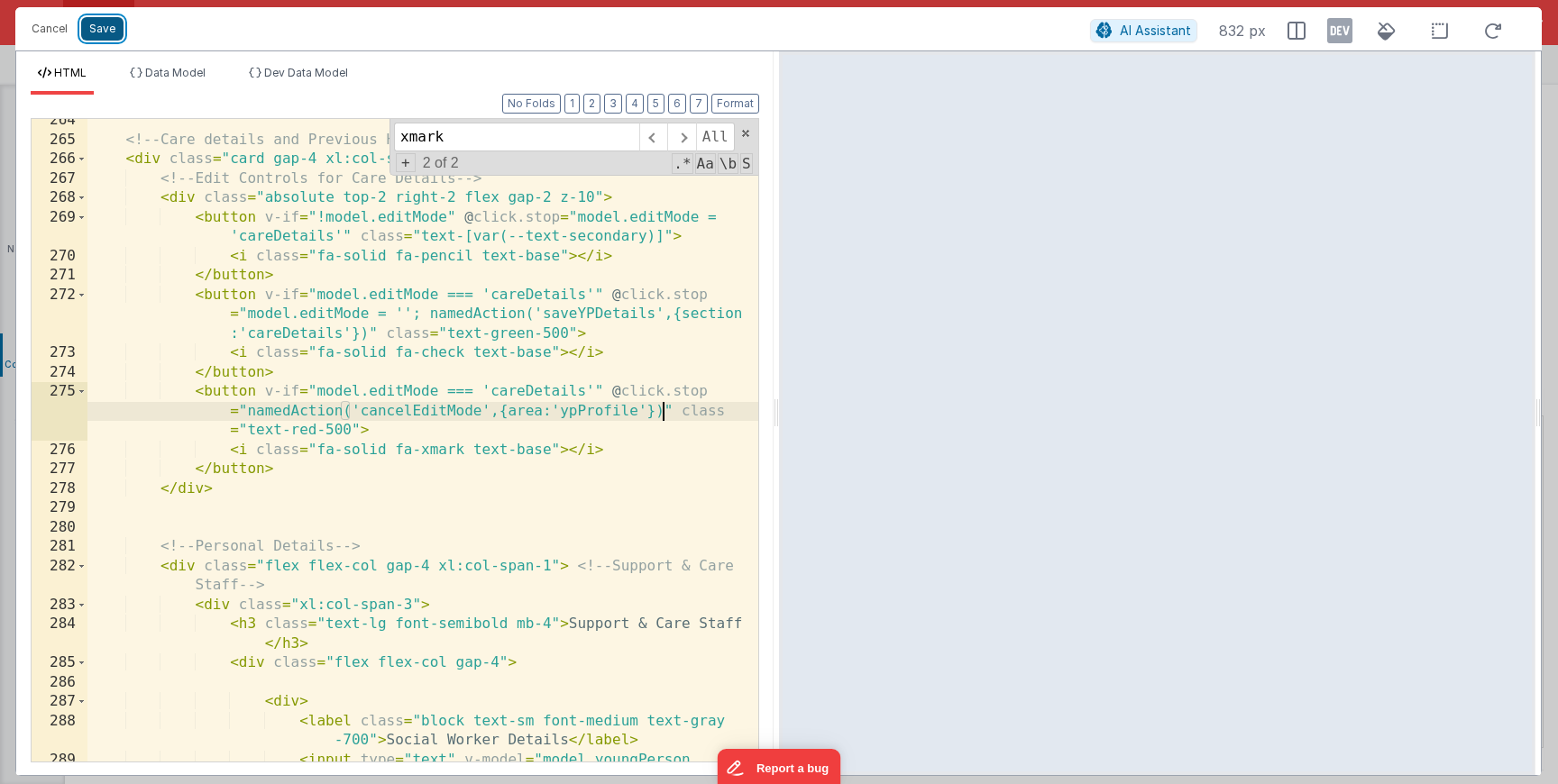
click at [100, 26] on button "Save" at bounding box center [102, 28] width 43 height 24
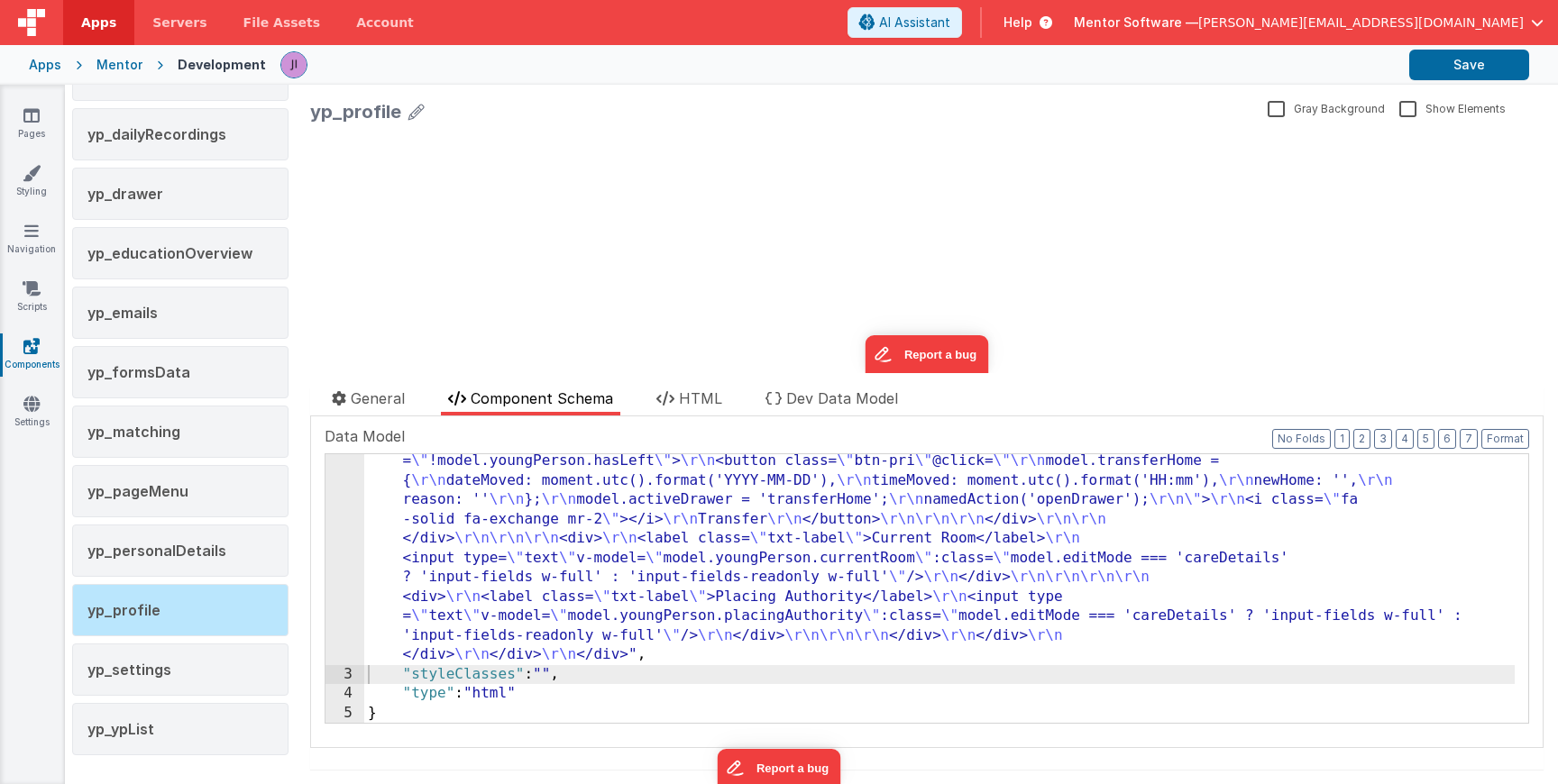
scroll to position [3220, 0]
click at [1487, 67] on button "Save" at bounding box center [1469, 64] width 120 height 30
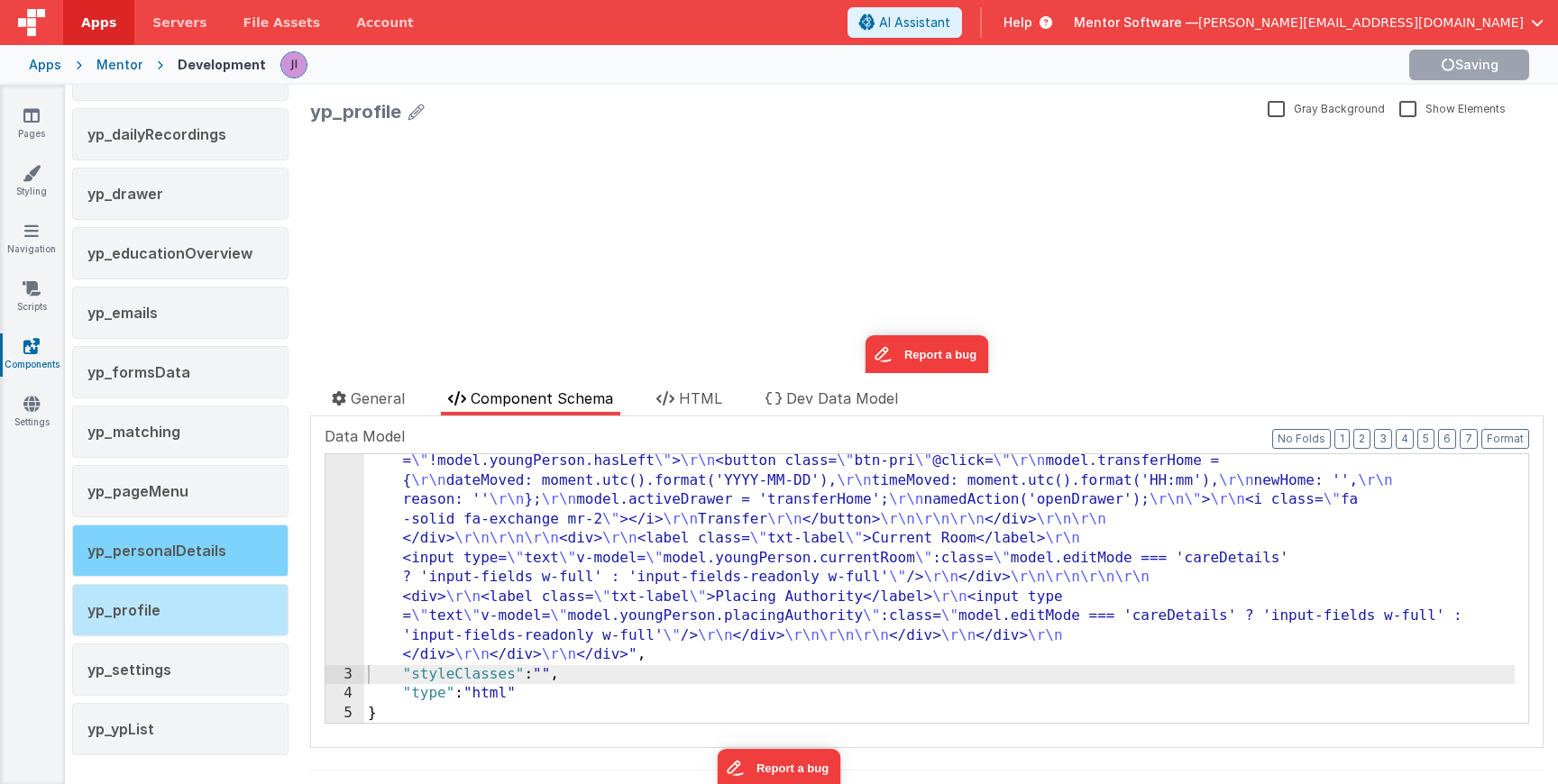
click at [199, 557] on span "yp_personalDetails" at bounding box center [156, 550] width 139 height 18
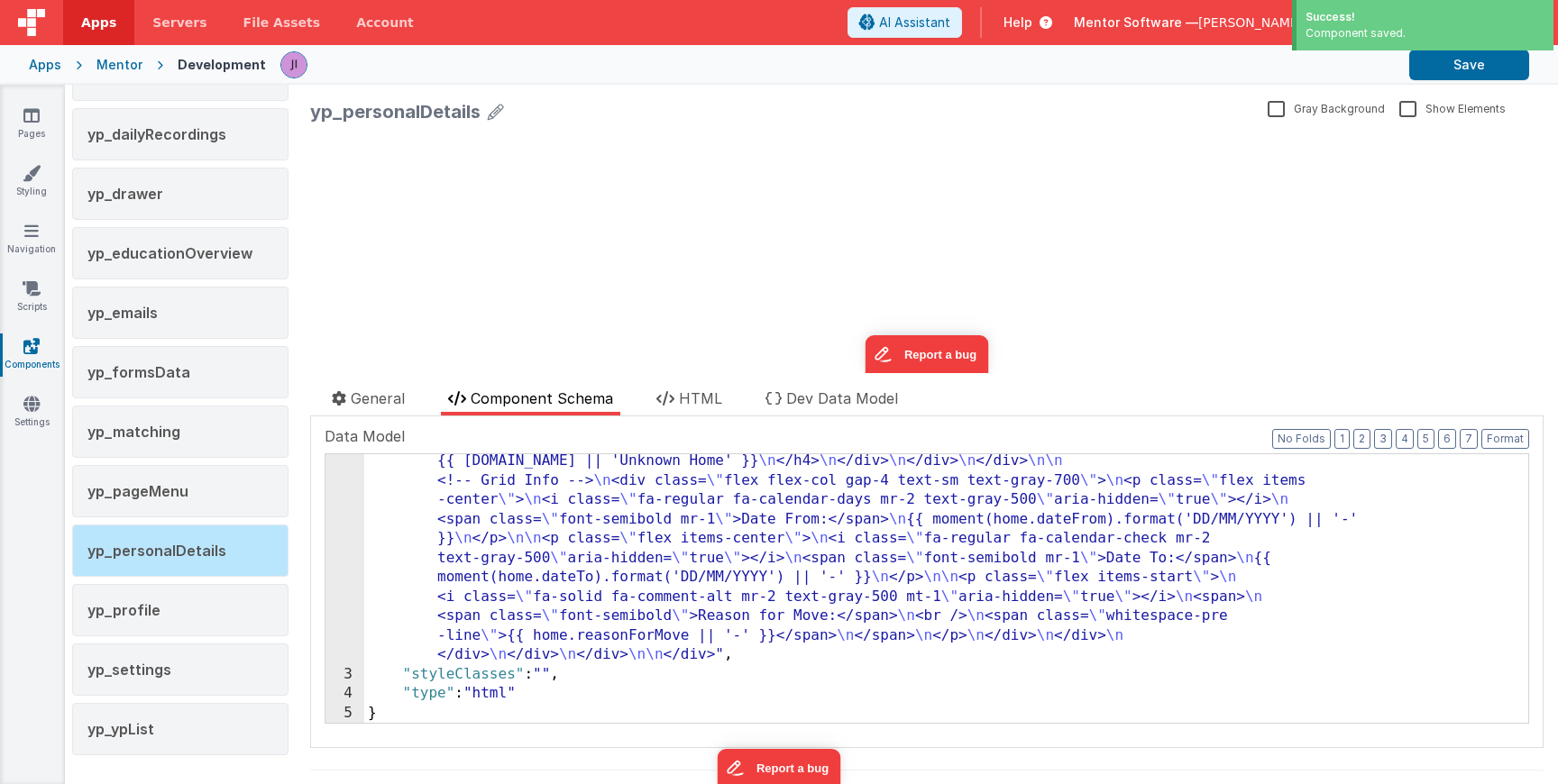
scroll to position [1476, 0]
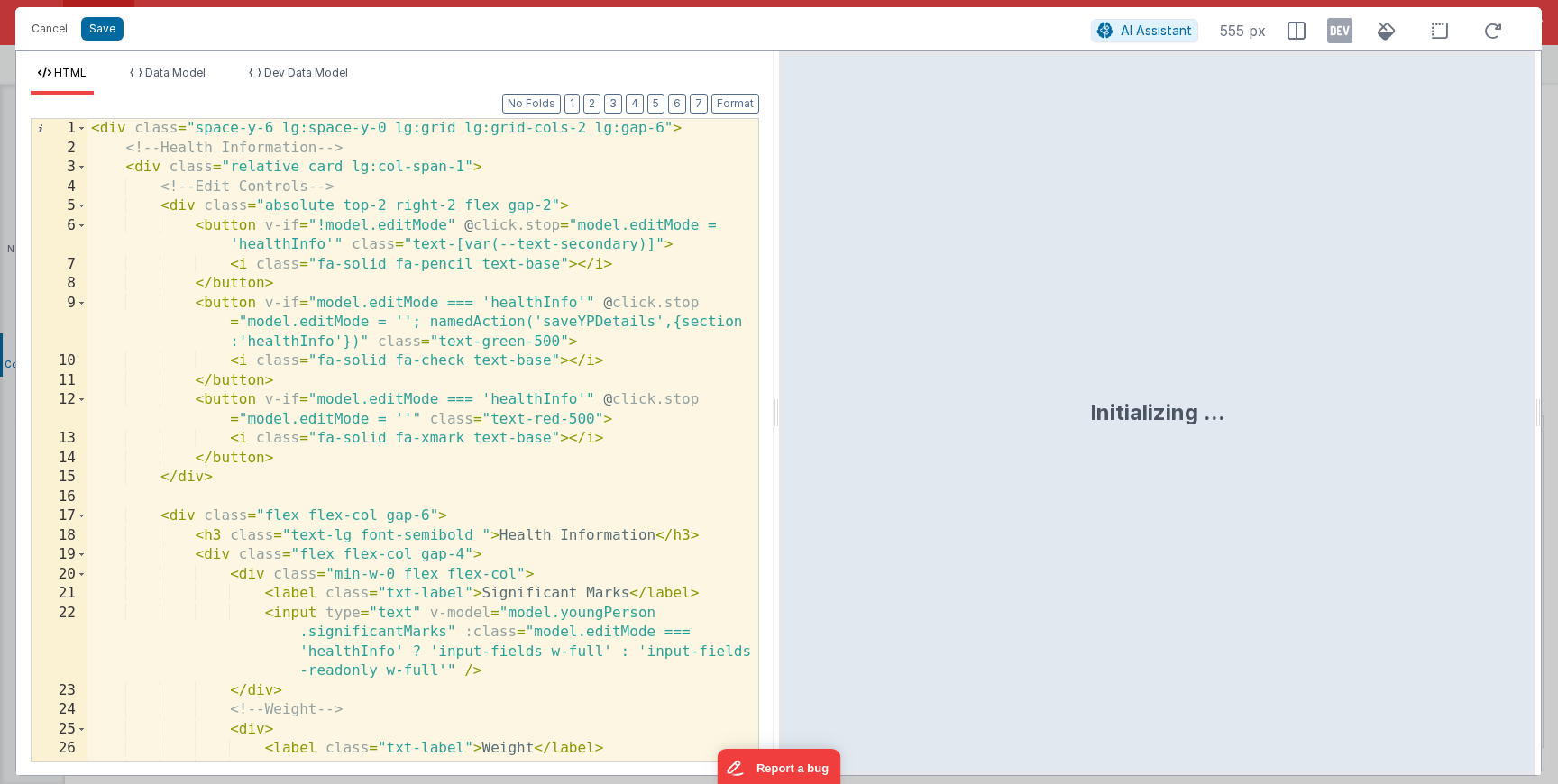
scroll to position [0, 0]
drag, startPoint x: 410, startPoint y: 419, endPoint x: 247, endPoint y: 420, distance: 163.0
click at [247, 420] on div "< div class = "space-y-6 lg:space-y-0 lg:grid lg:grid-cols-2 lg:gap-6" > <!-- H…" at bounding box center [422, 489] width 671 height 740
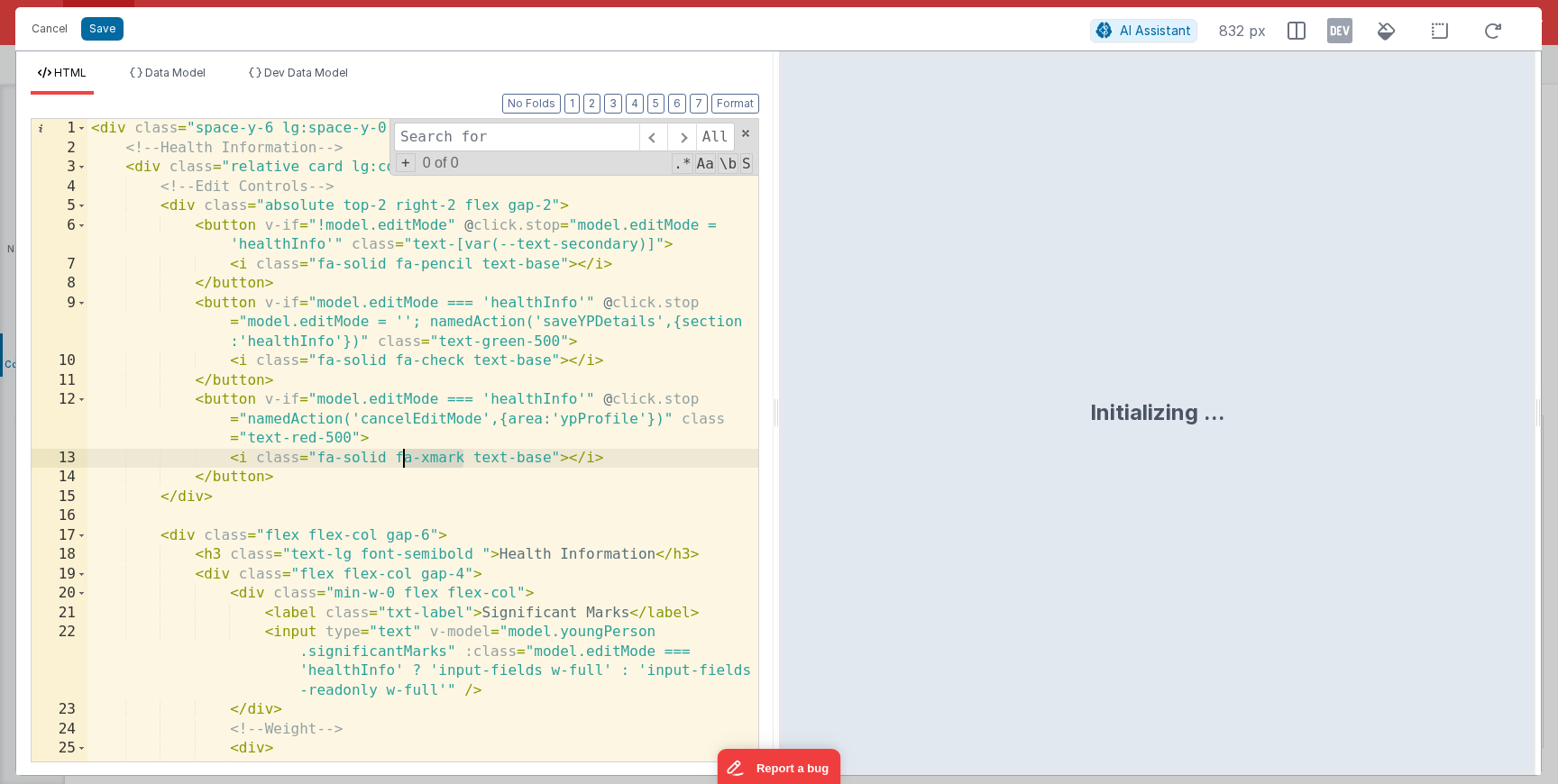
drag, startPoint x: 465, startPoint y: 459, endPoint x: 395, endPoint y: 459, distance: 70.0
click at [395, 459] on div "< div class = "space-y-6 lg:space-y-0 lg:grid lg:grid-cols-2 lg:gap-6" > <!-- H…" at bounding box center [422, 460] width 671 height 682
type input "fa-xmark"
click at [679, 151] on span at bounding box center [681, 137] width 28 height 29
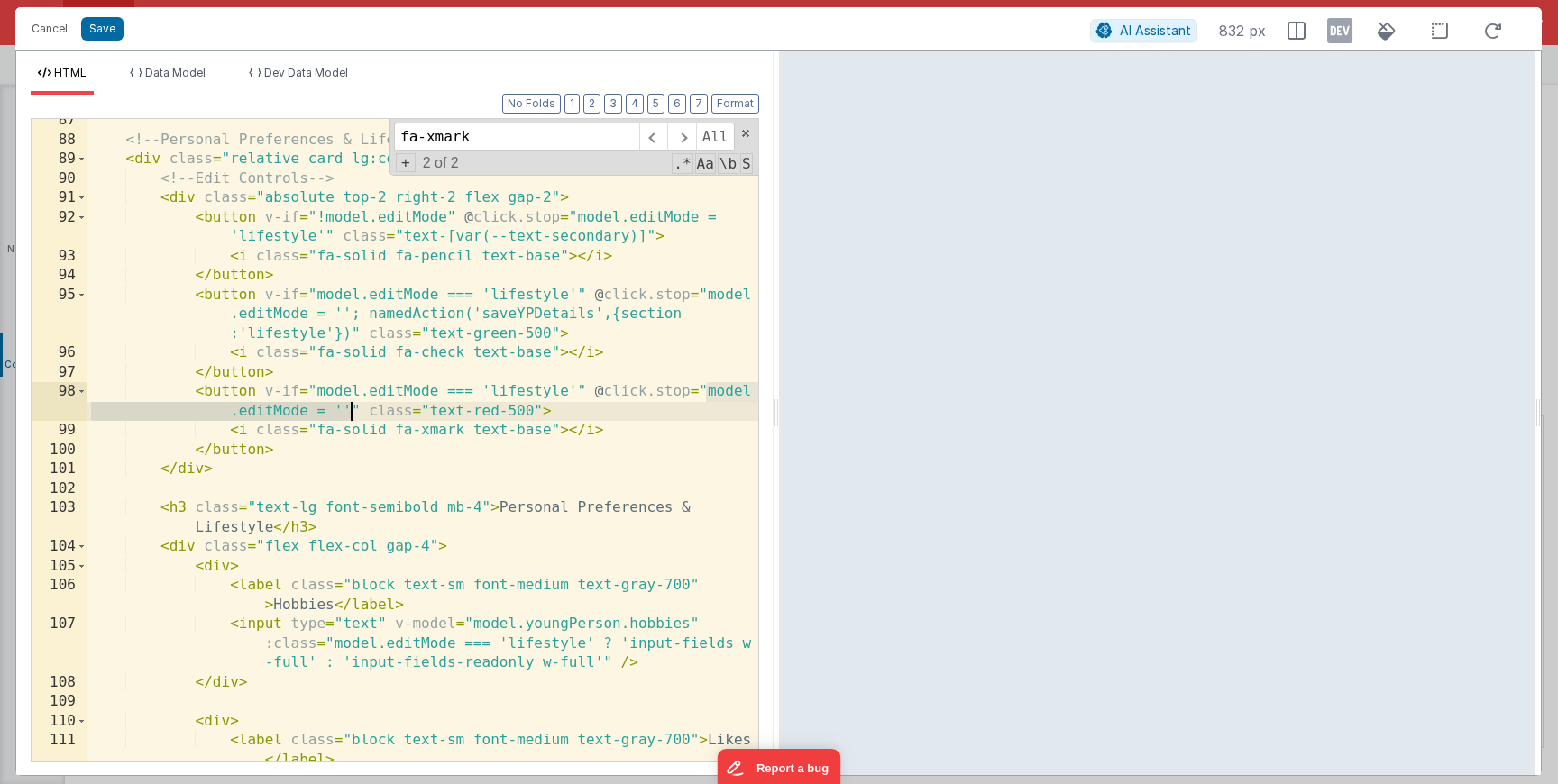
drag, startPoint x: 706, startPoint y: 392, endPoint x: 350, endPoint y: 412, distance: 356.6
click at [350, 412] on div "<!-- Personal Preferences & Lifestyle --> < div class = "relative card lg:col-s…" at bounding box center [422, 471] width 671 height 721
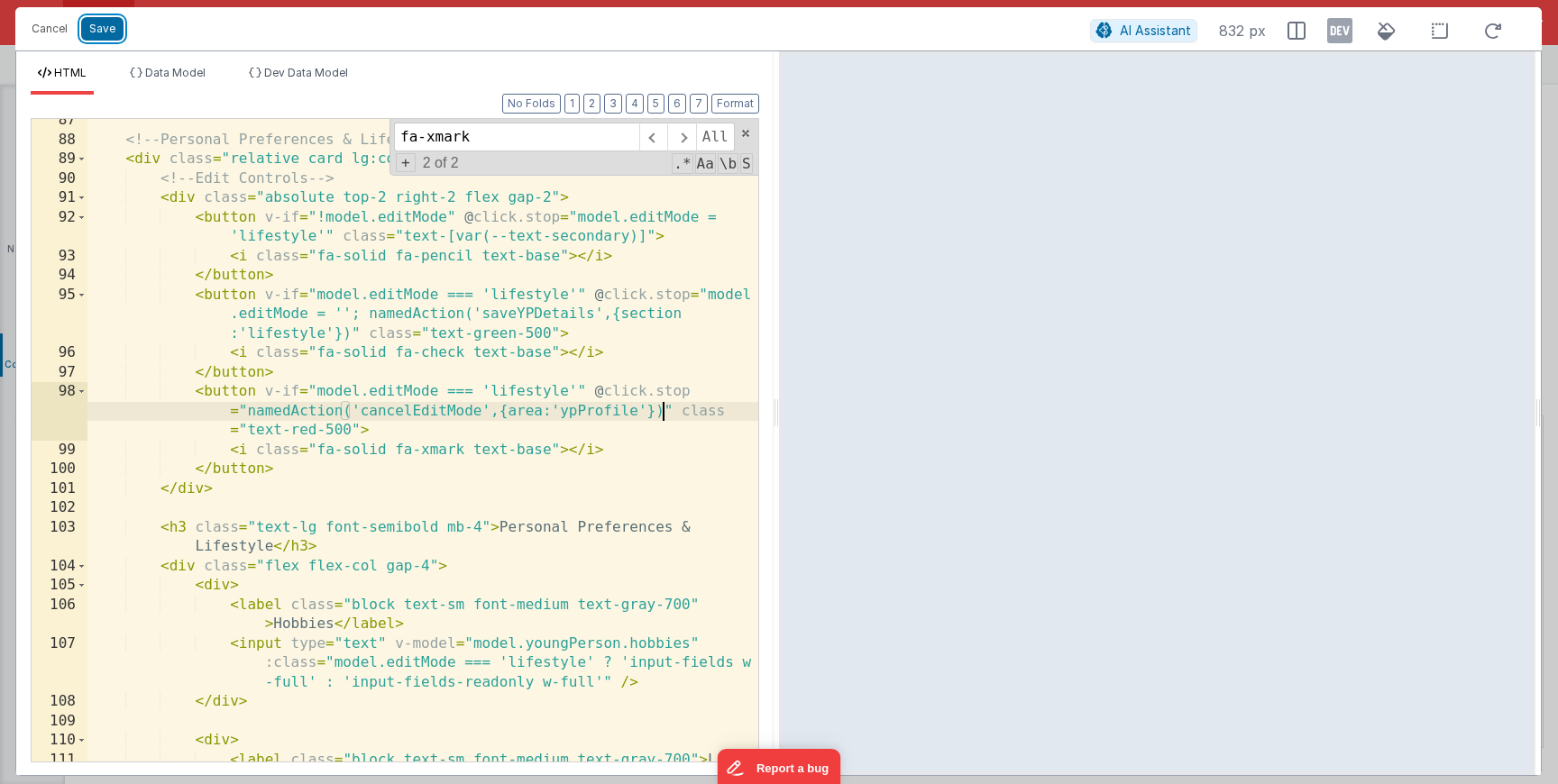
click at [111, 36] on button "Save" at bounding box center [102, 28] width 43 height 24
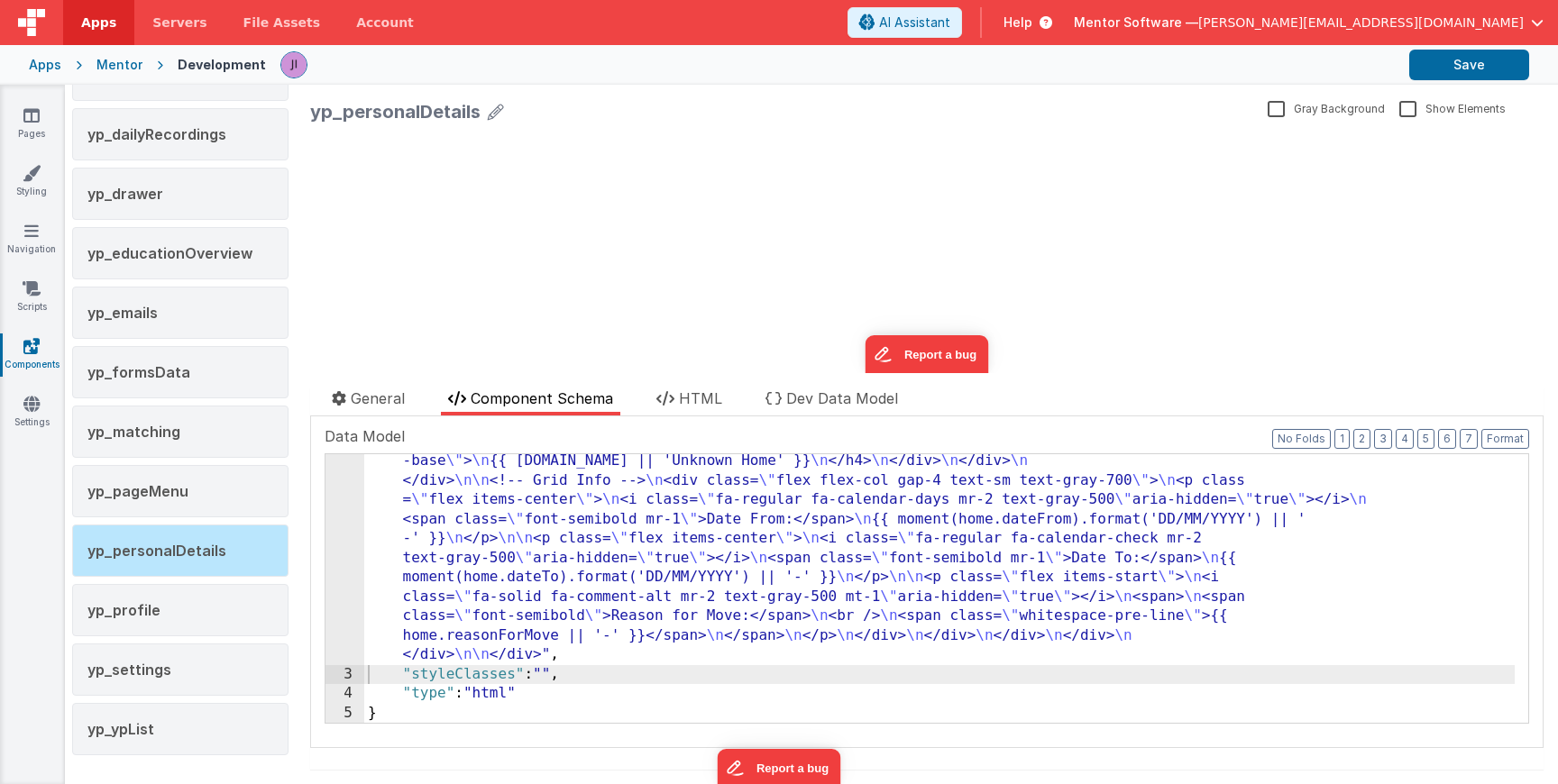
scroll to position [1437, 0]
click at [1436, 59] on button "Save" at bounding box center [1469, 64] width 120 height 30
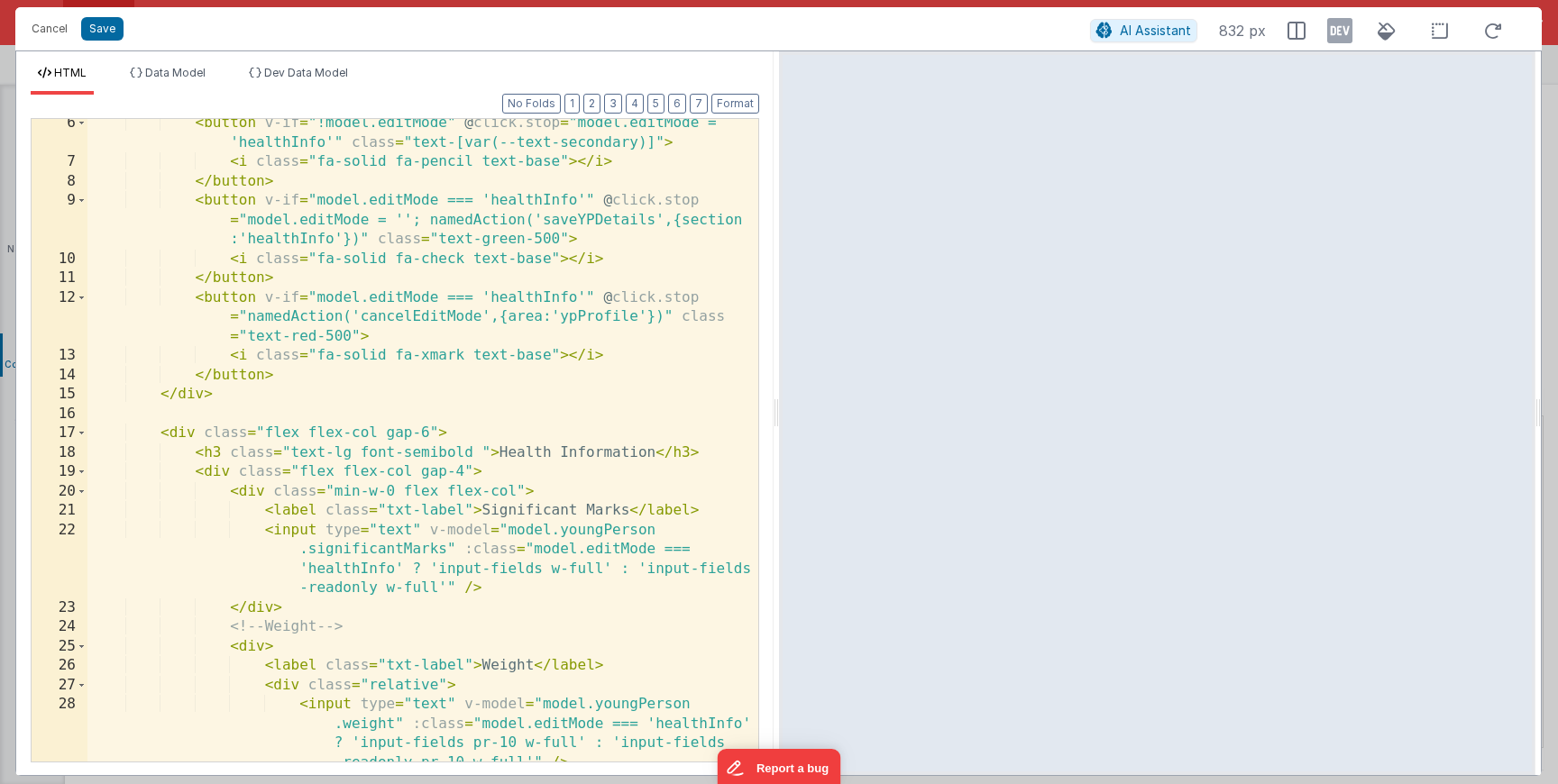
scroll to position [107, 0]
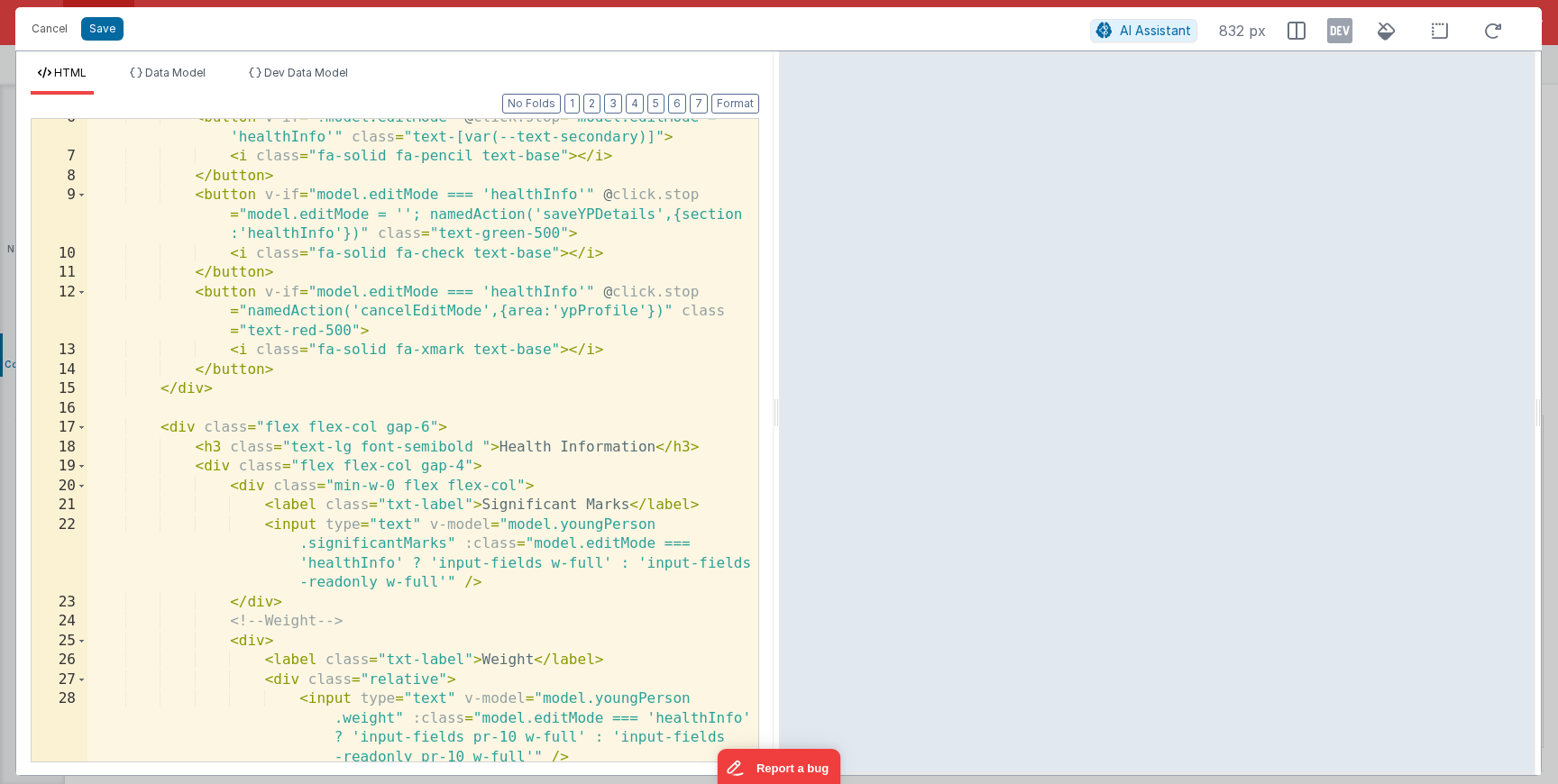
click at [425, 312] on div "< button v-if = "!model.editMode" @ click.stop = "model.editMode = 'healthInfo'…" at bounding box center [422, 478] width 671 height 740
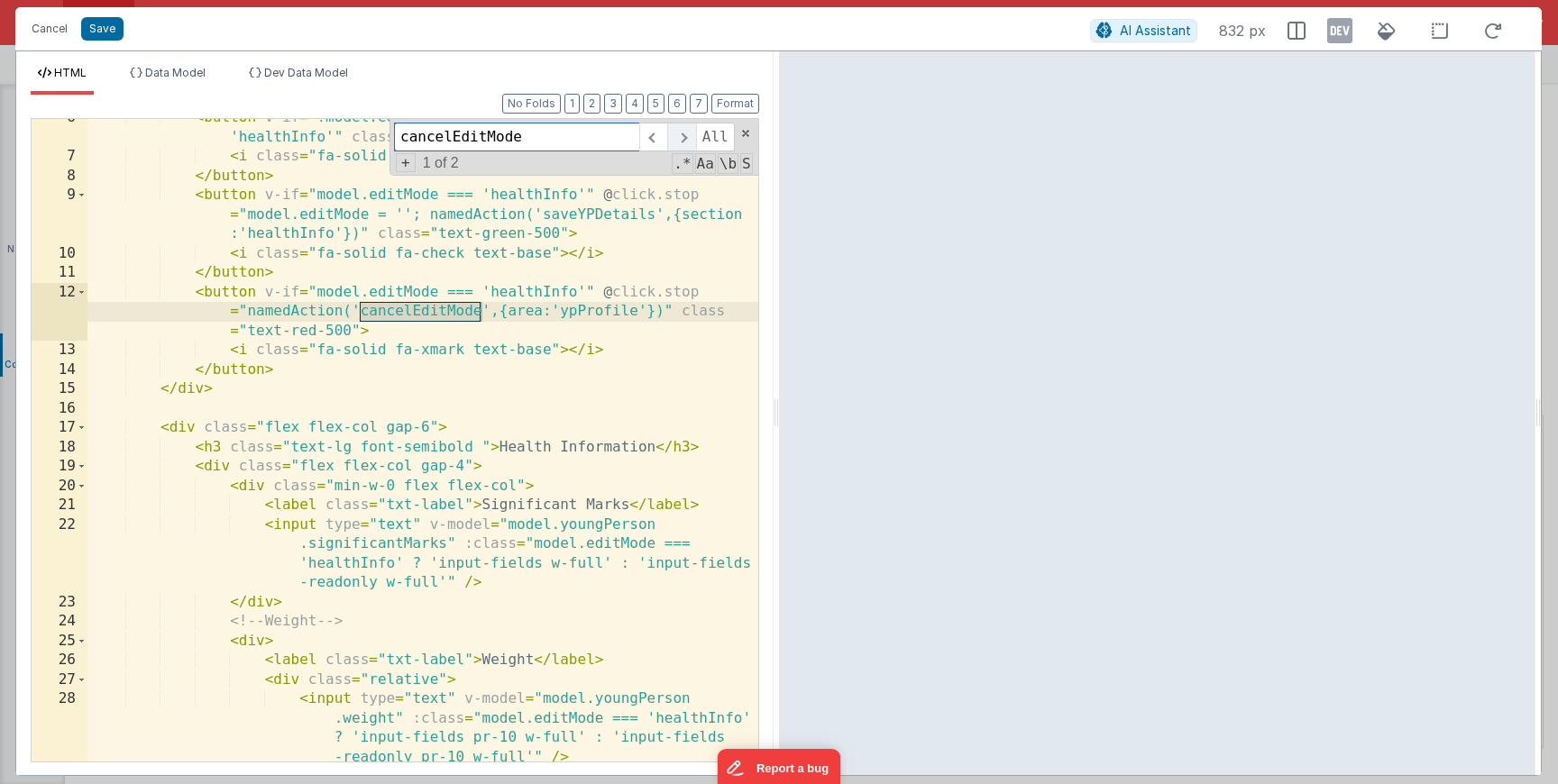
click at [680, 134] on span at bounding box center [681, 137] width 28 height 29
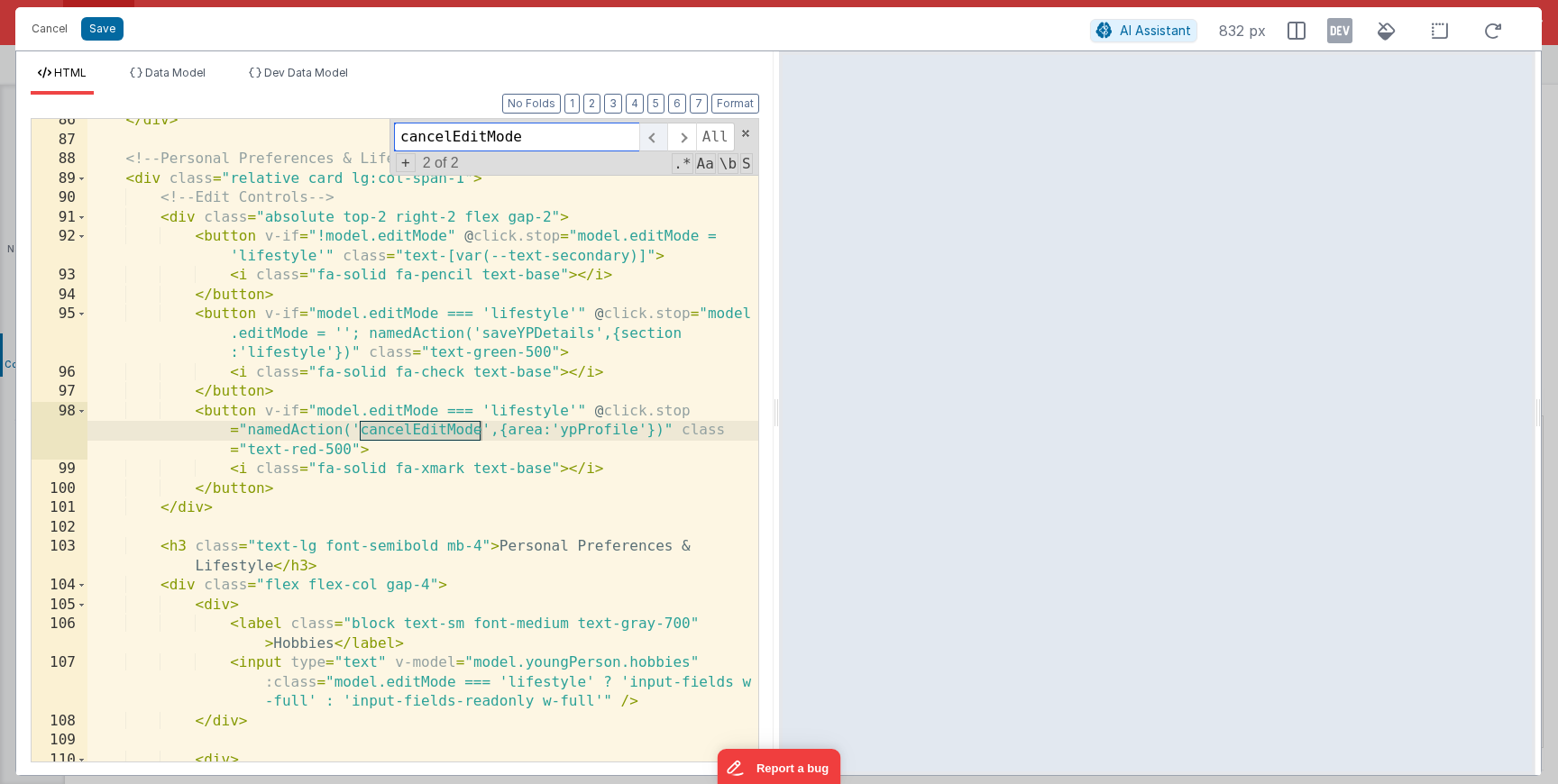
click at [646, 148] on span at bounding box center [654, 137] width 28 height 29
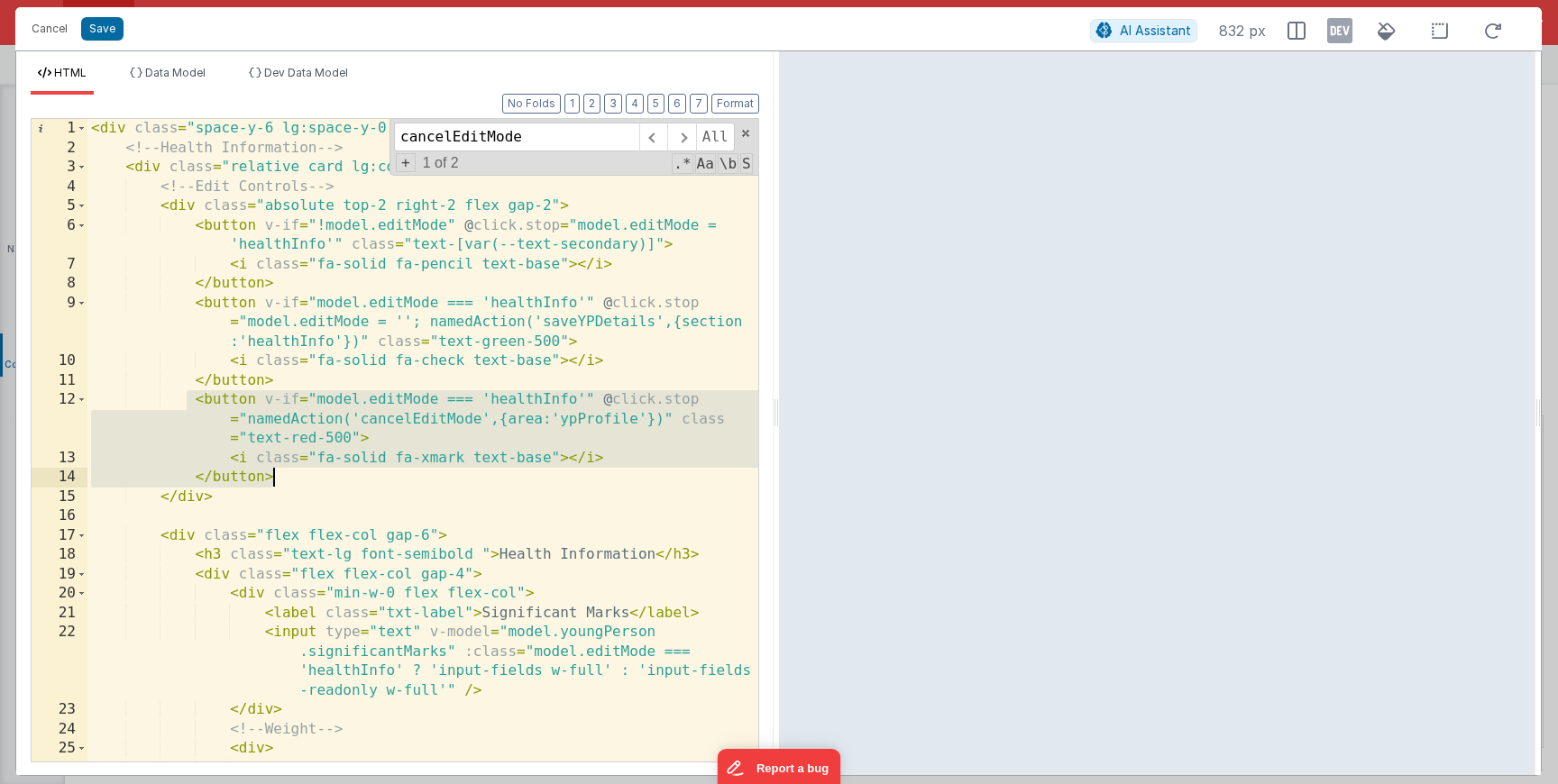
drag, startPoint x: 190, startPoint y: 403, endPoint x: 286, endPoint y: 479, distance: 122.4
click at [286, 479] on div "< div class = "space-y-6 lg:space-y-0 lg:grid lg:grid-cols-2 lg:gap-6" > <!-- H…" at bounding box center [422, 460] width 671 height 682
click at [496, 466] on div "< div class = "space-y-6 lg:space-y-0 lg:grid lg:grid-cols-2 lg:gap-6" > <!-- H…" at bounding box center [422, 460] width 671 height 682
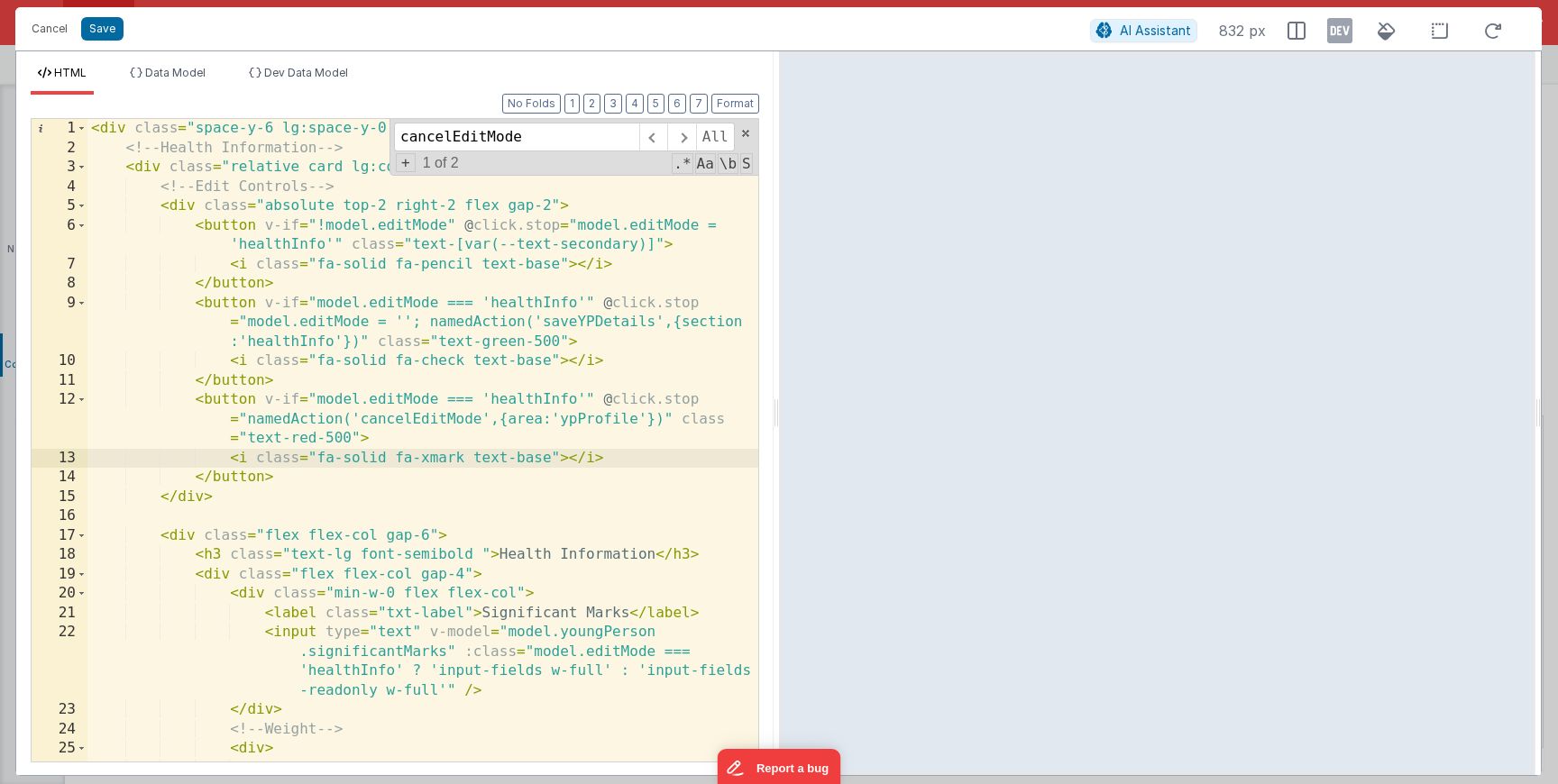
click at [580, 429] on div "< div class = "space-y-6 lg:space-y-0 lg:grid lg:grid-cols-2 lg:gap-6" > <!-- H…" at bounding box center [422, 460] width 671 height 682
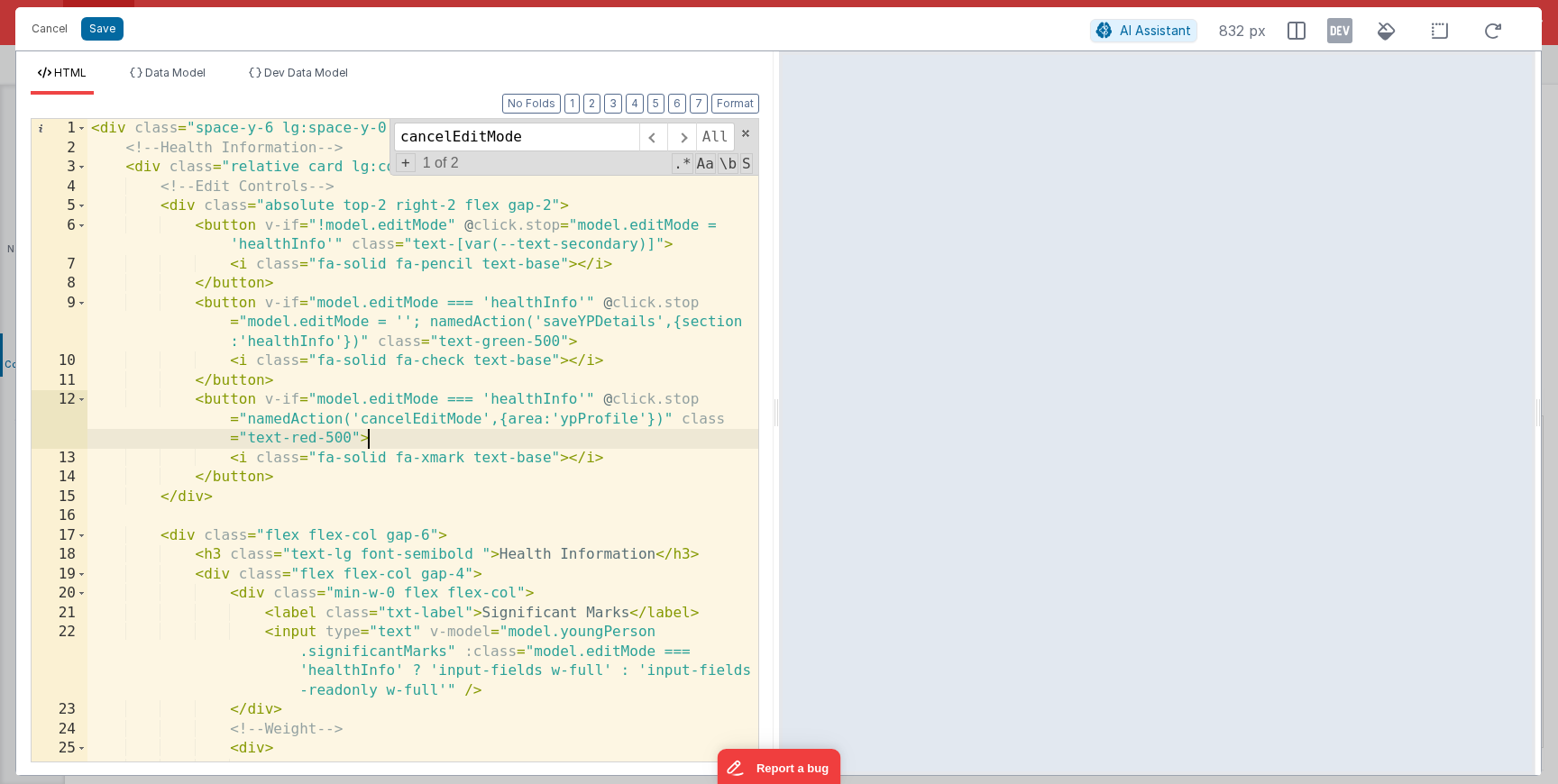
click at [580, 429] on div "< div class = "space-y-6 lg:space-y-0 lg:grid lg:grid-cols-2 lg:gap-6" > <!-- H…" at bounding box center [422, 460] width 671 height 682
click at [583, 424] on div "< div class = "space-y-6 lg:space-y-0 lg:grid lg:grid-cols-2 lg:gap-6" > <!-- H…" at bounding box center [422, 460] width 671 height 682
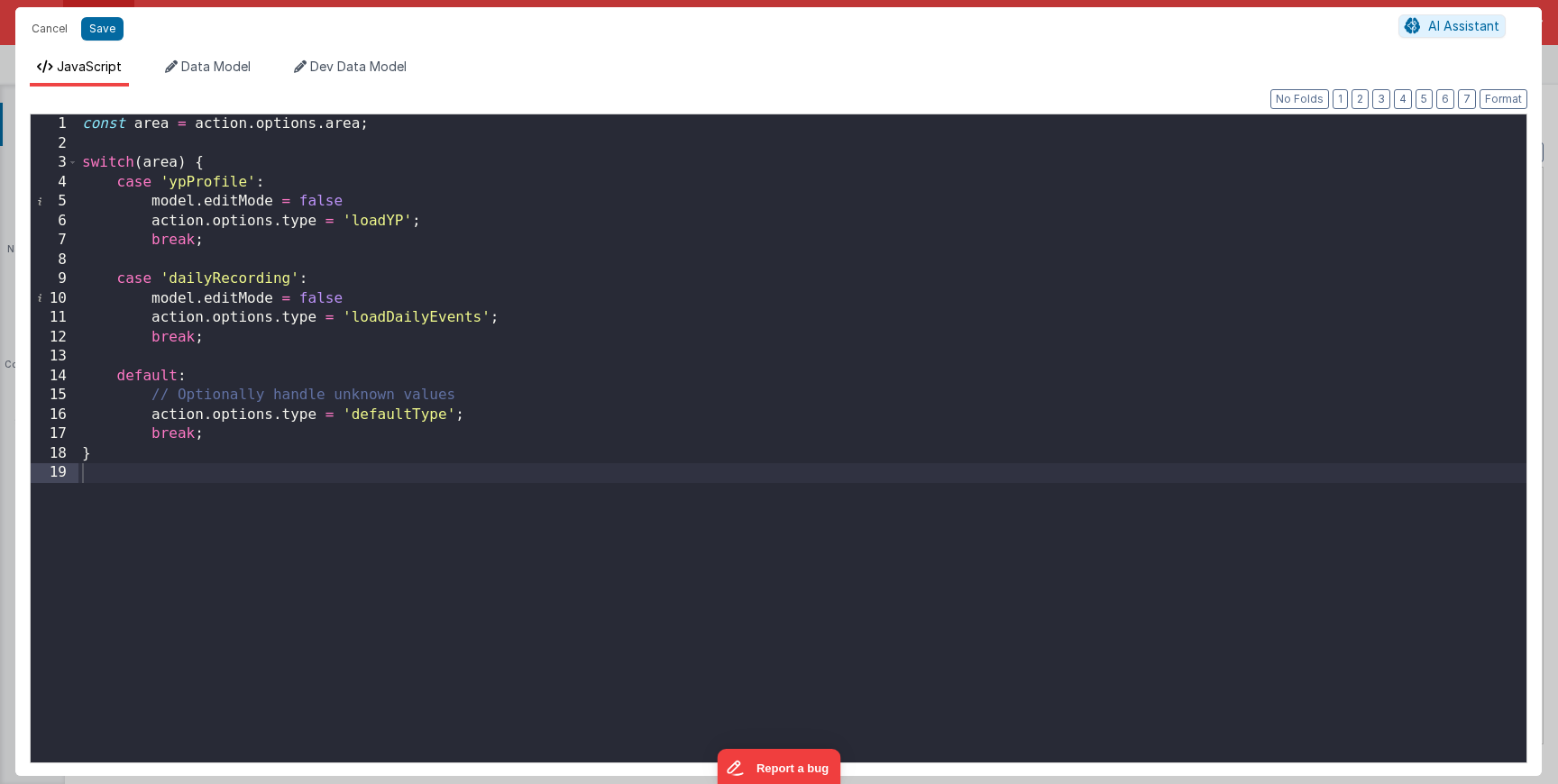
scroll to position [2222, 0]
click at [412, 118] on div "const area = action . options . area ; switch ( area ) { case 'ypProfile' : mod…" at bounding box center [802, 458] width 1448 height 687
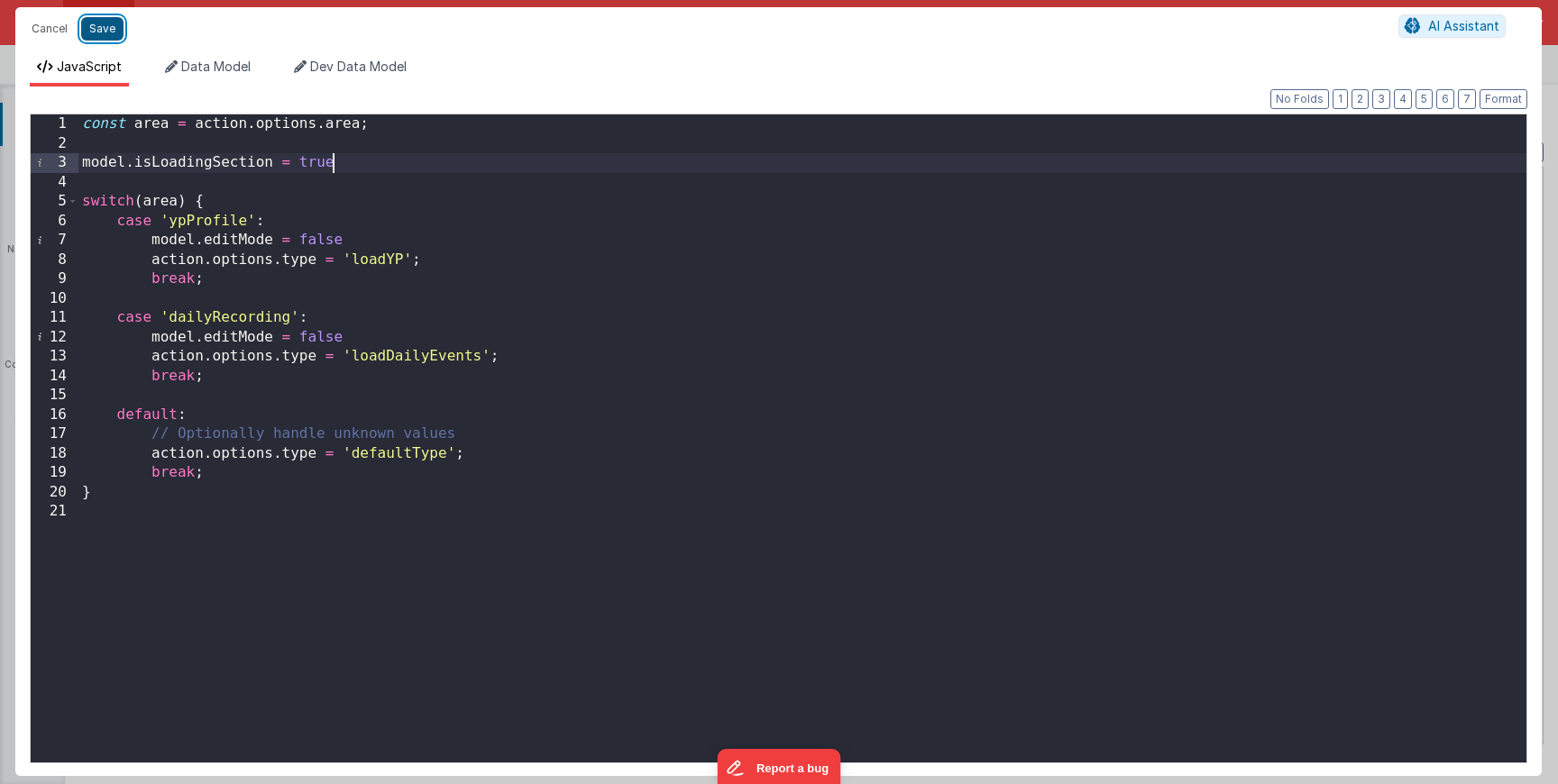
click at [112, 28] on button "Save" at bounding box center [102, 28] width 43 height 24
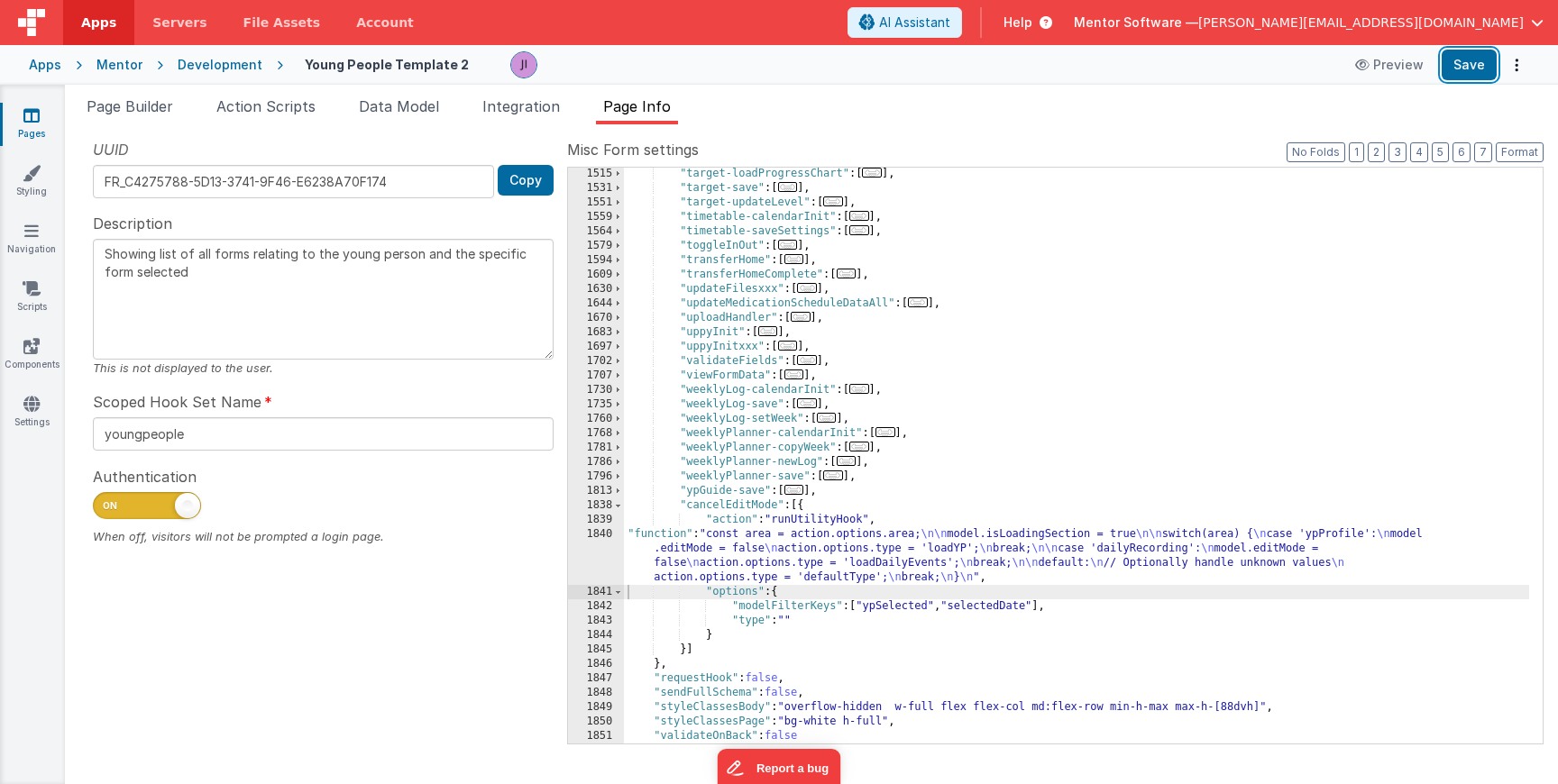
click at [1460, 67] on button "Save" at bounding box center [1469, 64] width 55 height 30
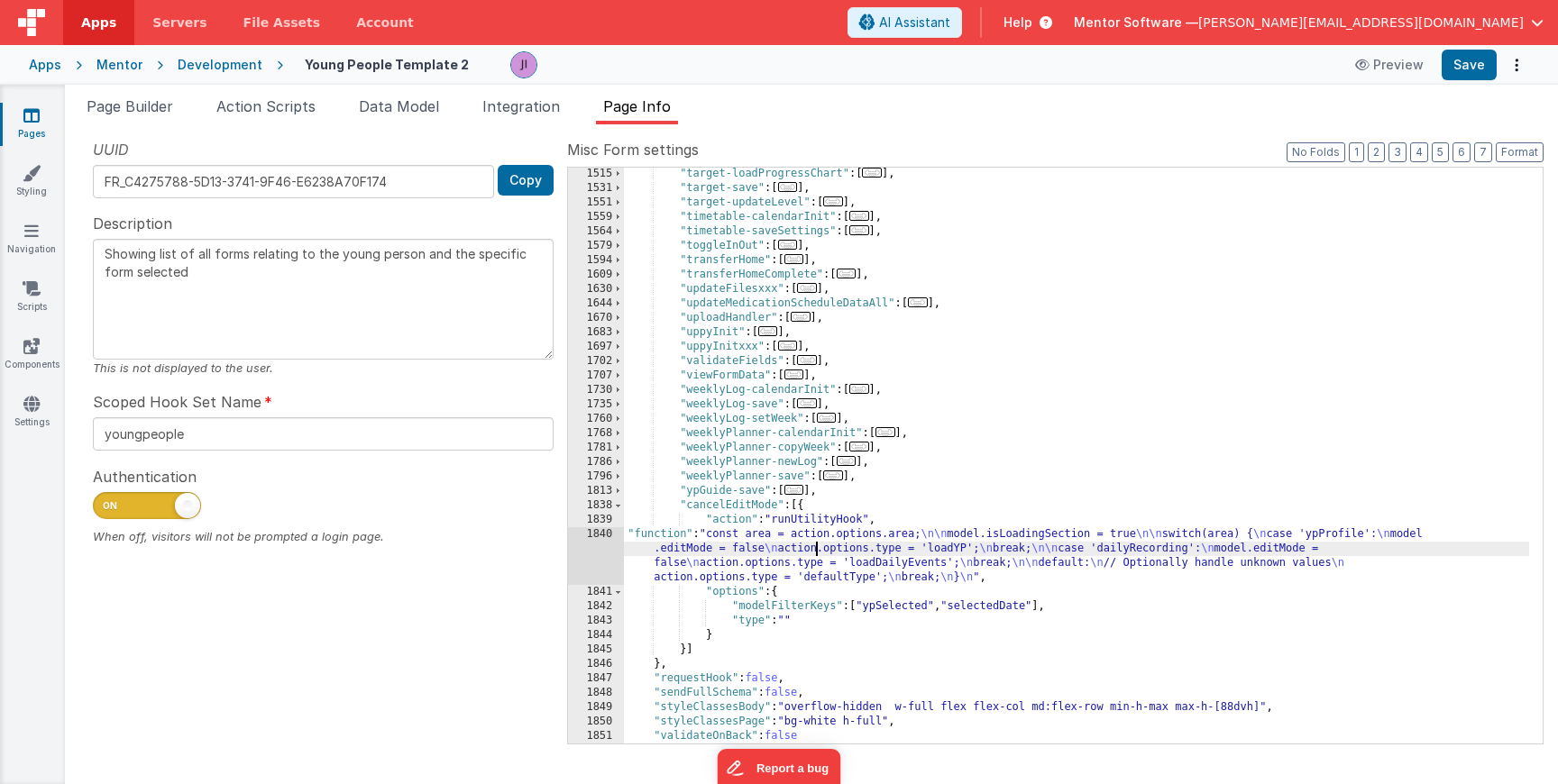
click at [814, 555] on div ""target-loadProgressChart" : [ ... ] , "target-save" : [ ... ] , "target-update…" at bounding box center [1077, 469] width 905 height 605
click at [604, 560] on div "1840" at bounding box center [596, 556] width 56 height 58
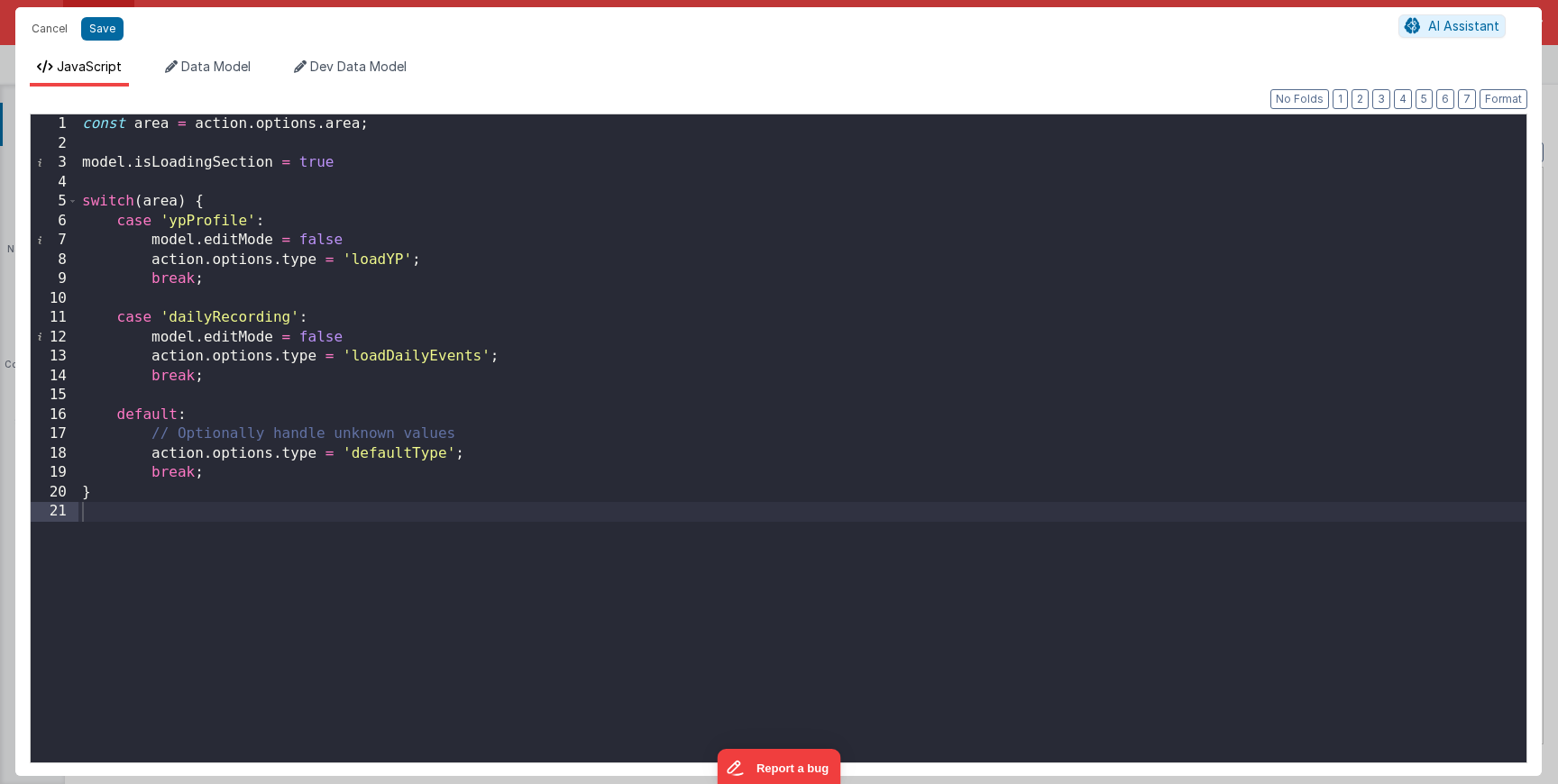
click at [219, 165] on div "const area = action . options . area ; model . isLoadingSection = true switch (…" at bounding box center [802, 458] width 1448 height 687
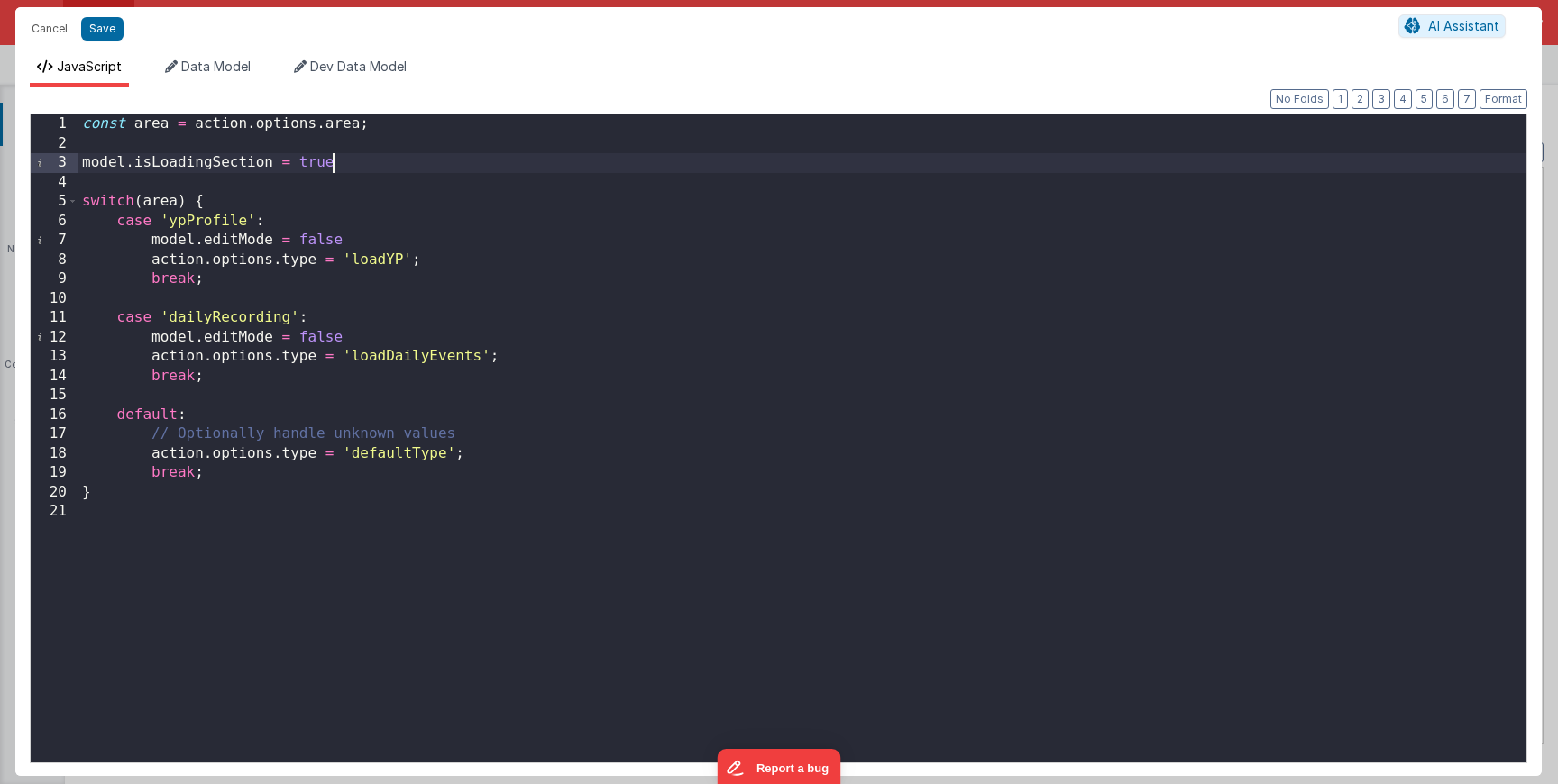
click at [398, 156] on div "const area = action . options . area ; model . isLoadingSection = true switch (…" at bounding box center [802, 458] width 1448 height 687
drag, startPoint x: 398, startPoint y: 161, endPoint x: 420, endPoint y: 128, distance: 39.7
click at [419, 129] on div "const area = action . options . area ; model . isLoadingSection = true switch (…" at bounding box center [802, 458] width 1448 height 687
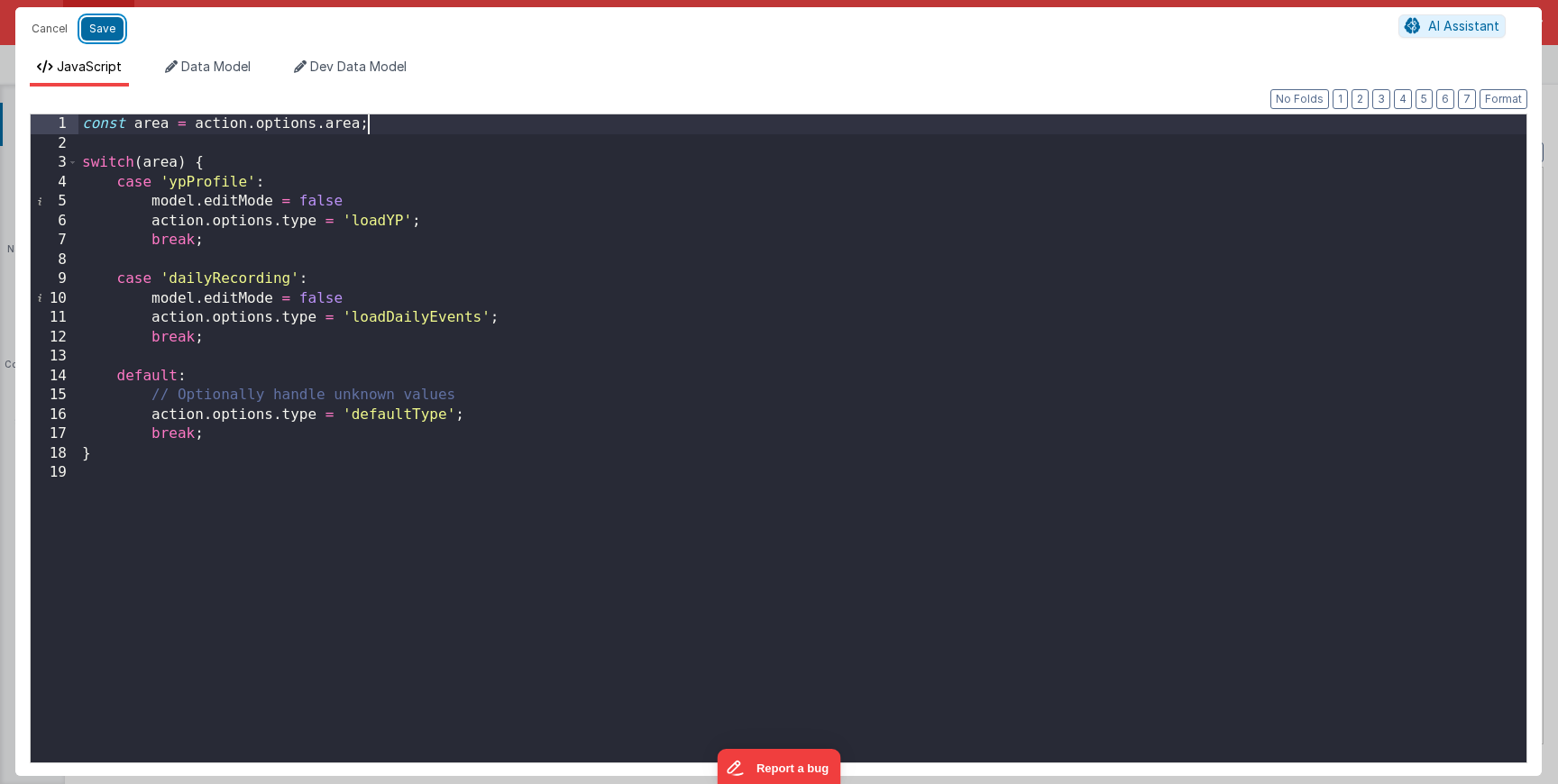
click at [95, 39] on button "Save" at bounding box center [102, 28] width 43 height 24
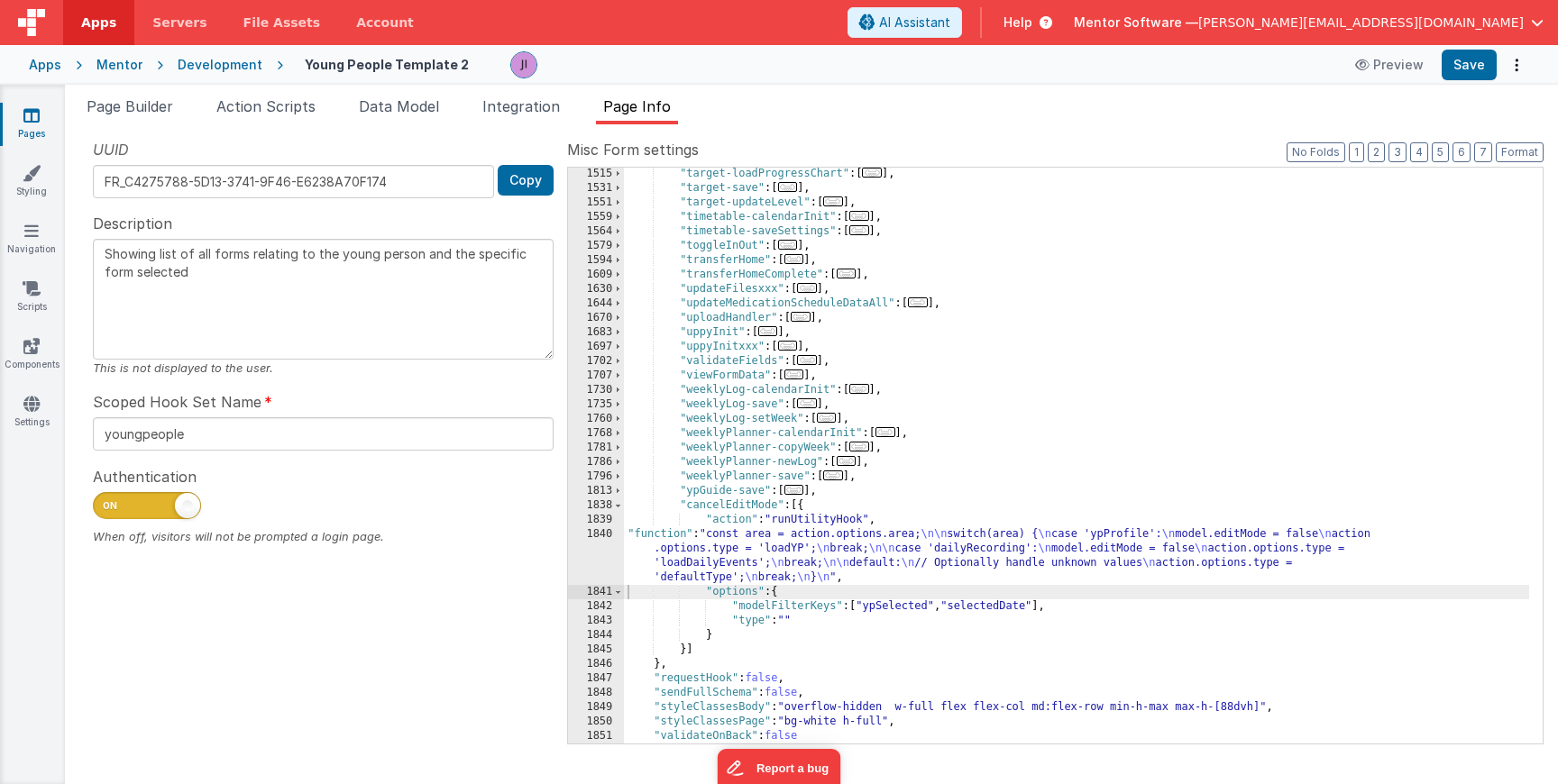
click at [1435, 82] on div "Apps Mentor Development Young People Template 2 Preview Save" at bounding box center [779, 65] width 1558 height 40
click at [1457, 66] on button "Save" at bounding box center [1469, 64] width 55 height 30
